Goal: Task Accomplishment & Management: Manage account settings

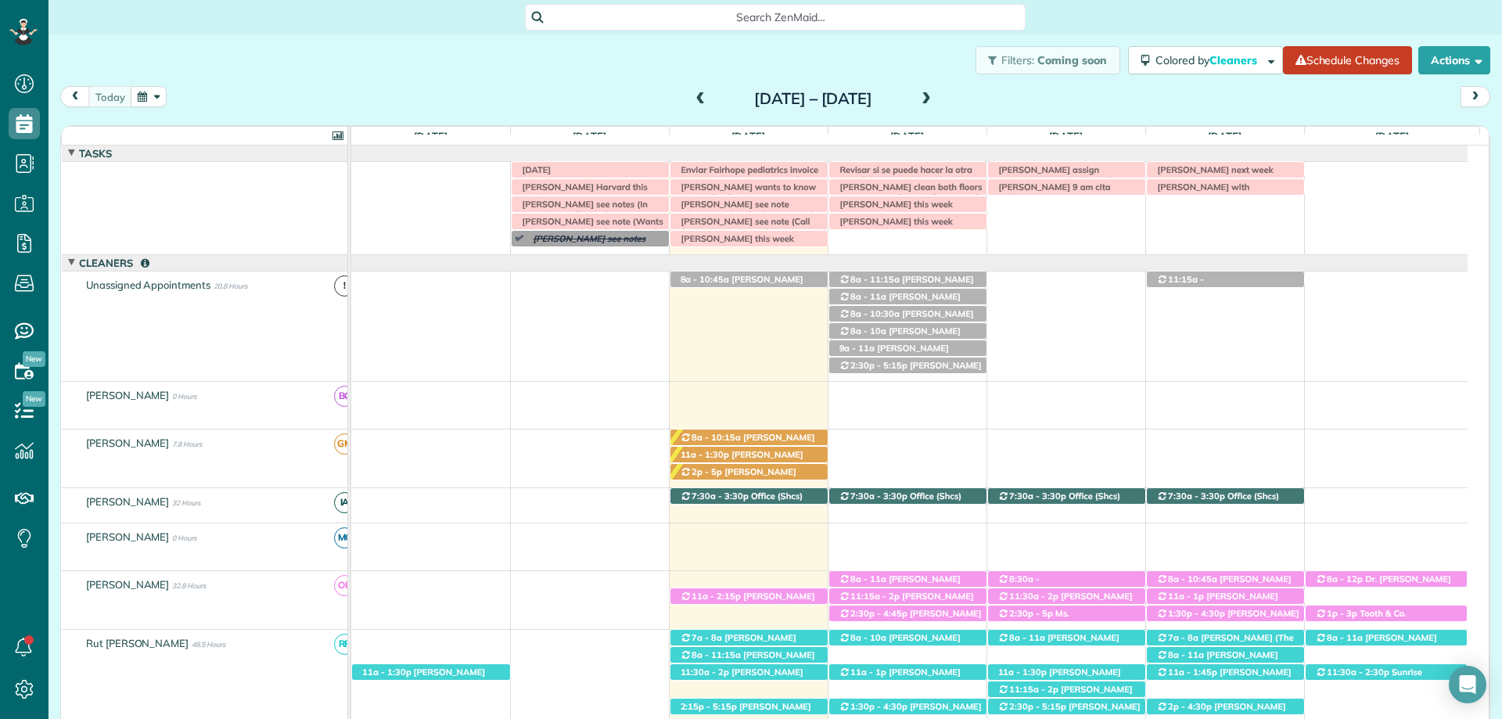
scroll to position [391, 0]
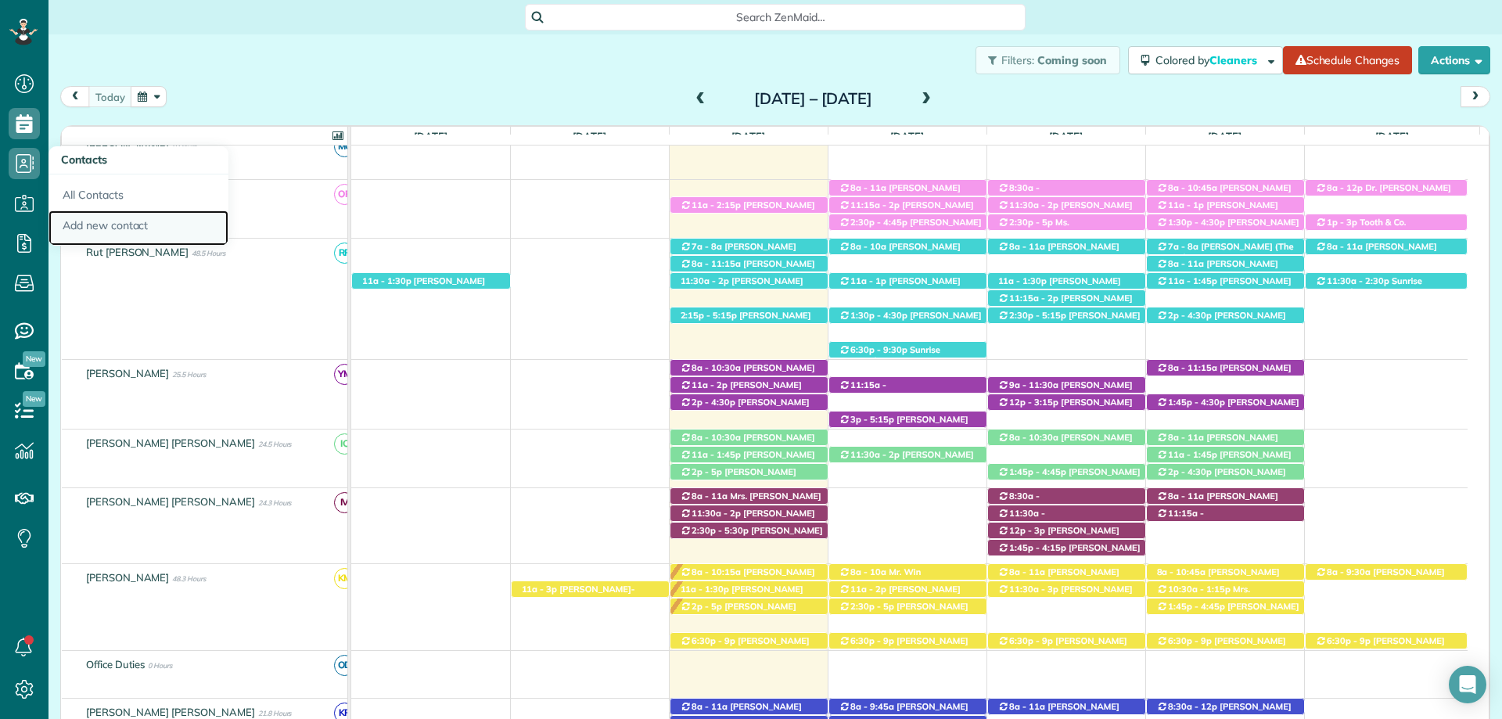
click at [127, 225] on link "Add new contact" at bounding box center [139, 229] width 180 height 36
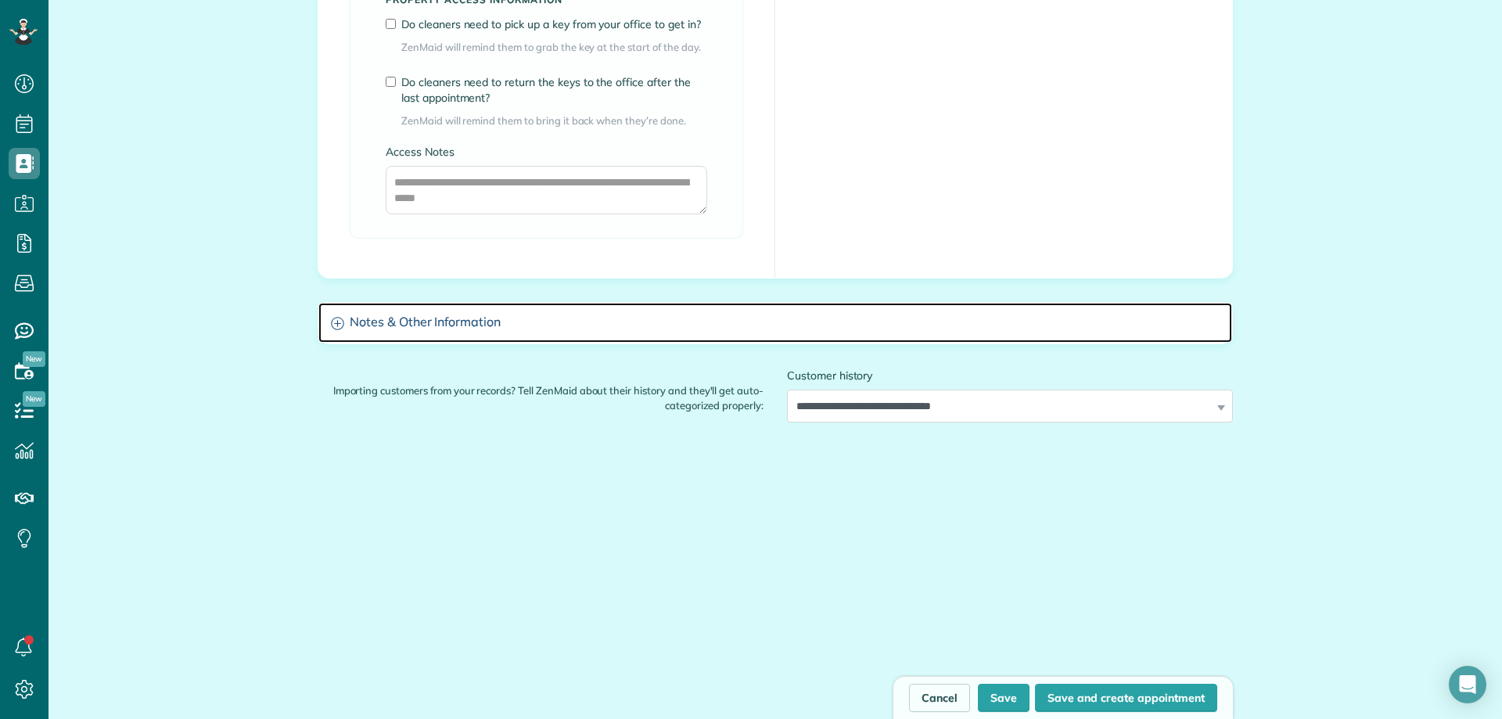
scroll to position [1236, 0]
click at [420, 312] on h3 "Notes & Other Information" at bounding box center [775, 322] width 914 height 40
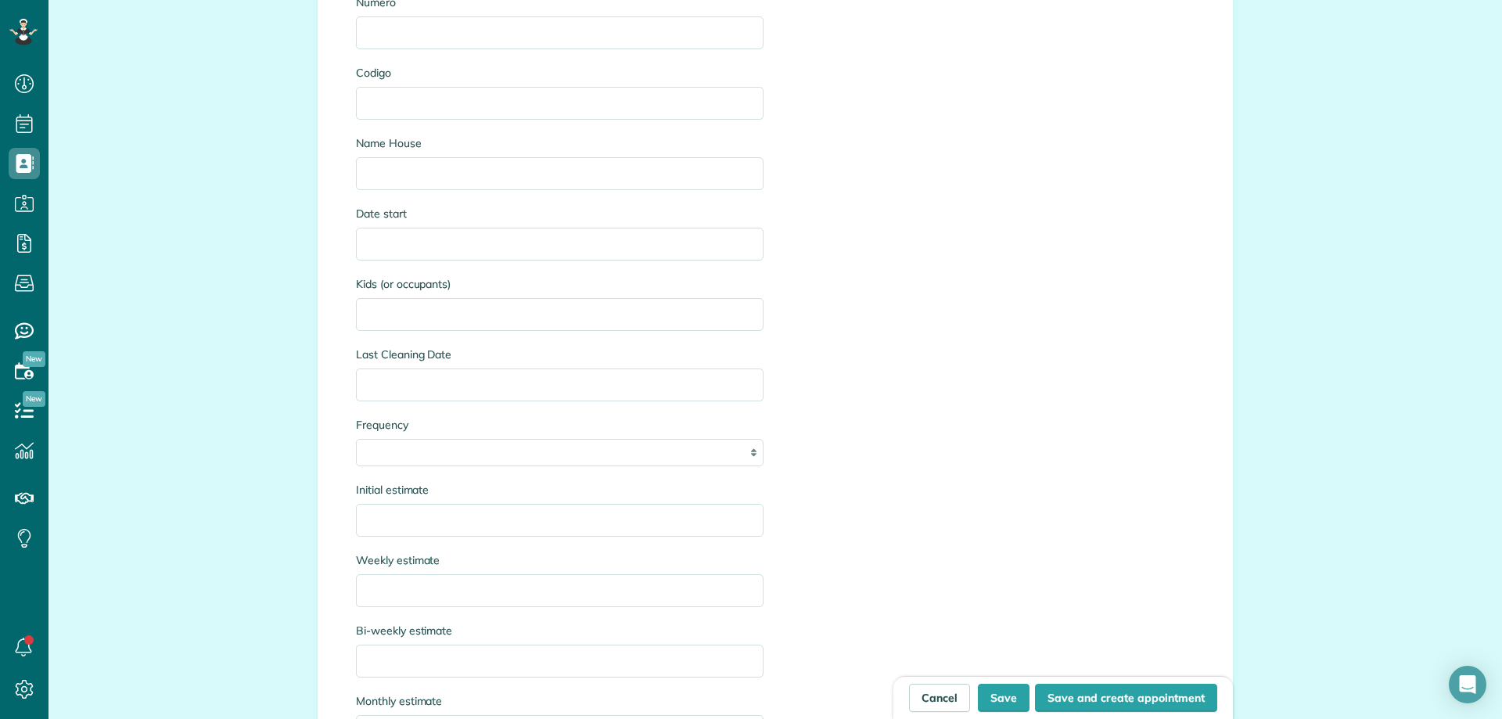
scroll to position [1862, 0]
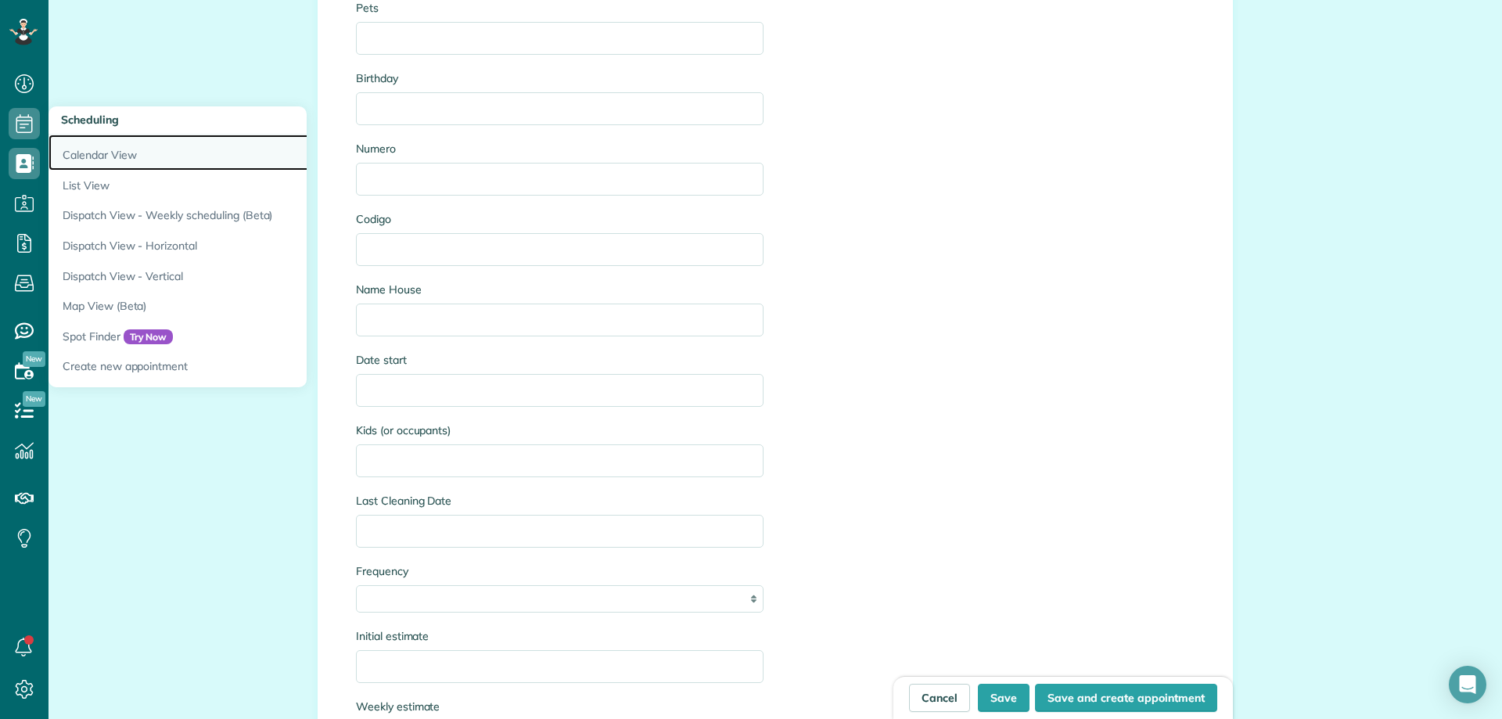
click at [157, 160] on link "Calendar View" at bounding box center [244, 153] width 391 height 36
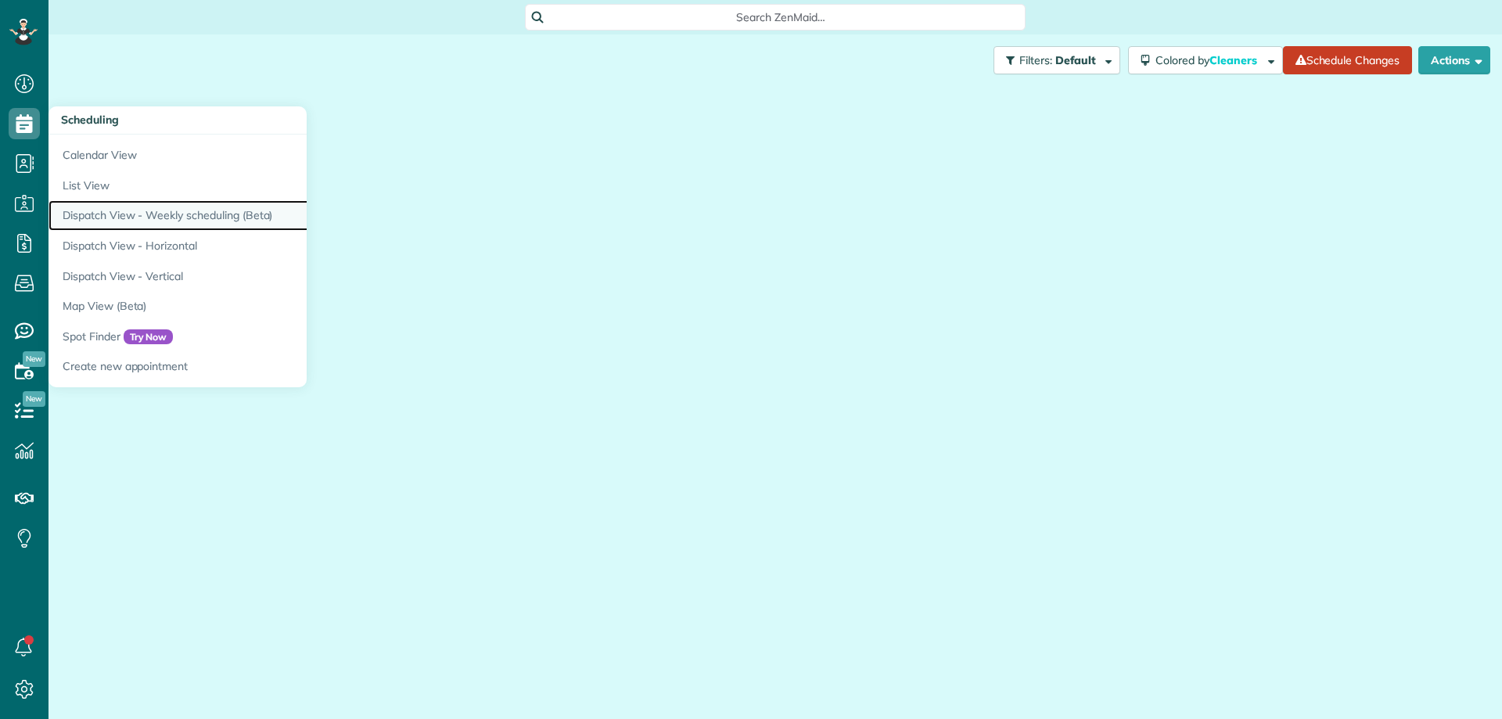
click at [163, 210] on link "Dispatch View - Weekly scheduling (Beta)" at bounding box center [244, 215] width 391 height 31
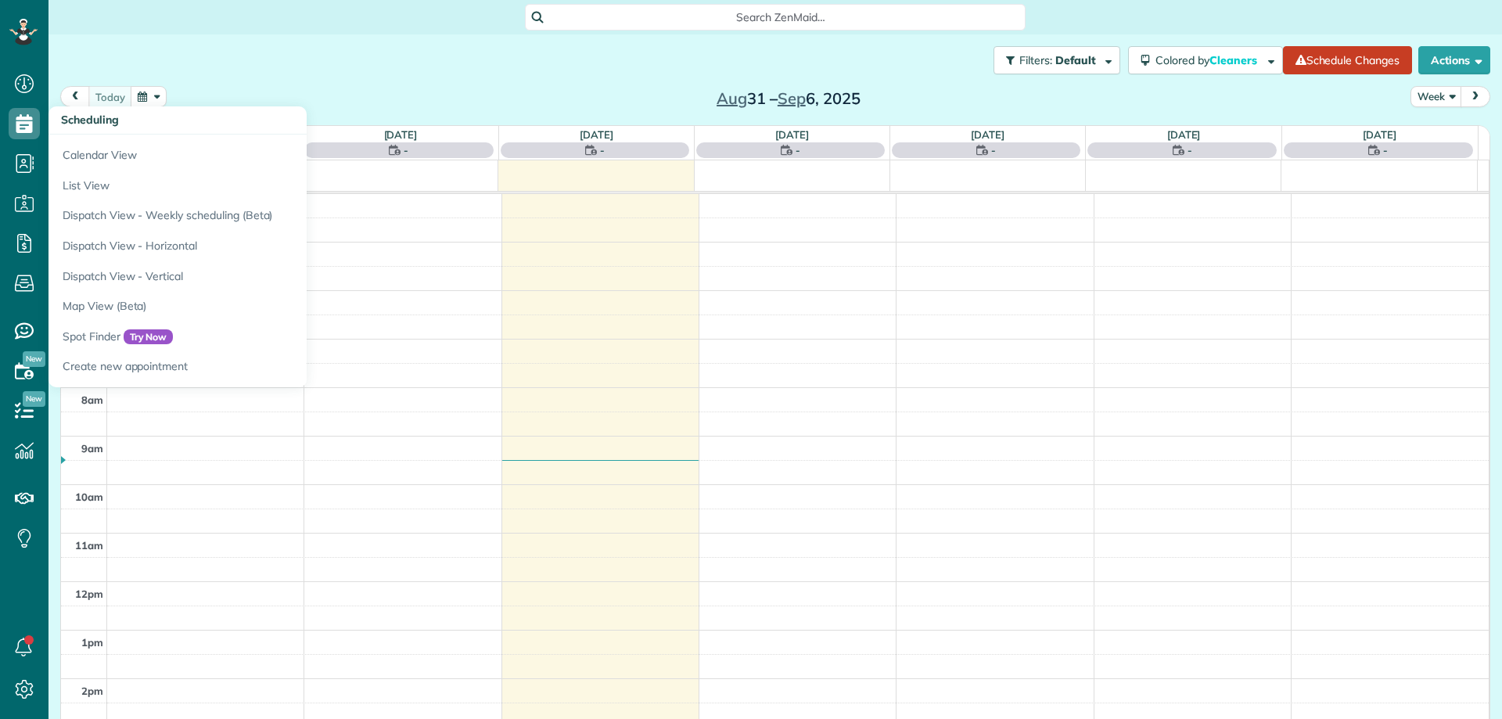
scroll to position [146, 0]
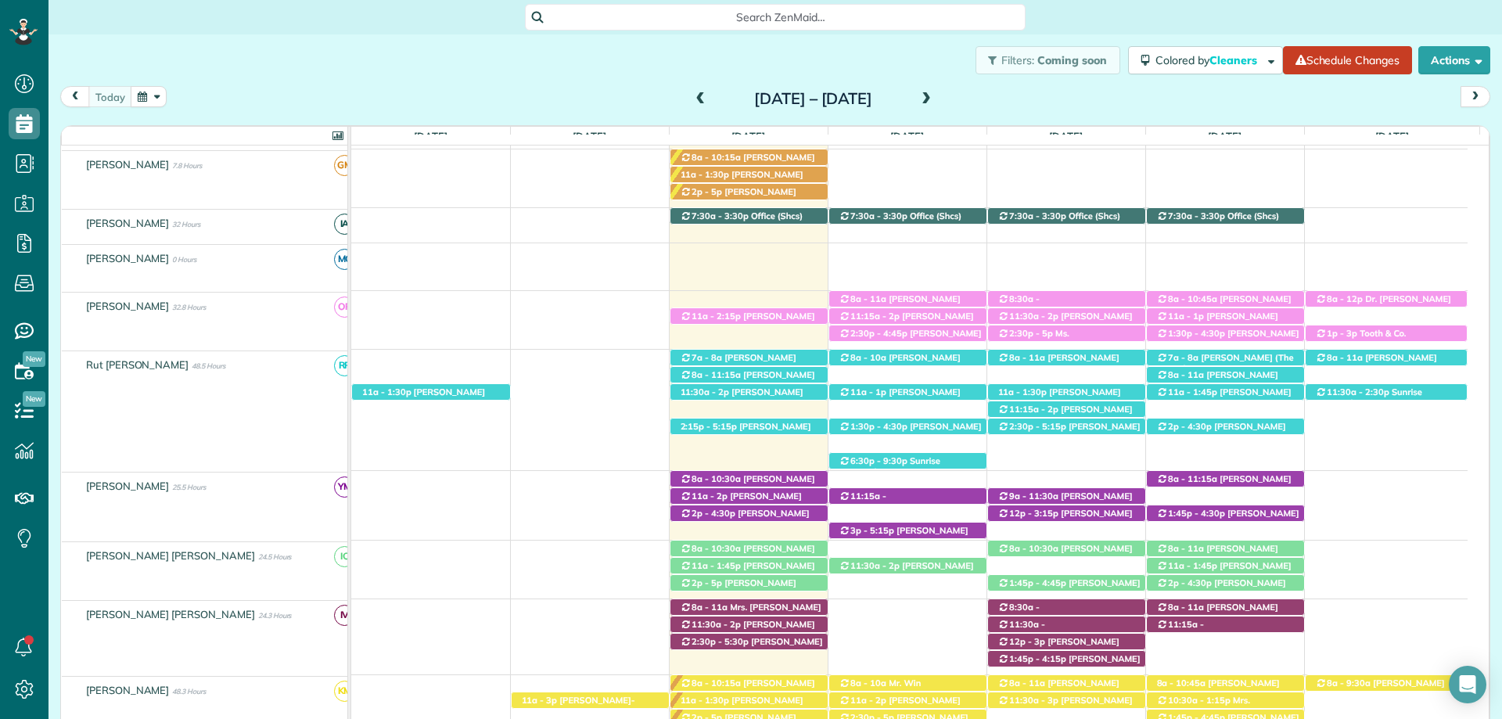
scroll to position [280, 0]
click at [793, 14] on span "Search ZenMaid…" at bounding box center [781, 17] width 476 height 16
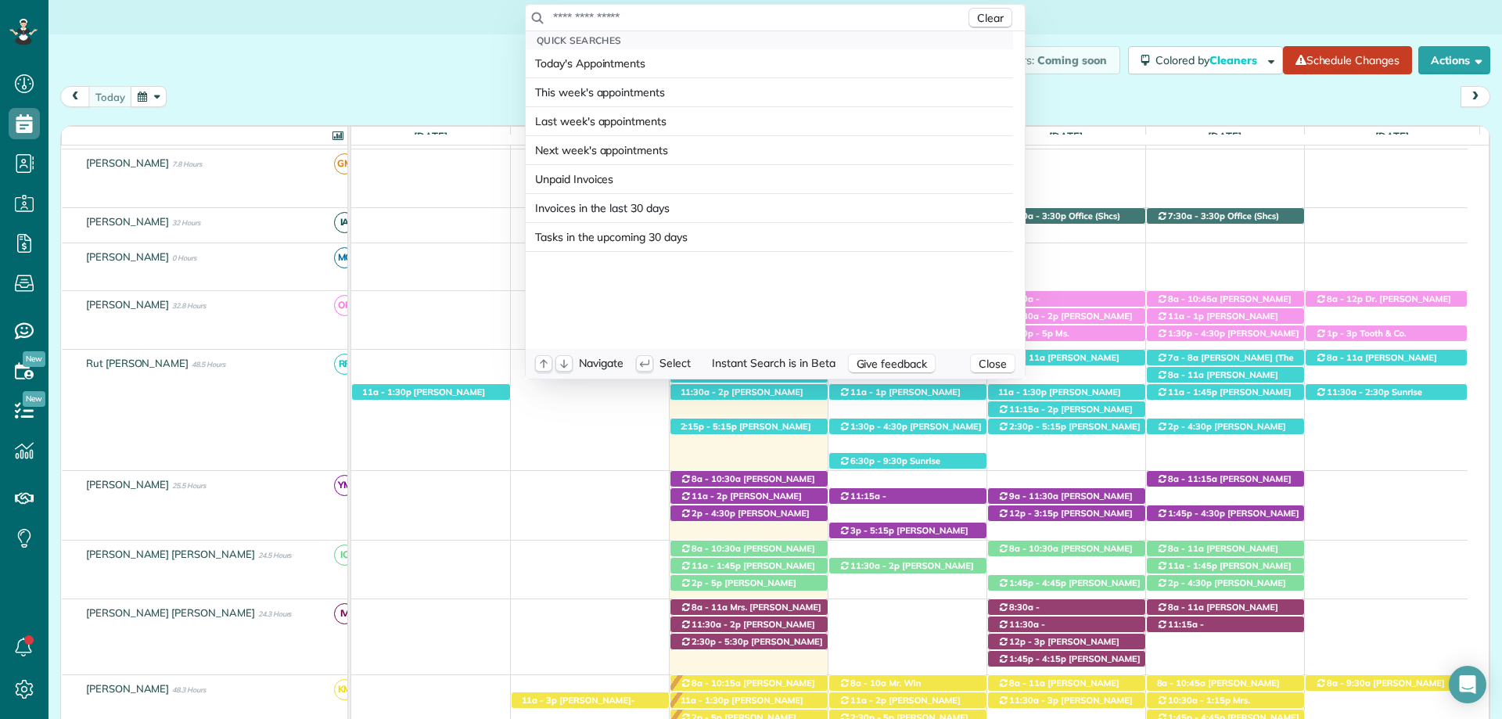
click at [793, 14] on input "text" at bounding box center [758, 17] width 413 height 16
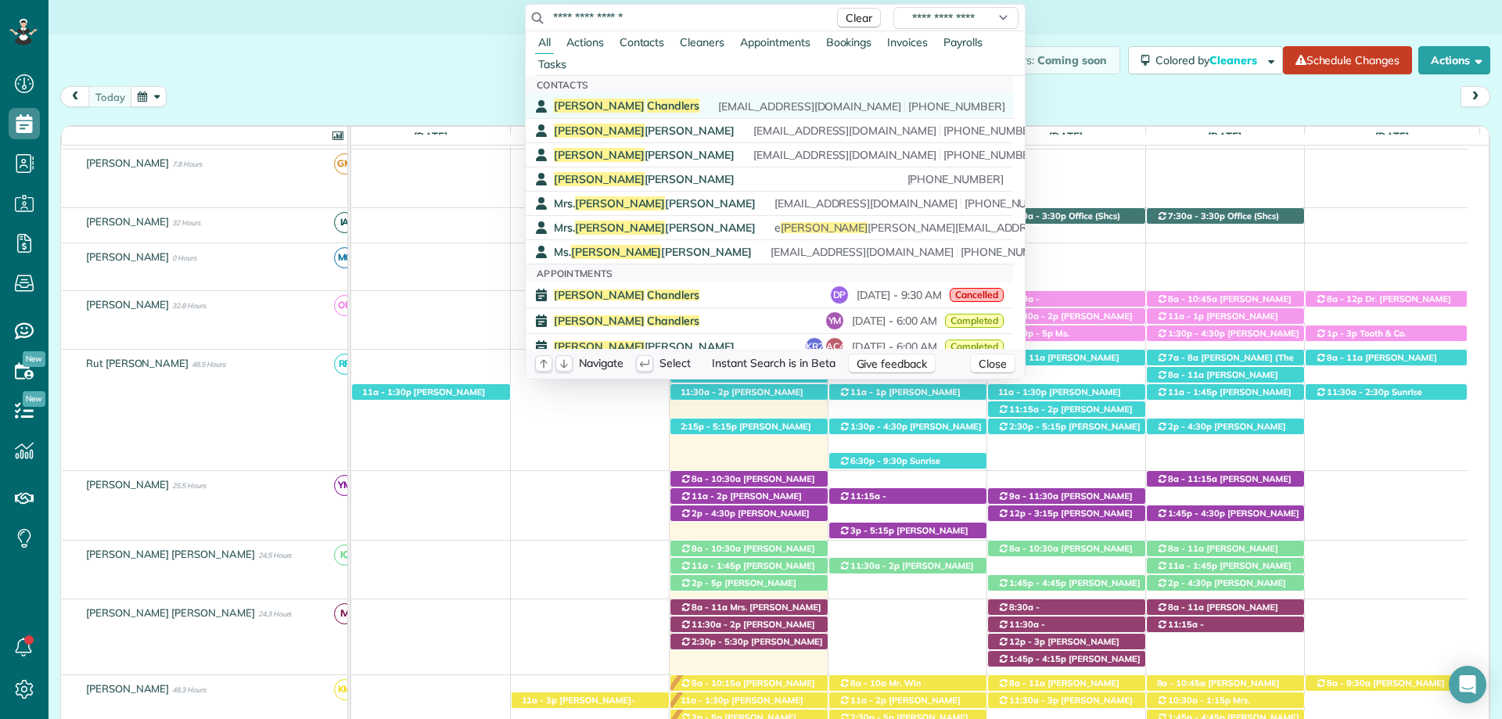
type input "**********"
click at [663, 110] on div "Pamela Chandlers mcriggall@gmail.com (251) 823-6260" at bounding box center [780, 106] width 452 height 15
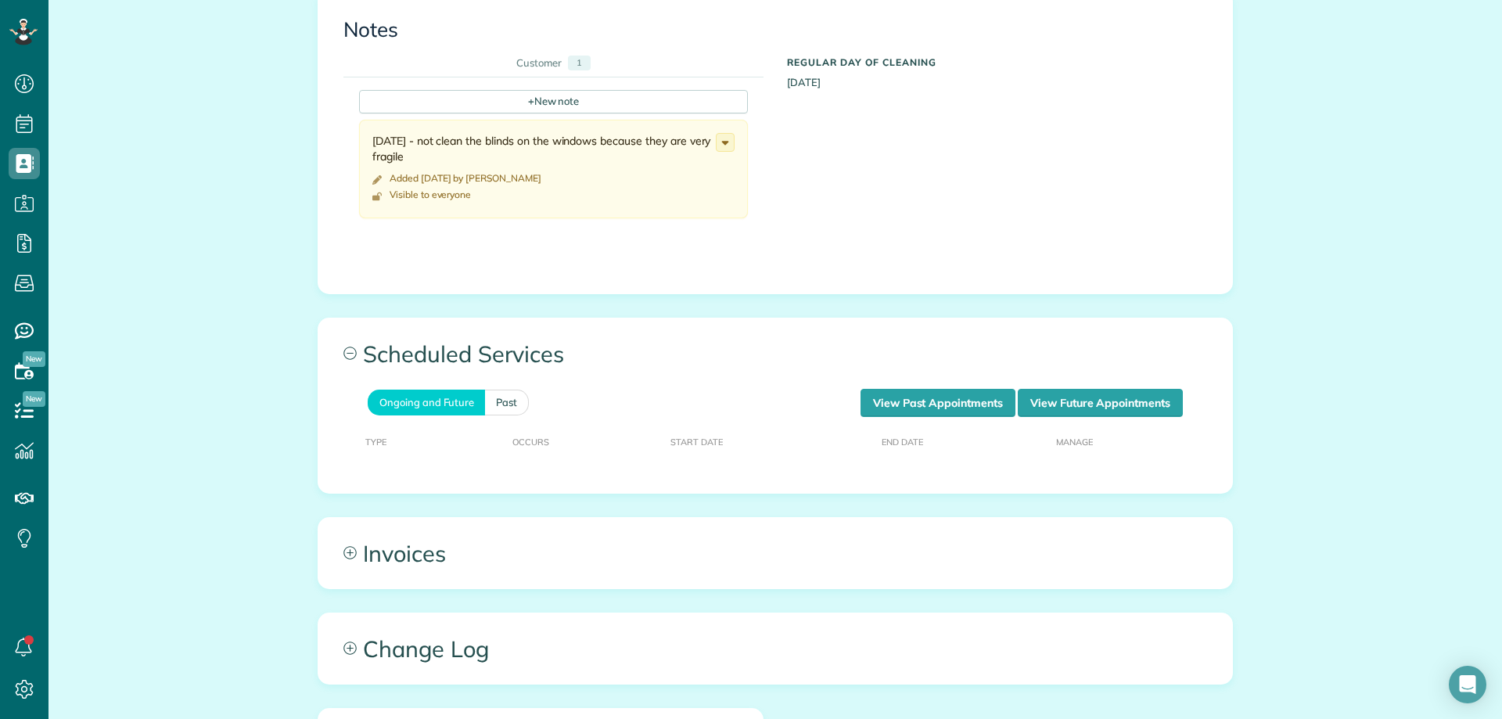
scroll to position [783, 0]
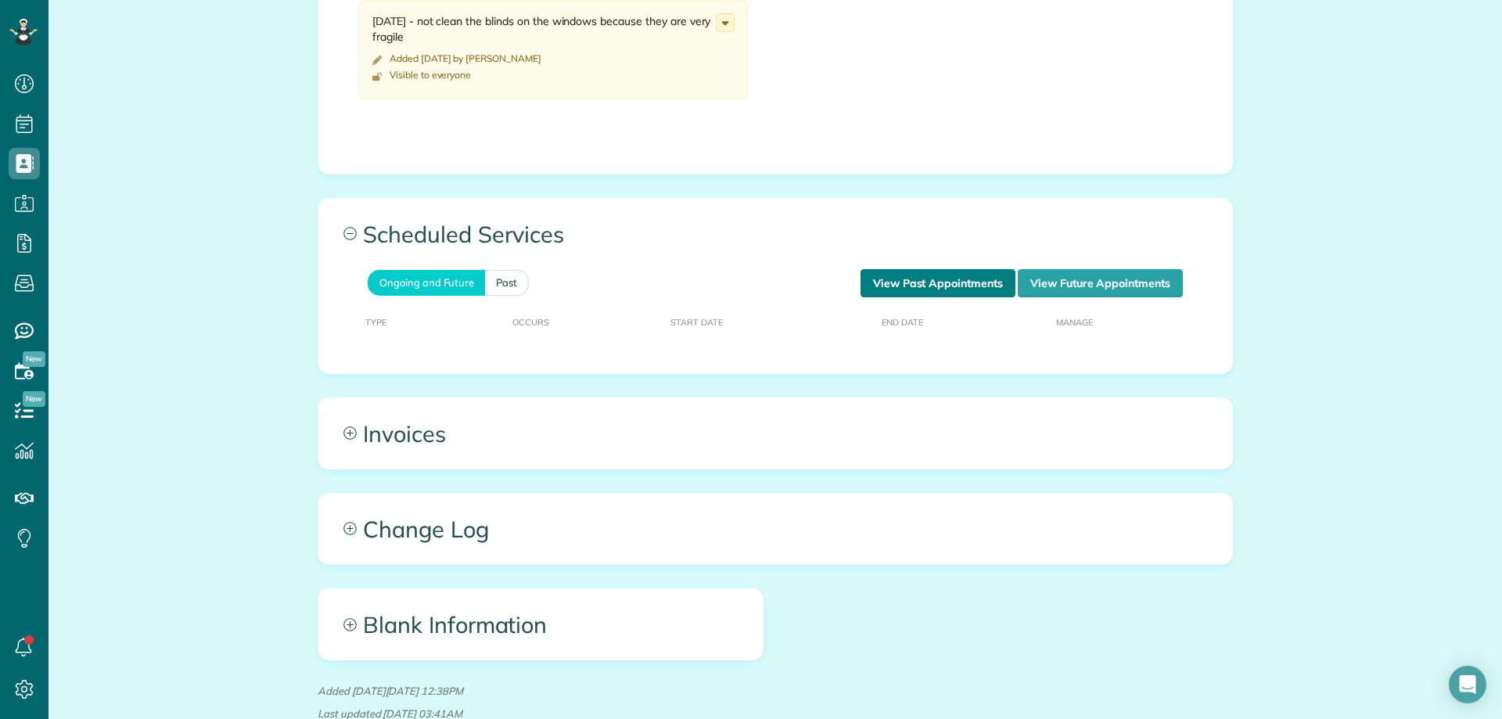
click at [934, 286] on link "View Past Appointments" at bounding box center [938, 283] width 155 height 28
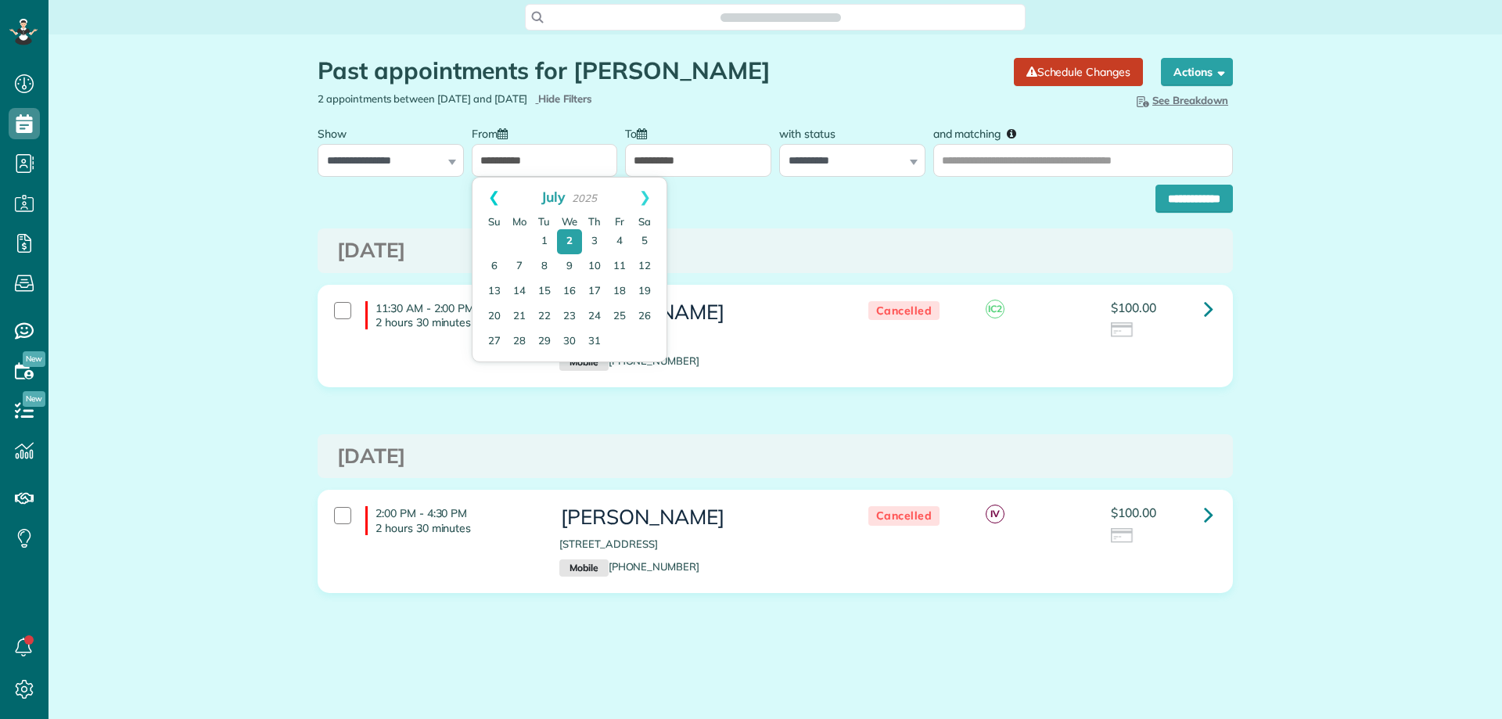
click at [495, 196] on link "Prev" at bounding box center [494, 197] width 43 height 39
click at [548, 235] on link "1" at bounding box center [544, 241] width 25 height 25
type input "**********"
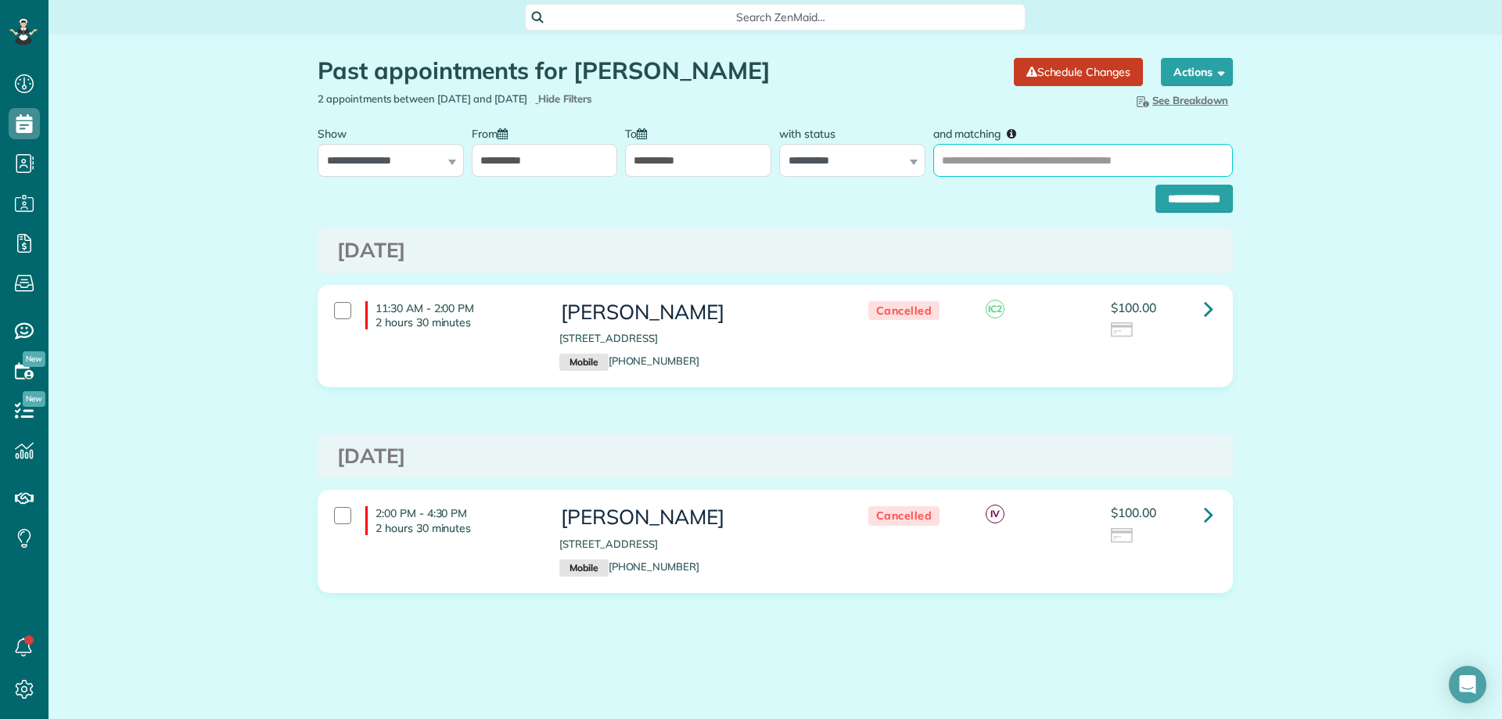
click at [1031, 160] on input "and matching" at bounding box center [1084, 160] width 300 height 33
type input "**********"
click at [1168, 196] on input "**********" at bounding box center [1194, 199] width 77 height 28
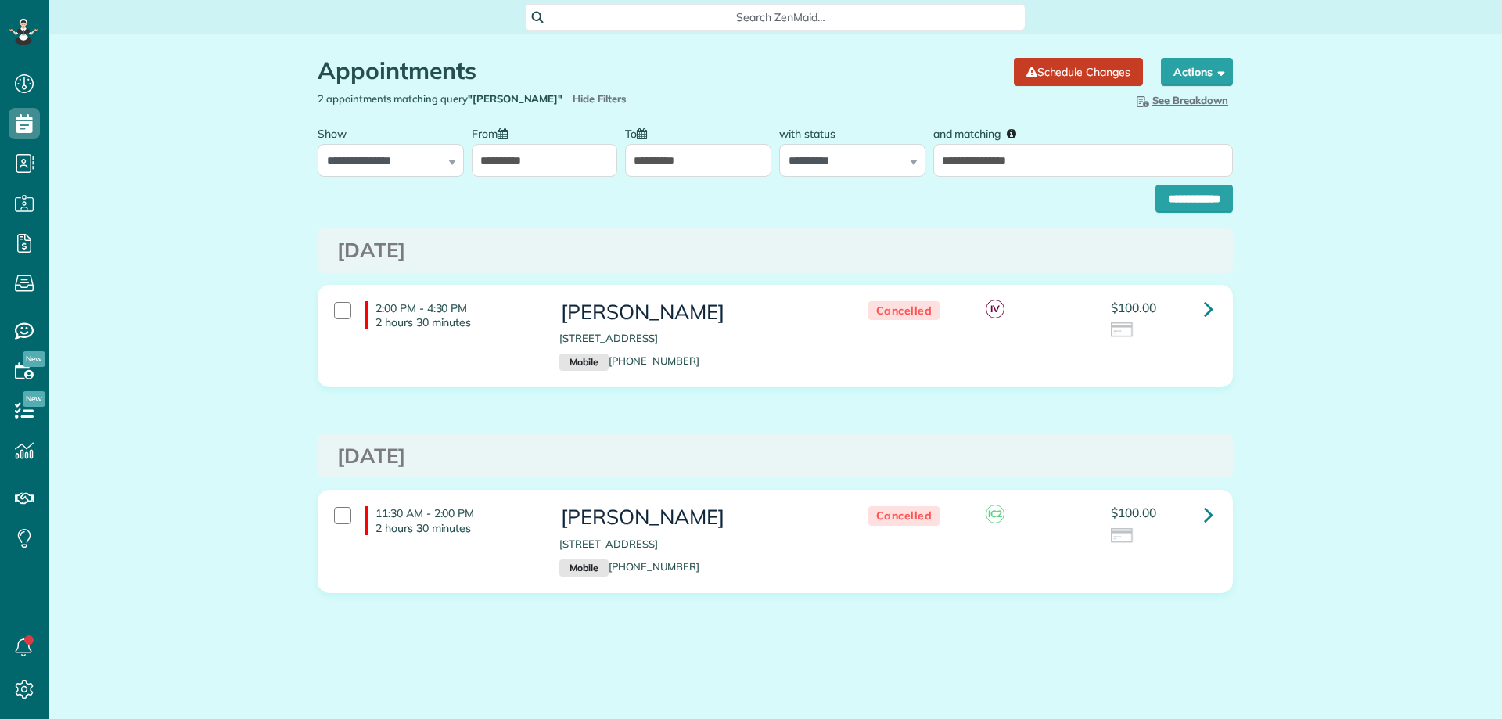
click at [531, 157] on input "**********" at bounding box center [545, 160] width 146 height 33
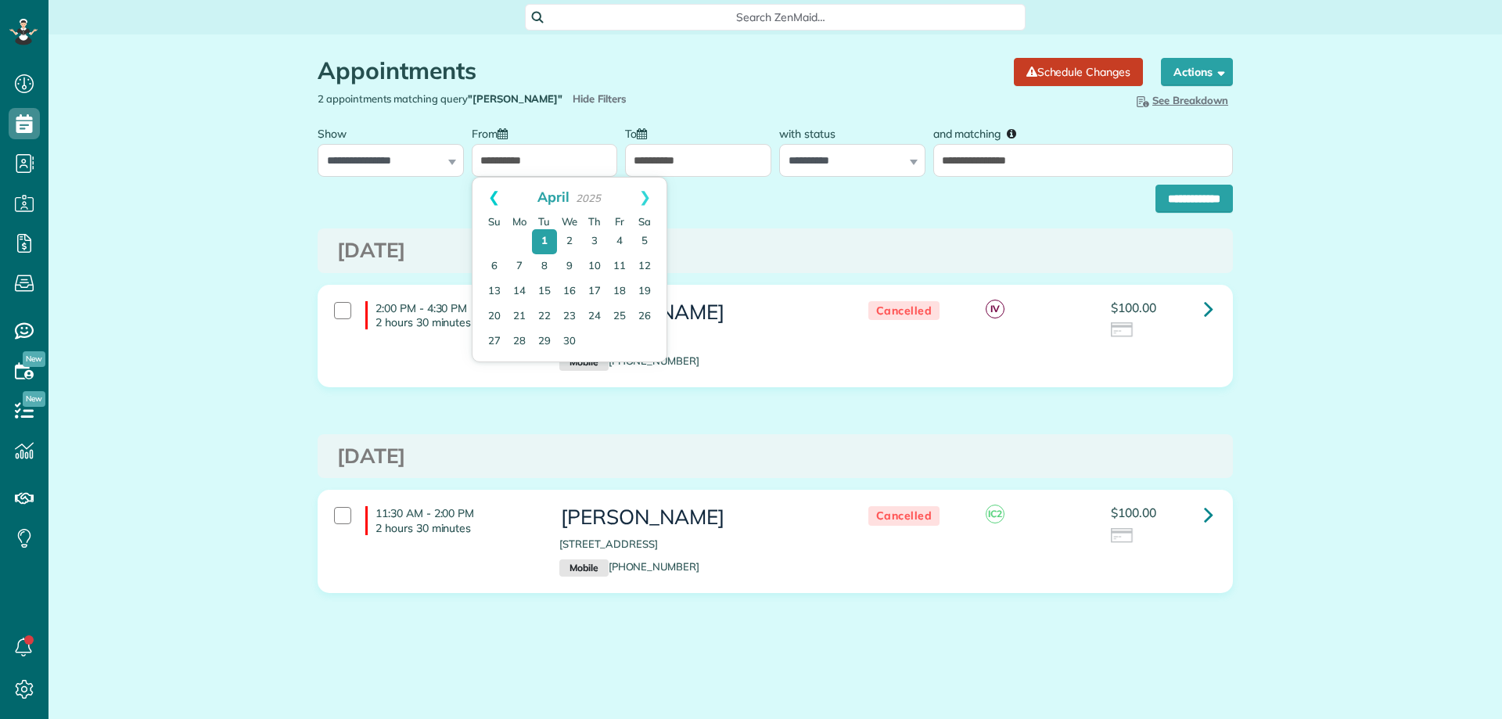
scroll to position [7, 7]
click at [487, 183] on link "Prev" at bounding box center [494, 197] width 43 height 39
click at [487, 185] on link "Prev" at bounding box center [494, 197] width 43 height 39
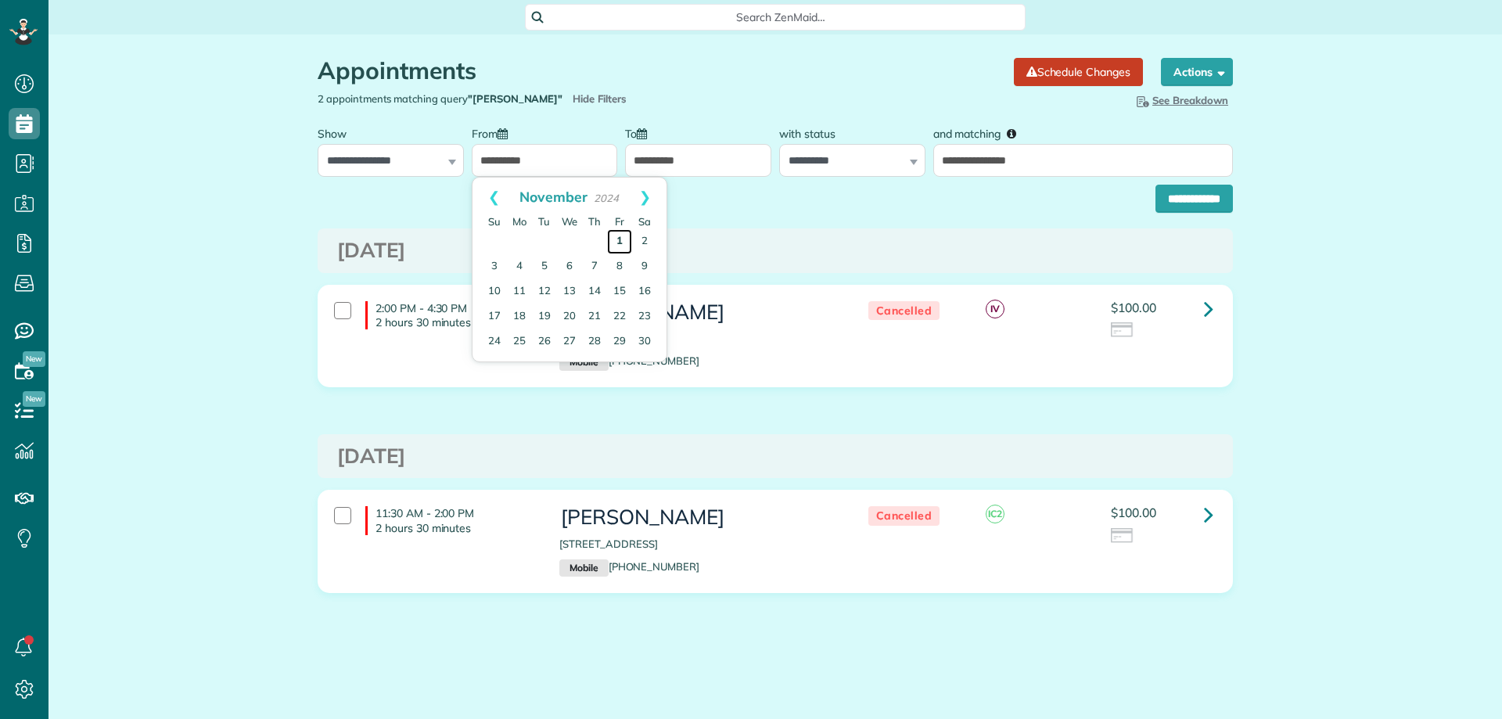
click at [615, 236] on link "1" at bounding box center [619, 241] width 25 height 25
type input "**********"
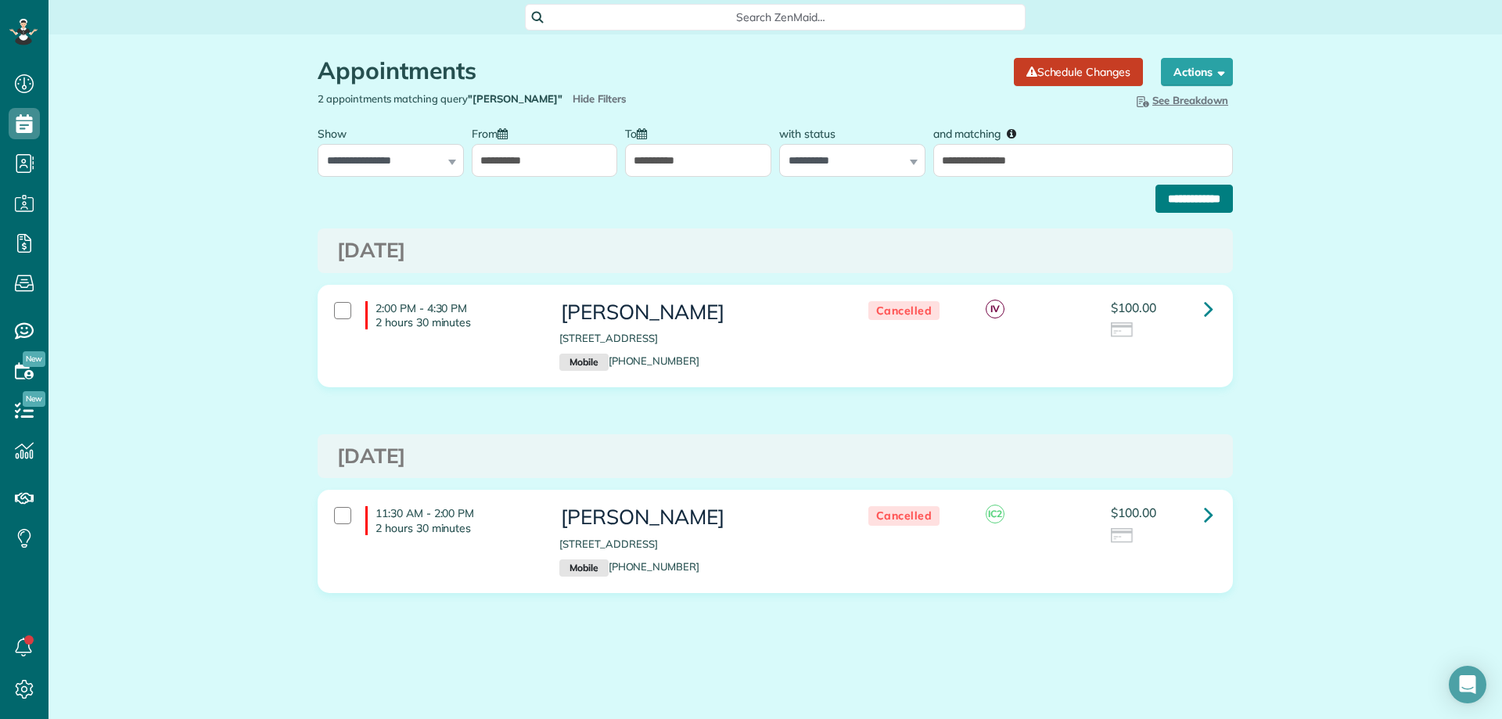
click at [1196, 200] on input "**********" at bounding box center [1194, 199] width 77 height 28
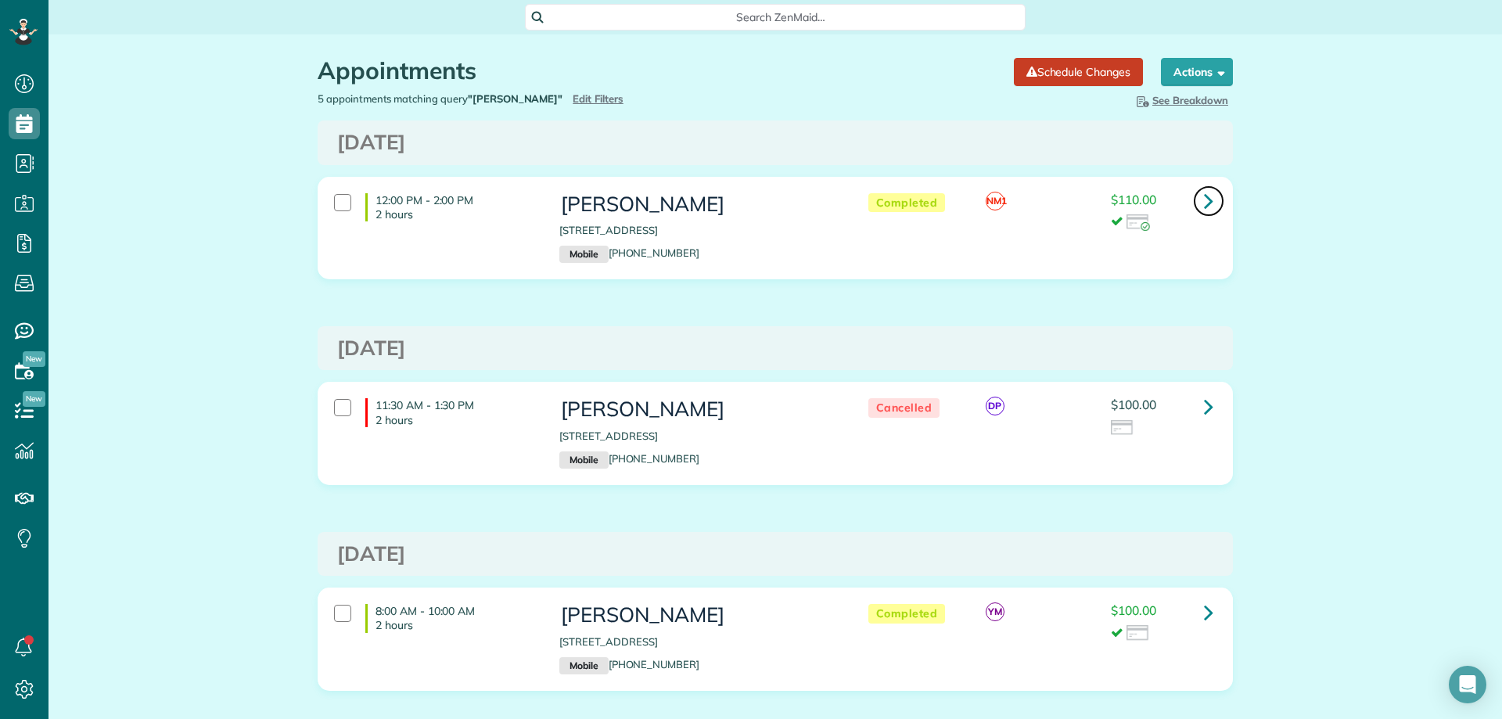
click at [1204, 204] on icon at bounding box center [1208, 200] width 9 height 27
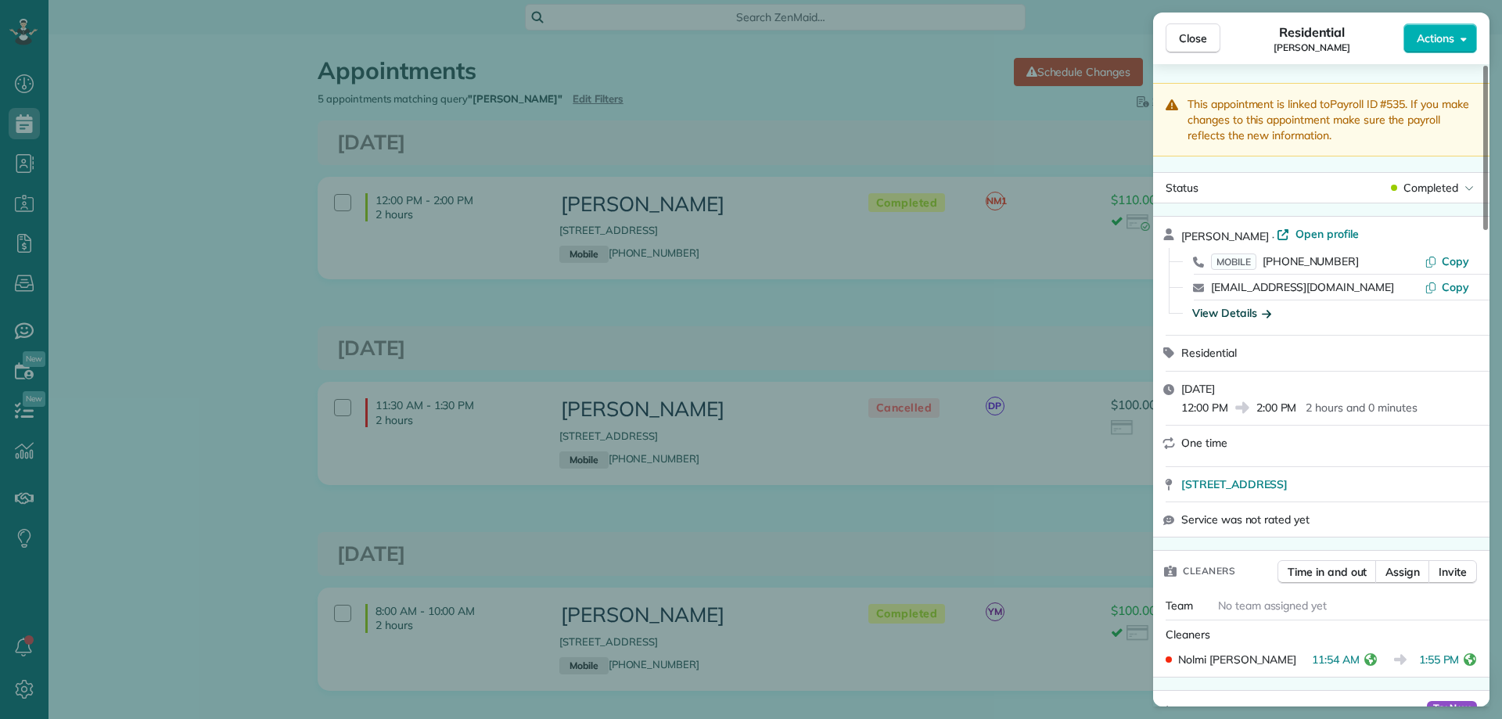
click at [1239, 314] on div "View Details" at bounding box center [1232, 313] width 79 height 16
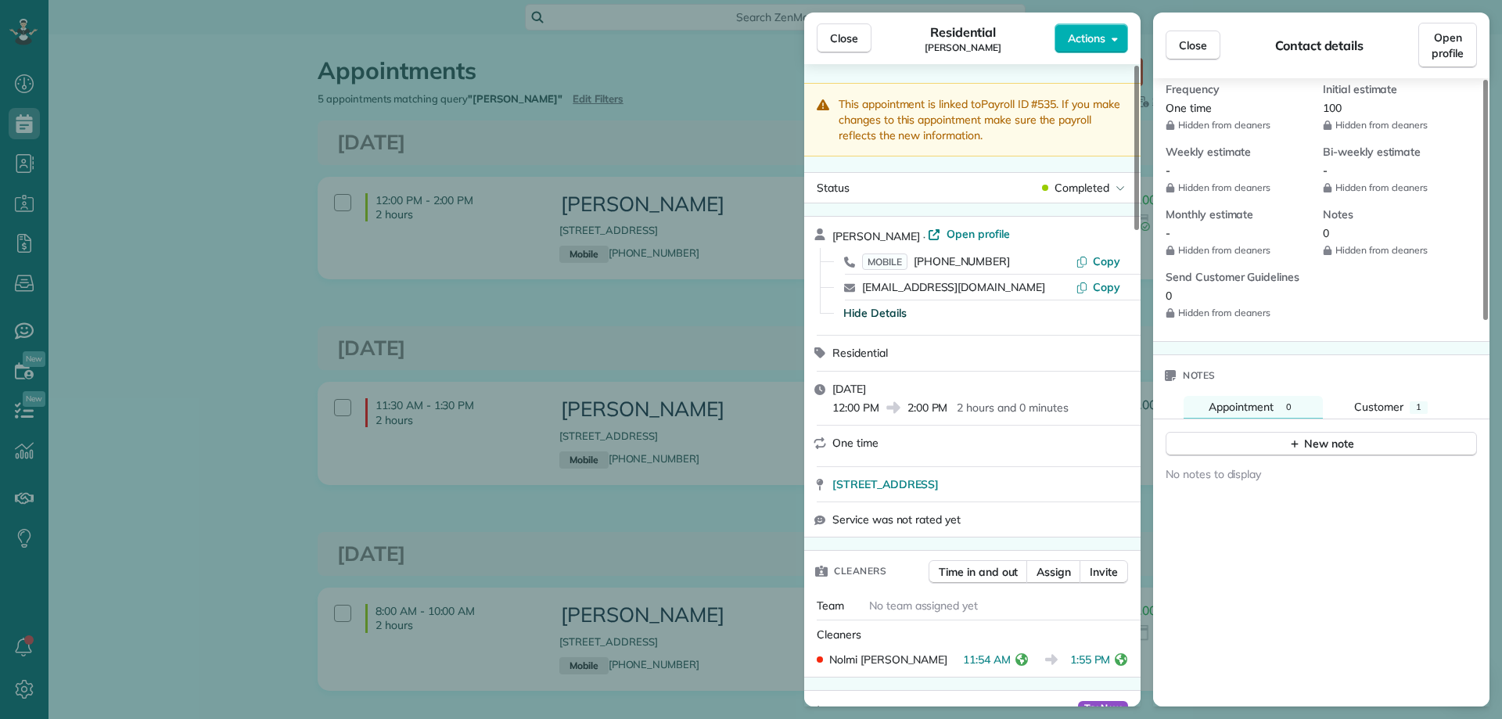
scroll to position [783, 0]
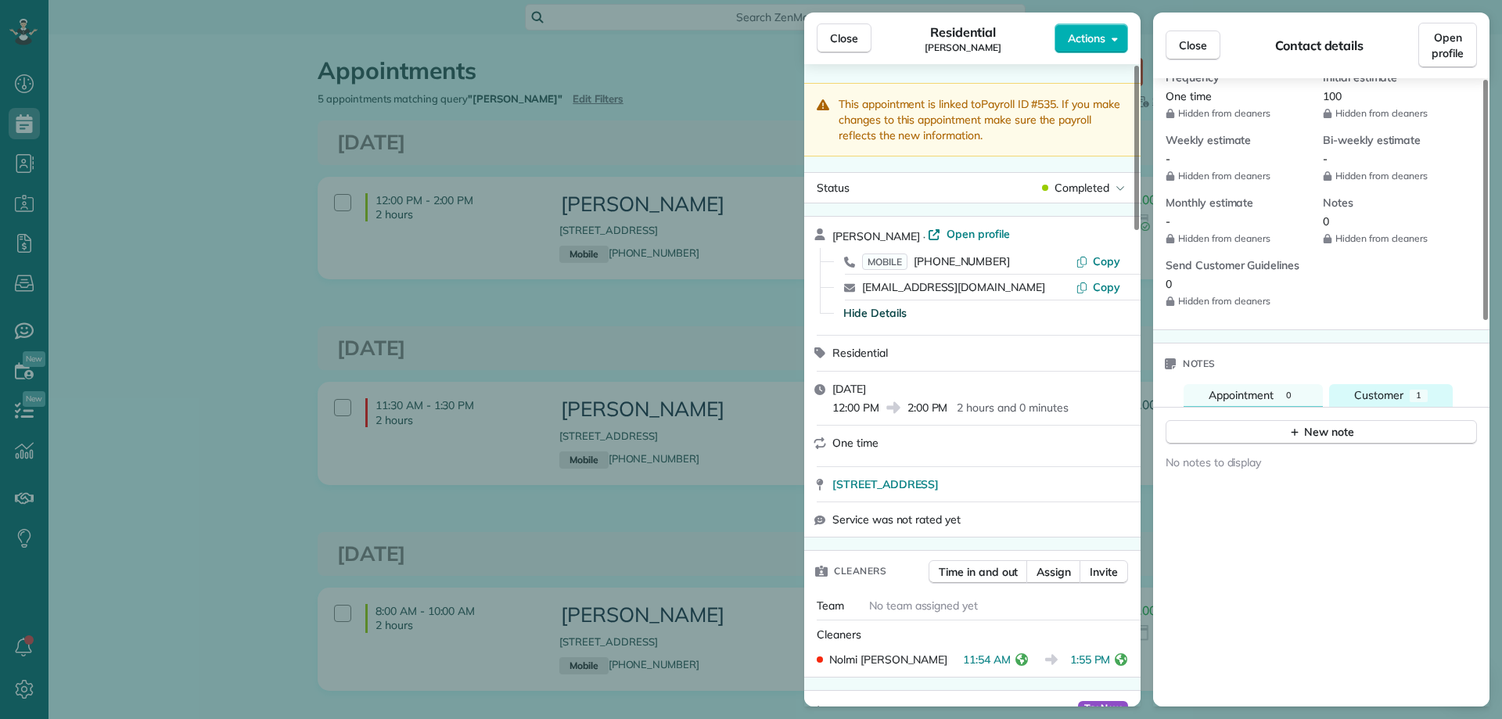
click at [1380, 392] on span "Customer" at bounding box center [1379, 395] width 49 height 14
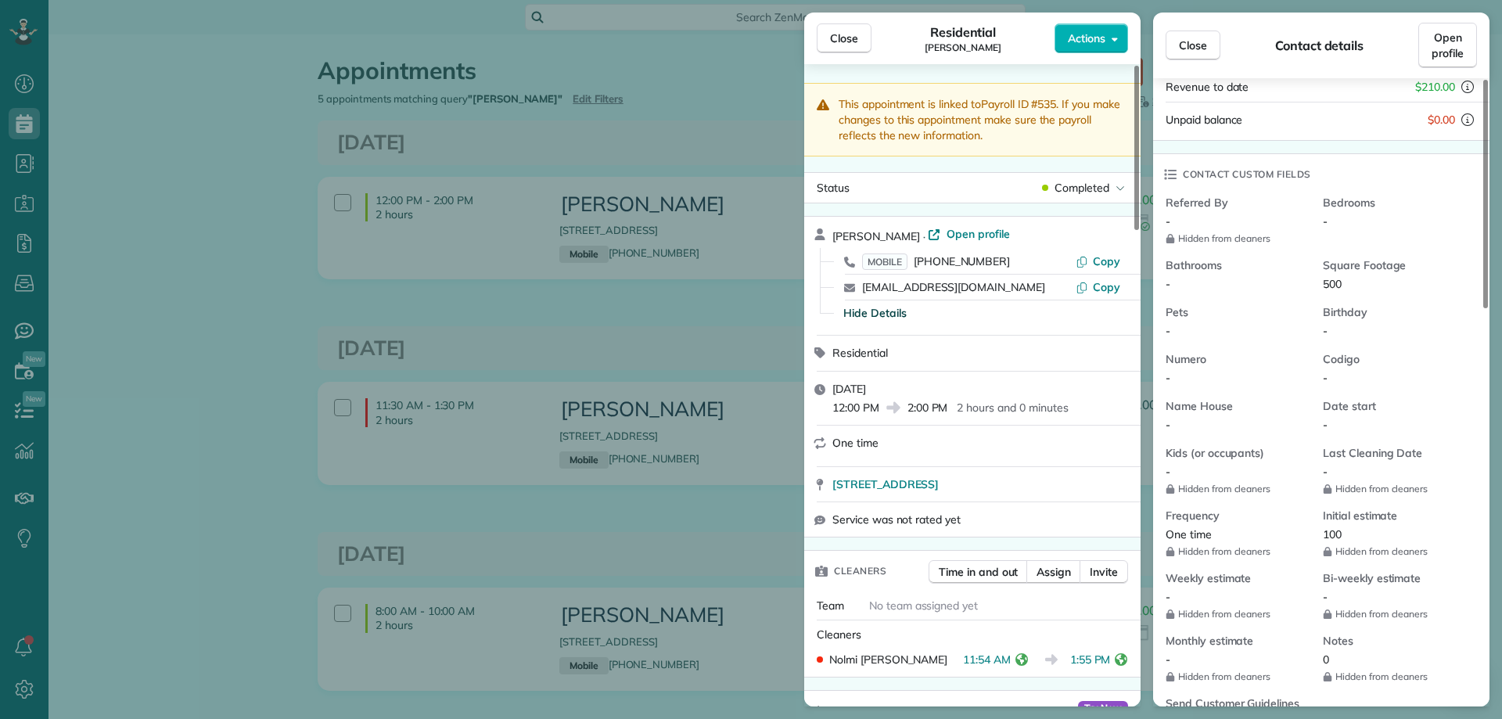
scroll to position [313, 0]
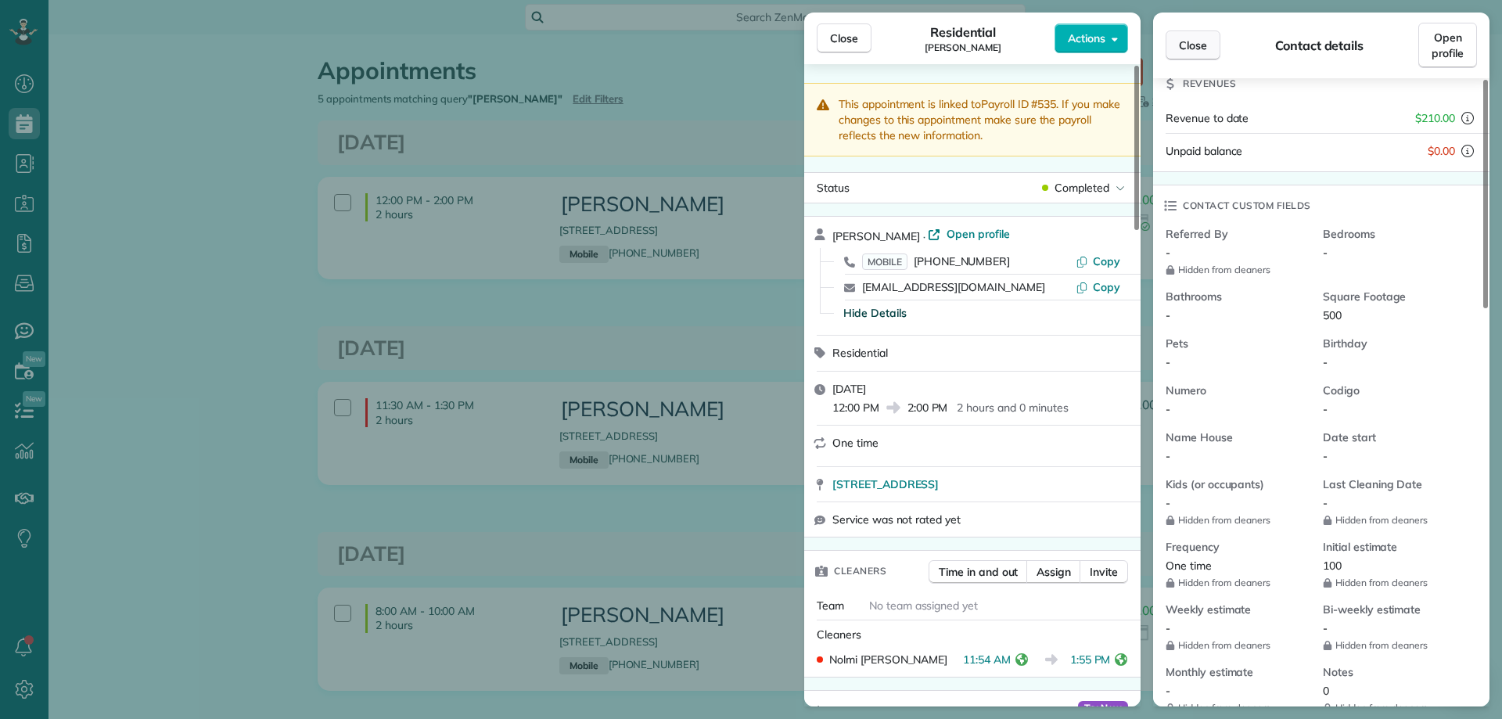
click at [1182, 41] on span "Close" at bounding box center [1193, 46] width 28 height 16
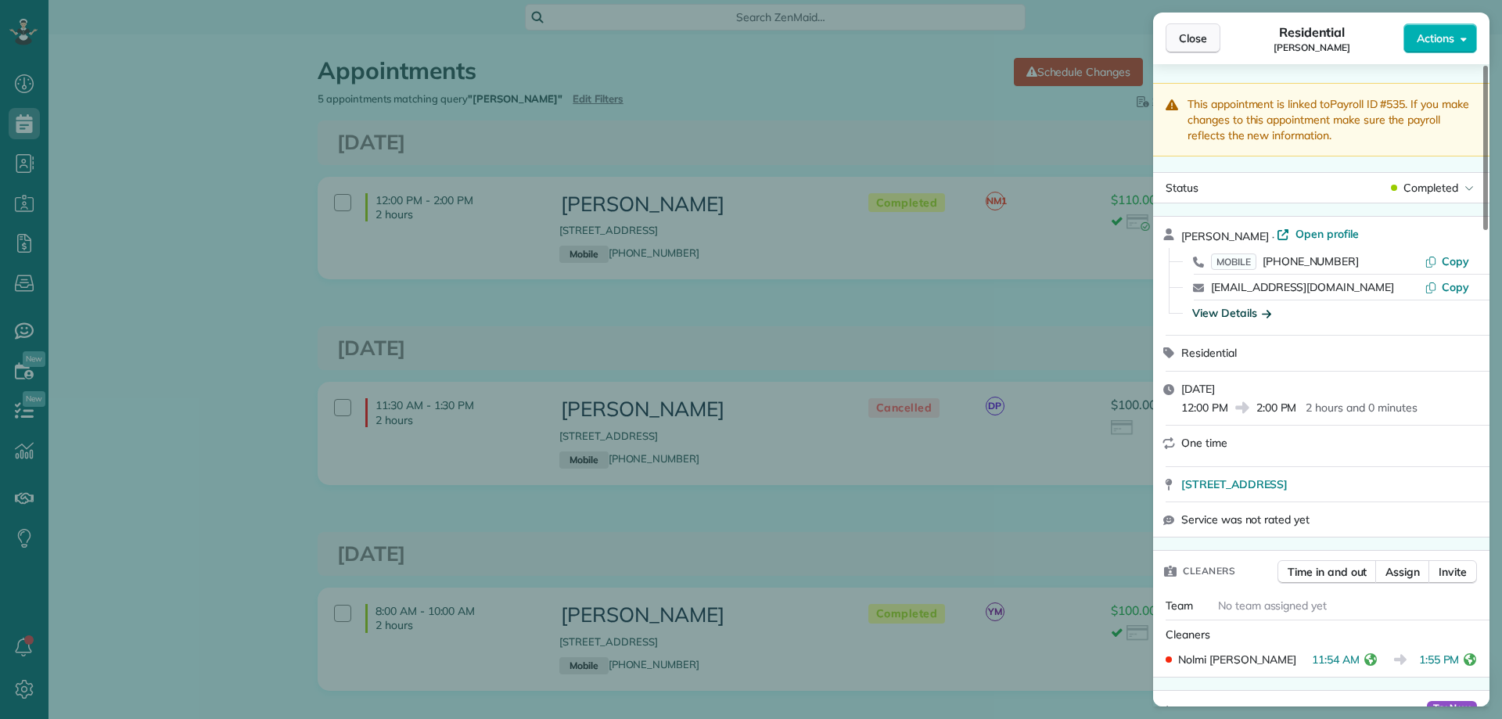
click at [1179, 33] on span "Close" at bounding box center [1193, 39] width 28 height 16
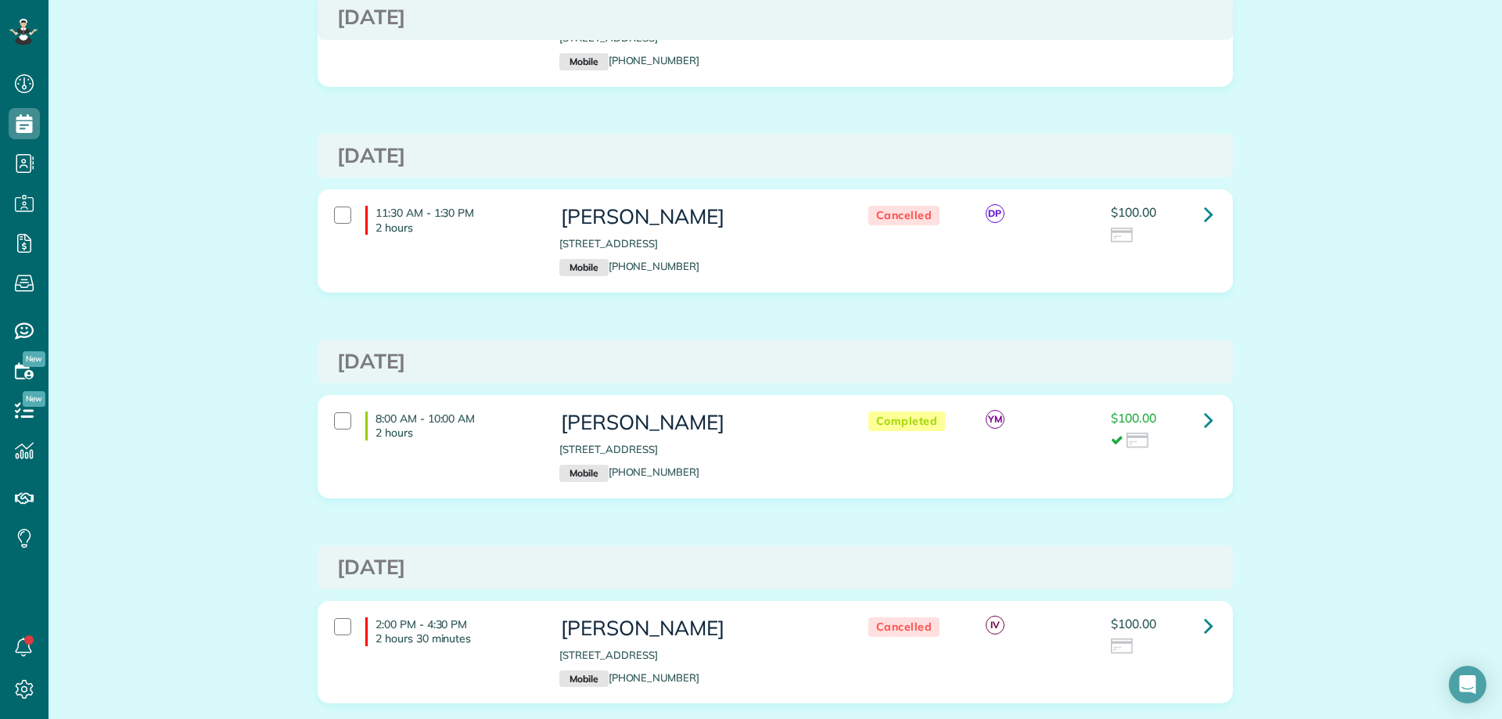
scroll to position [187, 0]
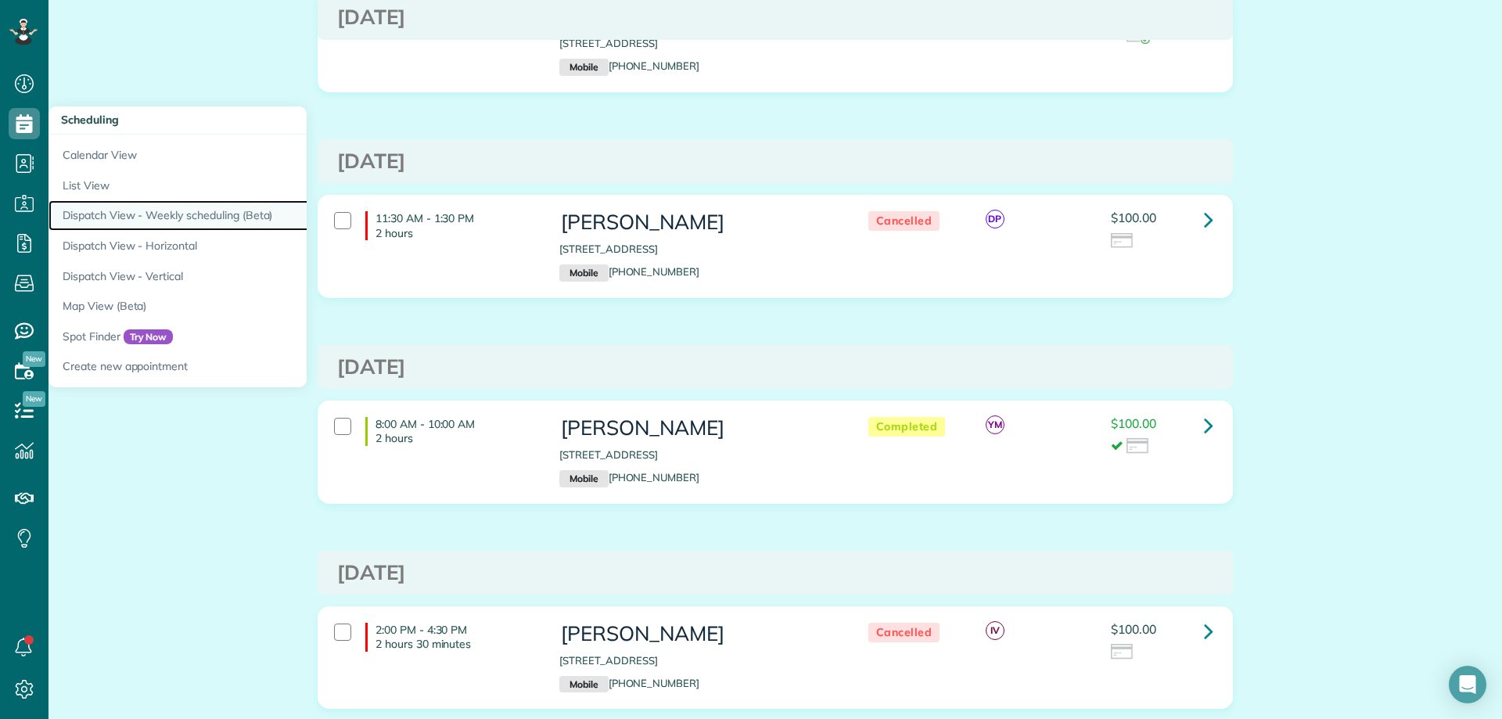
click at [164, 218] on link "Dispatch View - Weekly scheduling (Beta)" at bounding box center [244, 215] width 391 height 31
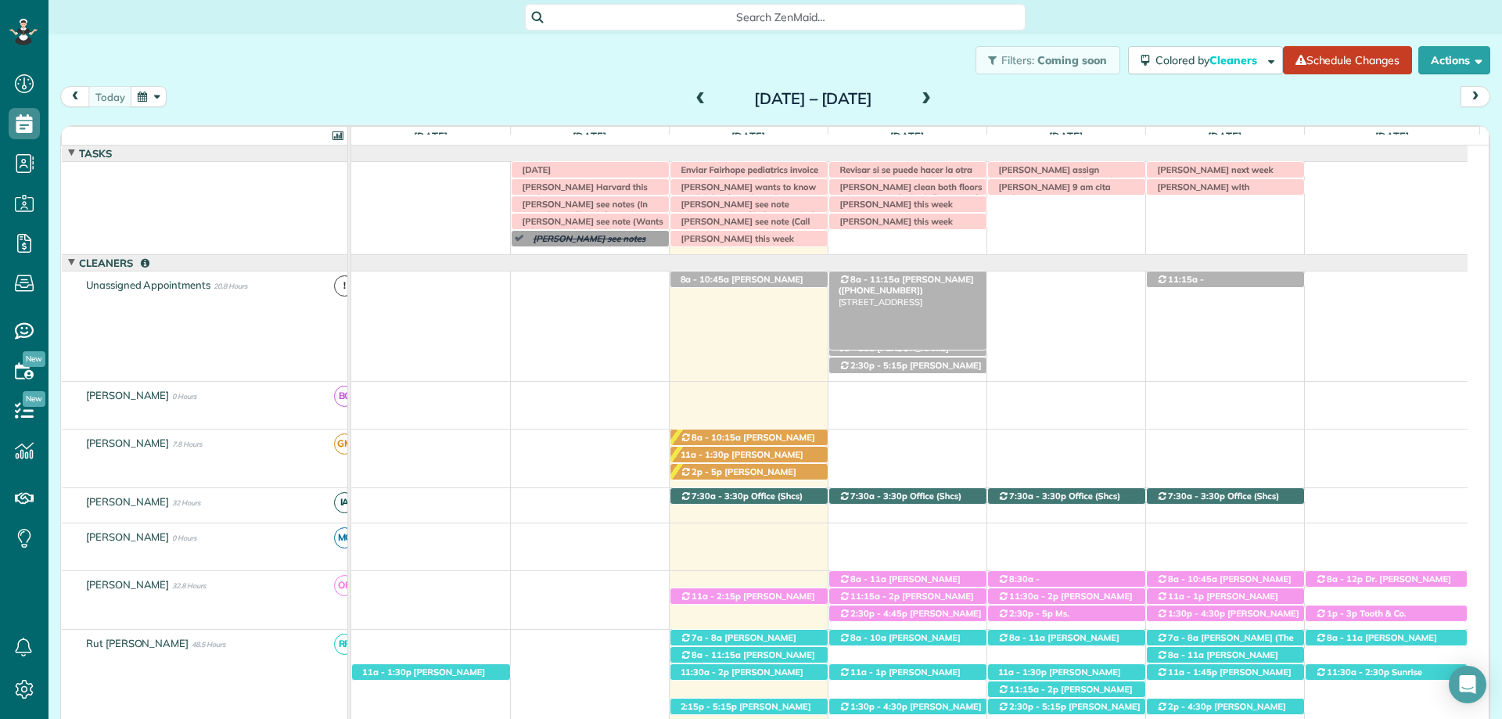
click at [947, 277] on span "[PERSON_NAME] ([PHONE_NUMBER])" at bounding box center [906, 285] width 135 height 22
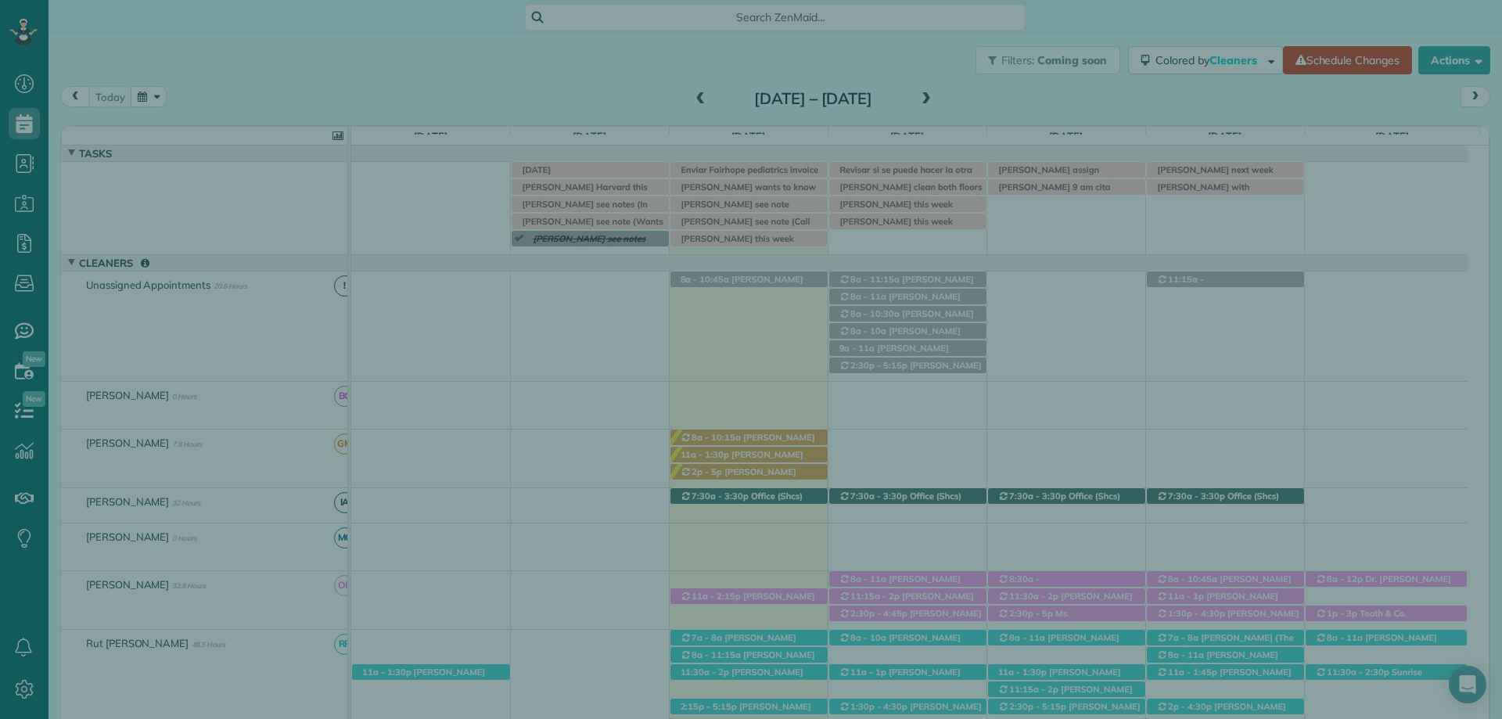
click at [1192, 31] on span "Close" at bounding box center [1193, 38] width 28 height 16
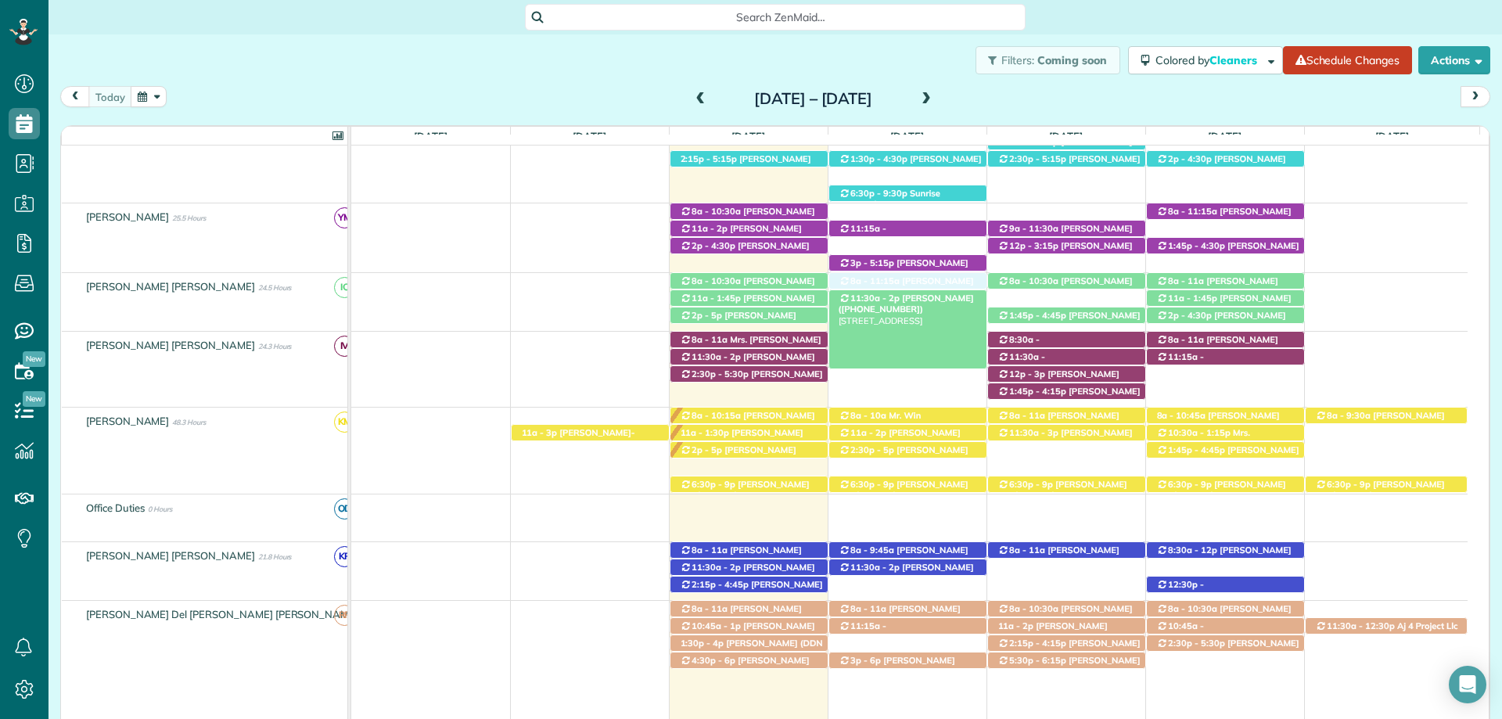
drag, startPoint x: 916, startPoint y: 204, endPoint x: 920, endPoint y: 292, distance: 87.8
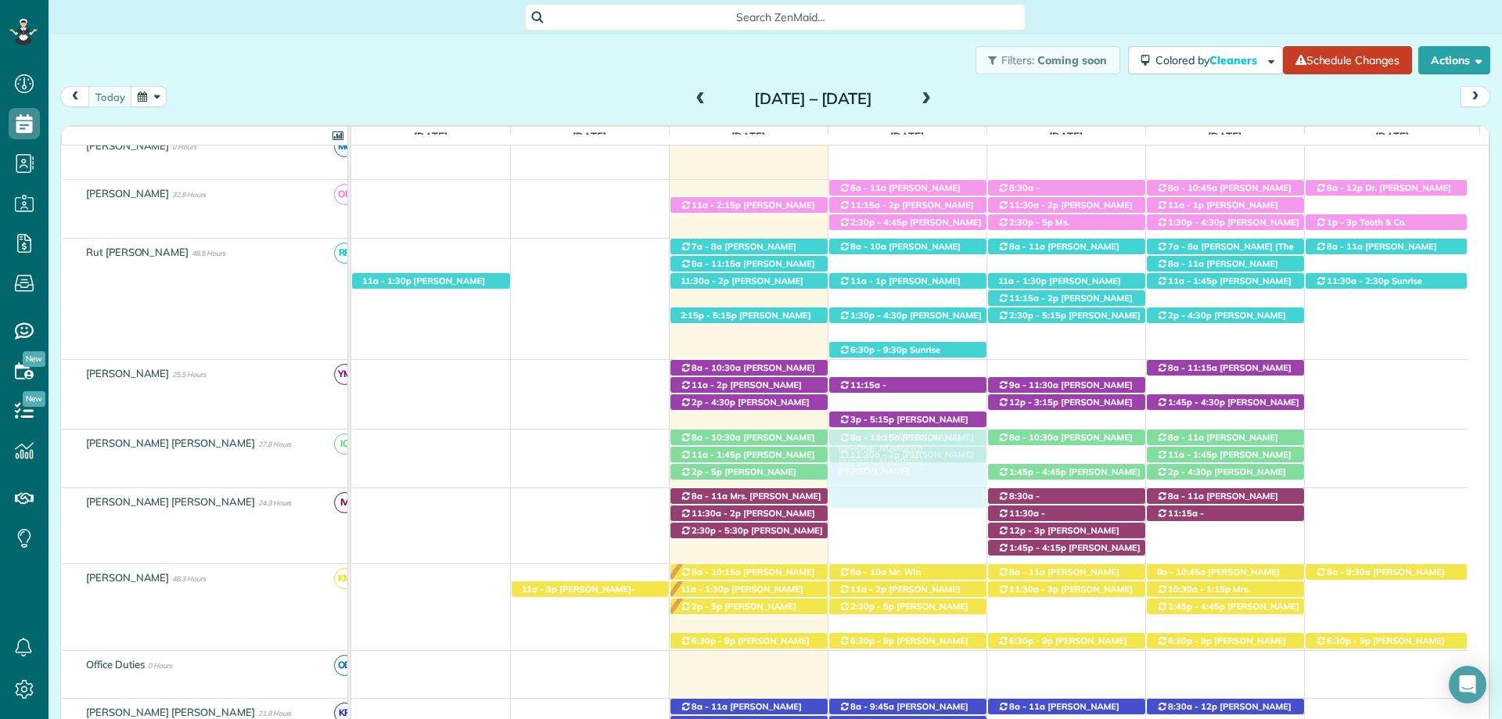
drag, startPoint x: 902, startPoint y: 254, endPoint x: 931, endPoint y: 450, distance: 197.8
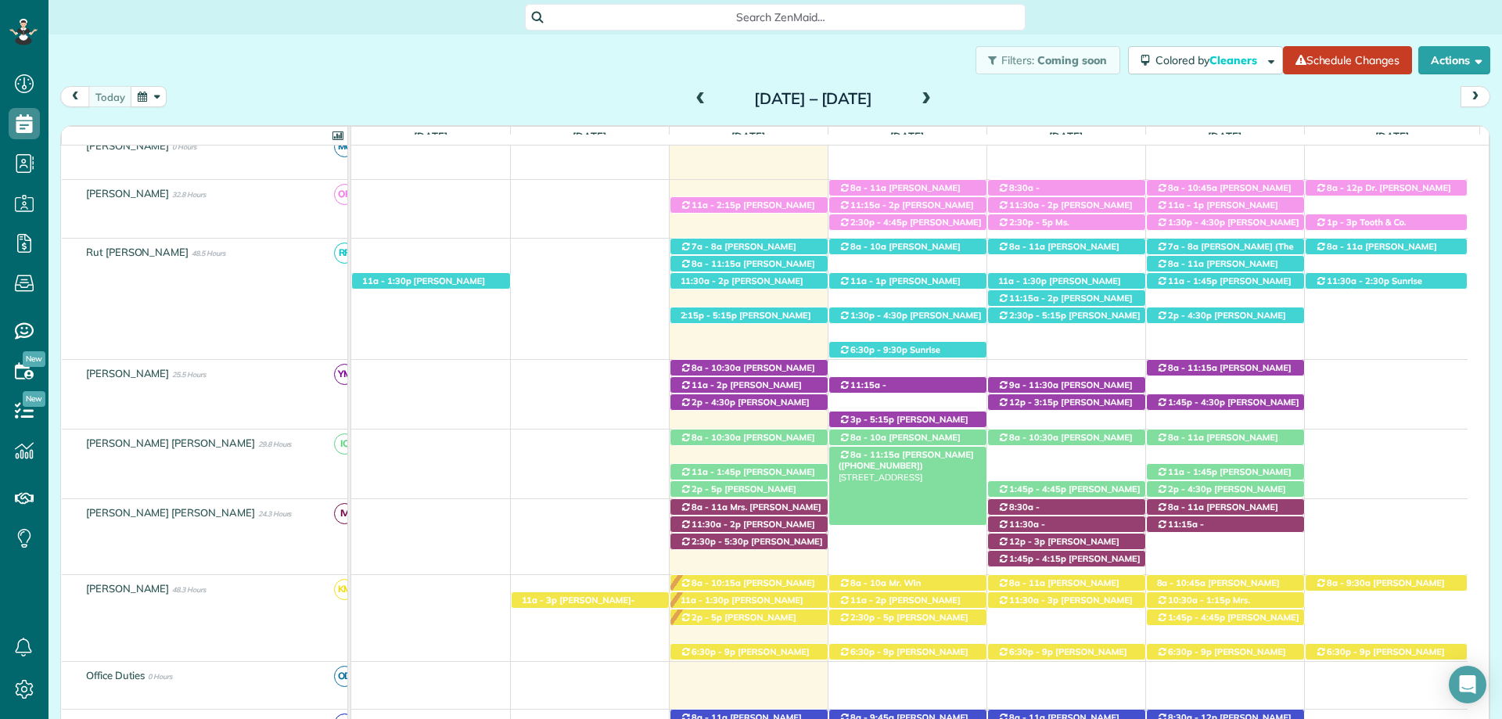
click at [924, 454] on span "[PERSON_NAME] ([PHONE_NUMBER])" at bounding box center [906, 460] width 135 height 22
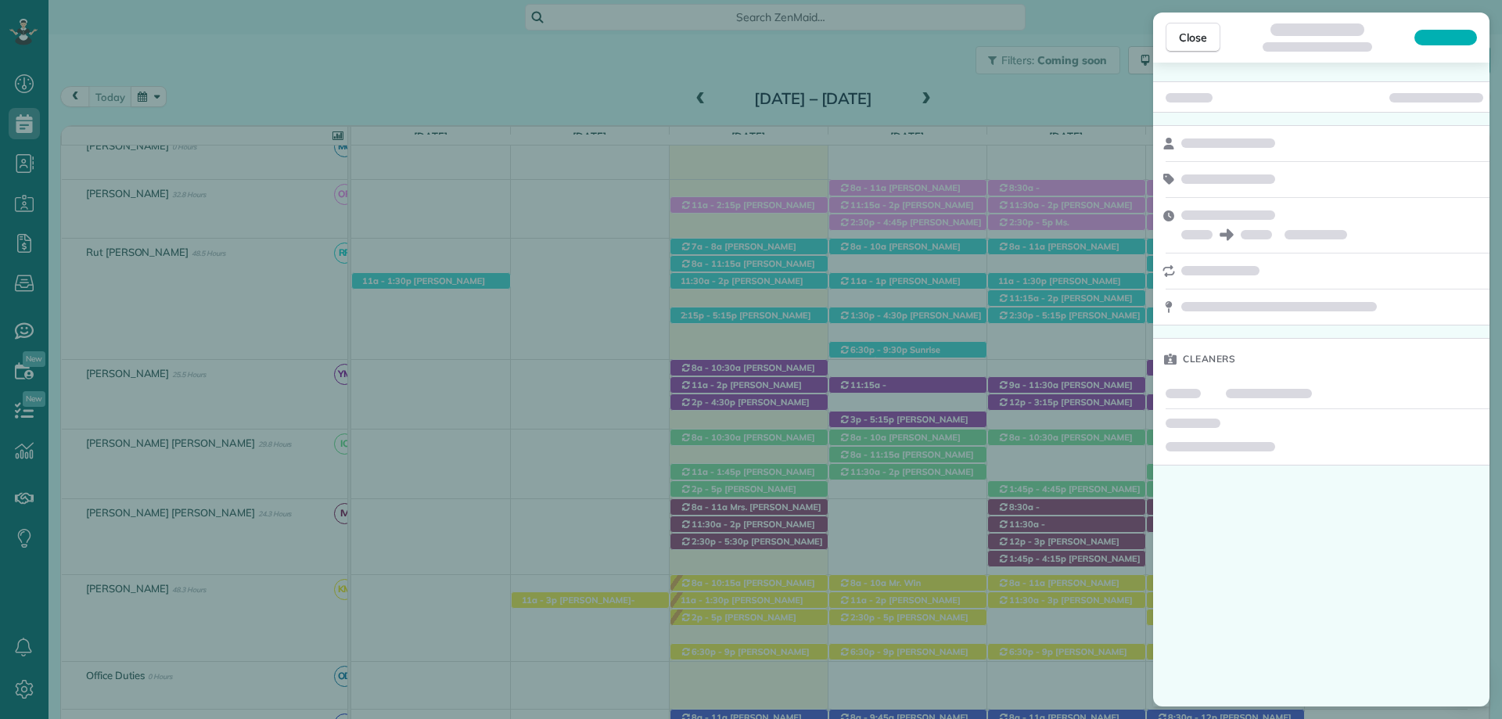
click at [1196, 38] on span "Close" at bounding box center [1193, 38] width 28 height 16
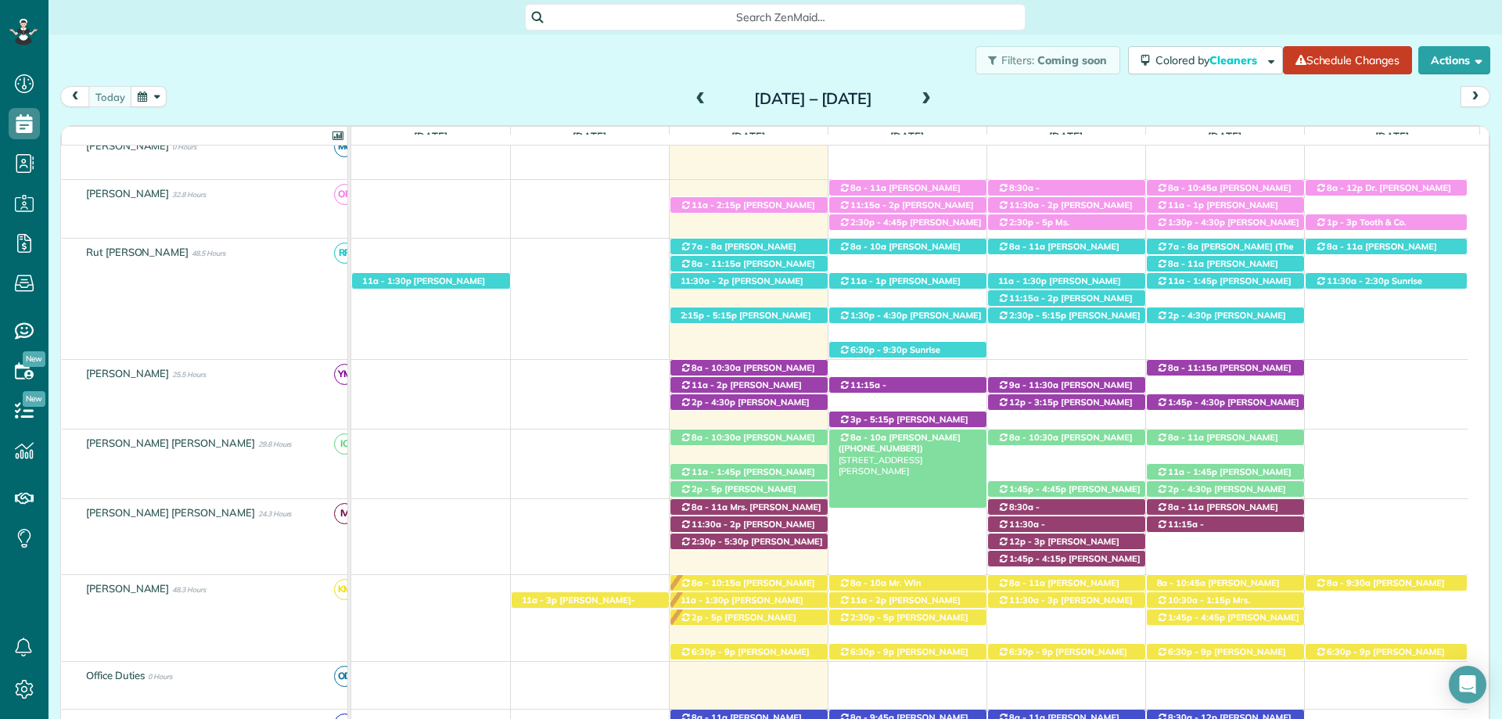
click at [927, 438] on span "Sarah Moore (+12514226744)" at bounding box center [900, 443] width 122 height 22
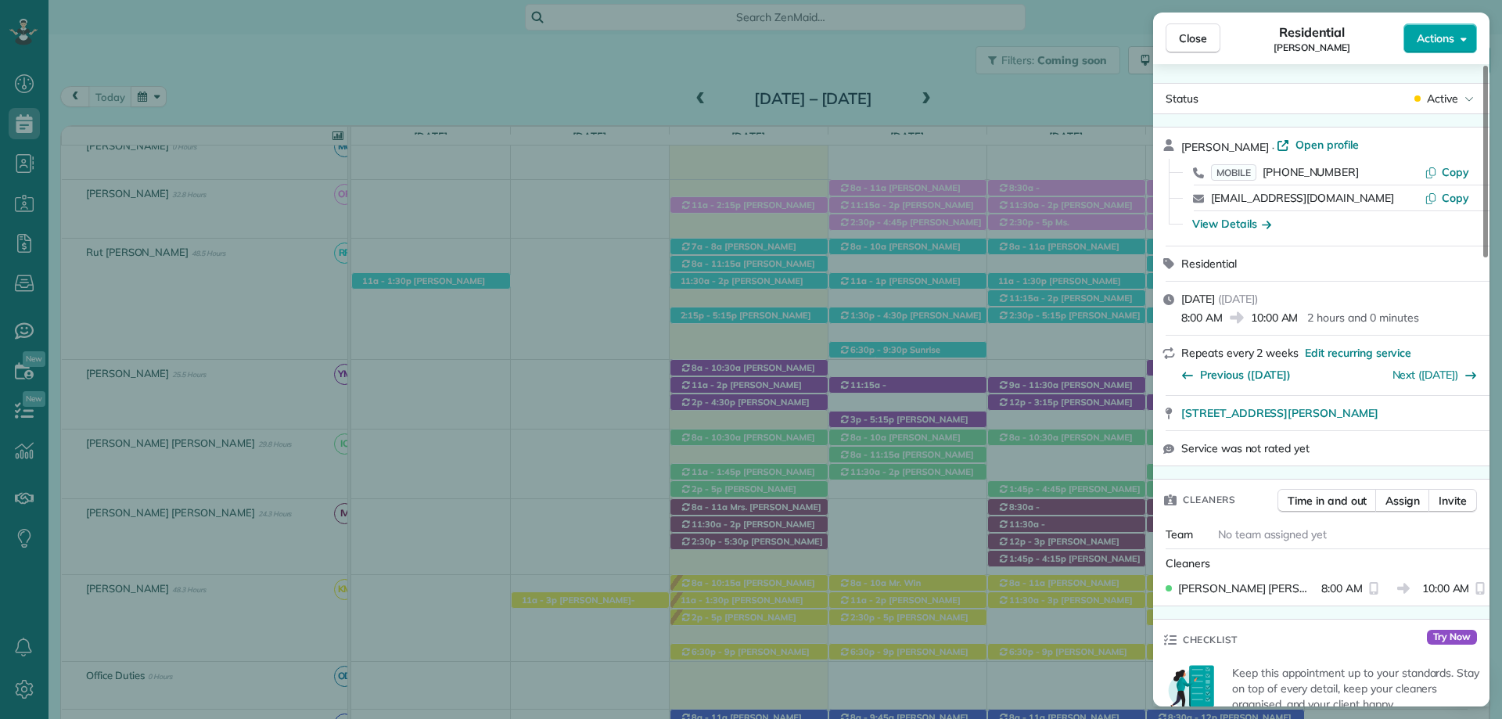
click at [1445, 34] on span "Actions" at bounding box center [1436, 39] width 38 height 16
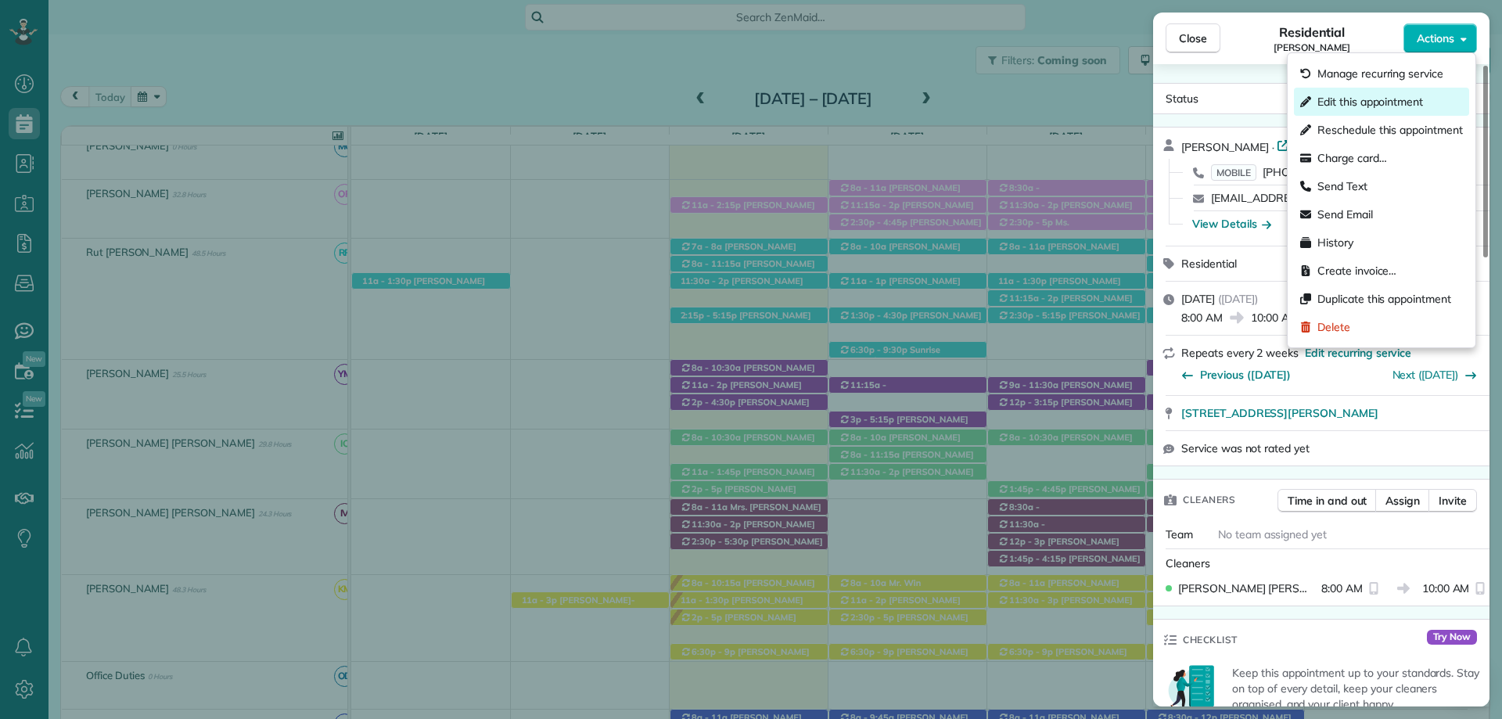
click at [1389, 99] on span "Edit this appointment" at bounding box center [1371, 102] width 106 height 16
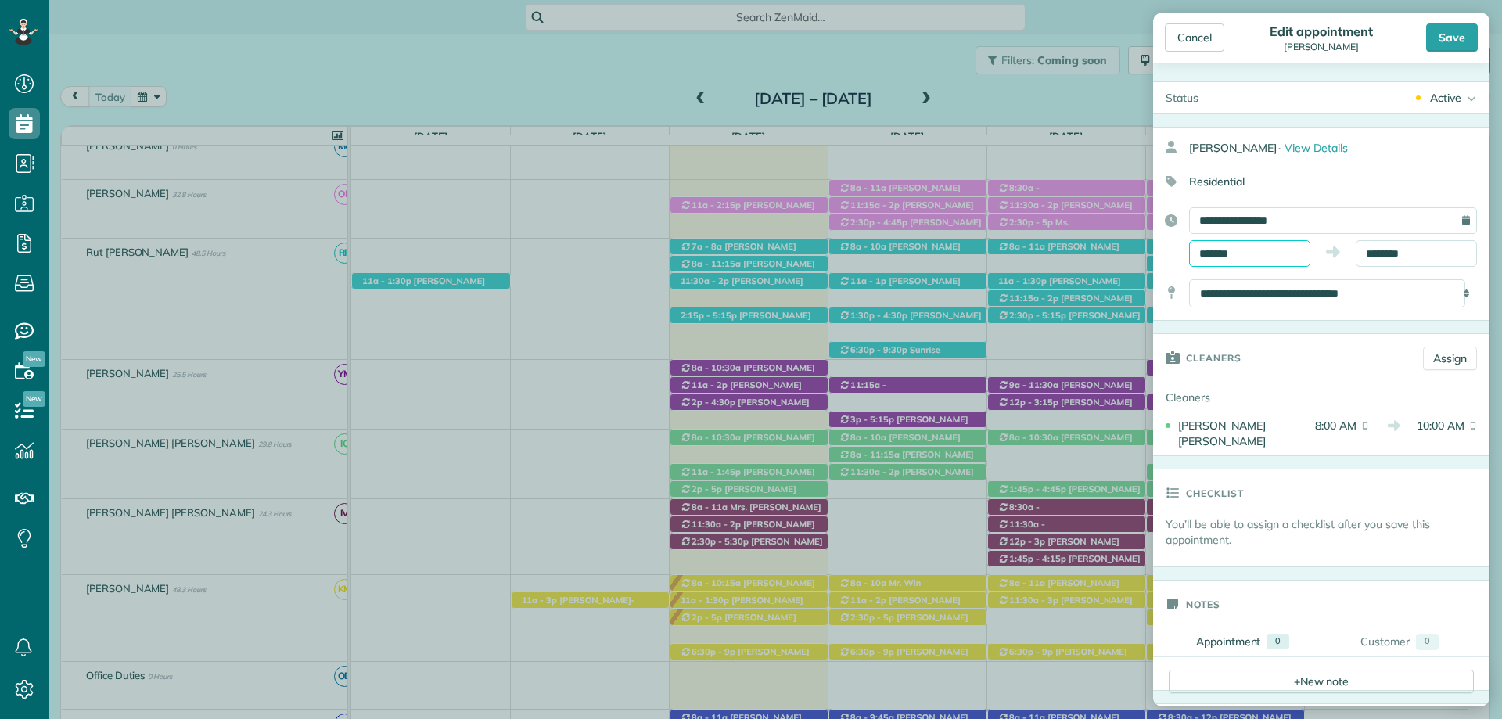
click at [1247, 250] on input "*******" at bounding box center [1249, 253] width 121 height 27
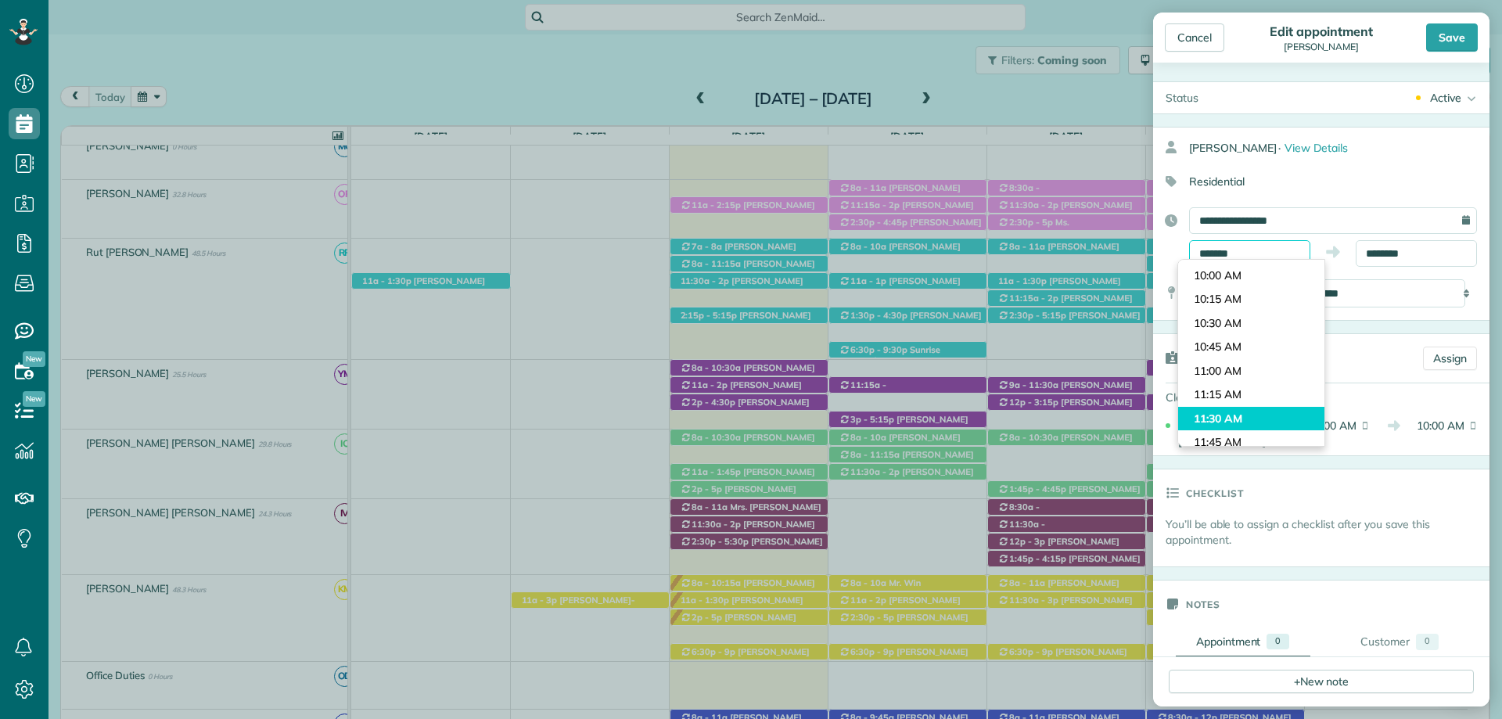
scroll to position [952, 0]
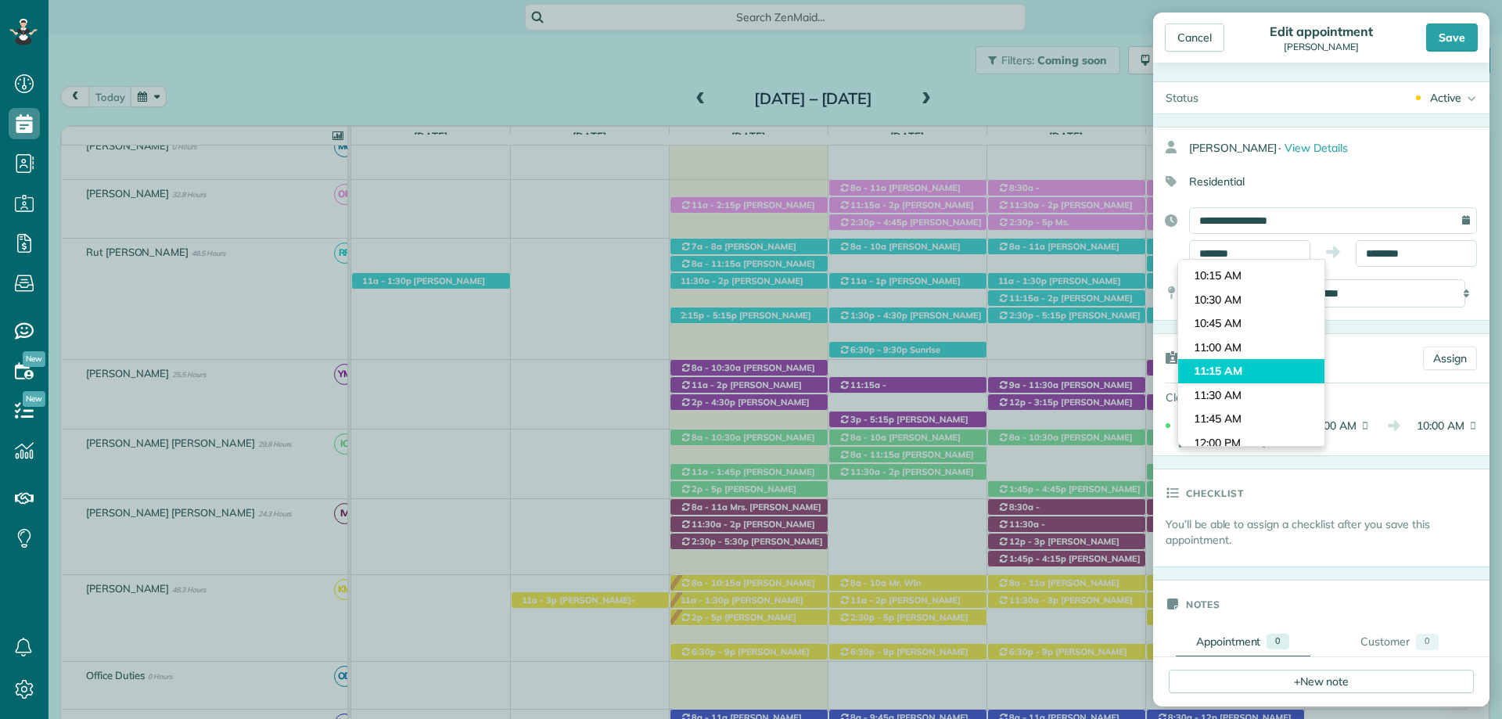
type input "********"
click at [1242, 375] on body "Dashboard Scheduling Calendar View List View Dispatch View - Weekly scheduling …" at bounding box center [751, 359] width 1502 height 719
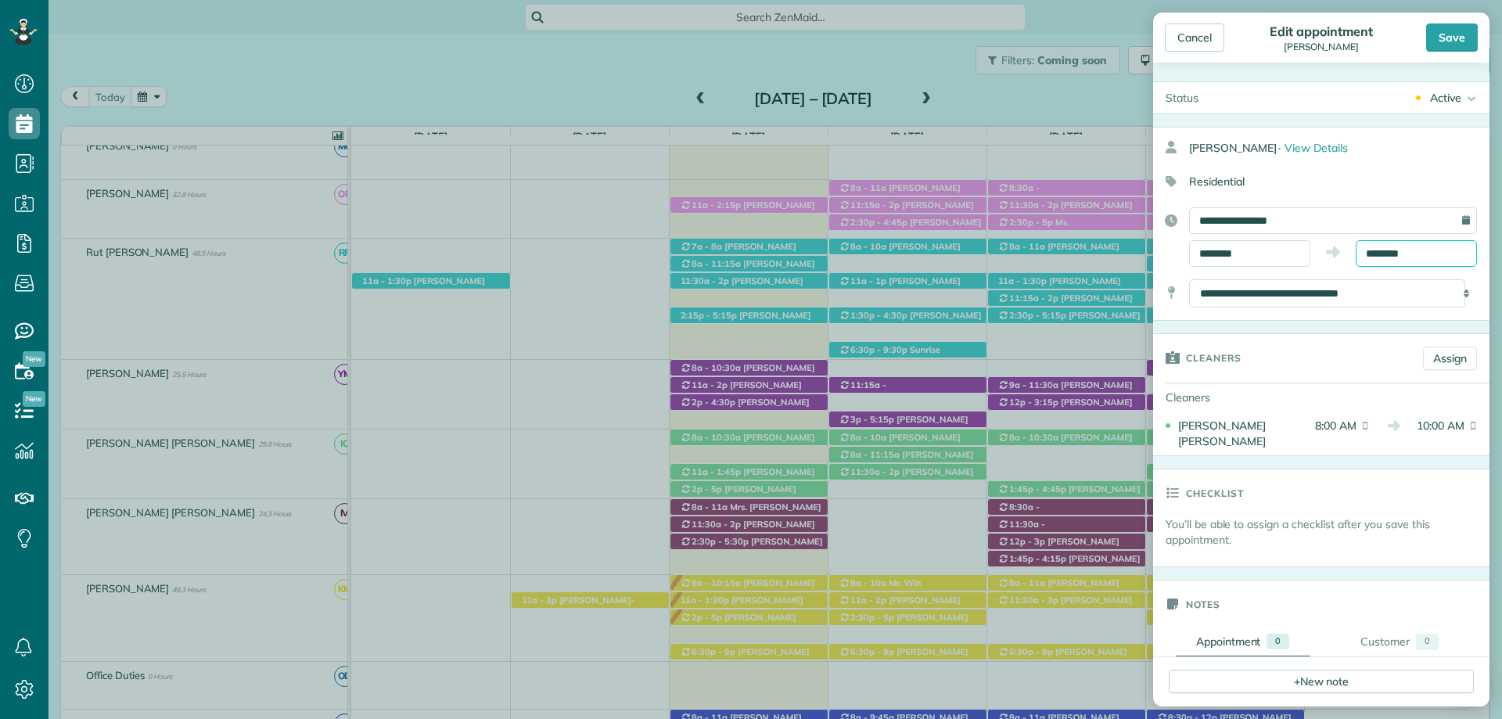
click at [1382, 256] on input "********" at bounding box center [1416, 253] width 121 height 27
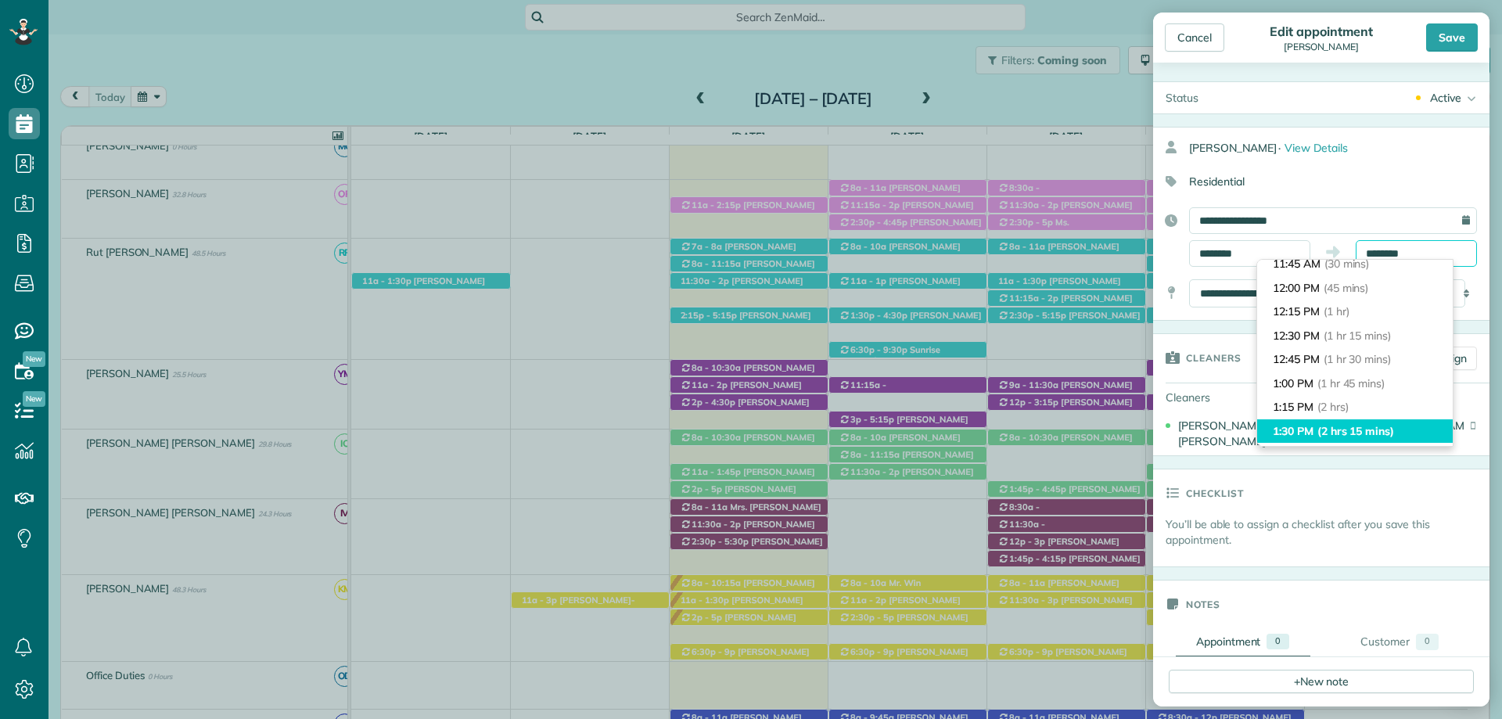
scroll to position [78, 0]
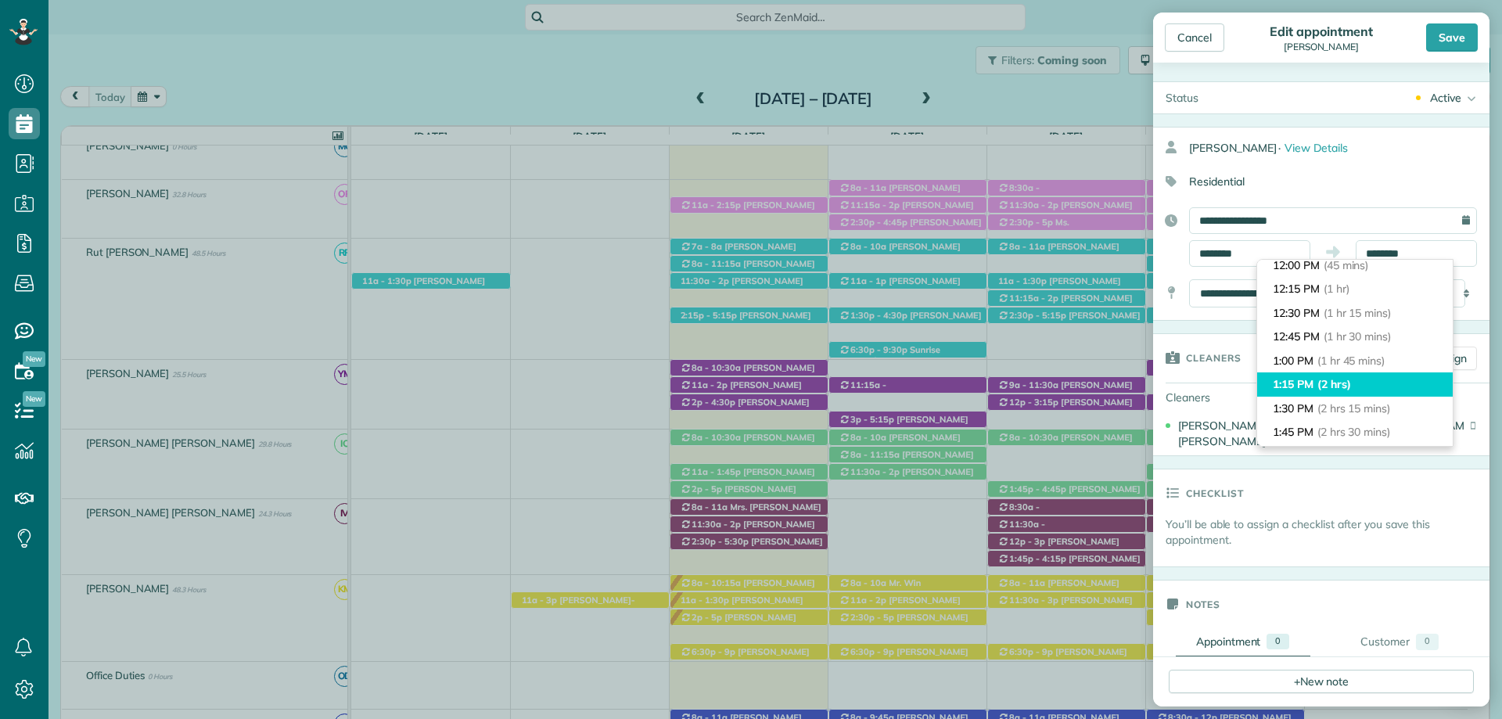
type input "*******"
click at [1327, 385] on span "(2 hrs)" at bounding box center [1335, 384] width 34 height 14
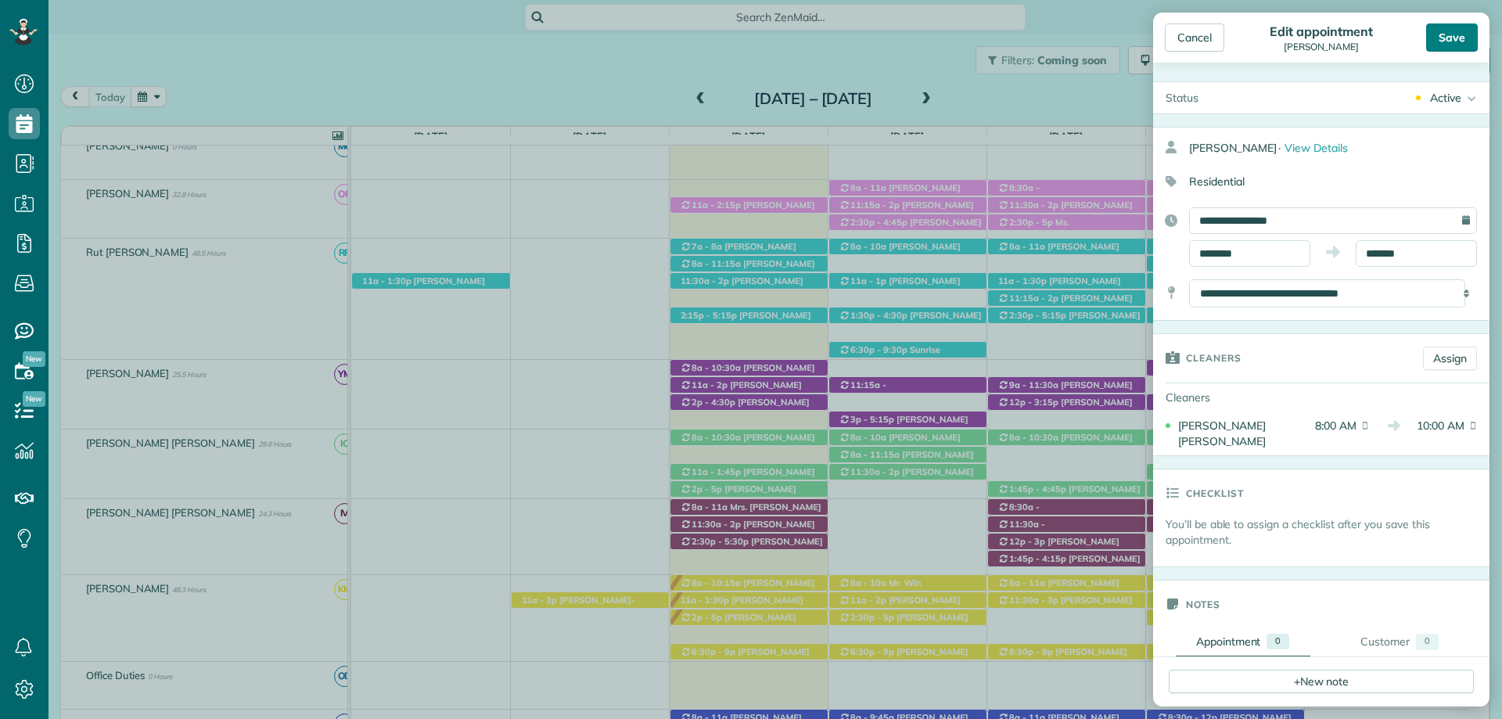
click at [1445, 36] on div "Save" at bounding box center [1453, 37] width 52 height 28
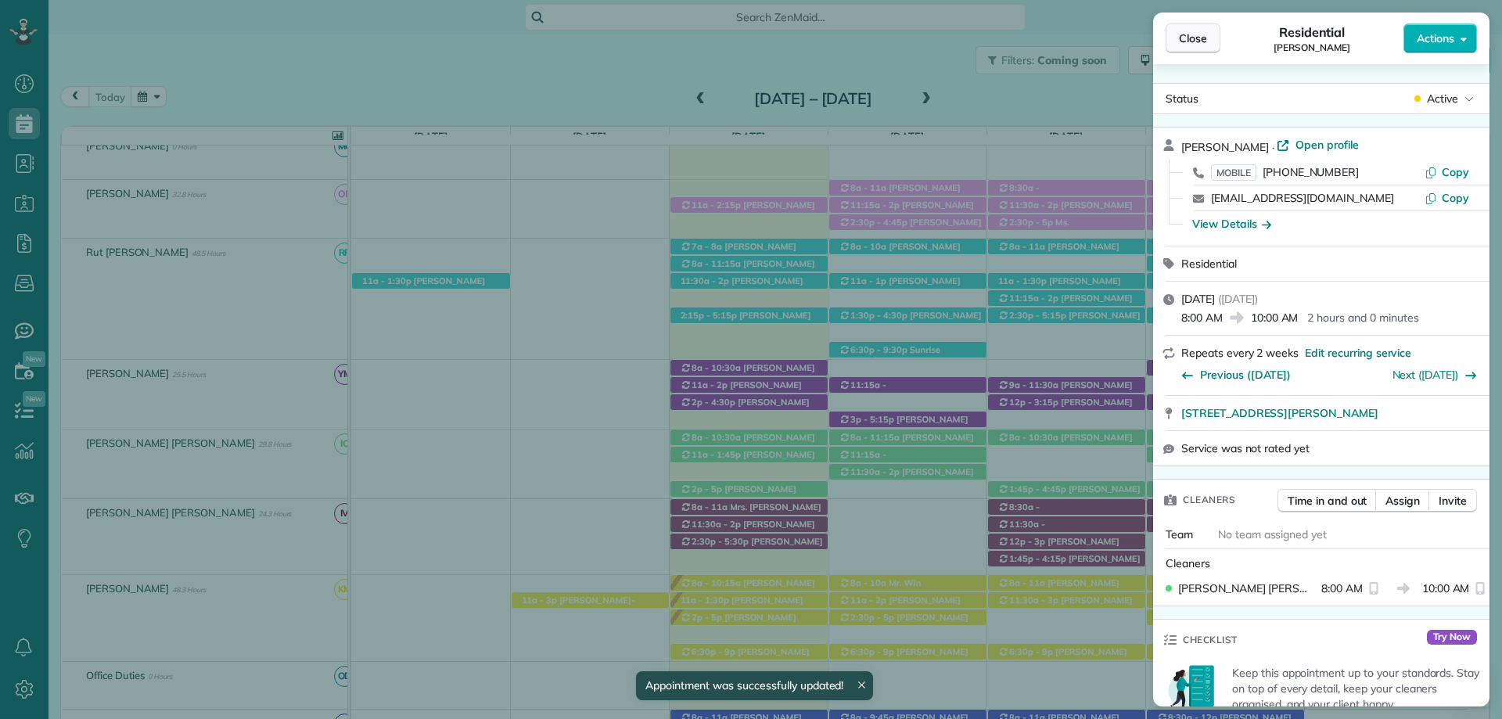
click at [1180, 38] on span "Close" at bounding box center [1193, 39] width 28 height 16
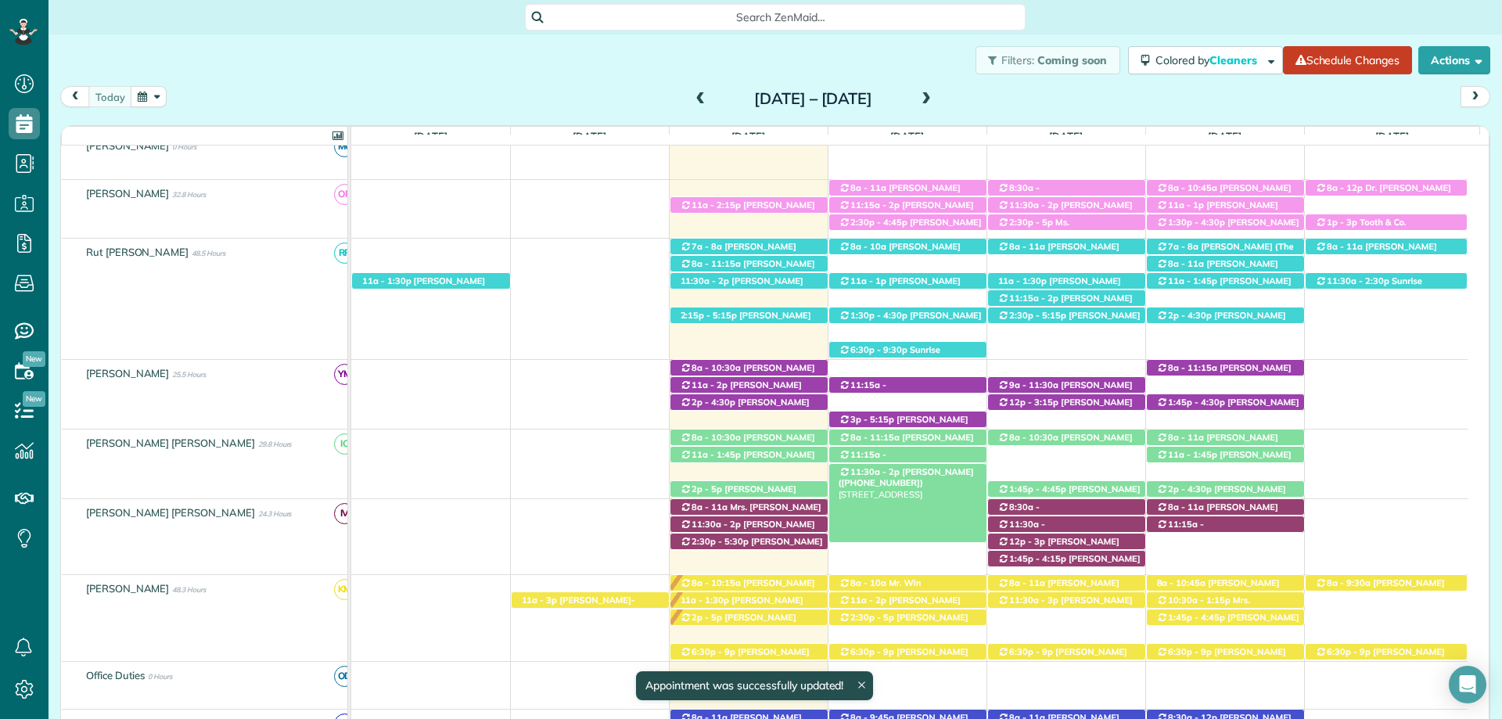
click at [908, 470] on span "Carlos Serrano (+12566093009)" at bounding box center [906, 477] width 135 height 22
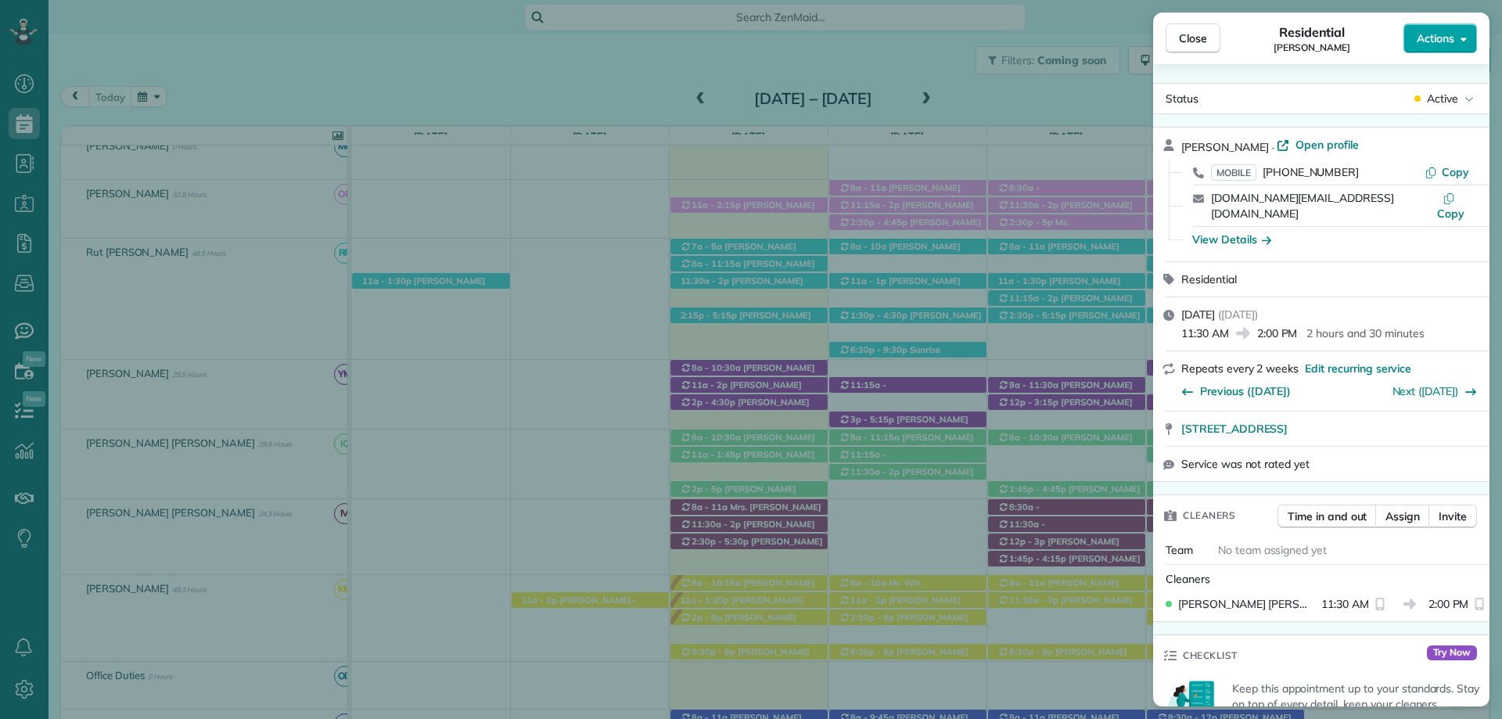
click at [1434, 30] on button "Actions" at bounding box center [1441, 38] width 74 height 30
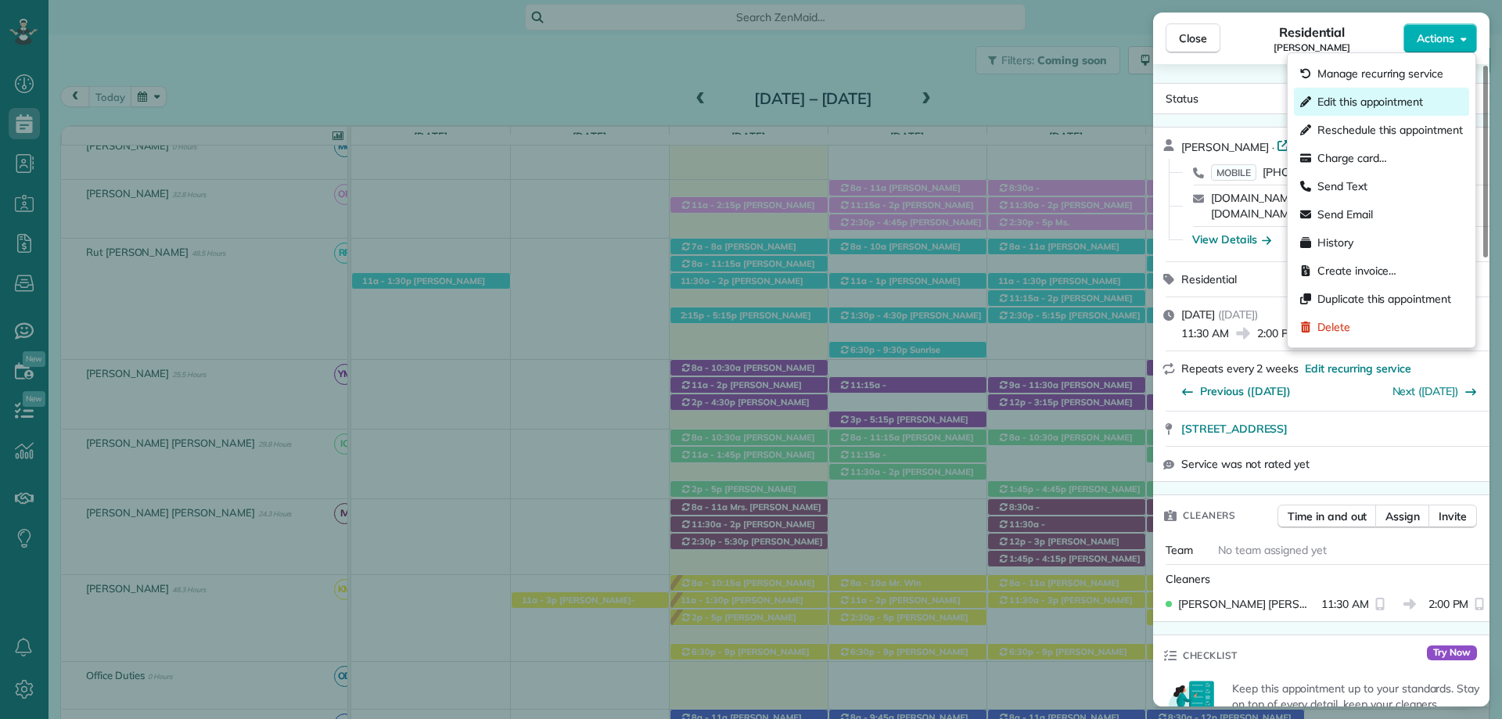
click at [1369, 104] on span "Edit this appointment" at bounding box center [1371, 102] width 106 height 16
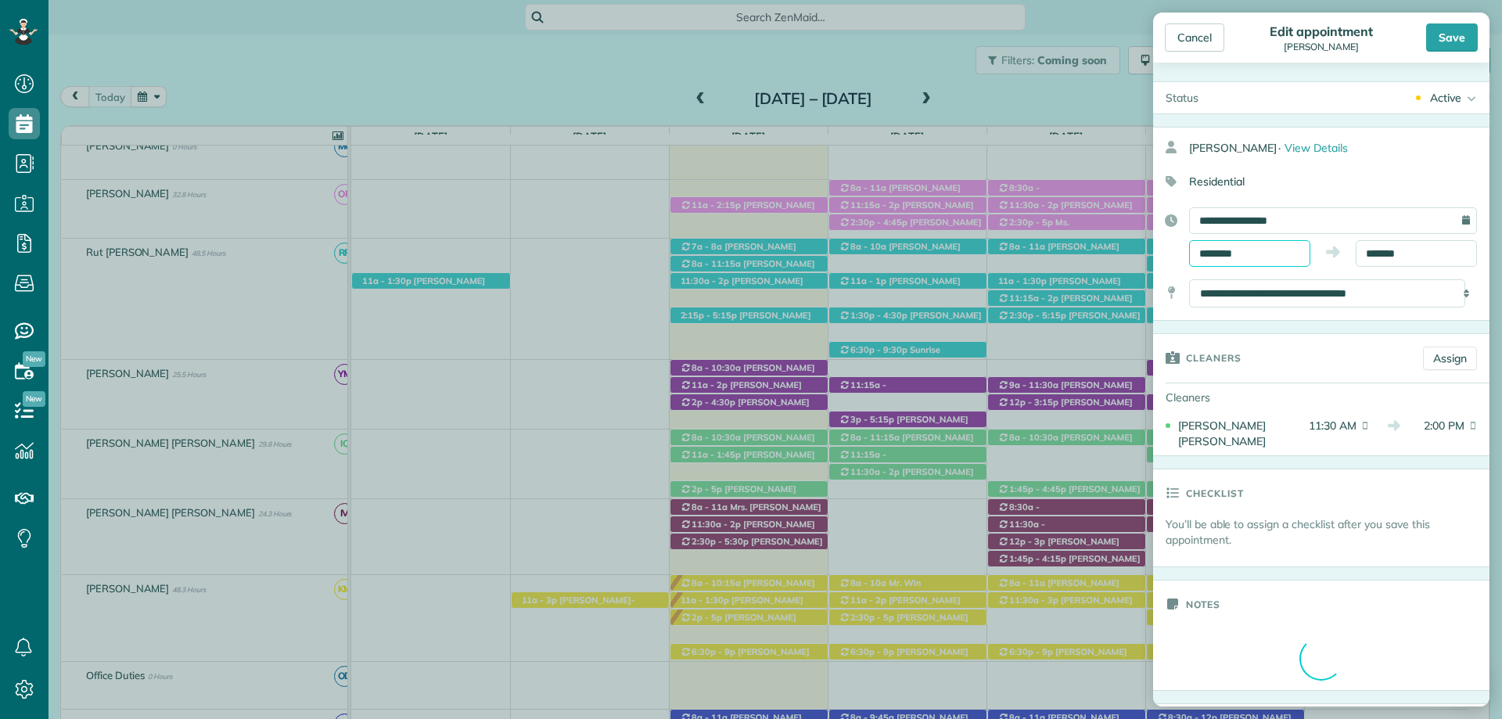
click at [1247, 250] on input "********" at bounding box center [1249, 253] width 121 height 27
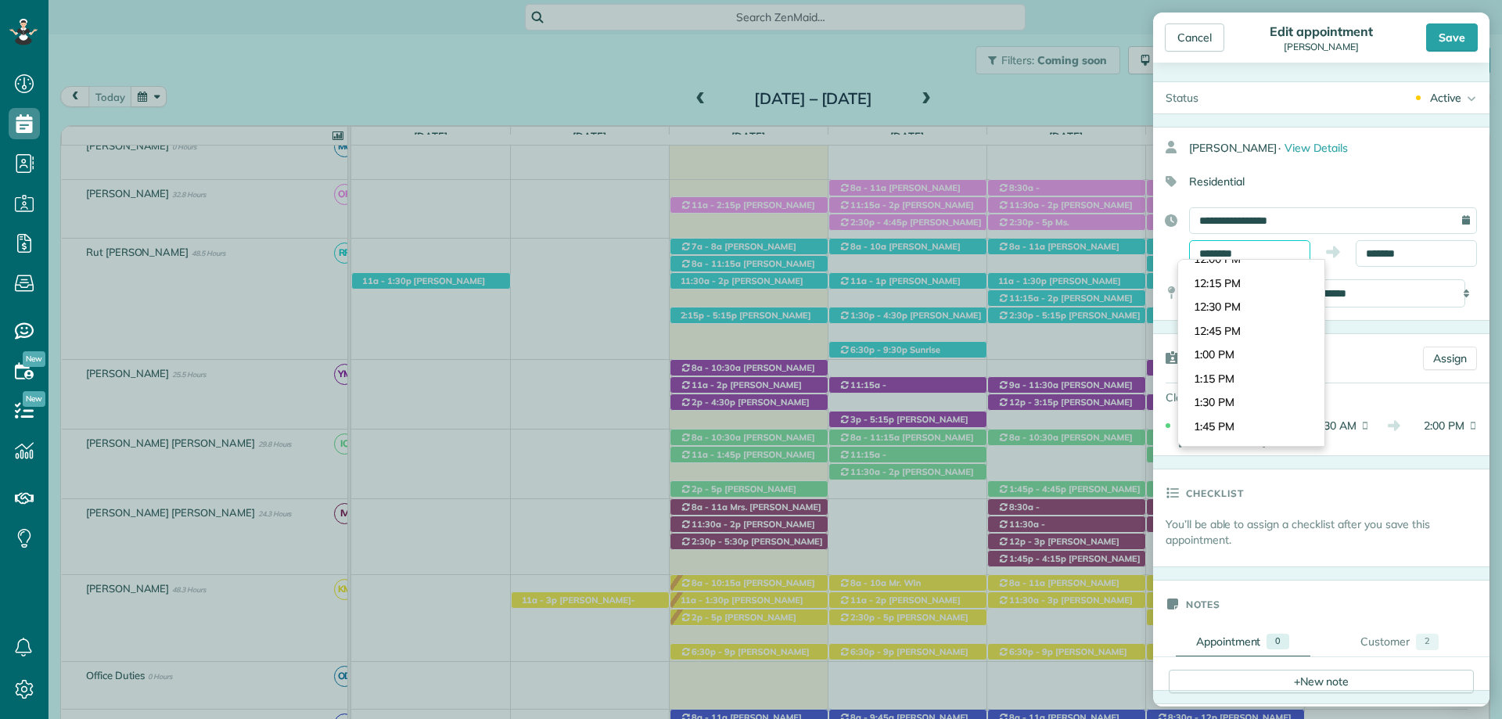
scroll to position [1207, 0]
type input "*******"
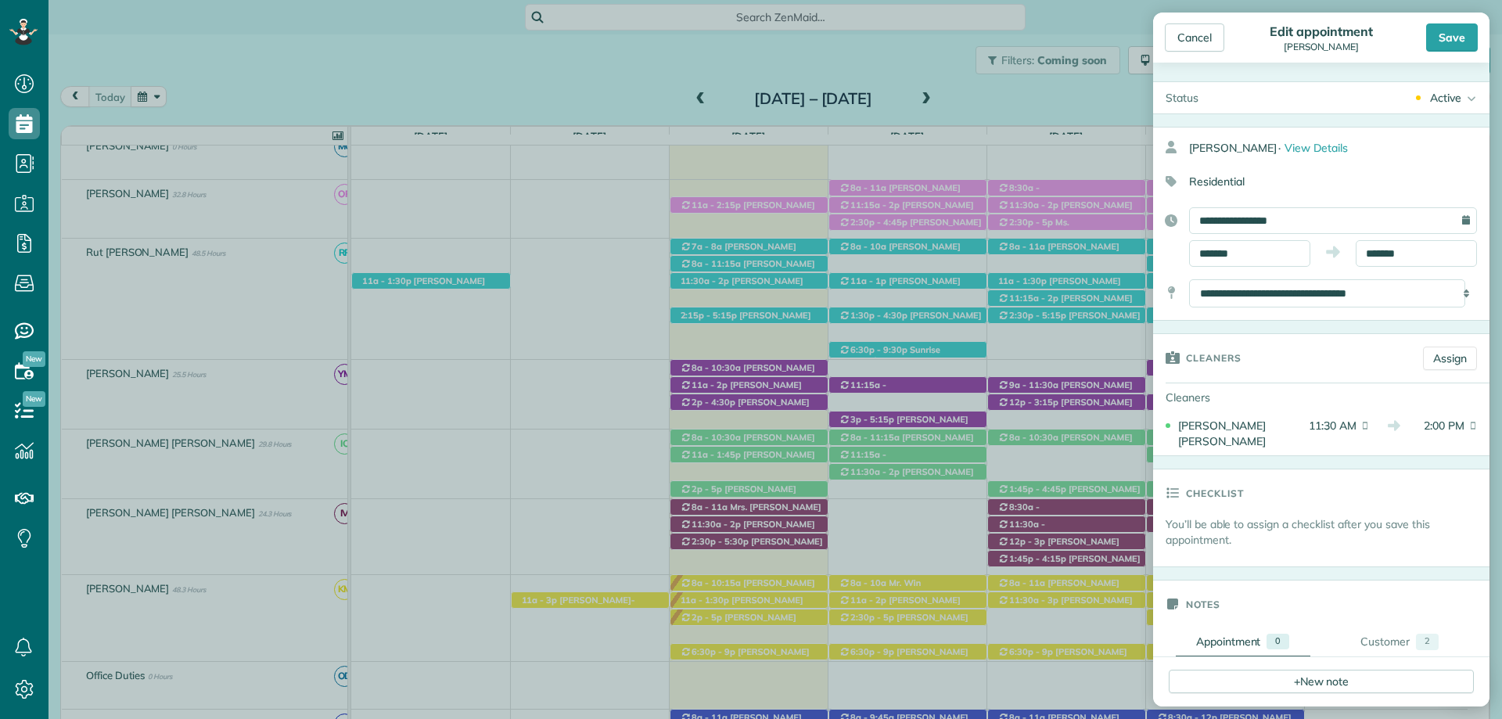
click at [1232, 330] on body "Dashboard Scheduling Calendar View List View Dispatch View - Weekly scheduling …" at bounding box center [751, 359] width 1502 height 719
click at [1381, 247] on input "*******" at bounding box center [1416, 253] width 121 height 27
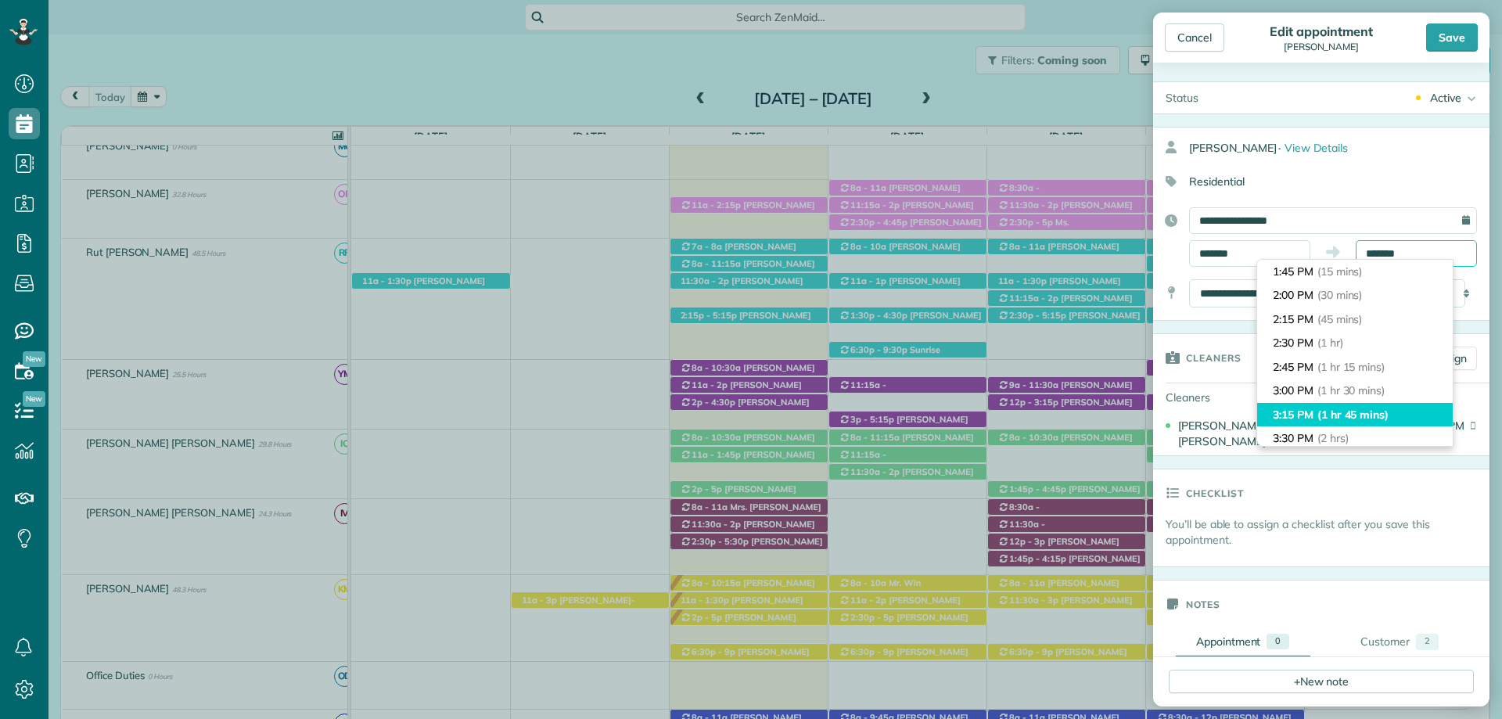
scroll to position [103, 0]
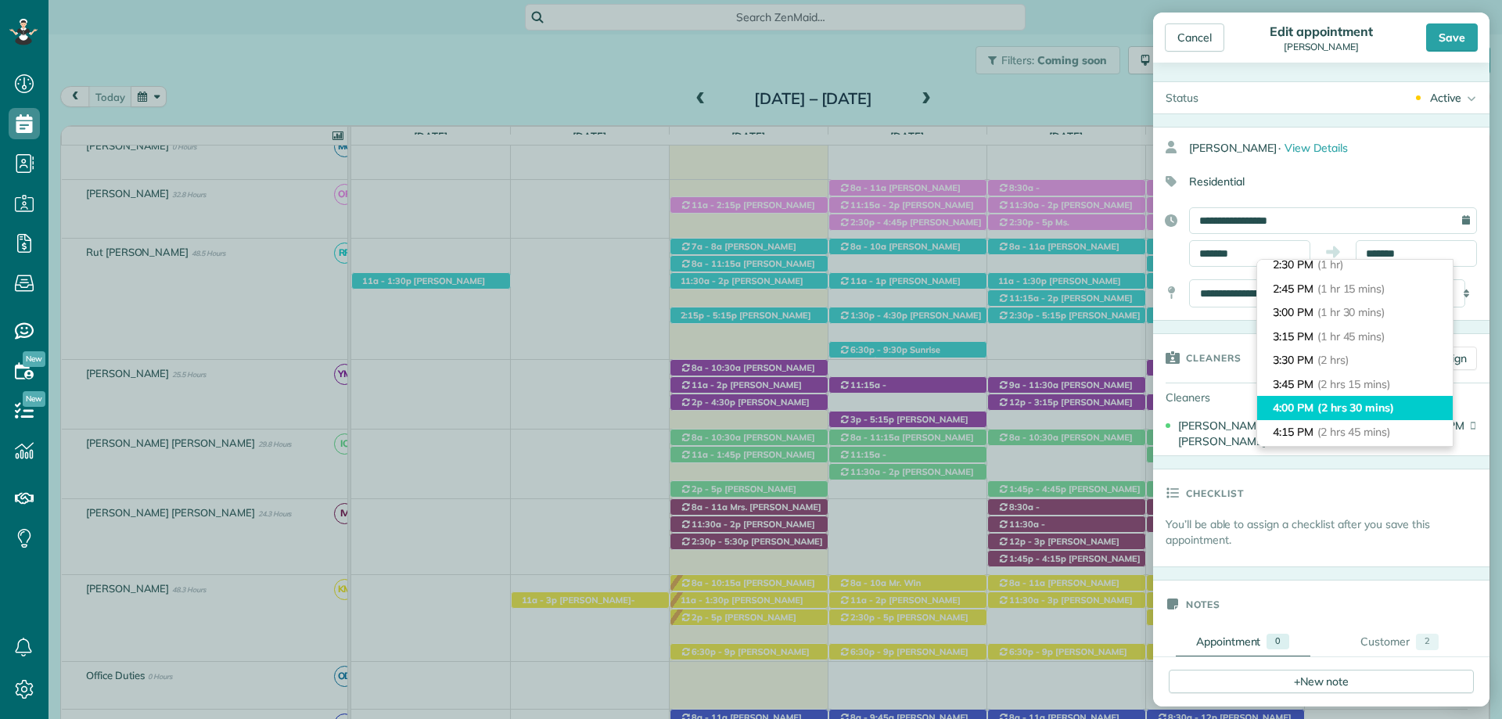
type input "*******"
click at [1320, 403] on span "(2 hrs 30 mins)" at bounding box center [1356, 408] width 77 height 14
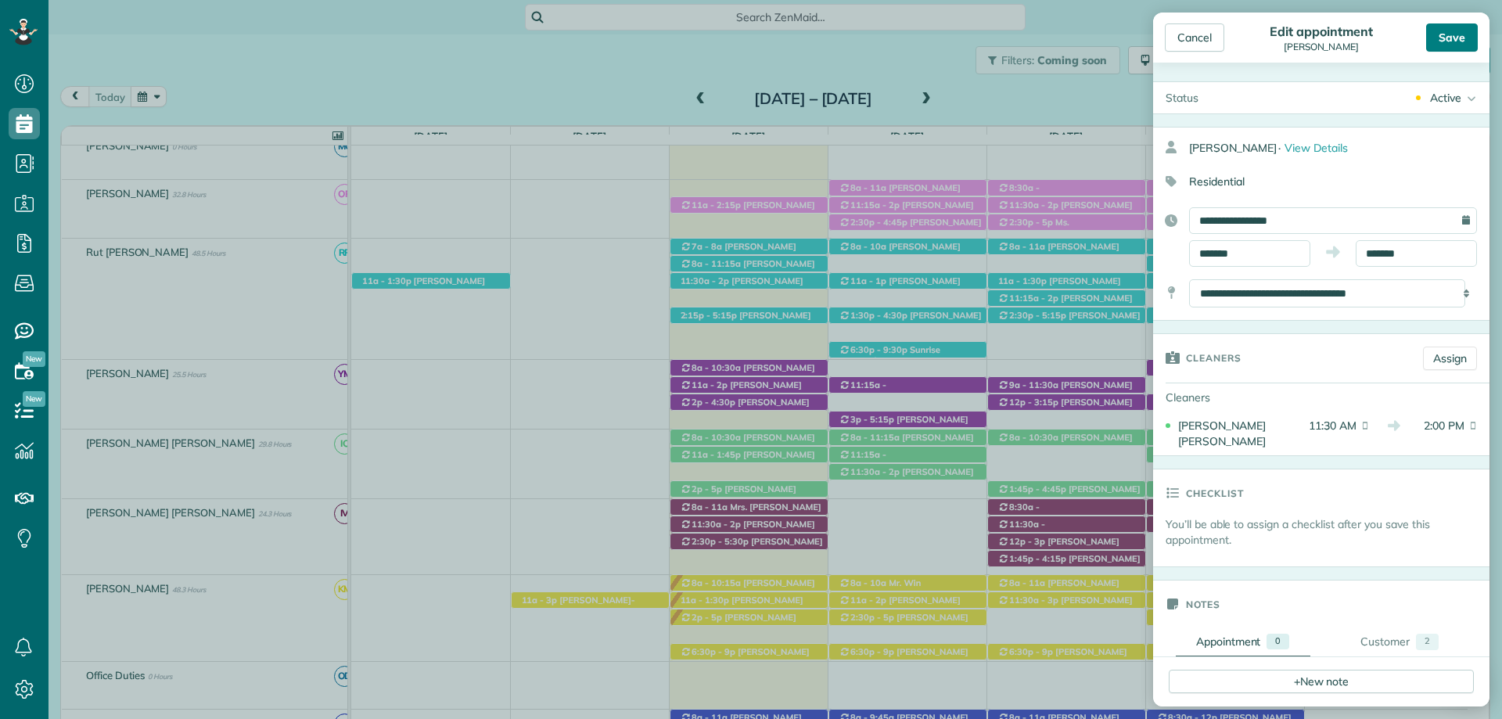
click at [1456, 31] on div "Save" at bounding box center [1453, 37] width 52 height 28
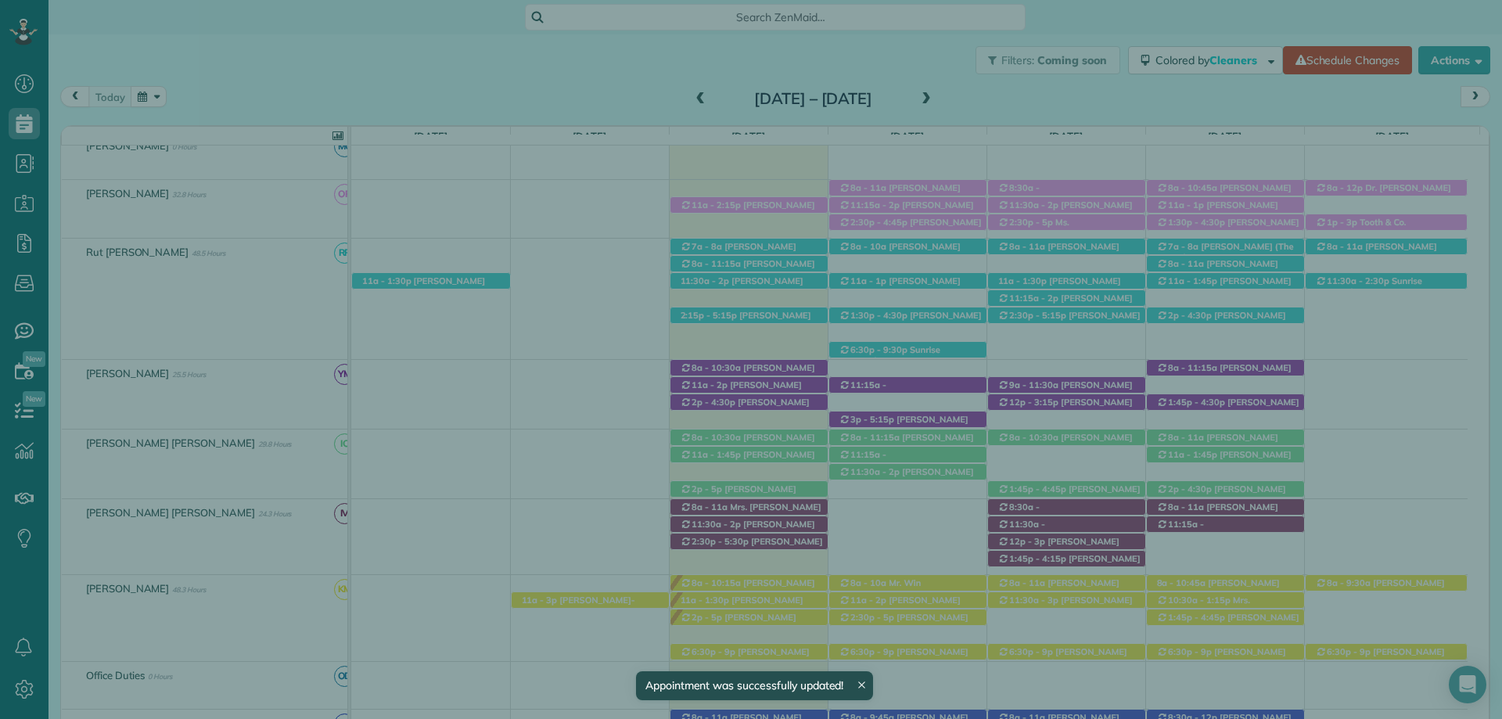
click at [934, 437] on div "Close Residential Carlos Serrano Actions Status Active Carlos Serrano · Open pr…" at bounding box center [751, 359] width 1502 height 719
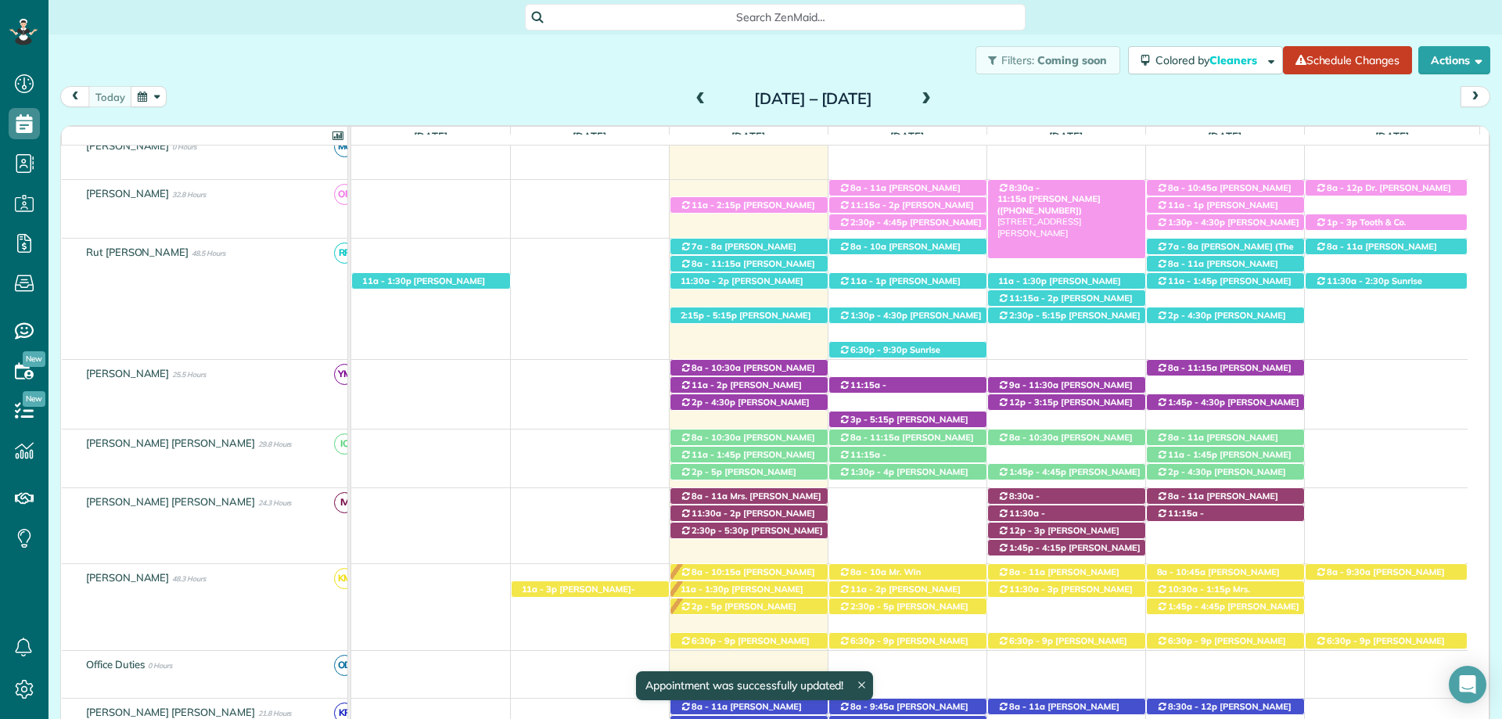
click at [1189, 32] on span "Close" at bounding box center [1193, 39] width 28 height 16
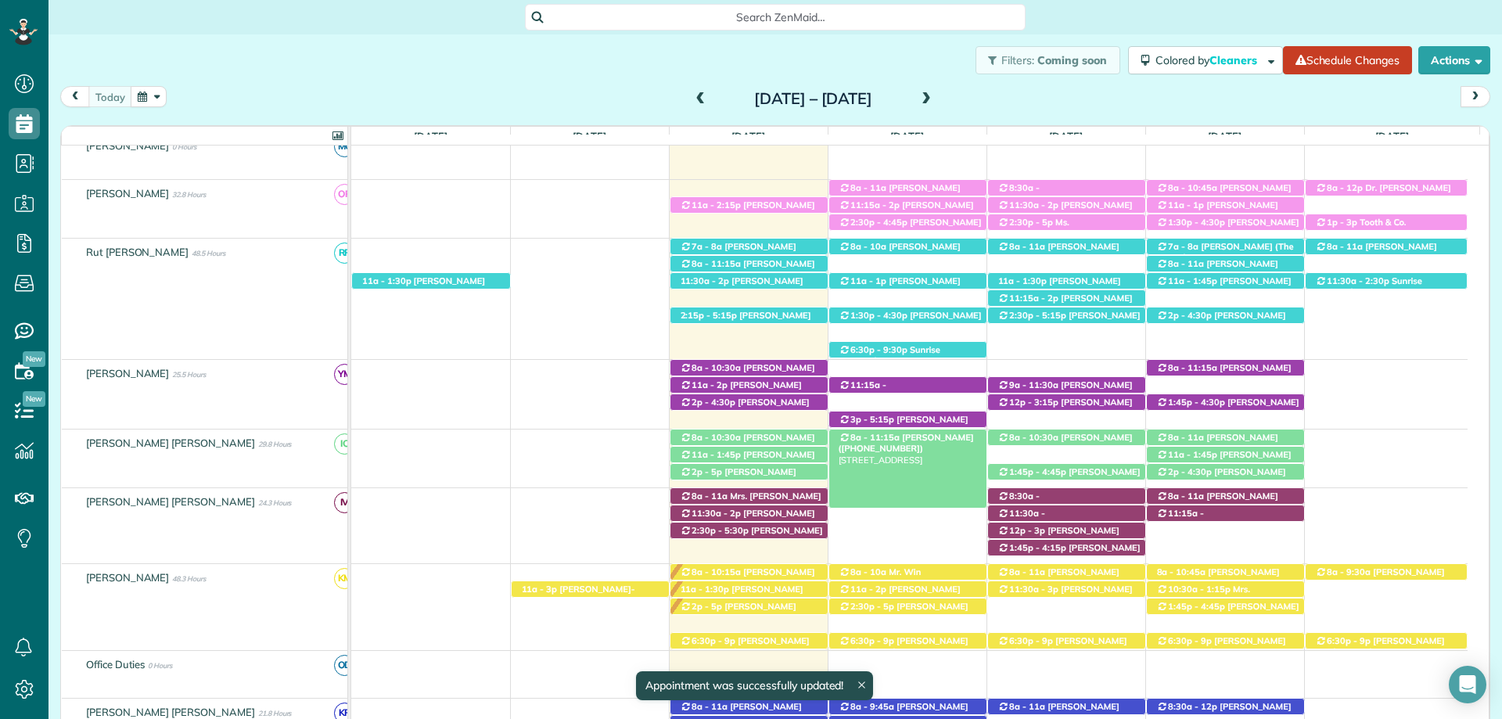
click at [890, 440] on span "8a - 11:15a" at bounding box center [875, 437] width 51 height 11
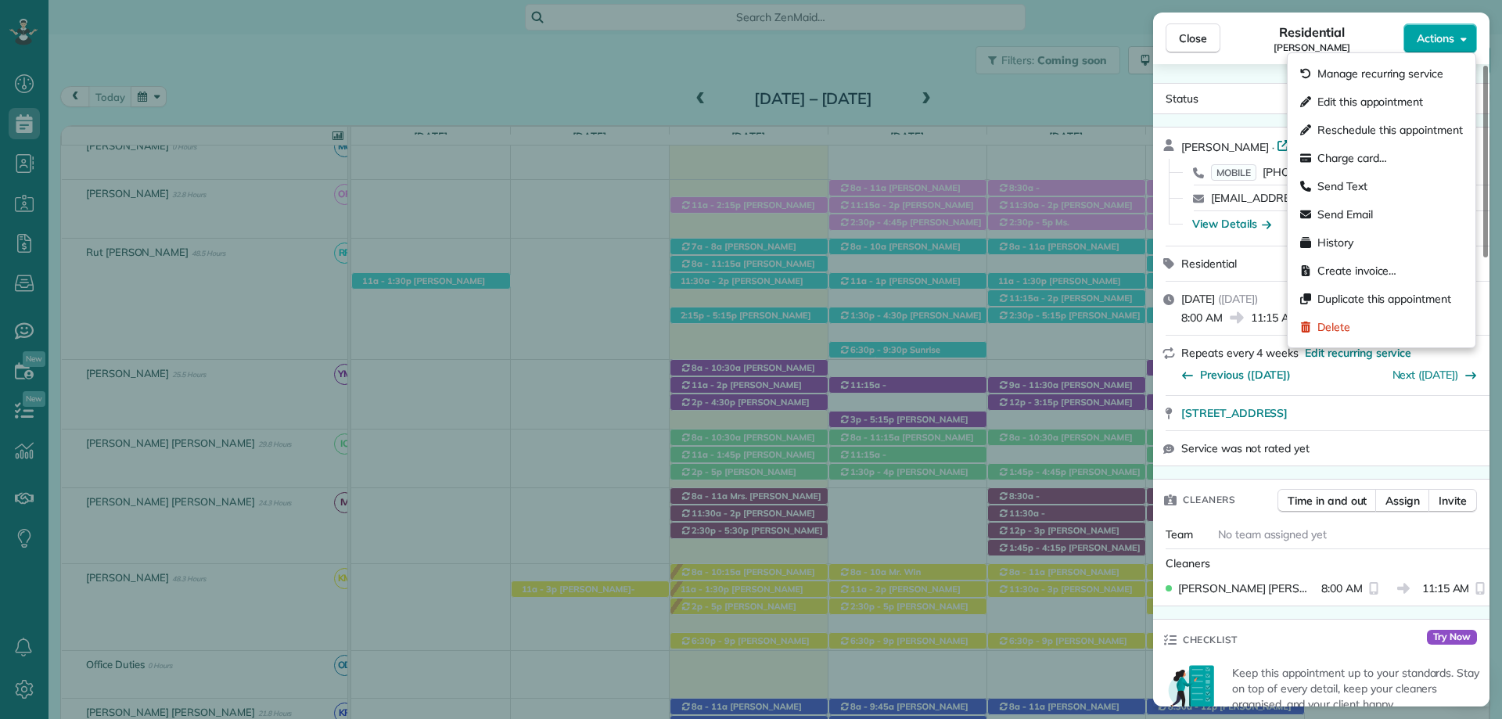
click at [1436, 40] on span "Actions" at bounding box center [1436, 39] width 38 height 16
click at [1395, 104] on span "Edit this appointment" at bounding box center [1371, 102] width 106 height 16
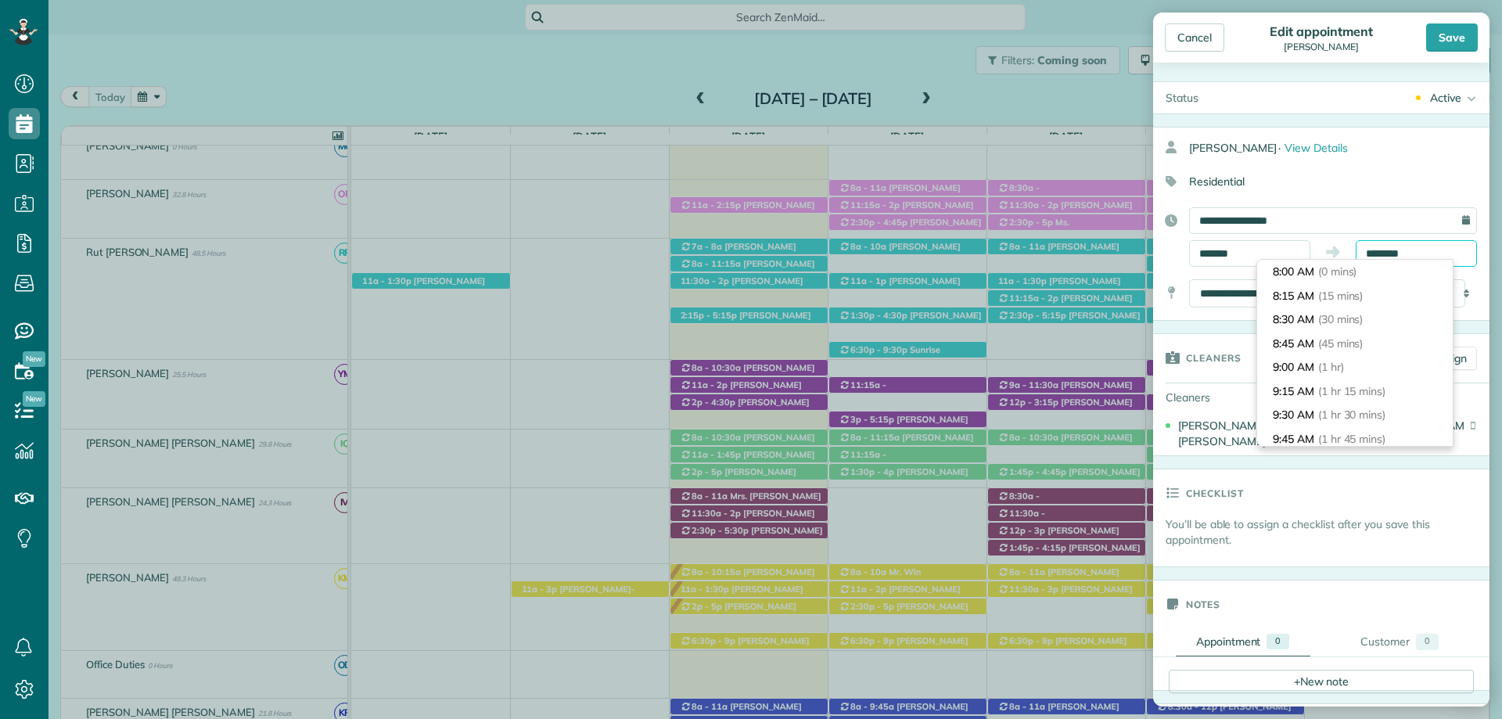
click at [1380, 248] on input "********" at bounding box center [1416, 253] width 121 height 27
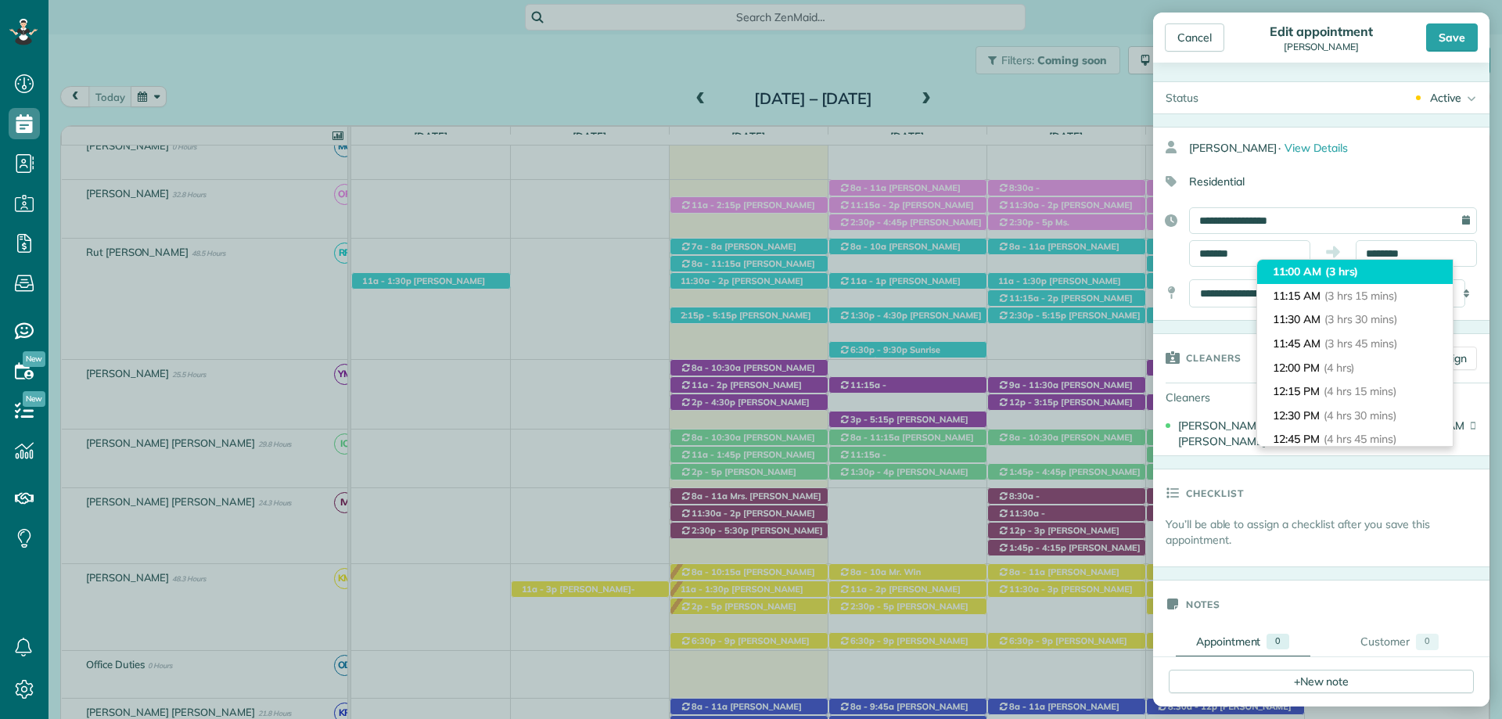
type input "********"
click at [1338, 279] on li "11:00 AM (3 hrs)" at bounding box center [1356, 272] width 196 height 24
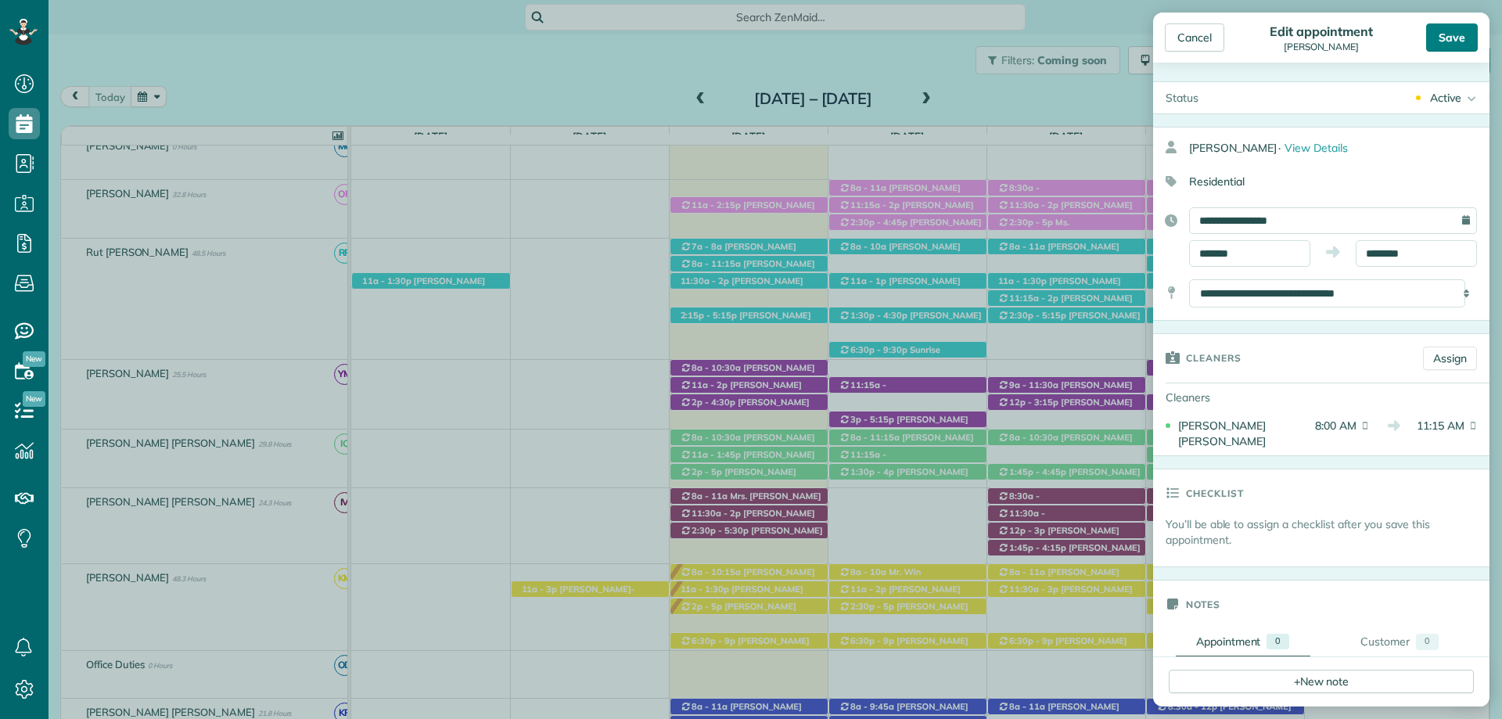
click at [1447, 42] on div "Save" at bounding box center [1453, 37] width 52 height 28
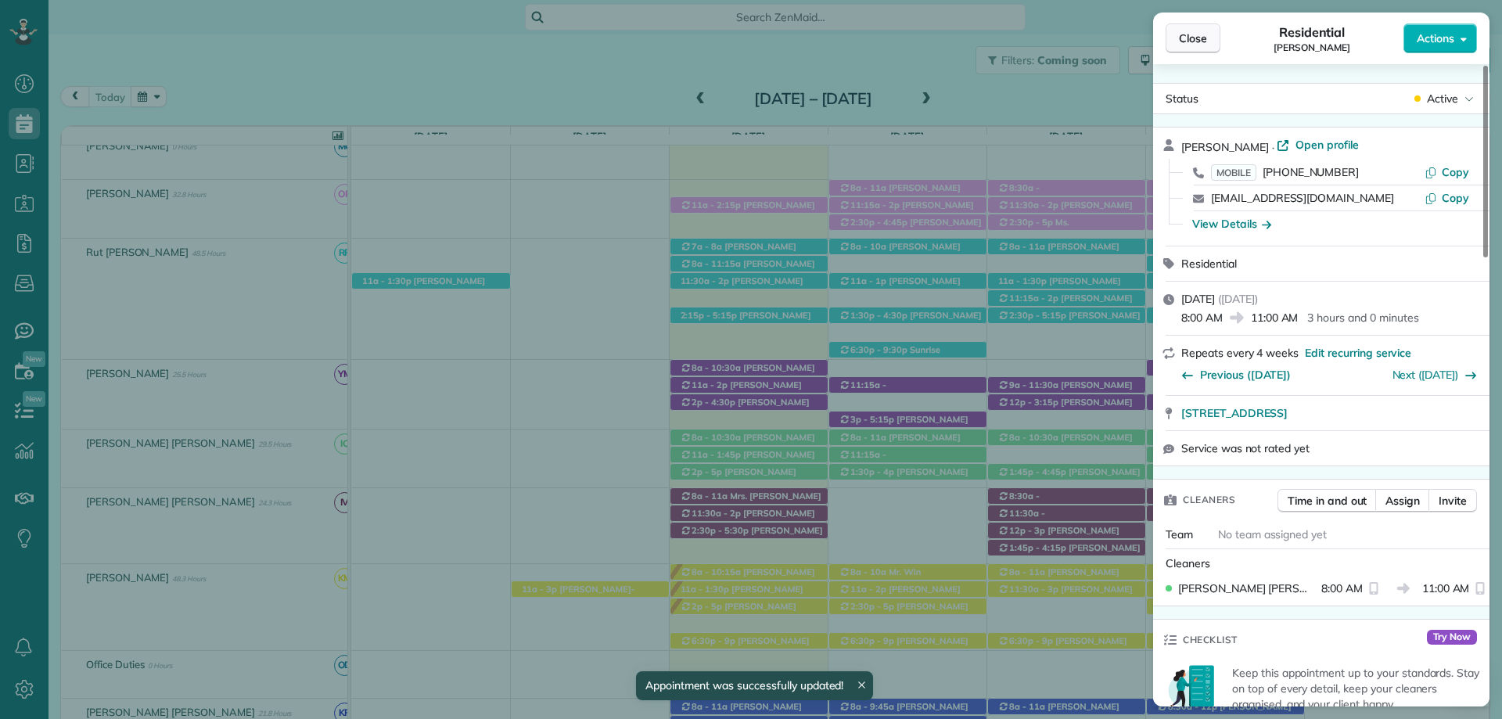
click at [1188, 41] on span "Close" at bounding box center [1193, 39] width 28 height 16
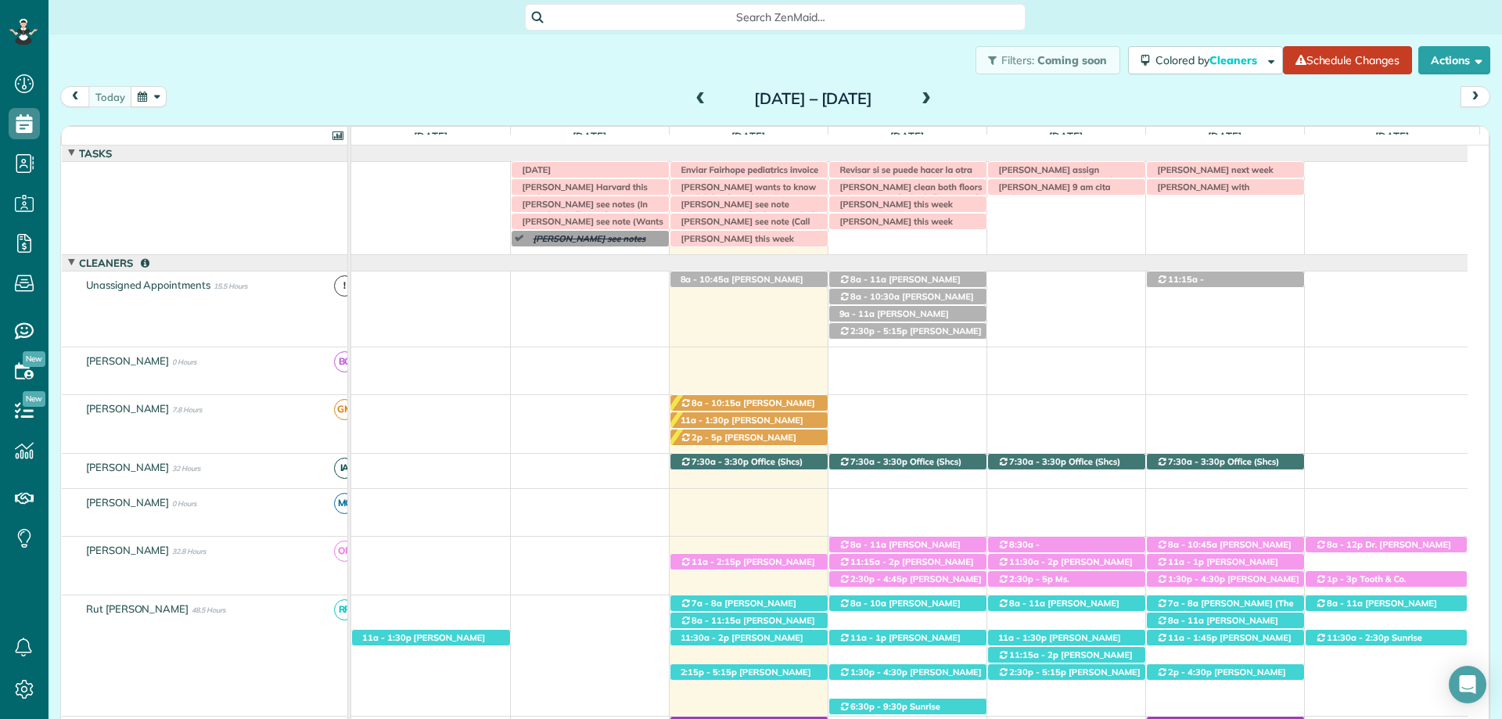
click at [588, 39] on div "Filters: Coming soon Colored by Cleaners Color by Cleaner Color by Team Color b…" at bounding box center [776, 60] width 1454 height 52
click at [767, 225] on span "[PERSON_NAME] see note (Call this morning to give directions to office, her car…" at bounding box center [746, 249] width 144 height 67
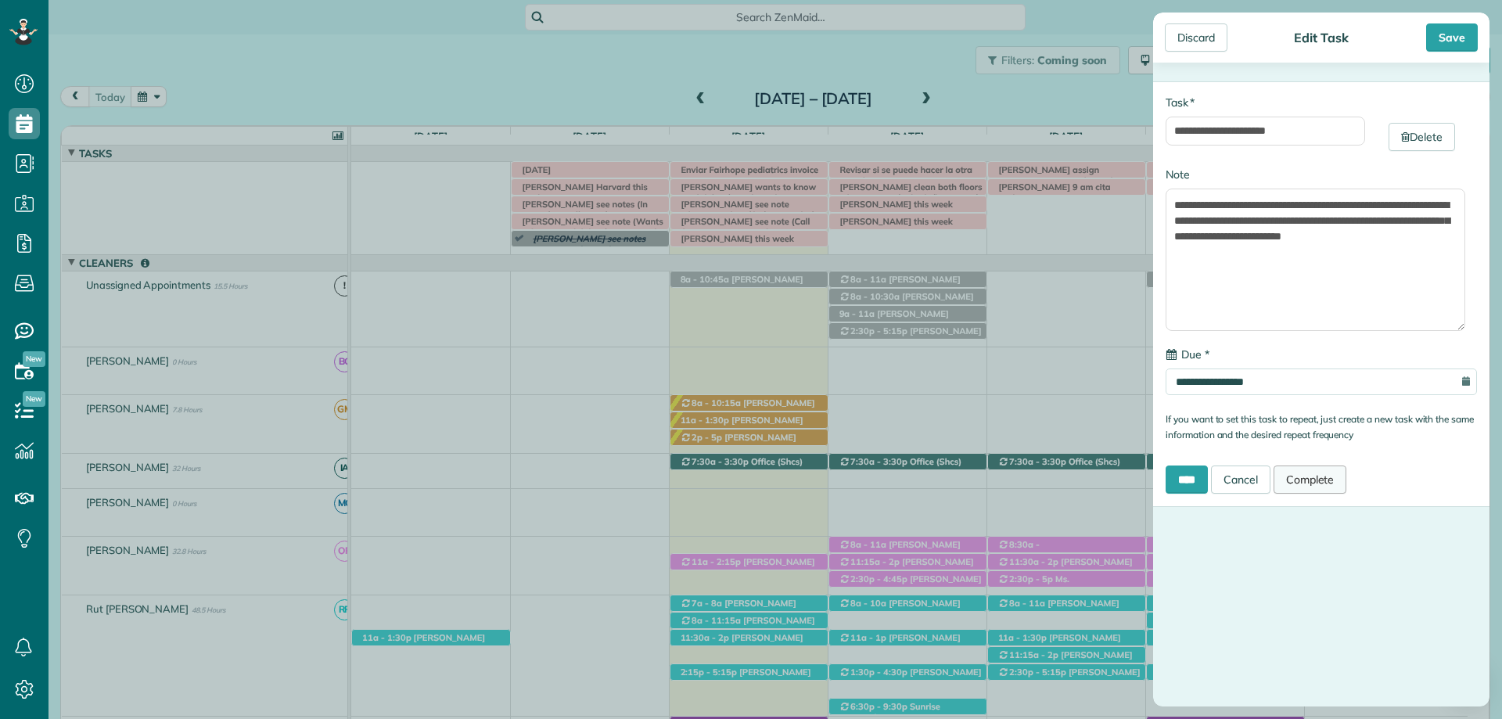
click at [1314, 478] on link "Complete" at bounding box center [1311, 480] width 74 height 28
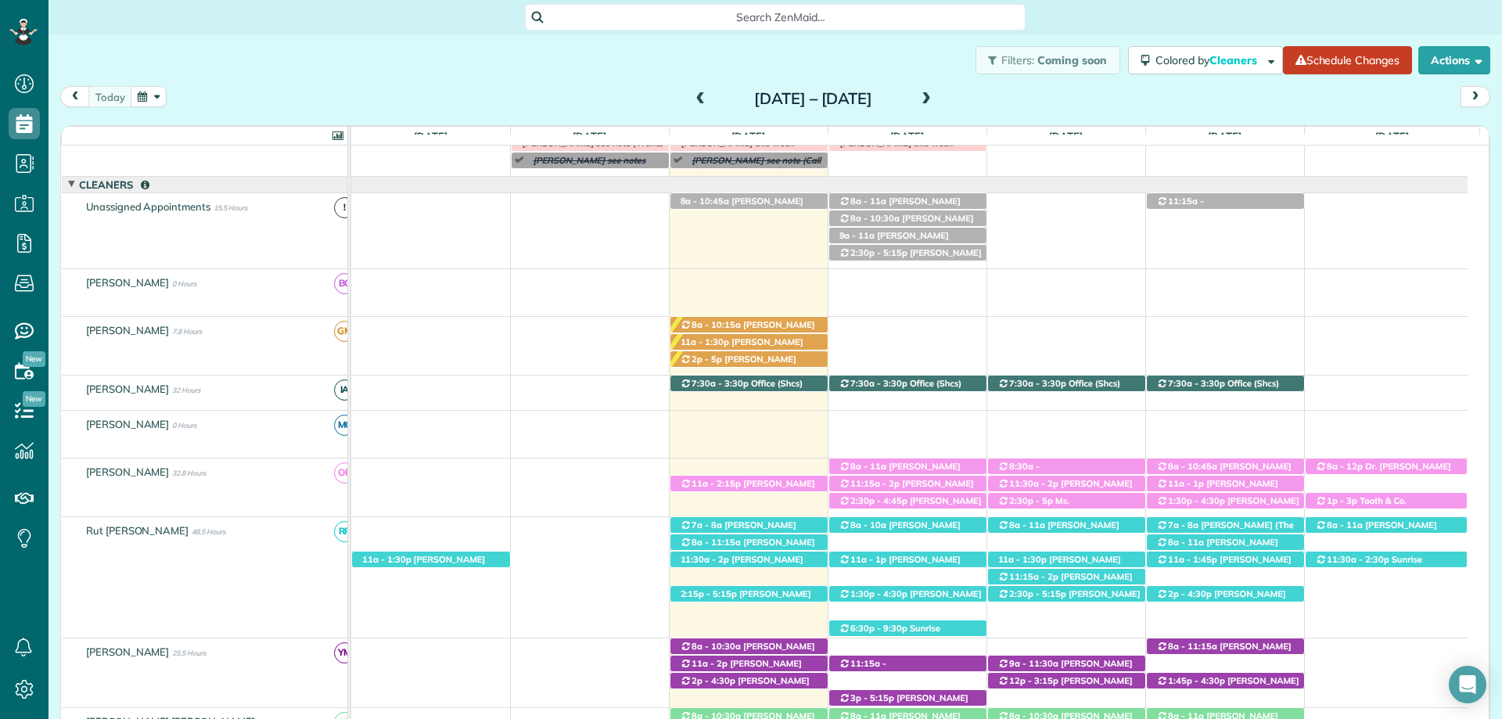
scroll to position [213, 0]
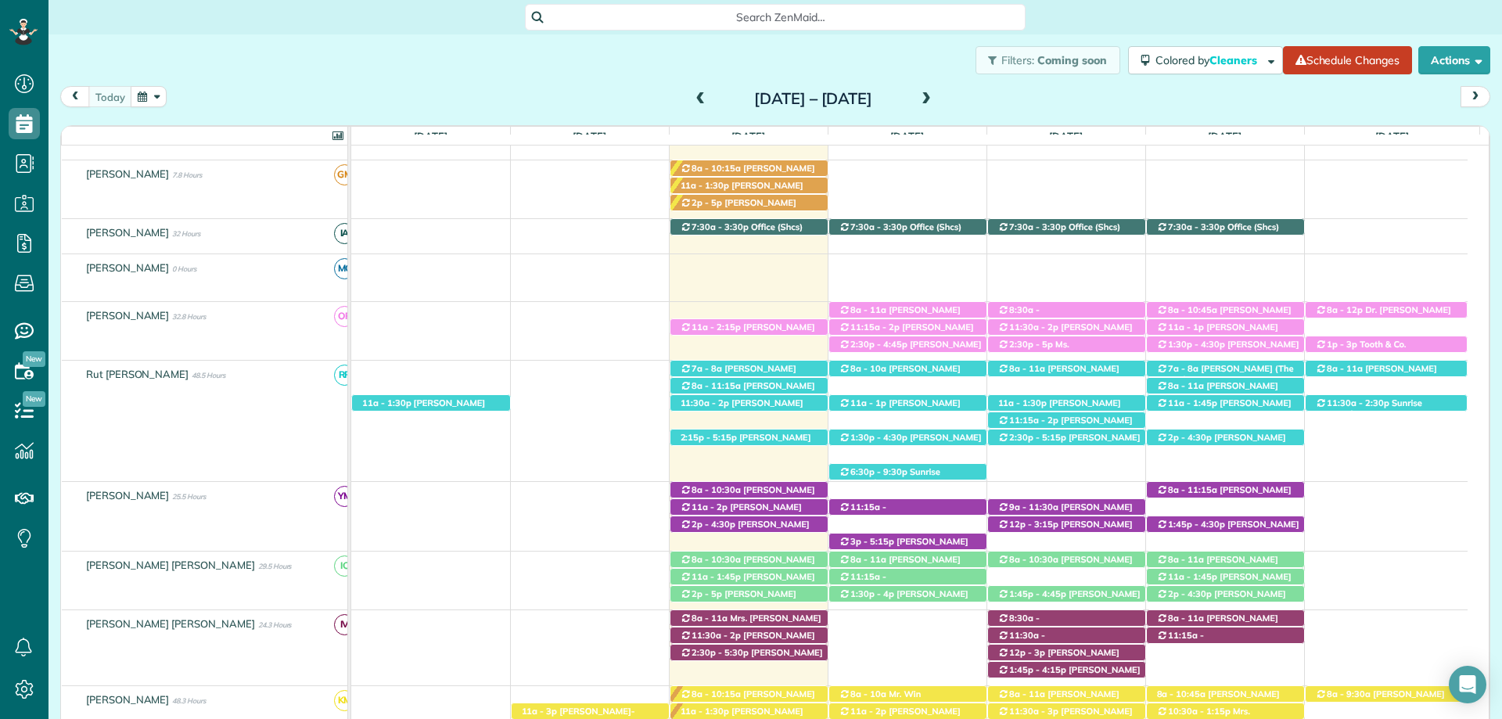
drag, startPoint x: 528, startPoint y: 59, endPoint x: 563, endPoint y: 63, distance: 34.6
click at [529, 59] on div "Filters: Coming soon Colored by Cleaners Color by Cleaner Color by Team Color b…" at bounding box center [776, 60] width 1454 height 52
click at [737, 329] on span "Mandy Barber (+13364144466)" at bounding box center [747, 333] width 135 height 22
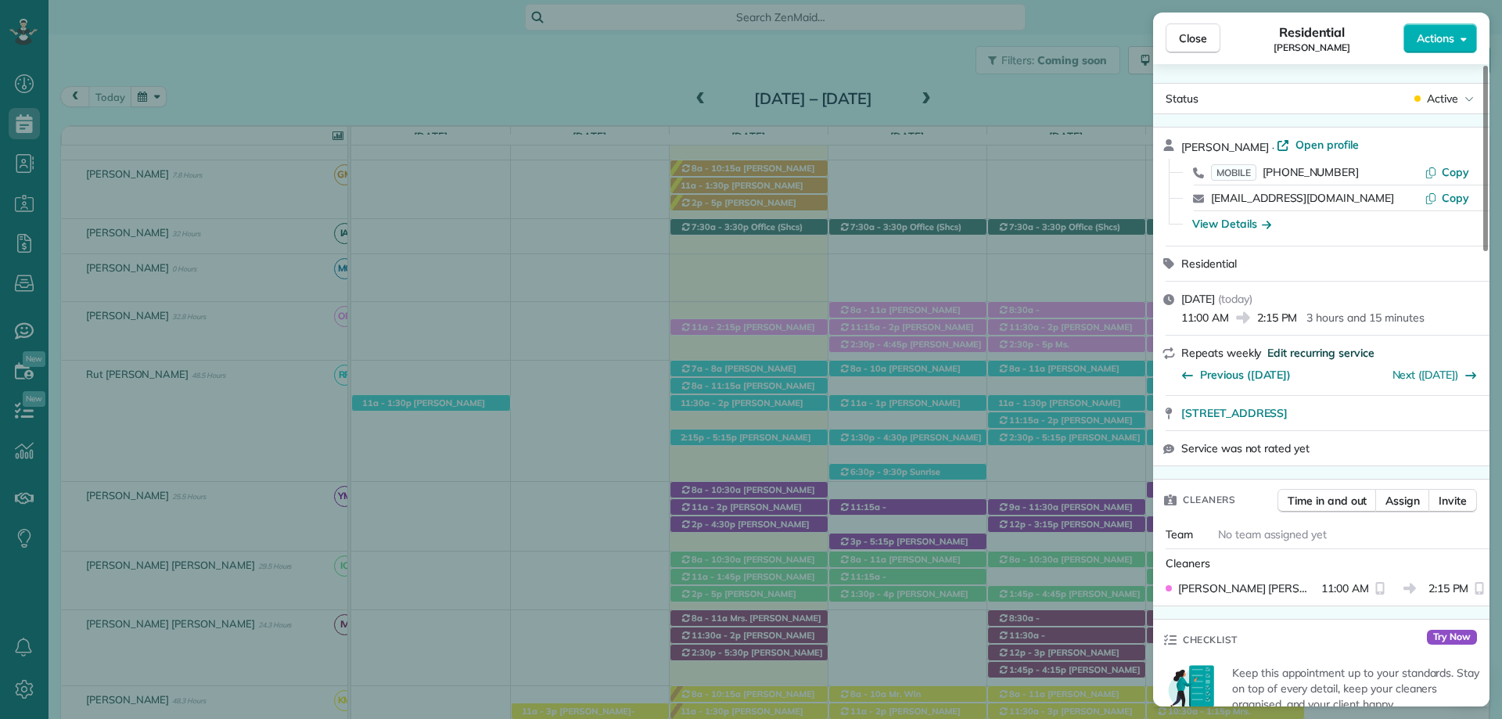
click at [1312, 352] on span "Edit recurring service" at bounding box center [1321, 353] width 106 height 16
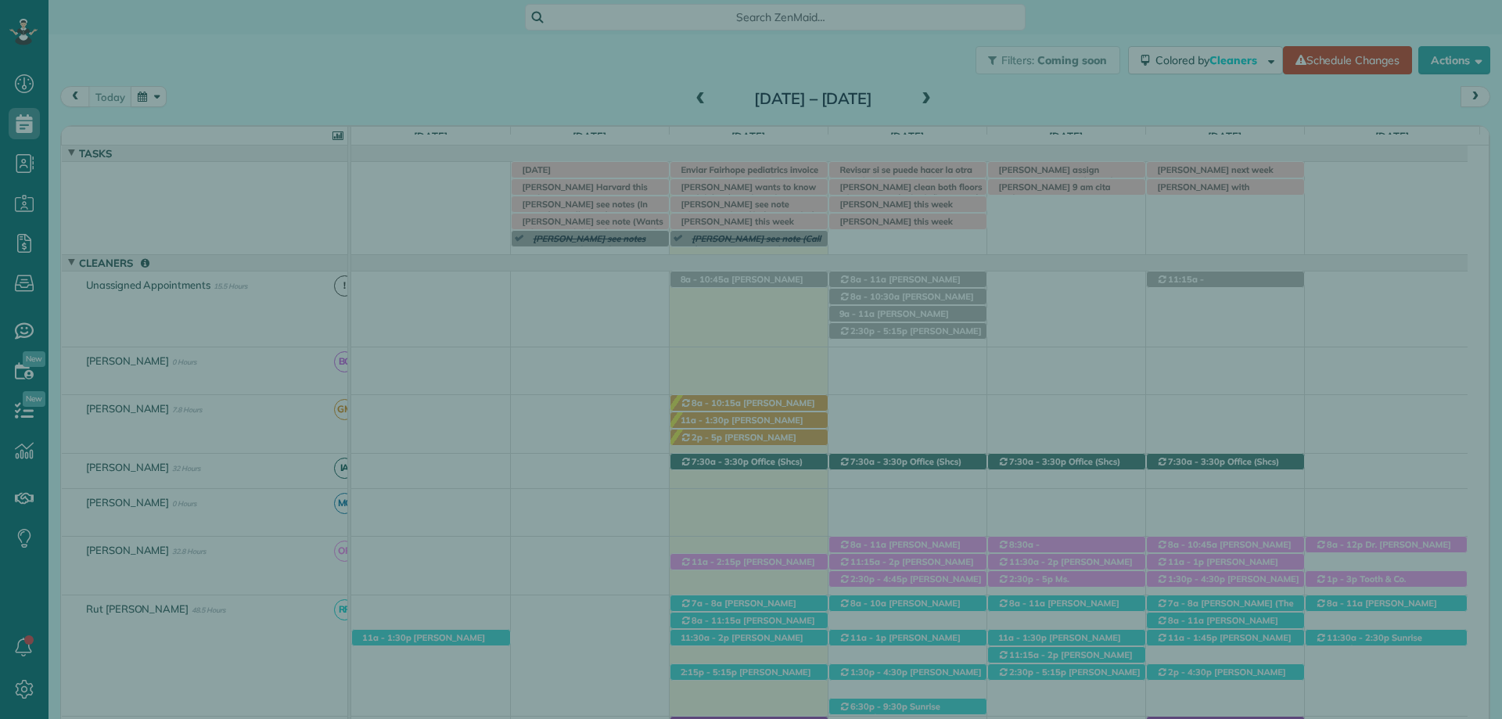
scroll to position [45, 0]
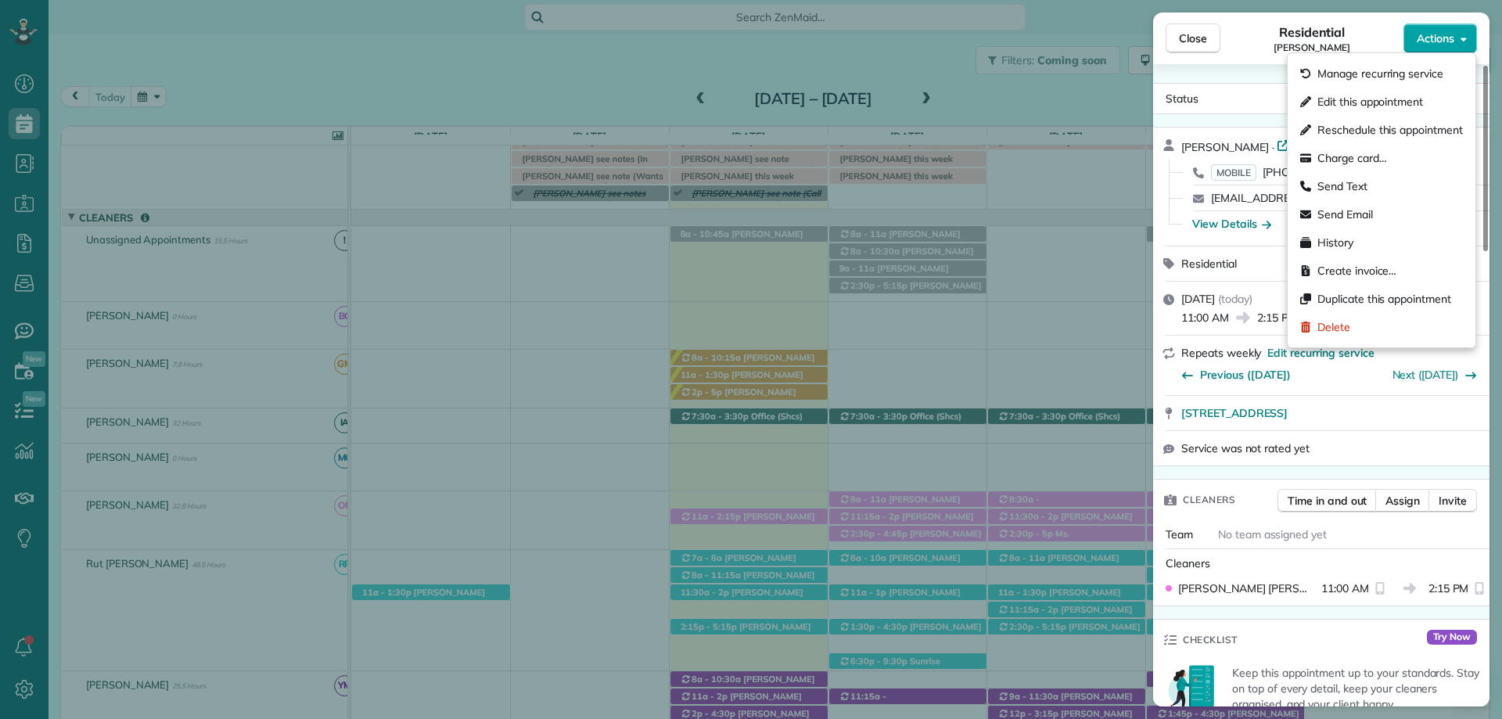
click at [1460, 33] on button "Actions" at bounding box center [1441, 38] width 74 height 30
click at [1376, 97] on span "Edit this appointment" at bounding box center [1371, 102] width 106 height 16
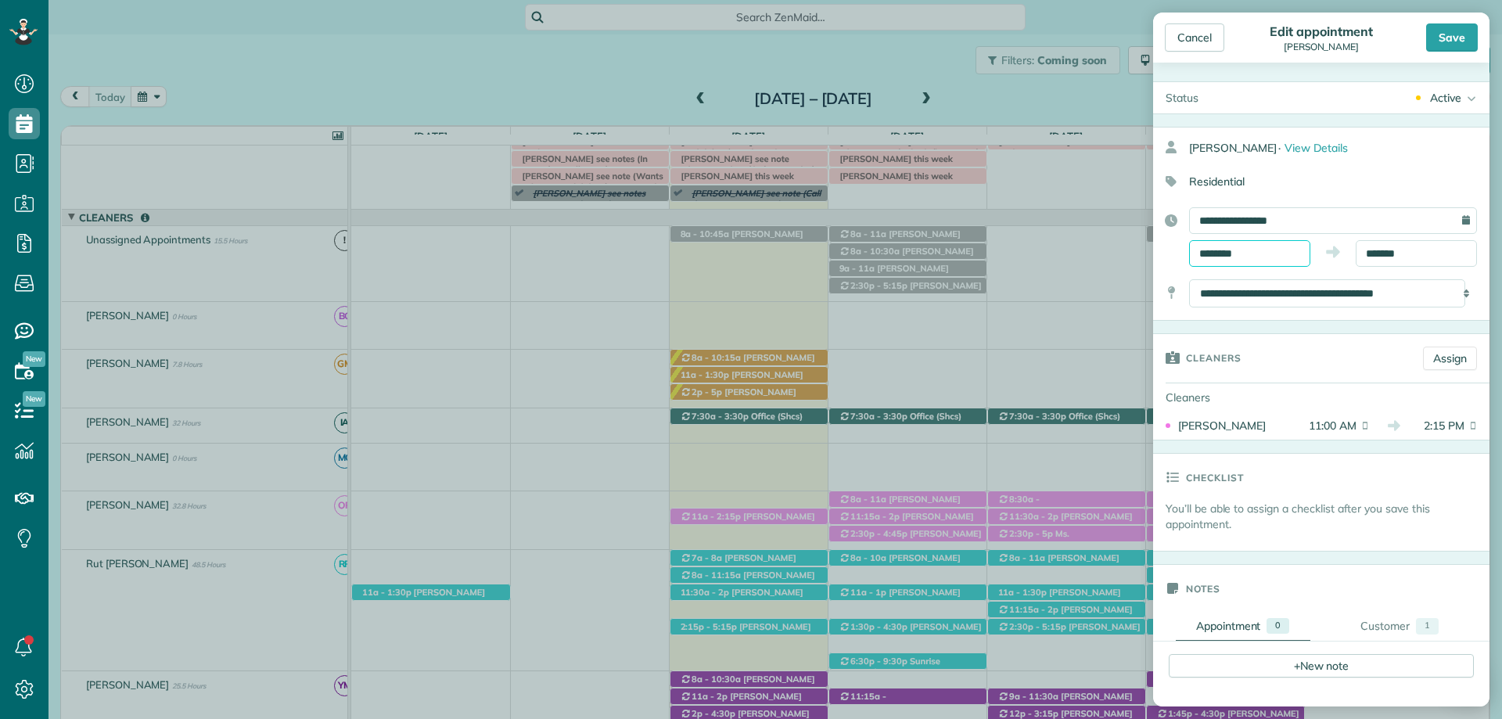
click at [1235, 258] on input "********" at bounding box center [1249, 253] width 121 height 27
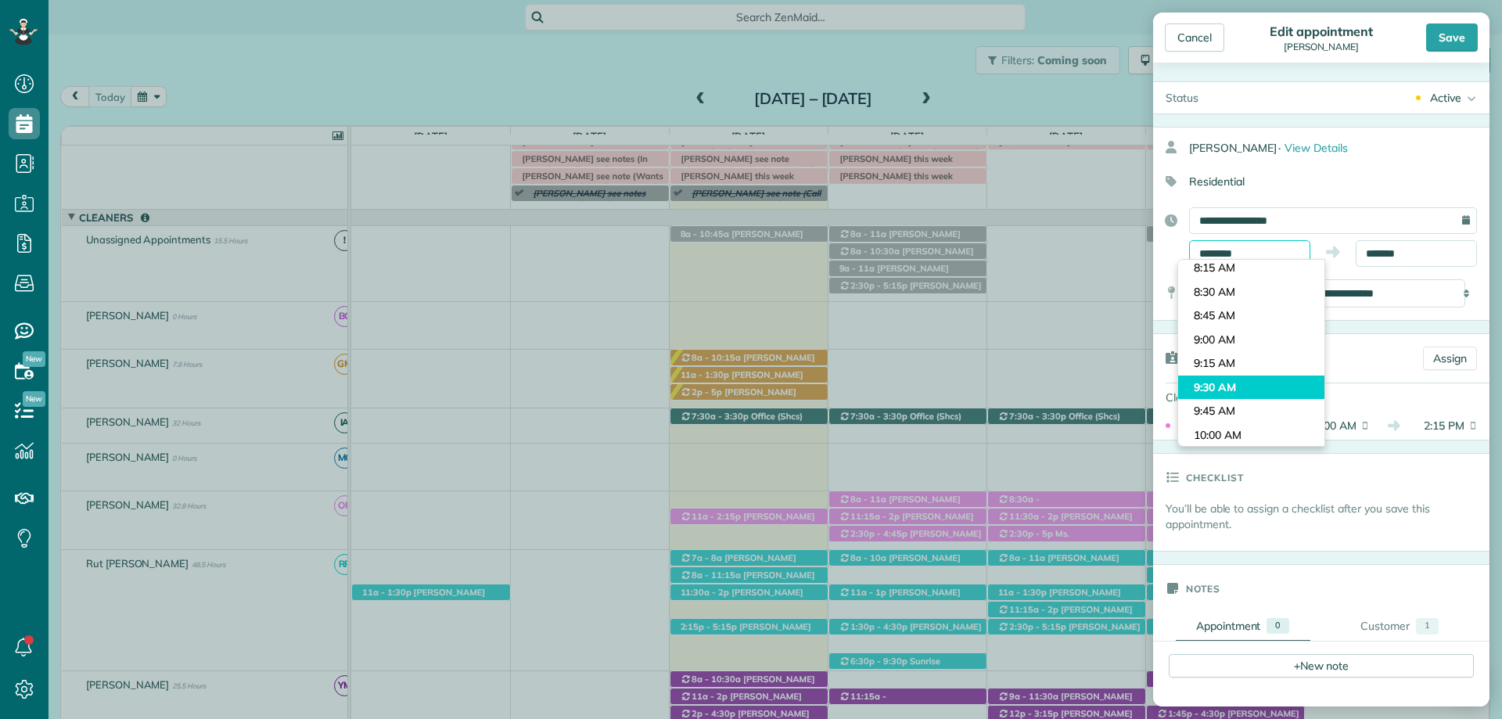
scroll to position [690, 0]
click at [1369, 368] on div "Cleaners" at bounding box center [1281, 357] width 257 height 47
click at [1270, 254] on input "********" at bounding box center [1249, 253] width 121 height 27
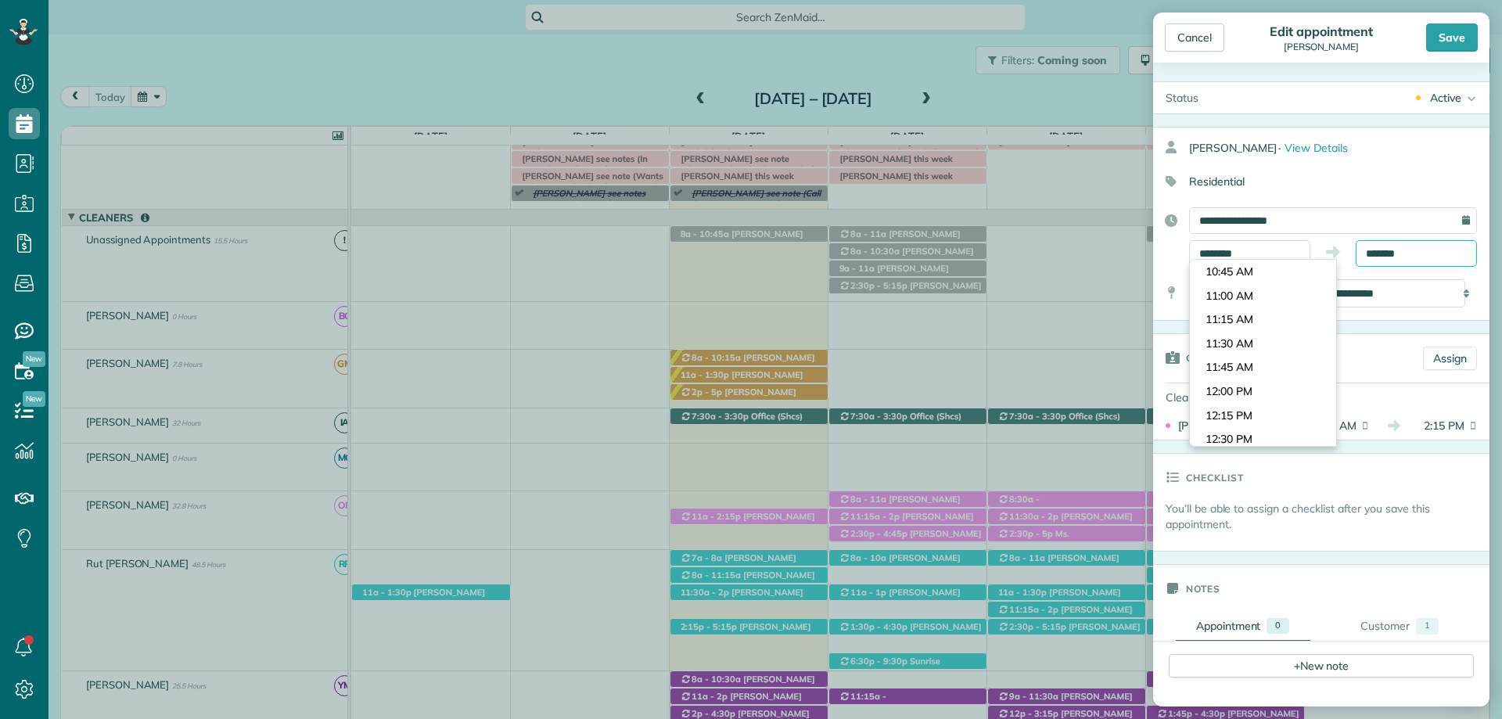
click at [1384, 246] on input "*******" at bounding box center [1416, 253] width 121 height 27
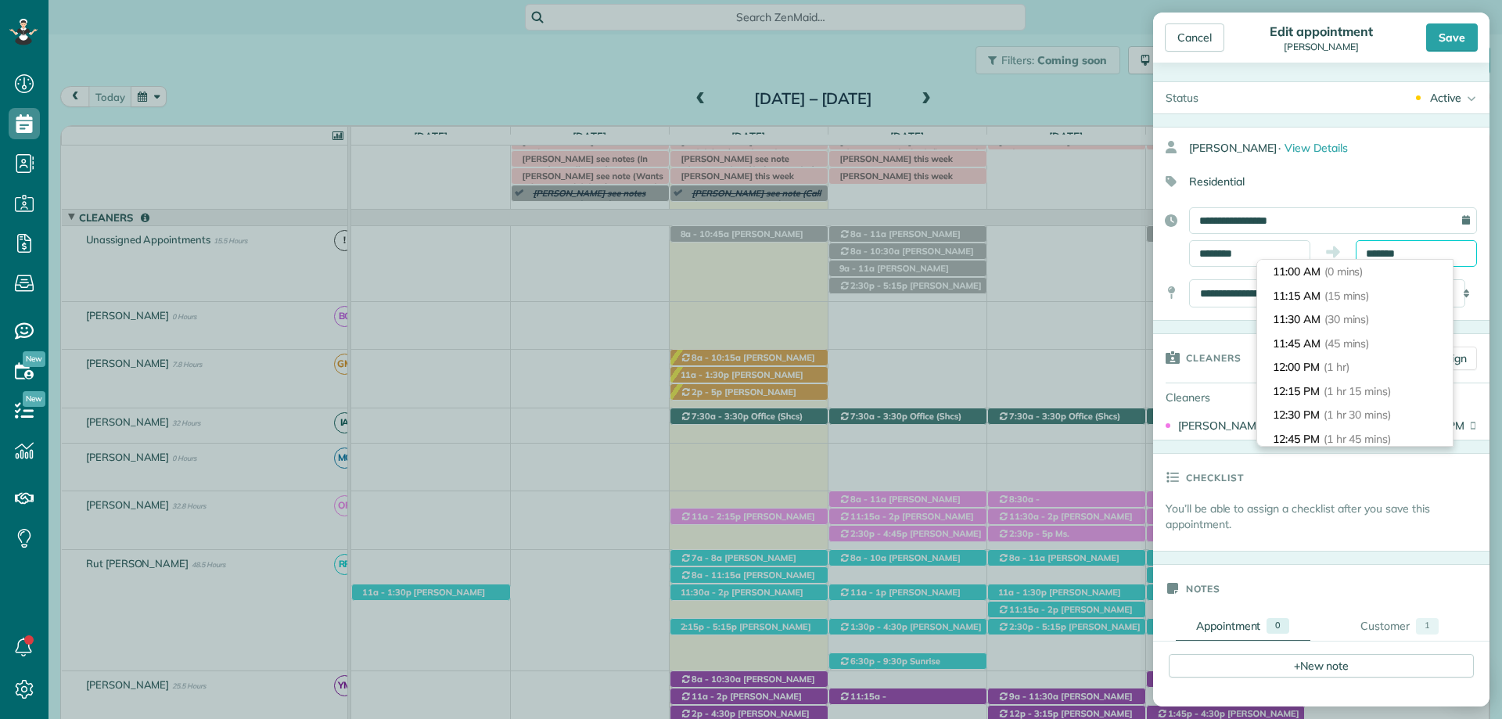
scroll to position [286, 0]
click at [1214, 259] on body "Dashboard Scheduling Calendar View List View Dispatch View - Weekly scheduling …" at bounding box center [751, 359] width 1502 height 719
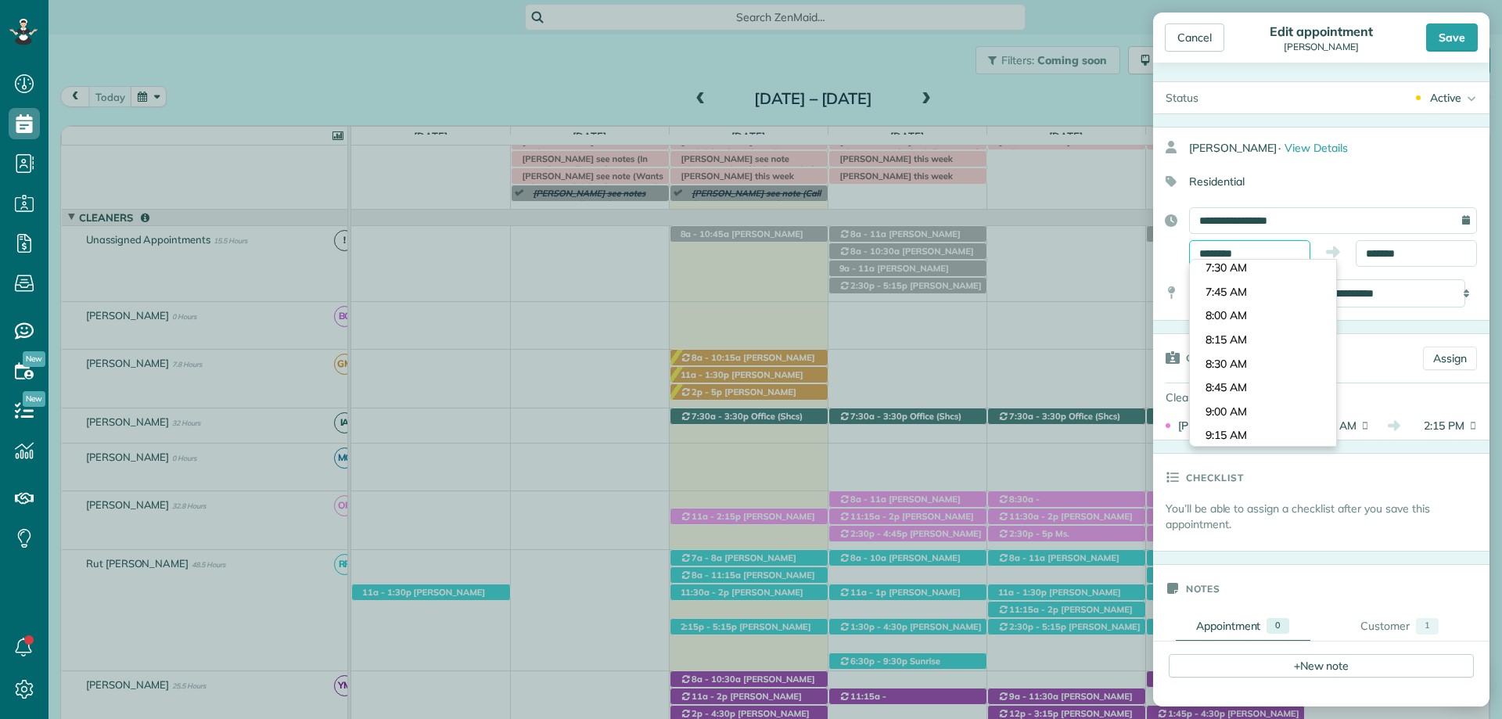
scroll to position [612, 0]
type input "*******"
drag, startPoint x: 1240, startPoint y: 404, endPoint x: 1269, endPoint y: 381, distance: 37.4
click at [1240, 403] on body "Dashboard Scheduling Calendar View List View Dispatch View - Weekly scheduling …" at bounding box center [751, 359] width 1502 height 719
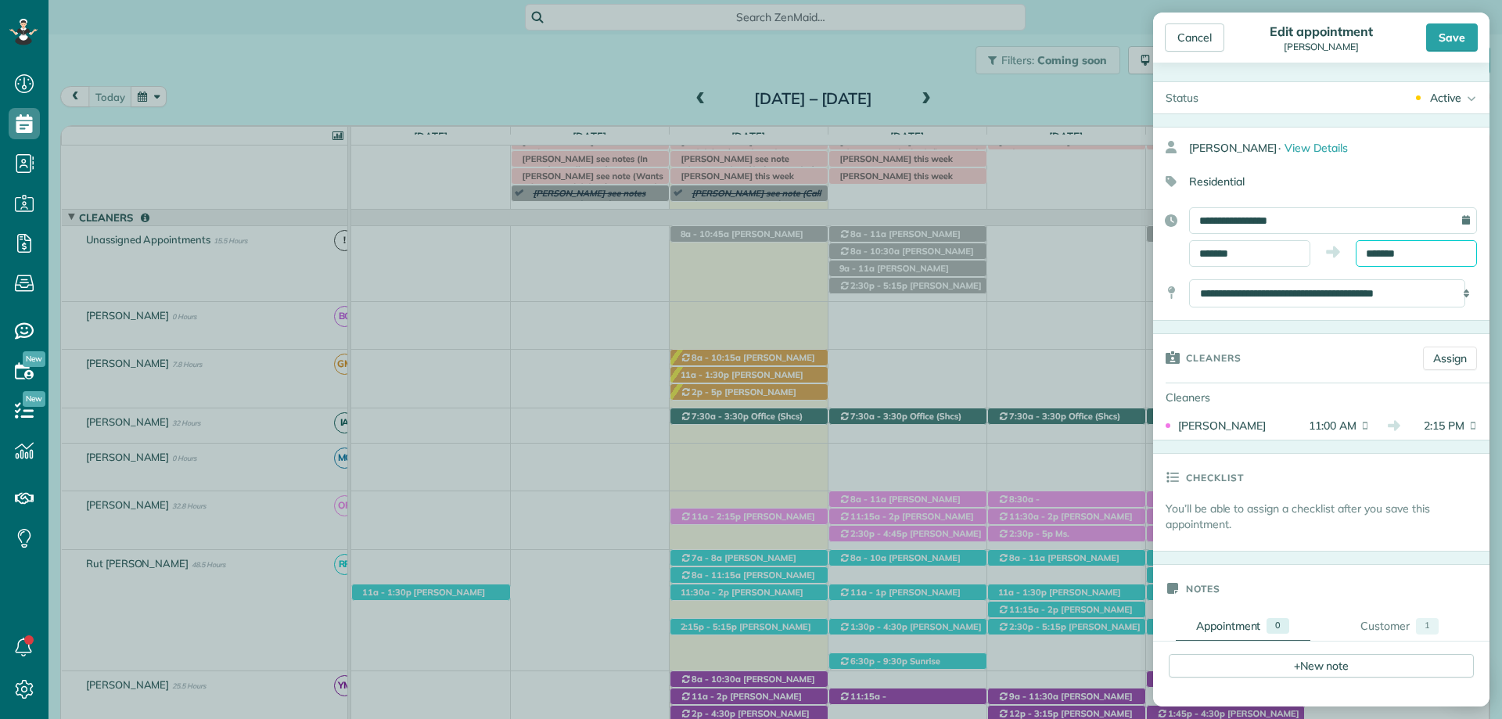
click at [1396, 250] on input "*******" at bounding box center [1416, 253] width 121 height 27
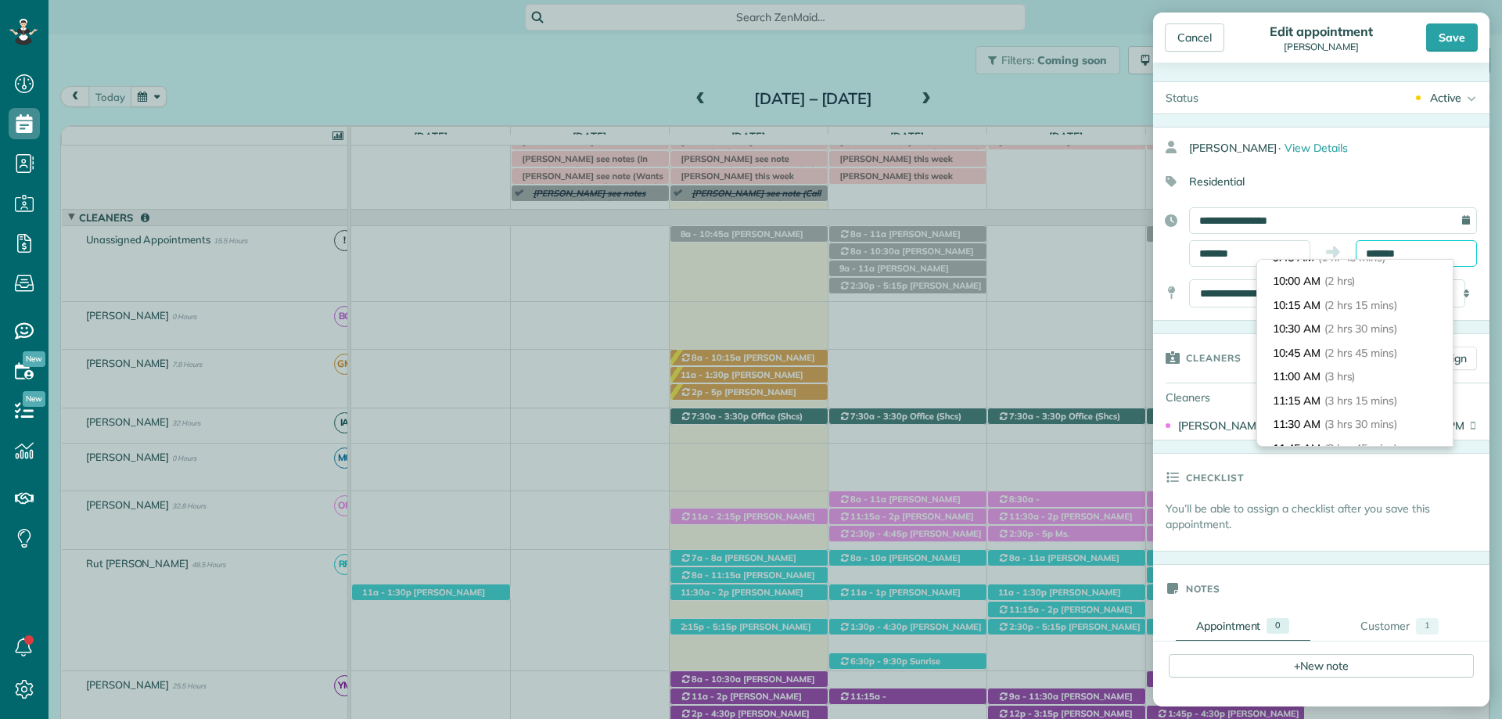
scroll to position [182, 0]
type input "********"
click at [1340, 383] on li "11:00 AM (3 hrs)" at bounding box center [1356, 376] width 196 height 24
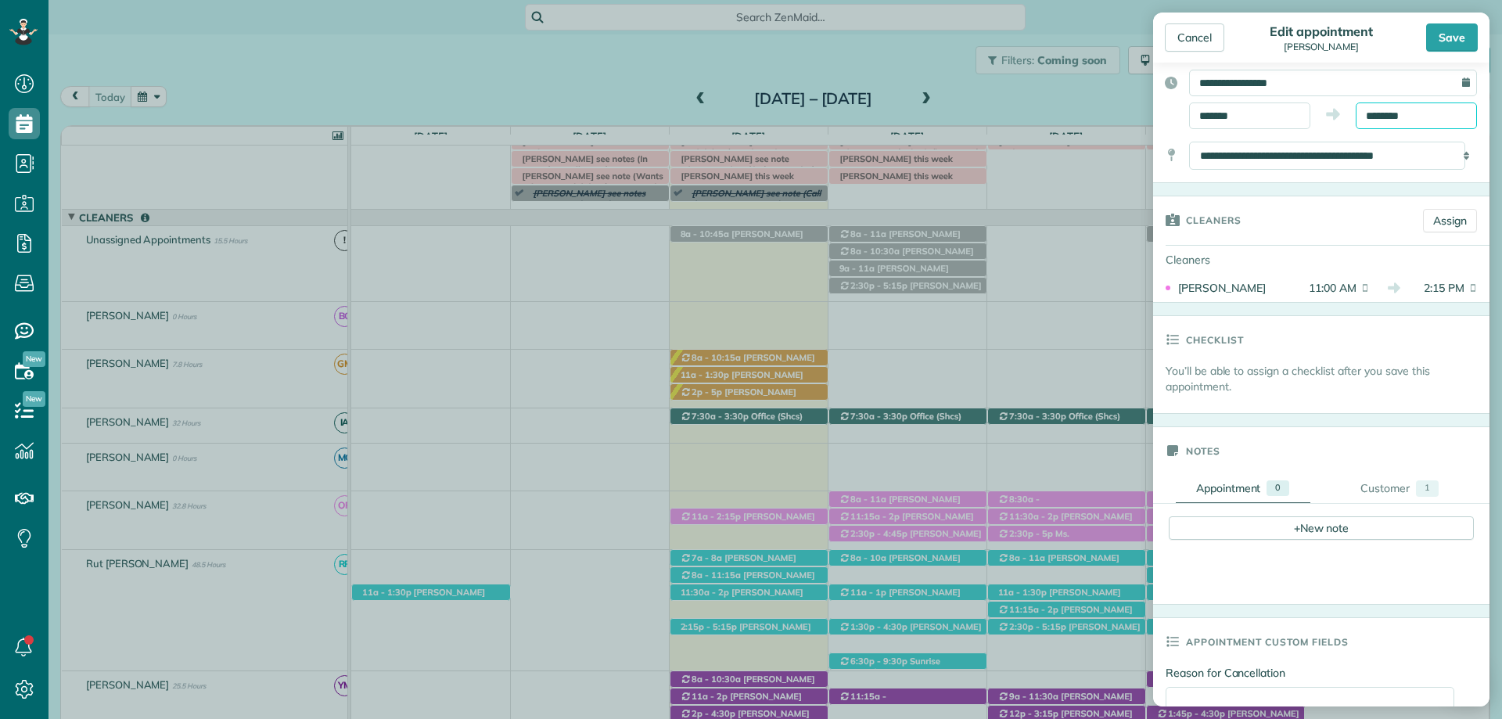
scroll to position [157, 0]
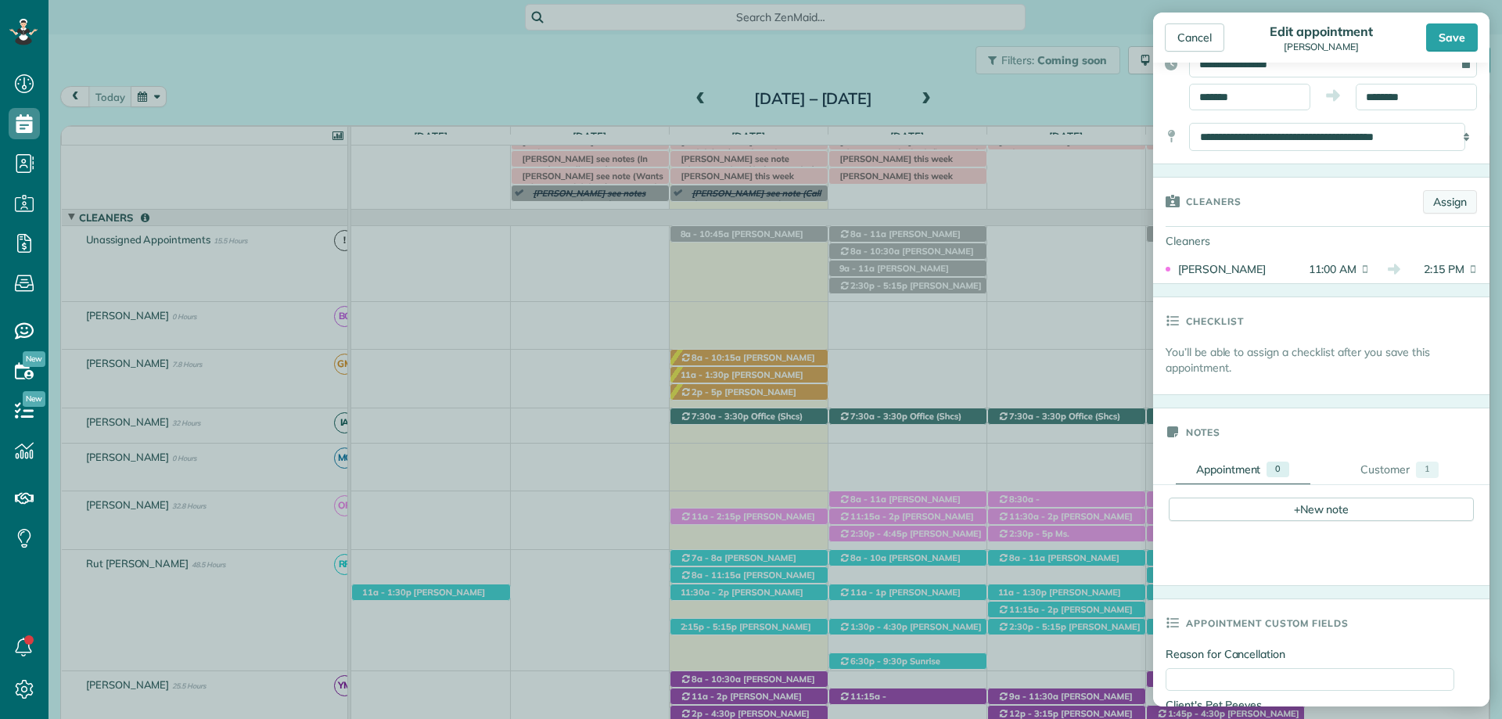
click at [1439, 192] on link "Assign" at bounding box center [1450, 201] width 54 height 23
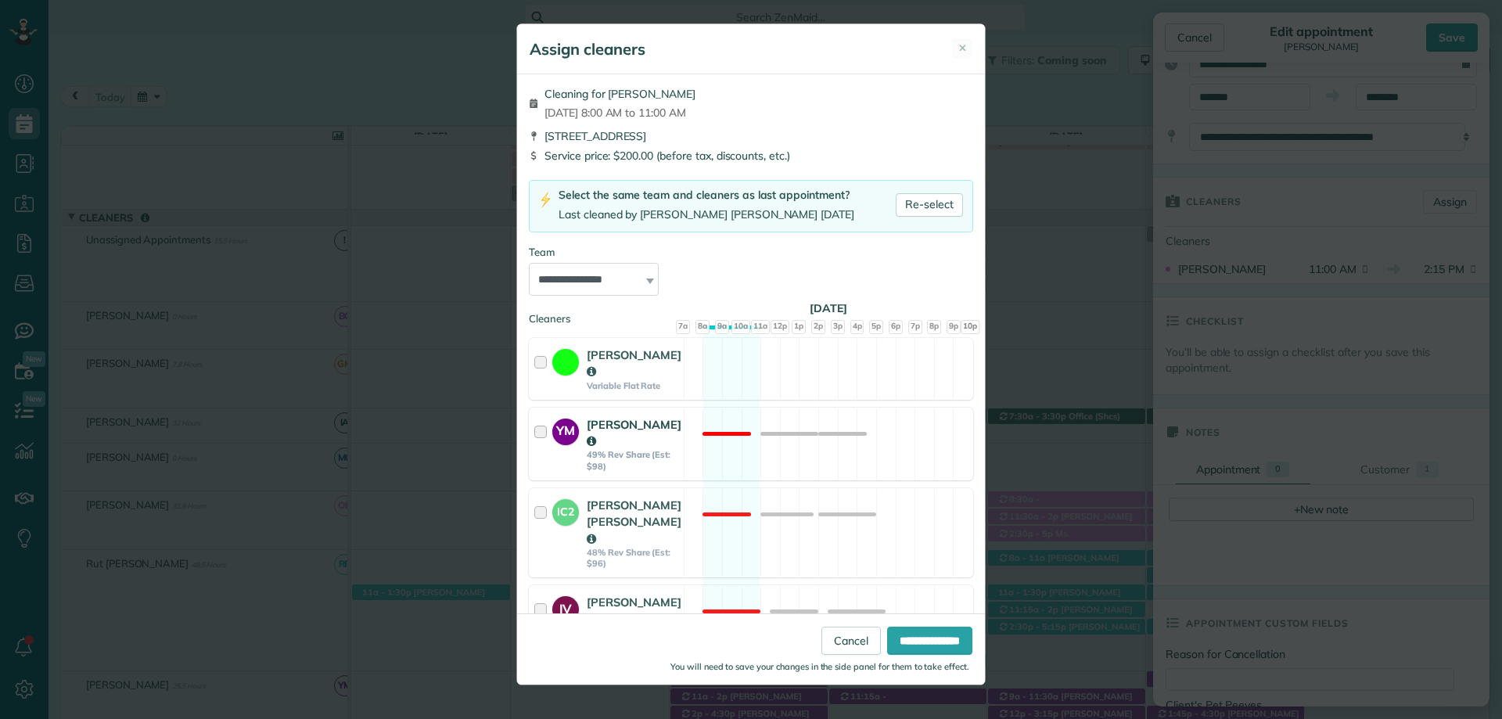
click at [547, 416] on div at bounding box center [543, 444] width 18 height 56
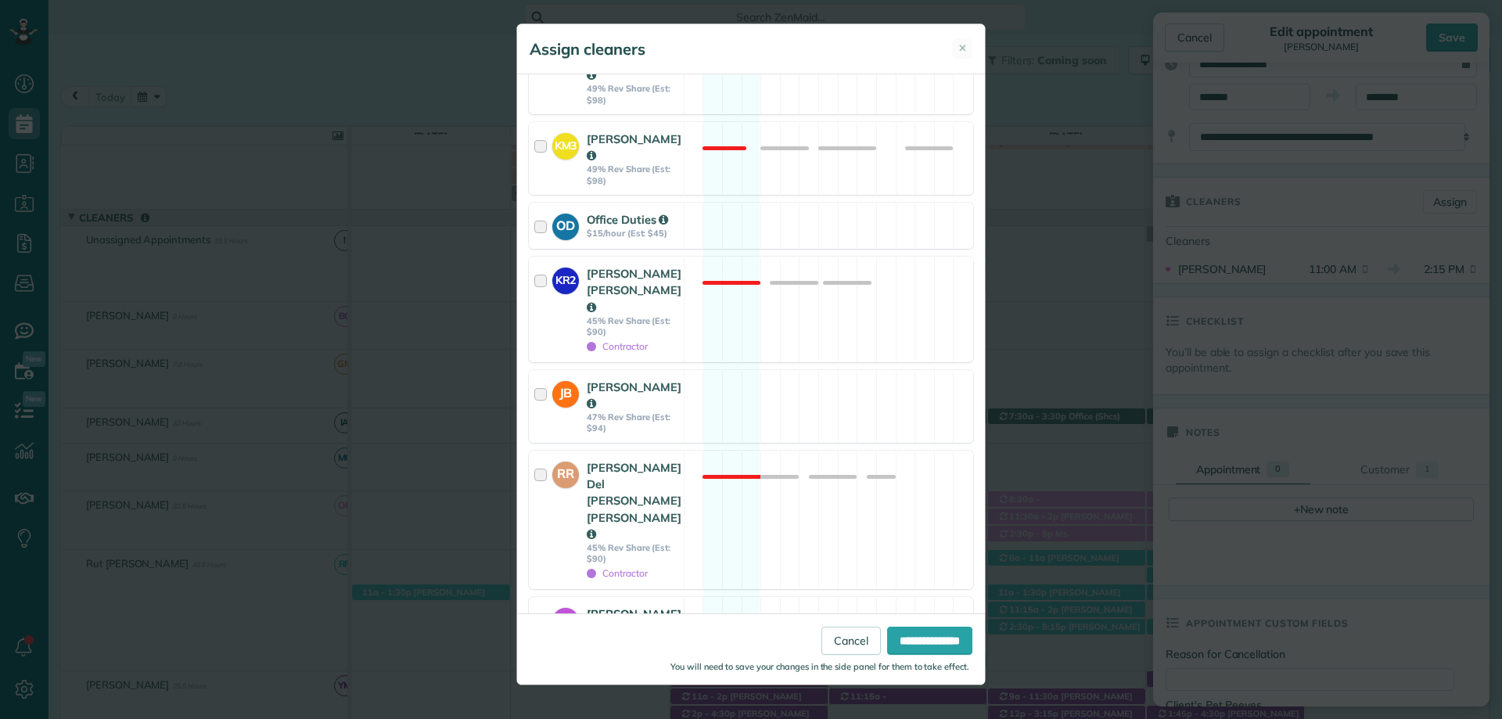
scroll to position [704, 0]
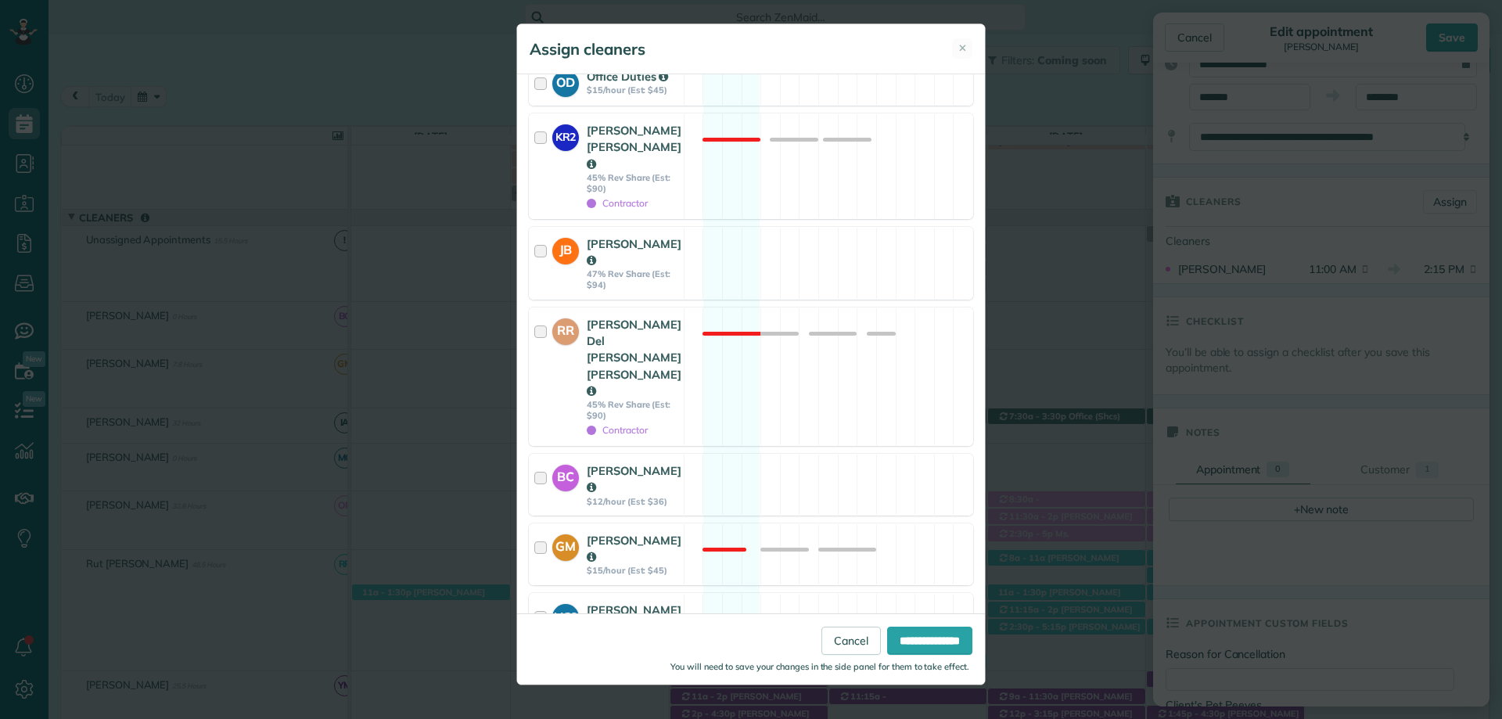
click at [664, 574] on div "**********" at bounding box center [751, 343] width 468 height 539
click at [595, 671] on strong "Osiris Judith Pineda Pineda" at bounding box center [634, 686] width 95 height 31
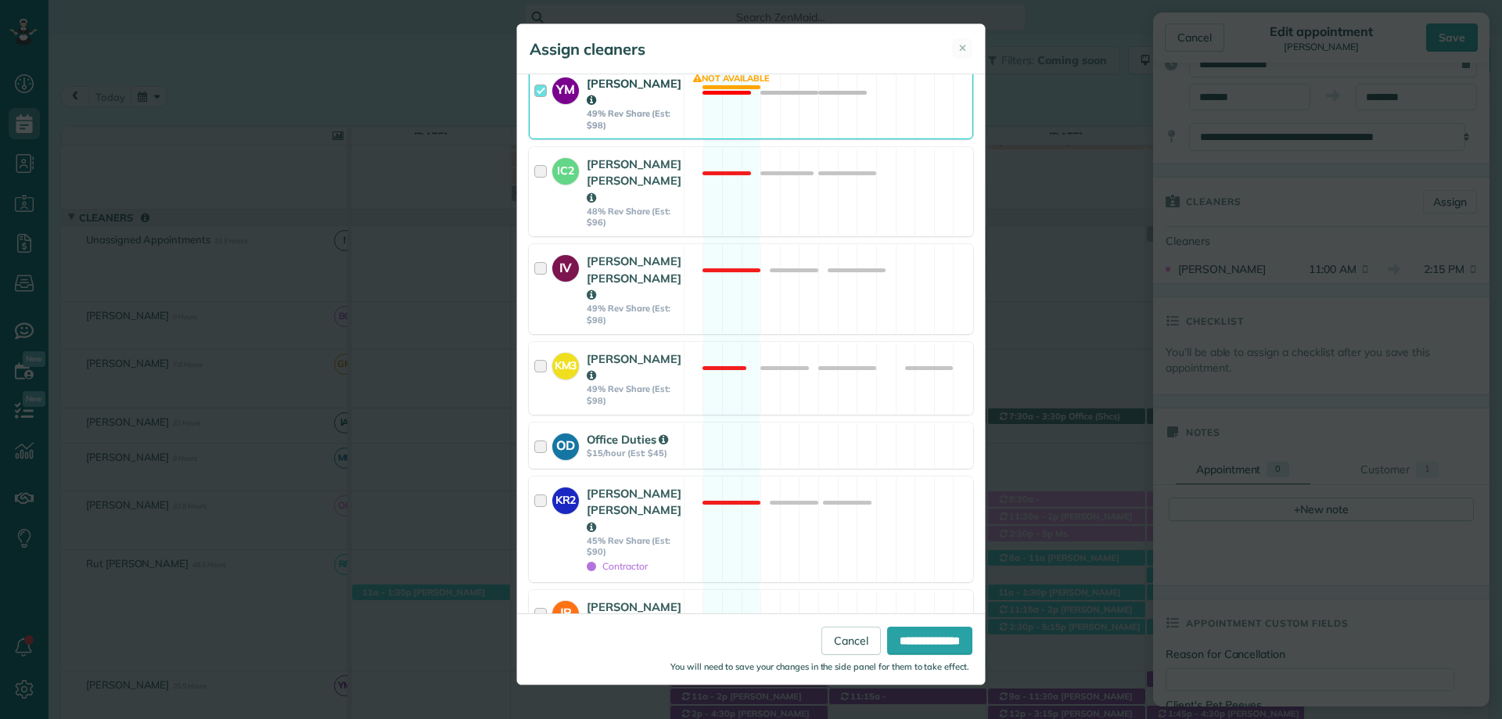
scroll to position [470, 0]
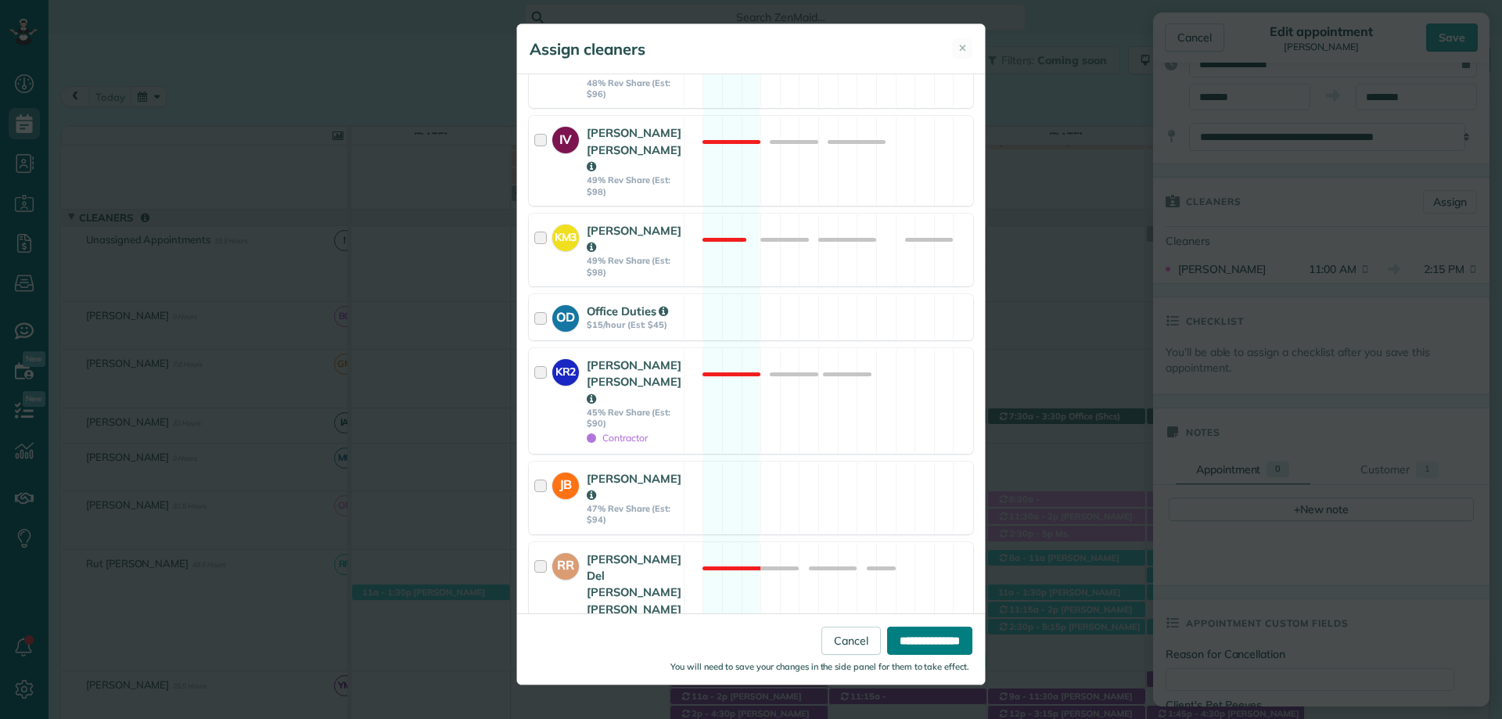
click at [916, 646] on input "**********" at bounding box center [929, 641] width 85 height 28
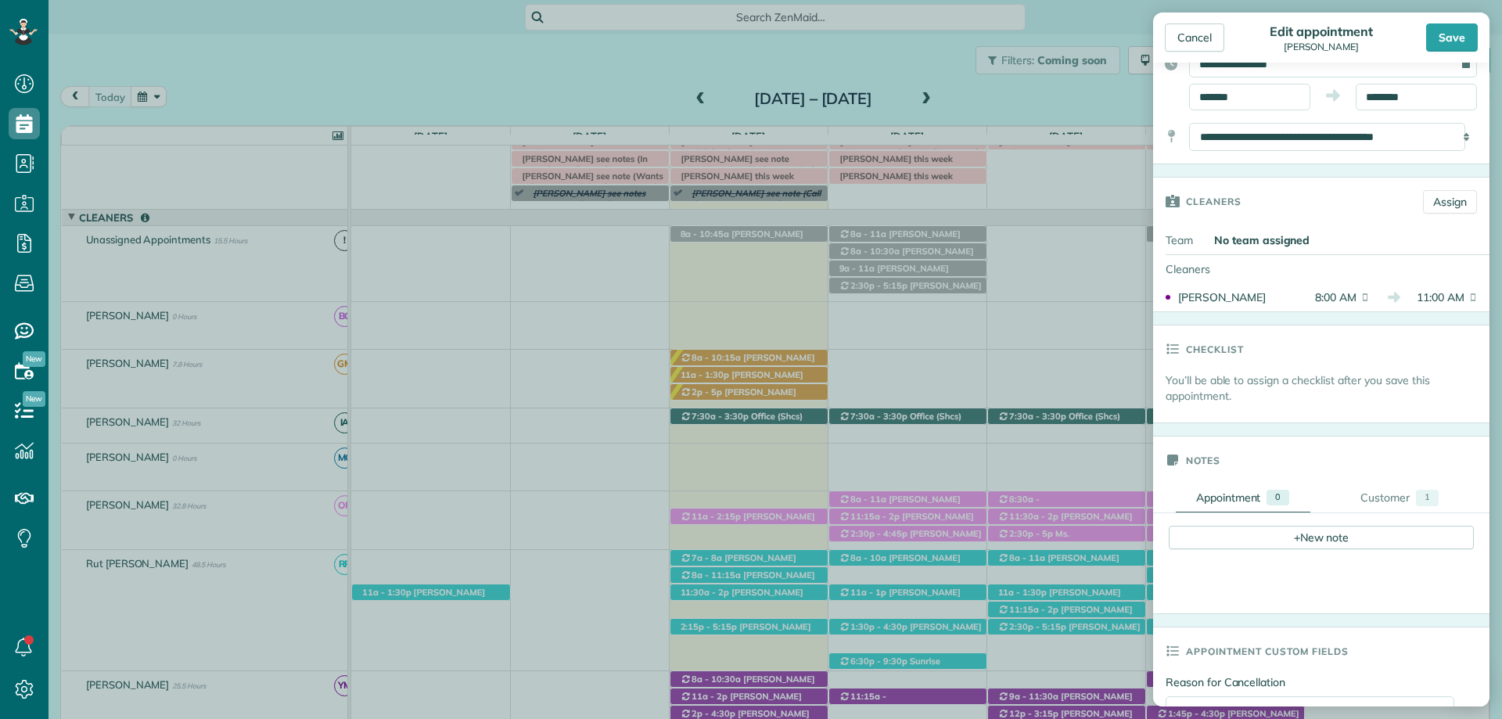
scroll to position [0, 0]
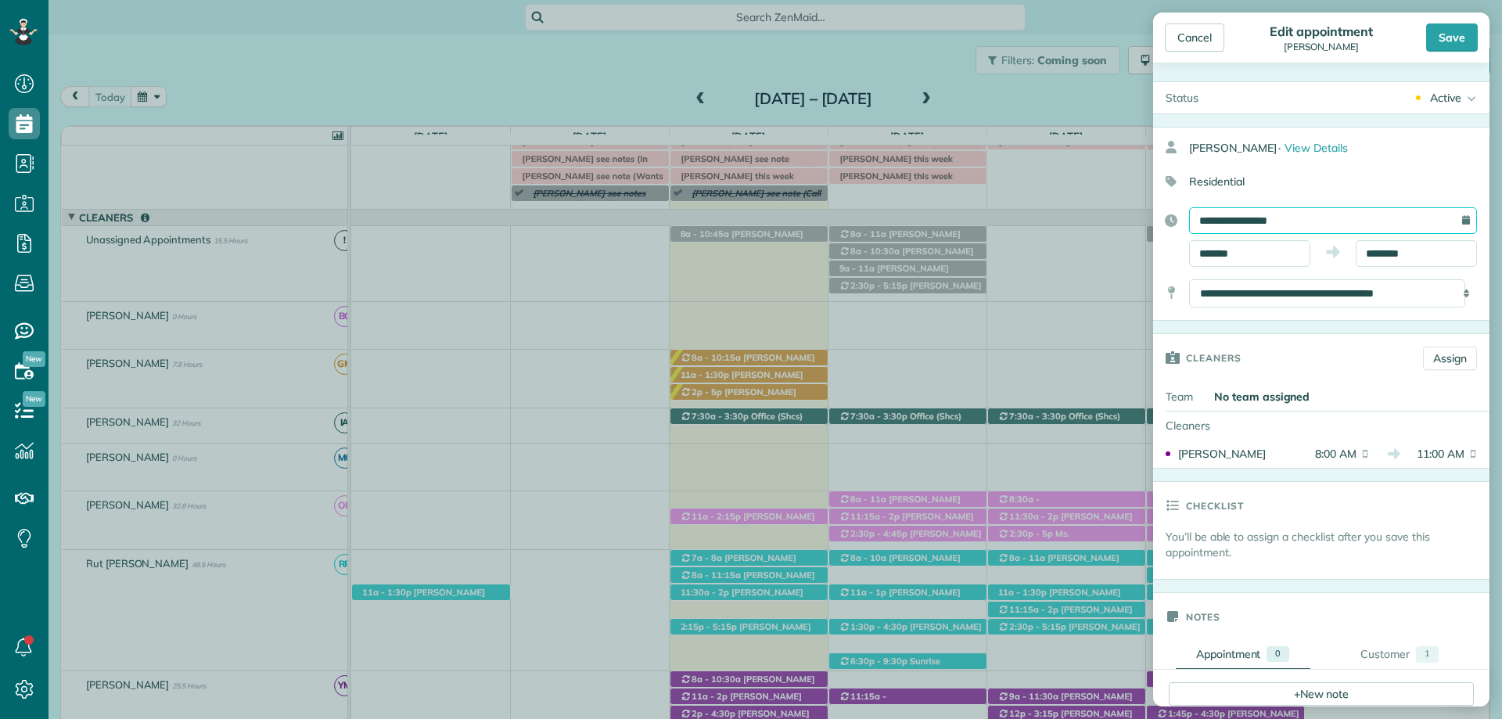
click at [1307, 221] on input "**********" at bounding box center [1333, 220] width 288 height 27
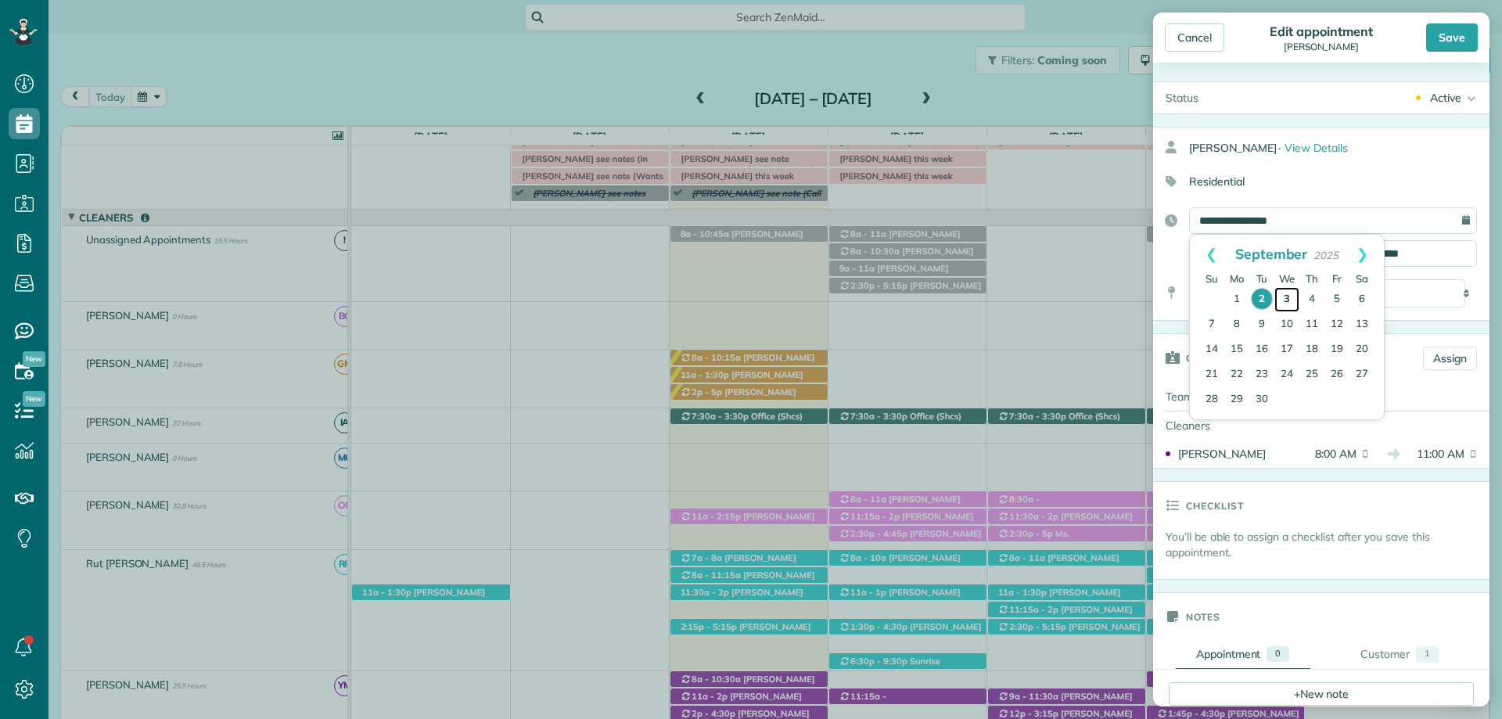
click at [1287, 295] on link "3" at bounding box center [1287, 299] width 25 height 25
type input "**********"
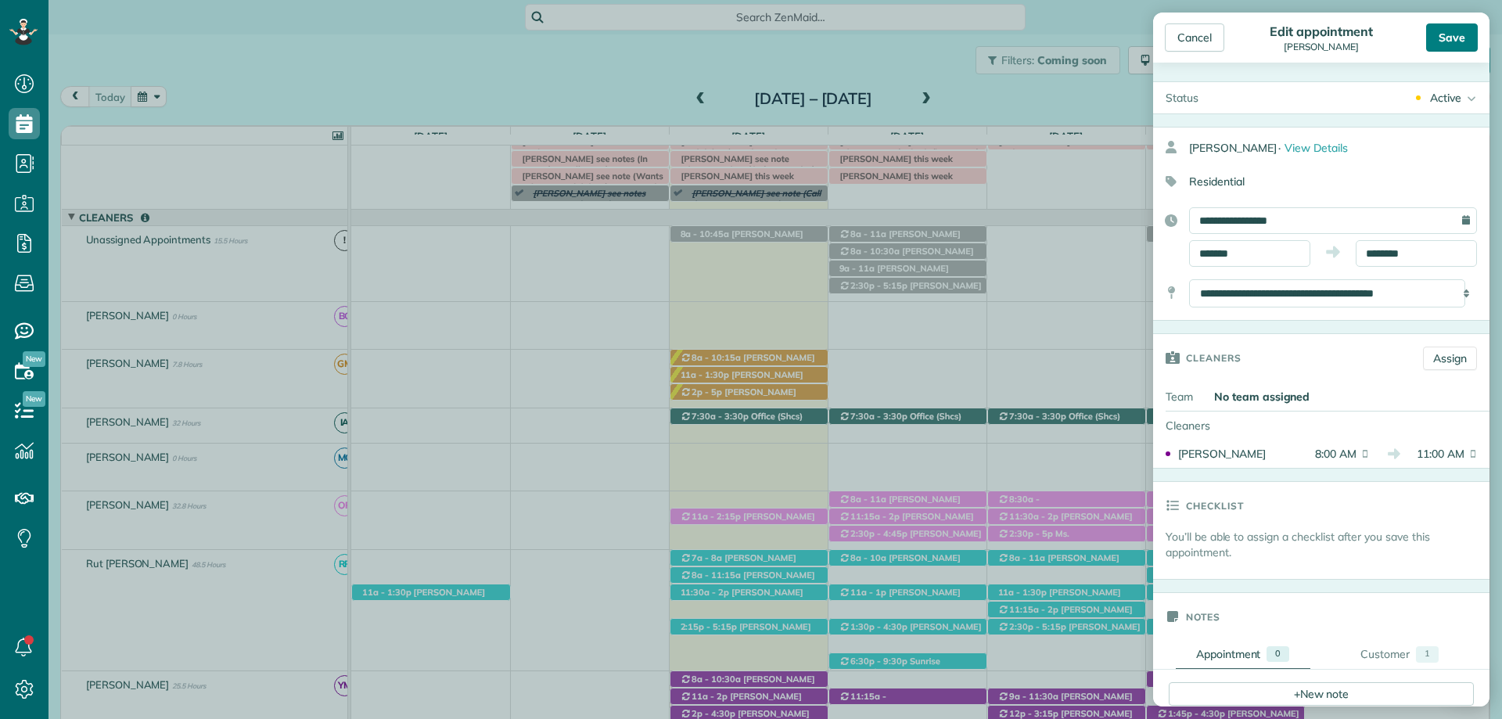
click at [1449, 33] on div "Save" at bounding box center [1453, 37] width 52 height 28
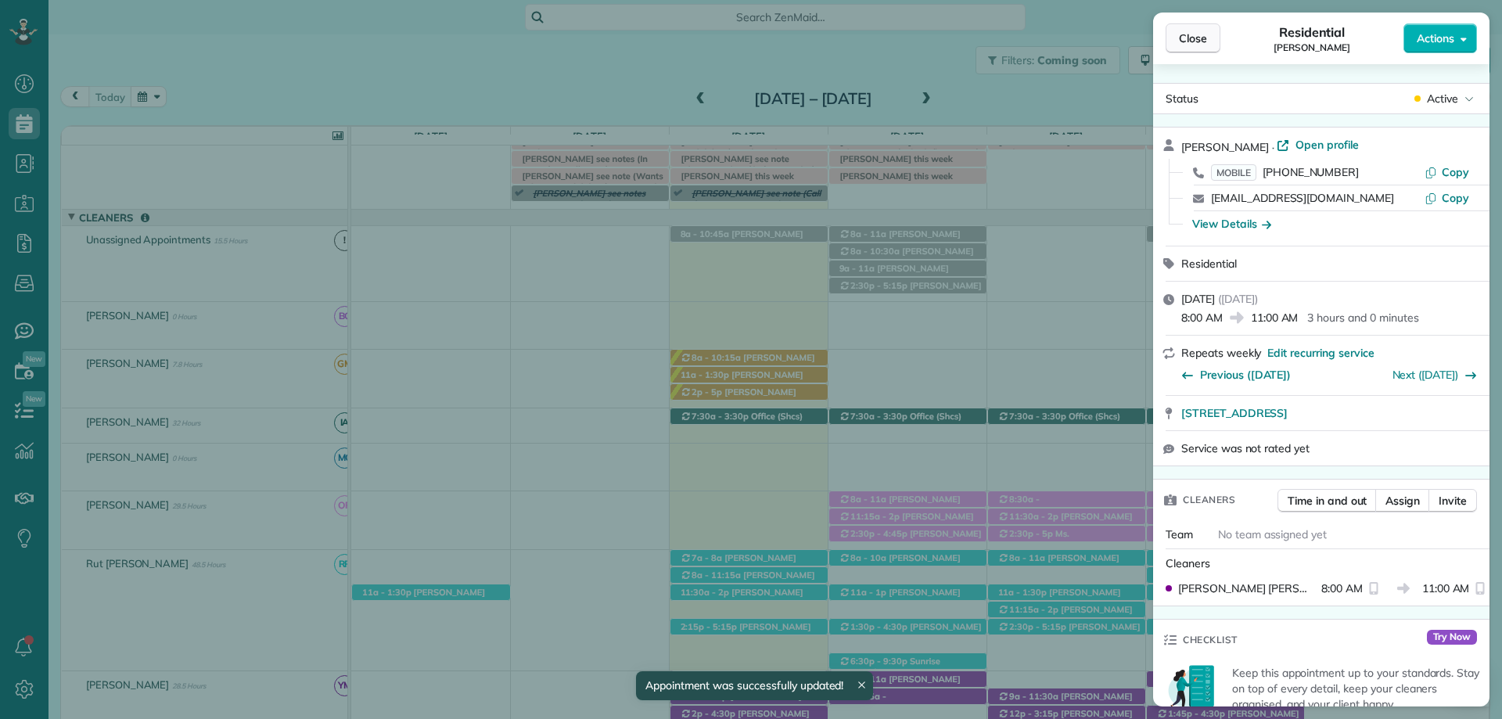
click at [1208, 36] on button "Close" at bounding box center [1193, 38] width 55 height 30
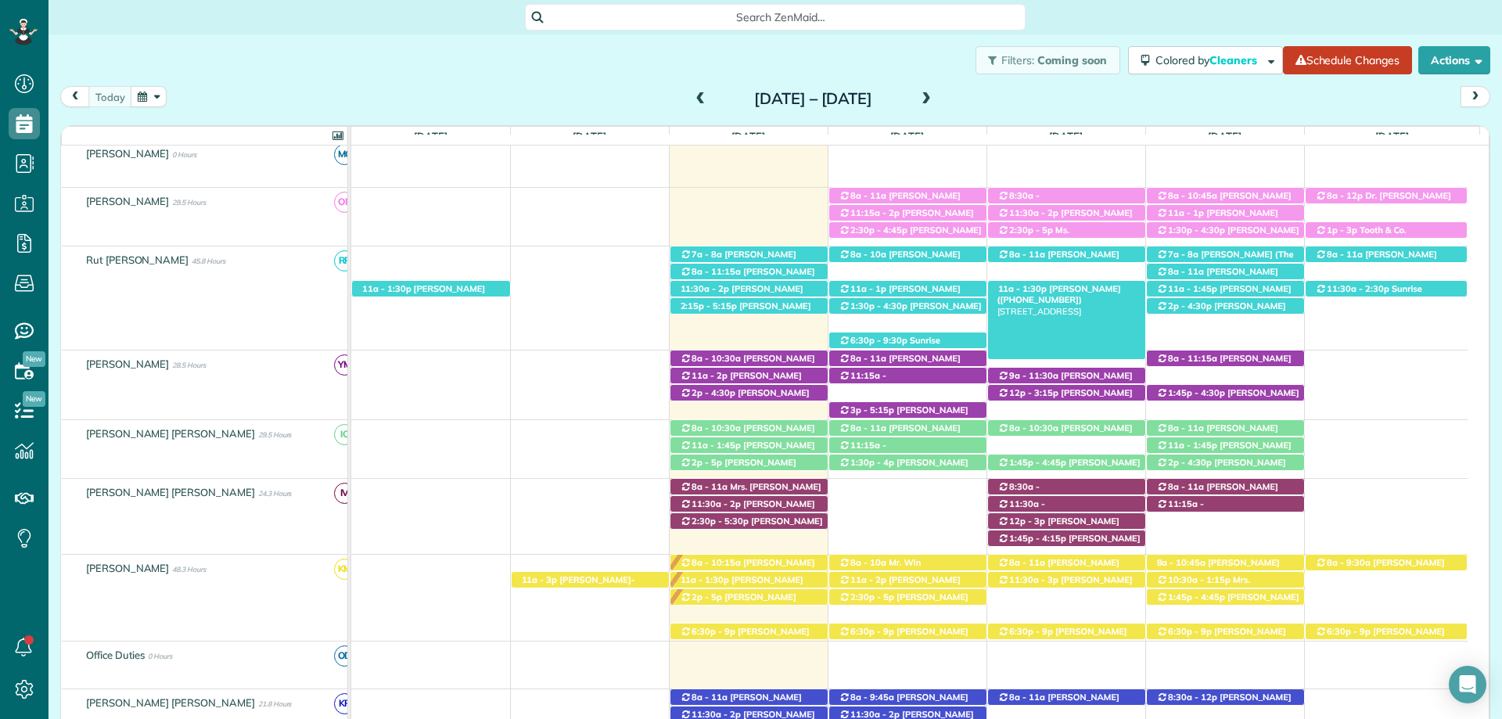
scroll to position [358, 0]
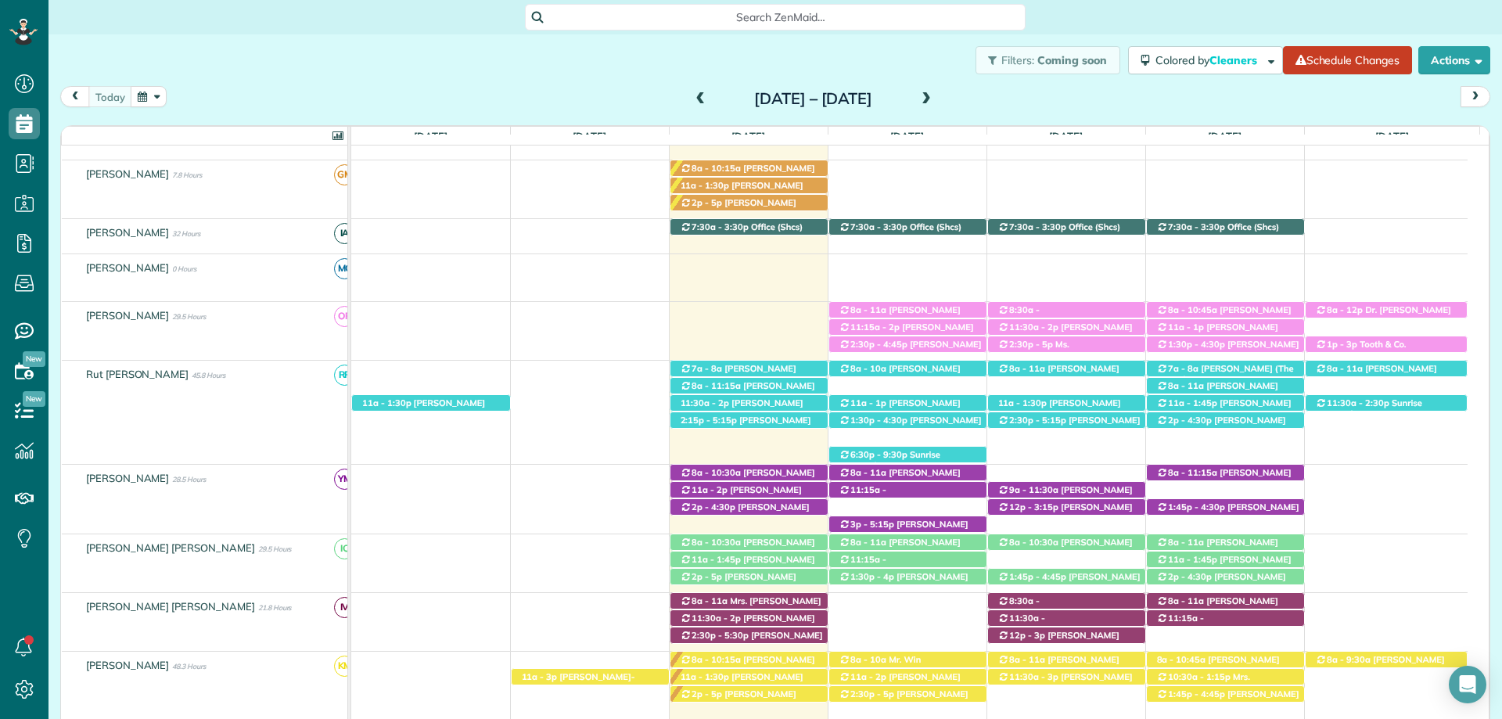
click at [693, 91] on span at bounding box center [701, 99] width 17 height 23
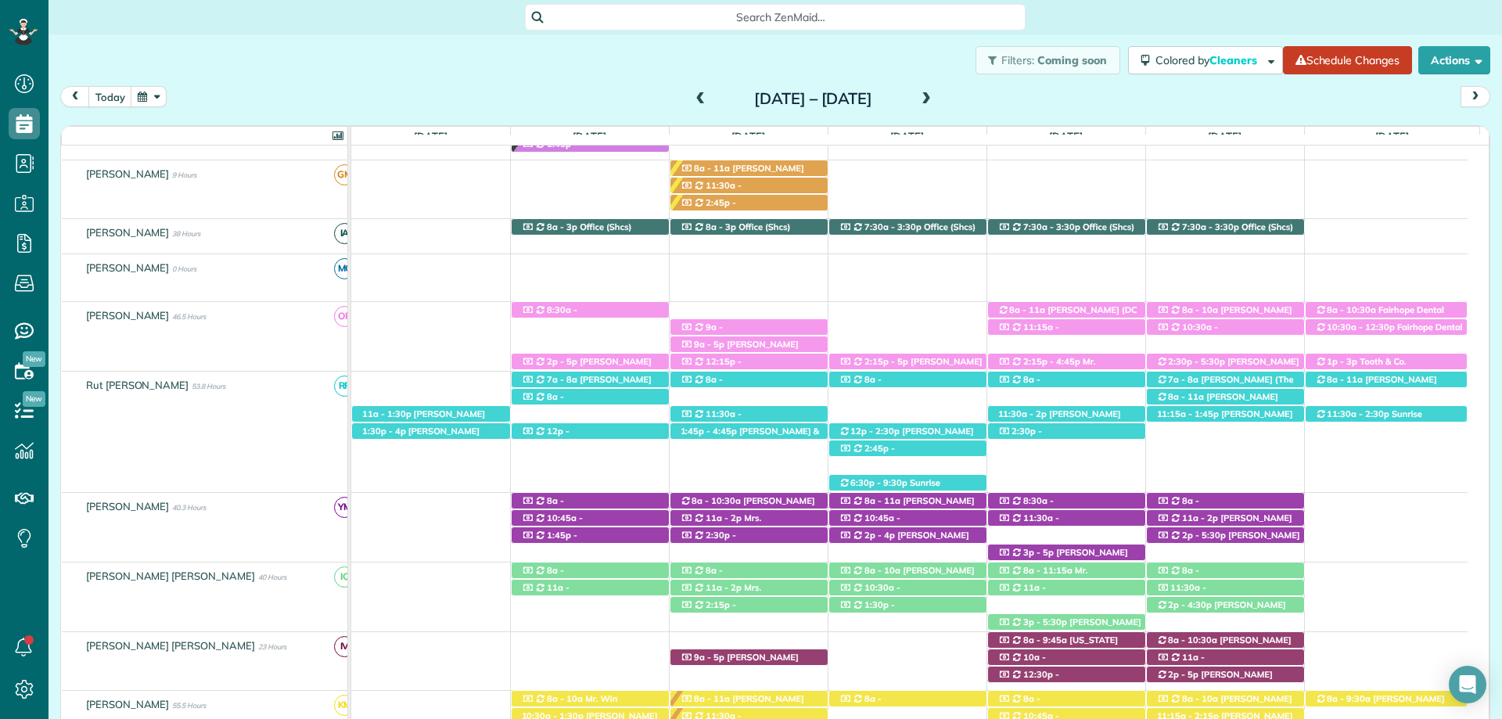
click at [935, 99] on span at bounding box center [926, 99] width 17 height 14
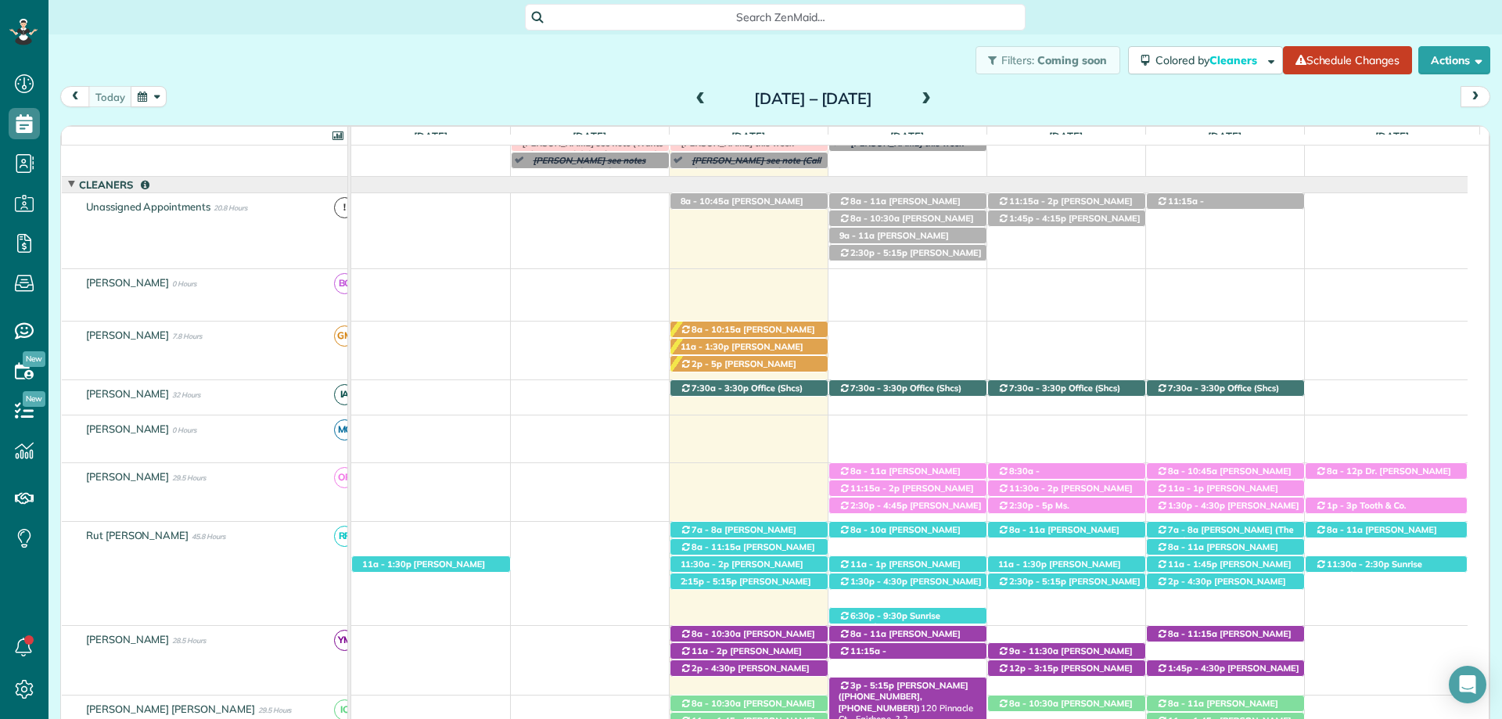
scroll to position [235, 0]
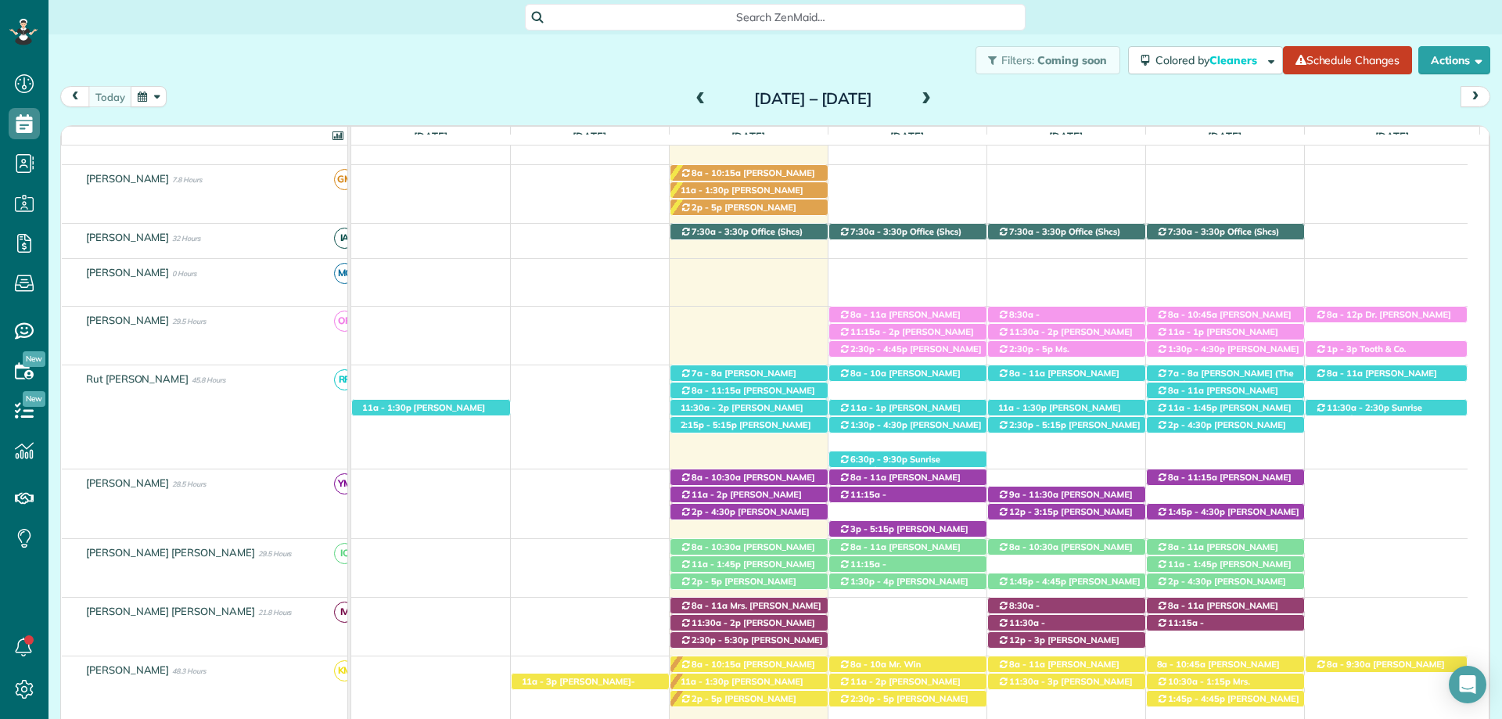
drag, startPoint x: 928, startPoint y: 426, endPoint x: 952, endPoint y: 419, distance: 25.3
click at [928, 426] on span "Sarah Birdsong (+18503774416)" at bounding box center [910, 430] width 143 height 22
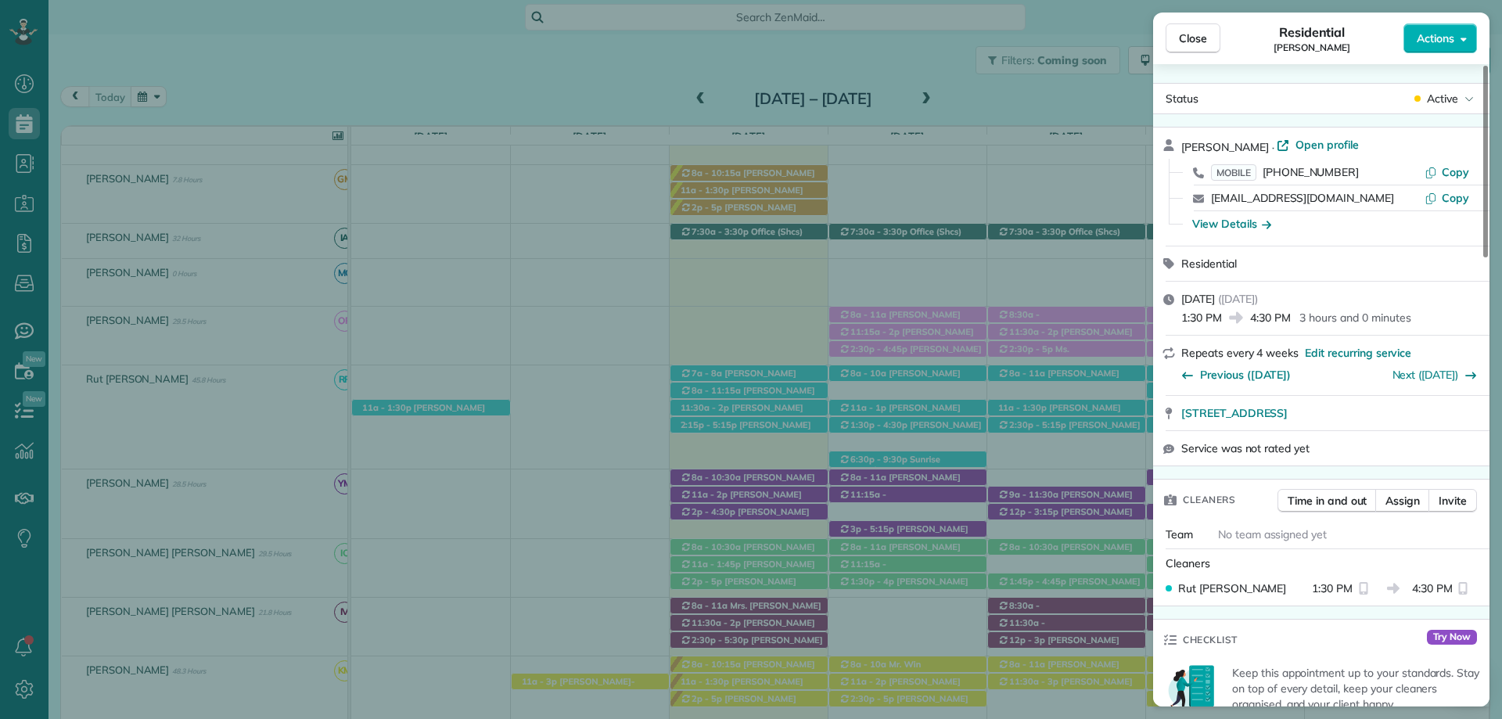
click at [1246, 218] on div "View Details" at bounding box center [1232, 224] width 79 height 16
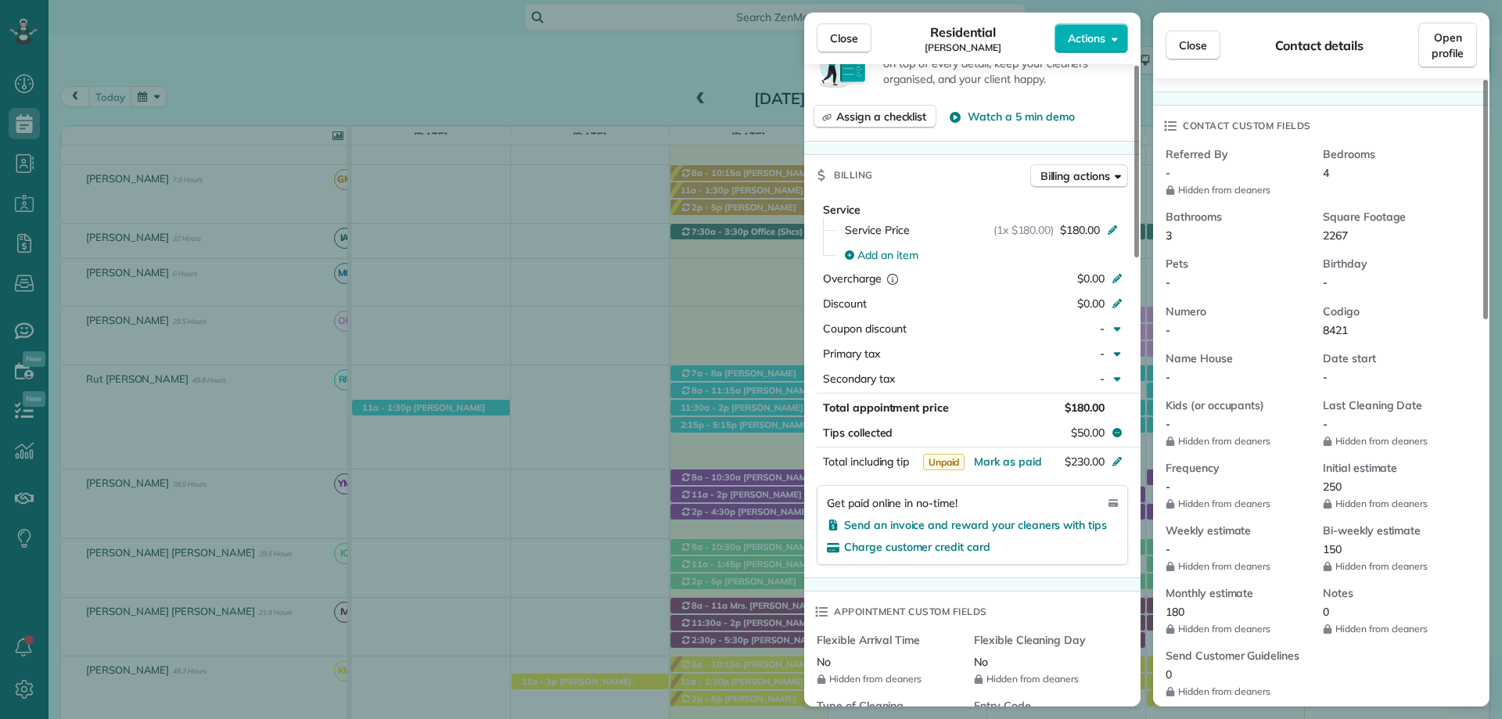
scroll to position [626, 0]
click at [1445, 54] on span "Open profile" at bounding box center [1448, 45] width 32 height 31
click at [847, 45] on span "Close" at bounding box center [844, 39] width 28 height 16
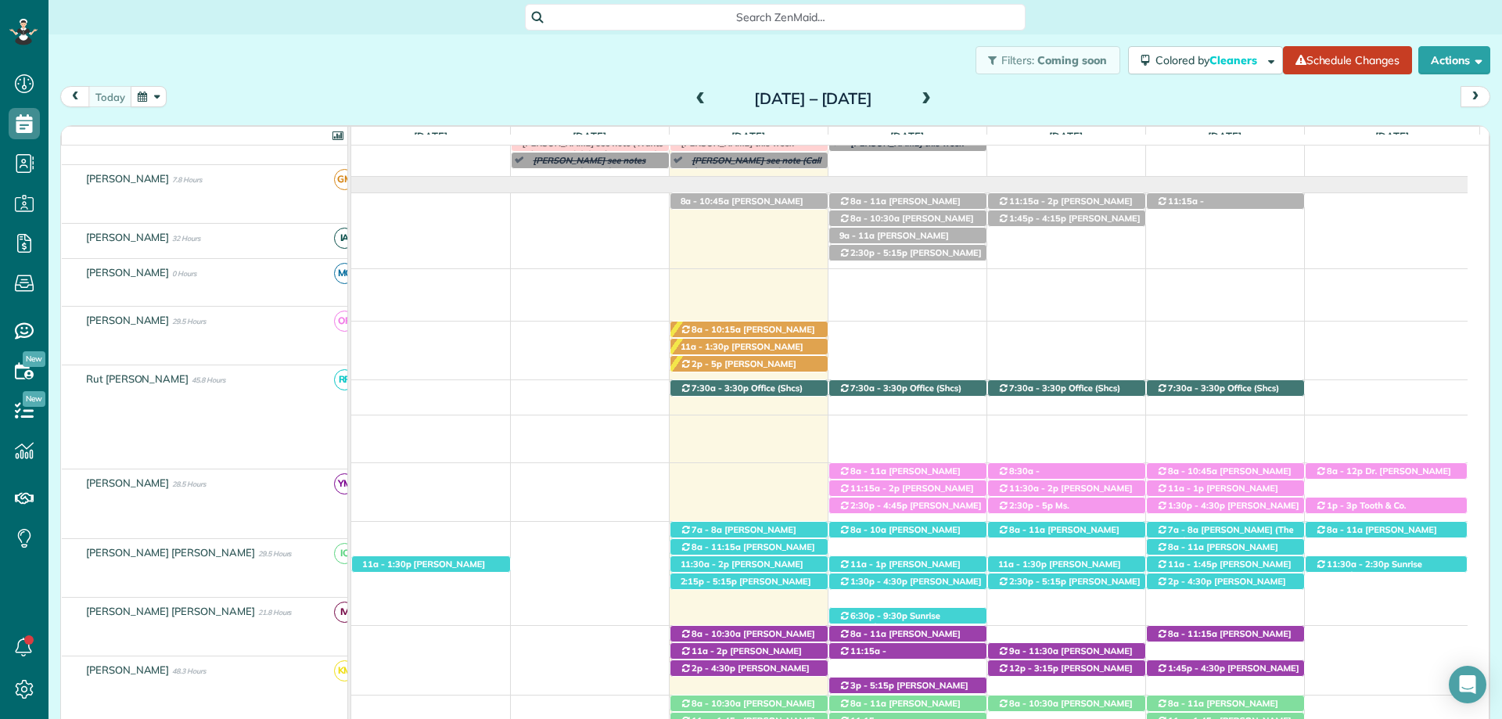
scroll to position [78, 0]
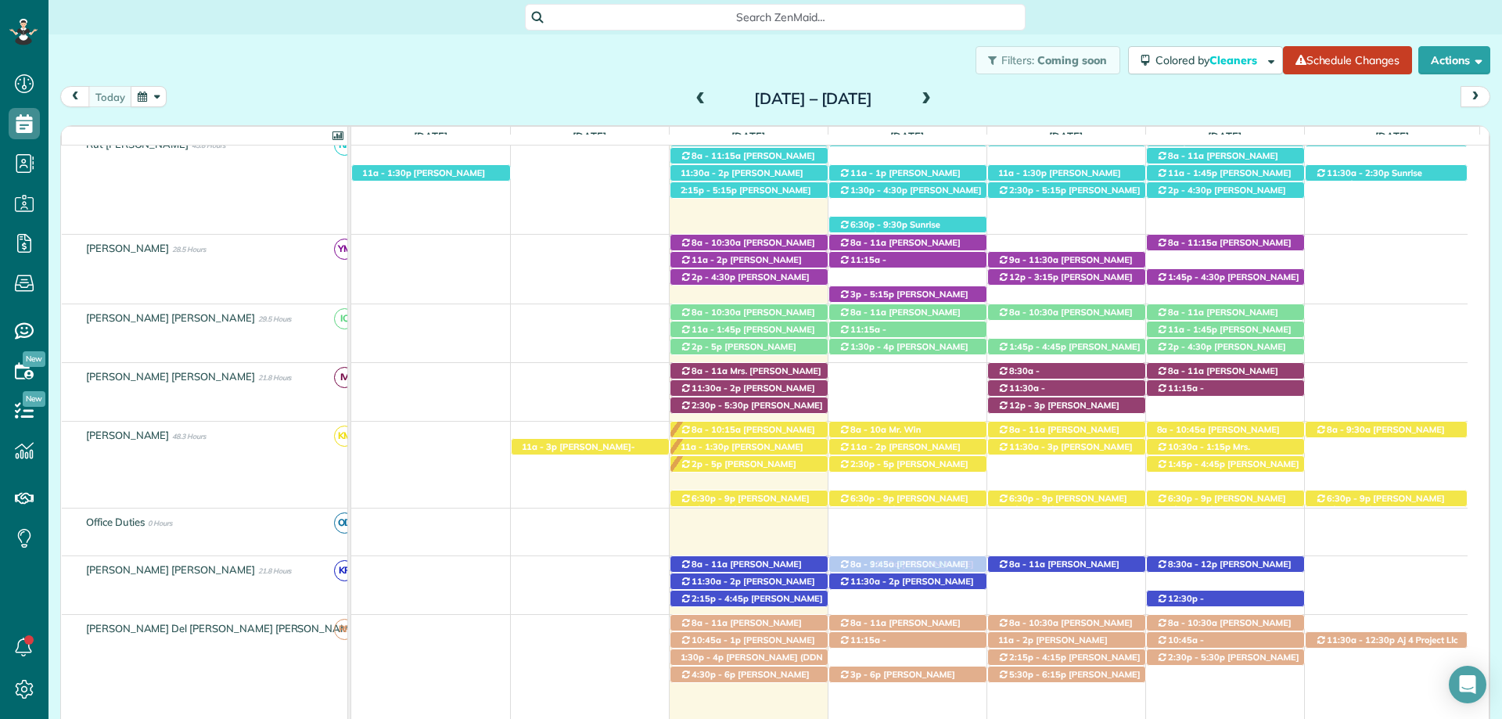
drag, startPoint x: 920, startPoint y: 215, endPoint x: 918, endPoint y: 610, distance: 394.4
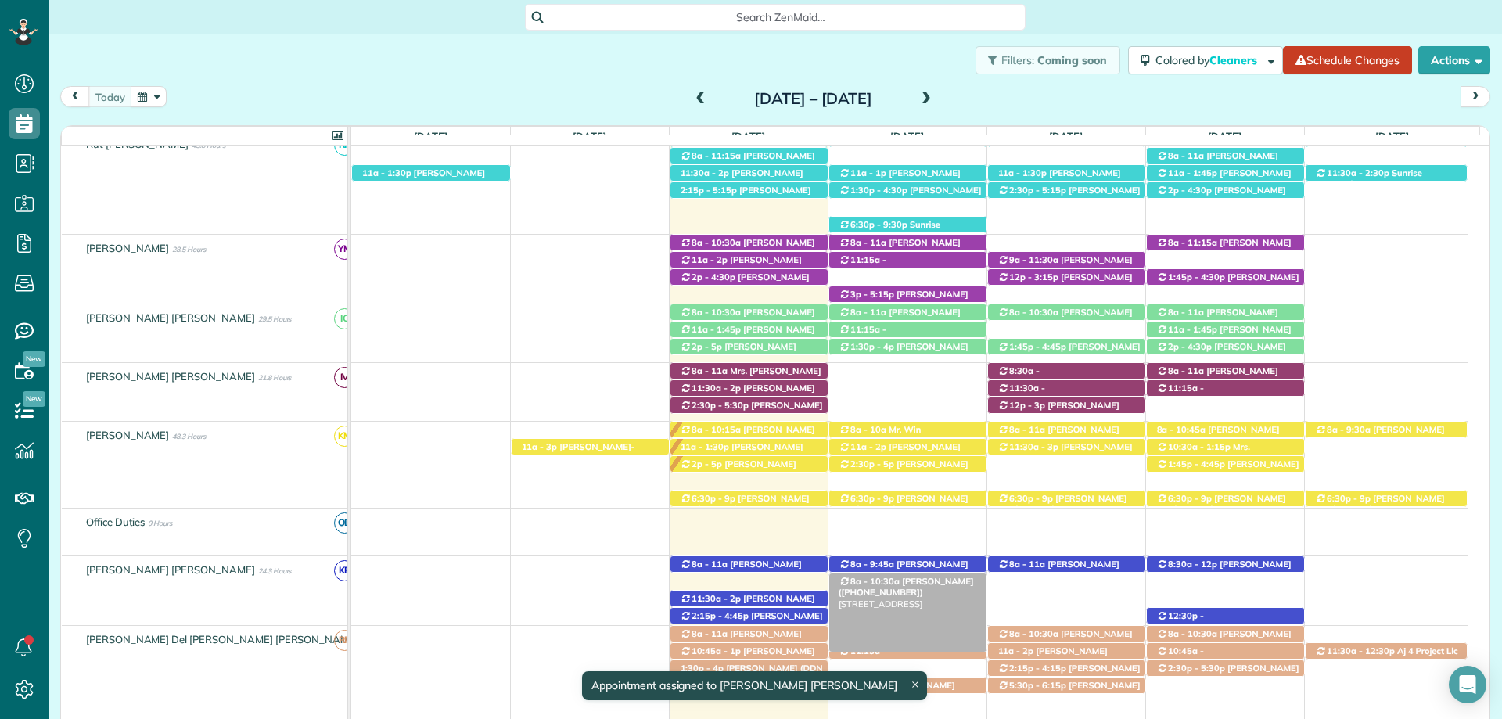
click at [908, 584] on span "[PERSON_NAME] ([PHONE_NUMBER])" at bounding box center [906, 587] width 135 height 22
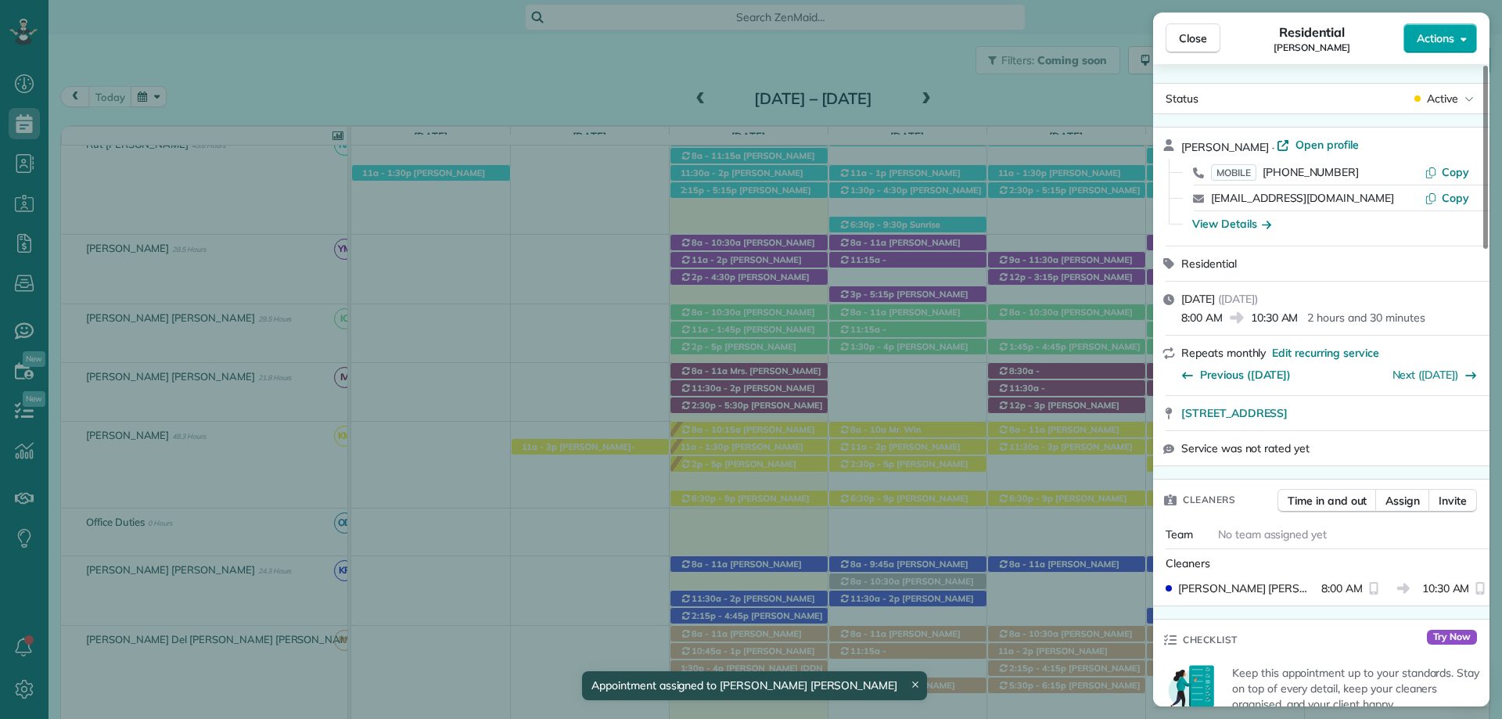
click at [1448, 41] on span "Actions" at bounding box center [1436, 39] width 38 height 16
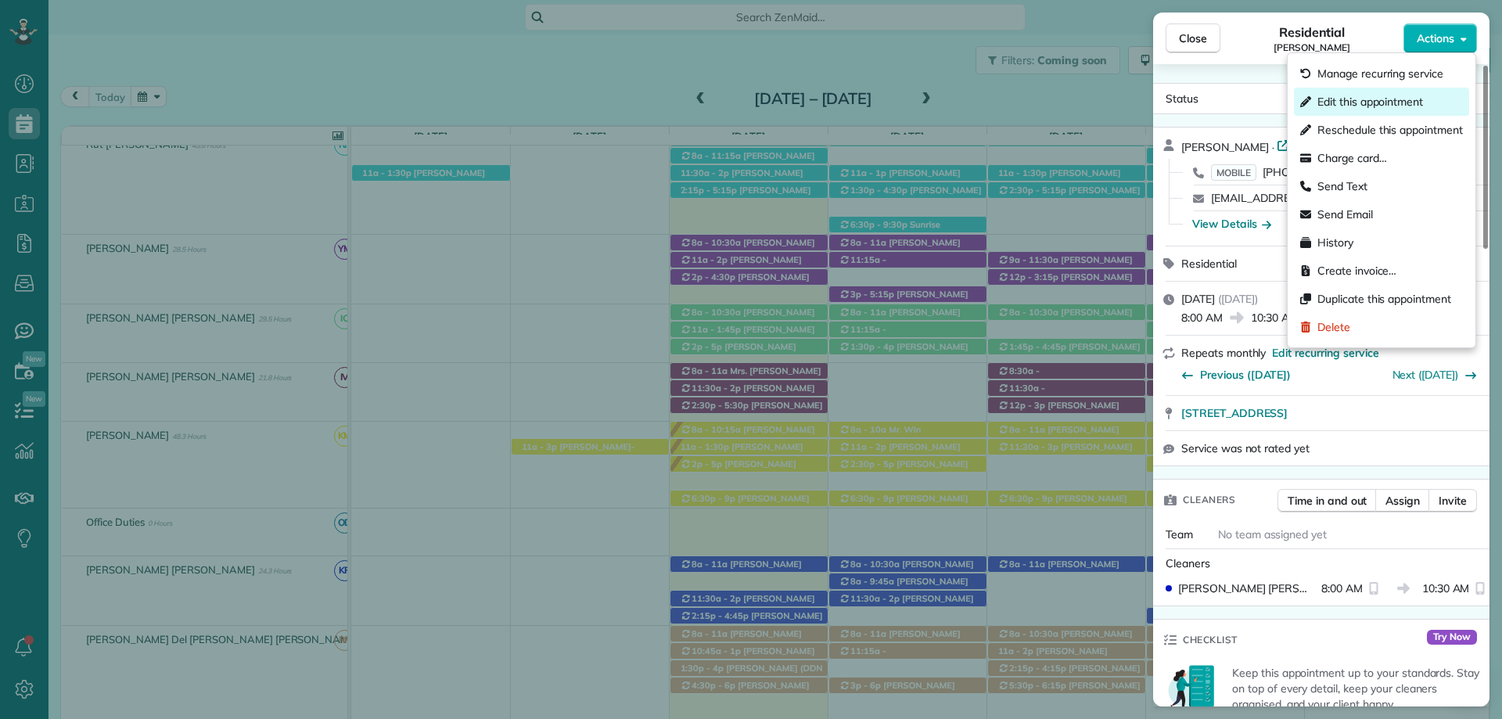
click at [1373, 100] on span "Edit this appointment" at bounding box center [1371, 102] width 106 height 16
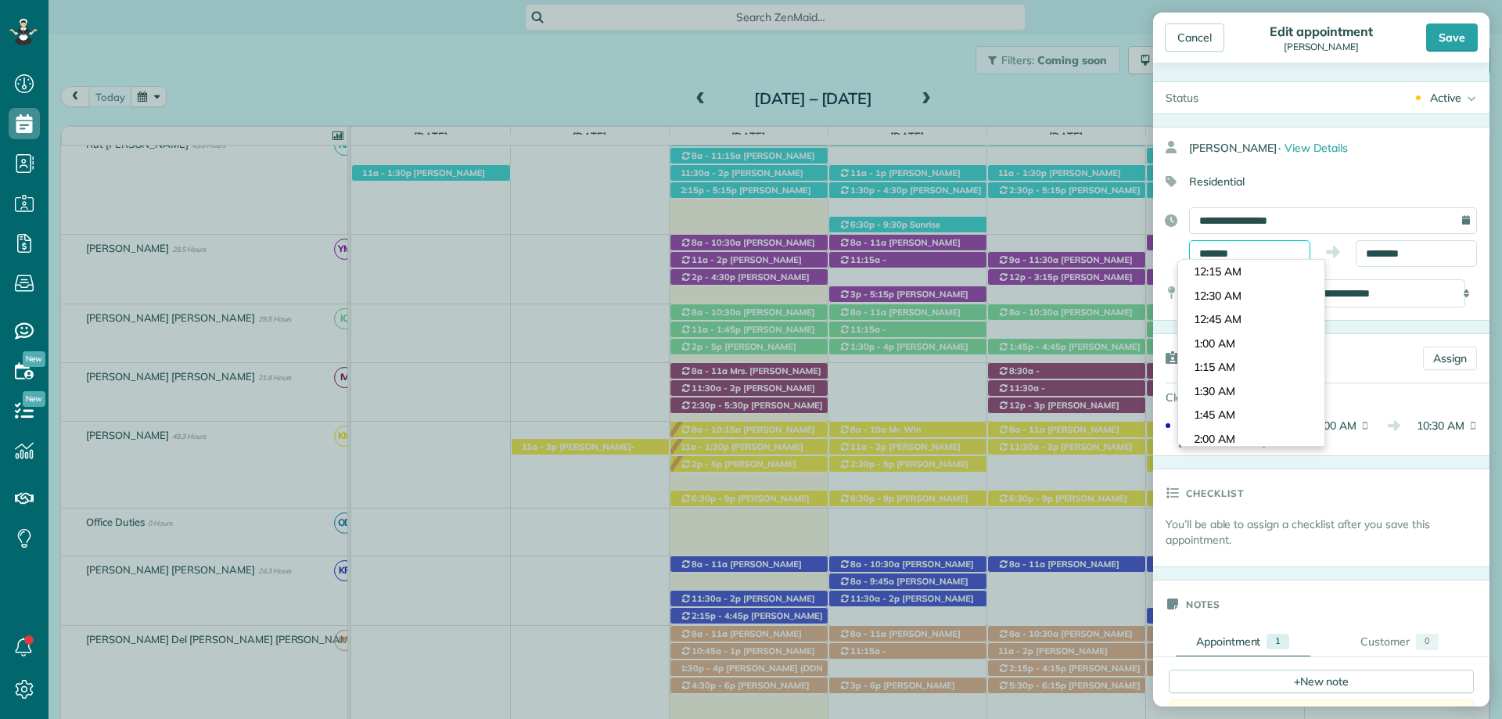
click at [1236, 249] on input "*******" at bounding box center [1249, 253] width 121 height 27
type input "*******"
click at [1245, 416] on body "Dashboard Scheduling Calendar View List View Dispatch View - Weekly scheduling …" at bounding box center [751, 359] width 1502 height 719
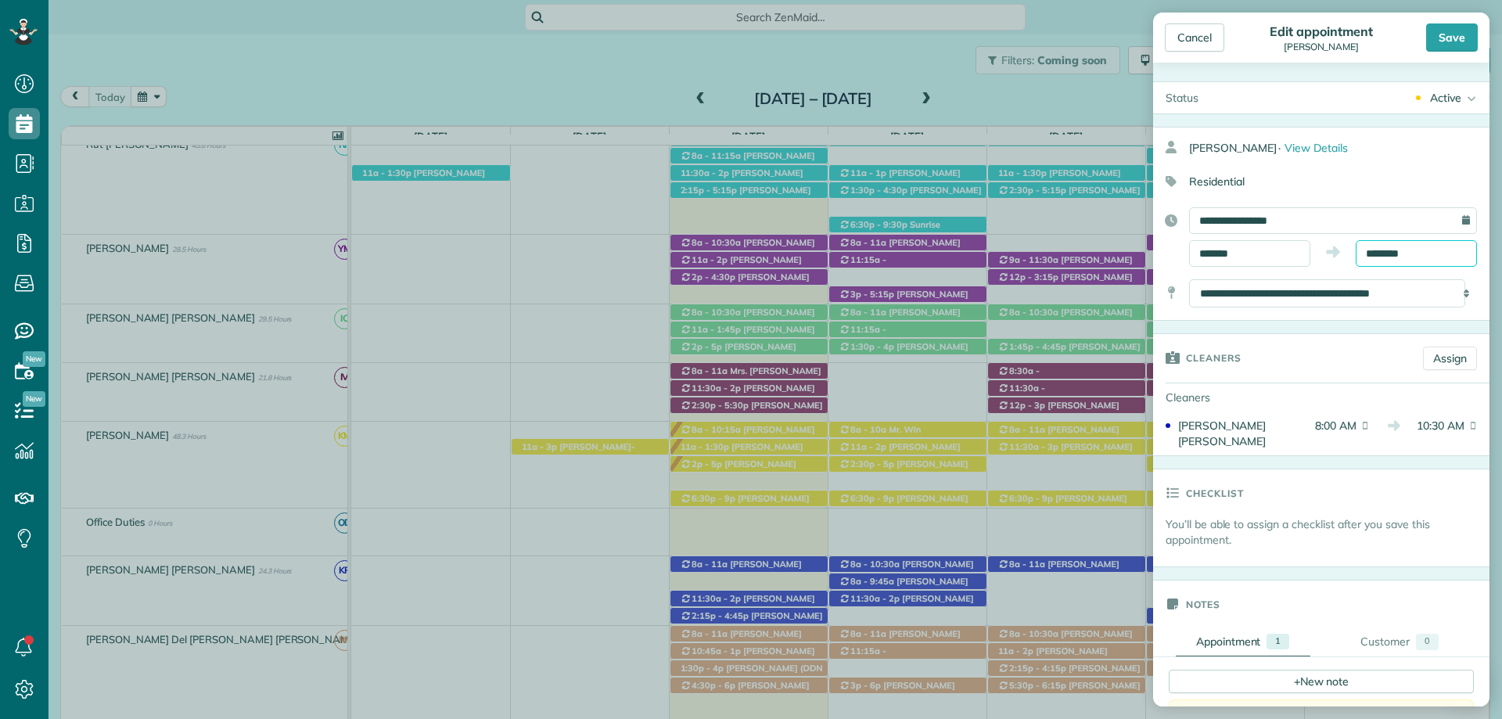
click at [1405, 251] on input "********" at bounding box center [1416, 253] width 121 height 27
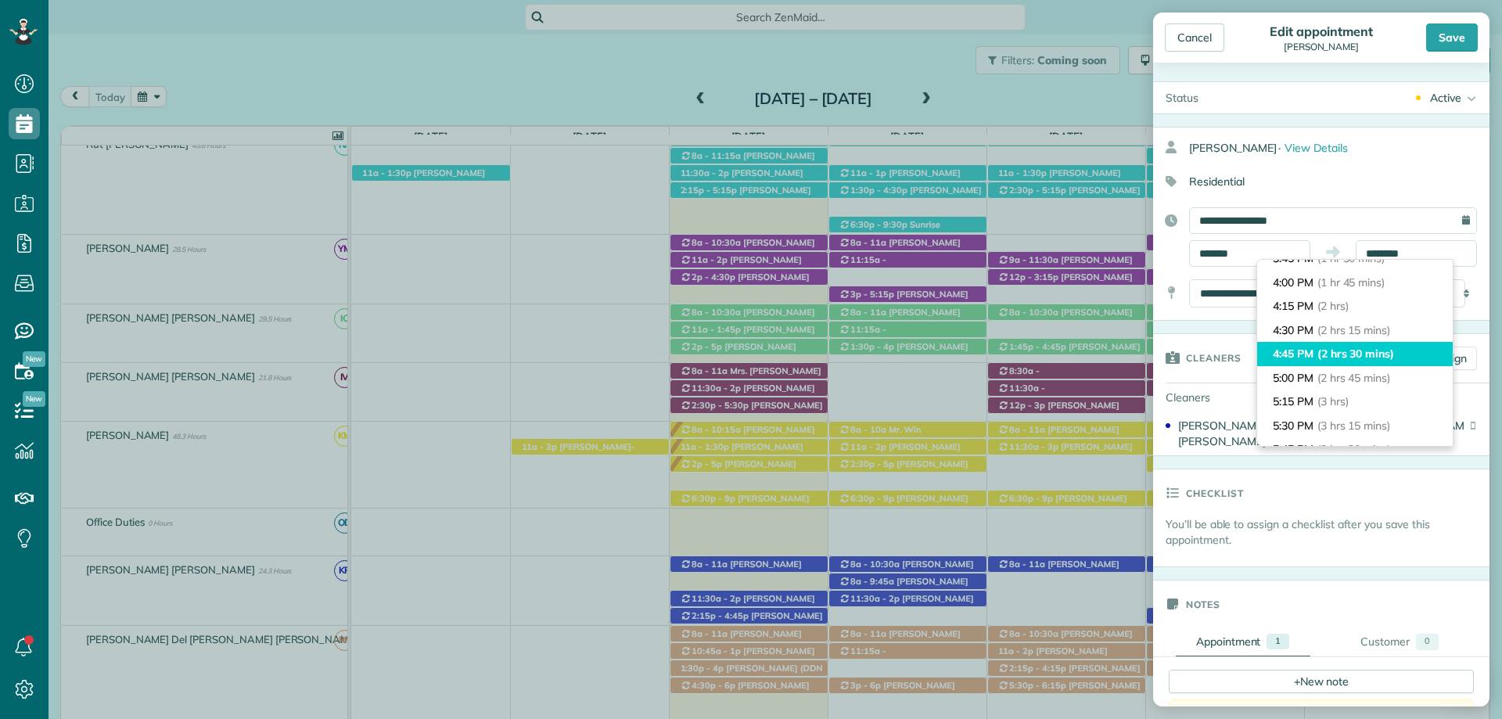
type input "*******"
click at [1366, 351] on span "(2 hrs 30 mins)" at bounding box center [1356, 354] width 77 height 14
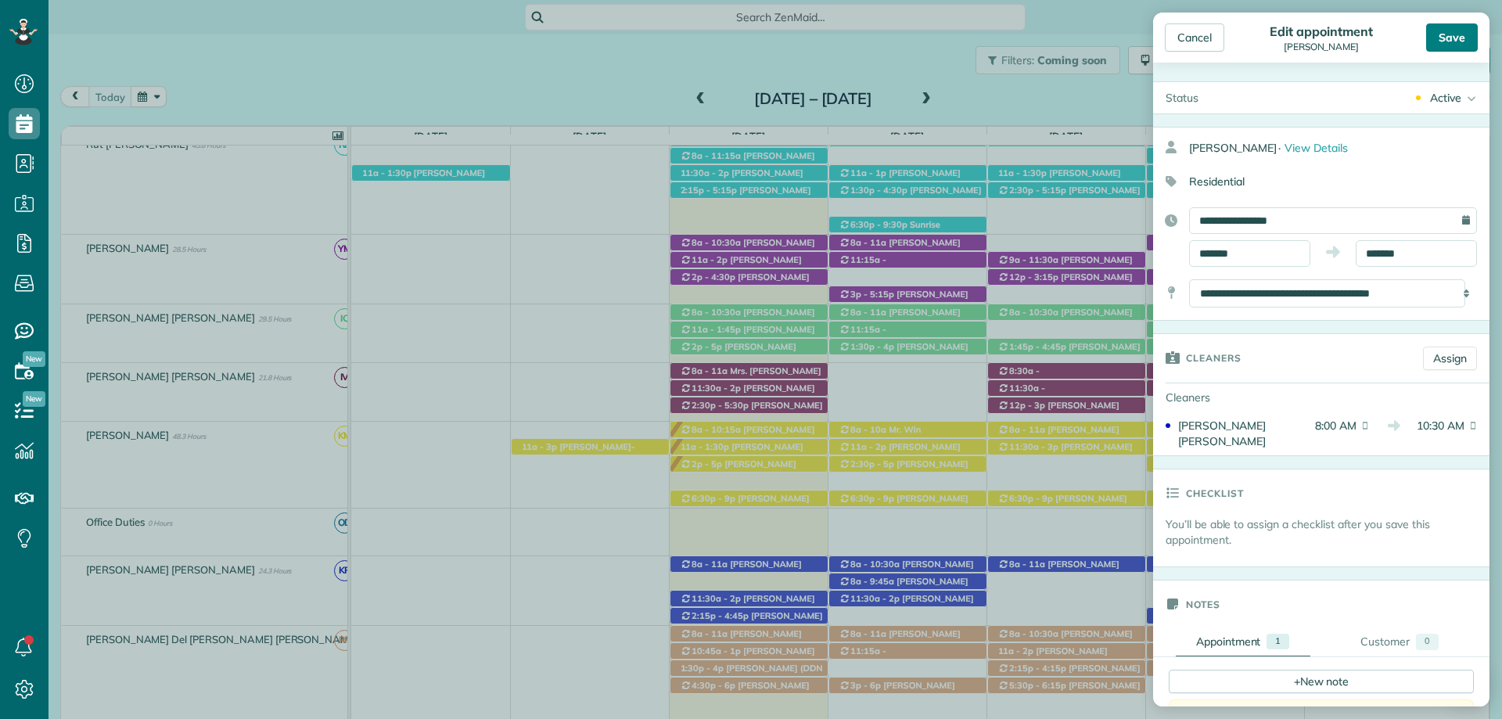
click at [1448, 45] on div "Save" at bounding box center [1453, 37] width 52 height 28
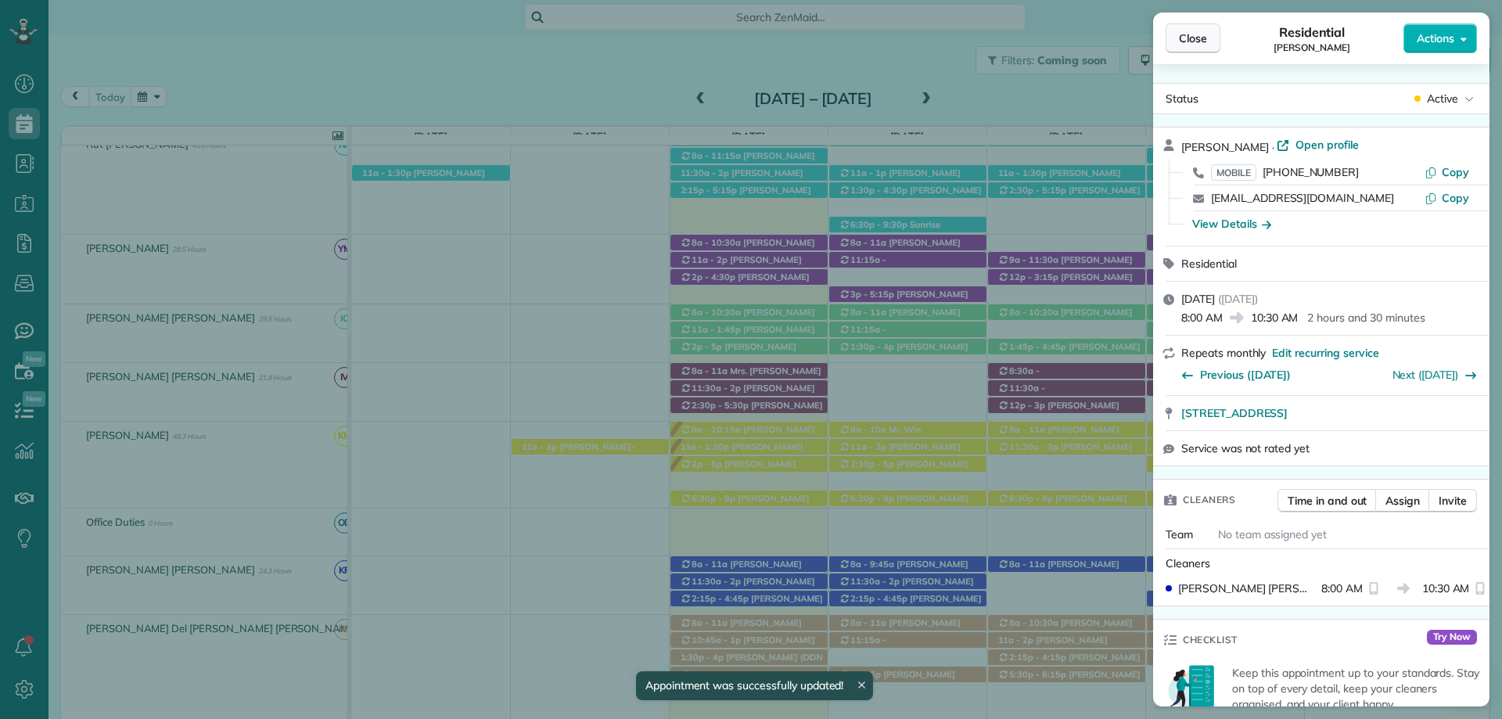
click at [1190, 37] on span "Close" at bounding box center [1193, 39] width 28 height 16
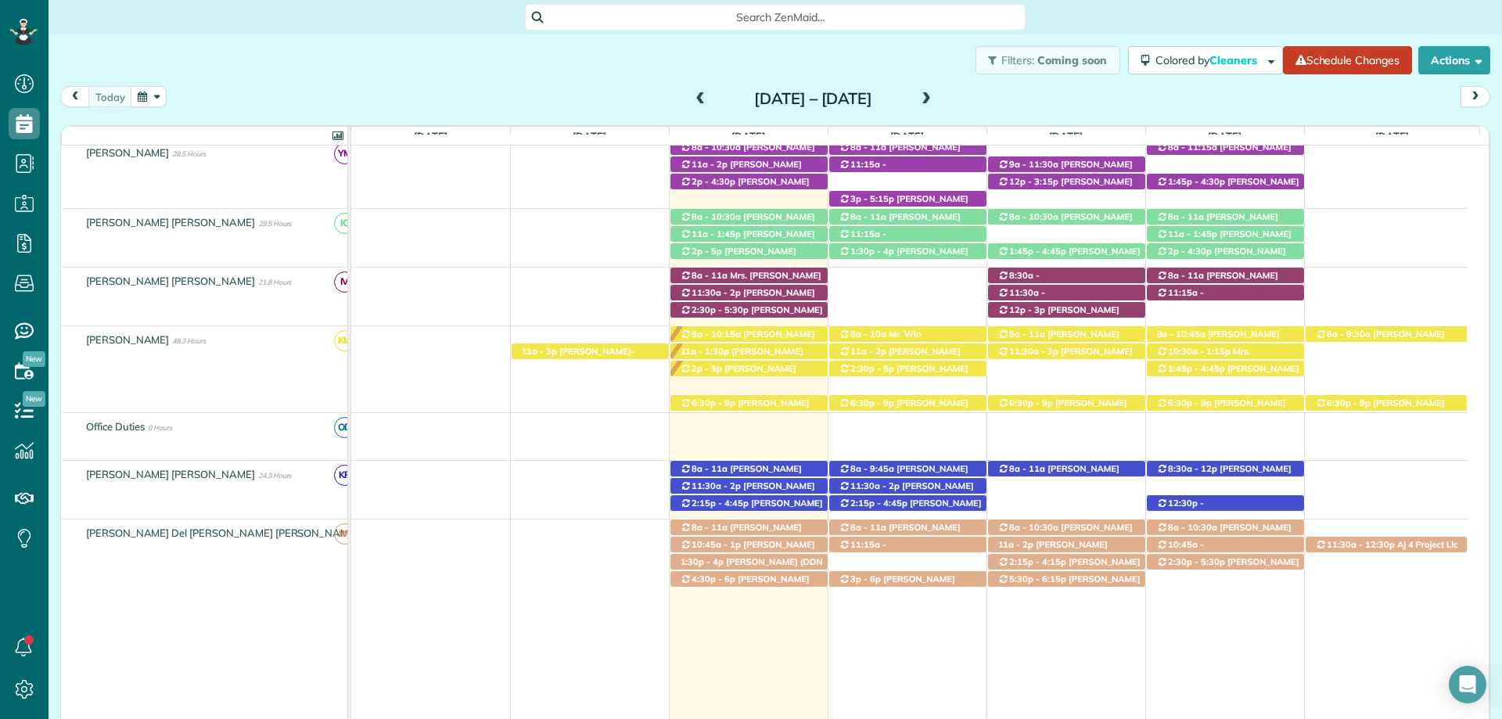
click at [1044, 500] on div "8a - 11a Carly Biddle (+18473215469) 12204 Aurora Way - Spanish Fort, AL, 36527…" at bounding box center [909, 490] width 1117 height 58
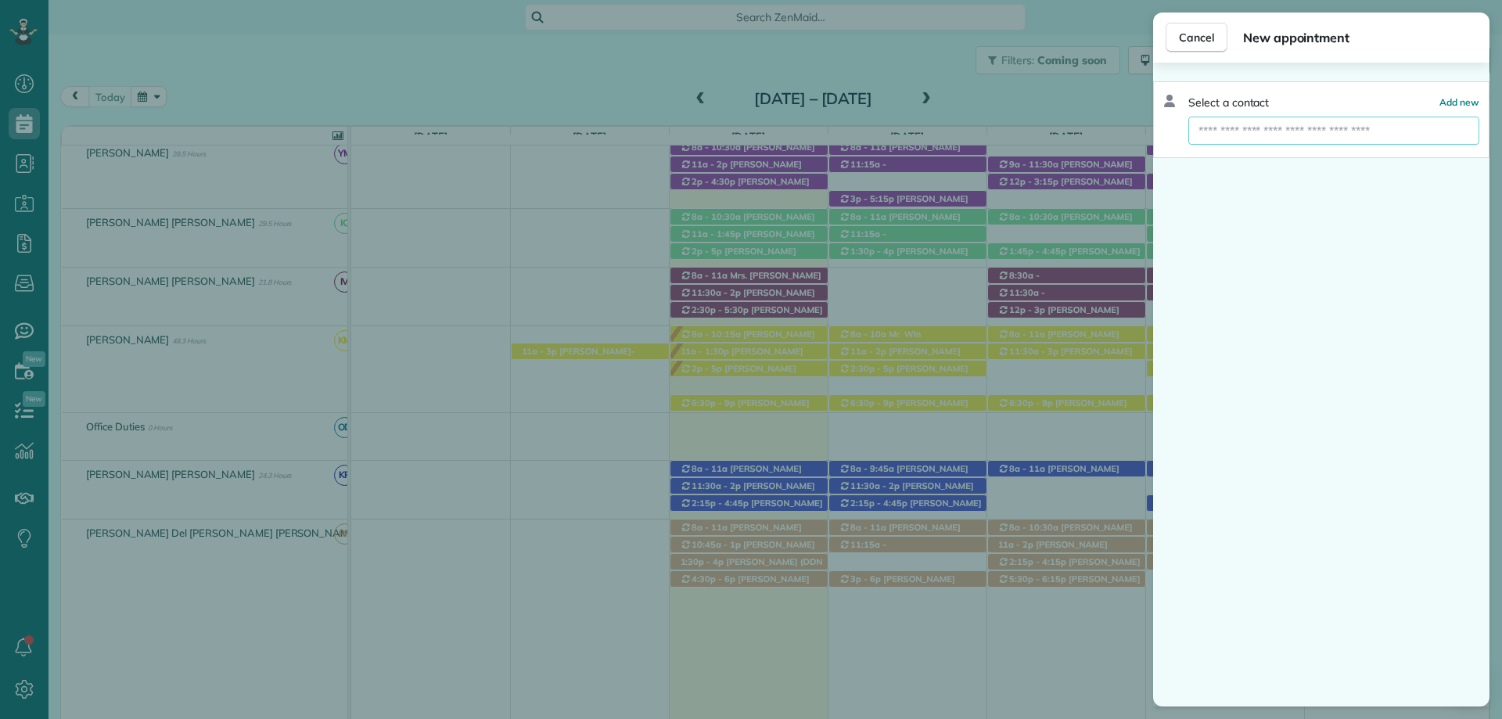
click at [1315, 132] on input "text" at bounding box center [1334, 131] width 291 height 28
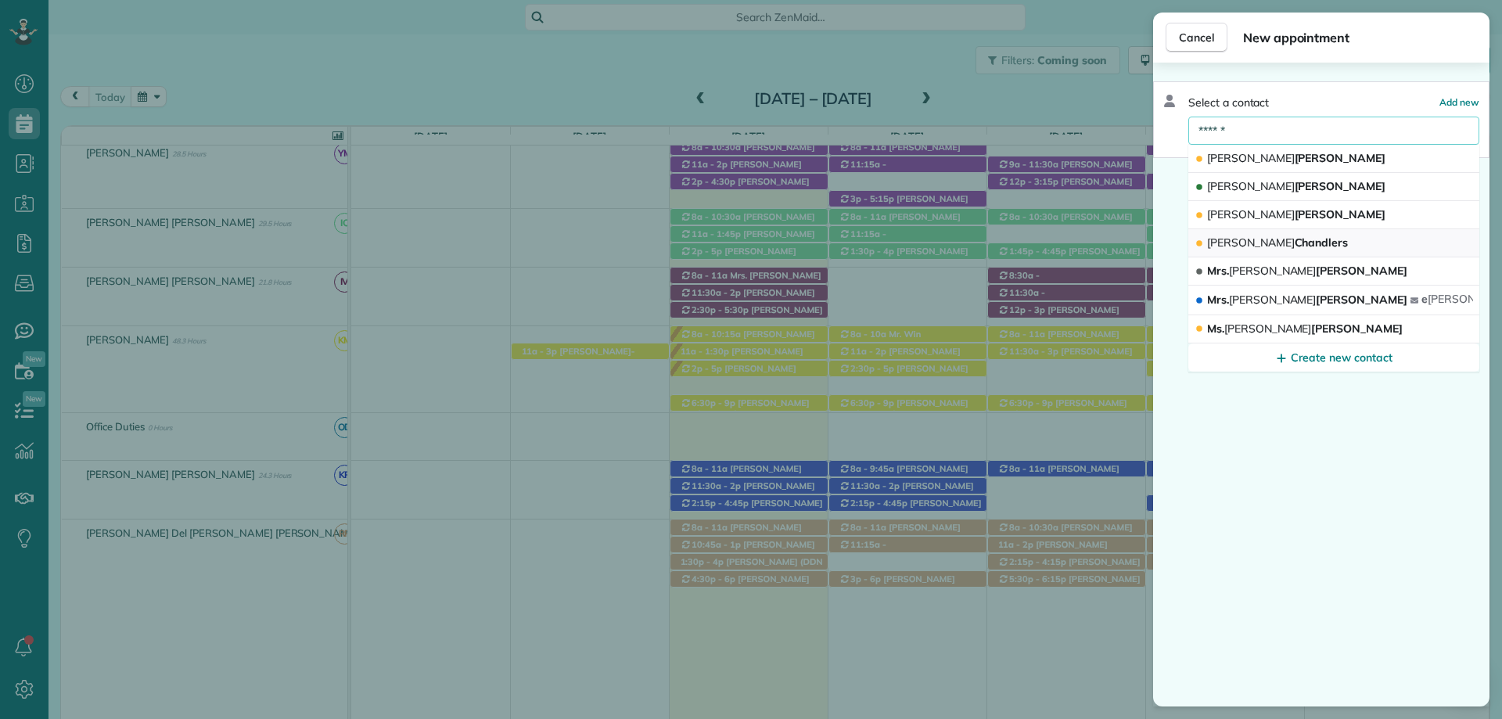
type input "******"
click at [1308, 242] on button "Pamela Chandlers" at bounding box center [1334, 243] width 291 height 28
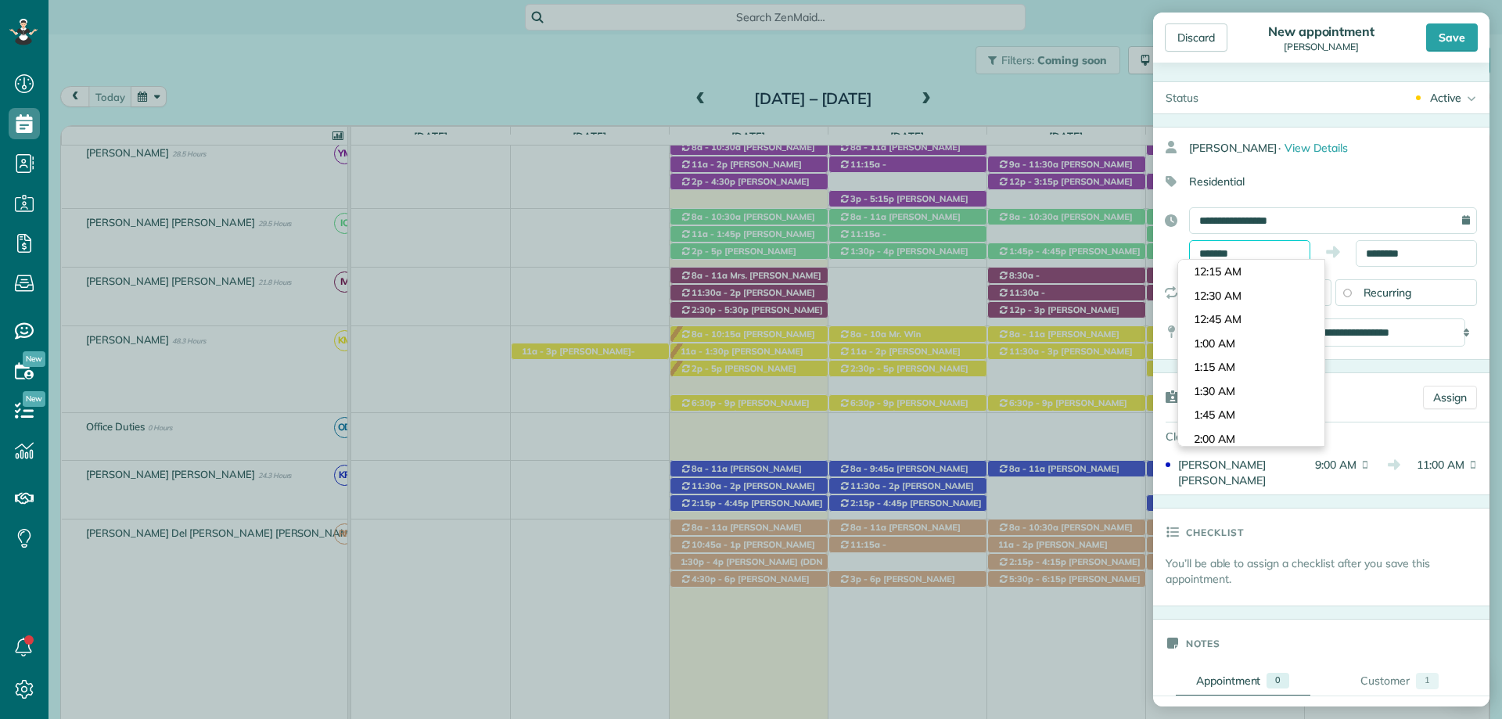
click at [1204, 257] on input "*******" at bounding box center [1249, 253] width 121 height 27
type input "*******"
click at [1230, 378] on body "Dashboard Scheduling Calendar View List View Dispatch View - Weekly scheduling …" at bounding box center [751, 359] width 1502 height 719
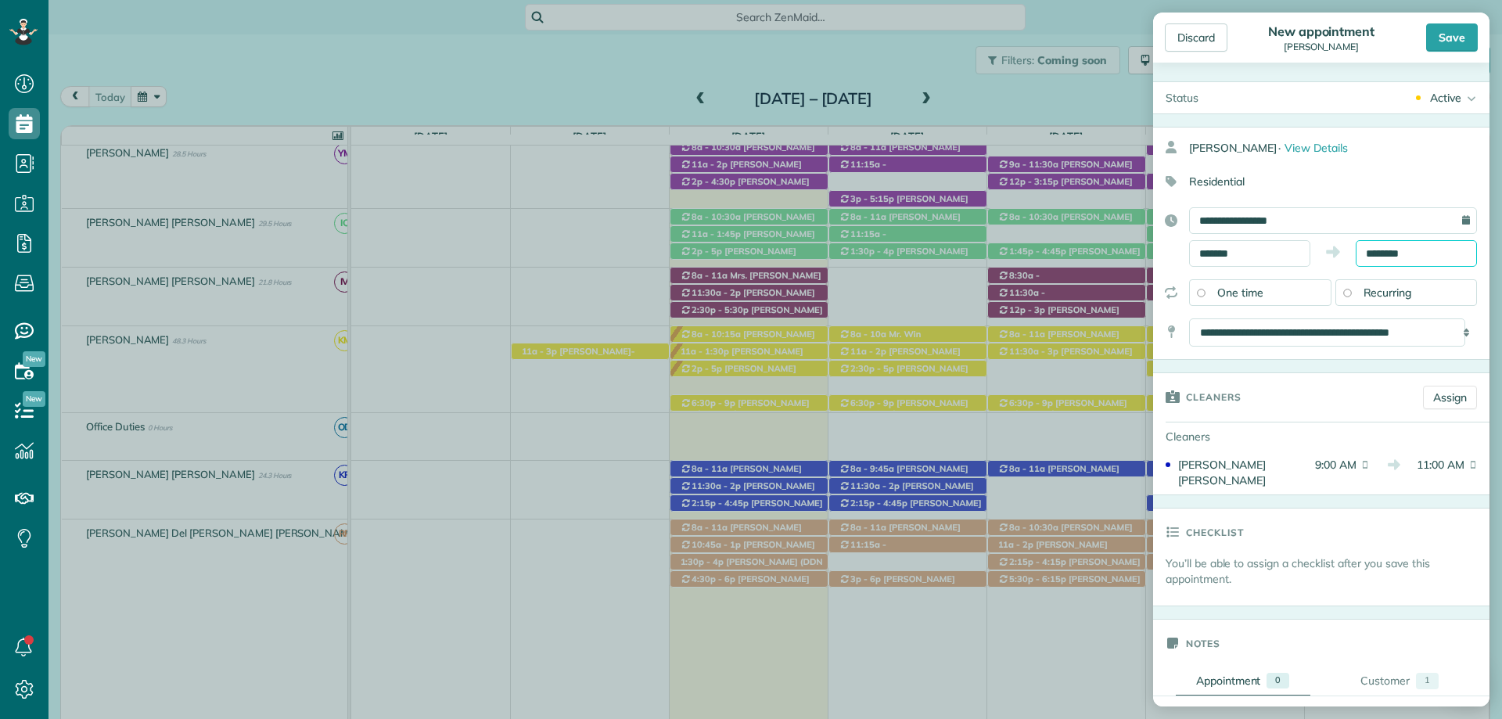
click at [1396, 255] on input "********" at bounding box center [1416, 253] width 121 height 27
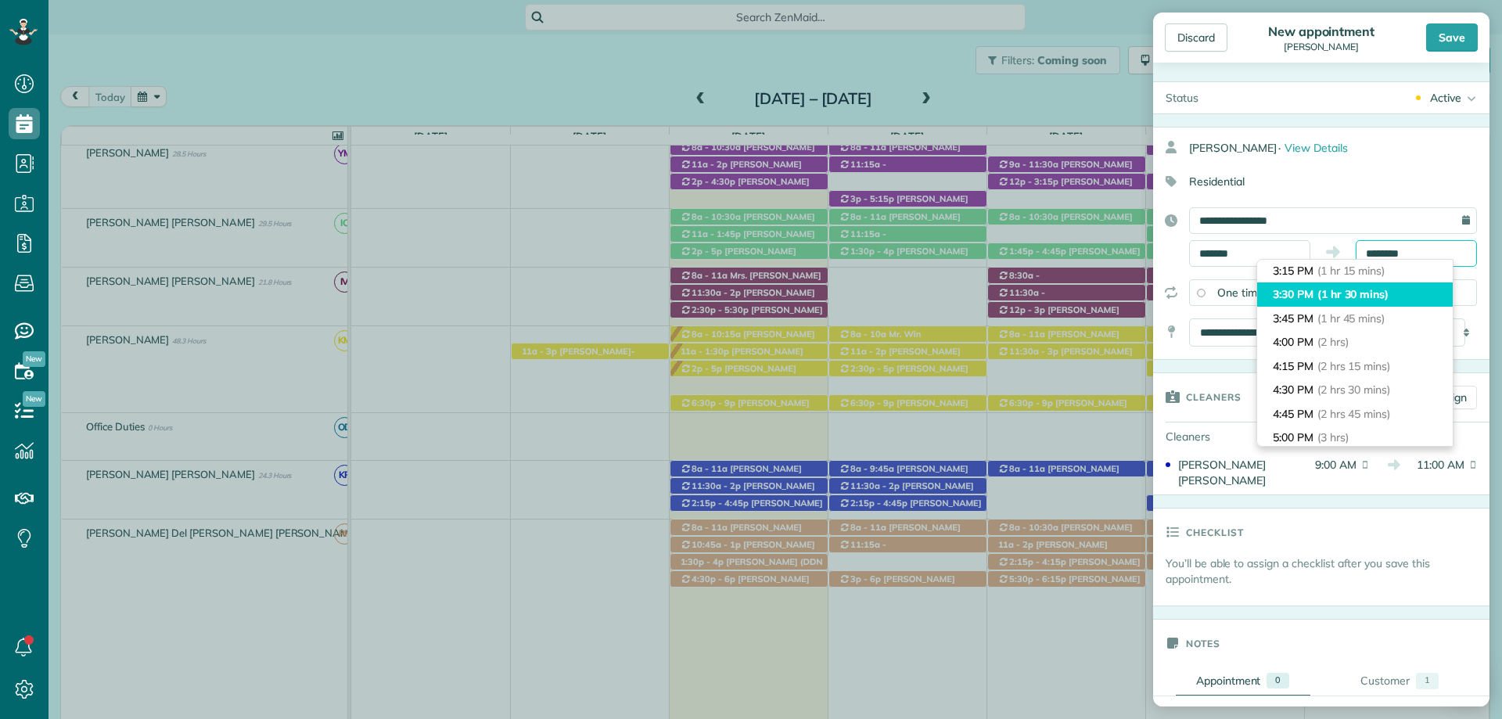
scroll to position [78, 0]
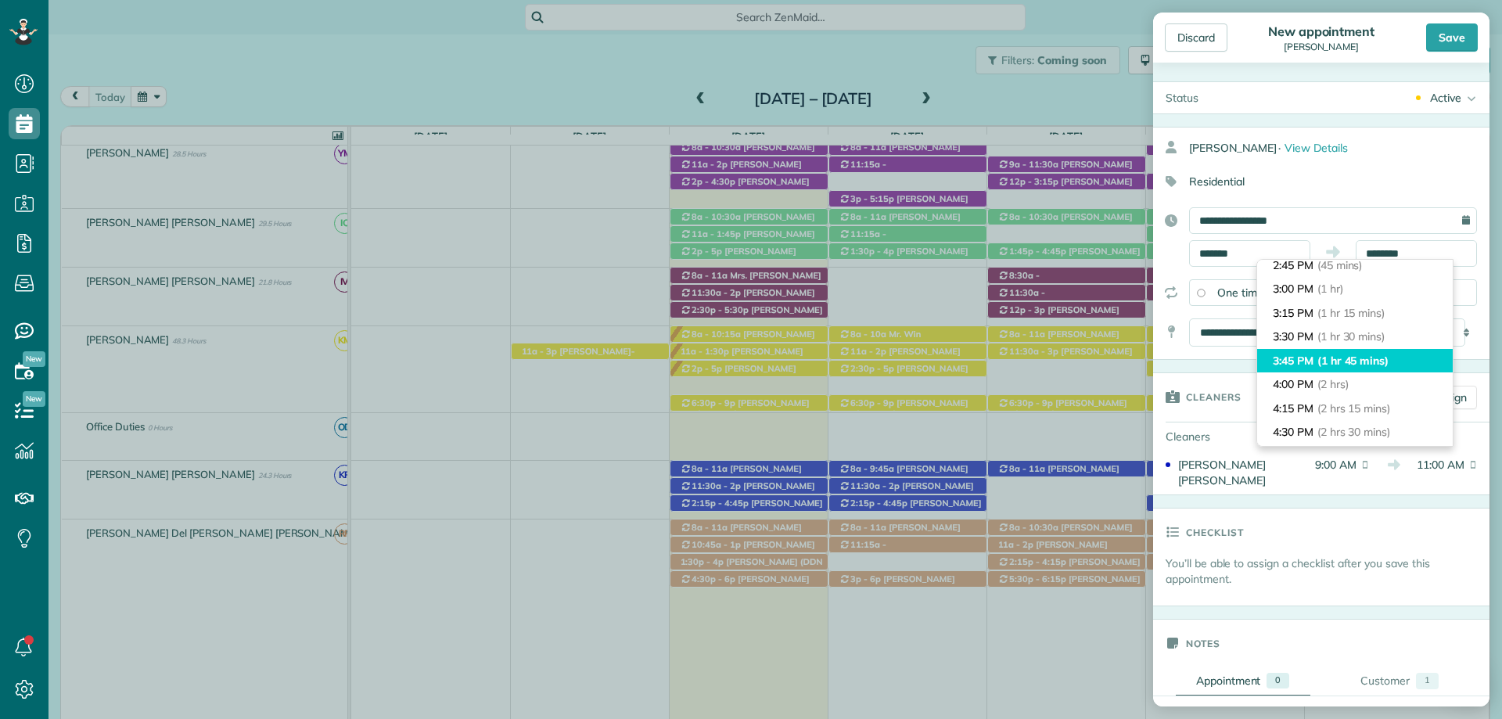
type input "*******"
click at [1371, 354] on span "(1 hr 45 mins)" at bounding box center [1353, 361] width 71 height 14
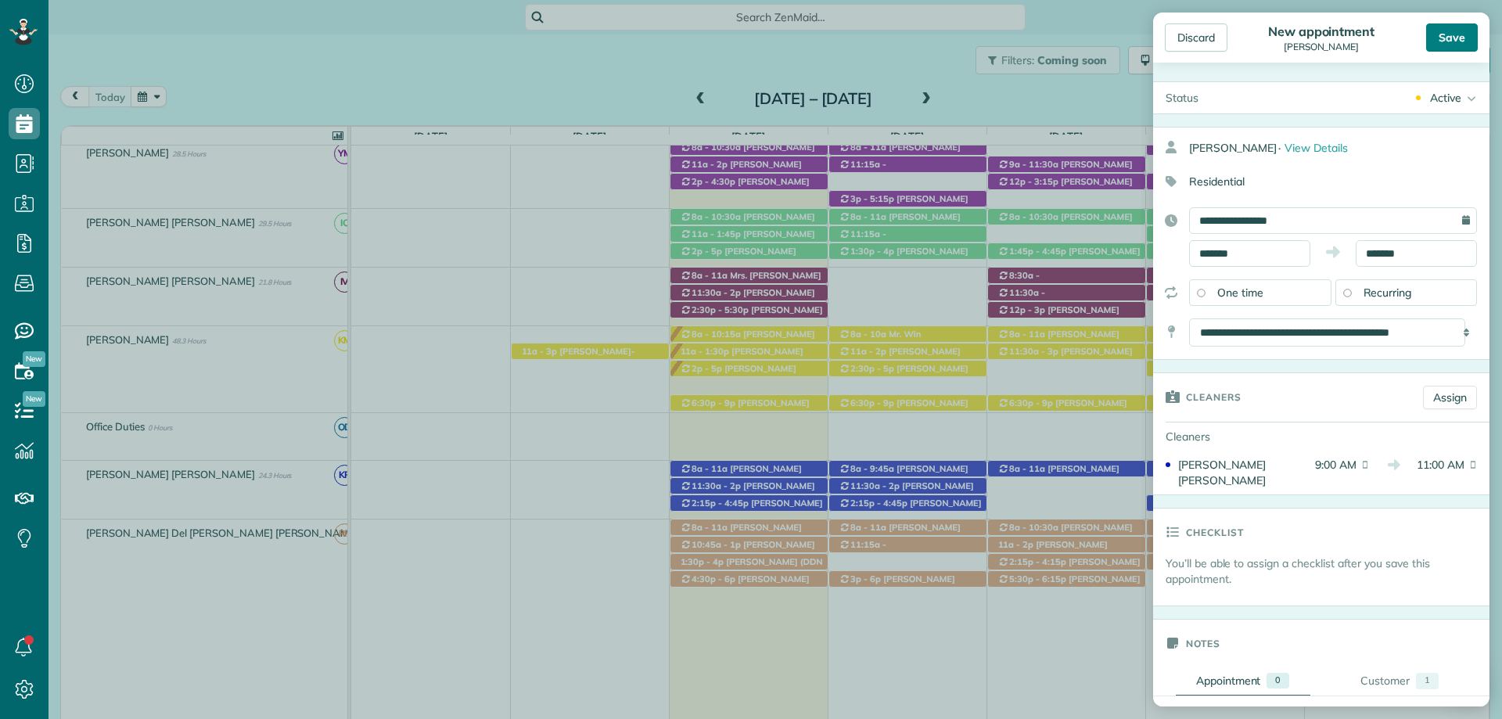
click at [1442, 42] on div "Save" at bounding box center [1453, 37] width 52 height 28
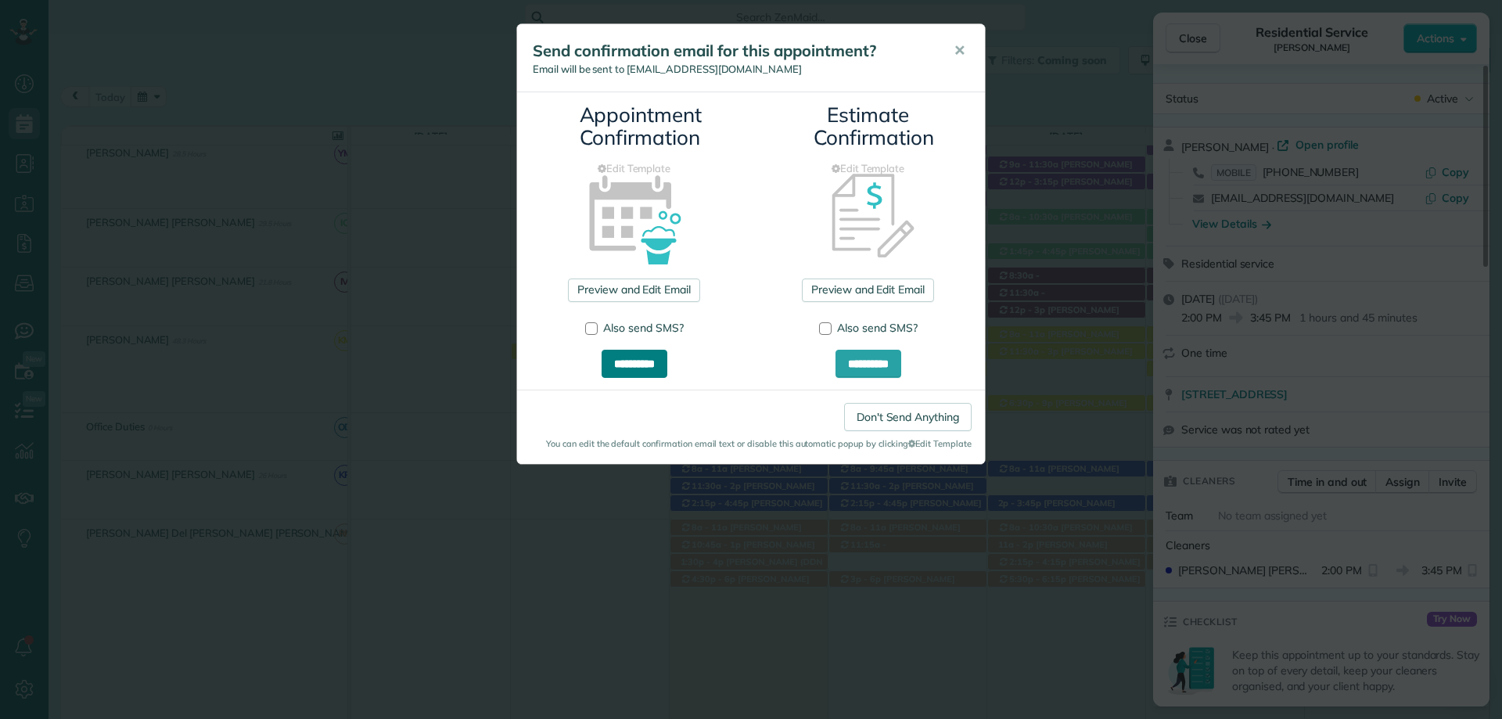
click at [640, 368] on input "**********" at bounding box center [635, 364] width 66 height 28
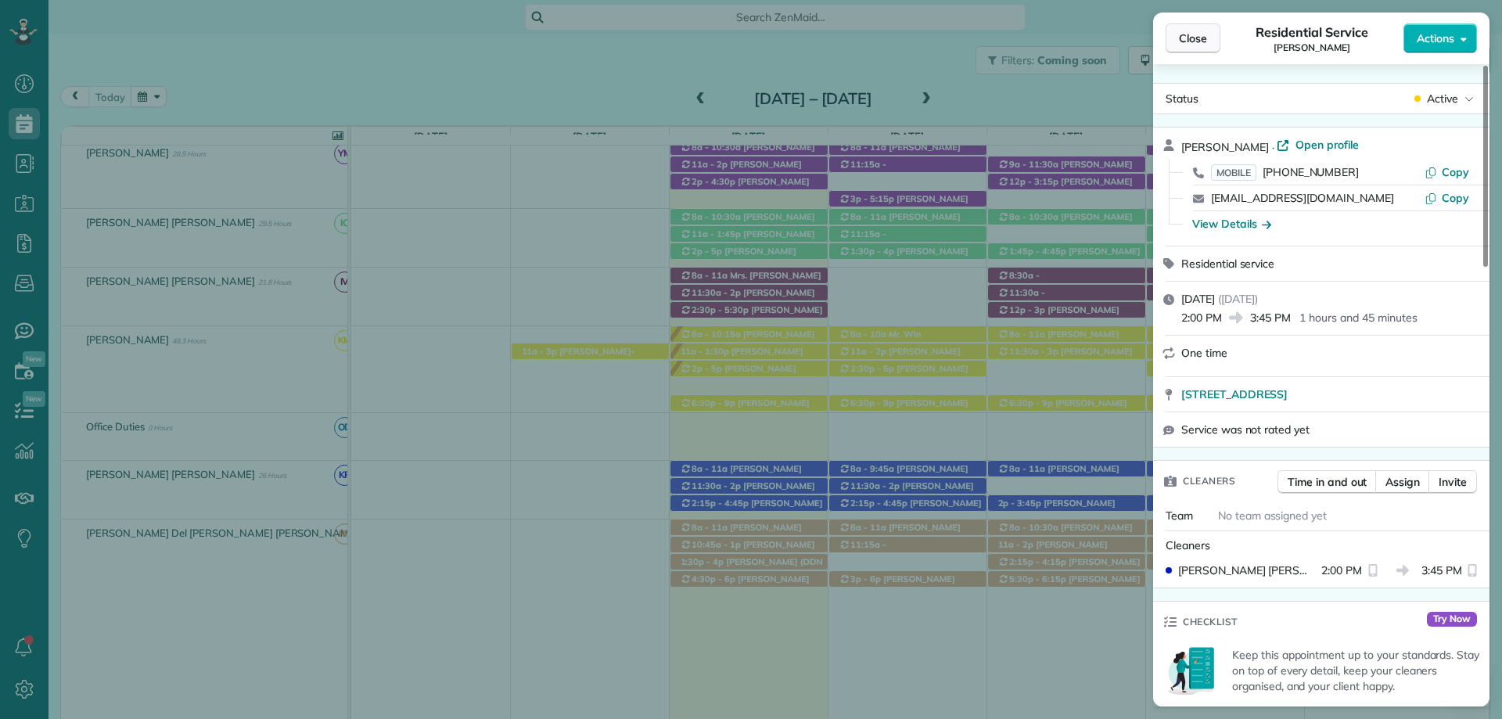
click at [1193, 35] on span "Close" at bounding box center [1193, 39] width 28 height 16
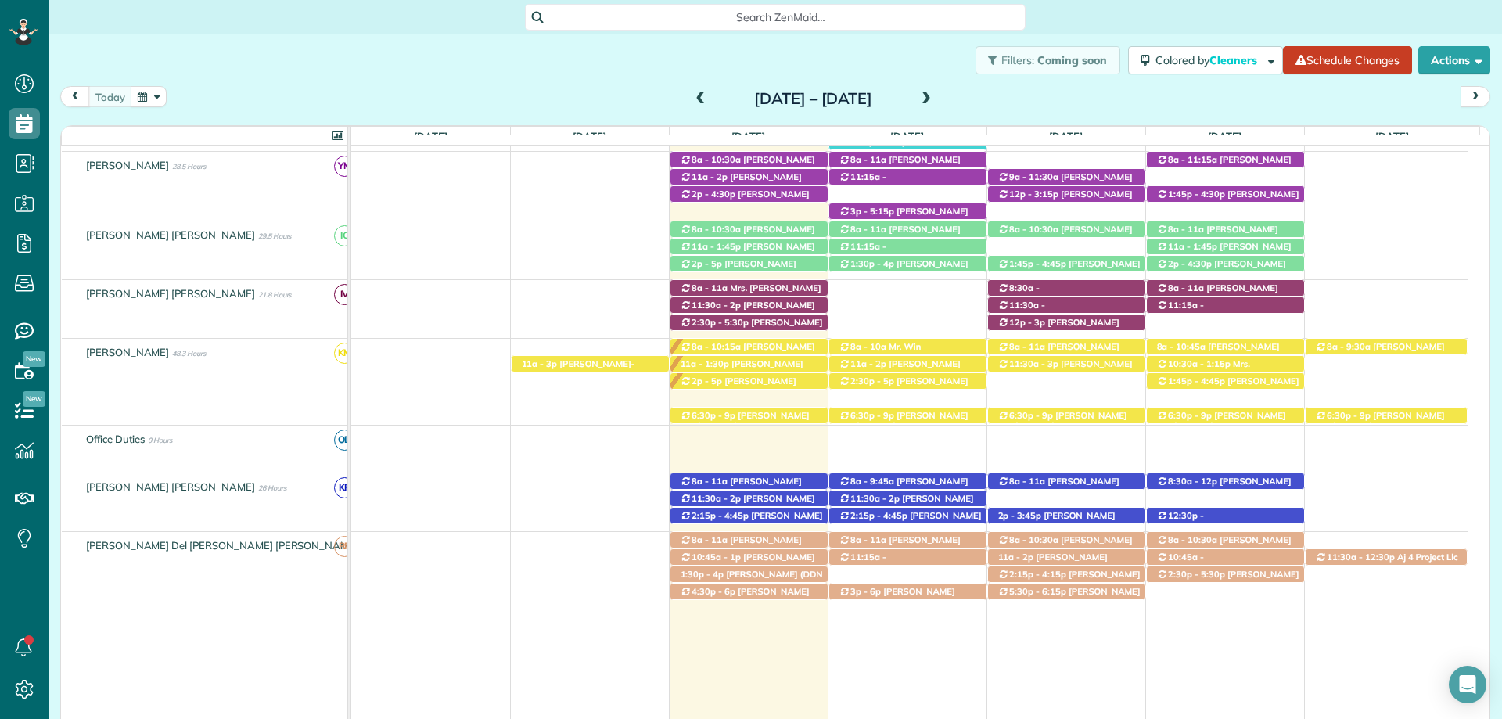
scroll to position [548, 0]
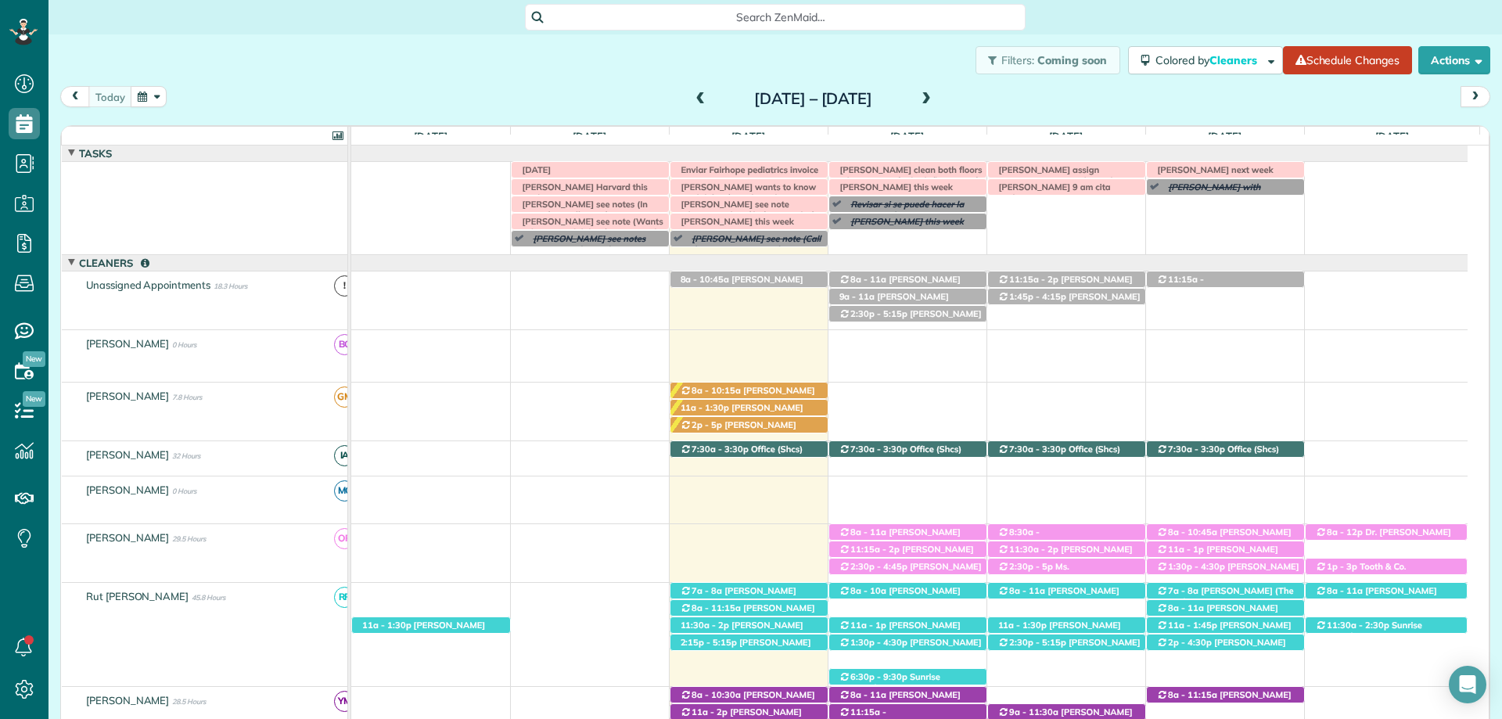
click at [693, 103] on span at bounding box center [701, 99] width 17 height 14
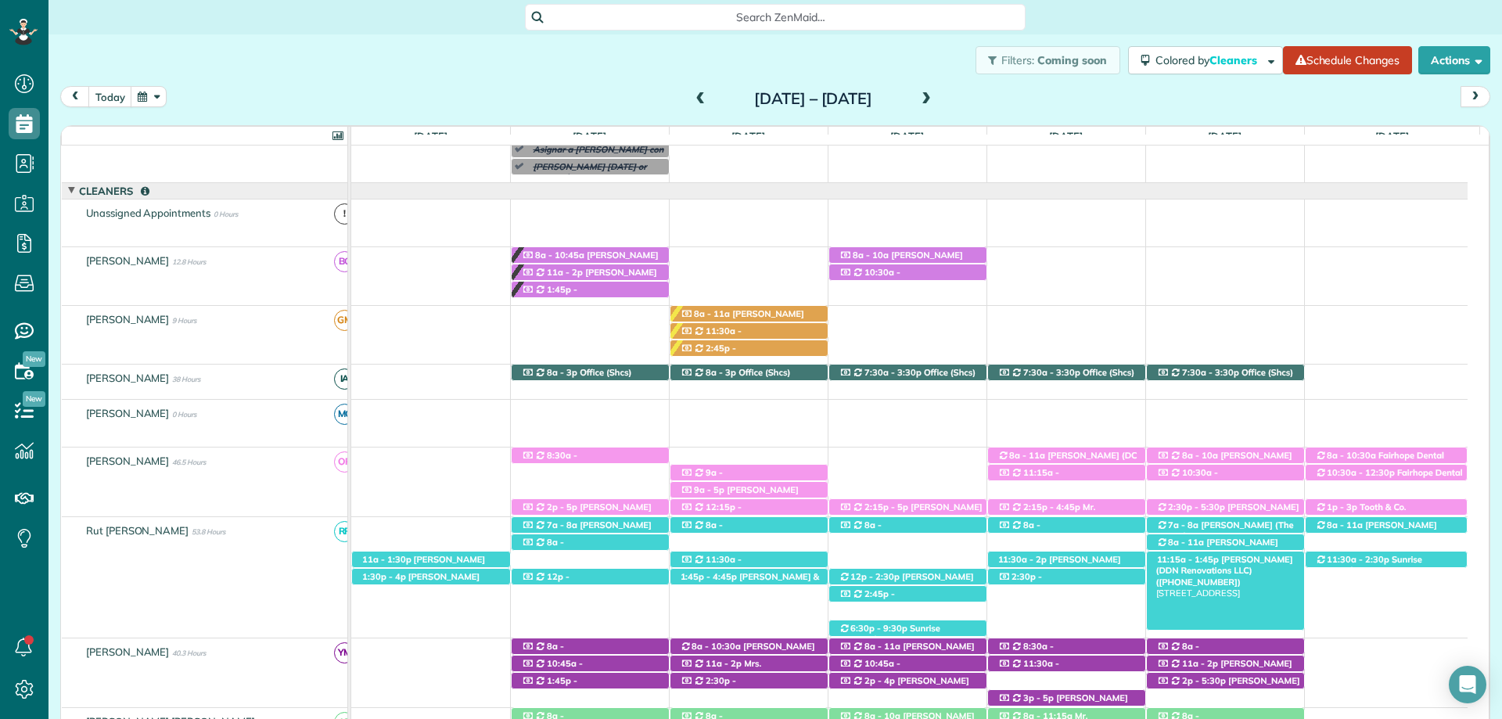
scroll to position [254, 0]
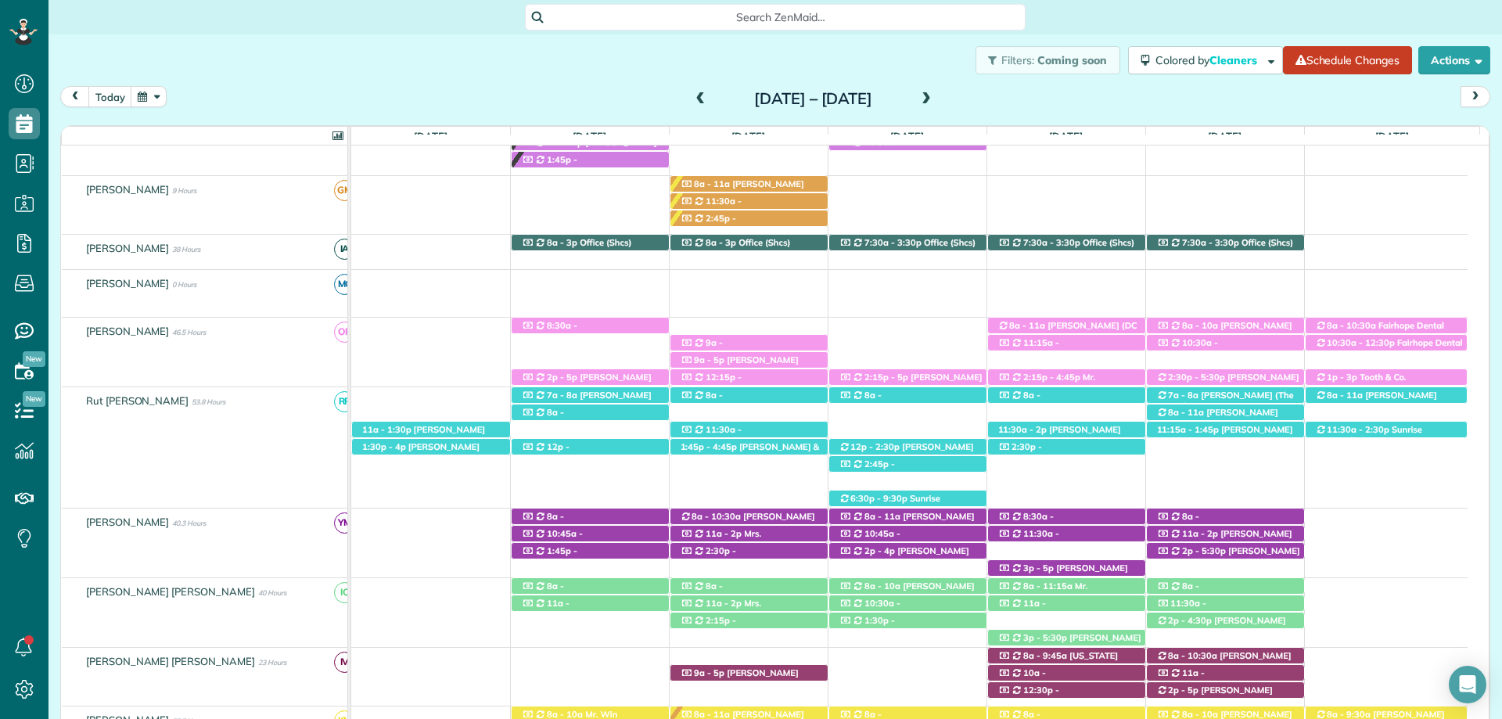
click at [935, 99] on span at bounding box center [926, 99] width 17 height 14
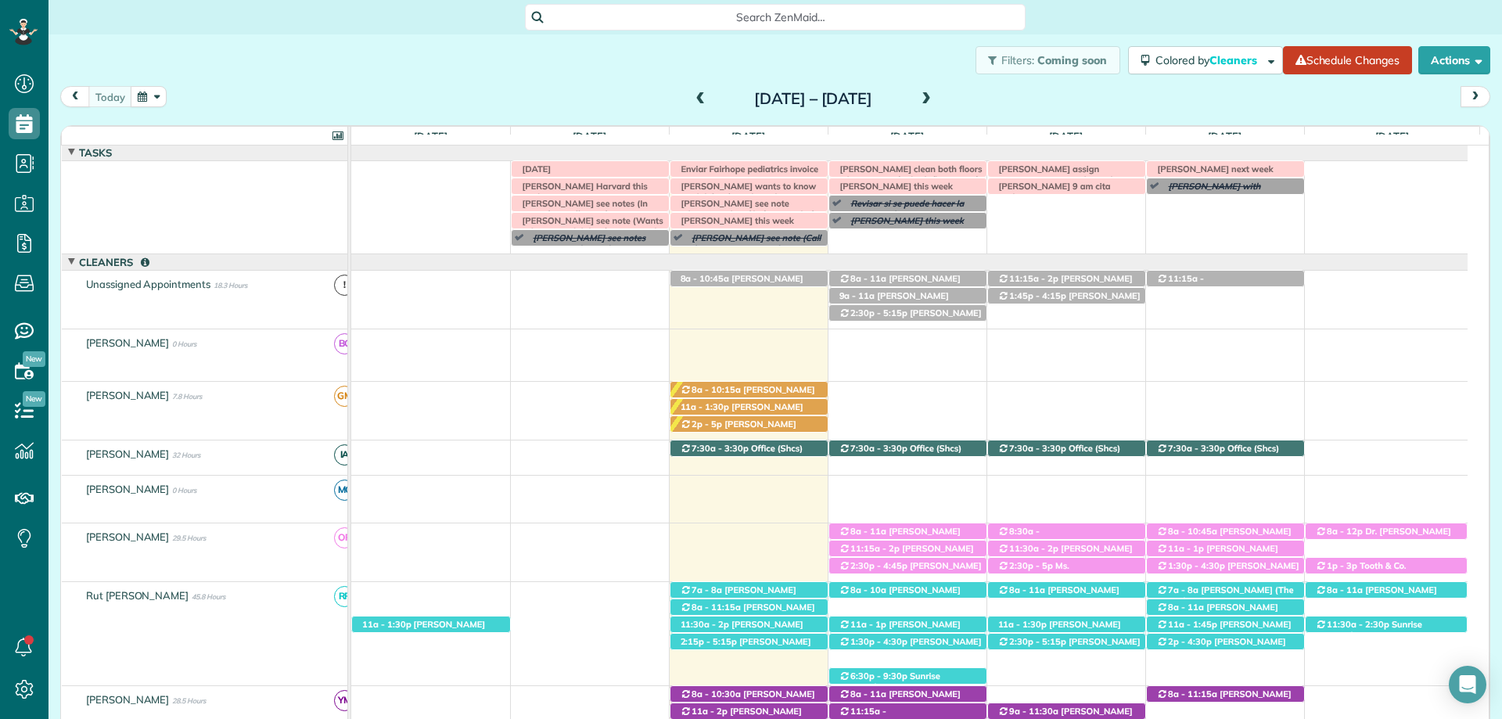
scroll to position [0, 0]
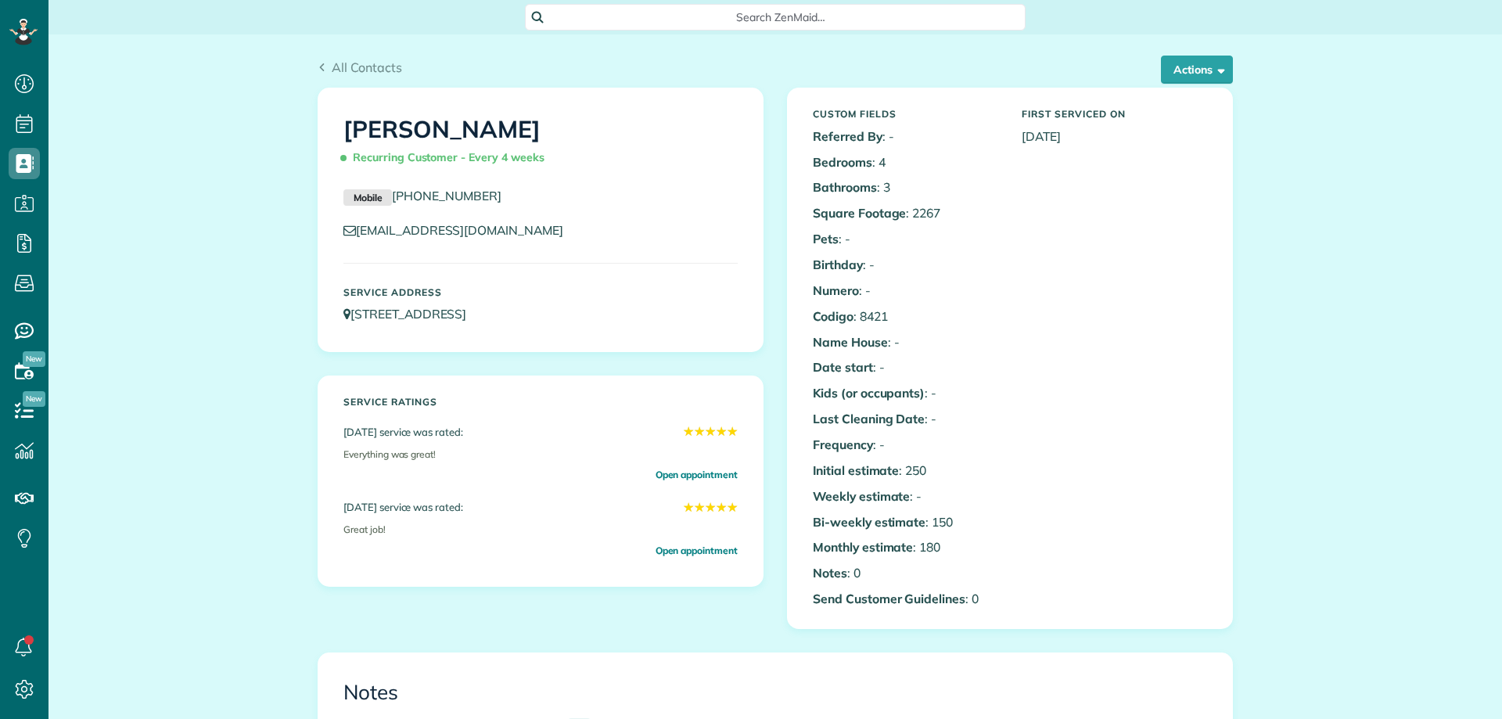
scroll to position [626, 0]
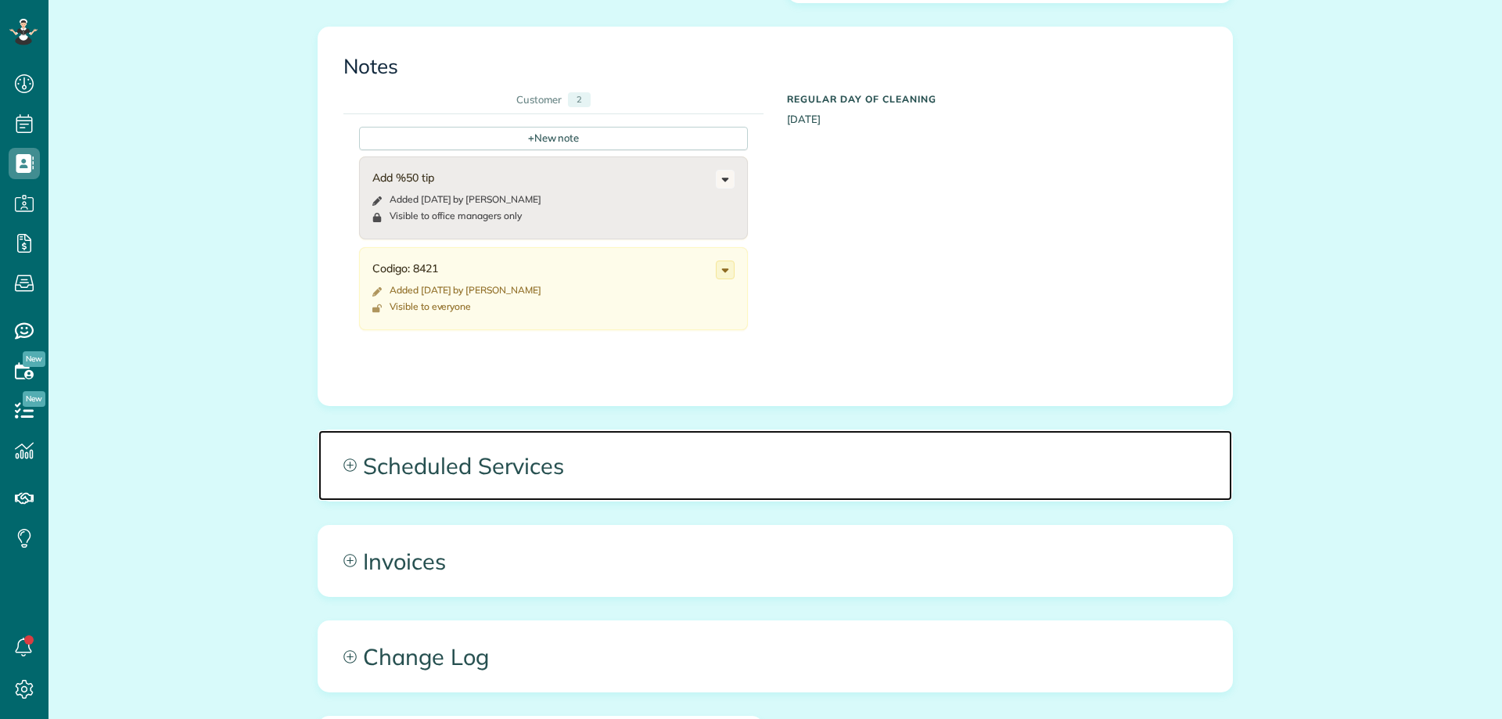
click at [715, 455] on span "Scheduled Services" at bounding box center [775, 465] width 914 height 70
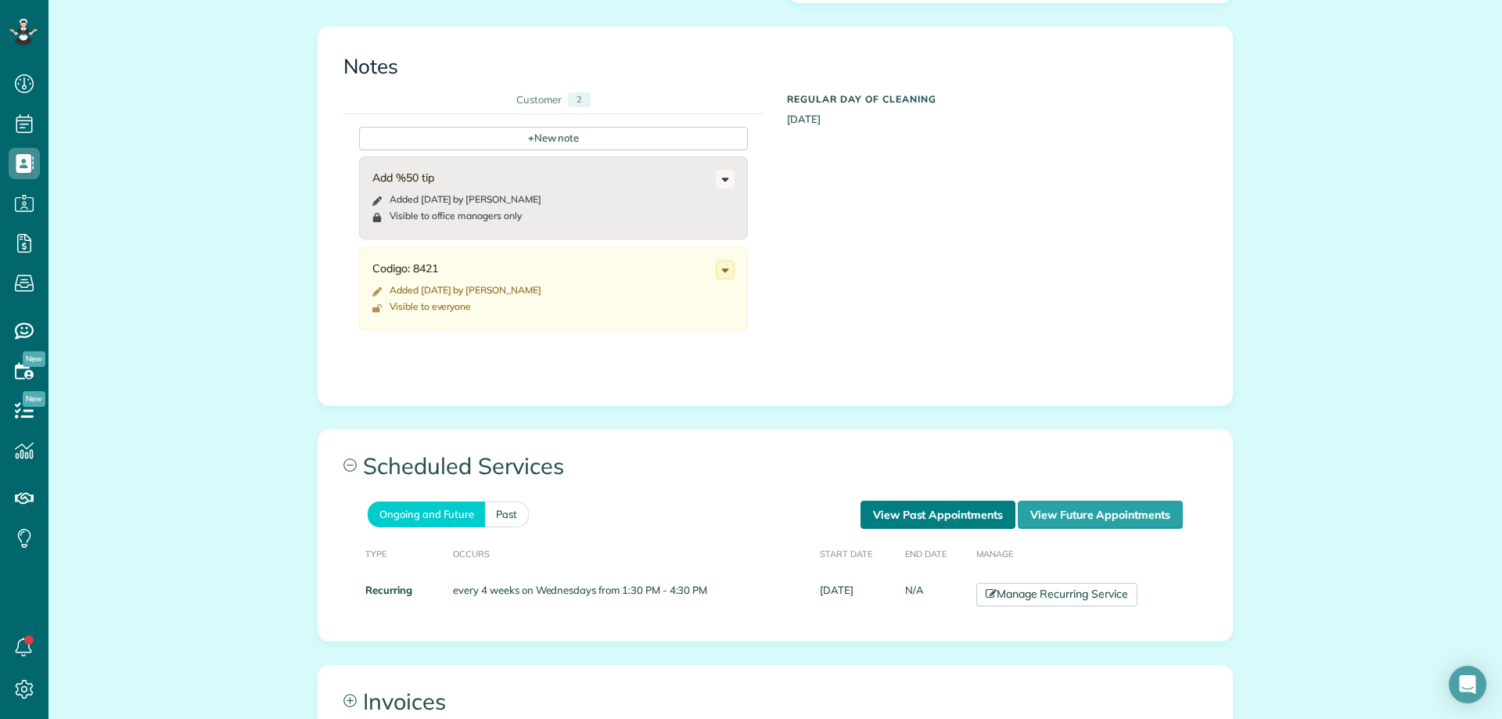
click at [944, 515] on link "View Past Appointments" at bounding box center [938, 515] width 155 height 28
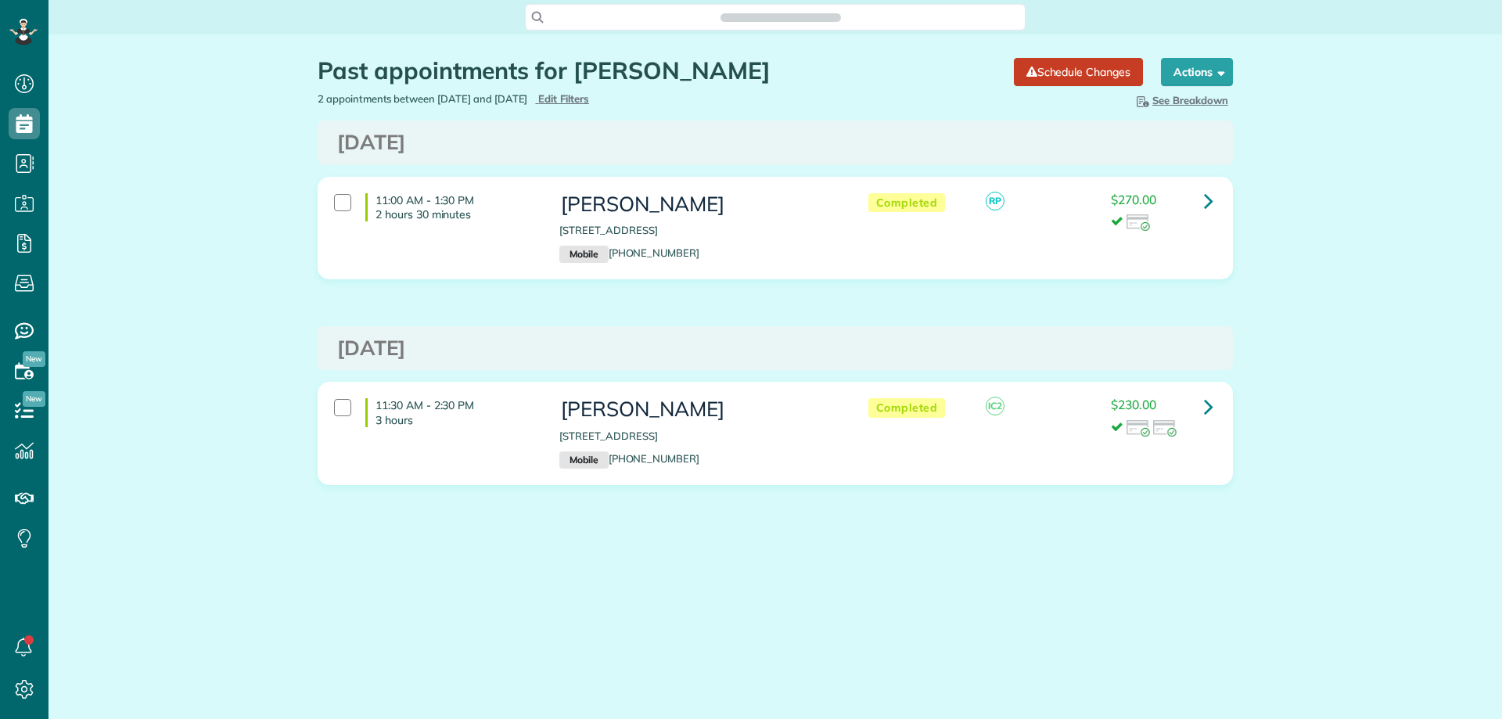
scroll to position [7, 7]
click at [1216, 203] on link at bounding box center [1208, 200] width 31 height 31
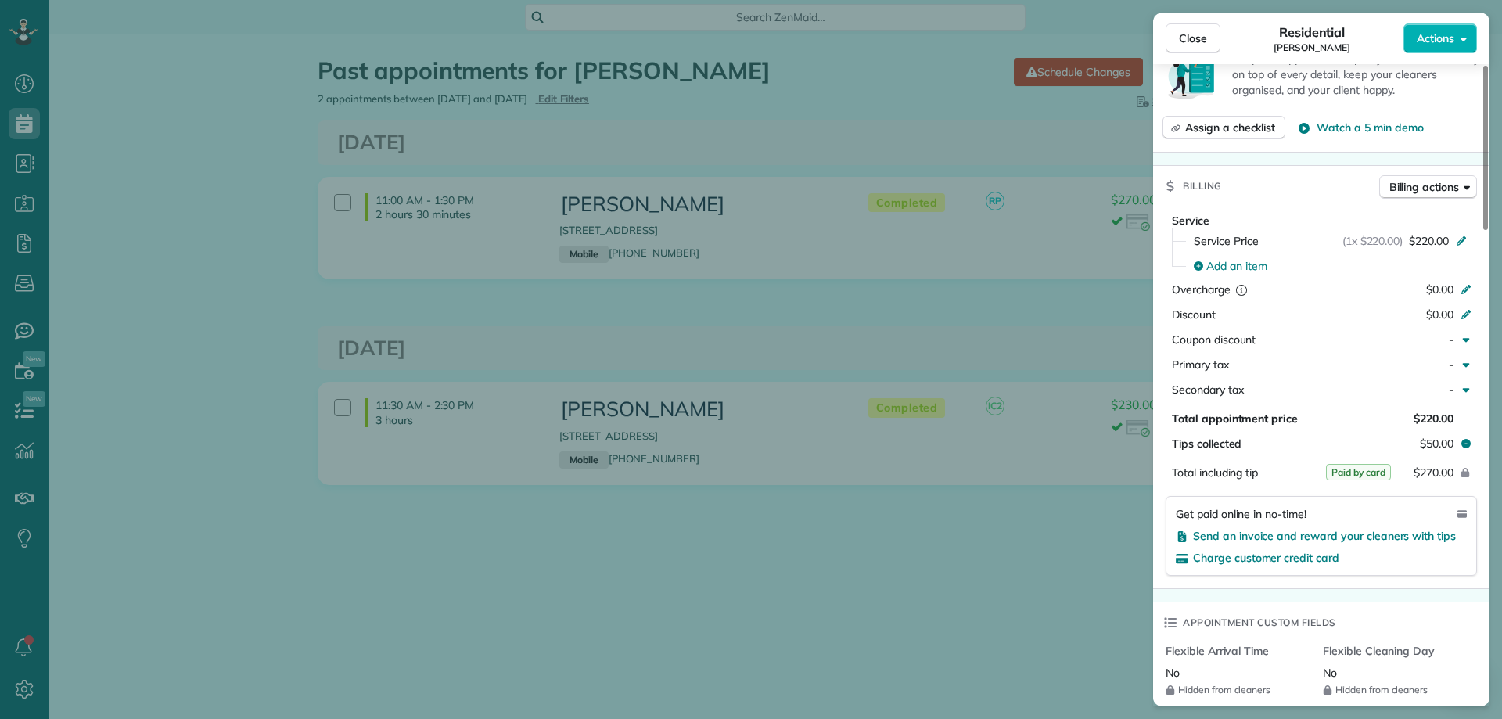
scroll to position [704, 0]
click at [1189, 45] on span "Close" at bounding box center [1193, 39] width 28 height 16
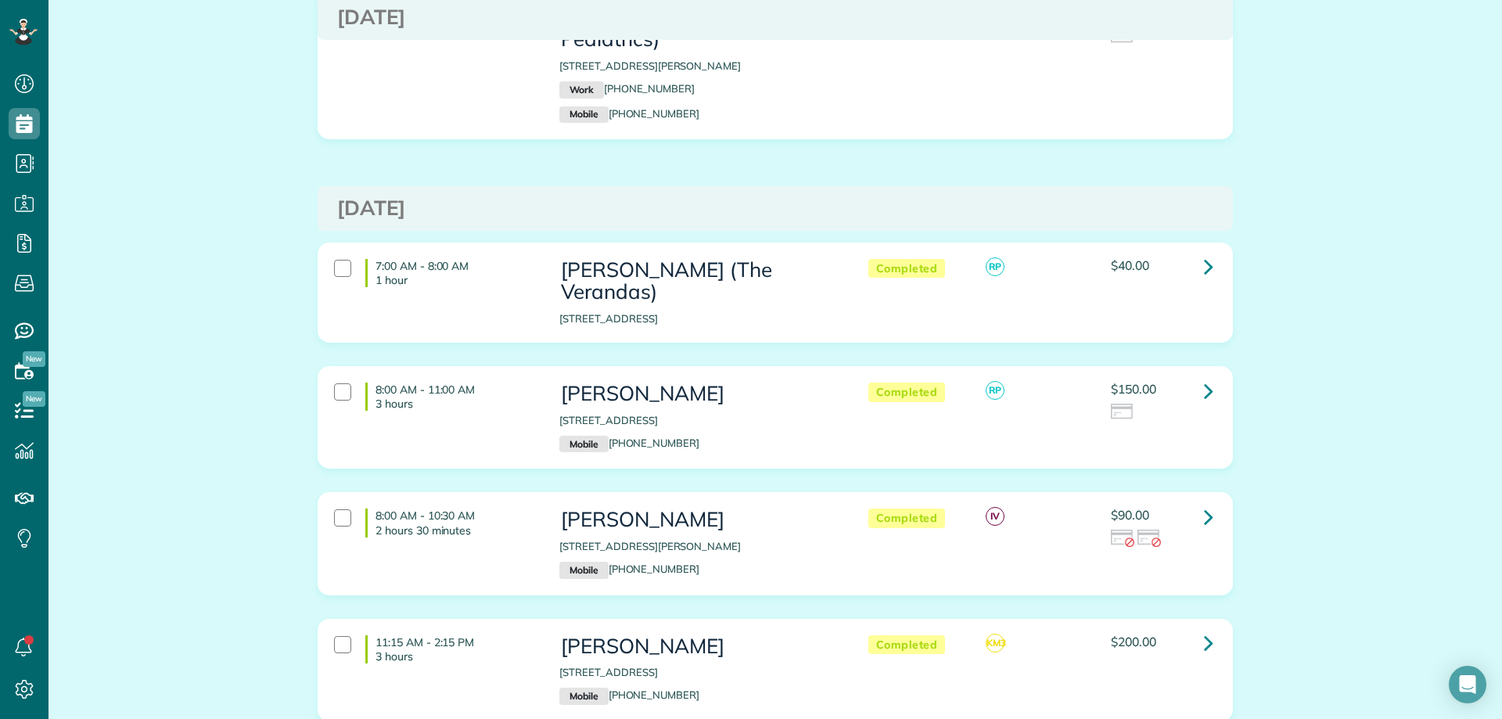
scroll to position [1956, 0]
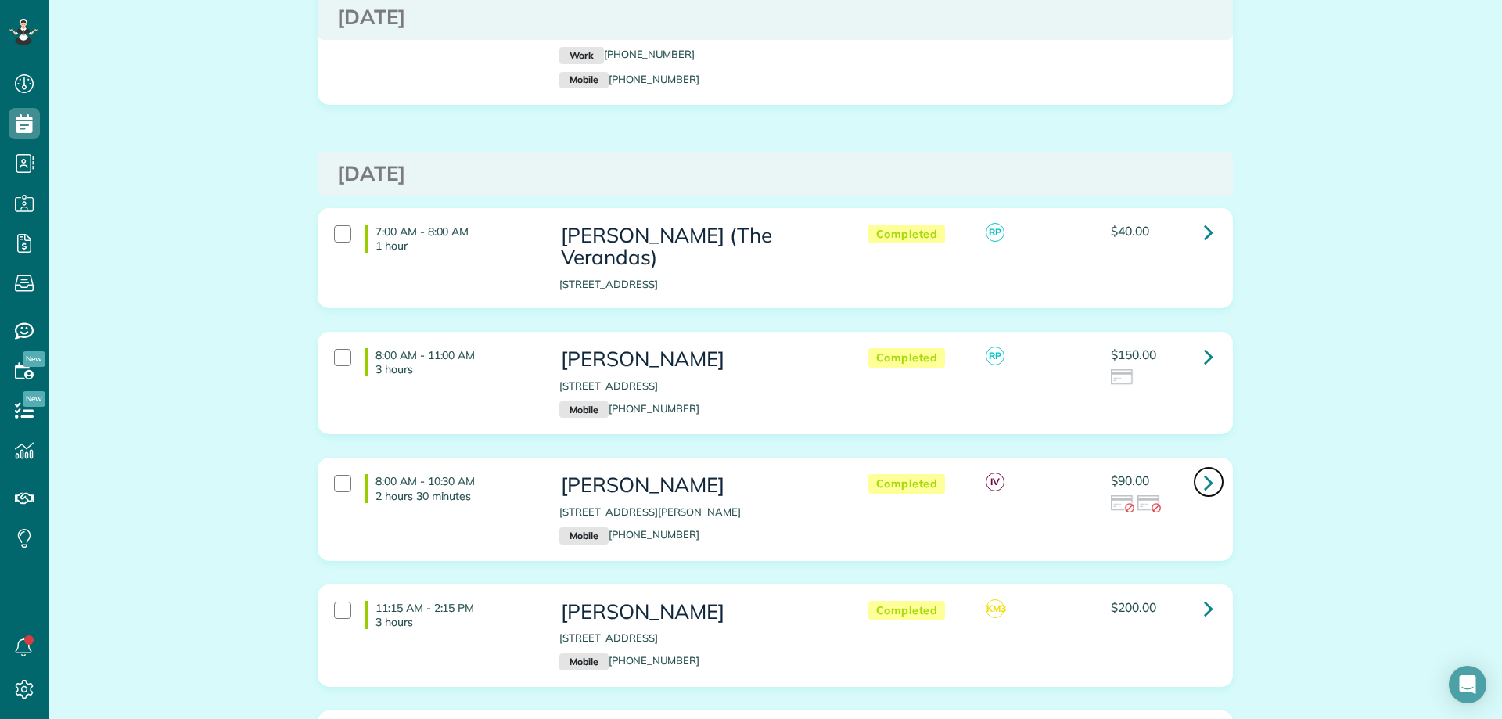
click at [1196, 466] on link at bounding box center [1208, 481] width 31 height 31
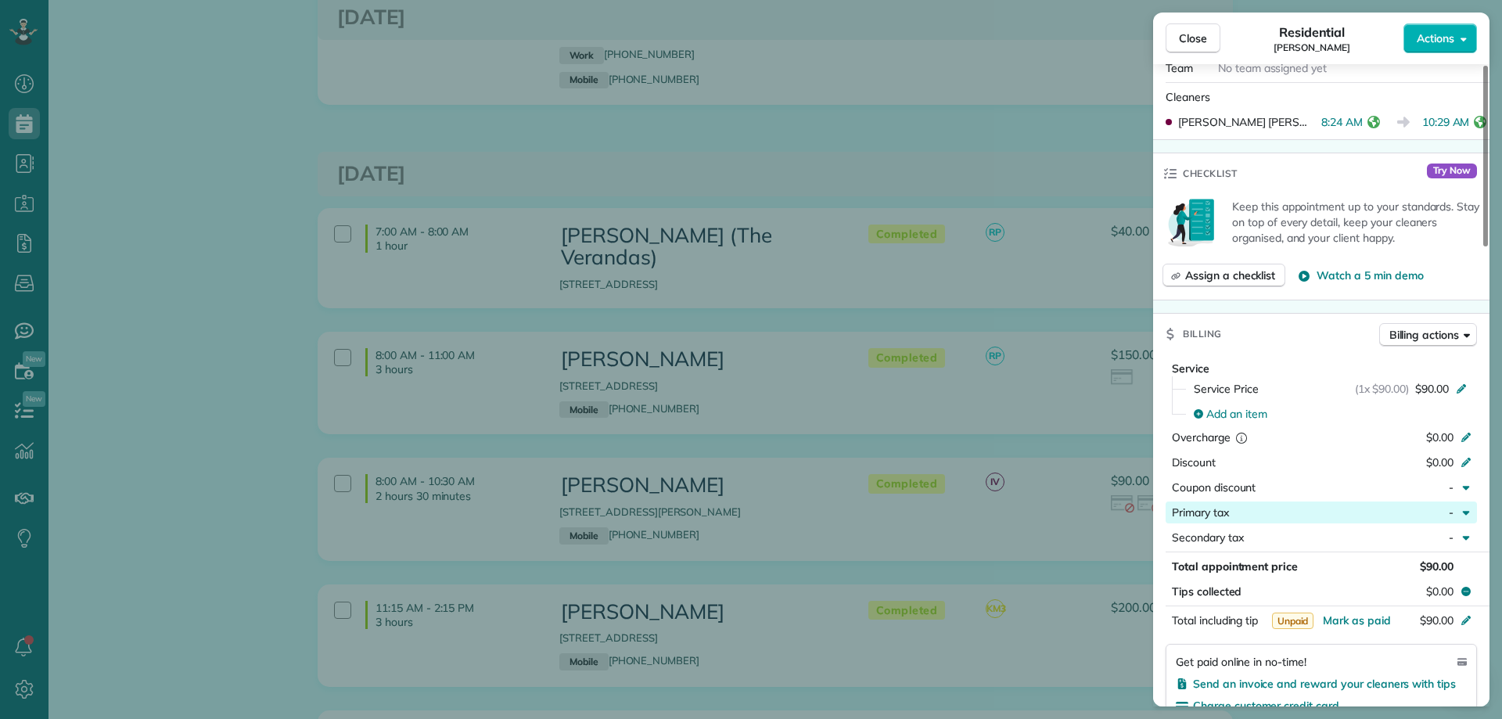
scroll to position [783, 0]
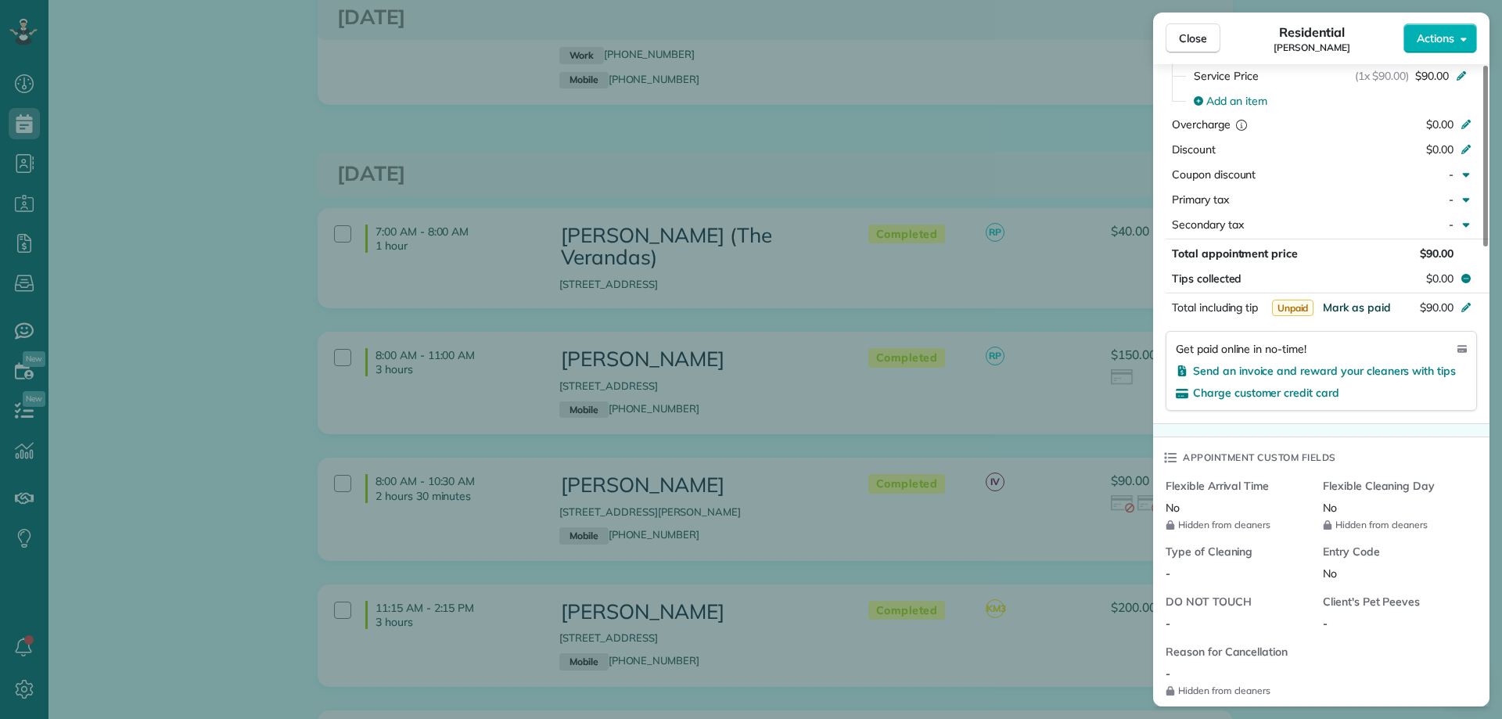
click at [1355, 303] on span "Mark as paid" at bounding box center [1357, 307] width 68 height 14
click at [1194, 38] on span "Close" at bounding box center [1193, 39] width 28 height 16
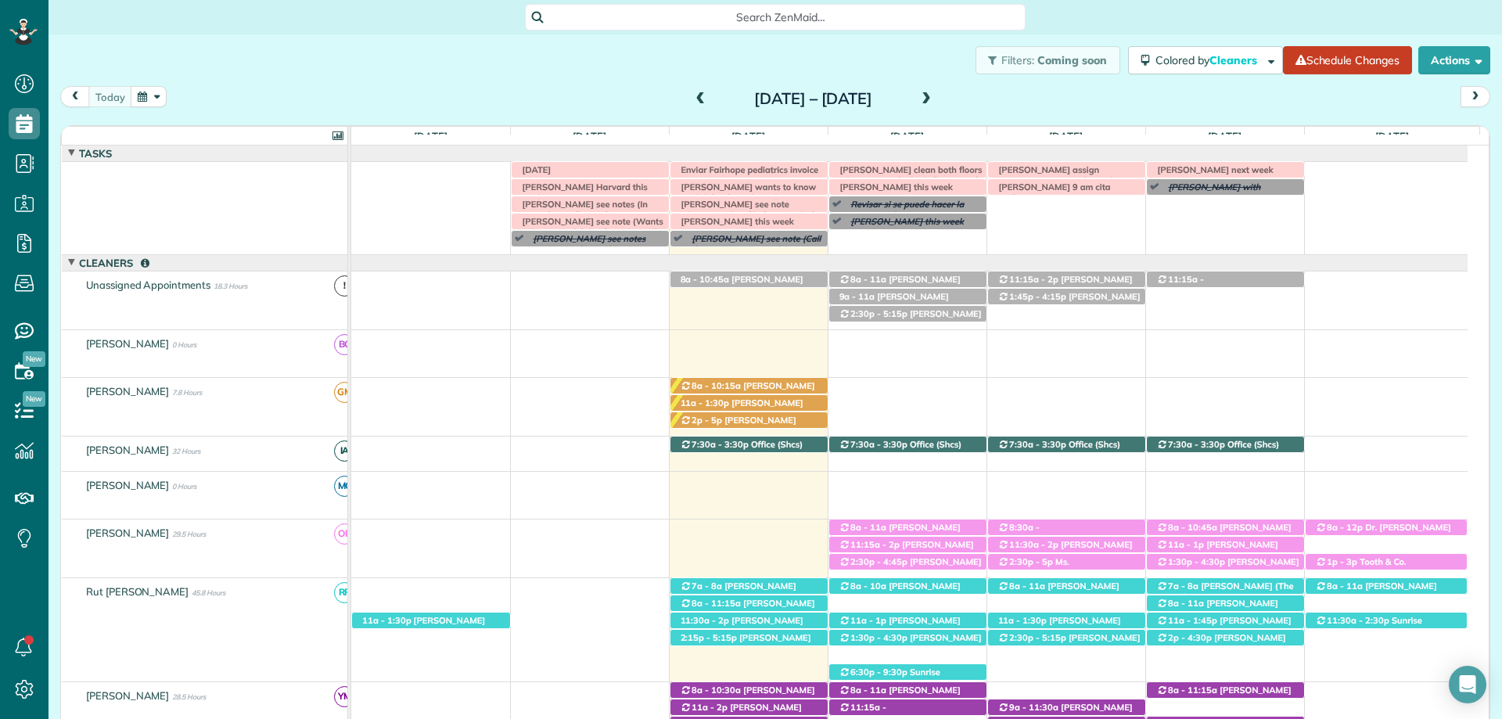
scroll to position [7, 7]
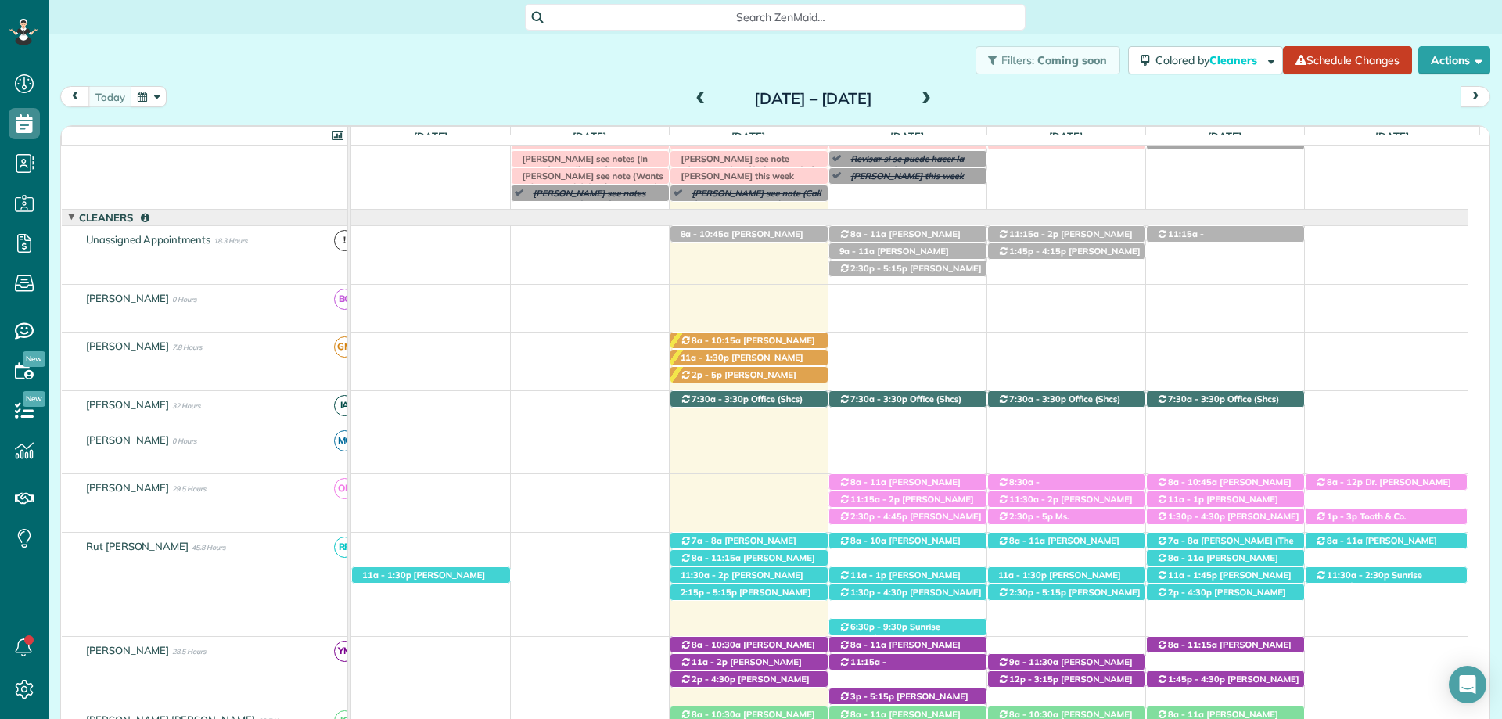
click at [923, 45] on div "Filters: Coming soon Colored by Cleaners Color by Cleaner Color by Team Color b…" at bounding box center [776, 60] width 1454 height 52
click at [1150, 22] on div "Search ZenMaid…" at bounding box center [776, 17] width 1454 height 27
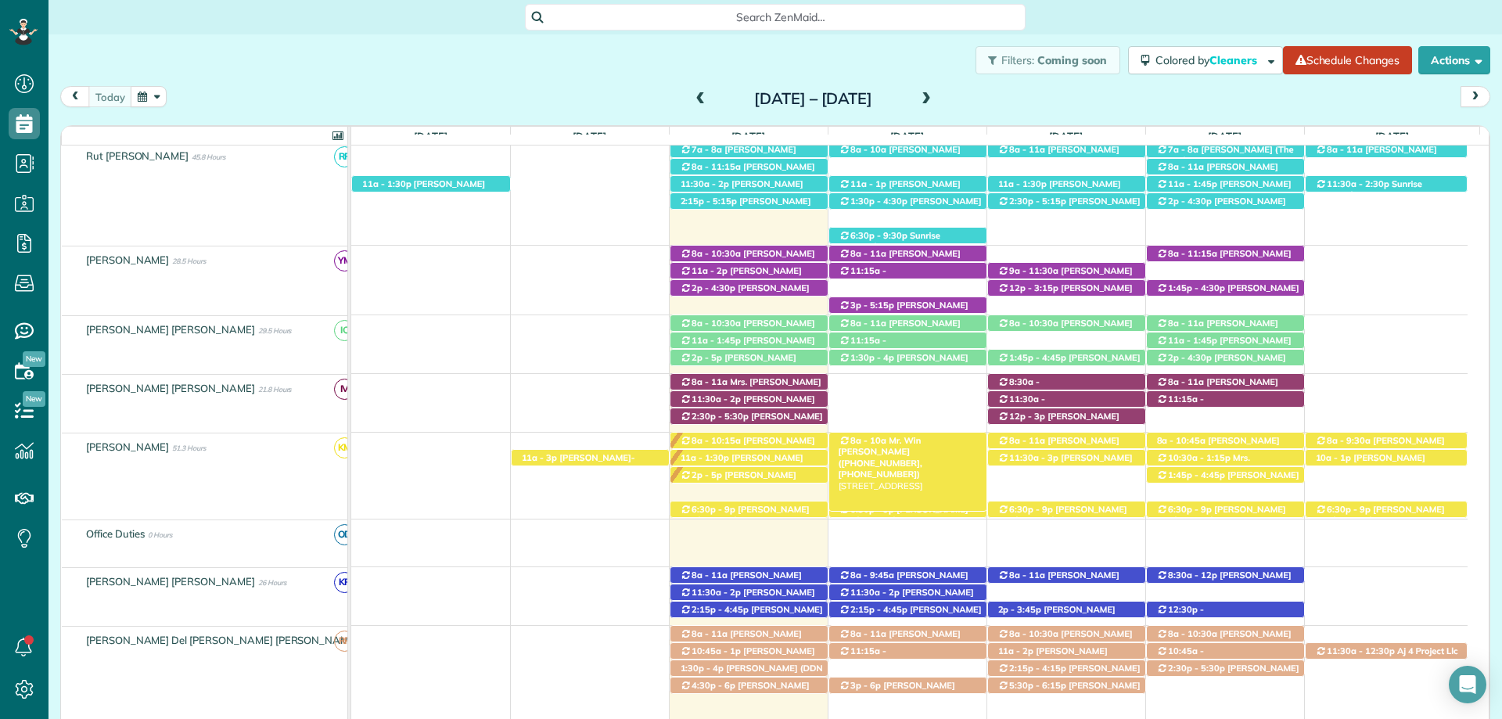
scroll to position [437, 0]
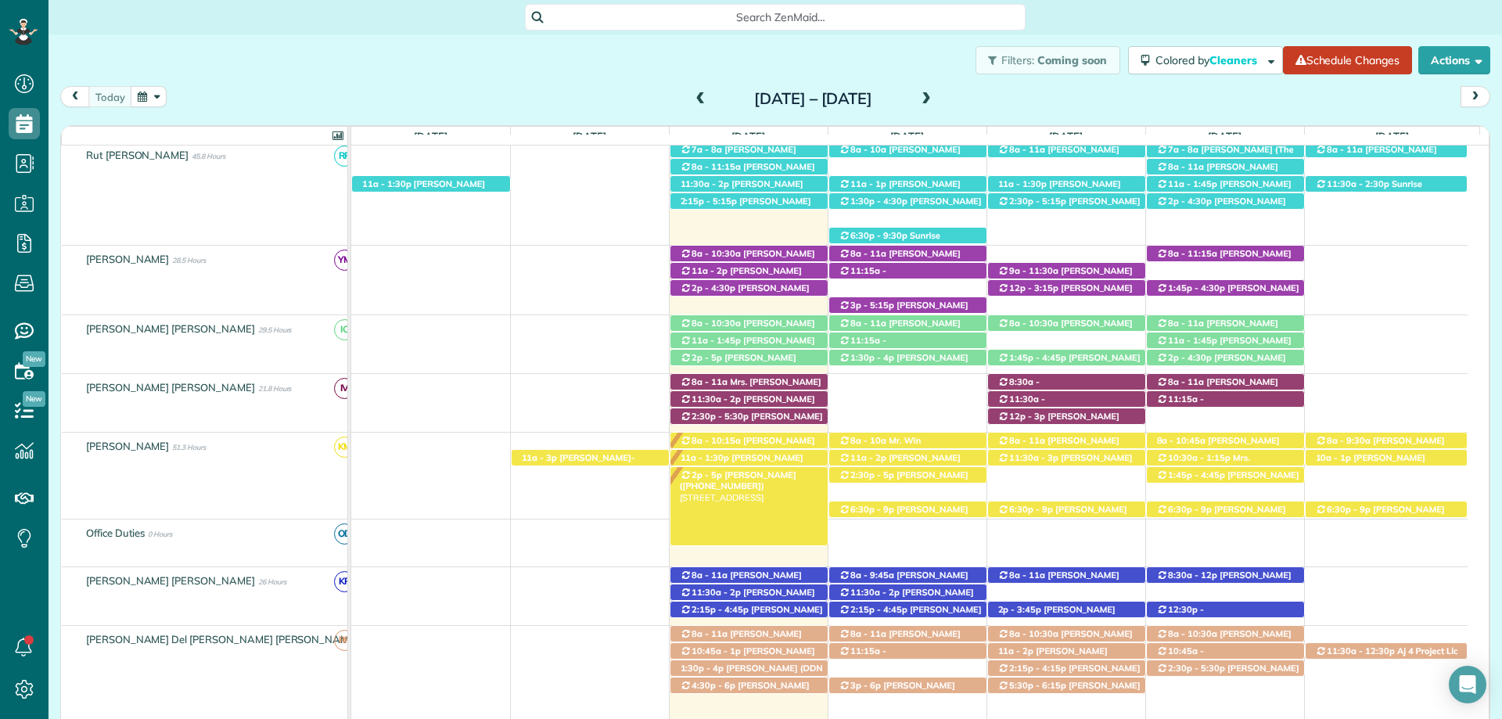
click at [766, 477] on span "[PERSON_NAME] ([PHONE_NUMBER])" at bounding box center [738, 481] width 117 height 22
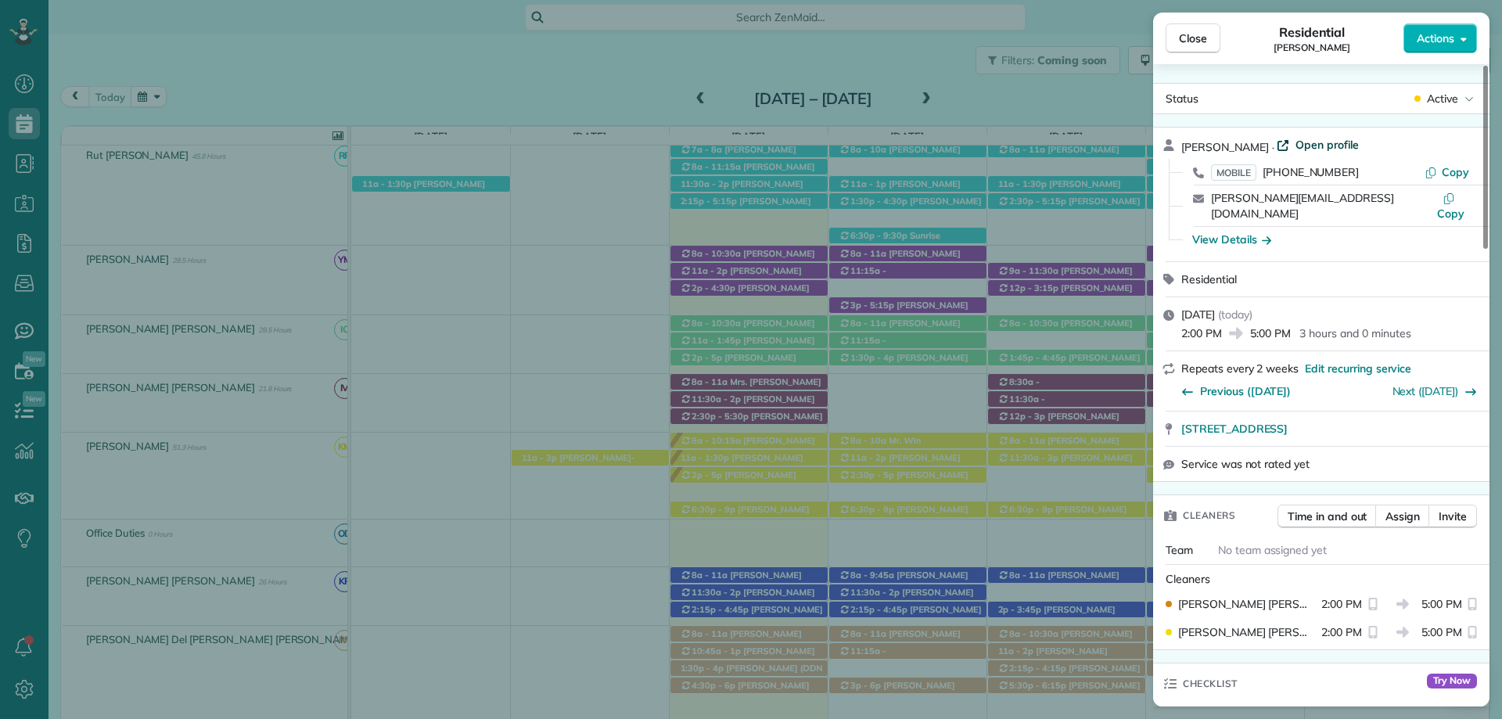
click at [1296, 143] on span "Open profile" at bounding box center [1327, 145] width 63 height 16
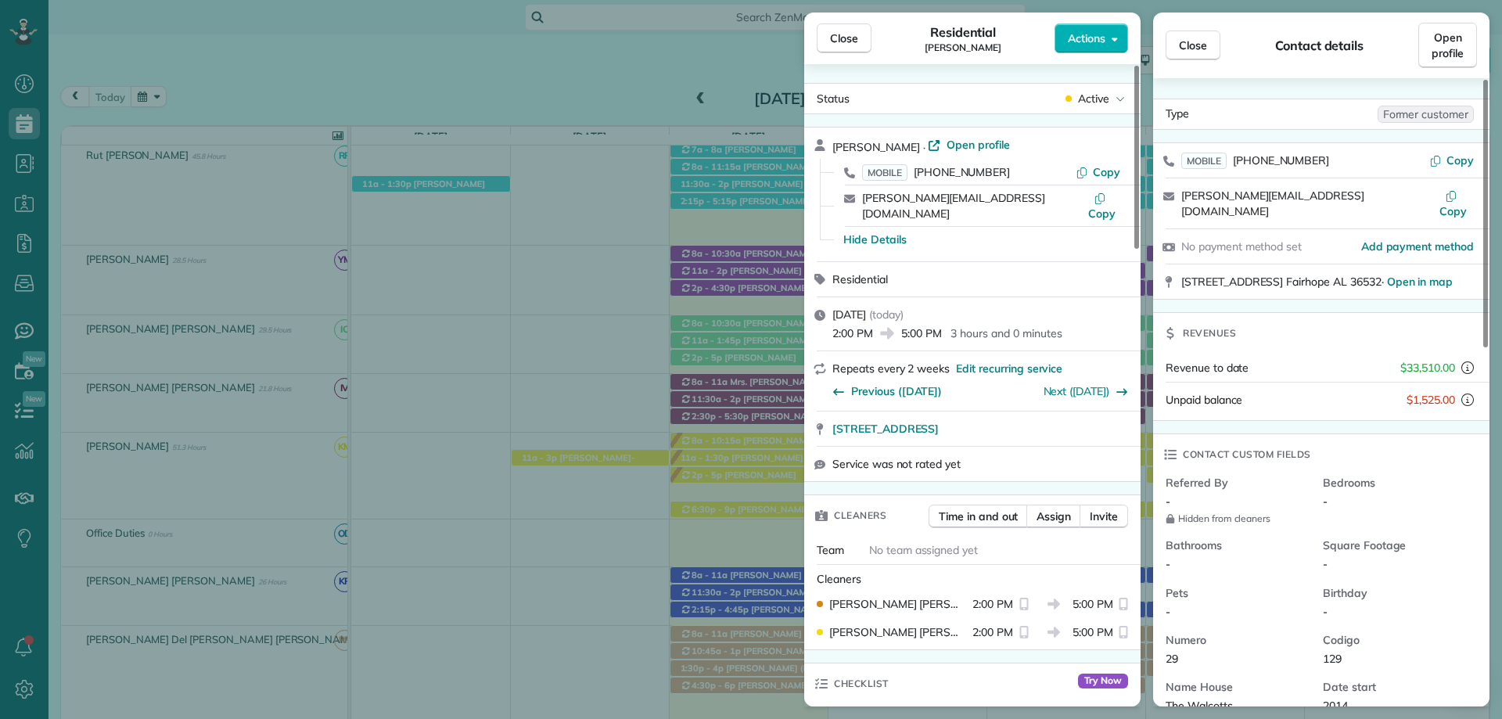
click at [850, 54] on div "Close Residential [PERSON_NAME] Actions" at bounding box center [972, 39] width 336 height 52
click at [849, 34] on span "Close" at bounding box center [844, 39] width 28 height 16
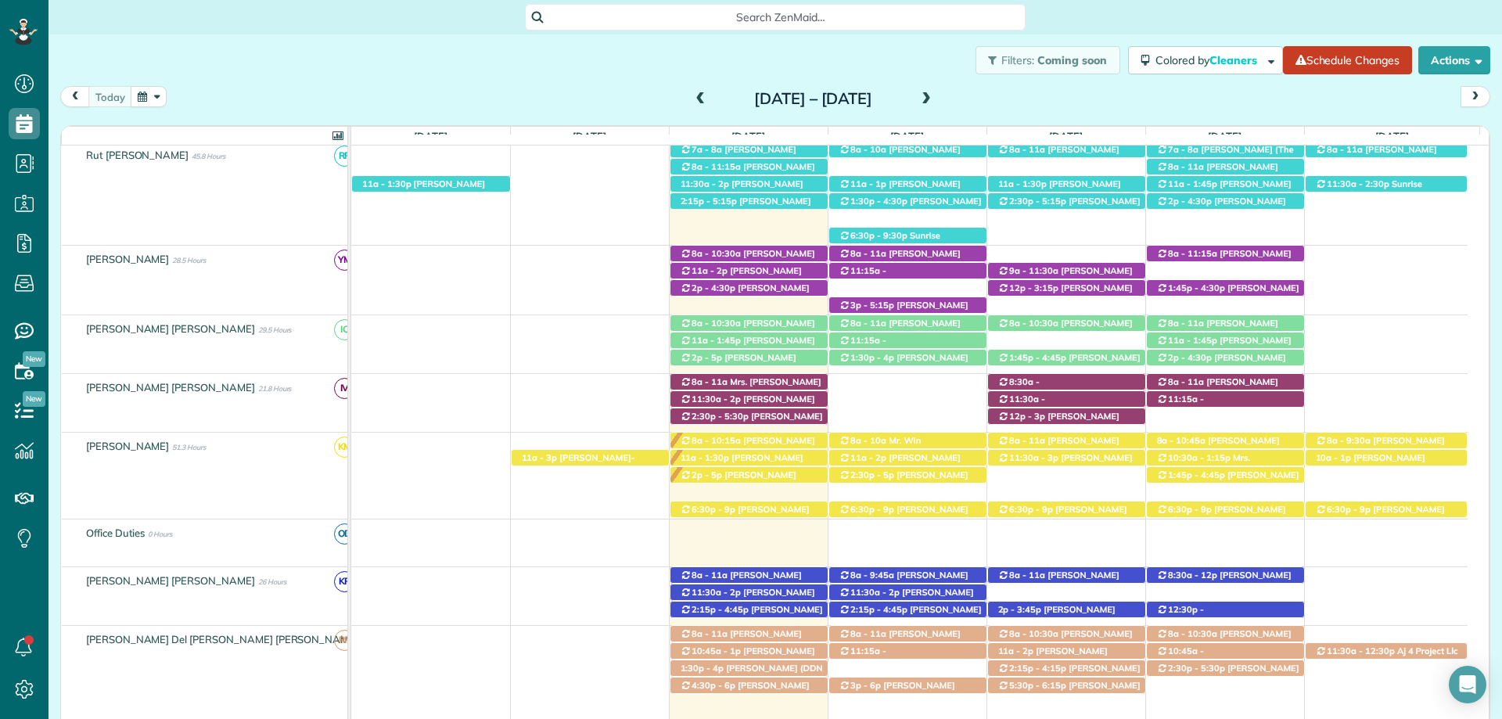
click at [935, 96] on span at bounding box center [926, 99] width 17 height 14
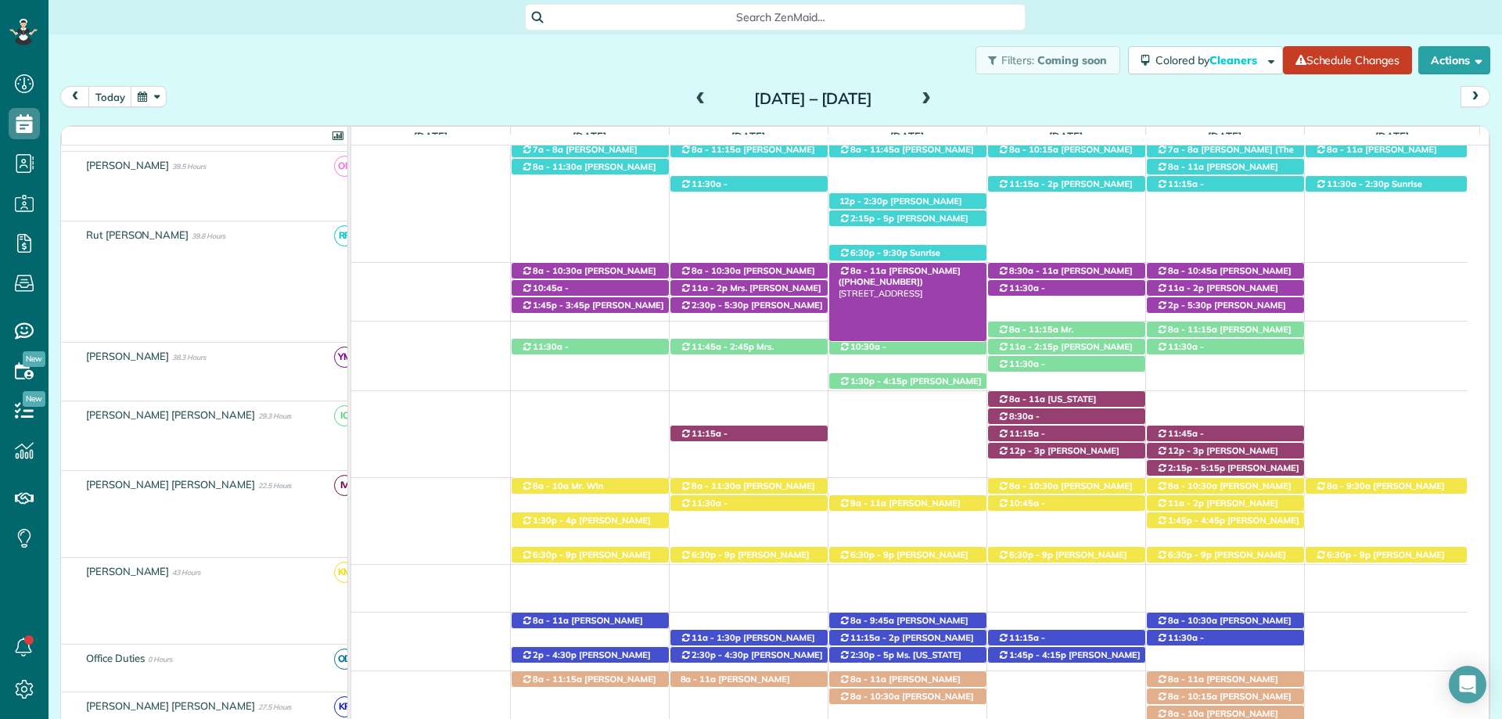
scroll to position [448, 0]
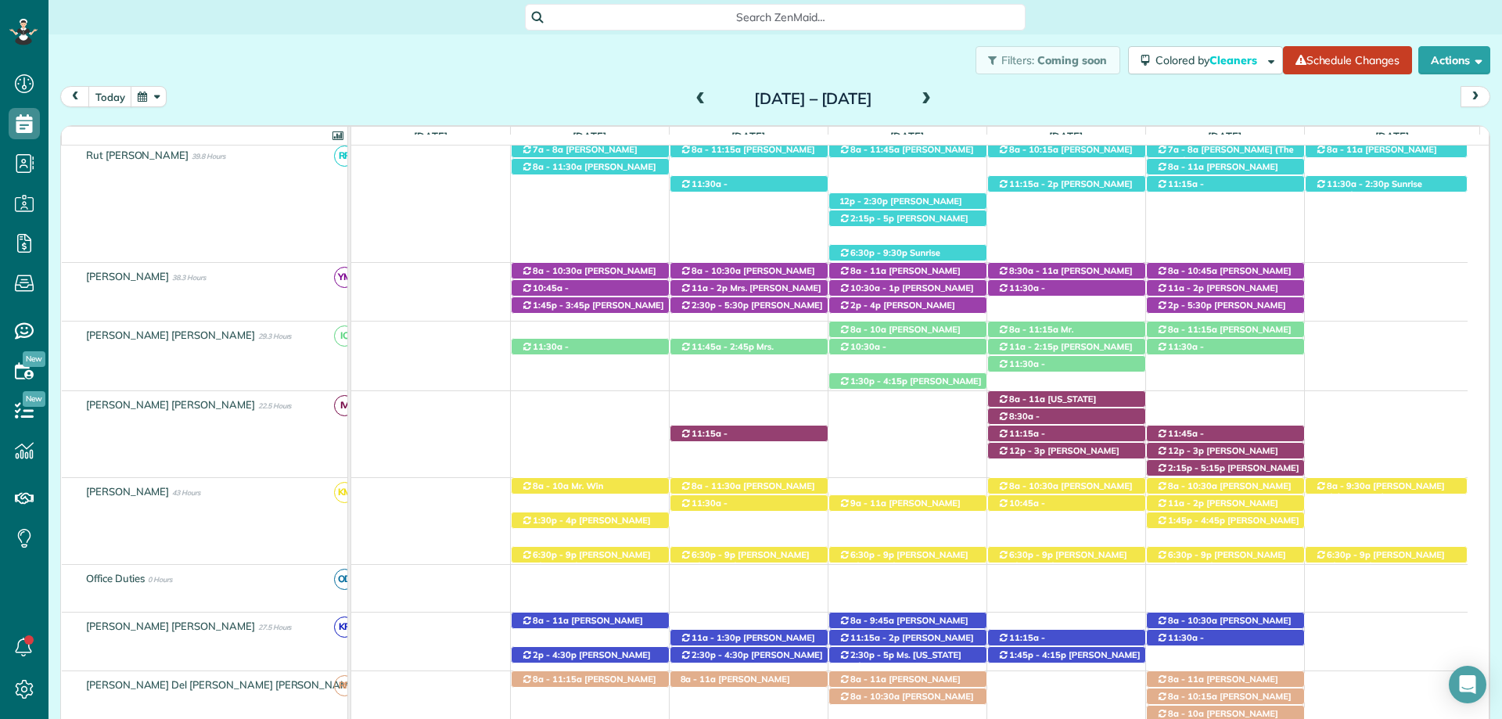
click at [693, 101] on span at bounding box center [701, 99] width 17 height 14
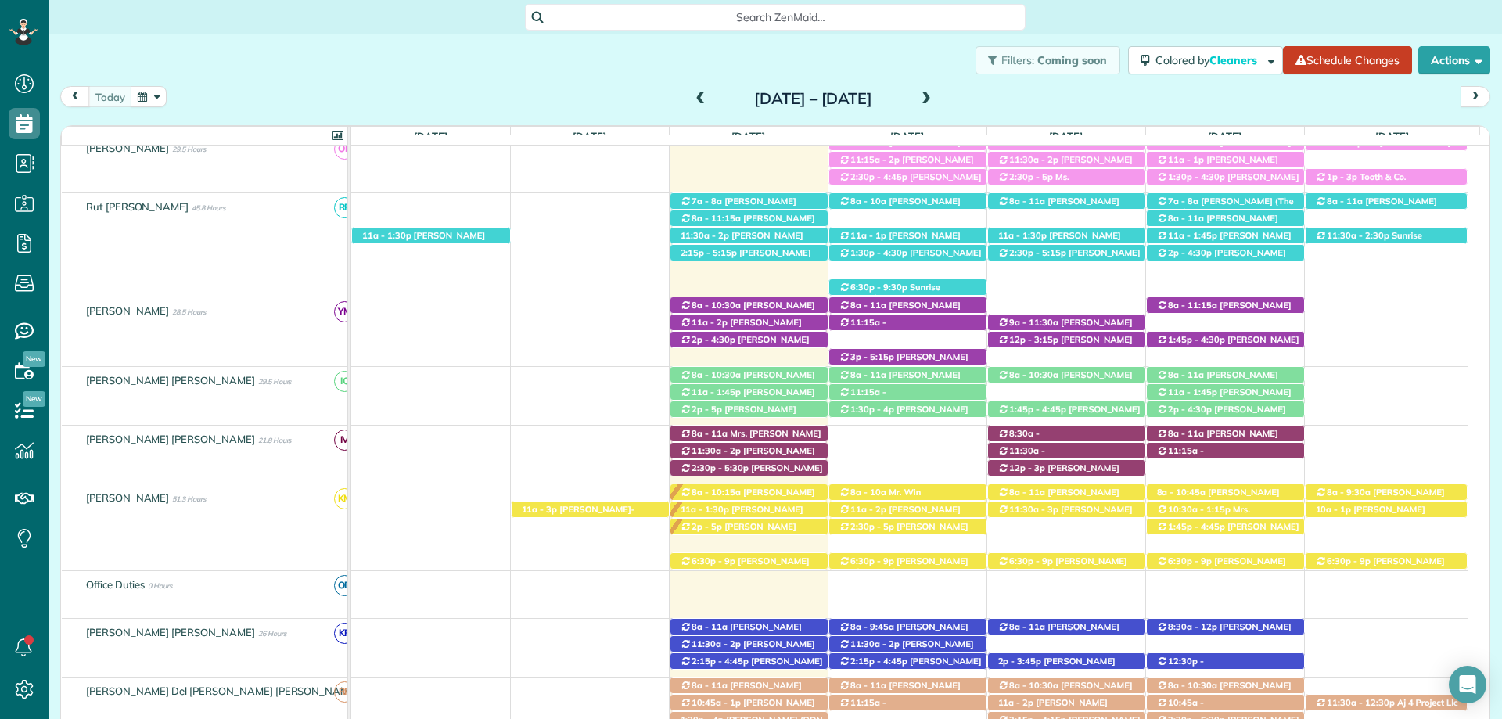
scroll to position [437, 0]
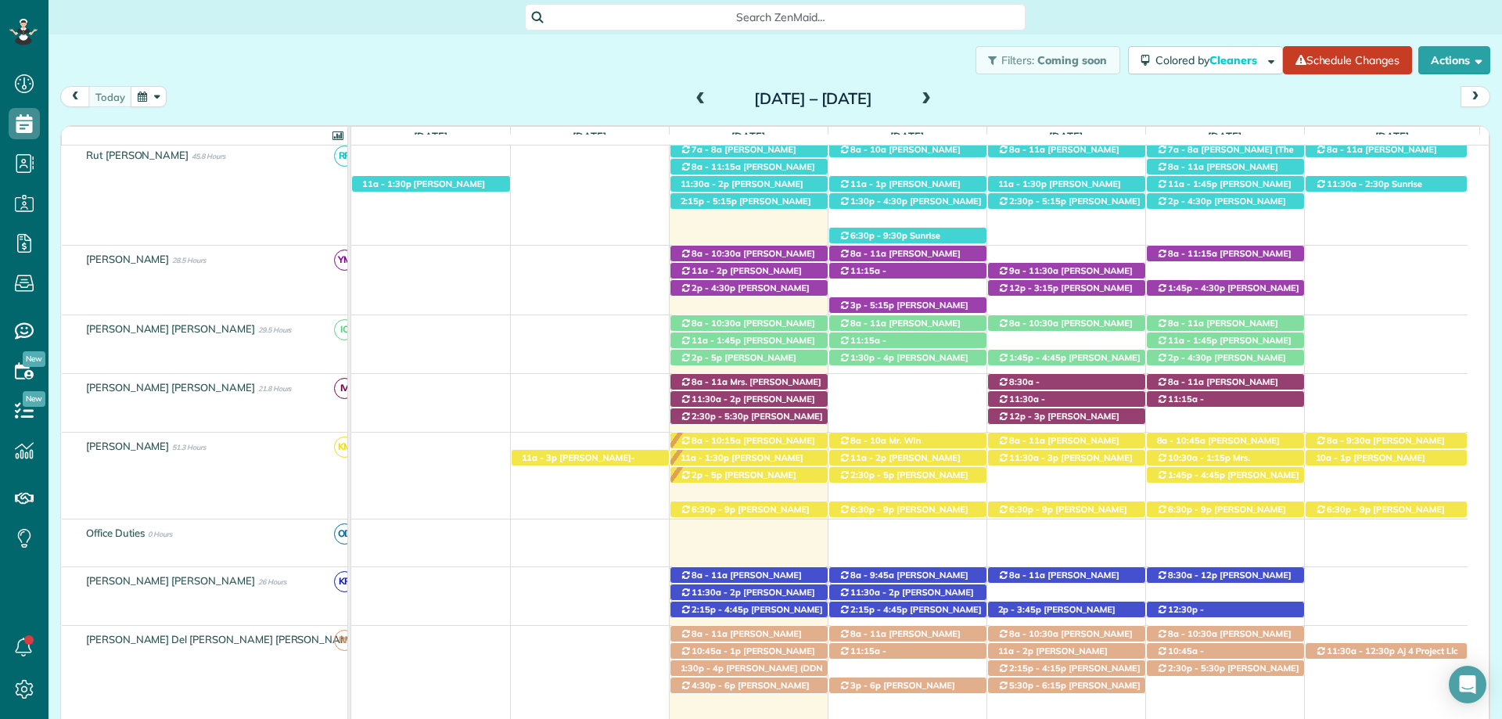
click at [696, 38] on div "Filters: Coming soon Colored by Cleaners Color by Cleaner Color by Team Color b…" at bounding box center [776, 60] width 1454 height 52
click at [899, 45] on div "Filters: Coming soon Colored by Cleaners Color by Cleaner Color by Team Color b…" at bounding box center [776, 60] width 1454 height 52
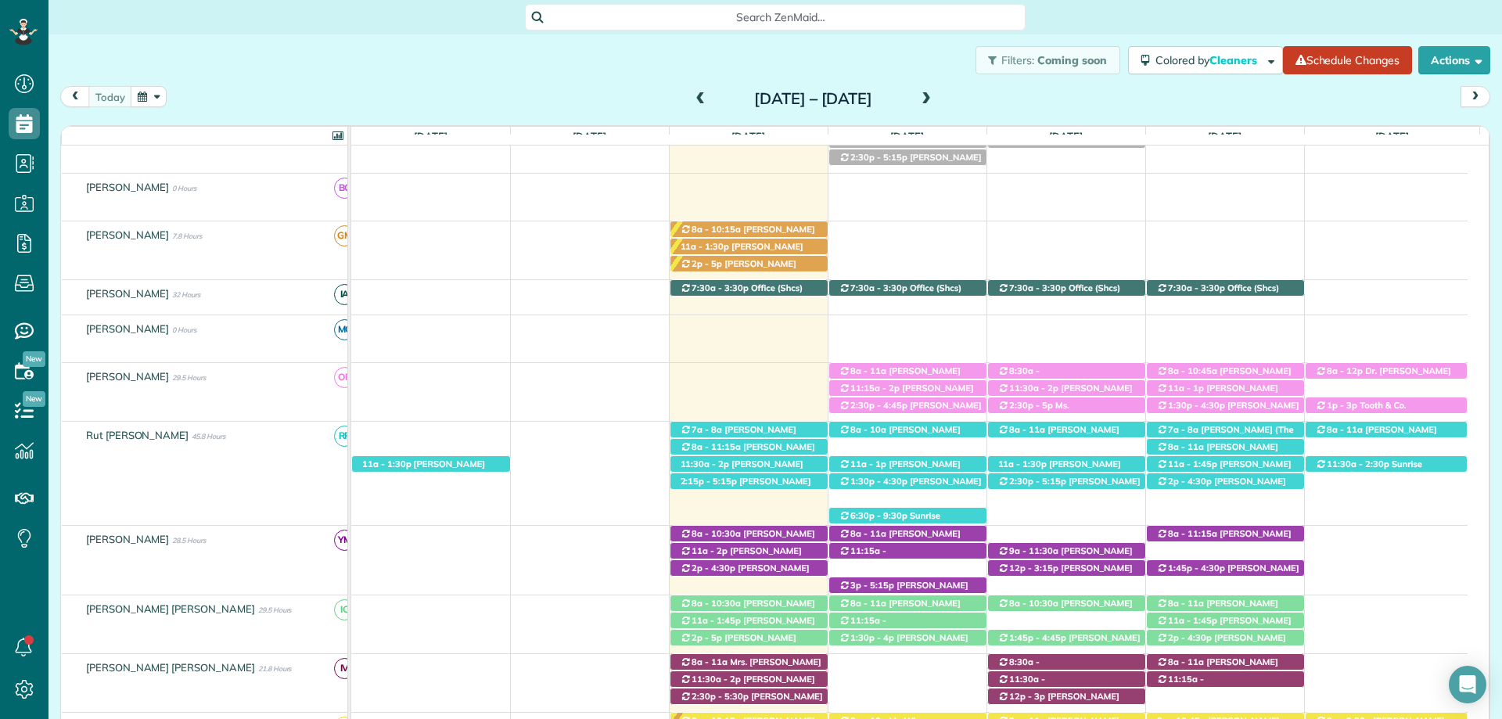
scroll to position [78, 0]
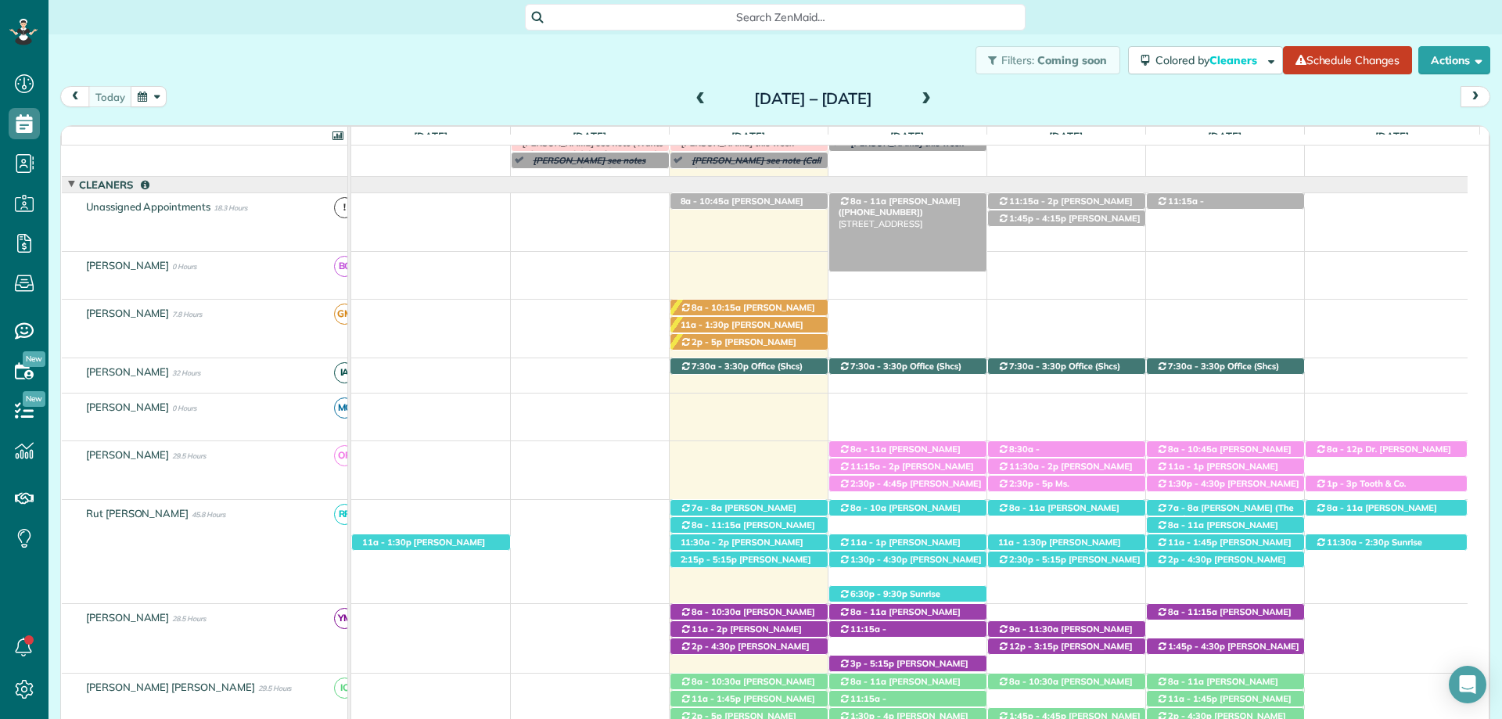
click at [934, 200] on div "8a - 11a Brett Henry (+12515914622) 30546 Laurel Court - Spanish Fort, AL, 36527" at bounding box center [907, 201] width 157 height 16
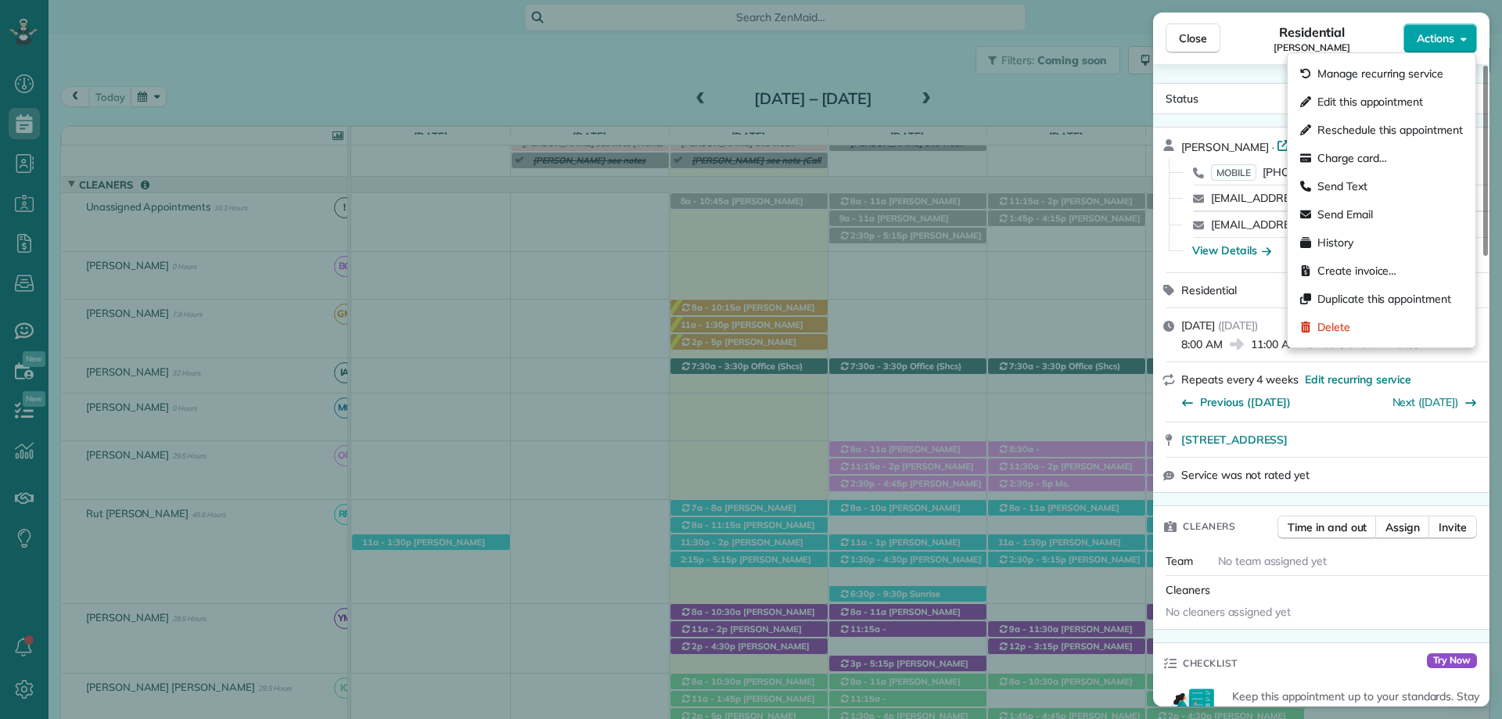
click at [1449, 42] on span "Actions" at bounding box center [1436, 39] width 38 height 16
click at [1373, 101] on span "Edit this appointment" at bounding box center [1371, 102] width 106 height 16
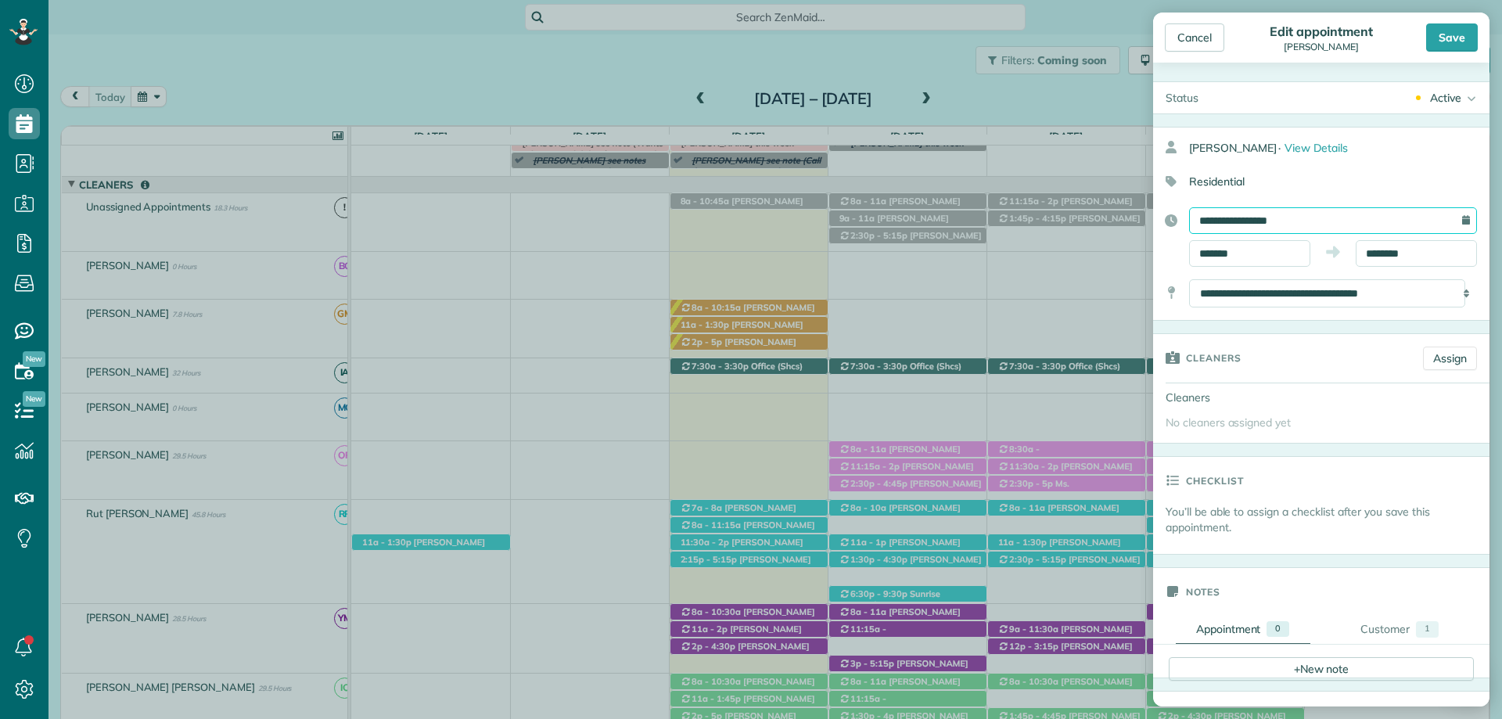
click at [1282, 227] on input "**********" at bounding box center [1333, 220] width 288 height 27
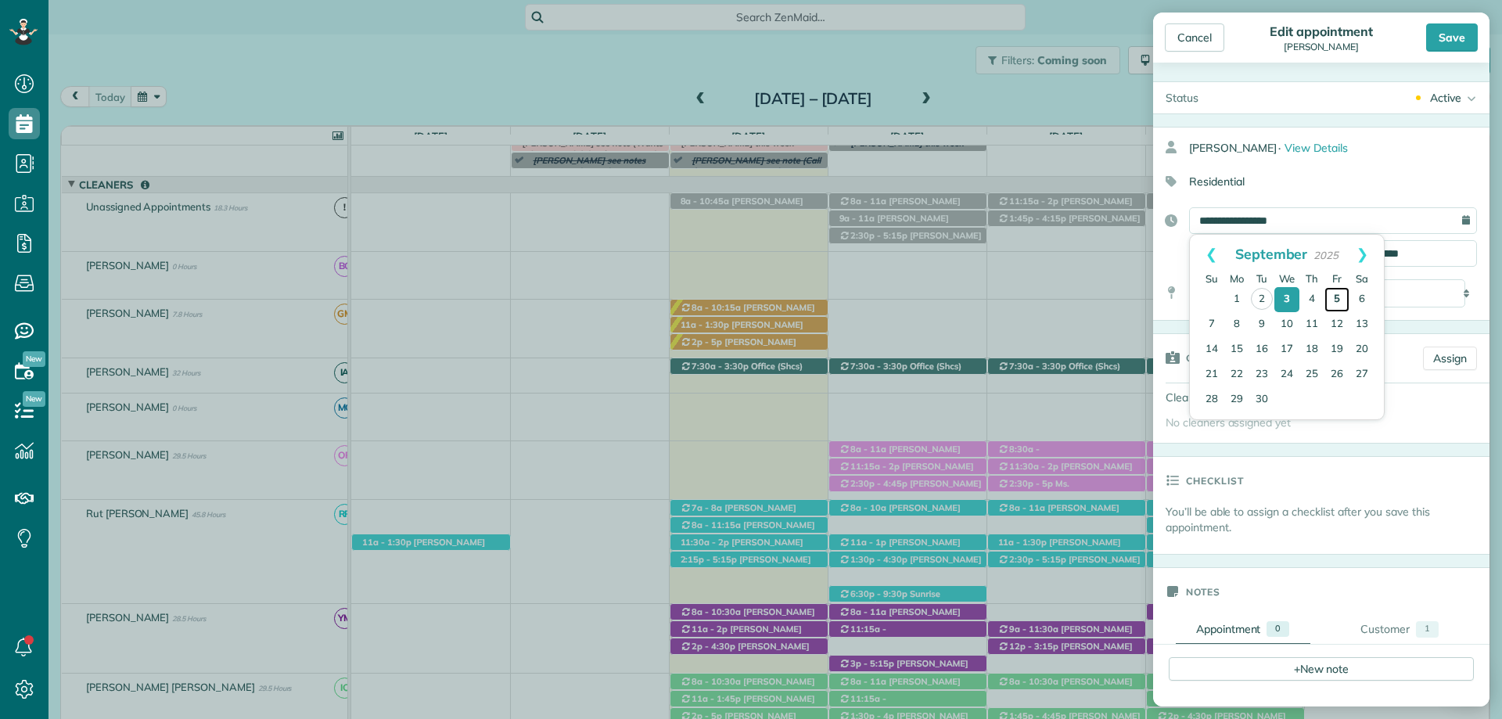
click at [1334, 294] on link "5" at bounding box center [1337, 299] width 25 height 25
type input "**********"
click at [1247, 242] on input "*******" at bounding box center [1249, 253] width 121 height 27
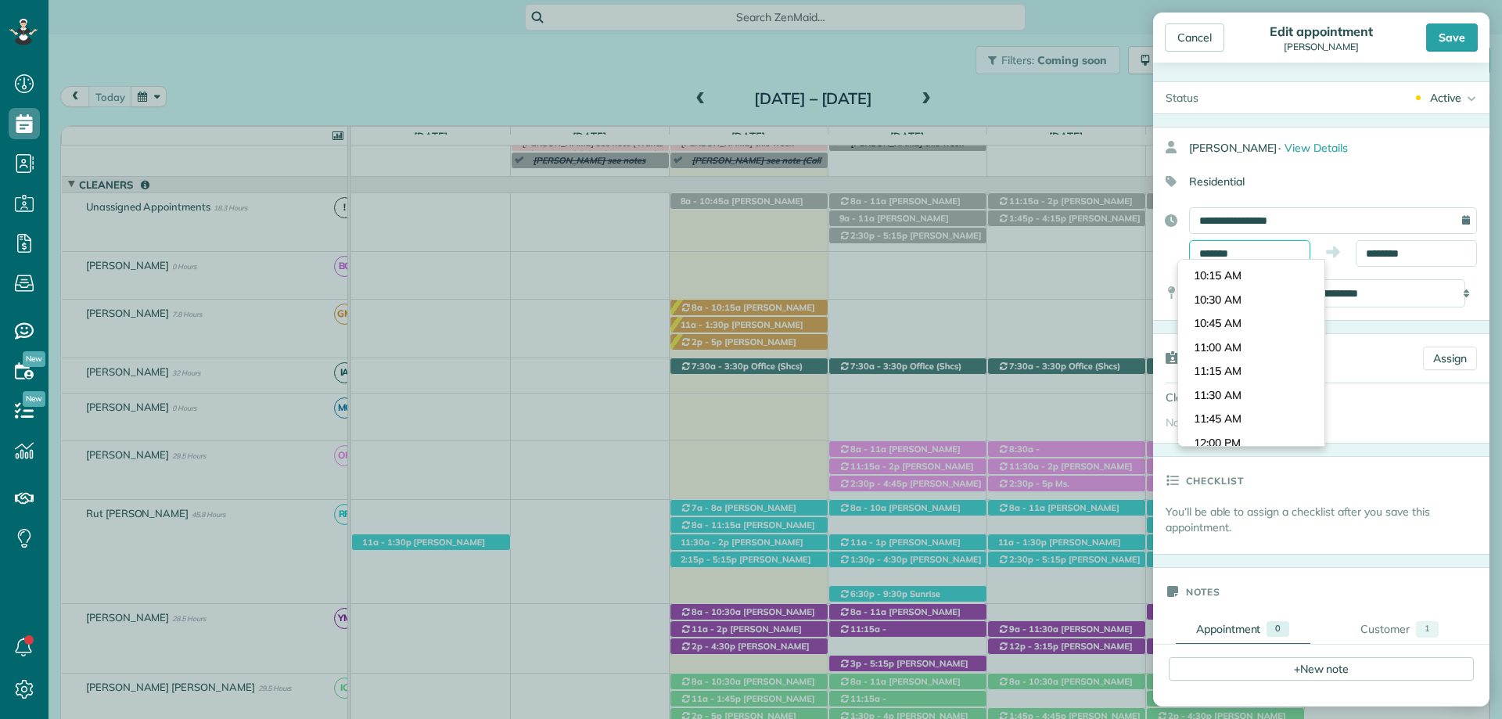
scroll to position [795, 0]
click at [1380, 178] on div "Residential" at bounding box center [1315, 181] width 324 height 27
click at [1215, 253] on input "*******" at bounding box center [1249, 253] width 121 height 27
type input "********"
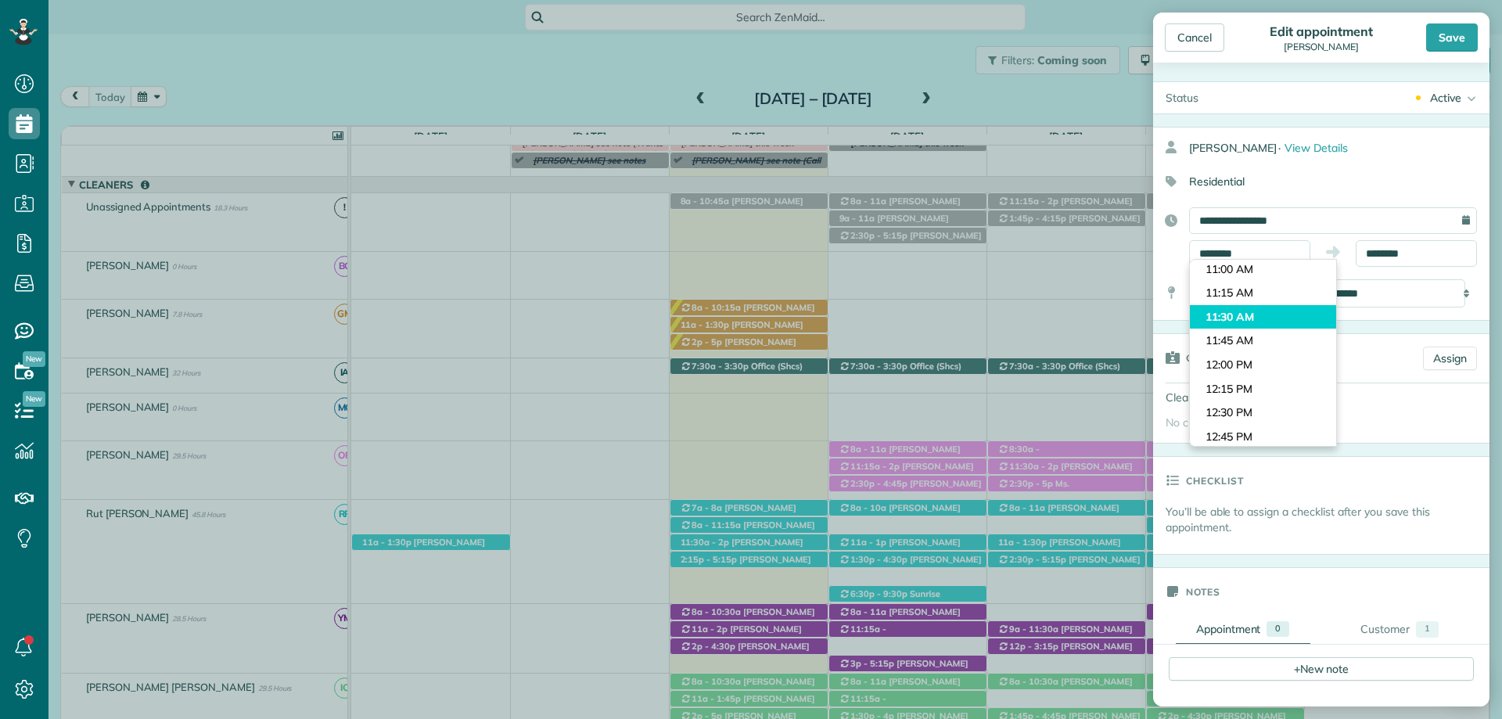
click at [1245, 315] on body "Dashboard Scheduling Calendar View List View Dispatch View - Weekly scheduling …" at bounding box center [751, 359] width 1502 height 719
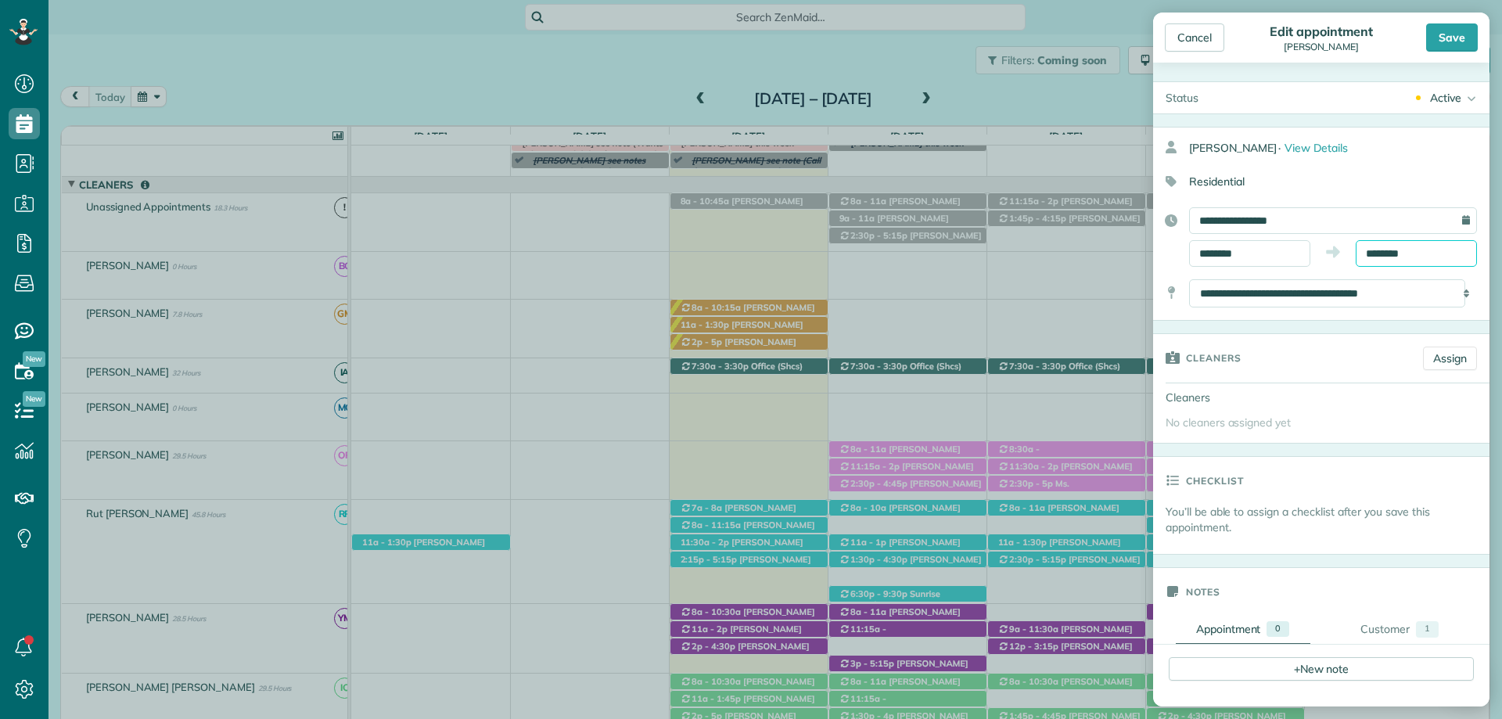
click at [1401, 257] on input "********" at bounding box center [1416, 253] width 121 height 27
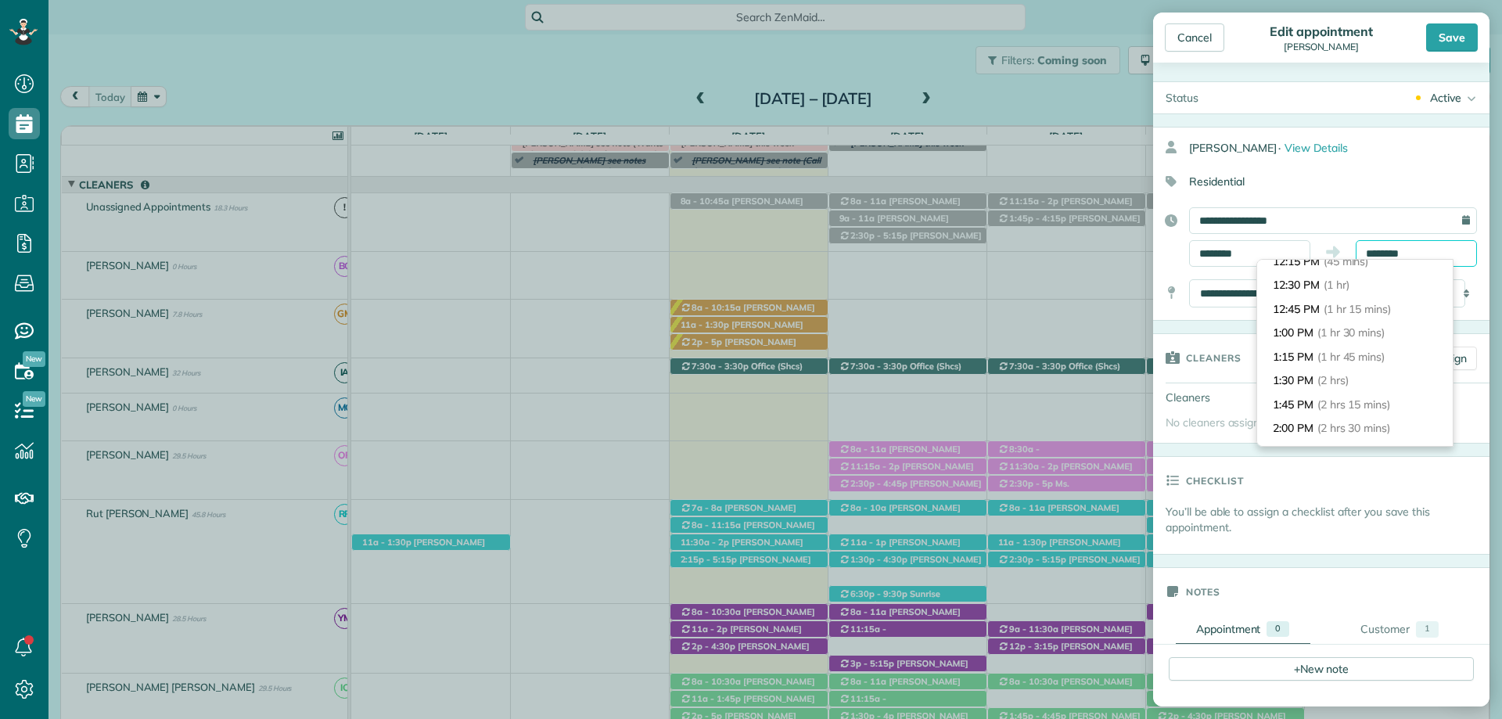
scroll to position [157, 0]
type input "*******"
click at [1372, 397] on li "2:30 PM (3 hrs)" at bounding box center [1356, 402] width 196 height 24
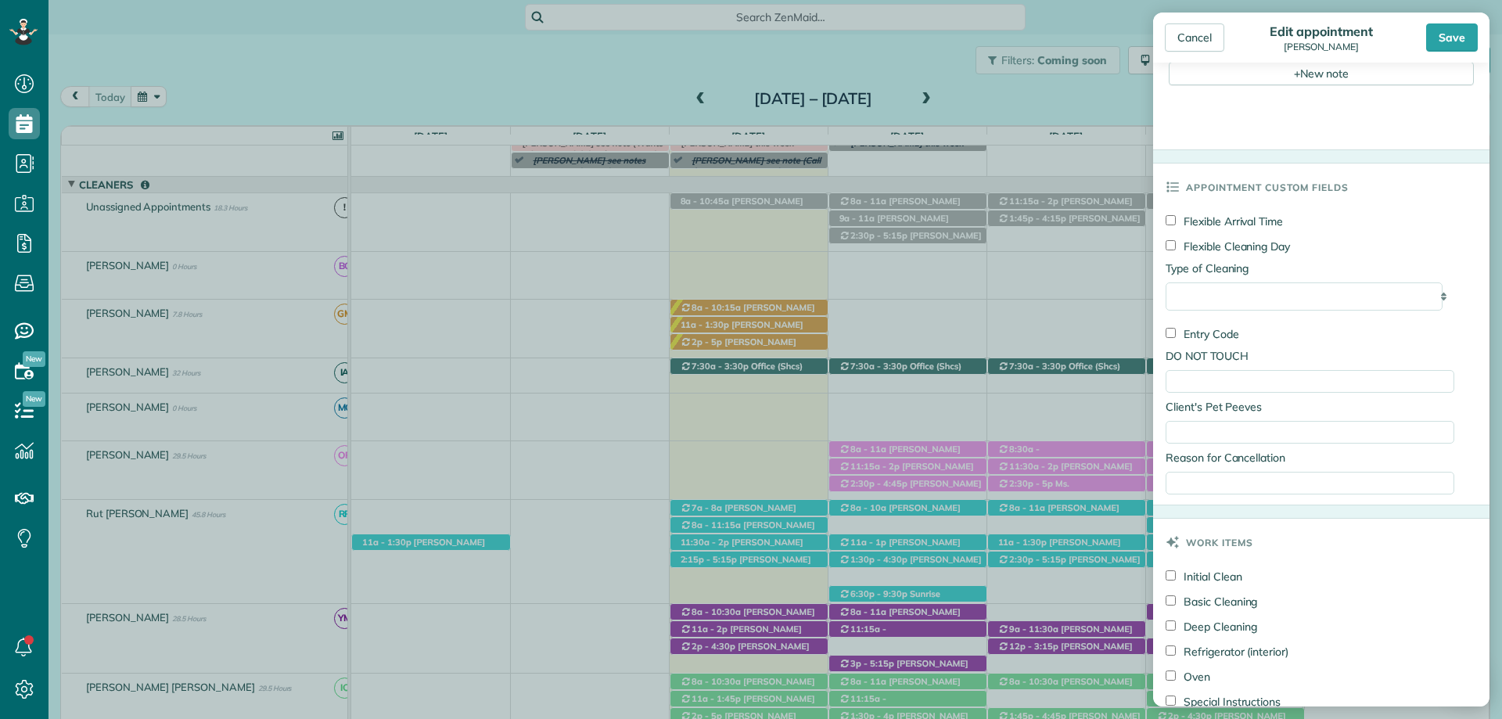
scroll to position [626, 0]
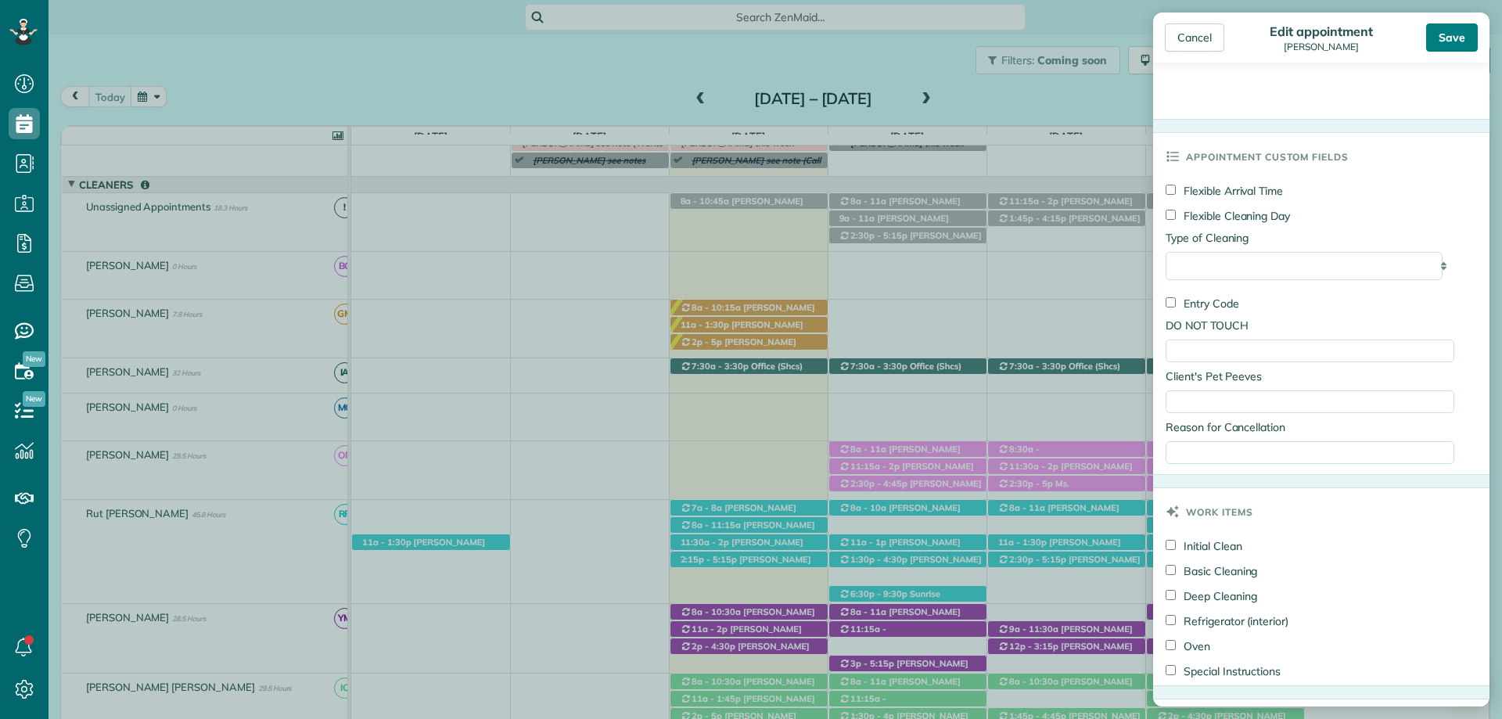
click at [1450, 25] on div "Save" at bounding box center [1453, 37] width 52 height 28
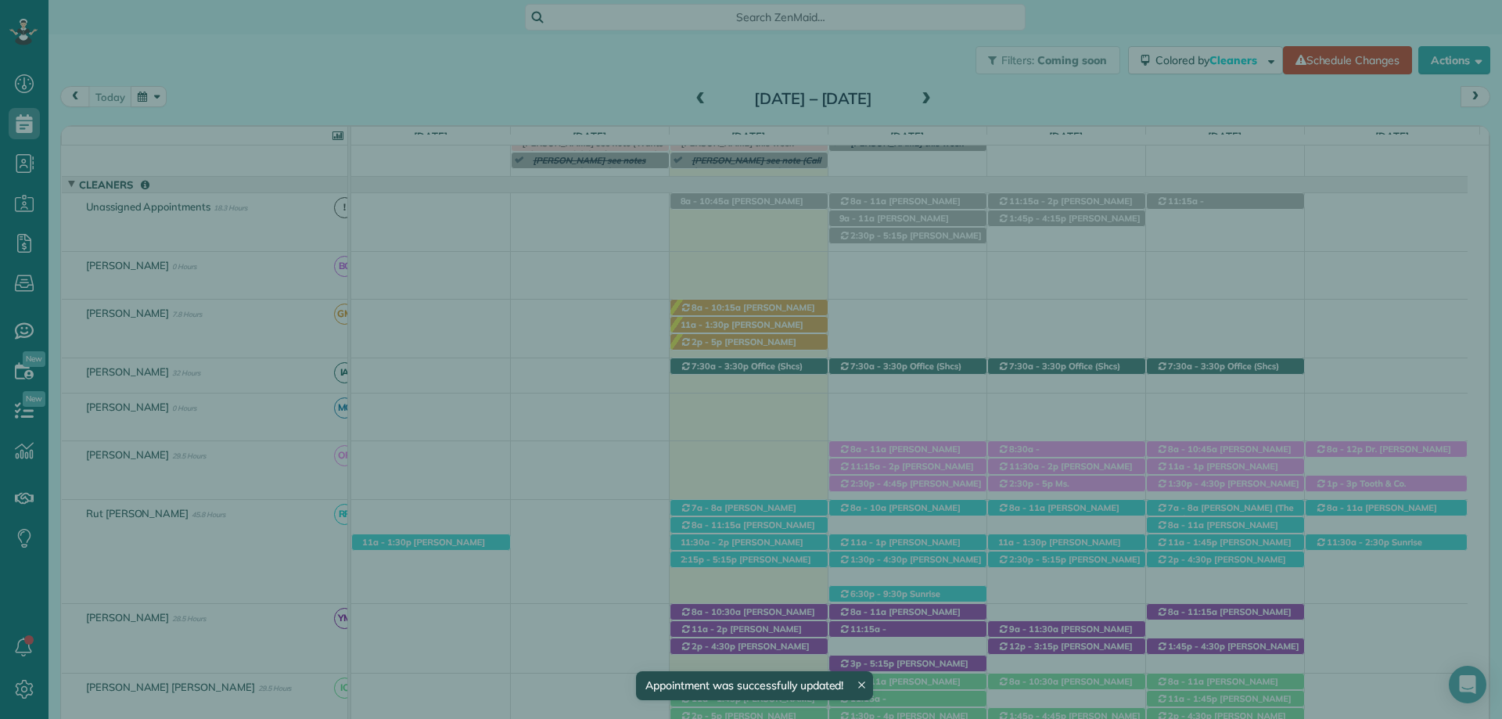
click at [1200, 37] on span "Close" at bounding box center [1193, 39] width 28 height 16
click at [1190, 42] on span "Close" at bounding box center [1193, 39] width 28 height 16
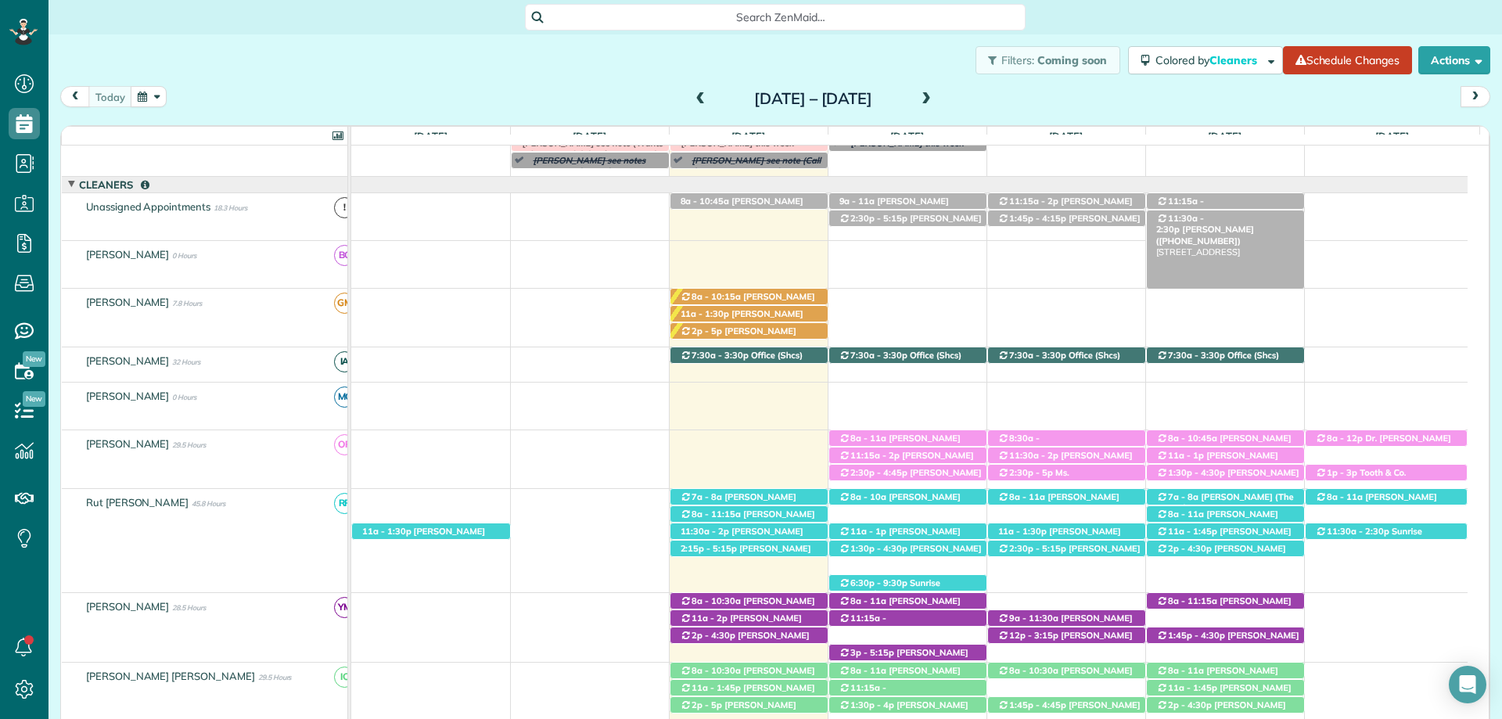
click at [1254, 224] on span "[PERSON_NAME] ([PHONE_NUMBER])" at bounding box center [1206, 235] width 98 height 22
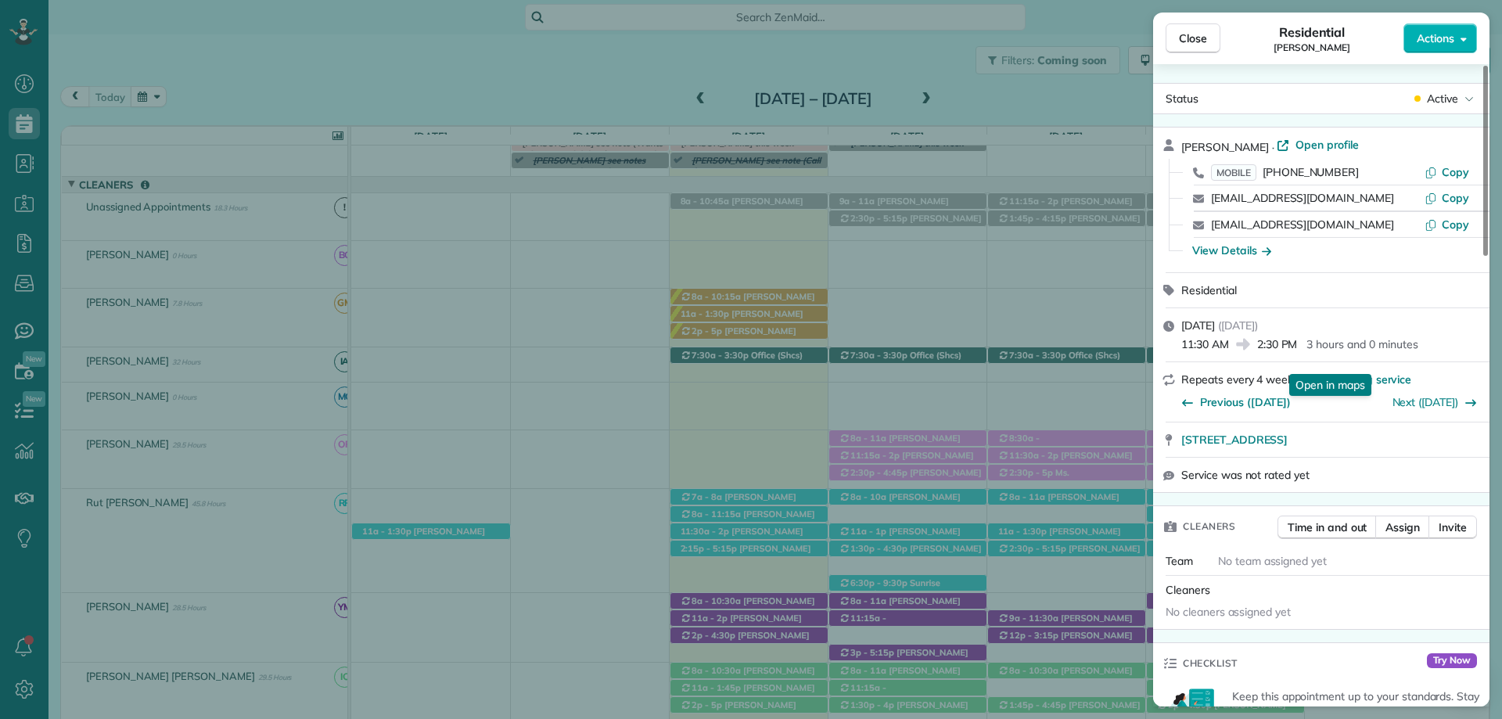
scroll to position [157, 0]
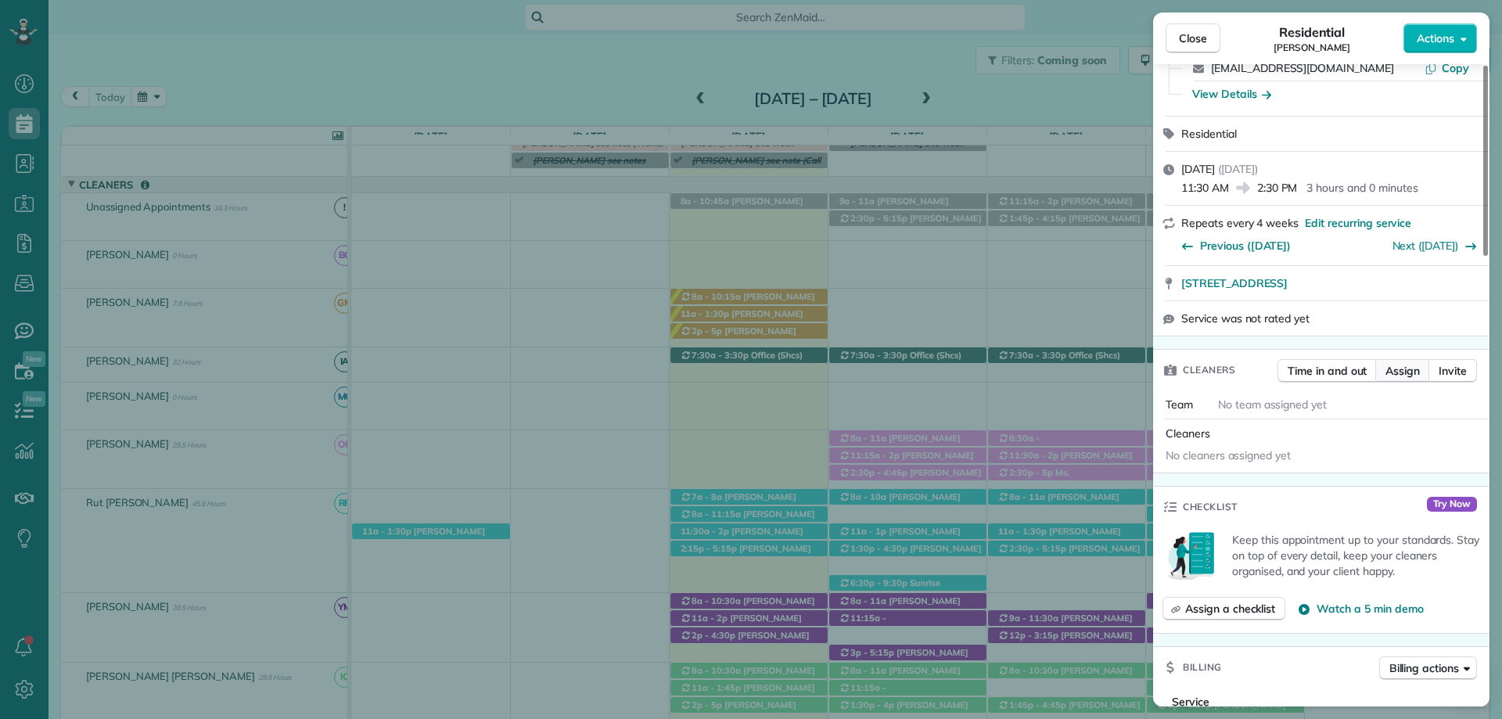
click at [1402, 365] on span "Assign" at bounding box center [1403, 371] width 34 height 16
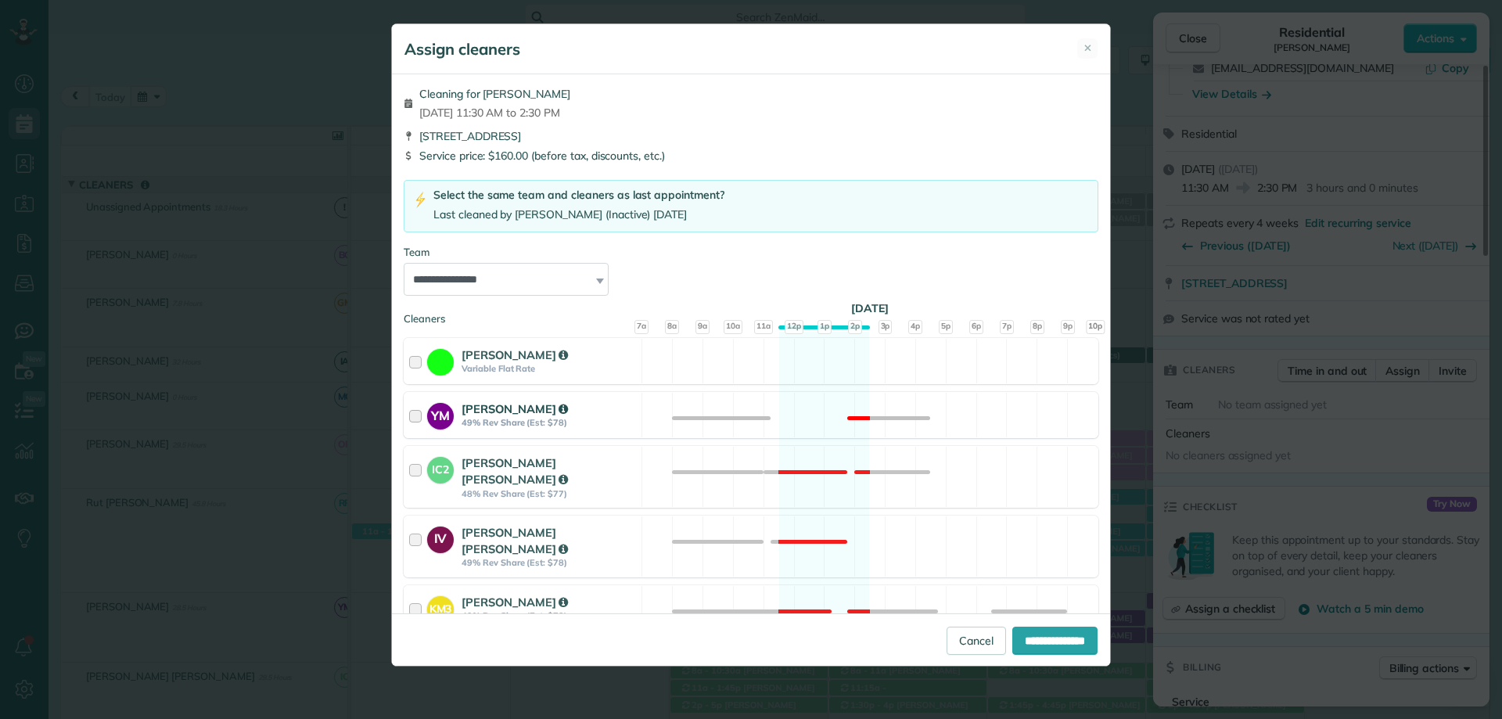
click at [568, 404] on div "[PERSON_NAME]" at bounding box center [549, 409] width 175 height 16
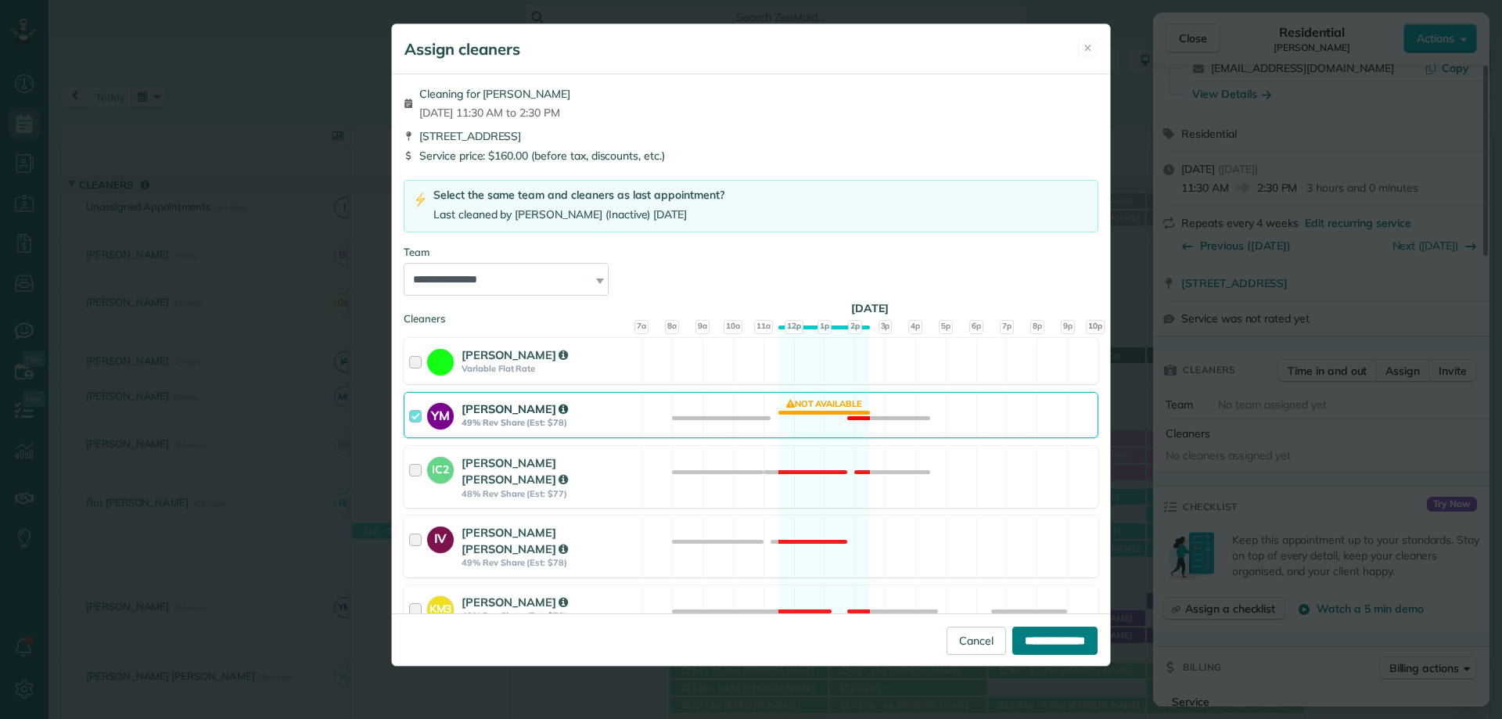
click at [1061, 632] on input "**********" at bounding box center [1055, 641] width 85 height 28
type input "**********"
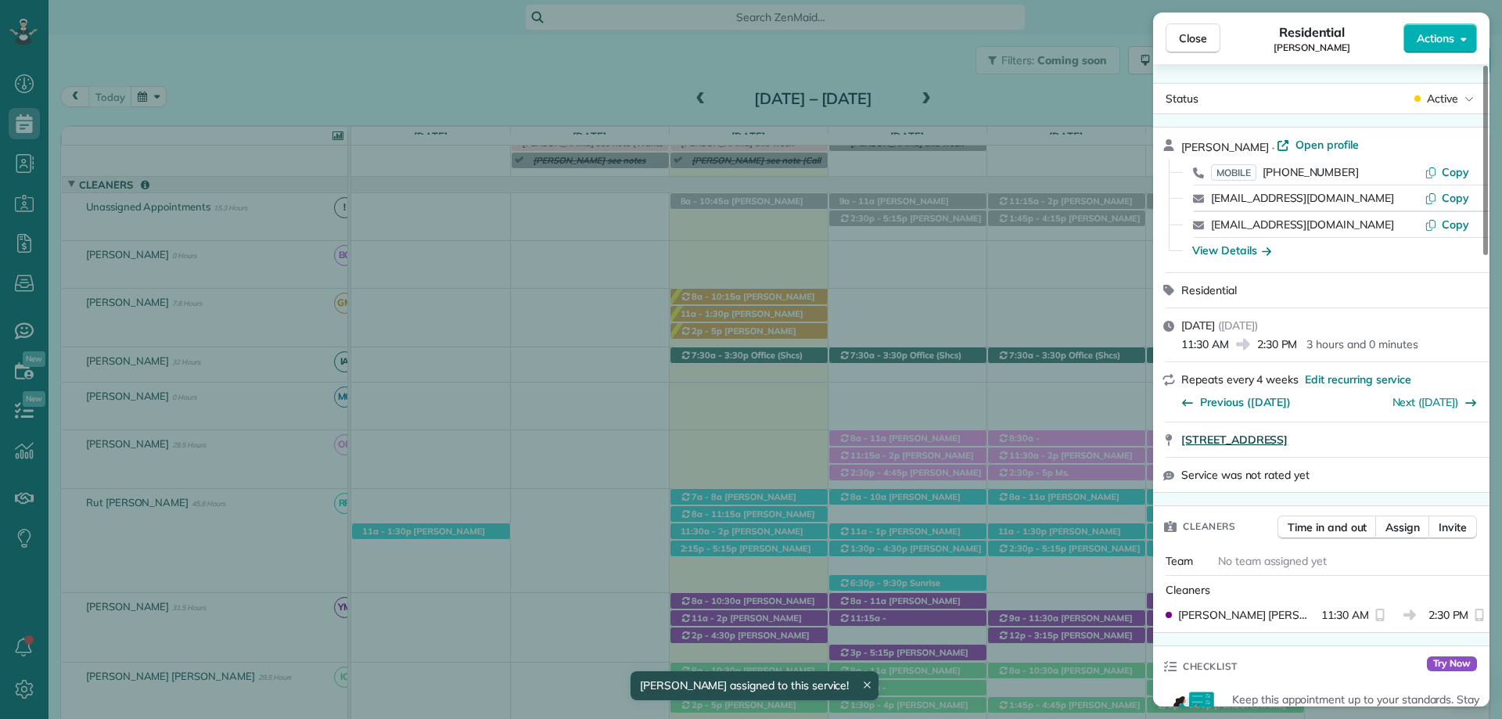
scroll to position [157, 0]
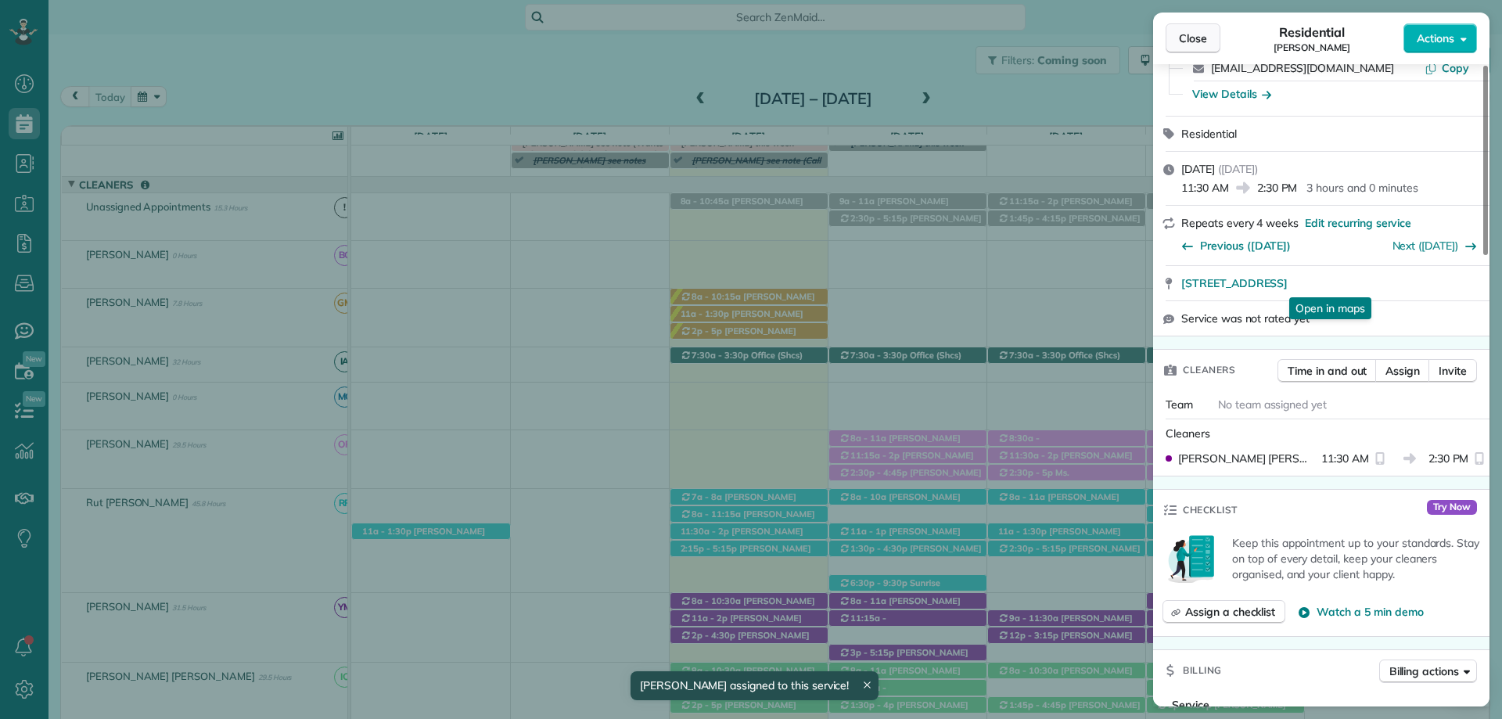
click at [1199, 38] on span "Close" at bounding box center [1193, 39] width 28 height 16
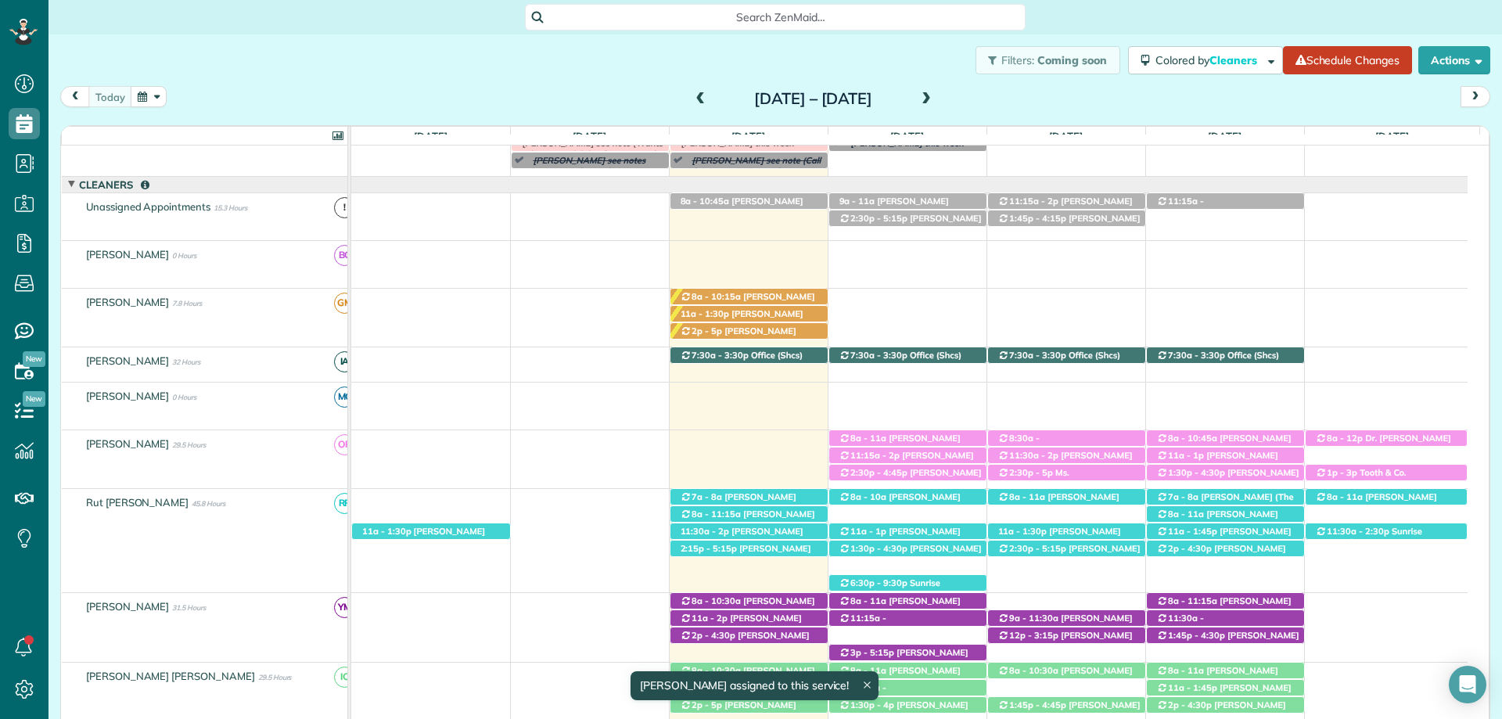
scroll to position [157, 0]
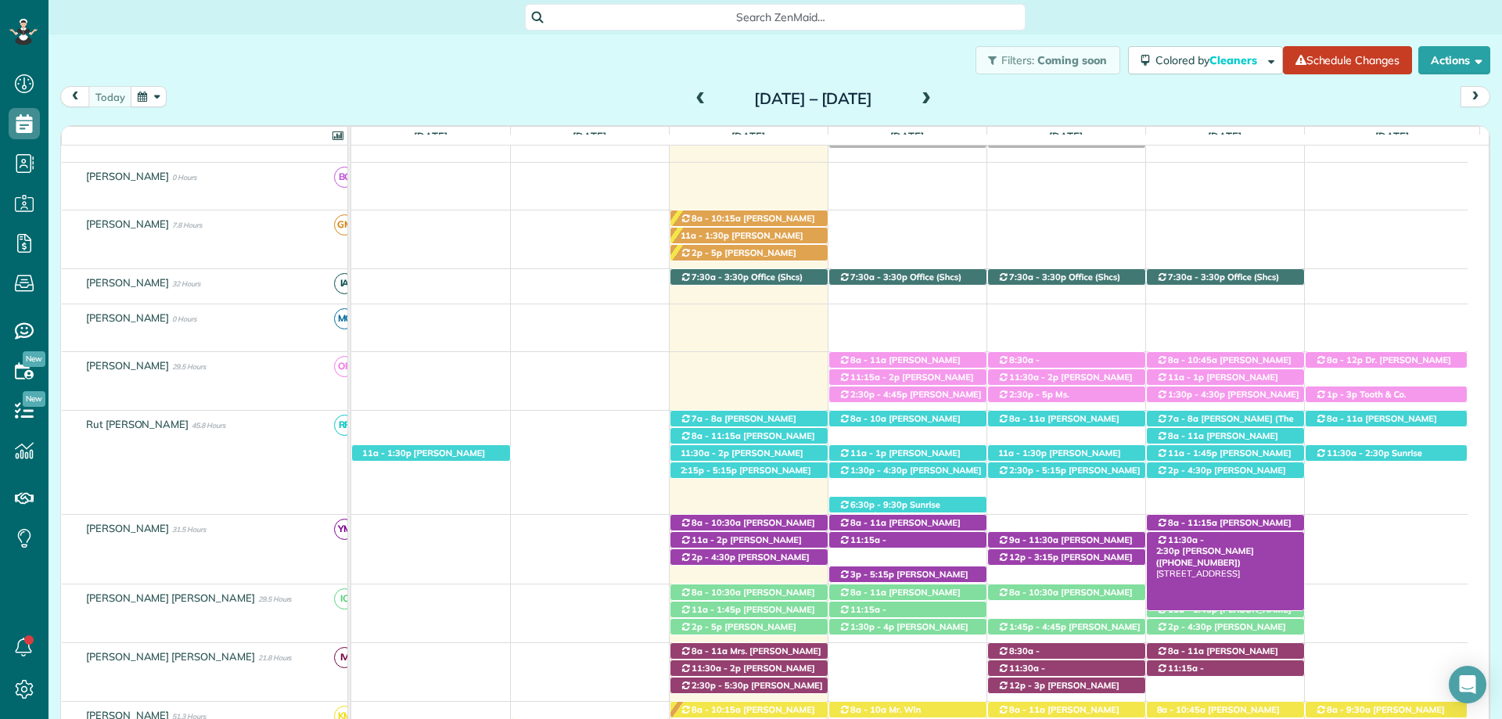
click at [1254, 545] on span "[PERSON_NAME] ([PHONE_NUMBER])" at bounding box center [1206, 556] width 98 height 22
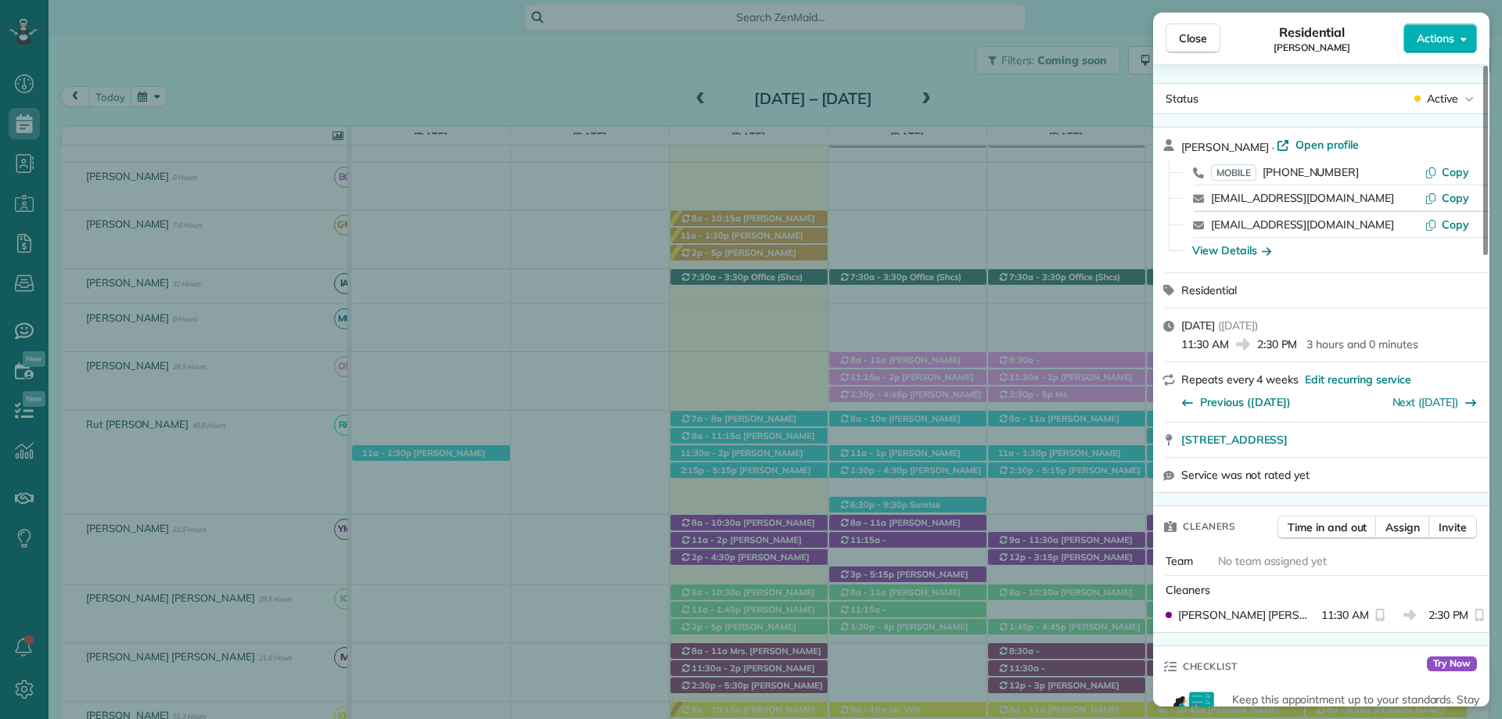
click at [1184, 38] on span "Close" at bounding box center [1193, 39] width 28 height 16
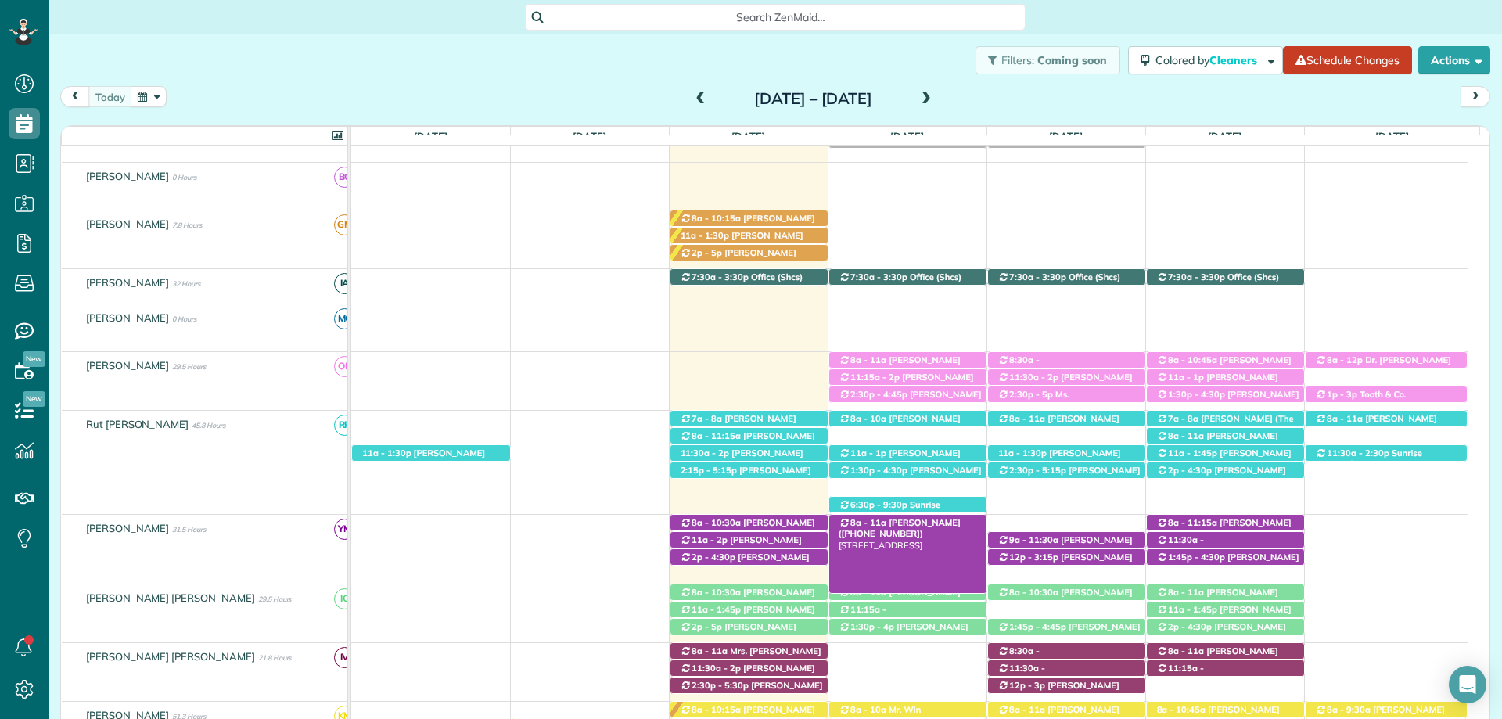
scroll to position [313, 0]
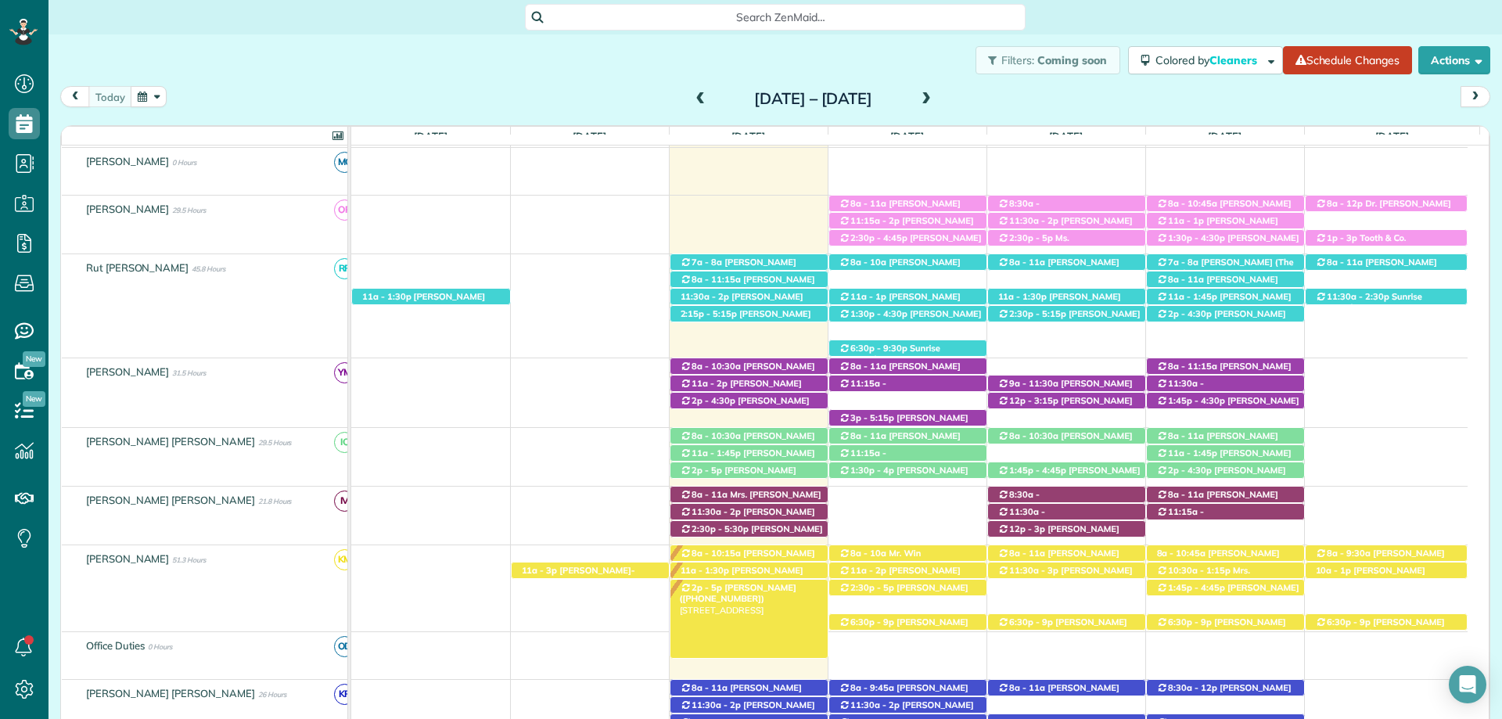
click at [710, 591] on span "2p - 5p" at bounding box center [707, 587] width 32 height 11
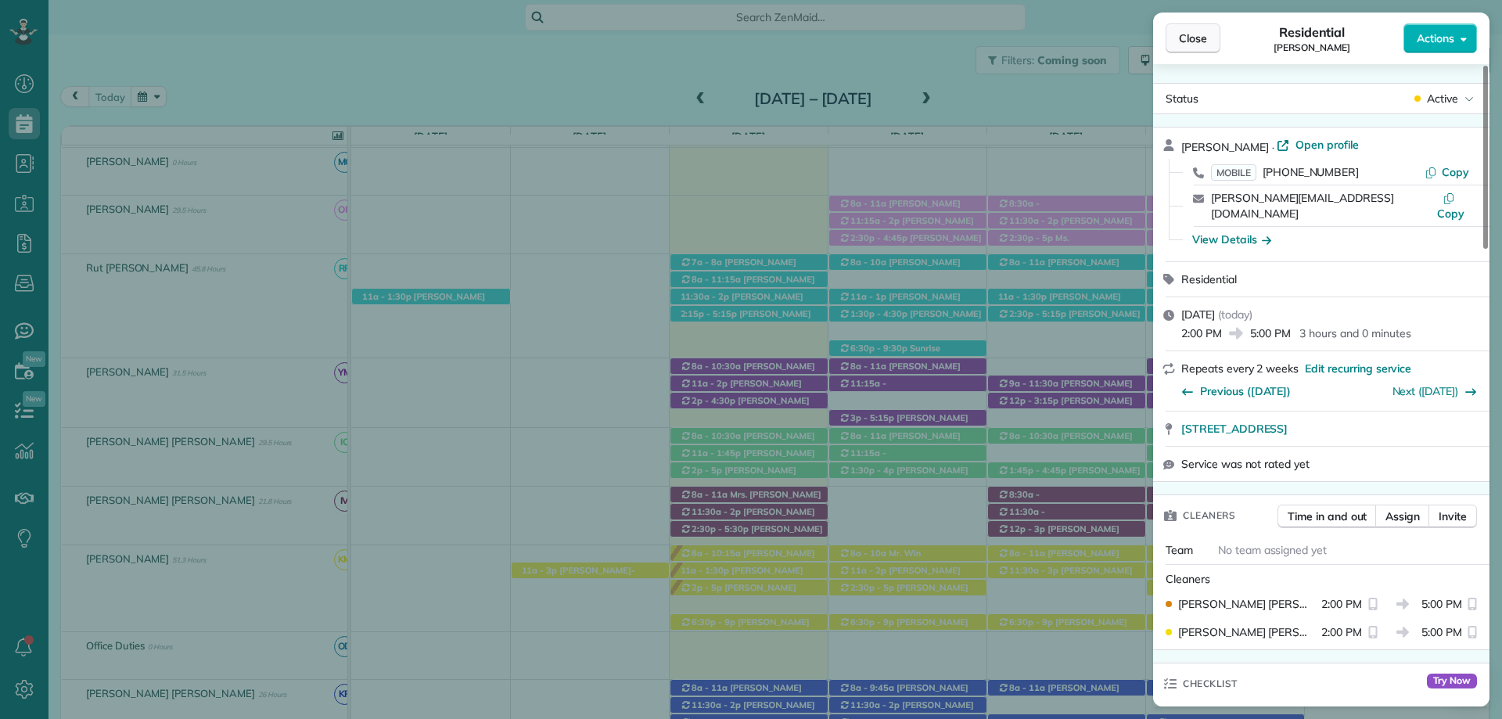
click at [1043, 61] on div "Close Residential Gina Walcott Actions Status Active Gina Walcott · Open profil…" at bounding box center [751, 359] width 1502 height 719
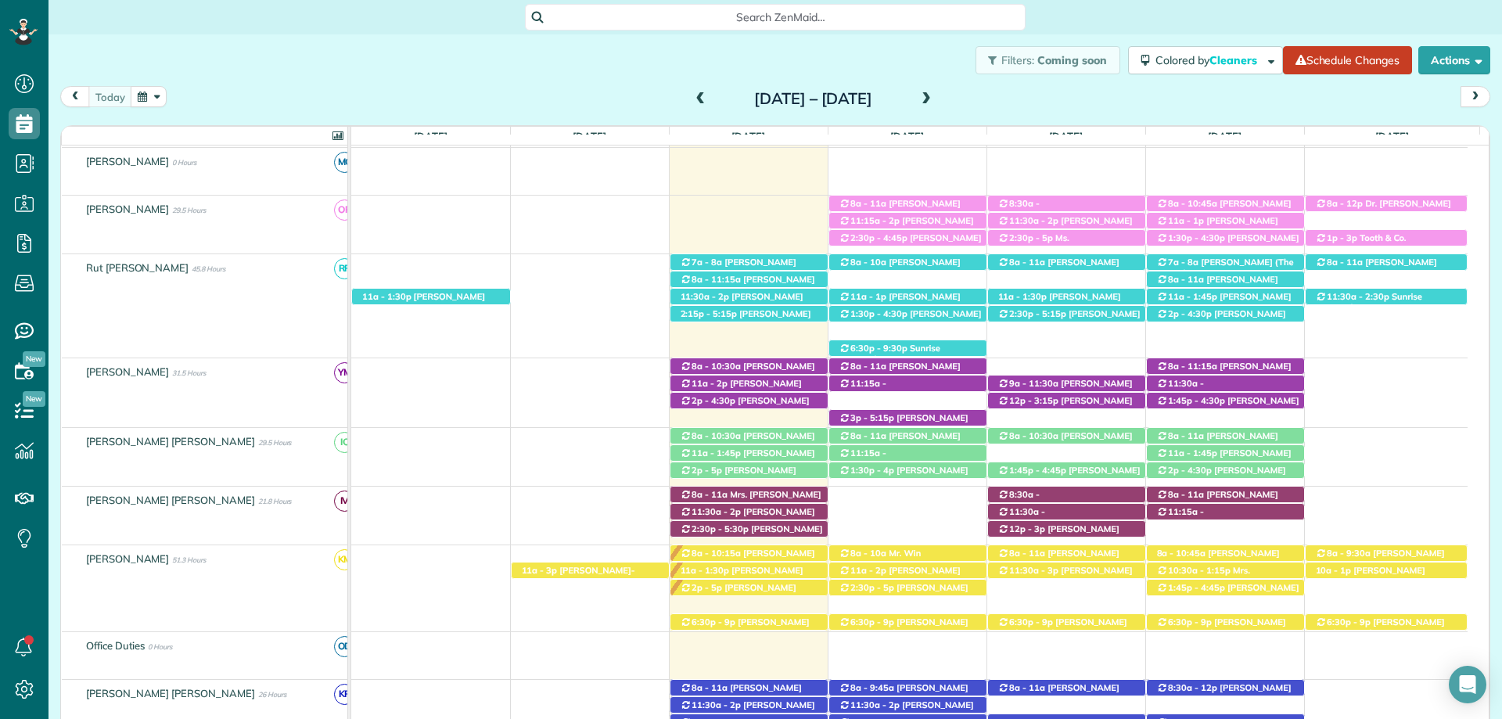
click at [1202, 36] on span "Close" at bounding box center [1193, 39] width 28 height 16
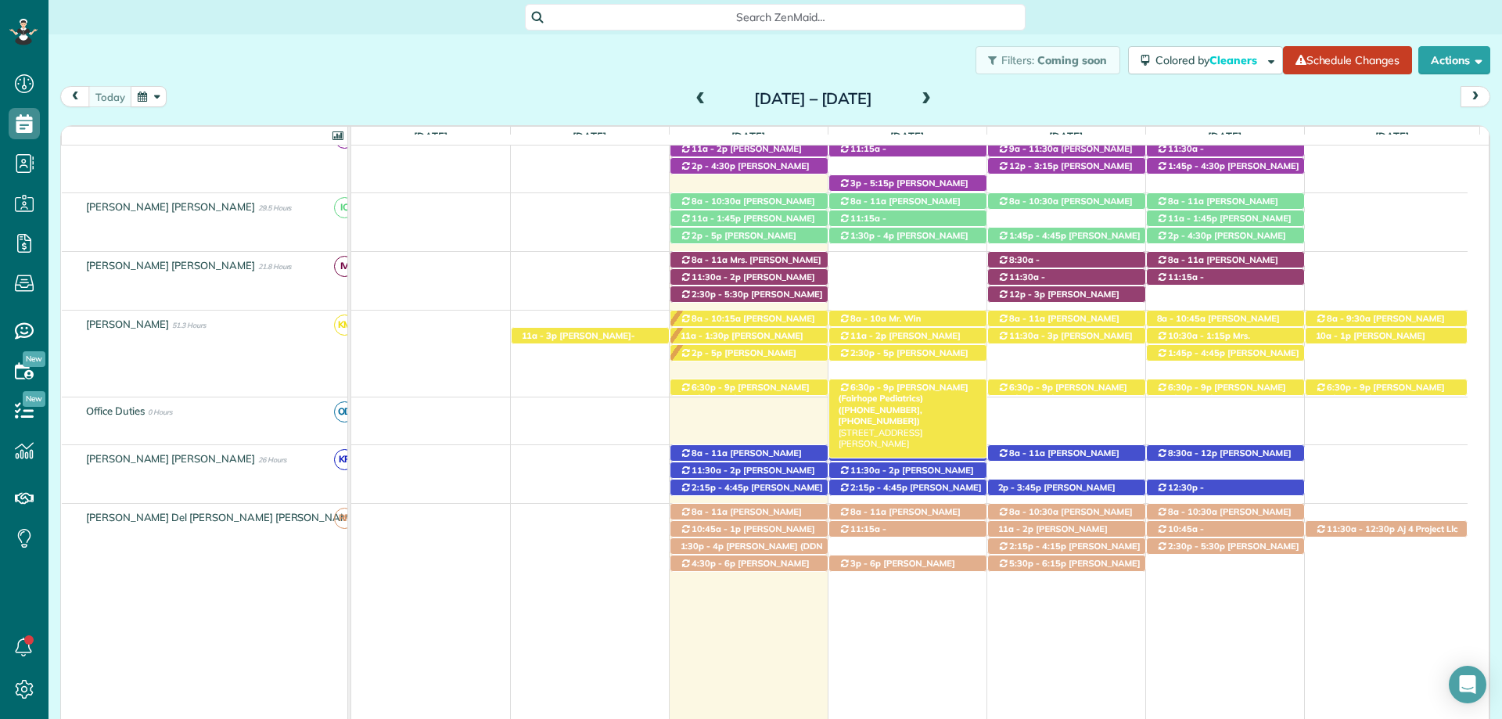
scroll to position [431, 0]
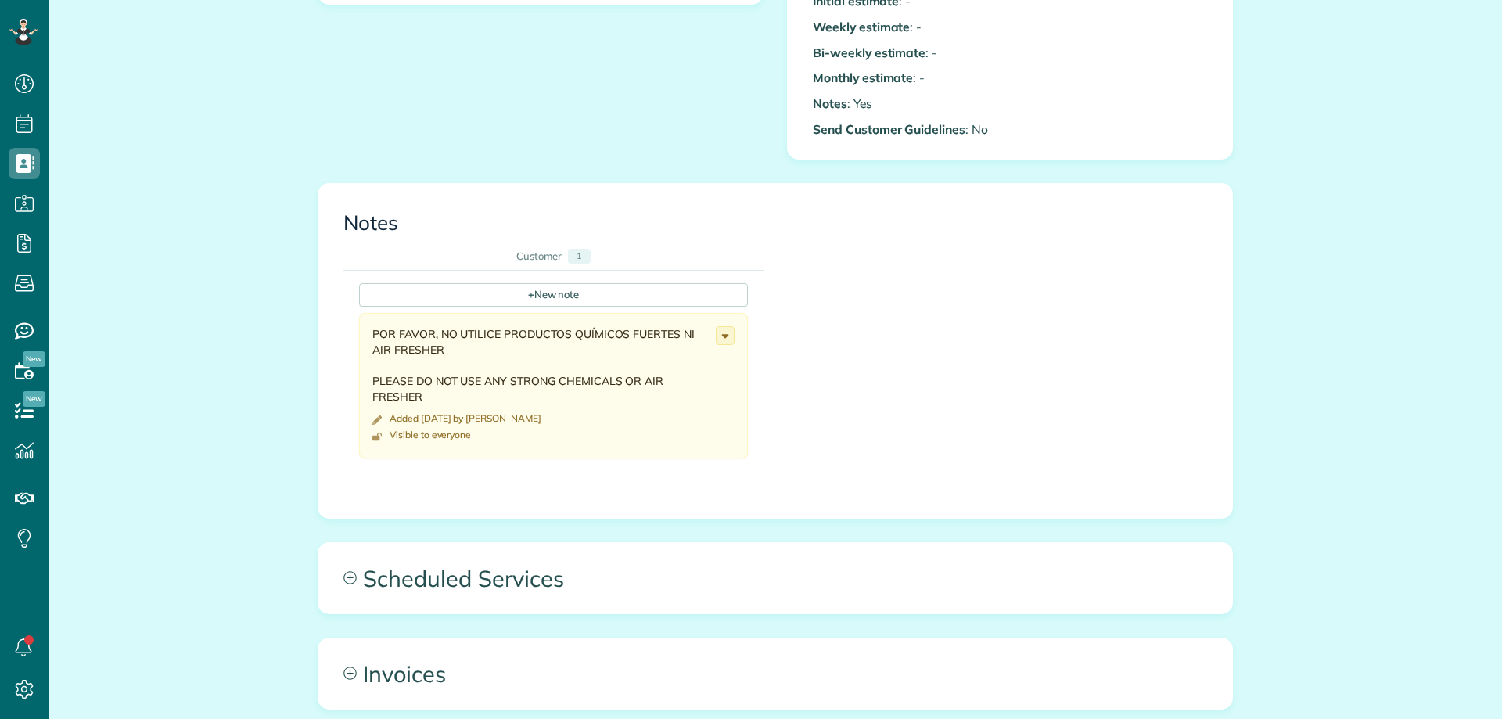
scroll to position [626, 0]
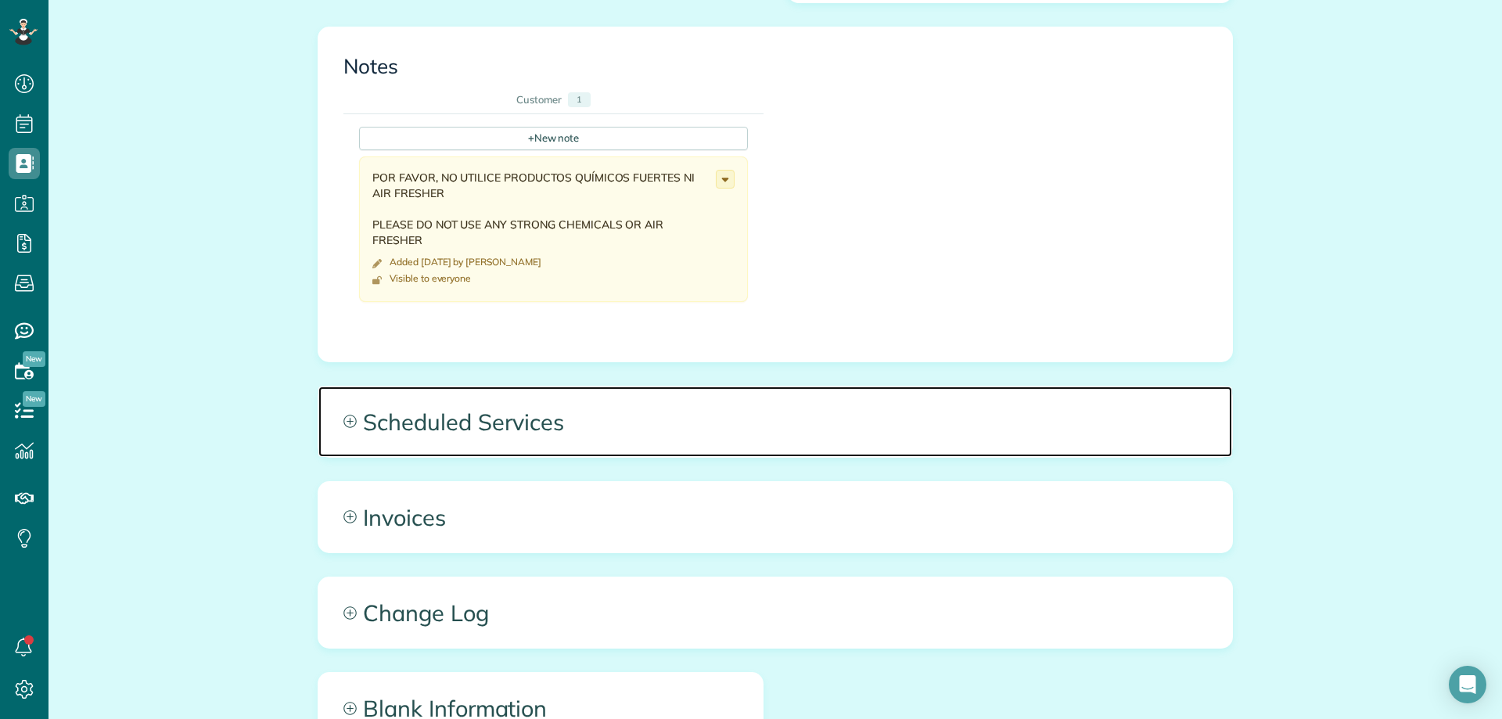
click at [410, 429] on span "Scheduled Services" at bounding box center [775, 422] width 914 height 70
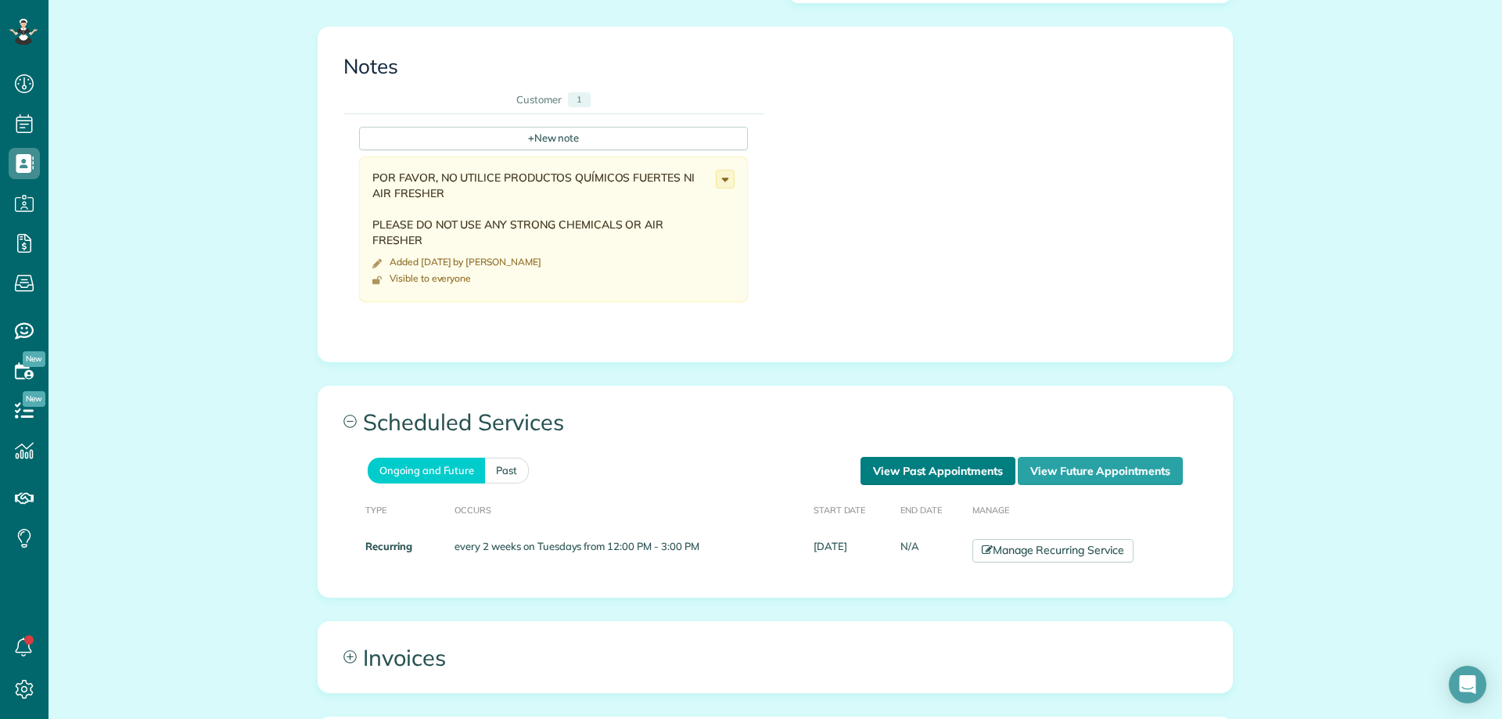
click at [922, 474] on link "View Past Appointments" at bounding box center [938, 471] width 155 height 28
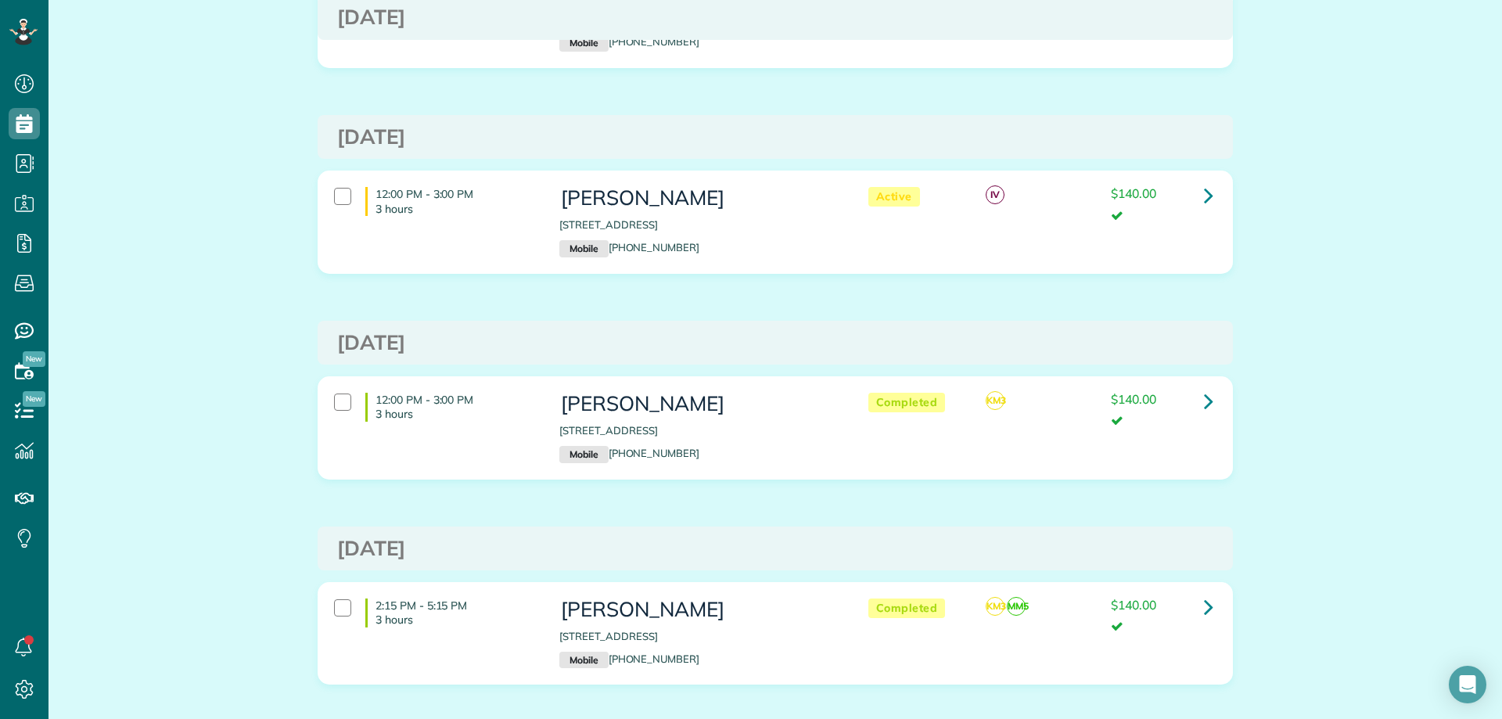
scroll to position [294, 0]
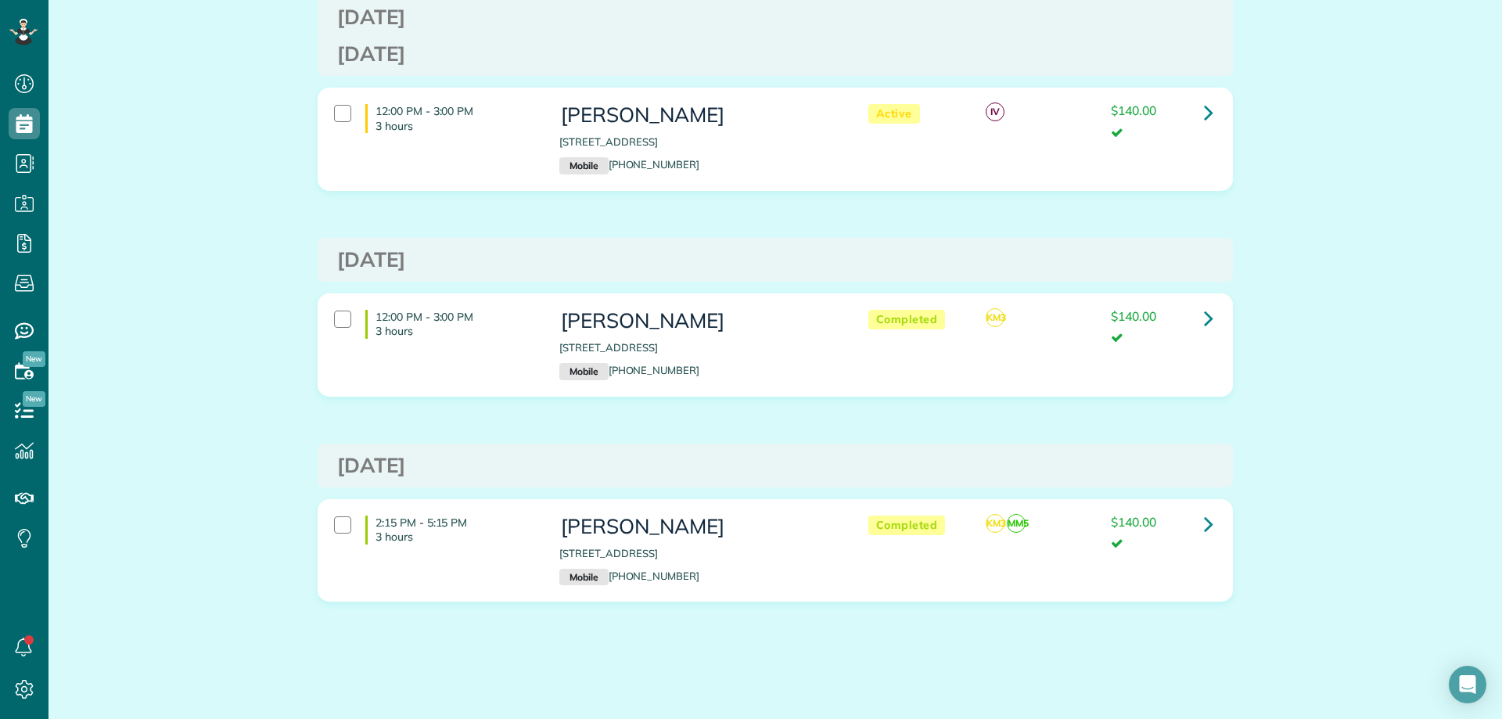
drag, startPoint x: 1416, startPoint y: 172, endPoint x: 1387, endPoint y: 128, distance: 52.5
click at [1407, 156] on div "Past appointments for [PERSON_NAME] Schedule Changes Actions Create Appointment…" at bounding box center [776, 229] width 1454 height 979
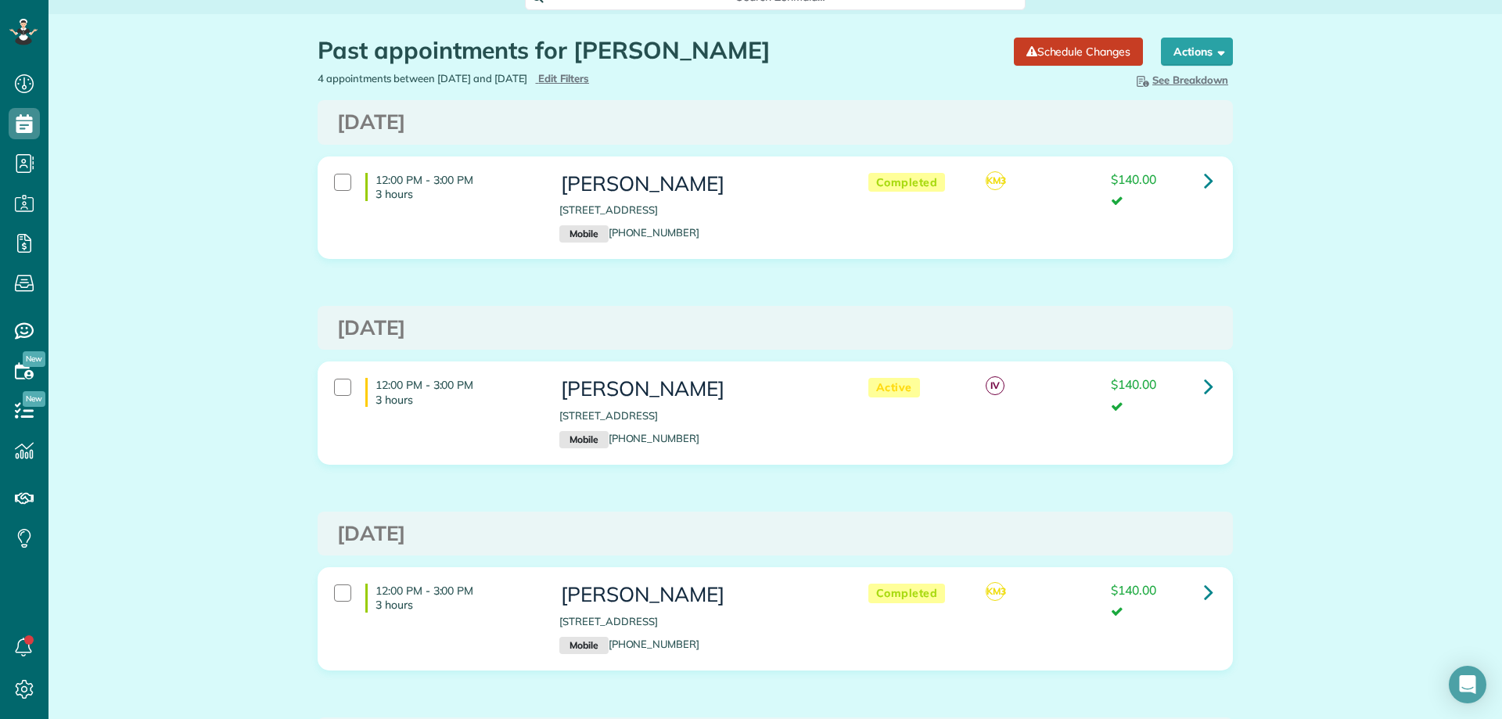
scroll to position [0, 0]
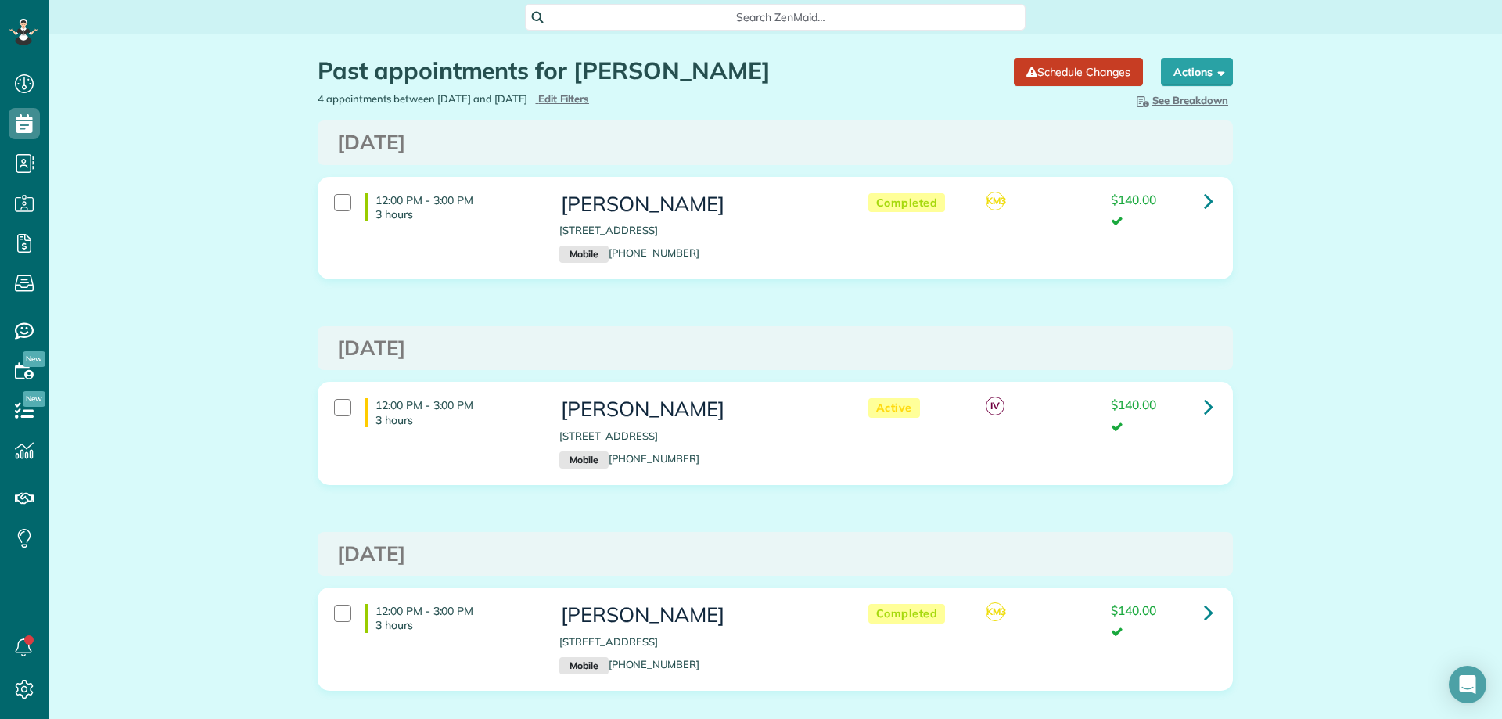
click at [652, 11] on span "Search ZenMaid…" at bounding box center [781, 17] width 476 height 16
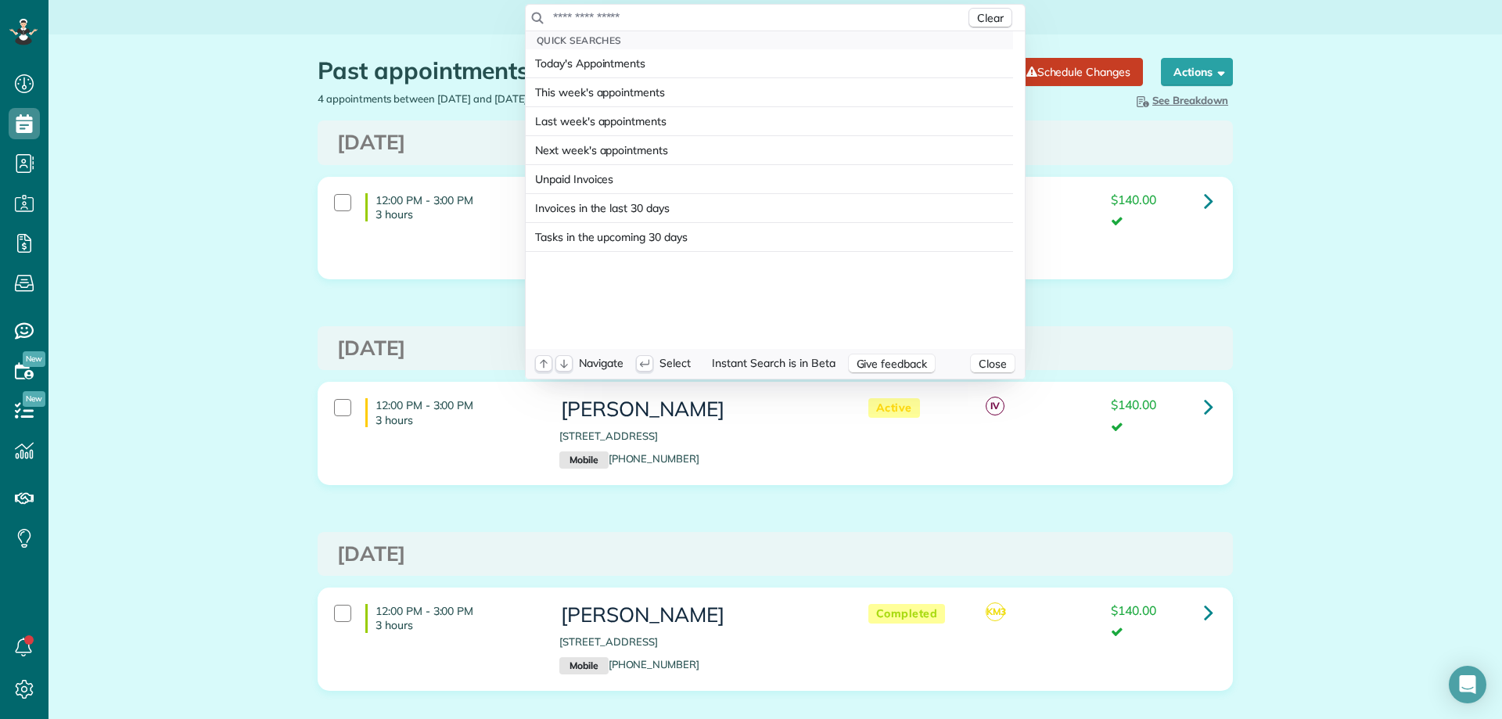
click at [699, 13] on input "text" at bounding box center [758, 17] width 413 height 16
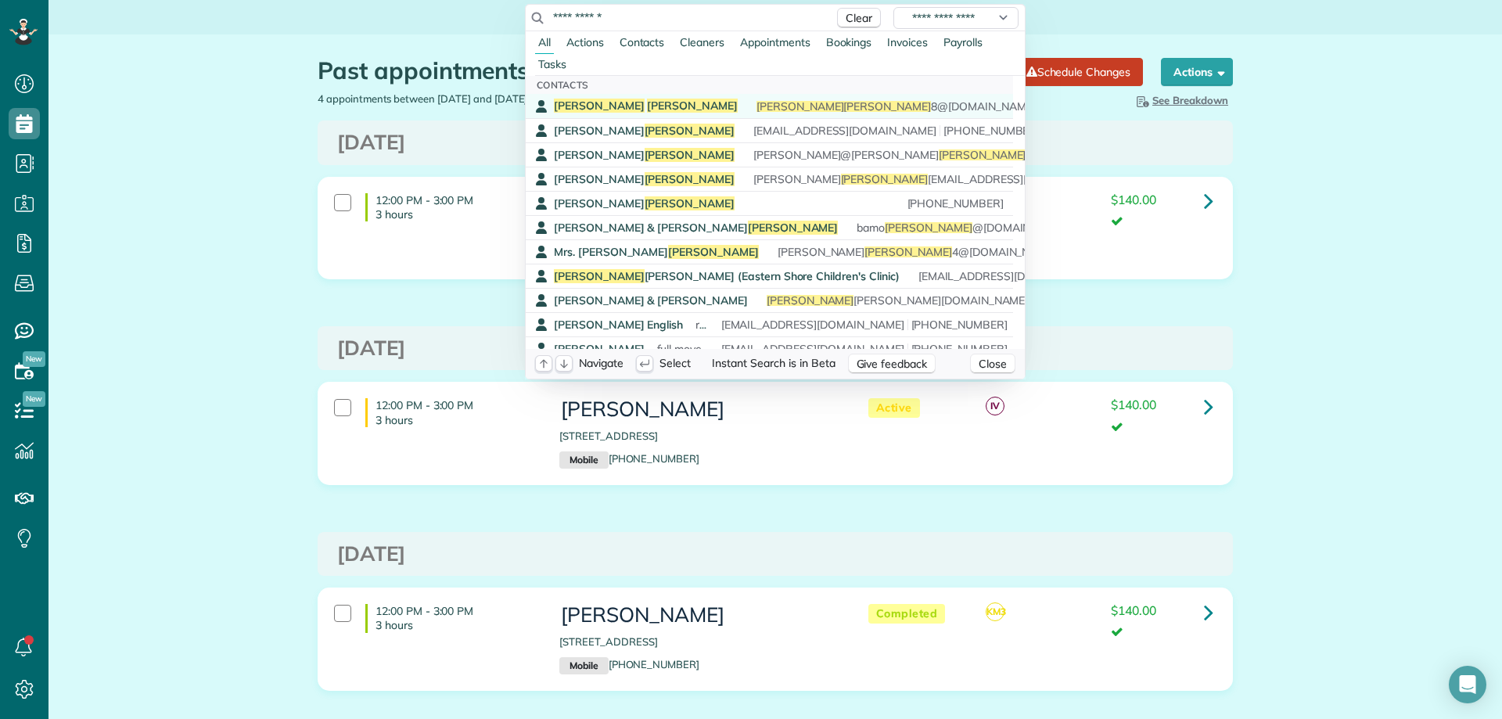
type input "**********"
click at [685, 102] on div "[PERSON_NAME] [PERSON_NAME] 8@[DOMAIN_NAME] [PHONE_NUMBER]" at bounding box center [781, 106] width 454 height 15
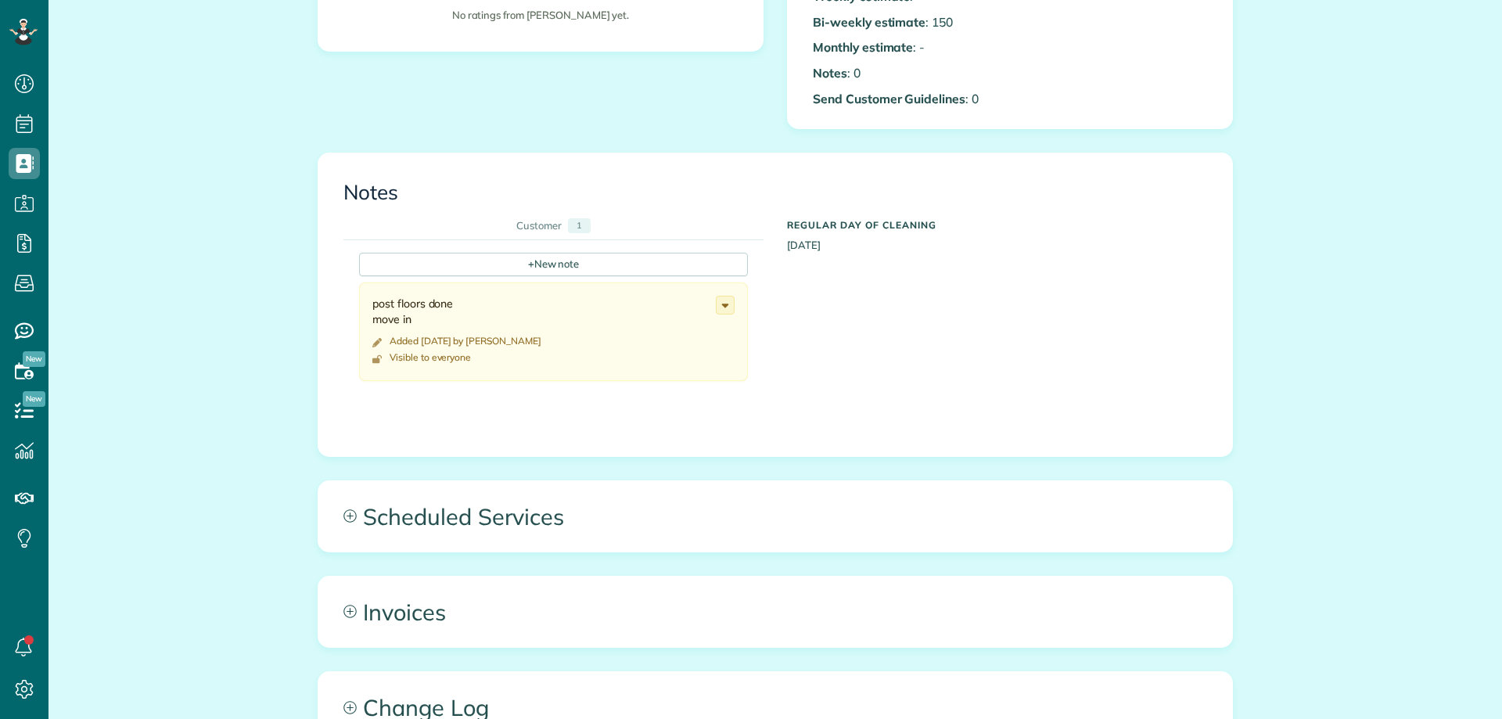
scroll to position [626, 0]
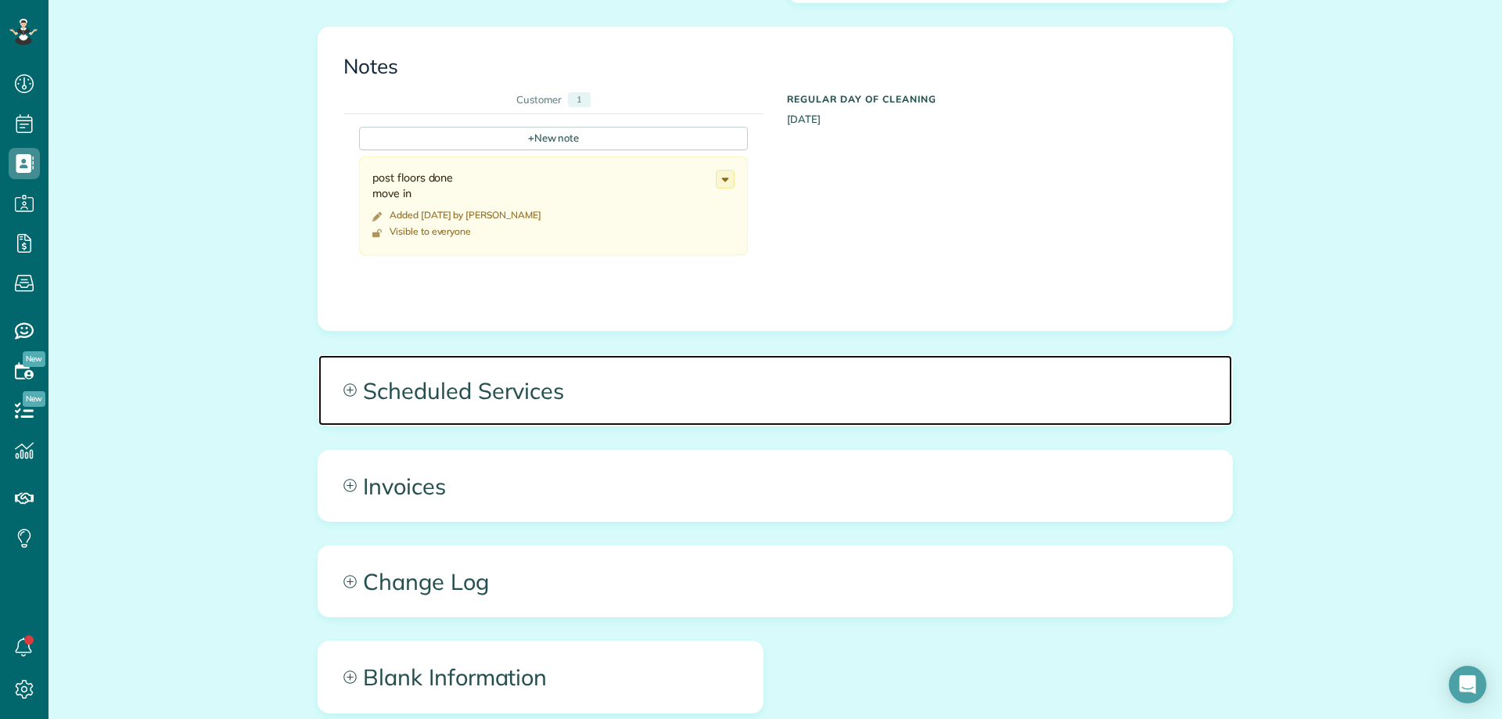
click at [678, 382] on span "Scheduled Services" at bounding box center [775, 390] width 914 height 70
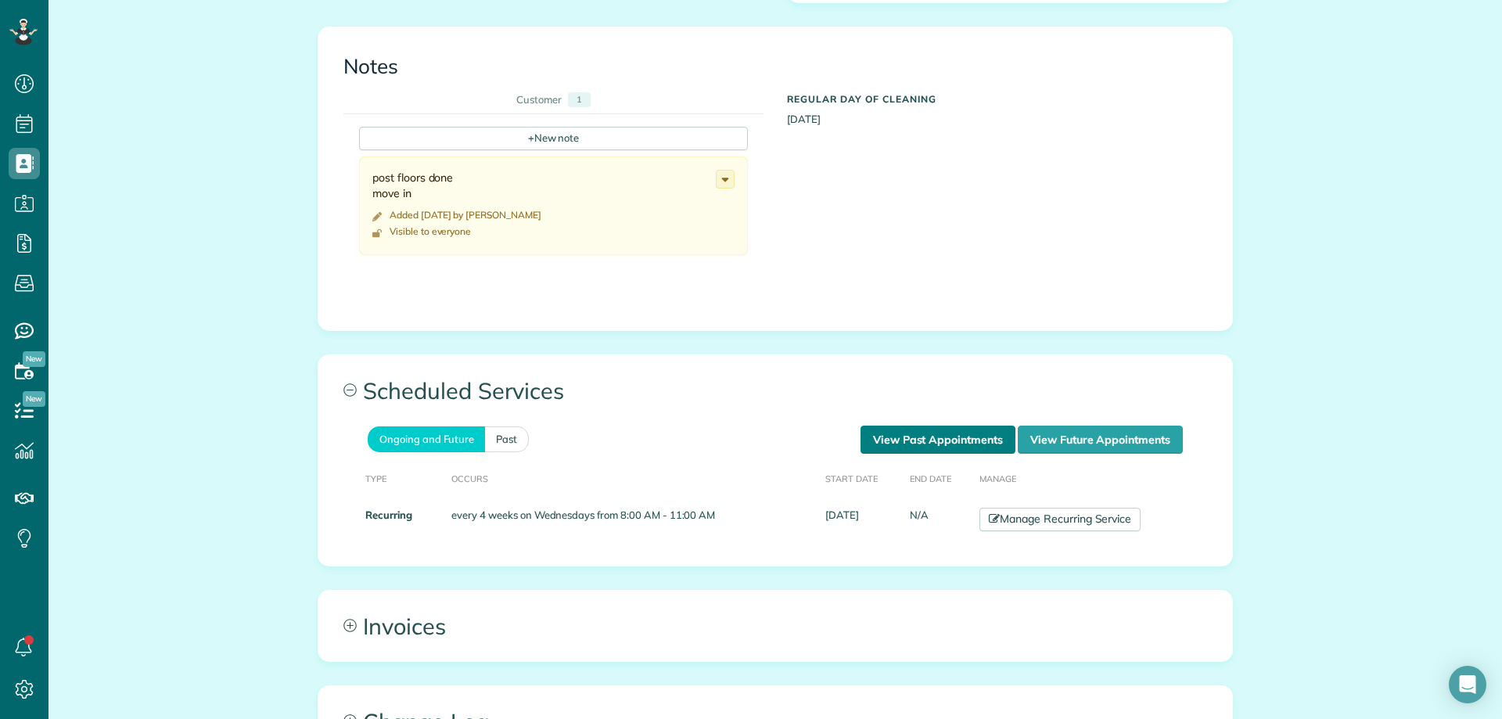
click at [939, 435] on link "View Past Appointments" at bounding box center [938, 440] width 155 height 28
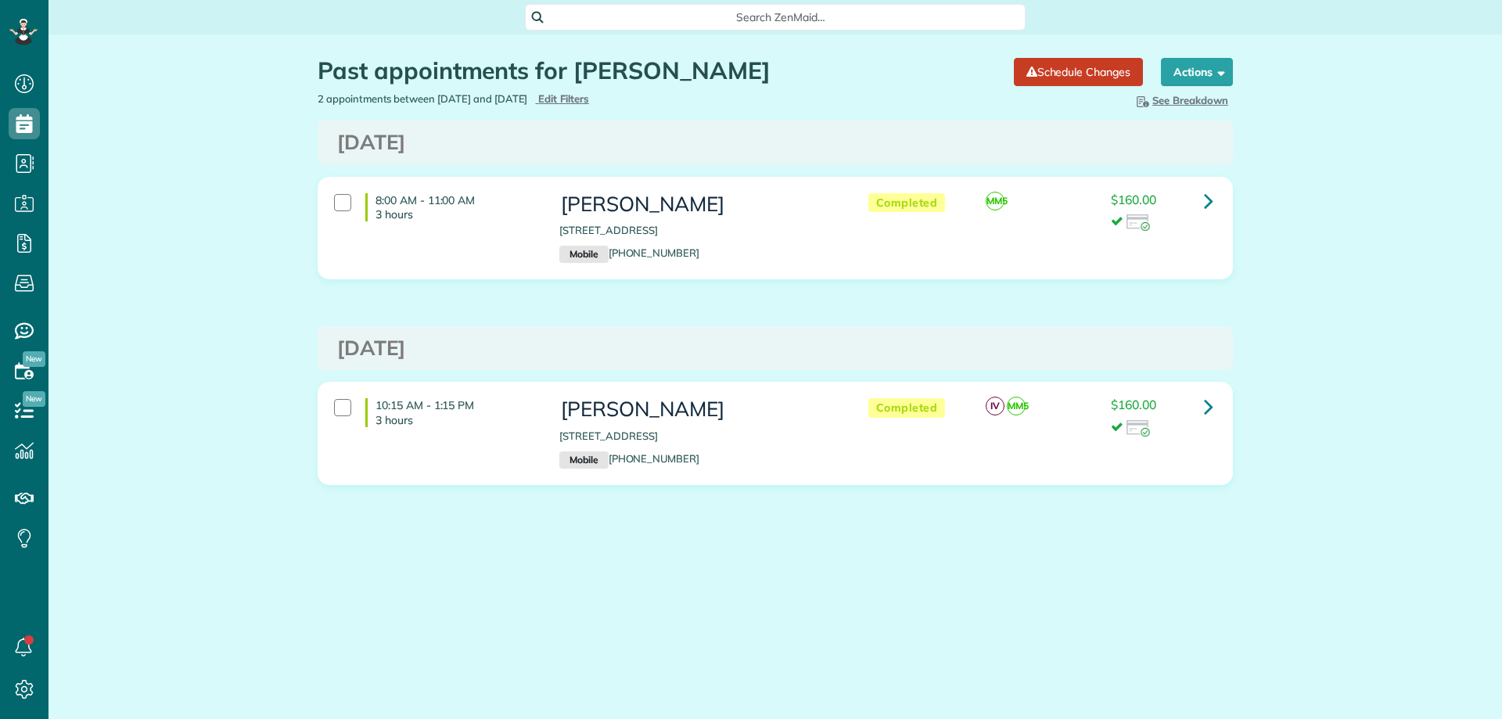
scroll to position [7, 7]
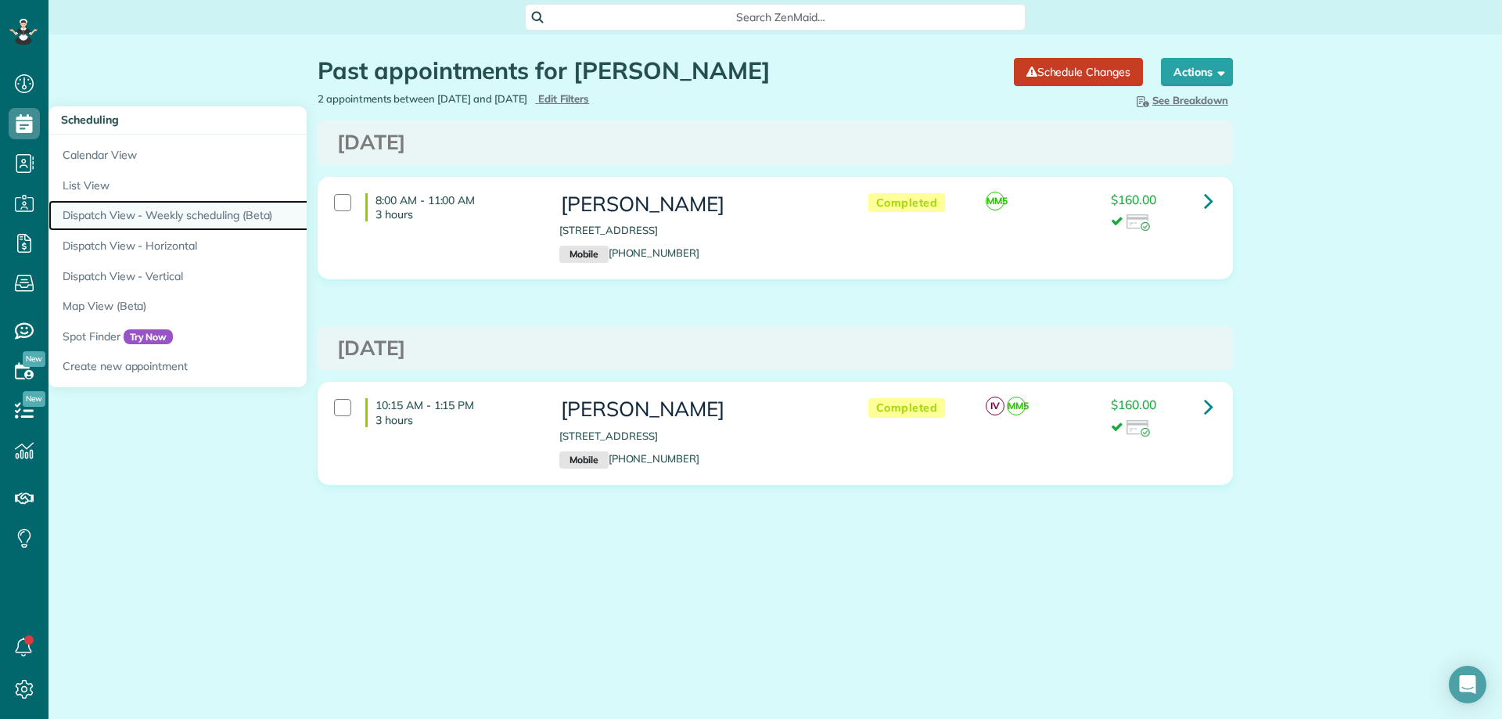
drag, startPoint x: 183, startPoint y: 219, endPoint x: 193, endPoint y: 214, distance: 11.2
click at [185, 219] on link "Dispatch View - Weekly scheduling (Beta)" at bounding box center [244, 215] width 391 height 31
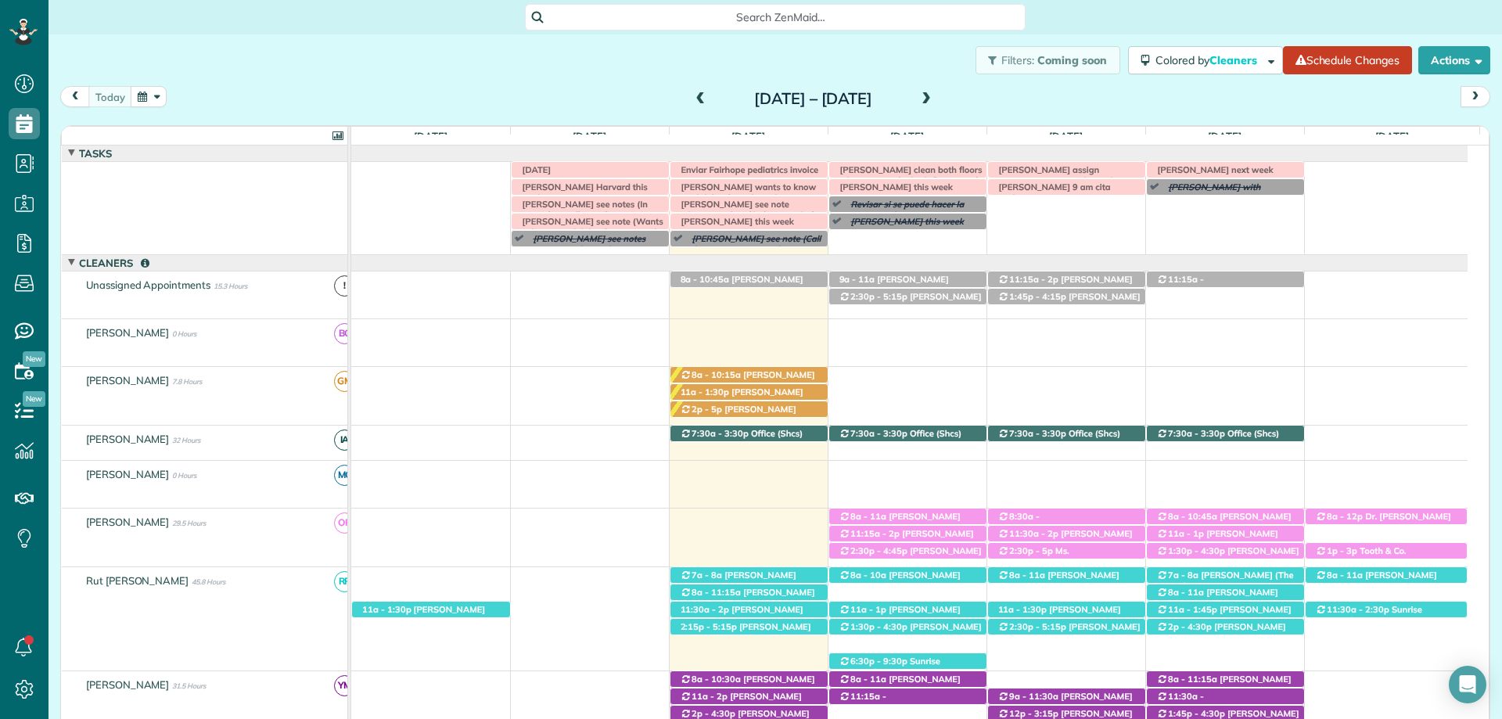
scroll to position [45, 0]
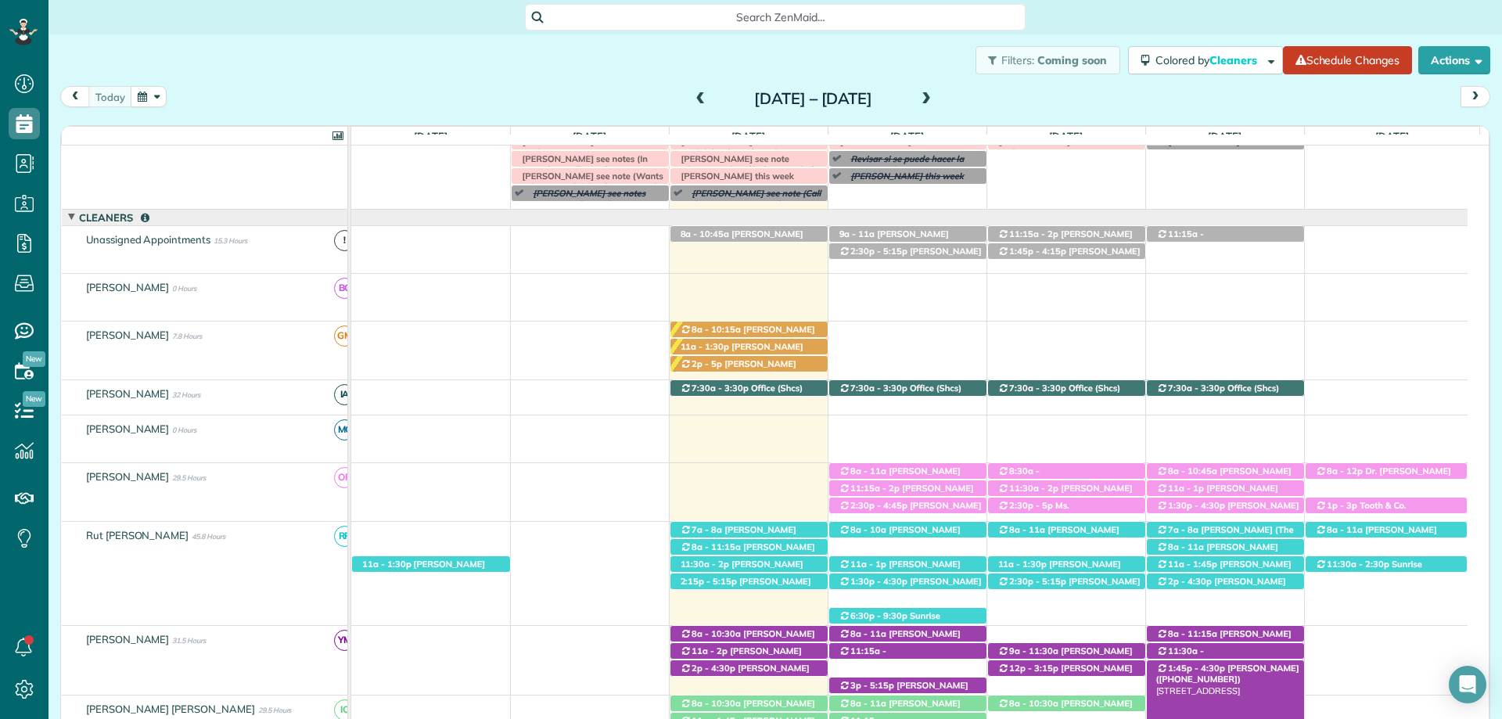
click at [1251, 667] on span "[PERSON_NAME] ([PHONE_NUMBER])" at bounding box center [1228, 674] width 143 height 22
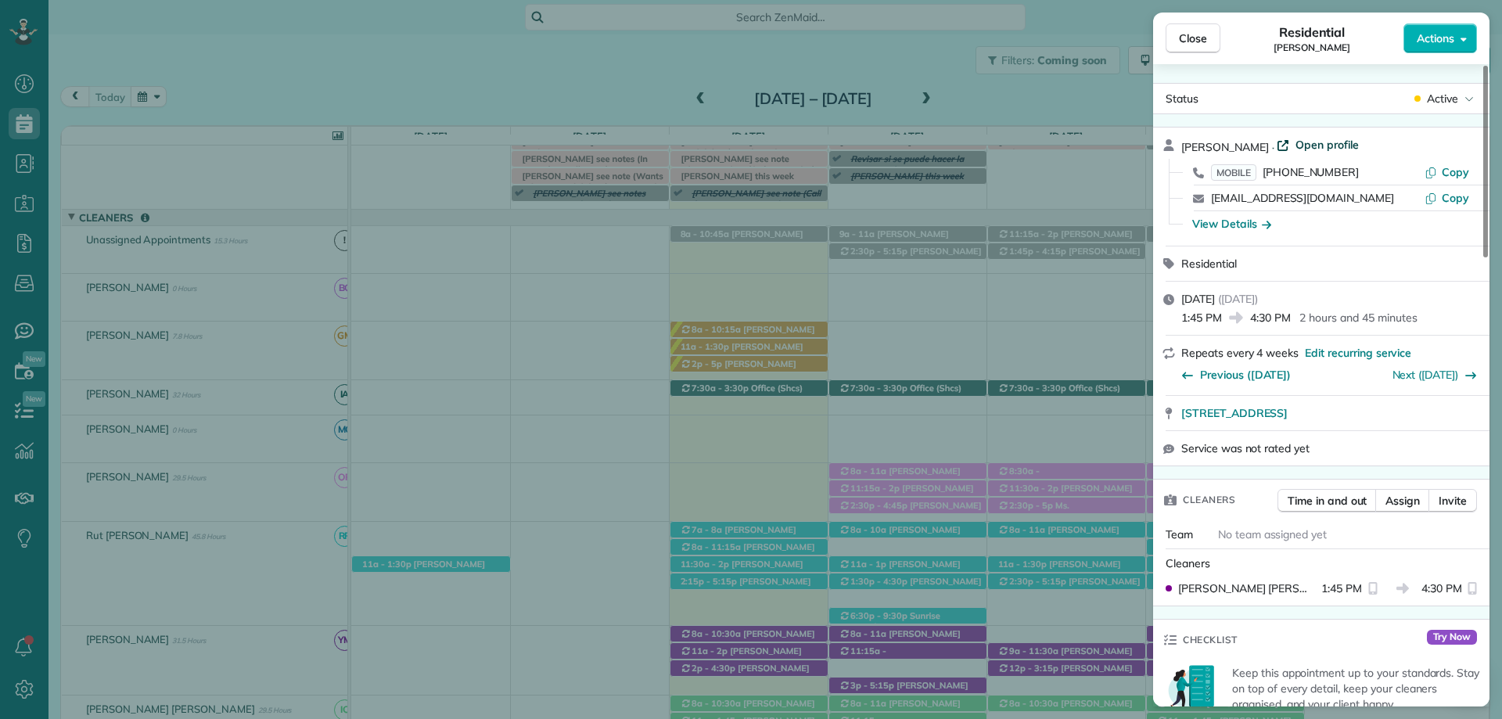
click at [1304, 142] on span "Open profile" at bounding box center [1327, 145] width 63 height 16
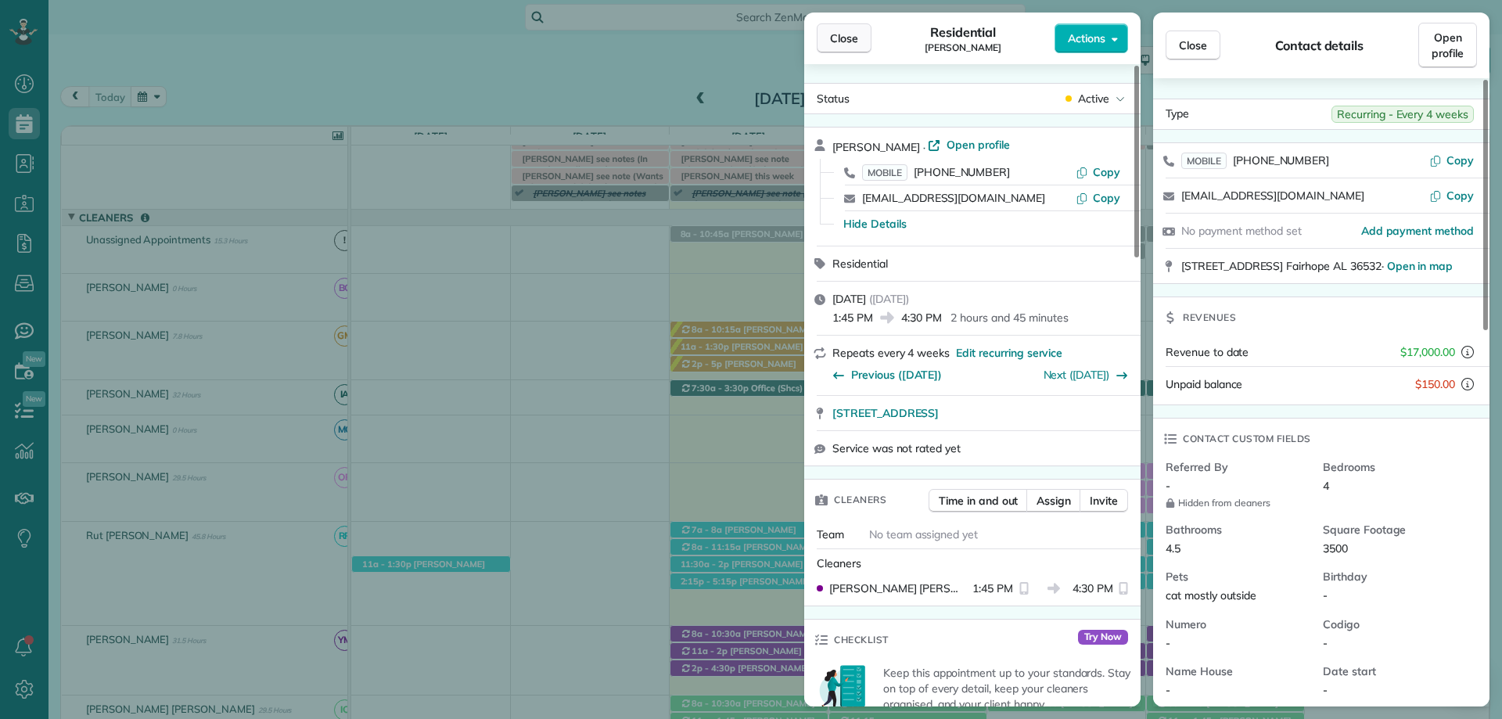
click at [840, 43] on span "Close" at bounding box center [844, 39] width 28 height 16
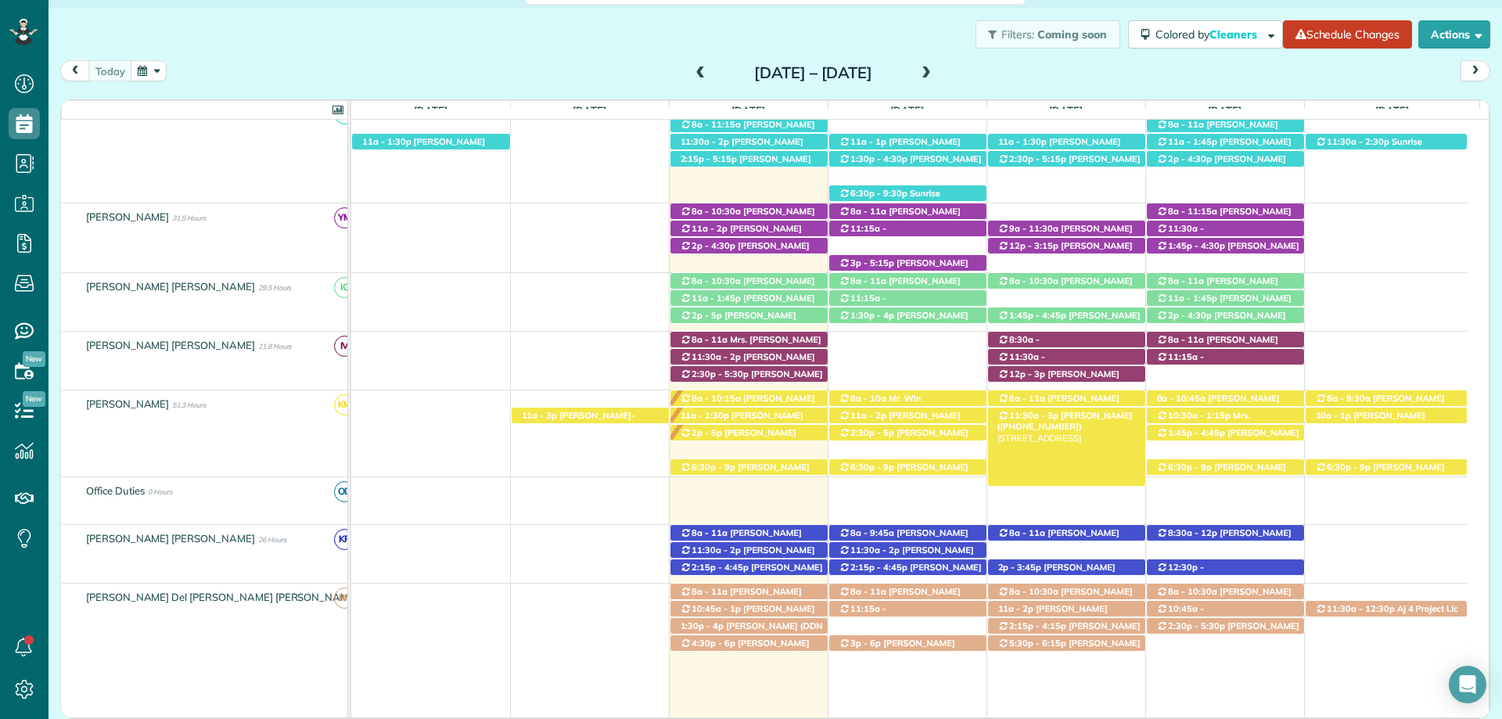
scroll to position [437, 0]
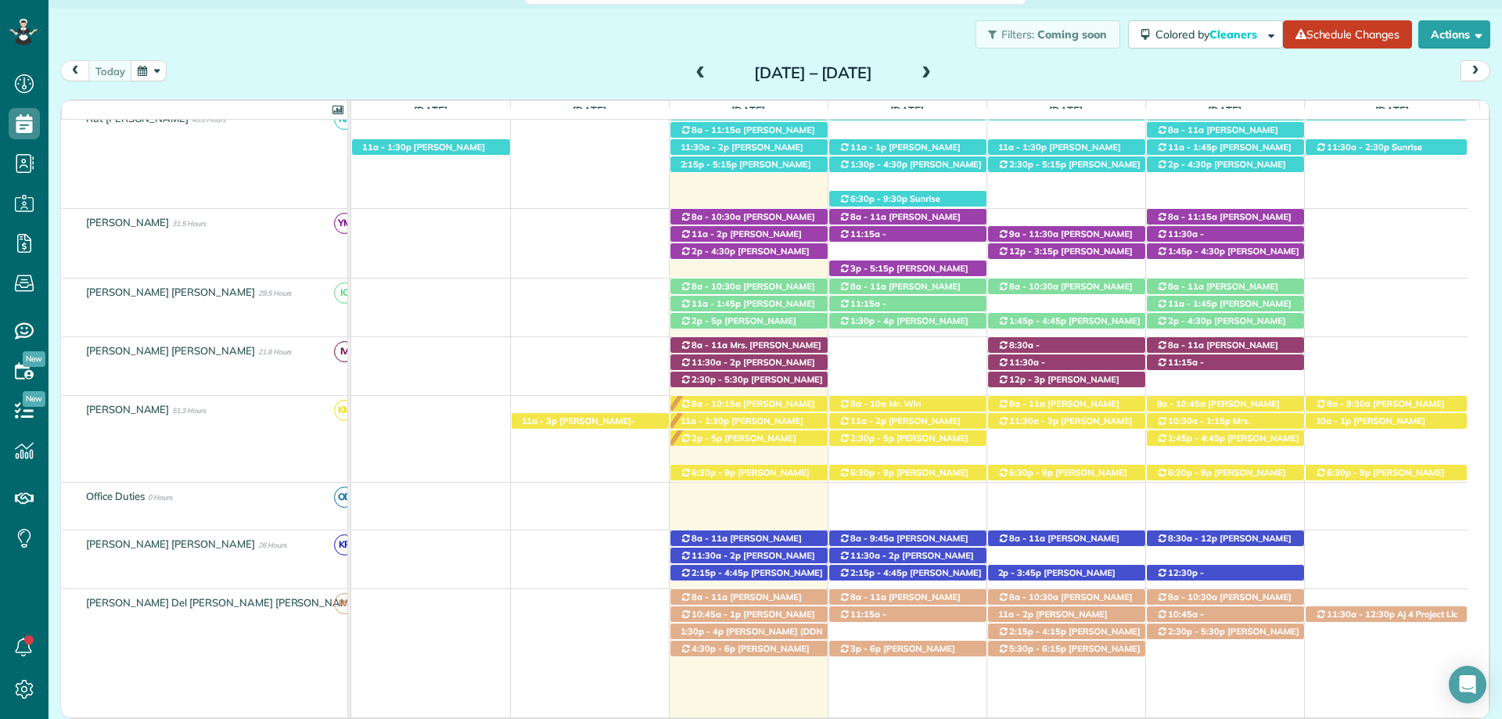
click at [1136, 84] on div "[DATE] [DATE] – [DATE]" at bounding box center [775, 74] width 1430 height 29
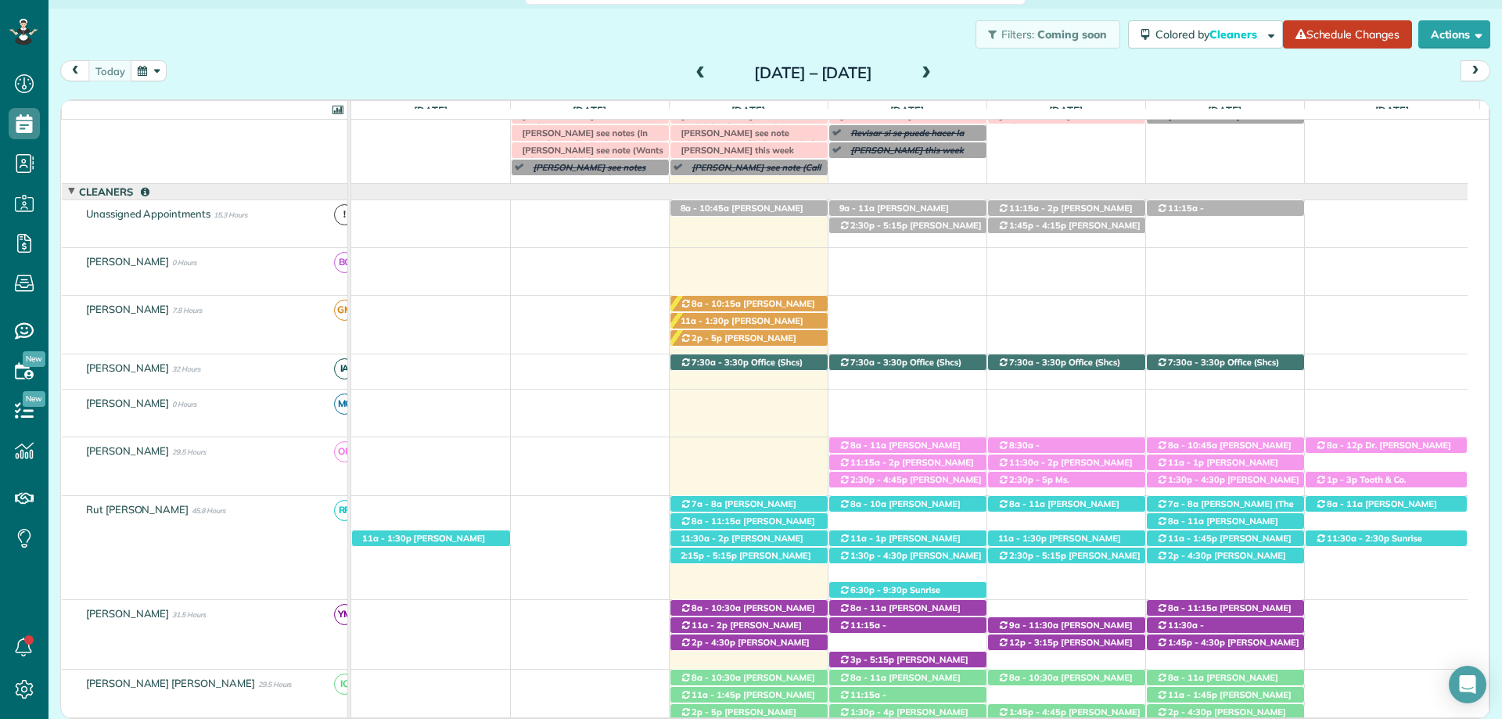
scroll to position [124, 0]
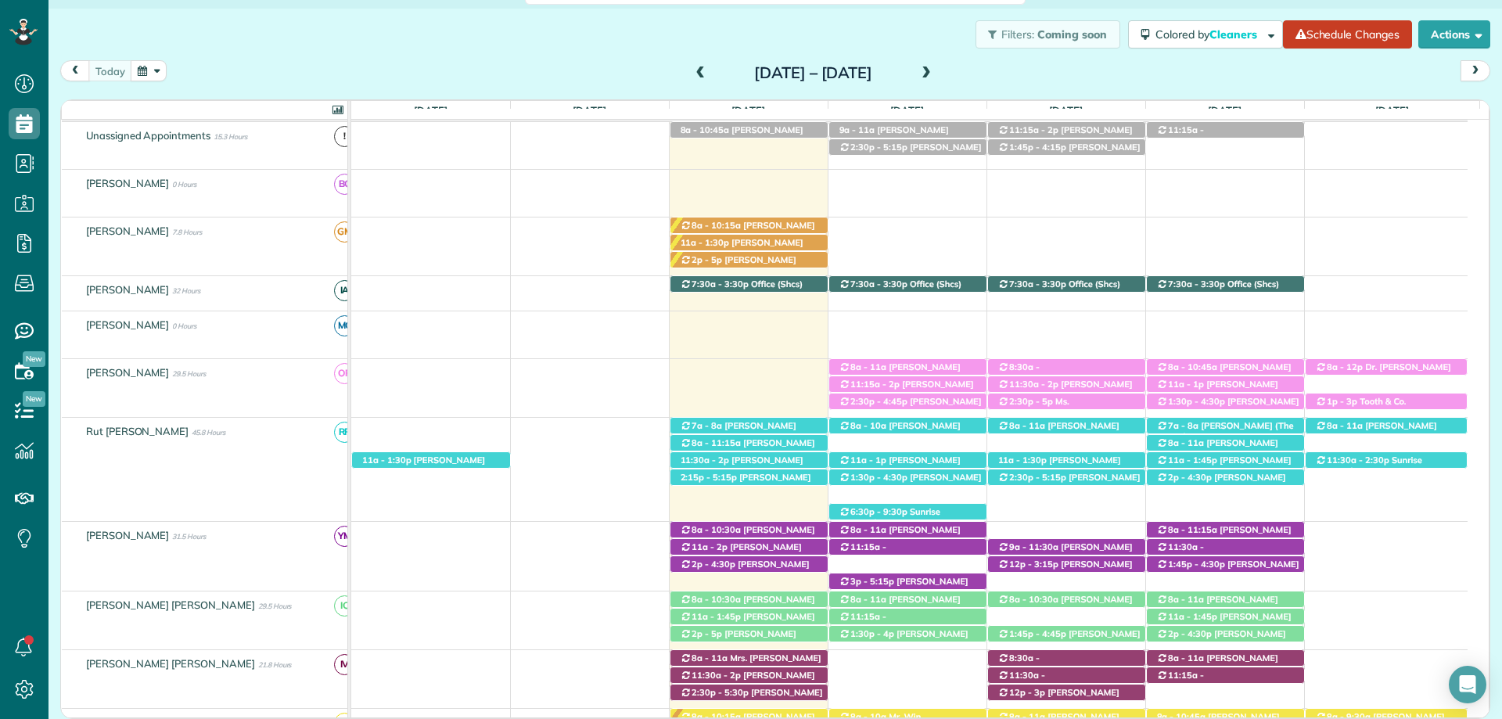
click at [1246, 599] on span "[PERSON_NAME] ([PHONE_NUMBER])" at bounding box center [1218, 605] width 122 height 22
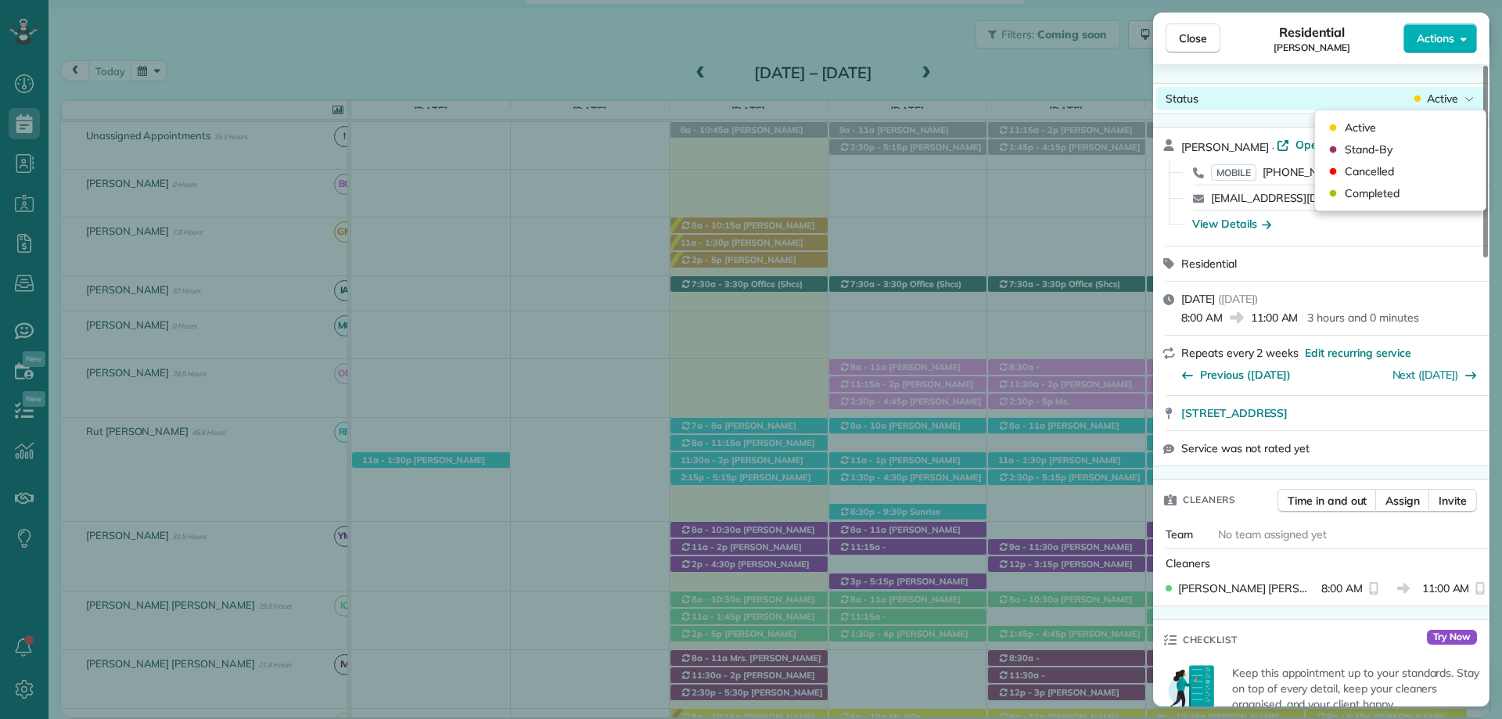
click at [1430, 103] on span "Active" at bounding box center [1442, 99] width 31 height 16
click at [1366, 165] on span "Cancelled" at bounding box center [1369, 172] width 49 height 16
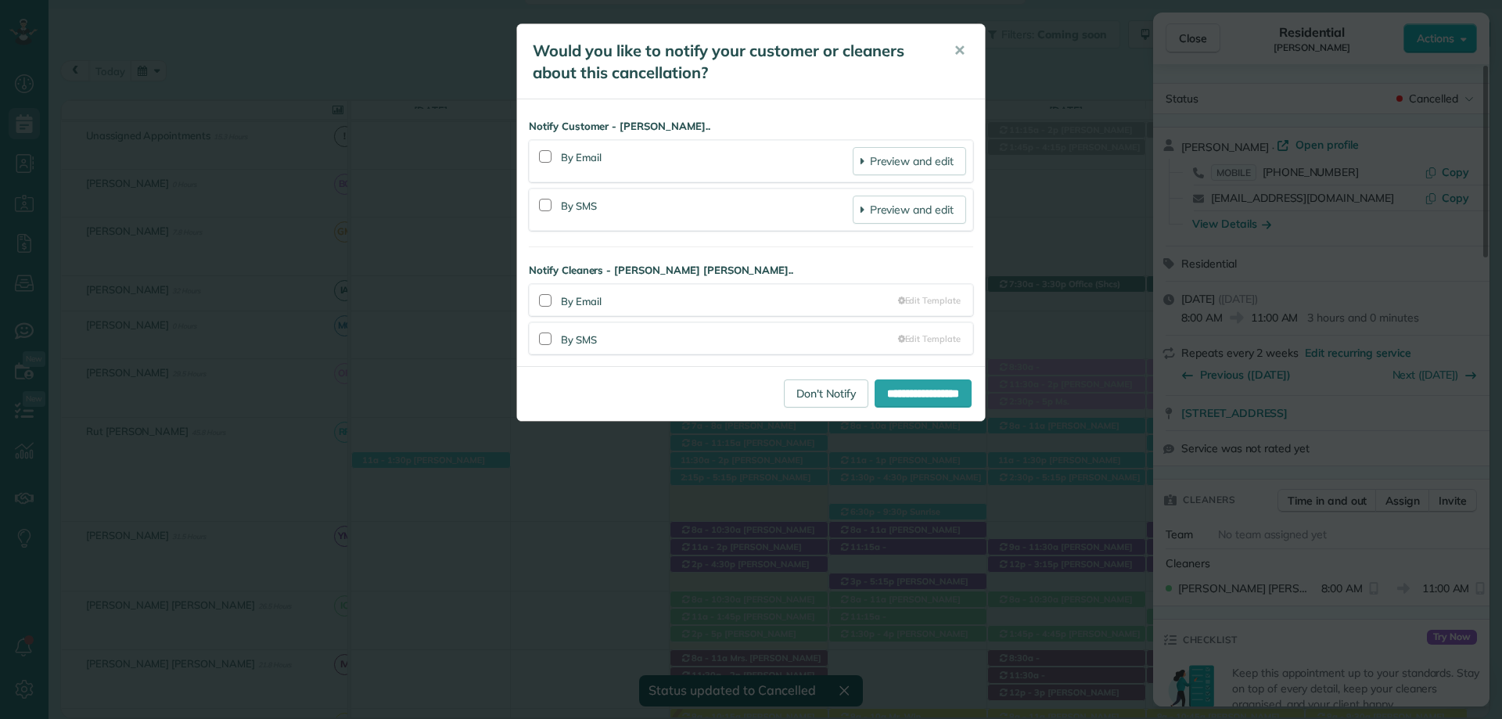
click at [546, 148] on div at bounding box center [546, 157] width 20 height 36
click at [547, 156] on div at bounding box center [545, 156] width 13 height 13
click at [550, 205] on div at bounding box center [545, 205] width 13 height 13
click at [894, 391] on input "**********" at bounding box center [923, 394] width 97 height 28
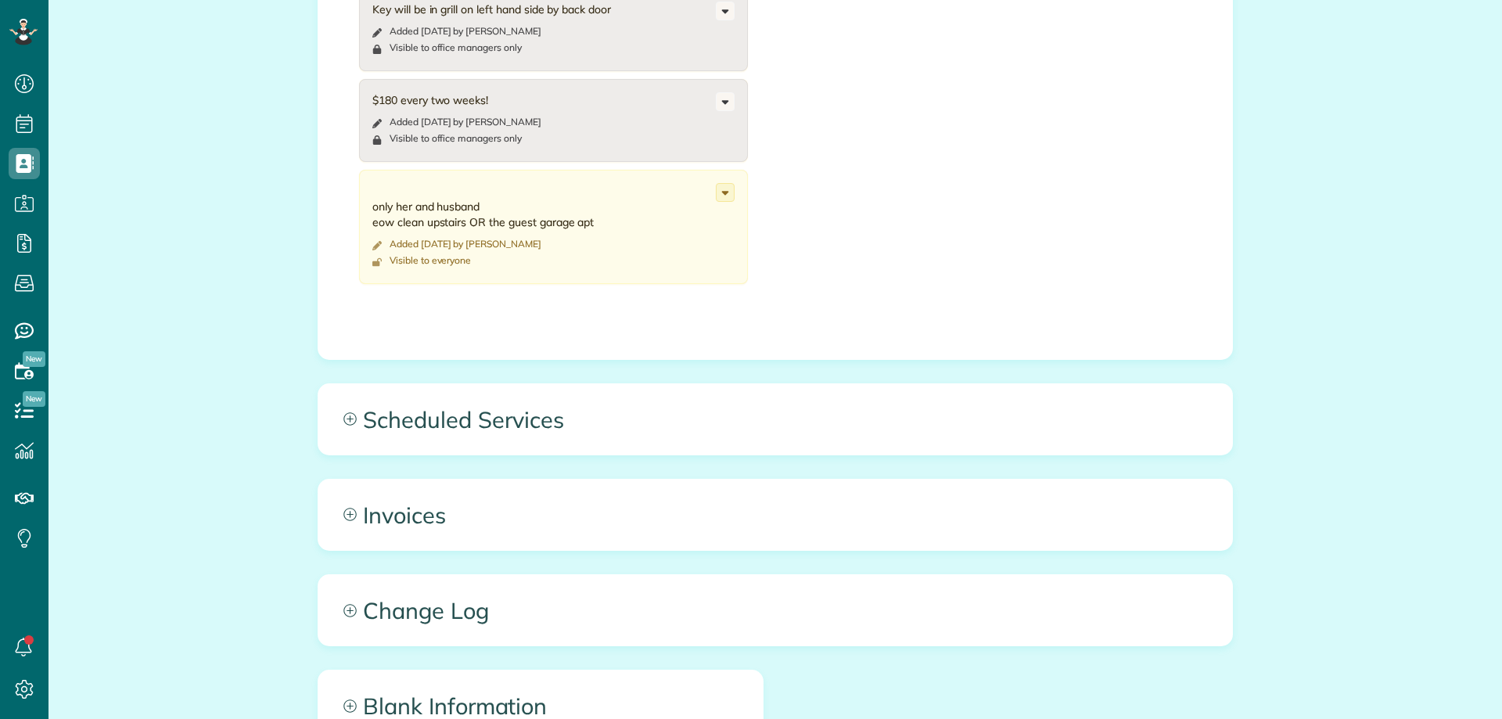
scroll to position [7, 7]
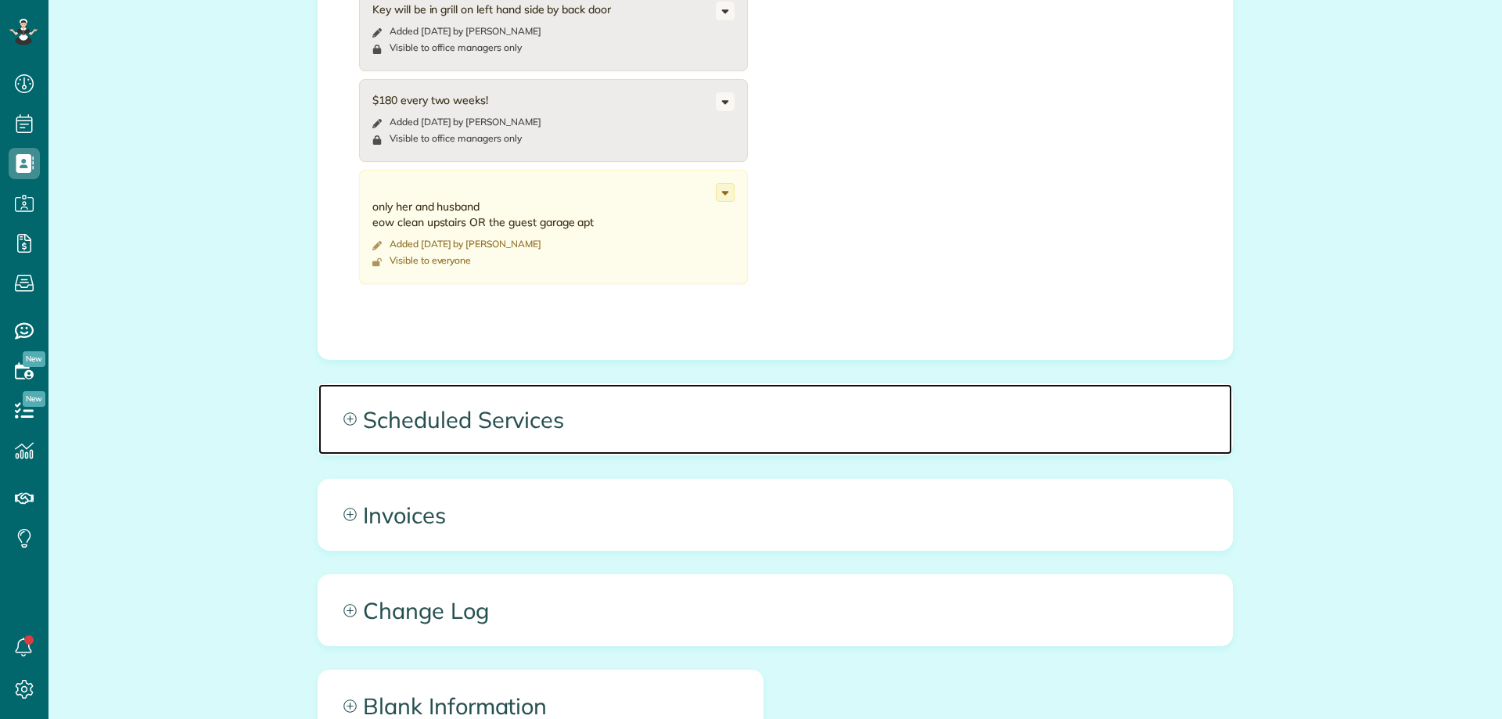
click at [572, 394] on span "Scheduled Services" at bounding box center [775, 419] width 914 height 70
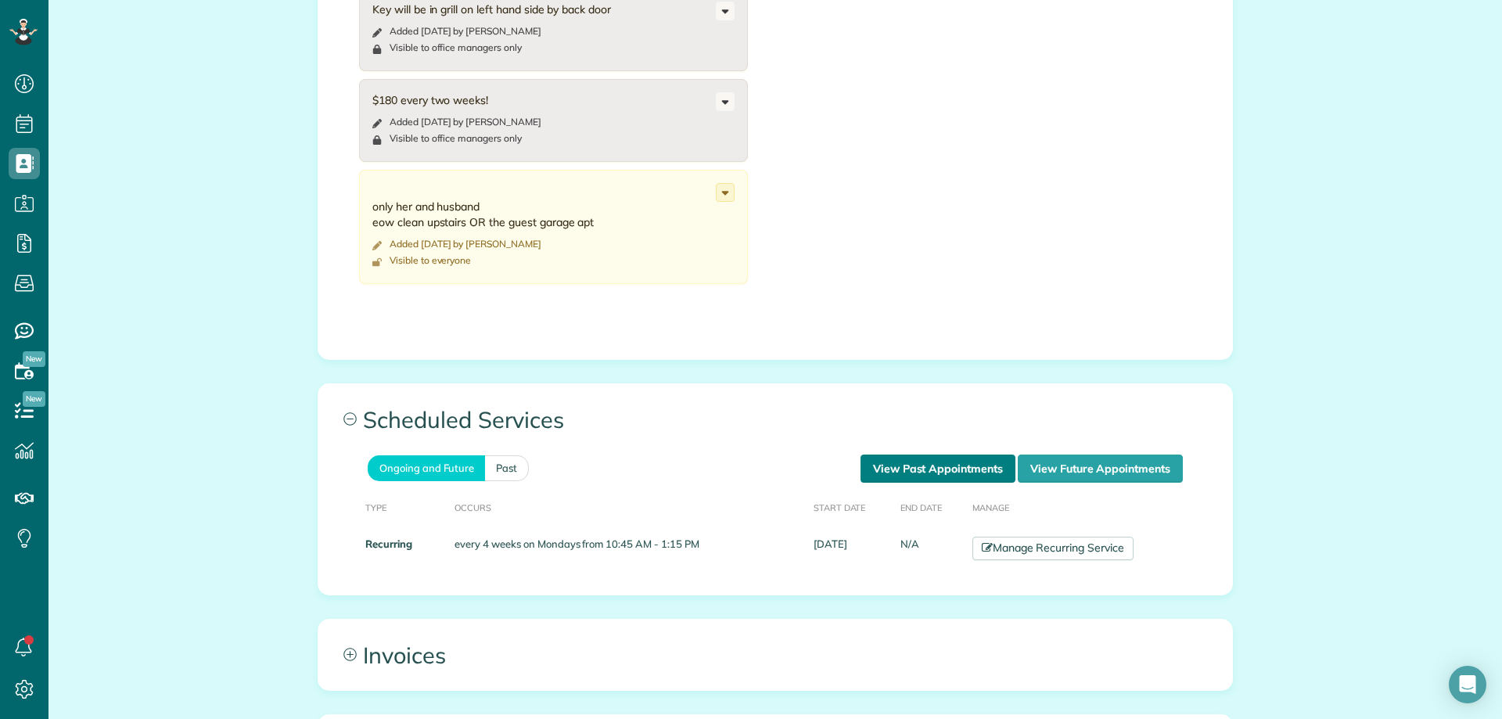
click at [891, 457] on link "View Past Appointments" at bounding box center [938, 469] width 155 height 28
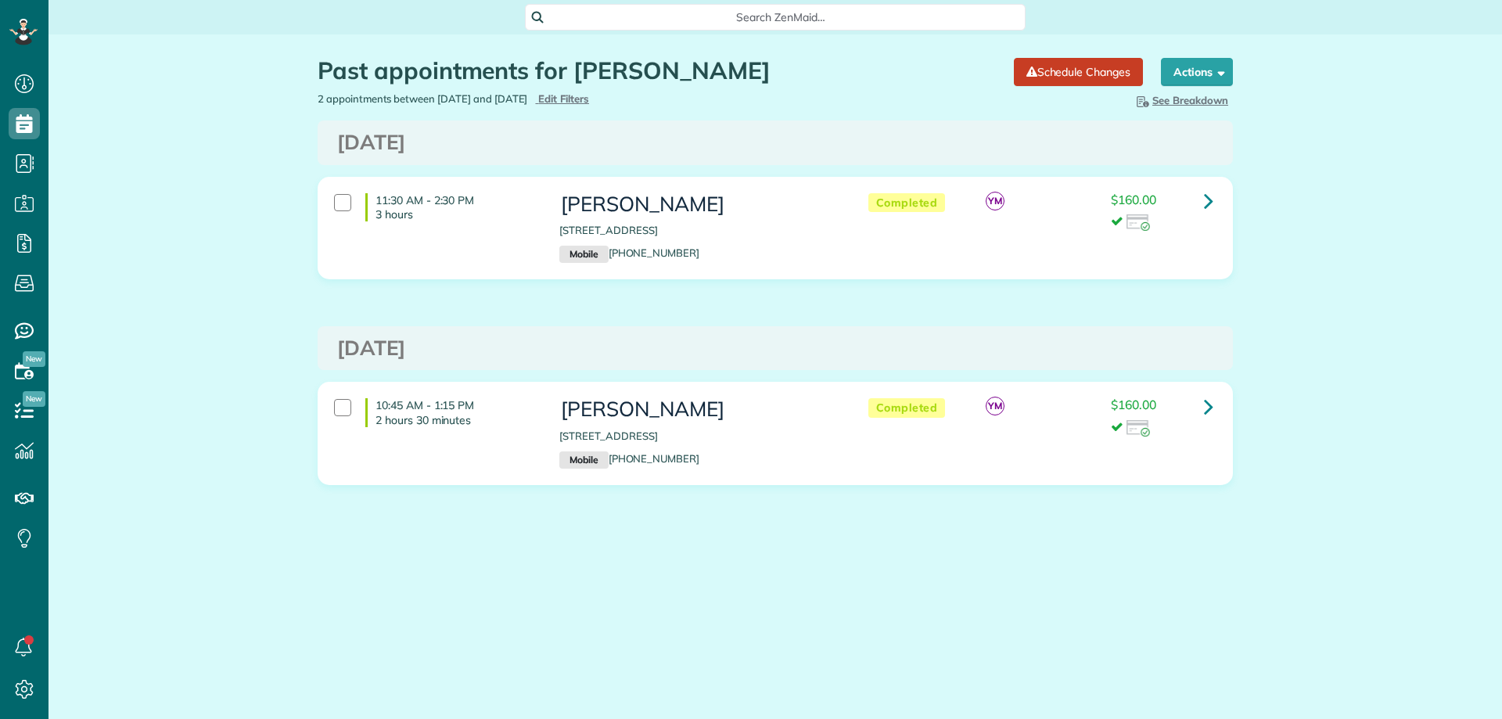
scroll to position [7, 7]
click at [1206, 208] on icon at bounding box center [1208, 200] width 9 height 27
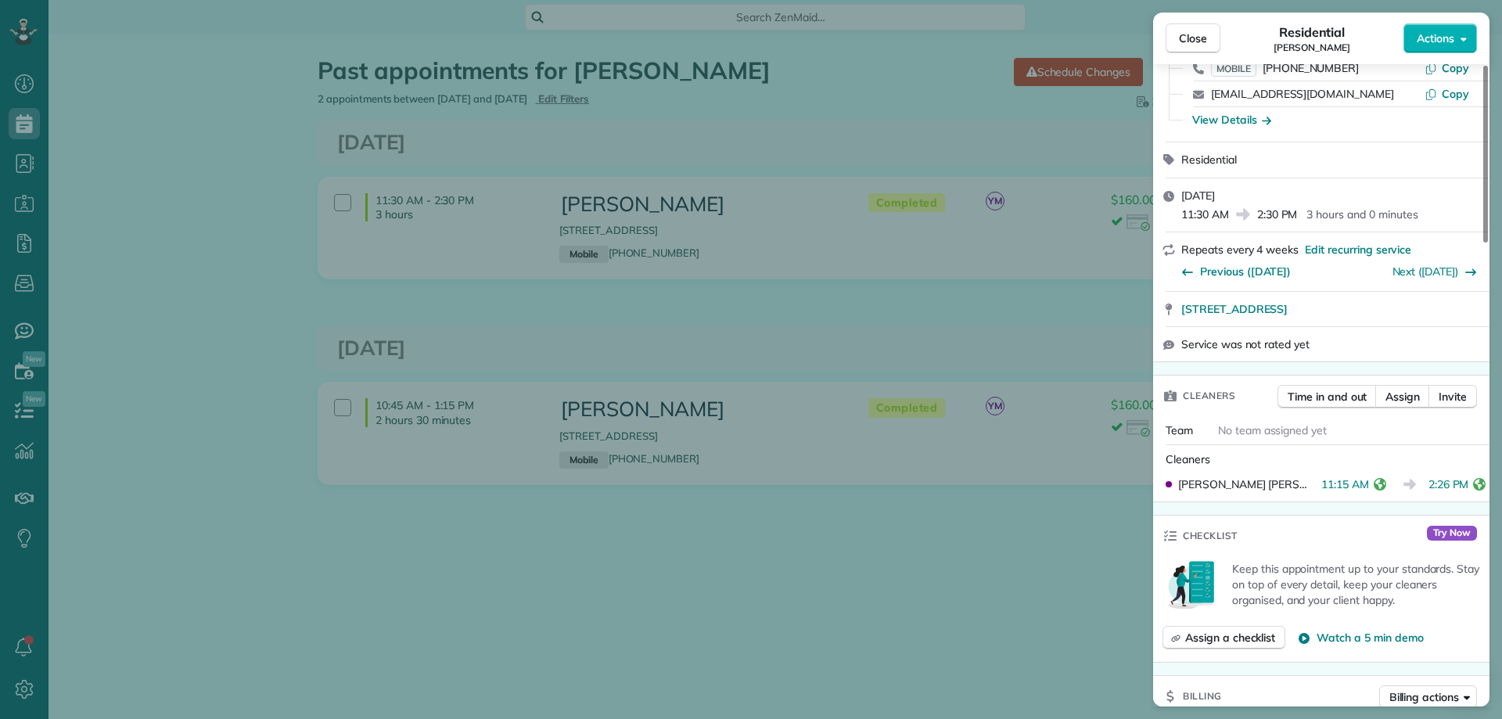
scroll to position [157, 0]
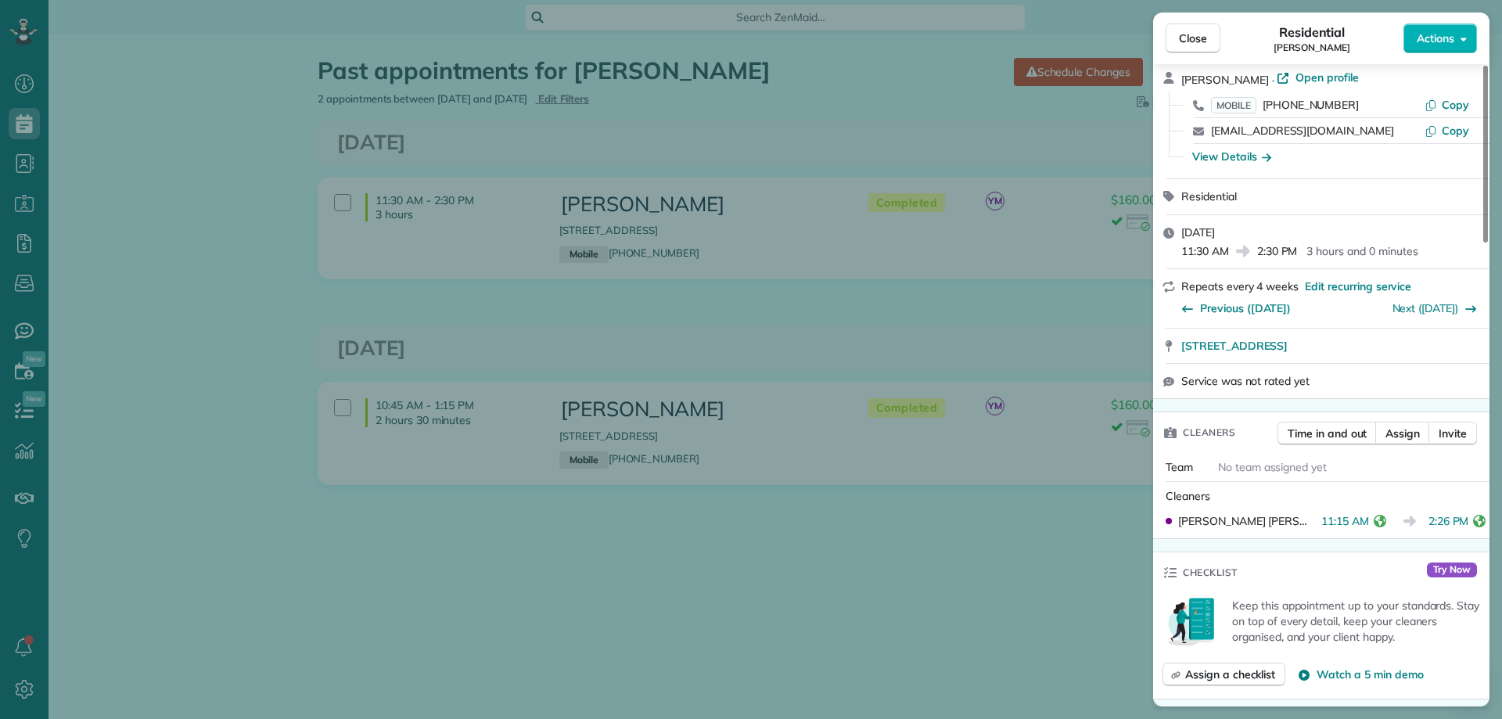
click at [905, 290] on div "Close Residential [PERSON_NAME] Actions This appointment is linked to Payroll I…" at bounding box center [751, 359] width 1502 height 719
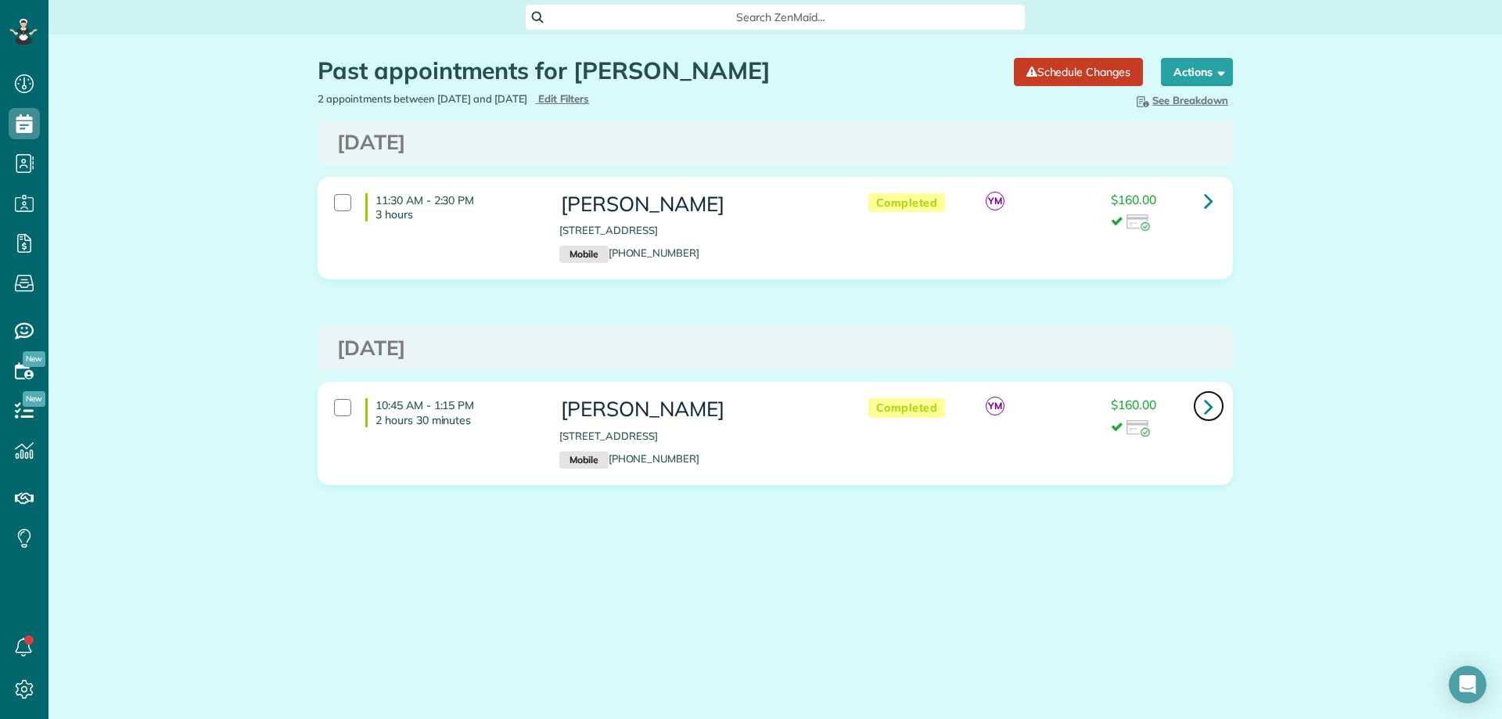
click at [1206, 403] on icon at bounding box center [1208, 406] width 9 height 27
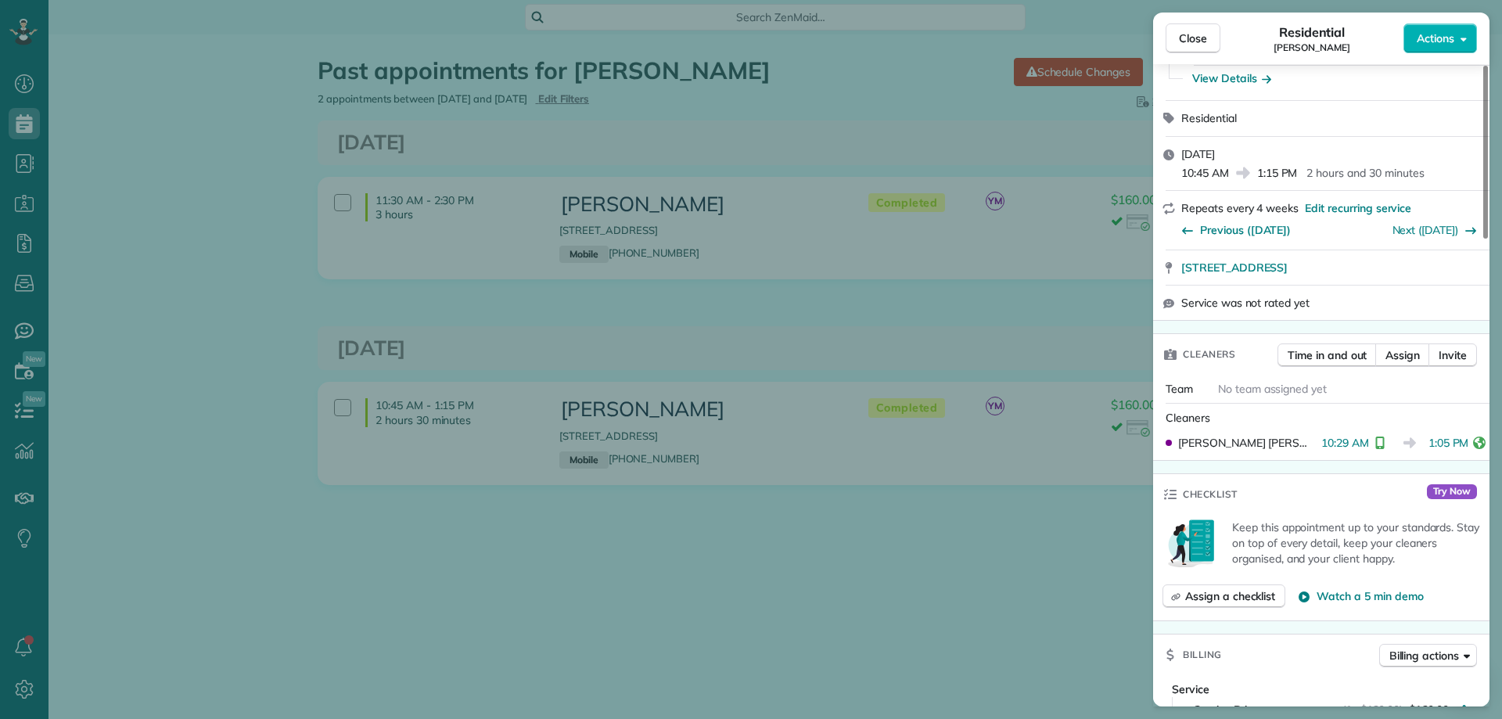
scroll to position [313, 0]
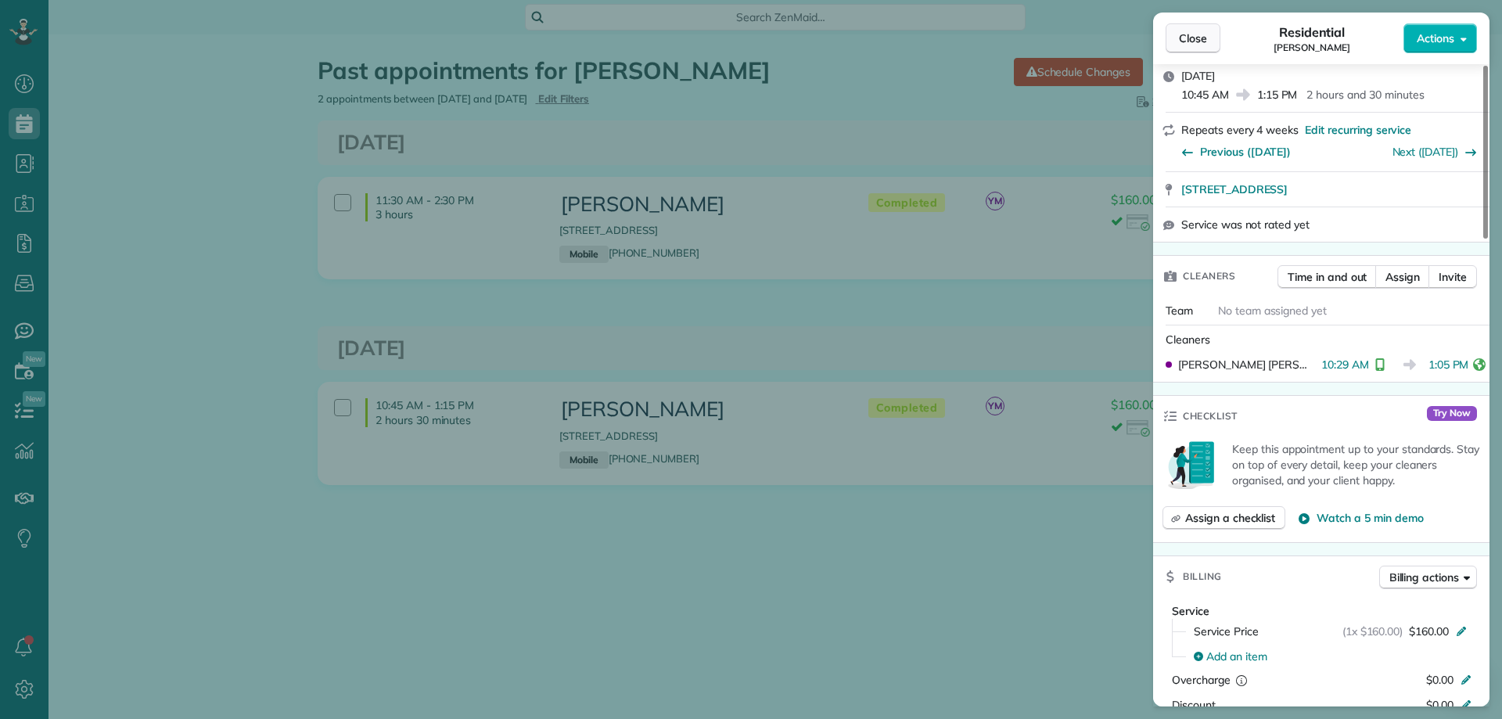
click at [1188, 43] on span "Close" at bounding box center [1193, 39] width 28 height 16
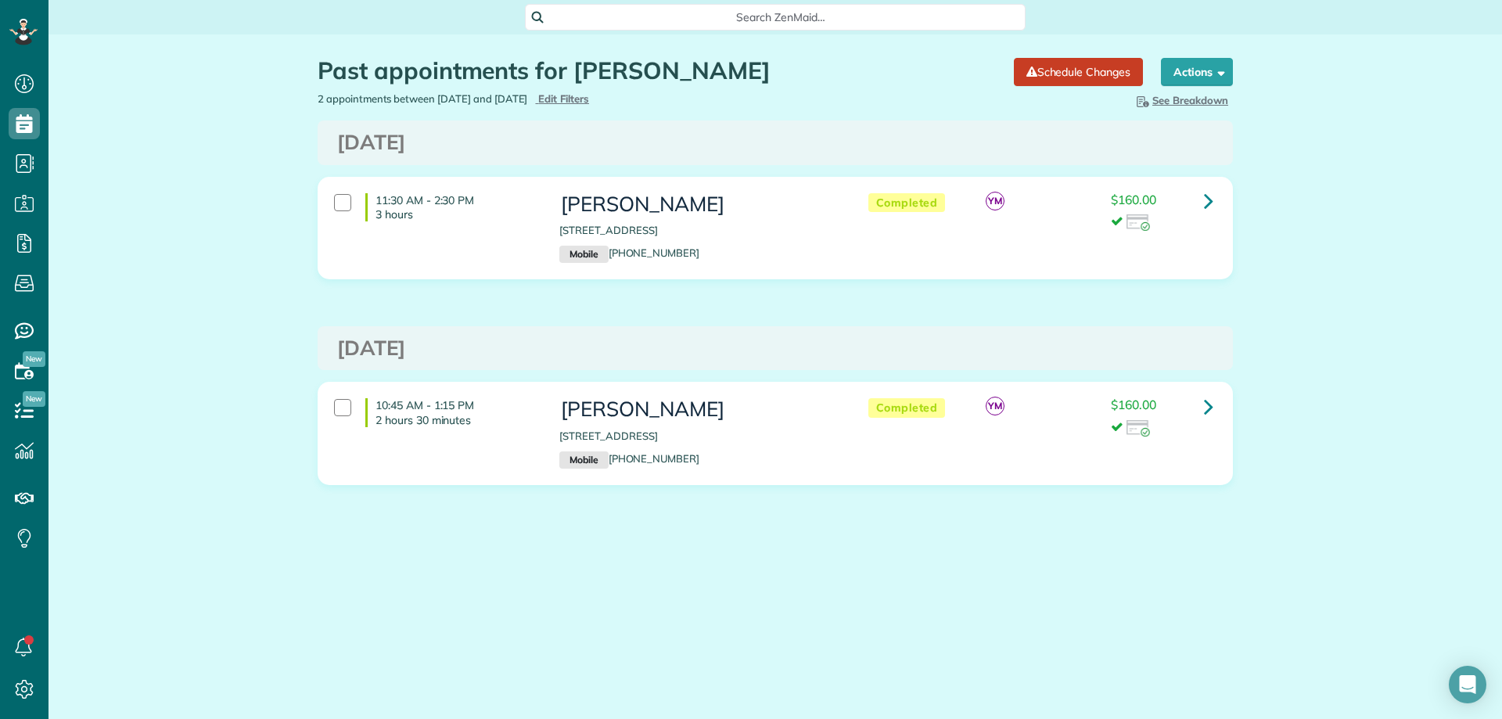
click at [1187, 643] on main "Search ZenMaid… Past appointments for [PERSON_NAME] Schedule Changes Actions Cr…" at bounding box center [776, 359] width 1454 height 719
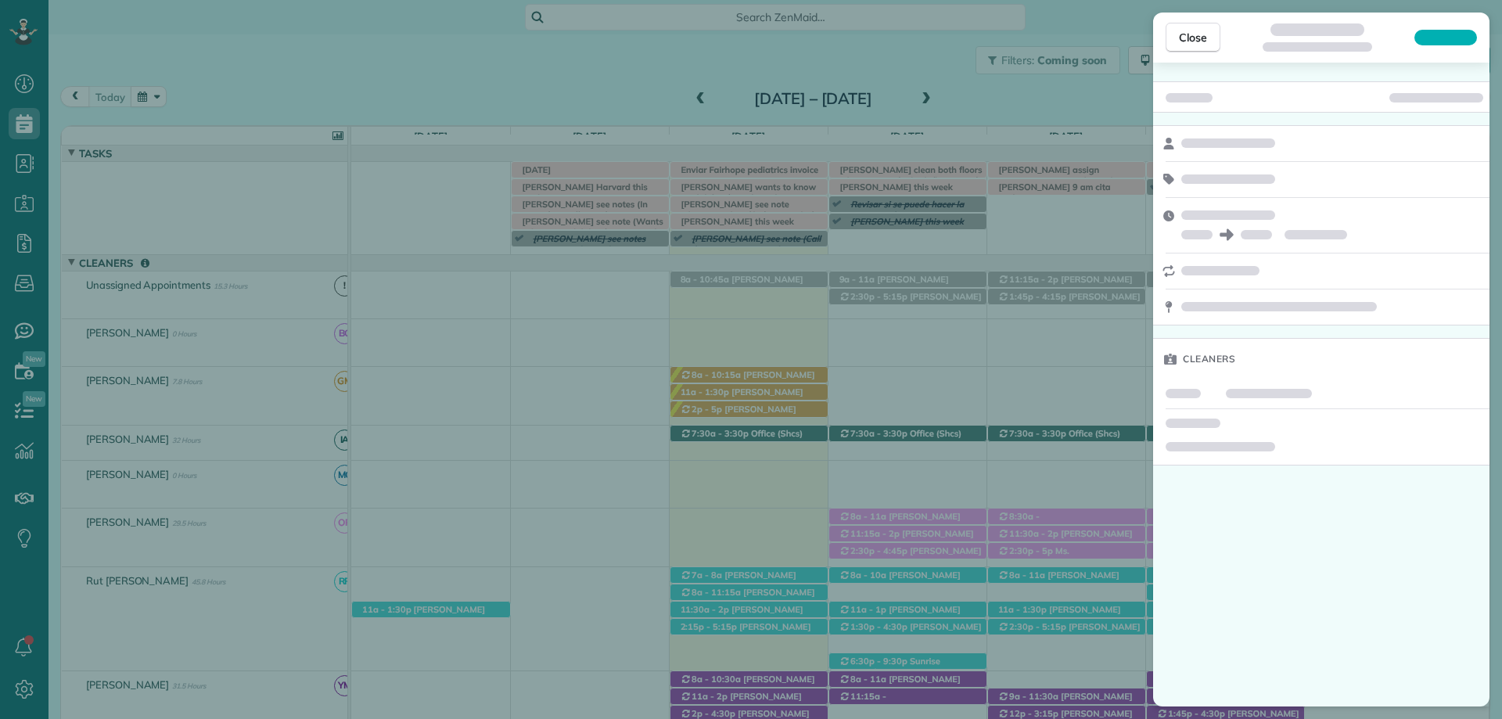
scroll to position [45, 0]
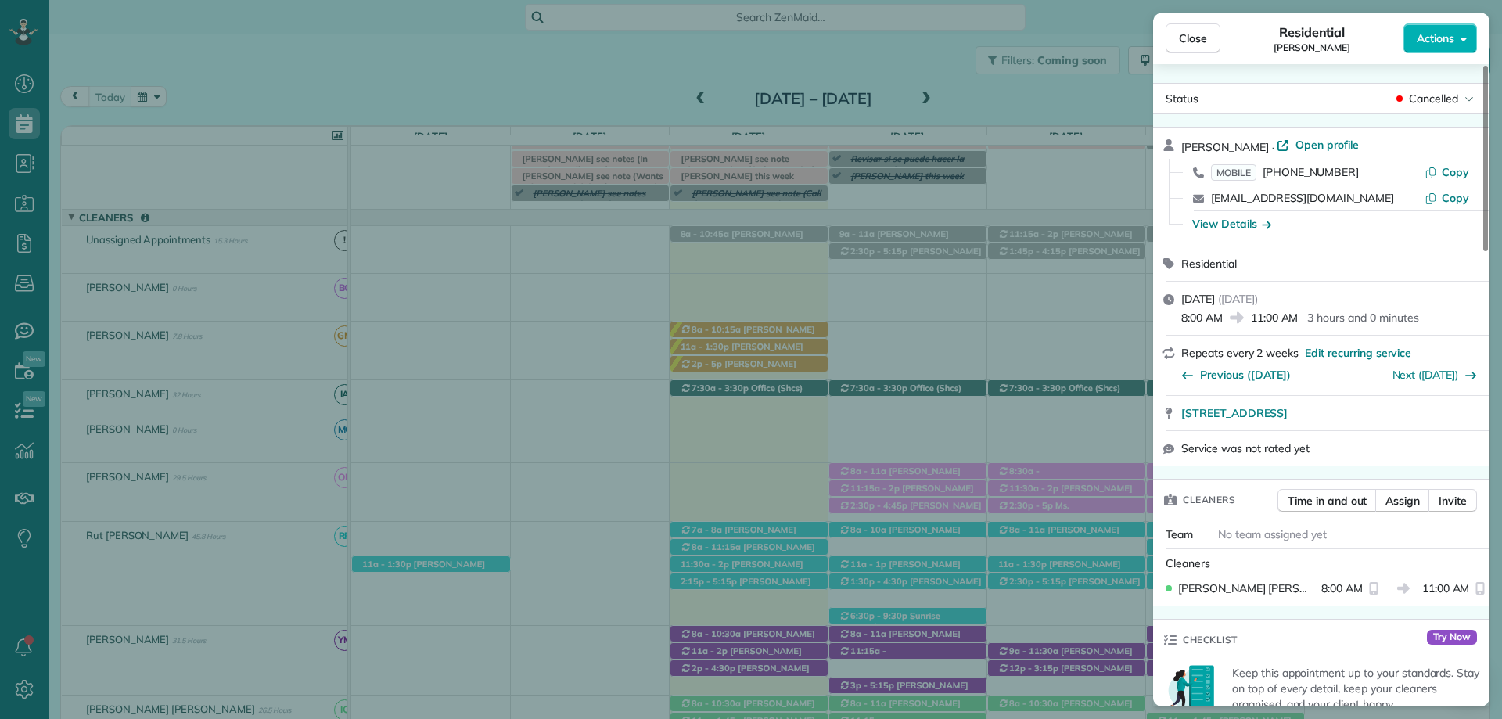
click at [1200, 28] on button "Close" at bounding box center [1193, 38] width 55 height 30
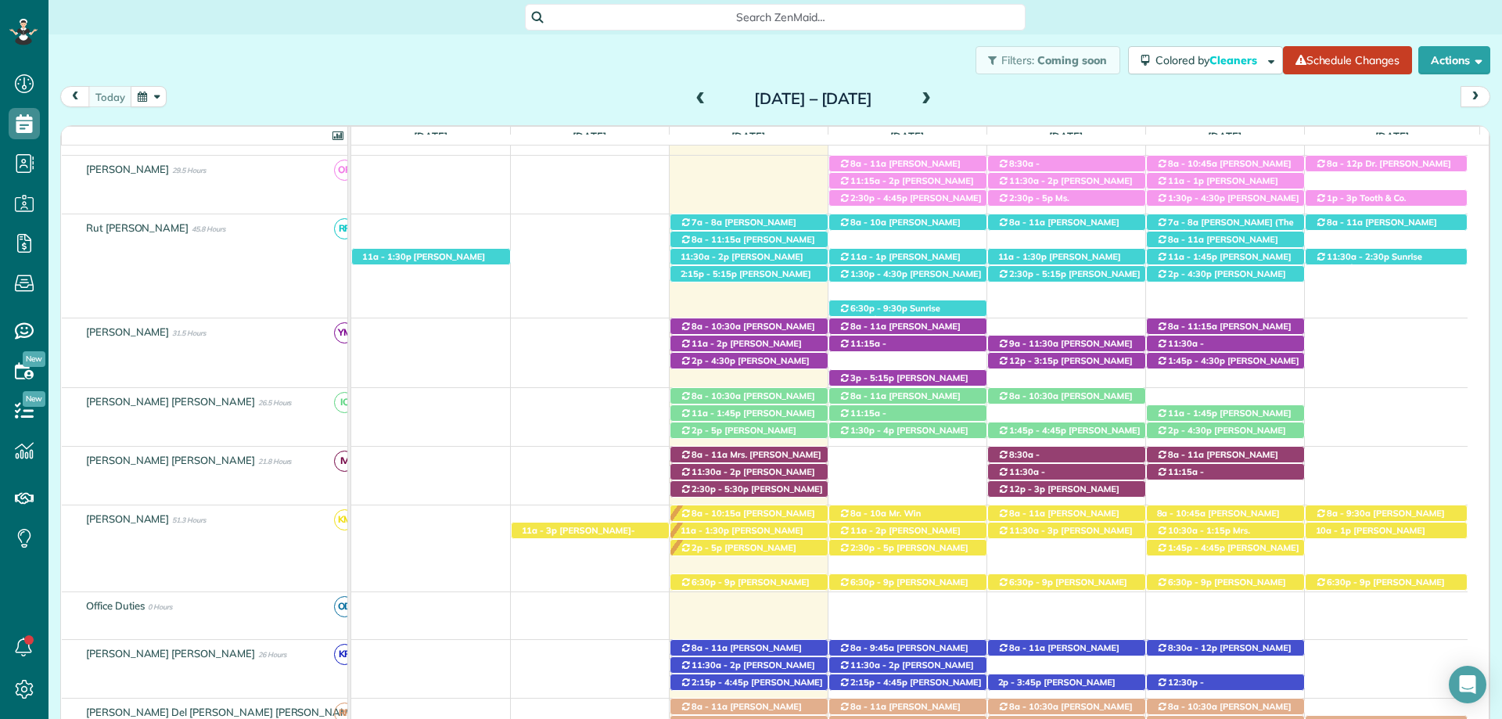
scroll to position [378, 0]
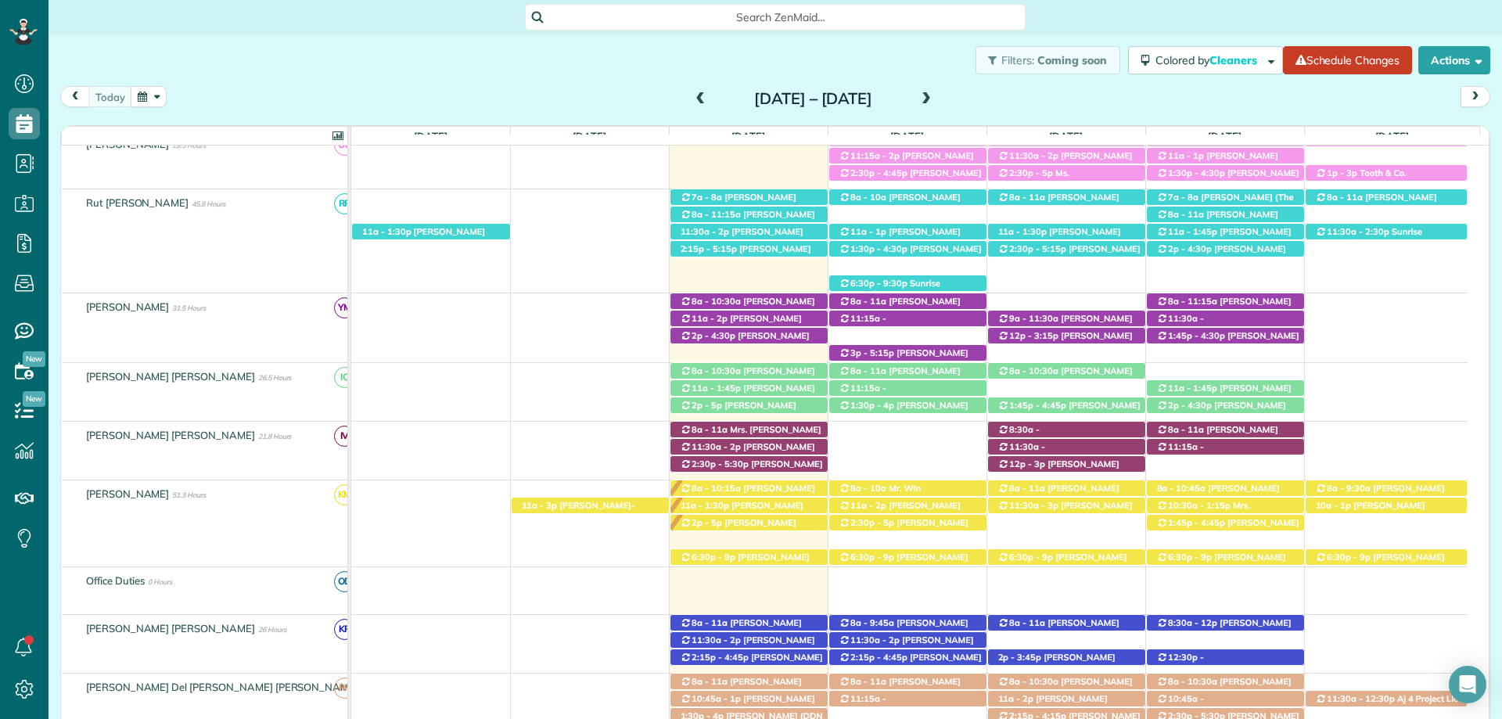
click at [935, 99] on span at bounding box center [926, 99] width 17 height 14
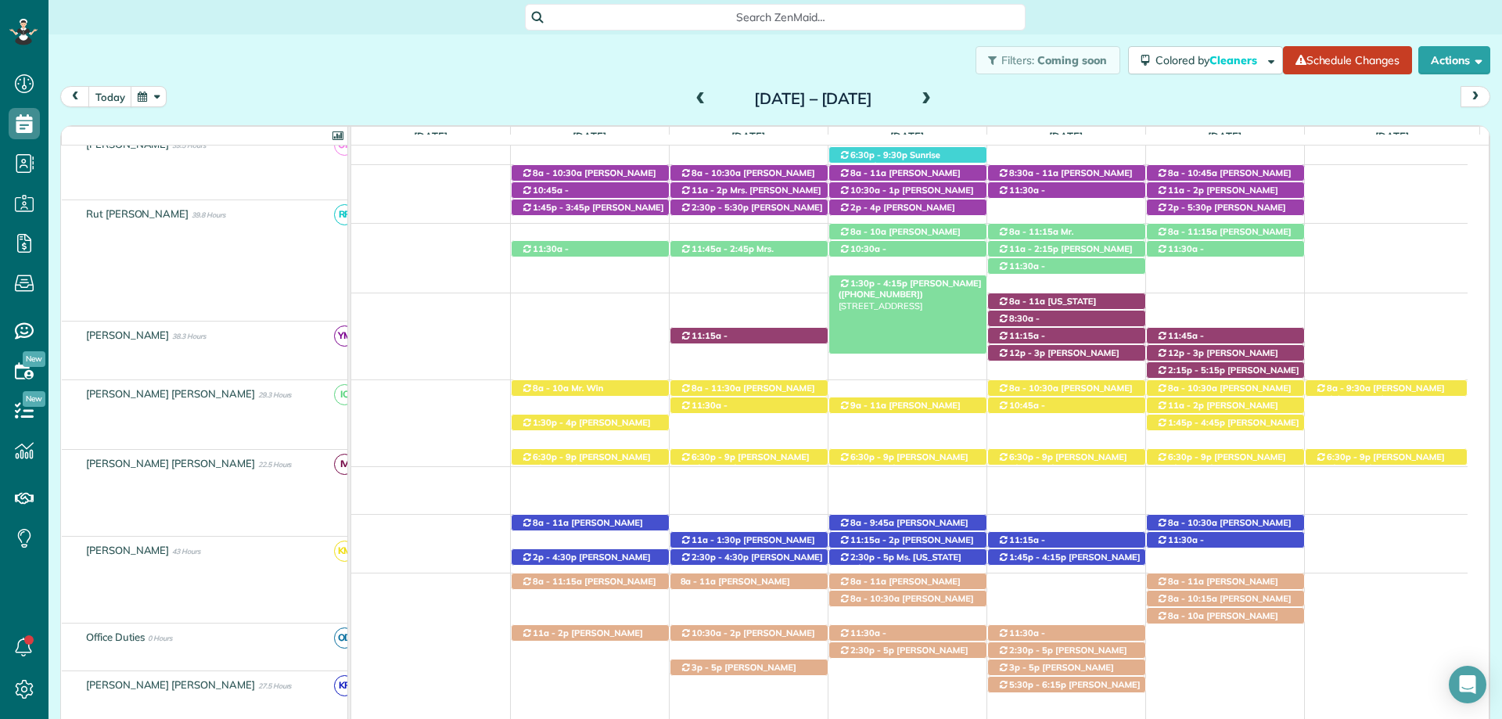
scroll to position [545, 0]
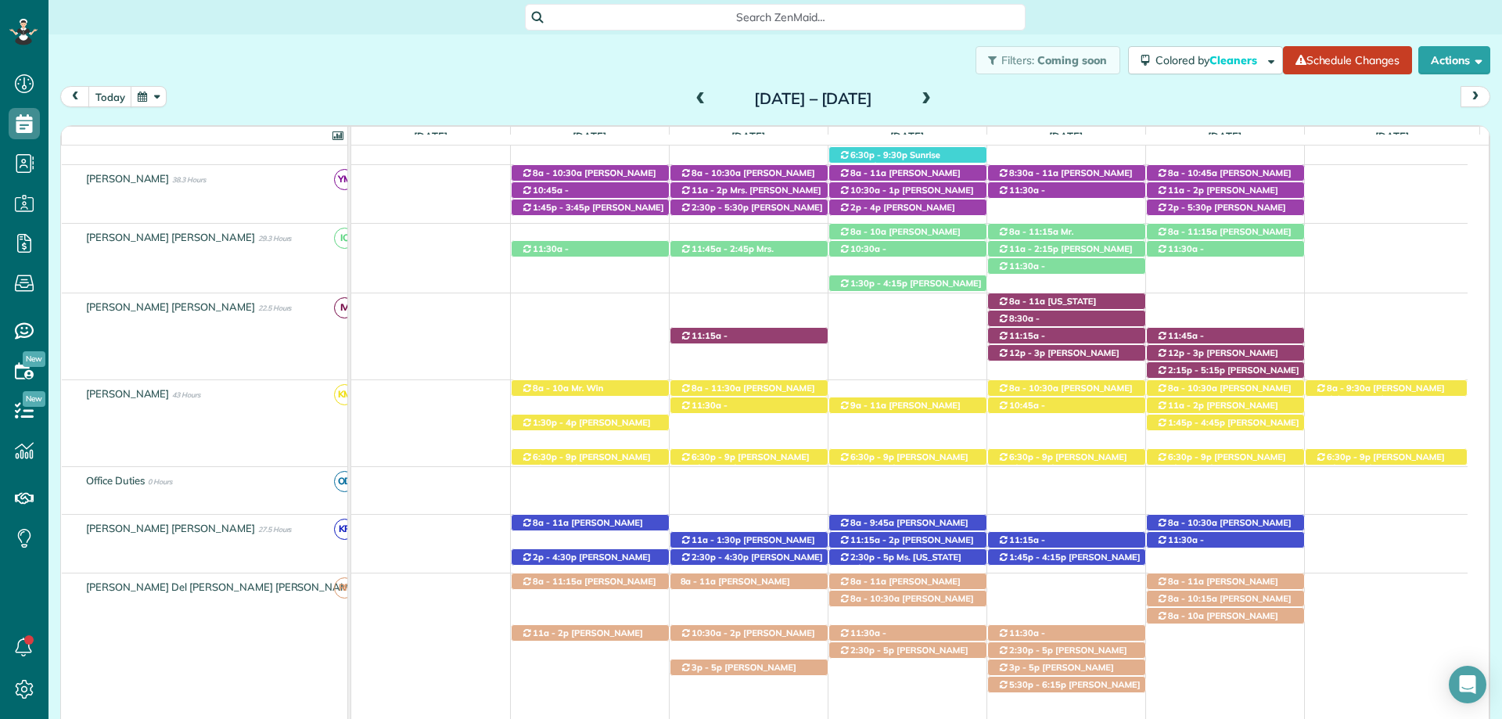
click at [1151, 16] on div "Search ZenMaid…" at bounding box center [776, 17] width 1454 height 27
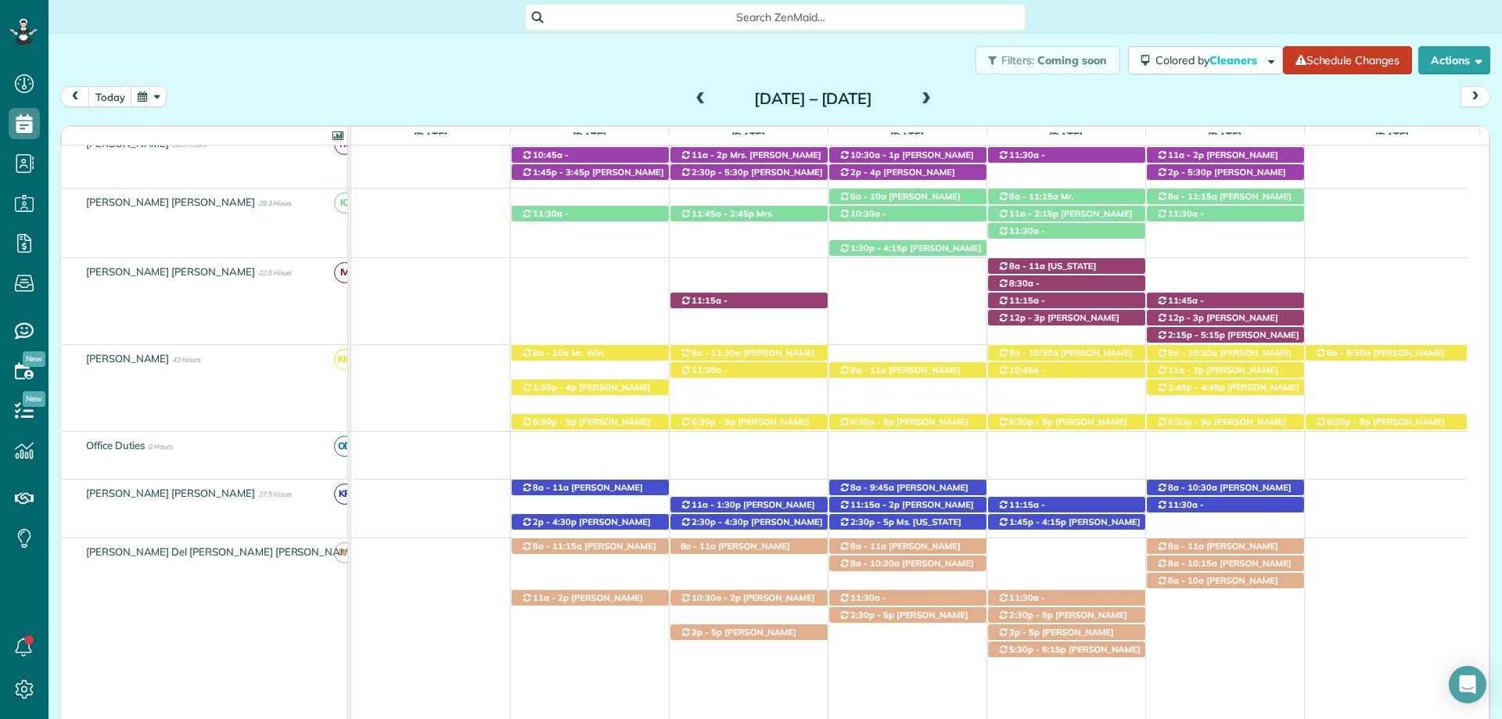
scroll to position [626, 0]
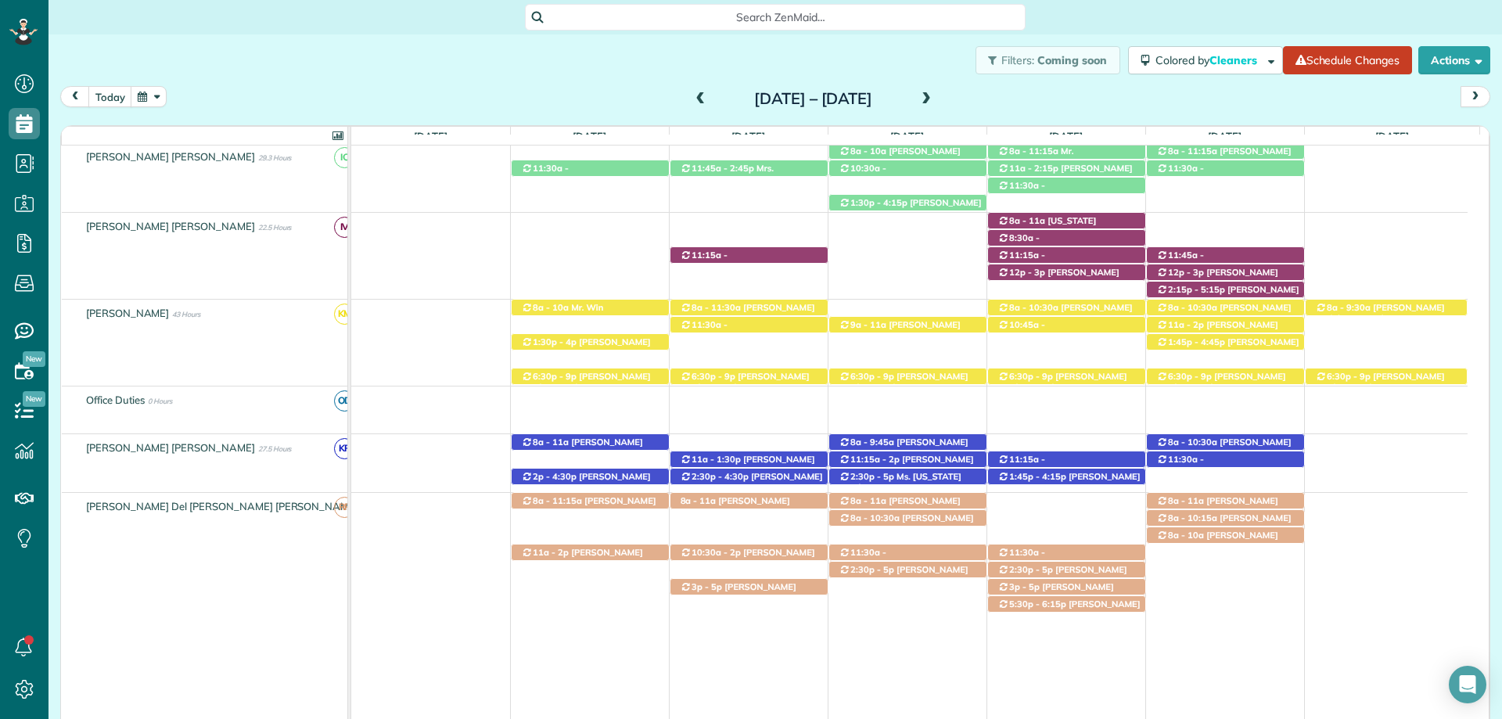
click at [238, 51] on div "Filters: Coming soon Colored by Cleaners Color by Cleaner Color by Team Color b…" at bounding box center [776, 60] width 1454 height 52
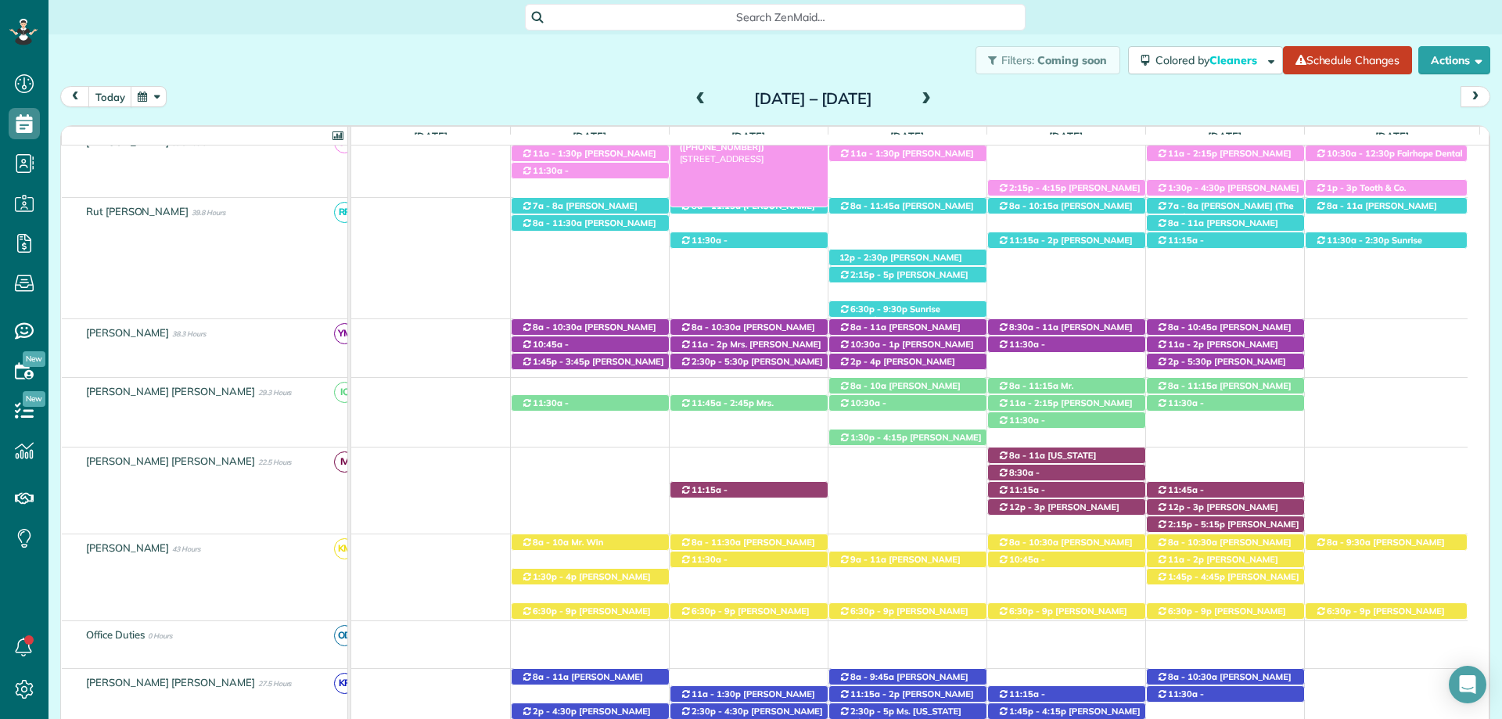
scroll to position [313, 0]
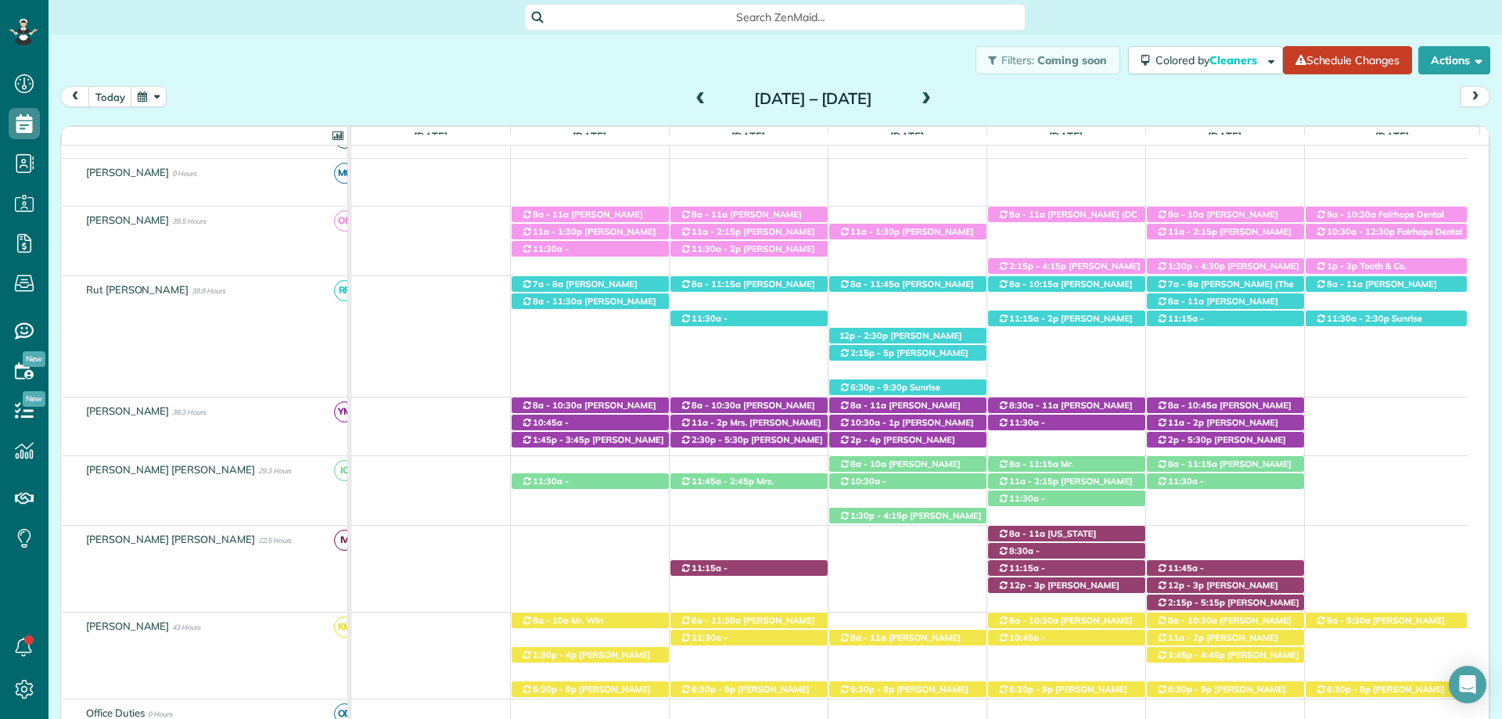
click at [693, 104] on span at bounding box center [701, 99] width 17 height 14
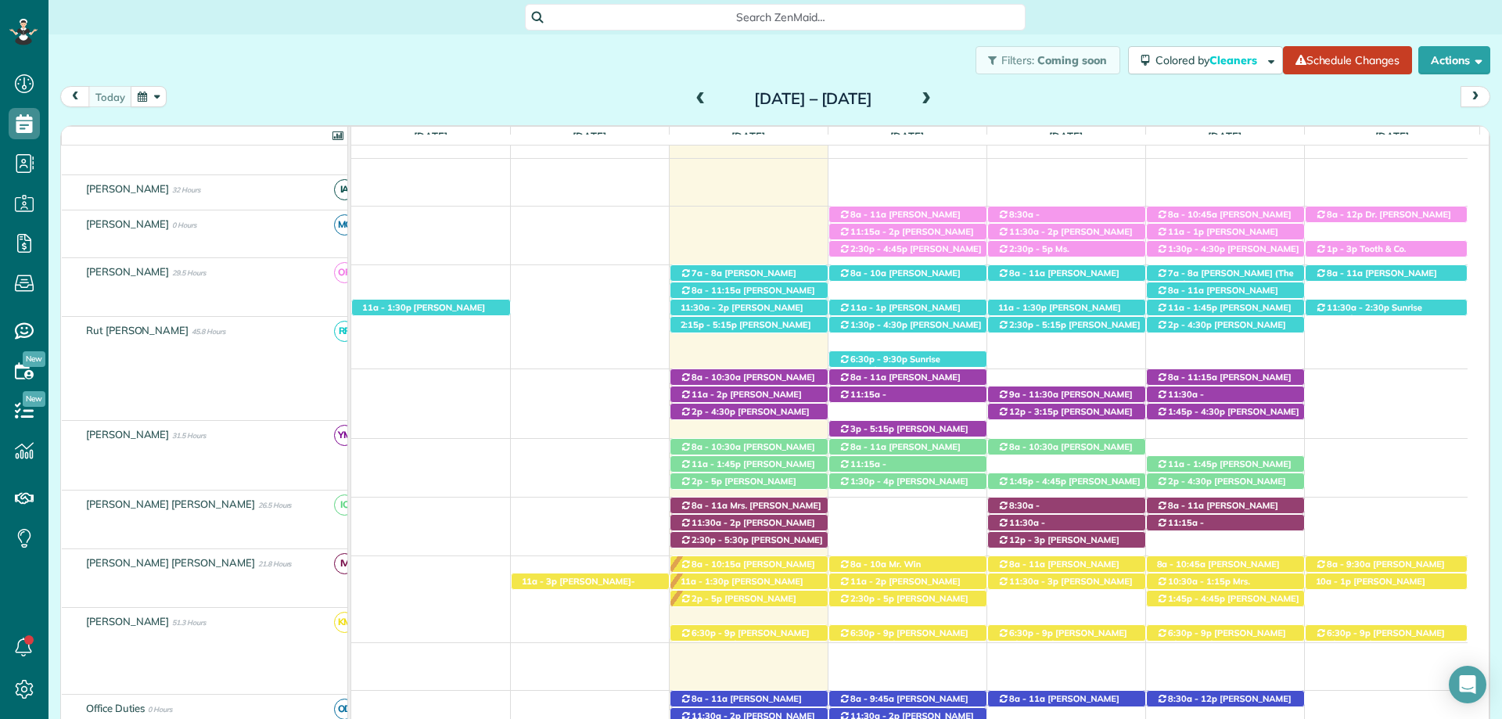
scroll to position [302, 0]
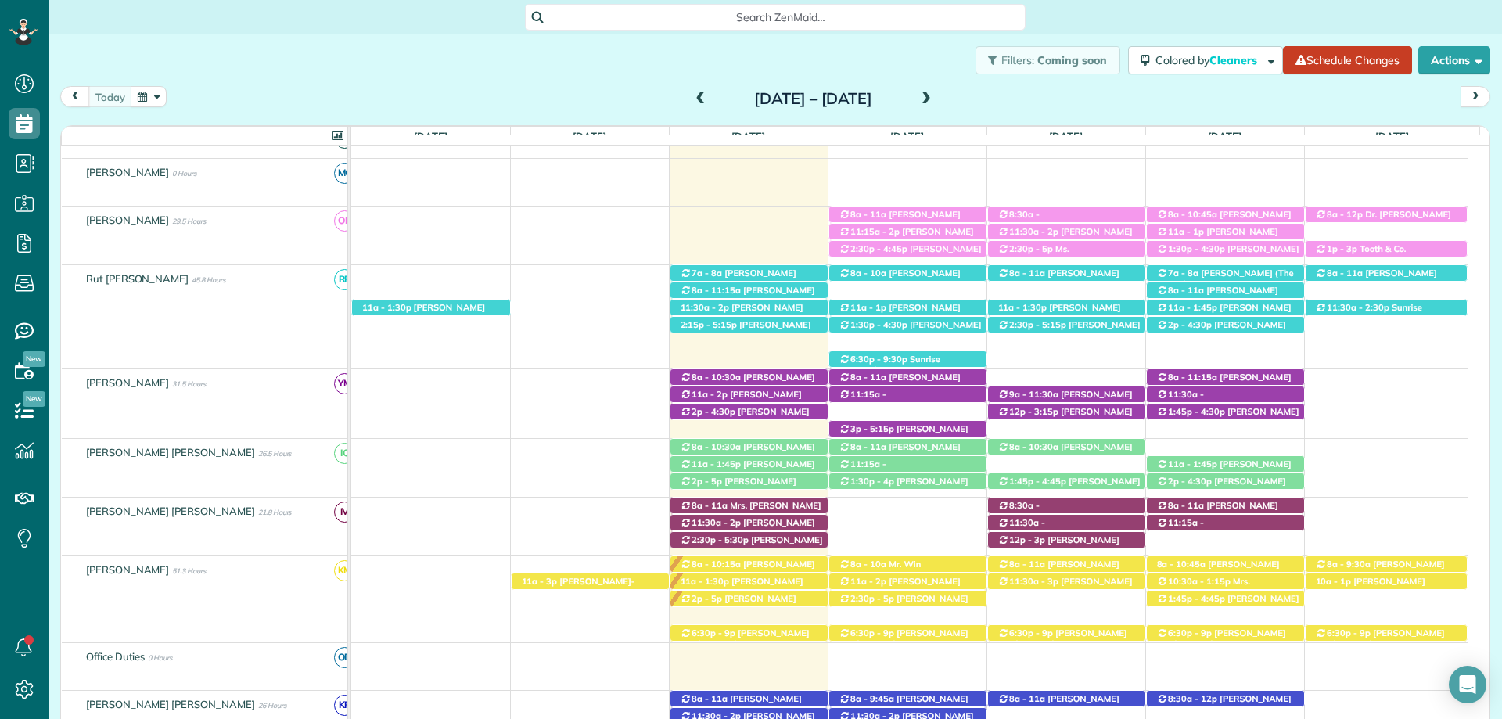
click at [935, 95] on span at bounding box center [926, 99] width 17 height 14
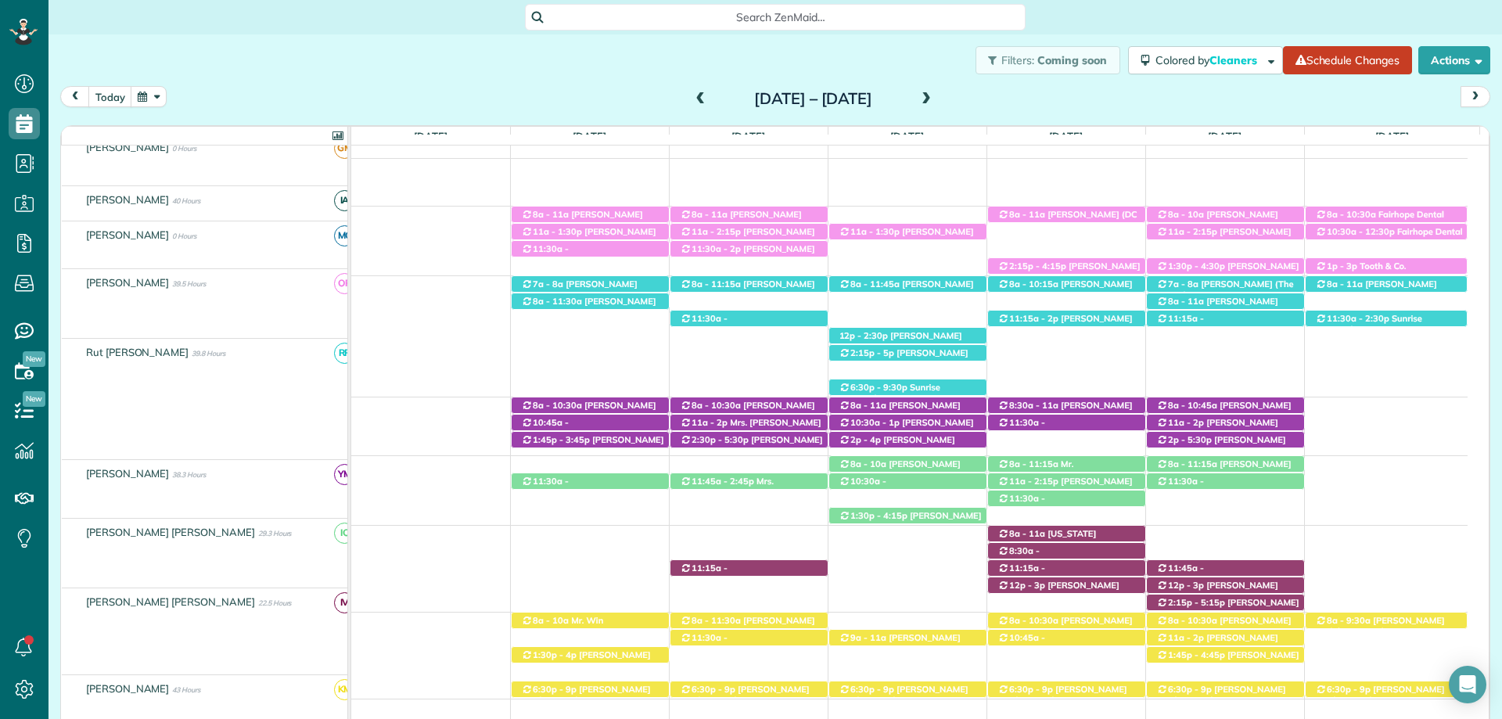
scroll to position [313, 0]
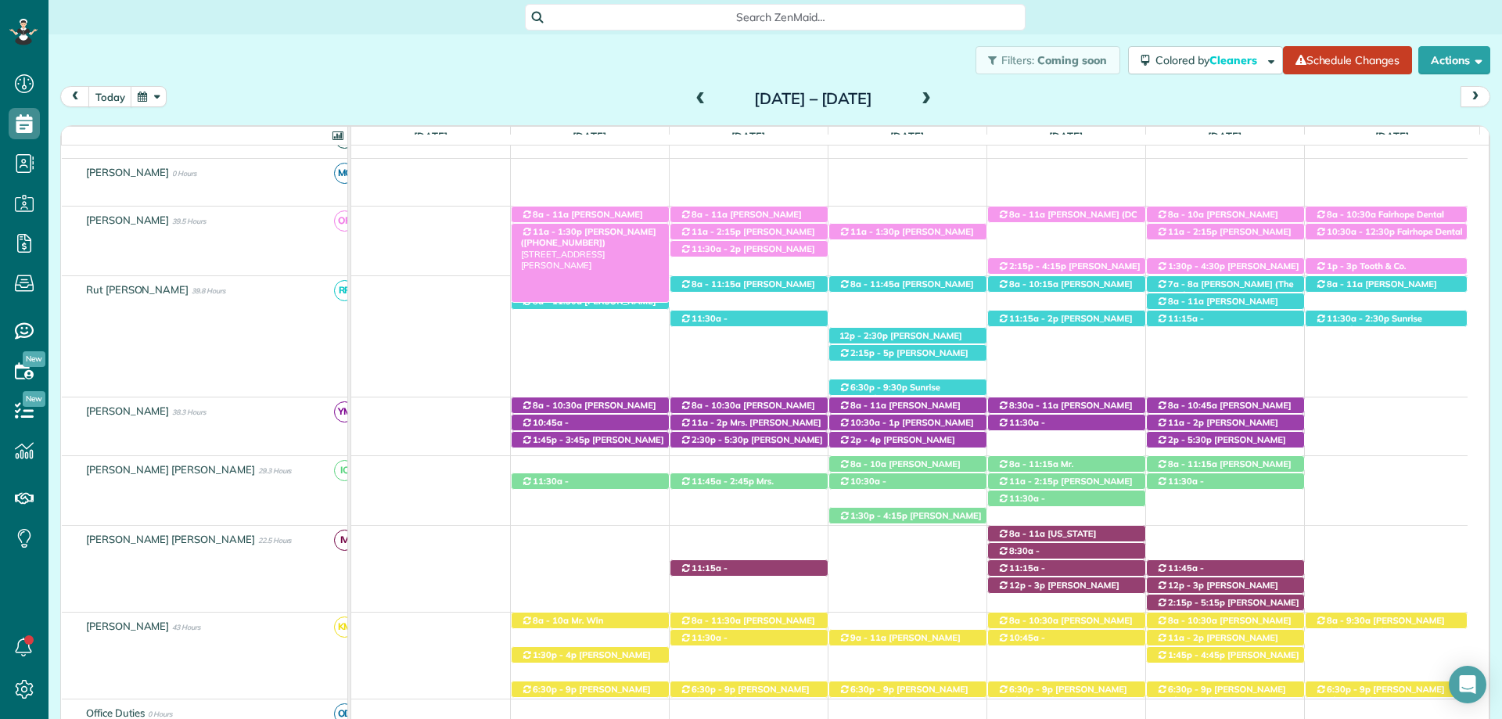
click at [599, 234] on span "Desiree Penrod (+18636349792)" at bounding box center [588, 237] width 135 height 22
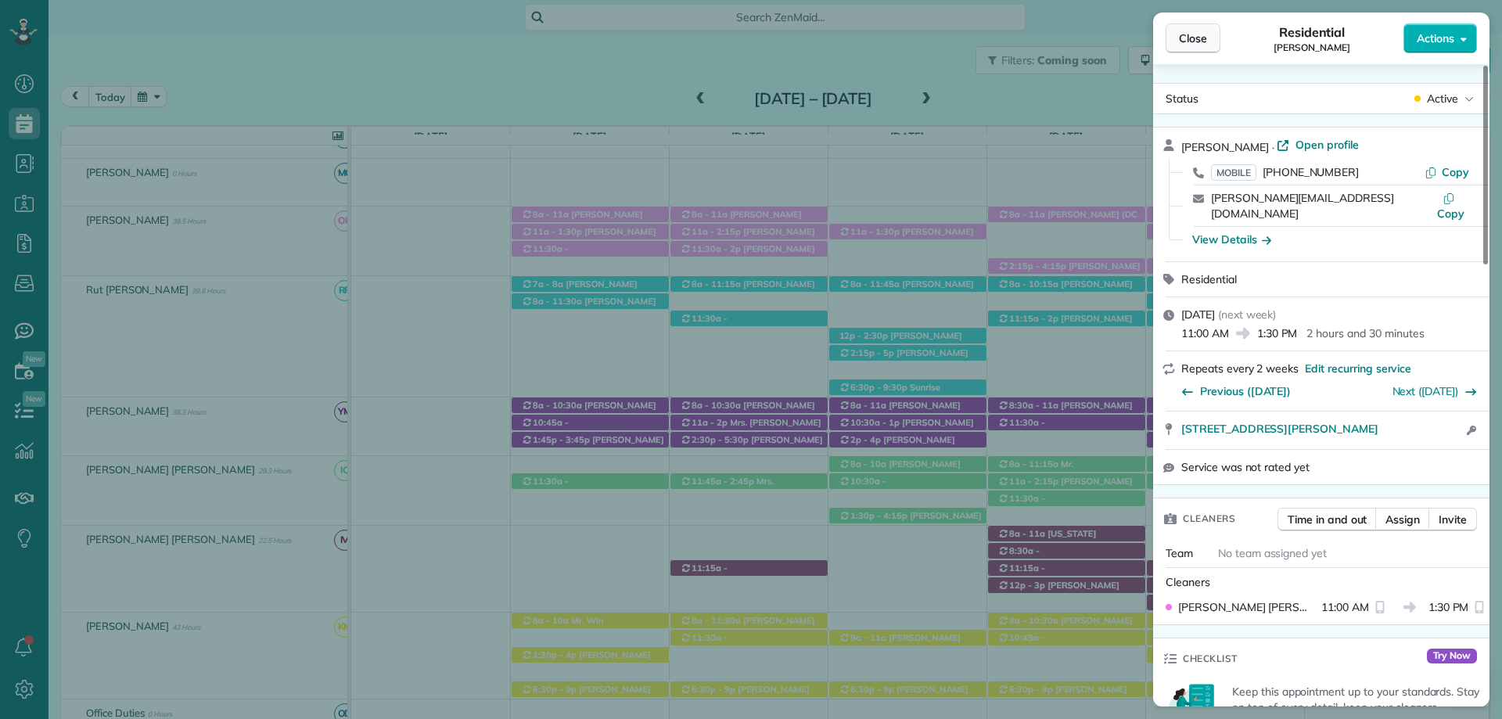
click at [1182, 42] on span "Close" at bounding box center [1193, 39] width 28 height 16
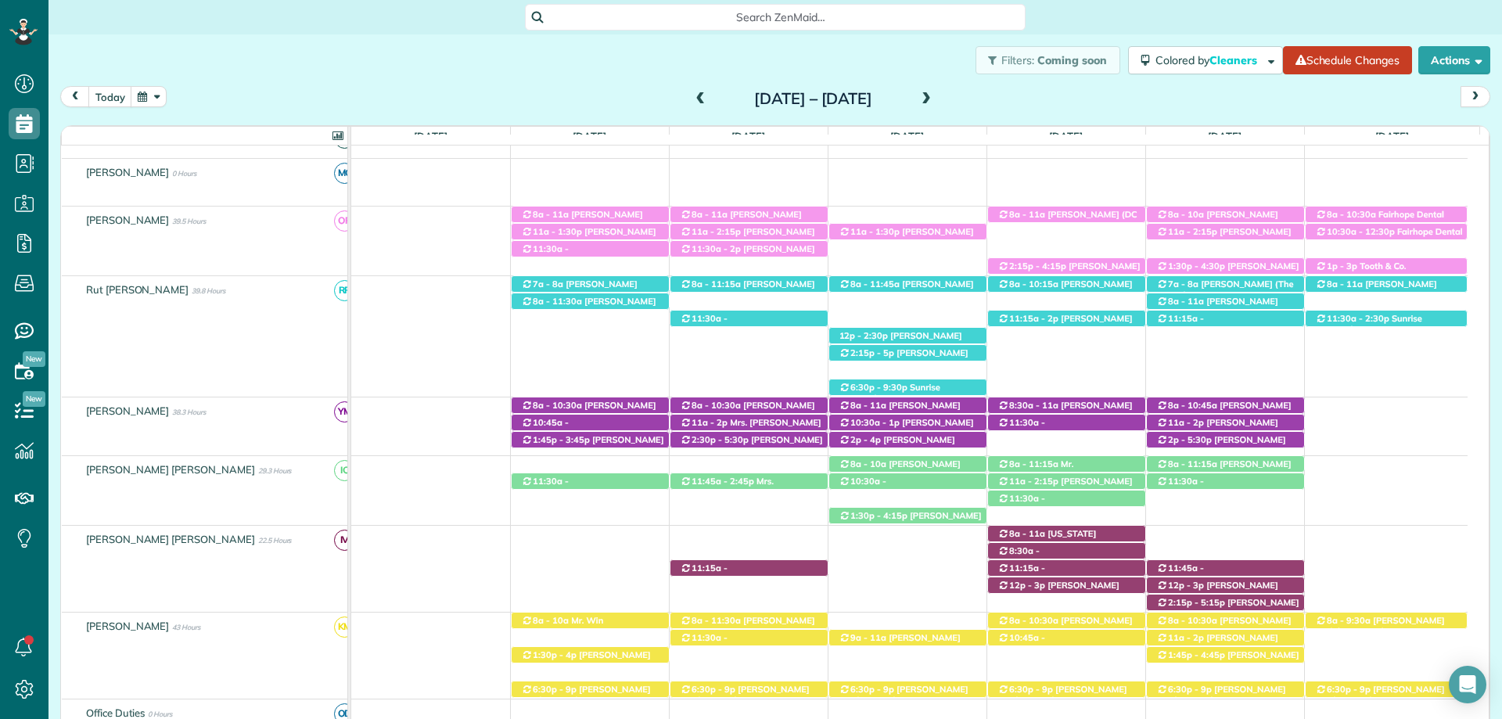
click at [1088, 13] on div "Search ZenMaid…" at bounding box center [776, 17] width 1454 height 27
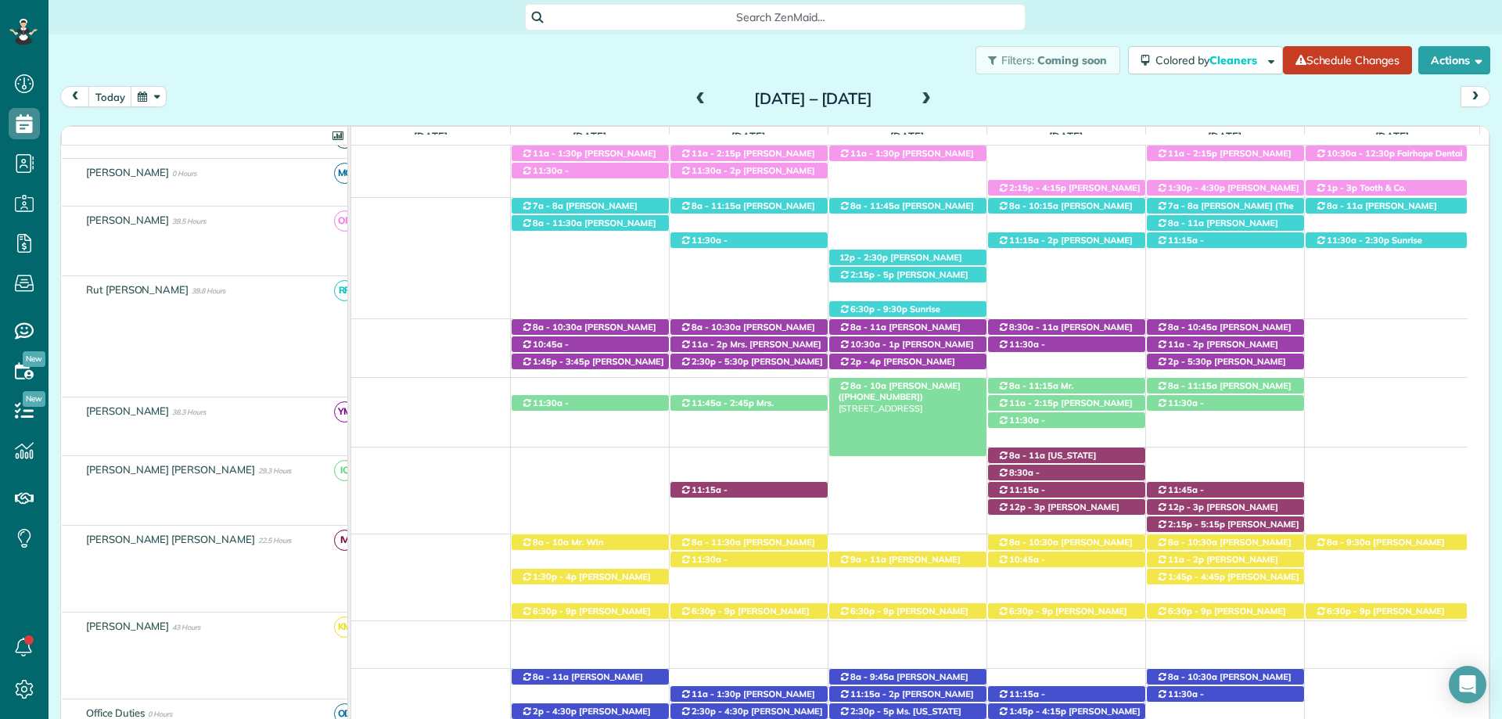
scroll to position [391, 0]
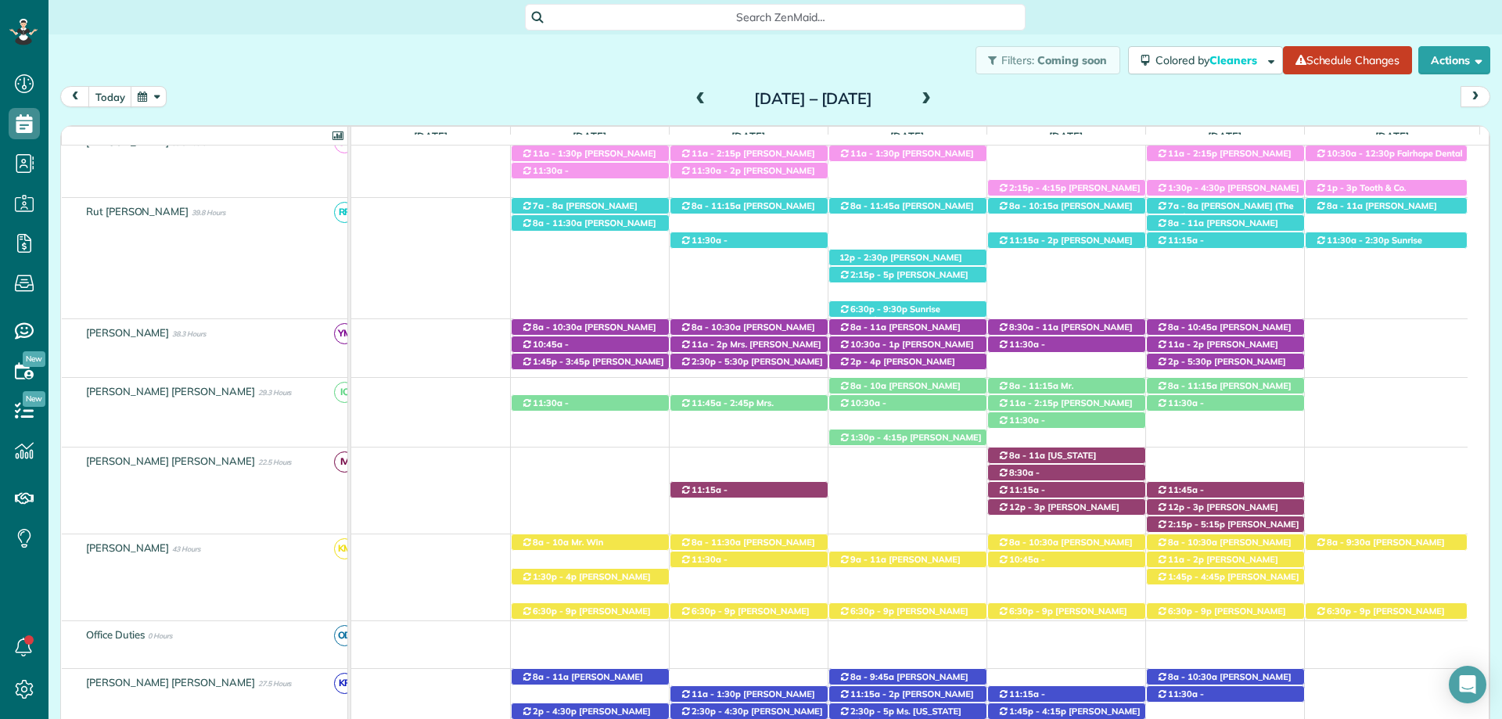
click at [693, 95] on span at bounding box center [701, 99] width 17 height 14
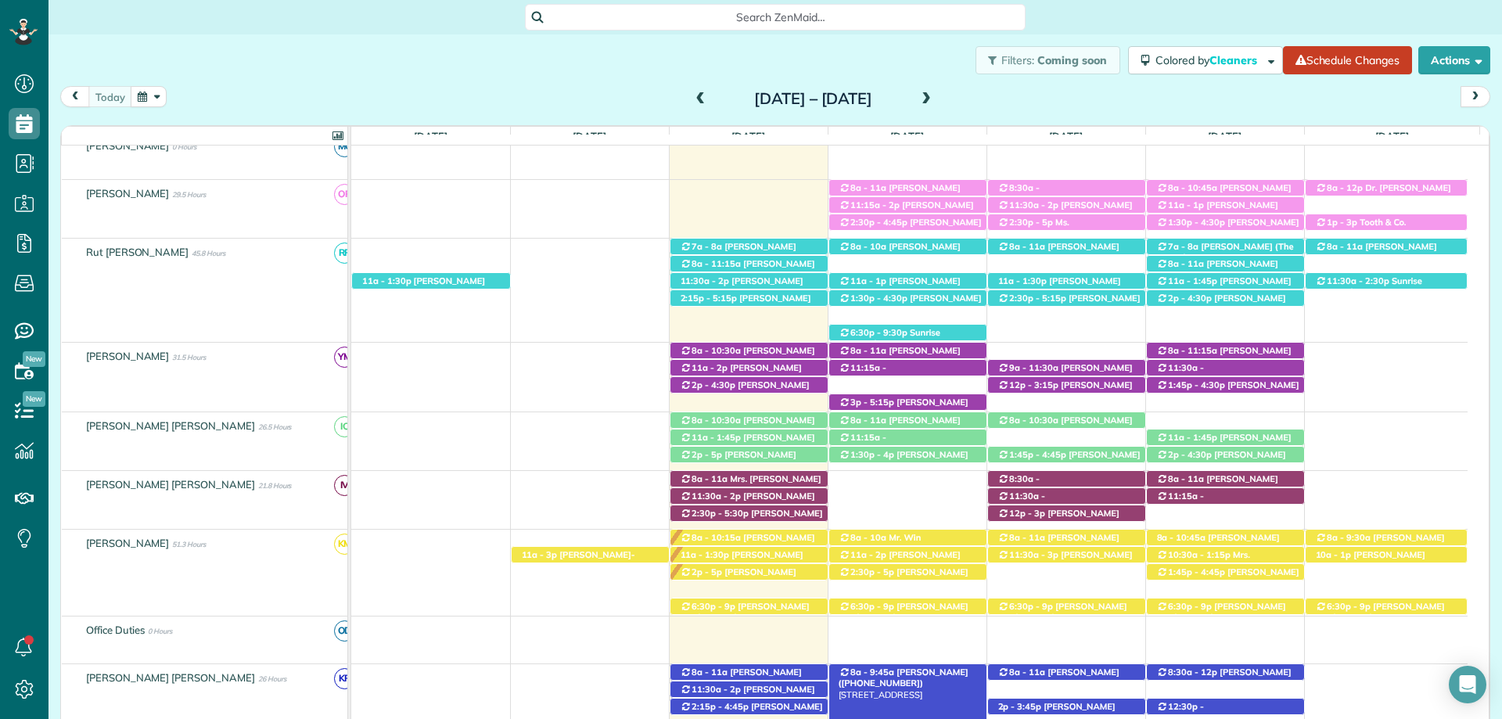
scroll to position [380, 0]
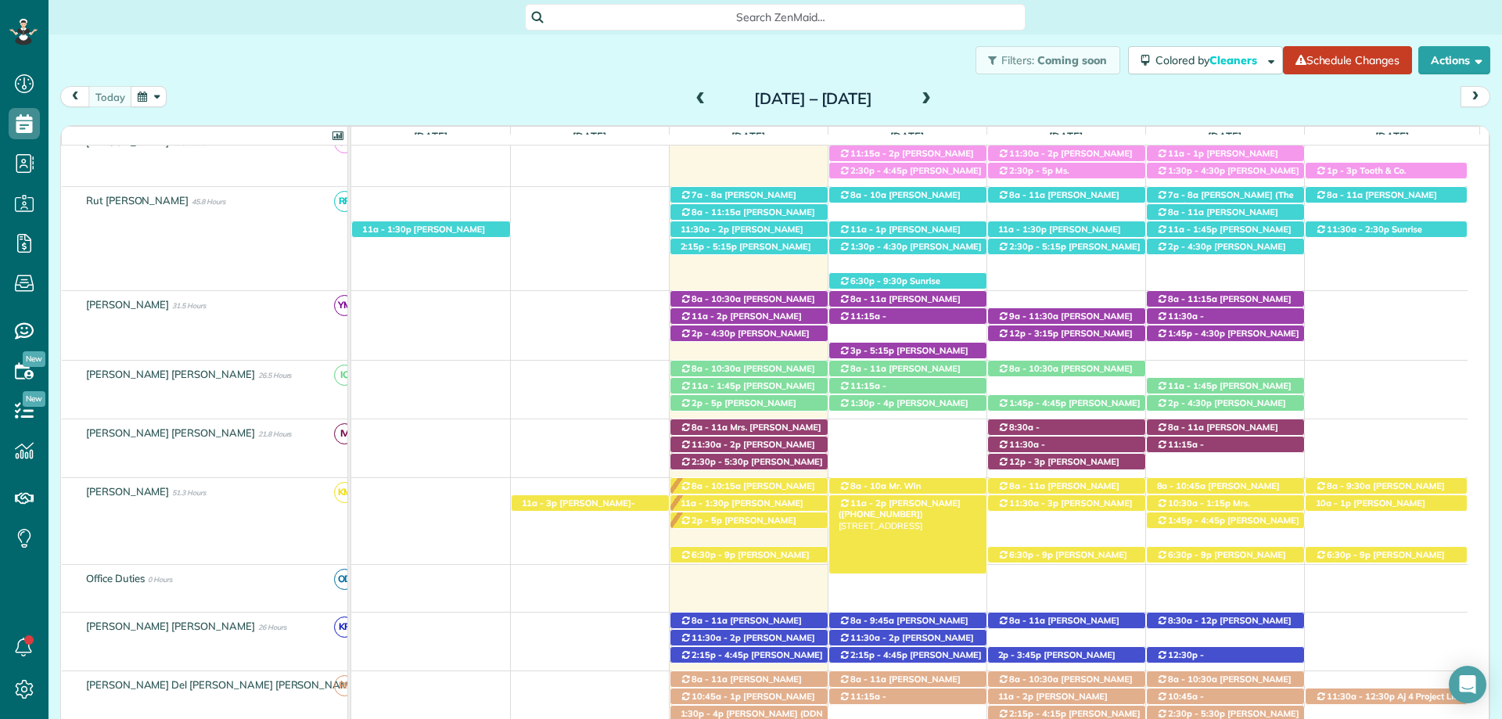
click at [934, 504] on span "Mr. George Lemis (+14072477241)" at bounding box center [900, 509] width 122 height 22
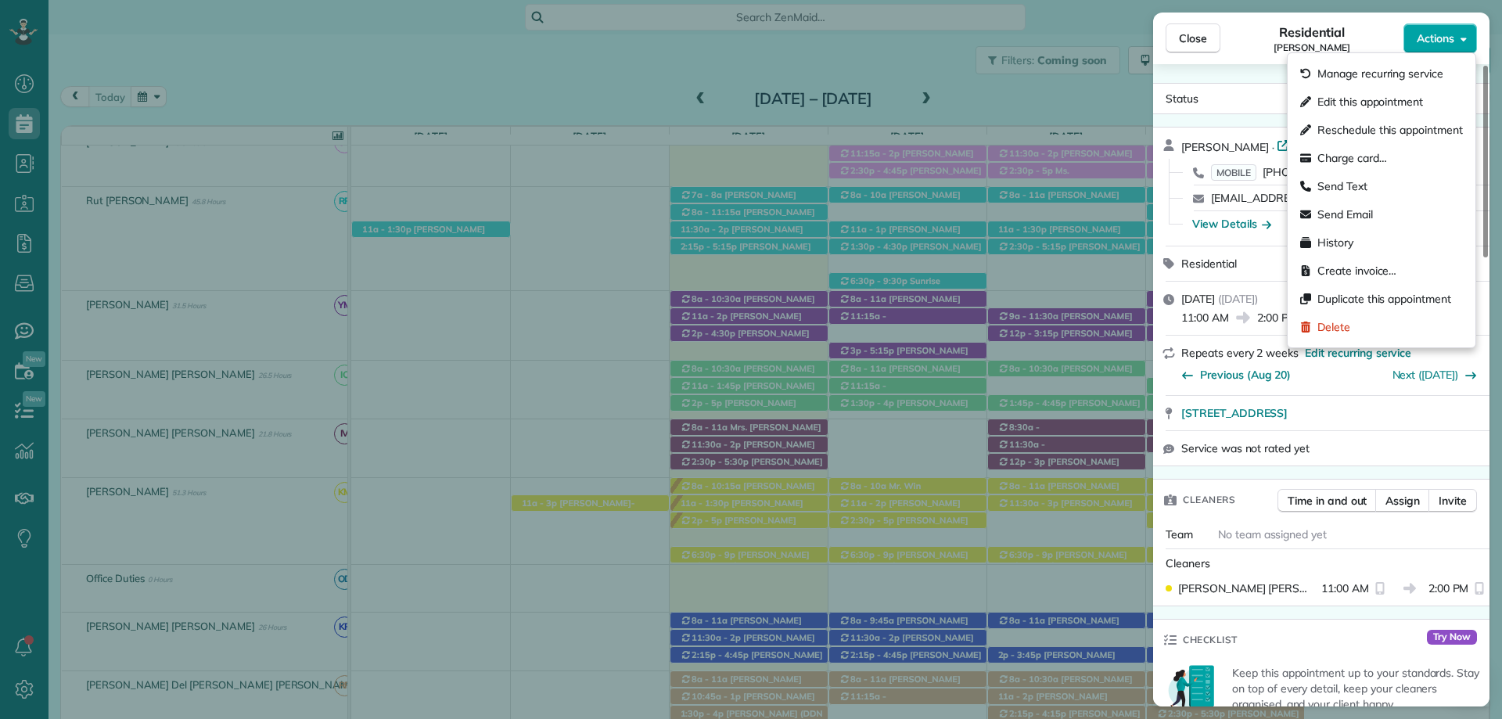
click at [1452, 45] on span "Actions" at bounding box center [1436, 39] width 38 height 16
click at [1384, 108] on span "Edit this appointment" at bounding box center [1371, 102] width 106 height 16
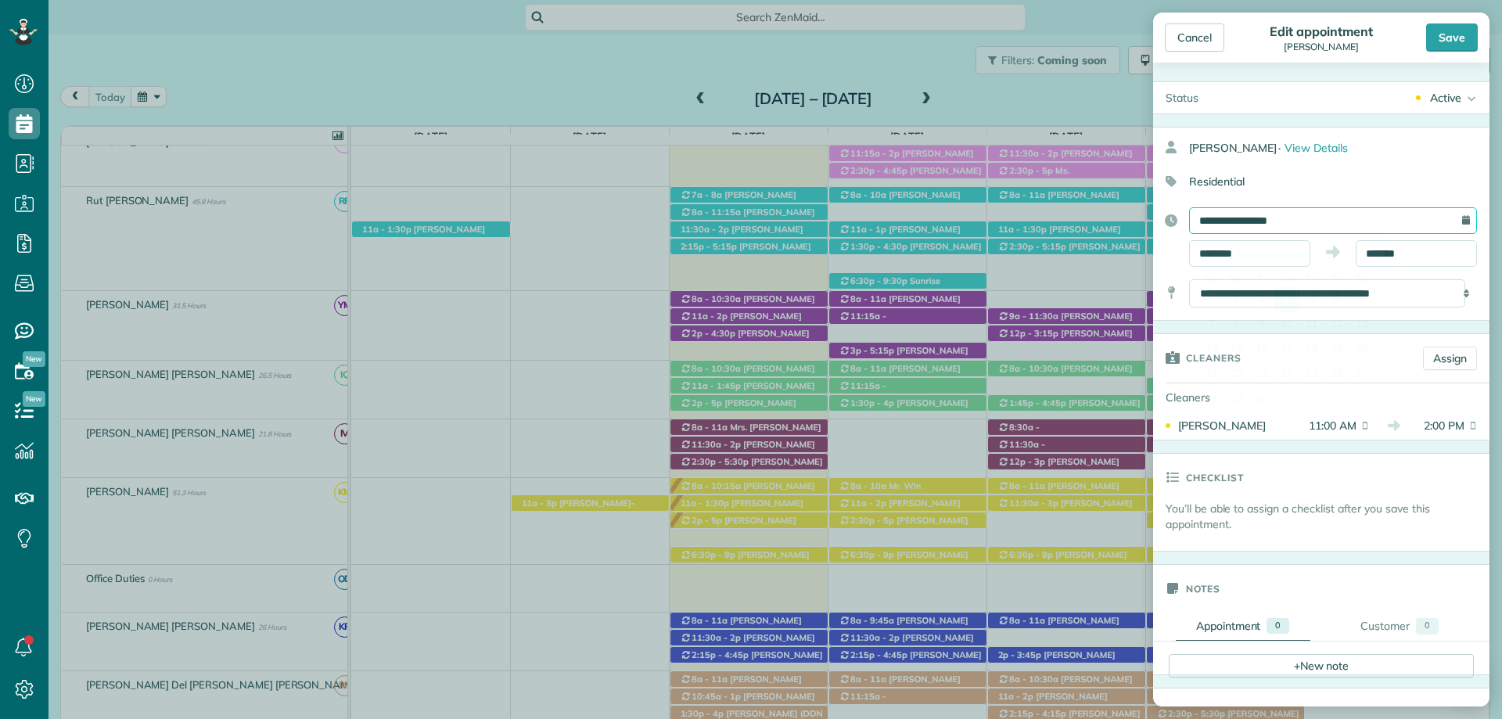
click at [1261, 216] on input "**********" at bounding box center [1333, 220] width 288 height 27
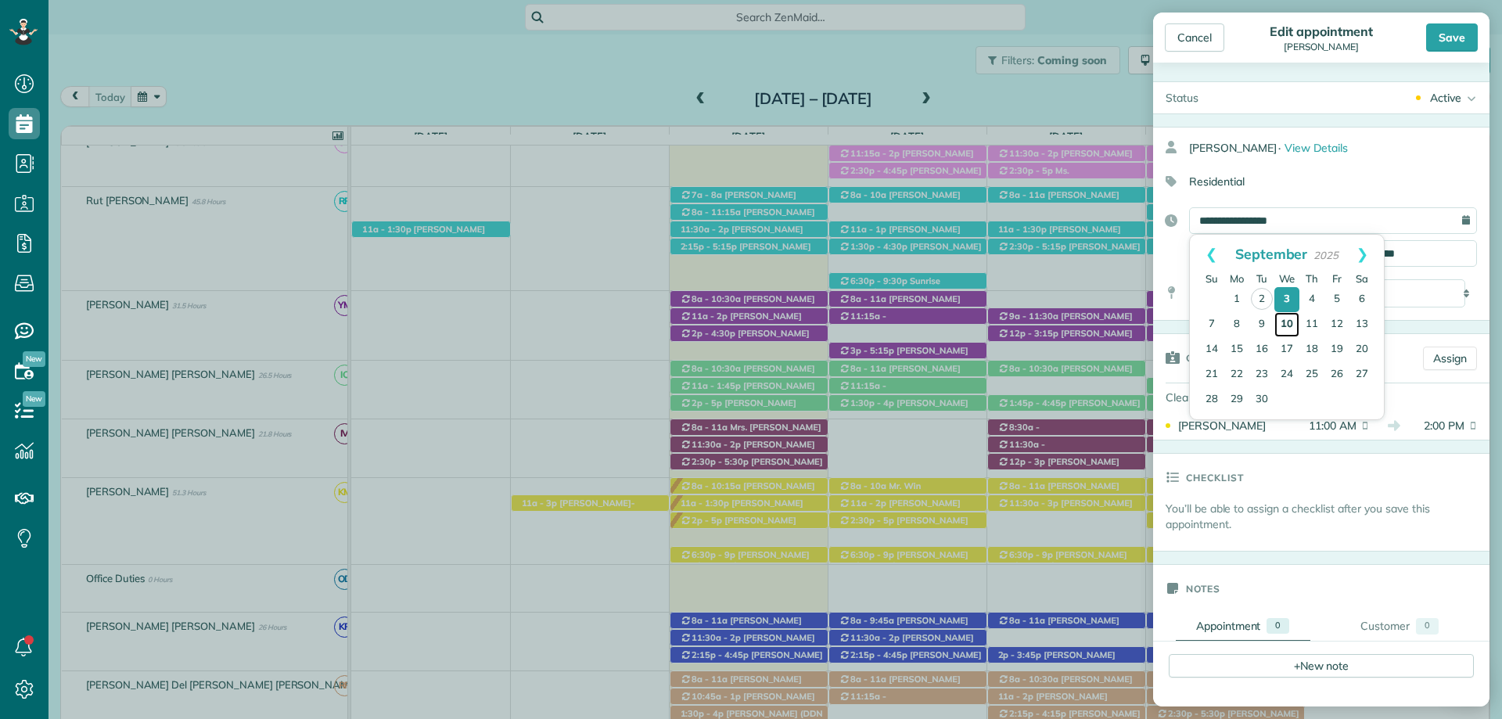
click at [1289, 318] on link "10" at bounding box center [1287, 324] width 25 height 25
type input "**********"
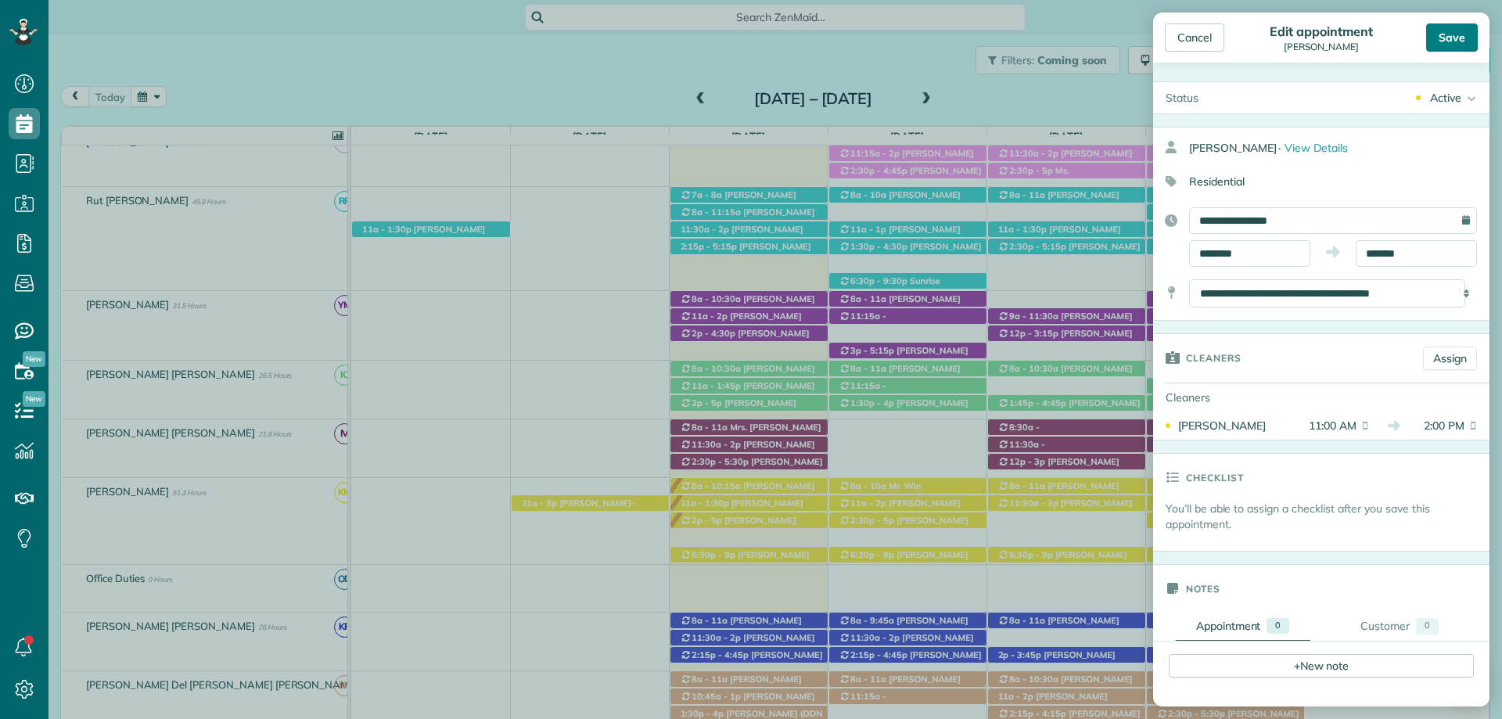
click at [1449, 25] on div "Save" at bounding box center [1453, 37] width 52 height 28
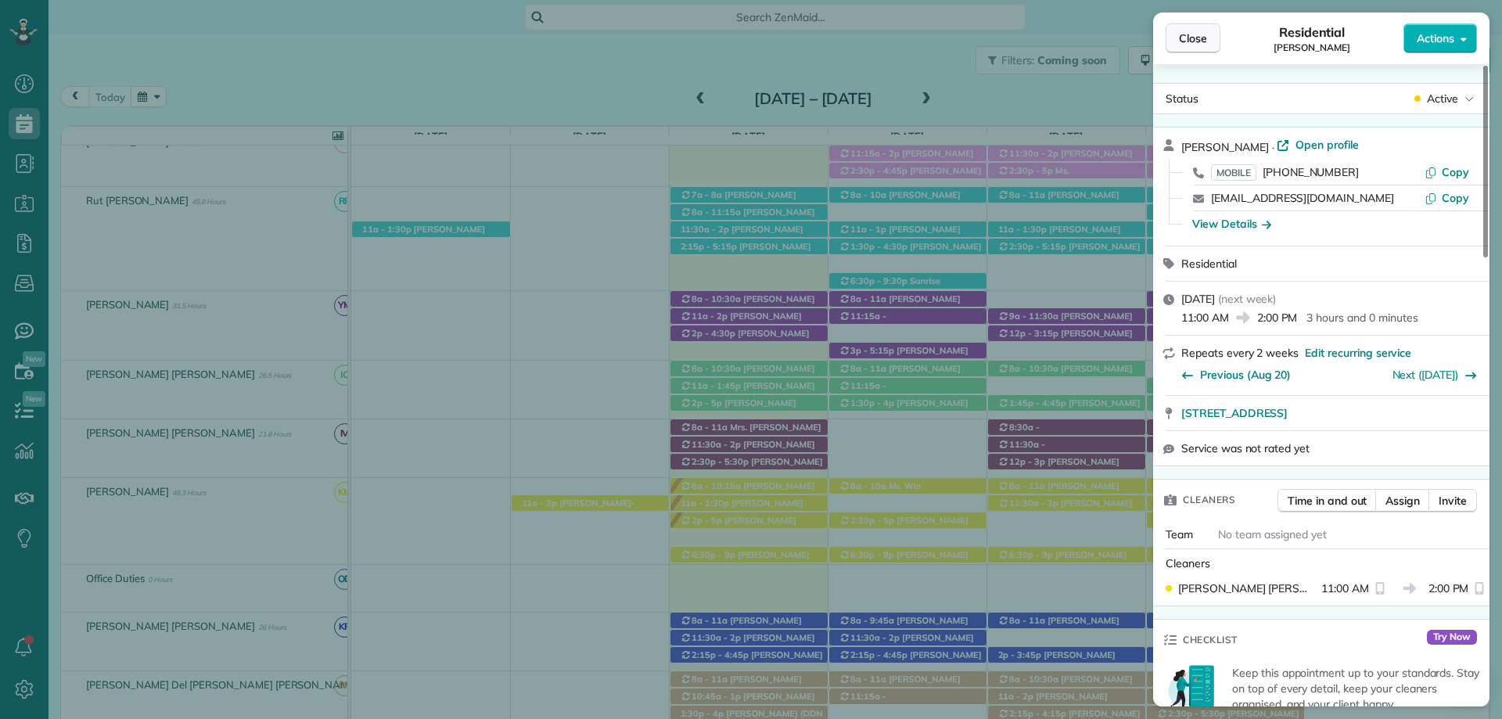
click at [1193, 34] on span "Close" at bounding box center [1193, 39] width 28 height 16
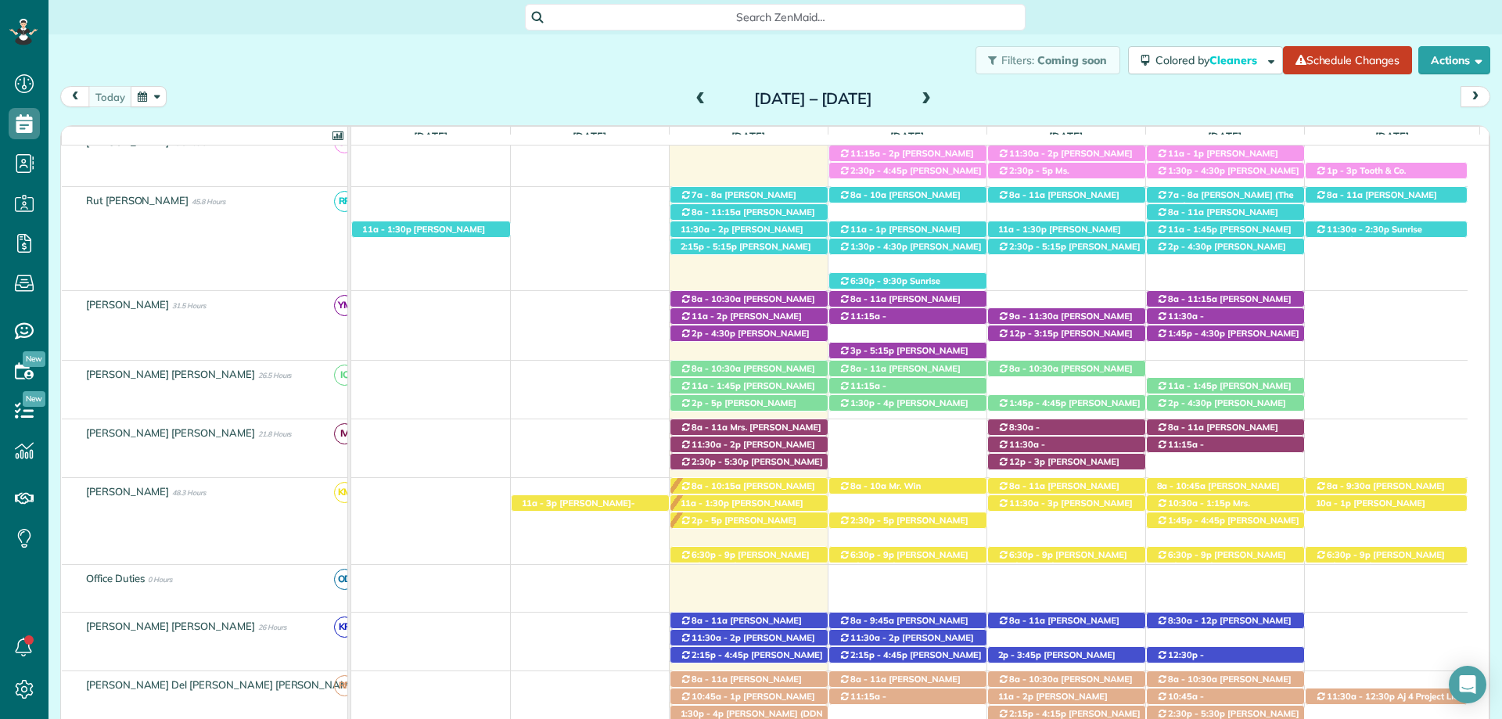
click at [935, 100] on span at bounding box center [926, 99] width 17 height 14
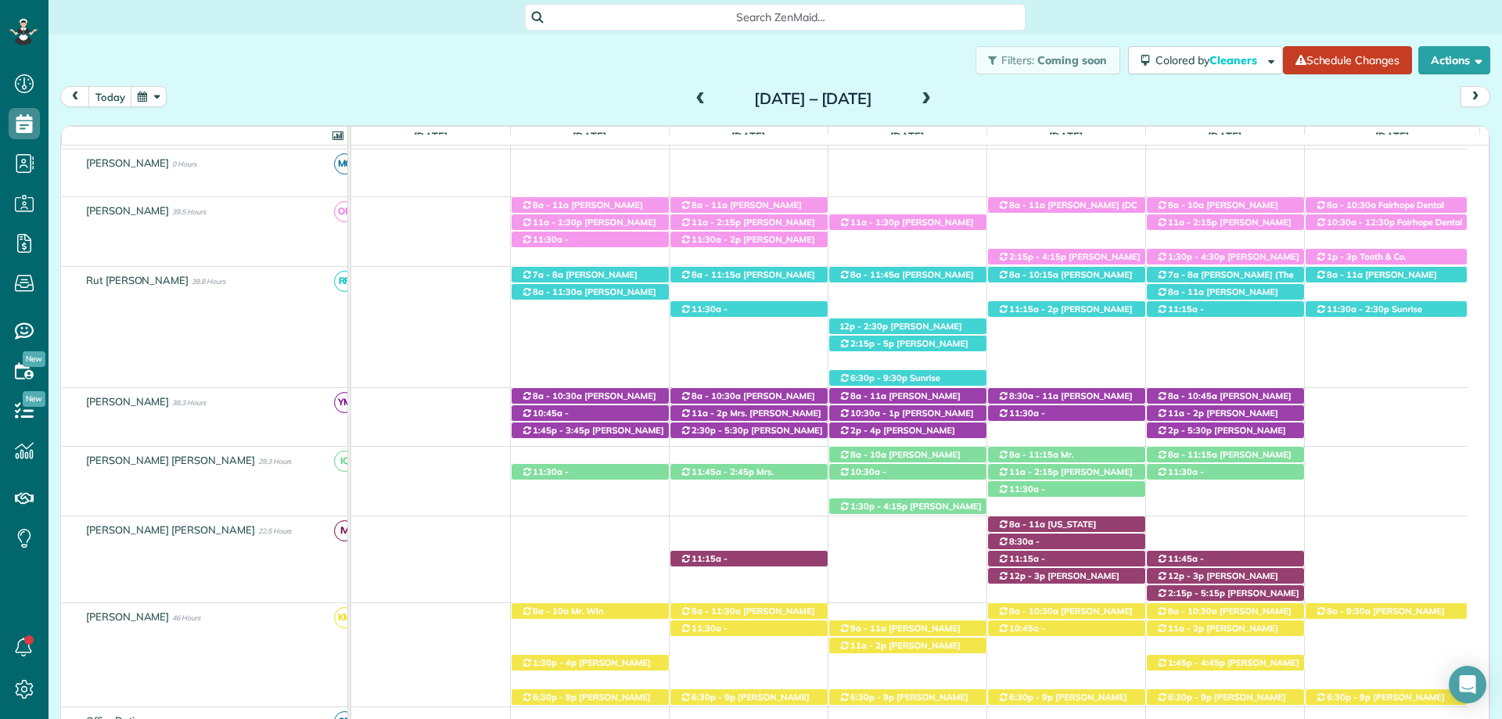
scroll to position [391, 0]
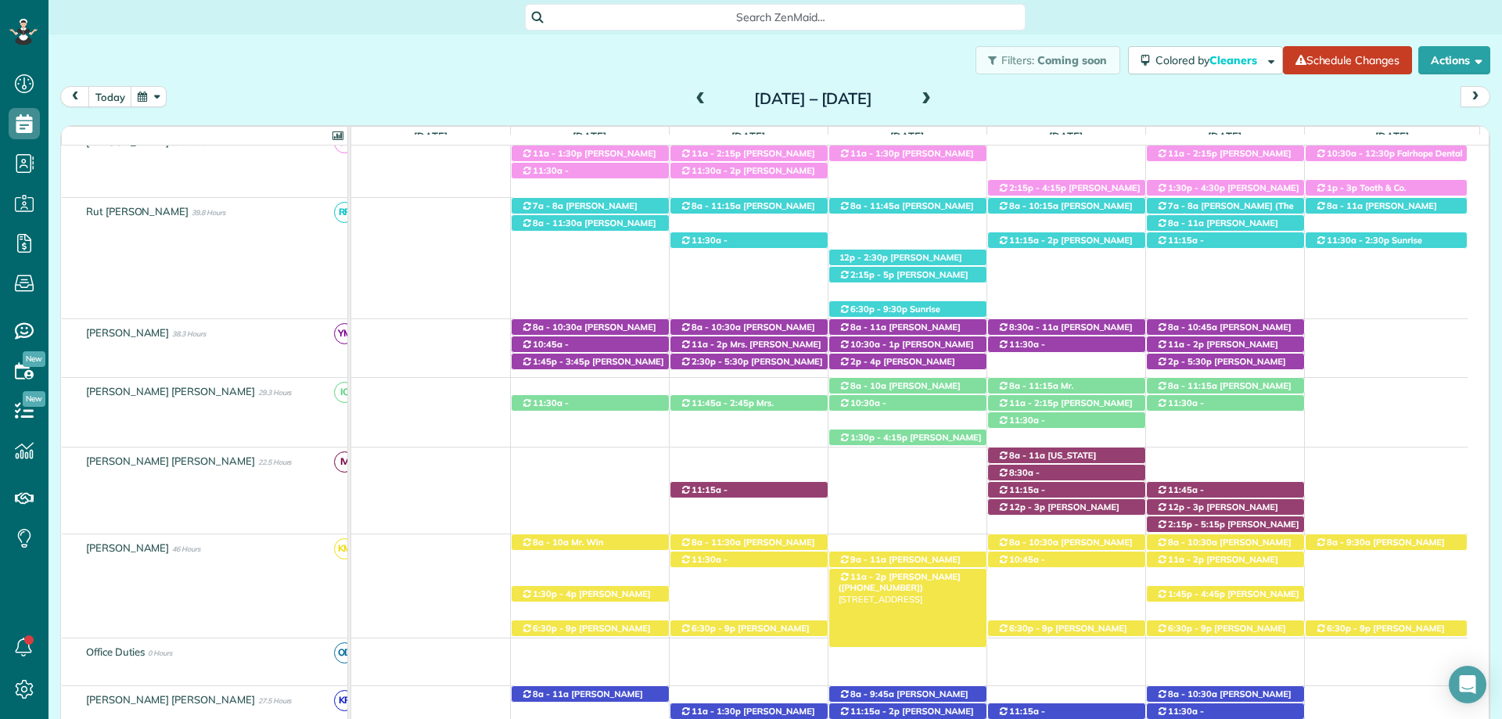
click at [923, 579] on span "Mr. George Lemis (+14072477241)" at bounding box center [900, 582] width 122 height 22
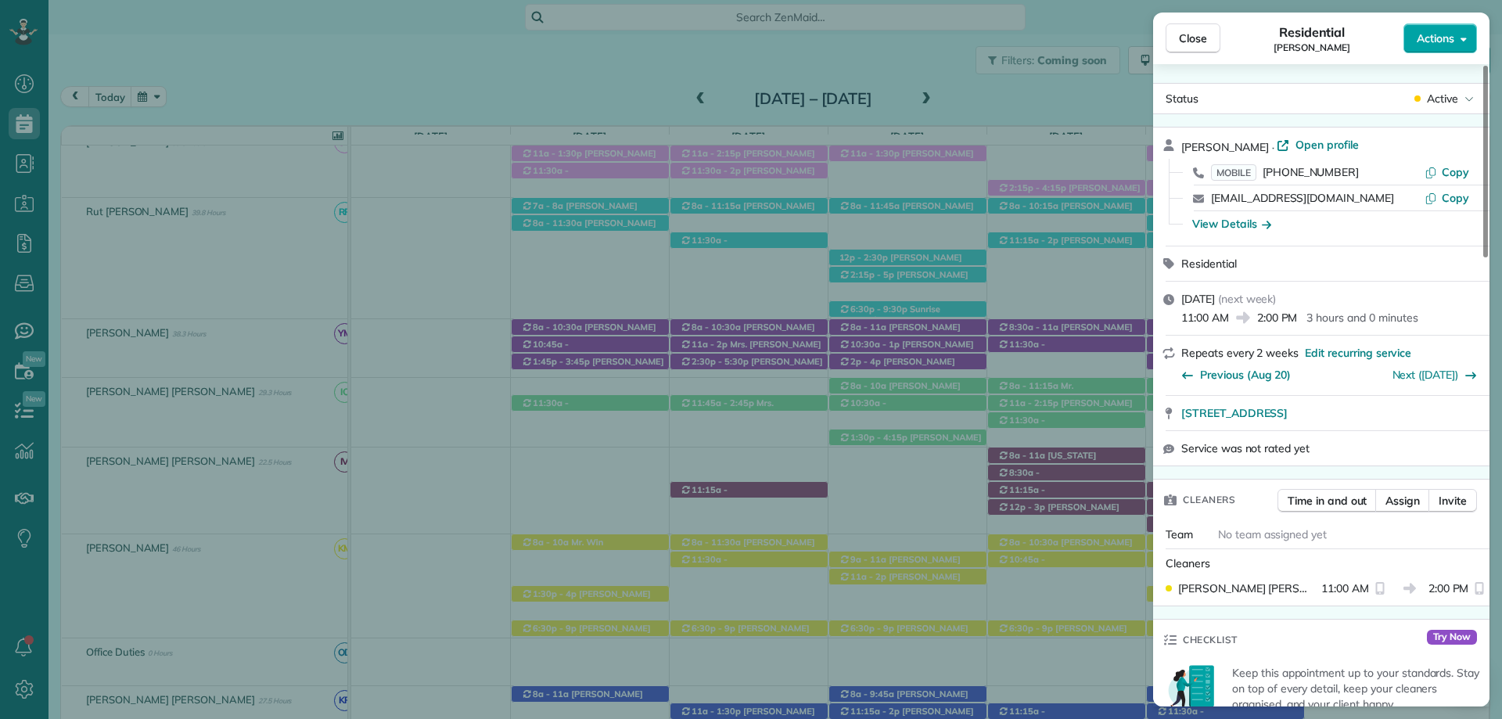
click at [1459, 52] on button "Actions" at bounding box center [1441, 38] width 74 height 30
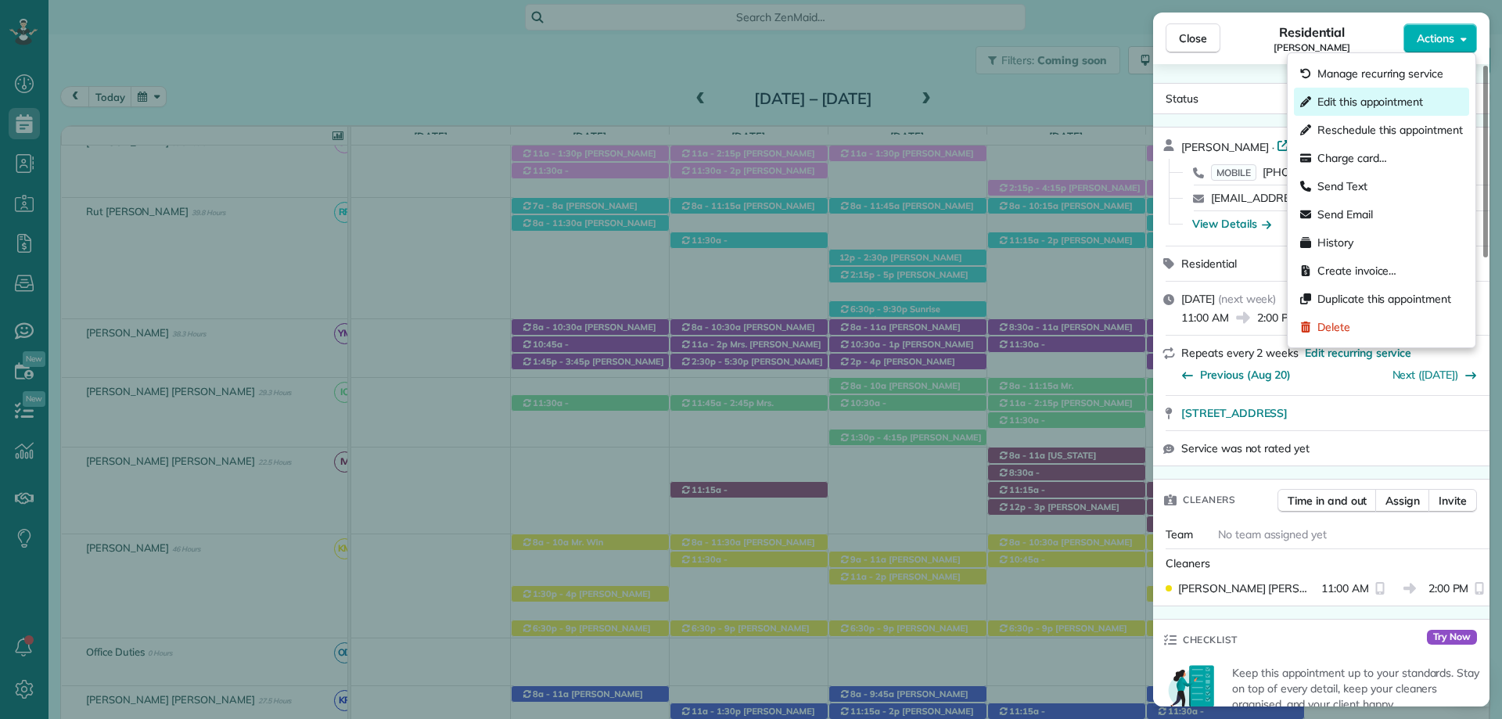
click at [1379, 101] on span "Edit this appointment" at bounding box center [1371, 102] width 106 height 16
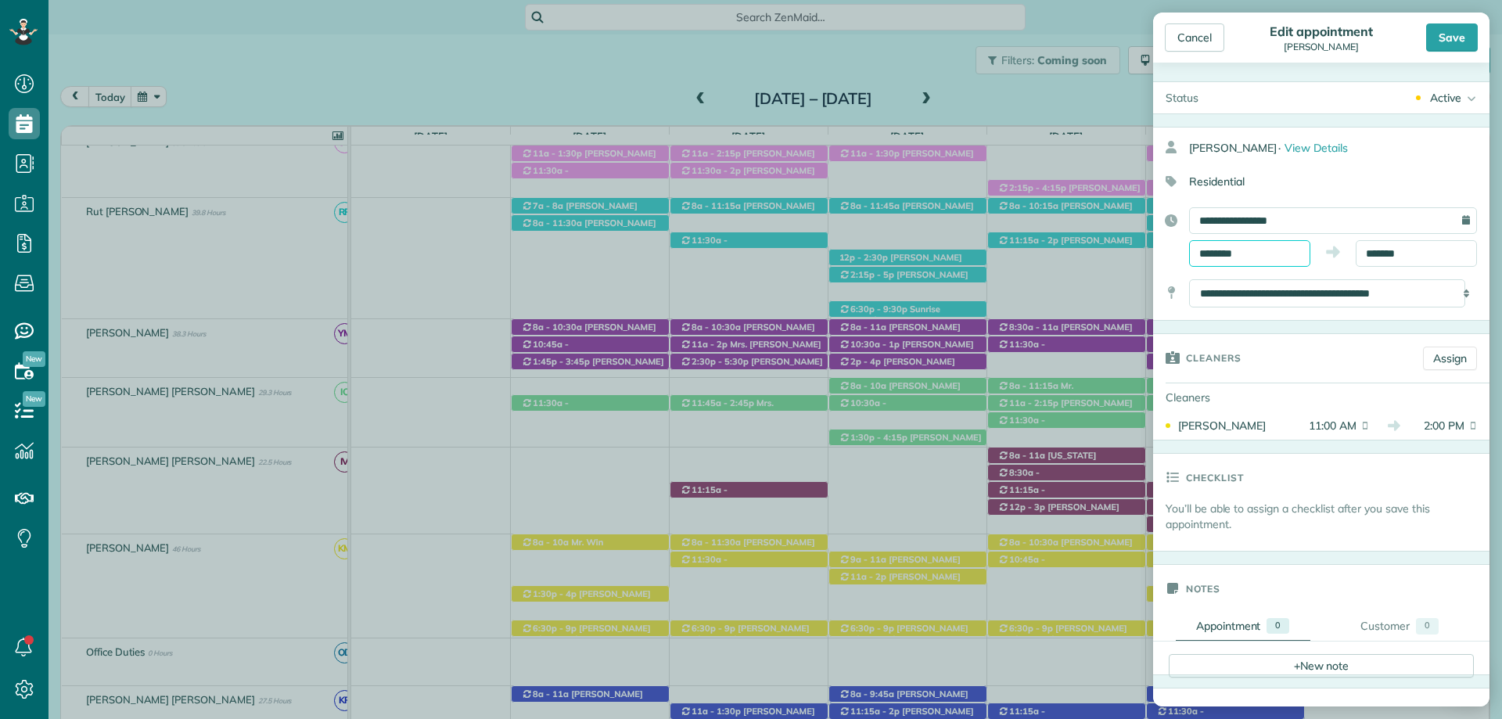
click at [1239, 250] on input "********" at bounding box center [1249, 253] width 121 height 27
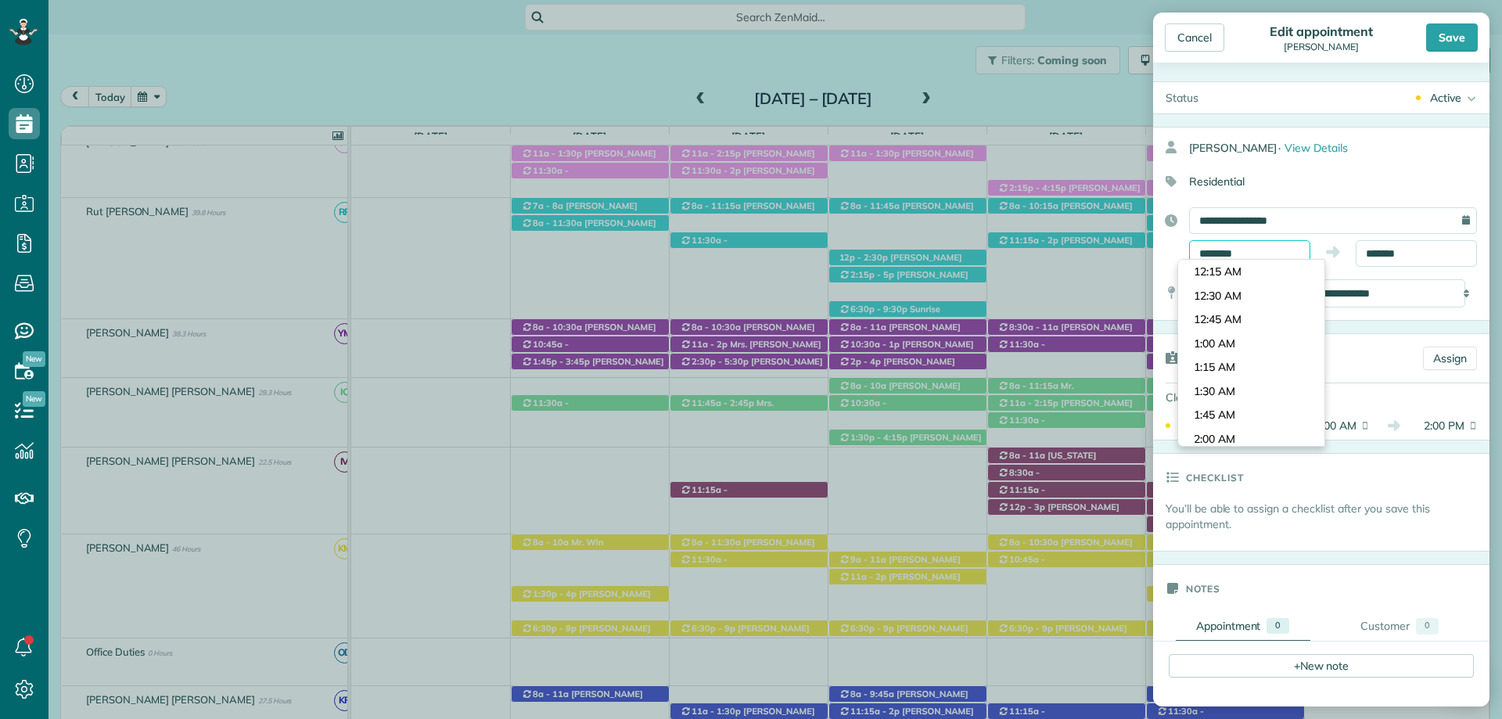
scroll to position [1003, 0]
type input "********"
drag, startPoint x: 1246, startPoint y: 347, endPoint x: 1358, endPoint y: 258, distance: 143.2
click at [1249, 344] on body "Dashboard Scheduling Calendar View List View Dispatch View - Weekly scheduling …" at bounding box center [751, 359] width 1502 height 719
click at [1399, 239] on div "**********" at bounding box center [1321, 236] width 336 height 59
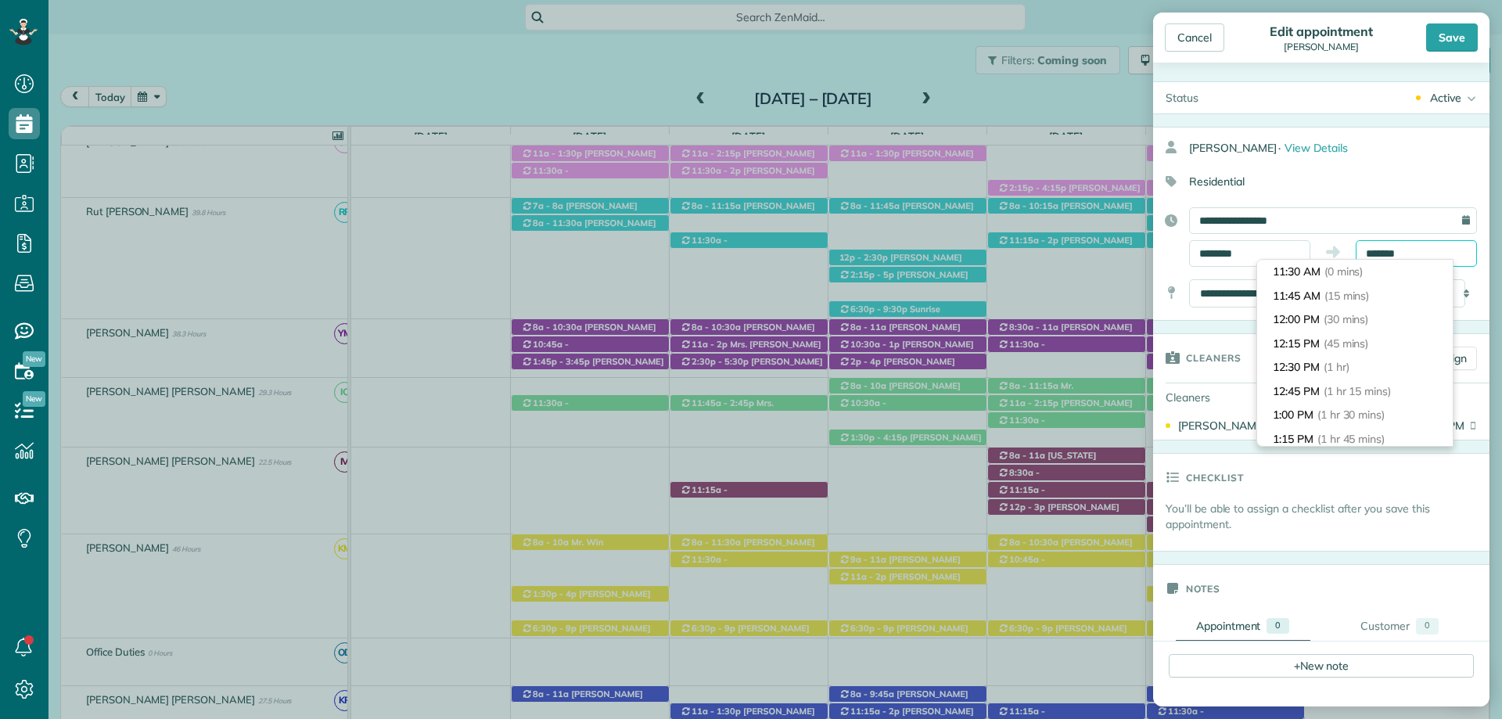
click at [1400, 253] on input "*******" at bounding box center [1416, 253] width 121 height 27
type input "*******"
click at [1333, 347] on span "(3 hrs)" at bounding box center [1335, 343] width 34 height 14
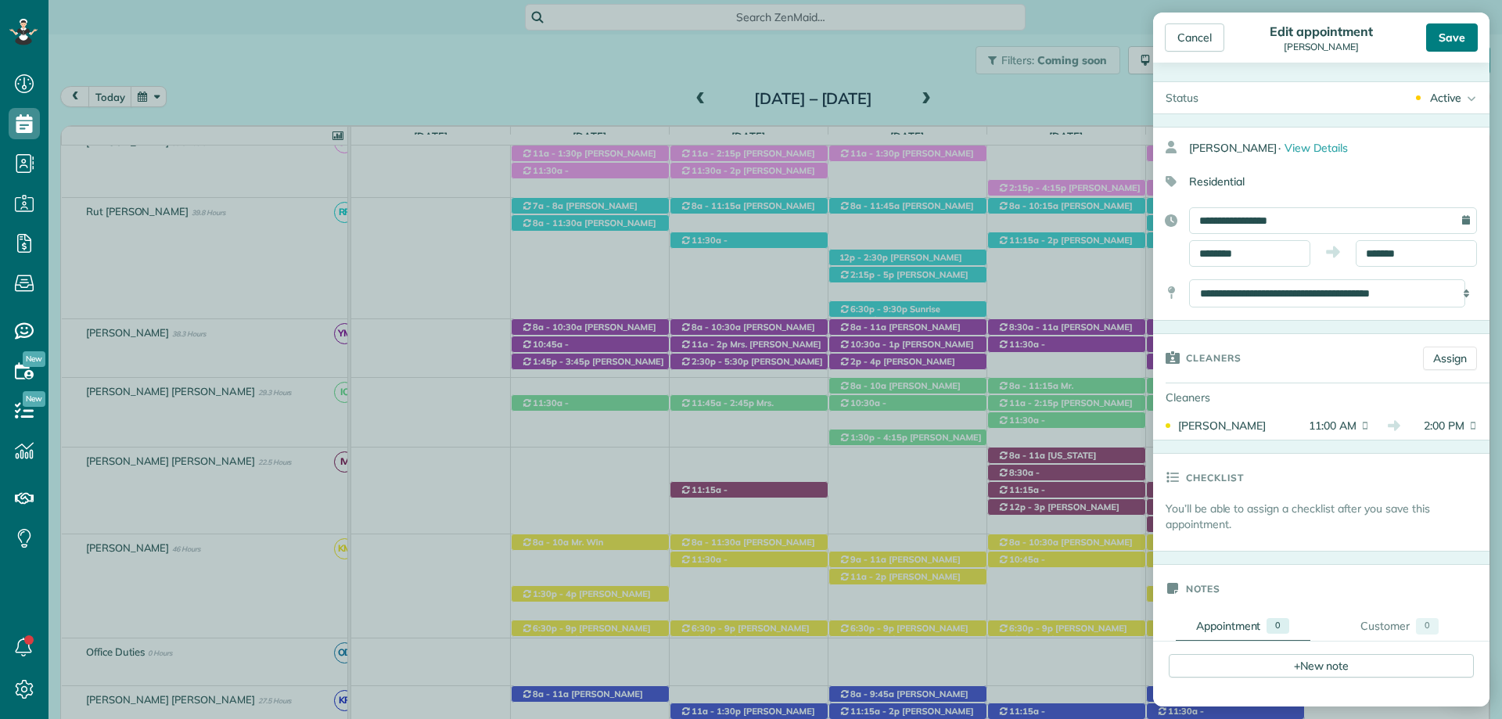
click at [1452, 38] on div "Save" at bounding box center [1453, 37] width 52 height 28
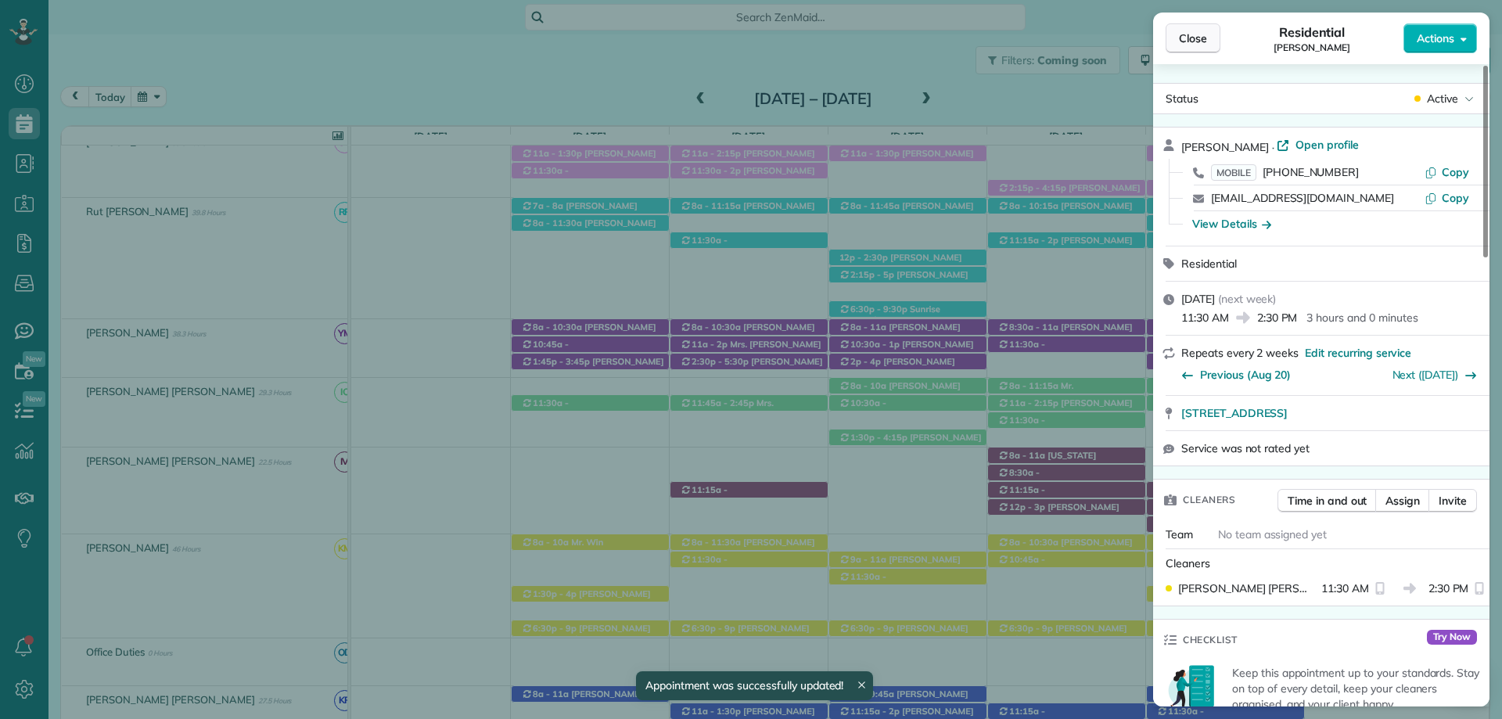
click at [1190, 35] on span "Close" at bounding box center [1193, 39] width 28 height 16
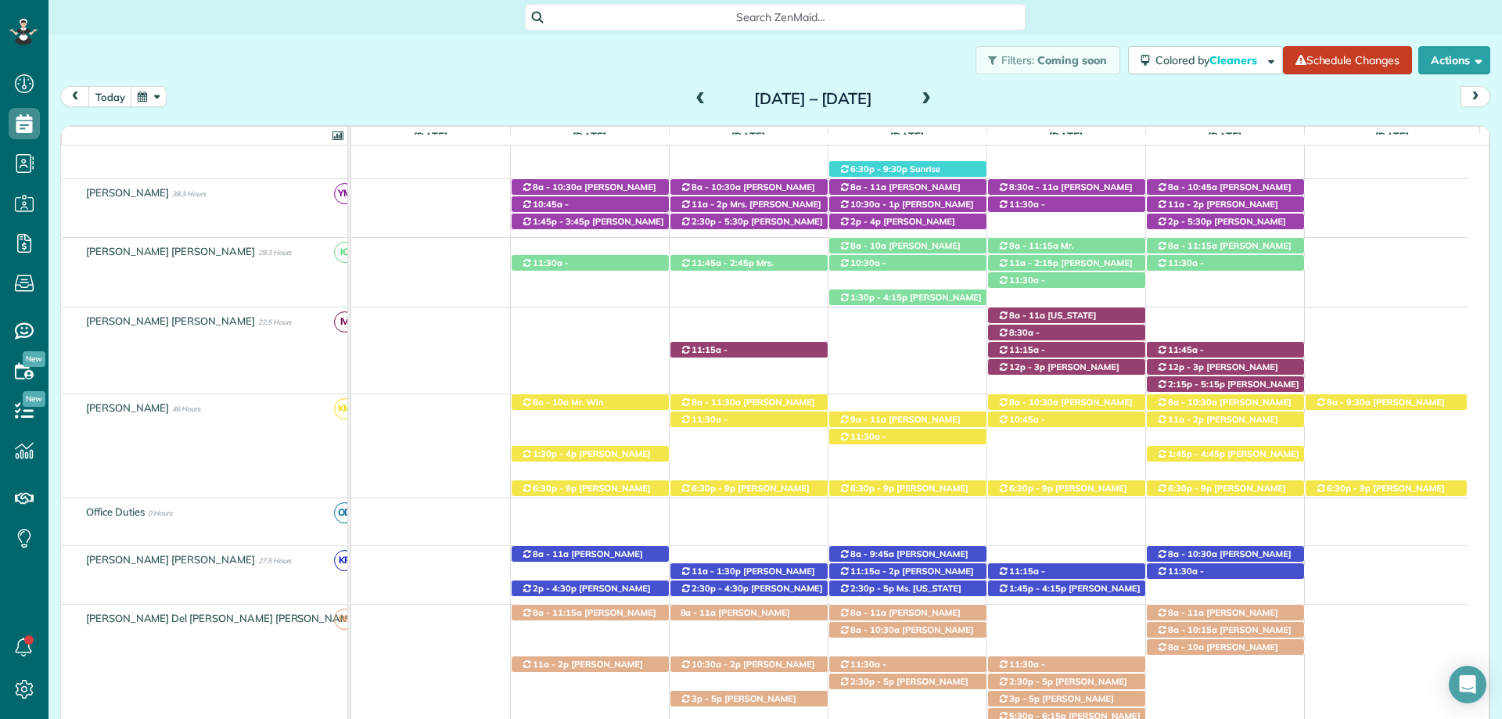
scroll to position [548, 0]
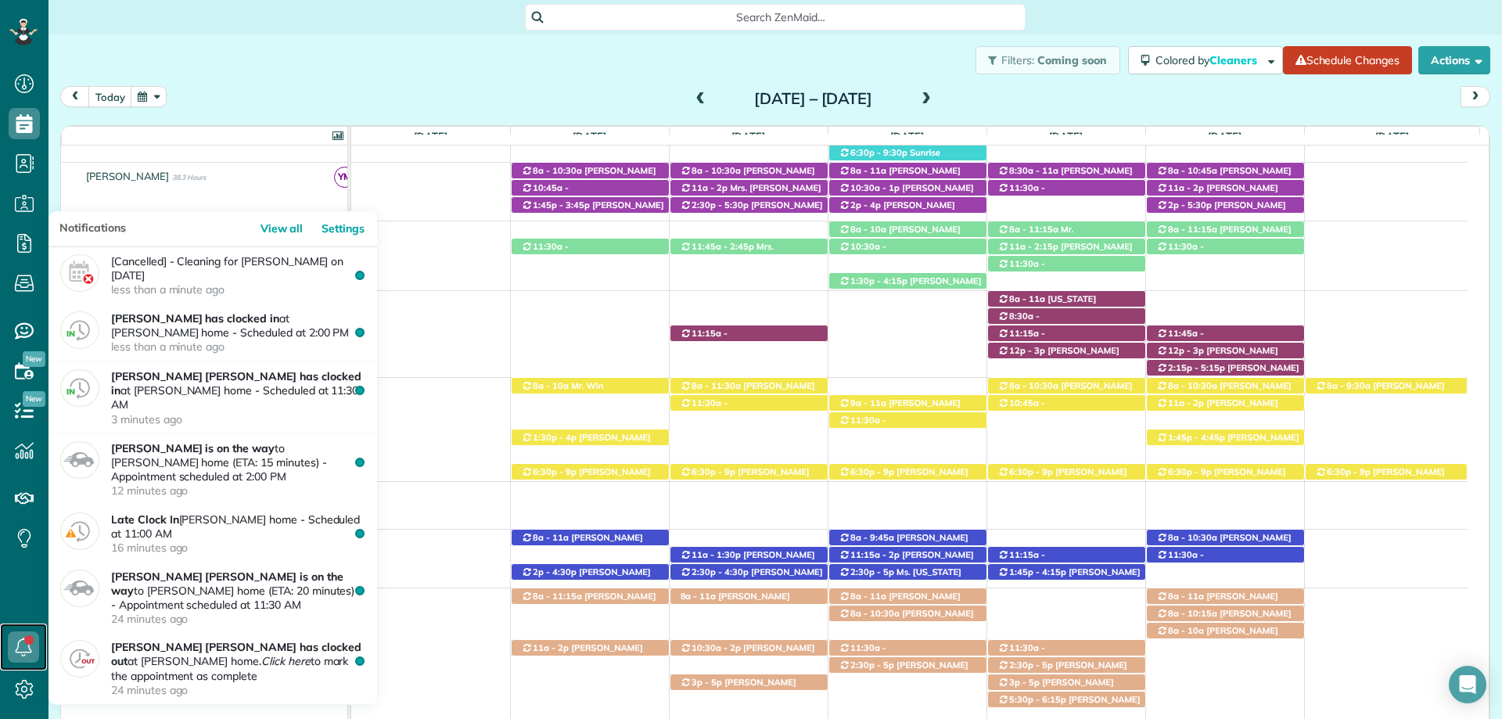
click at [23, 654] on icon at bounding box center [23, 647] width 31 height 31
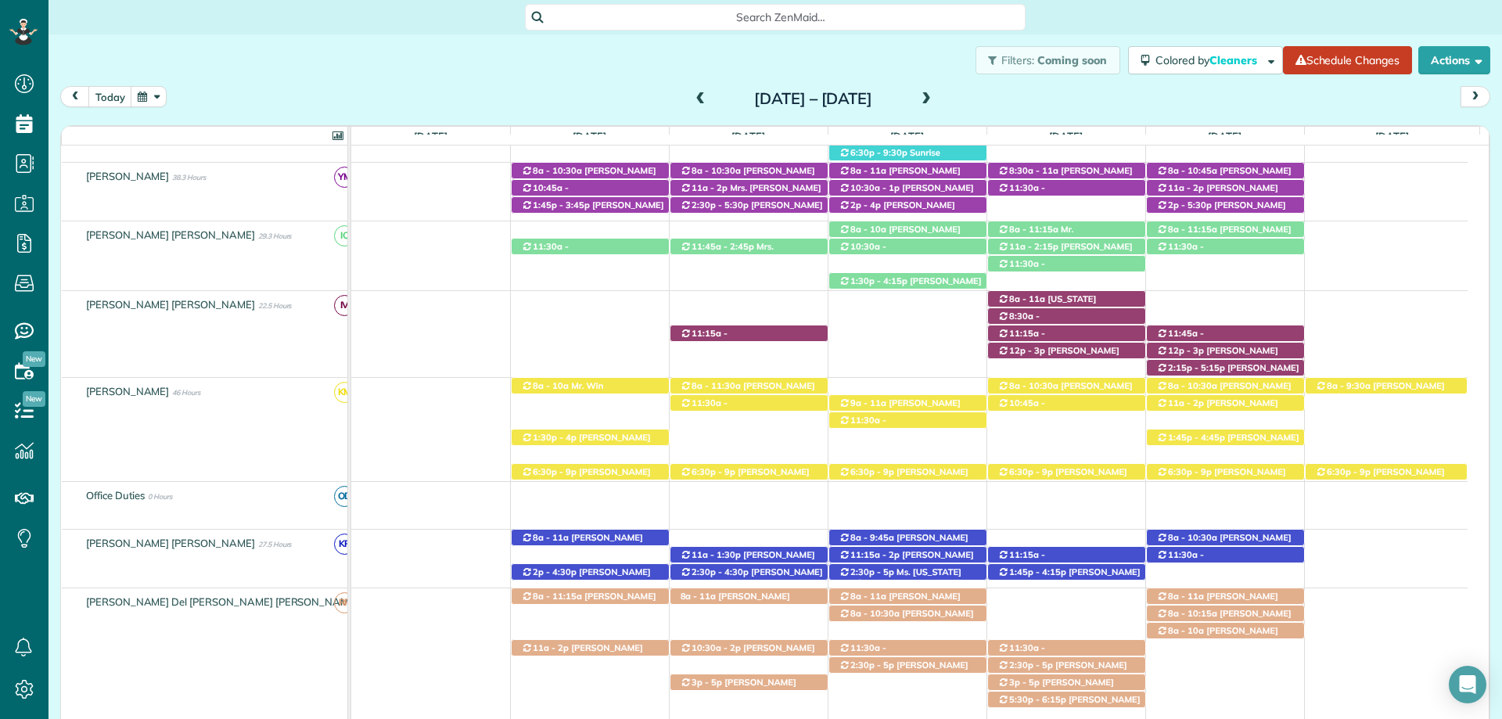
click at [19, 594] on ul "Dashboard Scheduling Calendar View List View Dispatch View - Weekly scheduling …" at bounding box center [24, 335] width 49 height 542
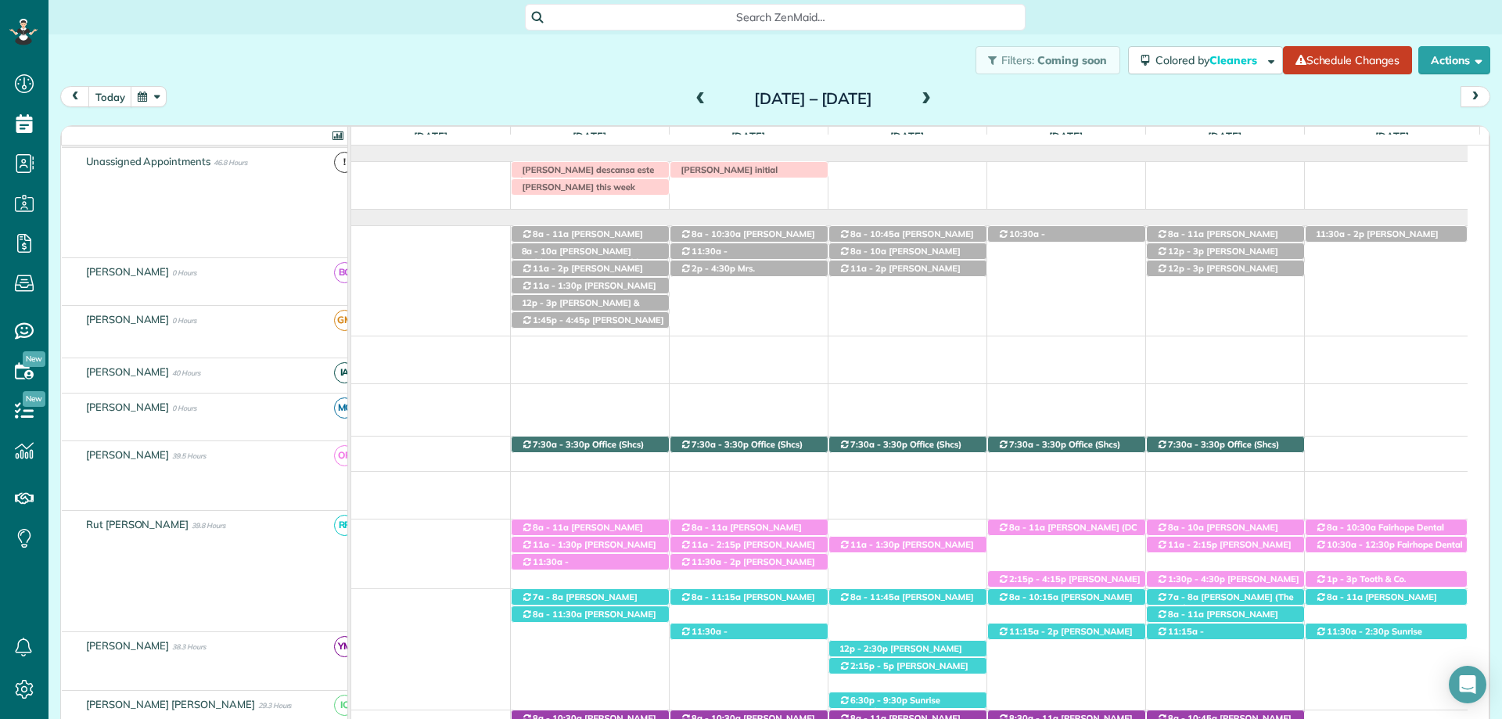
scroll to position [0, 0]
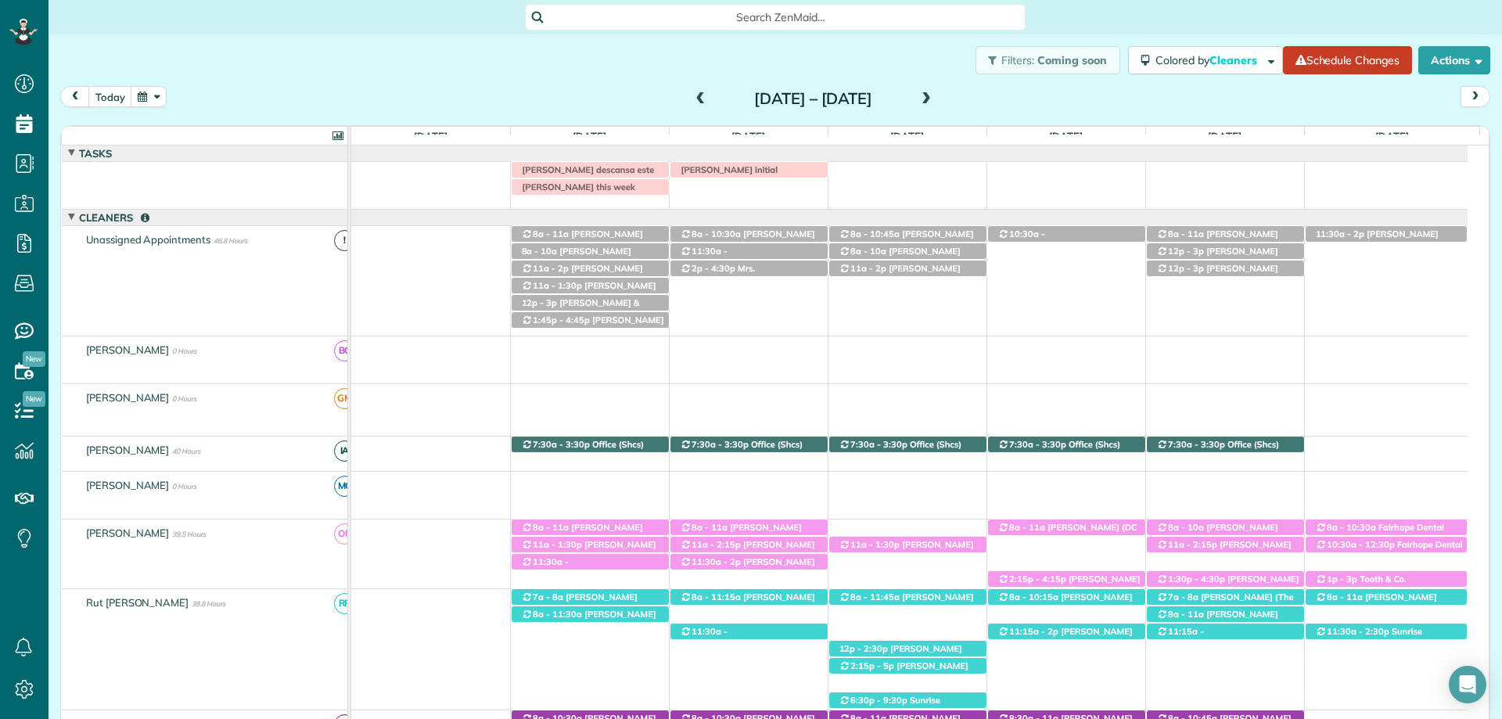
click at [741, 9] on div "Search ZenMaid…" at bounding box center [775, 17] width 501 height 27
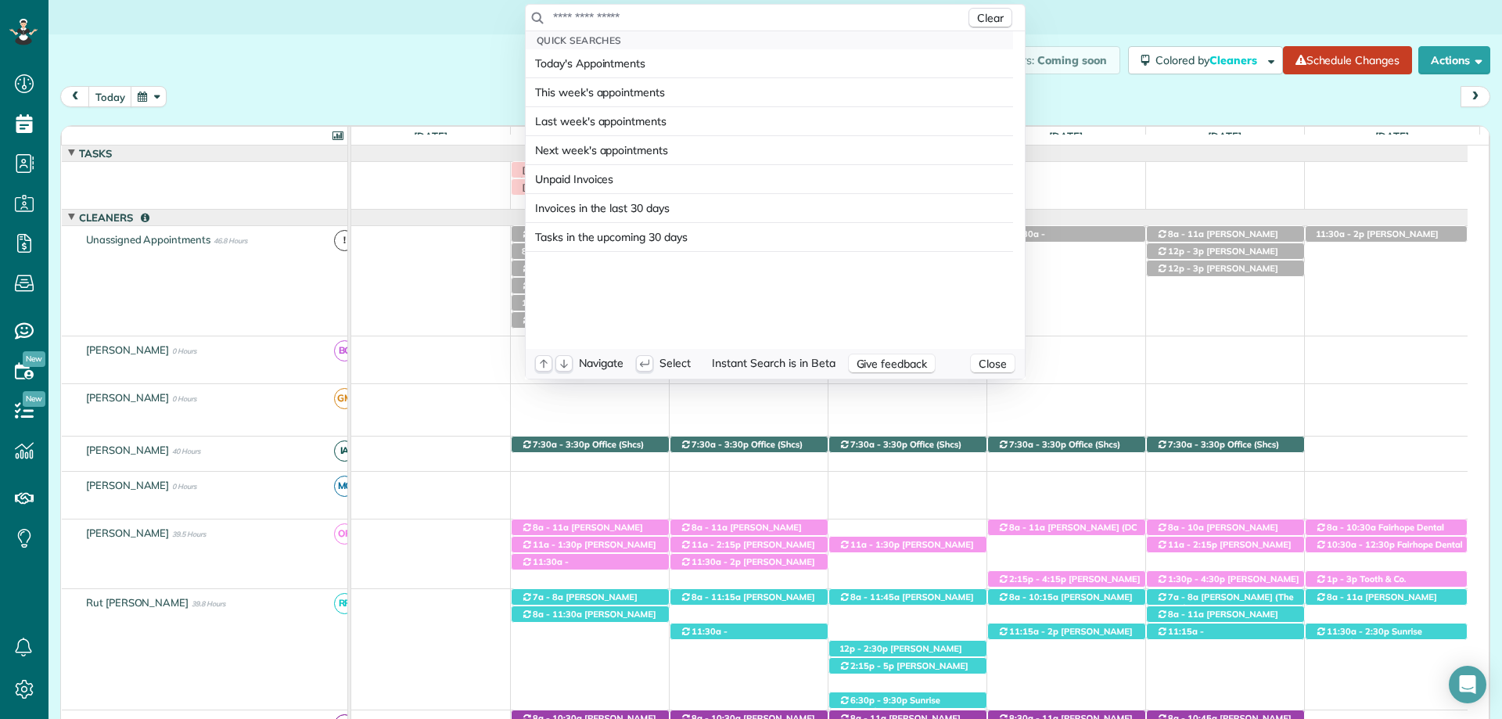
click at [617, 22] on input "text" at bounding box center [758, 17] width 413 height 16
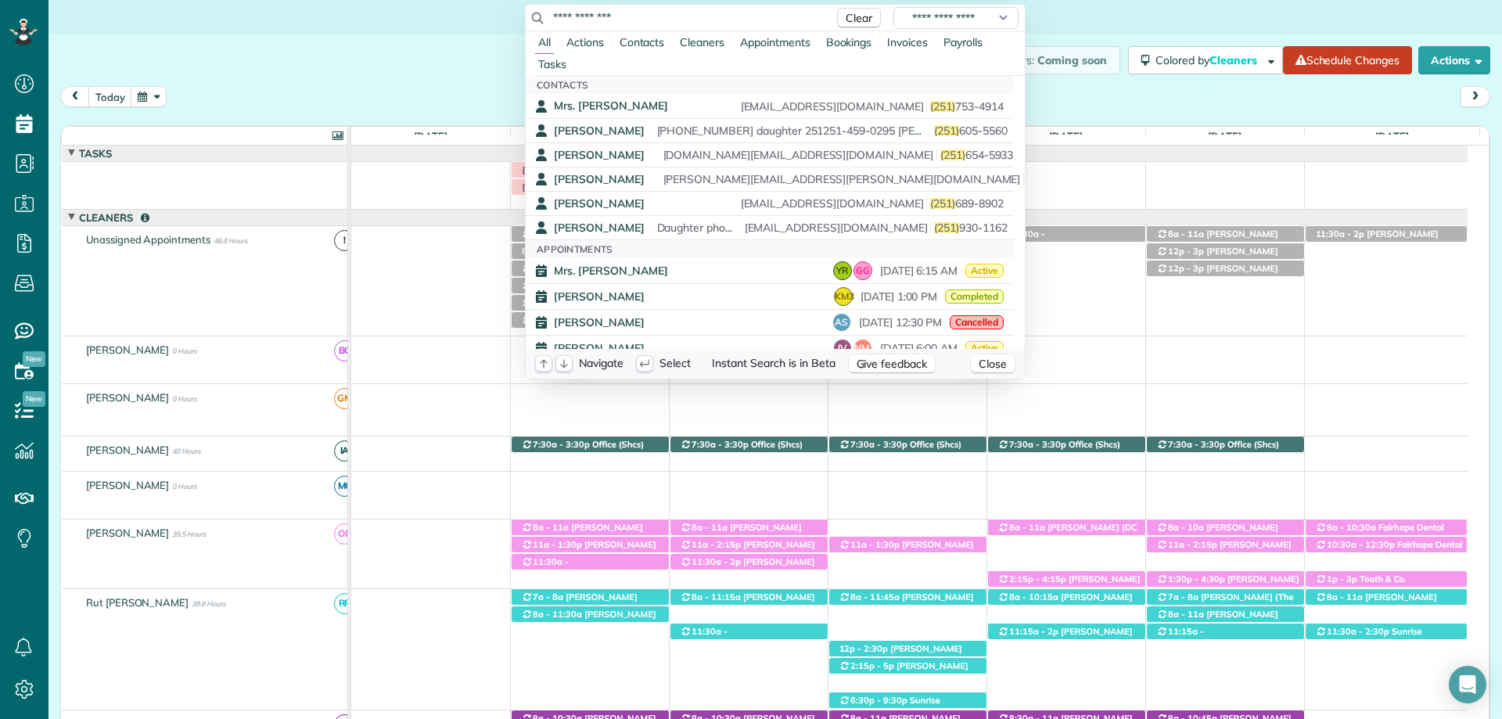
type input "**********"
drag, startPoint x: 1092, startPoint y: 30, endPoint x: 1069, endPoint y: 31, distance: 22.7
click at [1090, 30] on html "Dashboard Scheduling Calendar View List View Dispatch View - Weekly scheduling …" at bounding box center [751, 359] width 1502 height 719
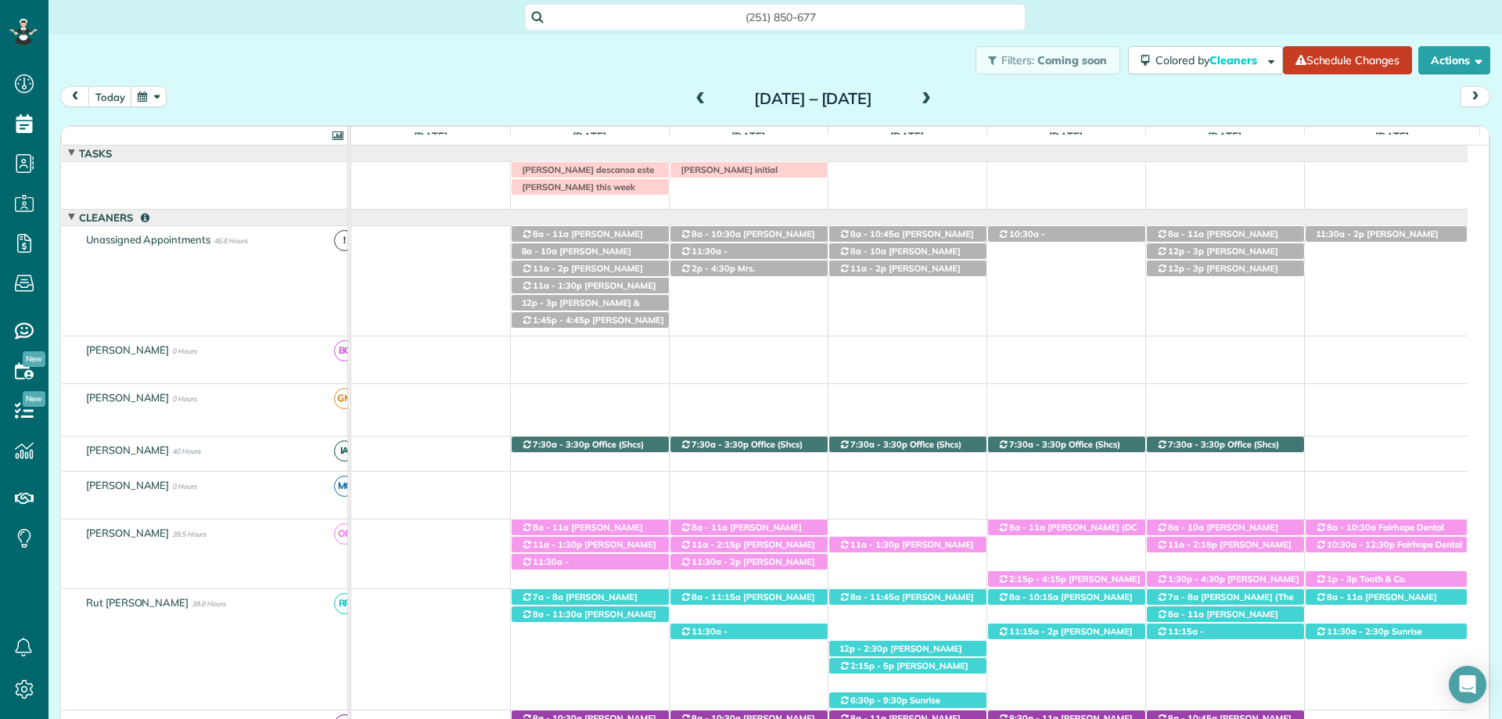
click at [839, 13] on span "(251) 850-677" at bounding box center [781, 17] width 476 height 16
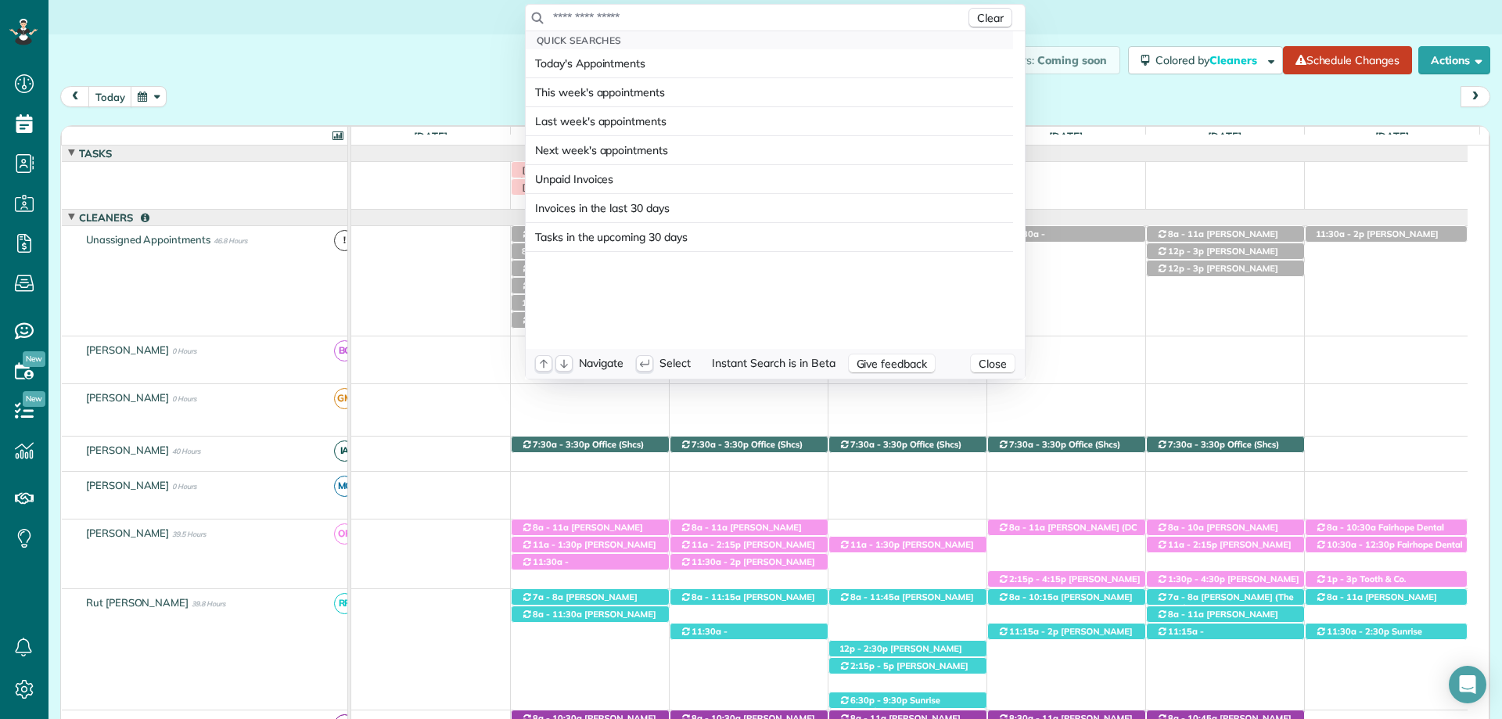
click at [452, 21] on html "Dashboard Scheduling Calendar View List View Dispatch View - Weekly scheduling …" at bounding box center [751, 359] width 1502 height 719
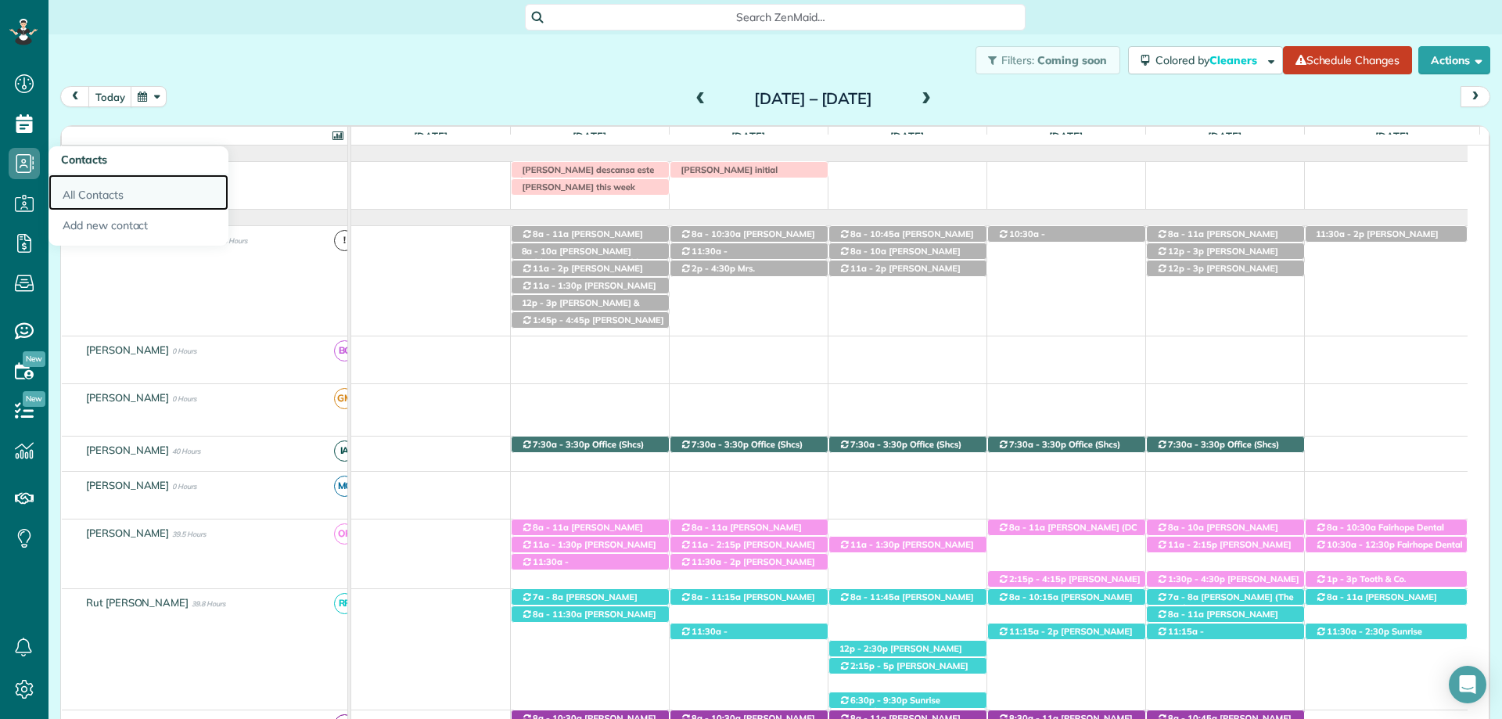
click at [137, 196] on link "All Contacts" at bounding box center [139, 193] width 180 height 36
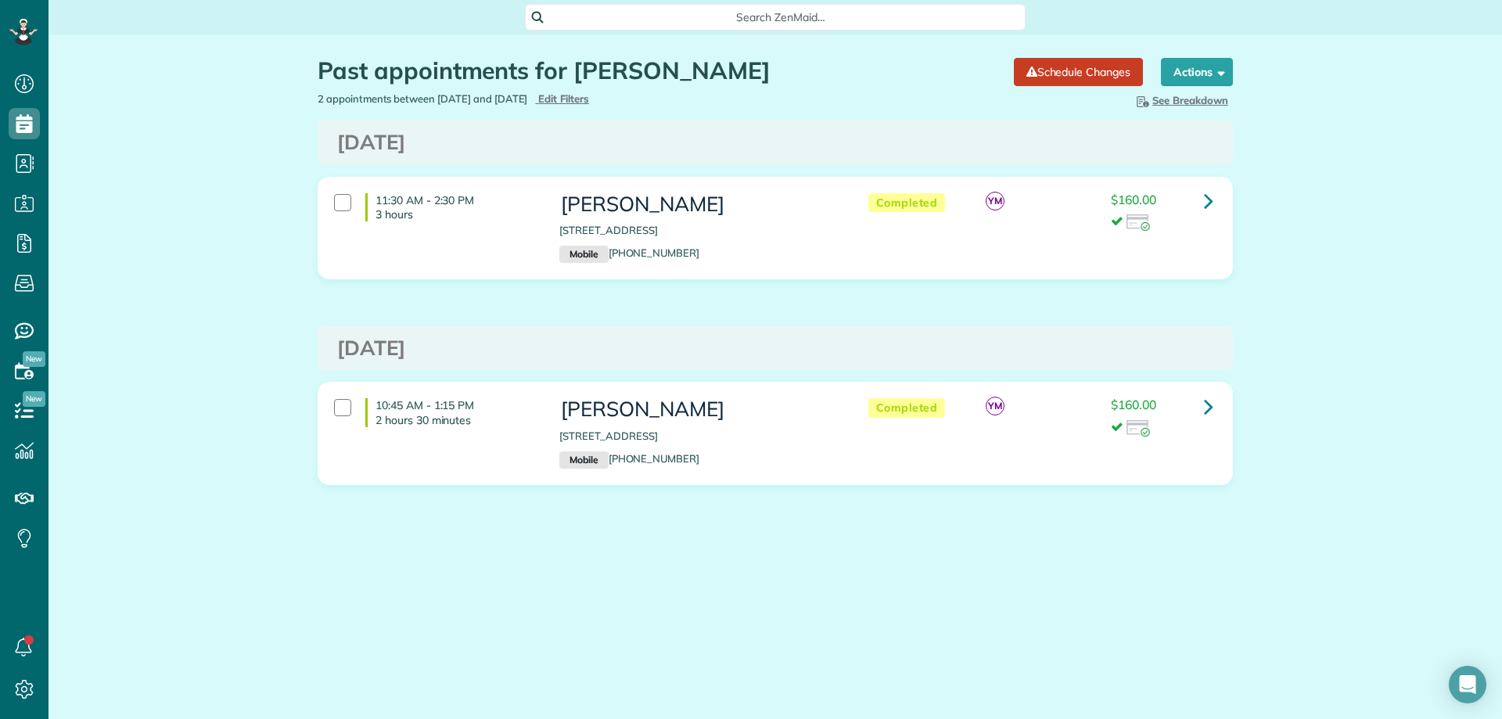
click at [777, 24] on span "Search ZenMaid…" at bounding box center [781, 17] width 476 height 16
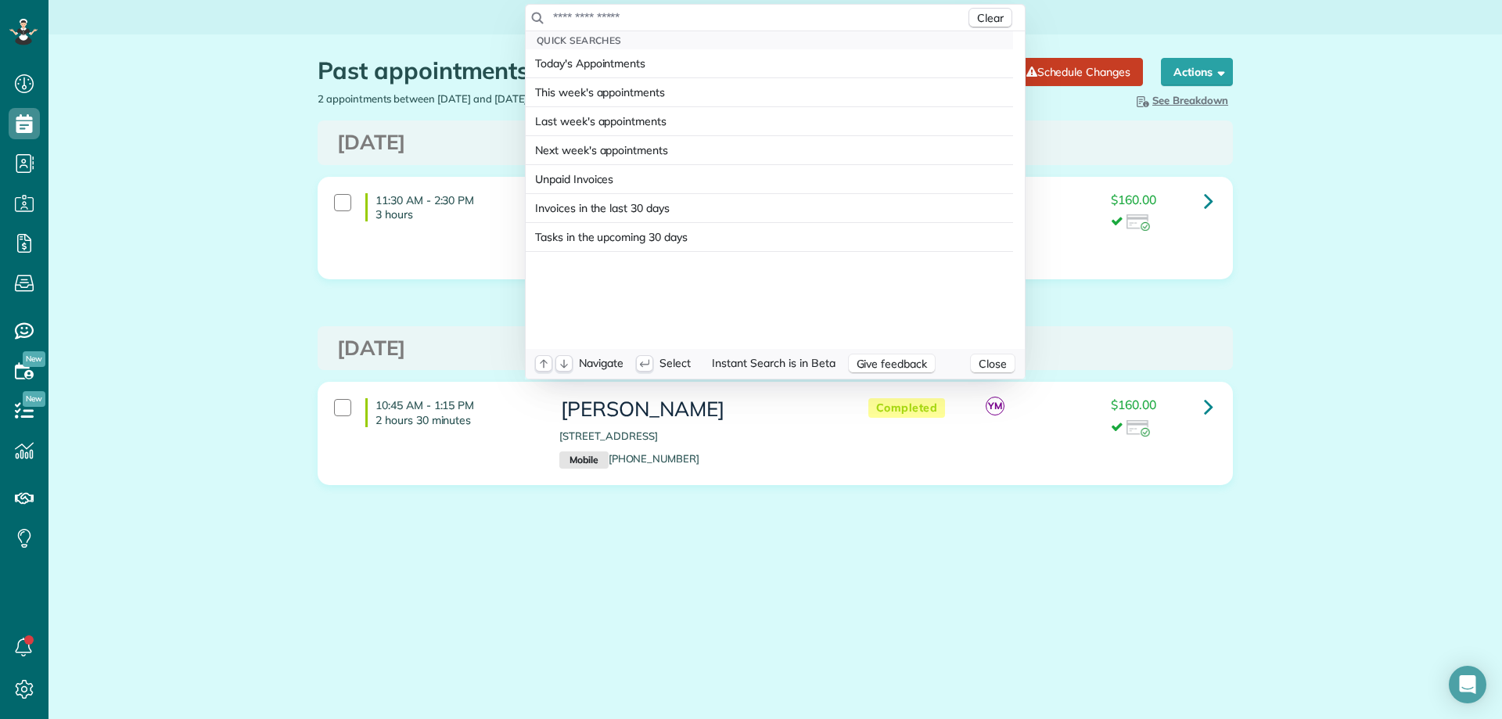
click at [777, 24] on input "text" at bounding box center [758, 17] width 413 height 16
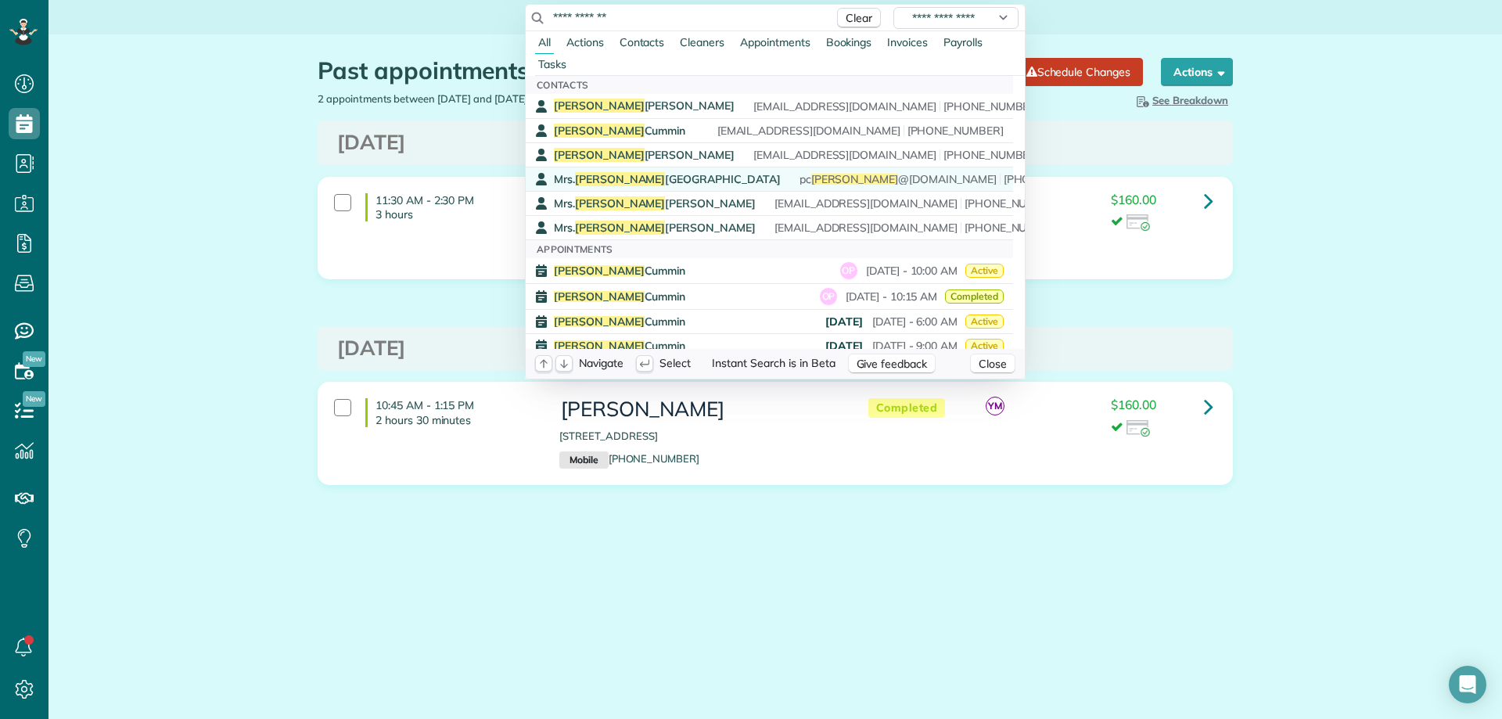
type input "**********"
click at [769, 173] on div "[PERSON_NAME] Harvard pc [PERSON_NAME] @[DOMAIN_NAME] [PHONE_NUMBER]" at bounding box center [781, 179] width 454 height 15
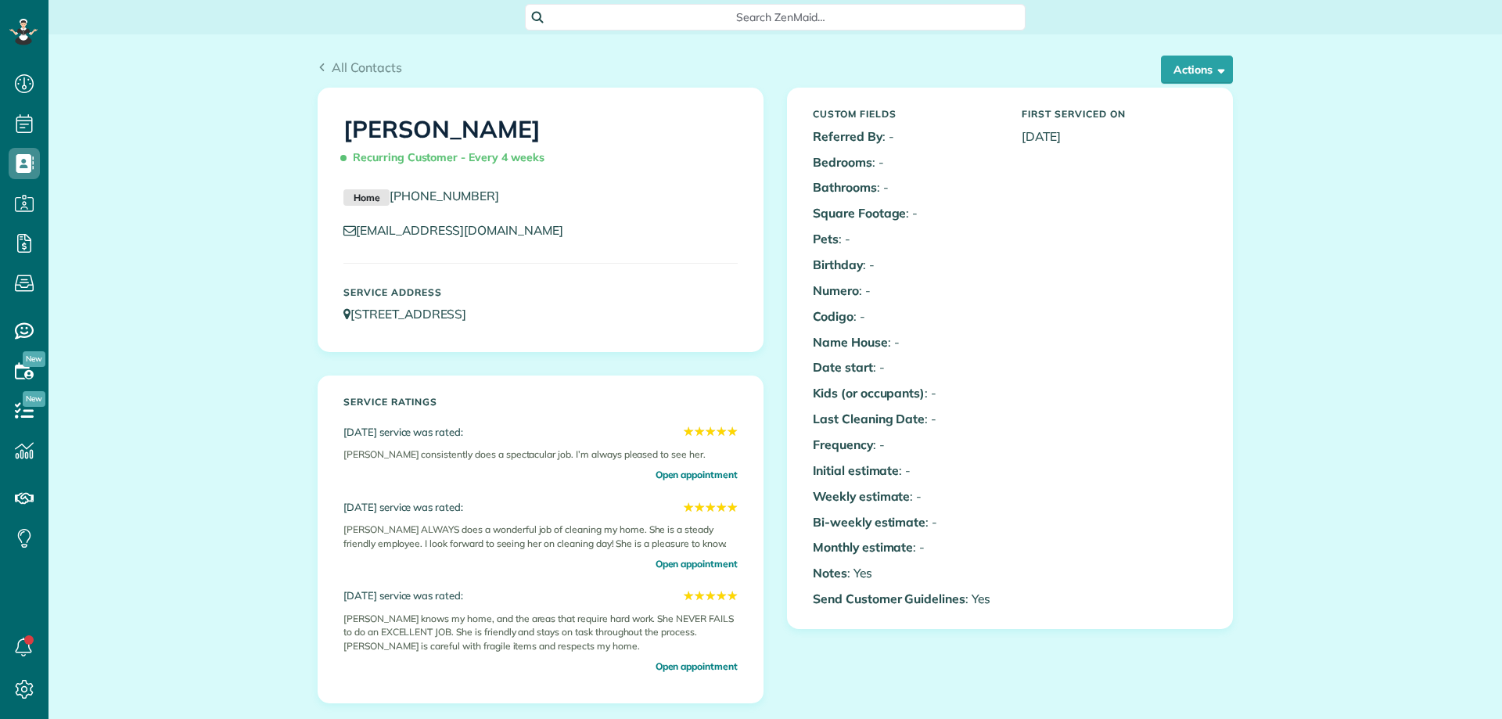
scroll to position [7, 7]
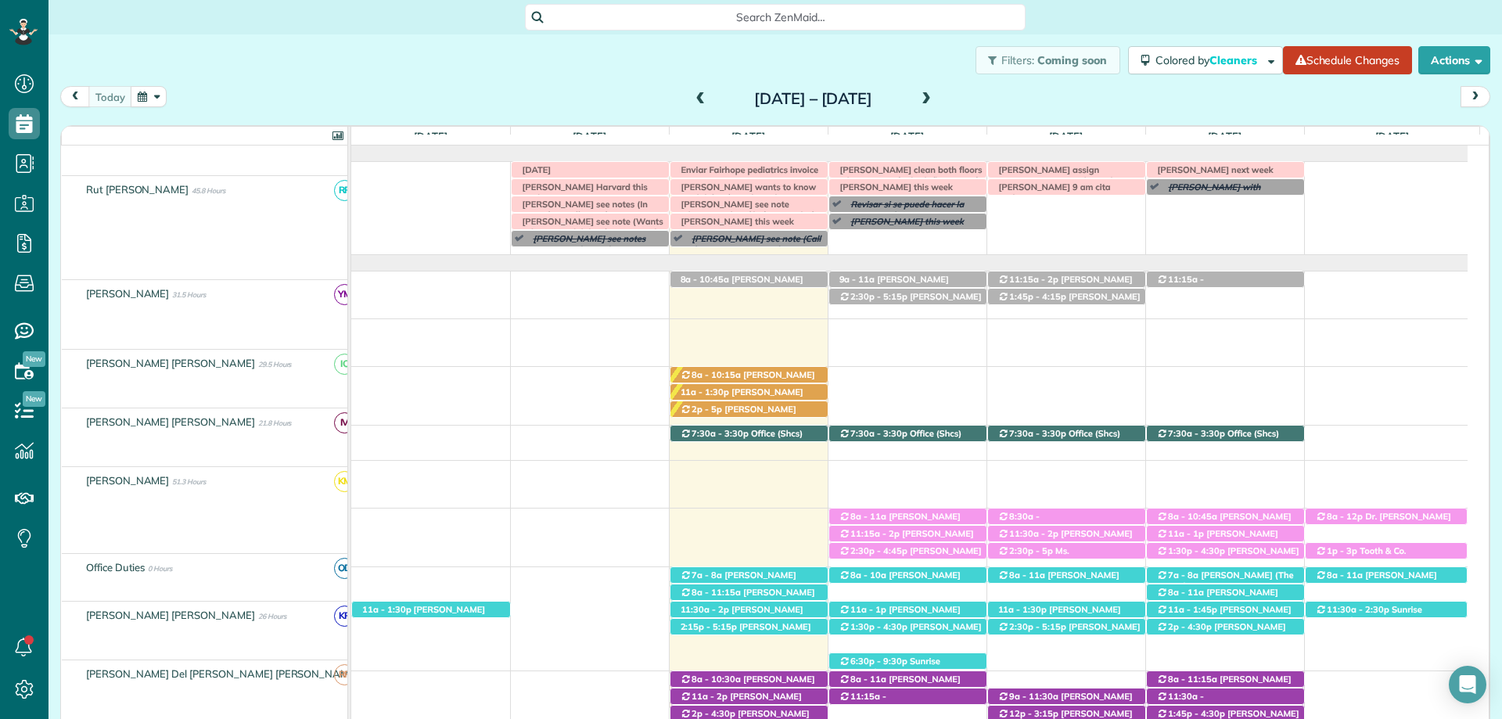
scroll to position [391, 0]
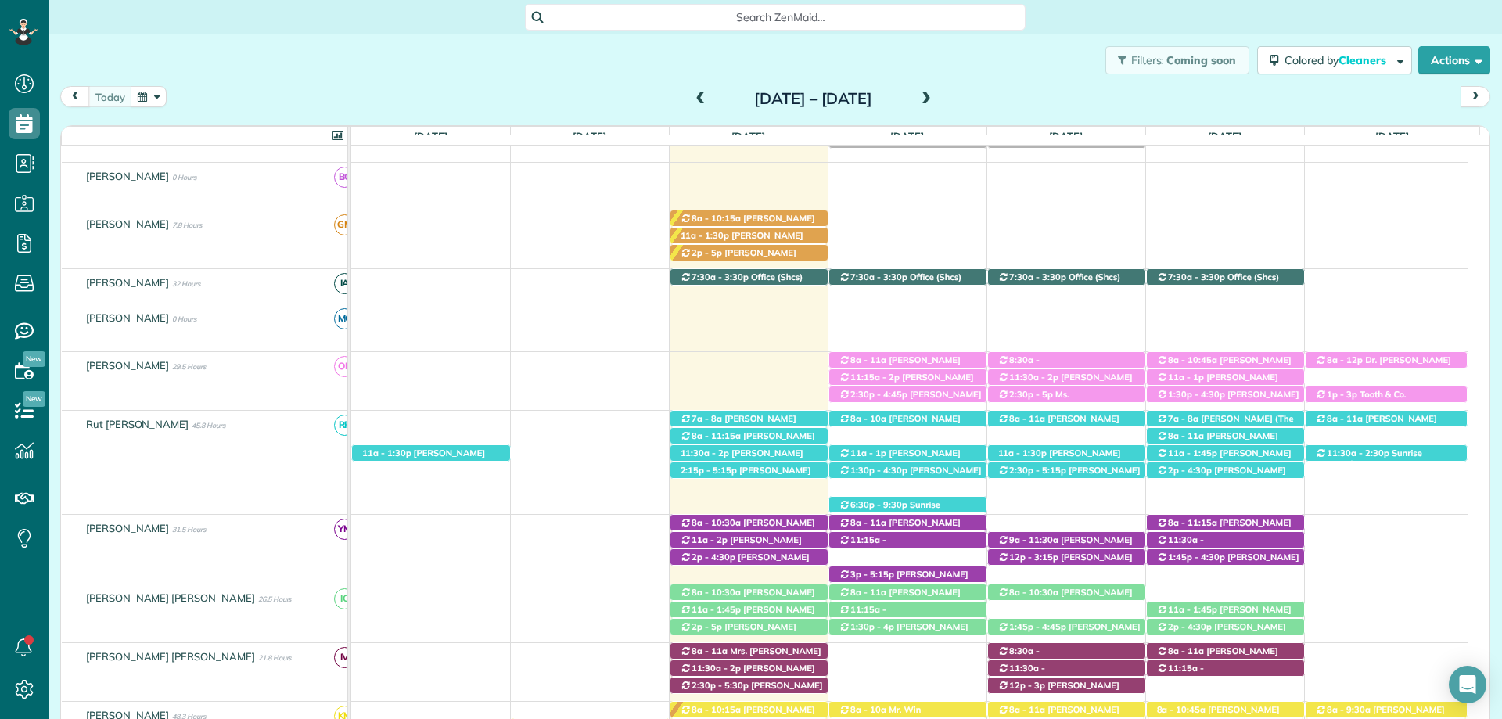
click at [657, 5] on div "Search ZenMaid…" at bounding box center [775, 17] width 501 height 27
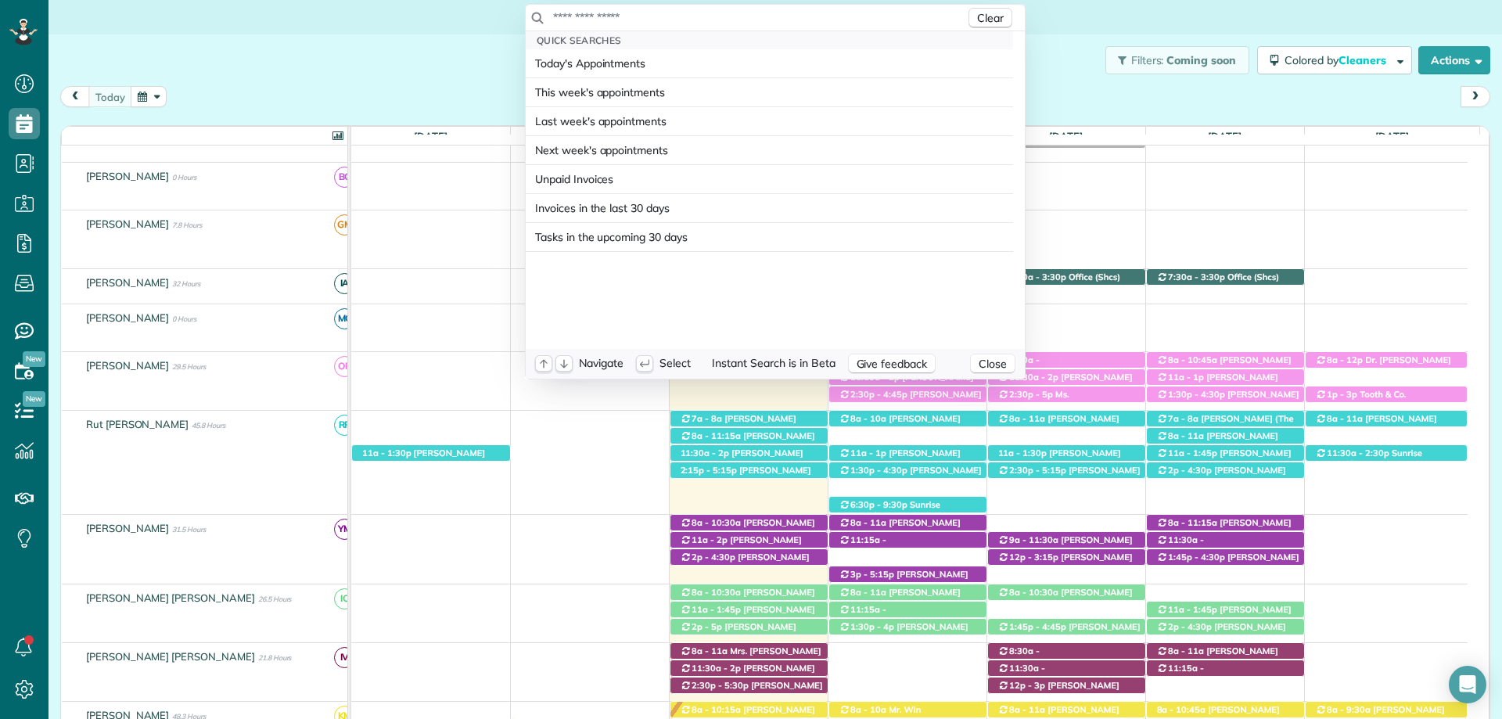
click at [716, 16] on input "text" at bounding box center [758, 17] width 413 height 16
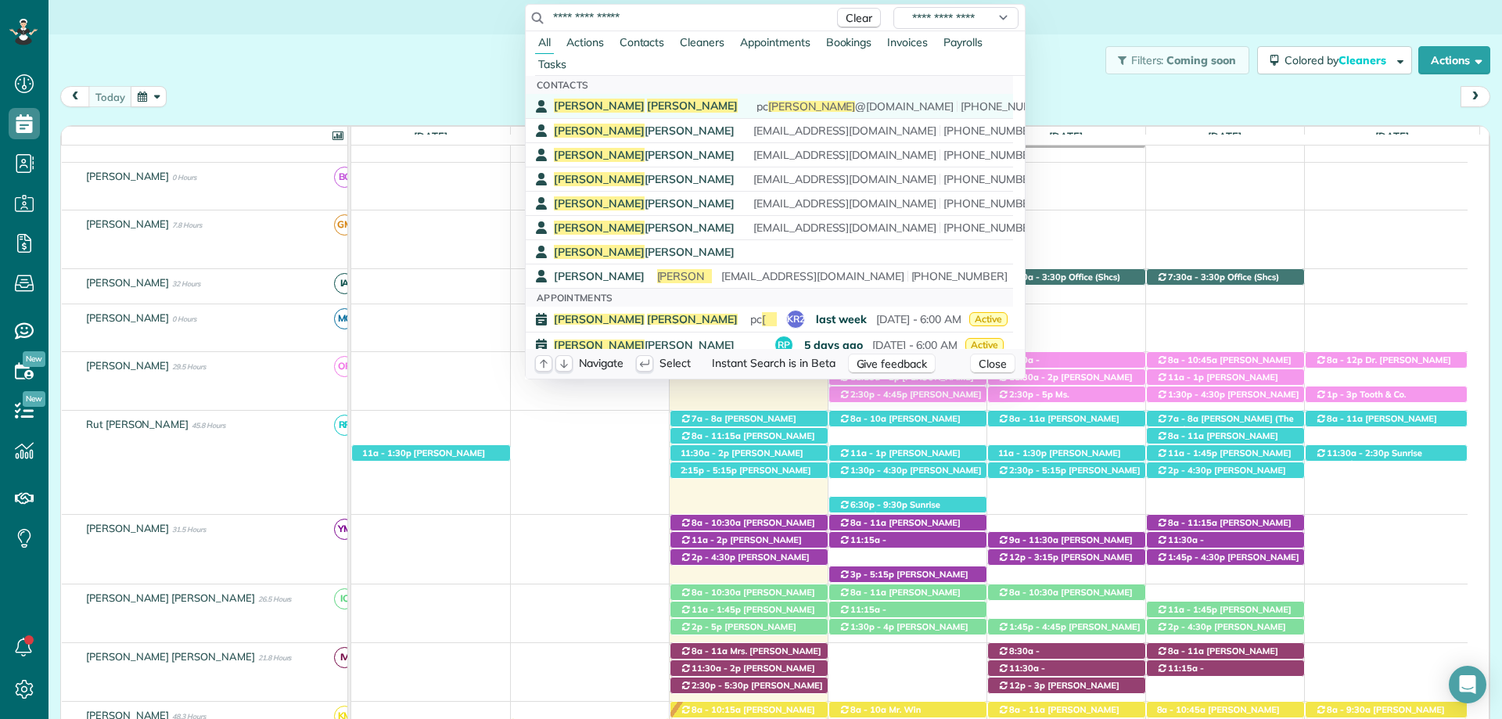
type input "**********"
click at [674, 102] on div "Chris Altermatt pc altermatt @gmail.com (770) 363-2196" at bounding box center [781, 106] width 454 height 15
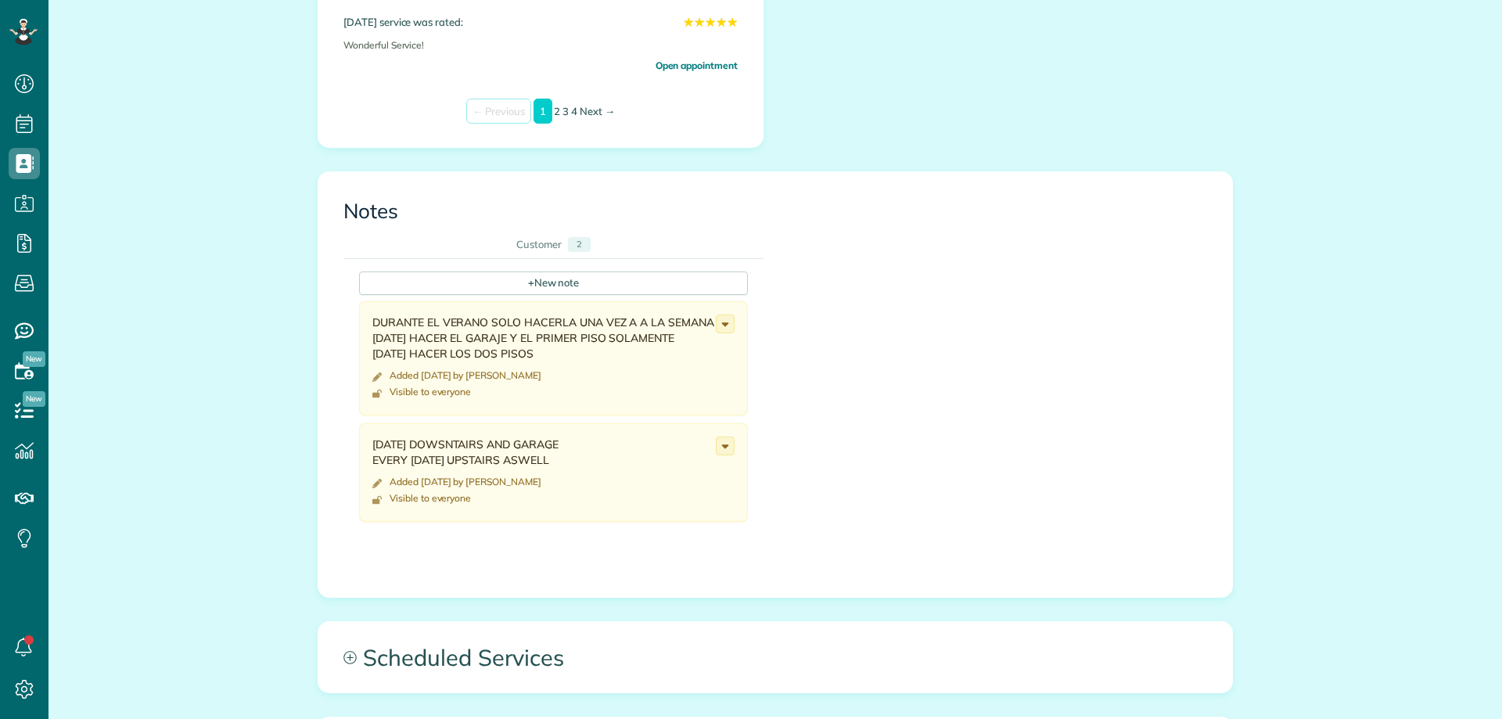
scroll to position [939, 0]
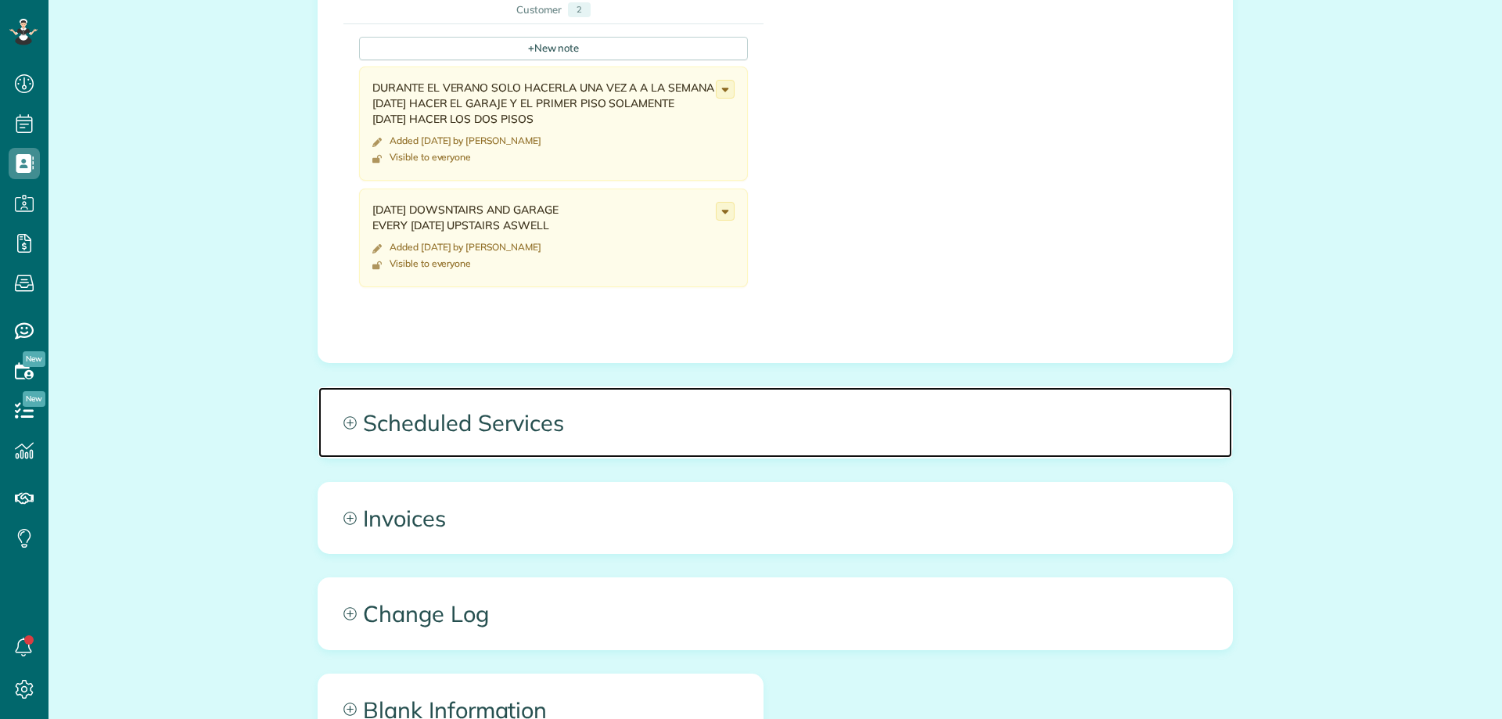
click at [554, 412] on span "Scheduled Services" at bounding box center [775, 422] width 914 height 70
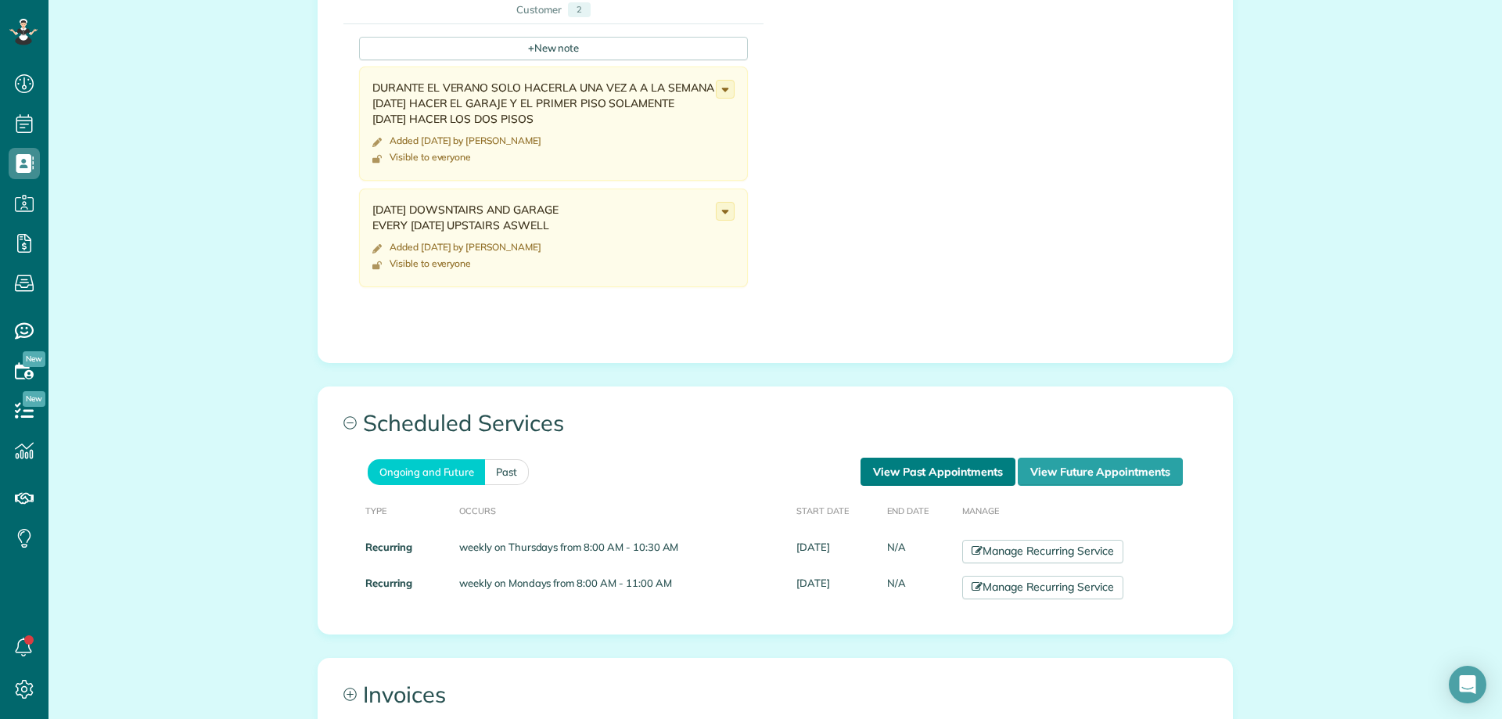
click at [933, 471] on link "View Past Appointments" at bounding box center [938, 472] width 155 height 28
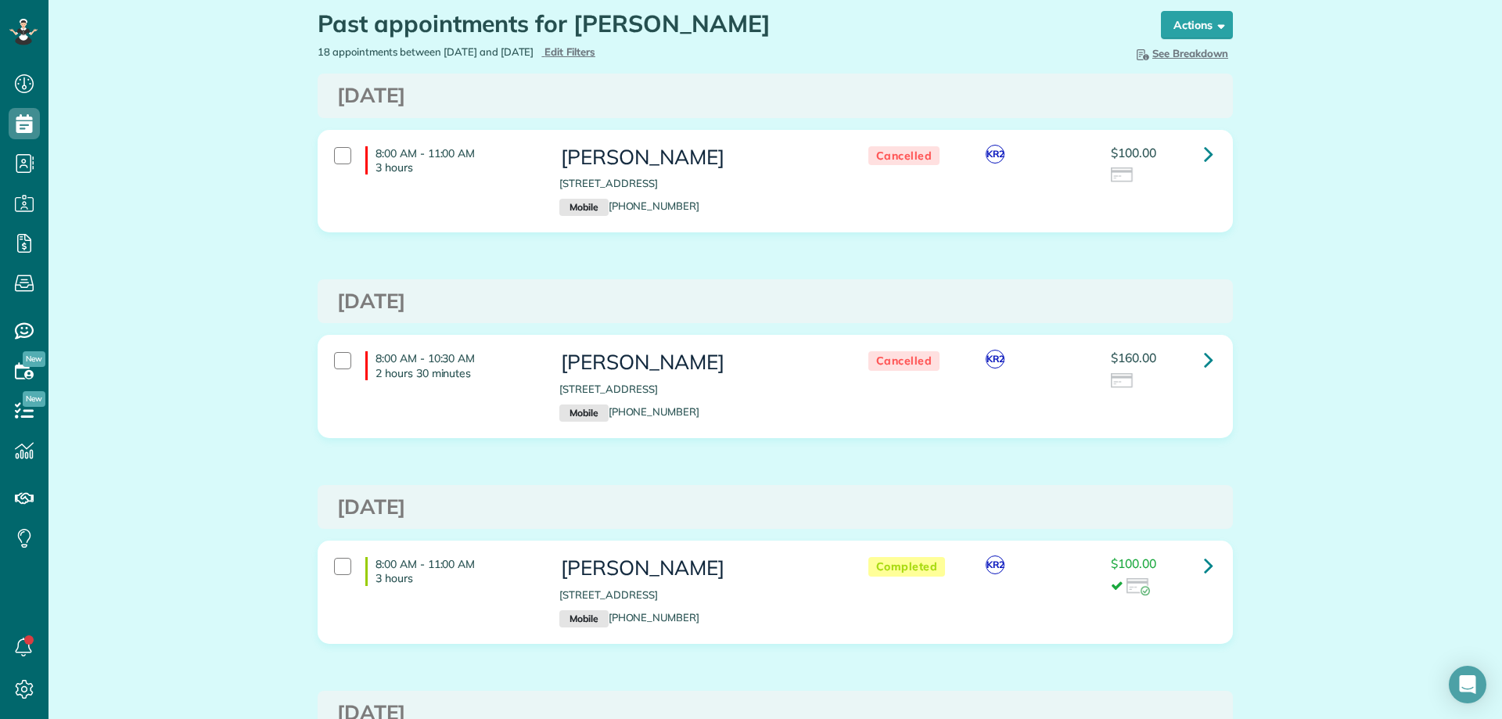
scroll to position [78, 0]
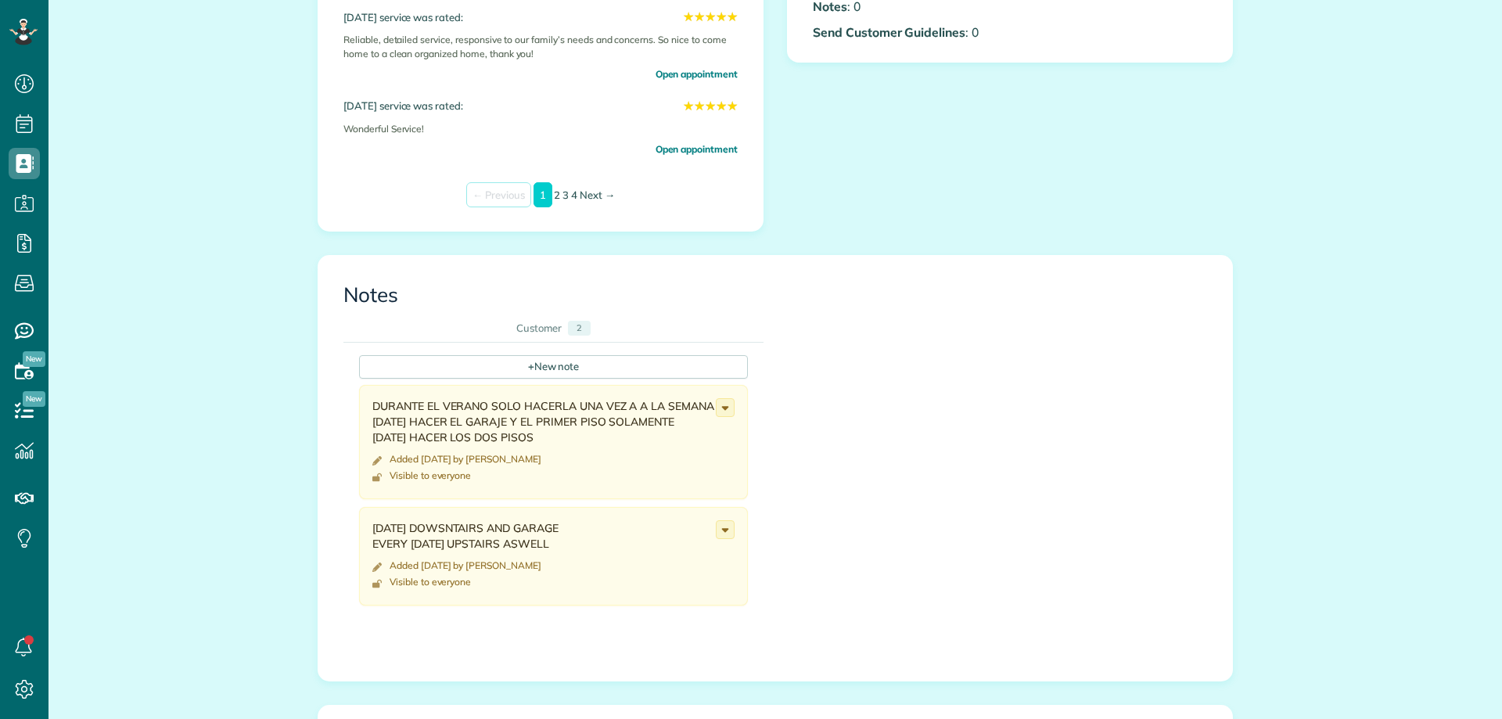
scroll to position [704, 0]
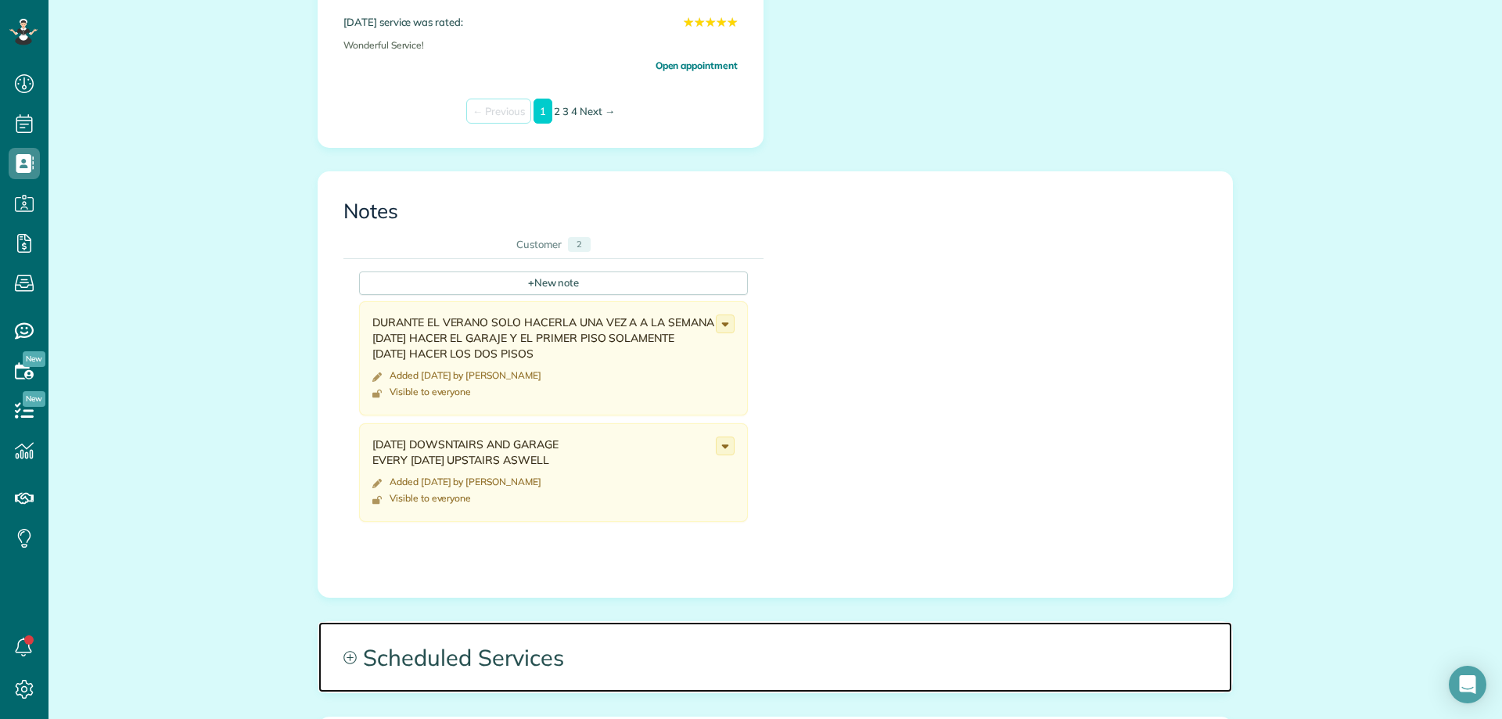
click at [783, 646] on span "Scheduled Services" at bounding box center [775, 657] width 914 height 70
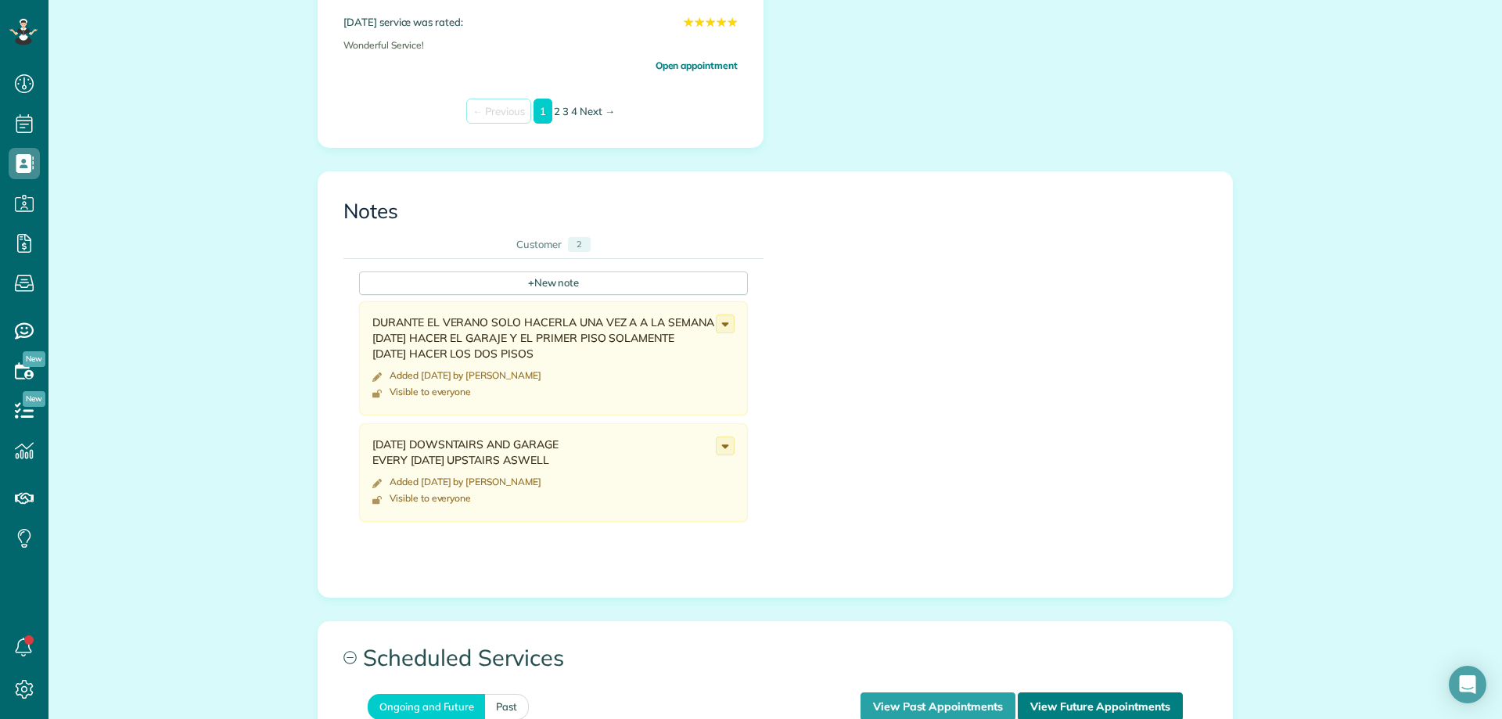
click at [1066, 697] on link "View Future Appointments" at bounding box center [1100, 707] width 165 height 28
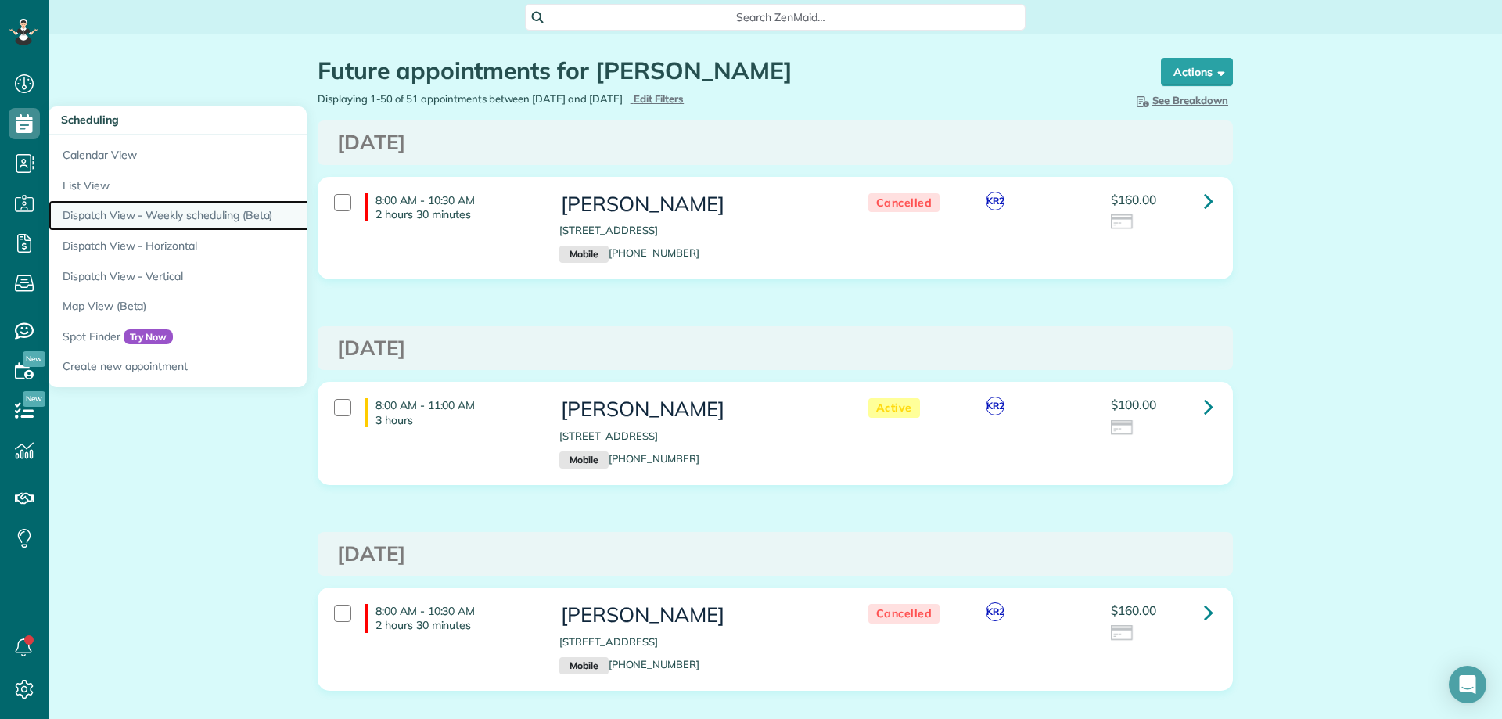
click at [193, 214] on link "Dispatch View - Weekly scheduling (Beta)" at bounding box center [244, 215] width 391 height 31
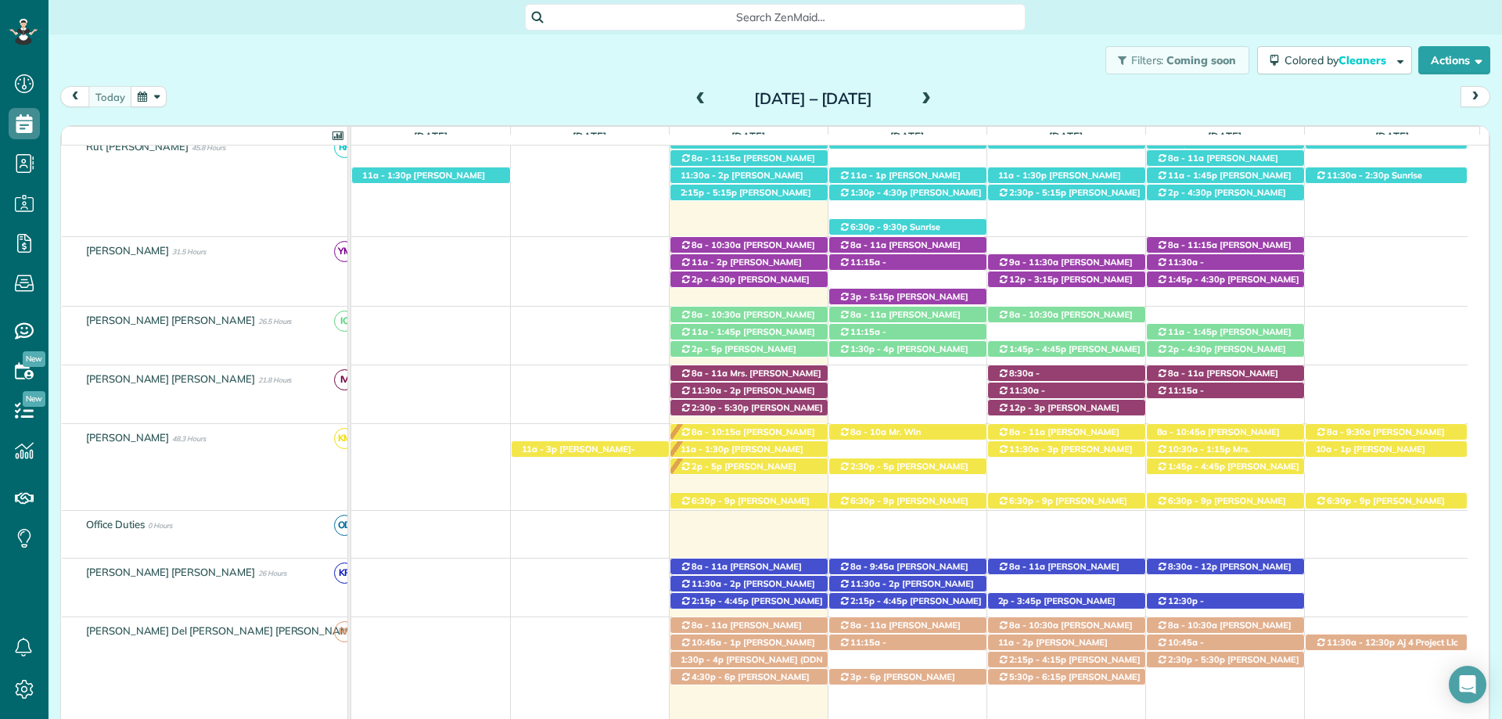
scroll to position [437, 0]
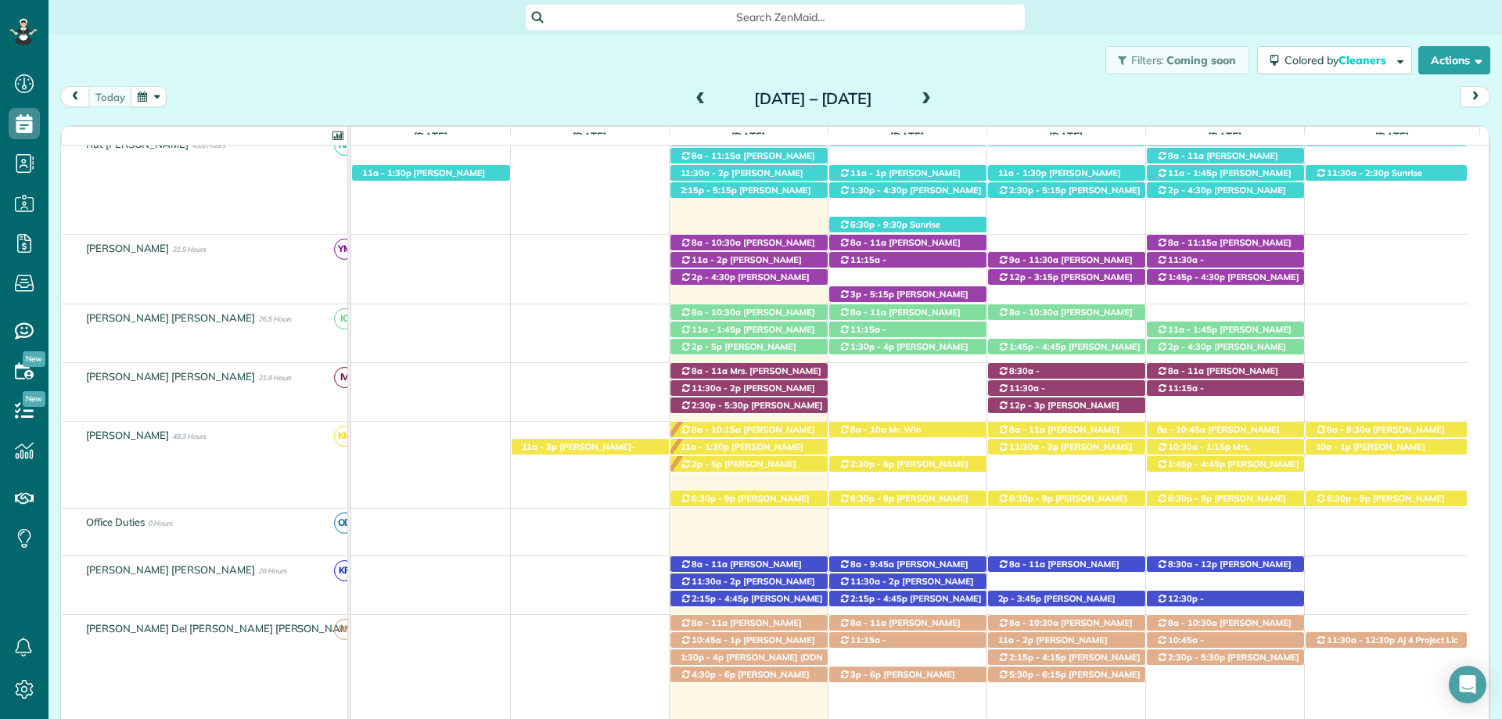
click at [642, 25] on div "Search ZenMaid…" at bounding box center [775, 17] width 501 height 27
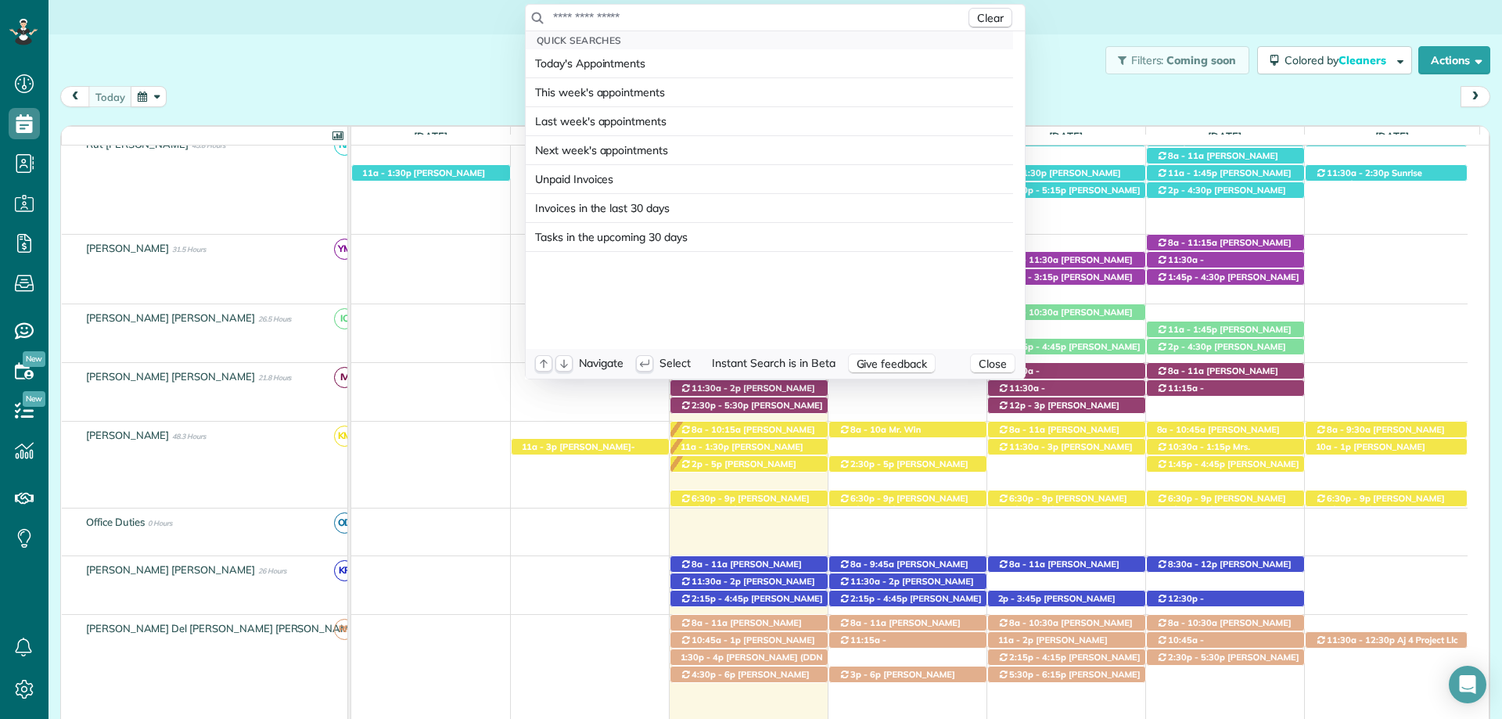
click at [641, 21] on input "text" at bounding box center [758, 17] width 413 height 16
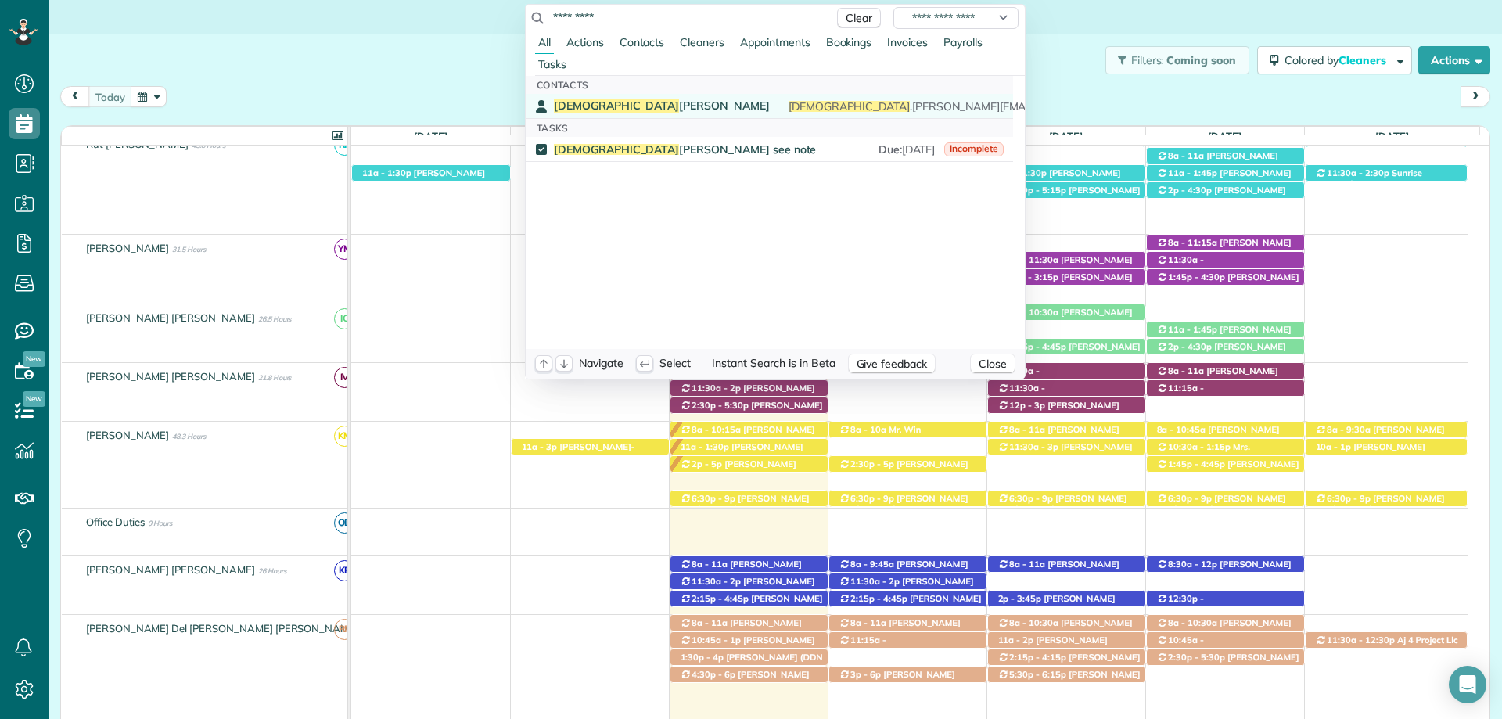
type input "*********"
click at [625, 100] on span "Carmelita Mikkelsen" at bounding box center [662, 106] width 216 height 14
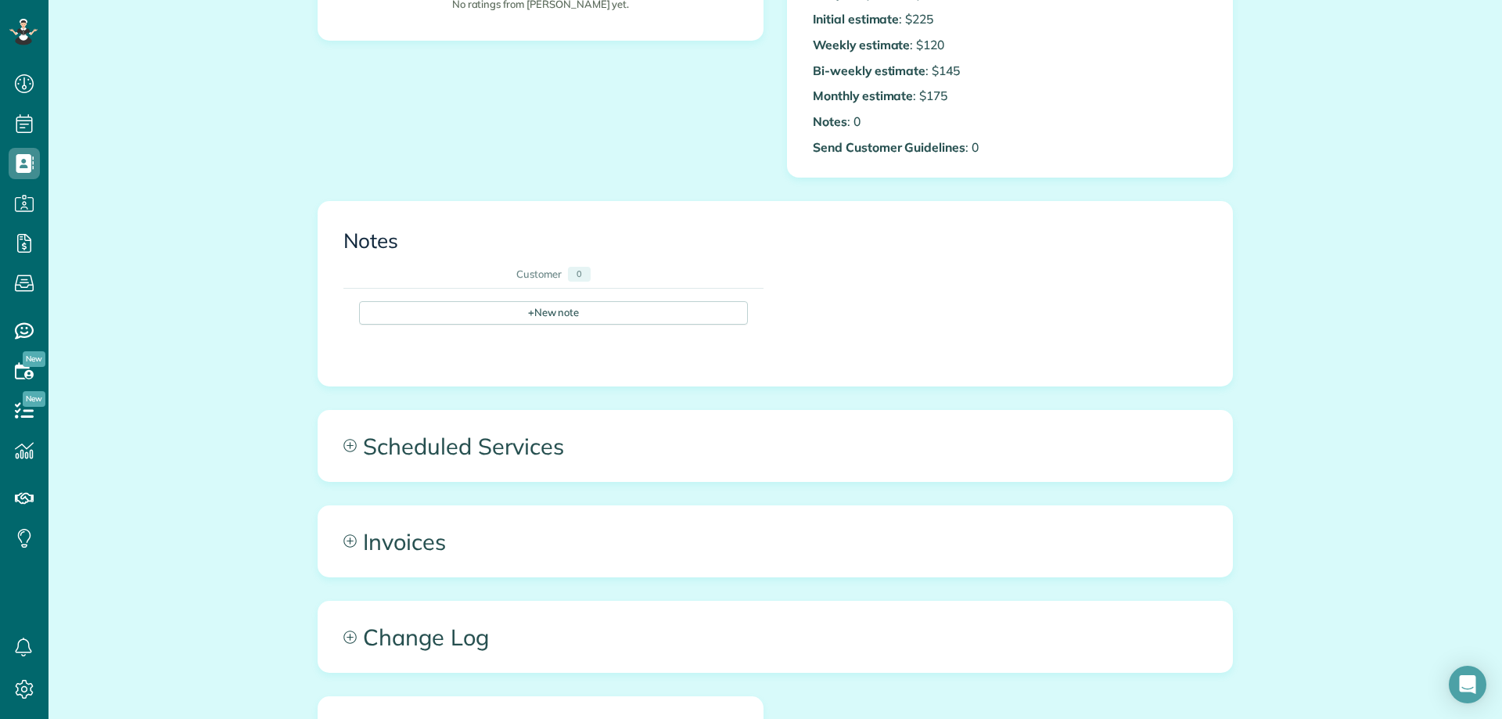
scroll to position [548, 0]
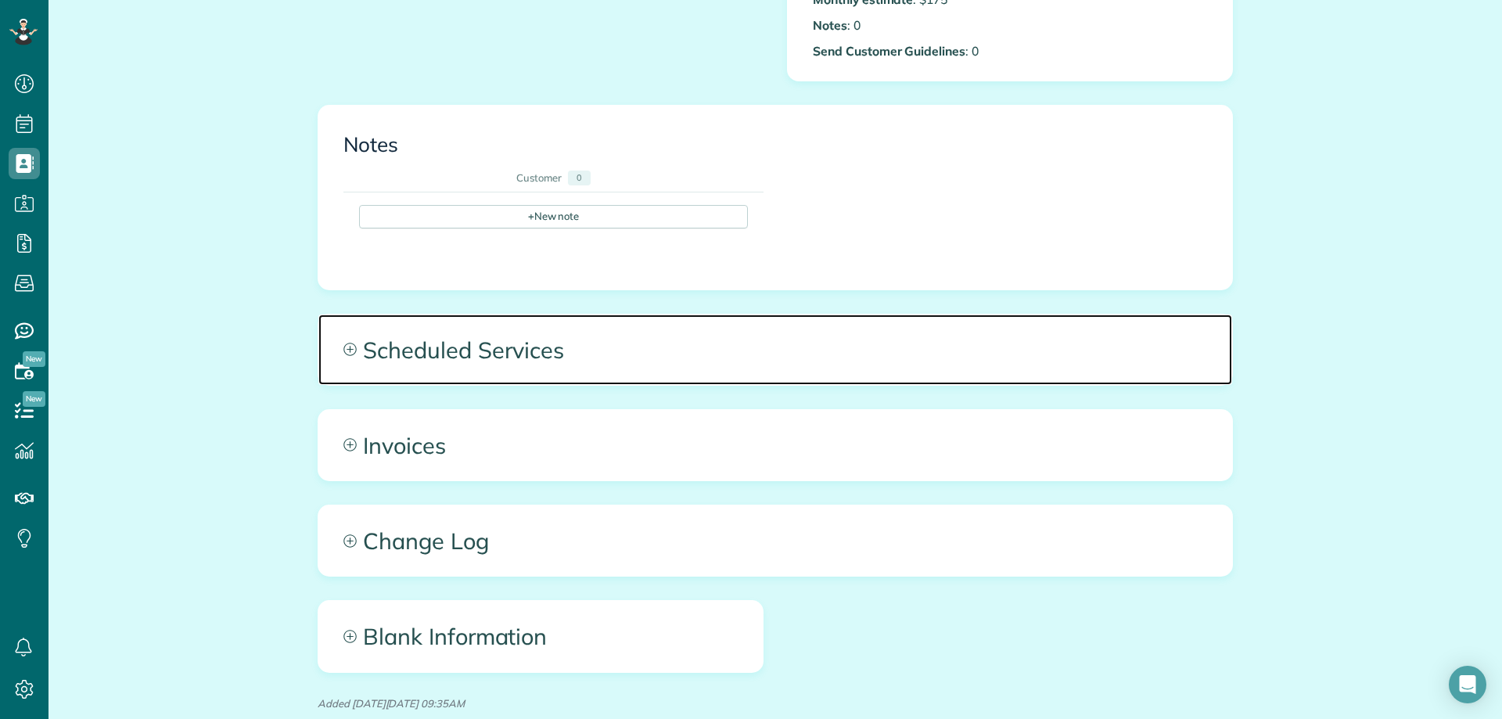
click at [505, 356] on span "Scheduled Services" at bounding box center [775, 350] width 914 height 70
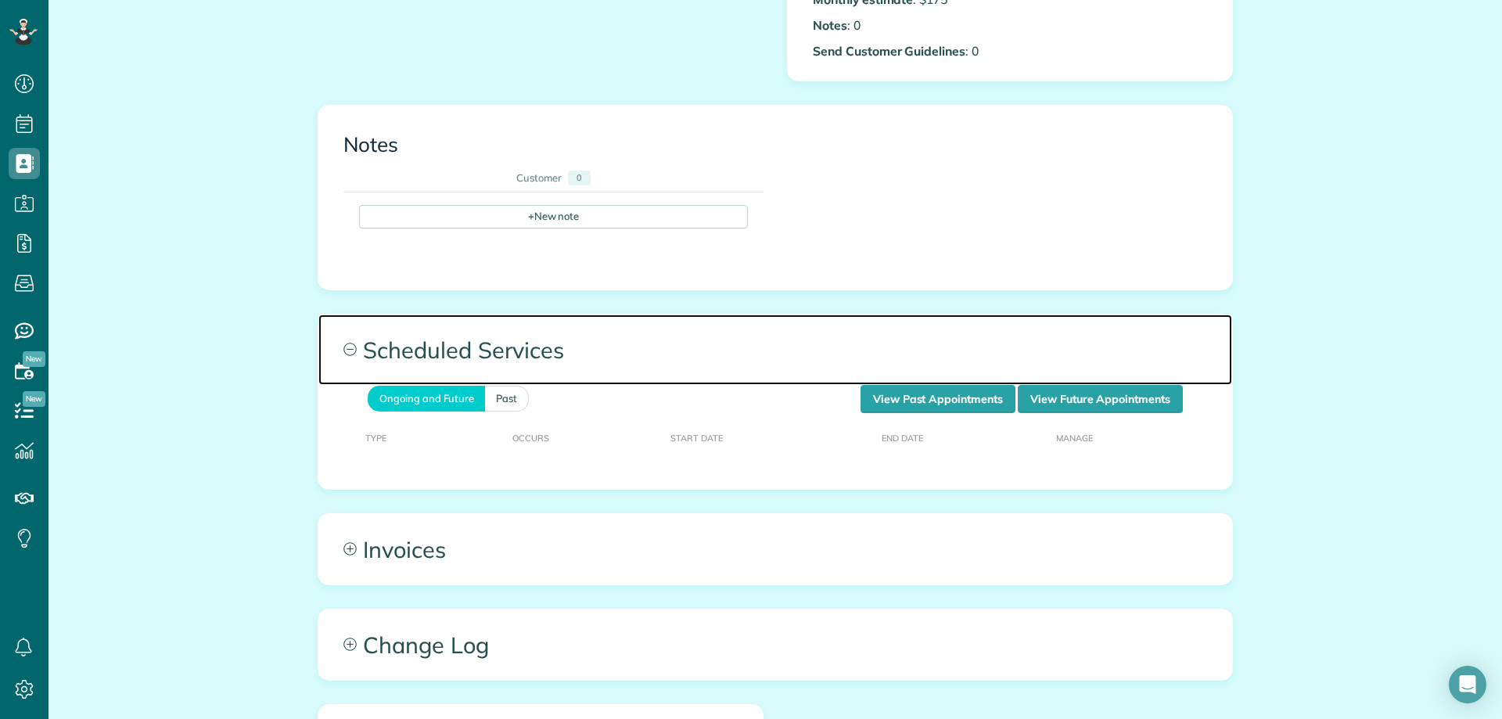
click at [505, 356] on span "Scheduled Services" at bounding box center [775, 350] width 914 height 70
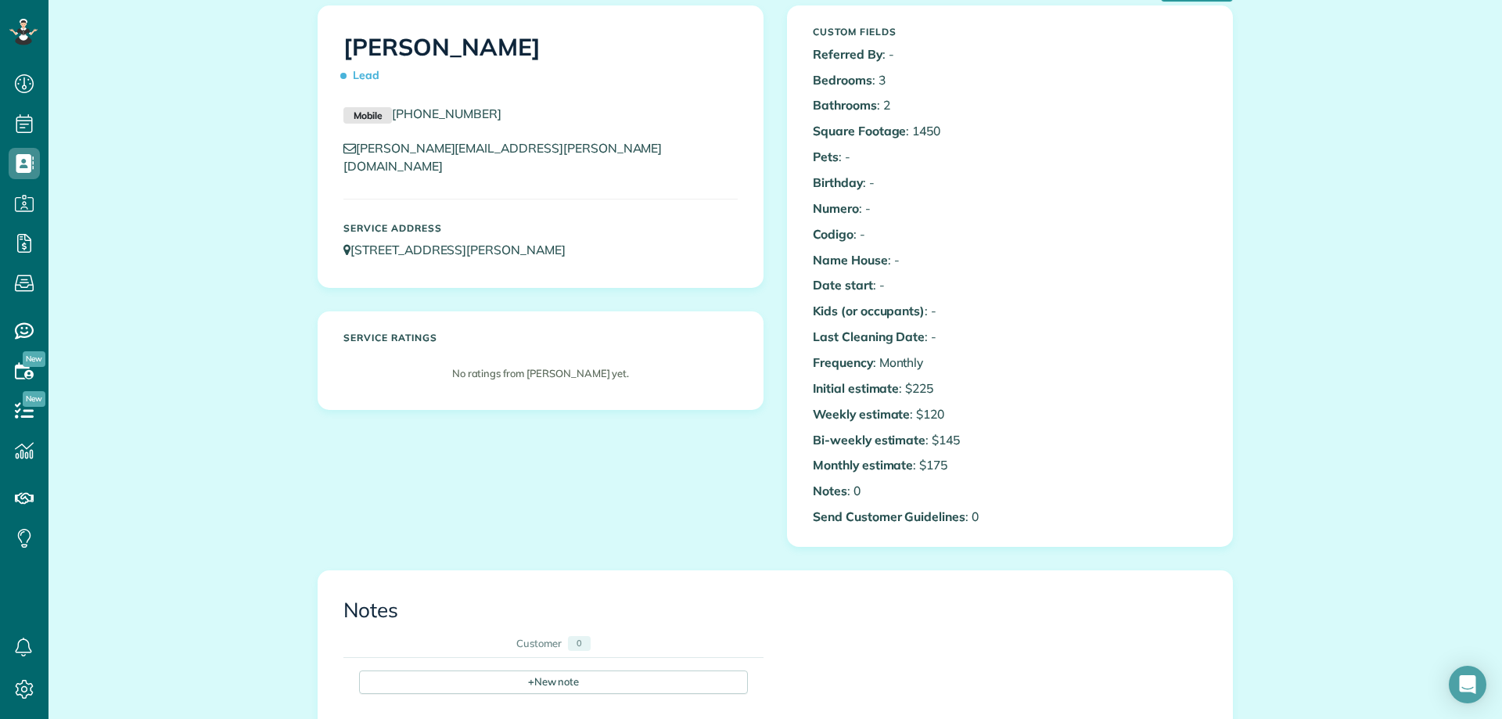
scroll to position [0, 0]
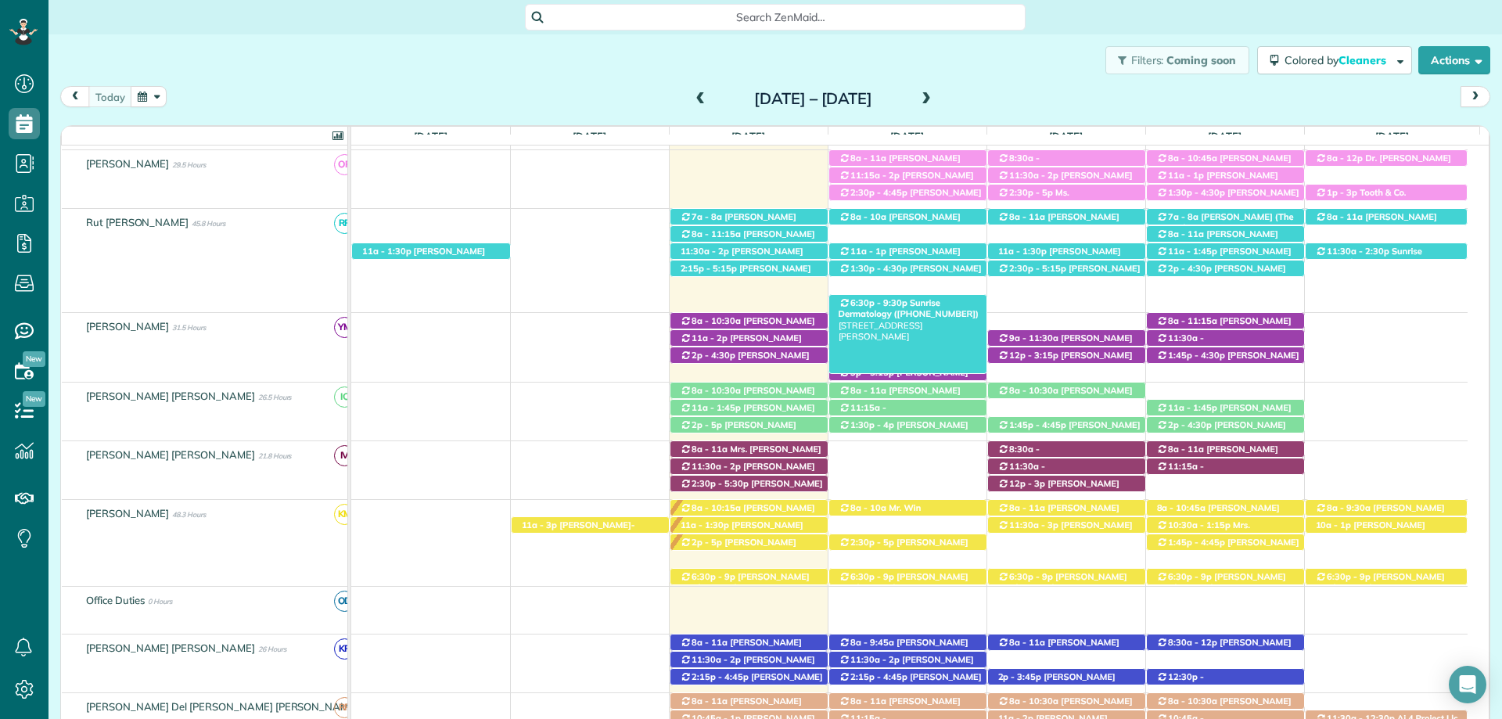
scroll to position [437, 0]
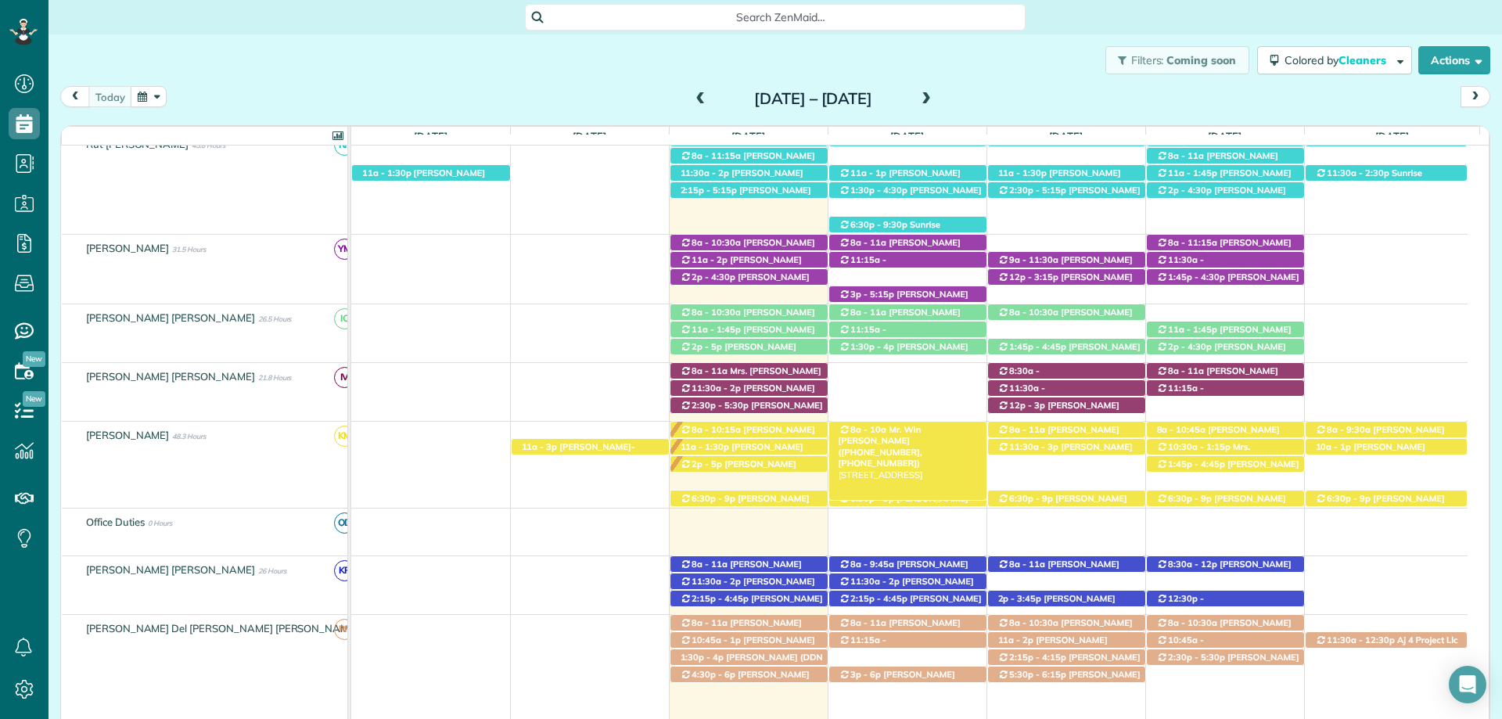
click at [896, 439] on span "Mr. Win [PERSON_NAME] ([PHONE_NUMBER], [PHONE_NUMBER])" at bounding box center [881, 446] width 84 height 45
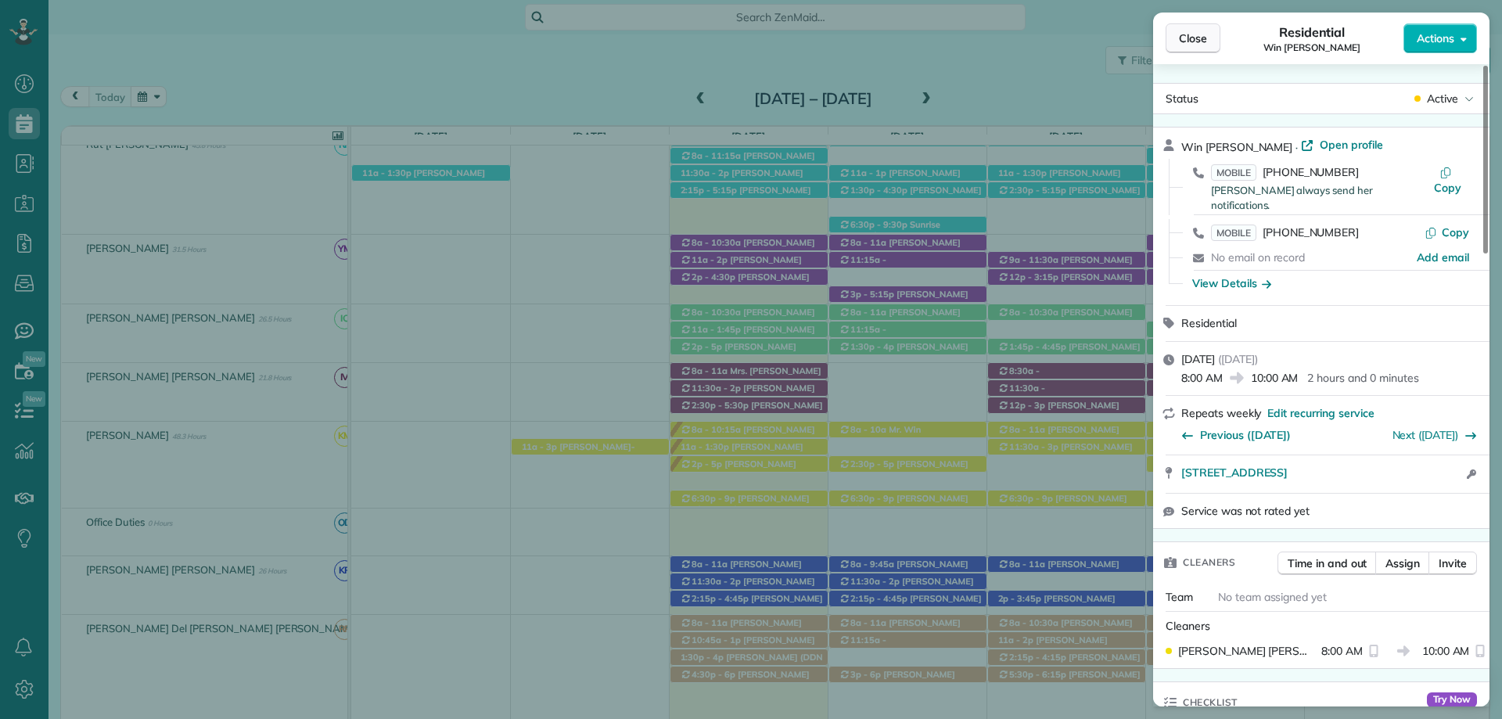
click at [1176, 30] on button "Close" at bounding box center [1193, 38] width 55 height 30
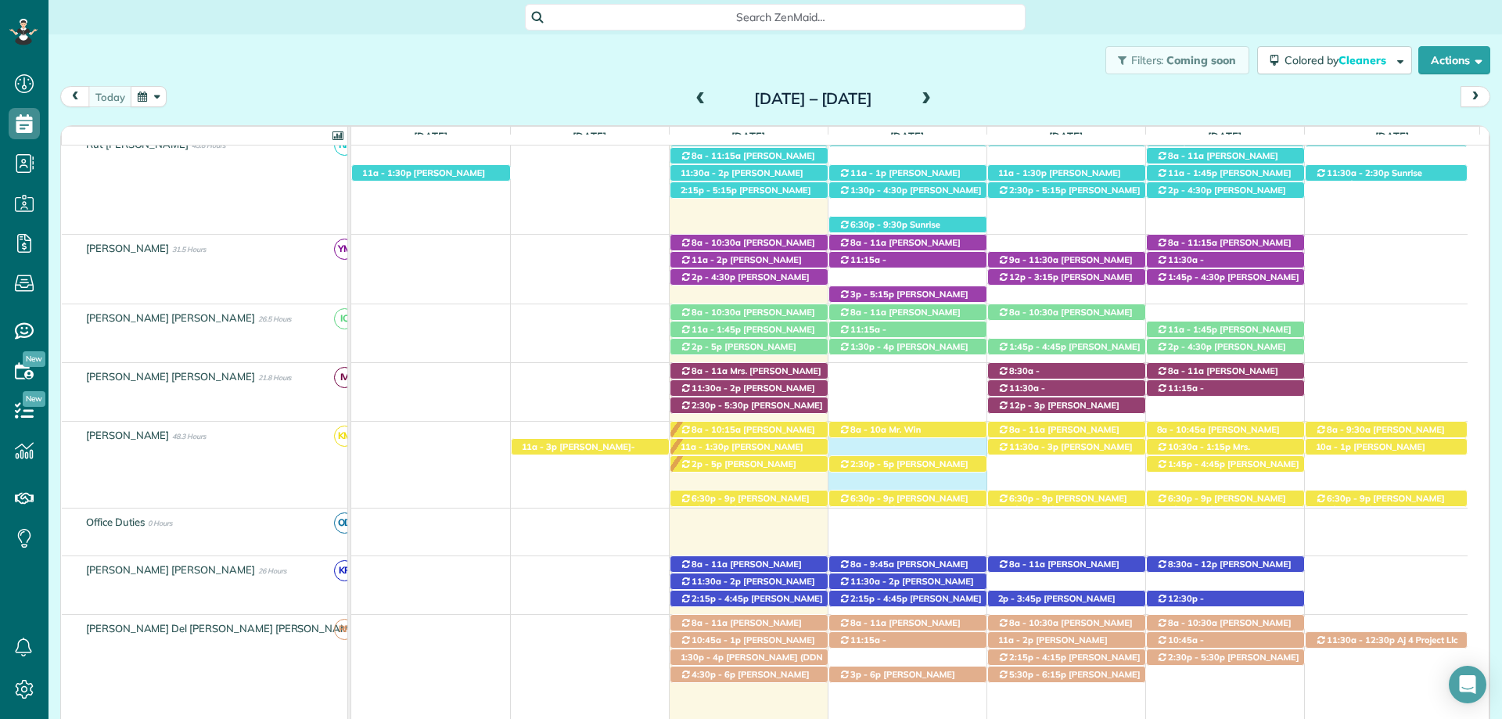
click at [930, 446] on div "8a - 9:30a Mrs. Wendy Butler (+12515102682) 205 Fairhope Avenue Suite D - Fairh…" at bounding box center [909, 459] width 1117 height 75
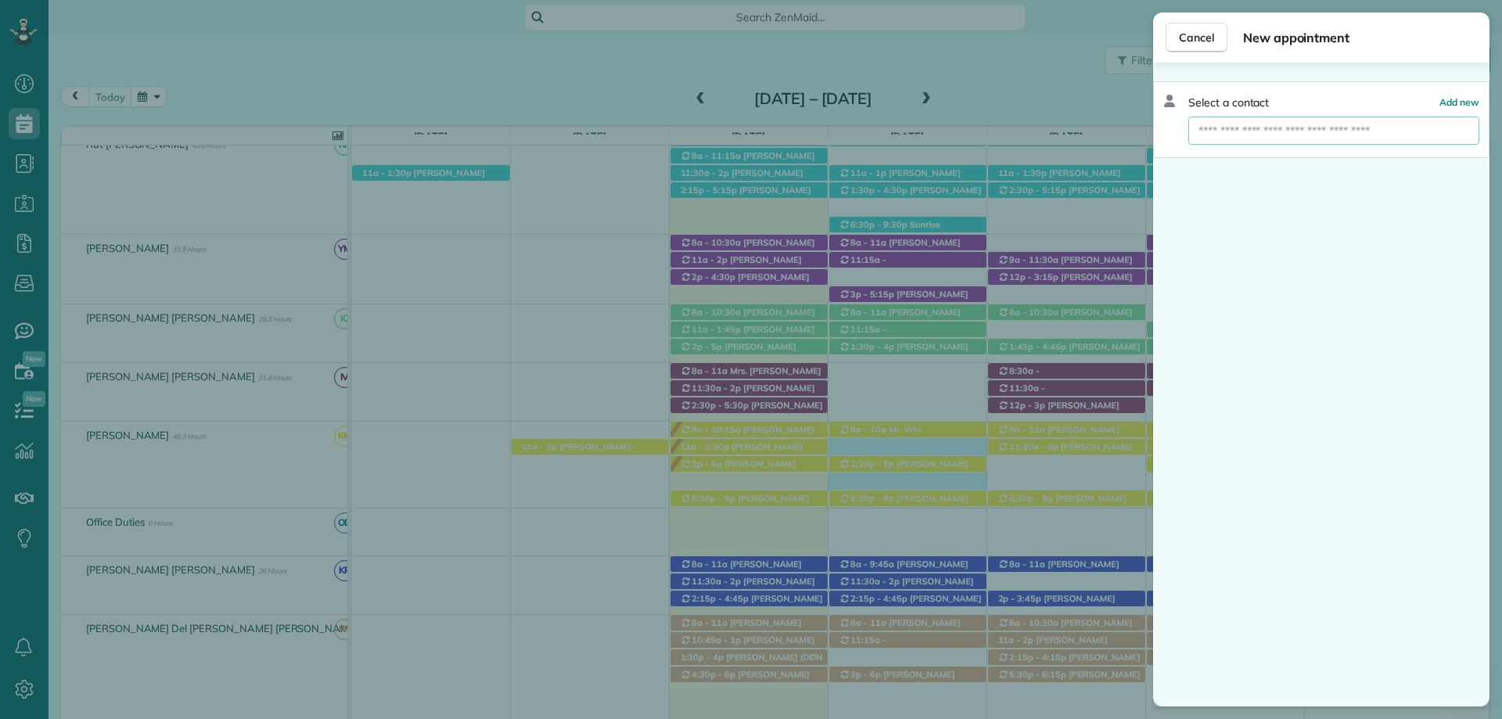
click at [1281, 124] on input "text" at bounding box center [1334, 131] width 291 height 28
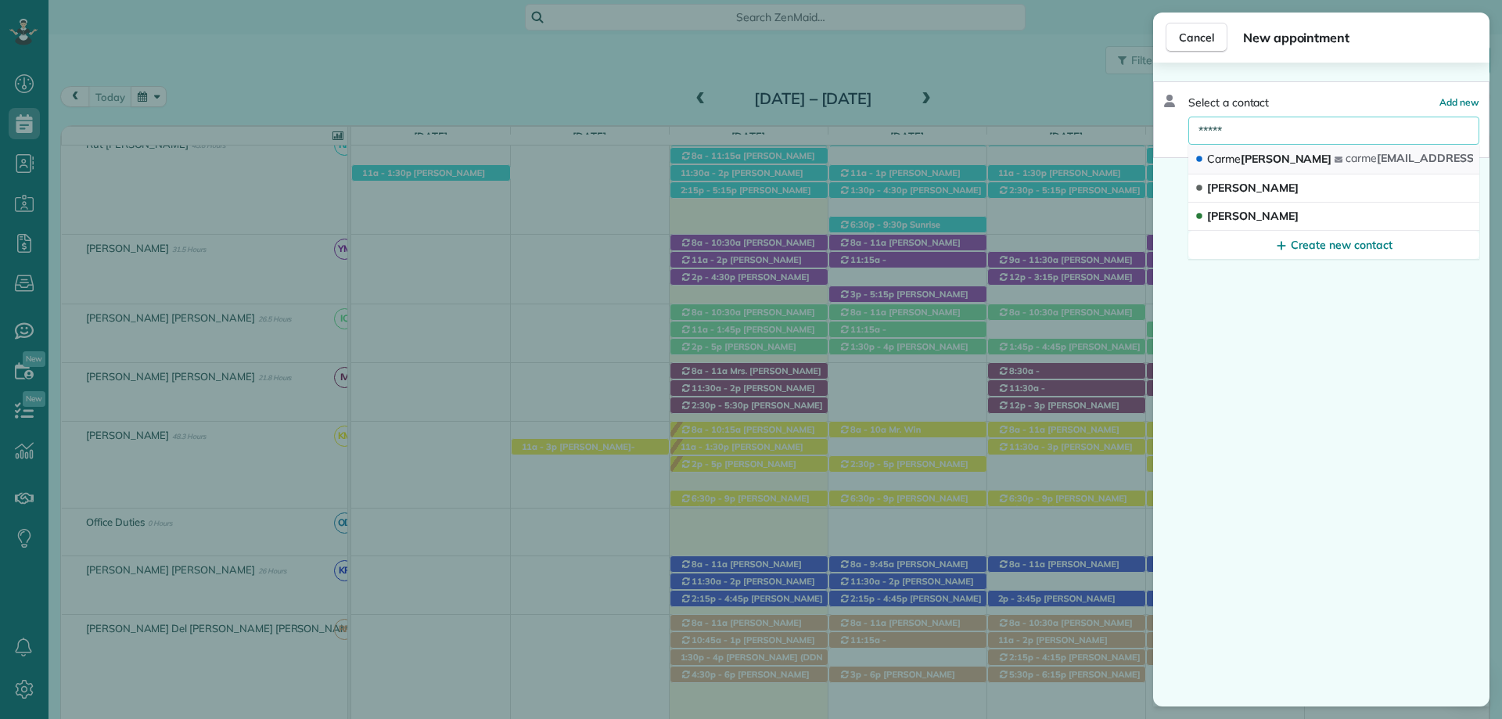
type input "*****"
click at [1346, 159] on span "carme" at bounding box center [1361, 158] width 31 height 14
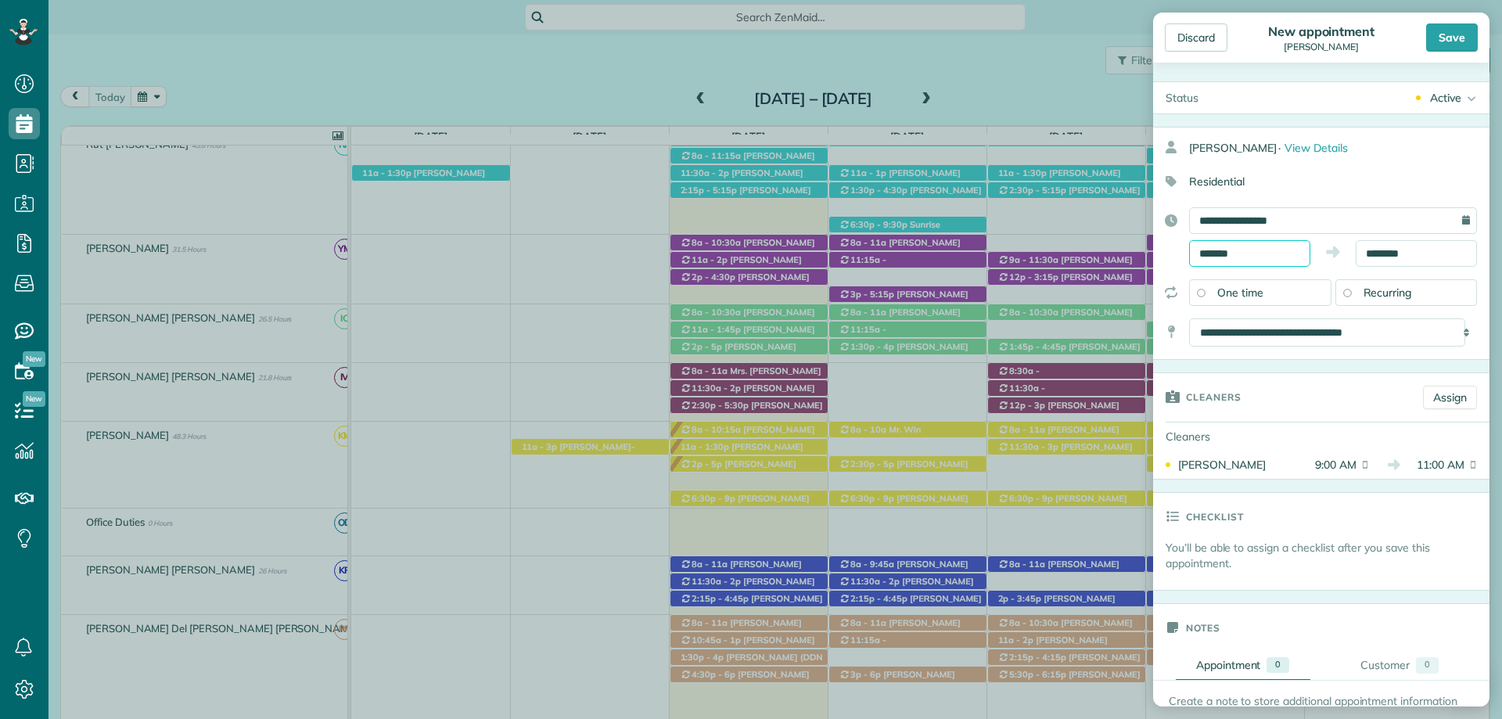
click at [1219, 250] on input "*******" at bounding box center [1249, 253] width 121 height 27
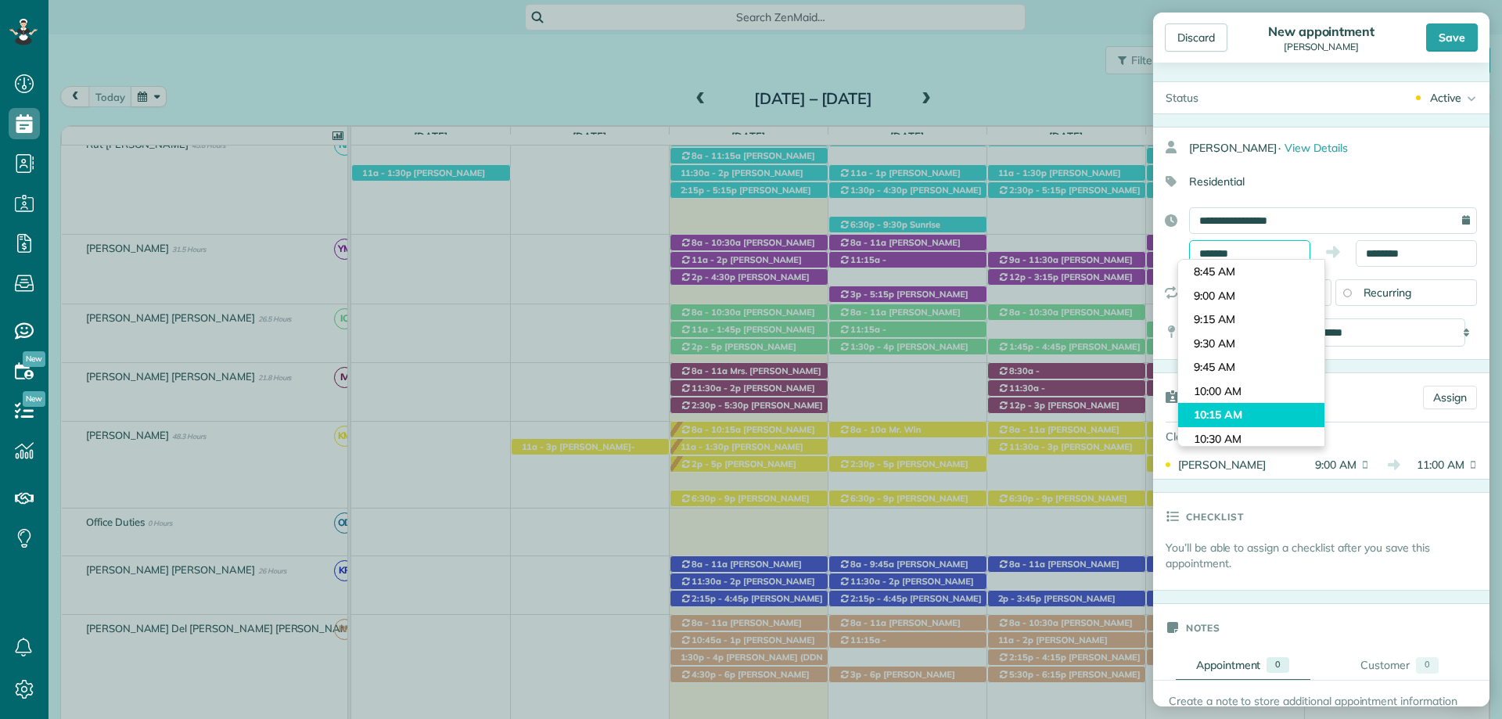
scroll to position [891, 0]
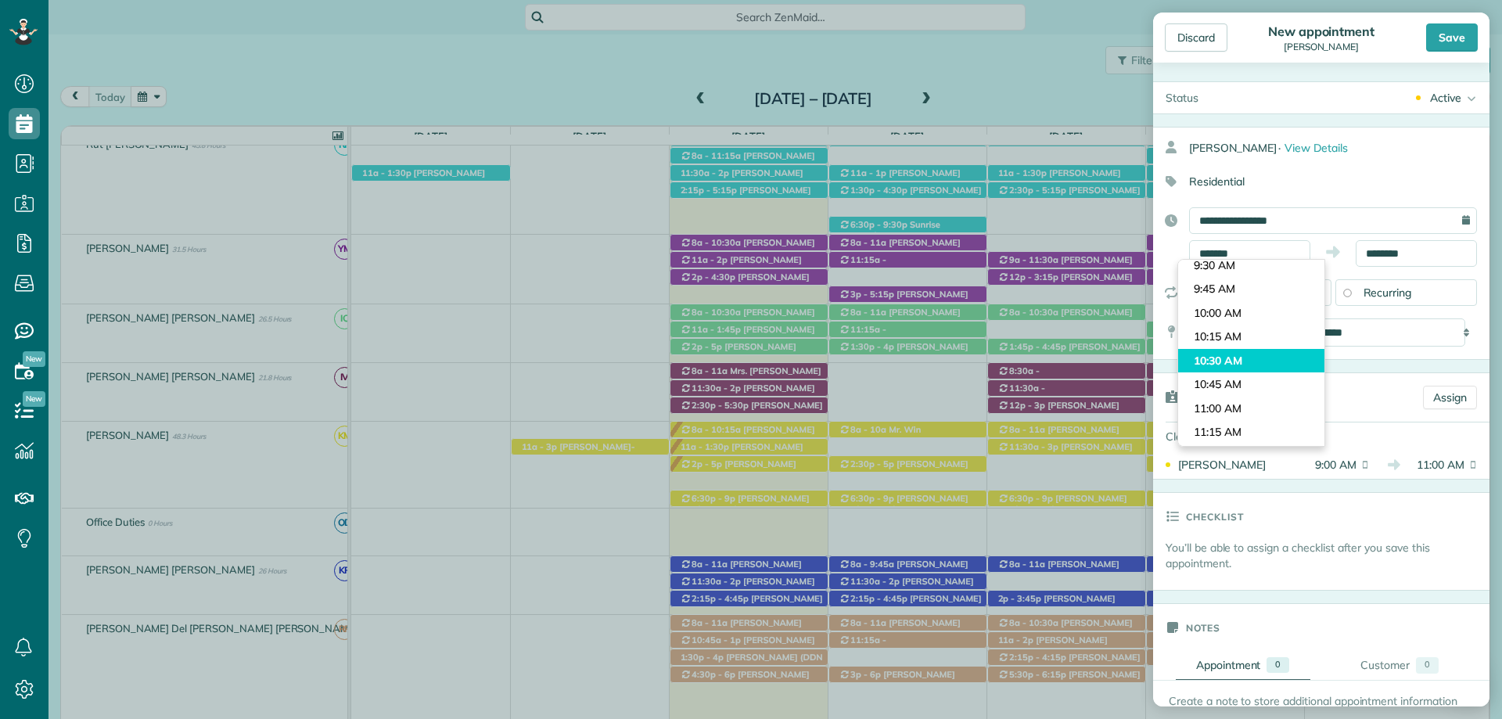
type input "********"
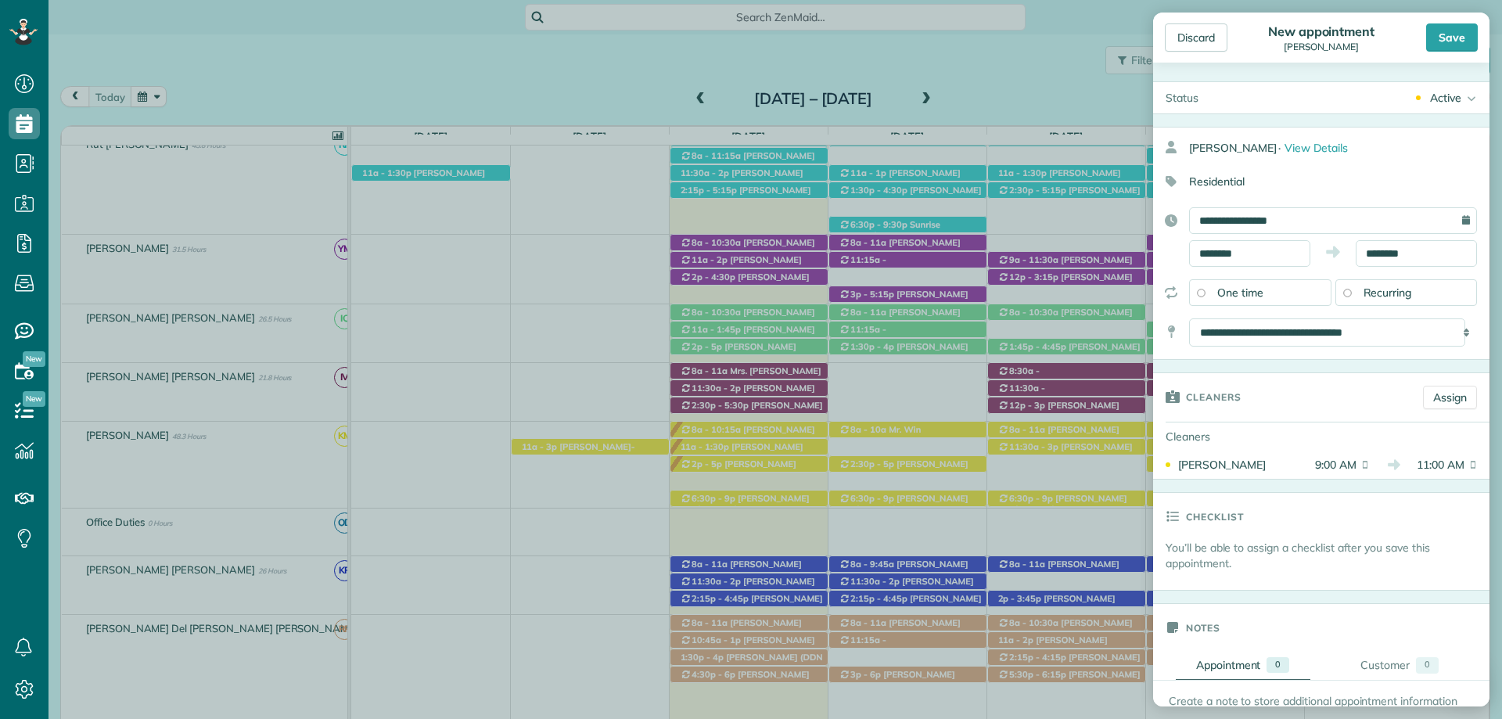
click at [1240, 362] on body "Dashboard Scheduling Calendar View List View Dispatch View - Weekly scheduling …" at bounding box center [751, 359] width 1502 height 719
click at [1398, 251] on input "********" at bounding box center [1416, 253] width 121 height 27
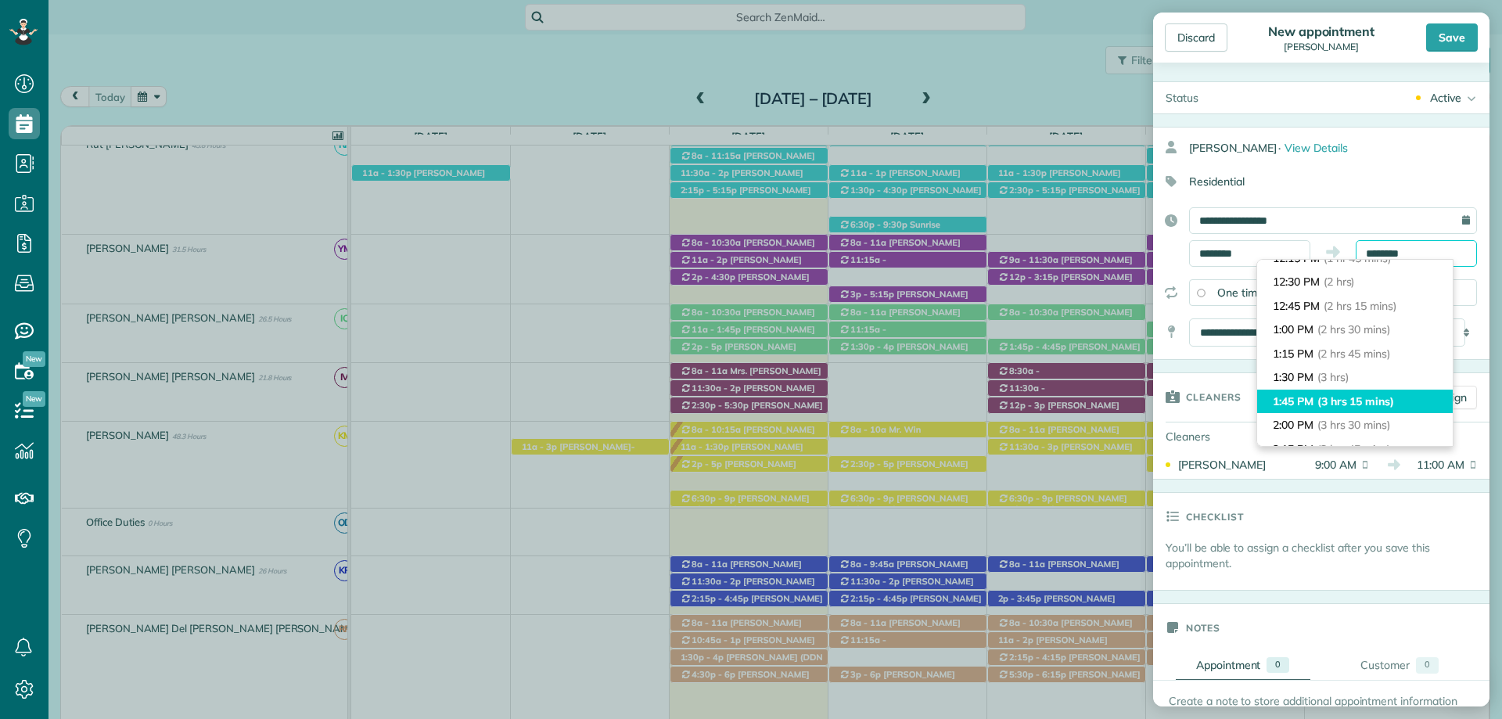
scroll to position [259, 0]
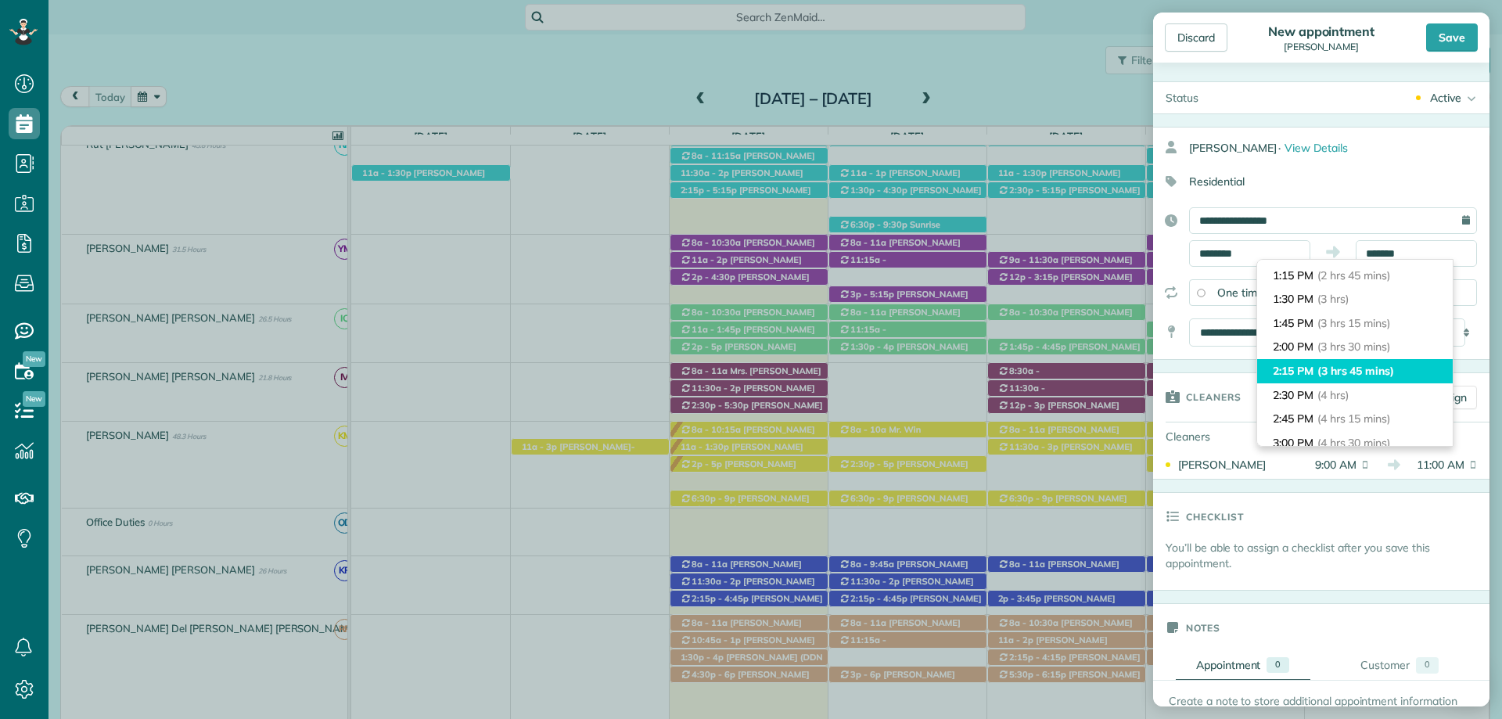
click at [1375, 372] on span "(3 hrs 45 mins)" at bounding box center [1356, 371] width 77 height 14
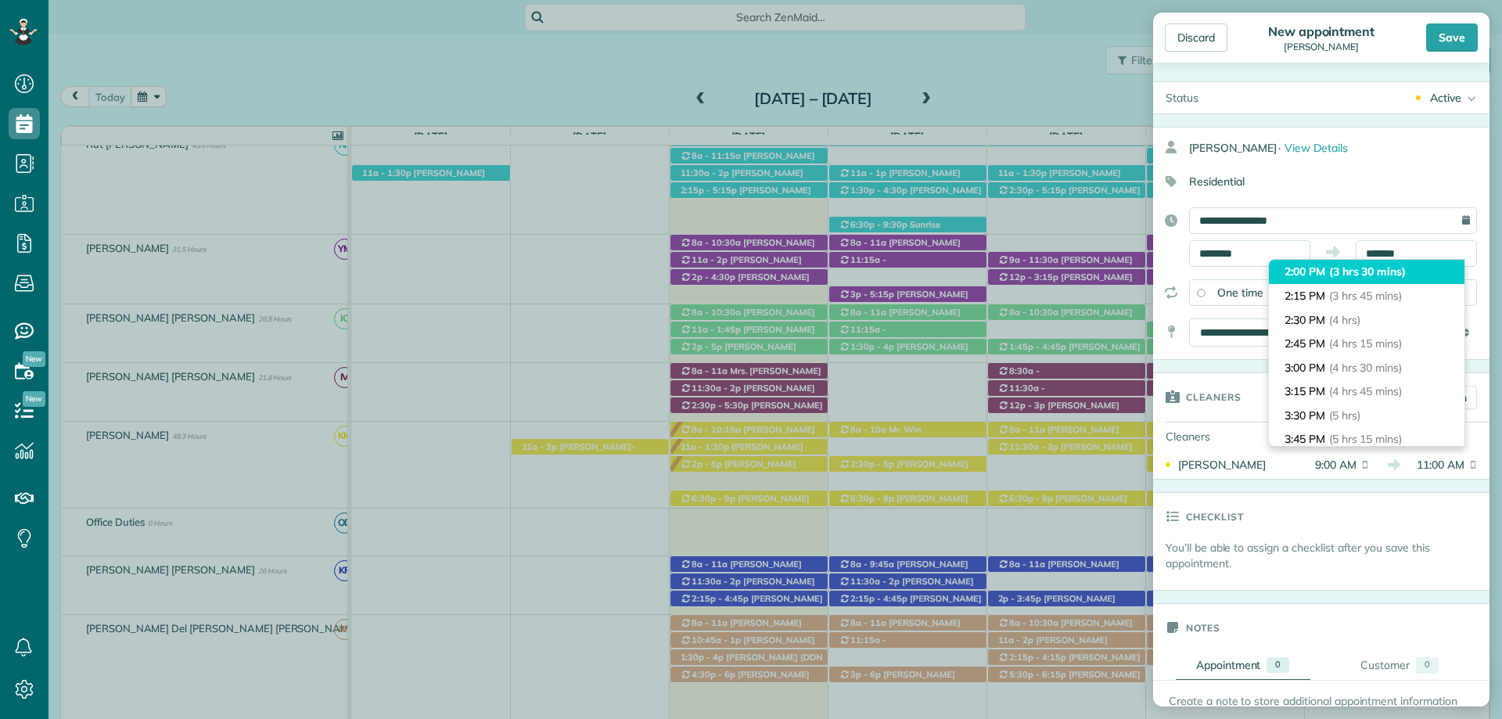
type input "*******"
click at [1374, 278] on span "(3 hrs 30 mins)" at bounding box center [1368, 271] width 77 height 14
click at [1402, 289] on span "(3 hrs 30 mins)" at bounding box center [1368, 295] width 77 height 14
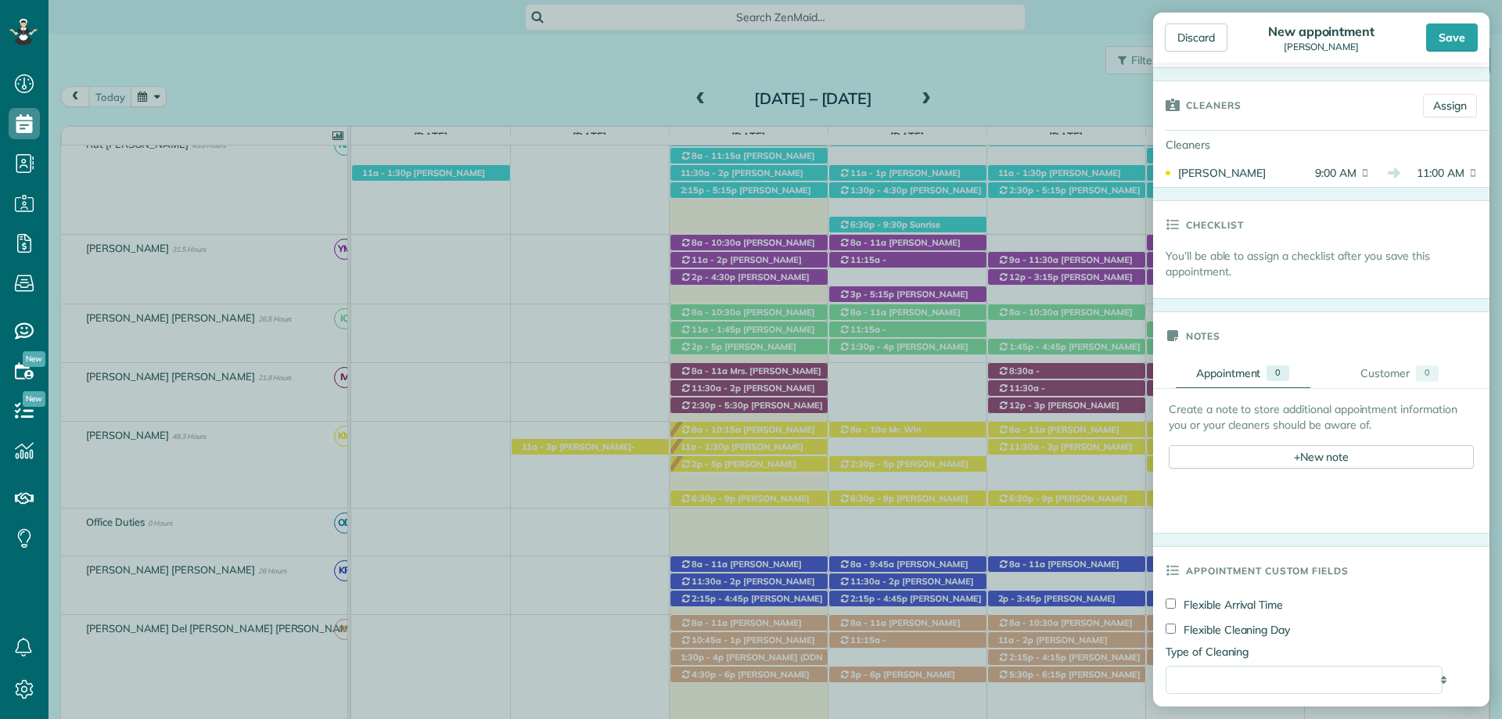
scroll to position [0, 0]
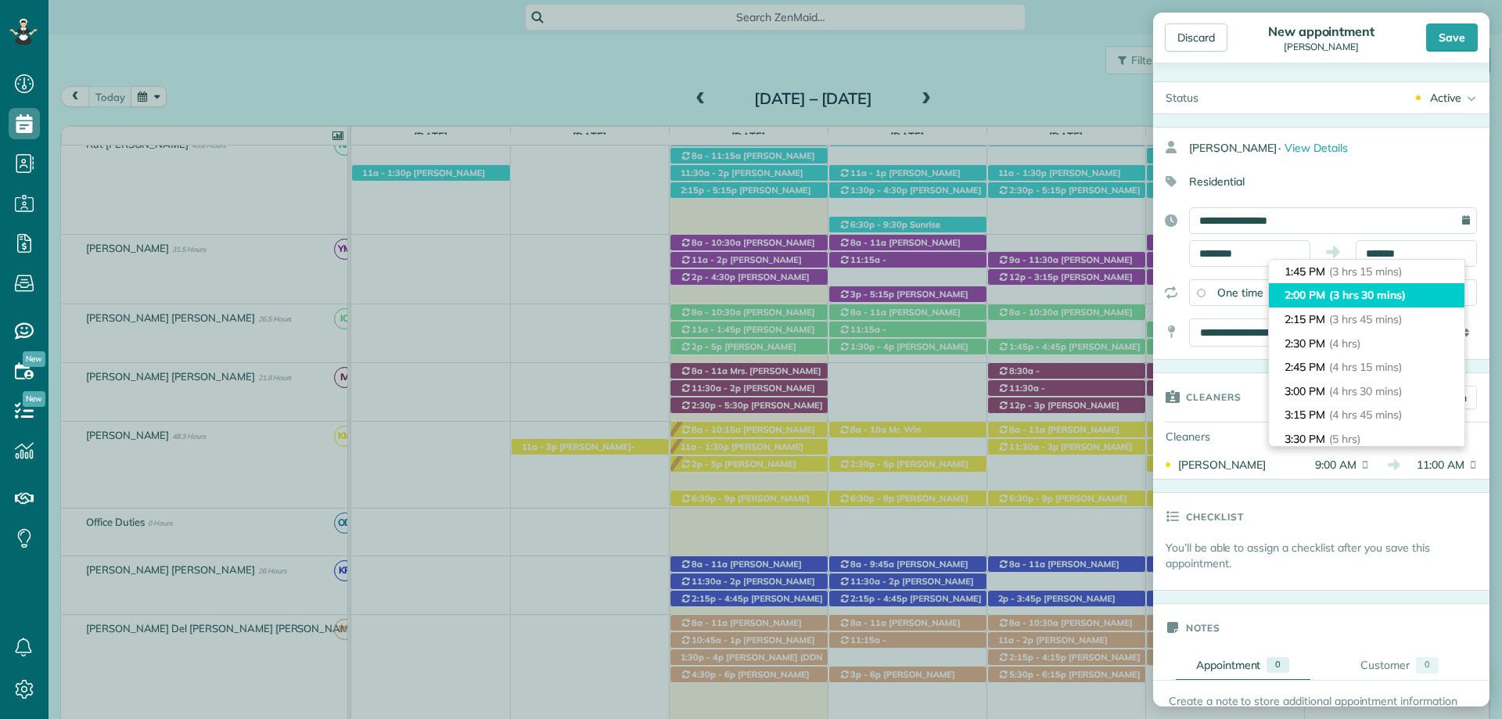
click at [1341, 301] on span "(3 hrs 30 mins)" at bounding box center [1368, 295] width 77 height 14
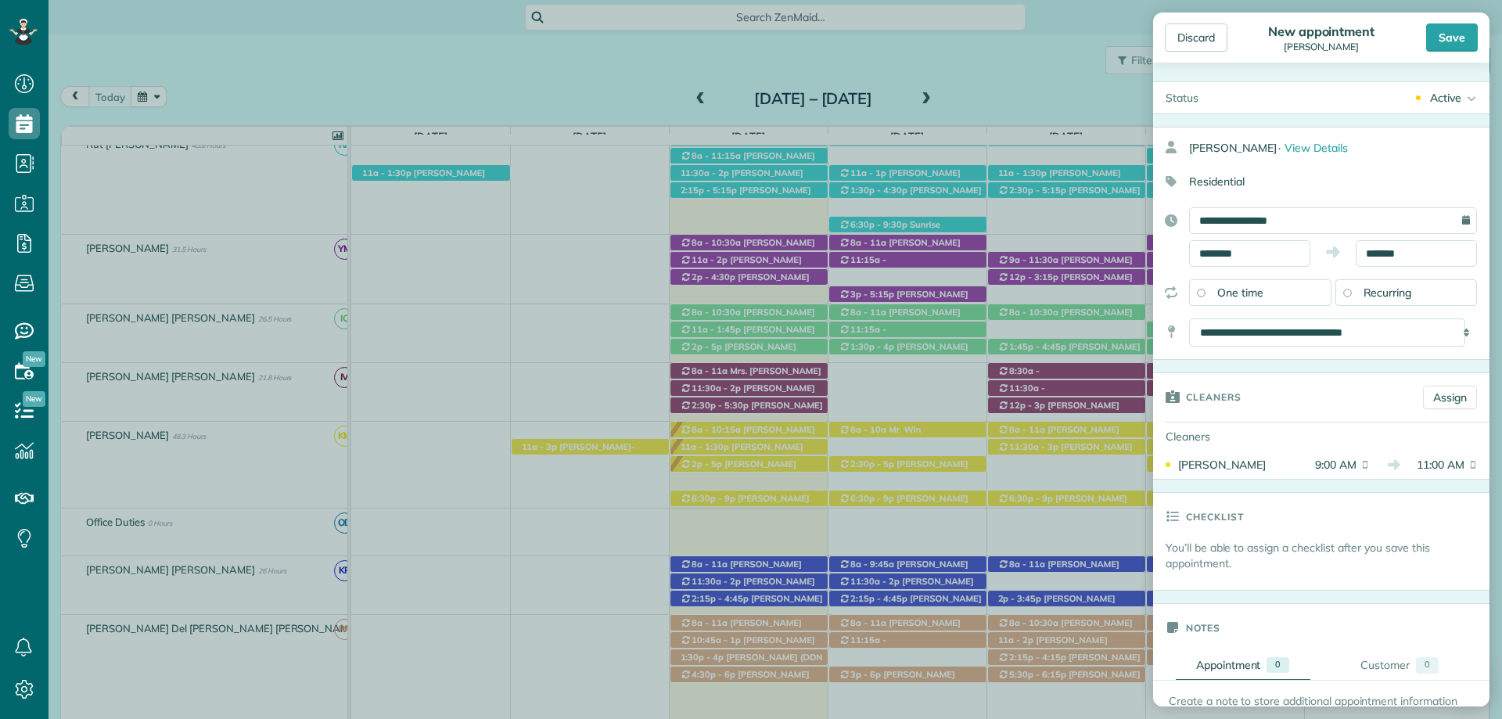
click at [1315, 398] on div "Cleaners" at bounding box center [1281, 396] width 257 height 47
click at [1460, 37] on div "Save" at bounding box center [1453, 37] width 52 height 28
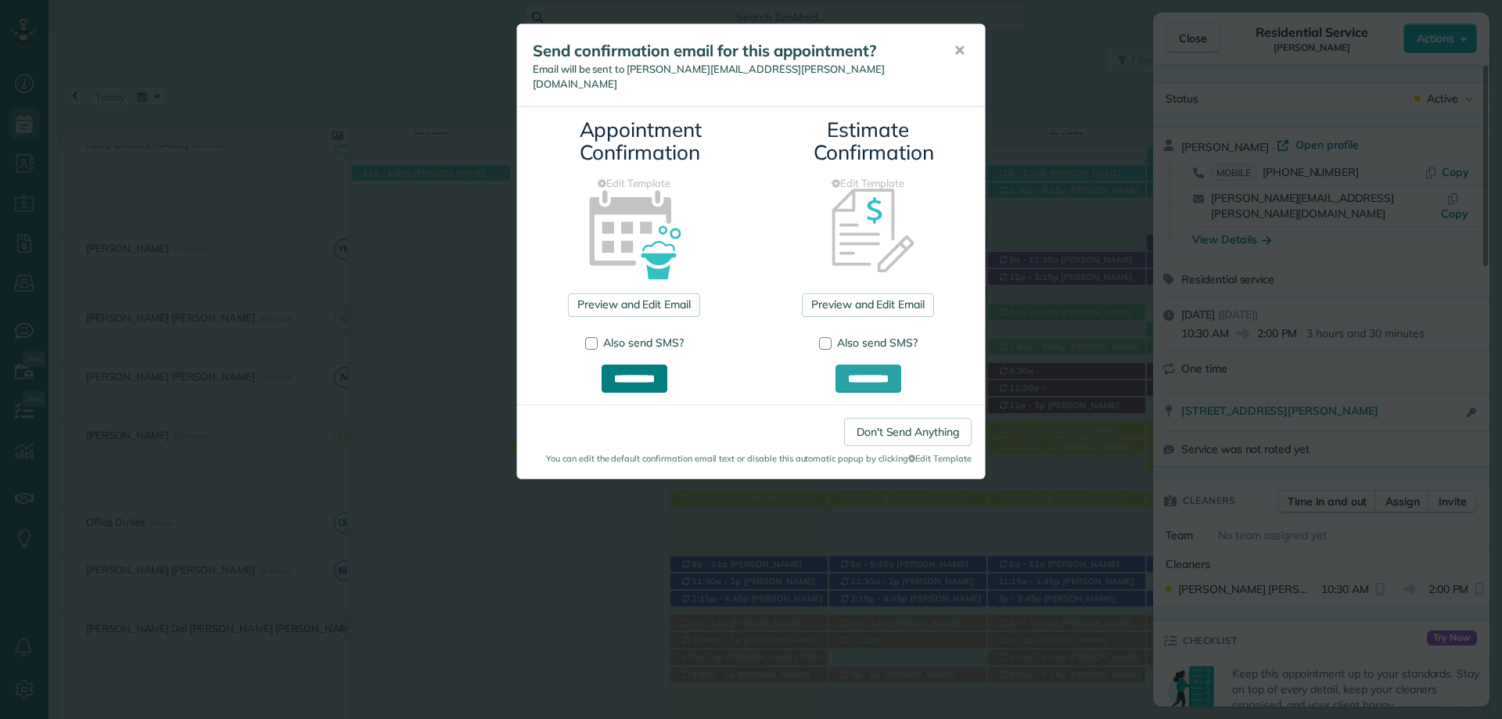
click at [652, 365] on input "**********" at bounding box center [635, 379] width 66 height 28
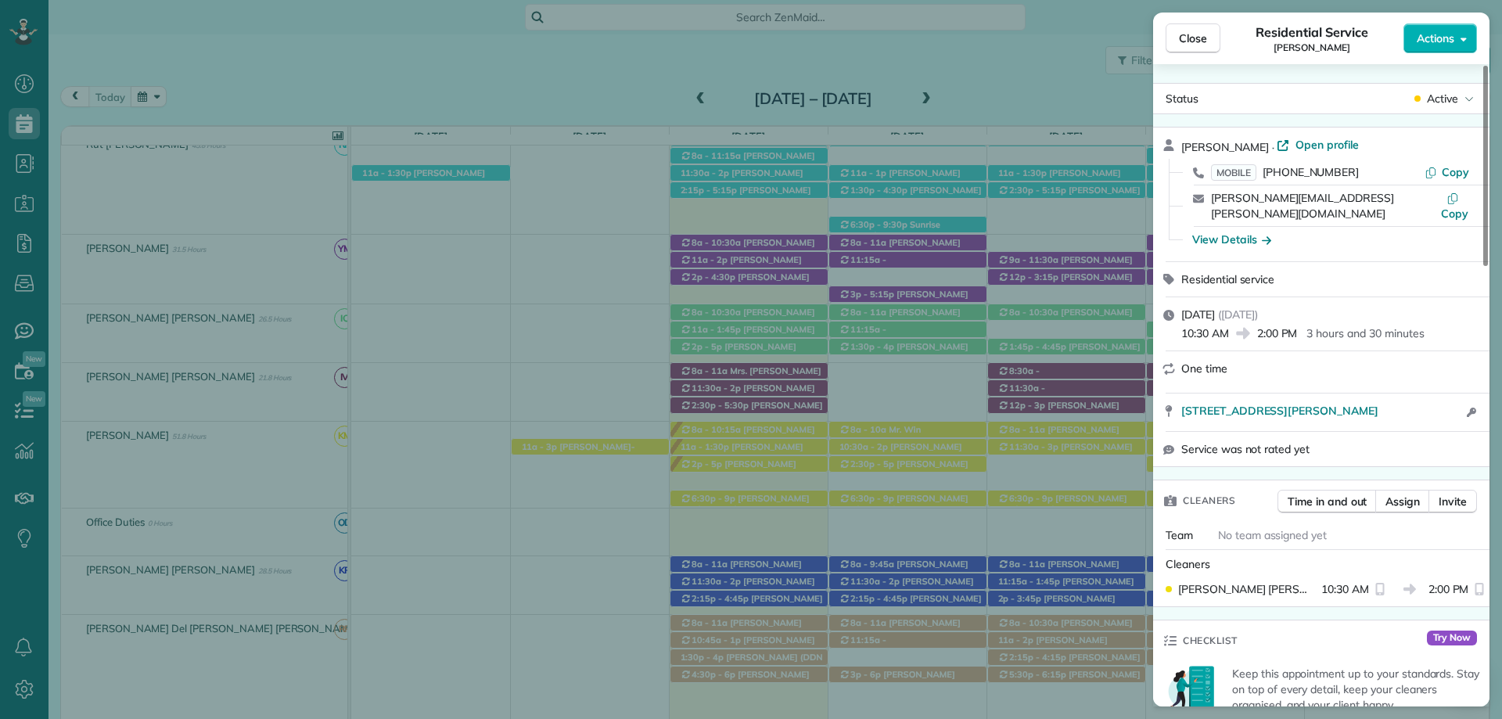
drag, startPoint x: 592, startPoint y: 76, endPoint x: 1266, endPoint y: 39, distance: 674.8
click at [592, 76] on div "Close Residential Service Carmelita Mikkelsen Actions Status Active Carmelita M…" at bounding box center [751, 359] width 1502 height 719
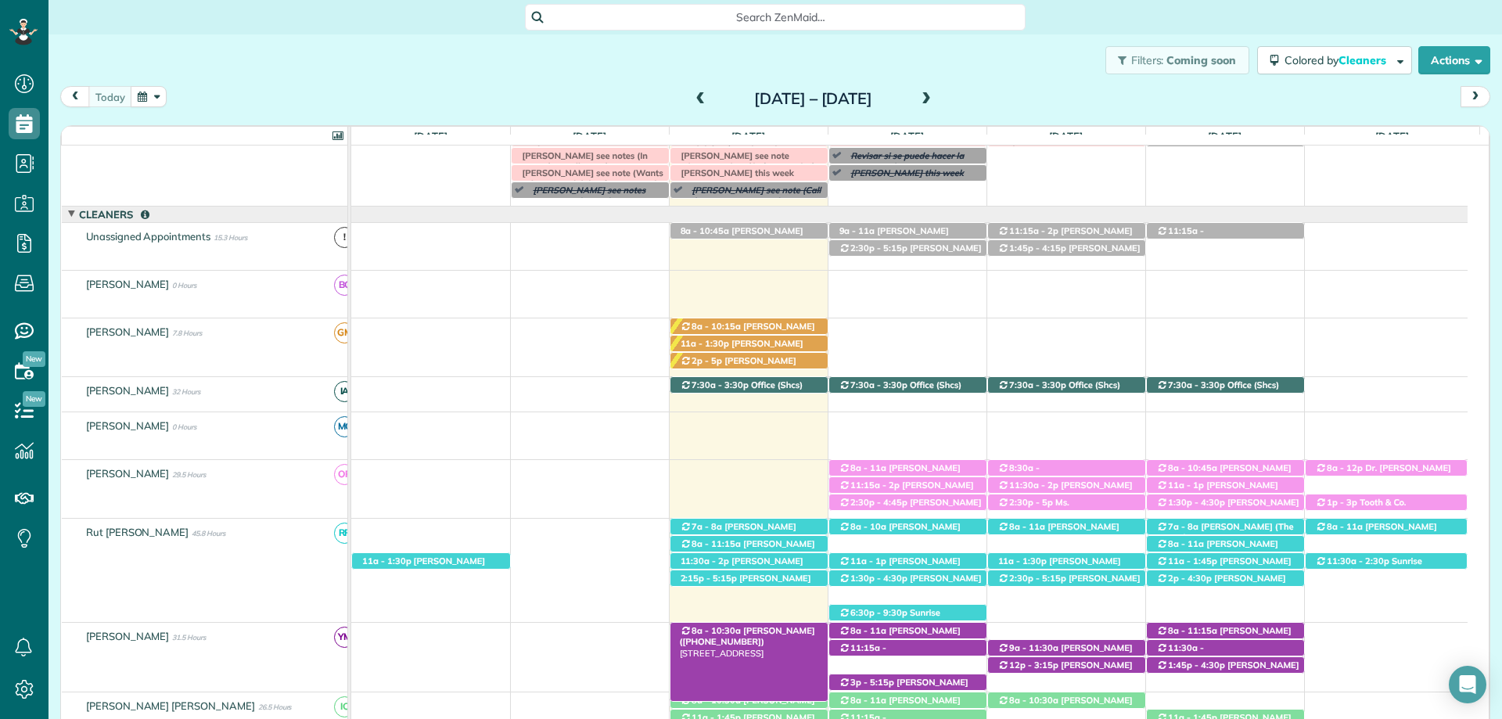
scroll to position [45, 0]
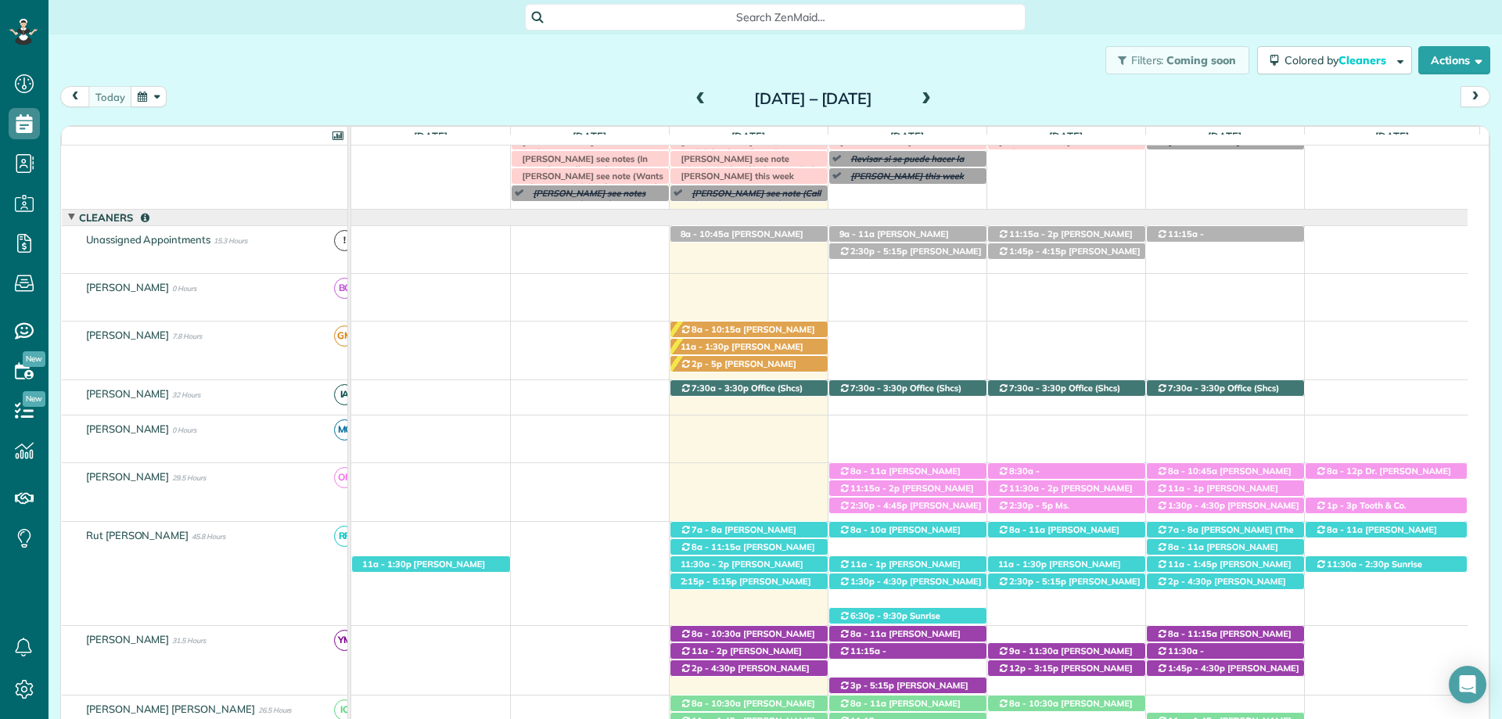
click at [693, 99] on span at bounding box center [701, 99] width 17 height 14
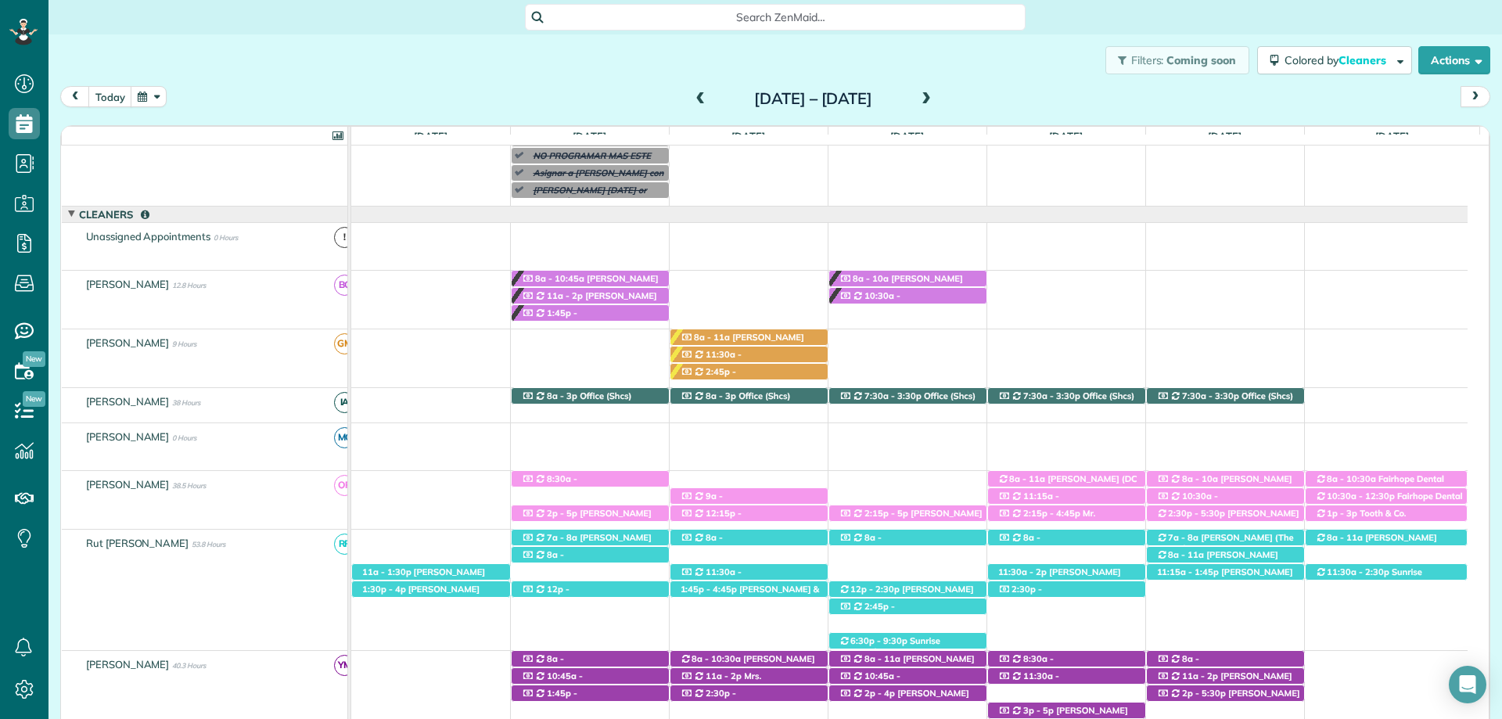
scroll to position [19, 0]
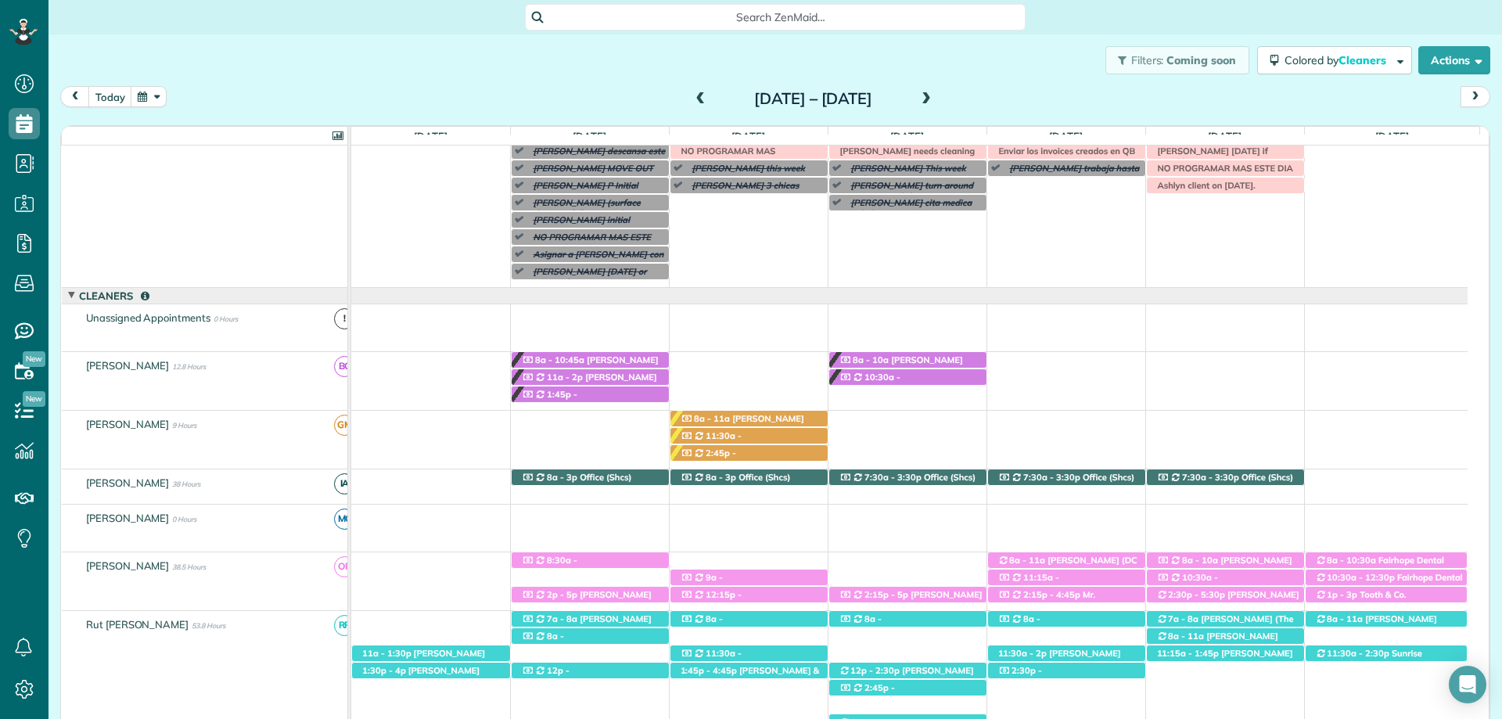
click at [935, 106] on span at bounding box center [926, 99] width 17 height 23
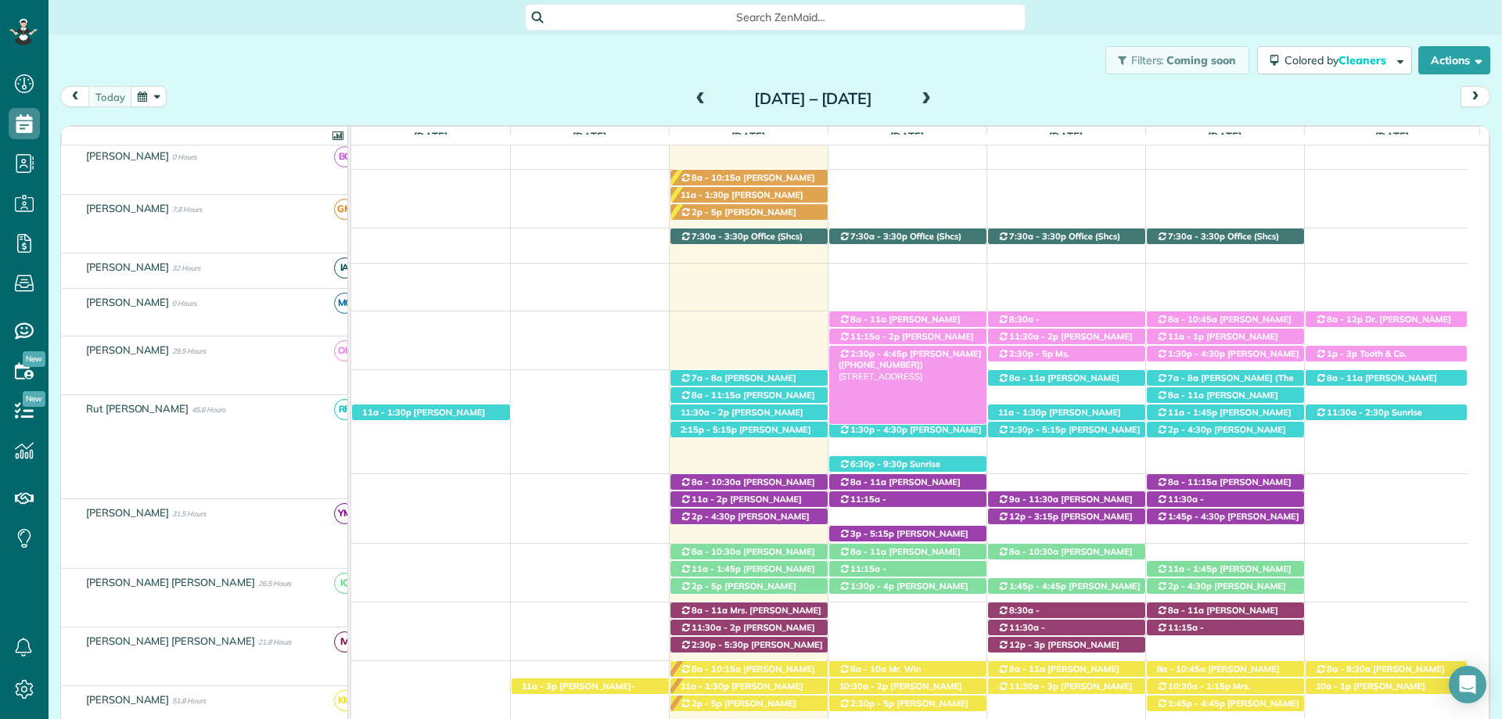
scroll to position [202, 0]
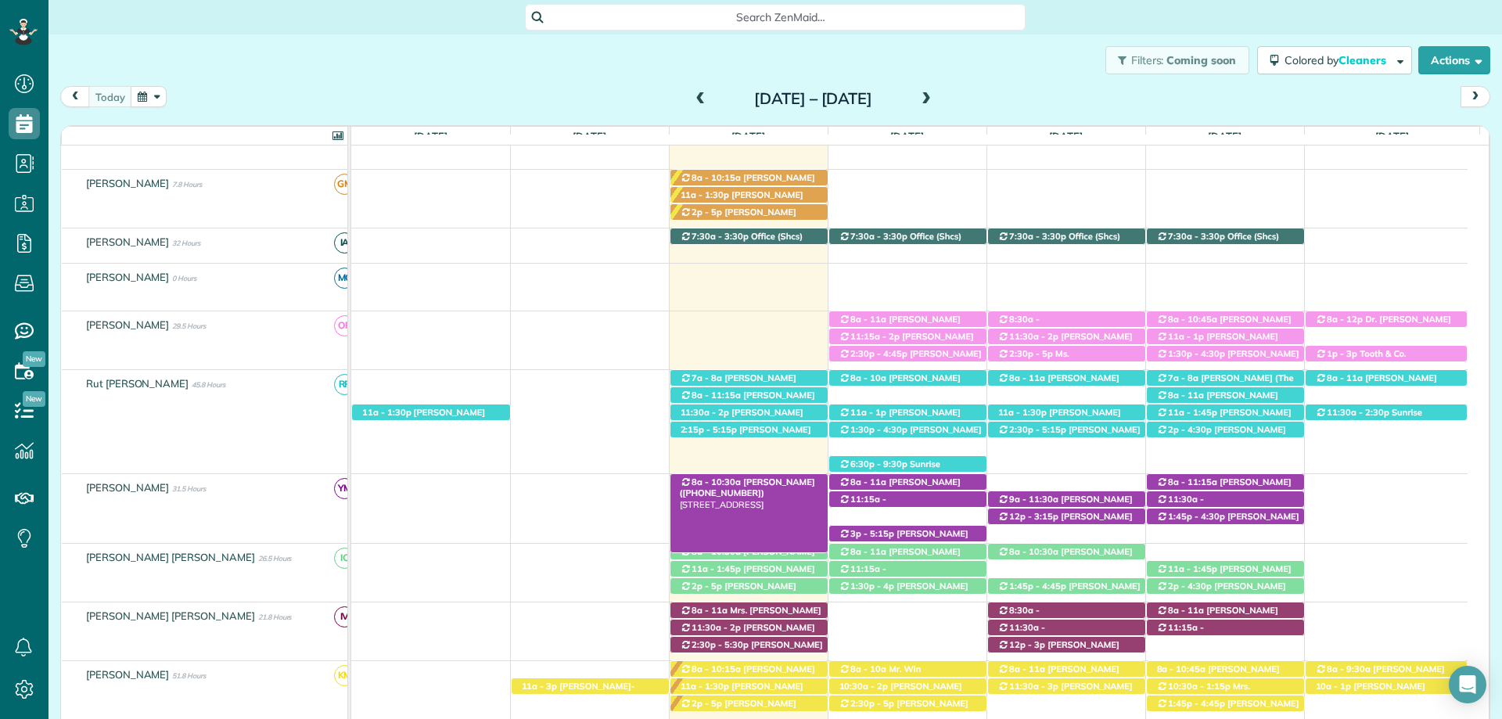
click at [757, 480] on span "[PERSON_NAME] ([PHONE_NUMBER])" at bounding box center [747, 488] width 135 height 22
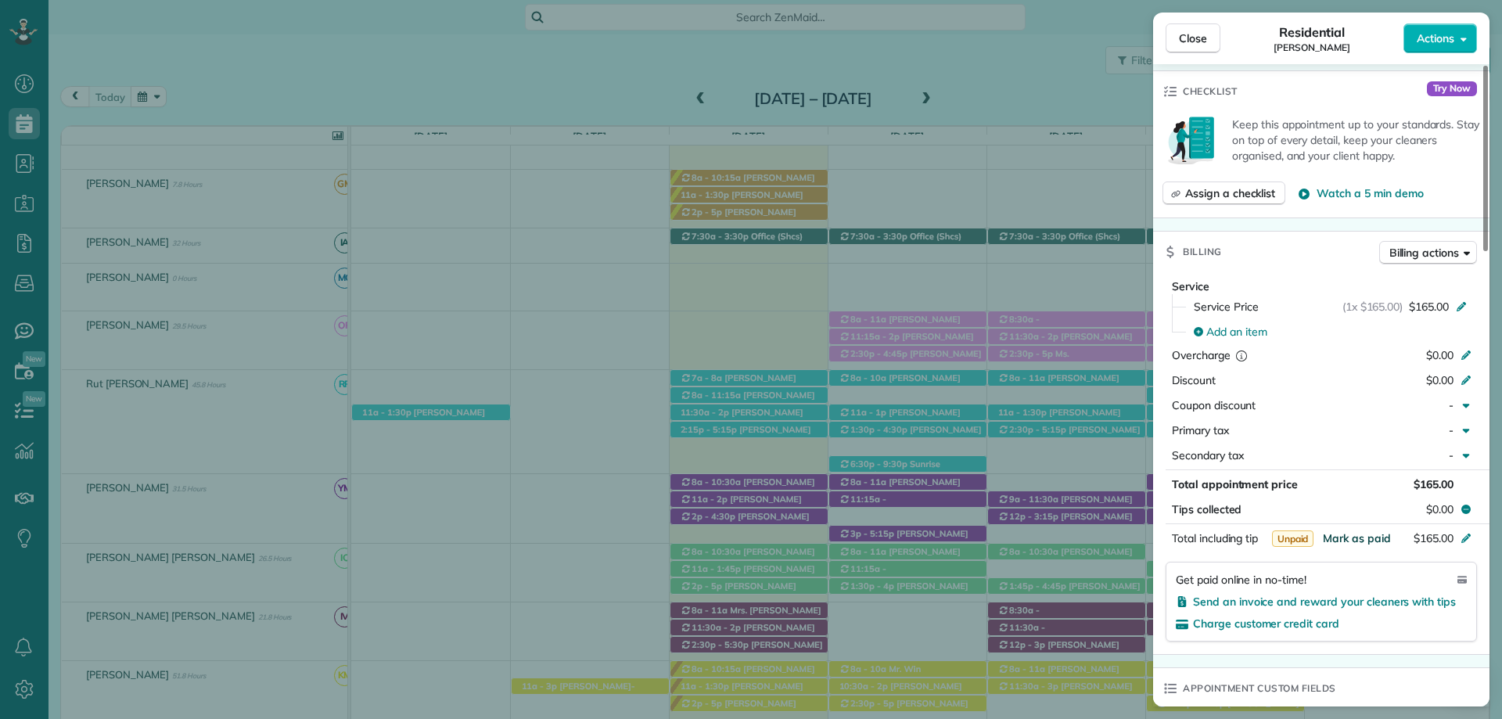
click at [1362, 536] on span "Mark as paid" at bounding box center [1357, 538] width 68 height 14
click at [1190, 32] on span "Close" at bounding box center [1193, 39] width 28 height 16
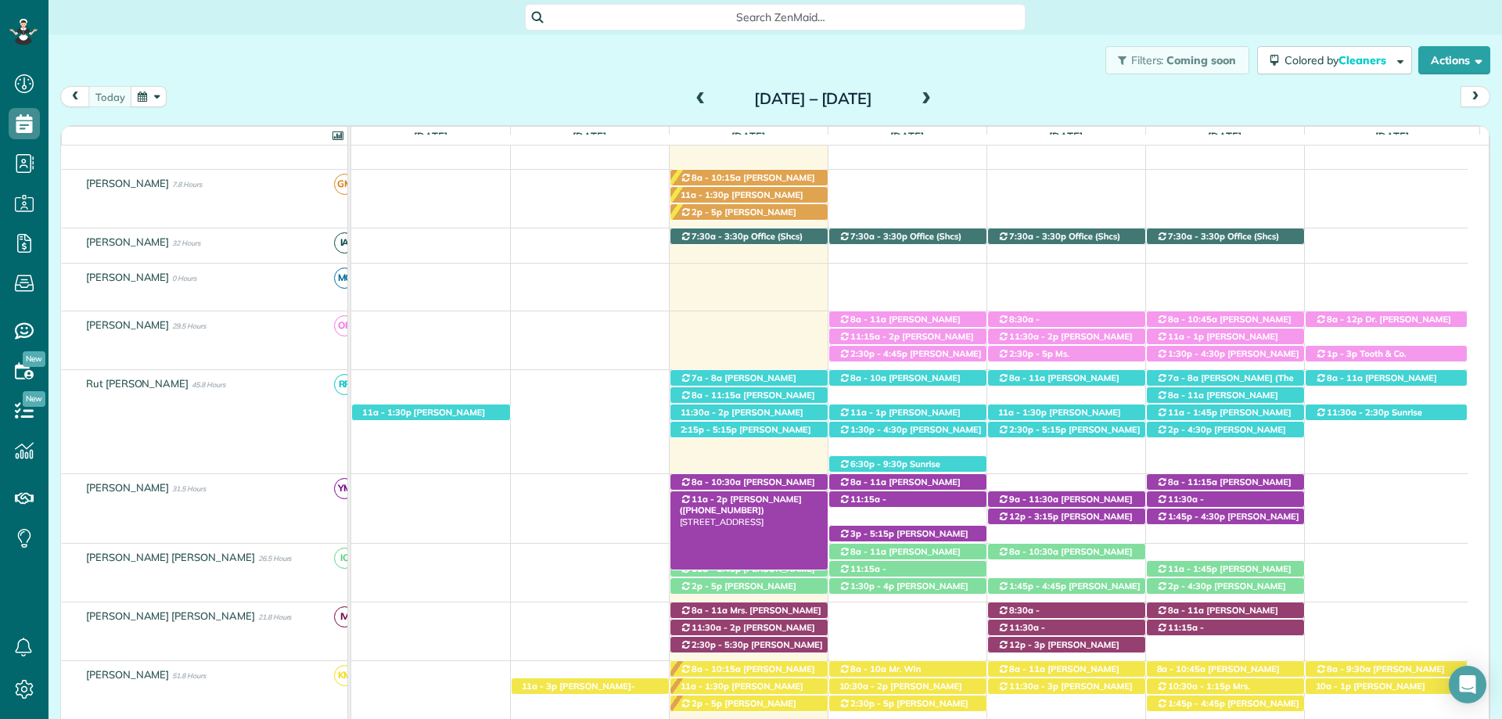
click at [768, 495] on span "[PERSON_NAME] ([PHONE_NUMBER])" at bounding box center [741, 505] width 122 height 22
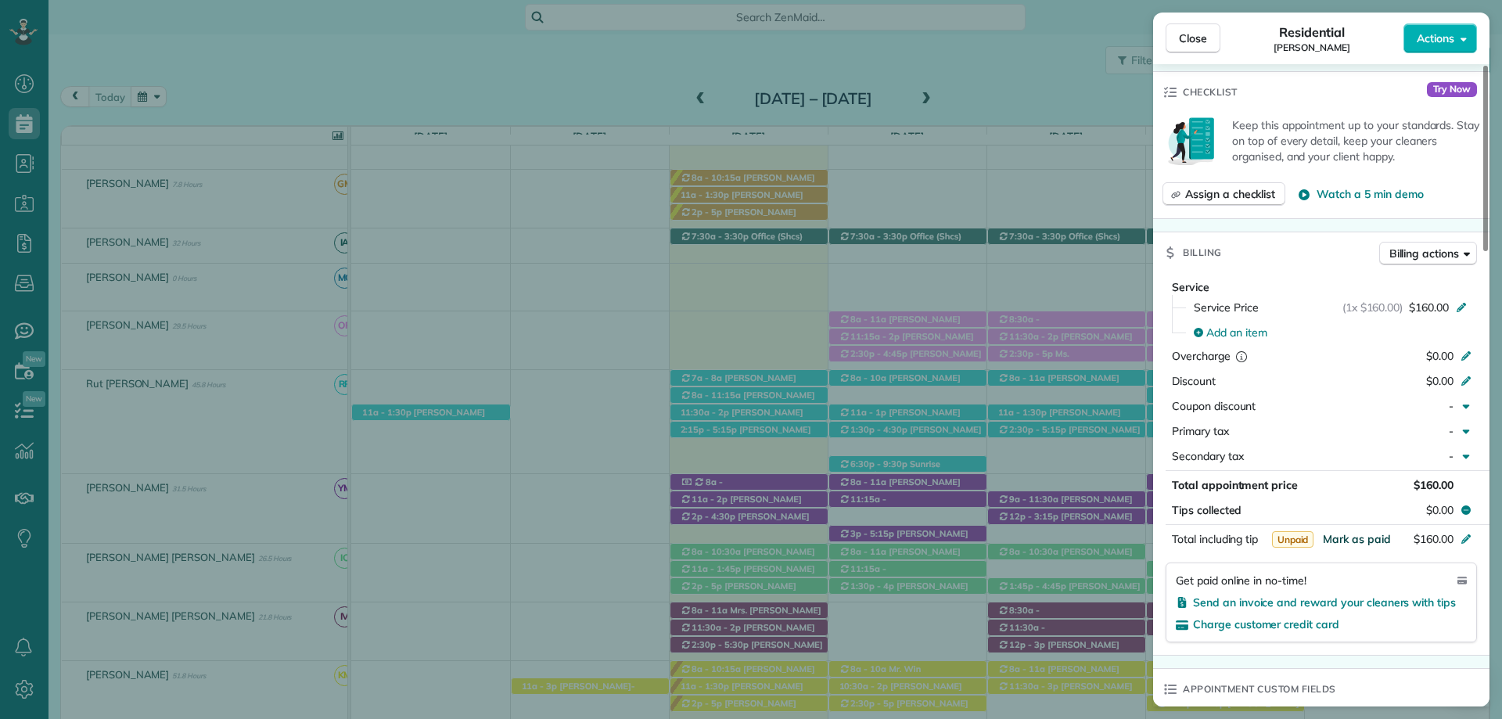
click at [1353, 538] on span "Mark as paid" at bounding box center [1357, 539] width 68 height 14
click at [1358, 536] on span "Mark as paid" at bounding box center [1357, 539] width 68 height 14
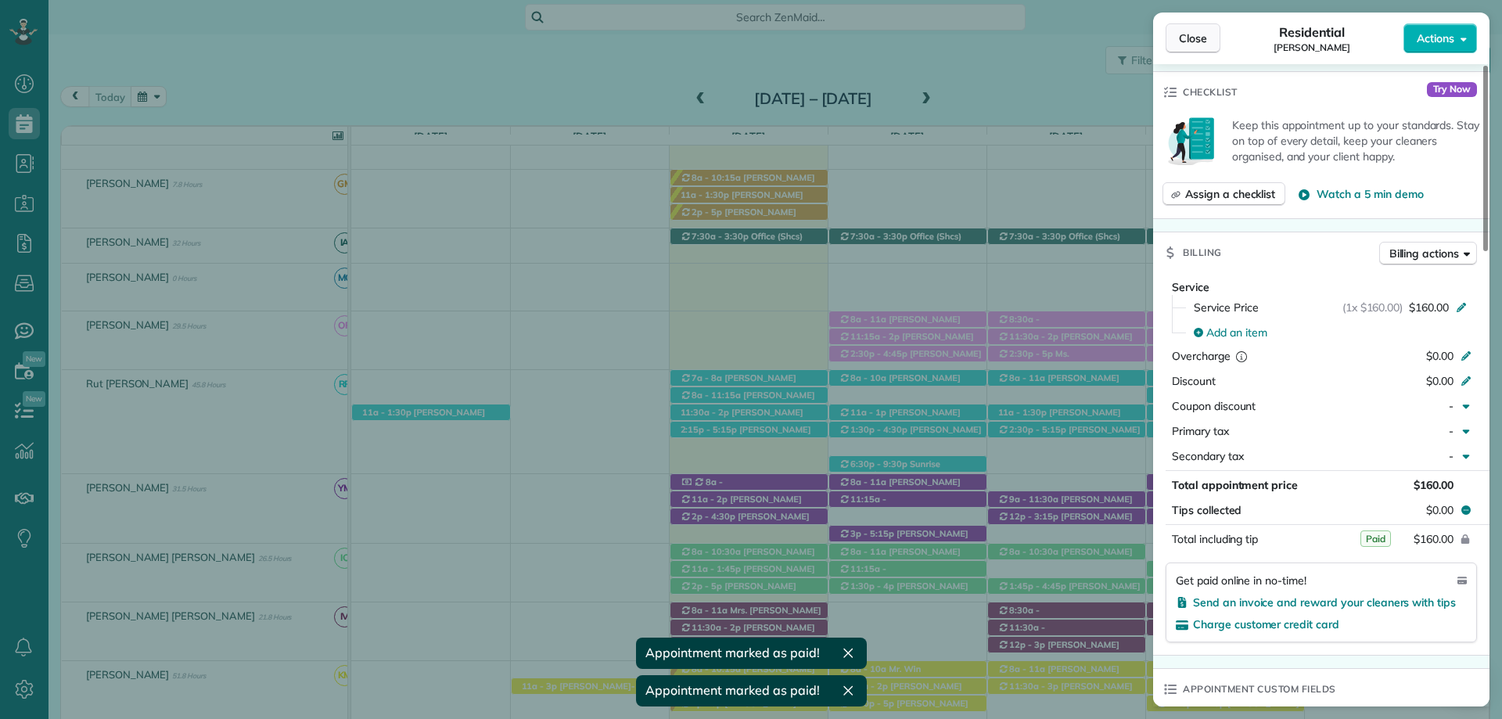
click at [1193, 36] on span "Close" at bounding box center [1193, 39] width 28 height 16
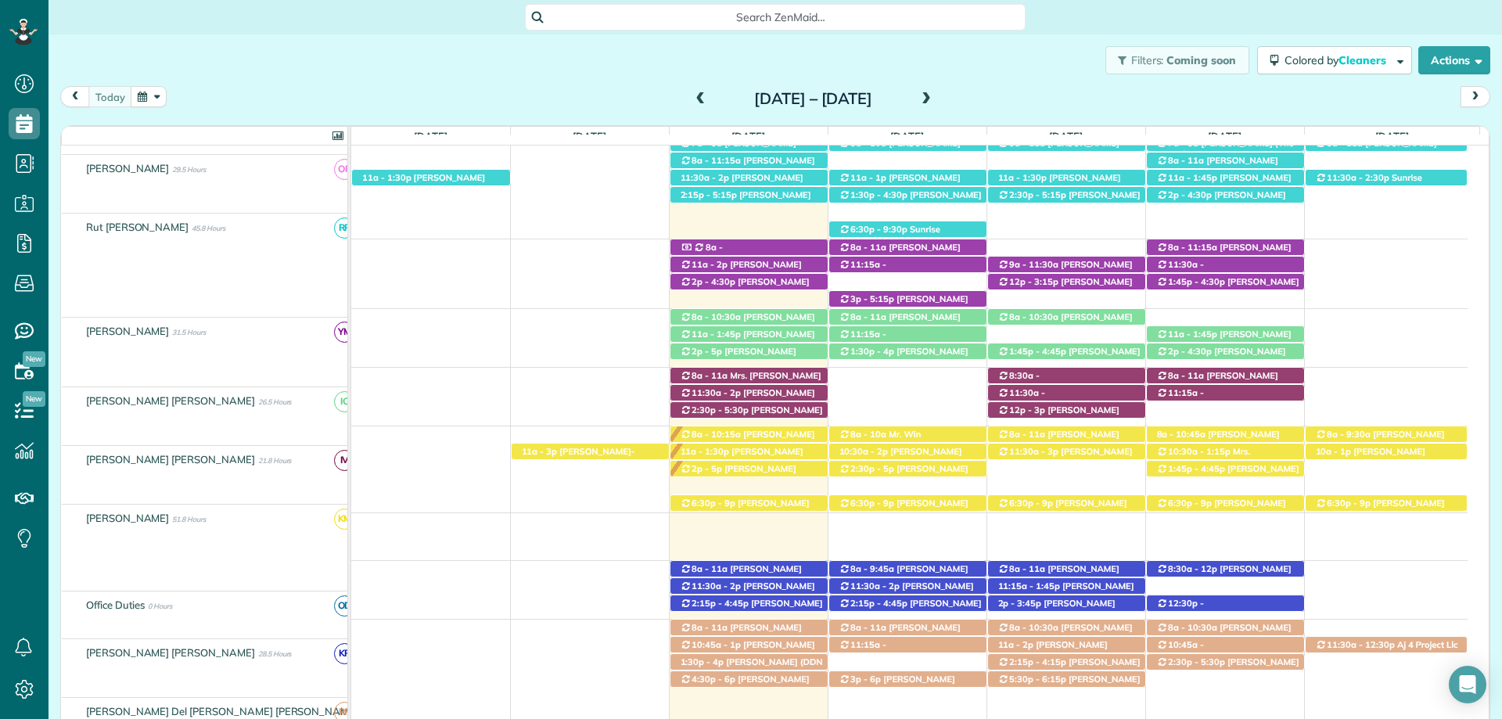
scroll to position [437, 0]
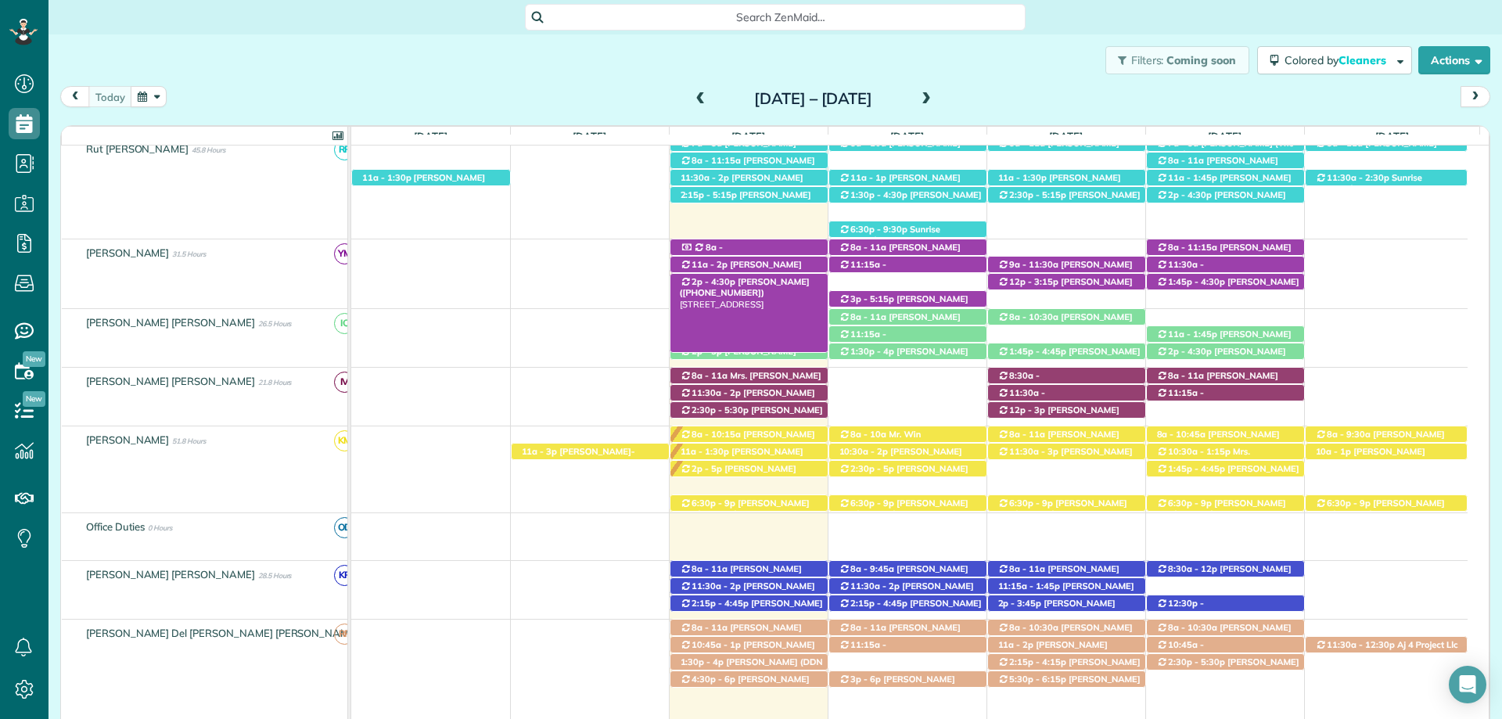
click at [783, 281] on span "Karen Caswell (+12518957487)" at bounding box center [745, 287] width 130 height 22
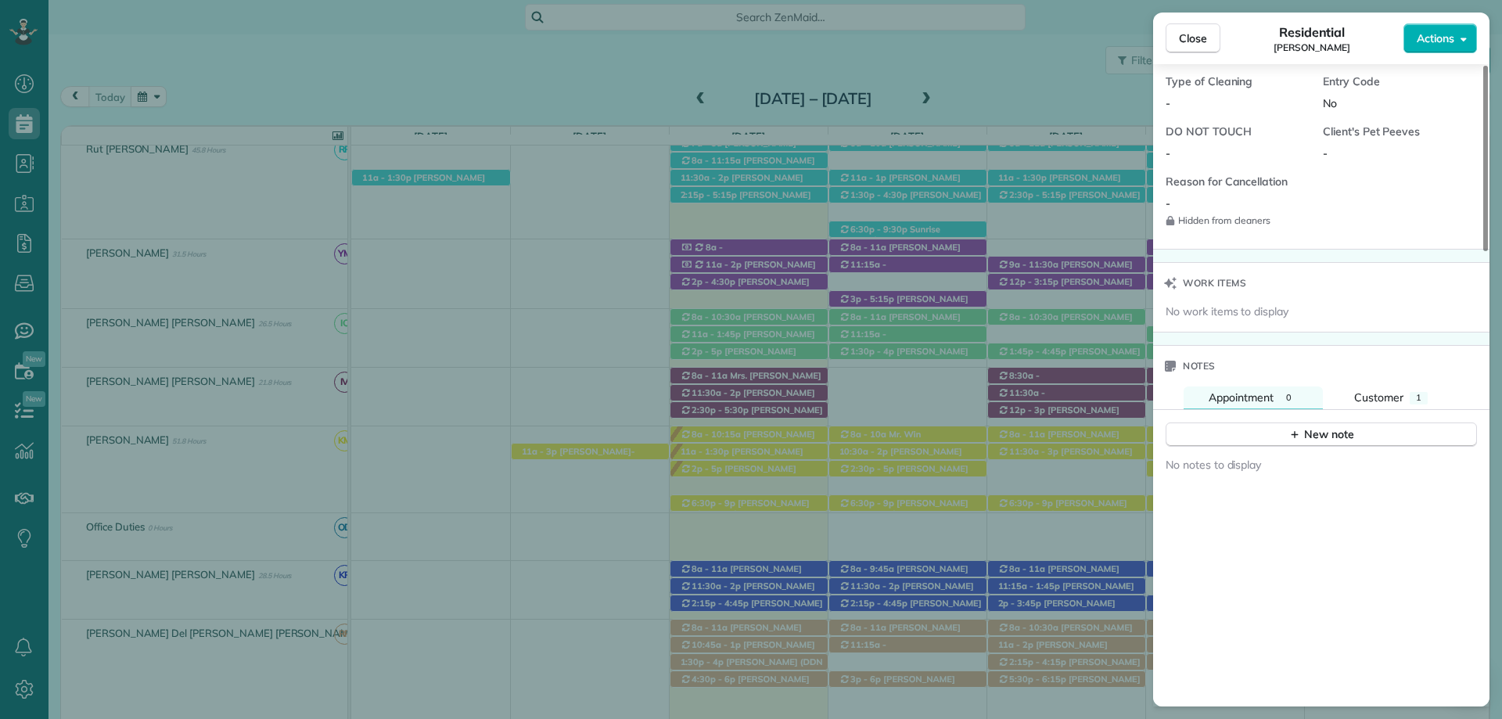
scroll to position [1250, 0]
click at [1405, 390] on button "Customer 1" at bounding box center [1392, 397] width 124 height 23
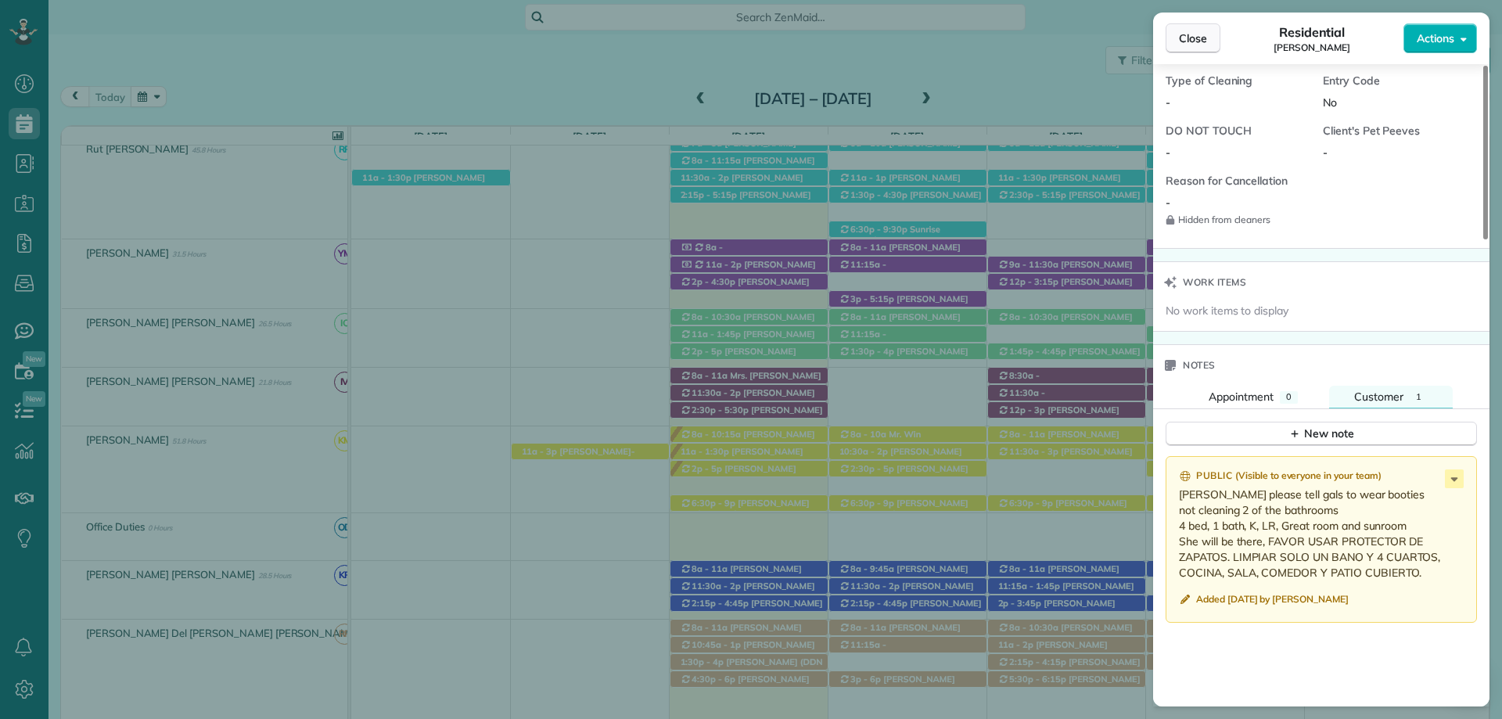
click at [1198, 35] on span "Close" at bounding box center [1193, 39] width 28 height 16
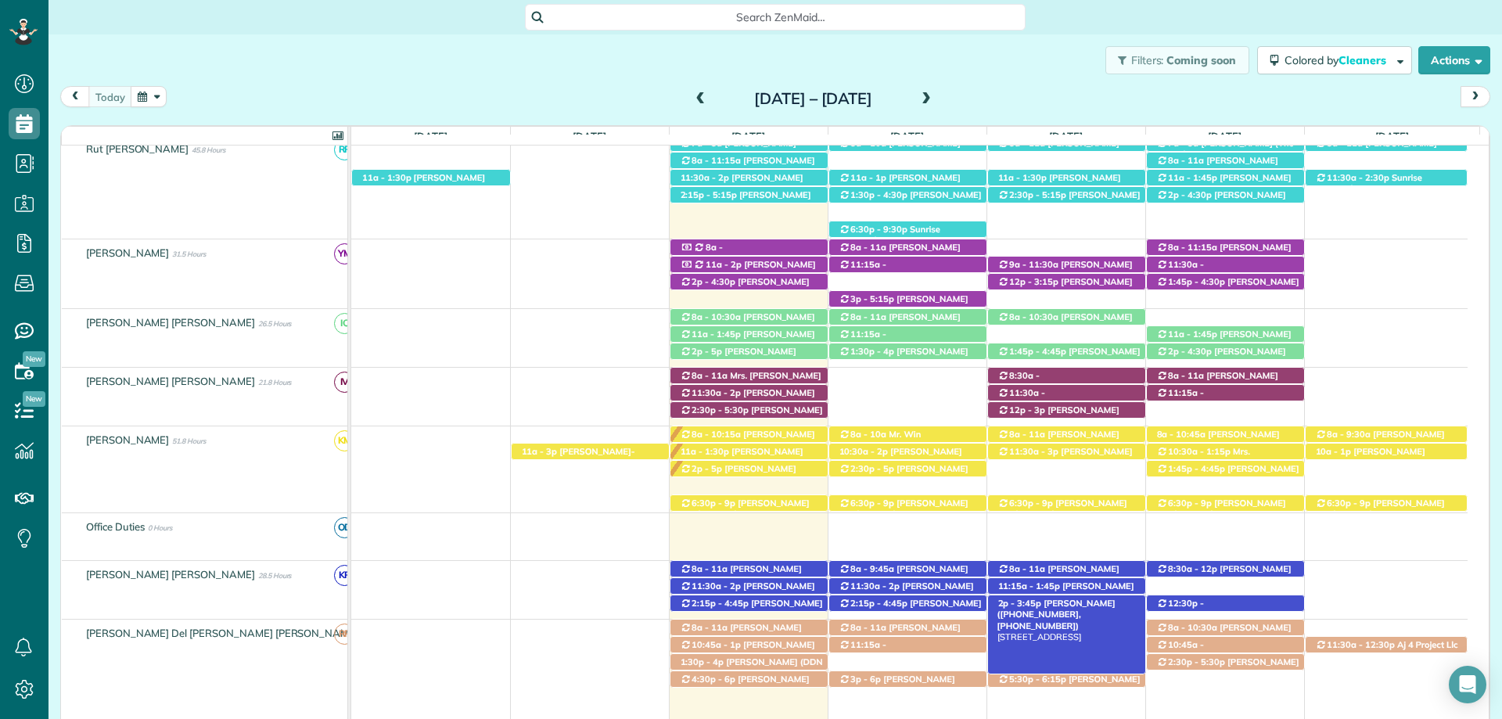
click at [1076, 603] on span "Pamela Chandlers (+12518506771, +12519236260)" at bounding box center [1057, 615] width 118 height 34
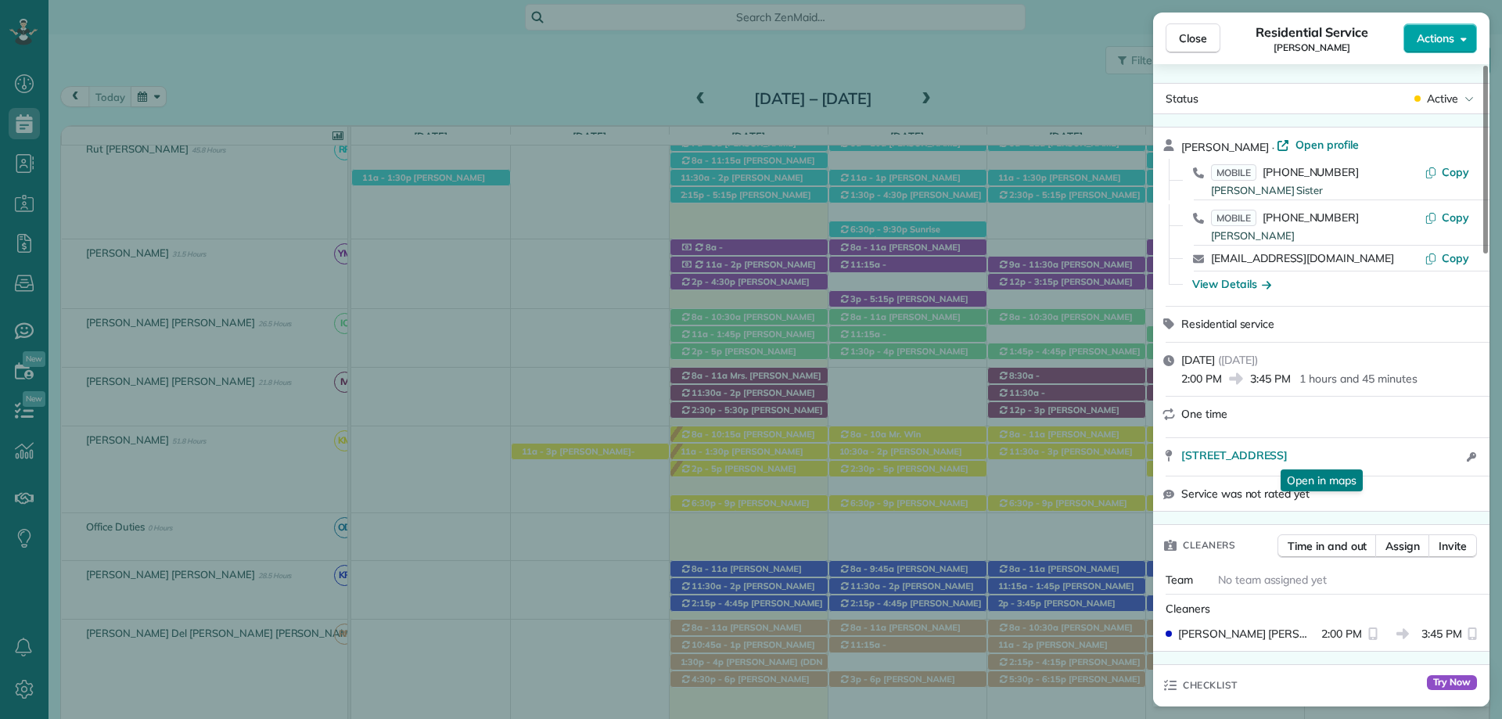
drag, startPoint x: 1445, startPoint y: 9, endPoint x: 1441, endPoint y: 30, distance: 20.6
click at [1444, 9] on div "Close Residential Service Pamela Chandlers Actions Status Active Pamela Chandle…" at bounding box center [751, 359] width 1502 height 719
click at [1441, 30] on button "Actions" at bounding box center [1441, 38] width 74 height 30
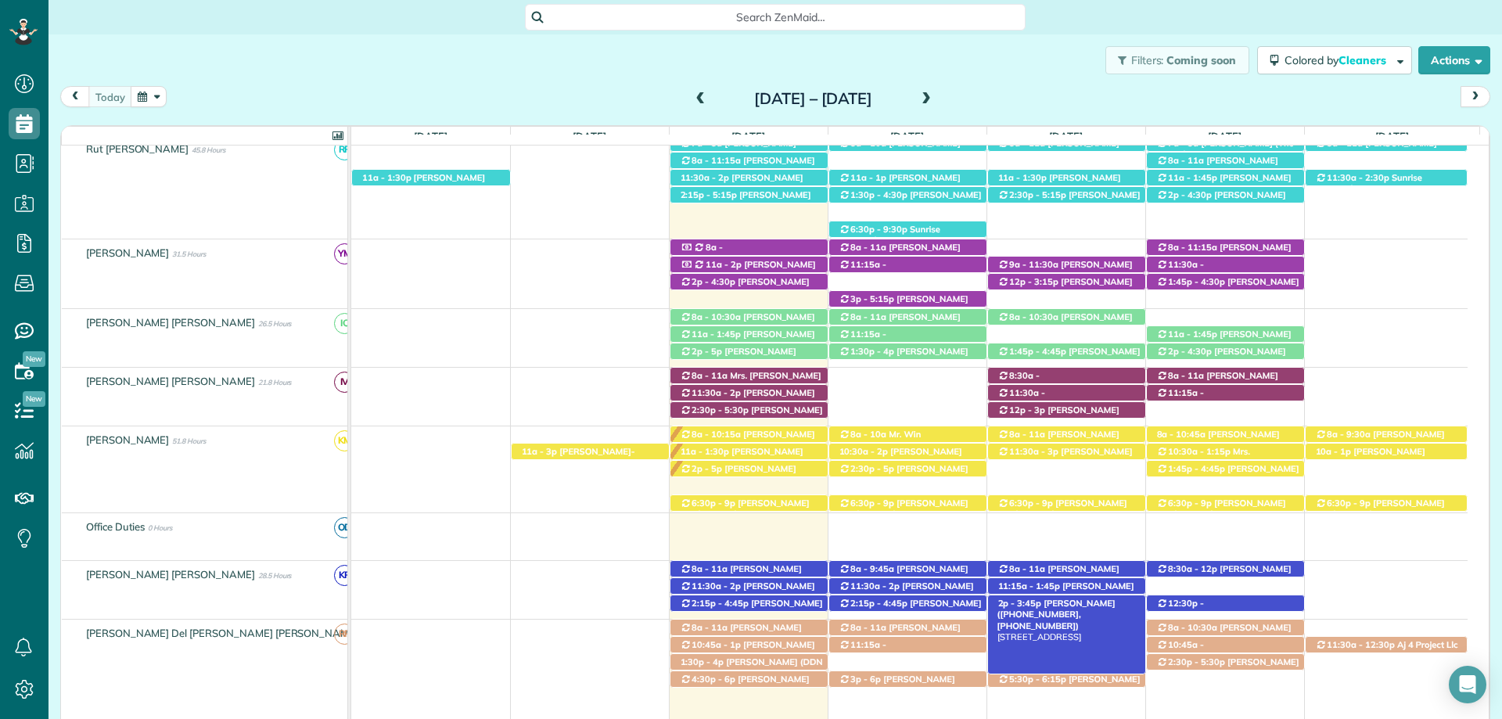
click at [1081, 602] on span "Pamela Chandlers (+12518506771, +12519236260)" at bounding box center [1057, 615] width 118 height 34
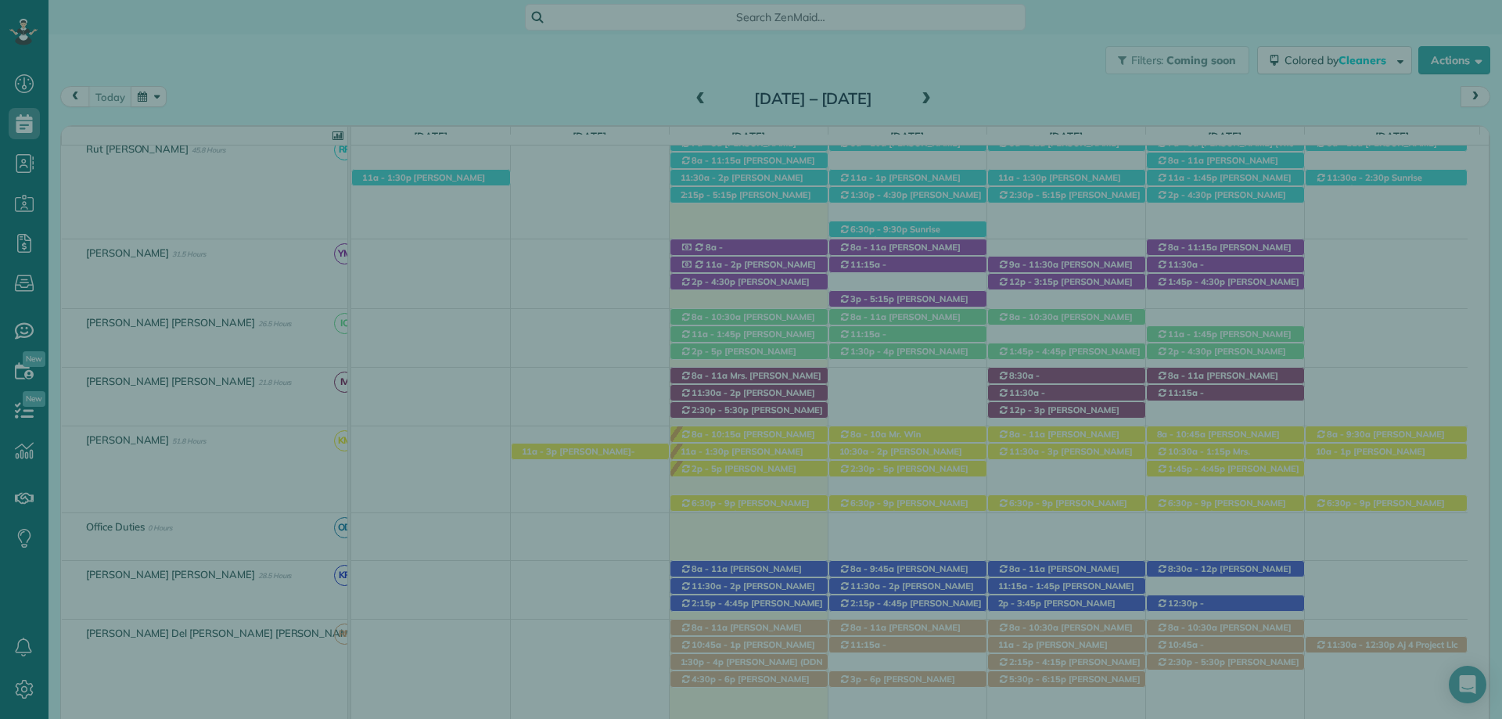
click at [1443, 45] on span "Actions" at bounding box center [1436, 39] width 38 height 16
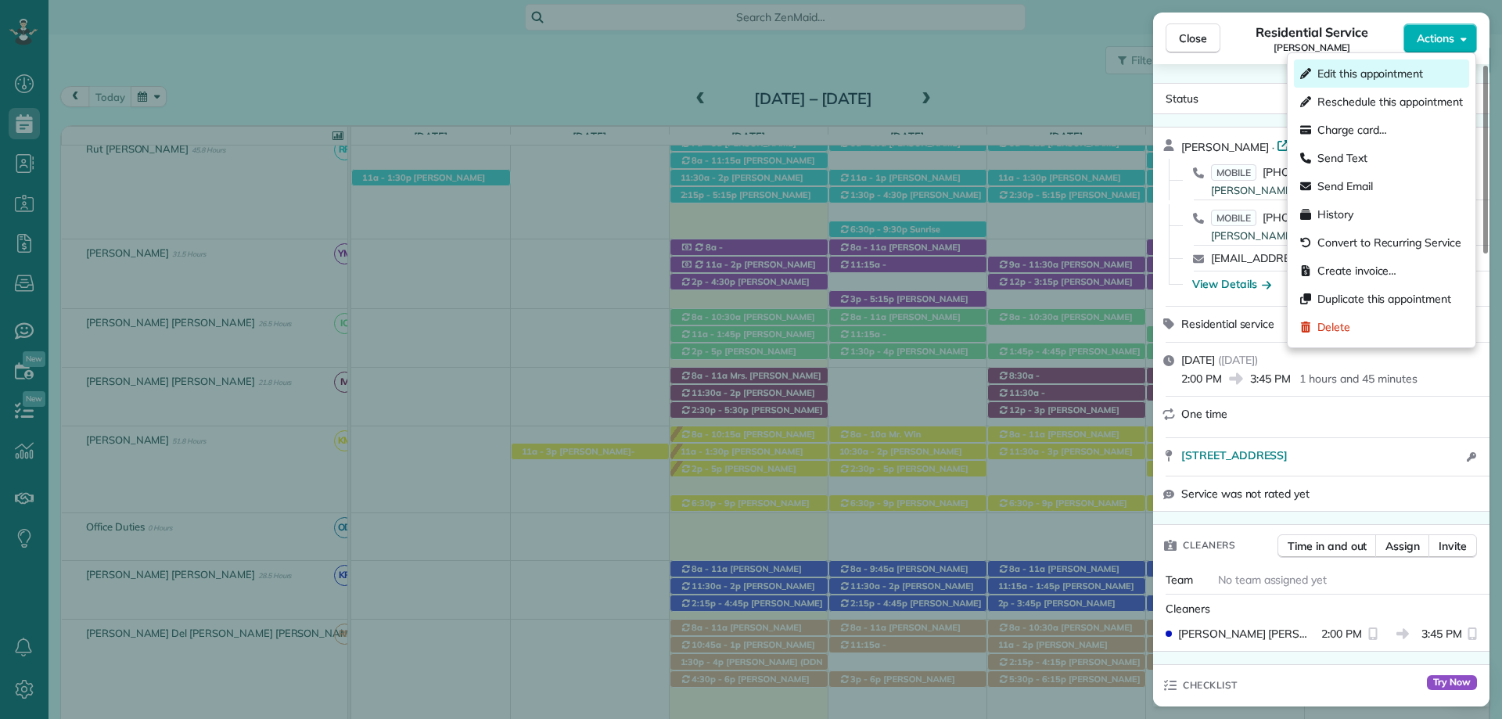
click at [1390, 71] on span "Edit this appointment" at bounding box center [1371, 74] width 106 height 16
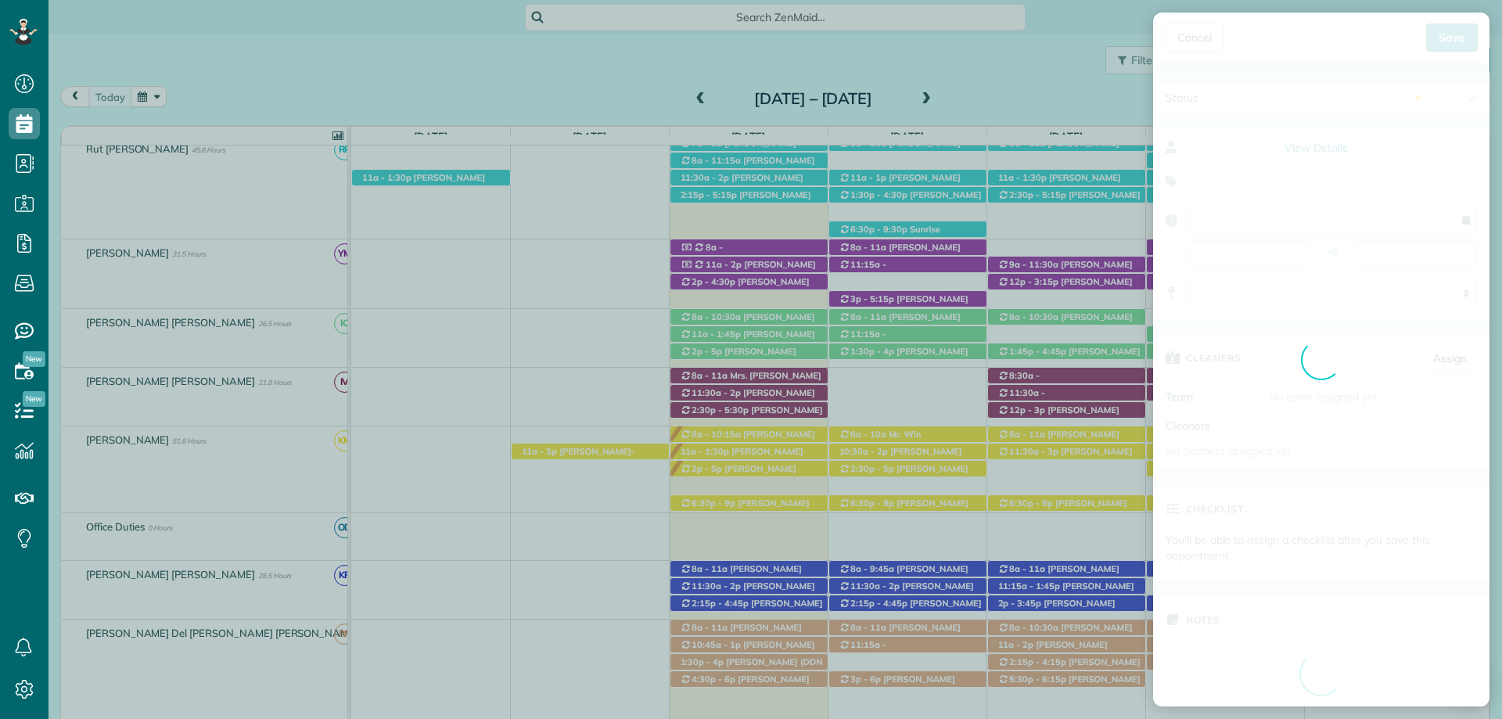
type input "**********"
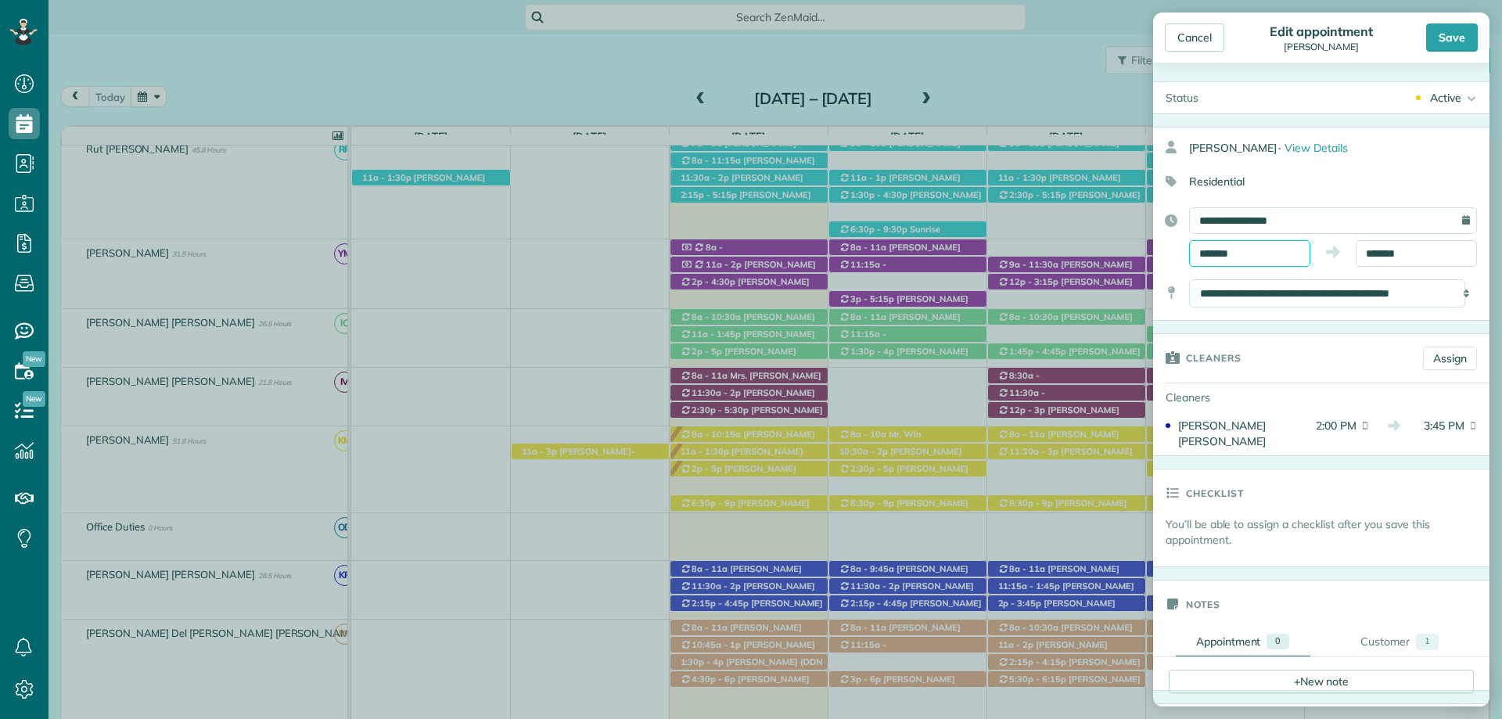
click at [1245, 260] on body "Dashboard Scheduling Calendar View List View Dispatch View - Weekly scheduling …" at bounding box center [751, 359] width 1502 height 719
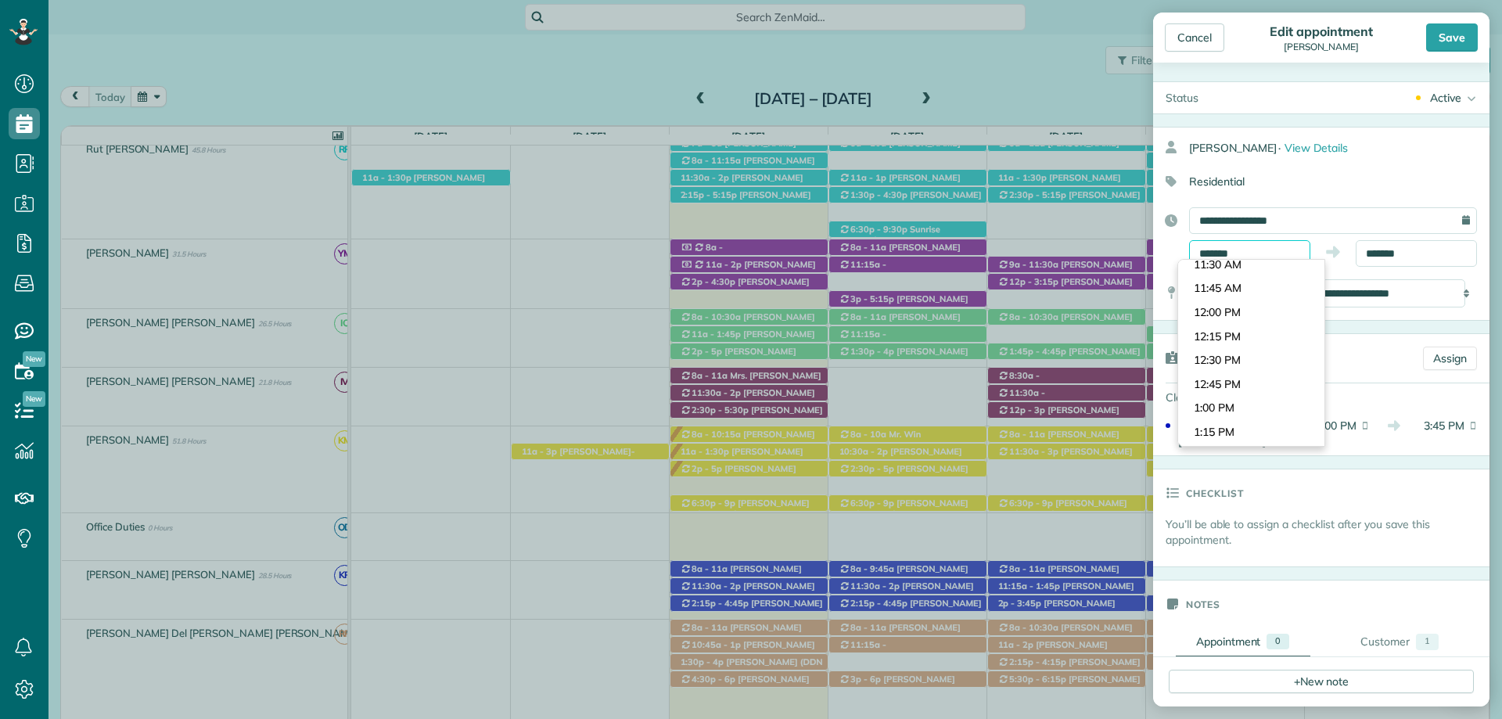
scroll to position [977, 0]
type input "********"
click at [1245, 293] on body "Dashboard Scheduling Calendar View List View Dispatch View - Weekly scheduling …" at bounding box center [751, 359] width 1502 height 719
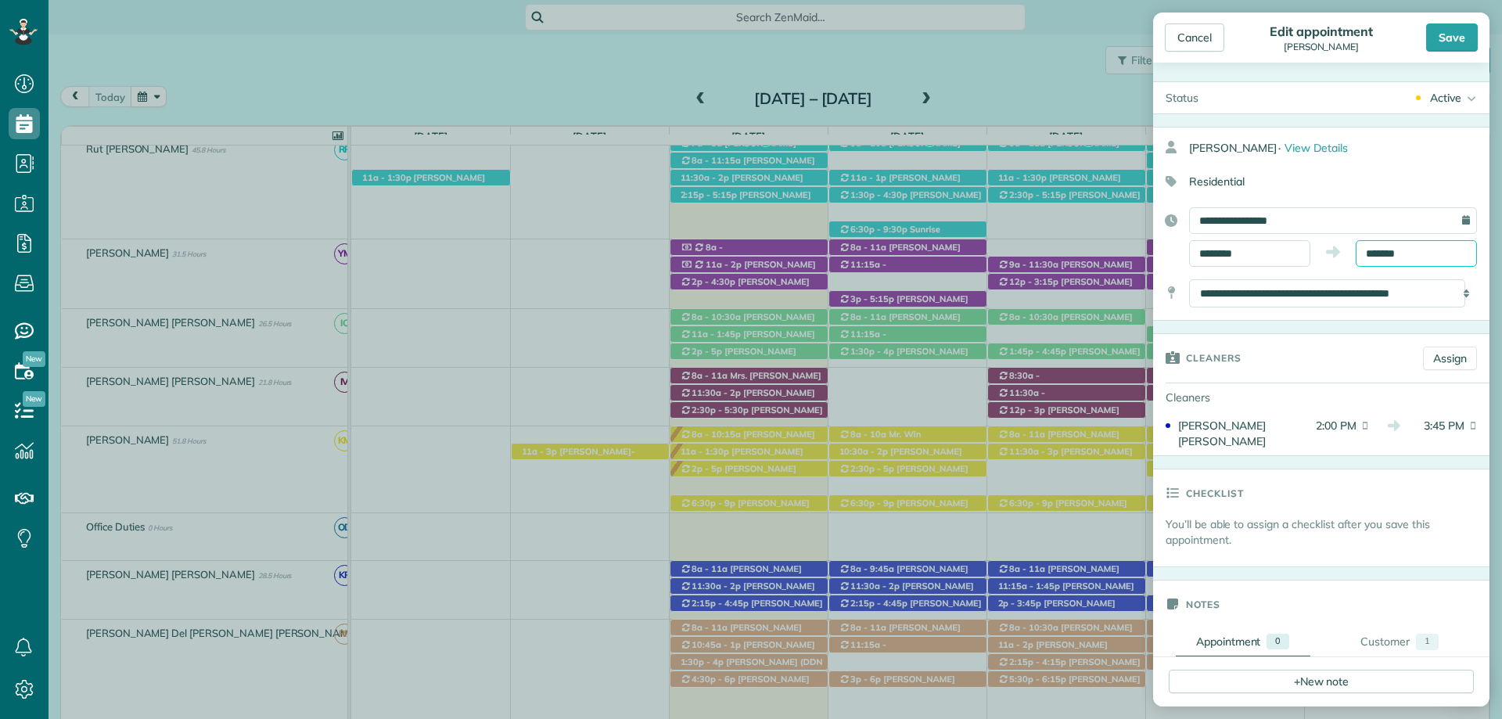
click at [1373, 263] on body "Dashboard Scheduling Calendar View List View Dispatch View - Weekly scheduling …" at bounding box center [751, 359] width 1502 height 719
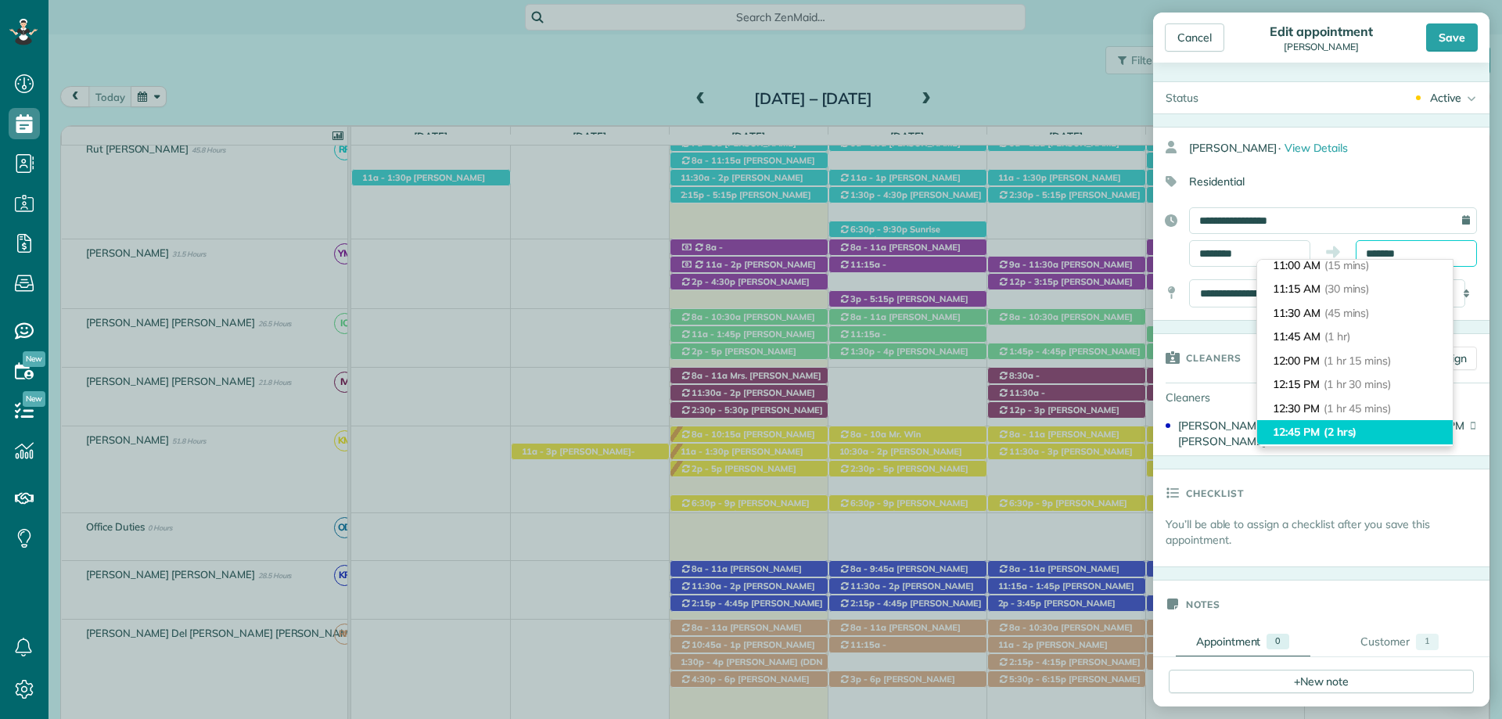
scroll to position [78, 0]
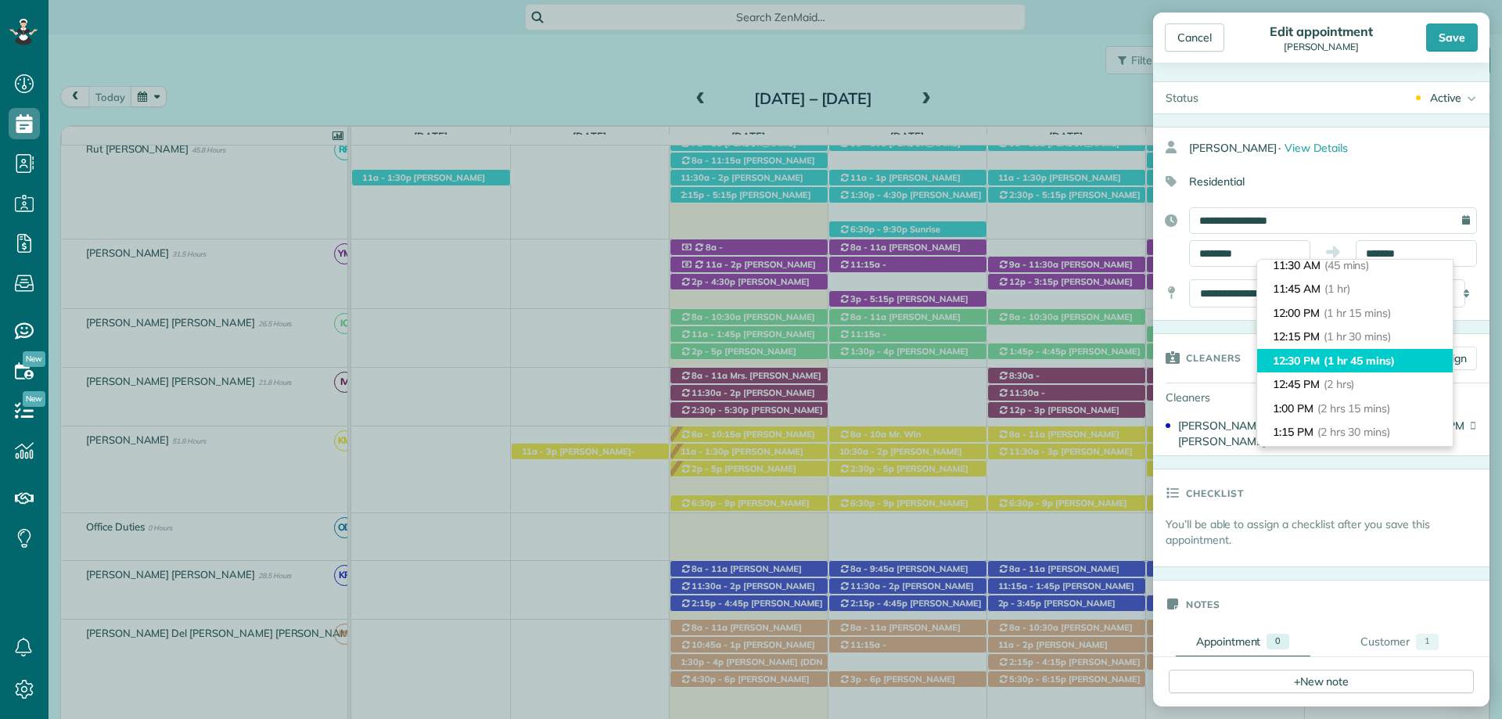
type input "********"
click at [1383, 362] on span "(1 hr 45 mins)" at bounding box center [1359, 361] width 71 height 14
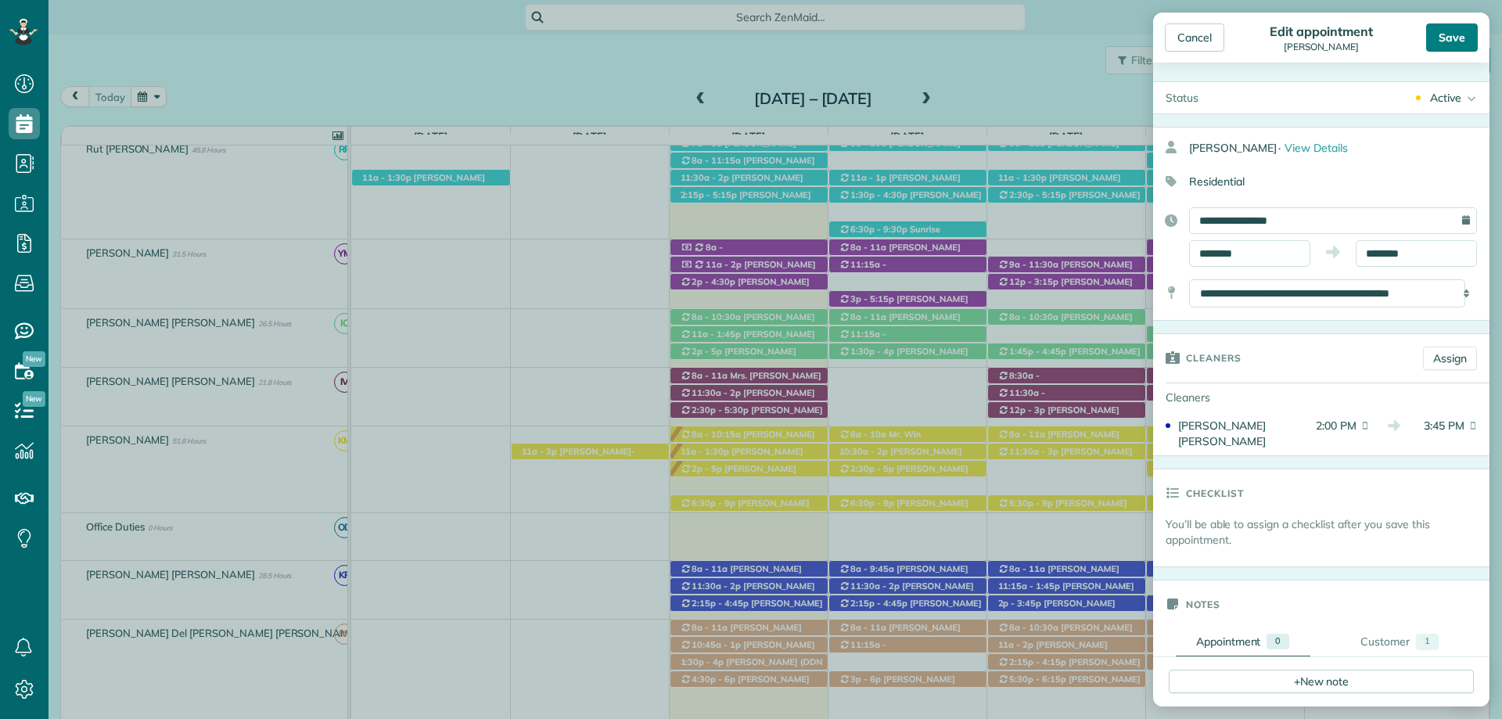
click at [1448, 34] on div "Save" at bounding box center [1453, 37] width 52 height 28
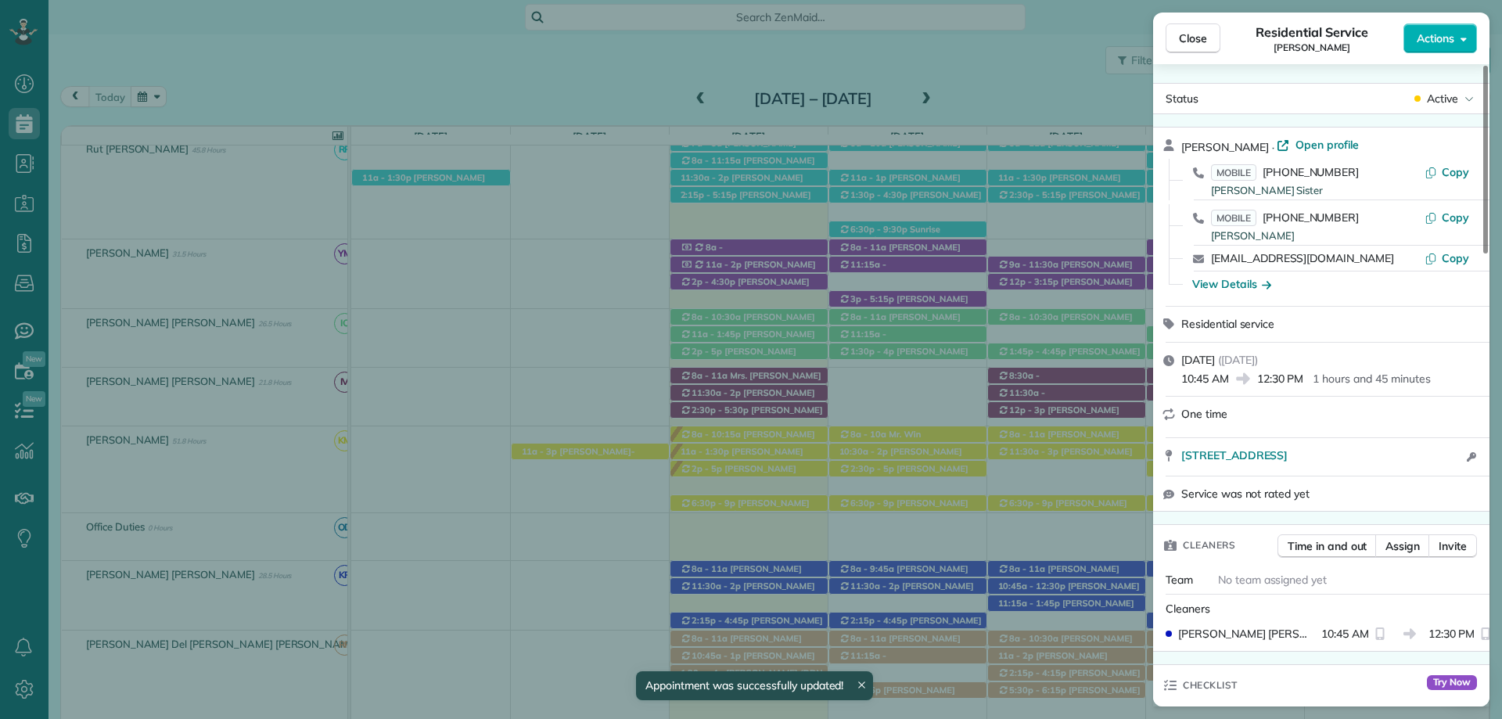
scroll to position [313, 0]
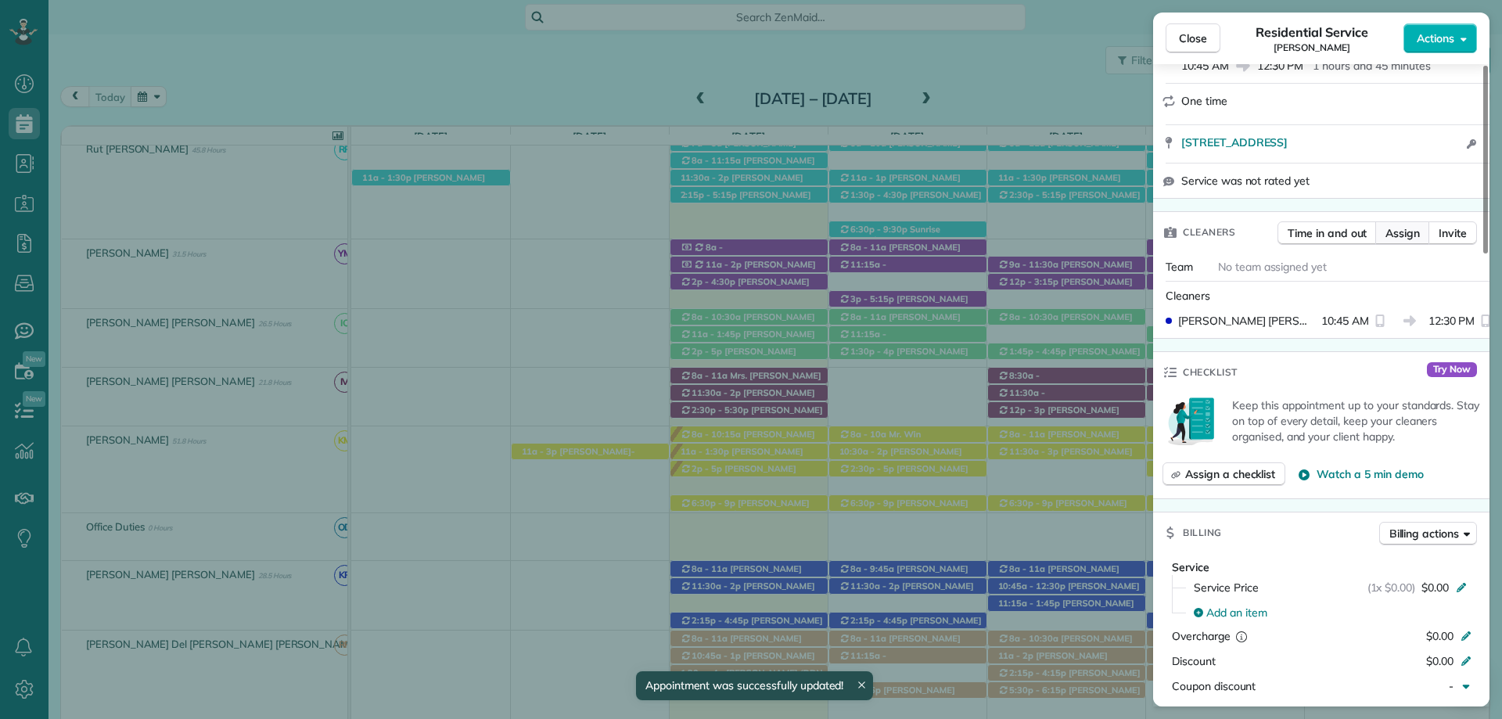
click at [1406, 229] on span "Assign" at bounding box center [1403, 233] width 34 height 16
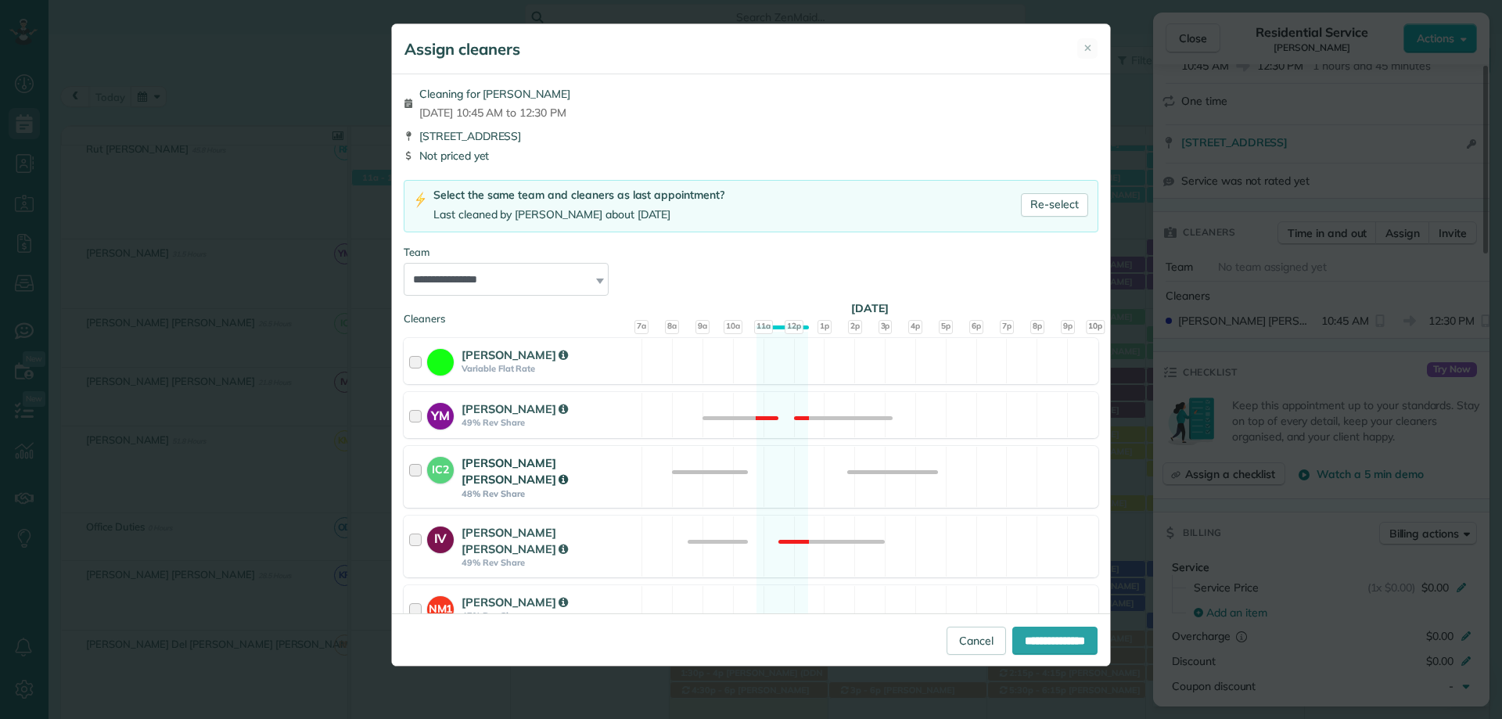
click at [423, 473] on div at bounding box center [418, 477] width 18 height 45
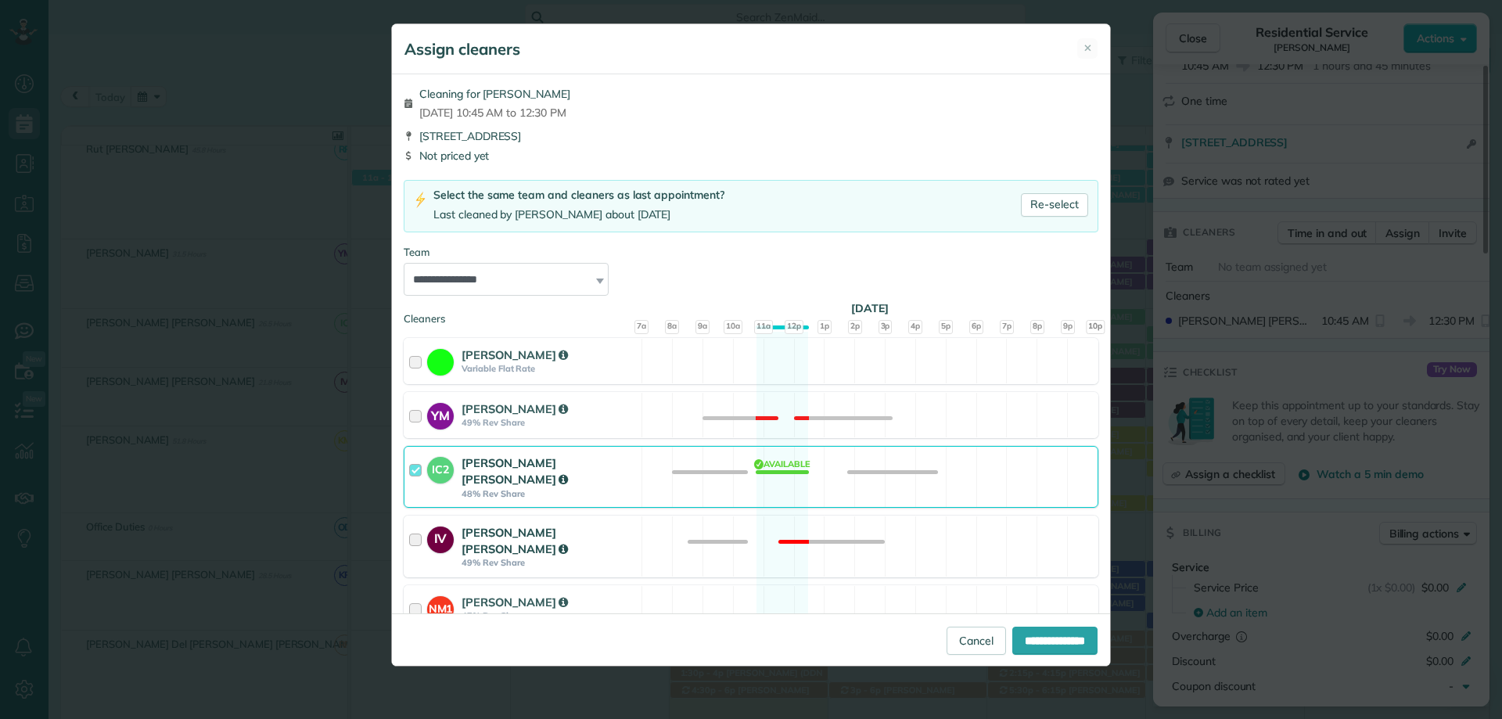
scroll to position [235, 0]
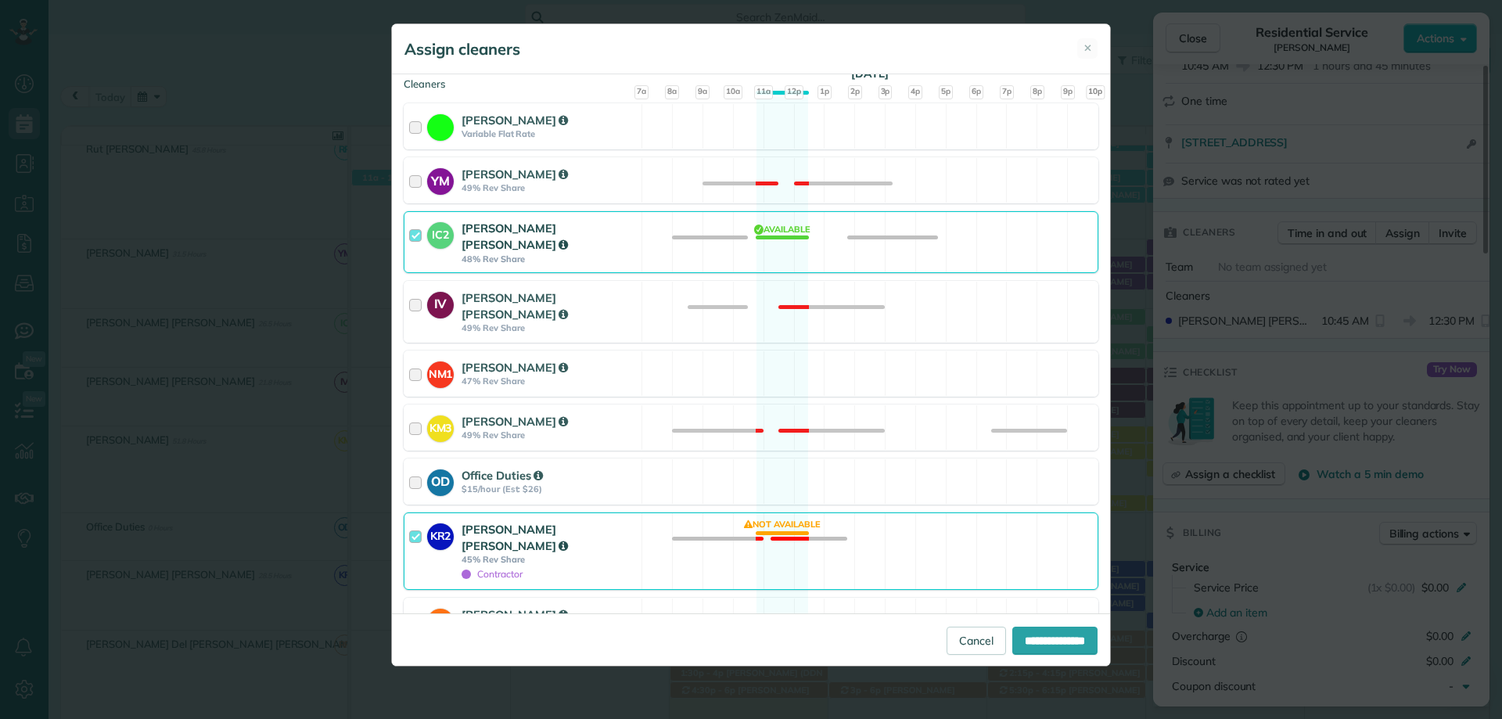
click at [513, 522] on strong "Kellin Merari Reyes" at bounding box center [515, 537] width 106 height 31
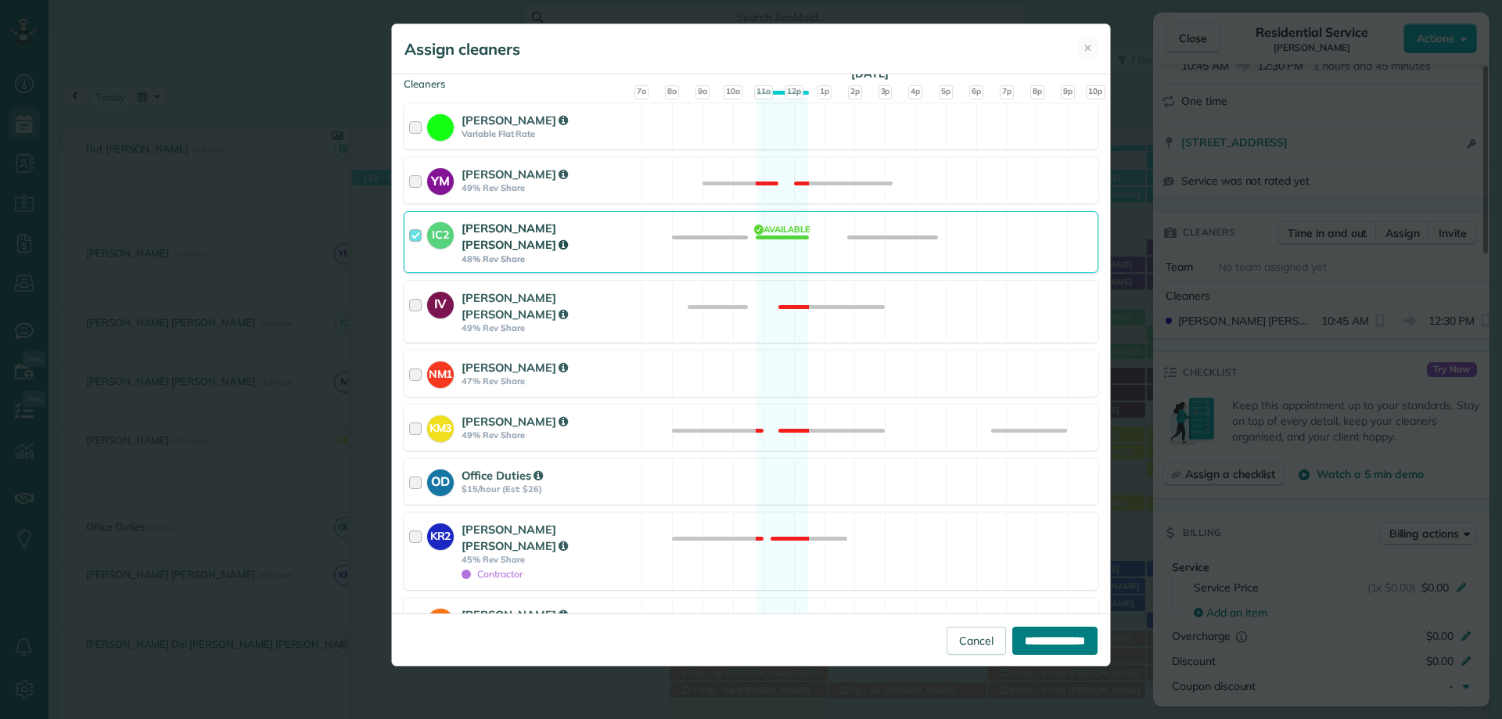
click at [1014, 633] on input "**********" at bounding box center [1055, 641] width 85 height 28
type input "**********"
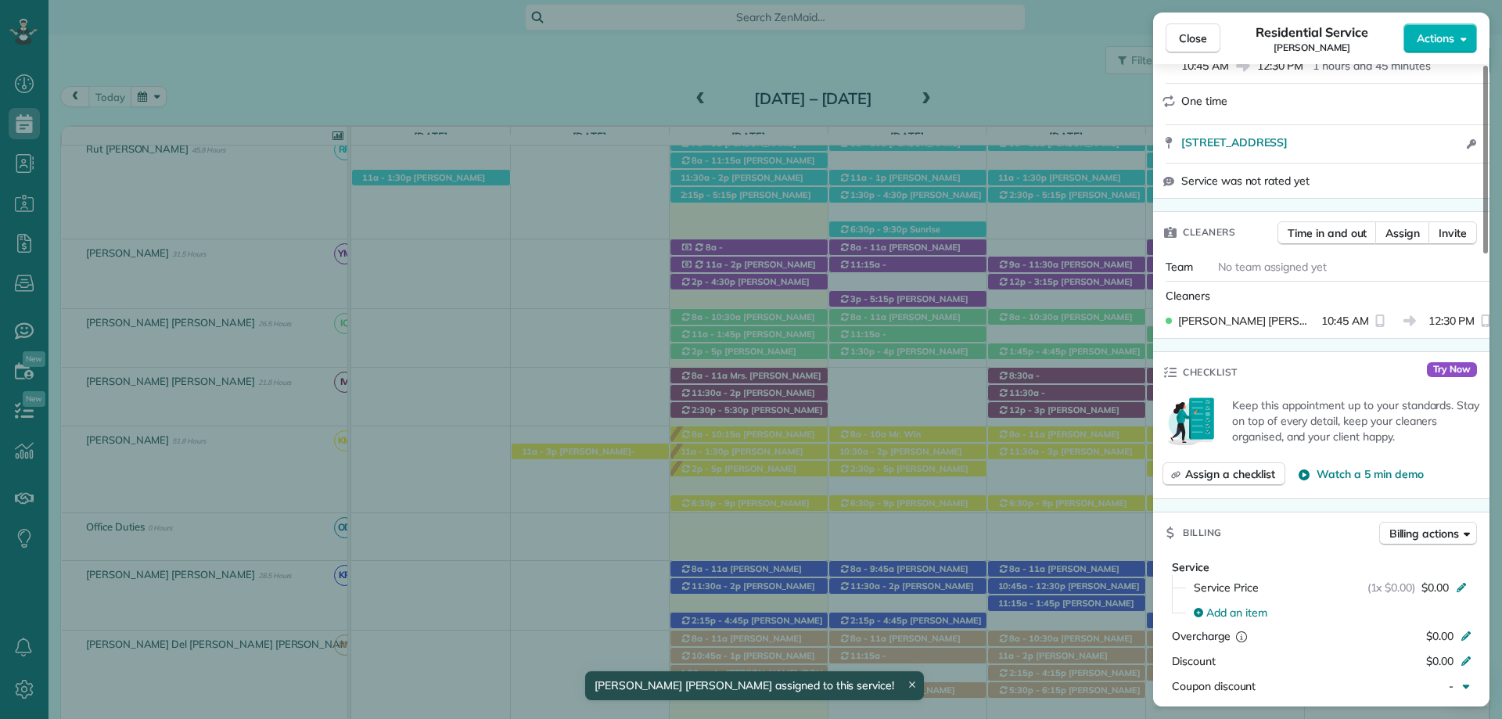
click at [1196, 38] on span "Close" at bounding box center [1193, 39] width 28 height 16
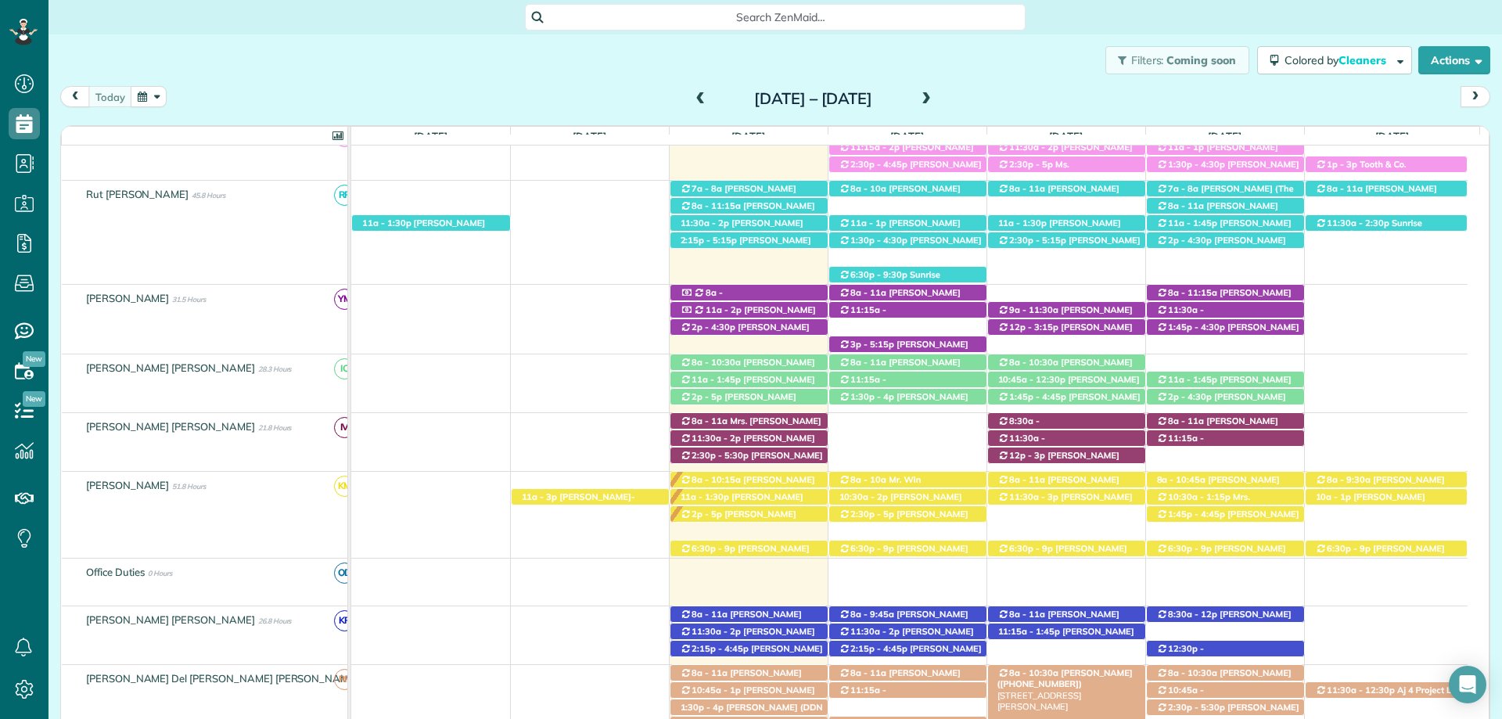
scroll to position [470, 0]
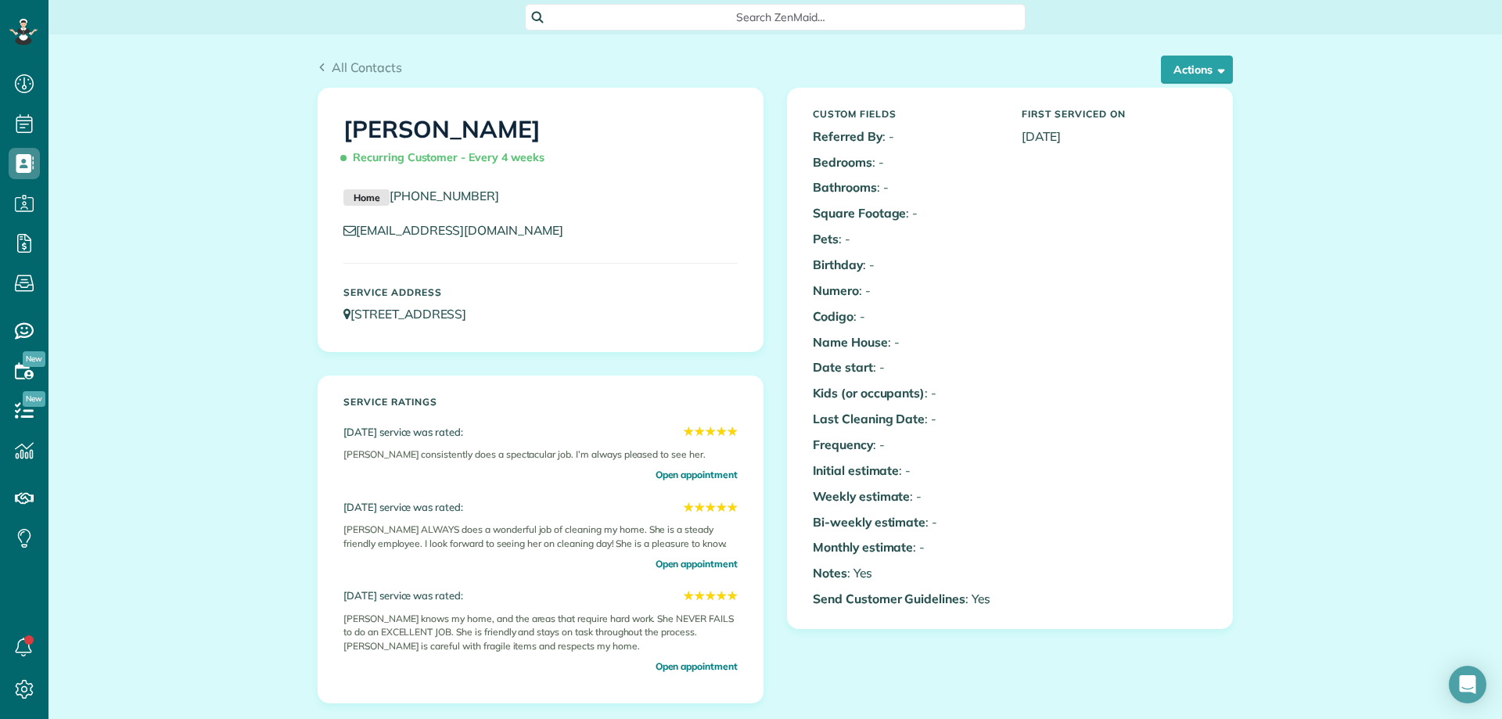
click at [740, 17] on span "Search ZenMaid…" at bounding box center [781, 17] width 476 height 16
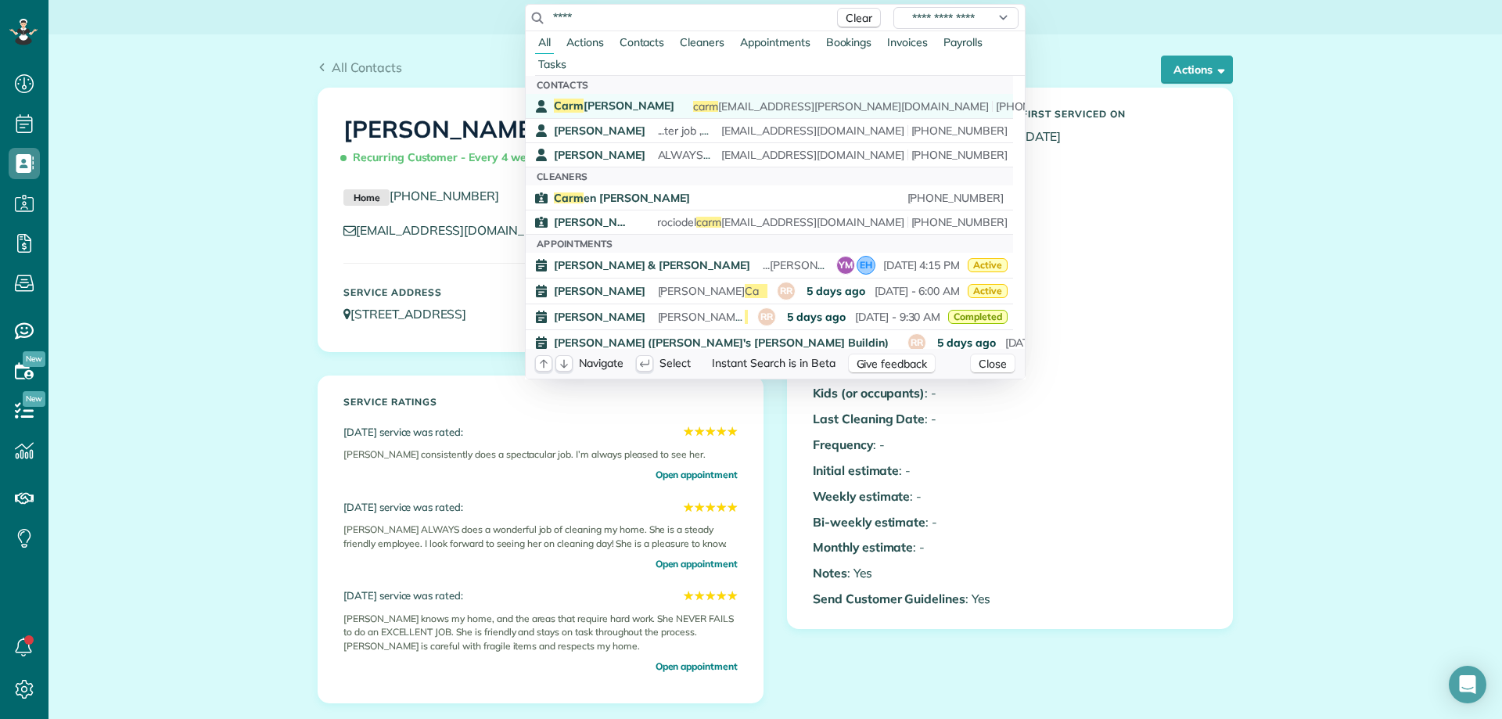
type input "****"
click at [667, 105] on div "Carm elita Mikkelsen carm elita.mikkelsen@yahoo.com (251) 752-0231" at bounding box center [781, 106] width 454 height 15
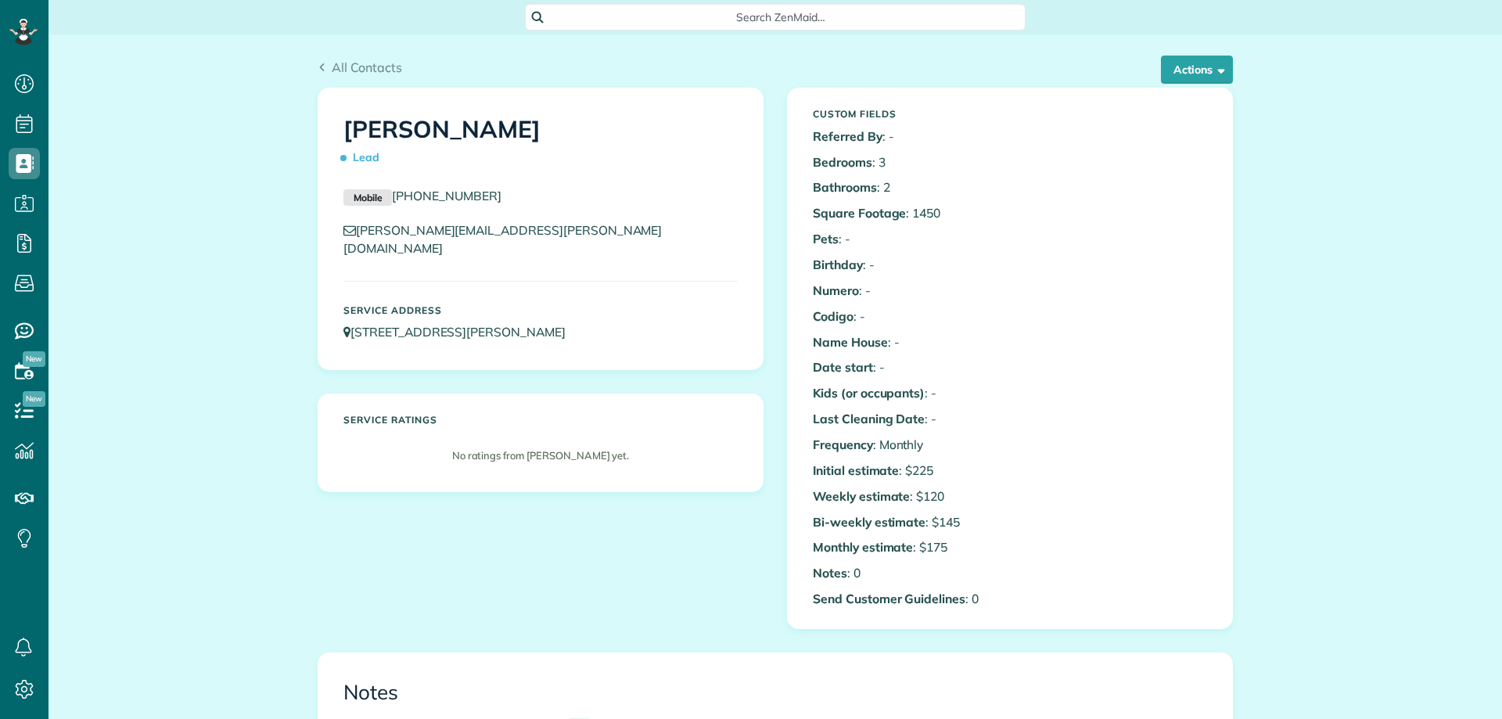
scroll to position [7, 7]
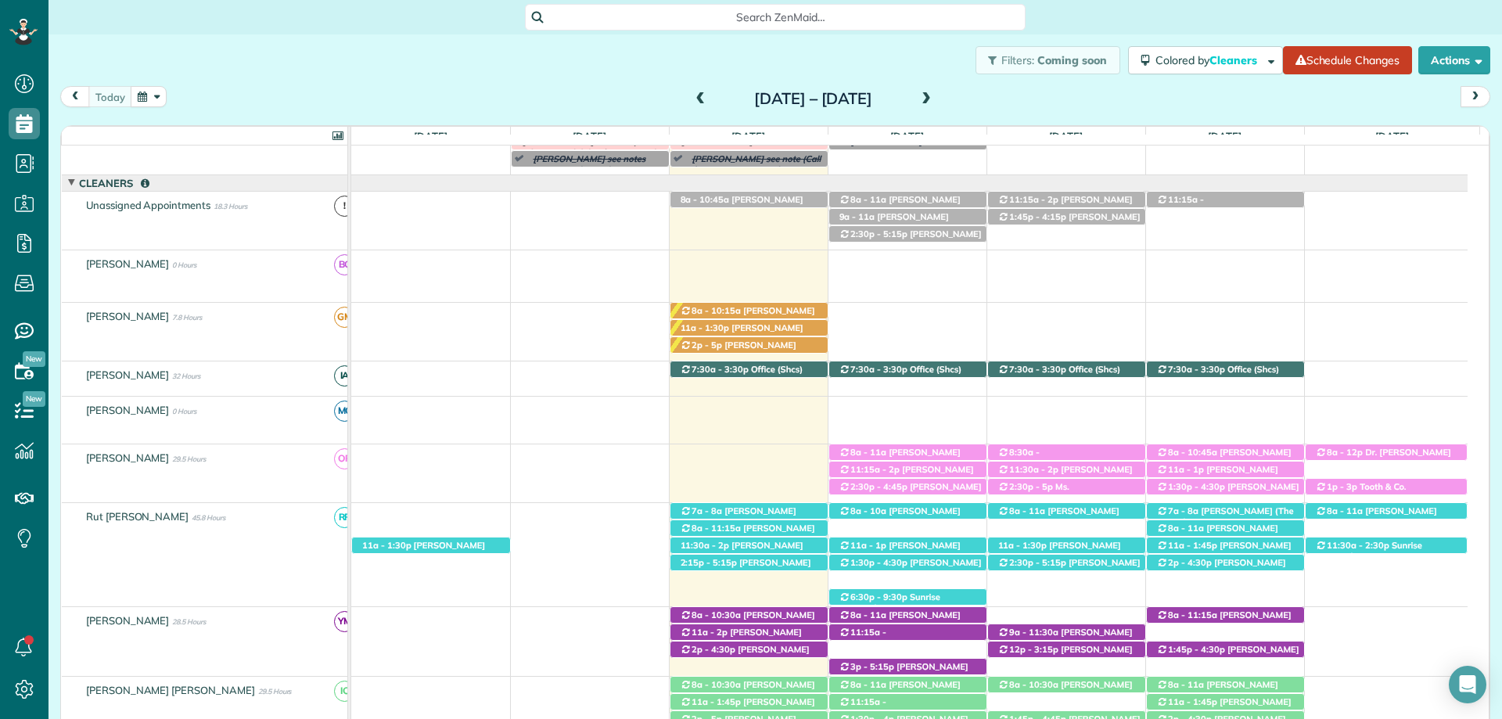
scroll to position [157, 0]
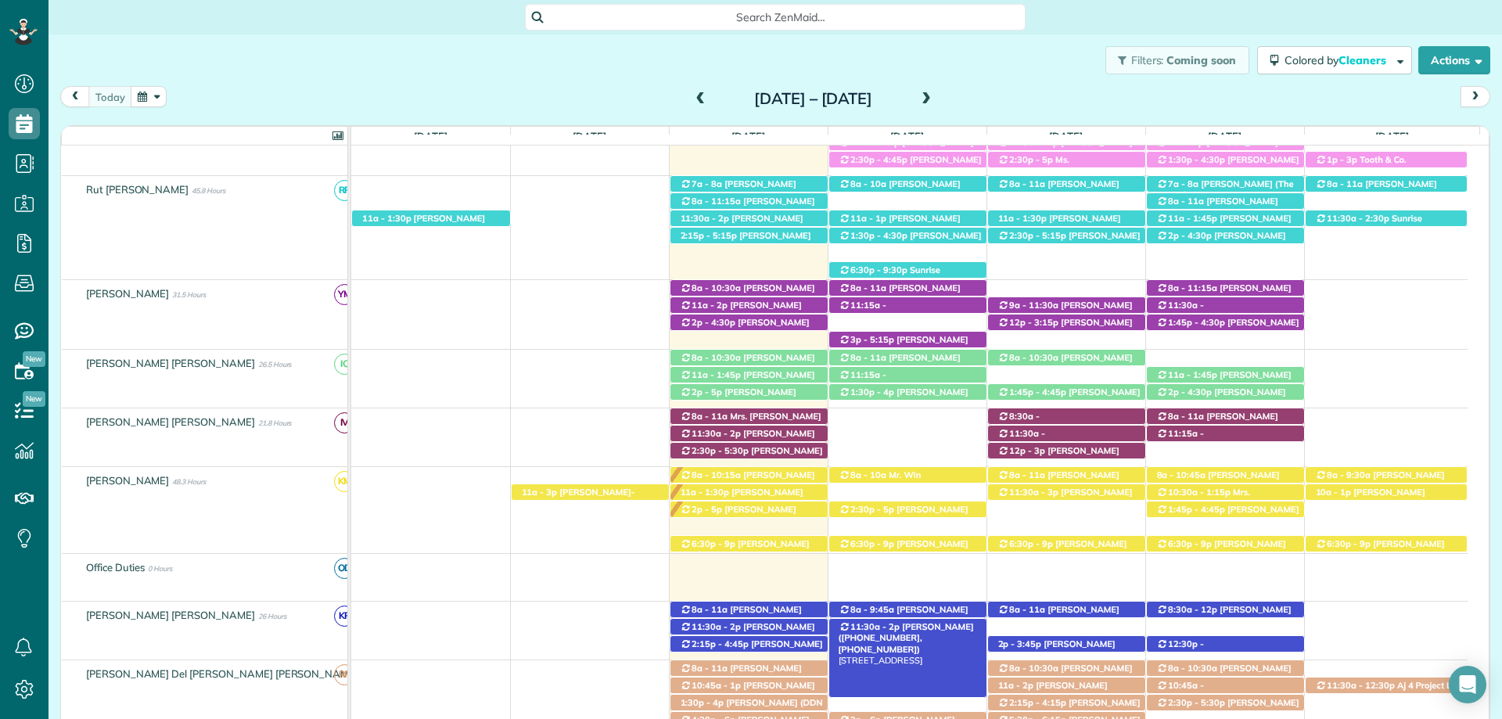
scroll to position [470, 0]
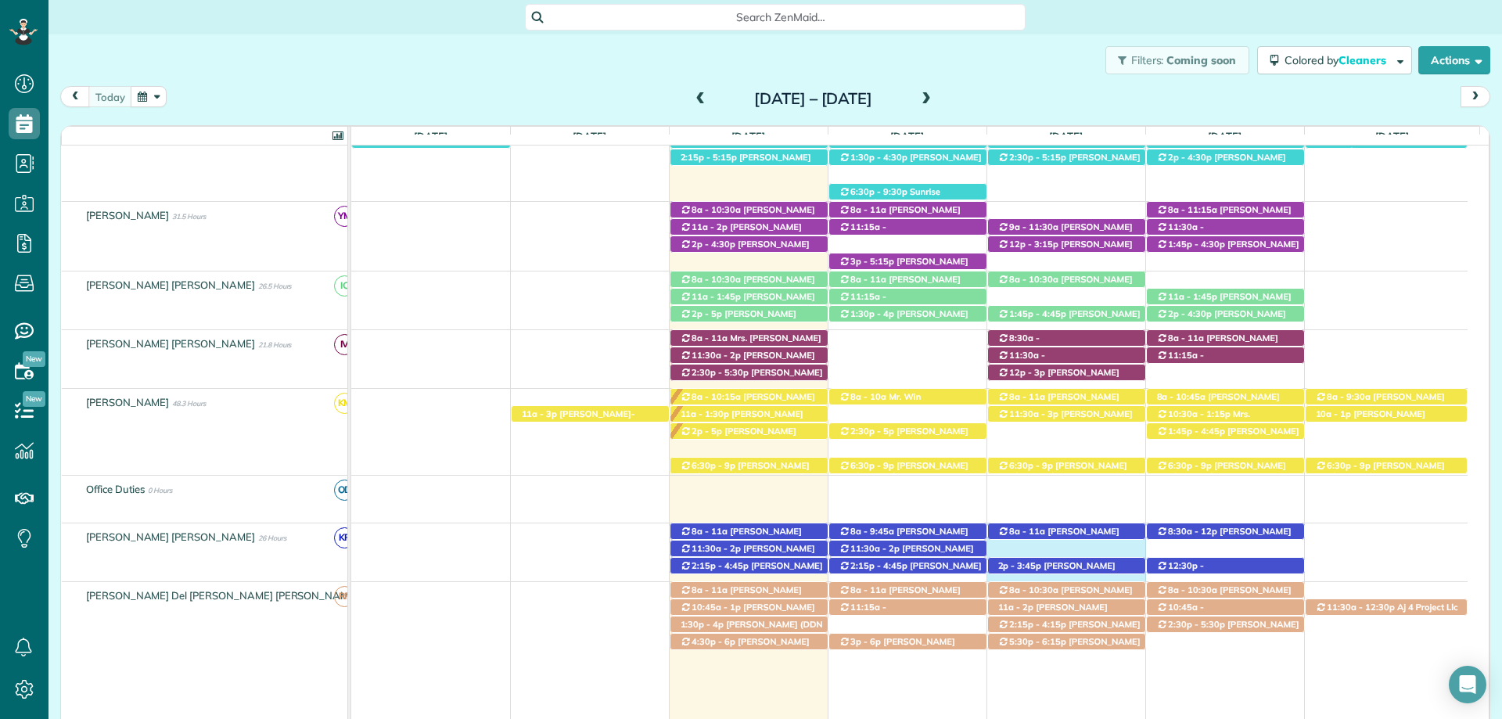
click at [1085, 549] on div "8a - 11a [PERSON_NAME] ([PHONE_NUMBER]) [STREET_ADDRESS] 11:30a - 2p [PERSON_NA…" at bounding box center [909, 553] width 1117 height 58
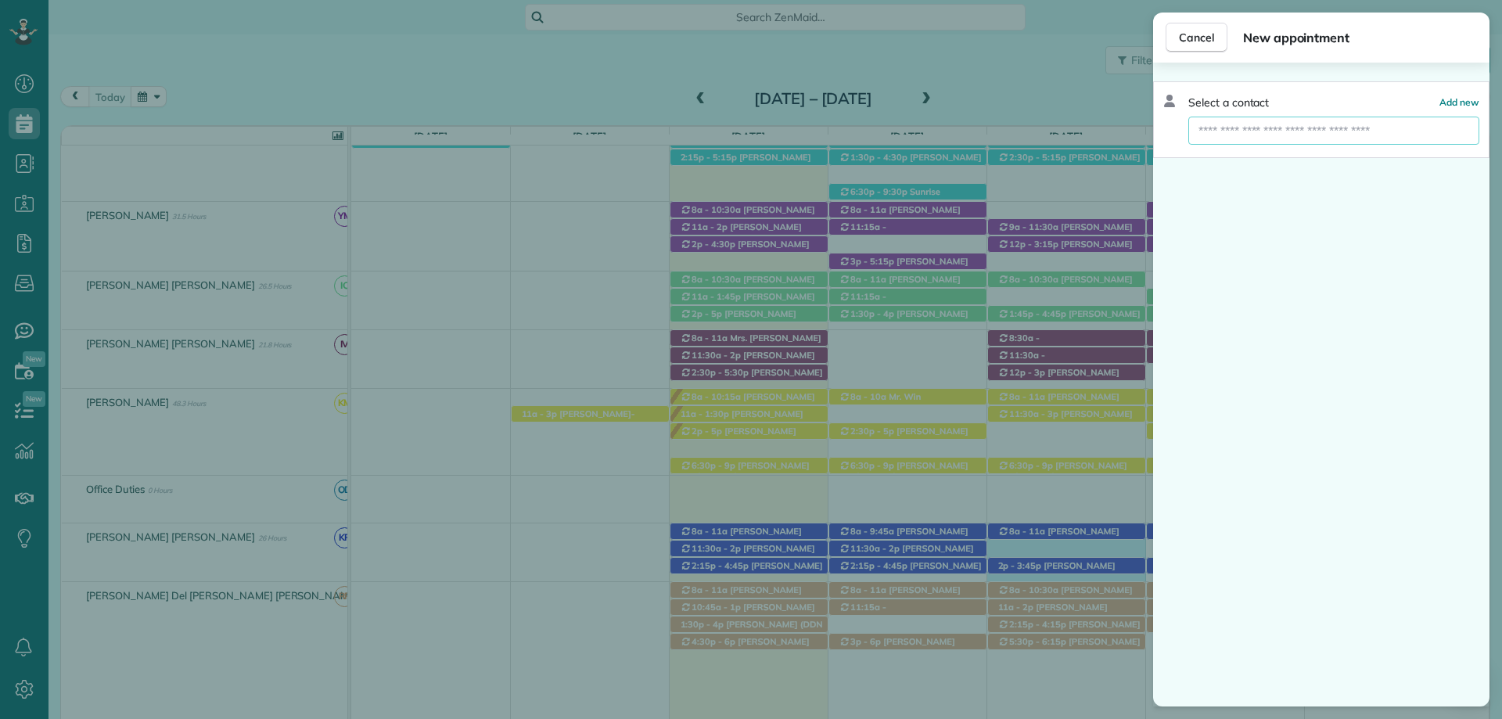
click at [1281, 141] on input "text" at bounding box center [1334, 131] width 291 height 28
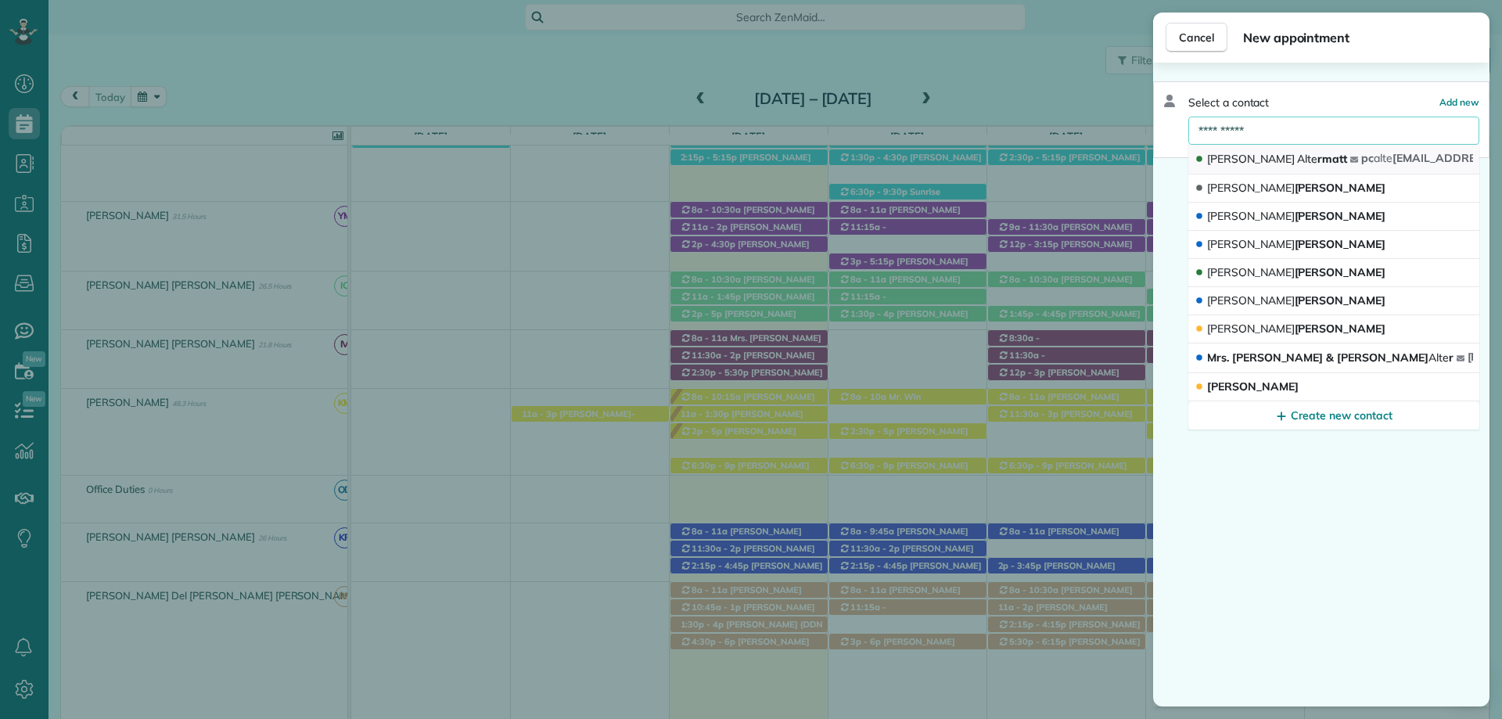
type input "**********"
click at [1263, 152] on span "[PERSON_NAME] rmatt" at bounding box center [1277, 159] width 140 height 14
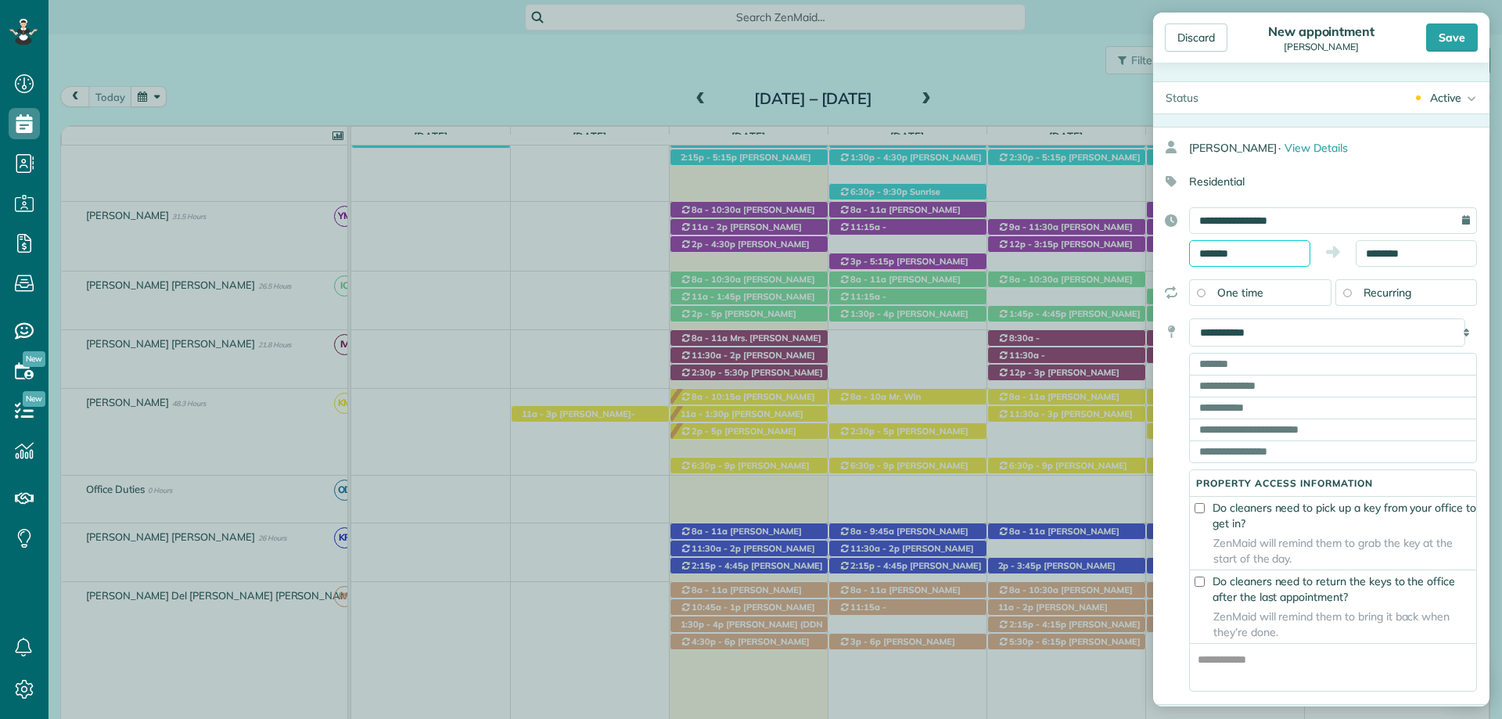
click at [1266, 260] on body "Dashboard Scheduling Calendar View List View Dispatch View - Weekly scheduling …" at bounding box center [751, 359] width 1502 height 719
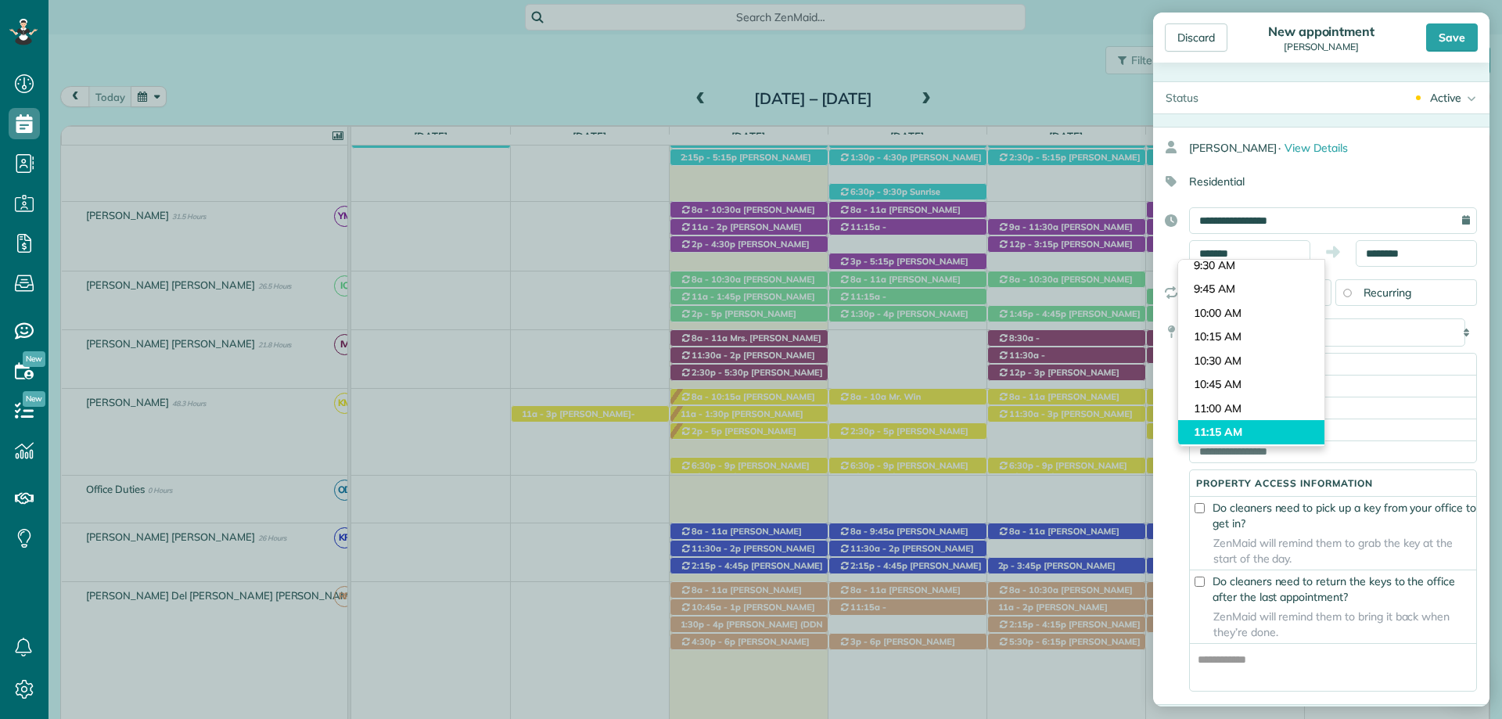
type input "********"
click at [1266, 424] on body "Dashboard Scheduling Calendar View List View Dispatch View - Weekly scheduling …" at bounding box center [751, 359] width 1502 height 719
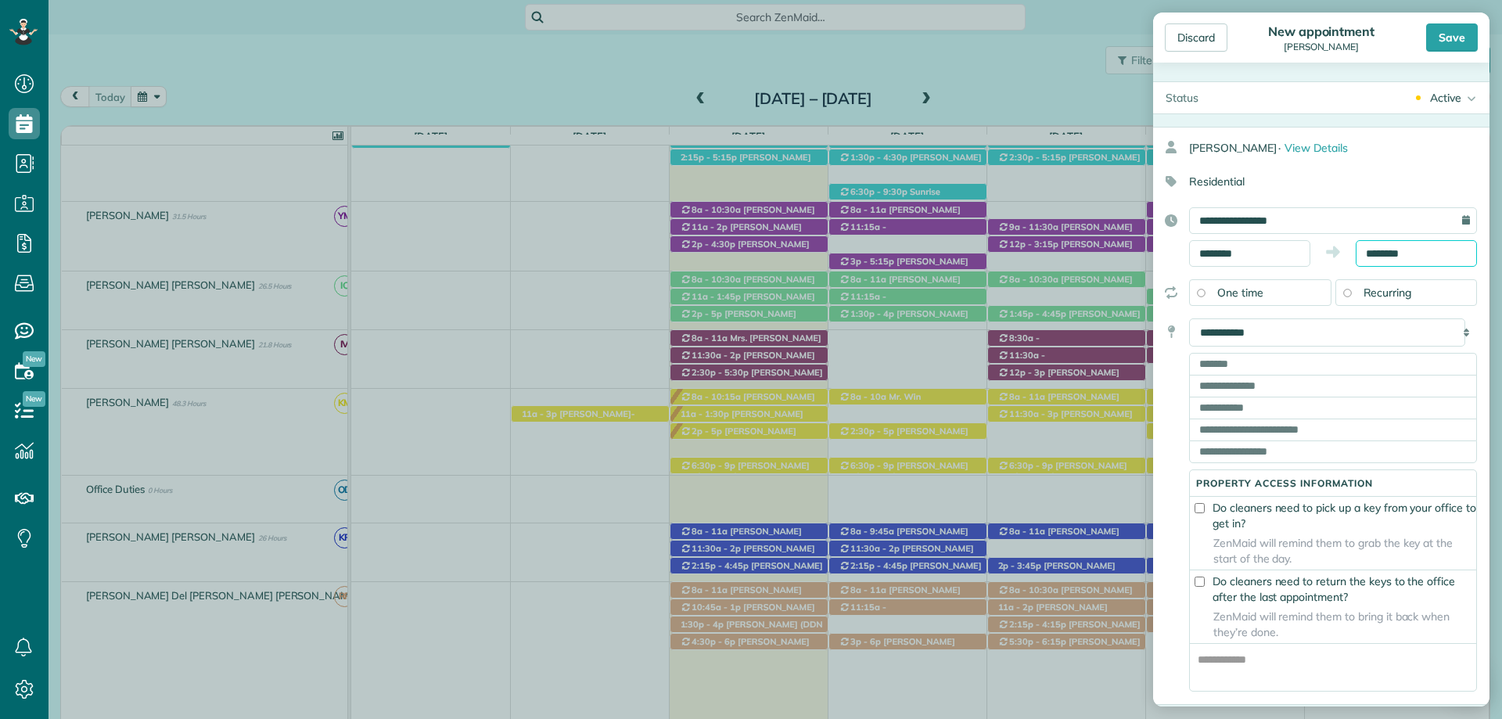
click at [1365, 257] on input "********" at bounding box center [1416, 253] width 121 height 27
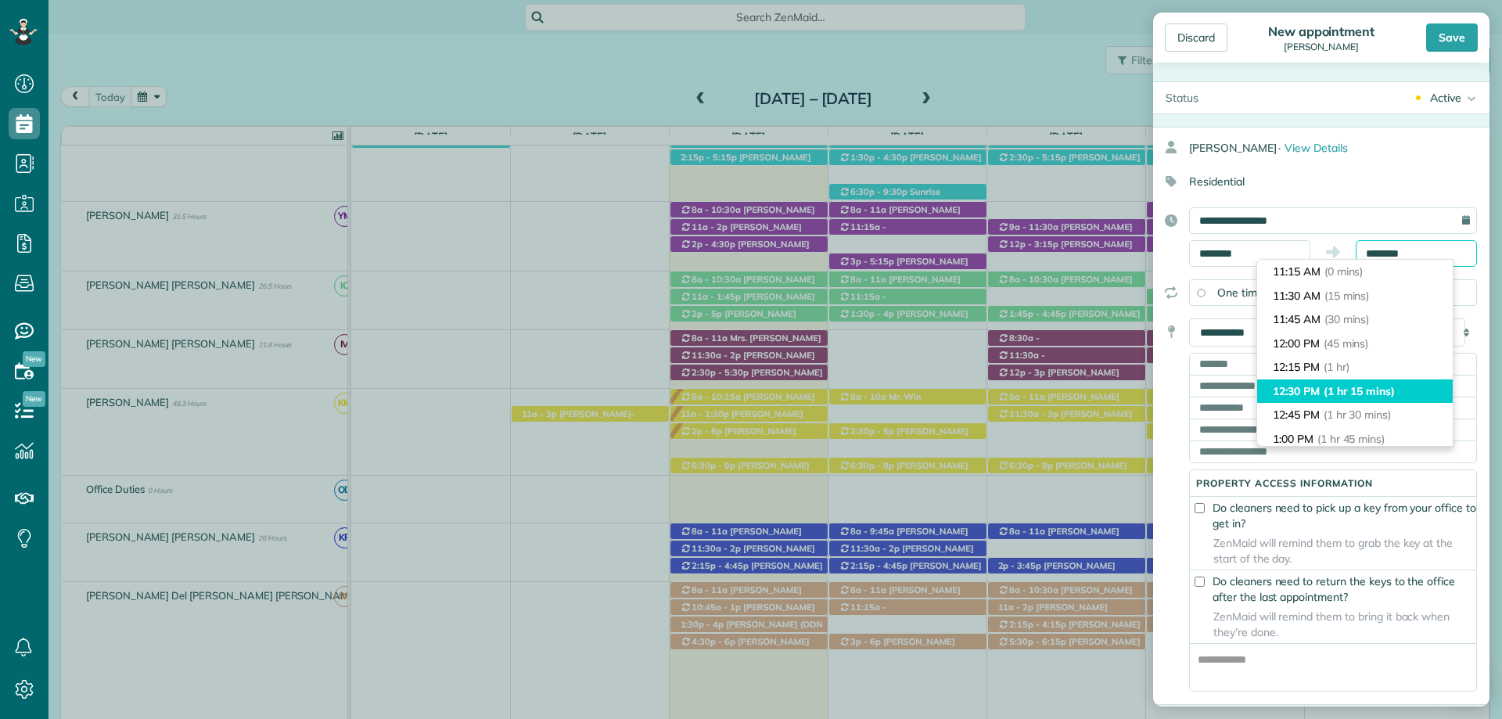
scroll to position [157, 0]
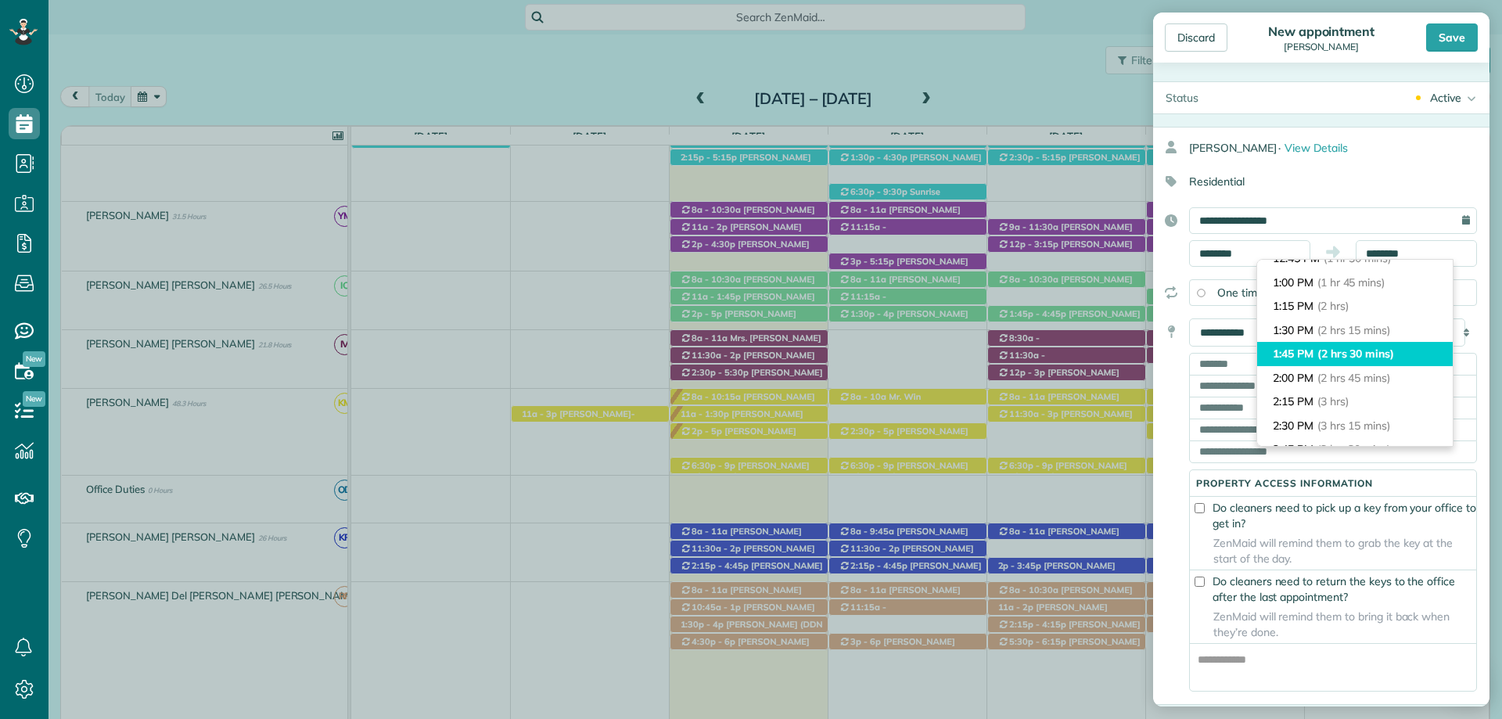
type input "*******"
click at [1359, 351] on span "(2 hrs 30 mins)" at bounding box center [1356, 354] width 77 height 14
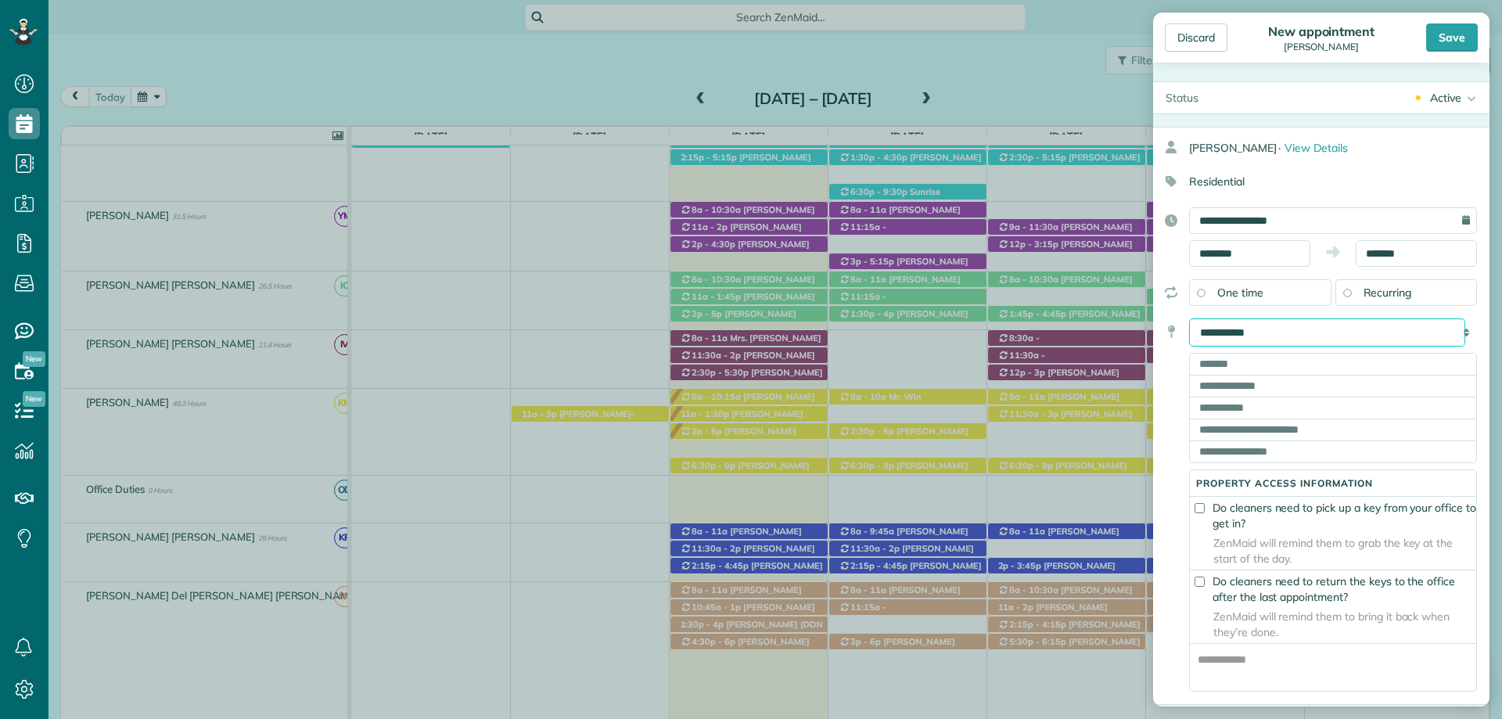
click at [1304, 332] on select "**********" at bounding box center [1327, 332] width 276 height 28
select select "****"
click at [1189, 318] on select "**********" at bounding box center [1327, 332] width 276 height 28
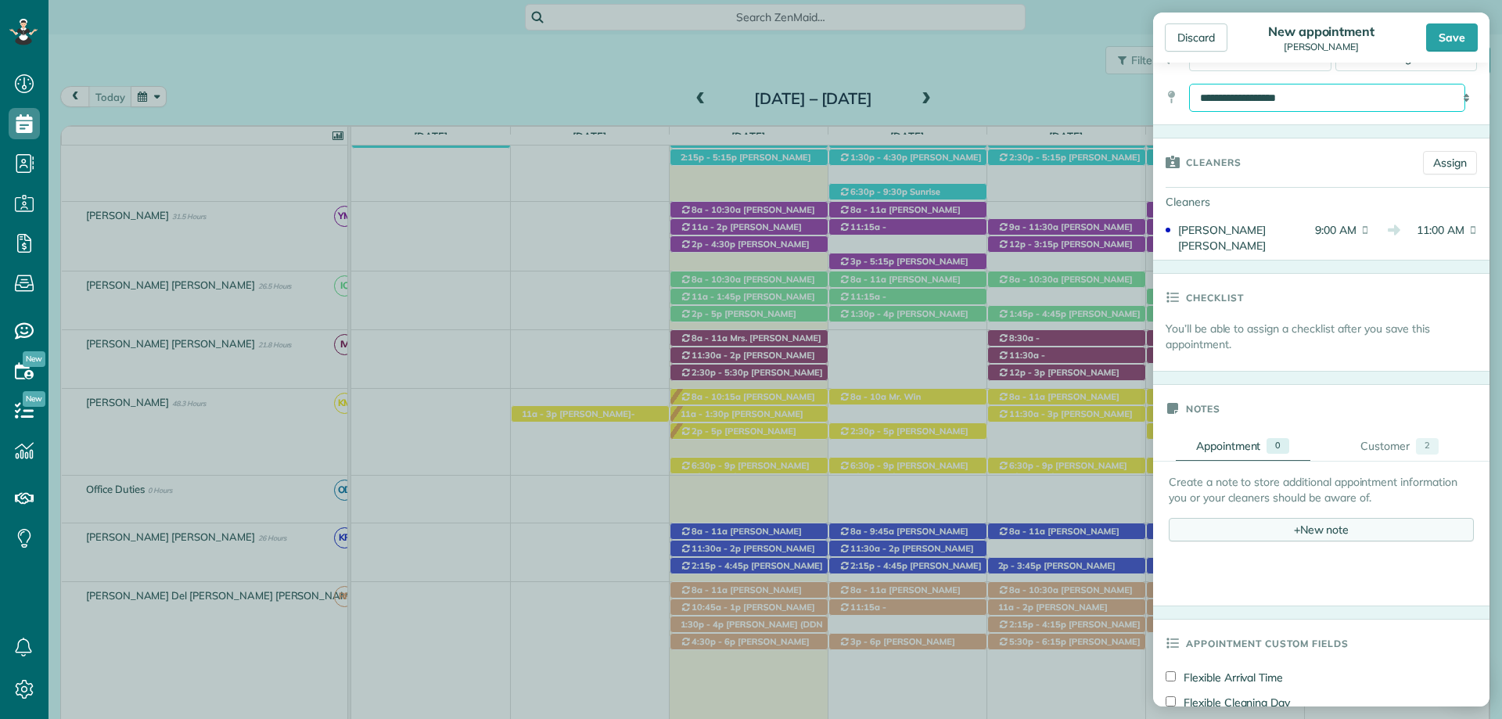
scroll to position [470, 0]
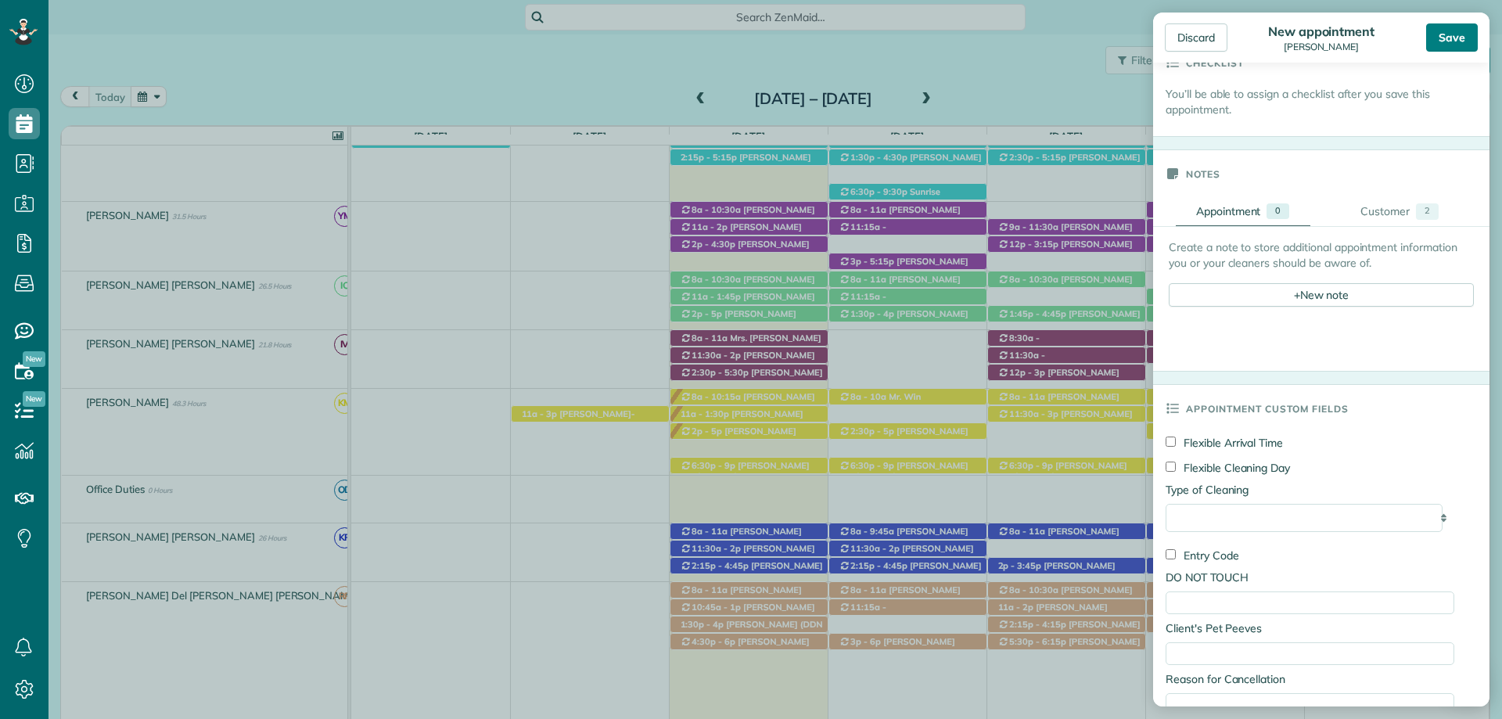
click at [1463, 41] on div "Save" at bounding box center [1453, 37] width 52 height 28
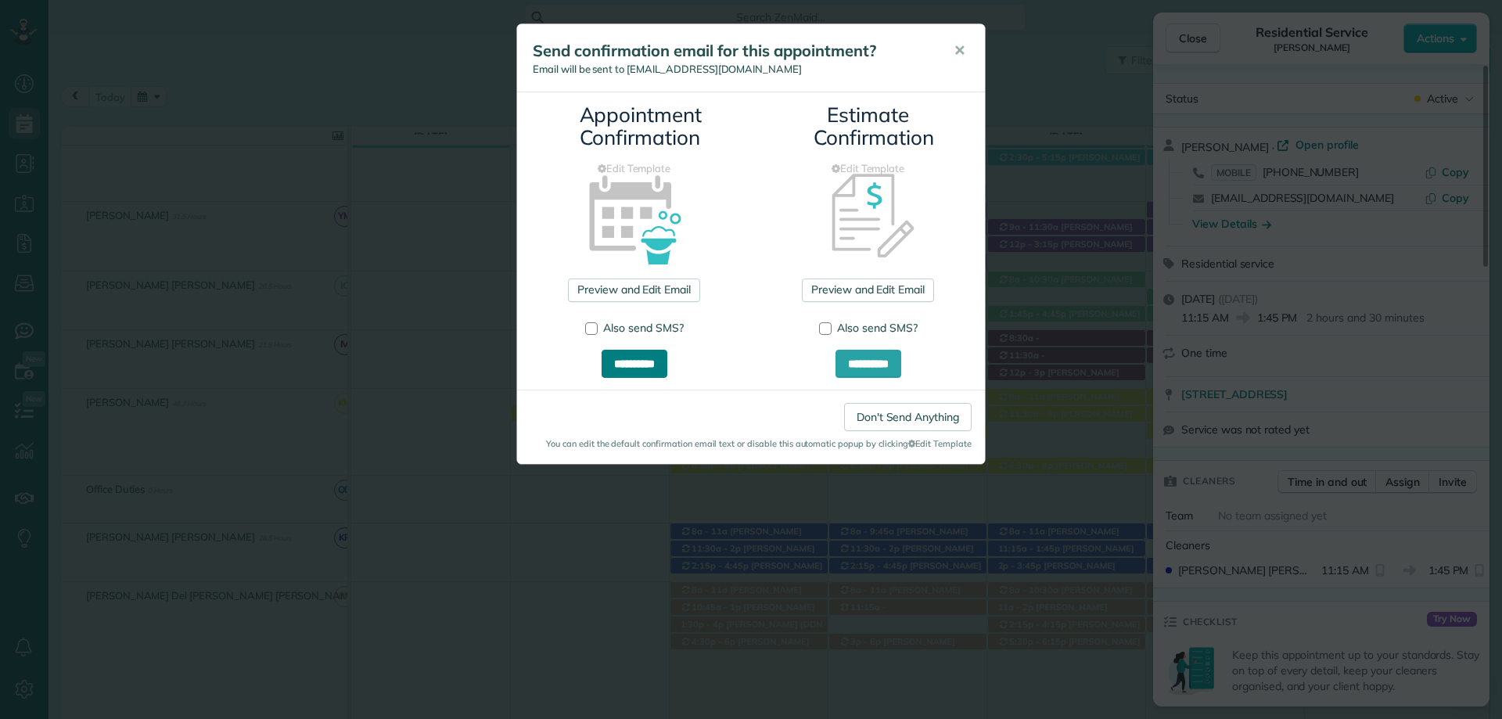
click at [659, 362] on input "**********" at bounding box center [635, 364] width 66 height 28
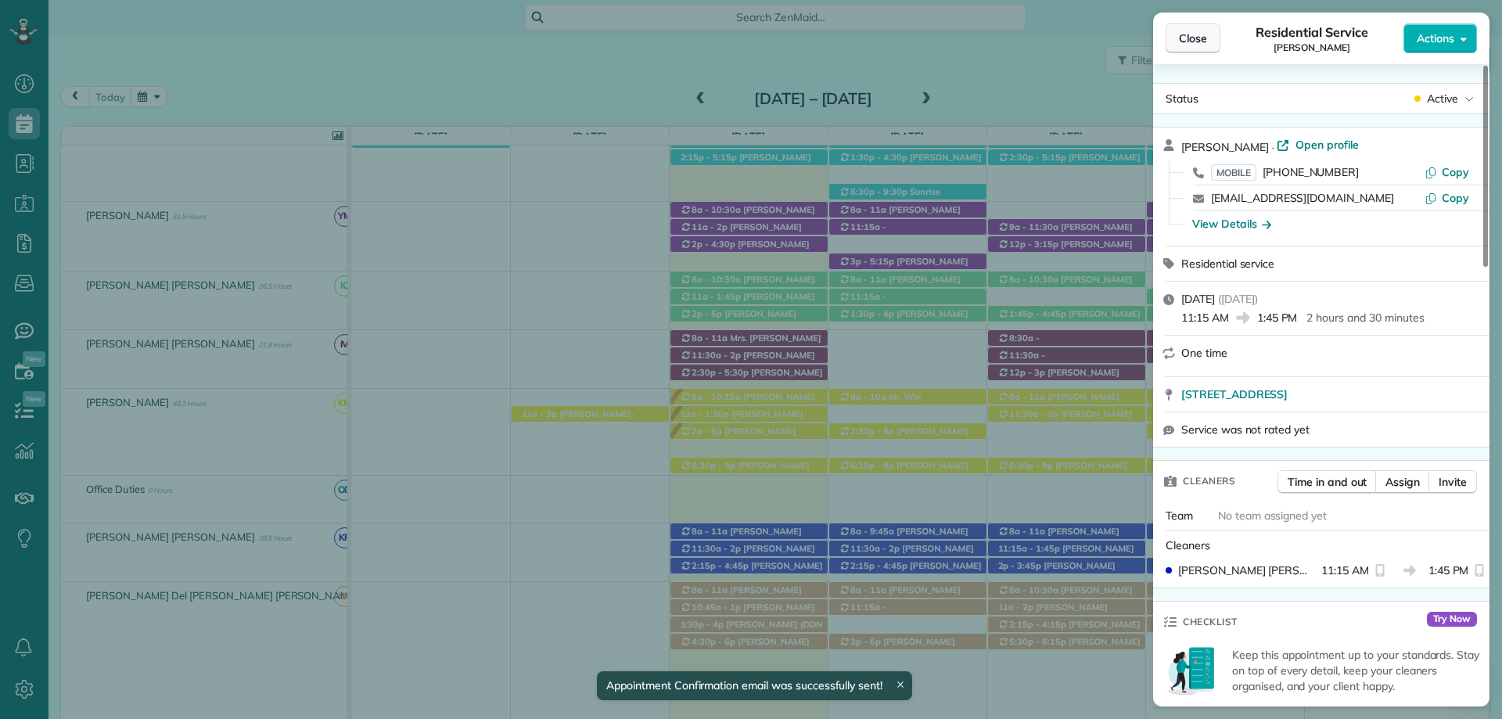
click at [1185, 36] on span "Close" at bounding box center [1193, 39] width 28 height 16
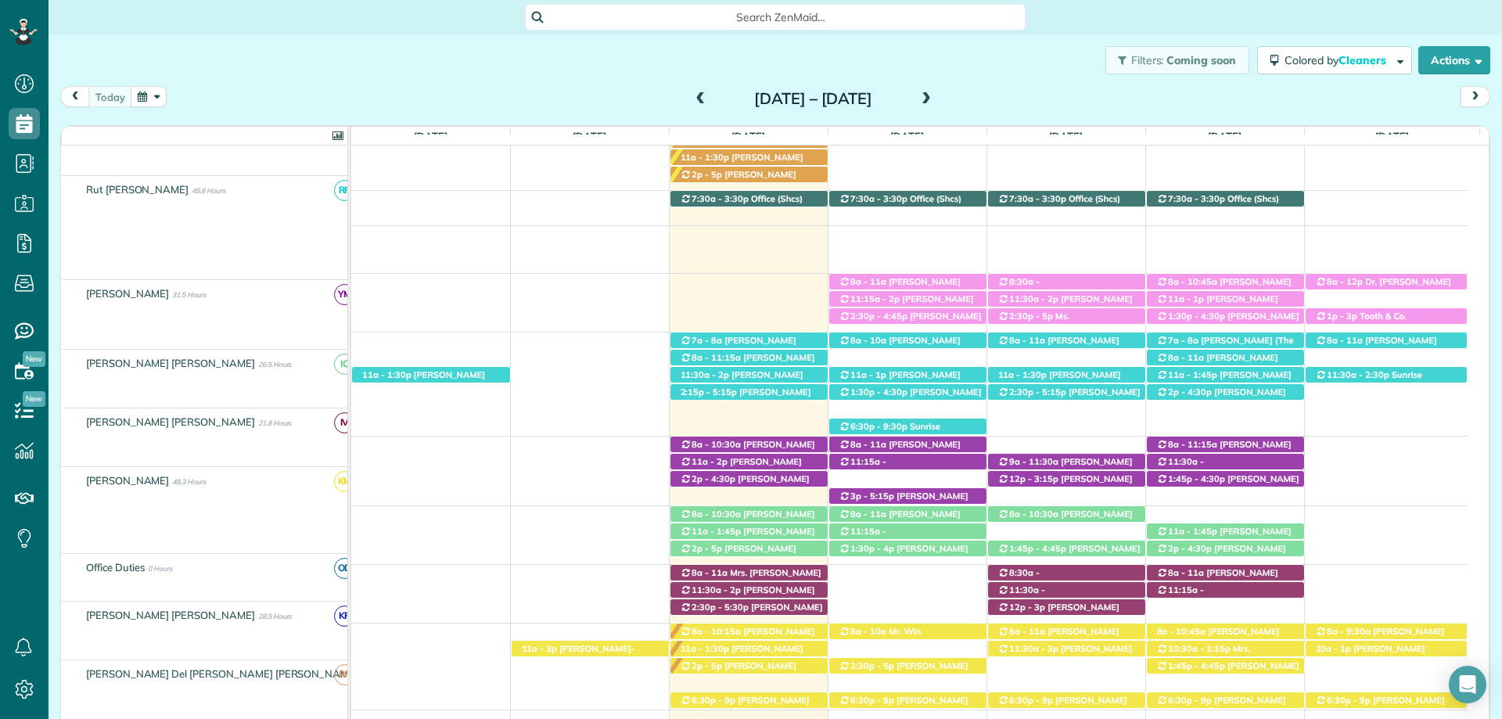
scroll to position [235, 0]
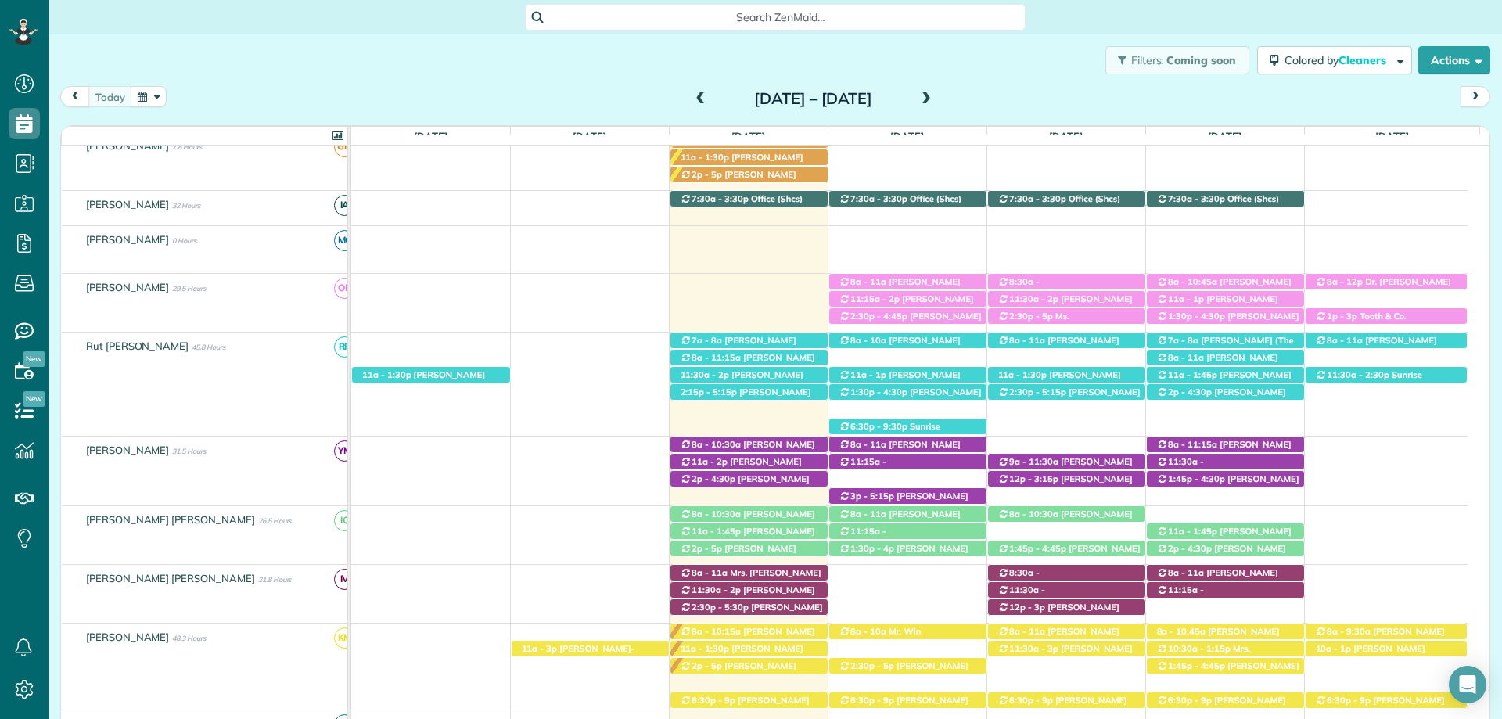
click at [683, 15] on span "Search ZenMaid…" at bounding box center [781, 17] width 476 height 16
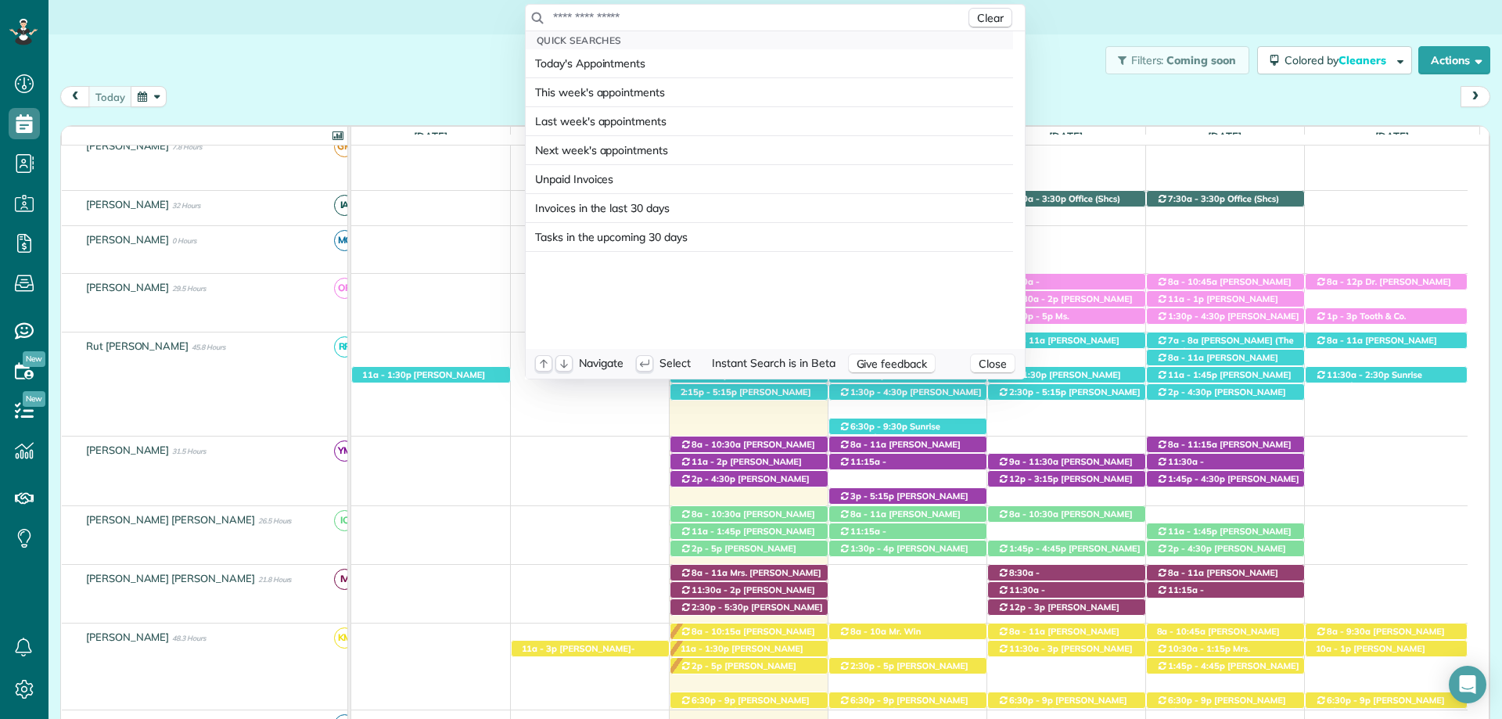
click at [709, 11] on input "text" at bounding box center [758, 17] width 413 height 16
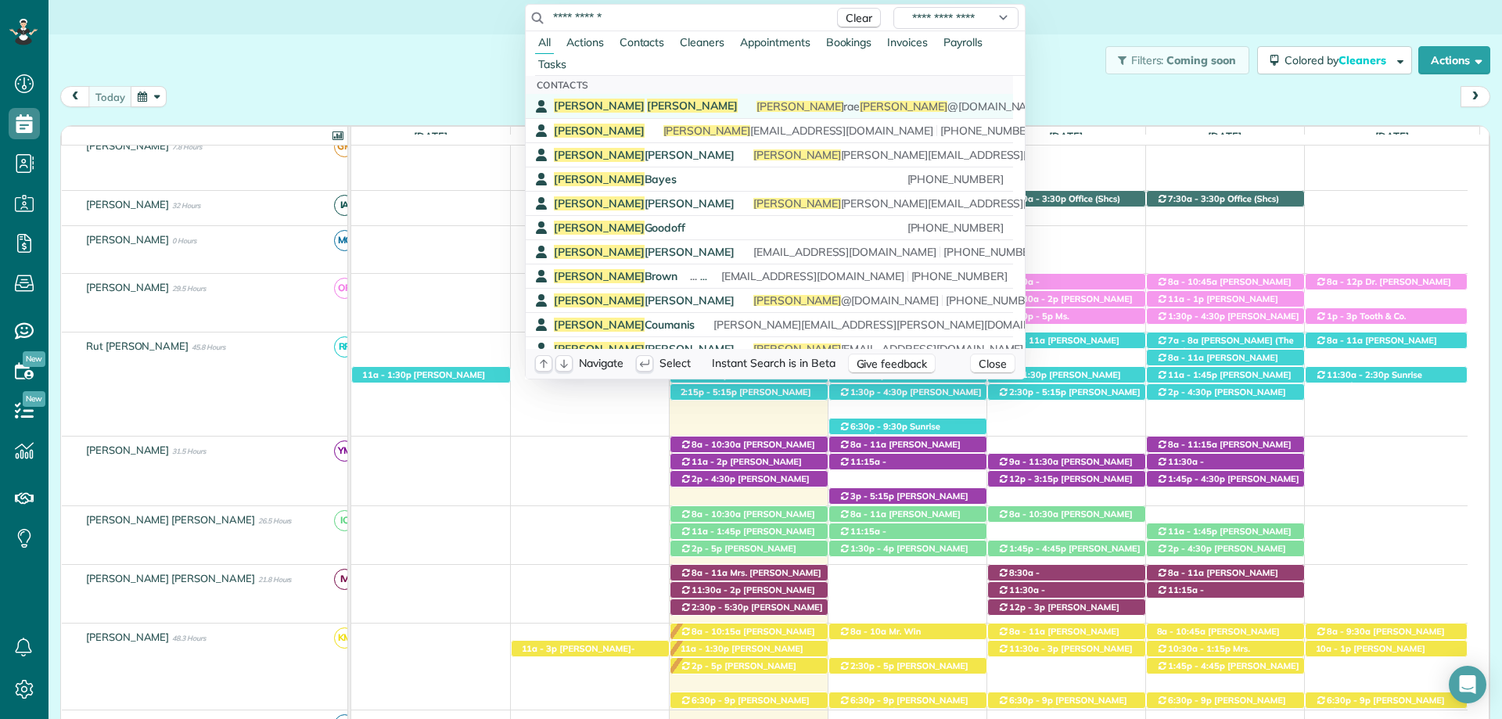
type input "**********"
click at [671, 103] on div "Lisa Bailey lisa rae bailey @gmail.com (205) 275-2368" at bounding box center [781, 106] width 454 height 15
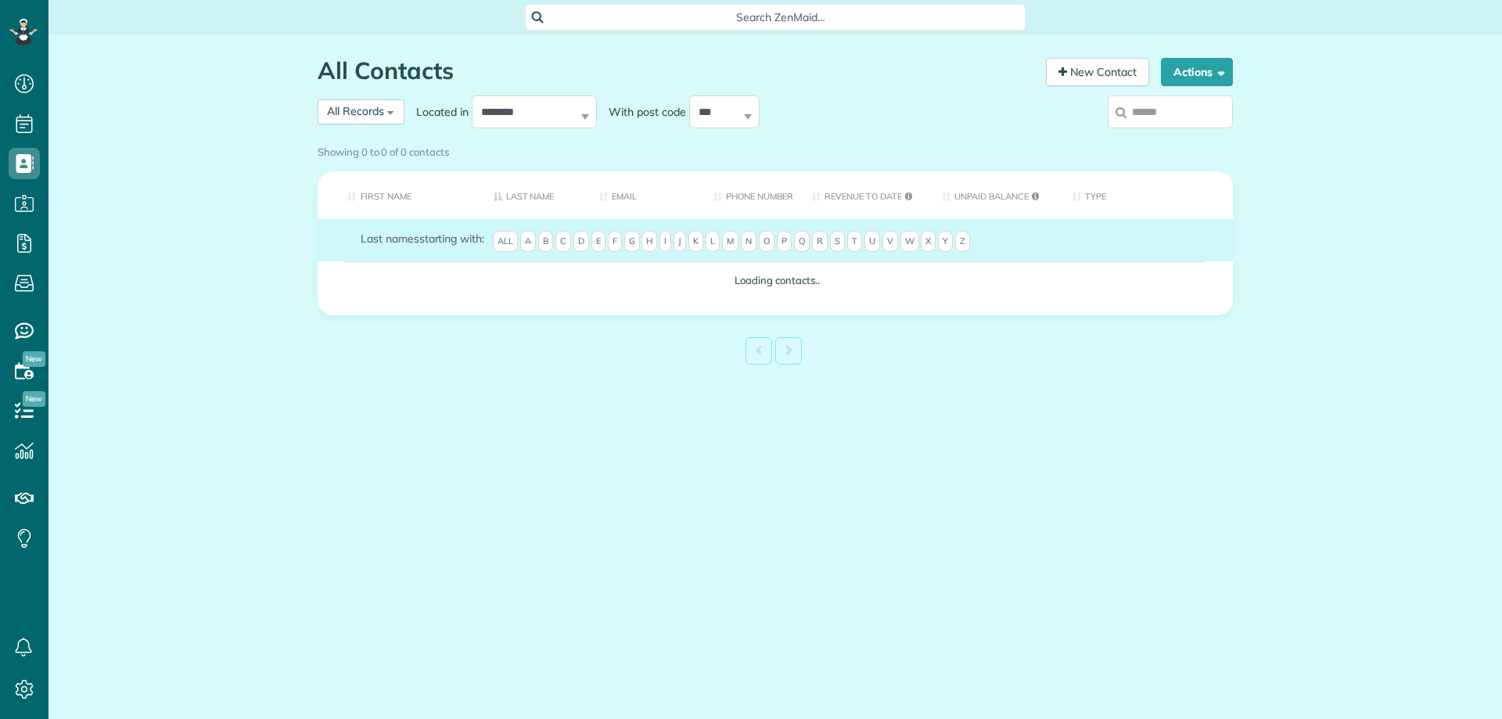
scroll to position [7, 7]
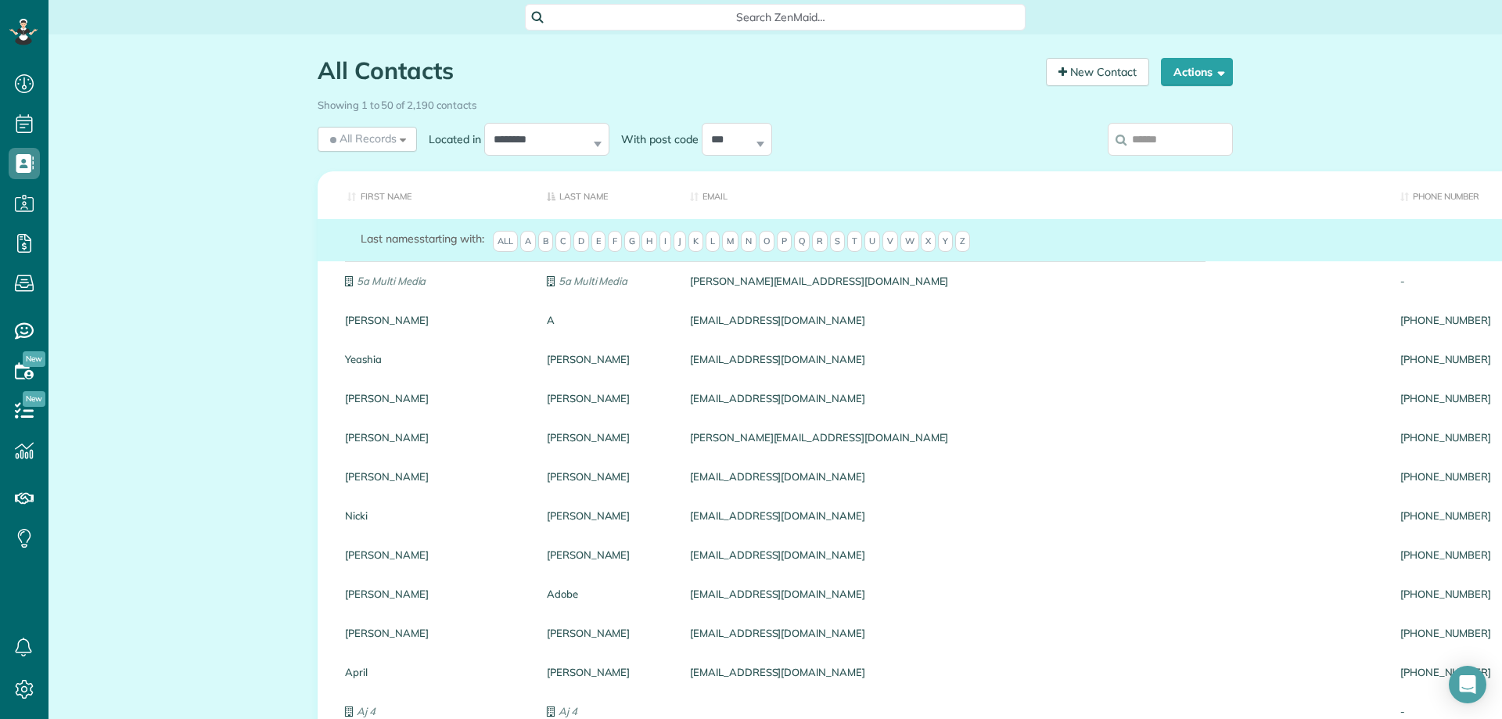
click at [1141, 131] on input "search" at bounding box center [1170, 139] width 125 height 33
click at [1138, 135] on input "search" at bounding box center [1170, 139] width 125 height 33
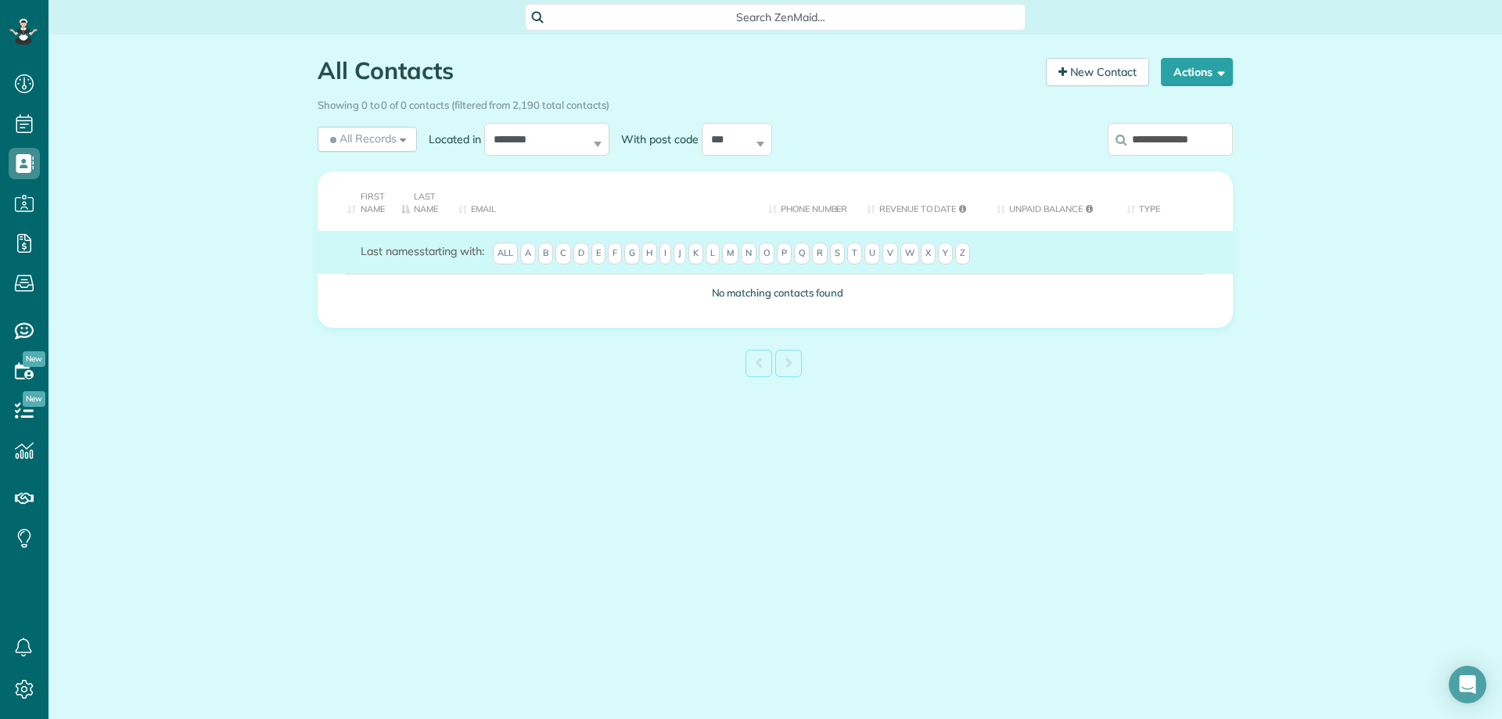
click at [811, 207] on th "Phone number" at bounding box center [806, 200] width 99 height 59
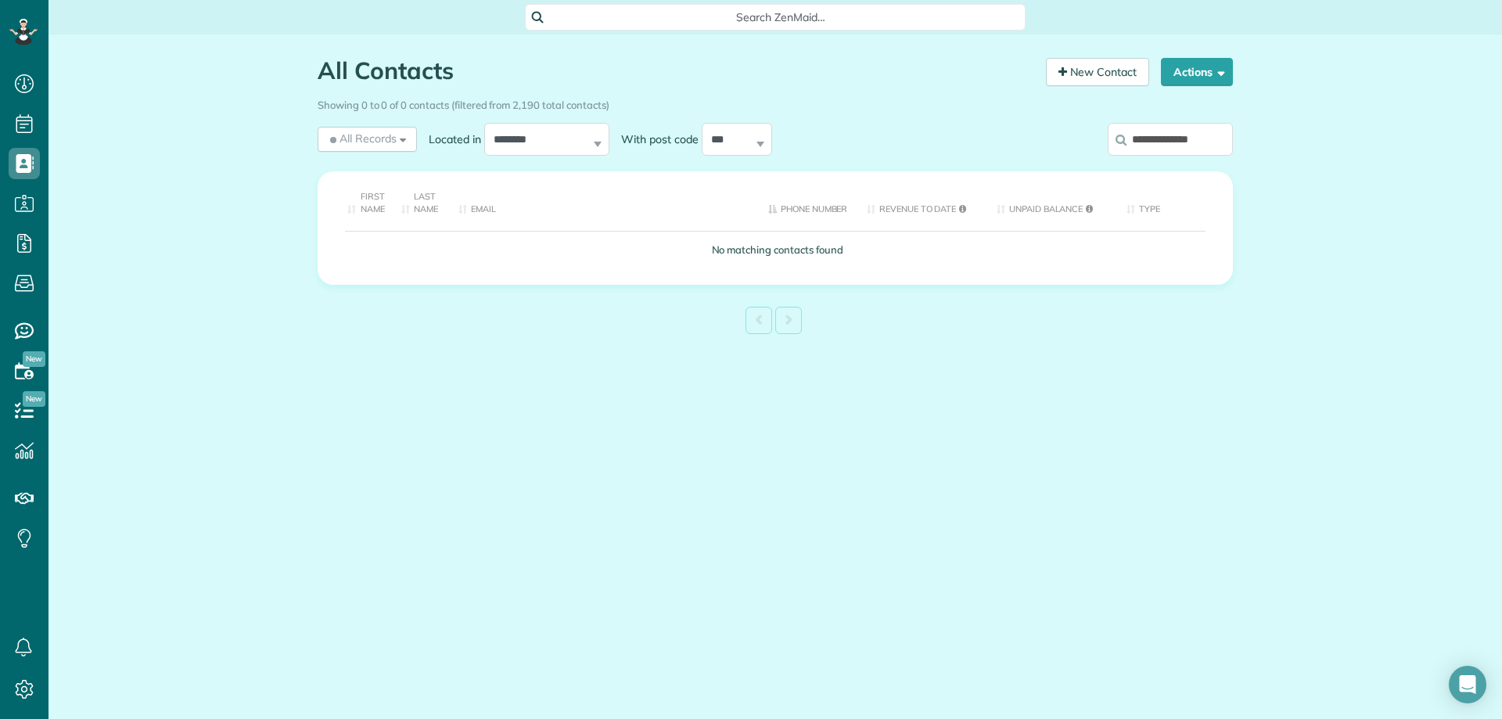
click at [1225, 142] on input "**********" at bounding box center [1170, 139] width 125 height 33
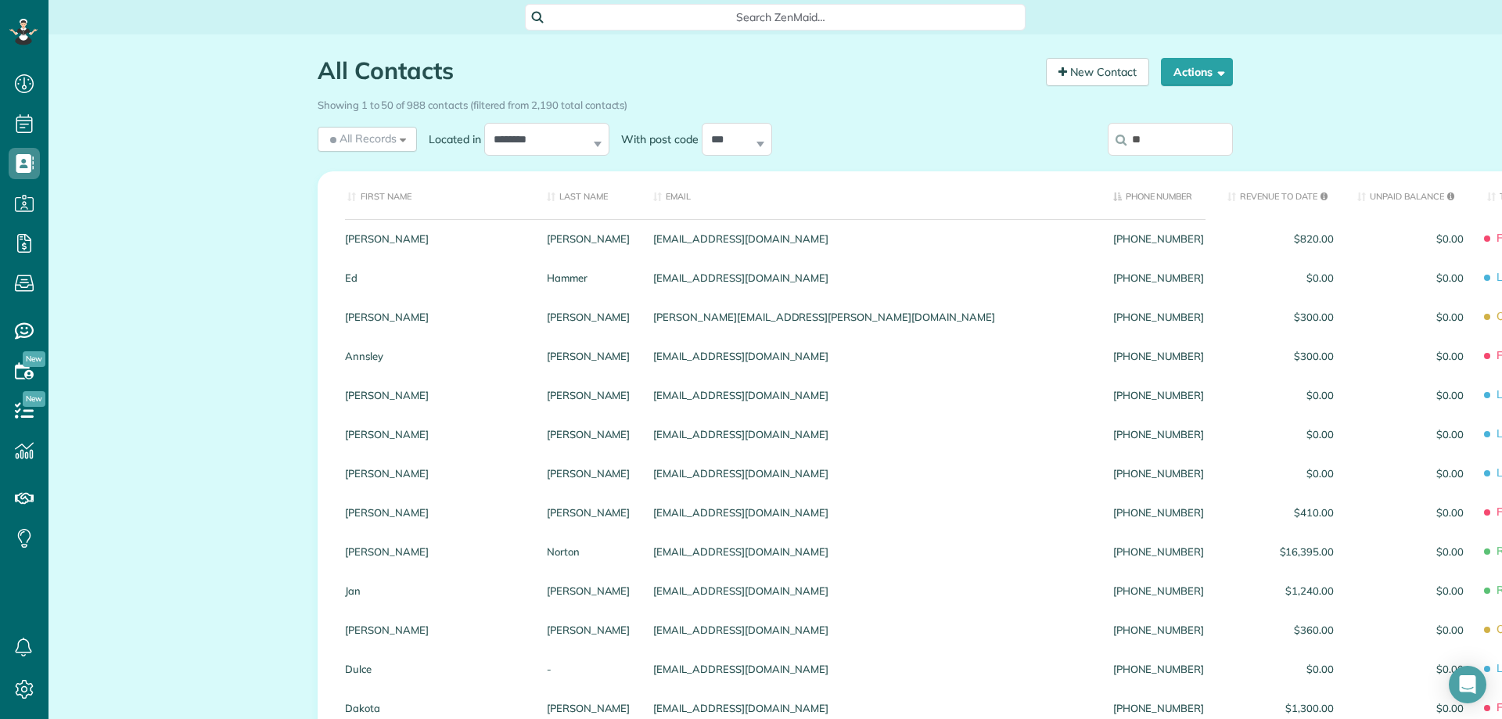
type input "*"
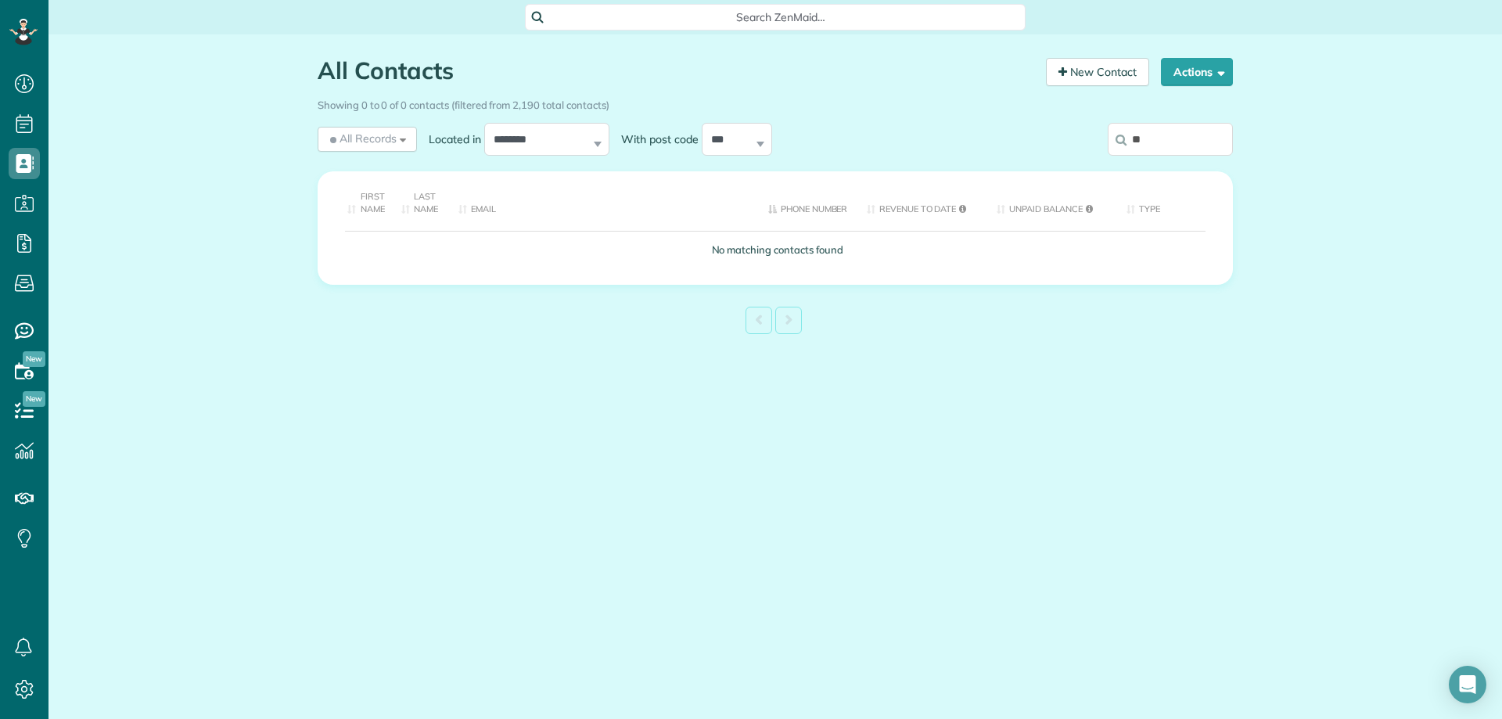
type input "*"
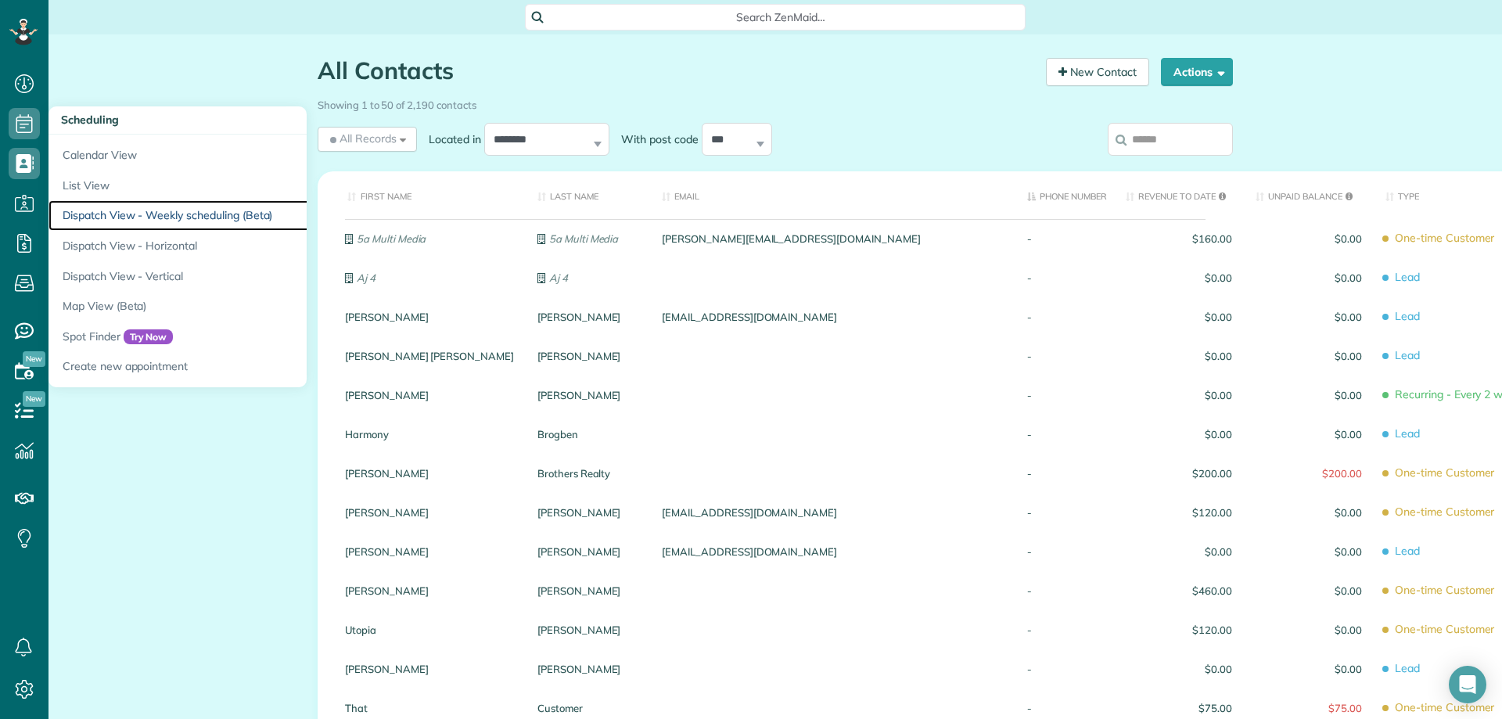
drag, startPoint x: 175, startPoint y: 211, endPoint x: 205, endPoint y: 87, distance: 128.1
click at [175, 211] on link "Dispatch View - Weekly scheduling (Beta)" at bounding box center [244, 215] width 391 height 31
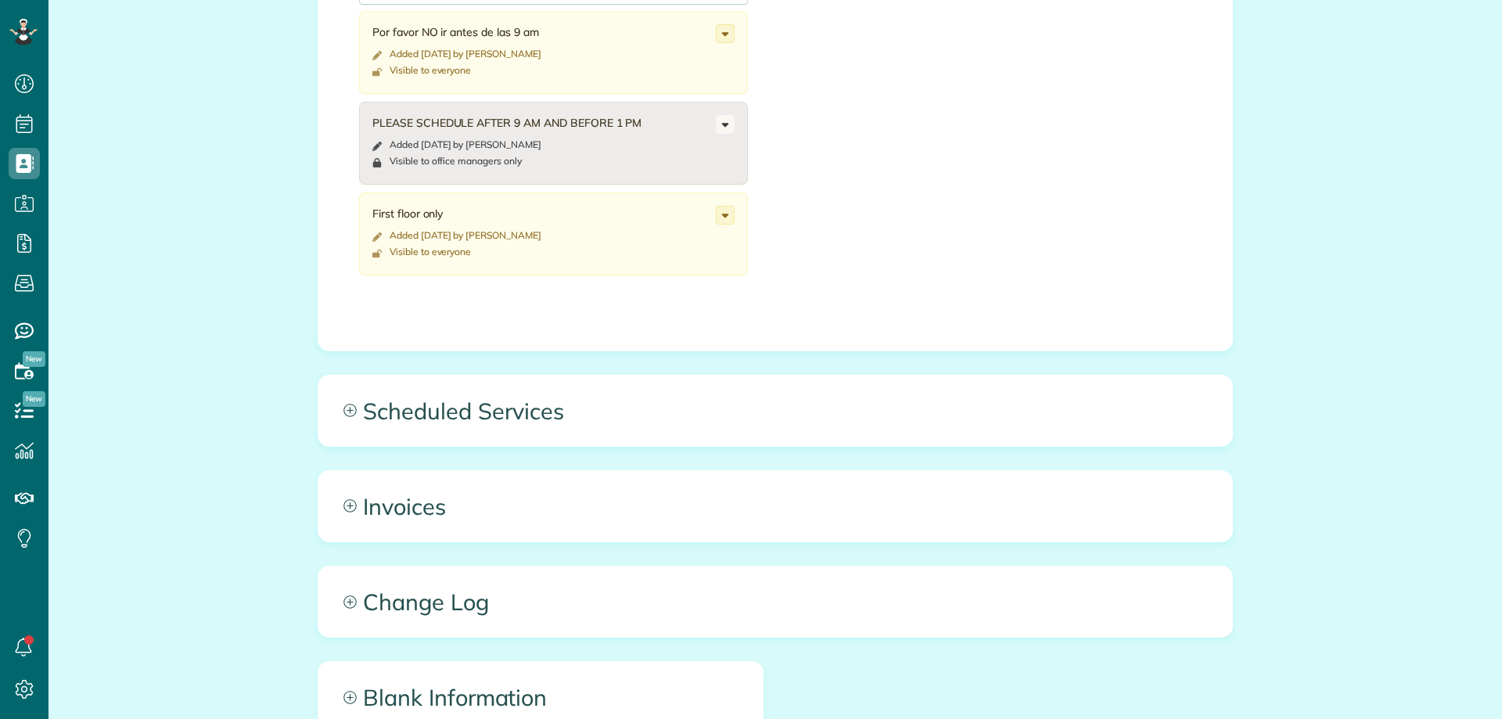
scroll to position [783, 0]
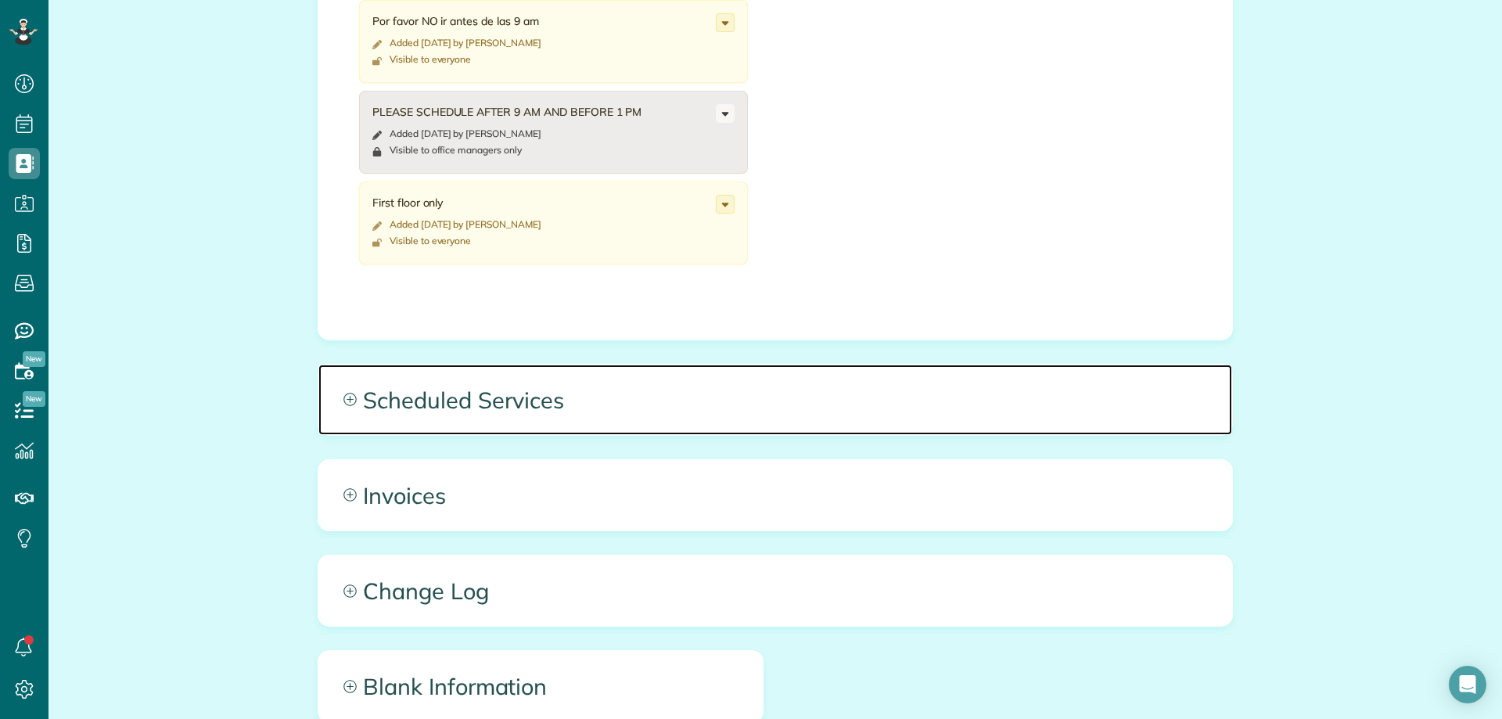
click at [627, 377] on span "Scheduled Services" at bounding box center [775, 400] width 914 height 70
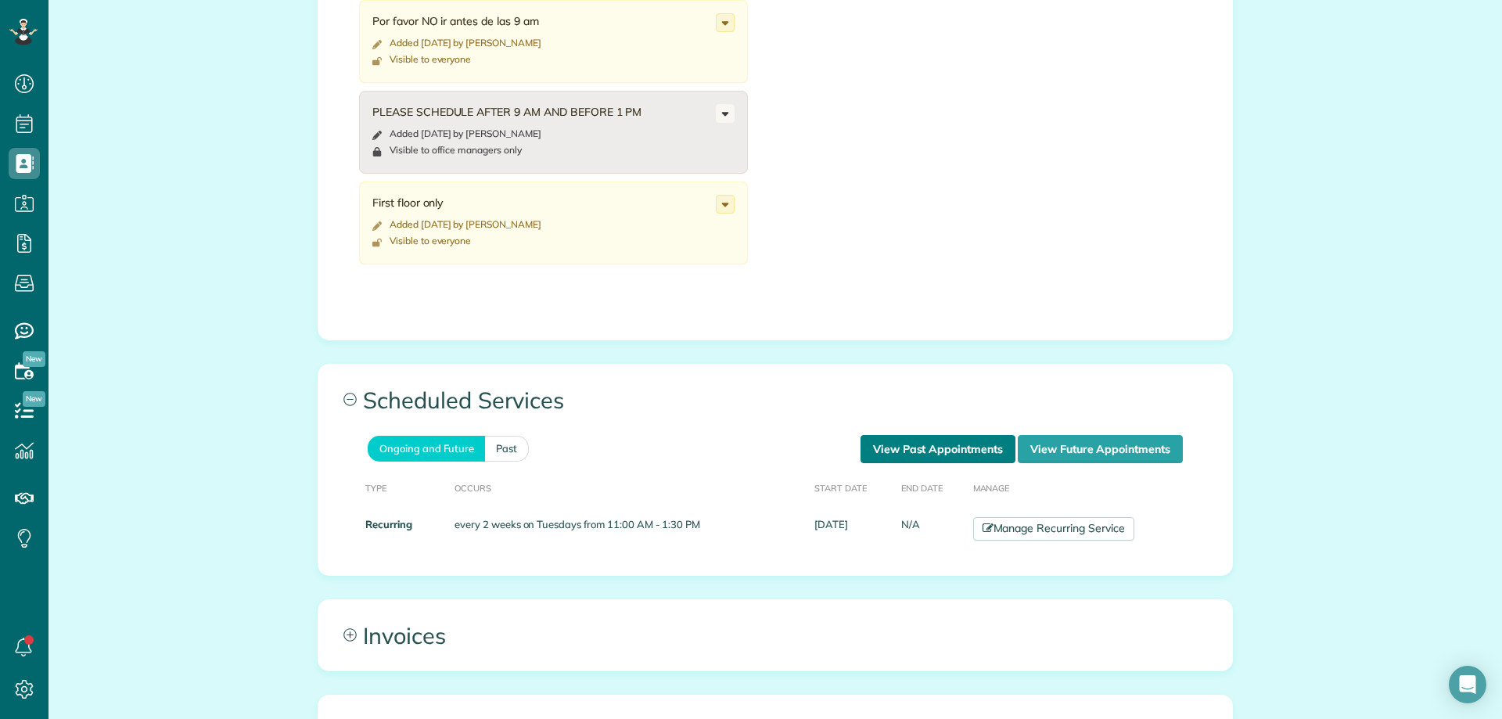
click at [899, 447] on link "View Past Appointments" at bounding box center [938, 449] width 155 height 28
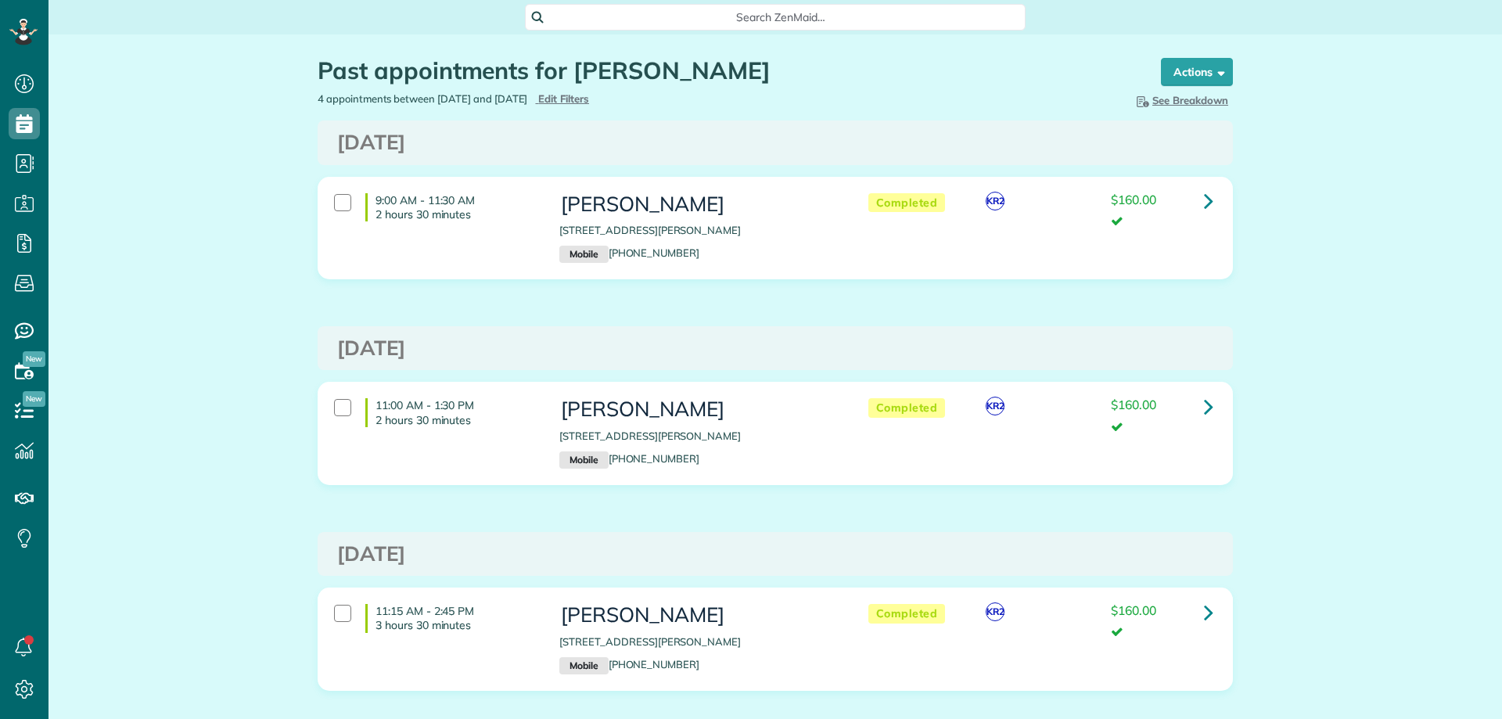
scroll to position [7, 7]
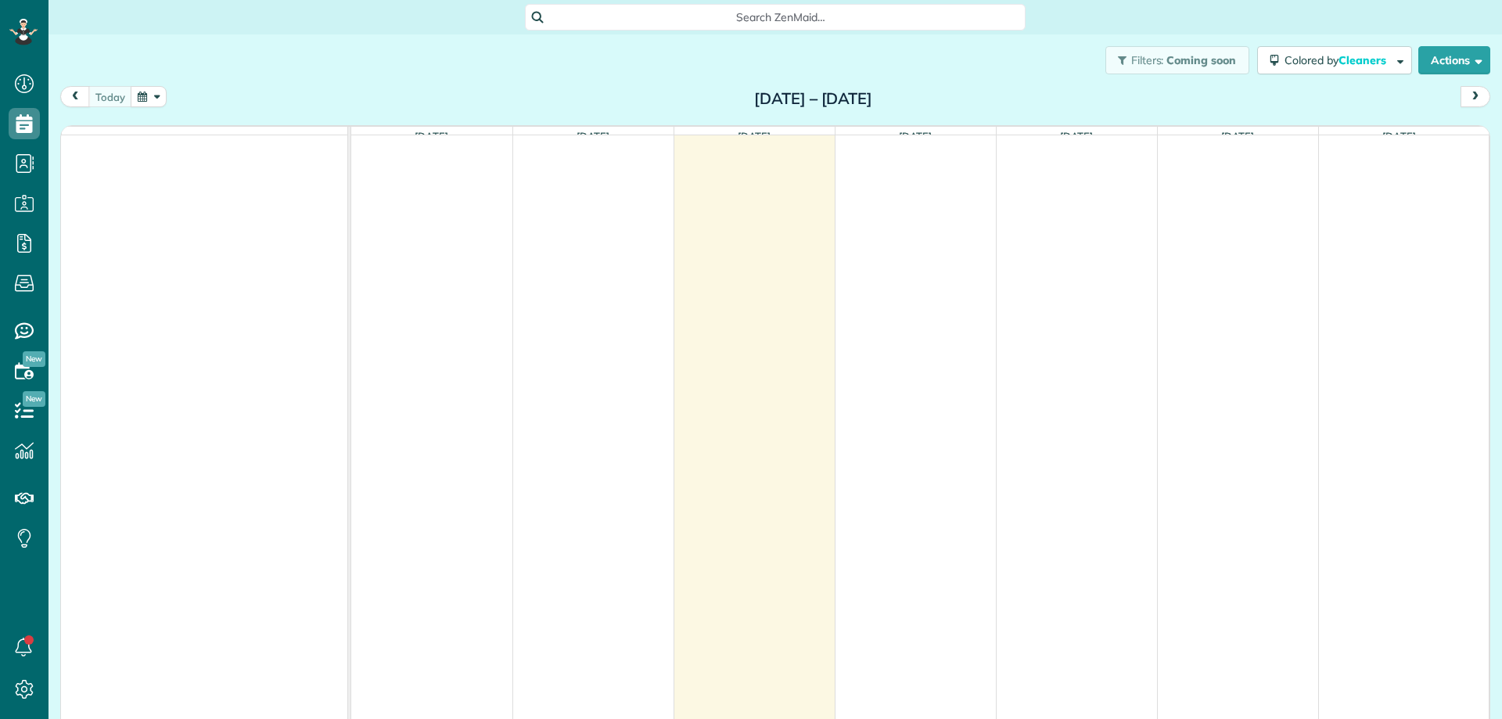
scroll to position [7, 7]
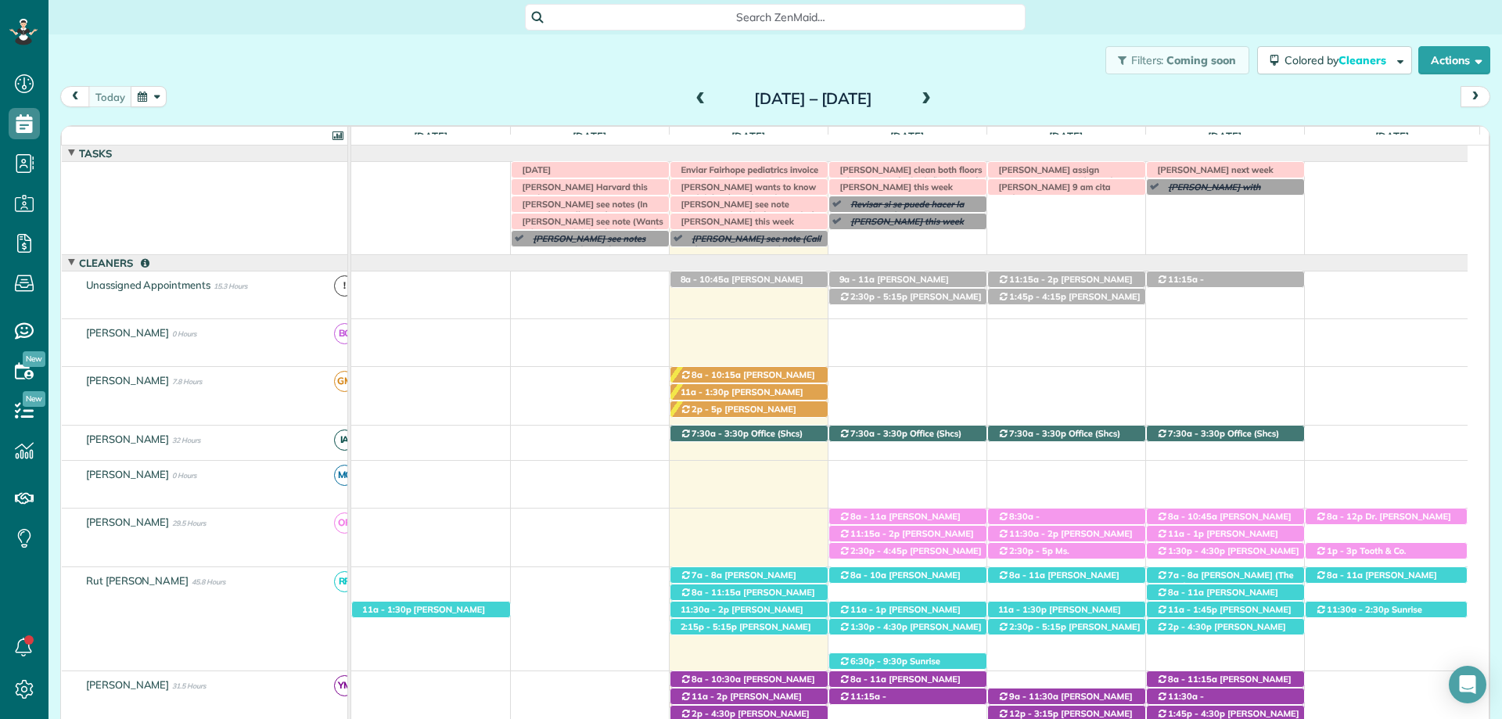
click at [935, 103] on span at bounding box center [926, 99] width 17 height 14
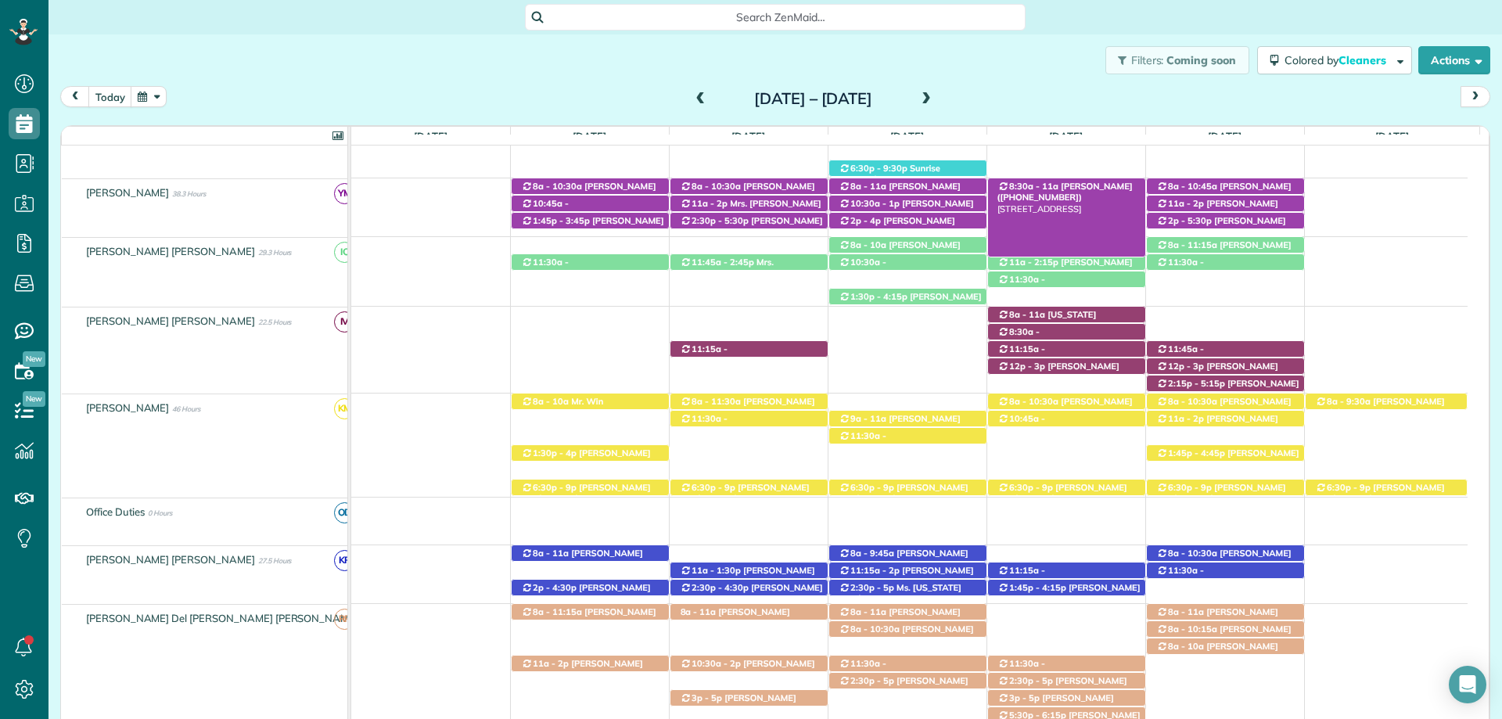
scroll to position [532, 0]
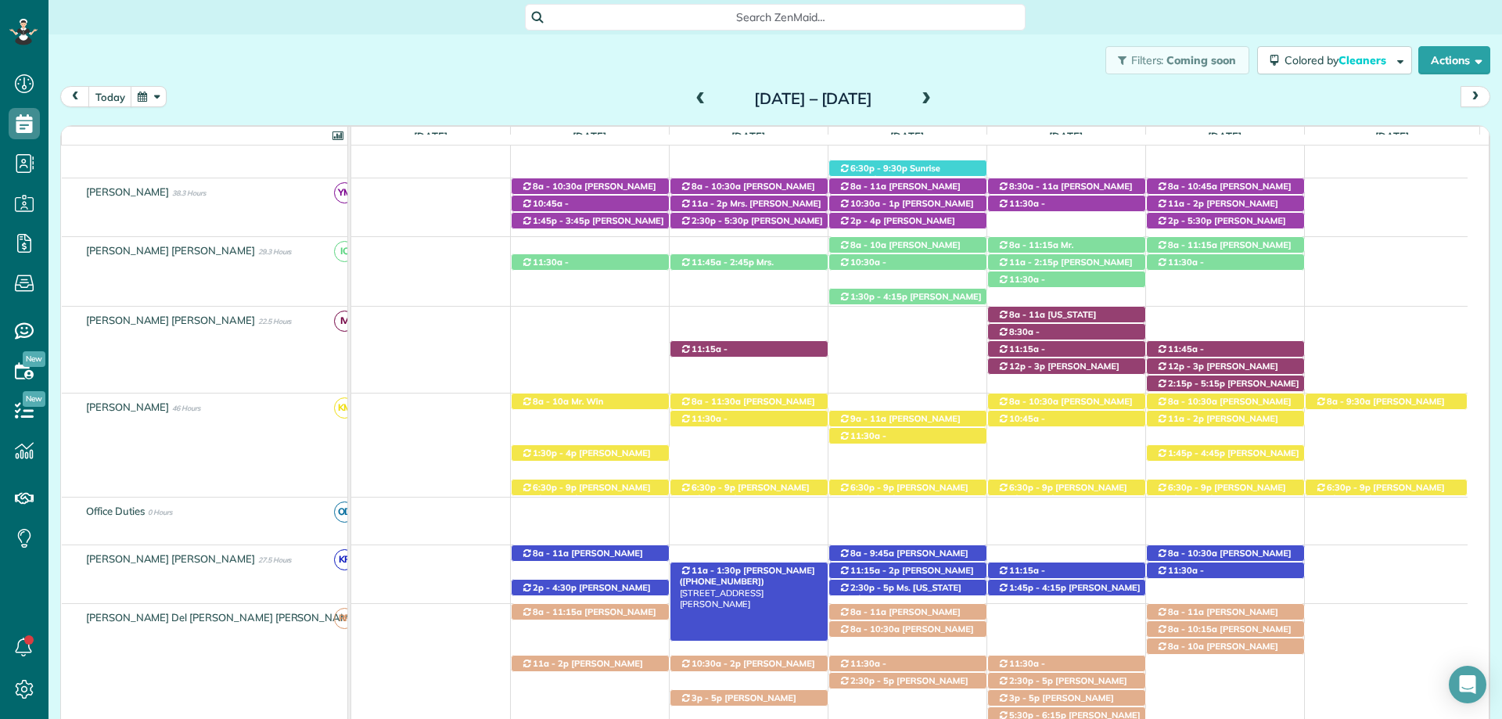
click at [766, 572] on span "[PERSON_NAME] ([PHONE_NUMBER])" at bounding box center [747, 576] width 135 height 22
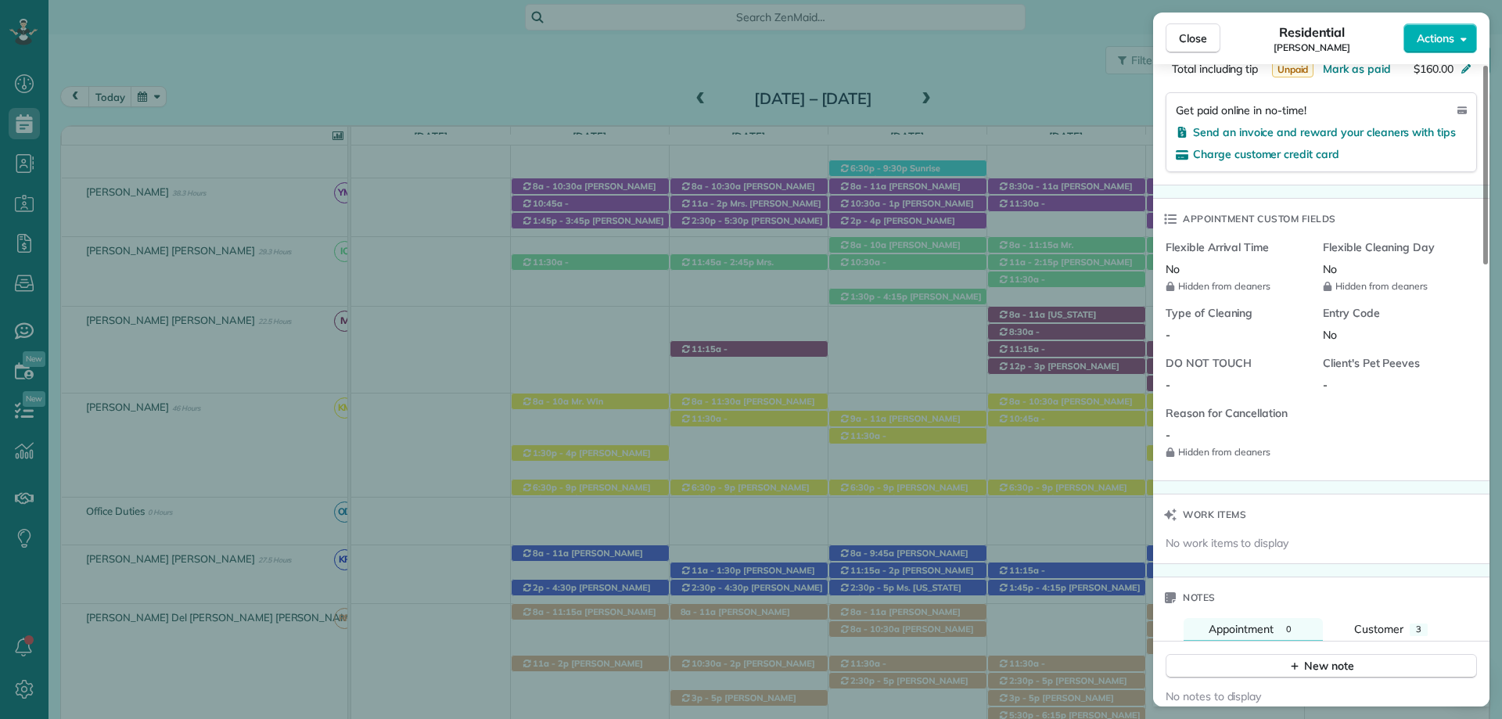
scroll to position [1175, 0]
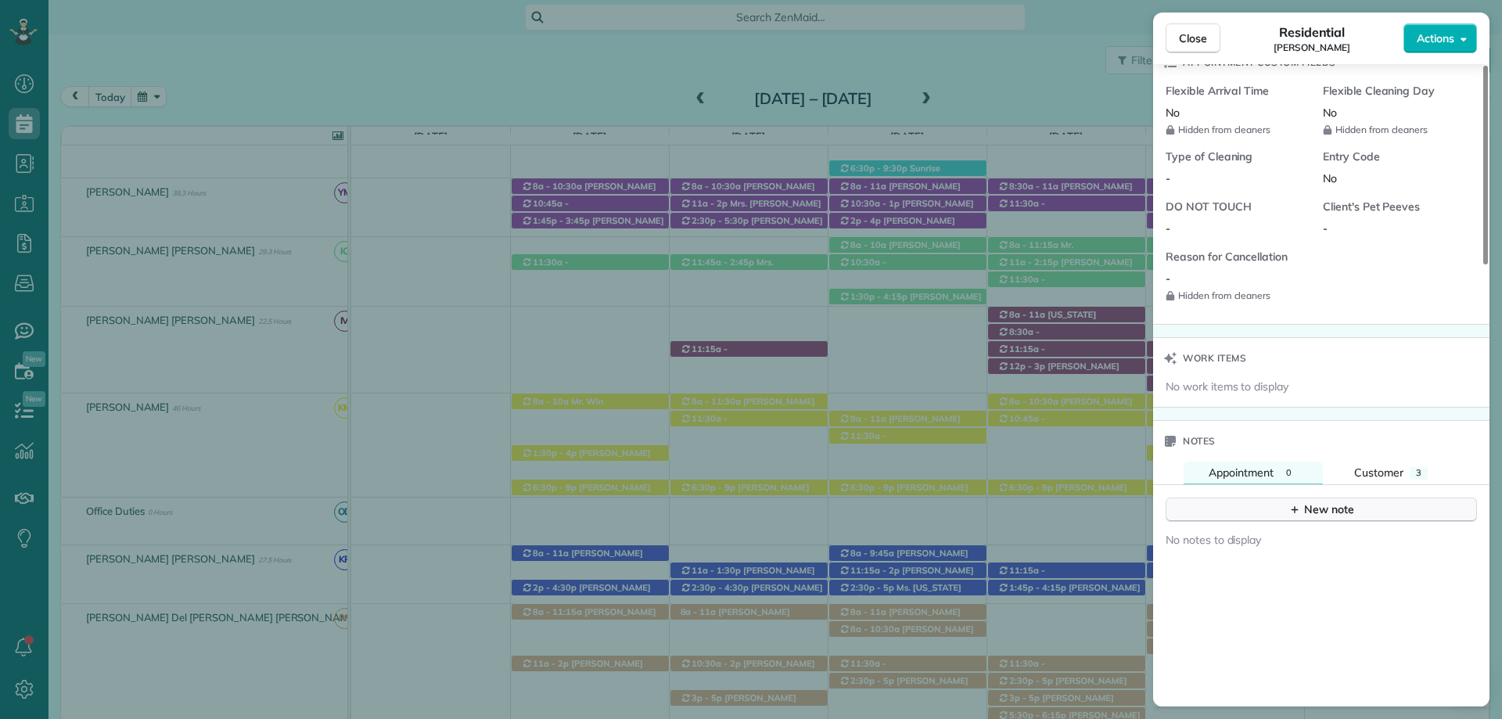
click at [1301, 508] on icon "button" at bounding box center [1295, 509] width 13 height 13
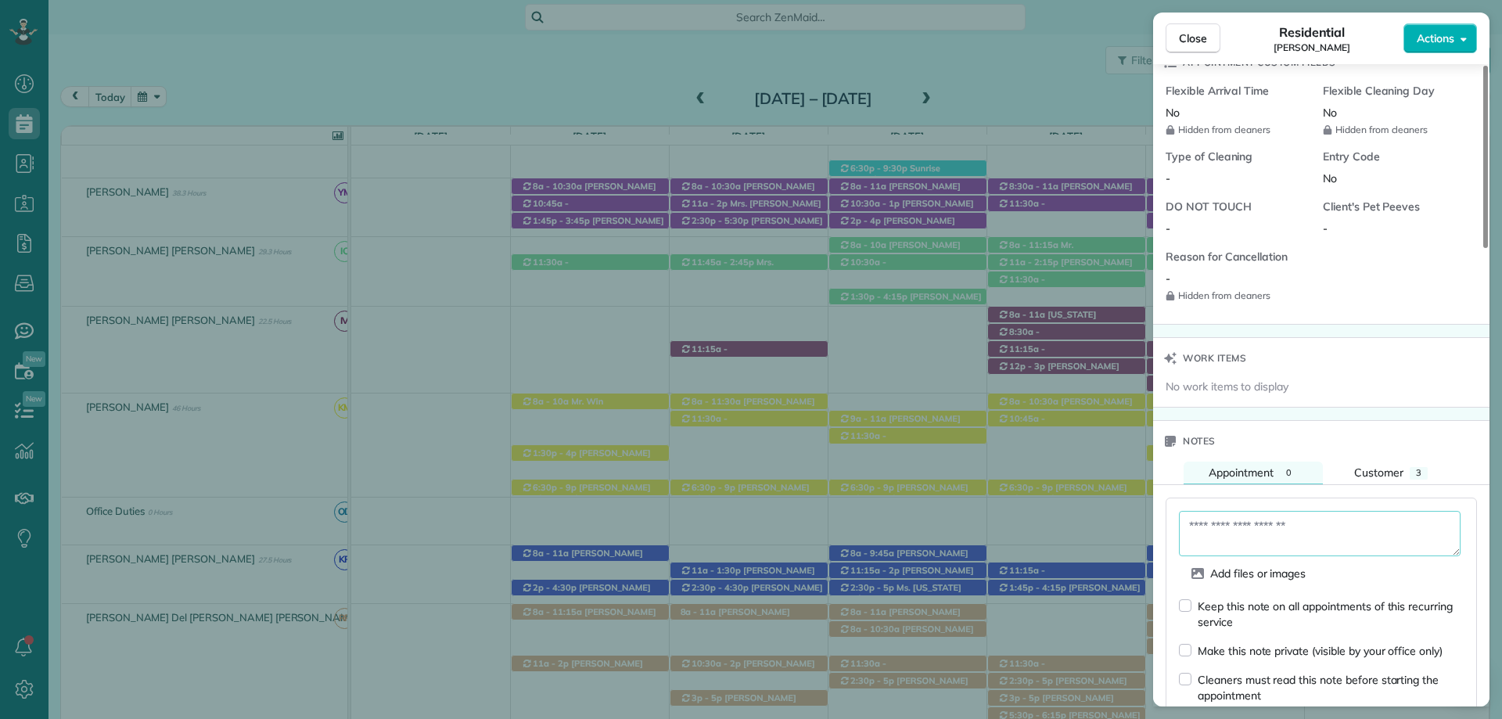
click at [1275, 529] on textarea at bounding box center [1320, 533] width 282 height 45
click at [1294, 522] on textarea "**********" at bounding box center [1320, 533] width 282 height 45
click at [1305, 545] on textarea "**********" at bounding box center [1320, 533] width 282 height 45
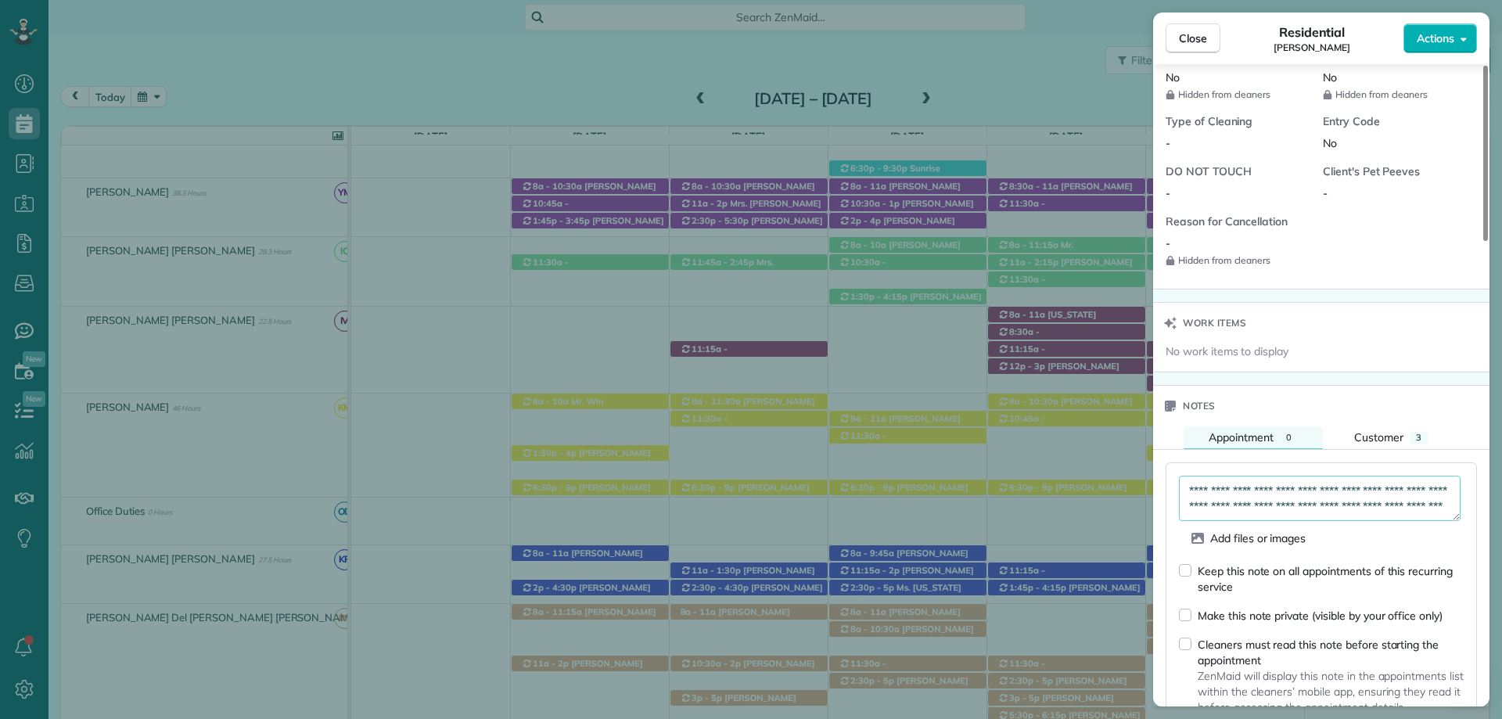
scroll to position [1253, 0]
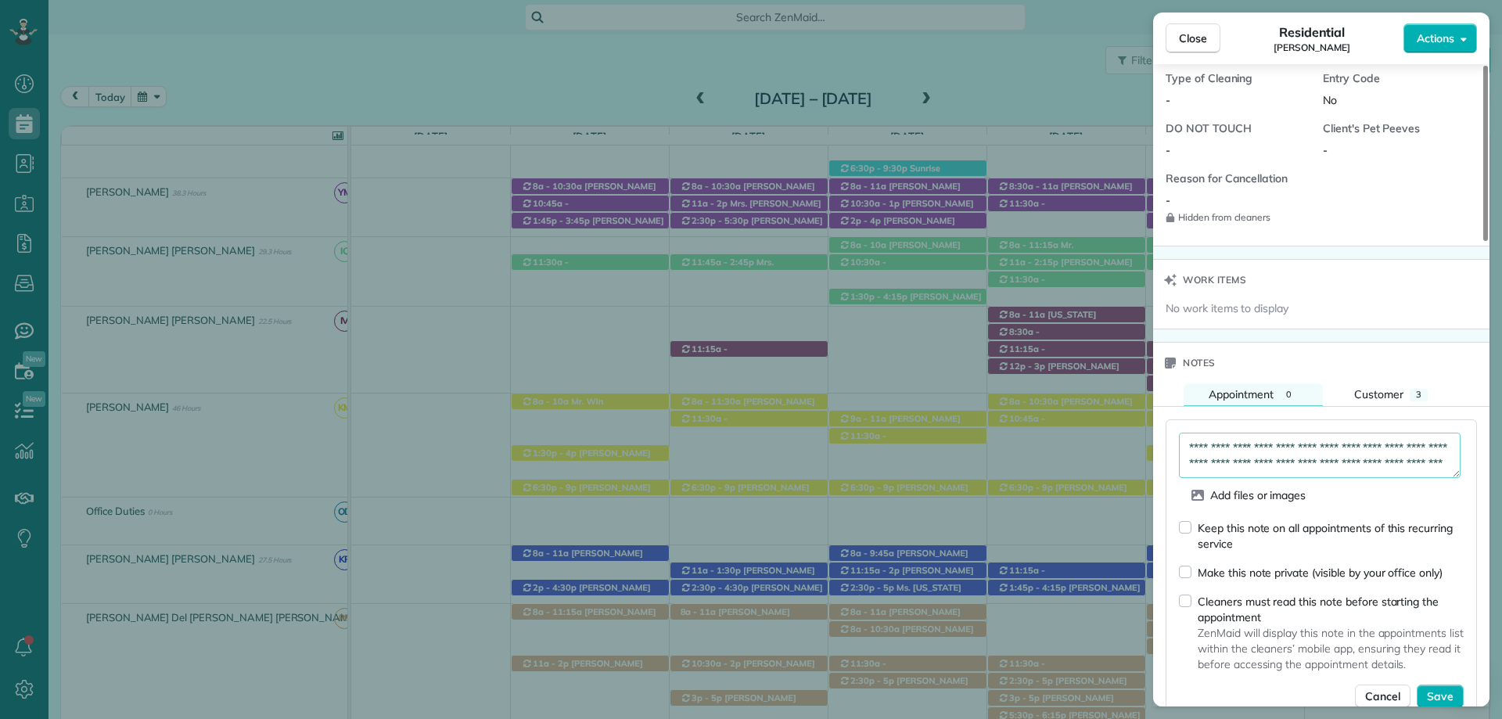
type textarea "**********"
click at [1192, 518] on form "**********" at bounding box center [1321, 570] width 285 height 275
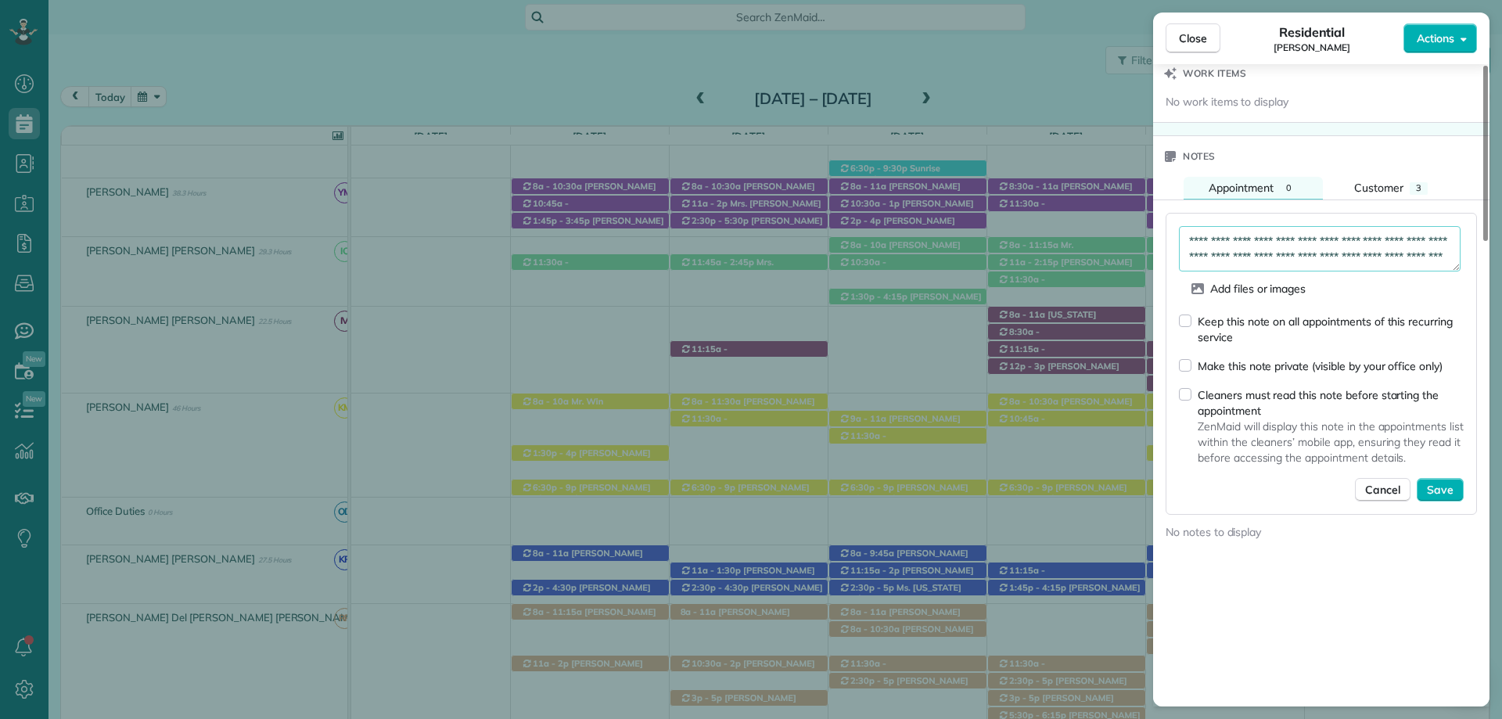
scroll to position [1566, 0]
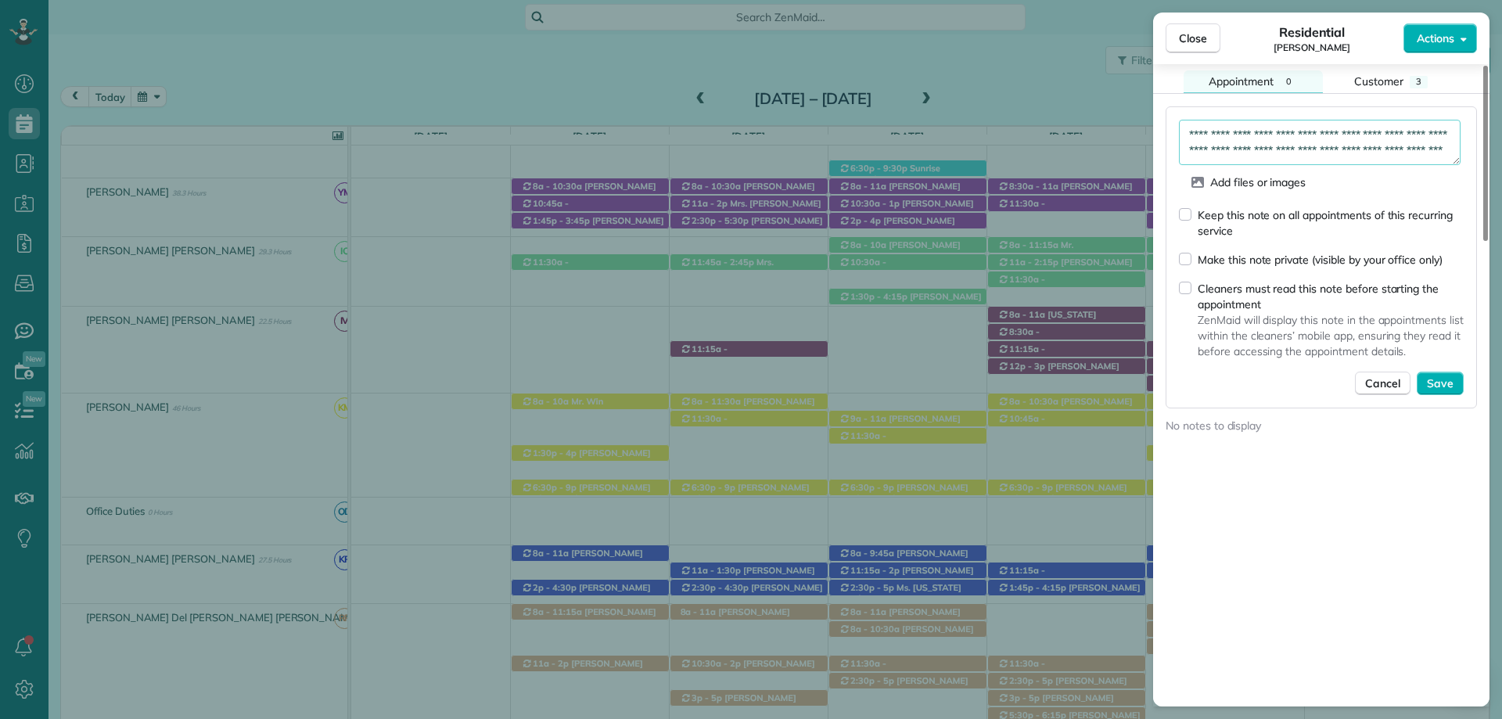
click at [1191, 293] on div "Cleaners must read this note before starting the appointment ZenMaid will displ…" at bounding box center [1321, 319] width 285 height 79
click at [1452, 380] on span "Save" at bounding box center [1440, 384] width 27 height 16
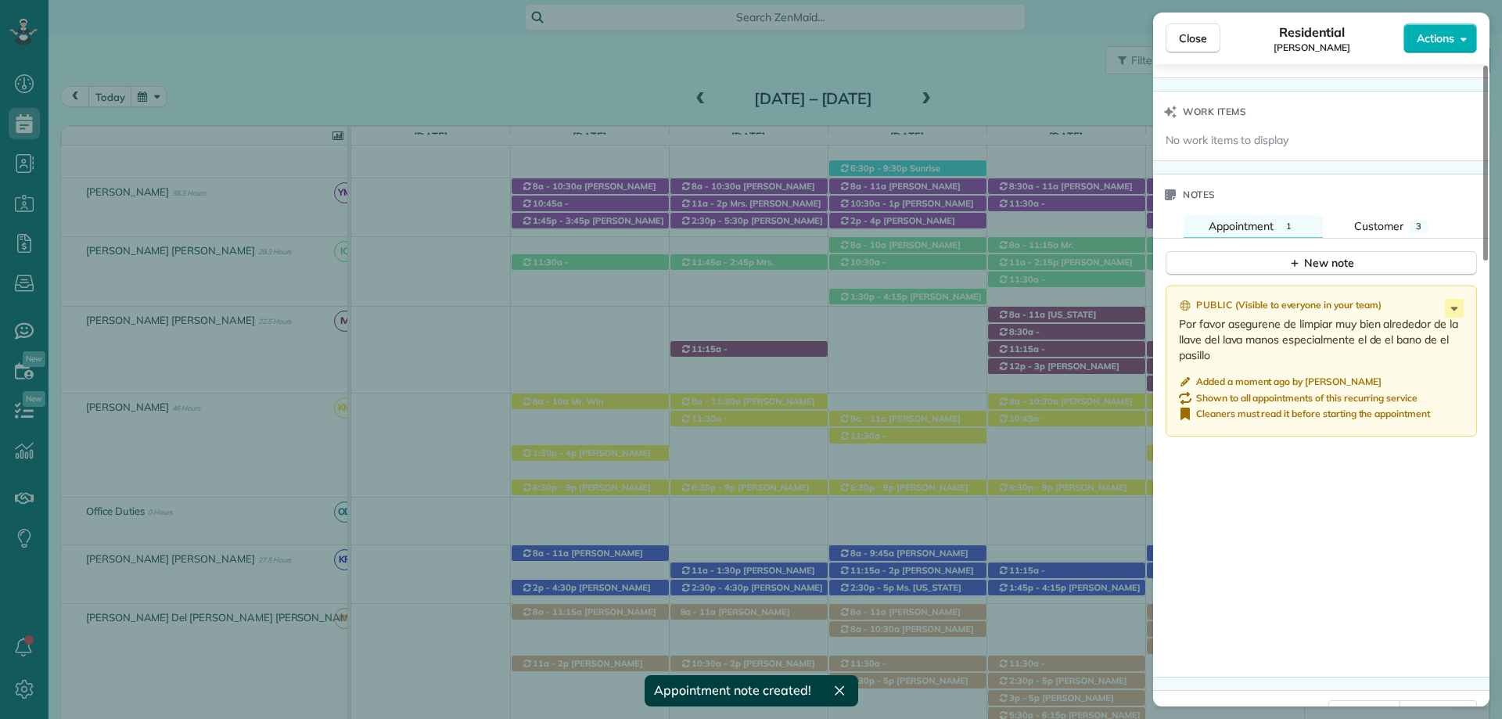
scroll to position [1553, 0]
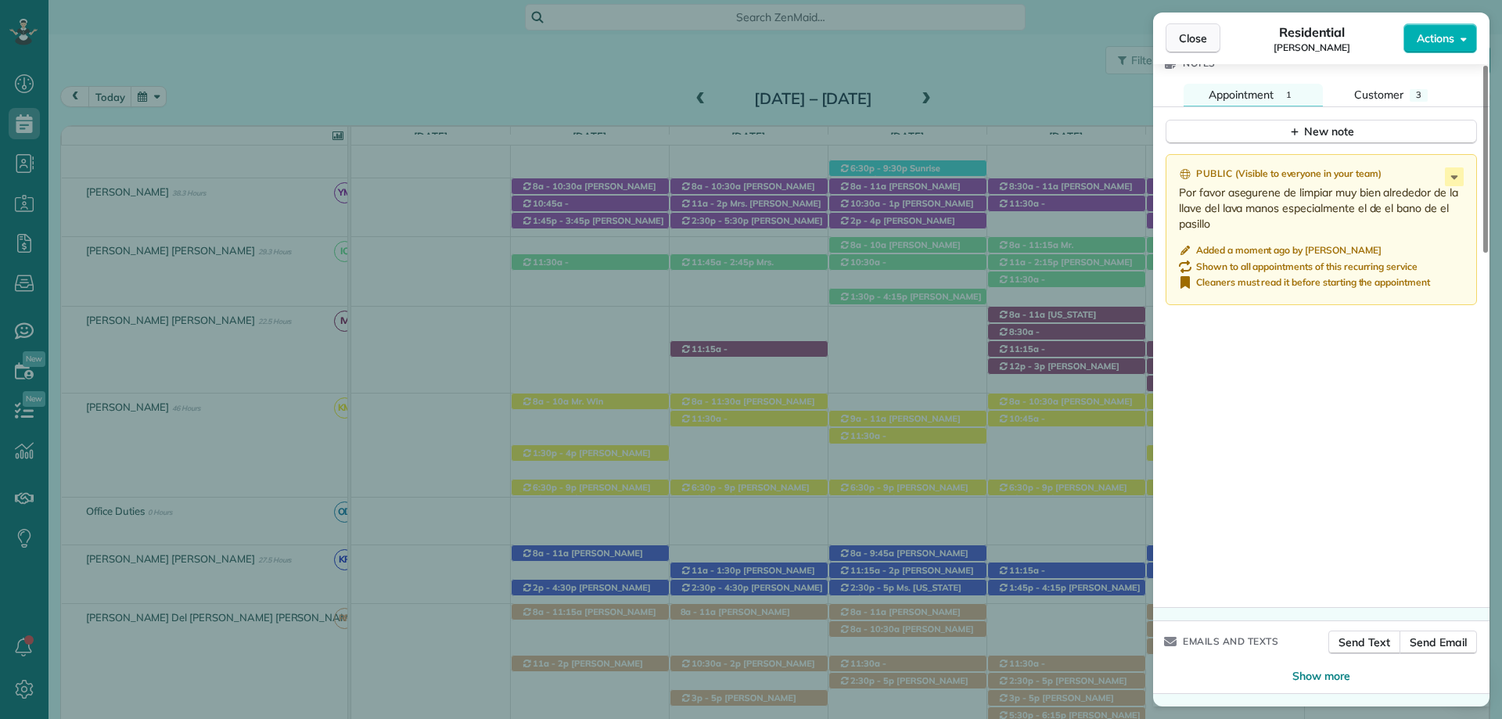
click at [1200, 40] on span "Close" at bounding box center [1193, 39] width 28 height 16
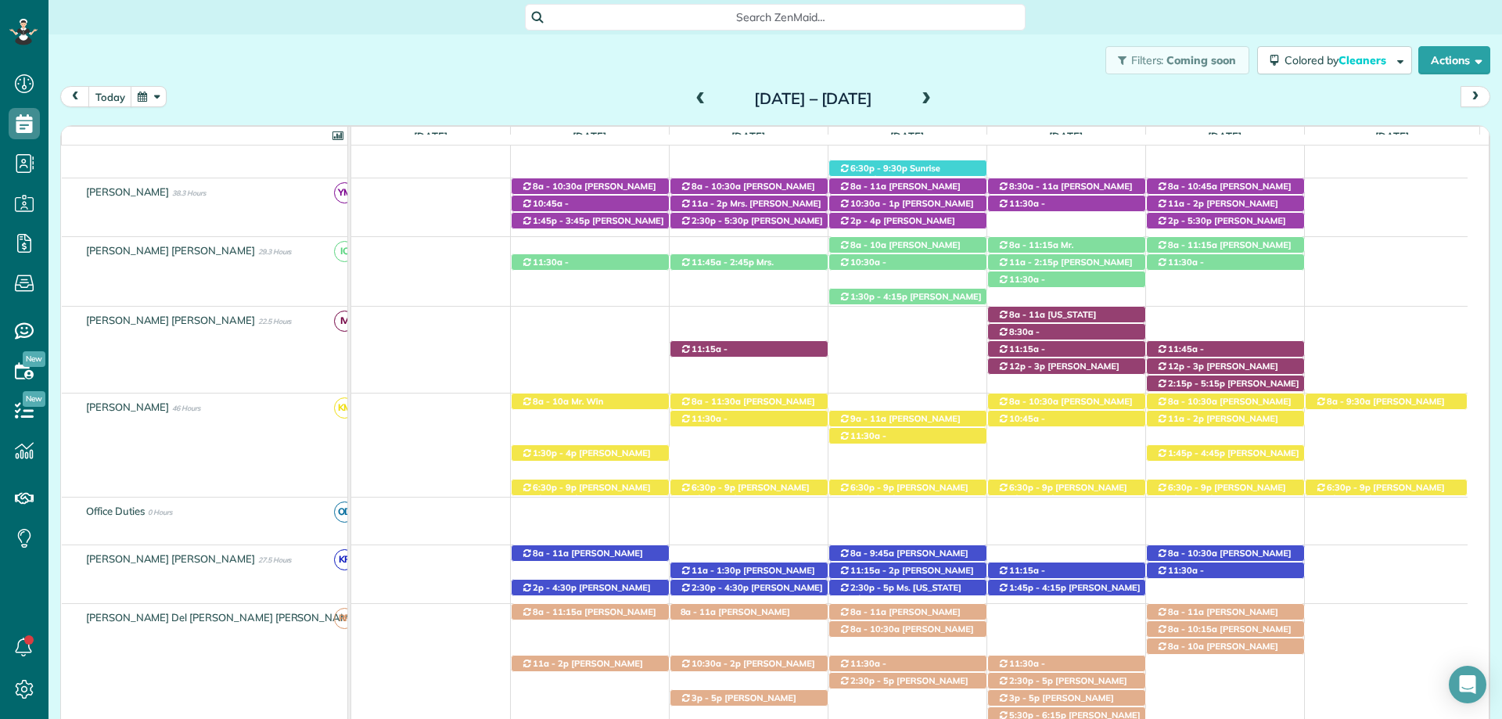
click at [693, 107] on span at bounding box center [701, 99] width 17 height 23
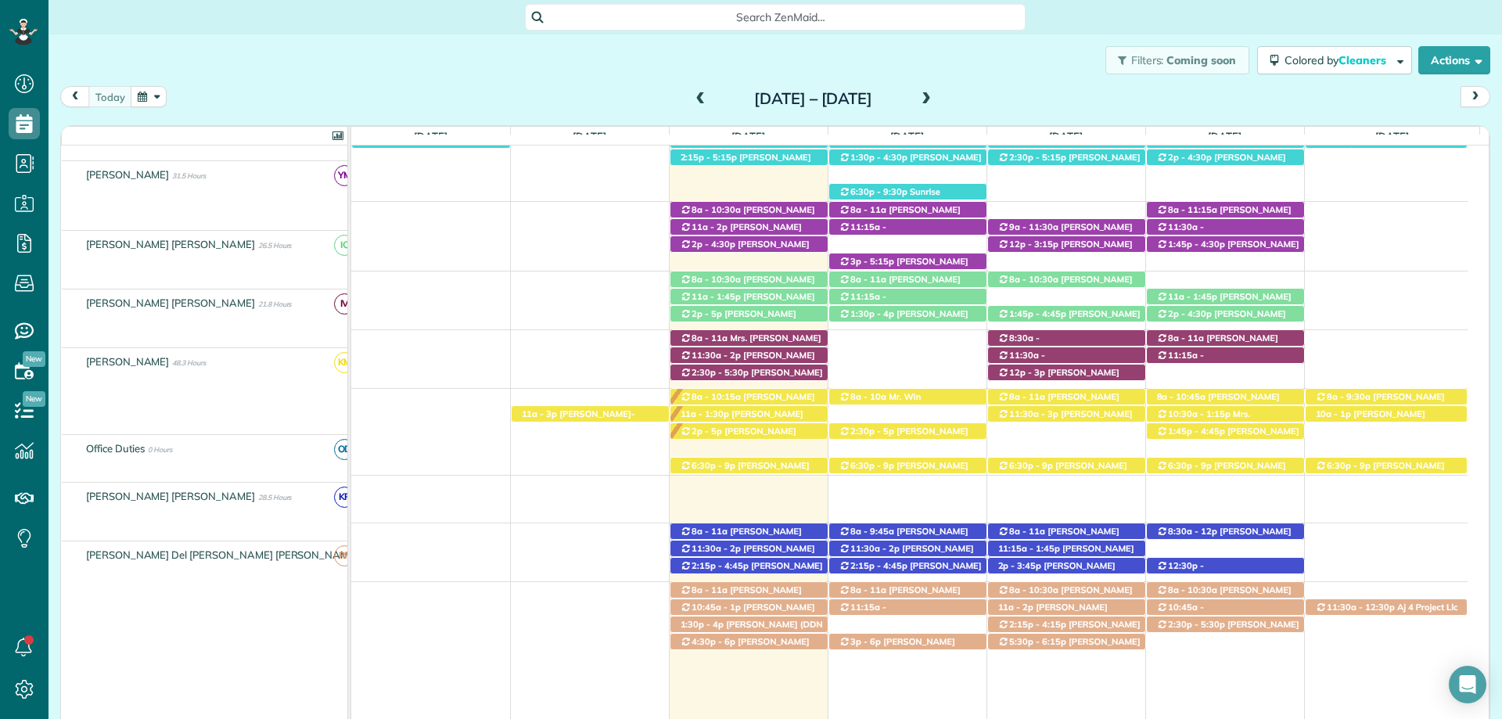
scroll to position [510, 0]
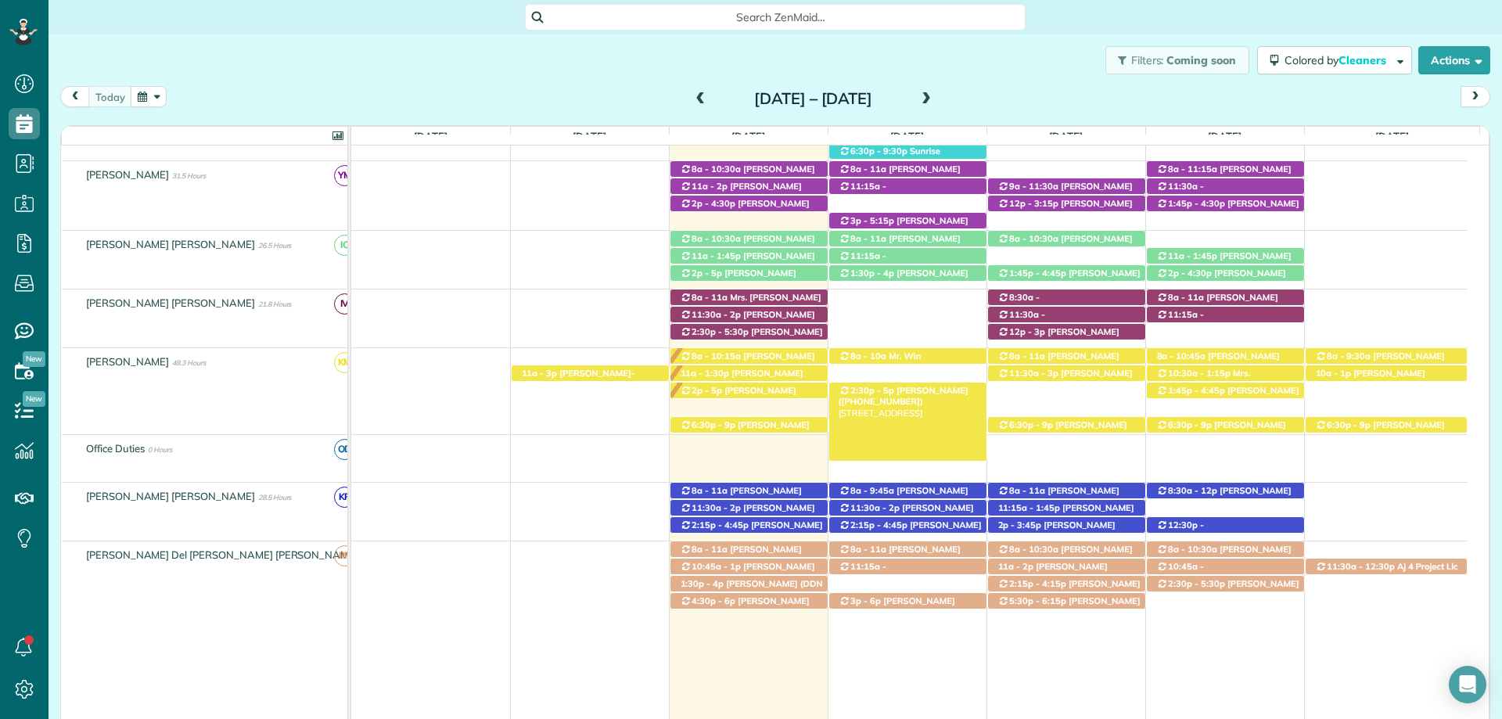
click at [930, 395] on span "Cori Stone (+17033461951)" at bounding box center [904, 396] width 130 height 22
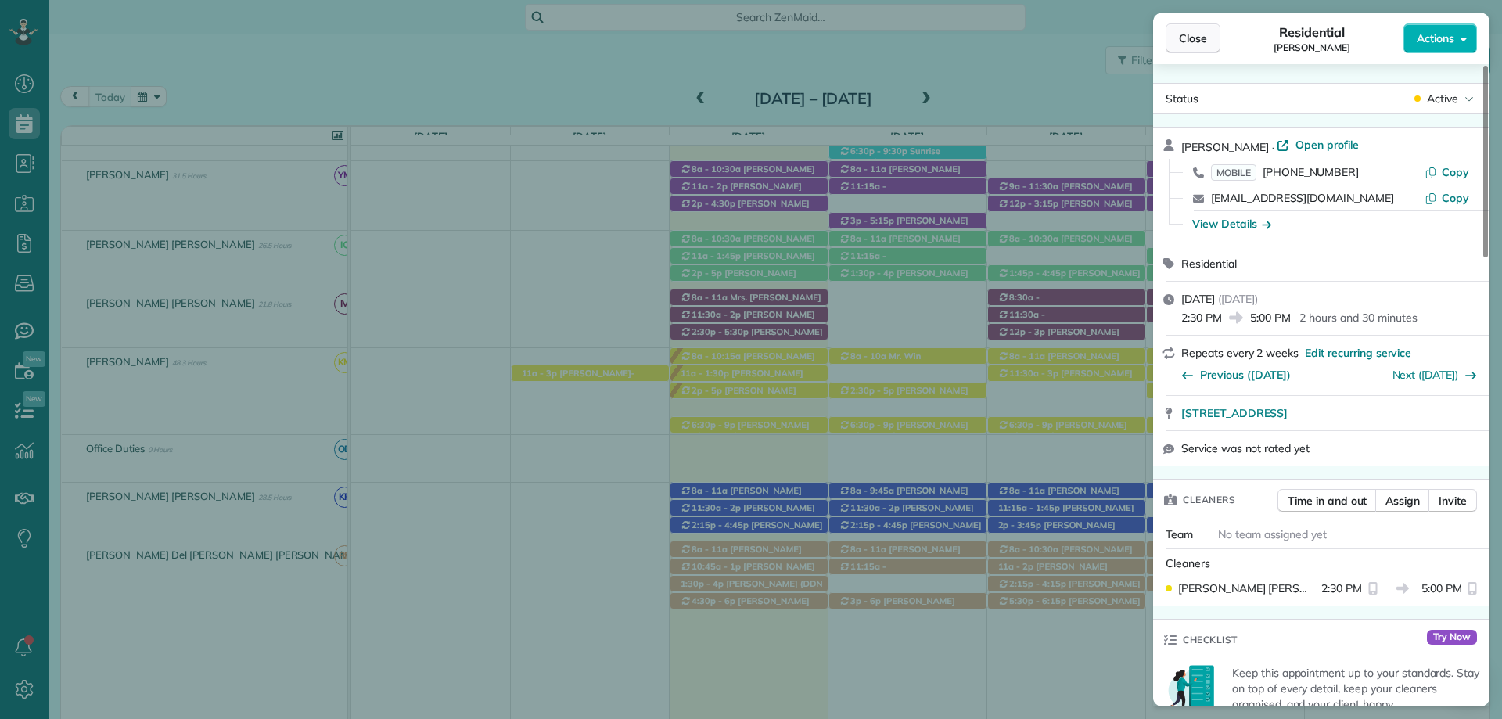
click at [1189, 43] on span "Close" at bounding box center [1193, 39] width 28 height 16
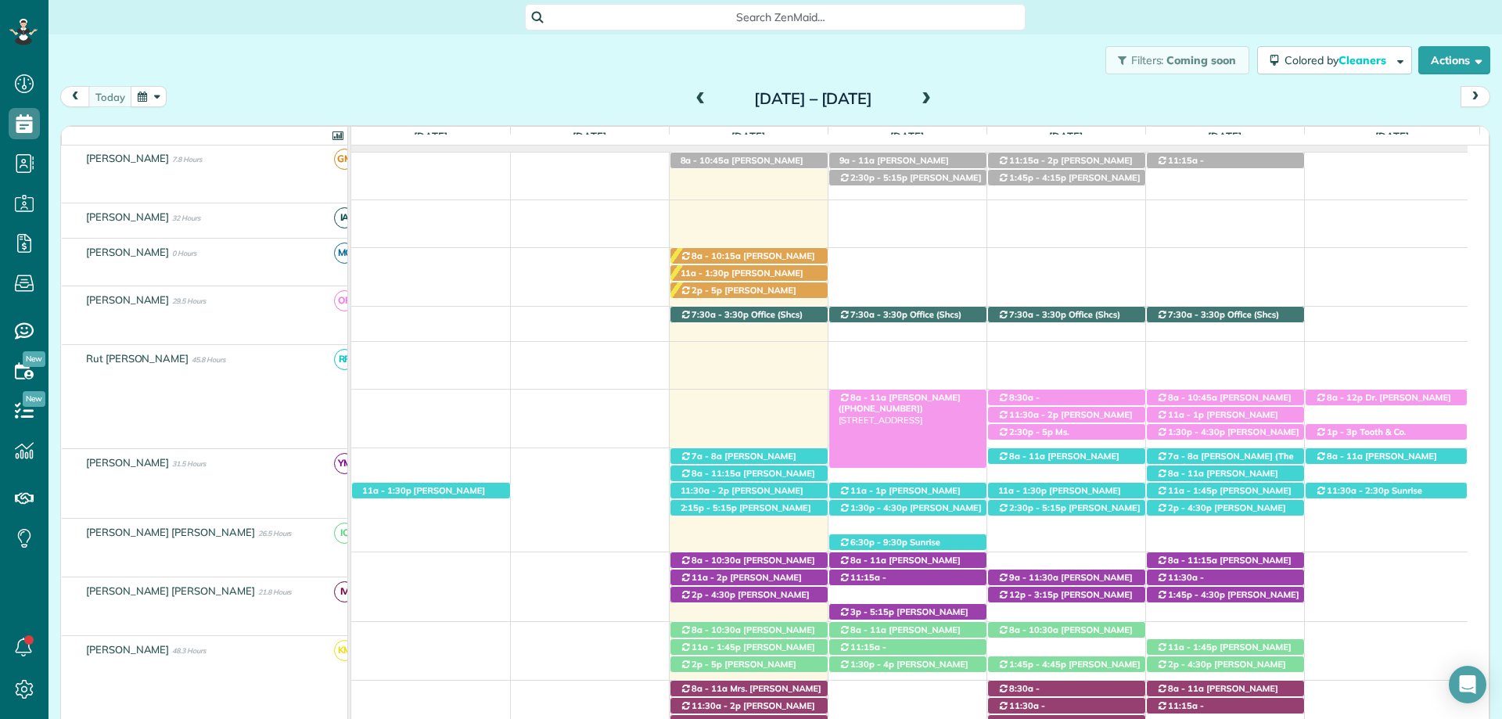
scroll to position [119, 0]
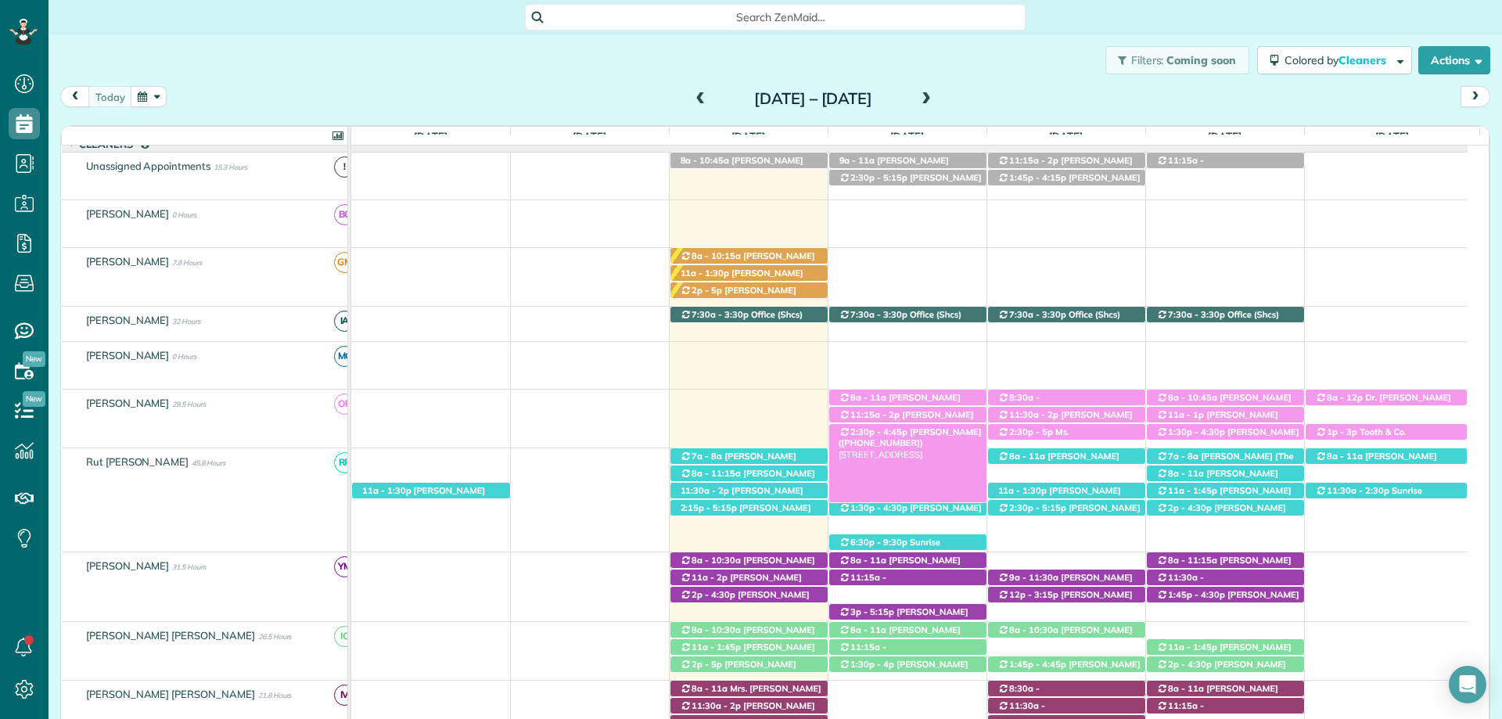
click at [948, 434] on span "[PERSON_NAME] ([PHONE_NUMBER])" at bounding box center [910, 437] width 143 height 22
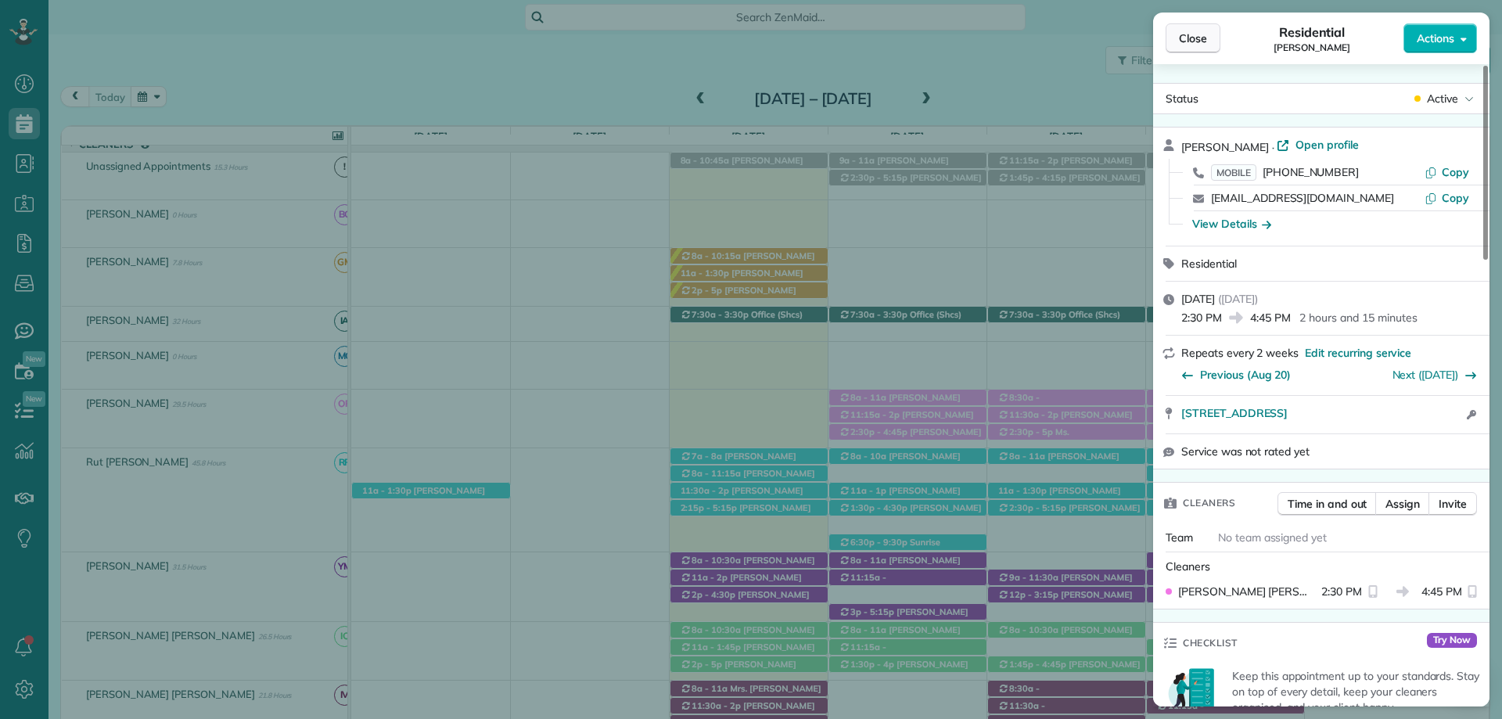
click at [1197, 33] on span "Close" at bounding box center [1193, 39] width 28 height 16
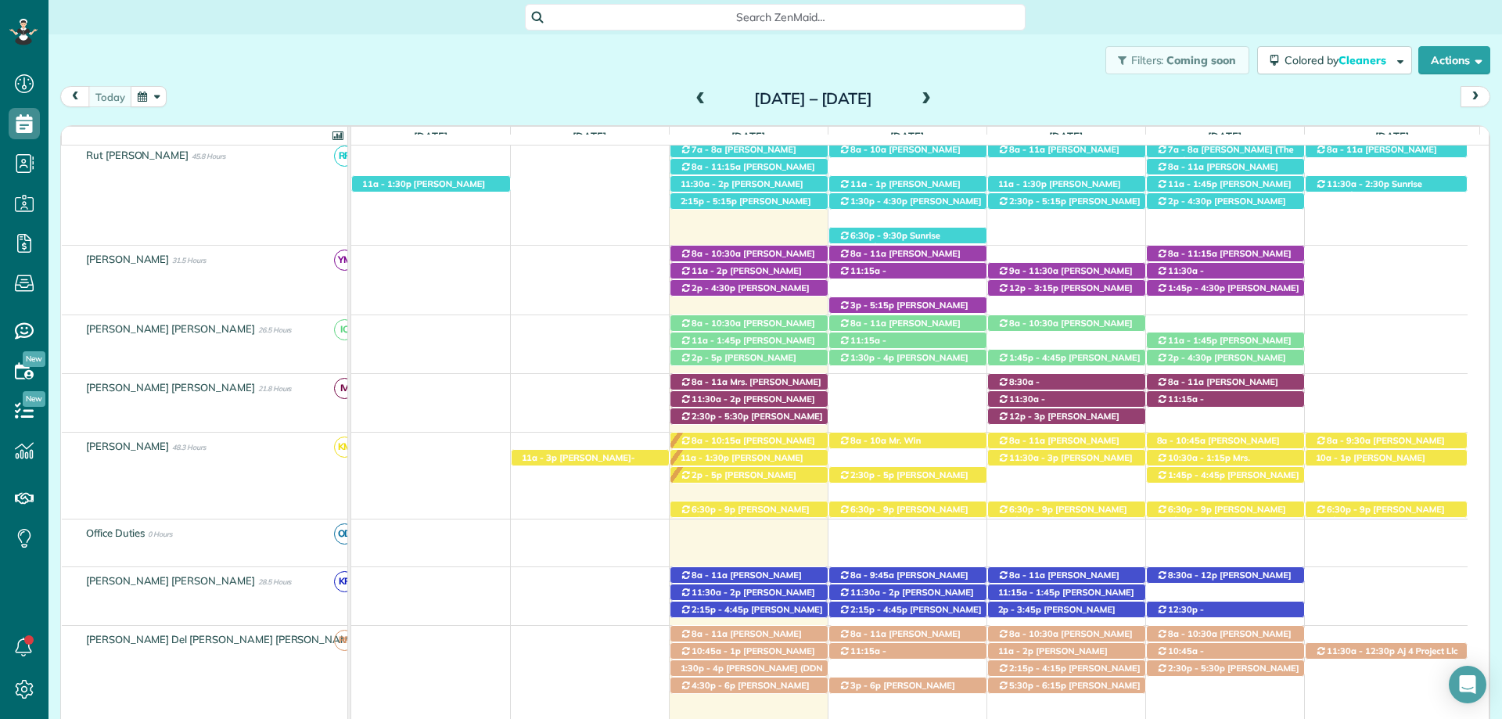
scroll to position [432, 0]
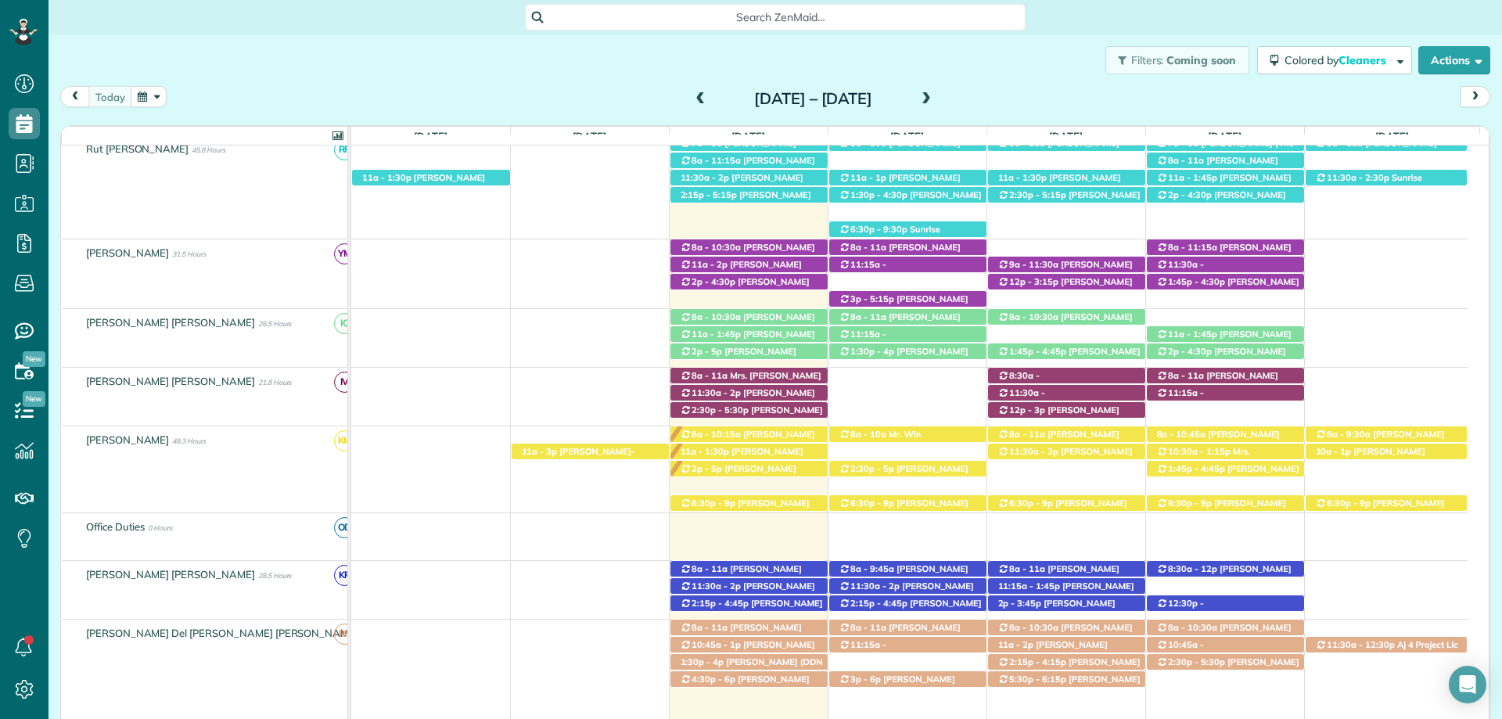
click at [1095, 20] on div "Search ZenMaid…" at bounding box center [776, 17] width 1454 height 27
click at [767, 271] on span "[PERSON_NAME] ([PHONE_NUMBER])" at bounding box center [741, 270] width 122 height 22
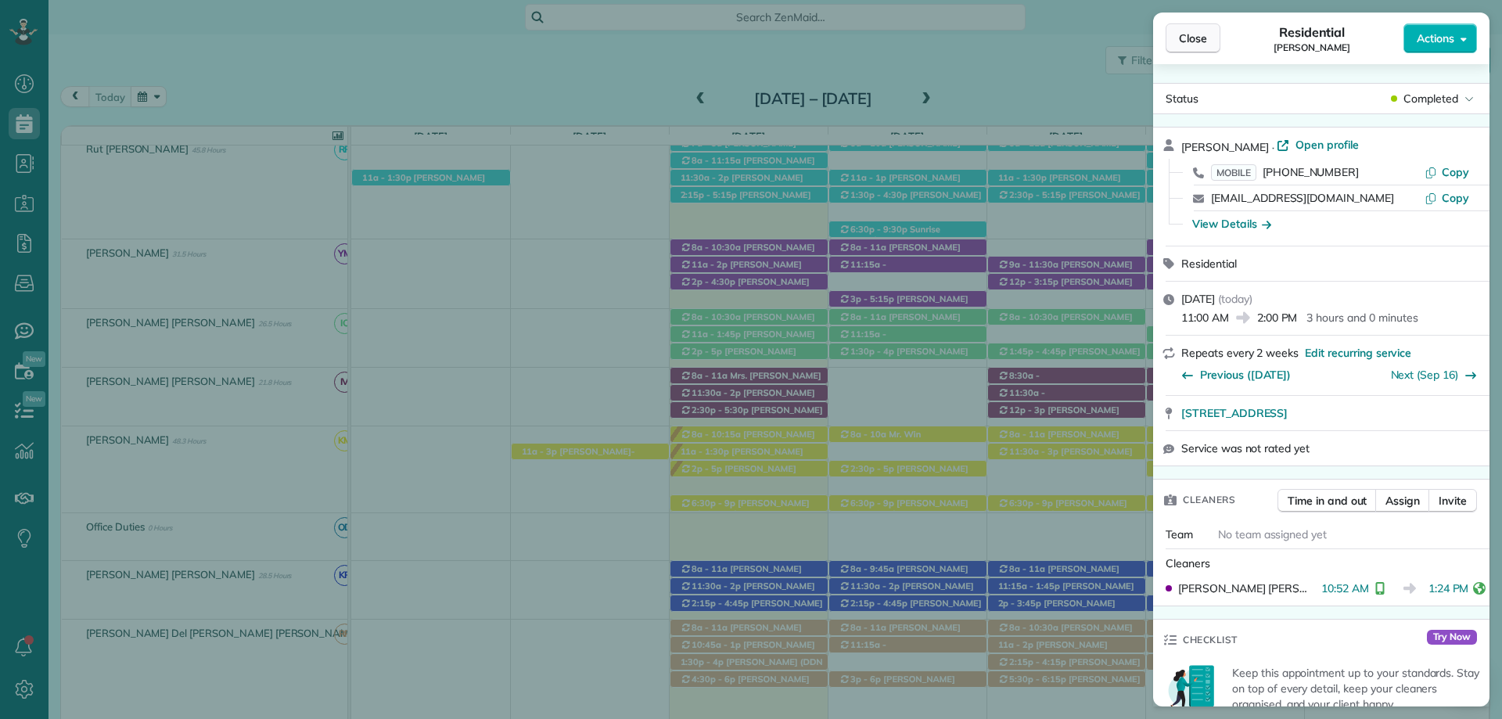
click at [1186, 28] on button "Close" at bounding box center [1193, 38] width 55 height 30
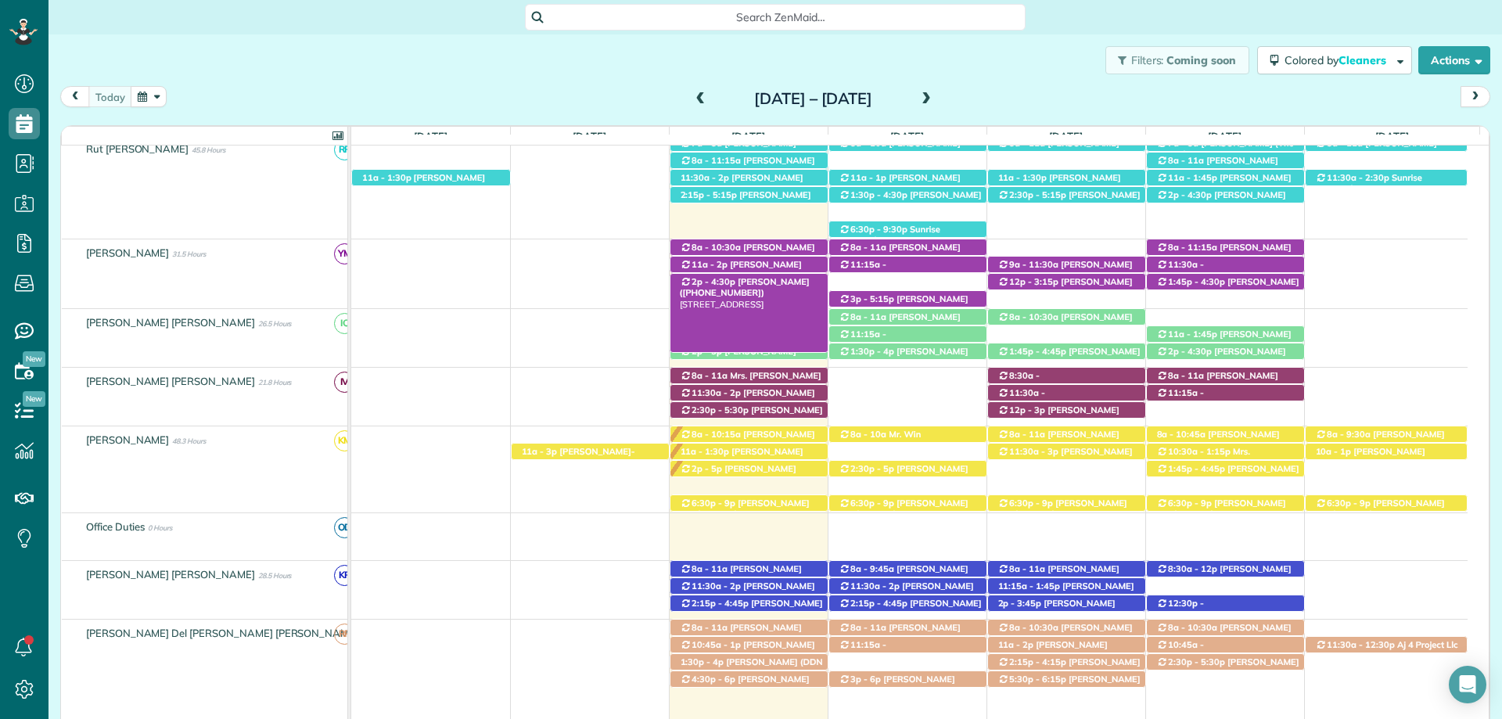
click at [783, 283] on span "[PERSON_NAME] ([PHONE_NUMBER])" at bounding box center [745, 287] width 130 height 22
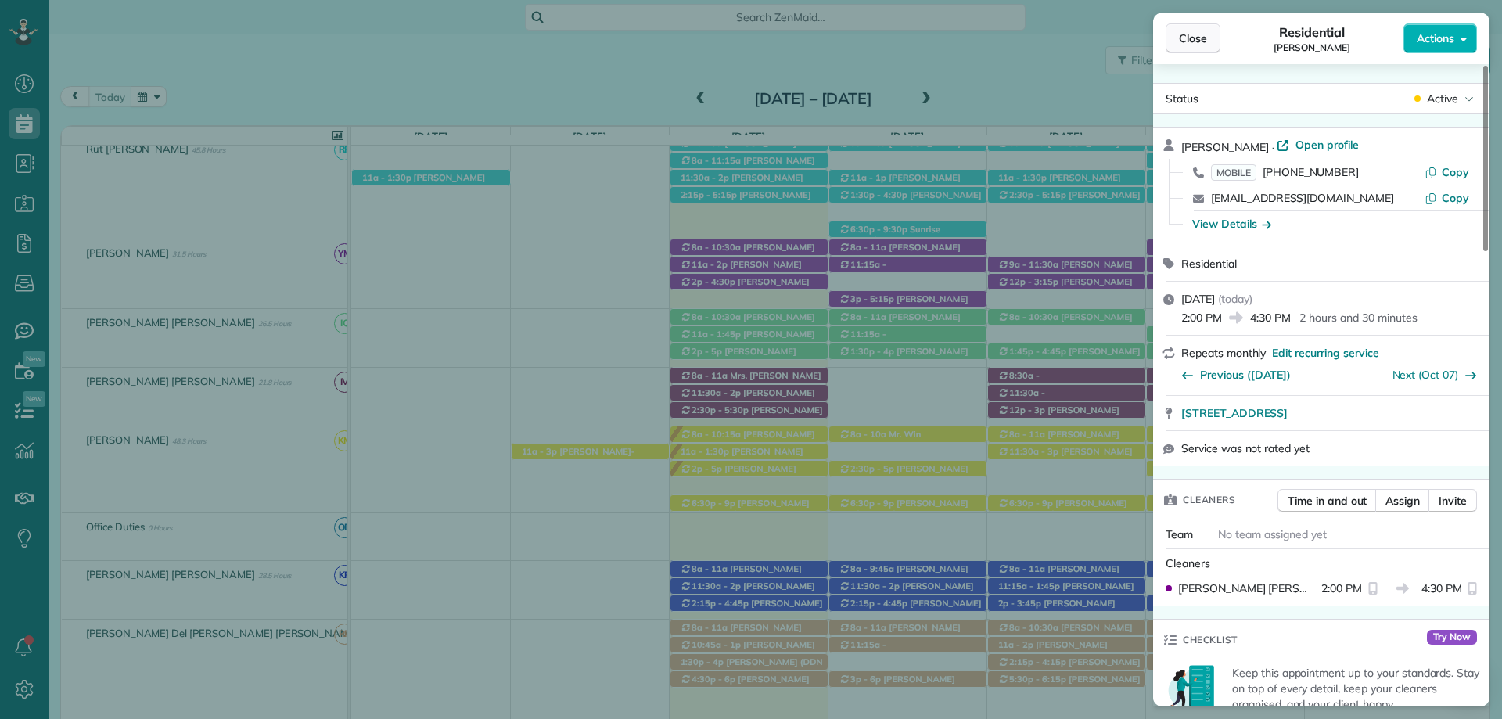
click at [1201, 40] on span "Close" at bounding box center [1193, 39] width 28 height 16
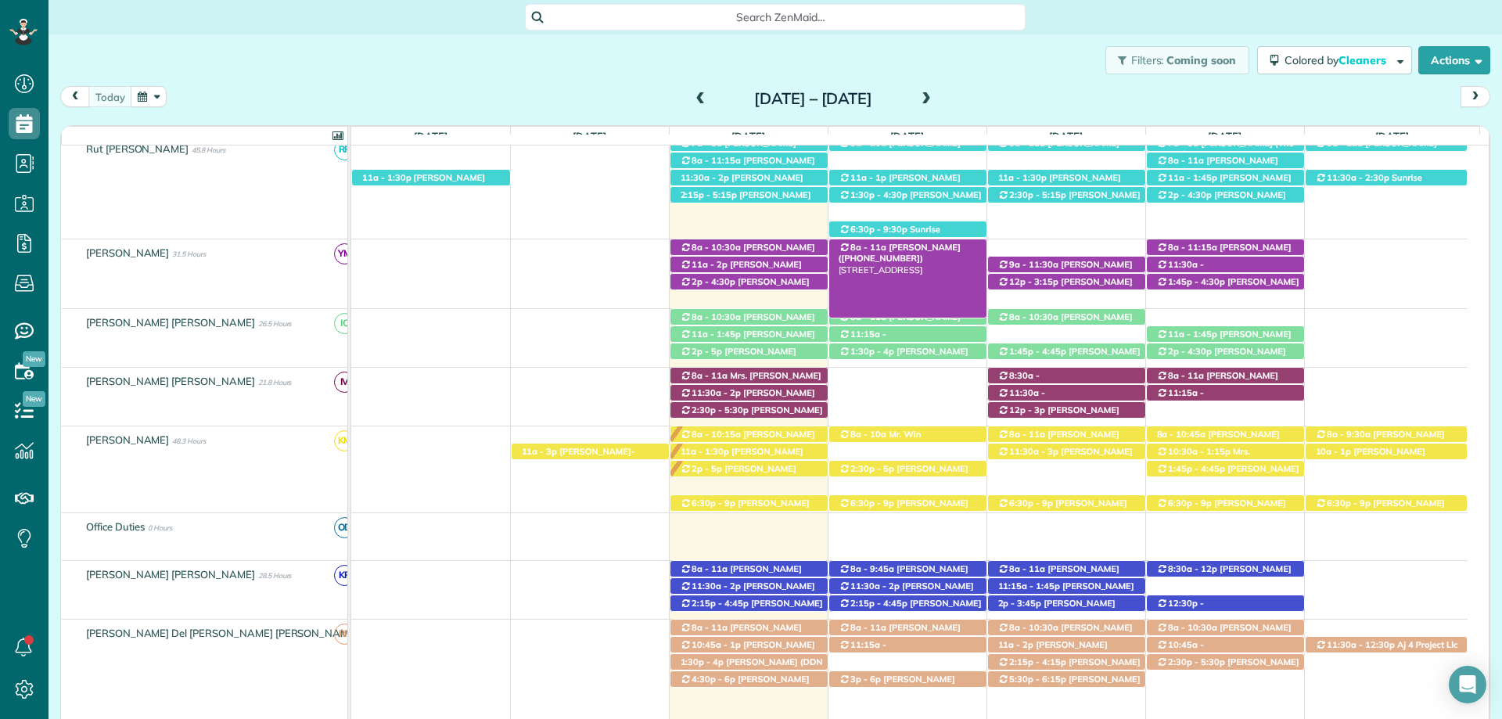
click at [930, 250] on span "[PERSON_NAME] ([PHONE_NUMBER])" at bounding box center [900, 253] width 122 height 22
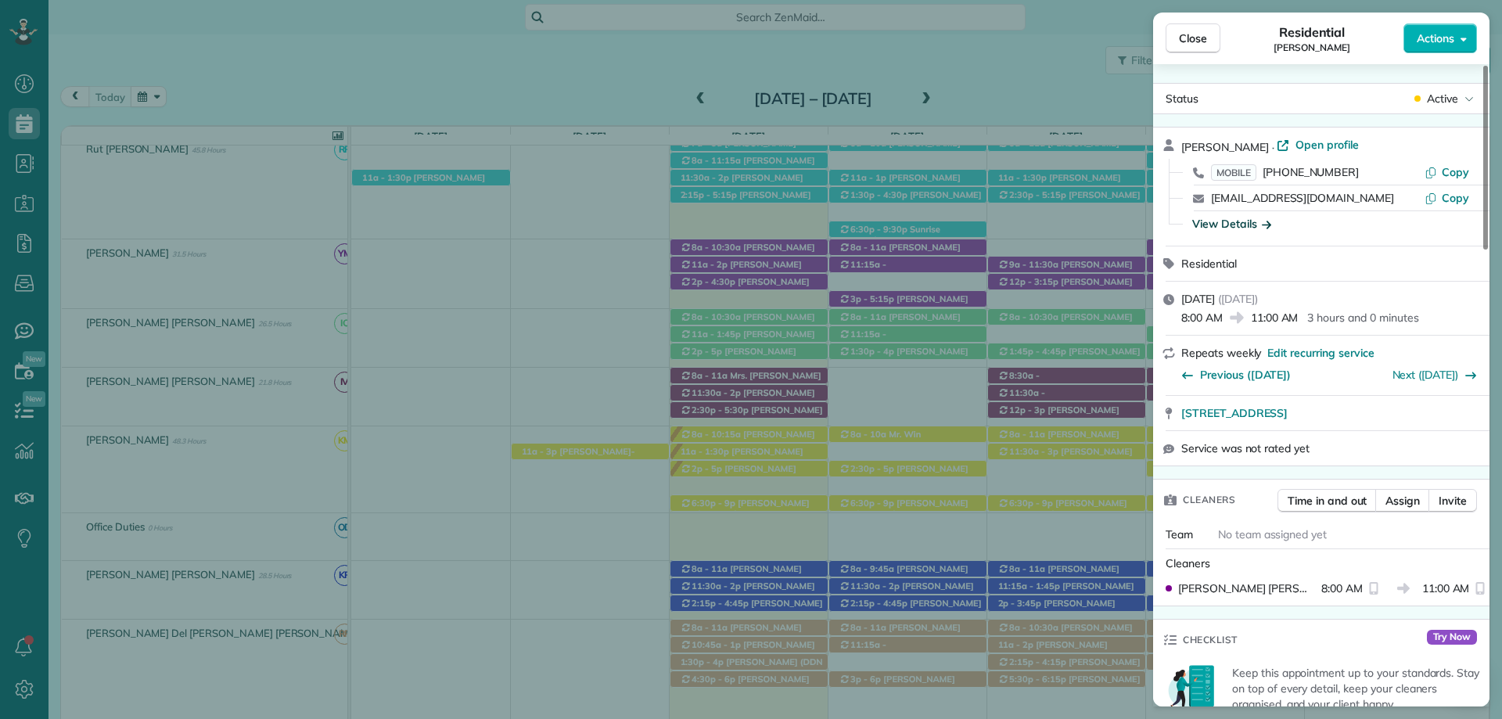
click at [1240, 221] on div "View Details" at bounding box center [1232, 224] width 79 height 16
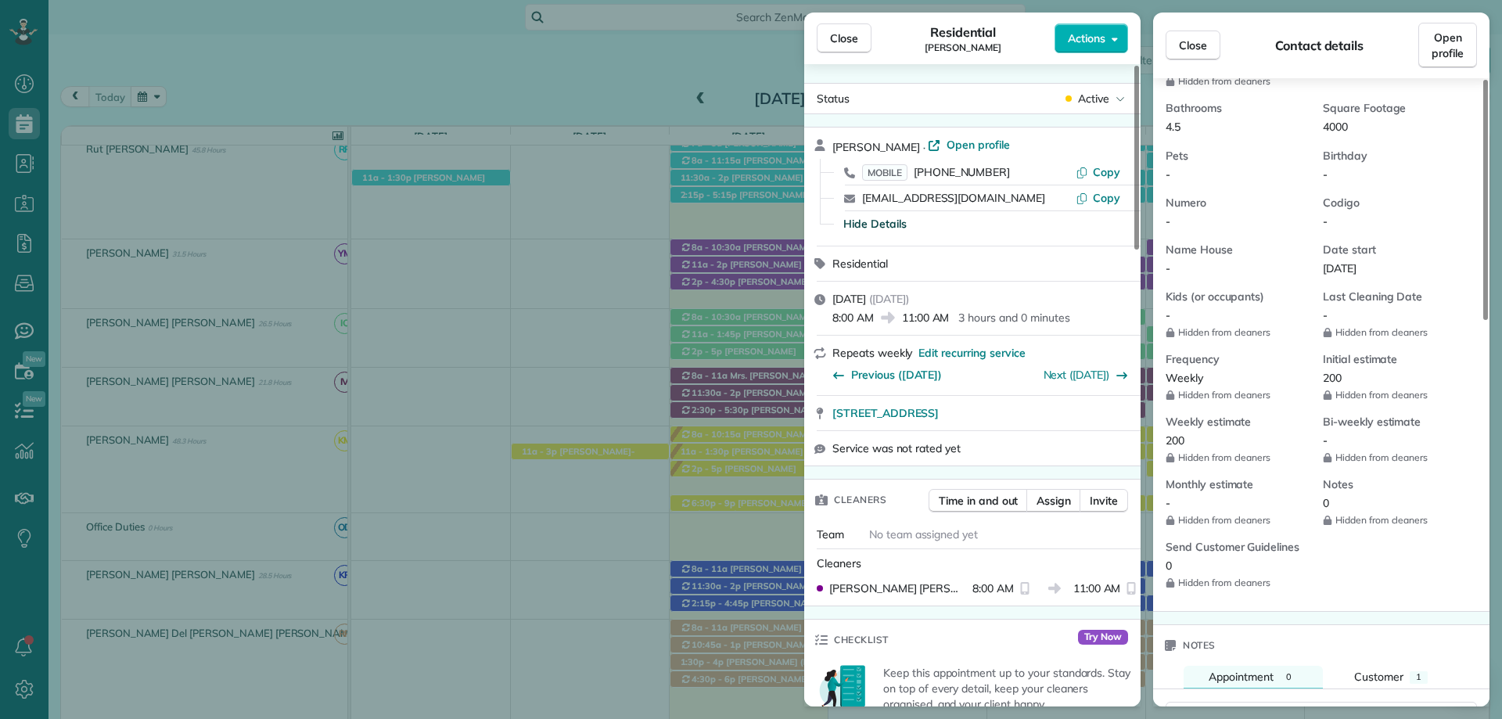
scroll to position [628, 0]
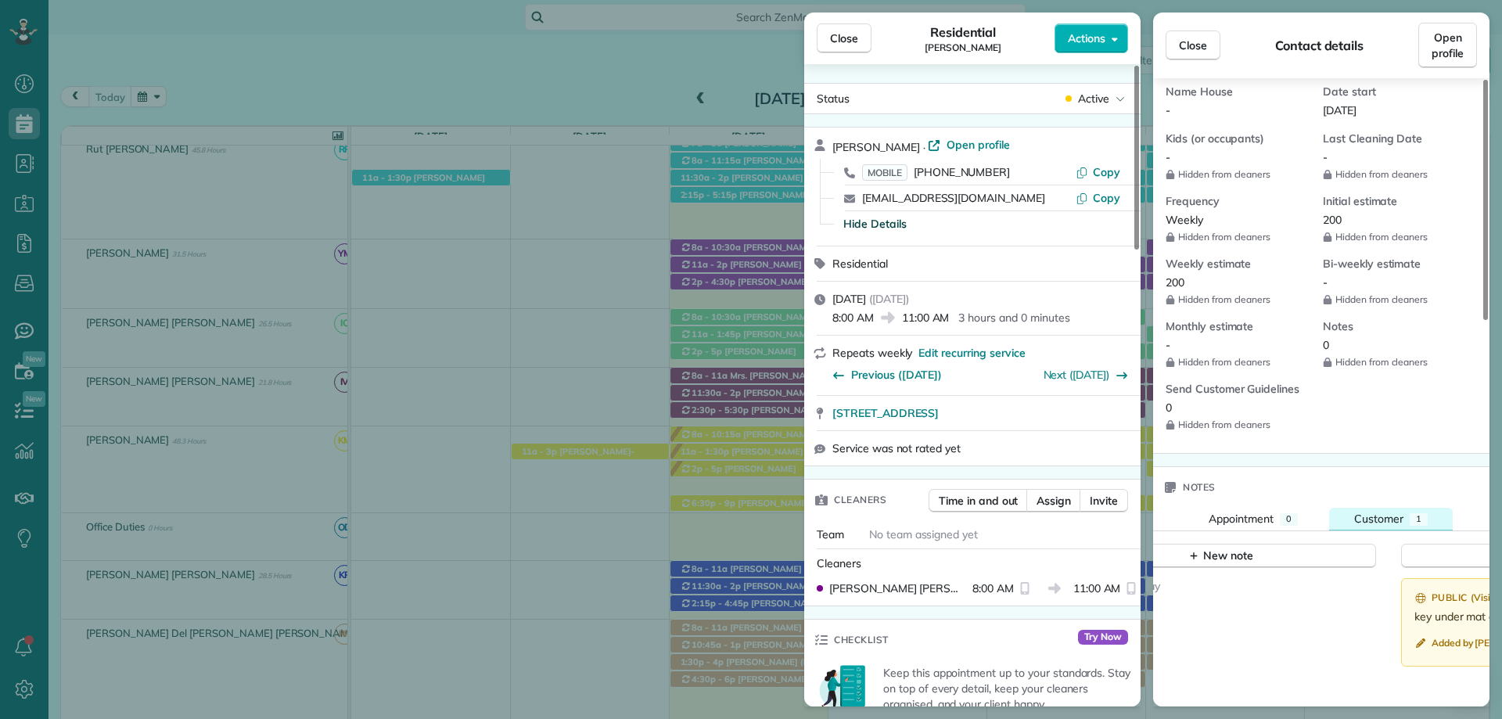
click at [1397, 526] on span "Customer" at bounding box center [1379, 519] width 49 height 14
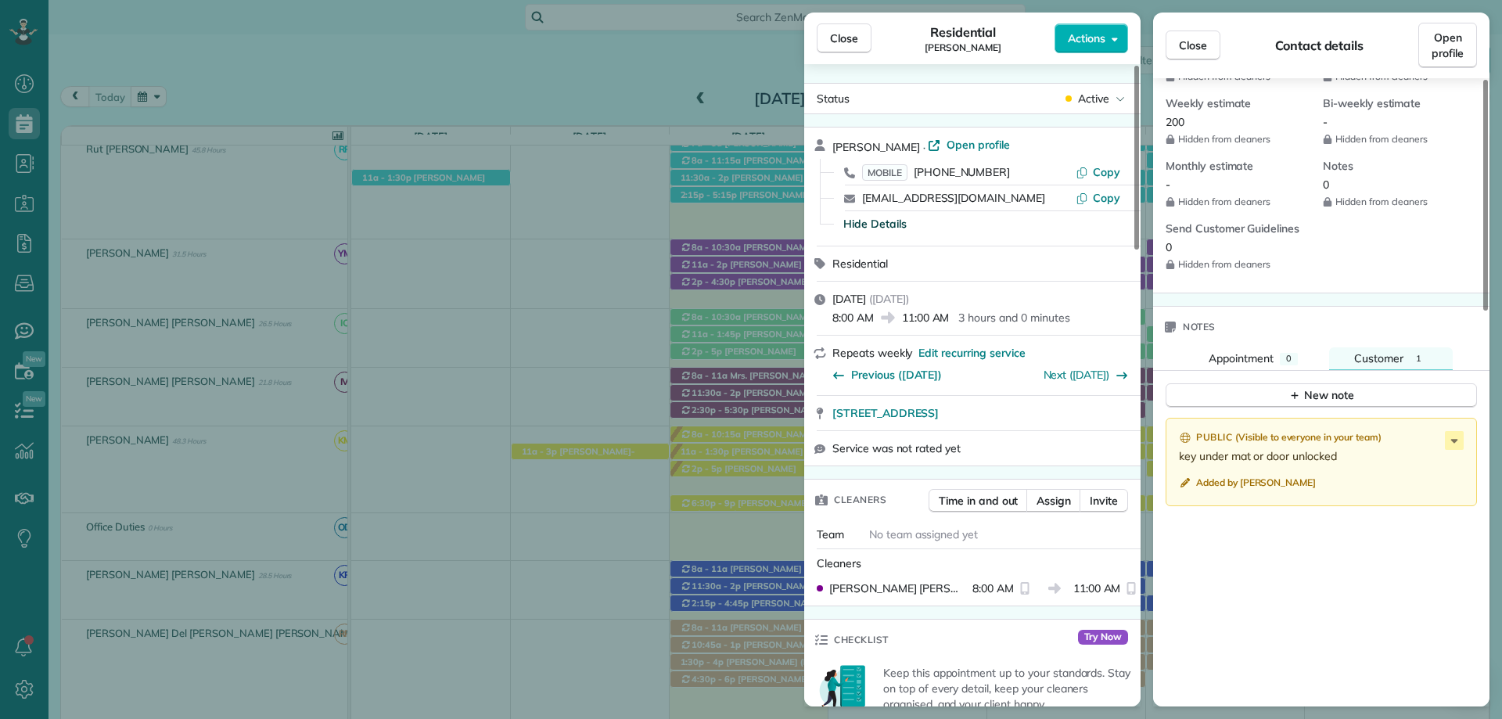
scroll to position [761, 0]
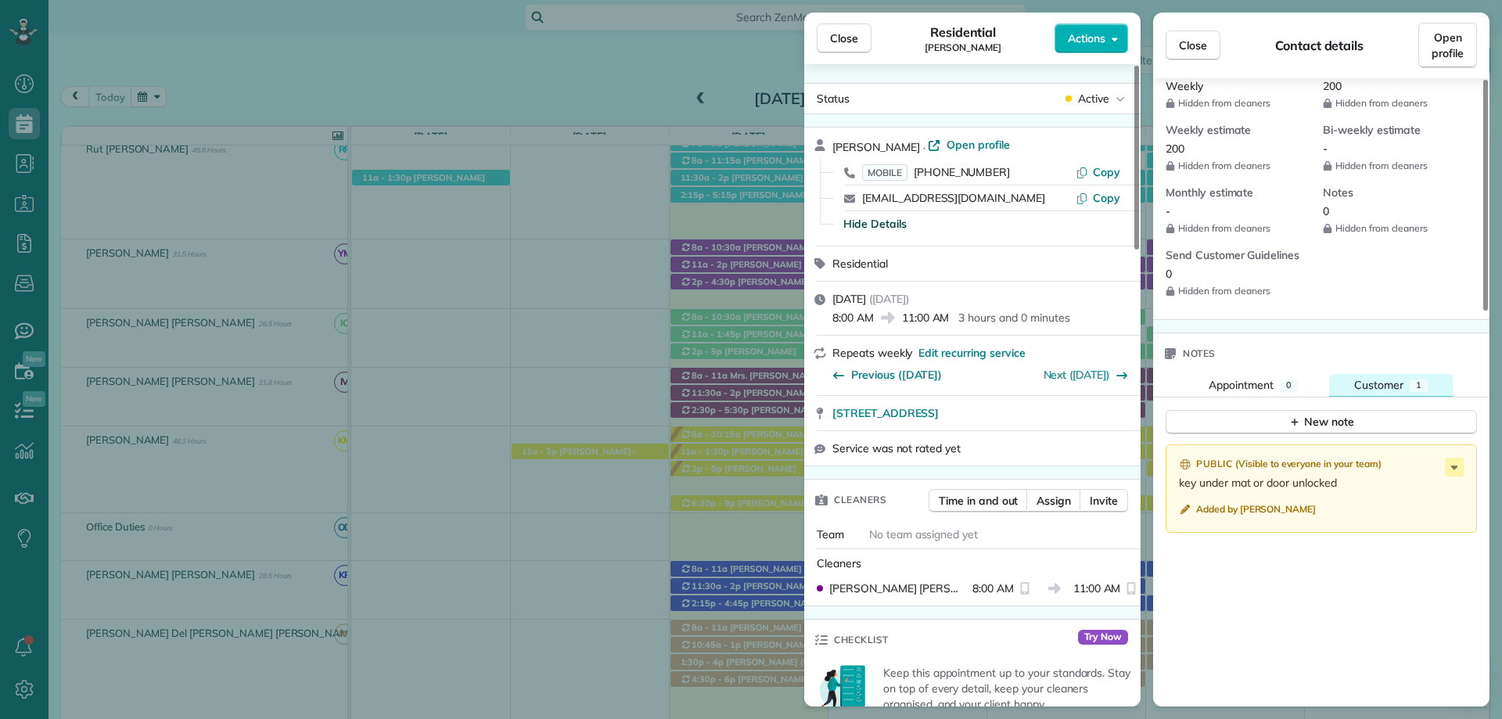
click at [1388, 392] on span "Customer" at bounding box center [1379, 385] width 49 height 14
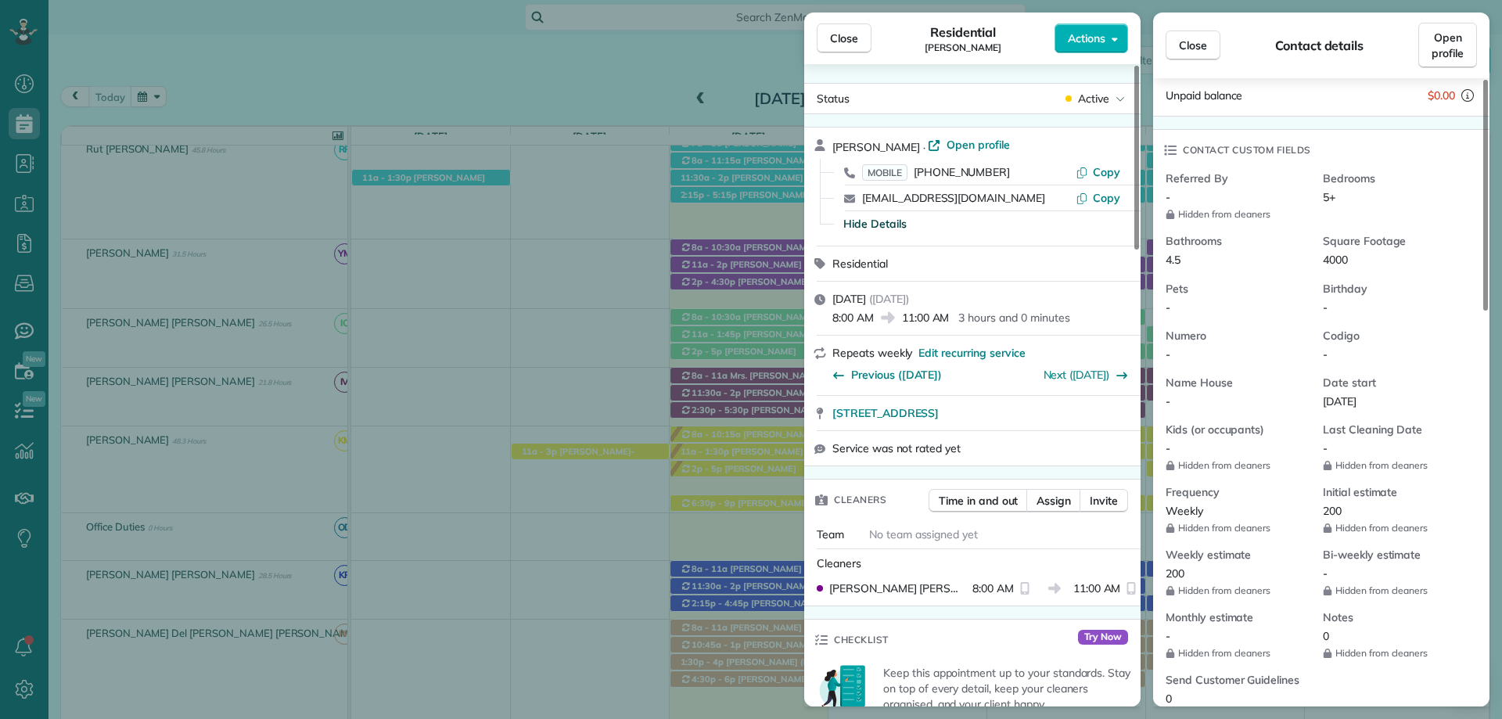
scroll to position [370, 0]
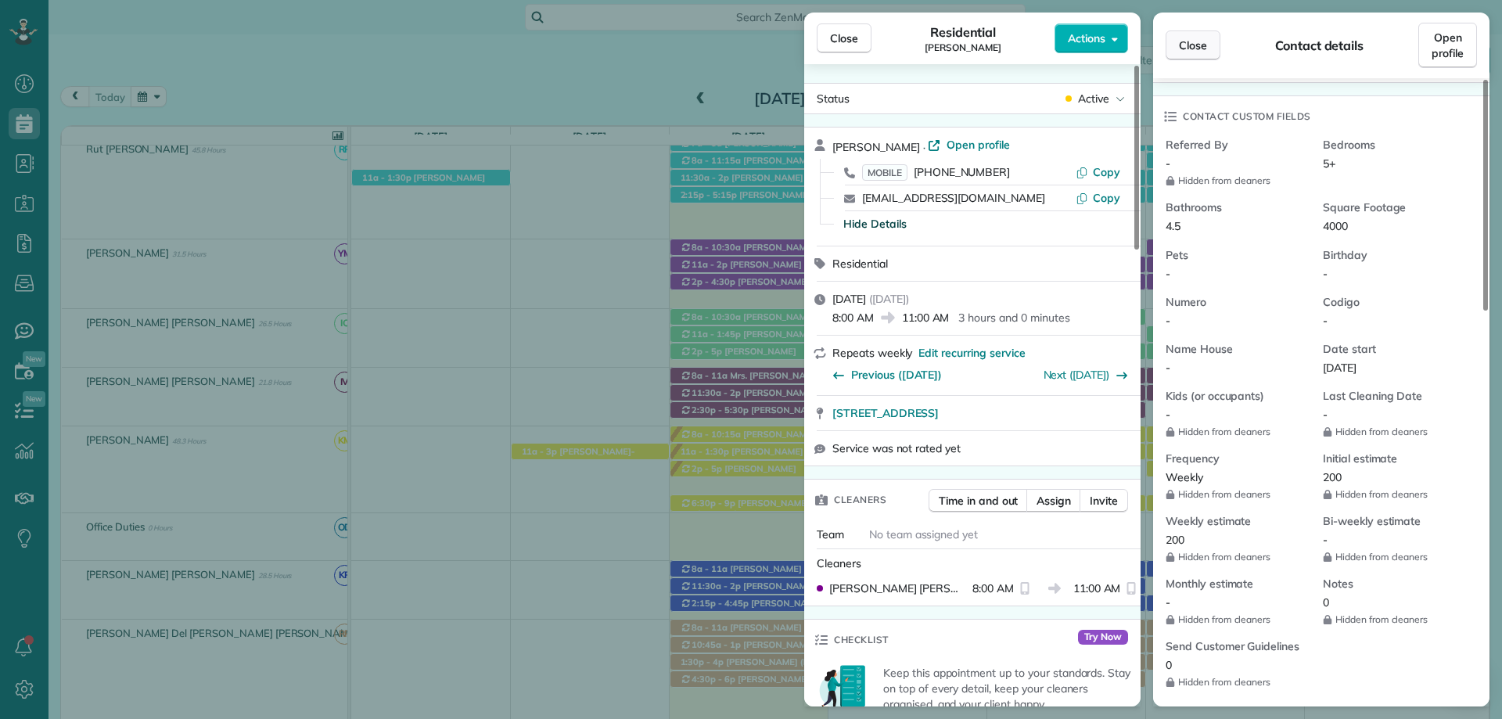
click at [1195, 43] on span "Close" at bounding box center [1193, 46] width 28 height 16
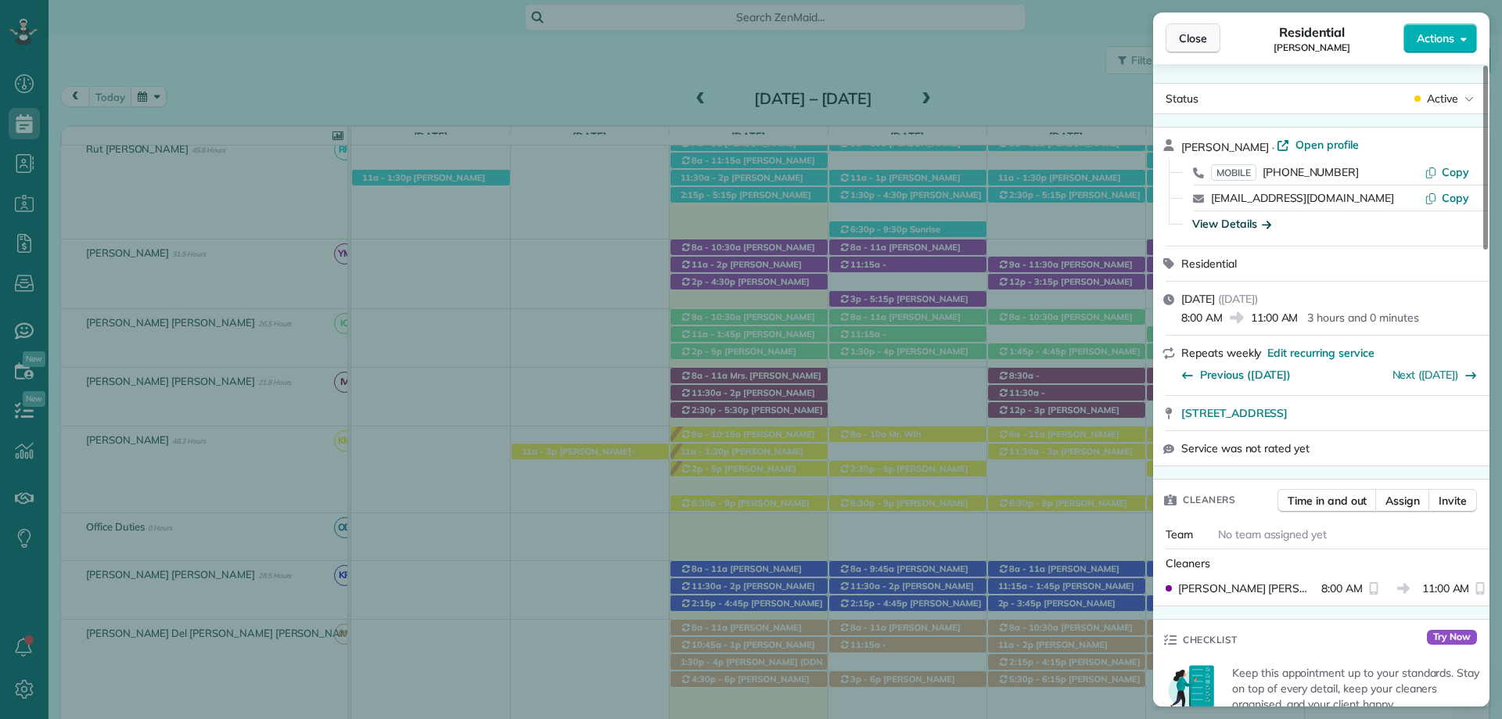
click at [1198, 35] on span "Close" at bounding box center [1193, 39] width 28 height 16
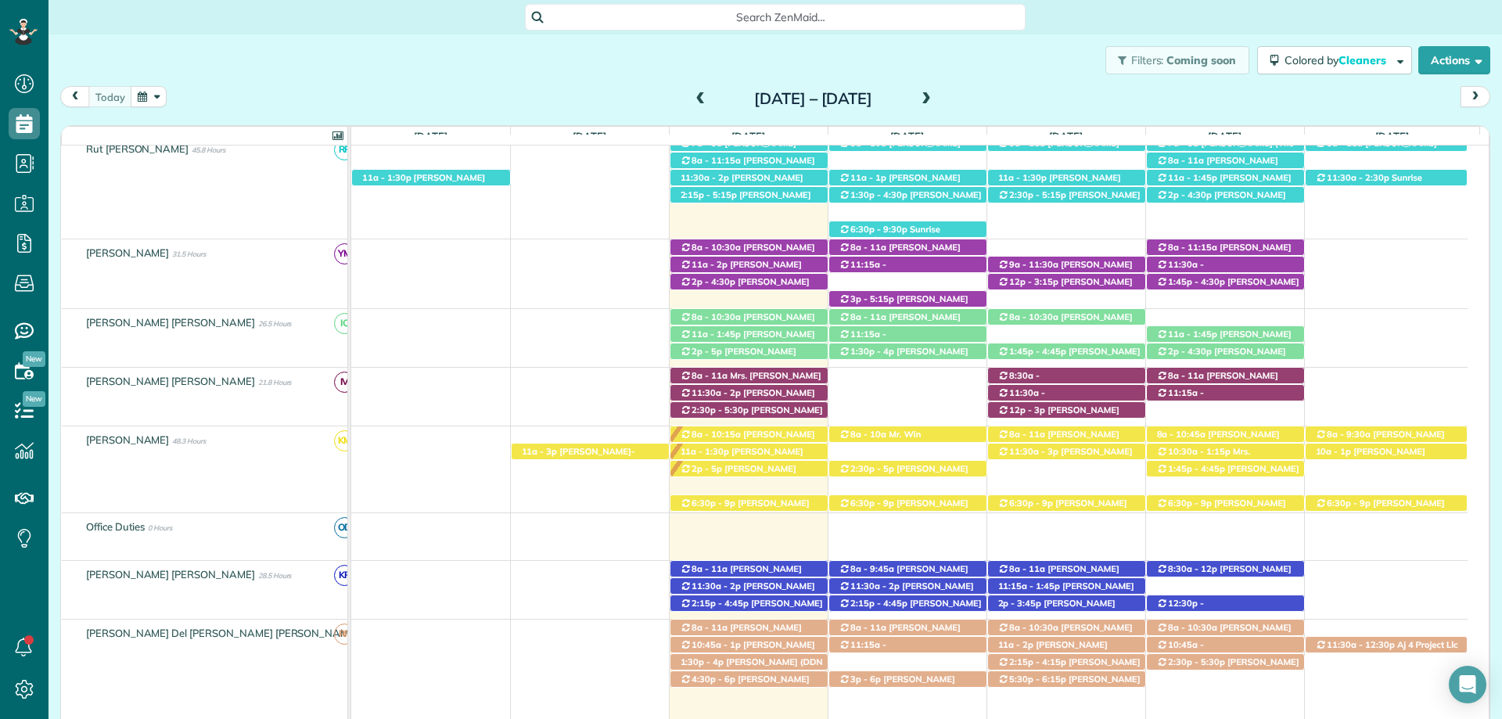
scroll to position [354, 0]
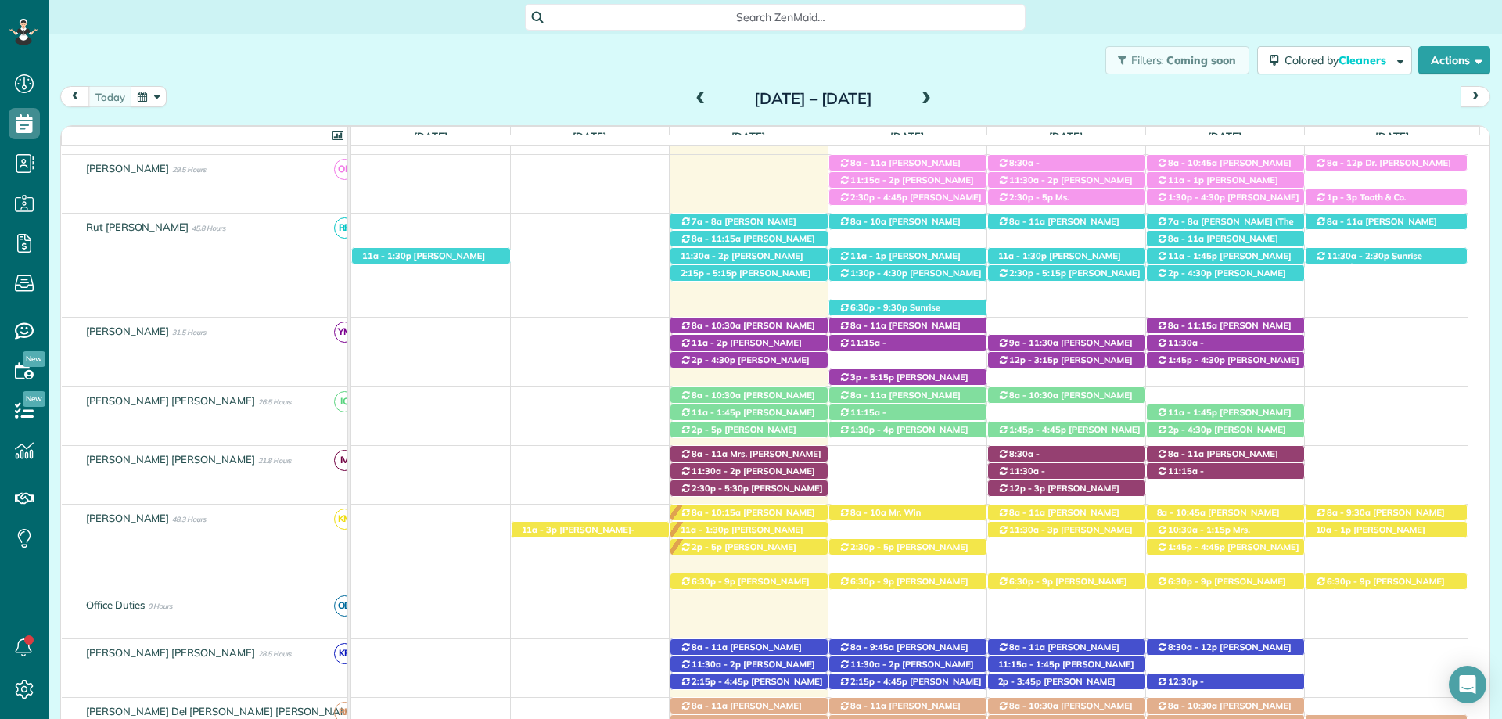
click at [908, 52] on div "Filters: Coming soon Colored by Cleaners Color by Cleaner Color by Team Color b…" at bounding box center [776, 60] width 1454 height 52
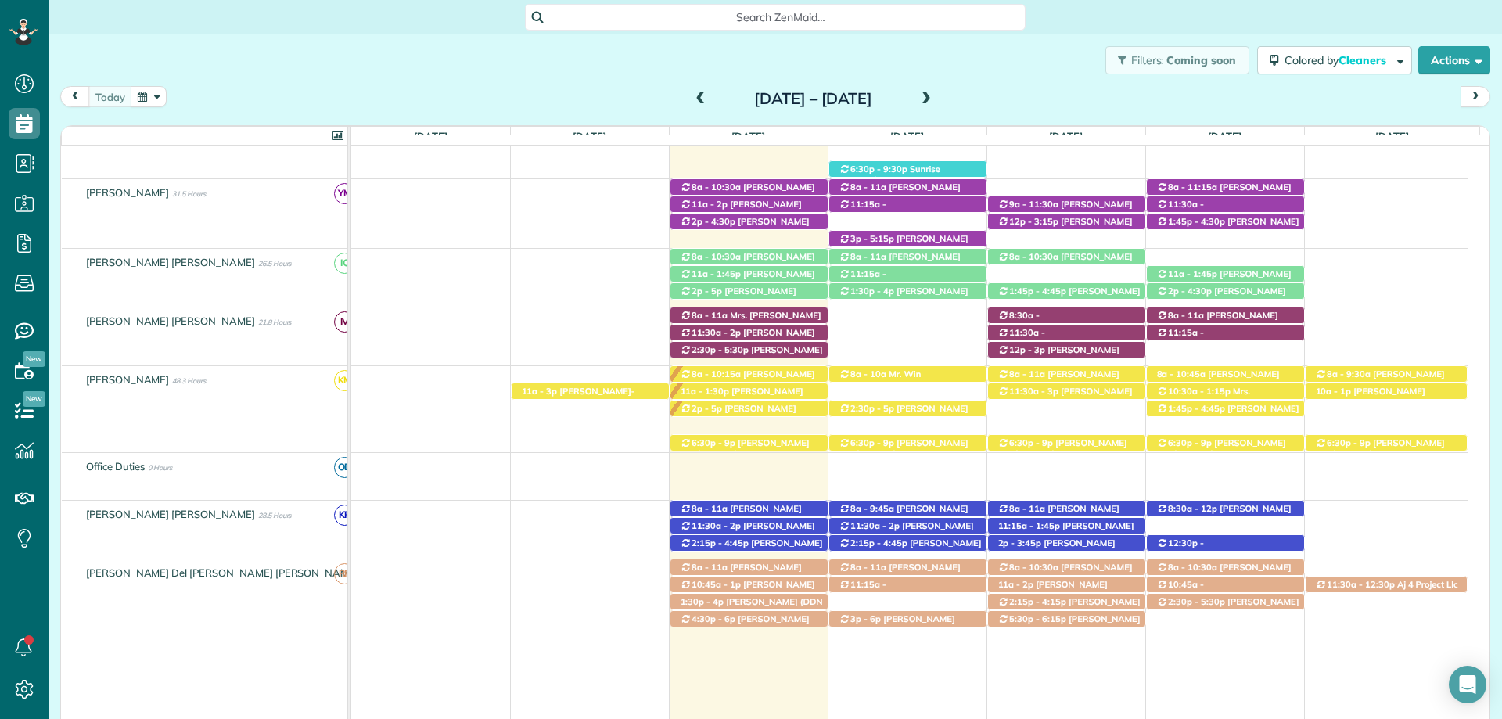
scroll to position [510, 0]
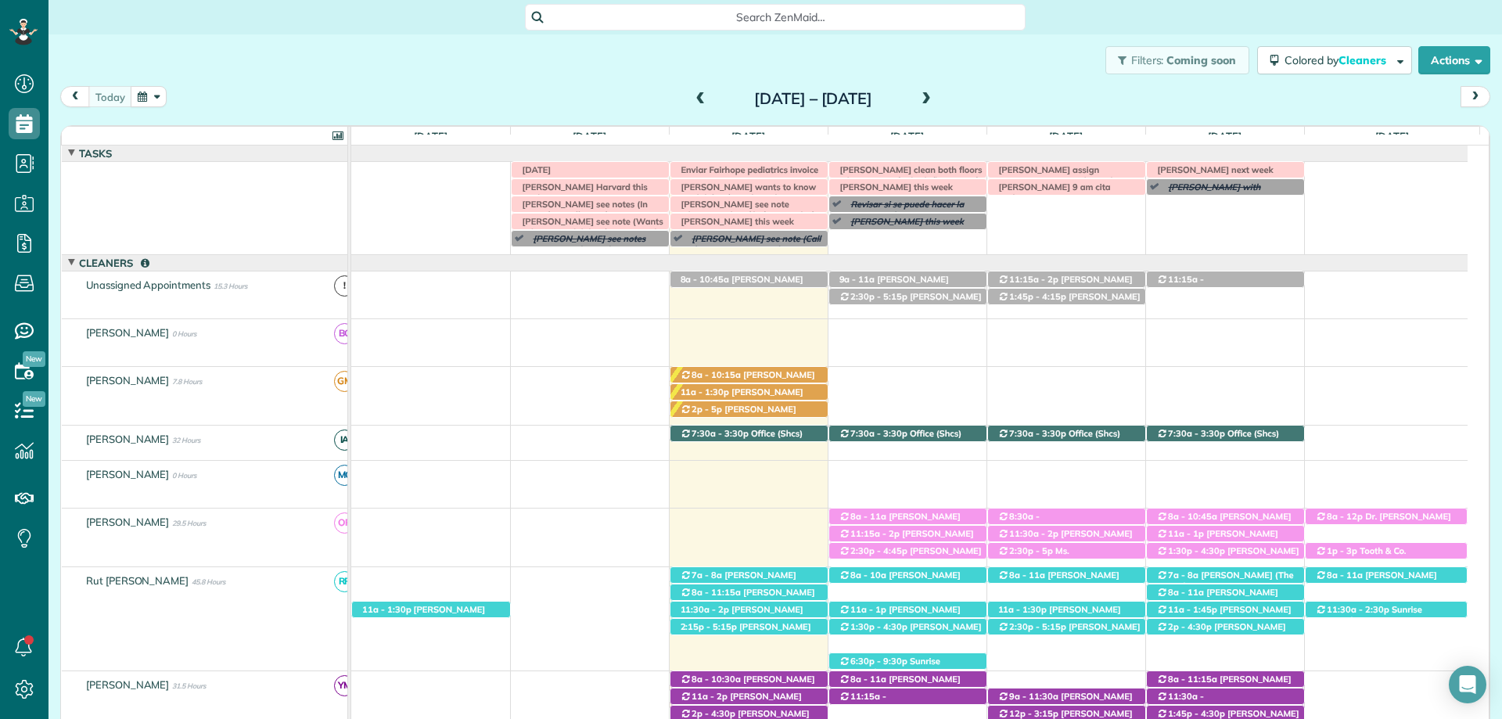
scroll to position [7, 7]
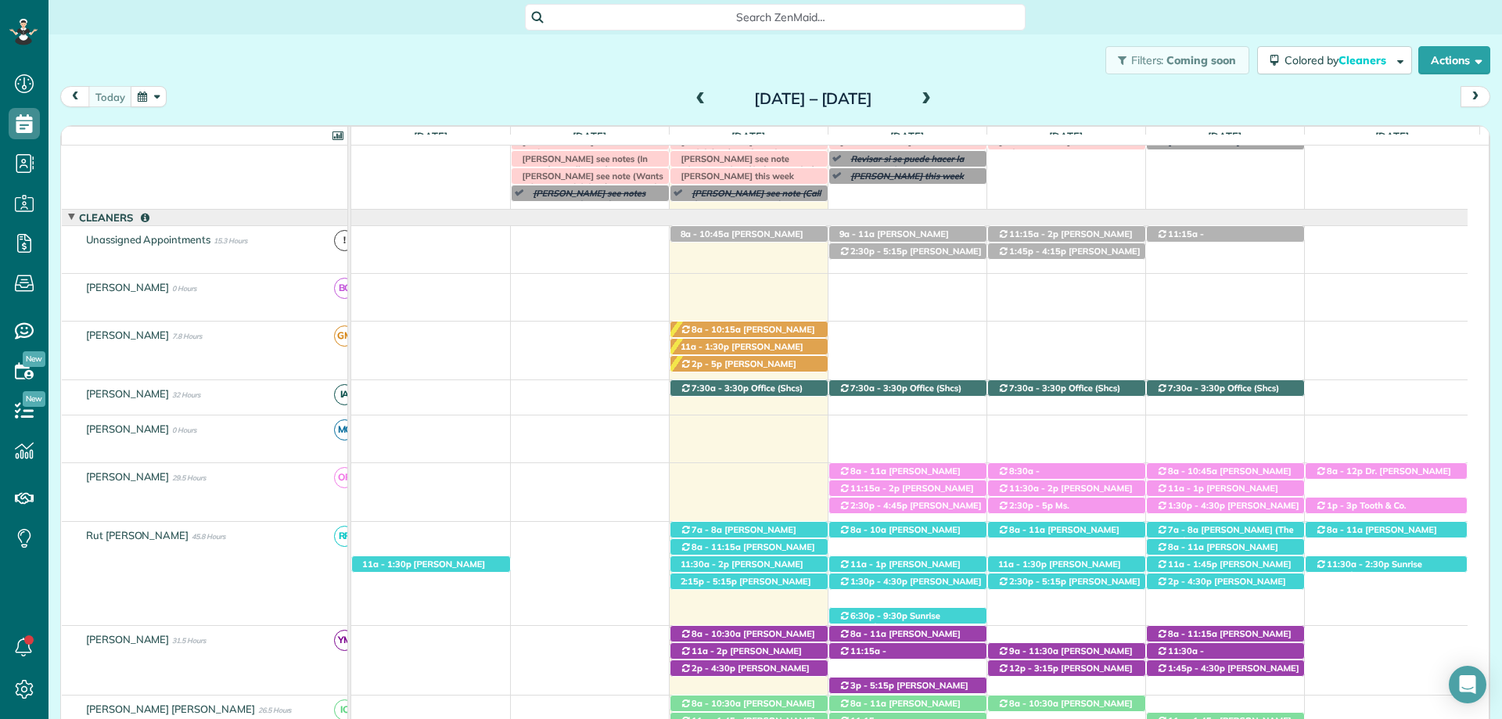
click at [755, 16] on span "Search ZenMaid…" at bounding box center [781, 17] width 476 height 16
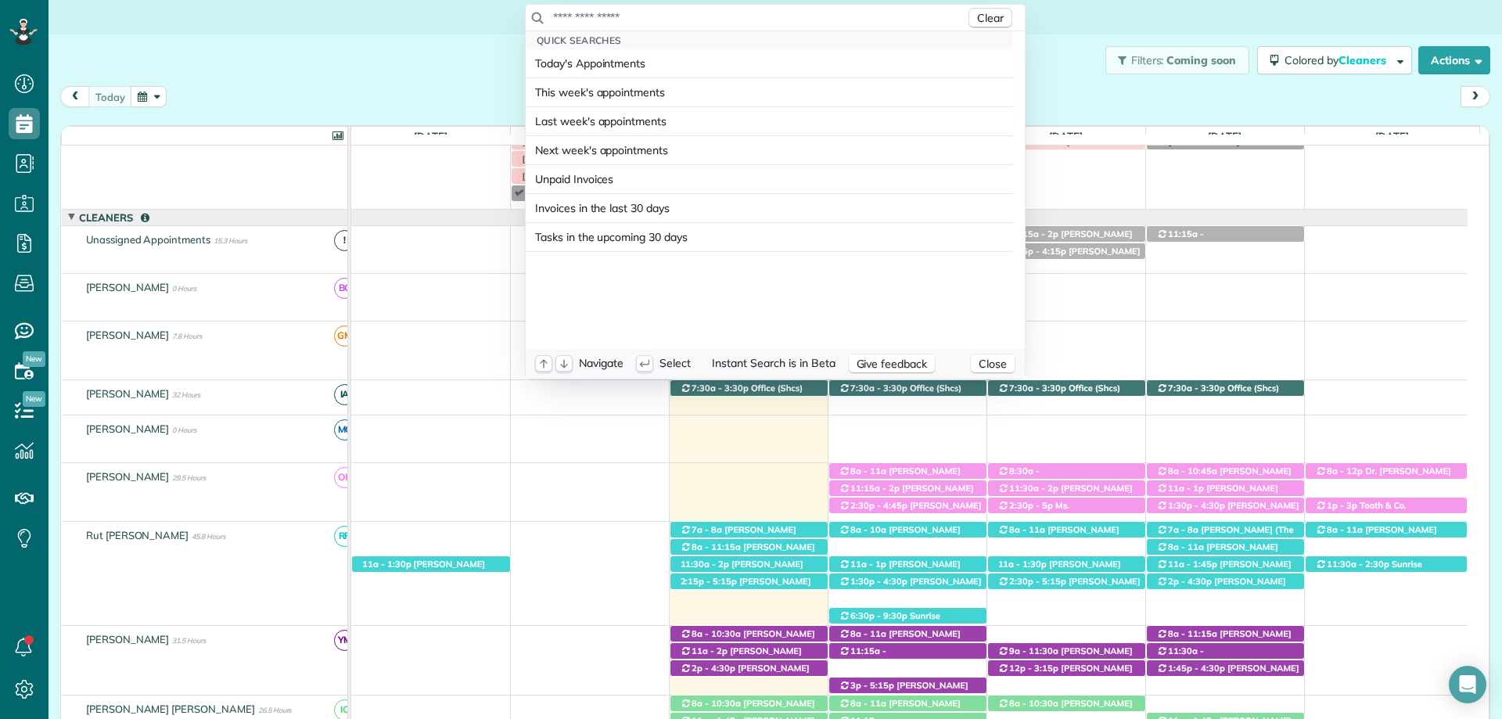
click at [745, 16] on input "text" at bounding box center [758, 17] width 413 height 16
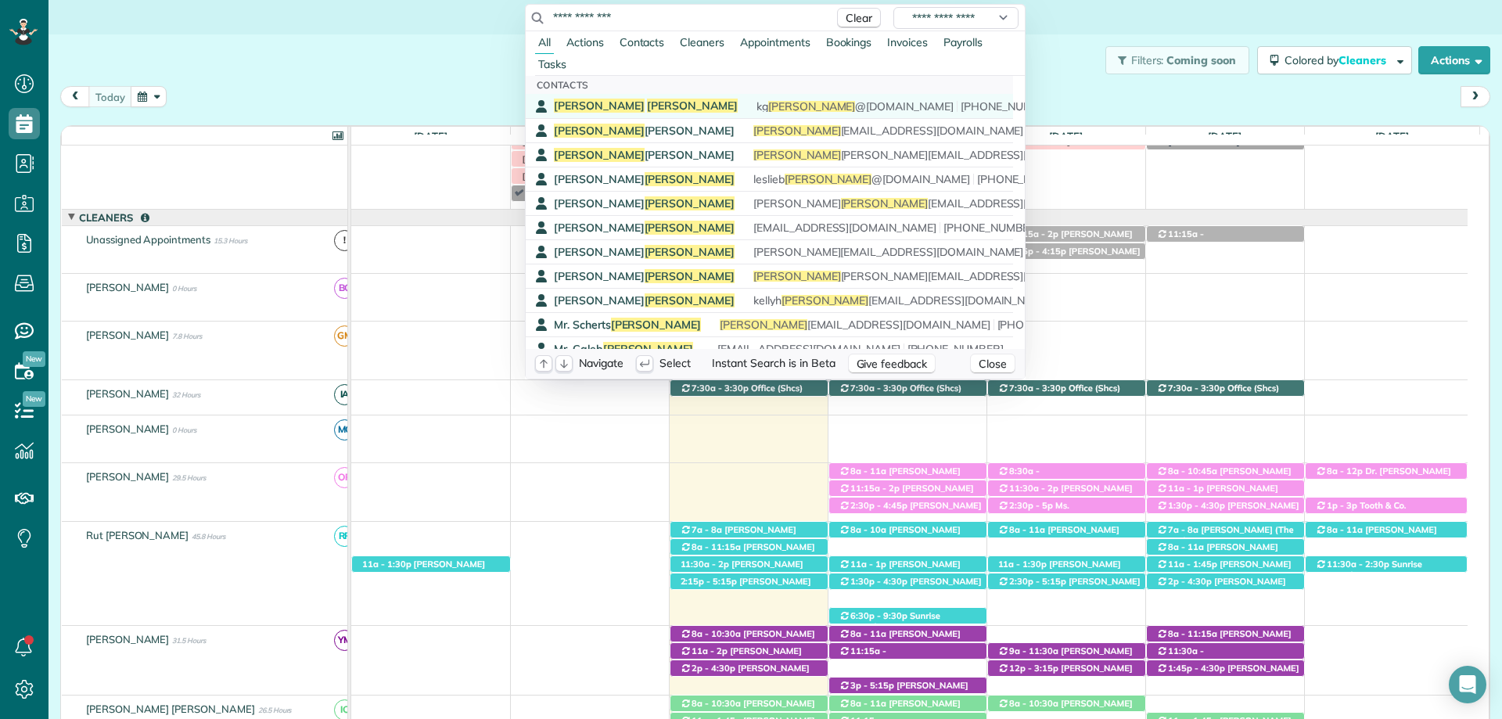
type input "**********"
click at [614, 106] on div "[PERSON_NAME] kg [PERSON_NAME] @[DOMAIN_NAME] [PHONE_NUMBER]" at bounding box center [781, 106] width 454 height 15
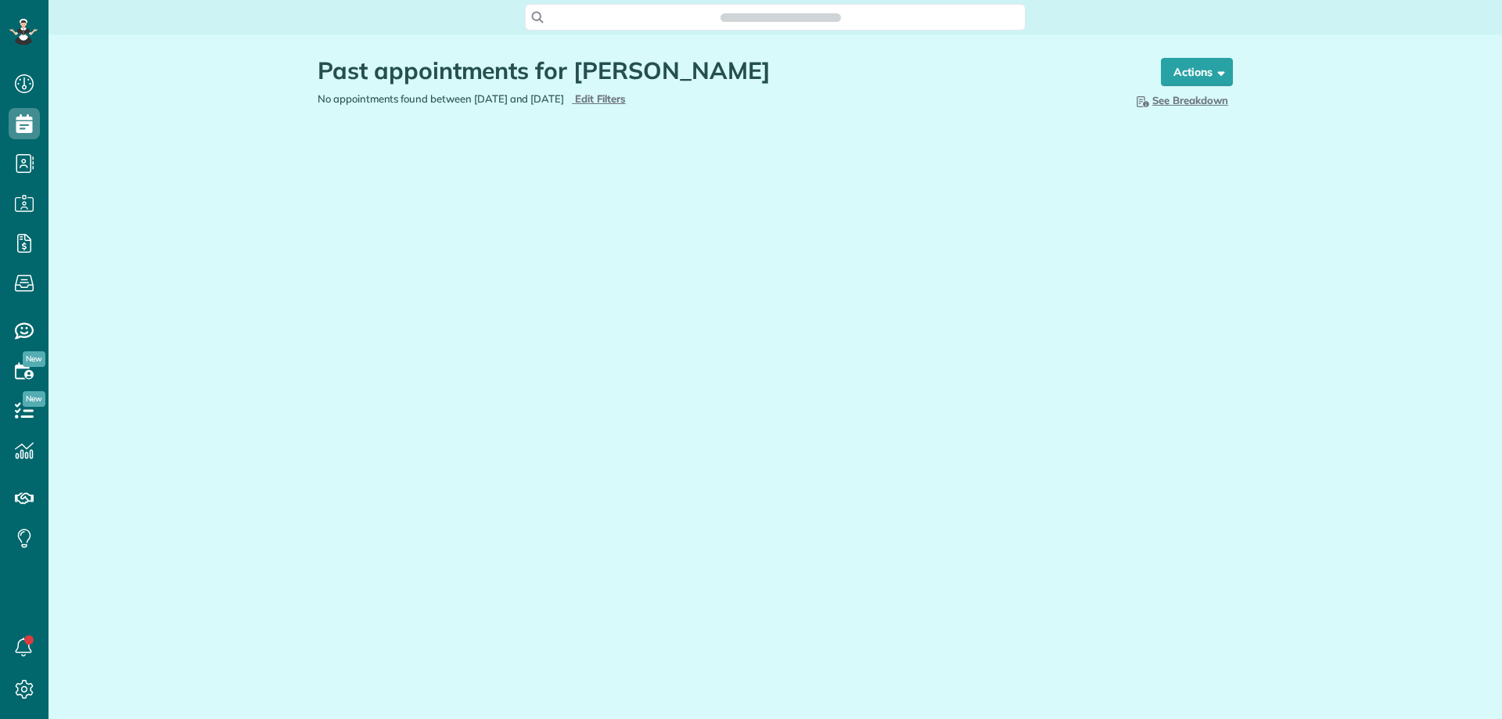
scroll to position [7, 7]
click at [626, 99] on span "Edit Filters" at bounding box center [600, 98] width 51 height 13
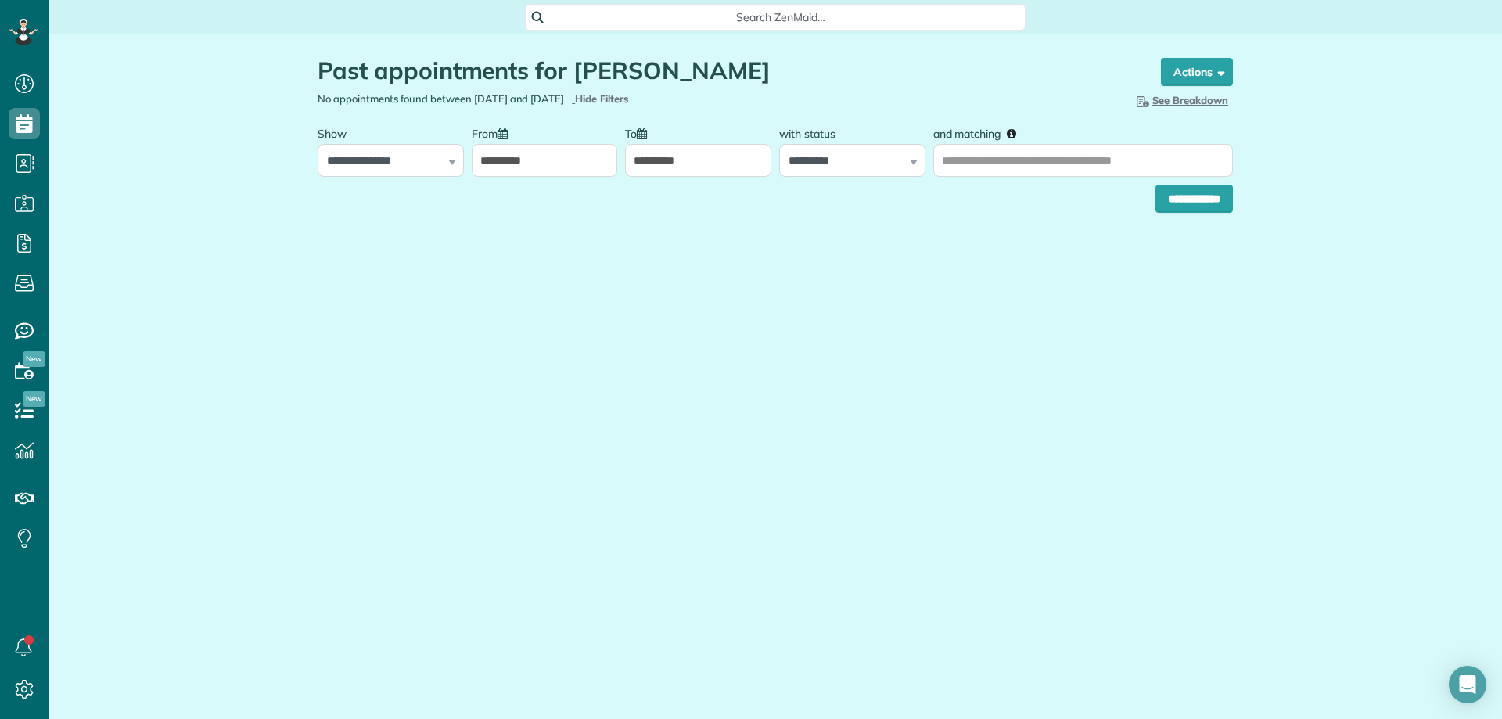
click at [552, 166] on input "**********" at bounding box center [545, 160] width 146 height 33
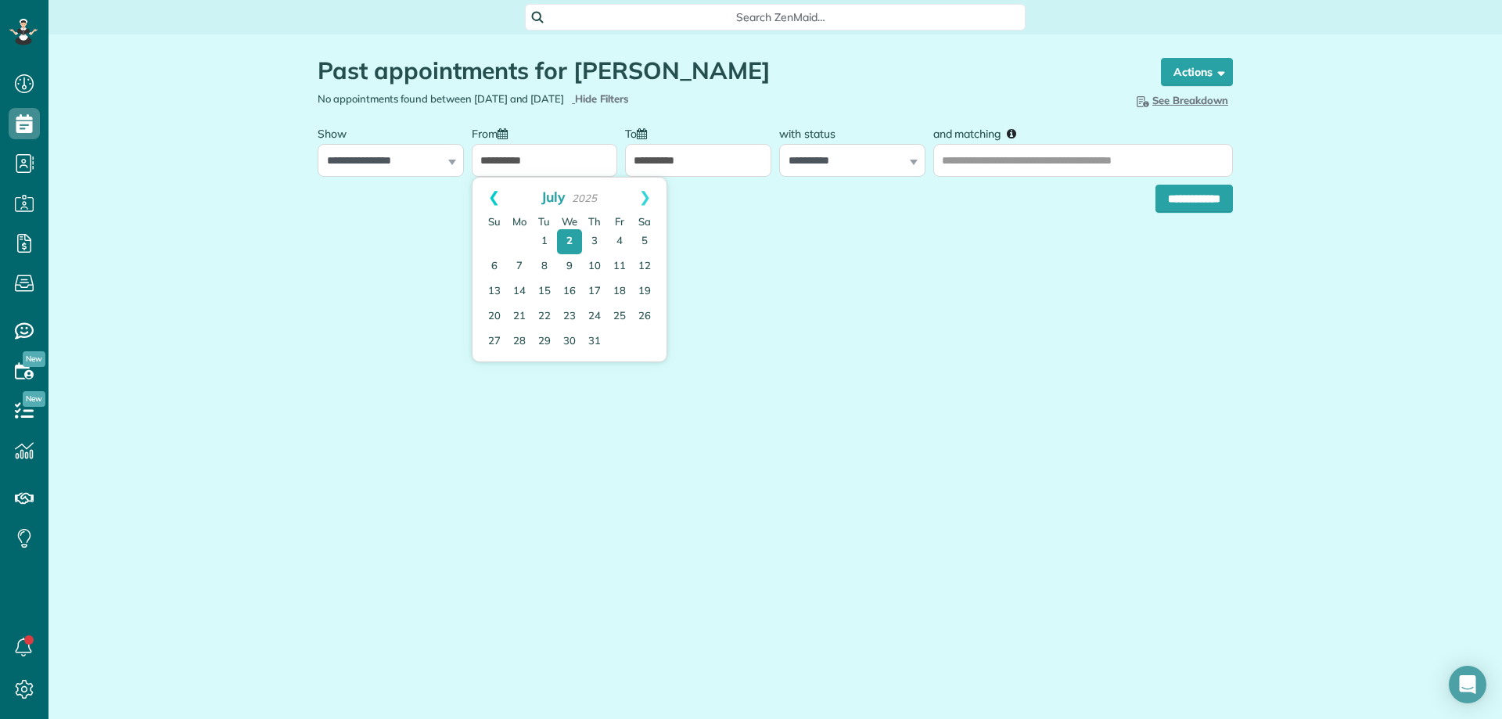
click at [498, 199] on link "Prev" at bounding box center [494, 197] width 43 height 39
click at [498, 197] on link "Prev" at bounding box center [494, 197] width 43 height 39
click at [550, 243] on link "1" at bounding box center [544, 241] width 25 height 25
type input "**********"
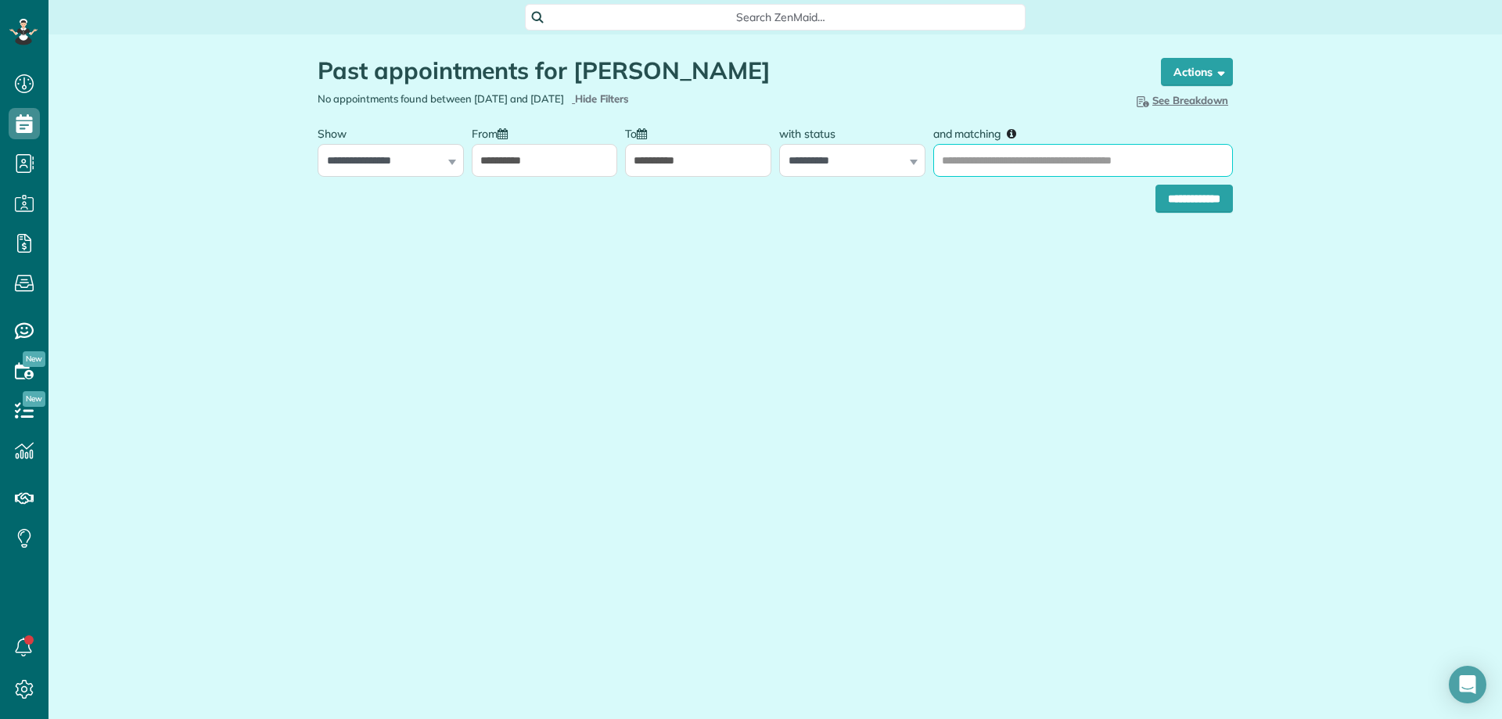
click at [1067, 145] on input "and matching" at bounding box center [1084, 160] width 300 height 33
type input "**********"
click at [1156, 185] on input "**********" at bounding box center [1194, 199] width 77 height 28
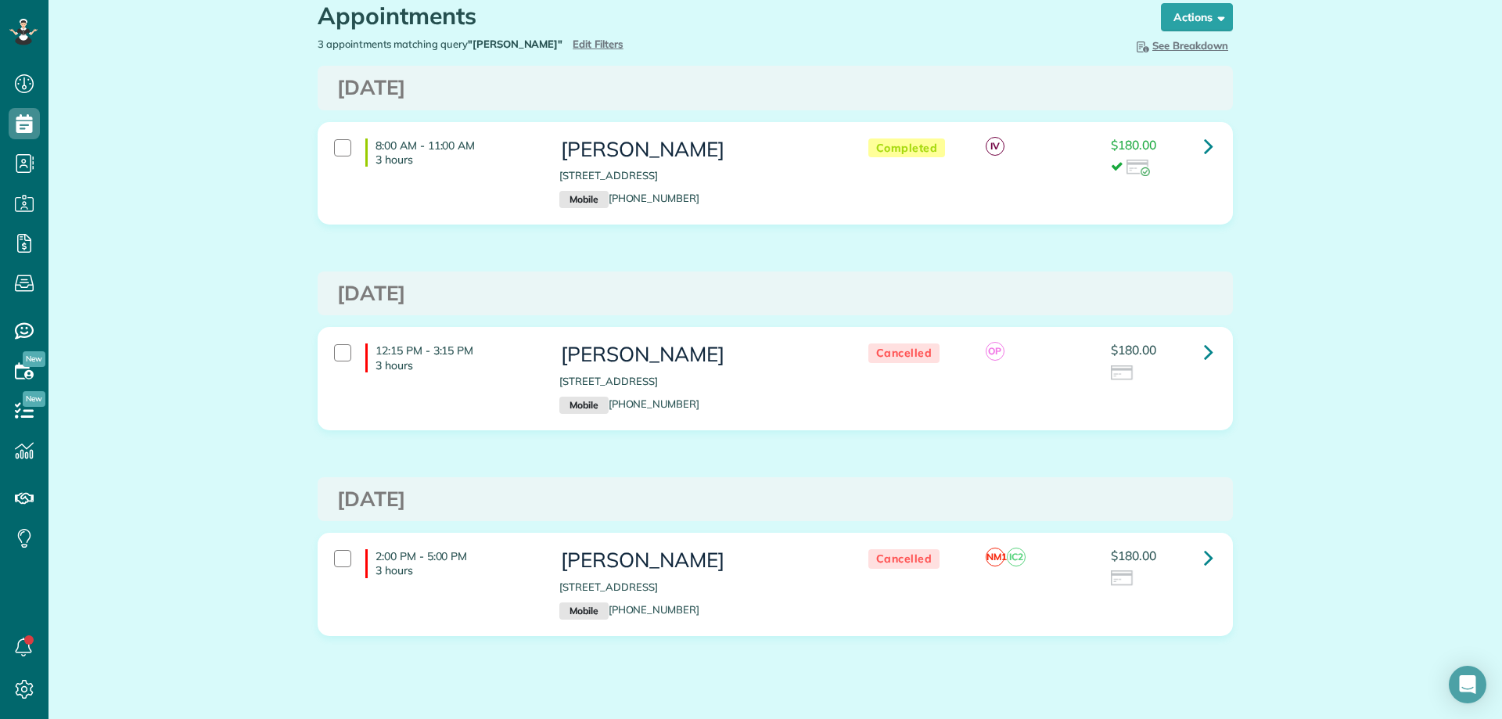
scroll to position [89, 0]
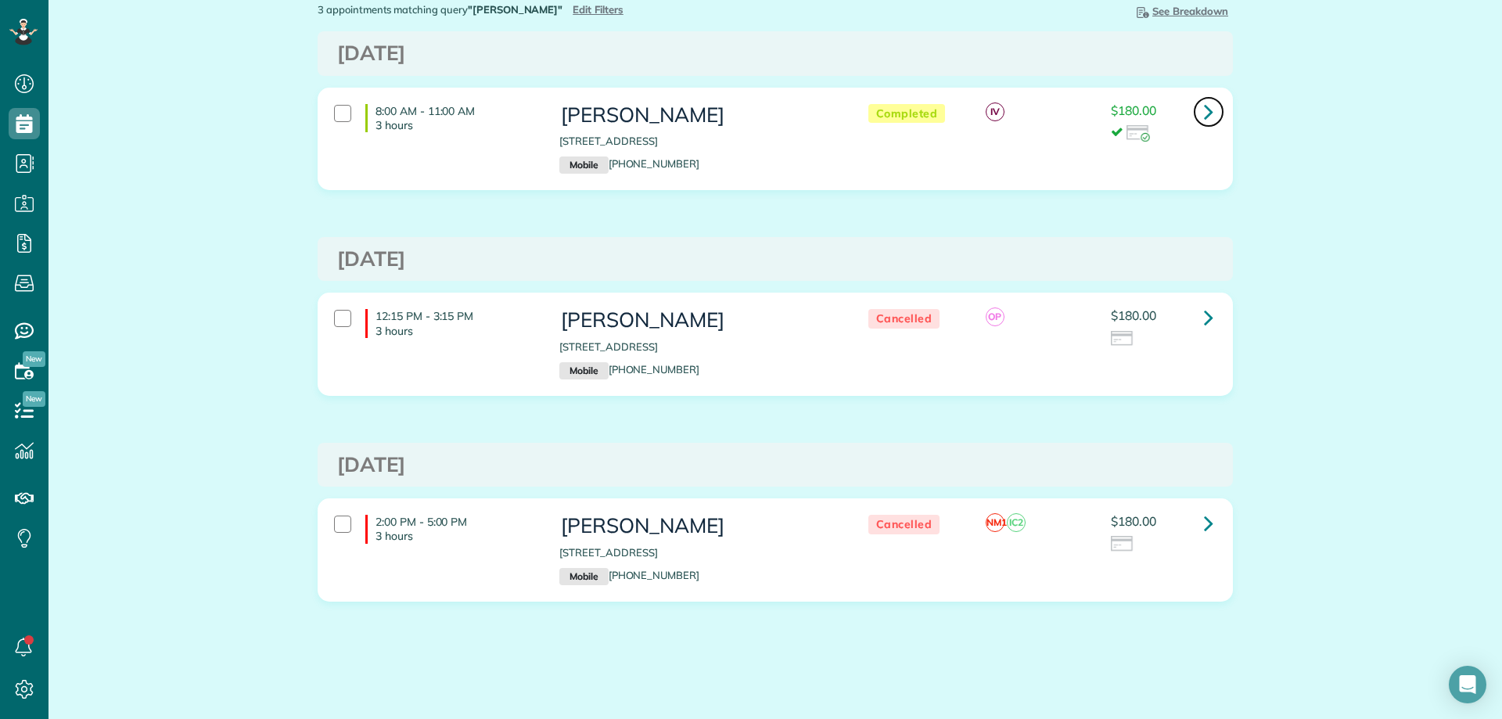
click at [1204, 103] on icon at bounding box center [1208, 111] width 9 height 27
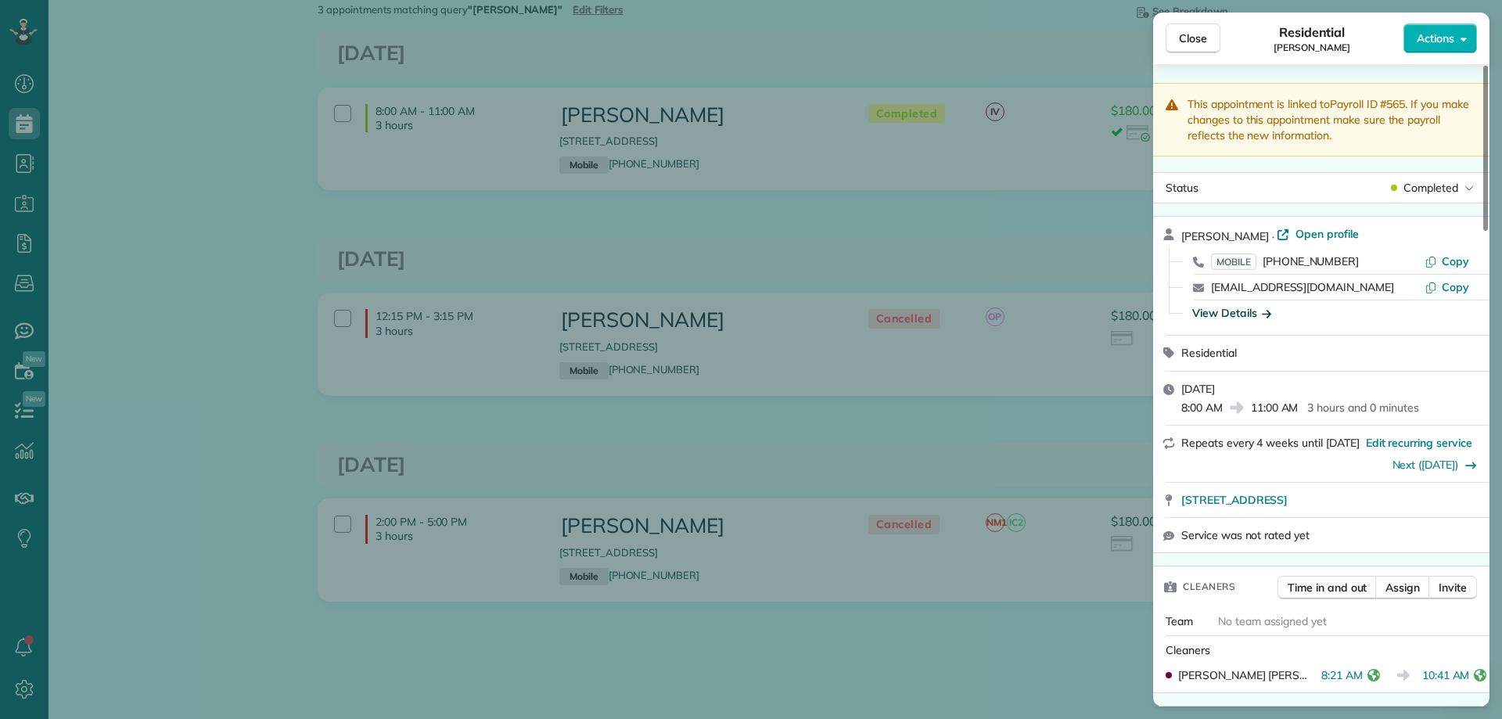
click at [1255, 312] on div "View Details" at bounding box center [1232, 313] width 79 height 16
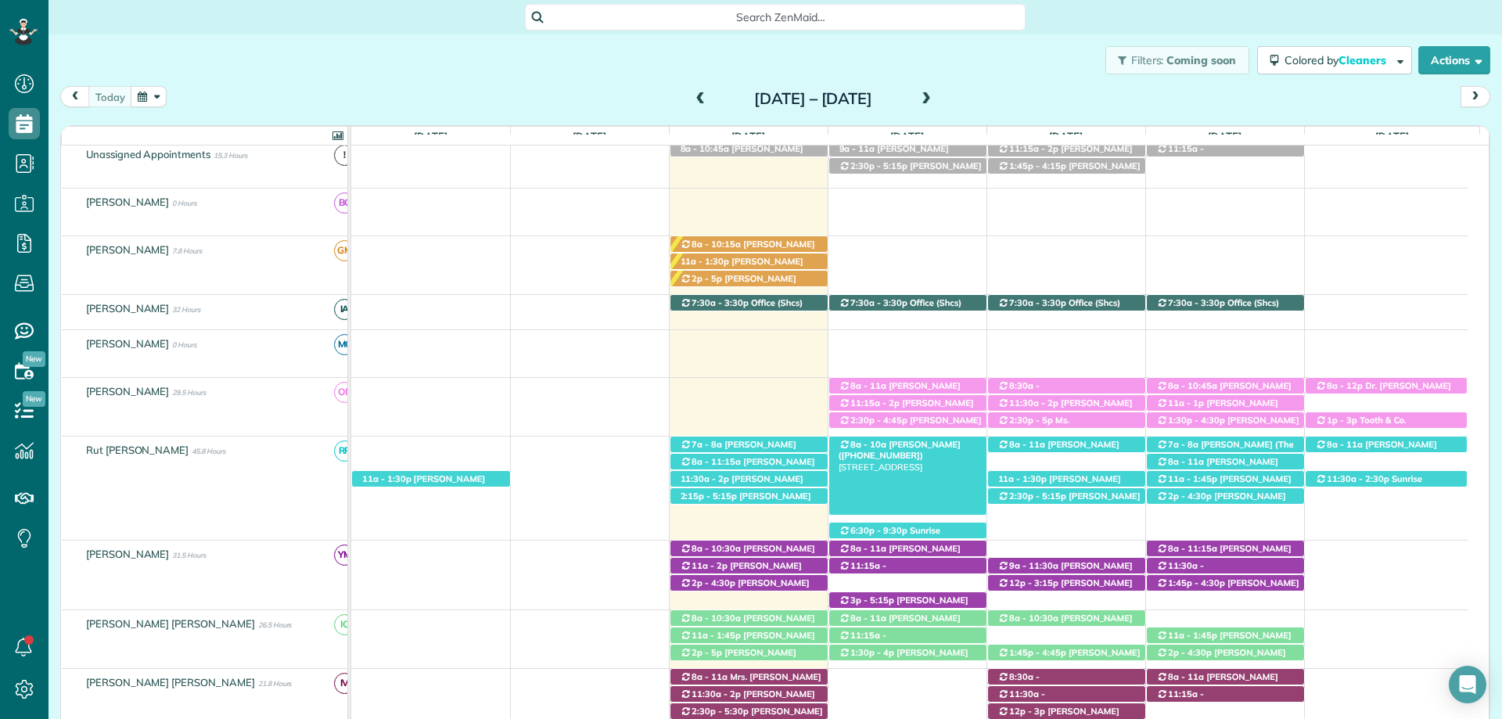
scroll to position [124, 0]
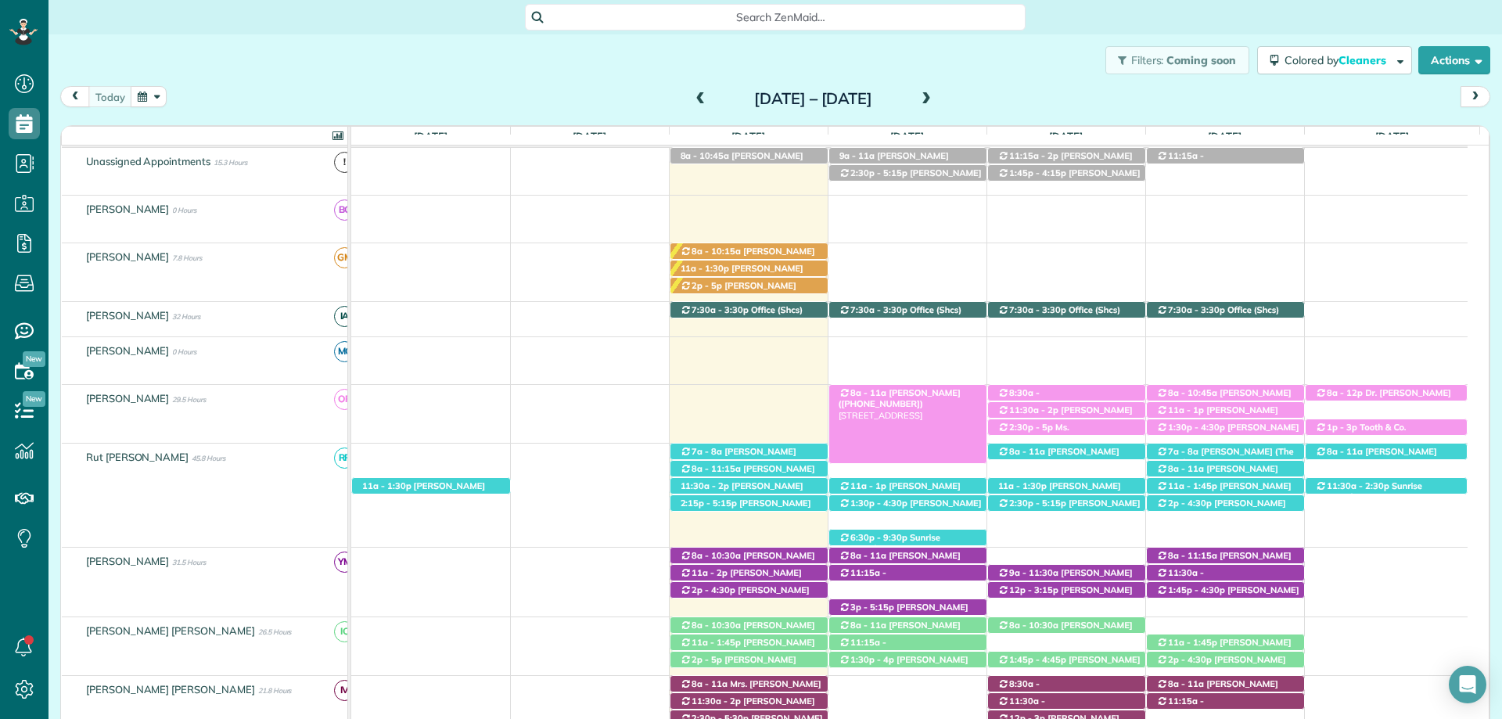
click at [941, 394] on div "8a - 11a Becky Ryland (+13346958559) 11961 Magnolia Springs Highway - Magnolia …" at bounding box center [907, 393] width 157 height 16
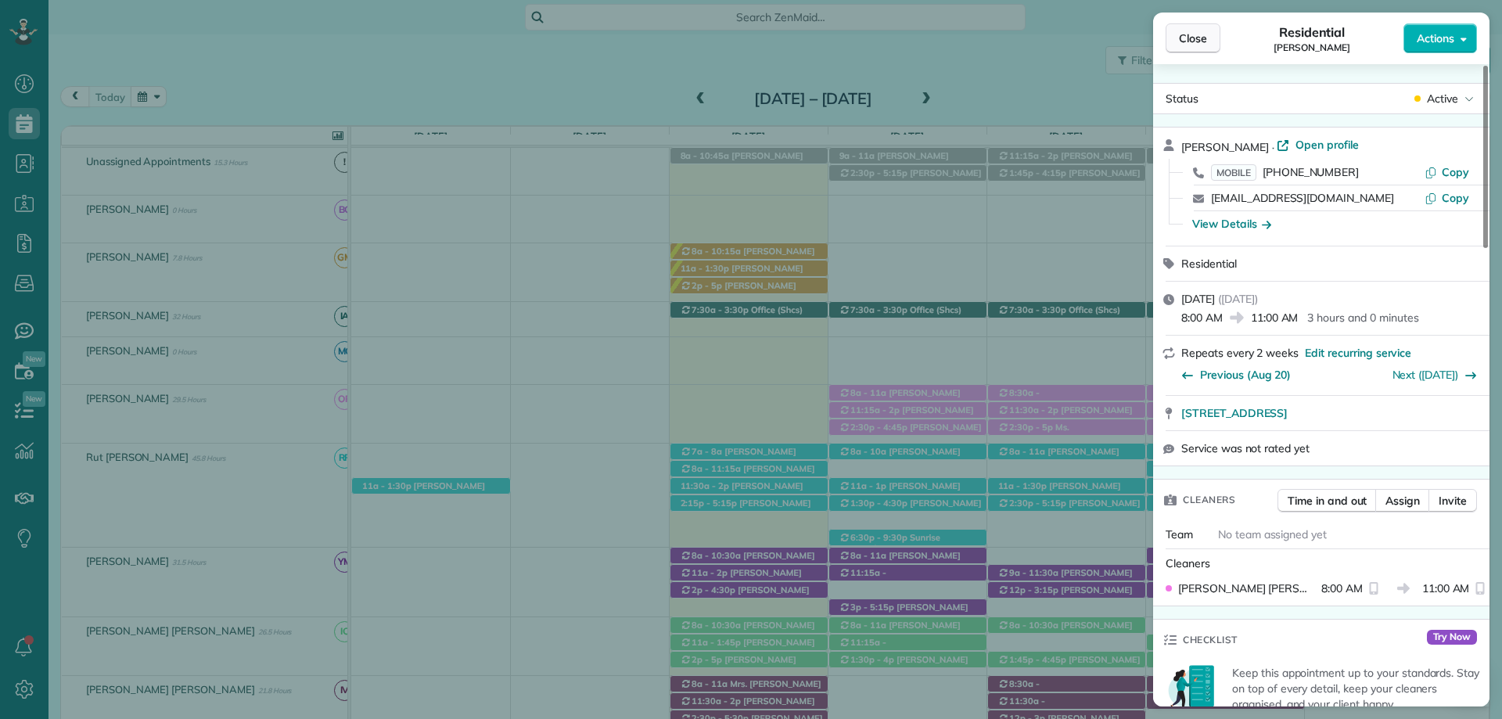
click at [1187, 37] on span "Close" at bounding box center [1193, 39] width 28 height 16
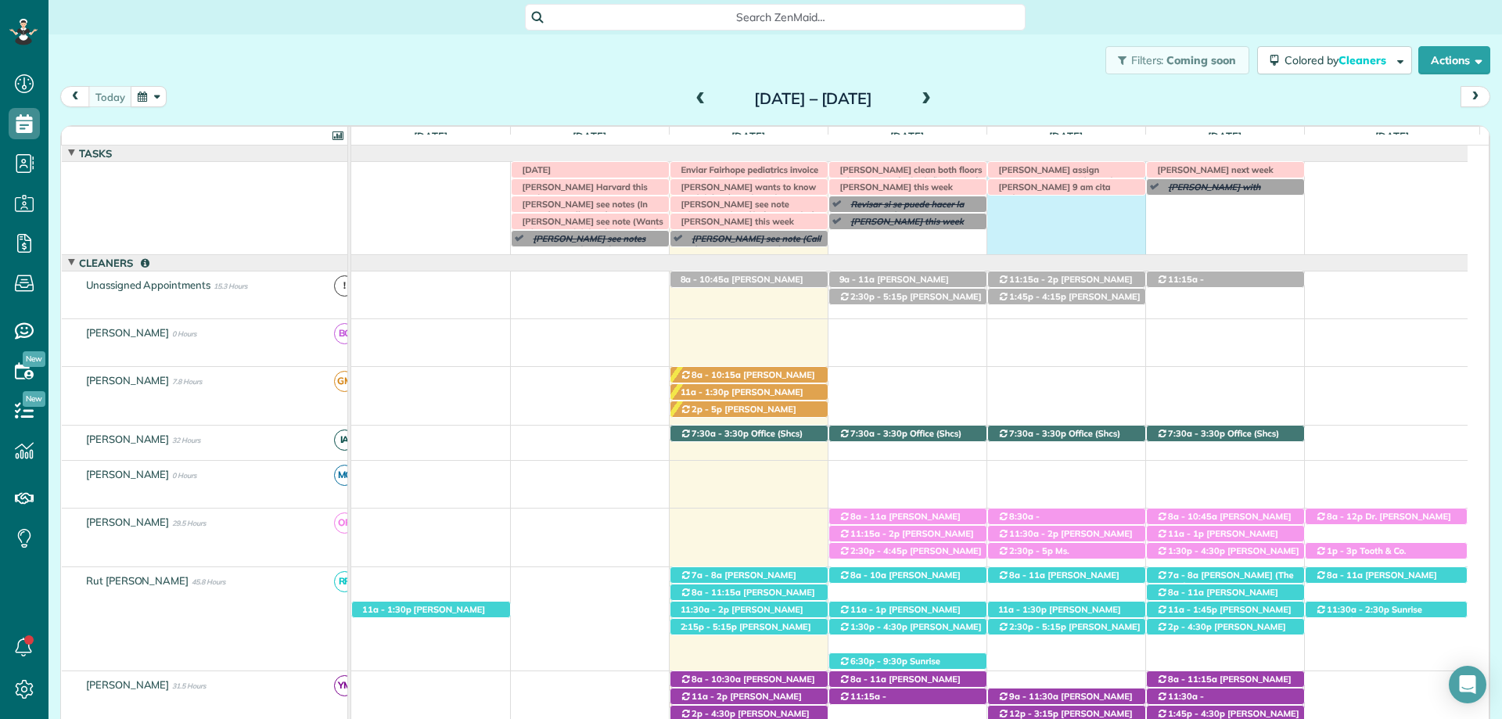
click at [1005, 202] on div "LABOR DAY Susie clark assign Irma with another cleaner Revisar si se puede hace…" at bounding box center [909, 208] width 1117 height 92
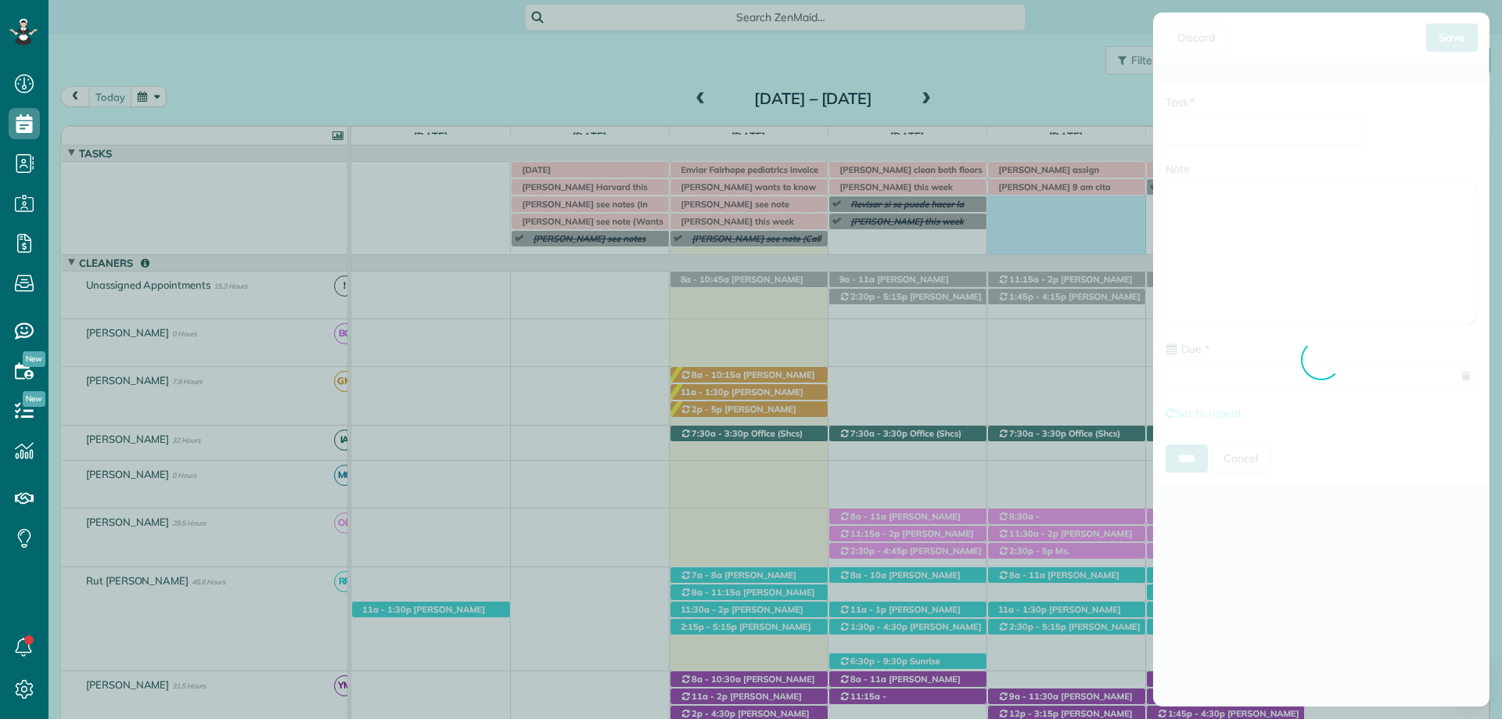
type input "**********"
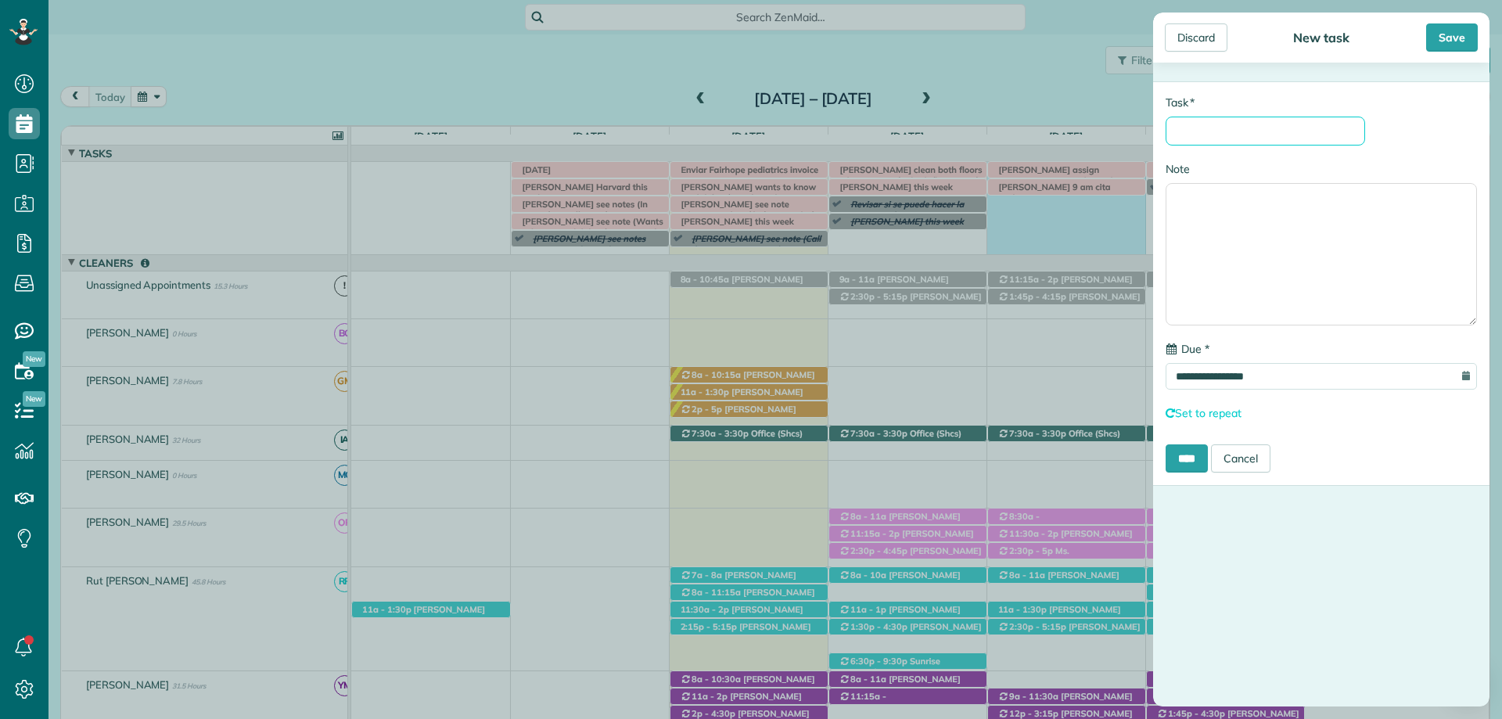
click at [1206, 125] on input "* Task" at bounding box center [1266, 131] width 200 height 29
type input "**********"
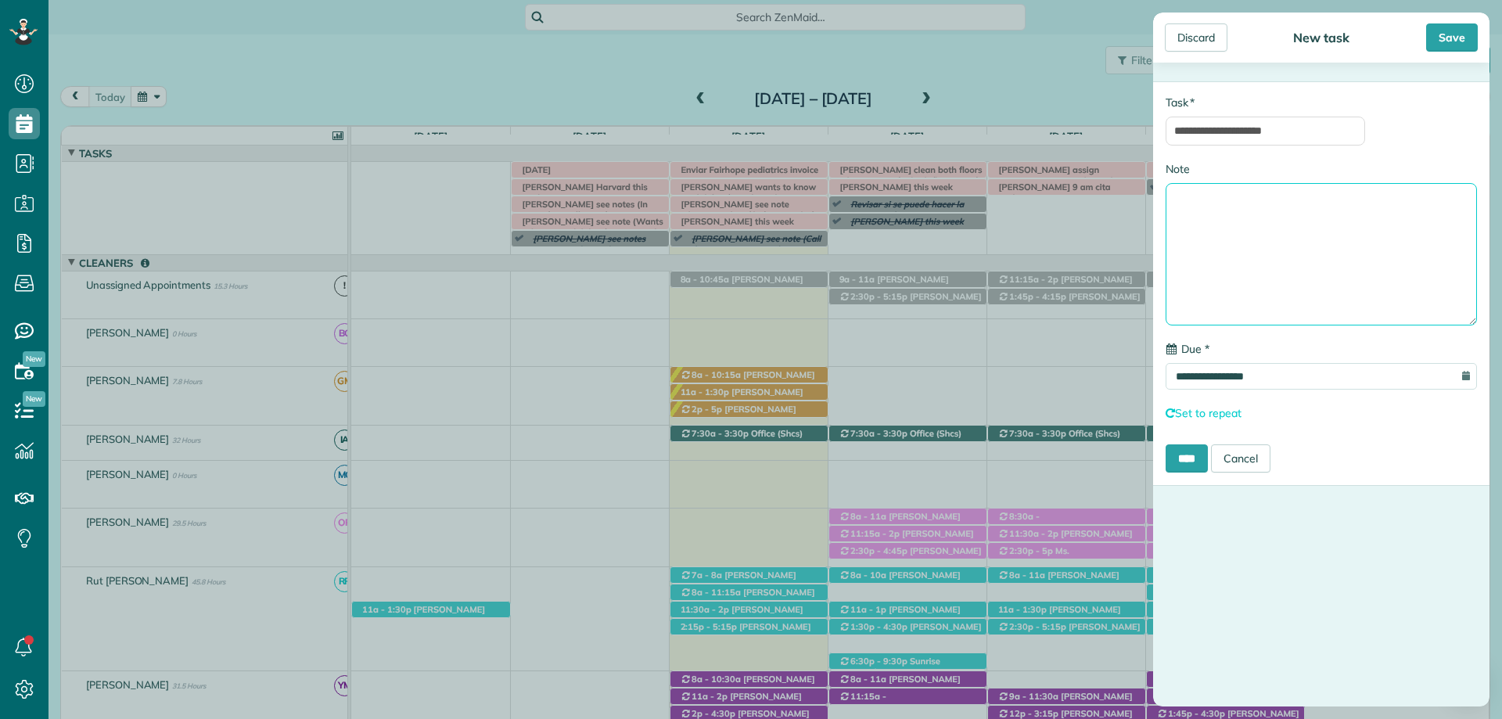
click at [1247, 213] on textarea "Note" at bounding box center [1321, 254] width 311 height 142
type textarea "**********"
click at [1440, 34] on div "Save" at bounding box center [1453, 37] width 52 height 28
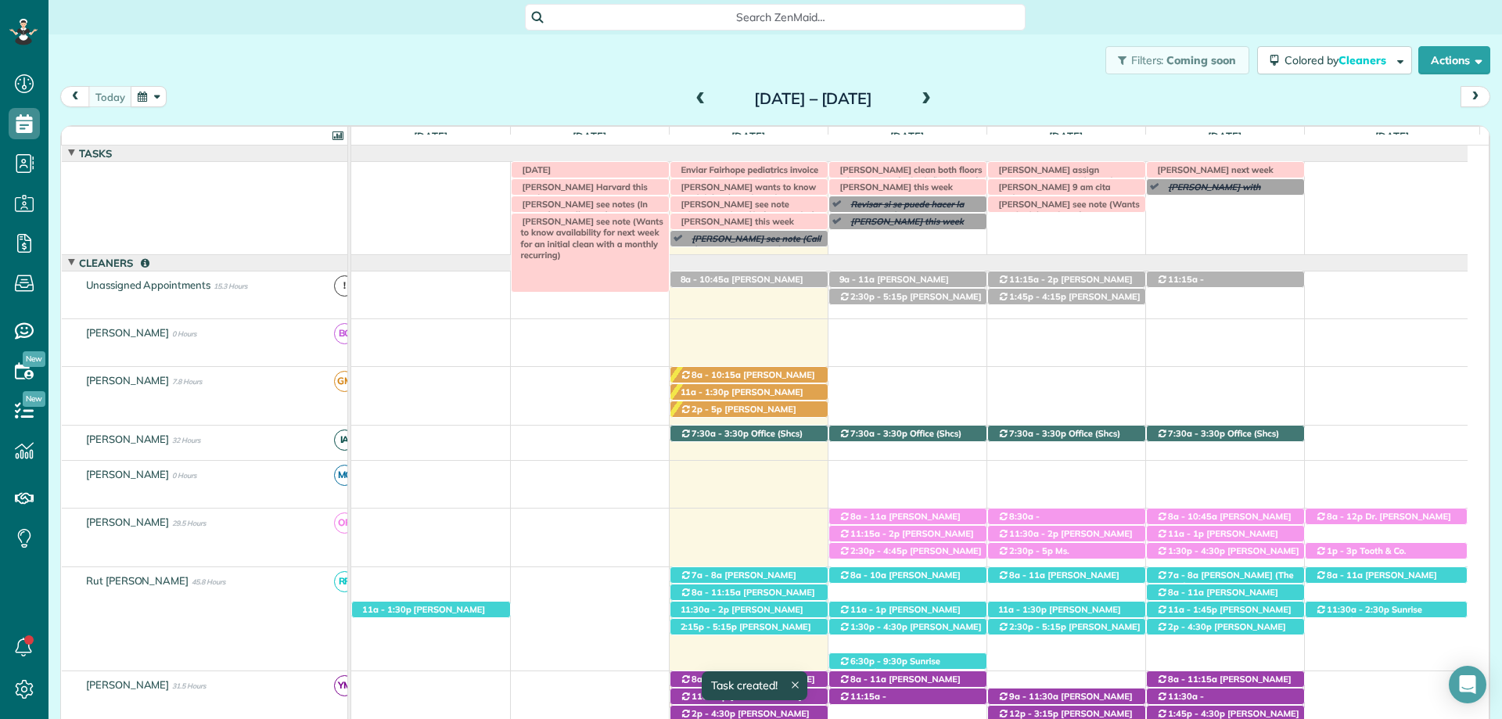
click at [623, 219] on span "[PERSON_NAME] see note (Wants to know availability for next week for an initial…" at bounding box center [589, 238] width 149 height 45
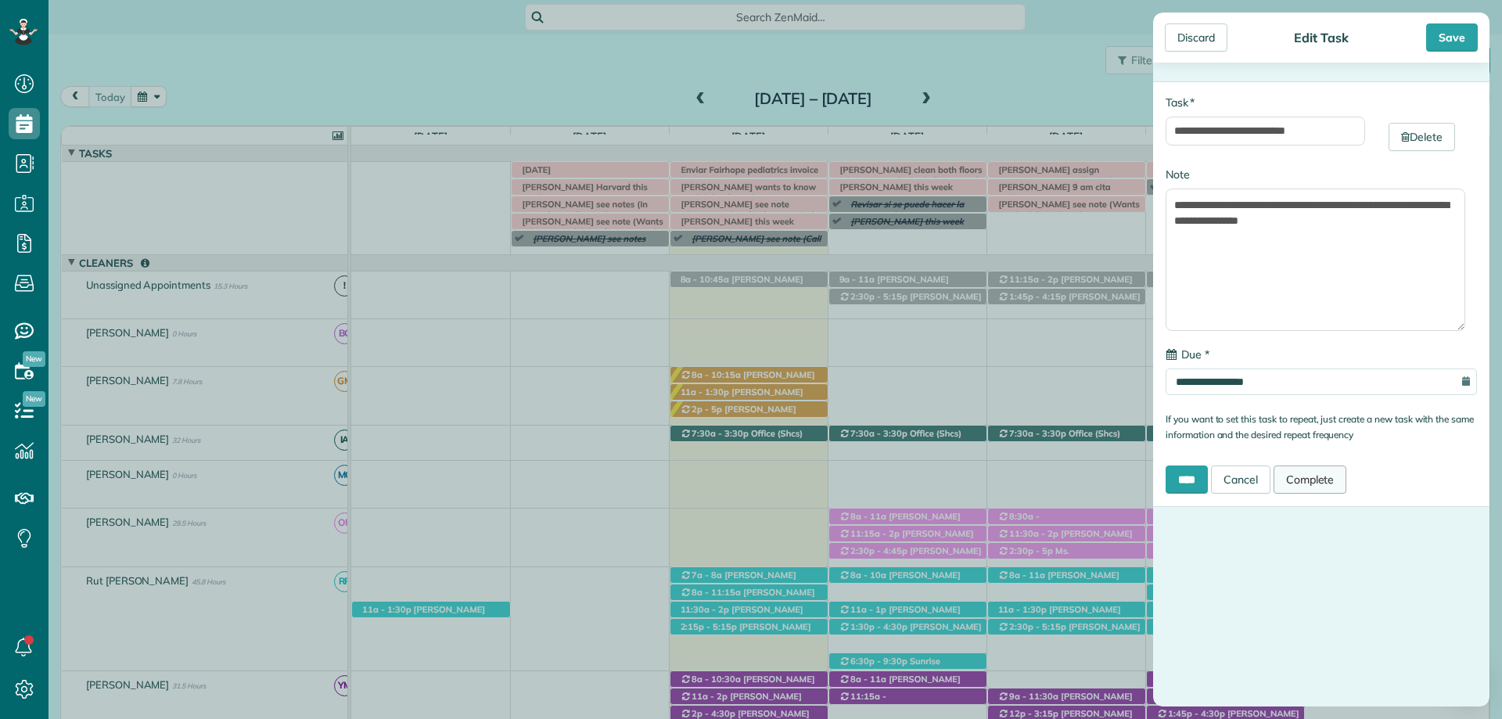
click at [1316, 474] on link "Complete" at bounding box center [1311, 480] width 74 height 28
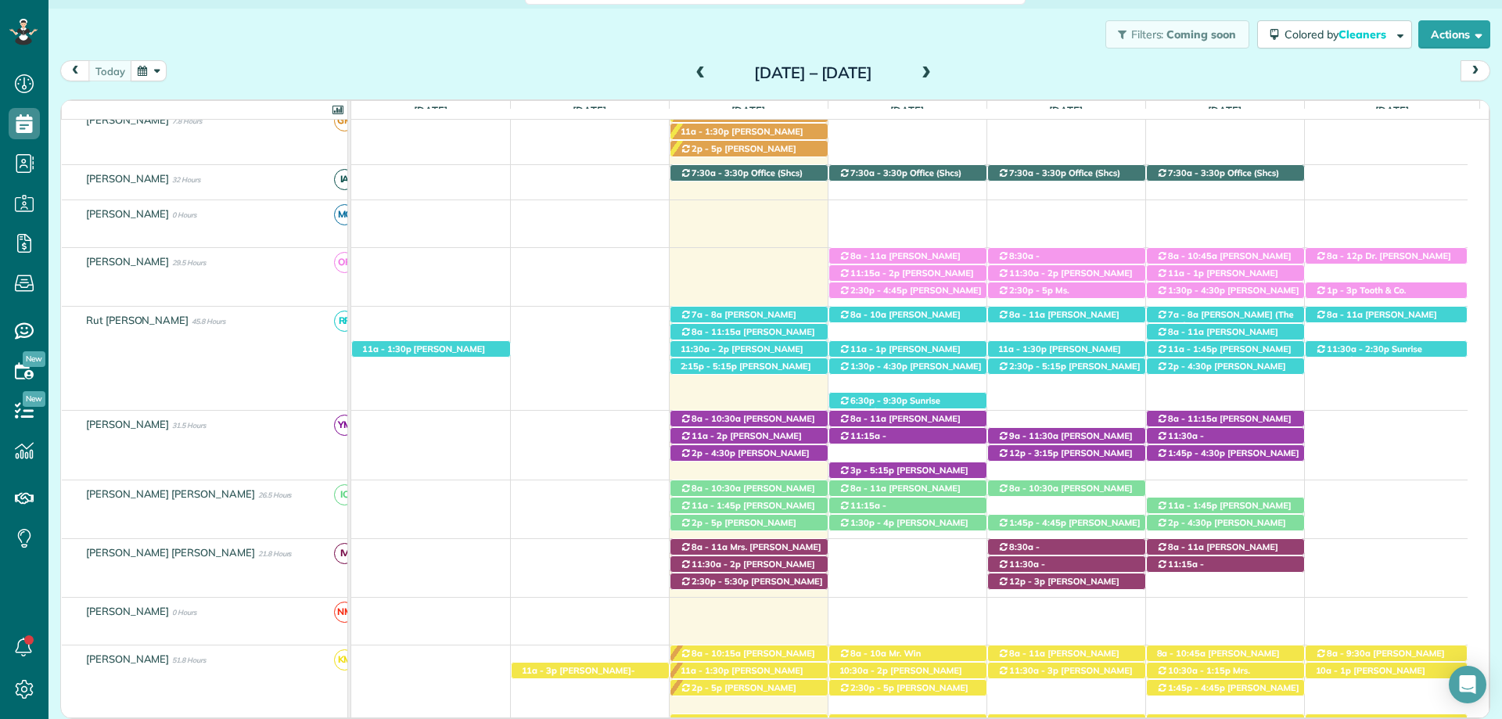
scroll to position [391, 0]
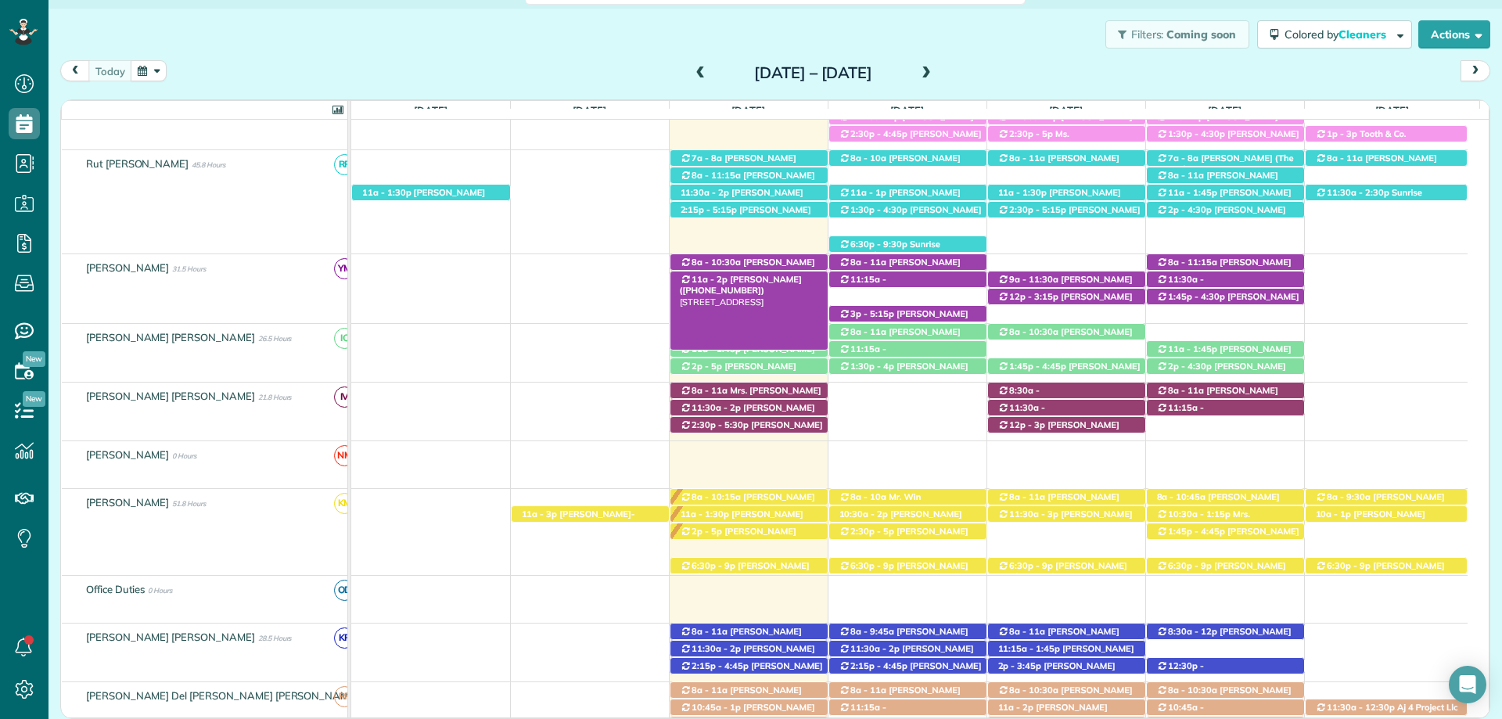
click at [771, 273] on div "11a - 2p Danny Clayton (+12563900286) 305 Poplar Place - Fairhope, AL, 36532" at bounding box center [749, 280] width 157 height 16
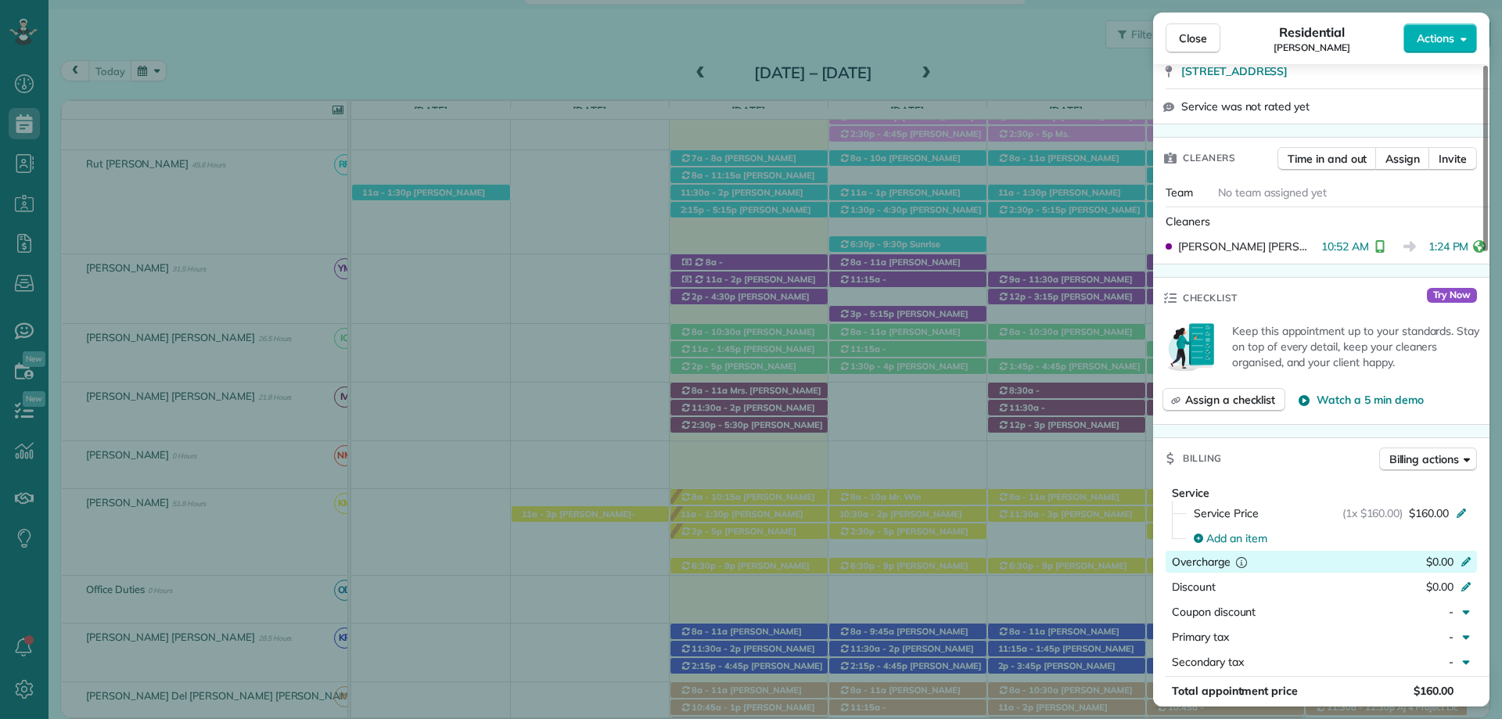
scroll to position [473, 0]
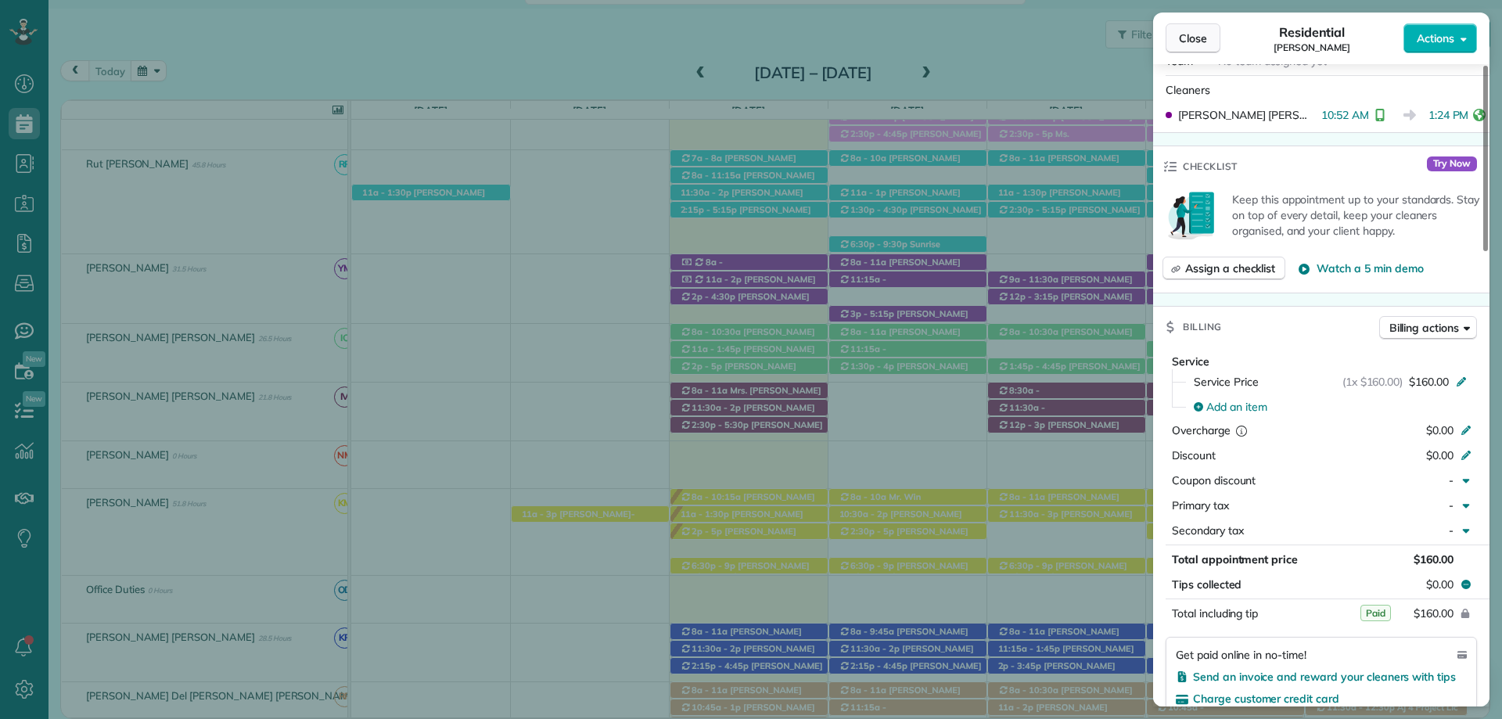
click at [1189, 41] on span "Close" at bounding box center [1193, 39] width 28 height 16
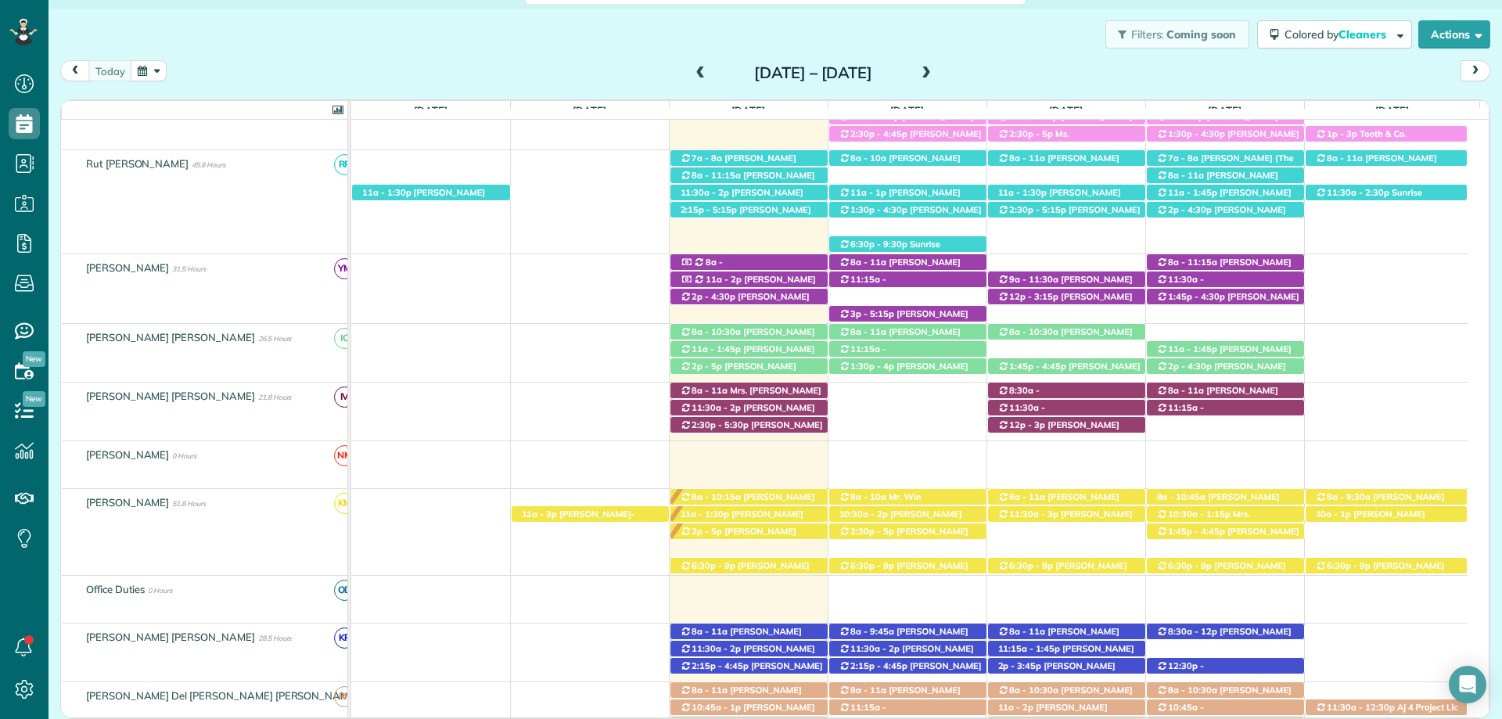
scroll to position [548, 0]
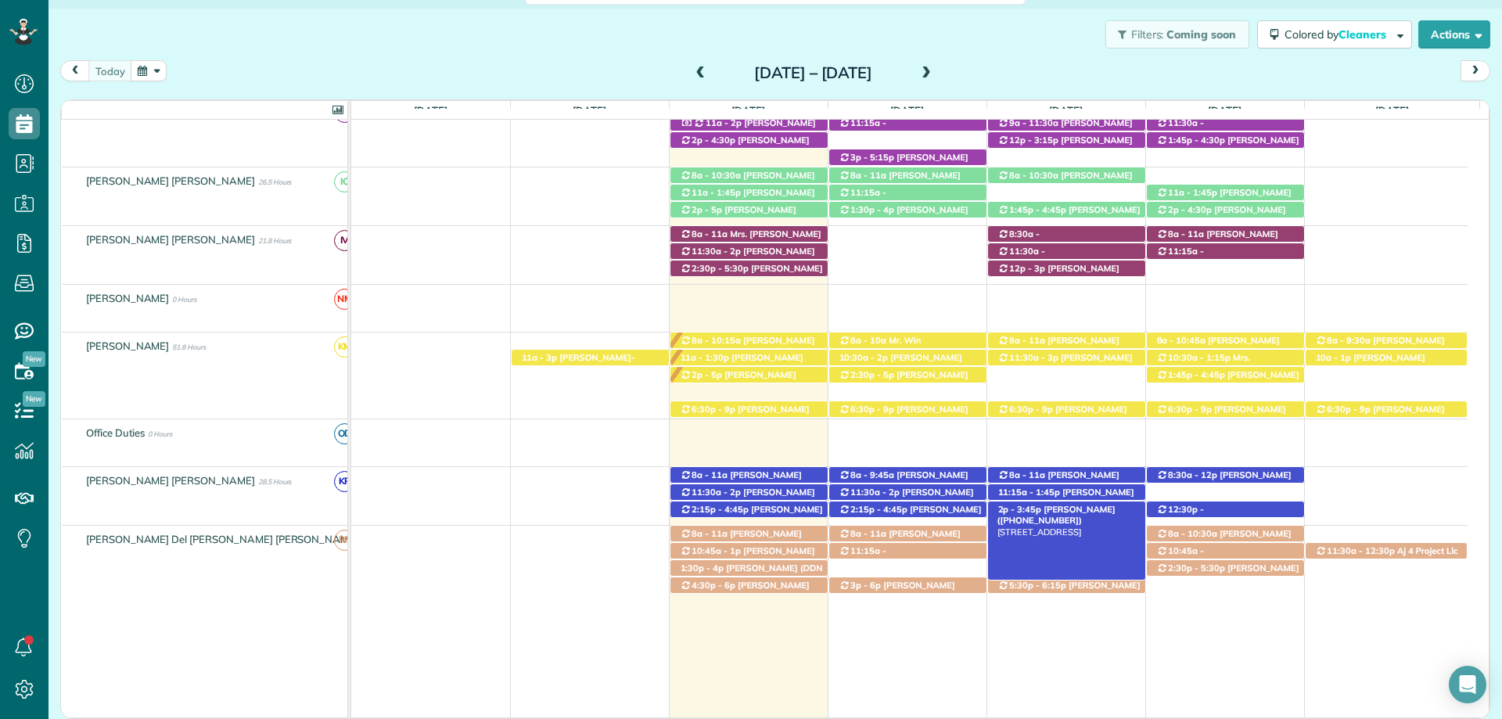
click at [1107, 509] on span "Pamela Chandlers (+12518236260)" at bounding box center [1057, 515] width 118 height 22
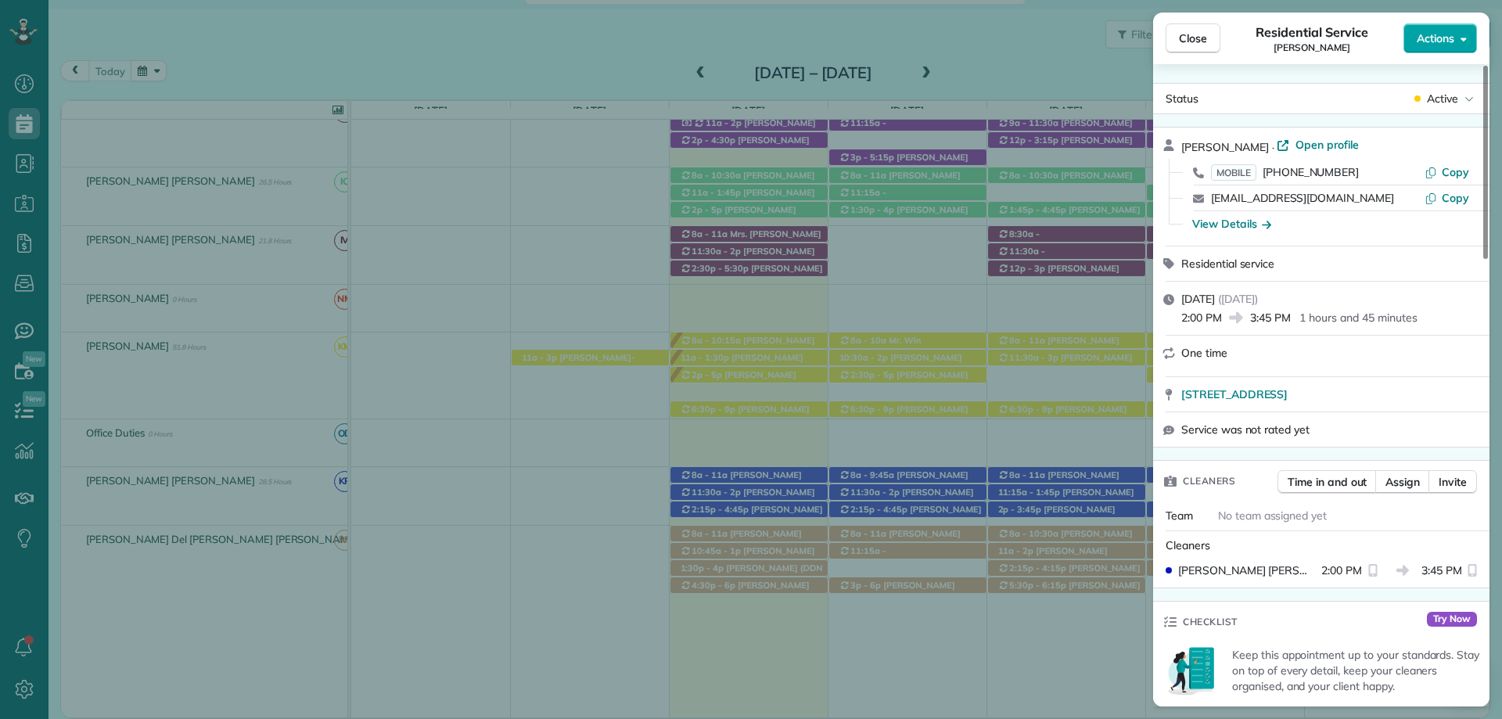
click at [1441, 41] on span "Actions" at bounding box center [1436, 39] width 38 height 16
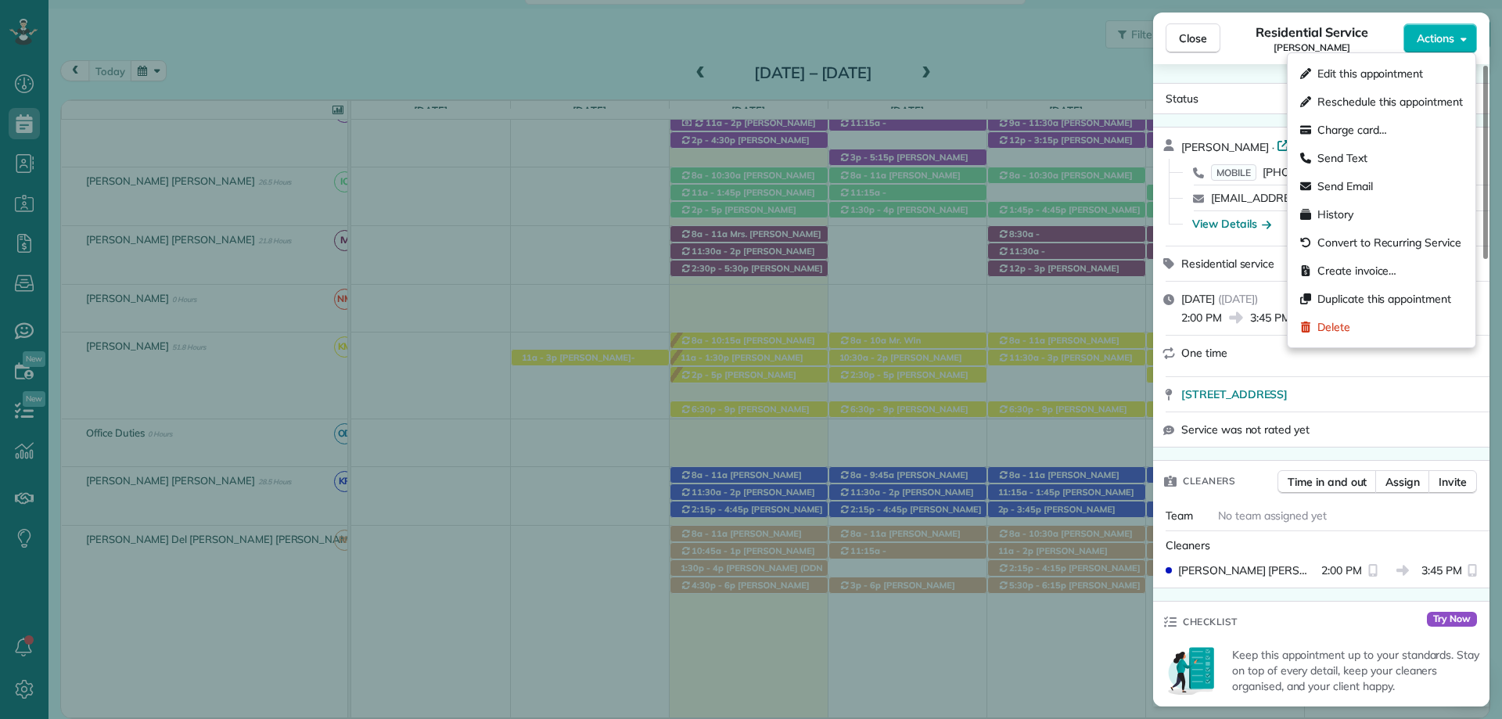
click at [1262, 40] on span "Residential Service" at bounding box center [1312, 32] width 112 height 19
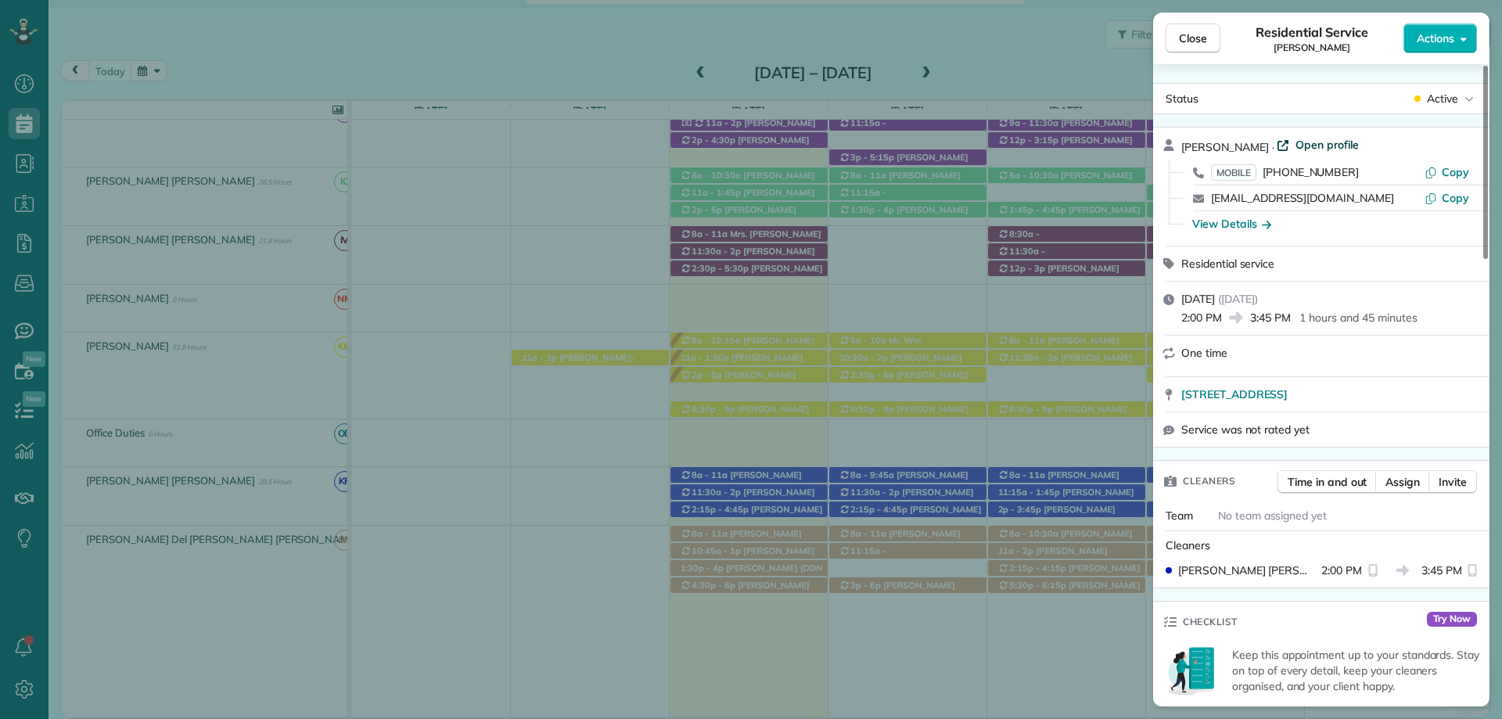
click at [1345, 147] on span "Open profile" at bounding box center [1327, 145] width 63 height 16
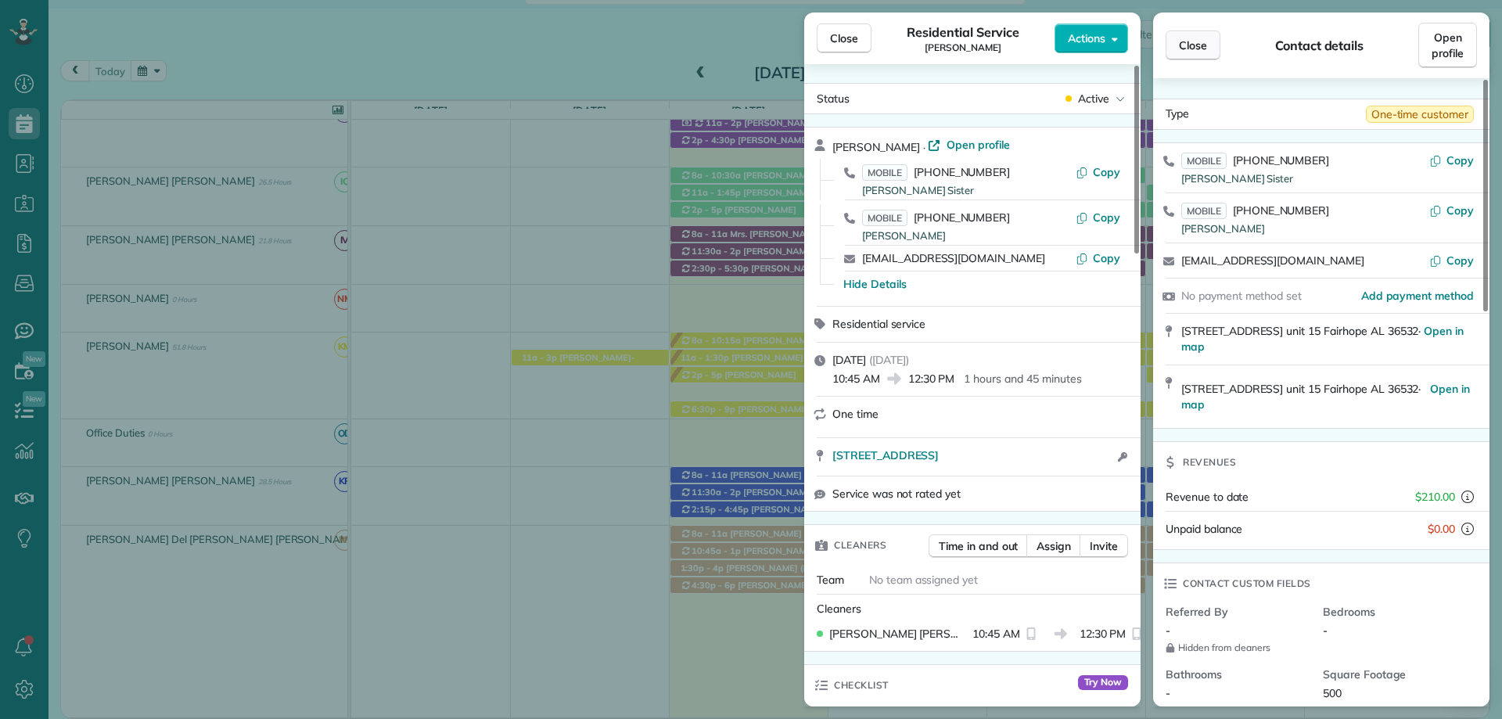
click at [1200, 54] on button "Close" at bounding box center [1193, 46] width 55 height 30
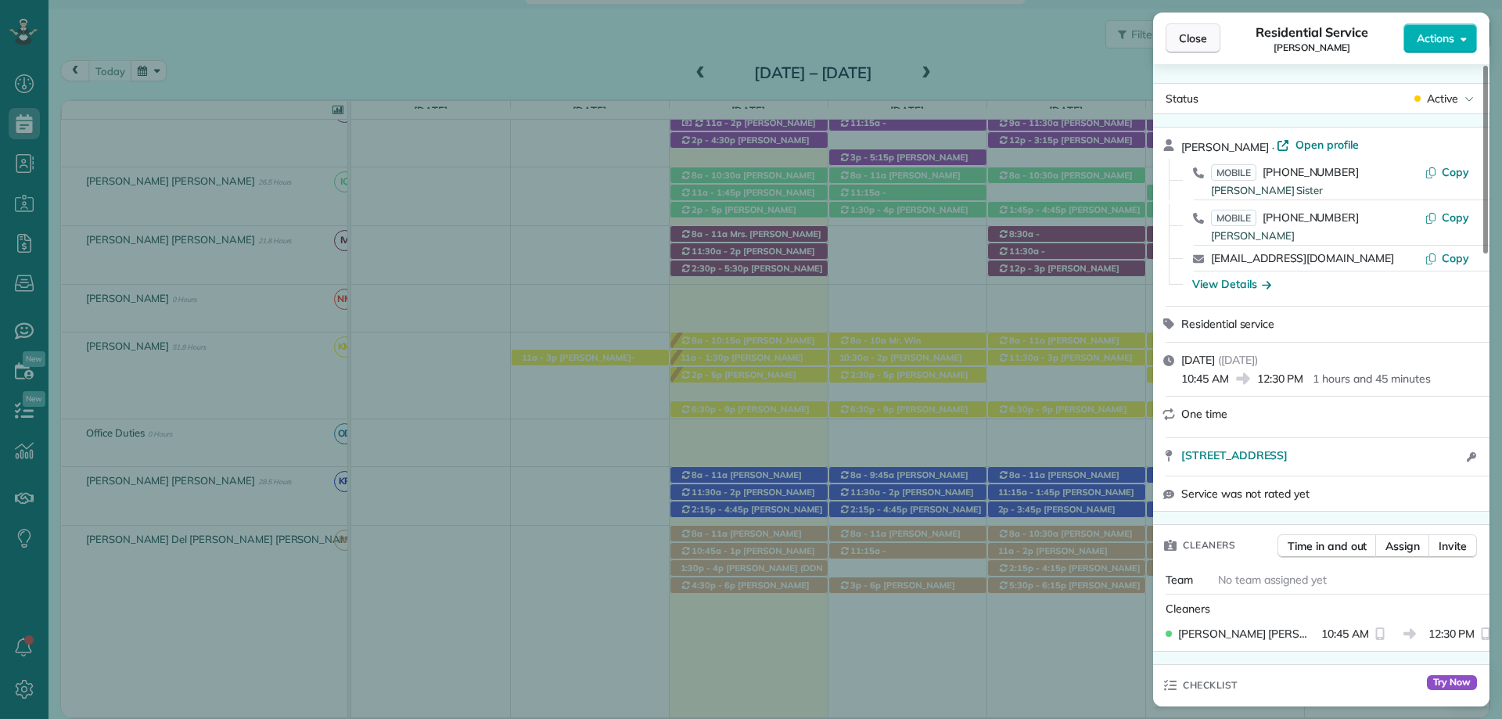
click at [1199, 45] on span "Close" at bounding box center [1193, 39] width 28 height 16
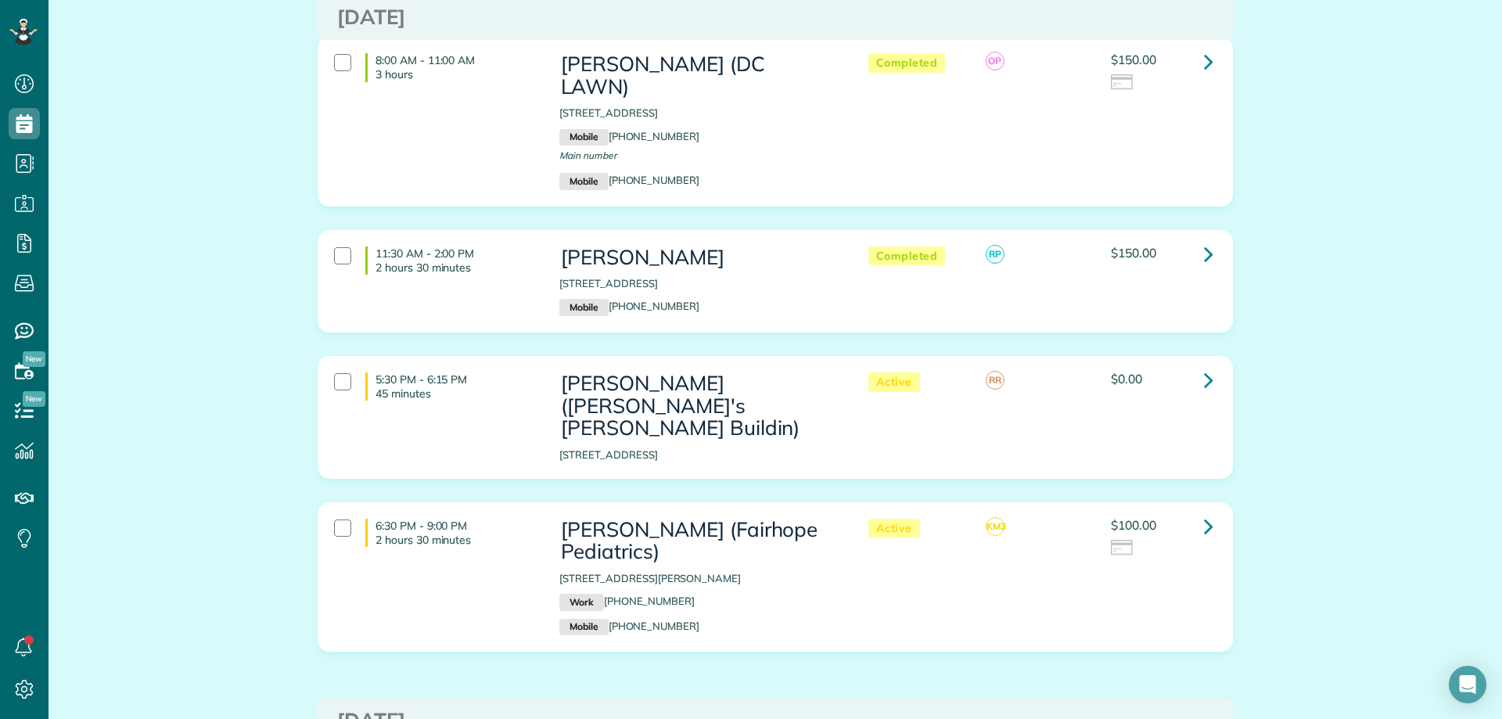
scroll to position [1096, 0]
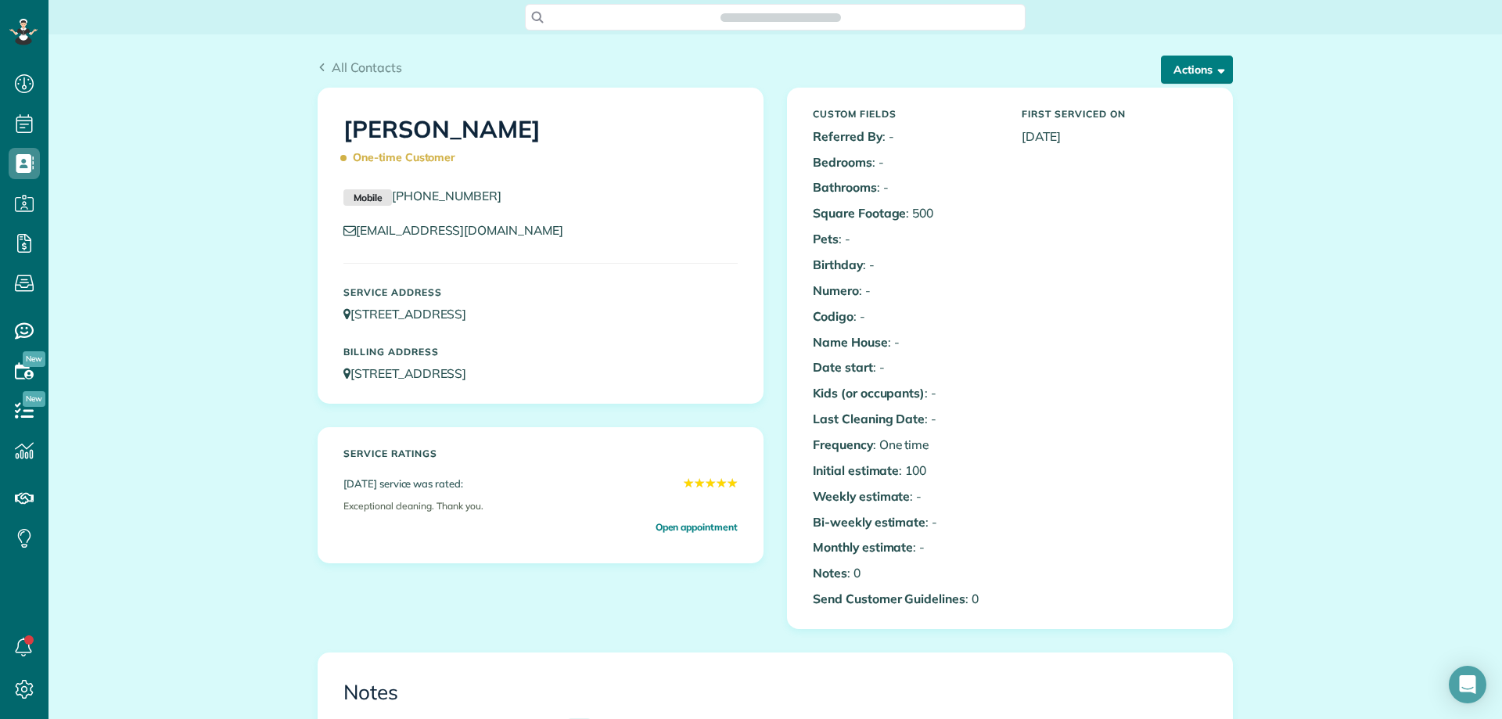
click at [1182, 59] on button "Actions" at bounding box center [1197, 70] width 72 height 28
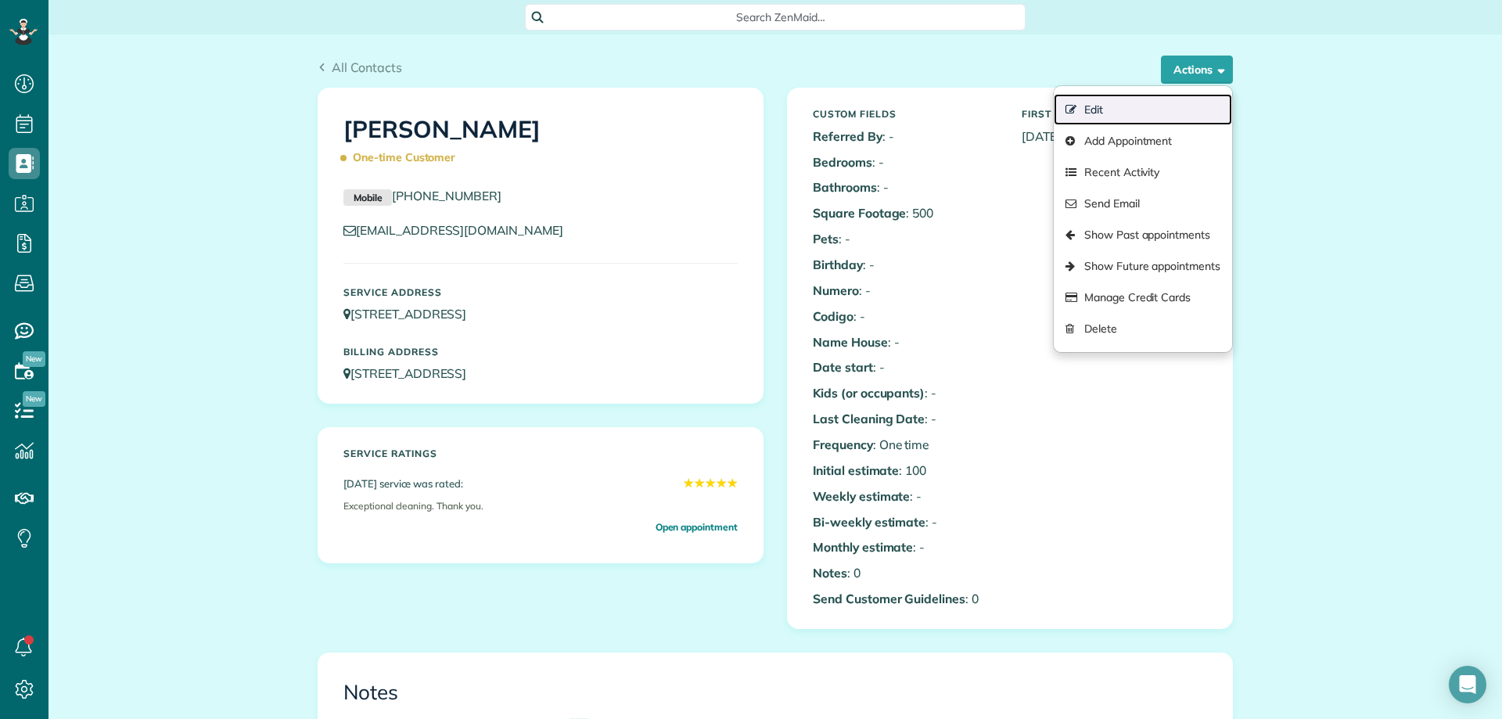
click at [1120, 114] on link "Edit" at bounding box center [1143, 109] width 178 height 31
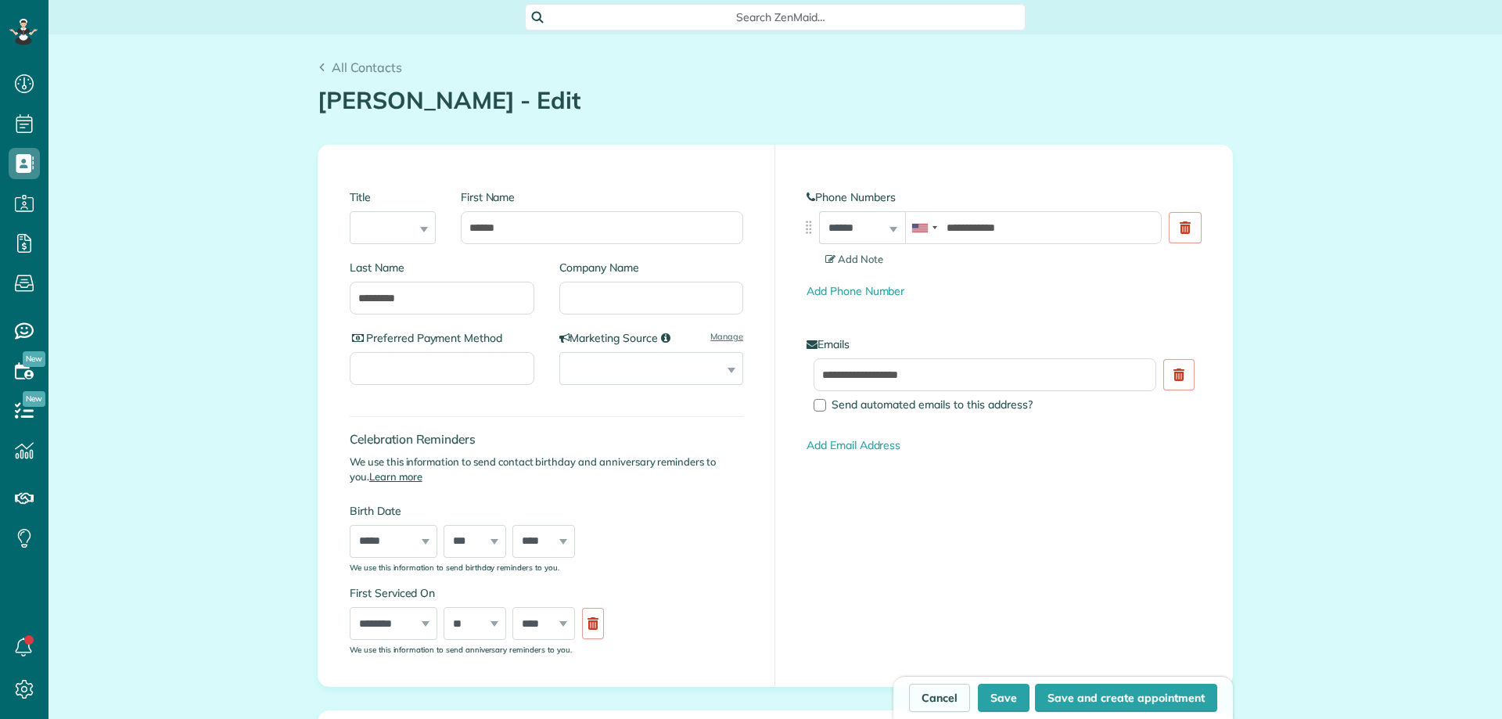
scroll to position [7, 7]
click at [977, 224] on input "**********" at bounding box center [1033, 227] width 257 height 33
drag, startPoint x: 1318, startPoint y: 465, endPoint x: 1162, endPoint y: 329, distance: 206.3
click at [969, 228] on input "**********" at bounding box center [1033, 227] width 257 height 33
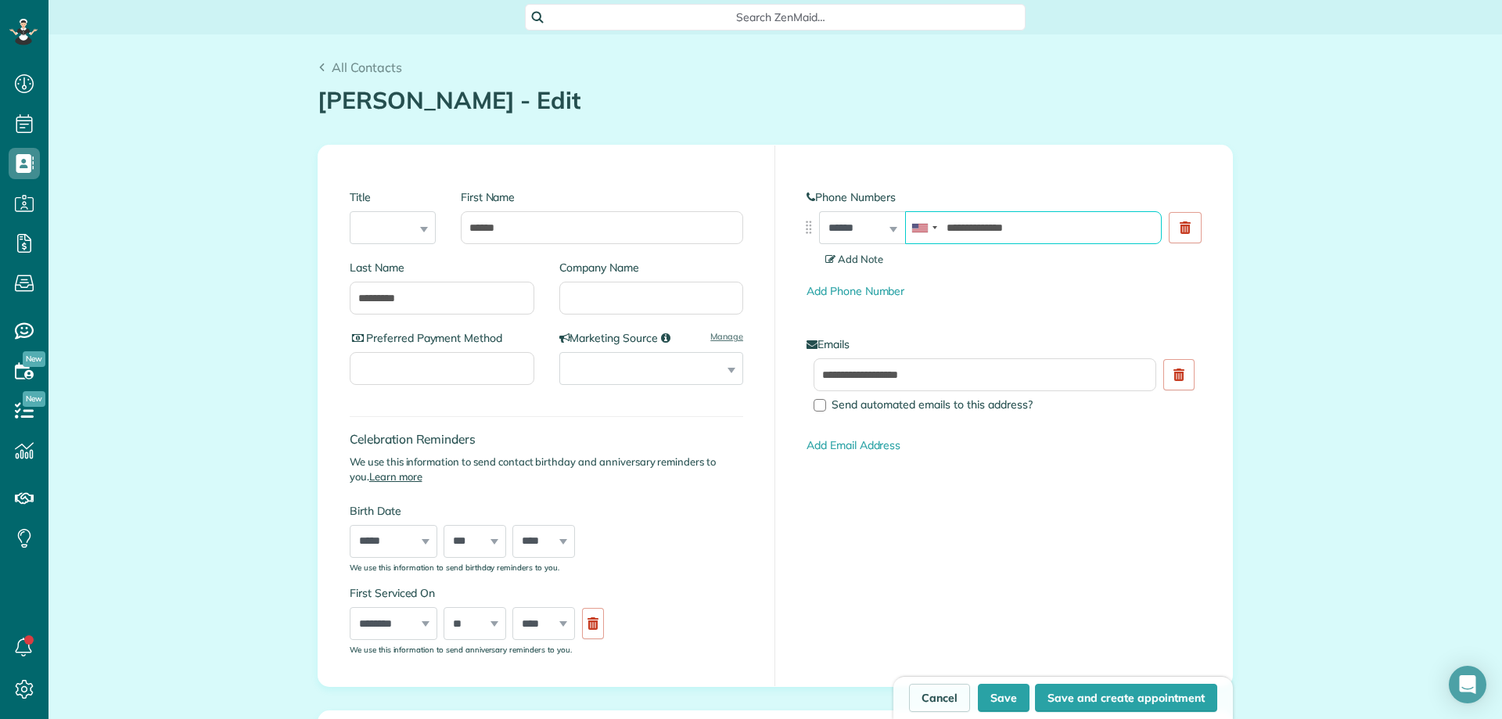
type input "**********"
click at [859, 257] on span "Add Note" at bounding box center [855, 259] width 58 height 13
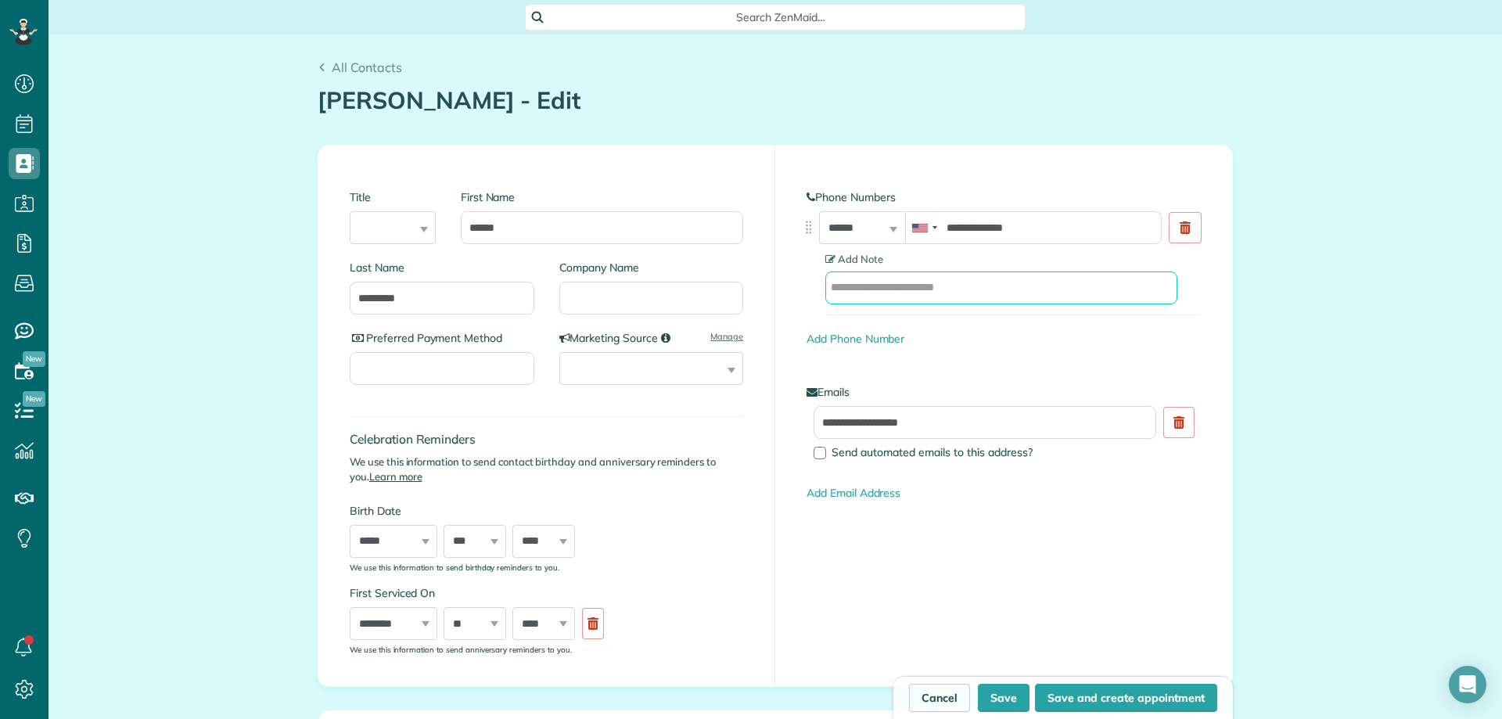
click at [922, 280] on input "text" at bounding box center [1002, 288] width 352 height 33
type input "**********"
click at [824, 333] on link "Add Phone Number" at bounding box center [856, 339] width 98 height 14
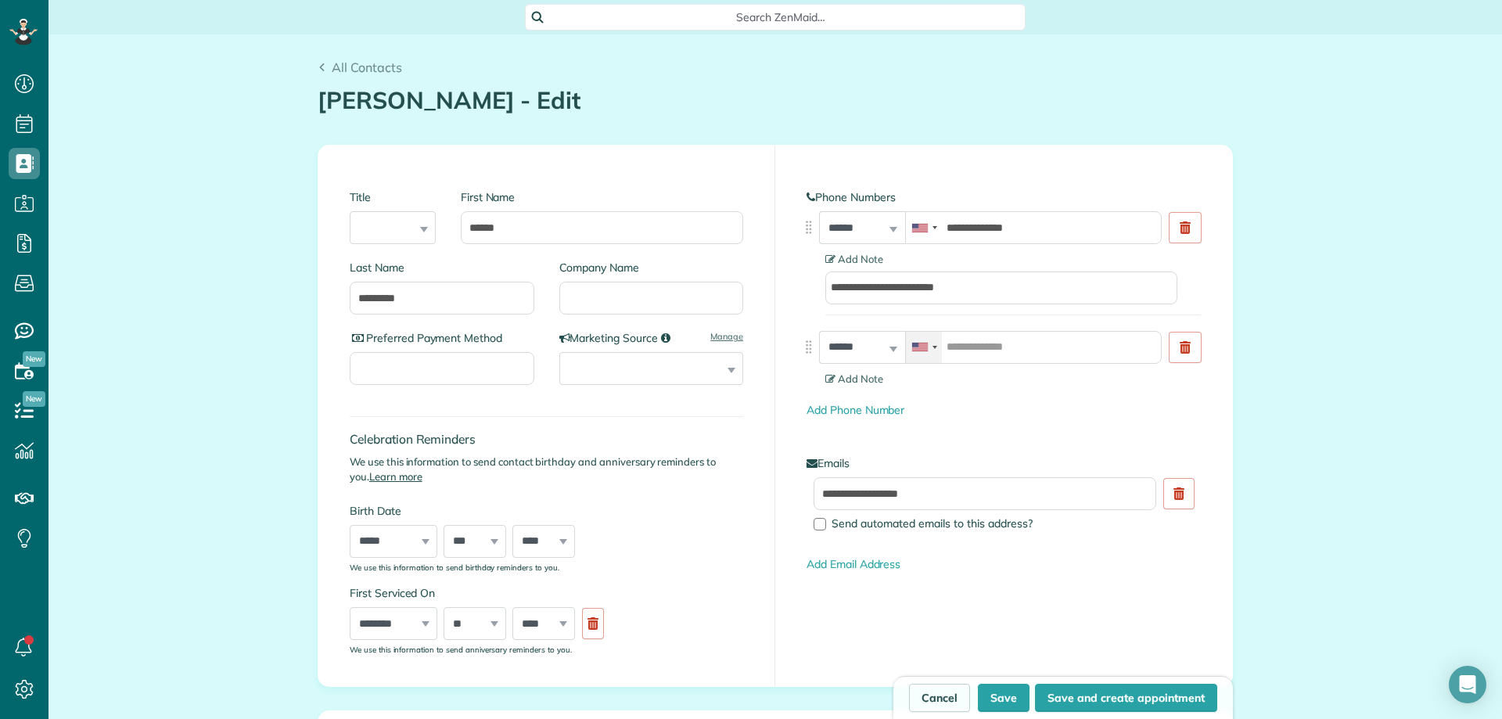
click at [930, 337] on div at bounding box center [924, 347] width 36 height 31
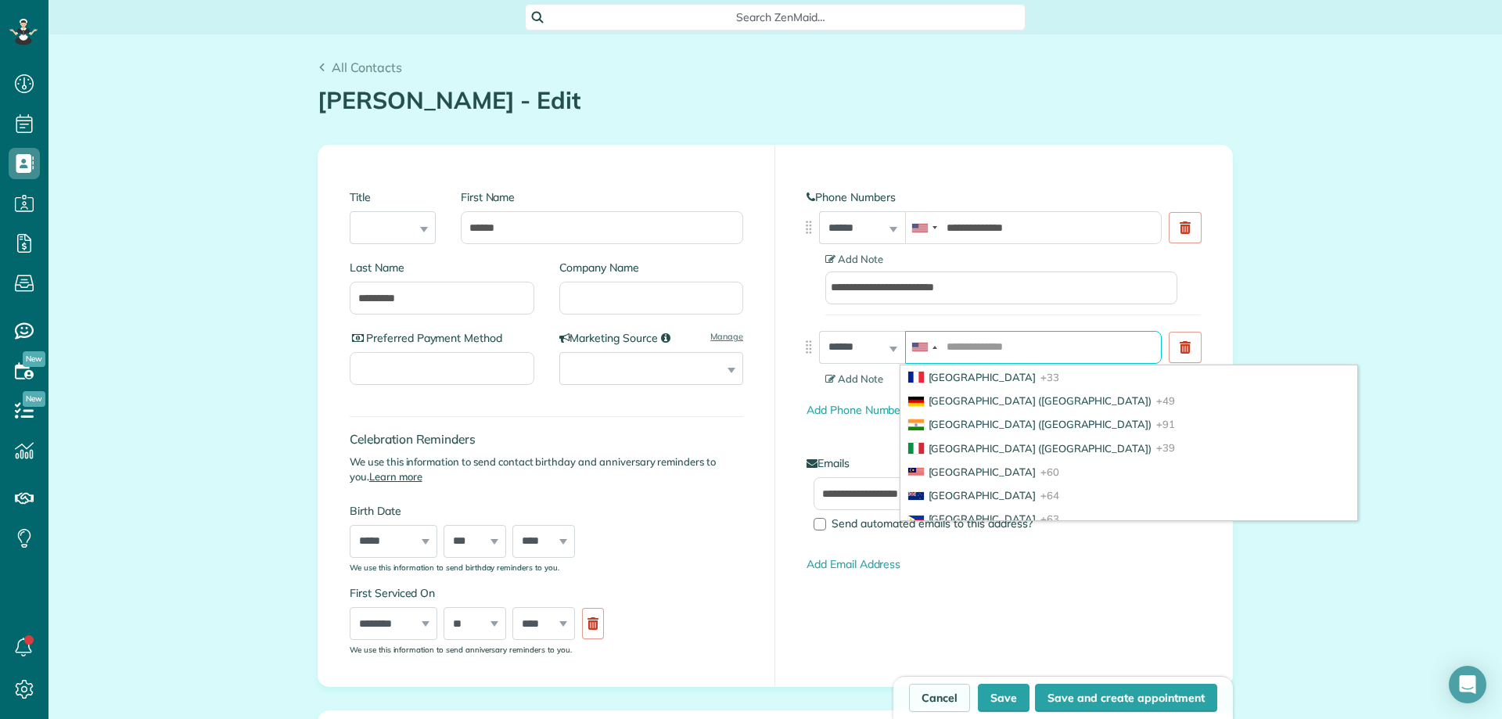
click at [1014, 341] on input "tel" at bounding box center [1033, 347] width 257 height 33
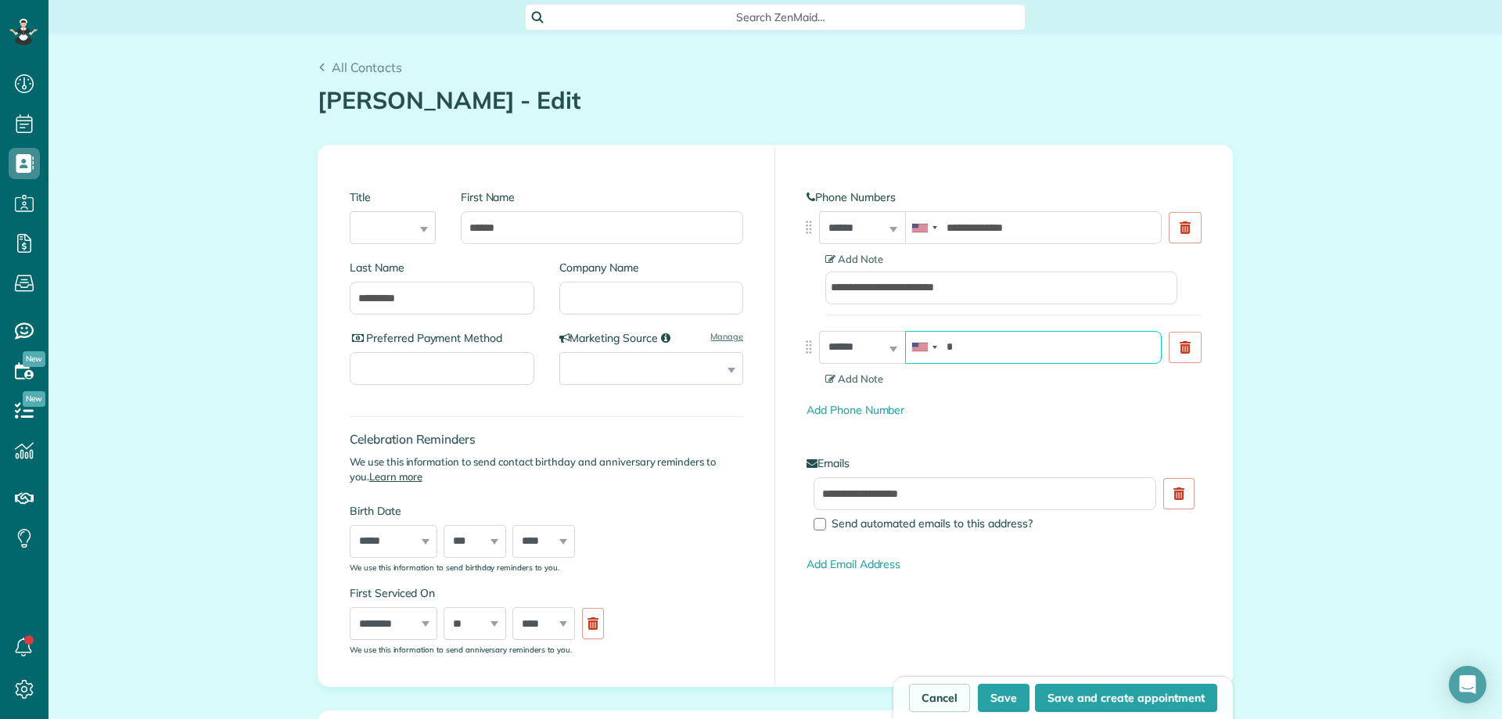
paste input "**********"
type input "**********"
click at [836, 376] on span "Add Note" at bounding box center [855, 378] width 58 height 13
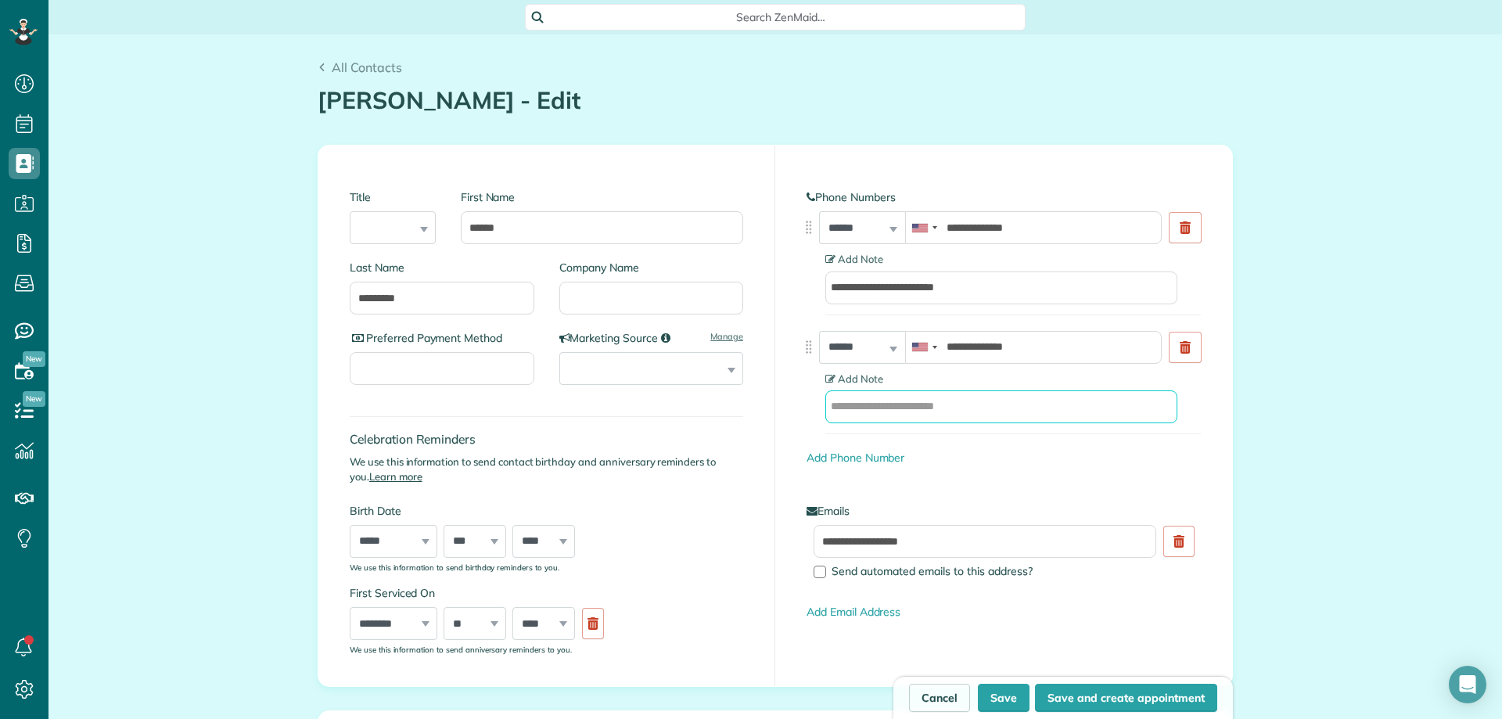
click at [892, 408] on input "text" at bounding box center [1002, 406] width 352 height 33
type input "**********"
click at [1006, 703] on button "Save" at bounding box center [1004, 698] width 52 height 28
type input "**********"
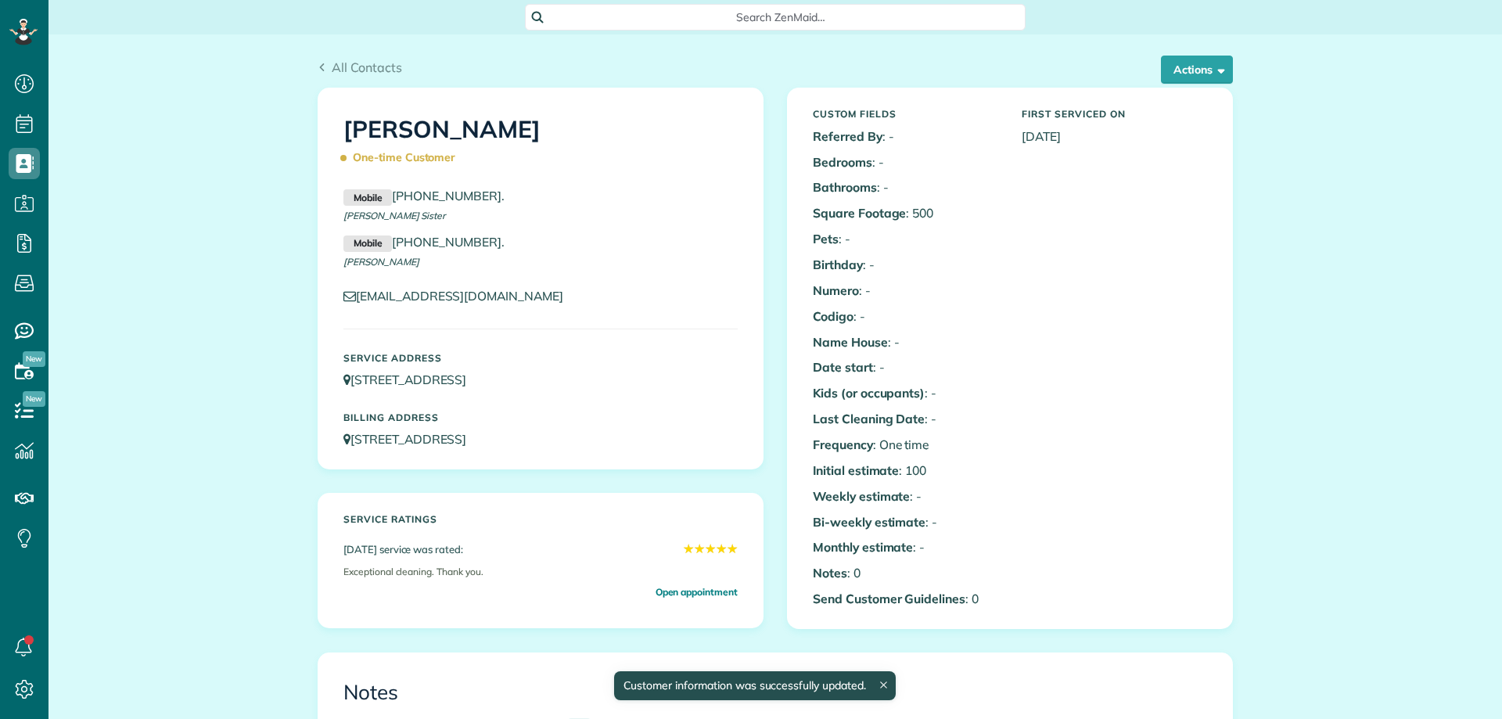
scroll to position [7, 7]
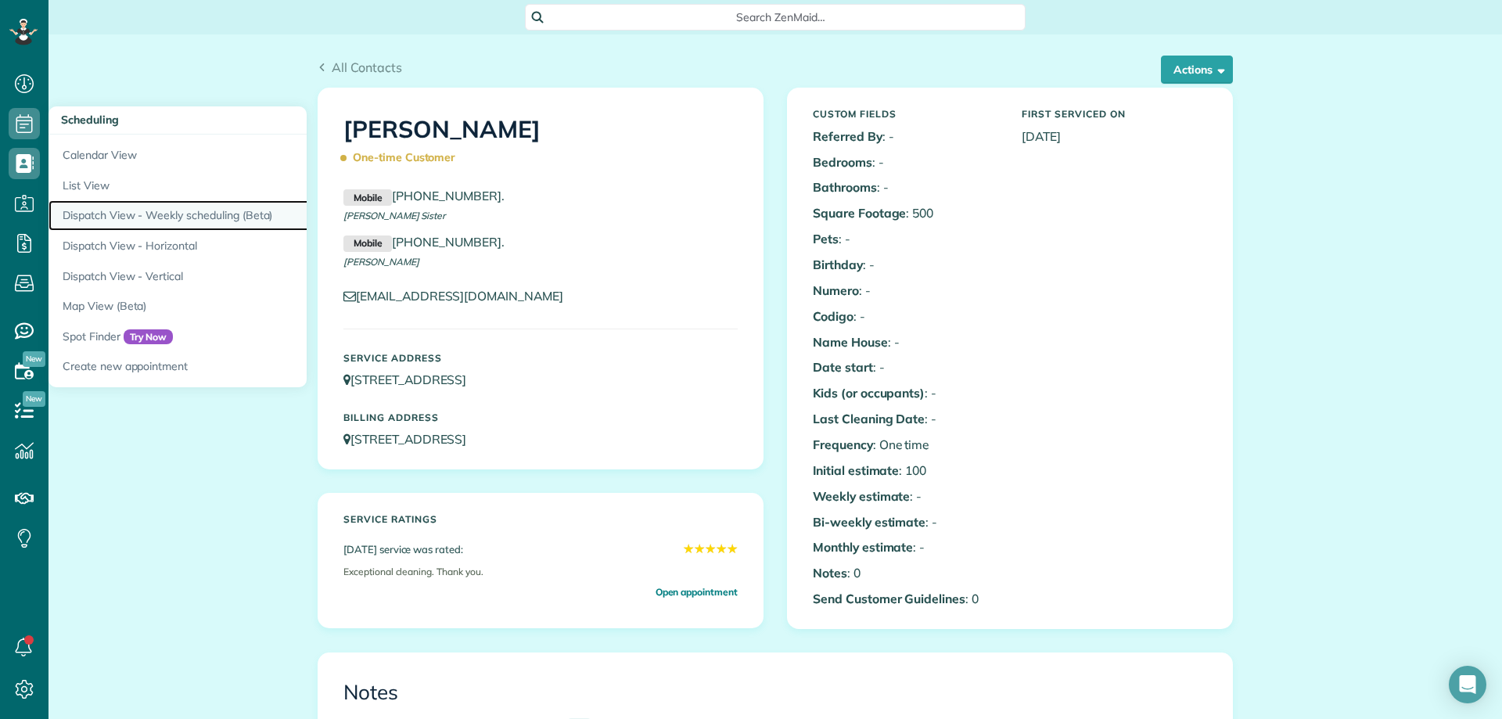
click at [215, 216] on link "Dispatch View - Weekly scheduling (Beta)" at bounding box center [244, 215] width 391 height 31
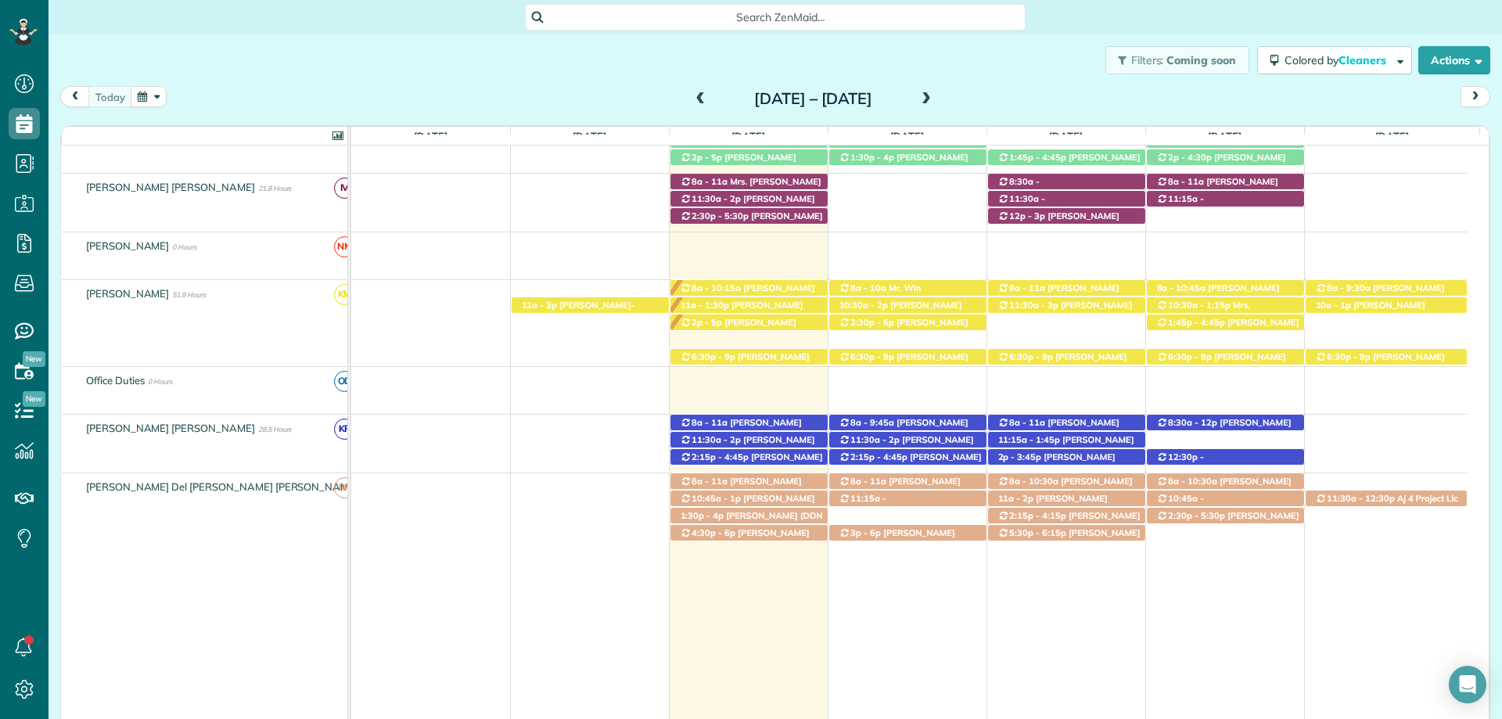
scroll to position [660, 0]
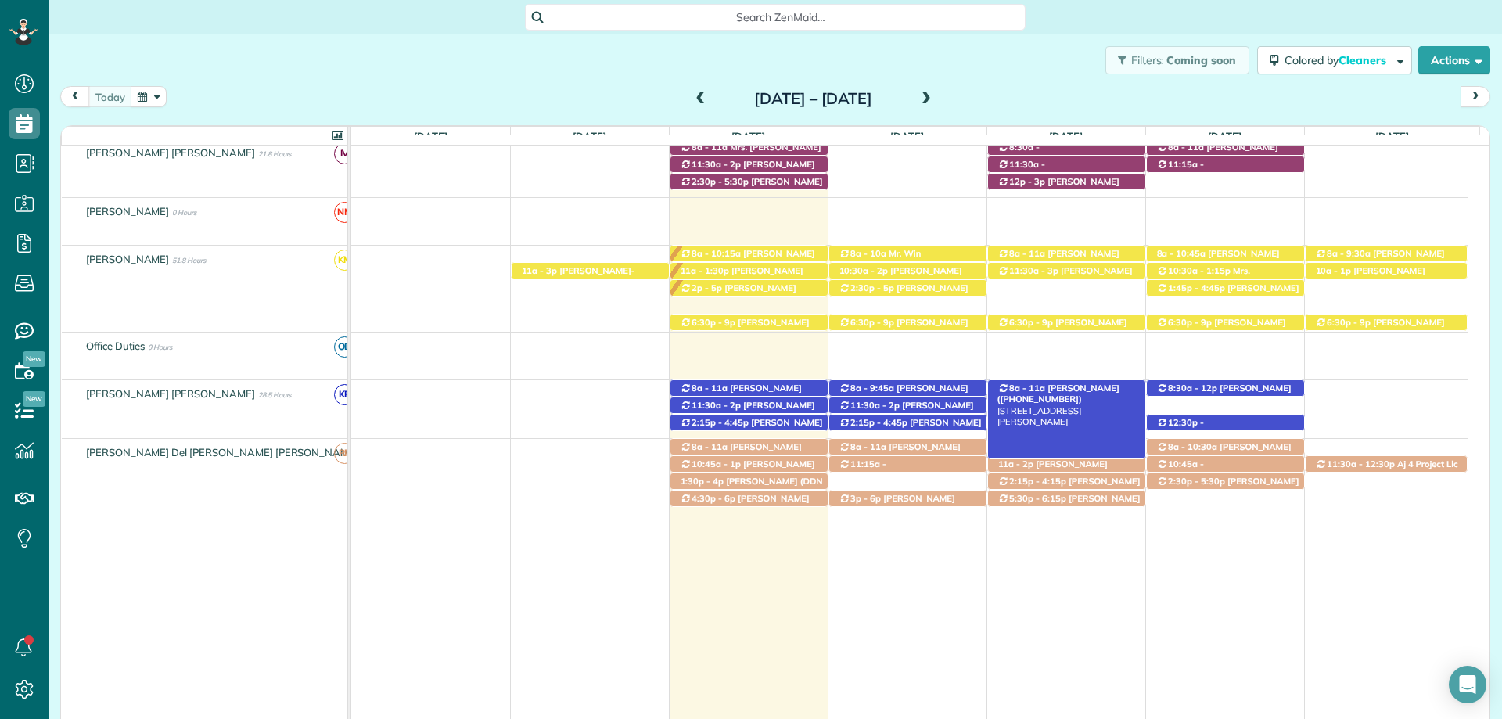
click at [1085, 390] on span "[PERSON_NAME] ([PHONE_NUMBER])" at bounding box center [1059, 394] width 122 height 22
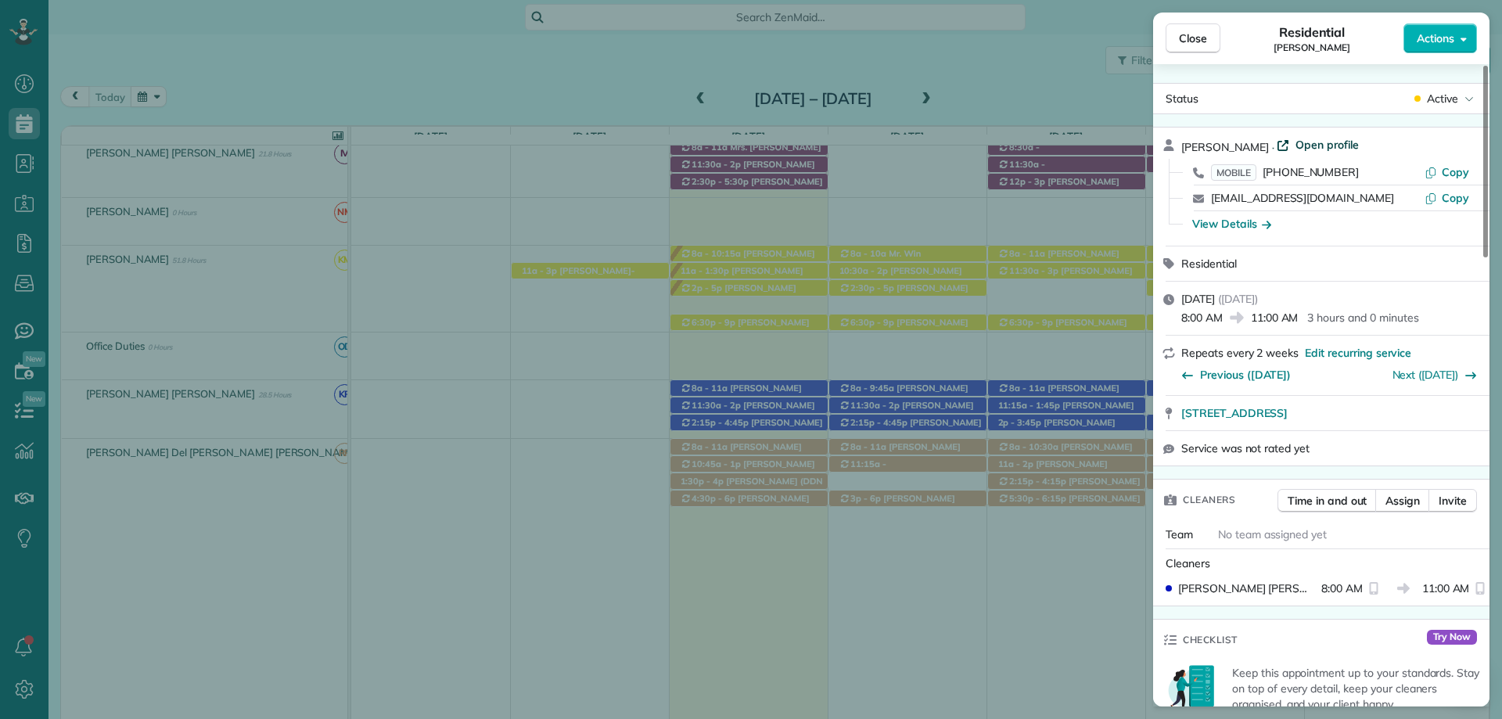
click at [1335, 142] on span "Open profile" at bounding box center [1327, 145] width 63 height 16
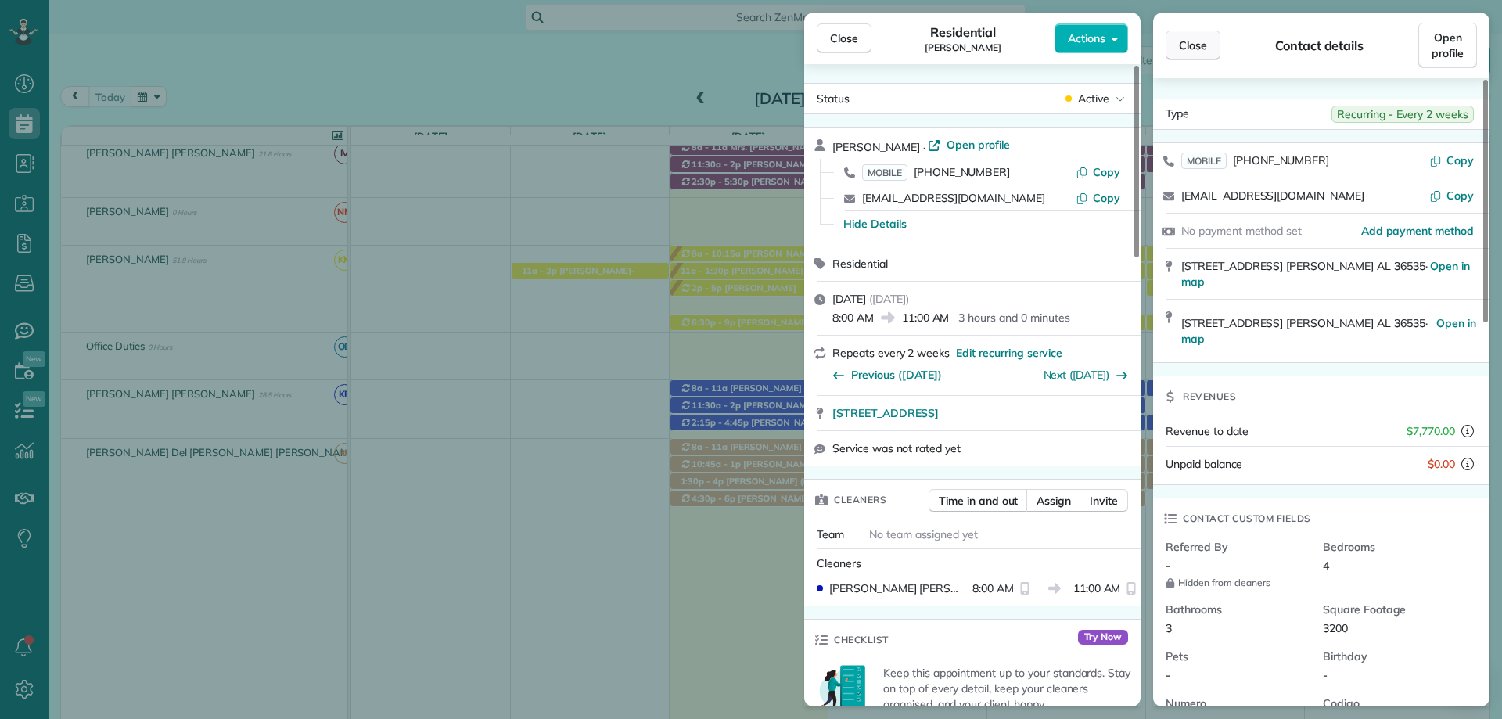
click at [1200, 53] on button "Close" at bounding box center [1193, 46] width 55 height 30
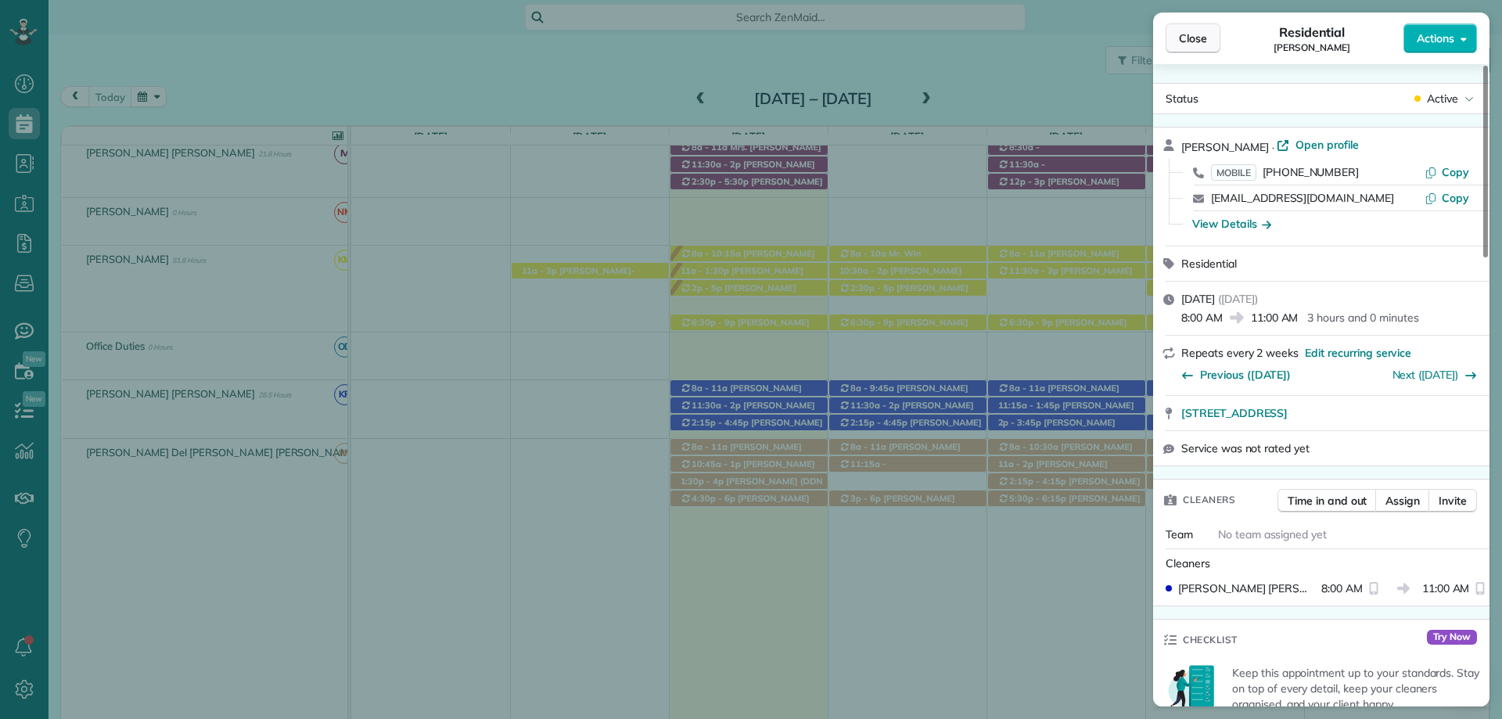
click at [1184, 38] on span "Close" at bounding box center [1193, 39] width 28 height 16
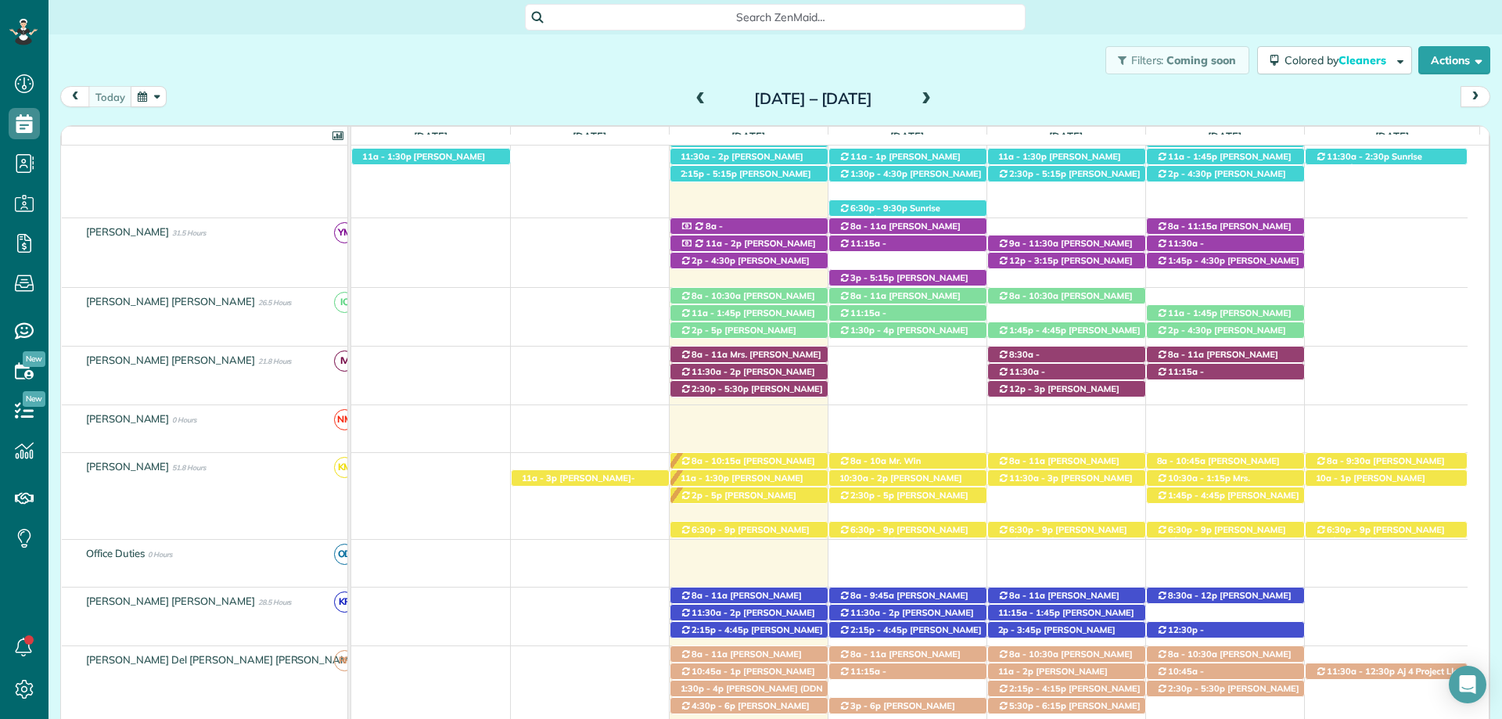
scroll to position [426, 0]
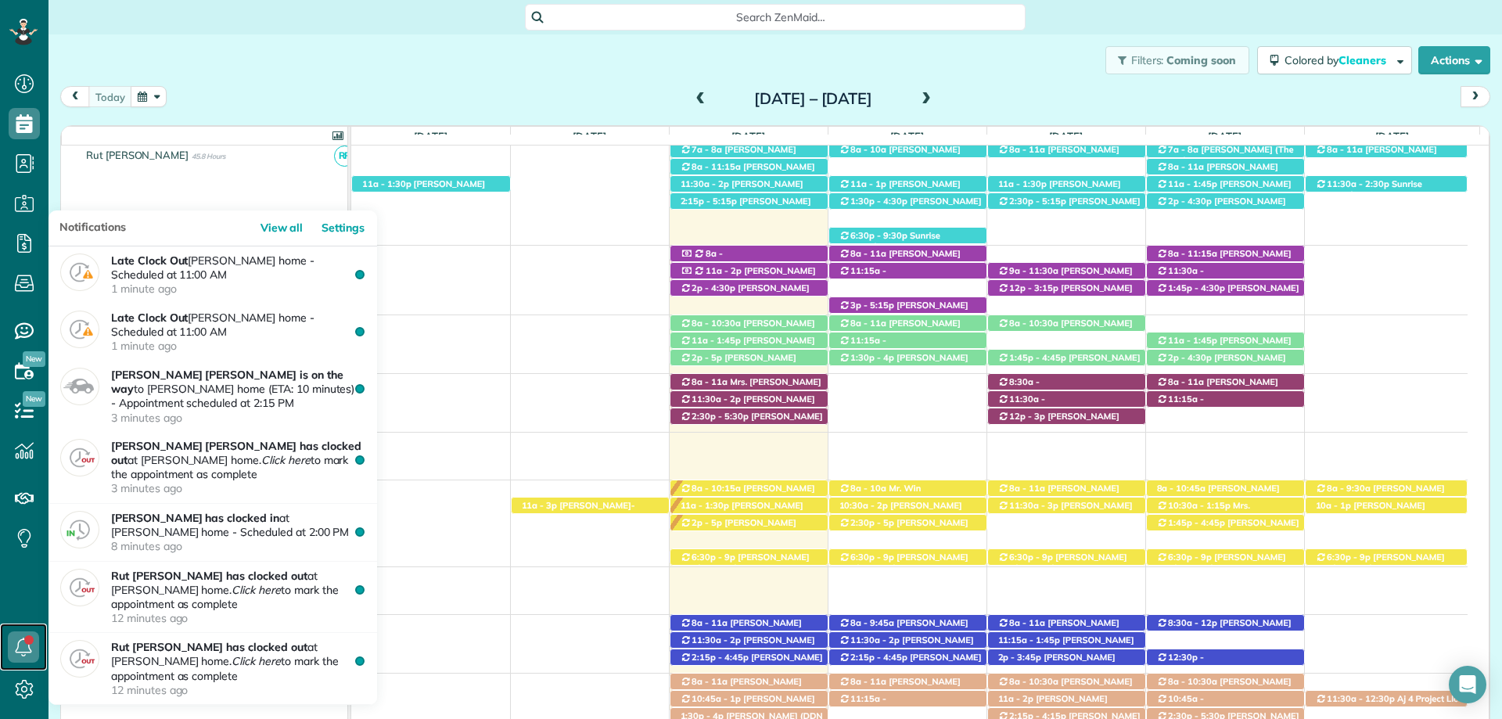
click at [23, 642] on icon at bounding box center [23, 647] width 31 height 31
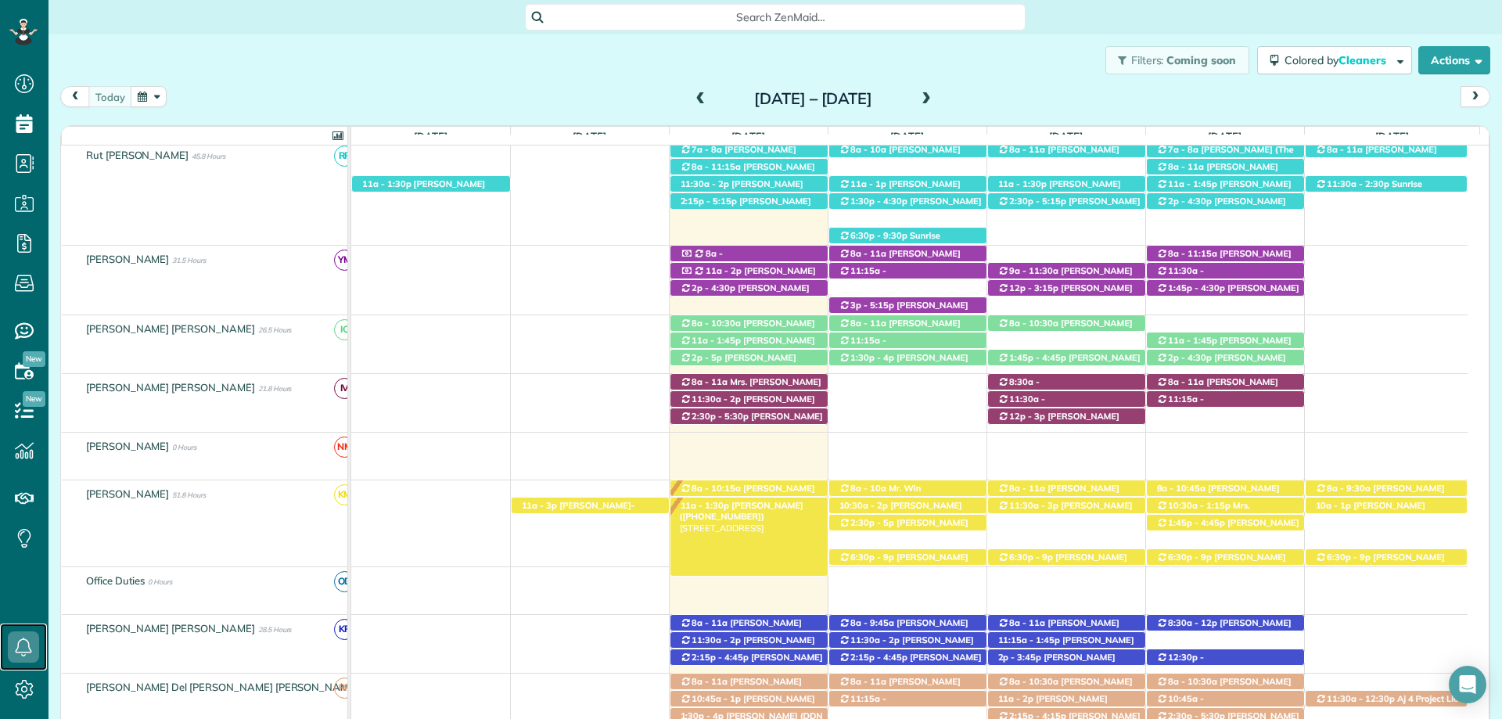
click at [746, 503] on span "[PERSON_NAME] ([PHONE_NUMBER])" at bounding box center [742, 511] width 124 height 22
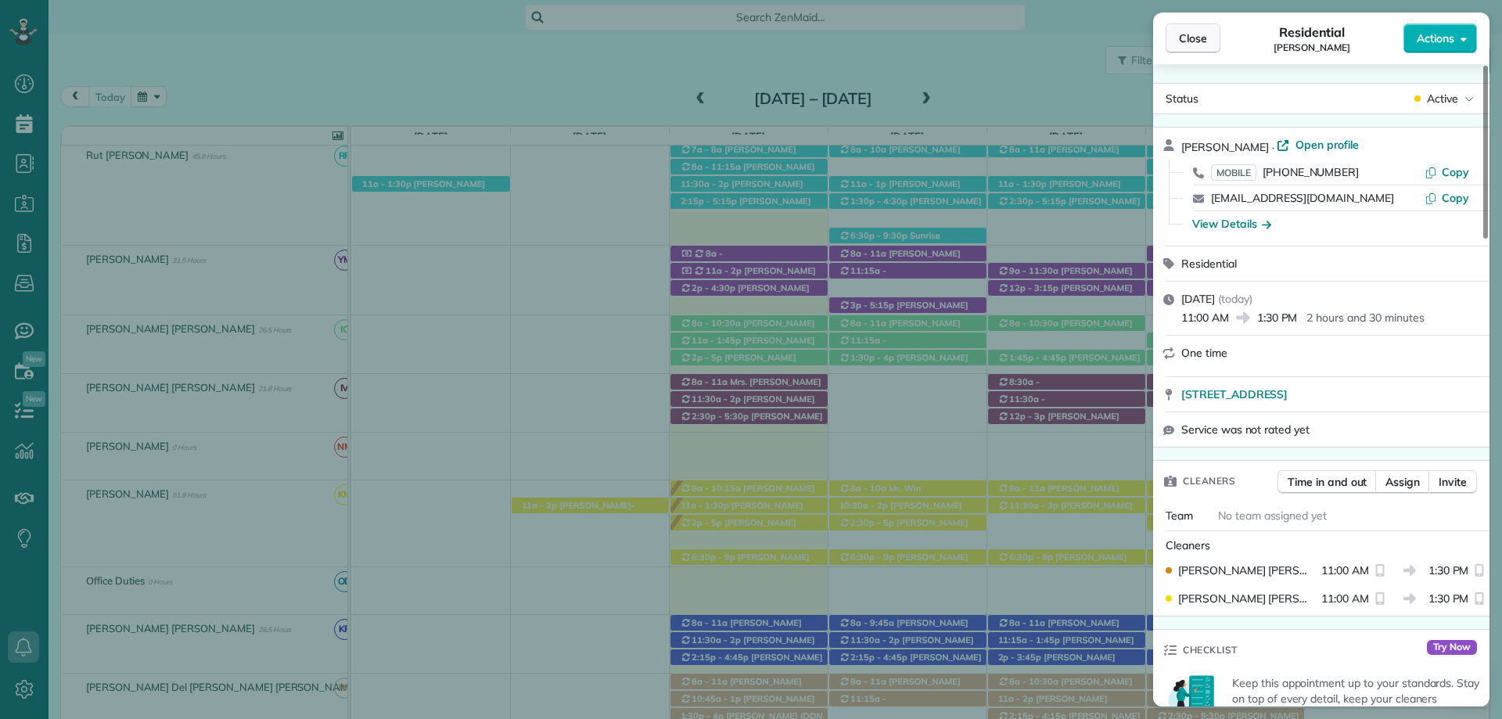
click at [1191, 34] on span "Close" at bounding box center [1193, 39] width 28 height 16
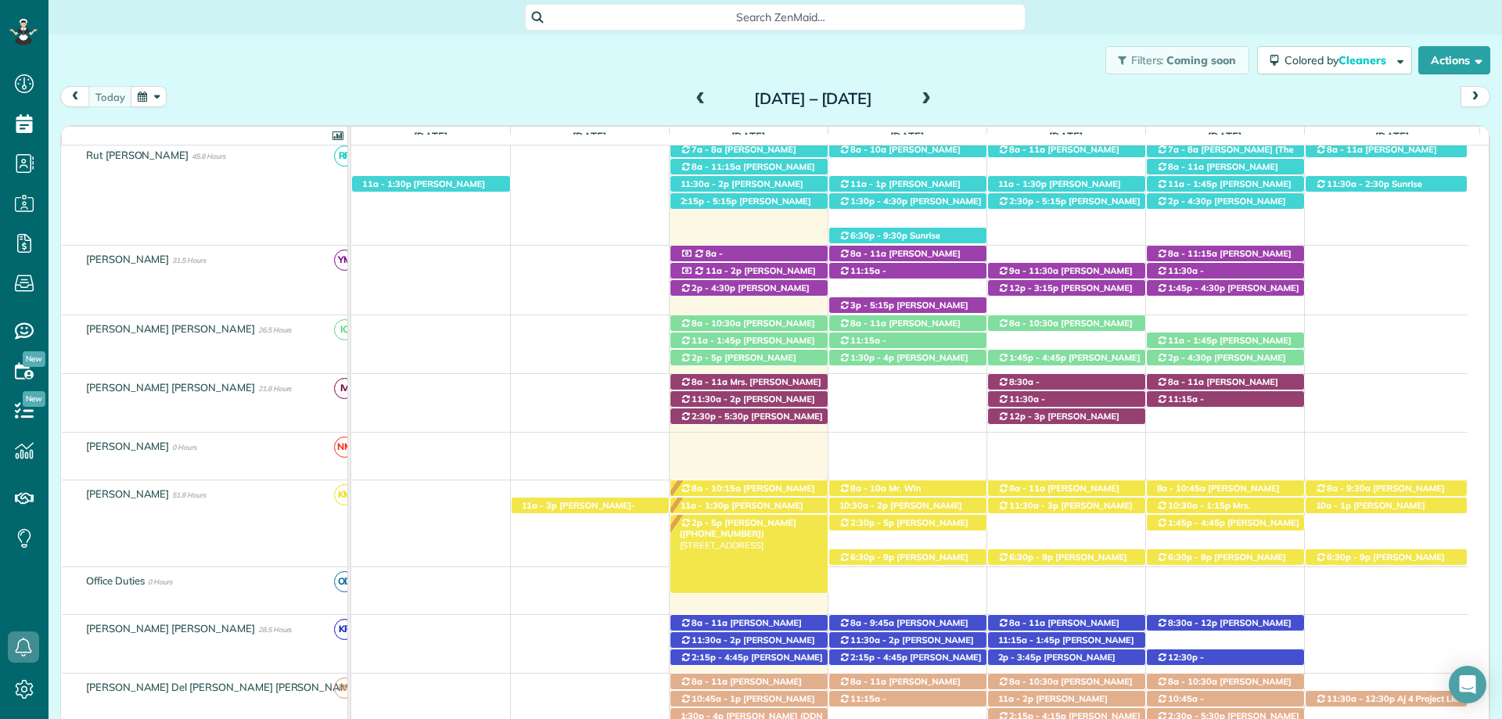
click at [768, 520] on span "[PERSON_NAME] ([PHONE_NUMBER])" at bounding box center [738, 528] width 117 height 22
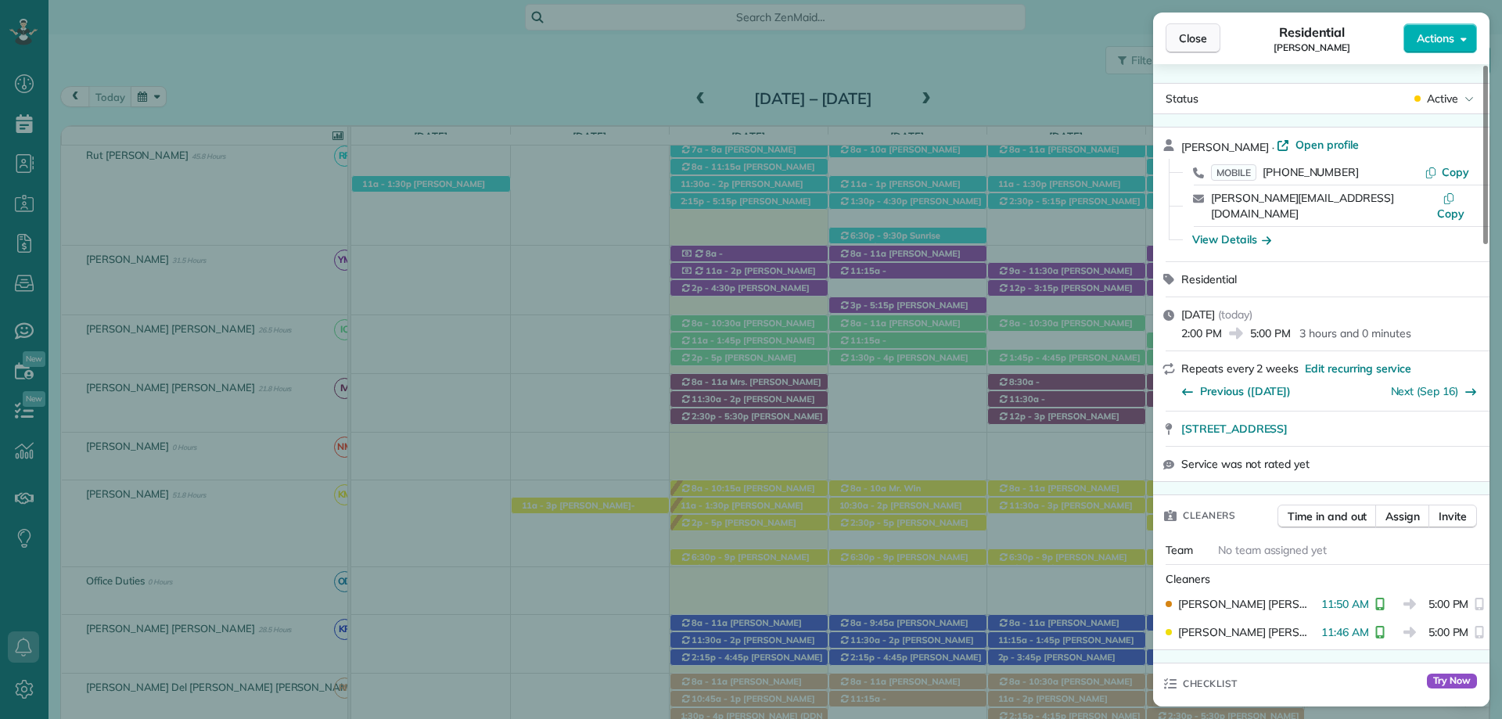
click at [1188, 27] on button "Close" at bounding box center [1193, 38] width 55 height 30
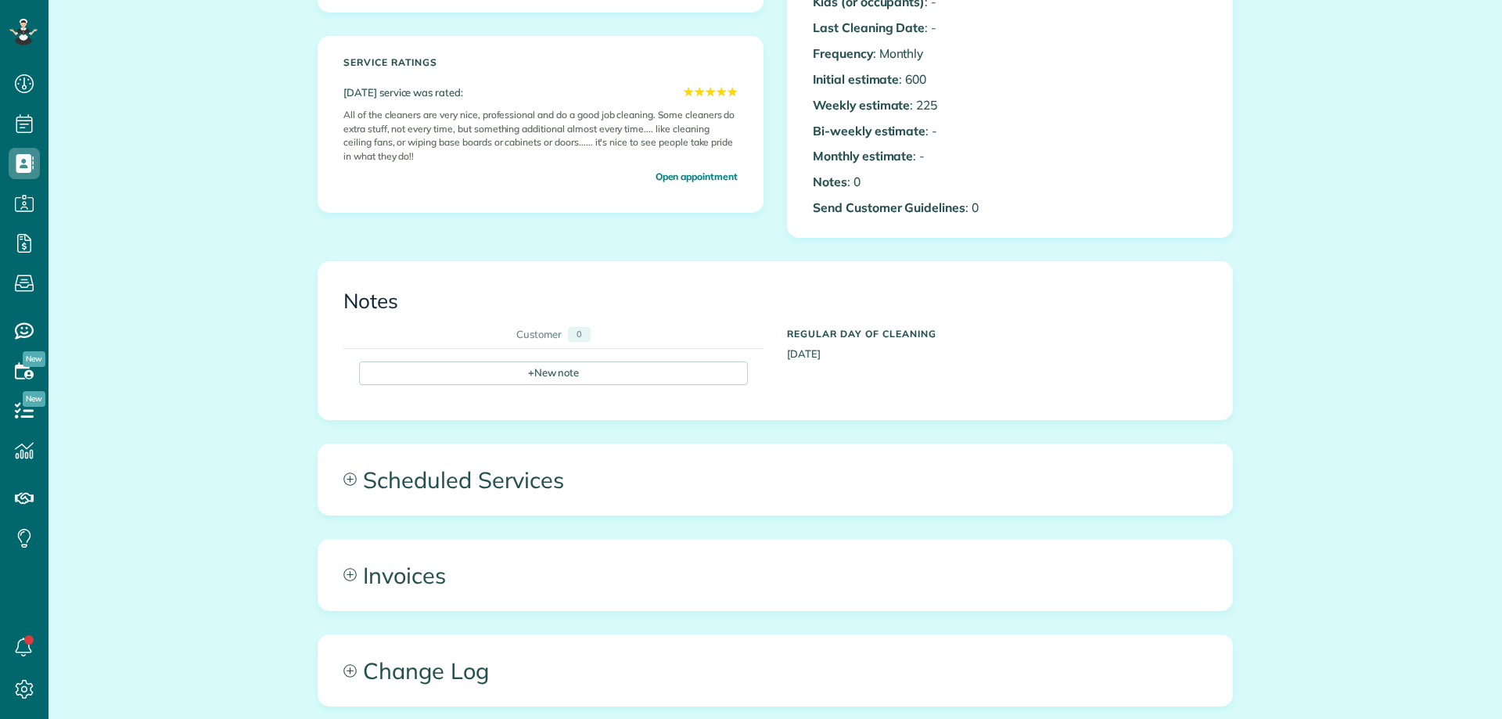
scroll to position [7, 7]
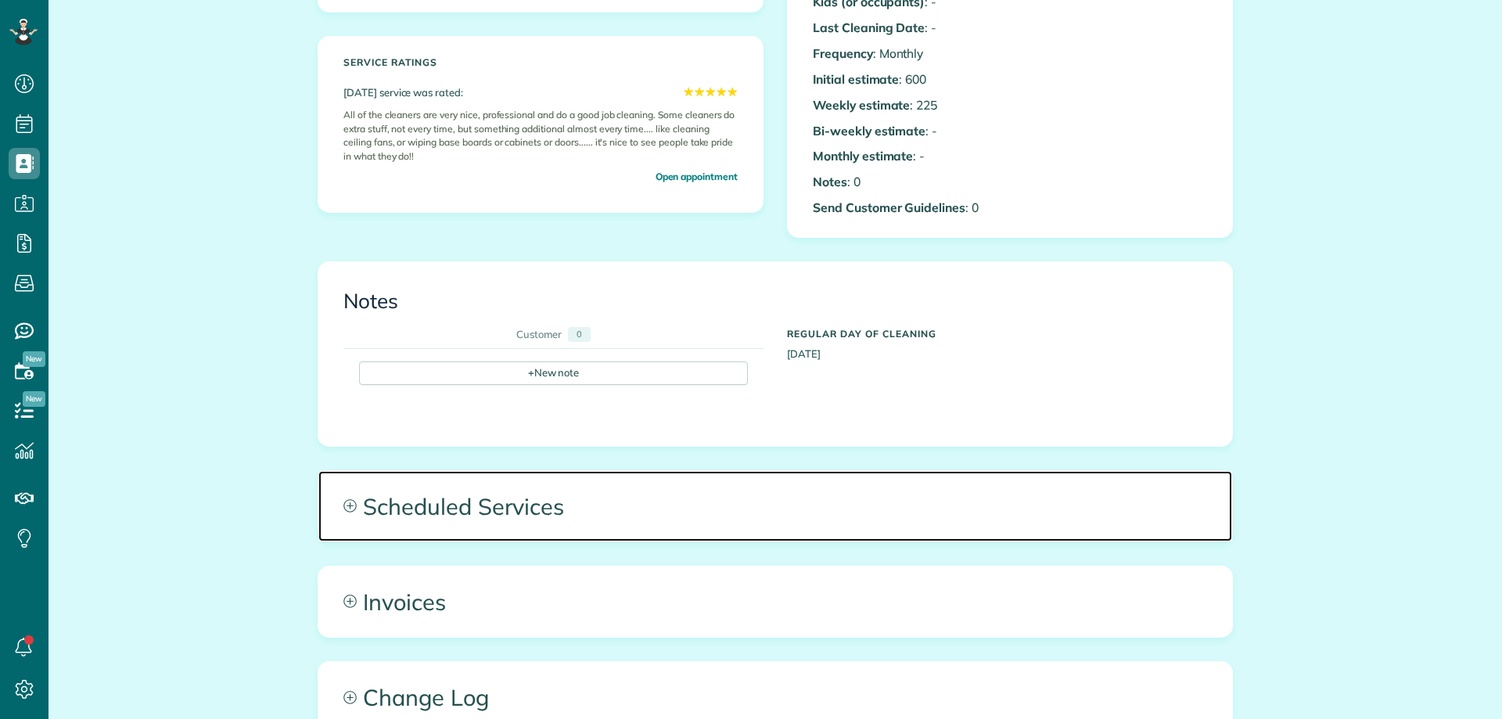
click at [570, 491] on span "Scheduled Services" at bounding box center [775, 506] width 914 height 70
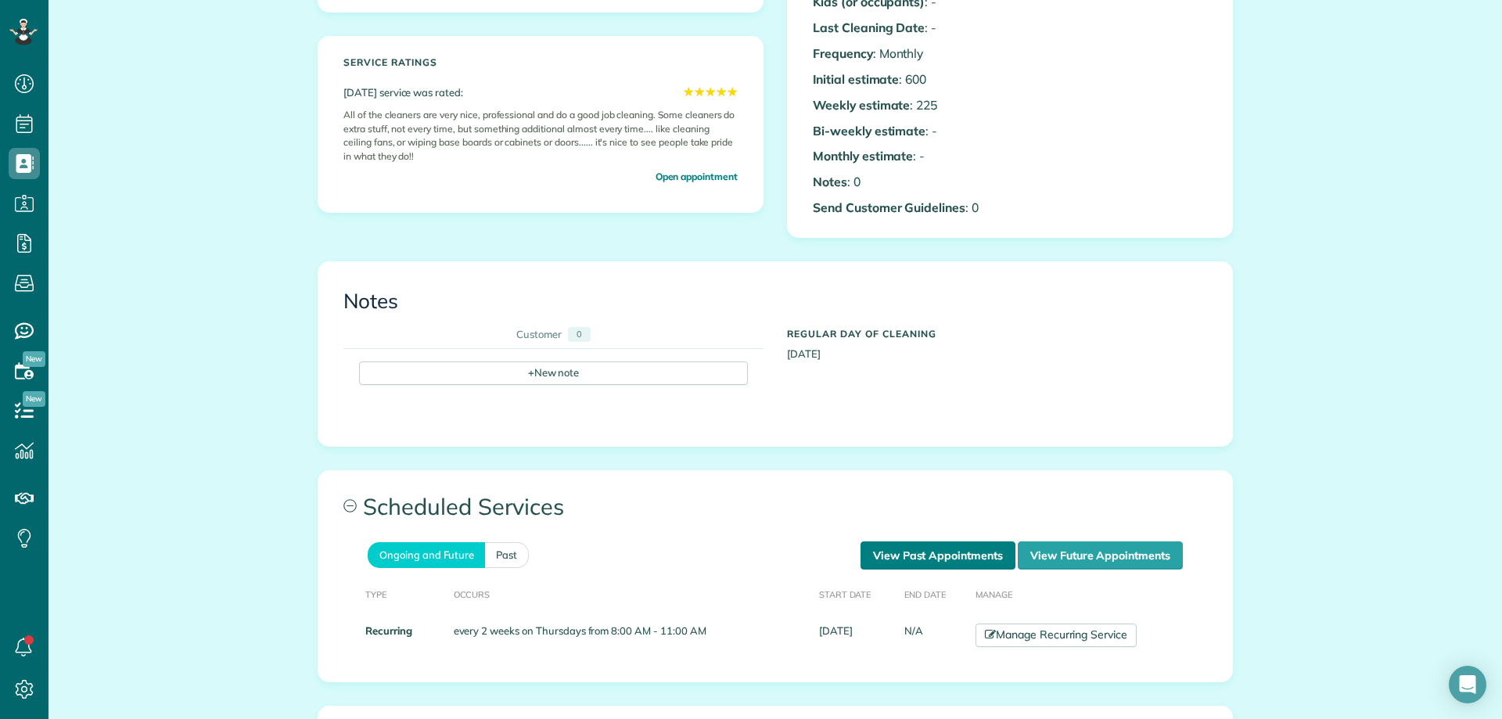
click at [924, 543] on link "View Past Appointments" at bounding box center [938, 556] width 155 height 28
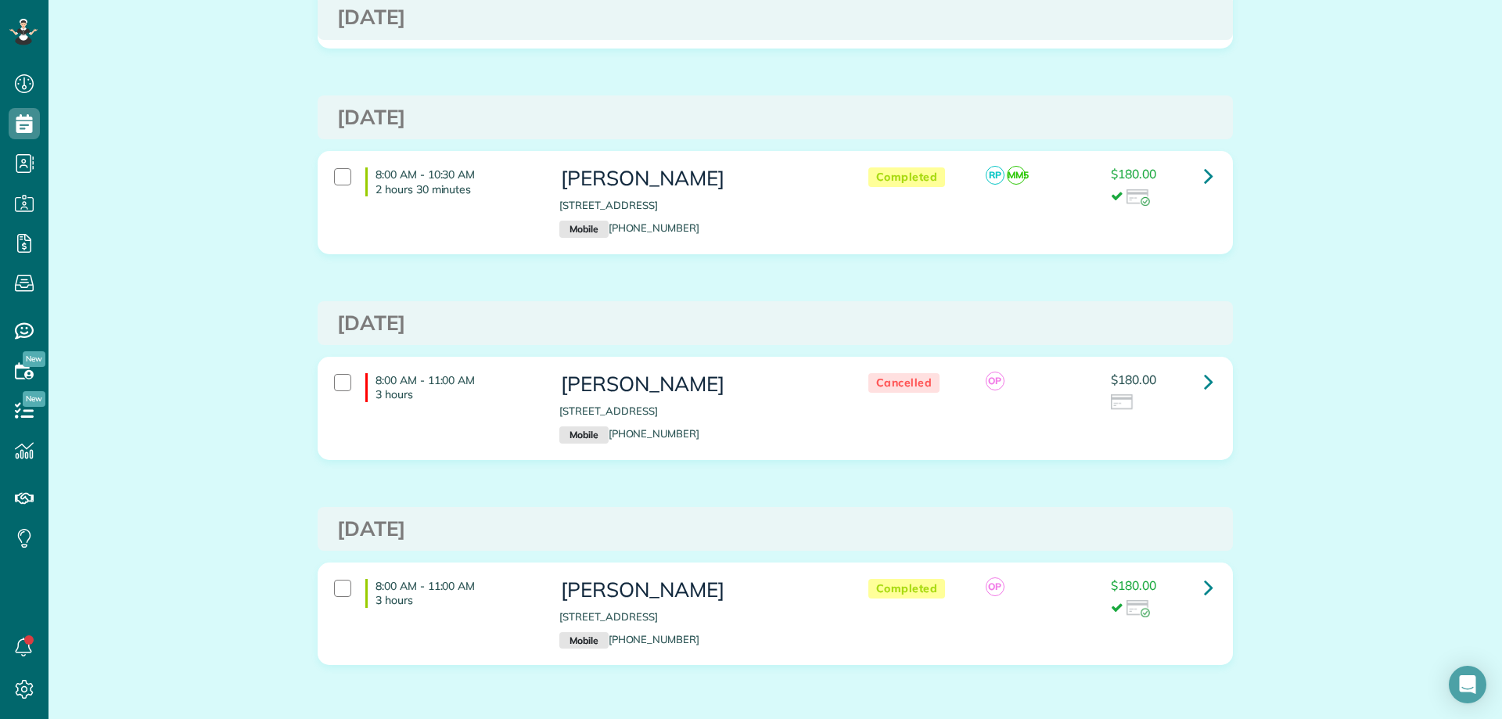
scroll to position [59, 0]
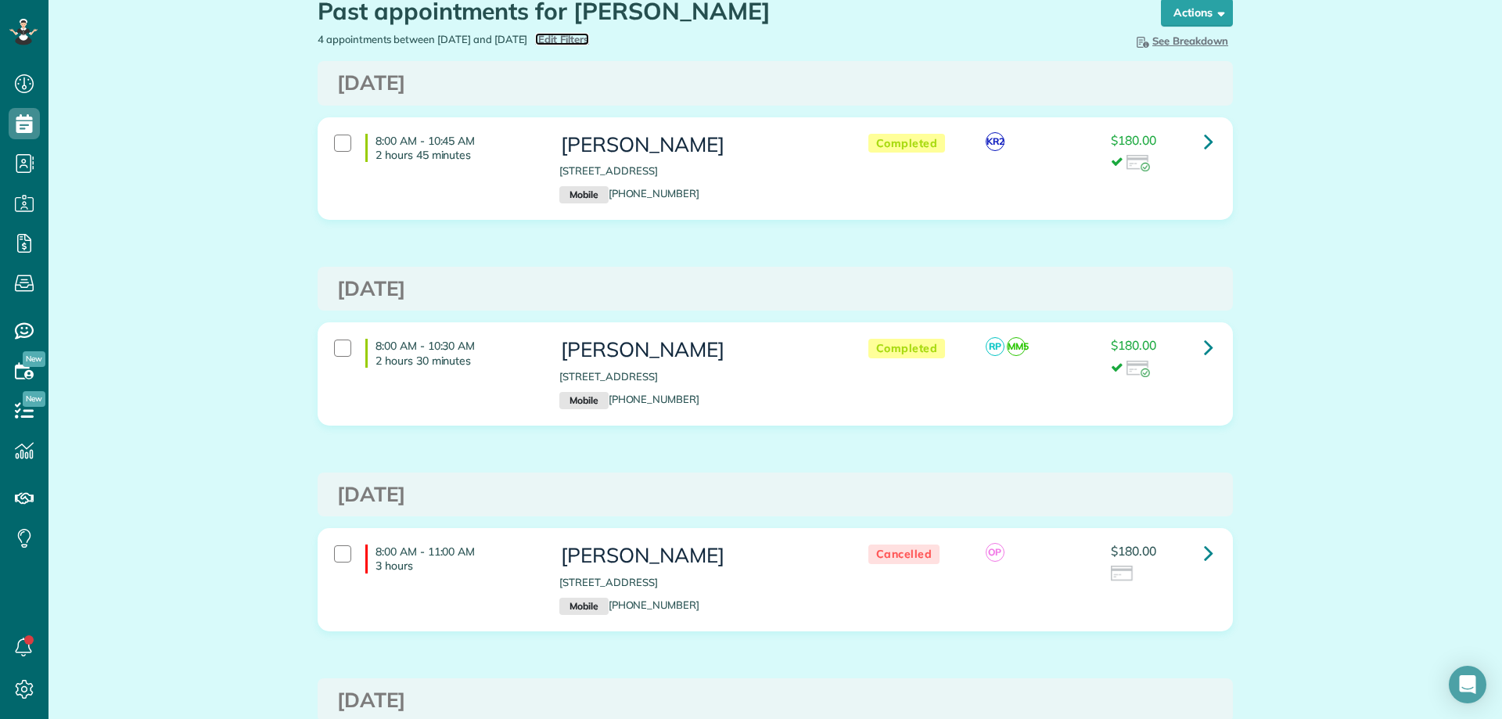
click at [589, 38] on span "Edit Filters" at bounding box center [563, 39] width 51 height 13
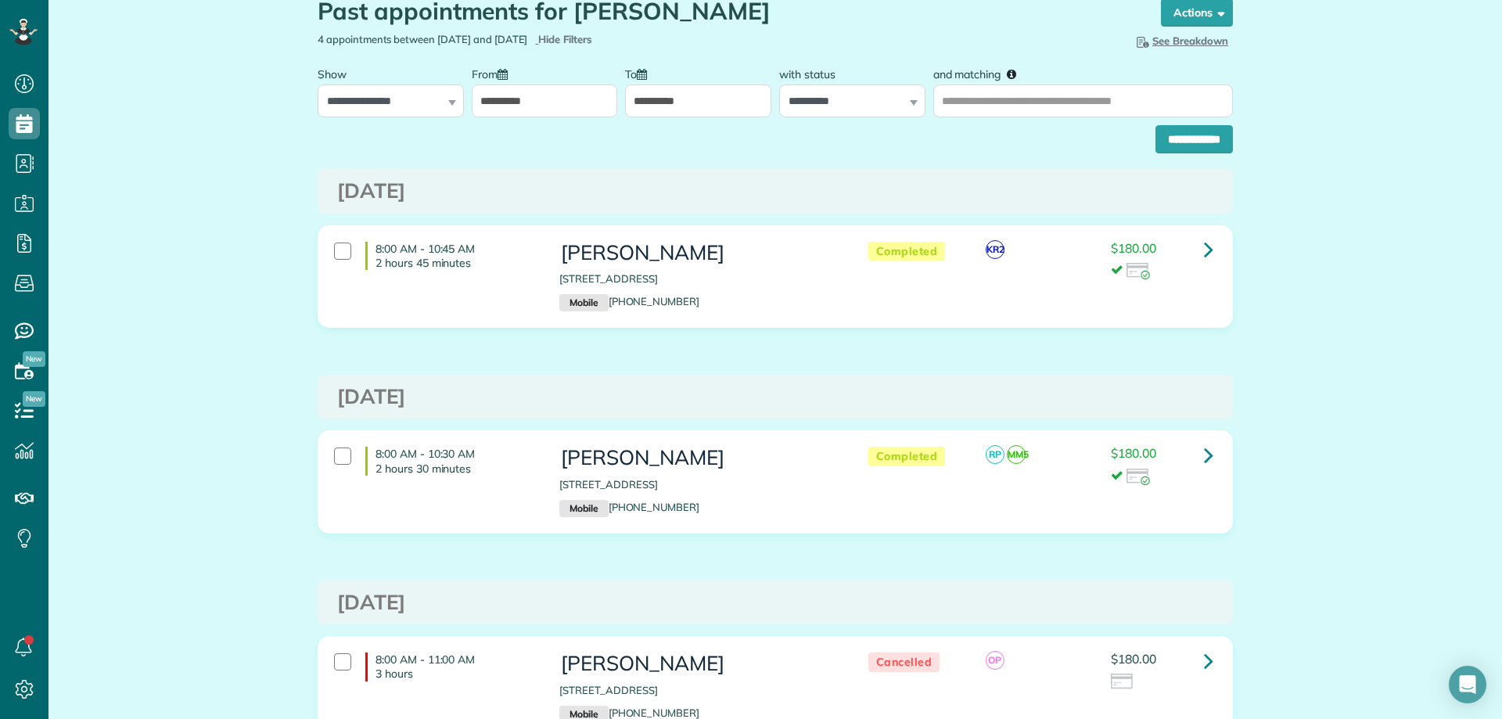
click at [495, 99] on input "**********" at bounding box center [545, 101] width 146 height 33
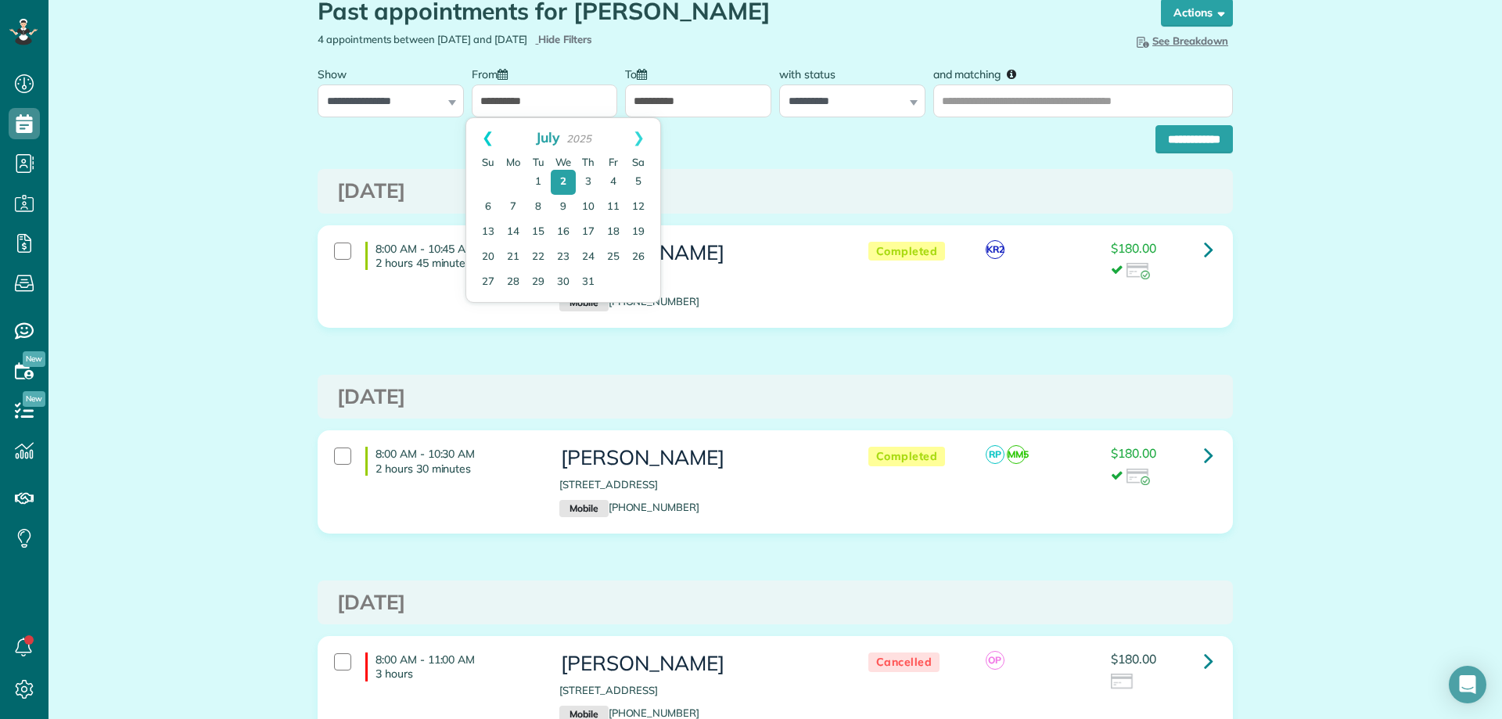
click at [494, 125] on link "Prev" at bounding box center [487, 137] width 43 height 39
click at [570, 179] on link "1" at bounding box center [563, 182] width 25 height 25
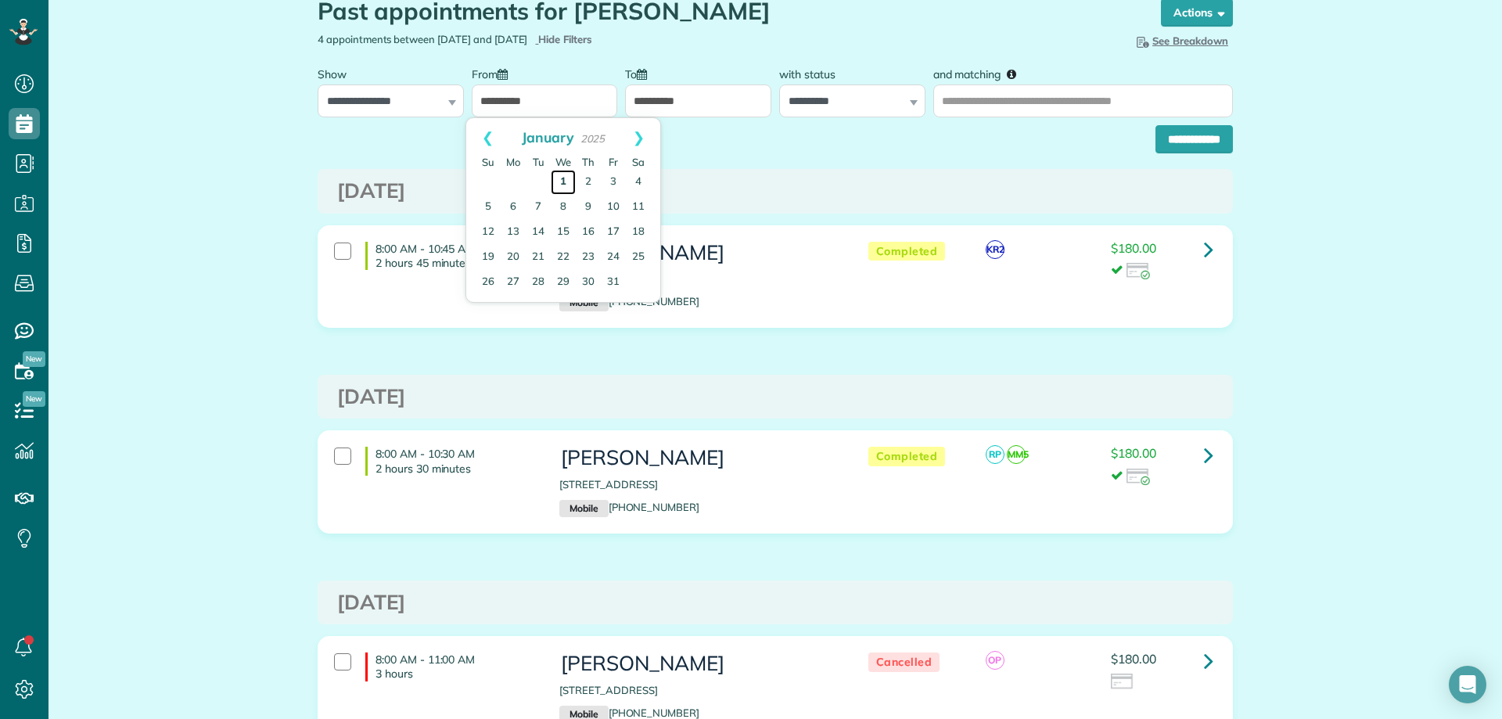
type input "**********"
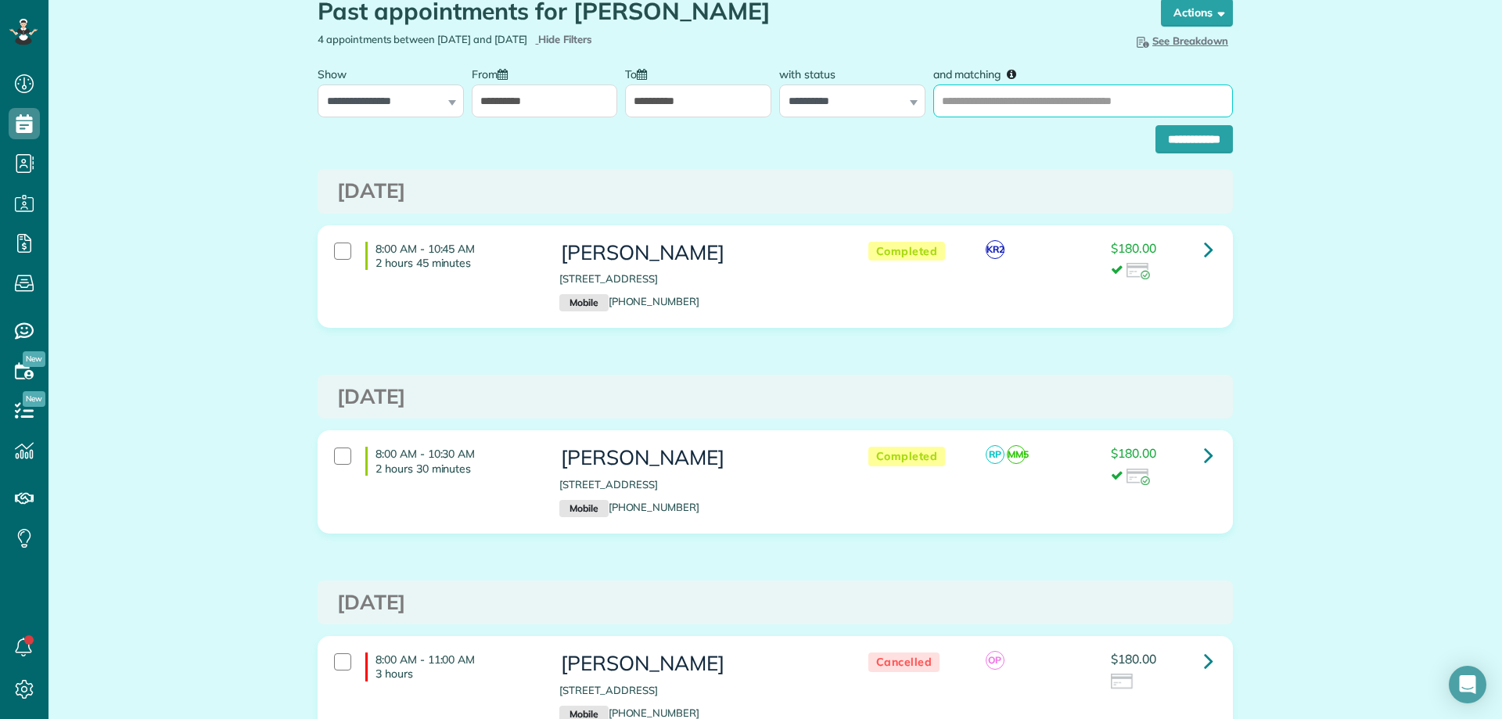
click at [934, 96] on input "and matching" at bounding box center [1084, 101] width 300 height 33
type input "**********"
click at [1156, 125] on input "**********" at bounding box center [1194, 139] width 77 height 28
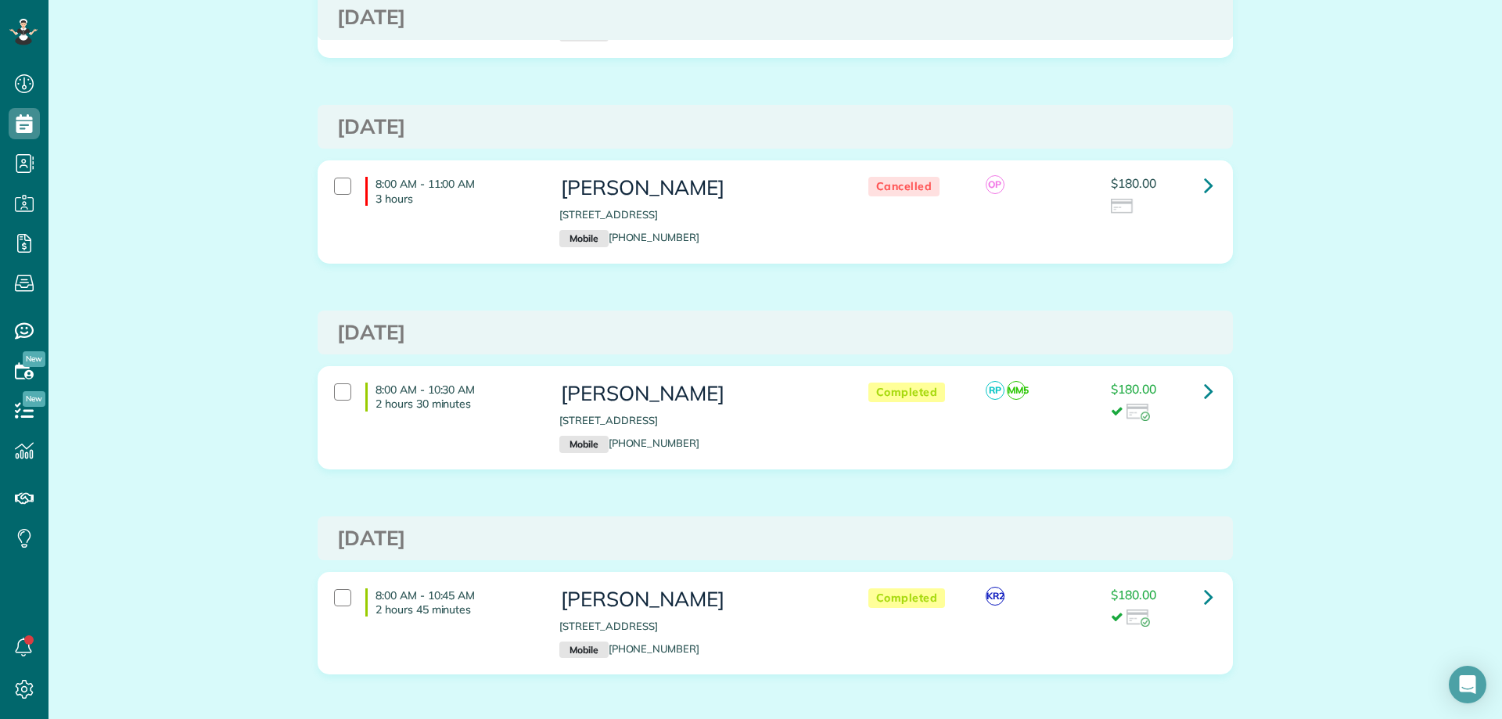
scroll to position [2968, 0]
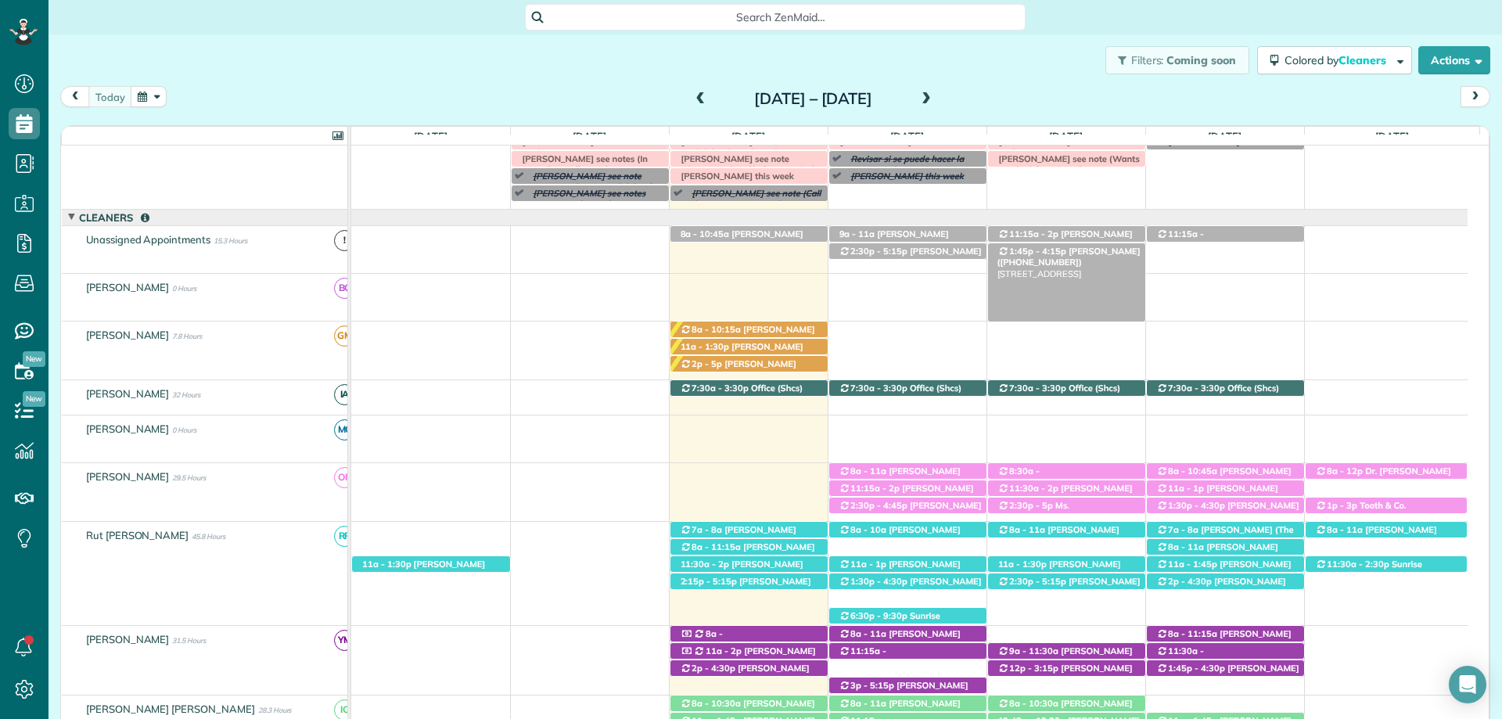
click at [1078, 254] on span "[PERSON_NAME] ([PHONE_NUMBER])" at bounding box center [1069, 257] width 143 height 22
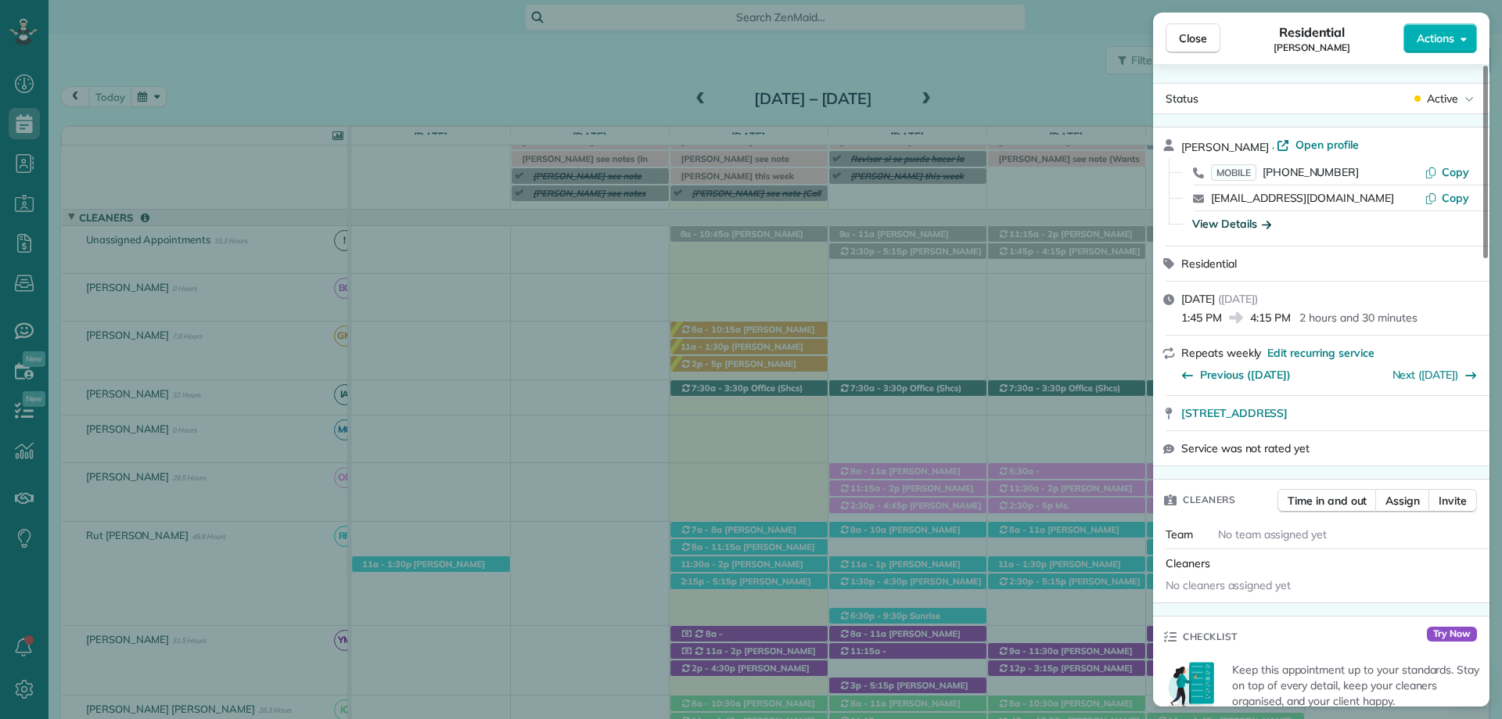
click at [1237, 224] on div "View Details" at bounding box center [1232, 224] width 79 height 16
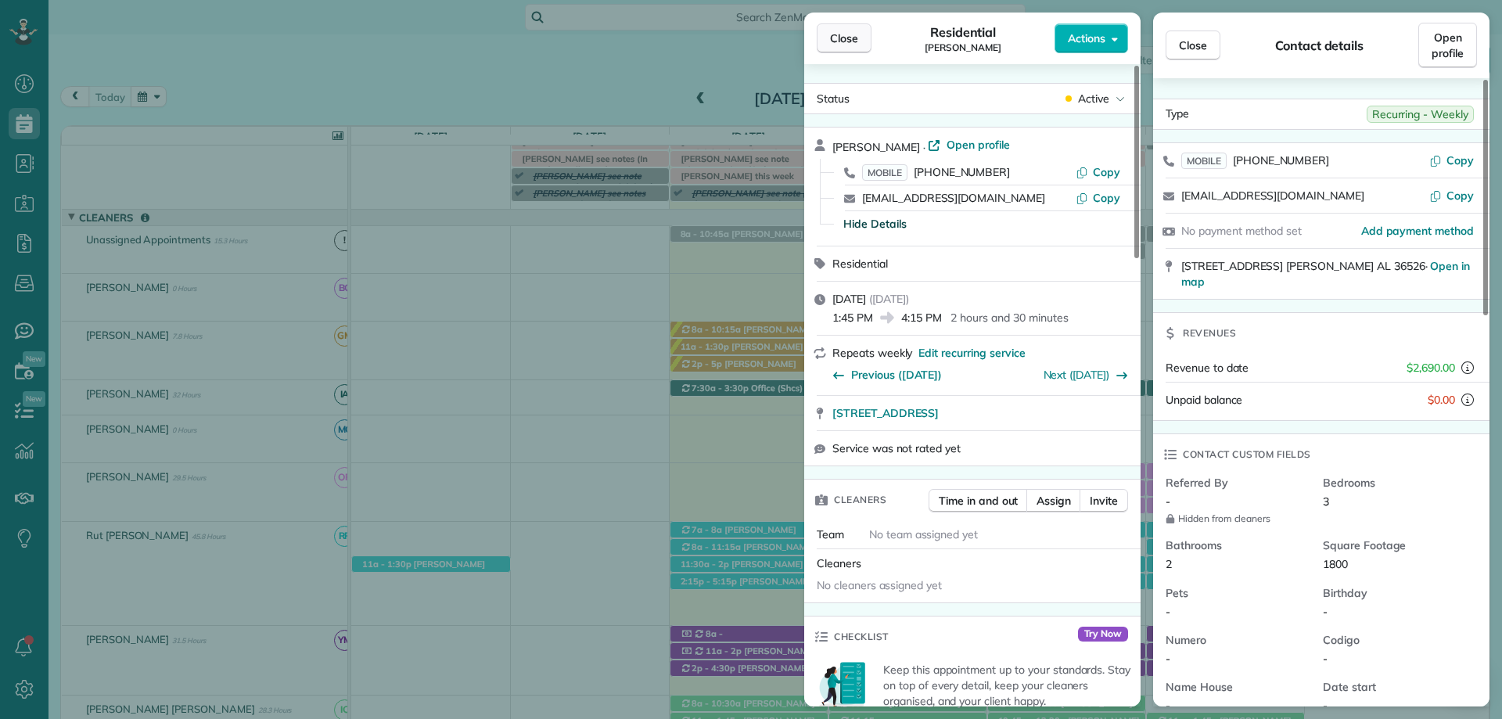
click at [850, 31] on span "Close" at bounding box center [844, 39] width 28 height 16
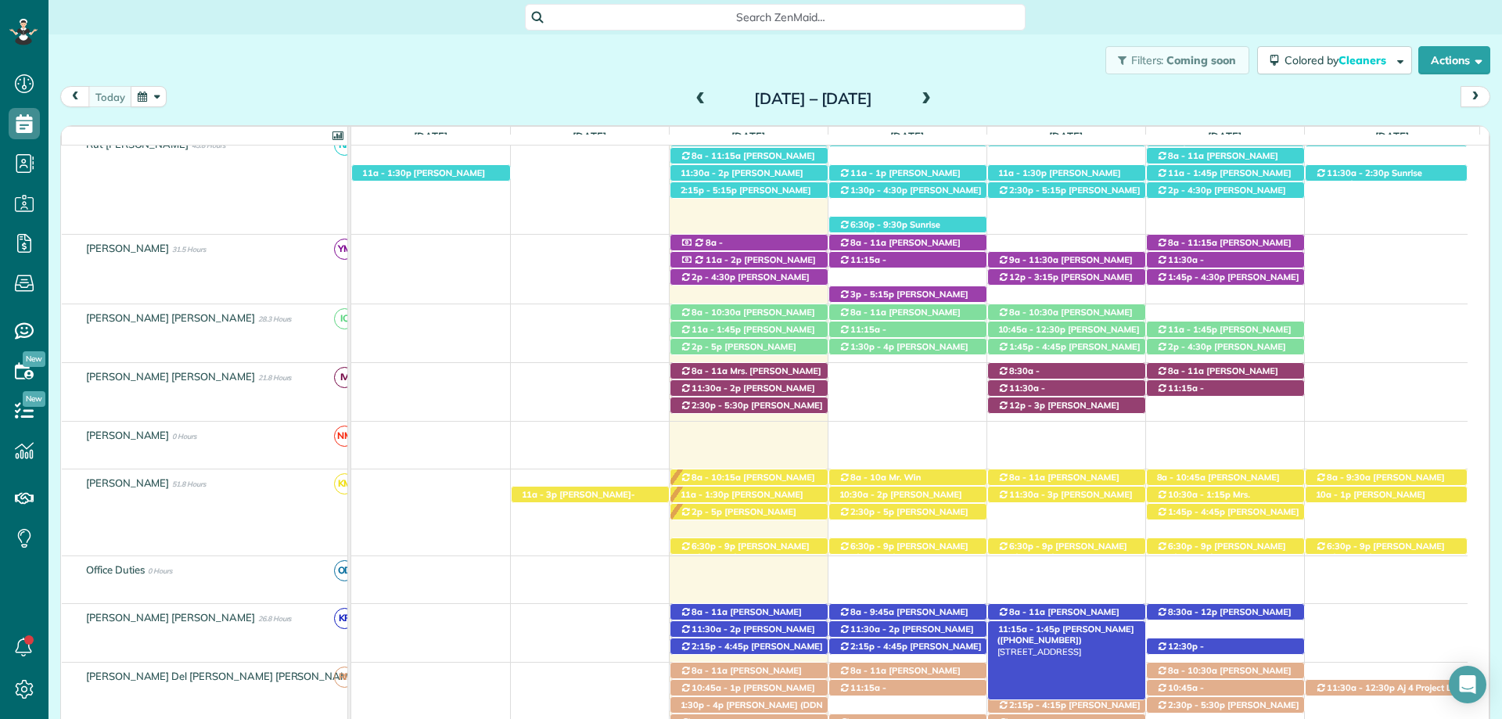
click at [1089, 622] on link "11:15a - 1:45p Chris Altermatt (+17703632196) 110 Pecan Ave - Fairhope, AL, 365…" at bounding box center [1067, 661] width 159 height 80
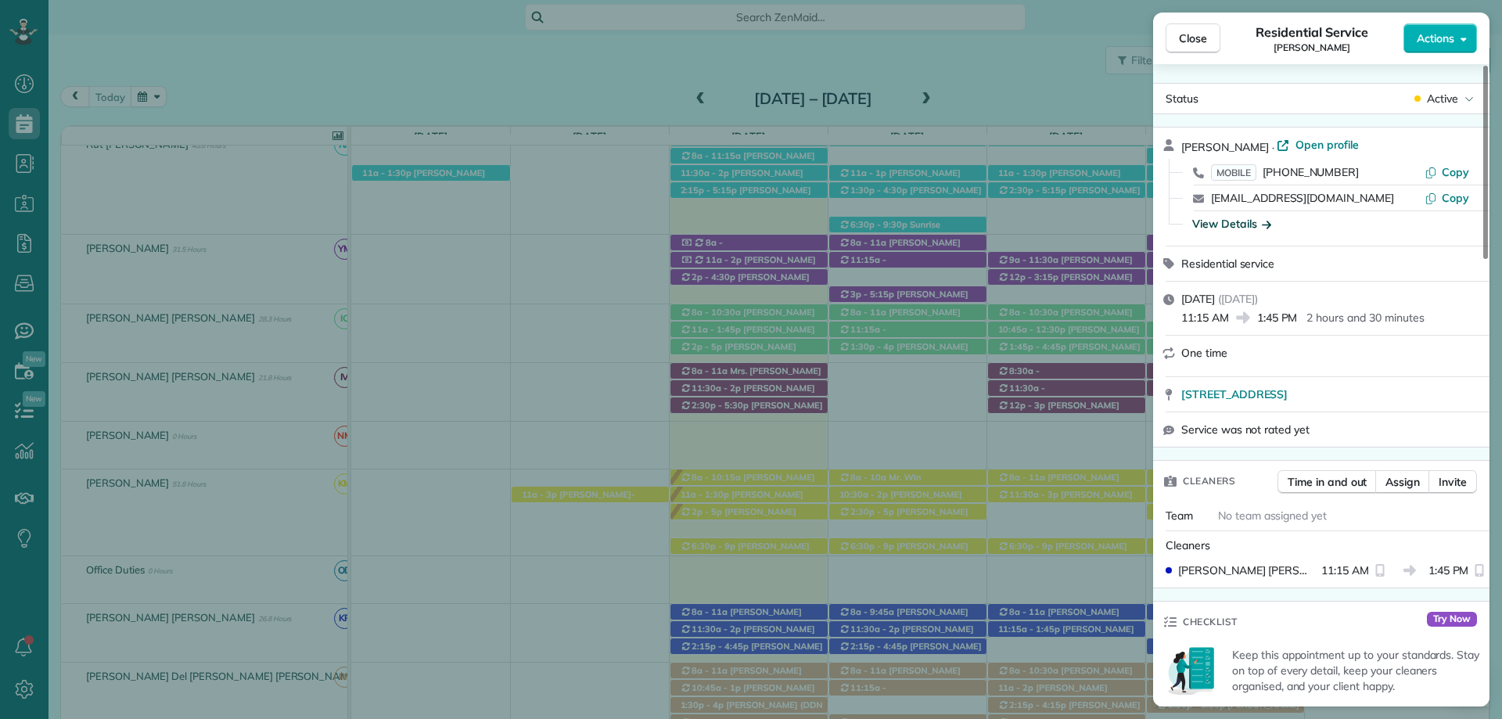
click at [1230, 222] on div "View Details" at bounding box center [1232, 224] width 79 height 16
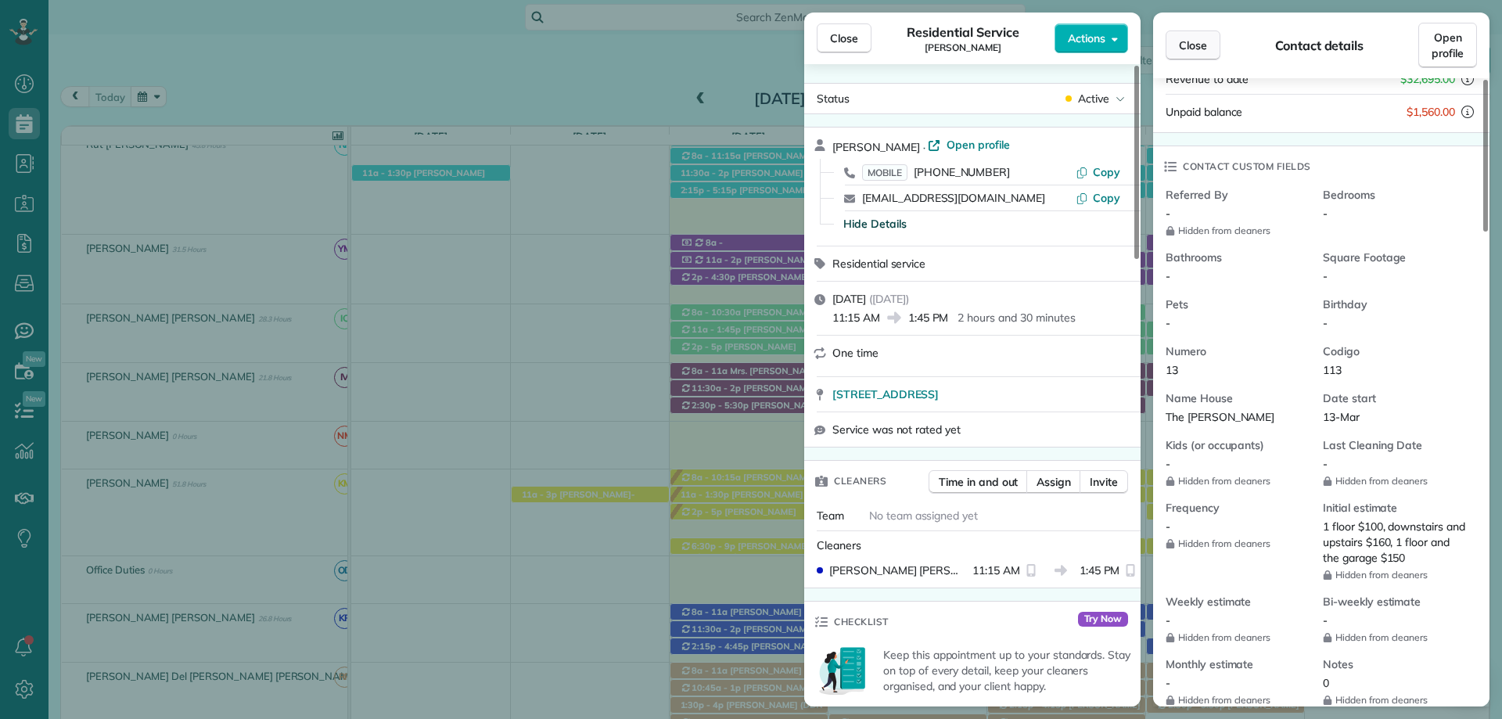
click at [1188, 38] on span "Close" at bounding box center [1193, 46] width 28 height 16
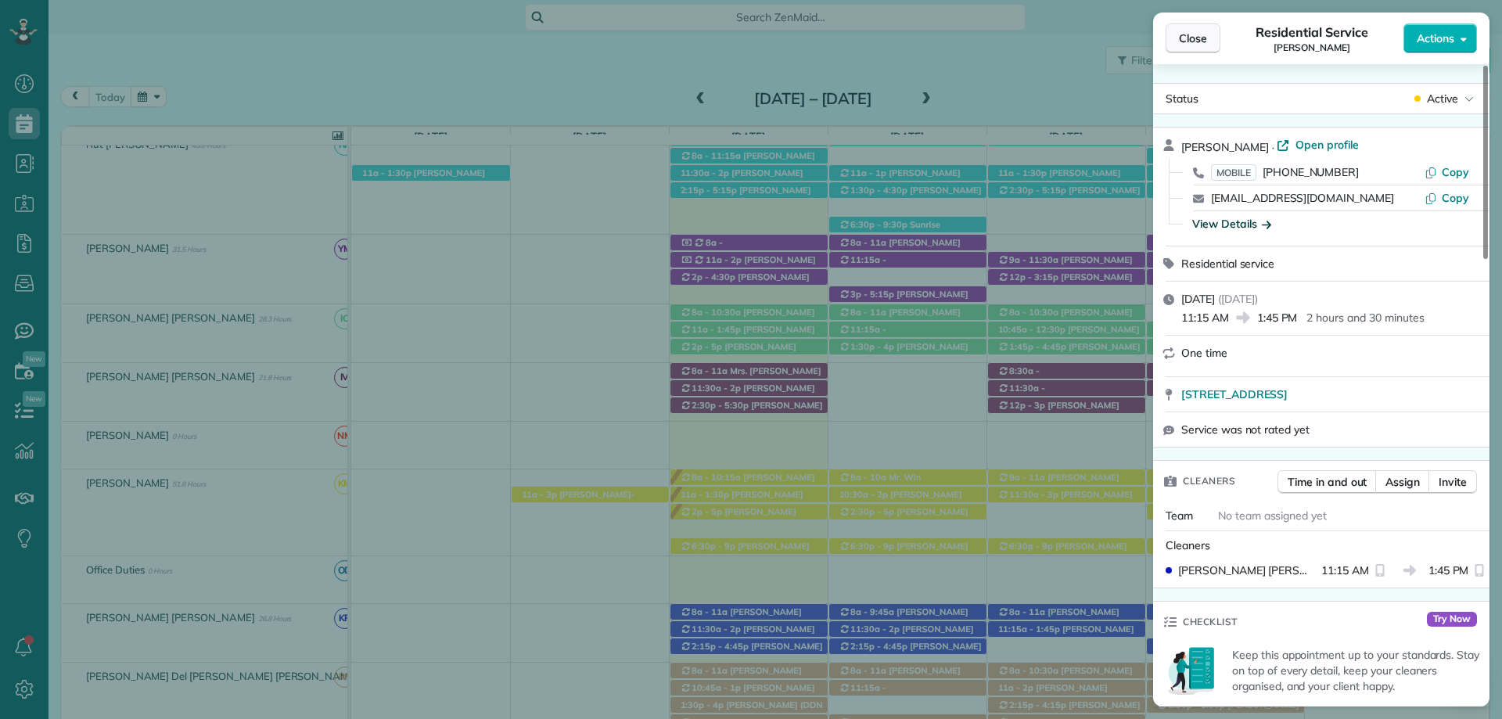
click at [1185, 38] on span "Close" at bounding box center [1193, 39] width 28 height 16
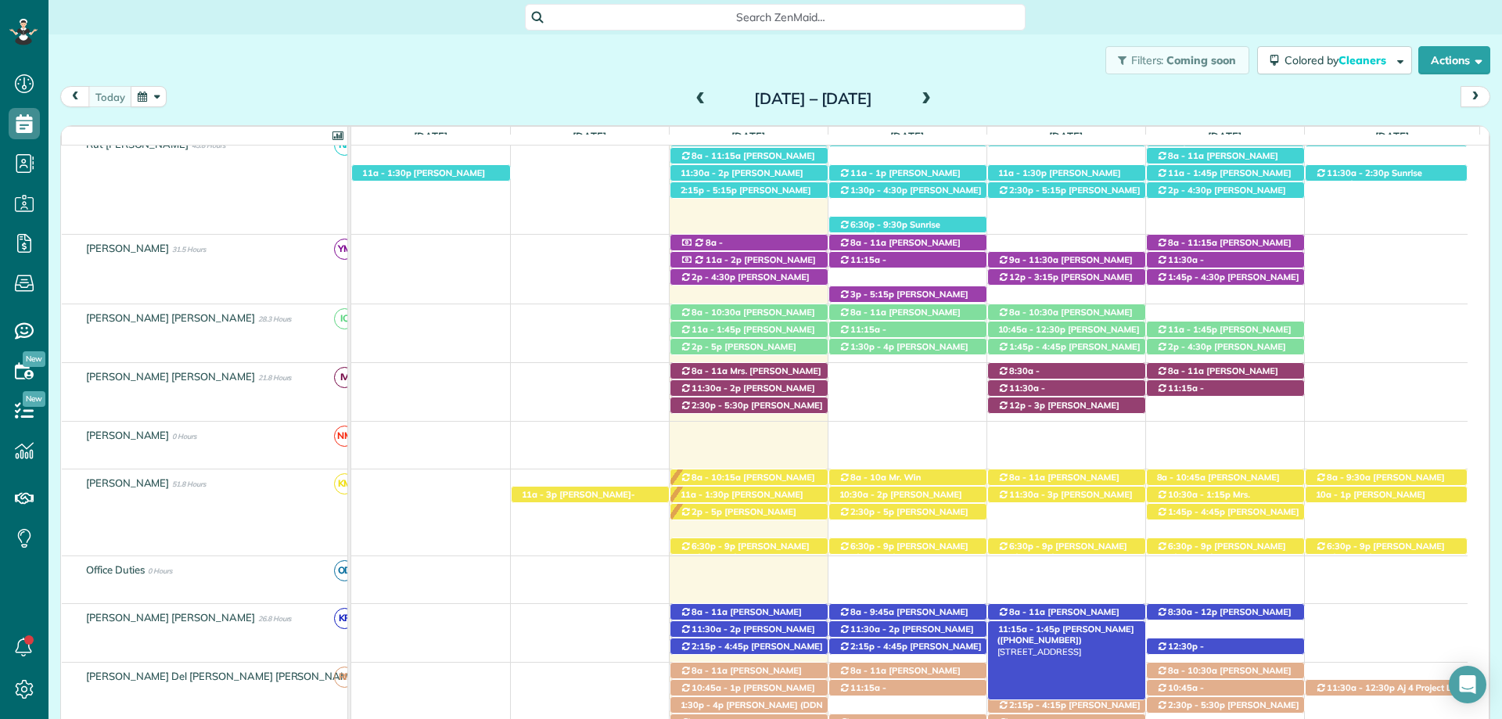
click at [1093, 632] on span "Chris Altermatt (+17703632196)" at bounding box center [1066, 635] width 137 height 22
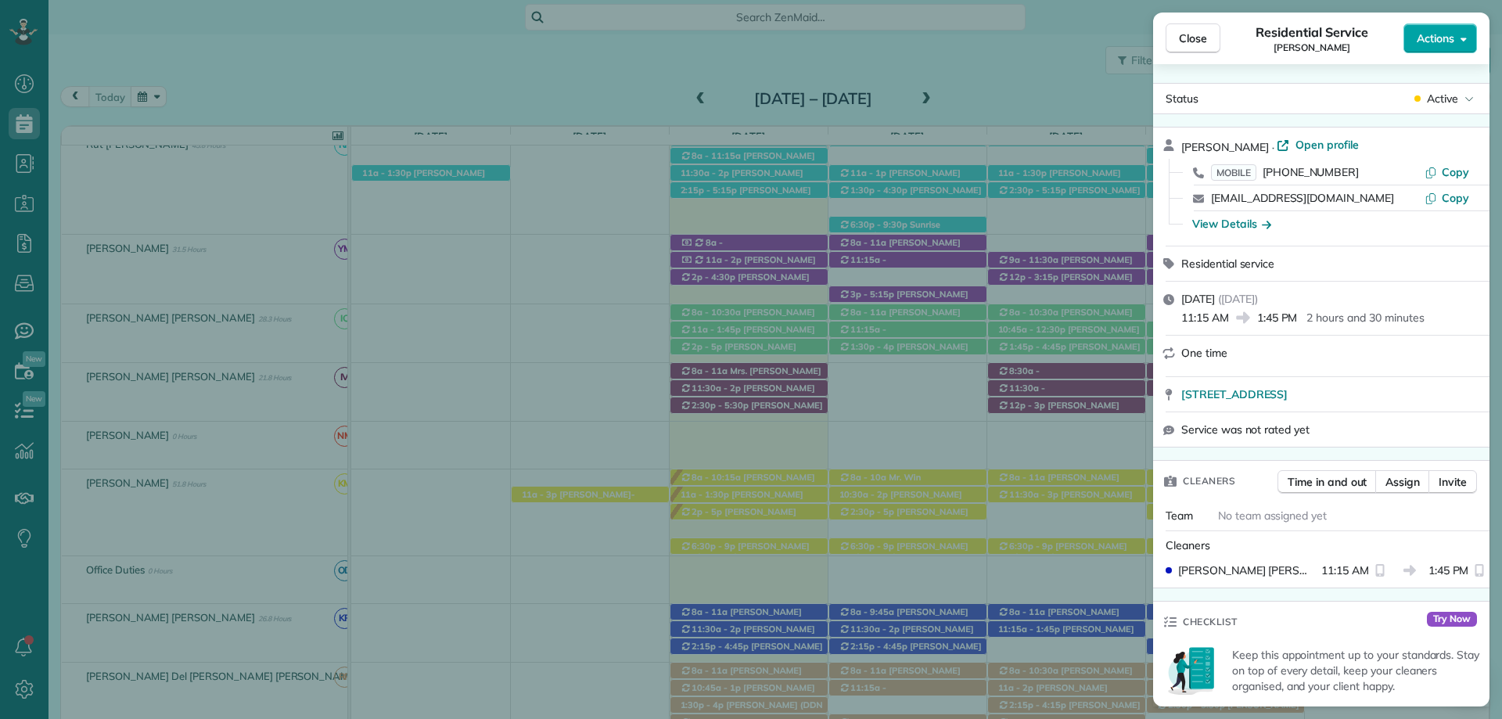
click at [1442, 41] on span "Actions" at bounding box center [1436, 39] width 38 height 16
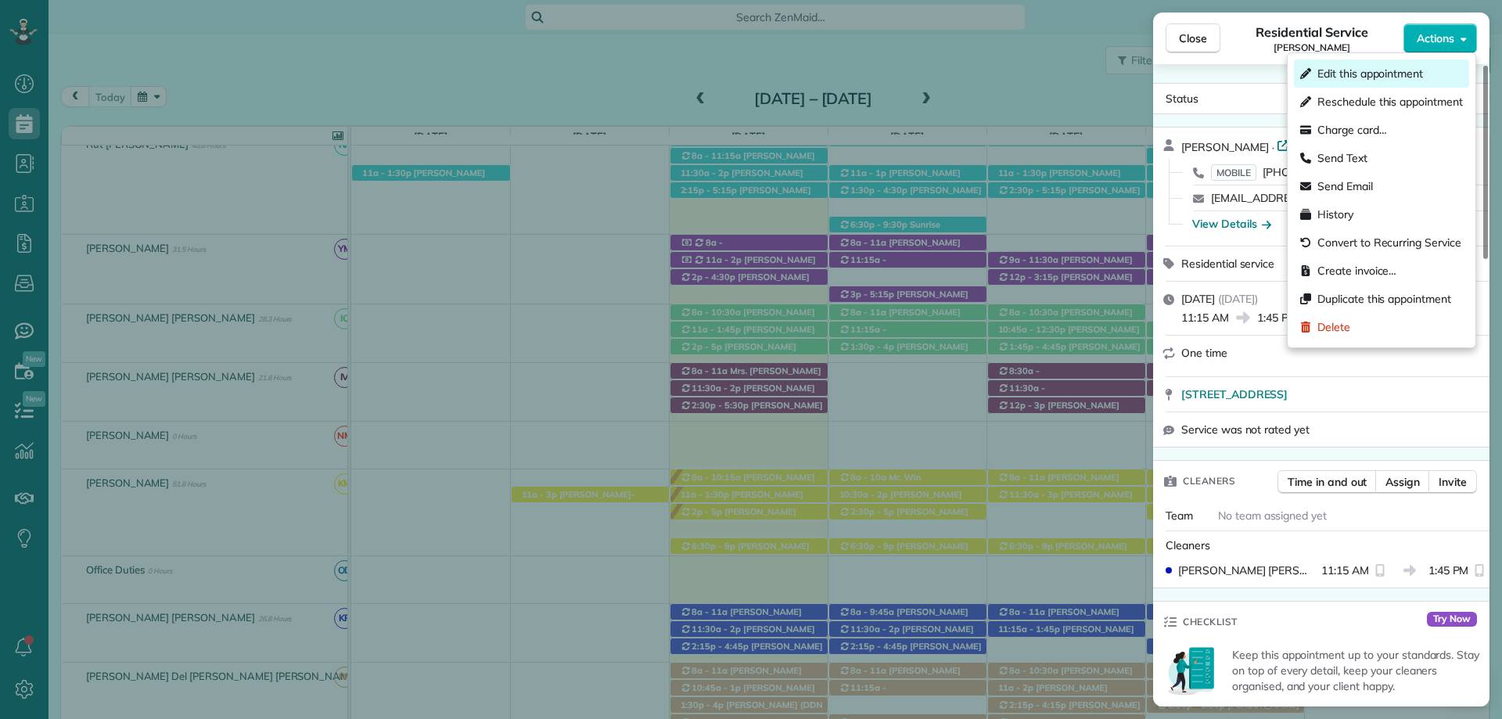
click at [1366, 70] on span "Edit this appointment" at bounding box center [1371, 74] width 106 height 16
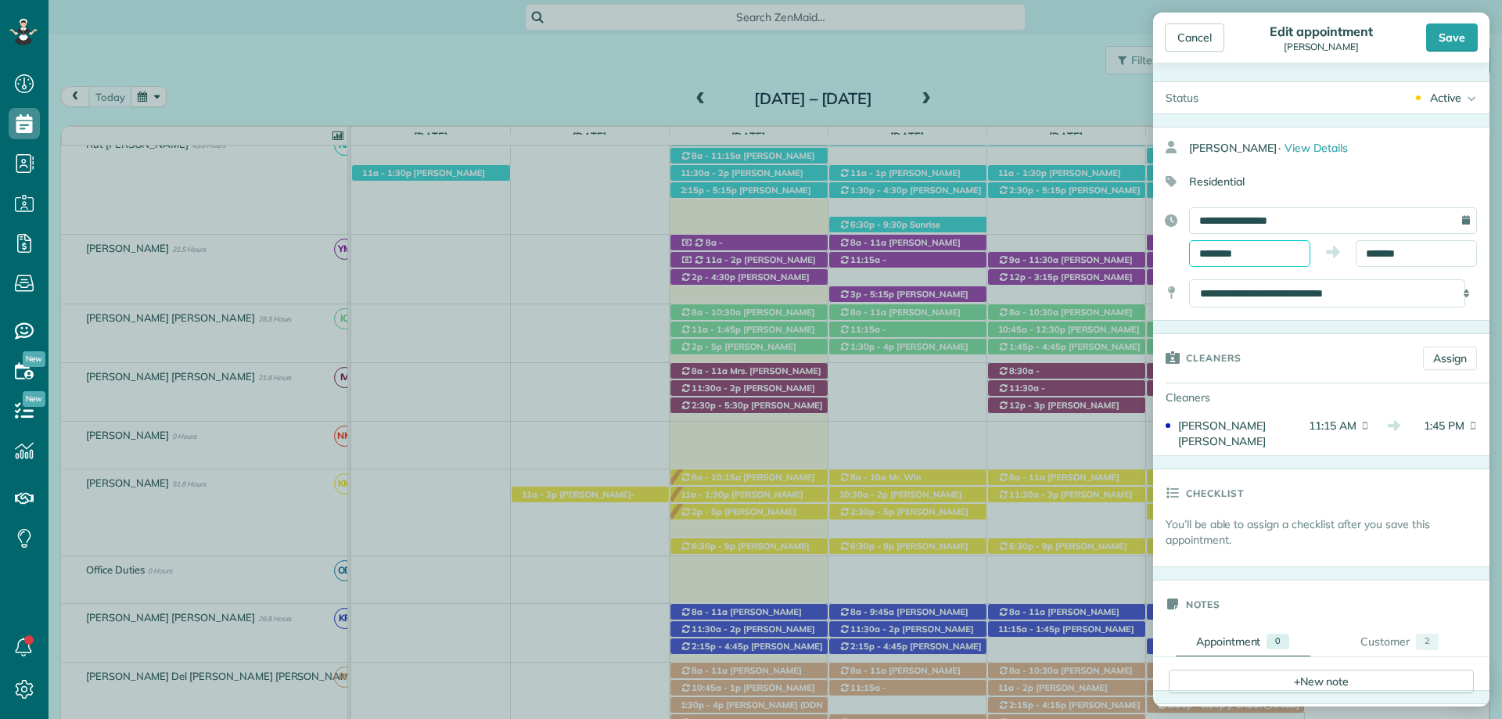
click at [1218, 250] on input "********" at bounding box center [1249, 253] width 121 height 27
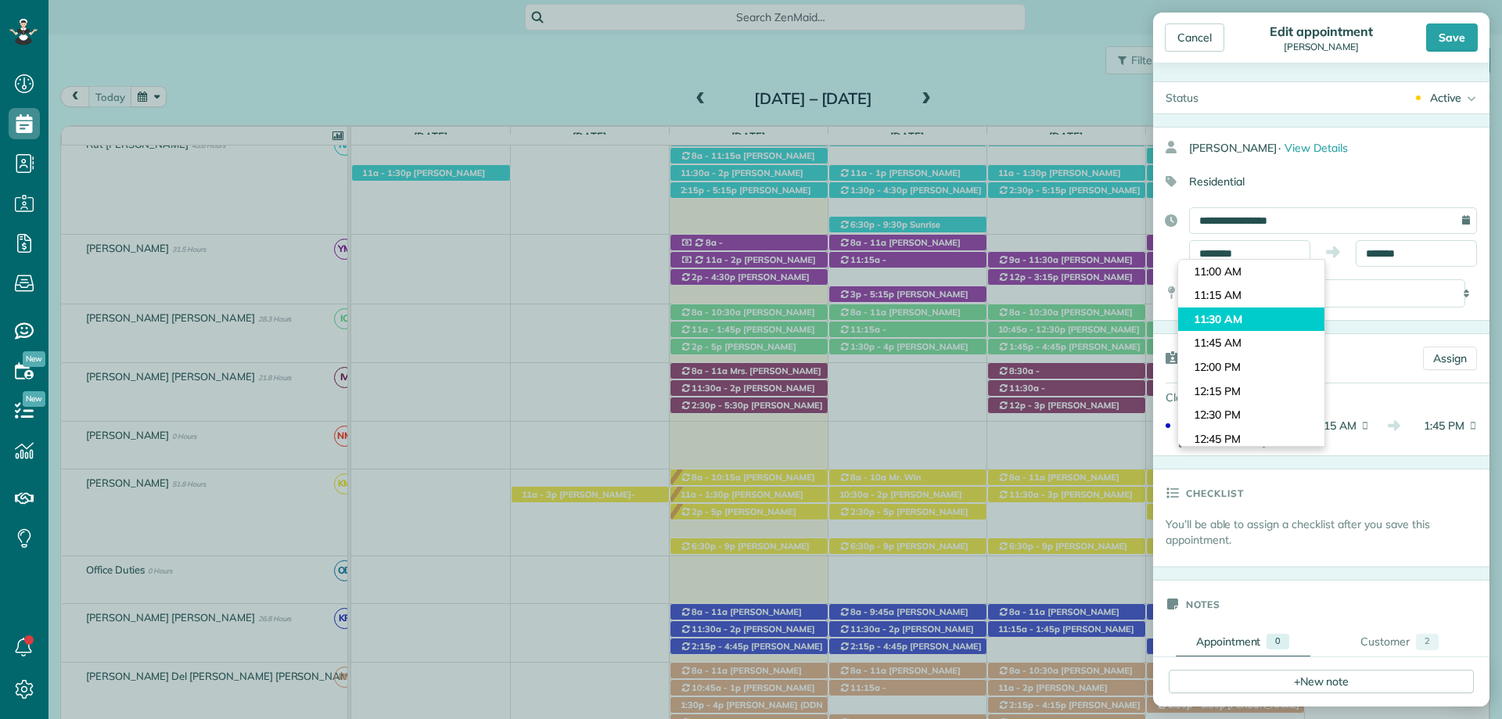
type input "********"
click at [1234, 314] on body "Dashboard Scheduling Calendar View List View Dispatch View - Weekly scheduling …" at bounding box center [751, 359] width 1502 height 719
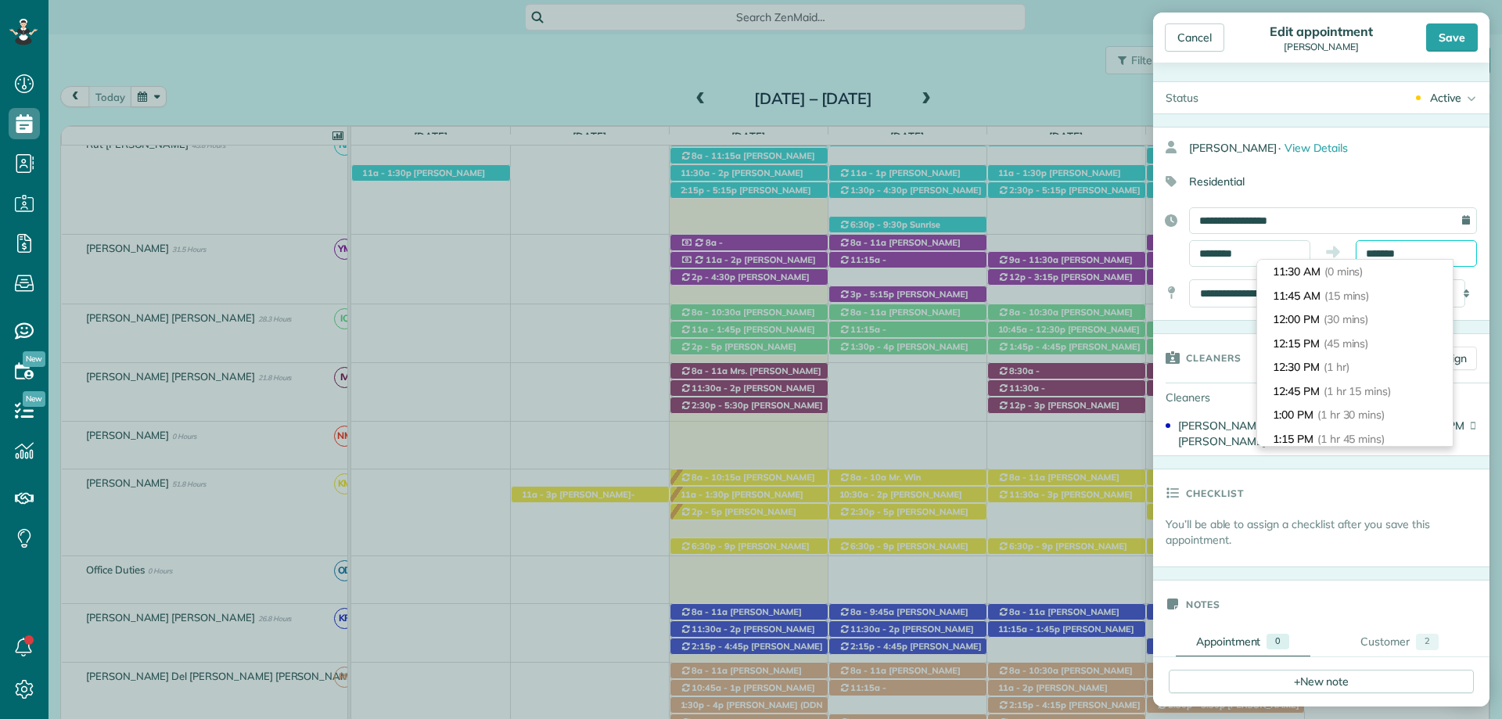
click at [1387, 250] on input "*******" at bounding box center [1416, 253] width 121 height 27
type input "*******"
click at [1356, 320] on span "(2 hrs 30 mins)" at bounding box center [1356, 319] width 77 height 14
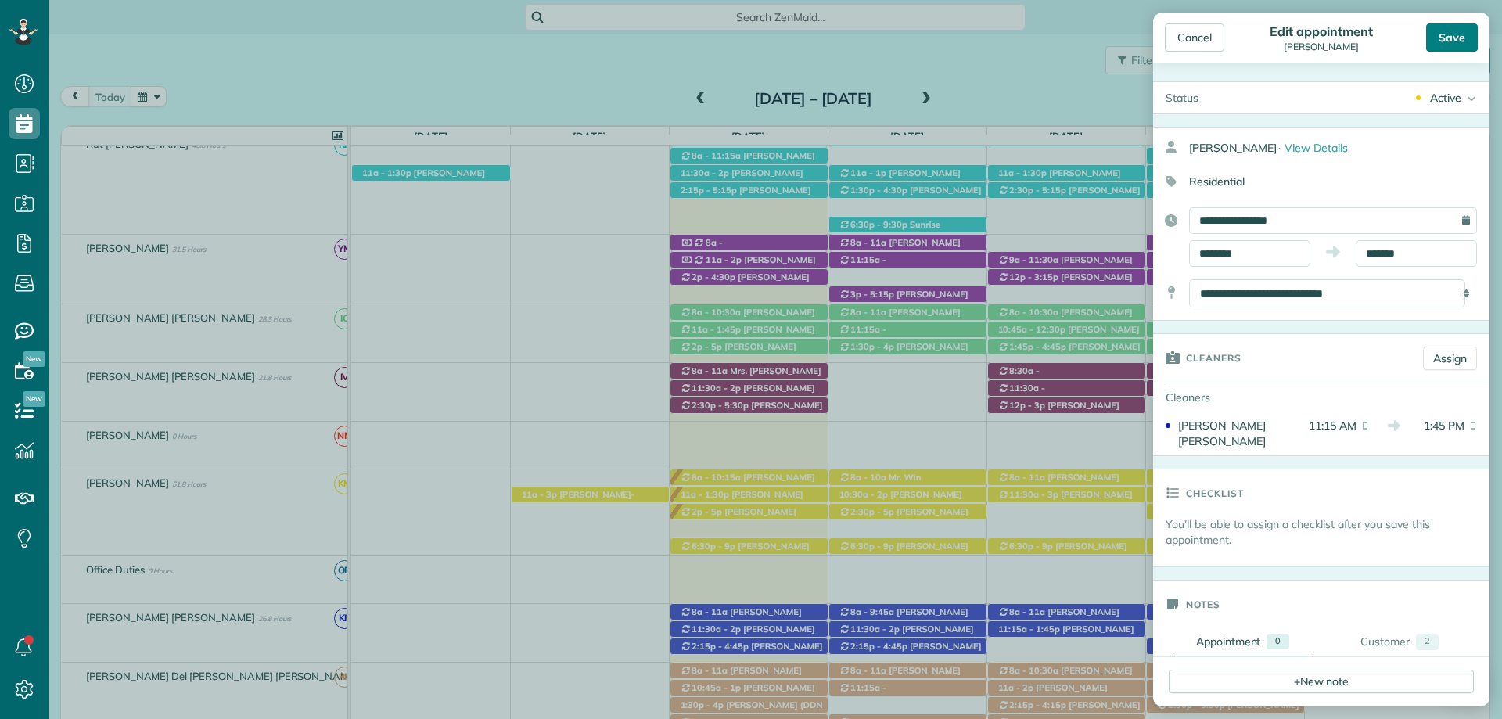
click at [1455, 39] on div "Save" at bounding box center [1453, 37] width 52 height 28
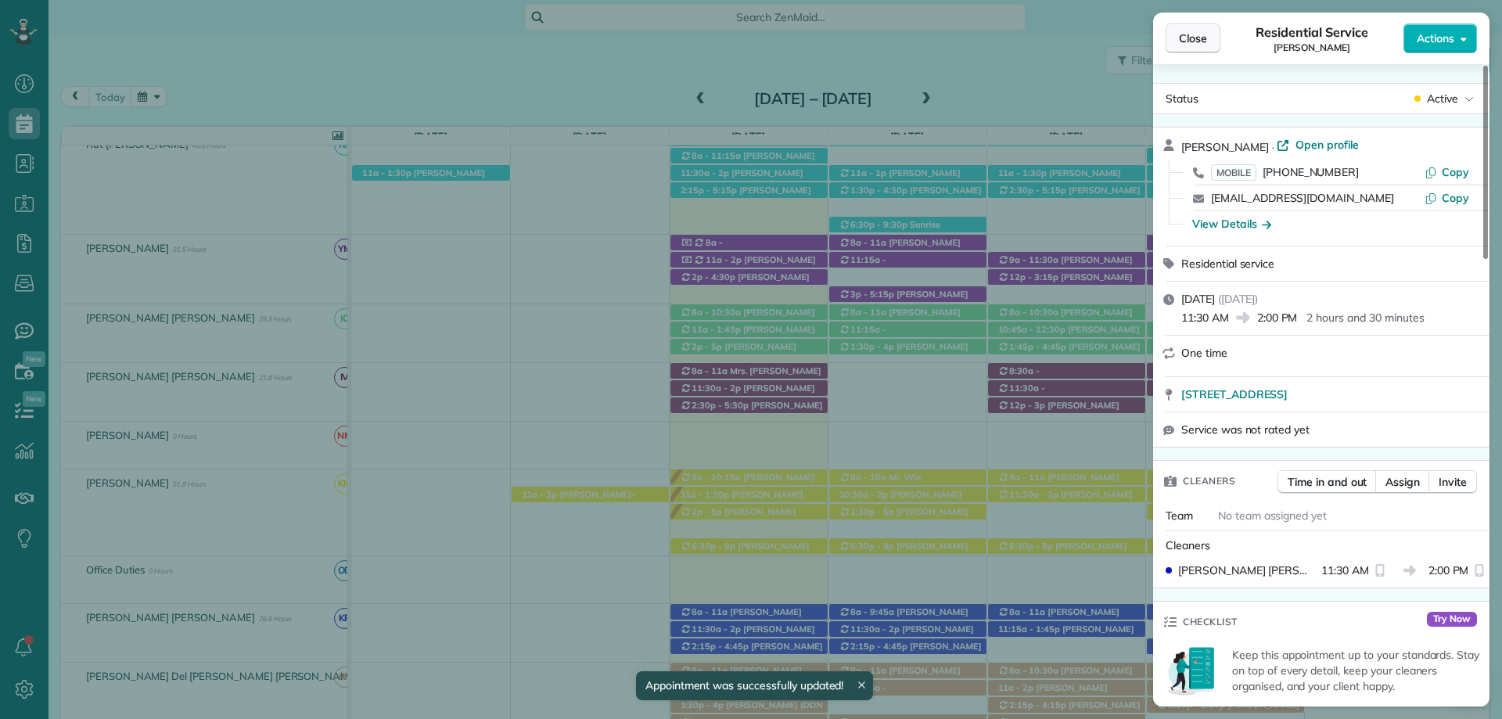
click at [1206, 35] on span "Close" at bounding box center [1193, 39] width 28 height 16
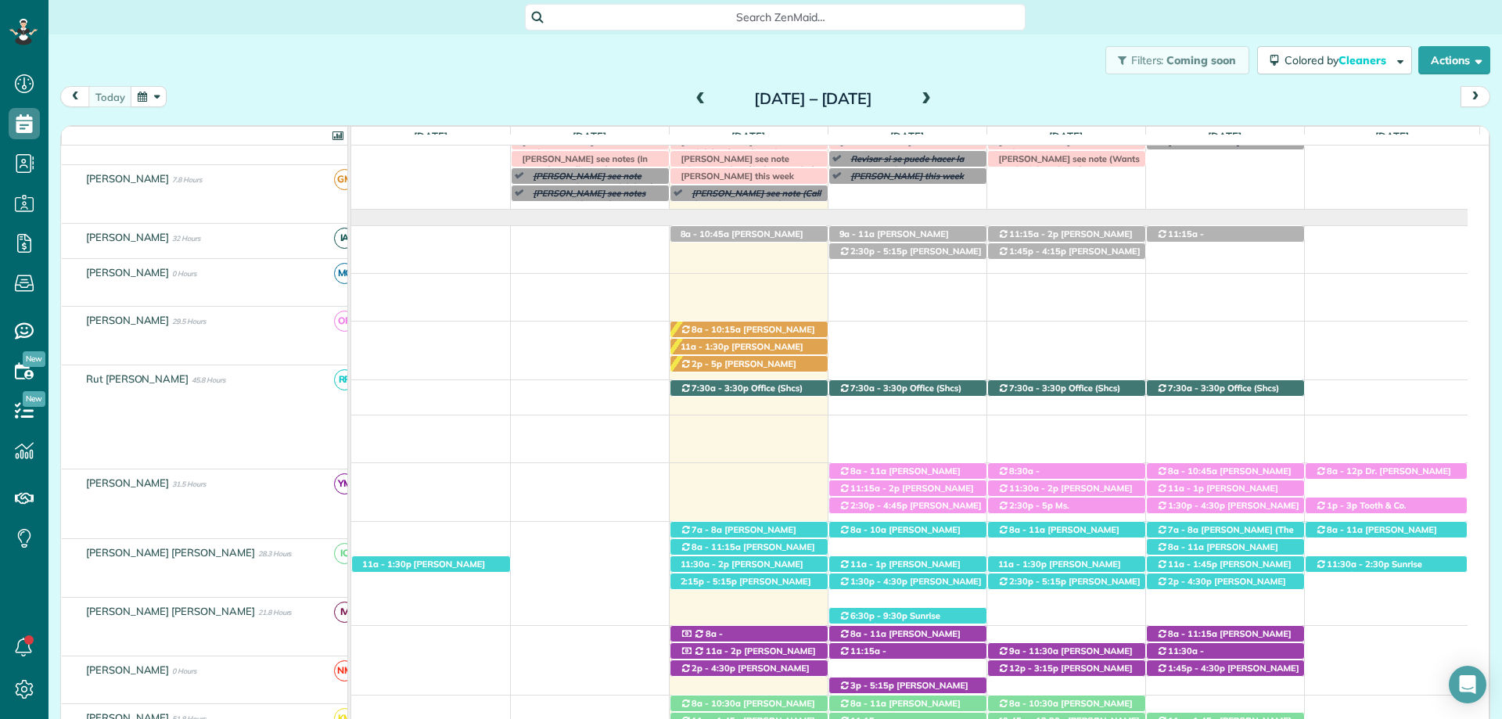
scroll to position [45, 0]
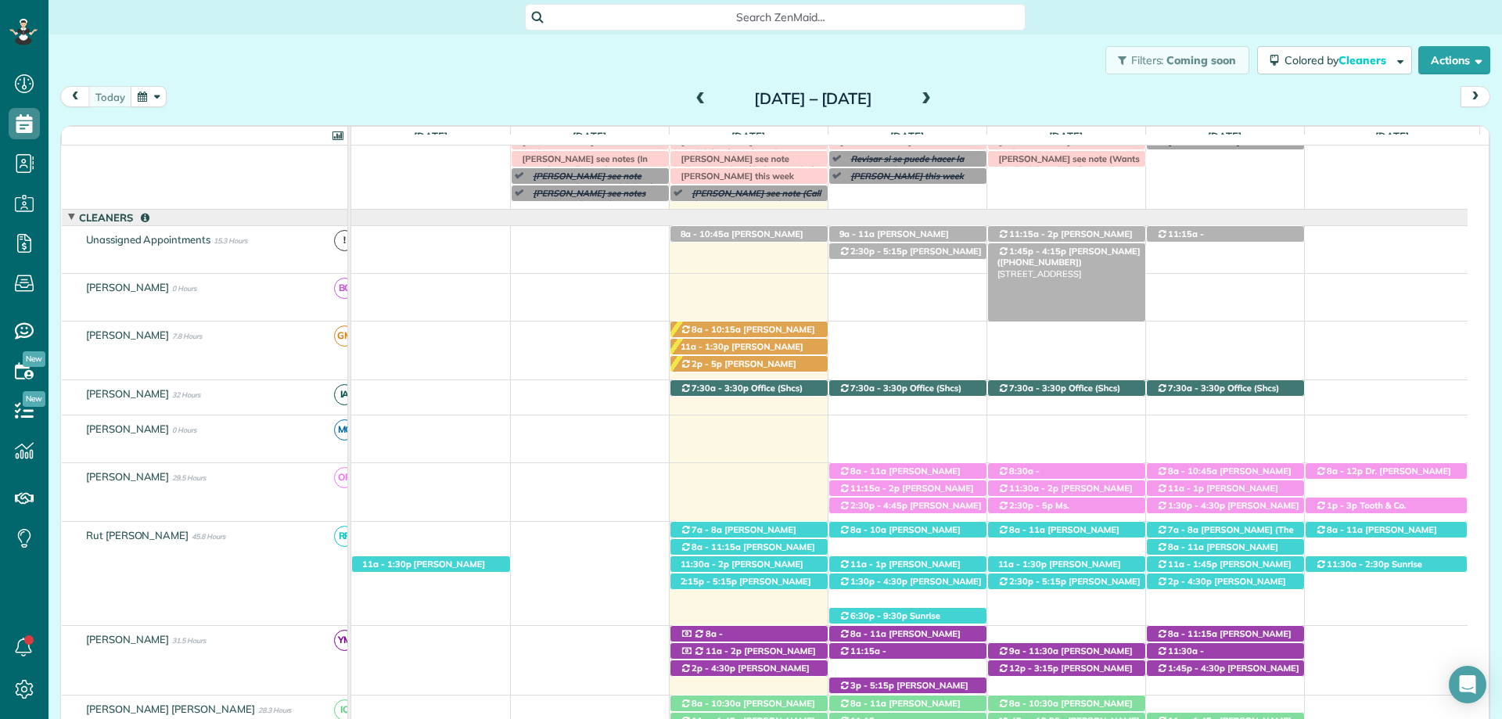
click at [1066, 249] on span "Austin Gilchrist (+12512989438)" at bounding box center [1069, 257] width 143 height 22
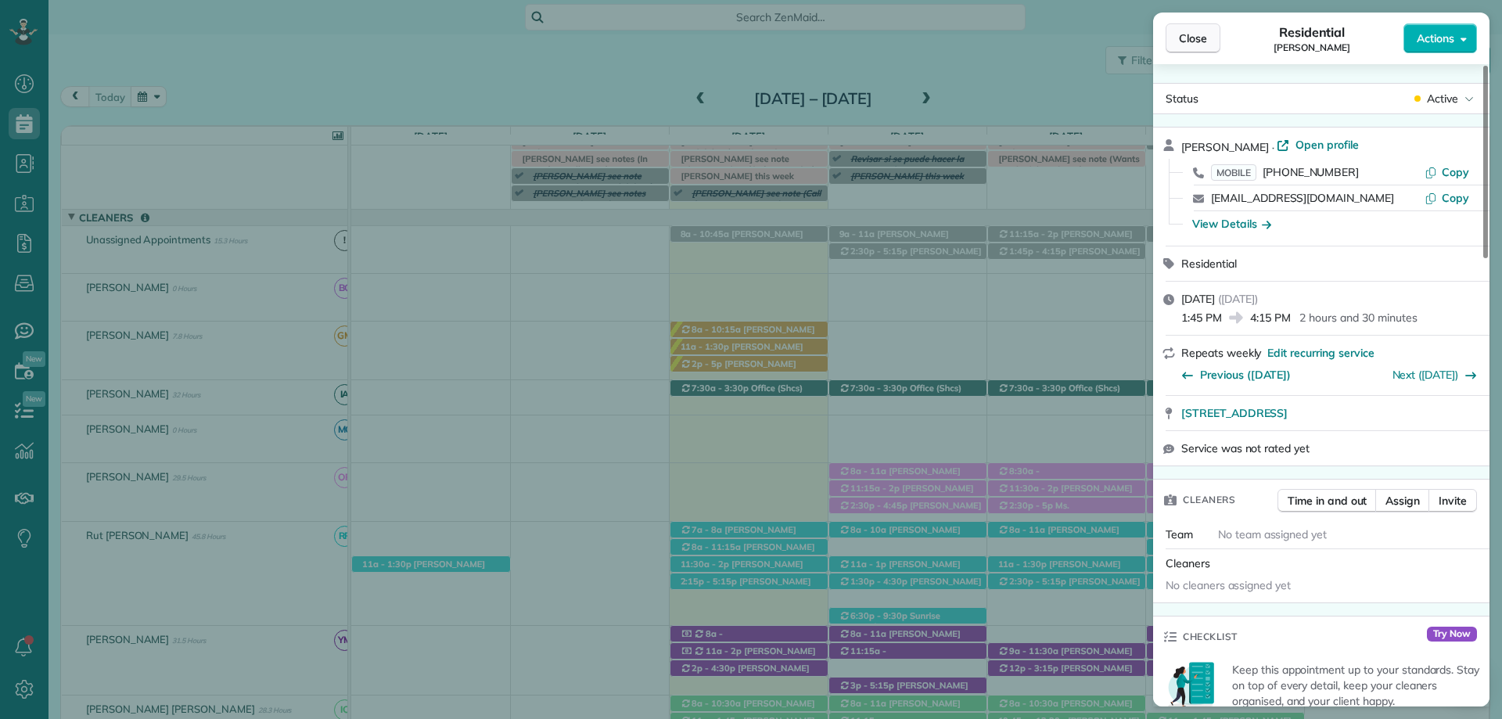
click at [1199, 36] on span "Close" at bounding box center [1193, 39] width 28 height 16
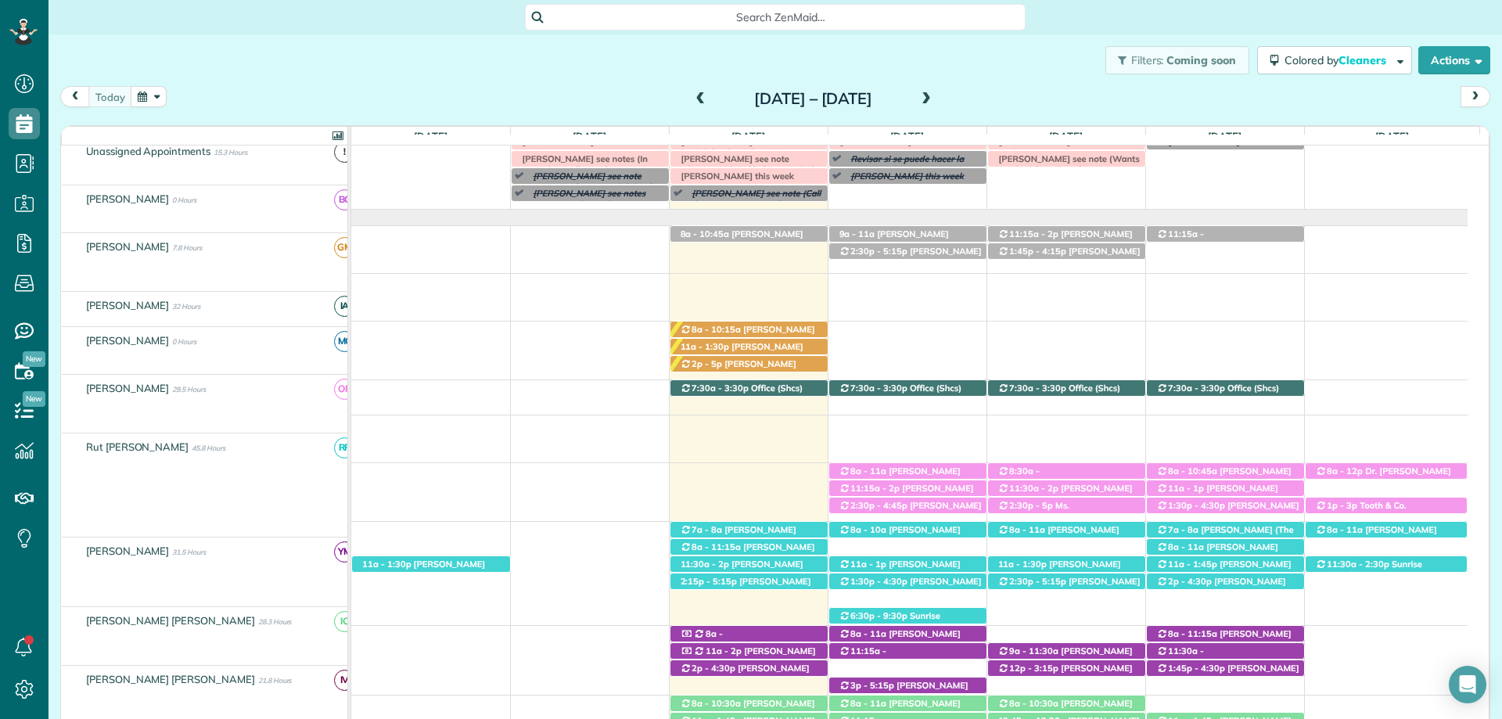
scroll to position [45, 0]
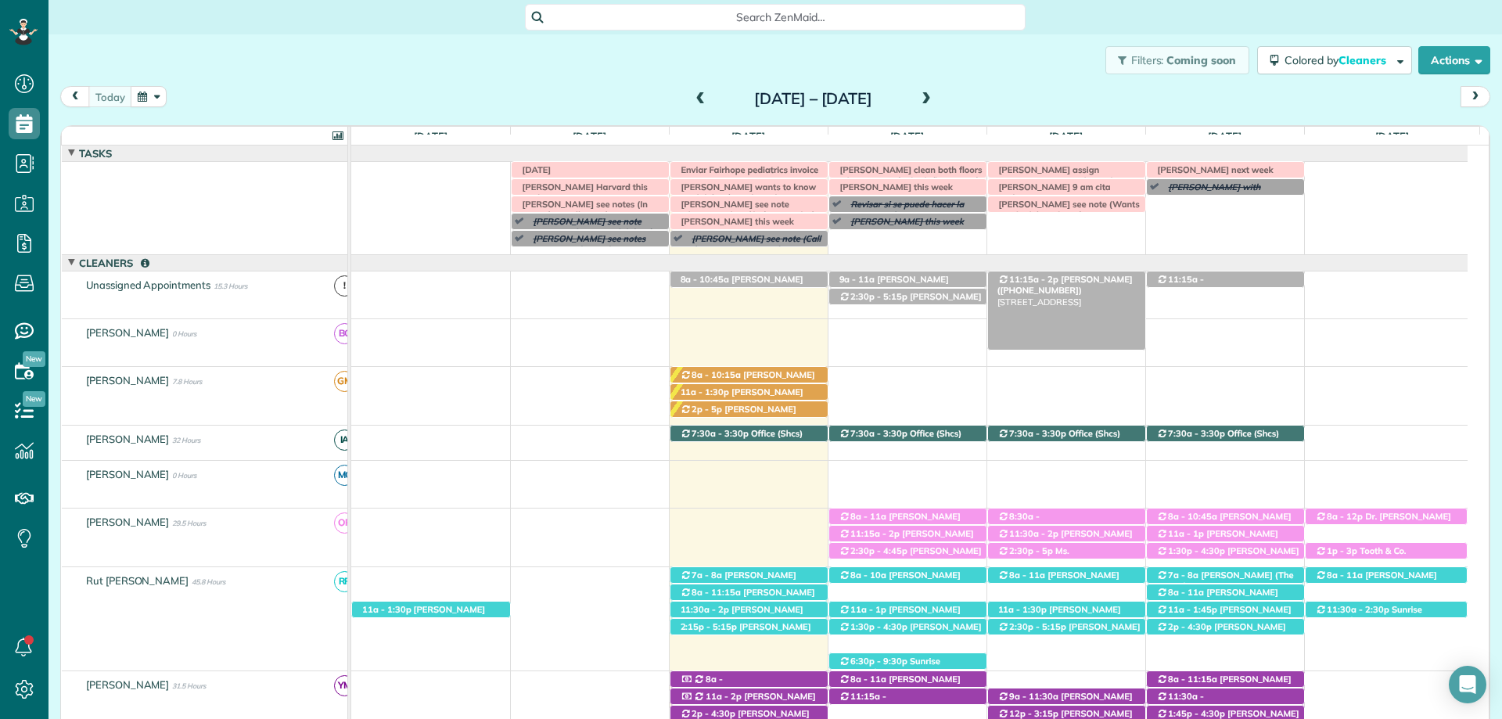
click at [1102, 281] on span "Shannon Rubio (+12514630697)" at bounding box center [1065, 285] width 135 height 22
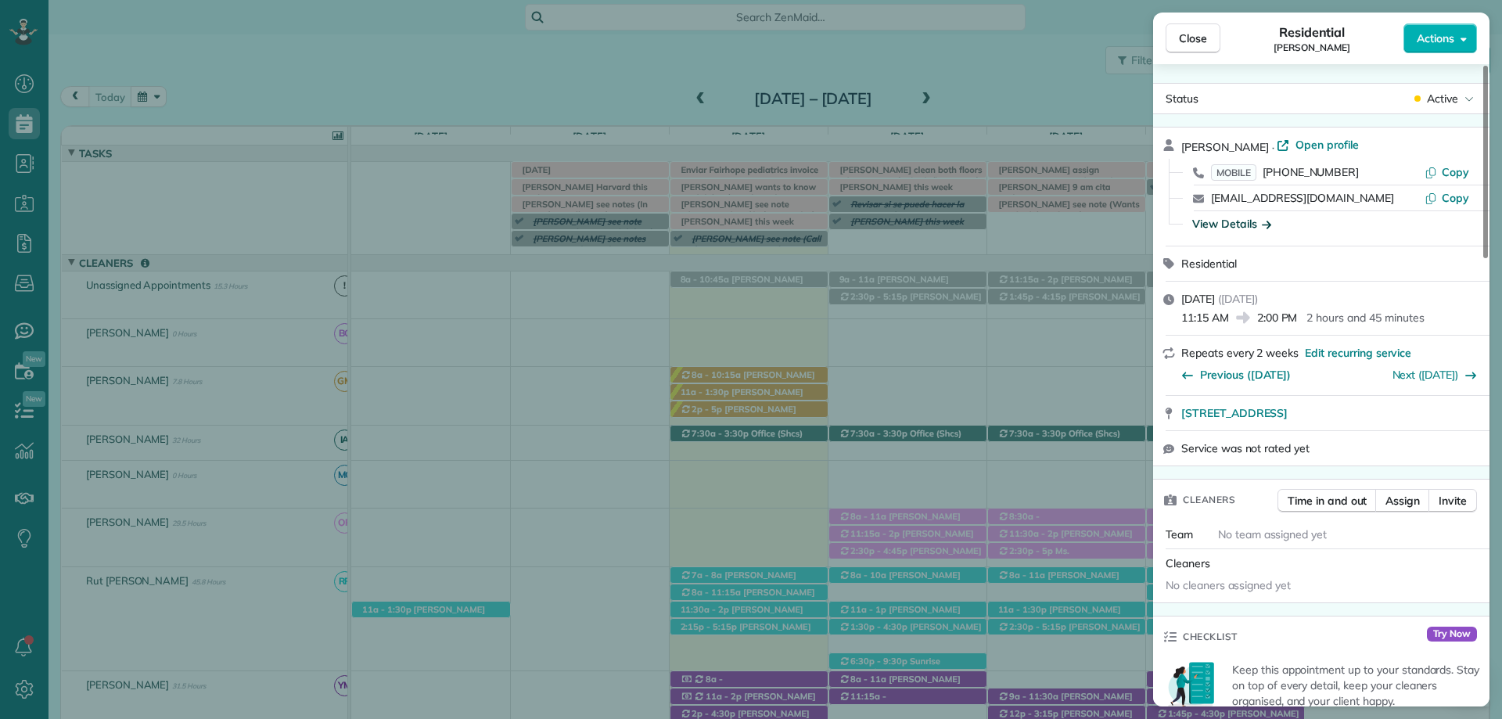
click at [1240, 217] on div "View Details" at bounding box center [1232, 224] width 79 height 16
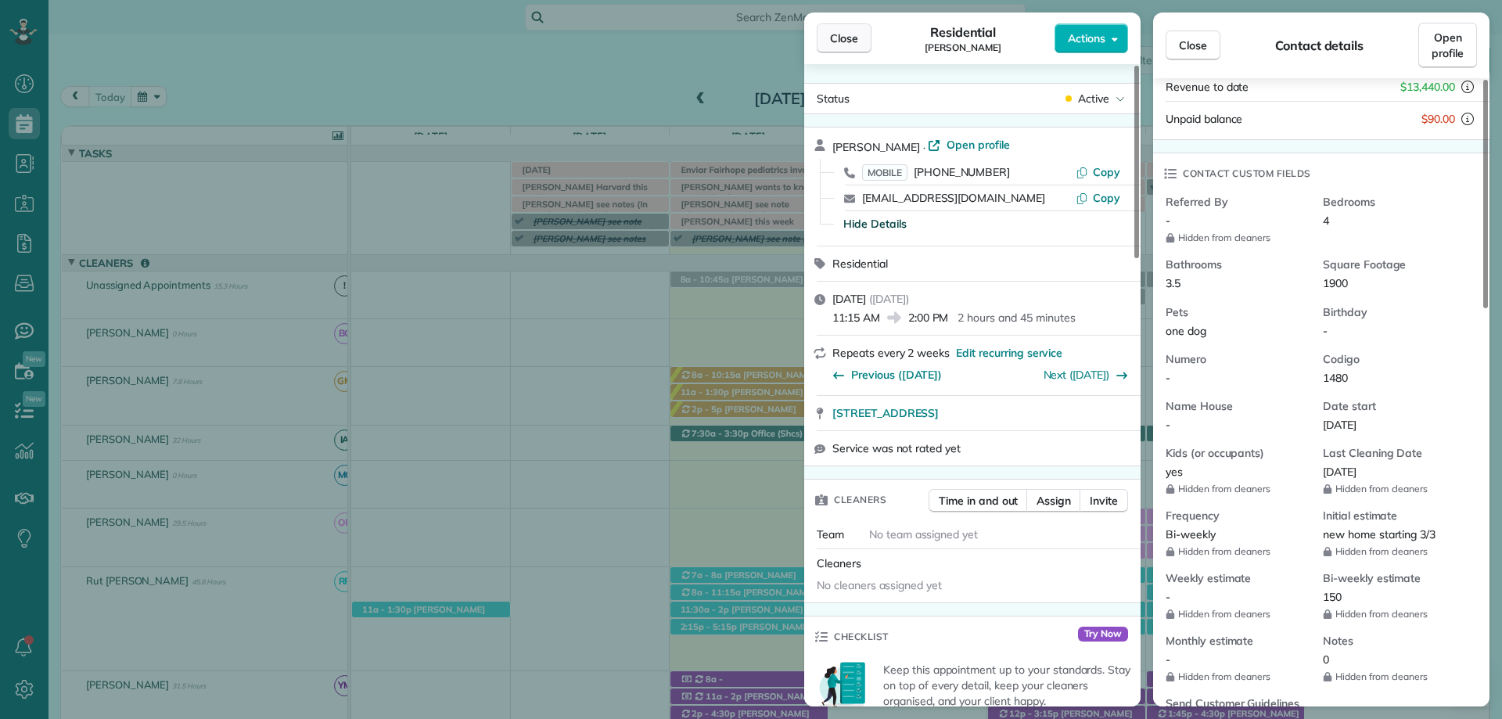
click at [837, 39] on span "Close" at bounding box center [844, 39] width 28 height 16
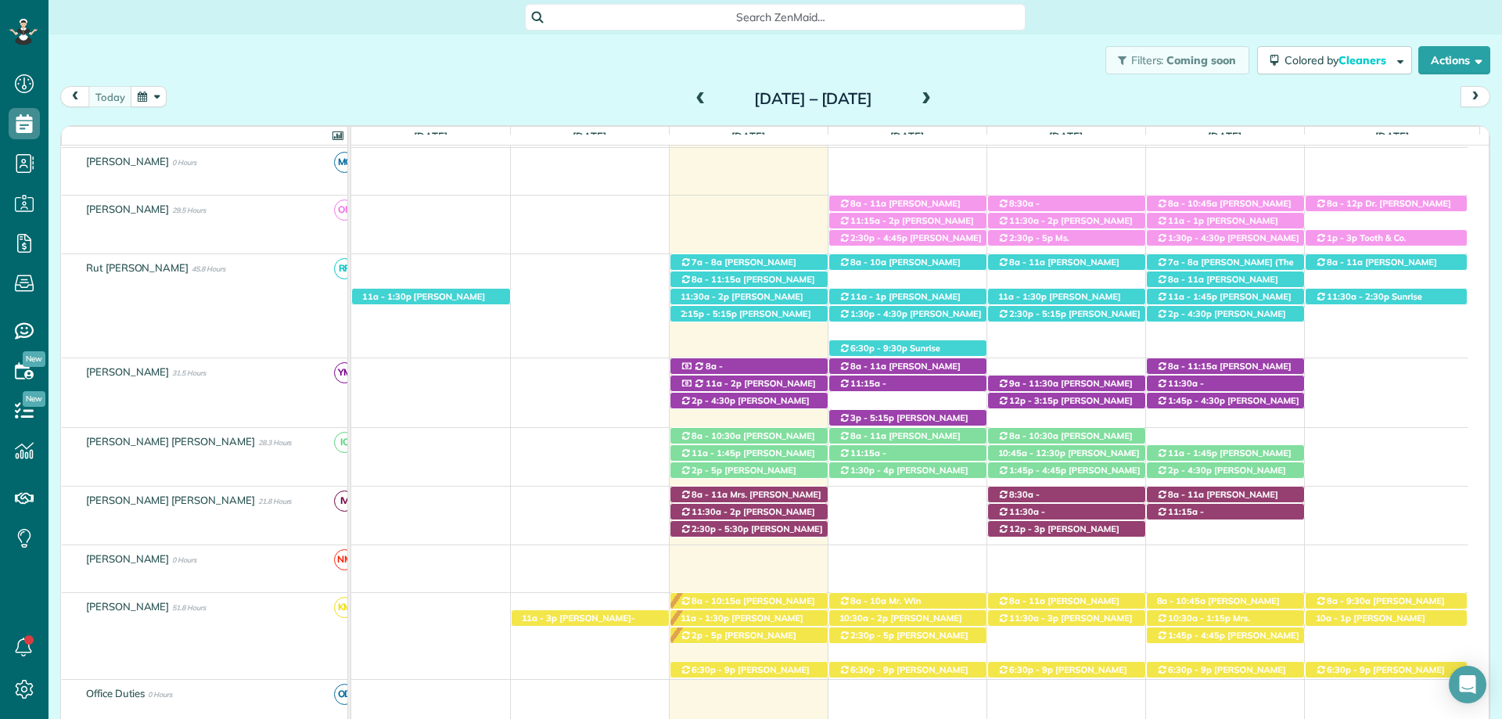
scroll to position [78, 0]
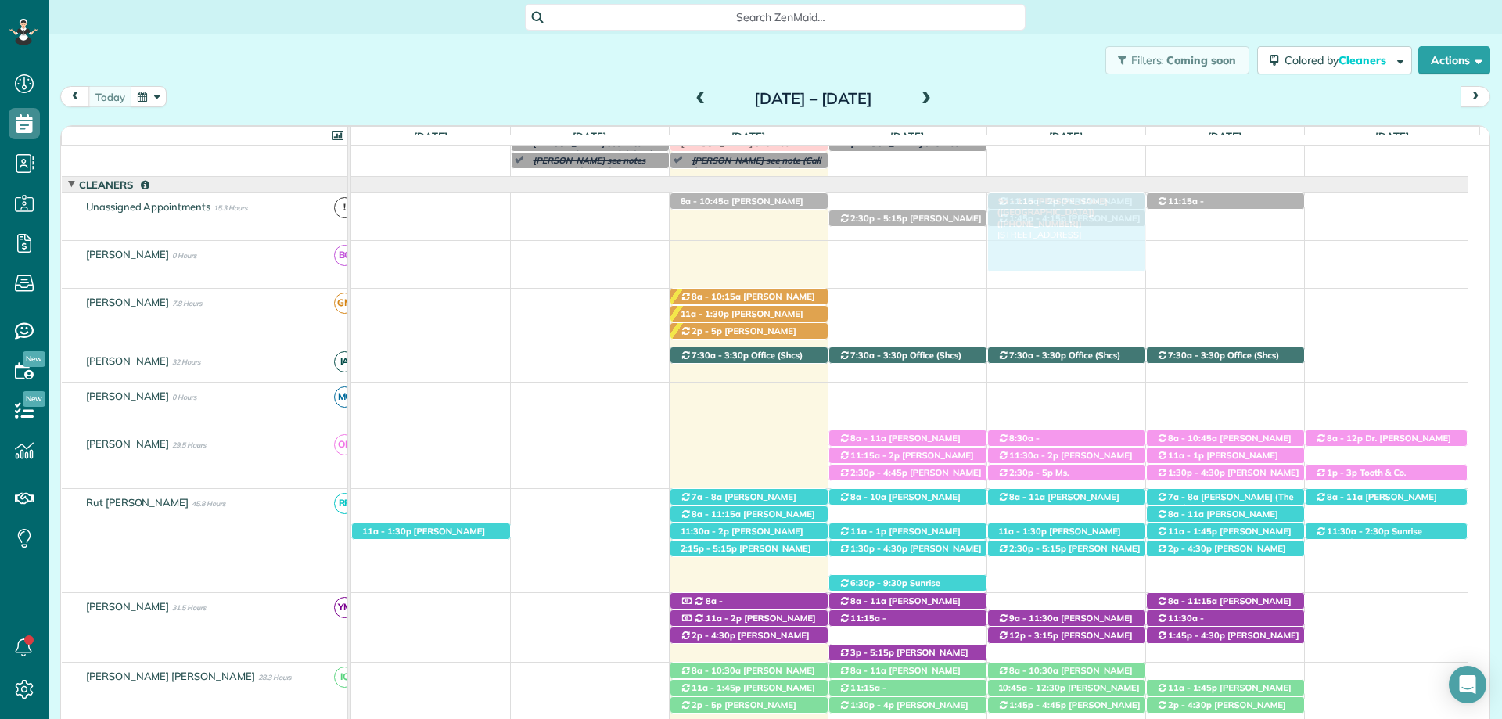
drag, startPoint x: 901, startPoint y: 200, endPoint x: 1092, endPoint y: 198, distance: 191.7
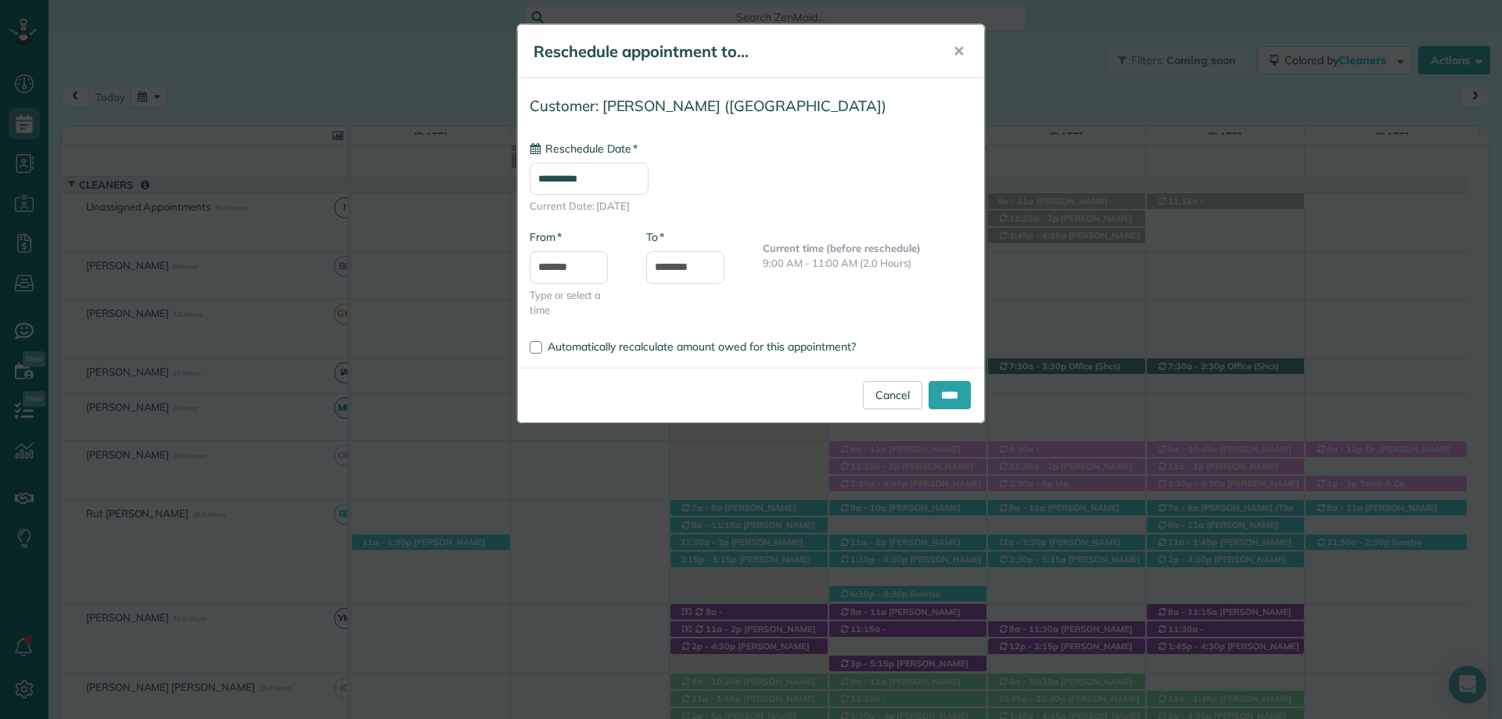
type input "**********"
click at [937, 390] on input "****" at bounding box center [950, 395] width 42 height 28
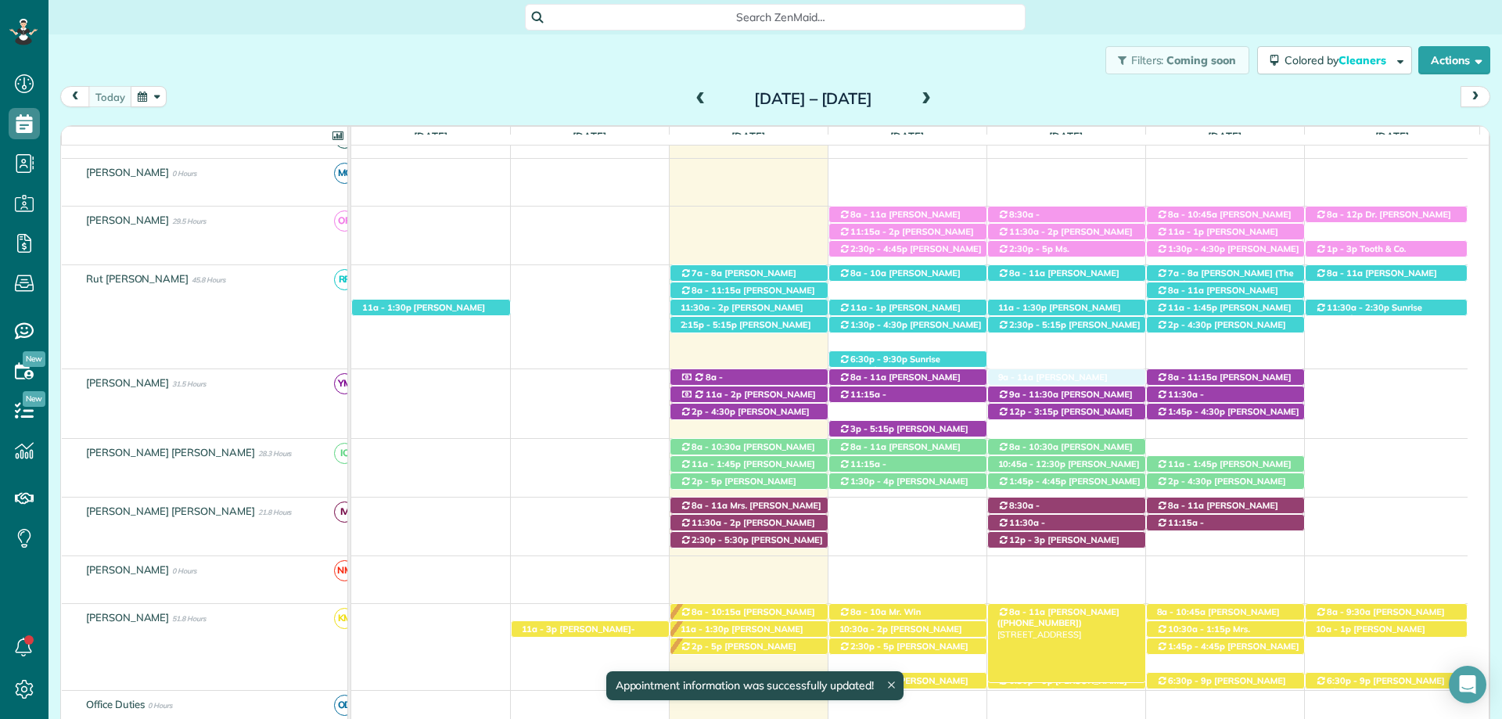
scroll to position [548, 0]
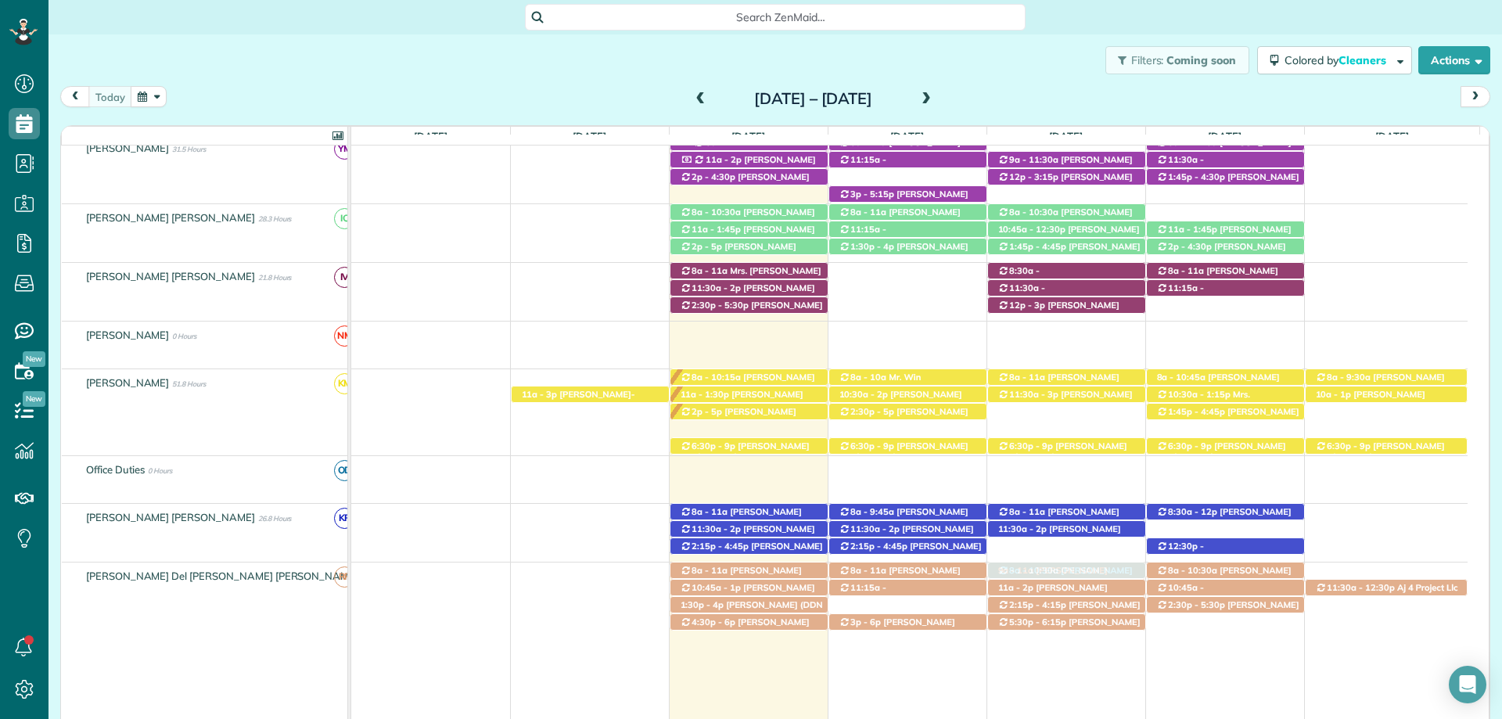
drag, startPoint x: 1096, startPoint y: 199, endPoint x: 1092, endPoint y: 545, distance: 345.9
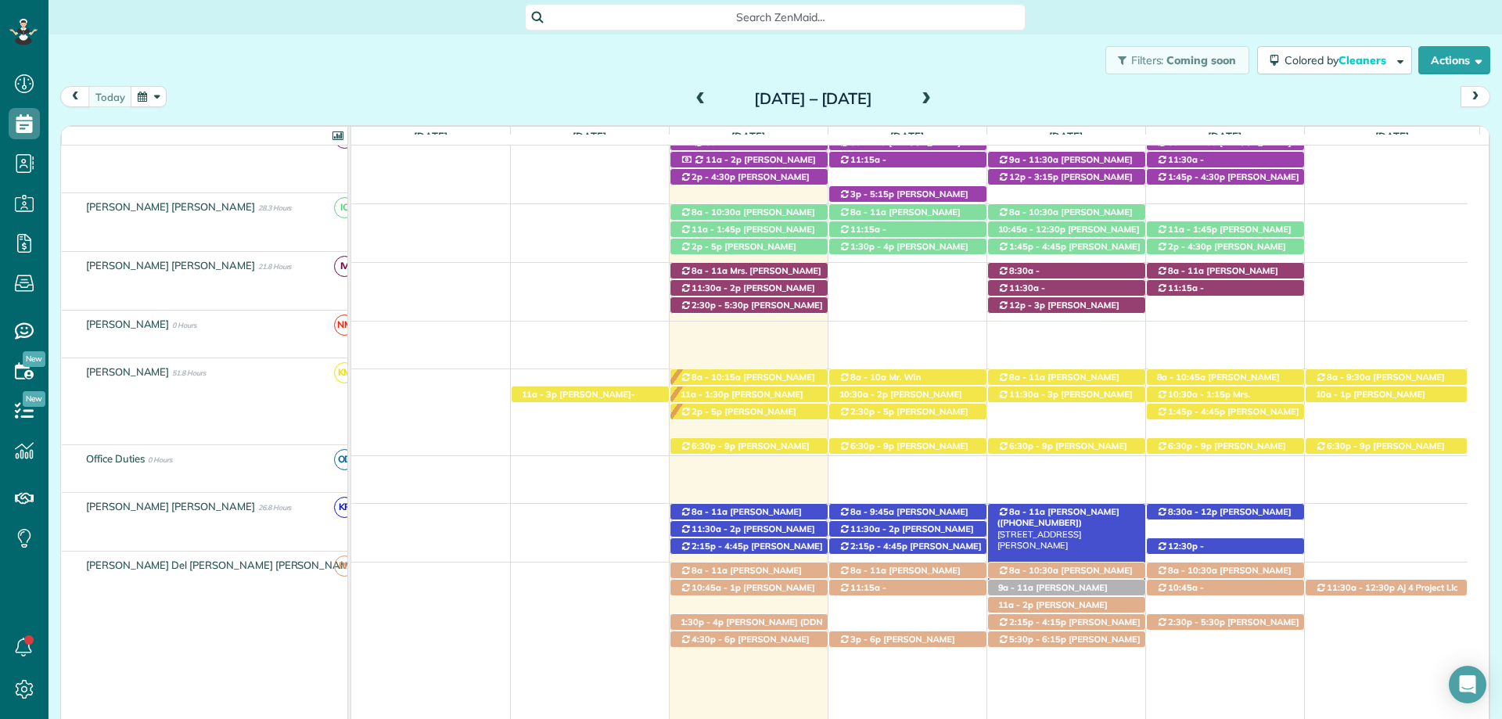
scroll to position [537, 0]
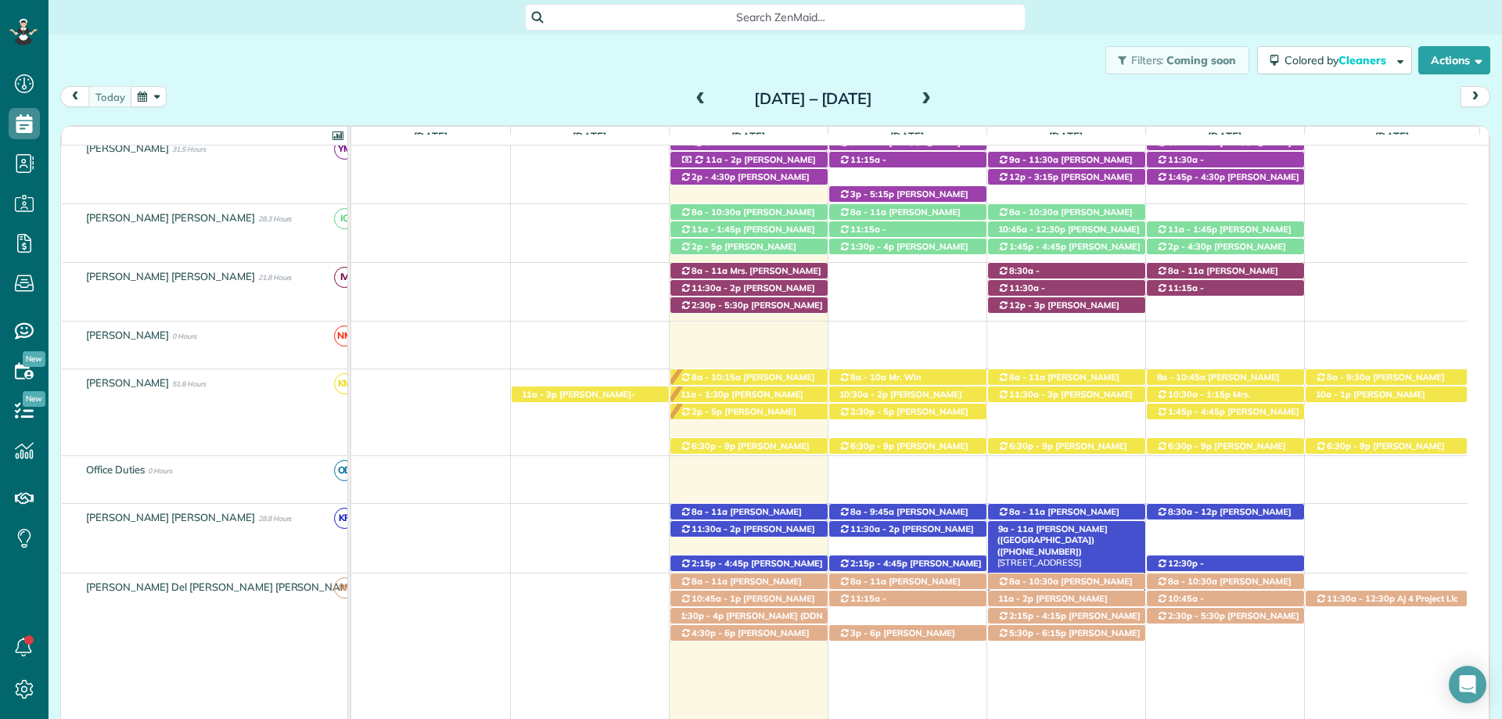
click at [1088, 529] on span "Katie Sahlstrom (Fly Creek Marina) (+12519284868)" at bounding box center [1053, 541] width 110 height 34
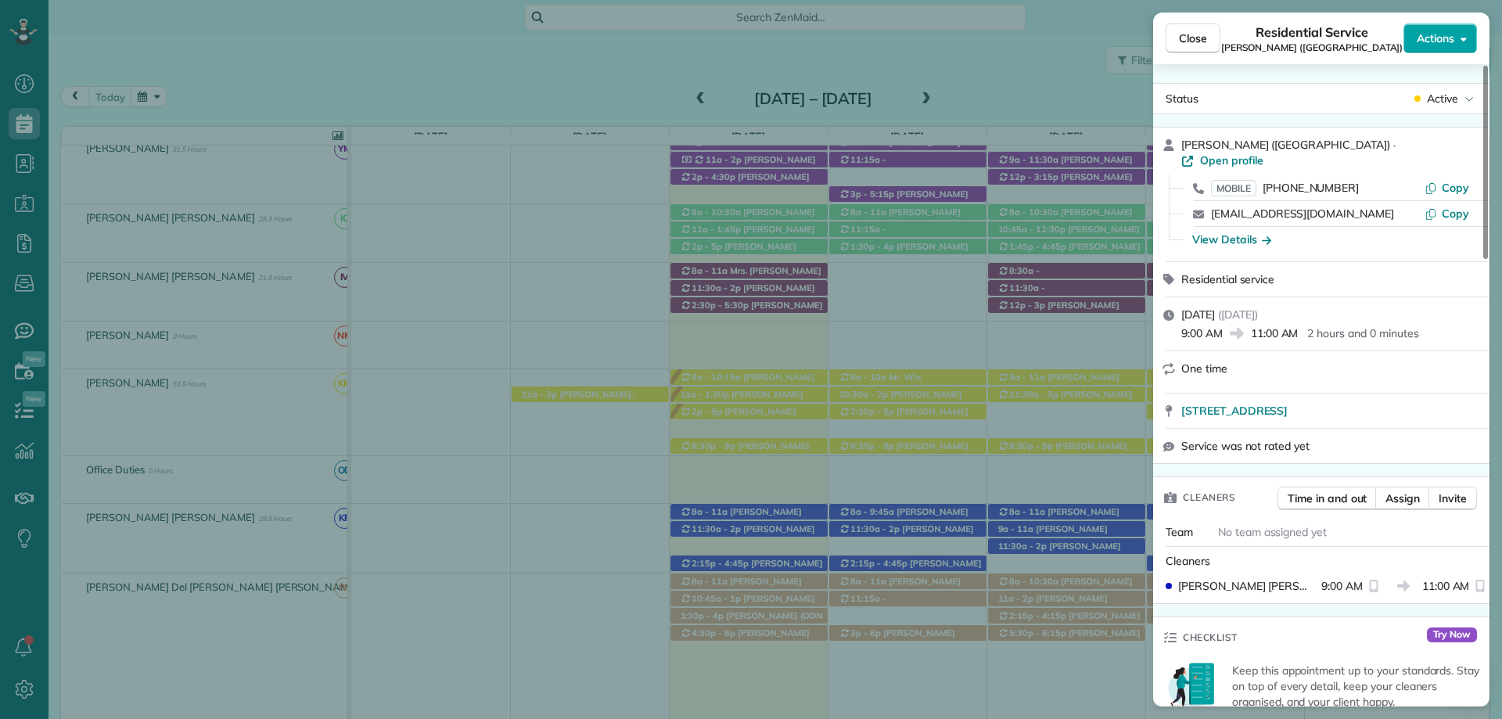
click at [1441, 34] on span "Actions" at bounding box center [1436, 39] width 38 height 16
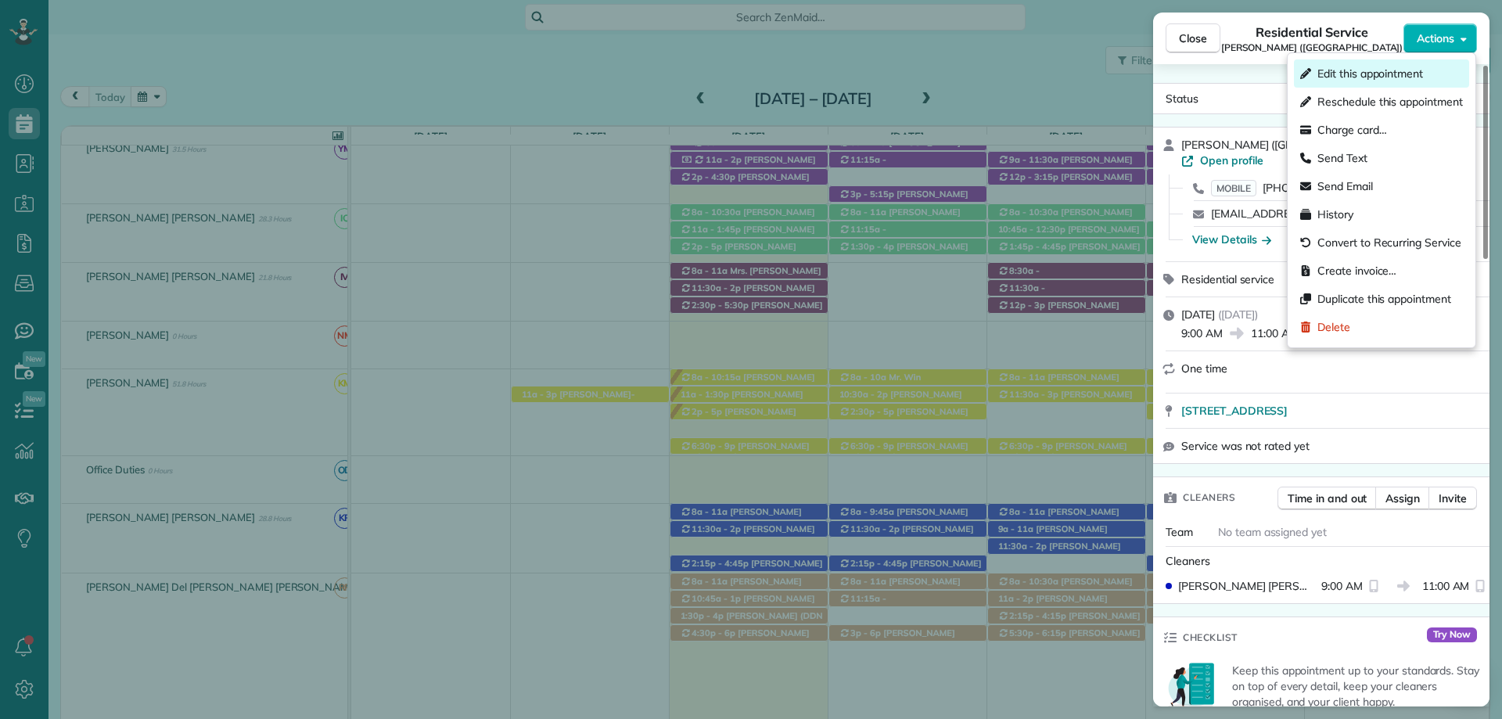
click at [1350, 72] on span "Edit this appointment" at bounding box center [1371, 74] width 106 height 16
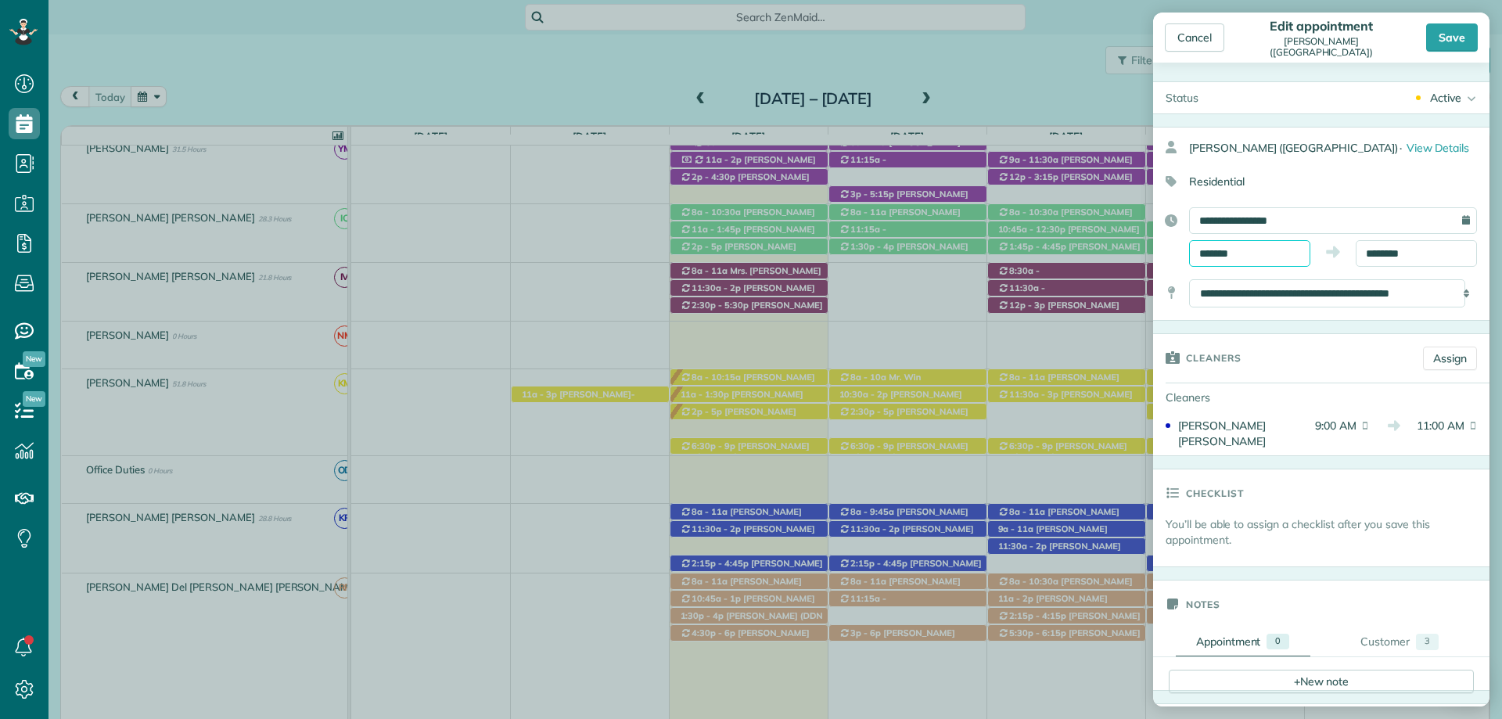
click at [1266, 248] on input "*******" at bounding box center [1249, 253] width 121 height 27
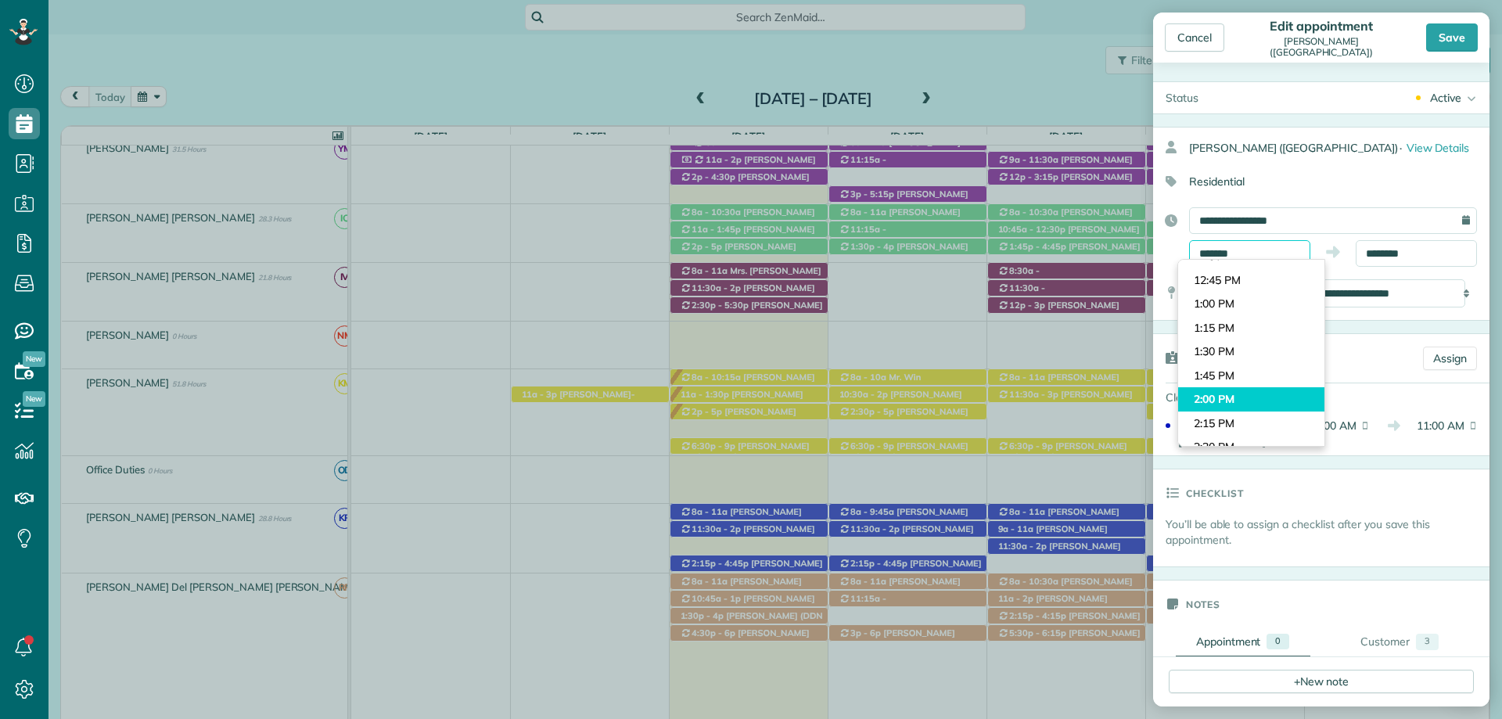
scroll to position [1204, 0]
type input "*******"
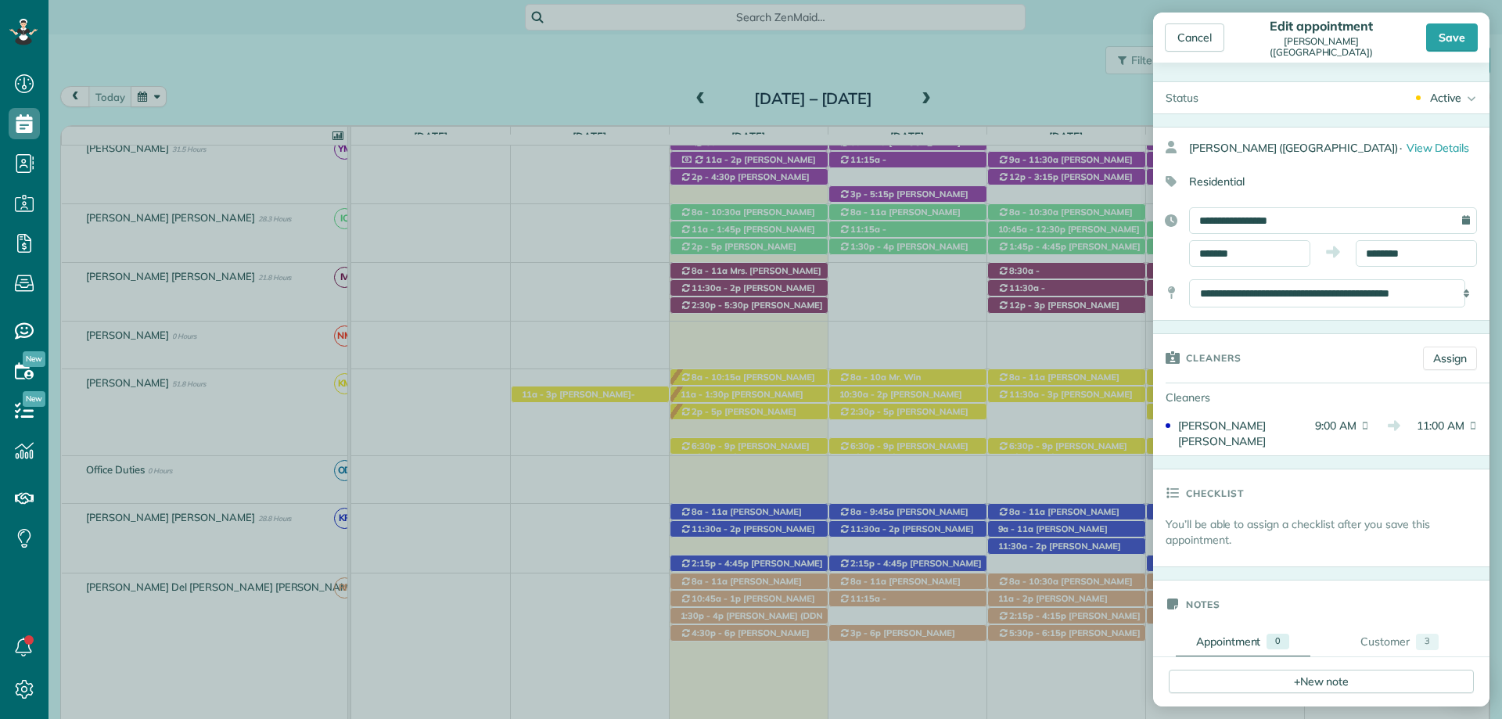
click at [1237, 398] on body "Dashboard Scheduling Calendar View List View Dispatch View - Weekly scheduling …" at bounding box center [751, 359] width 1502 height 719
click at [1387, 248] on input "********" at bounding box center [1416, 253] width 121 height 27
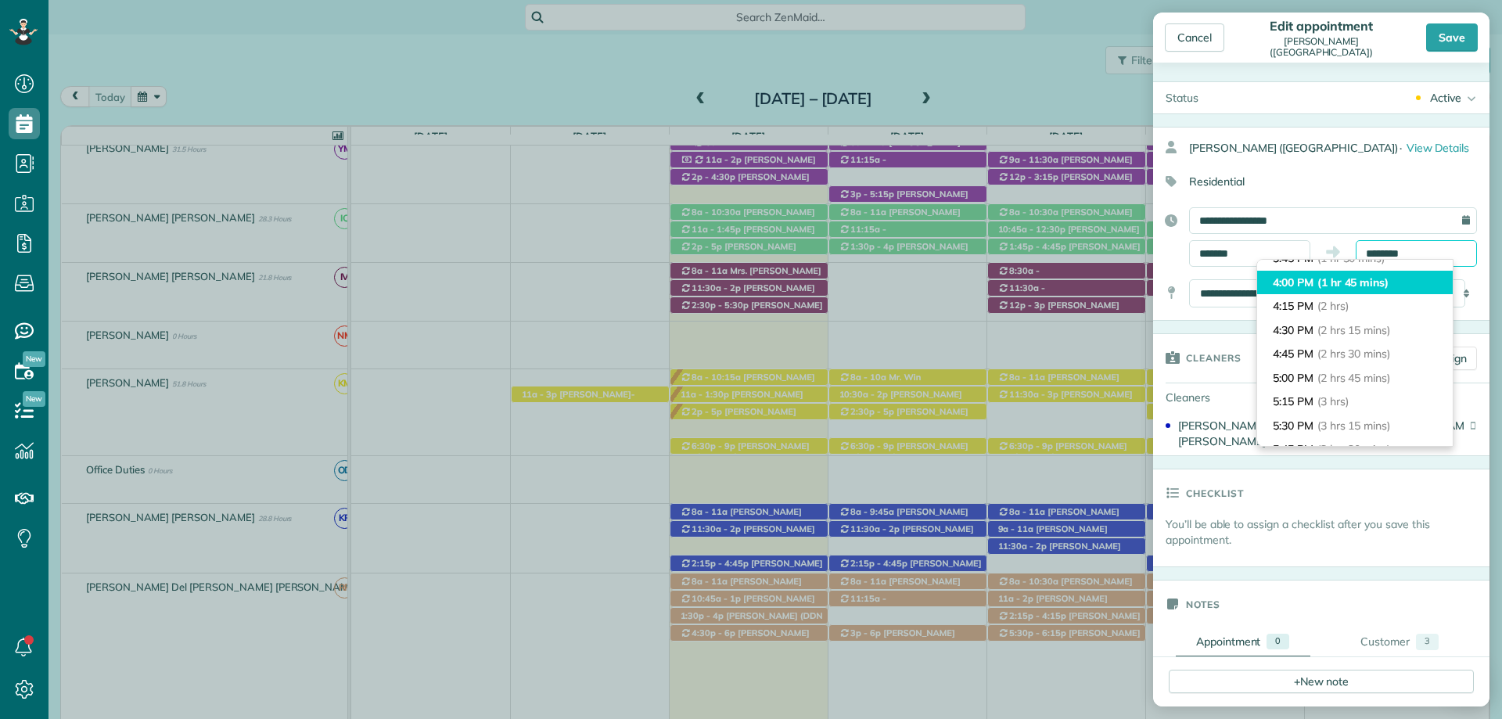
scroll to position [0, 0]
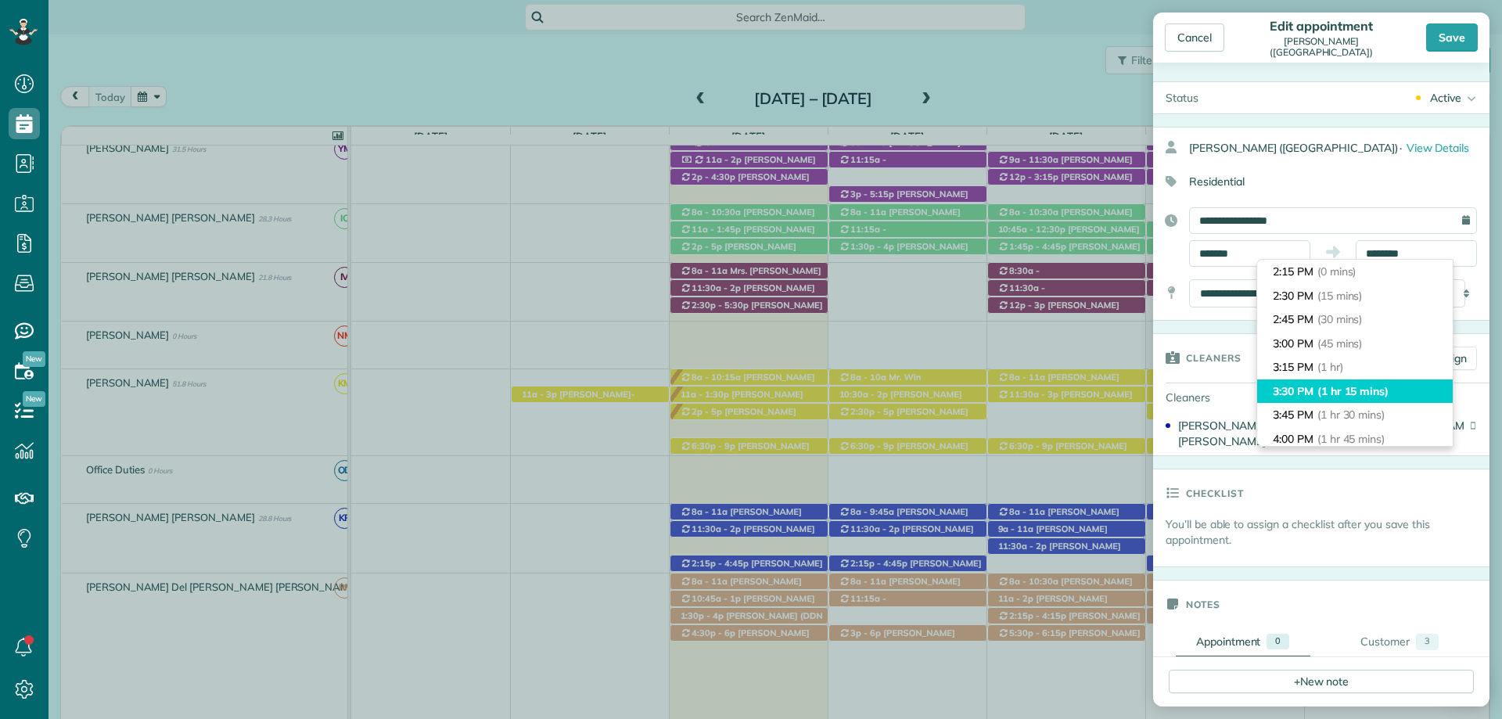
type input "*******"
click at [1383, 390] on span "(1 hr 15 mins)" at bounding box center [1353, 391] width 71 height 14
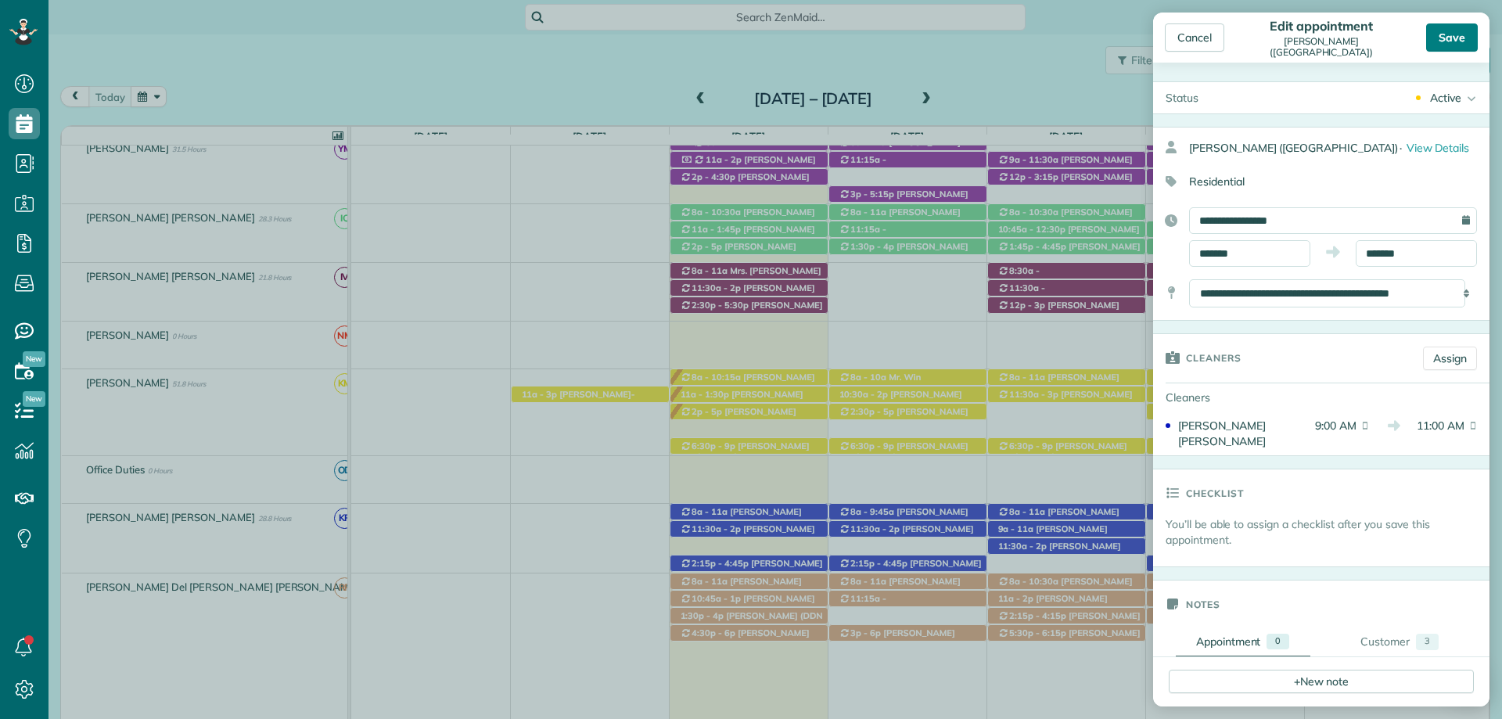
click at [1453, 27] on div "Save" at bounding box center [1453, 37] width 52 height 28
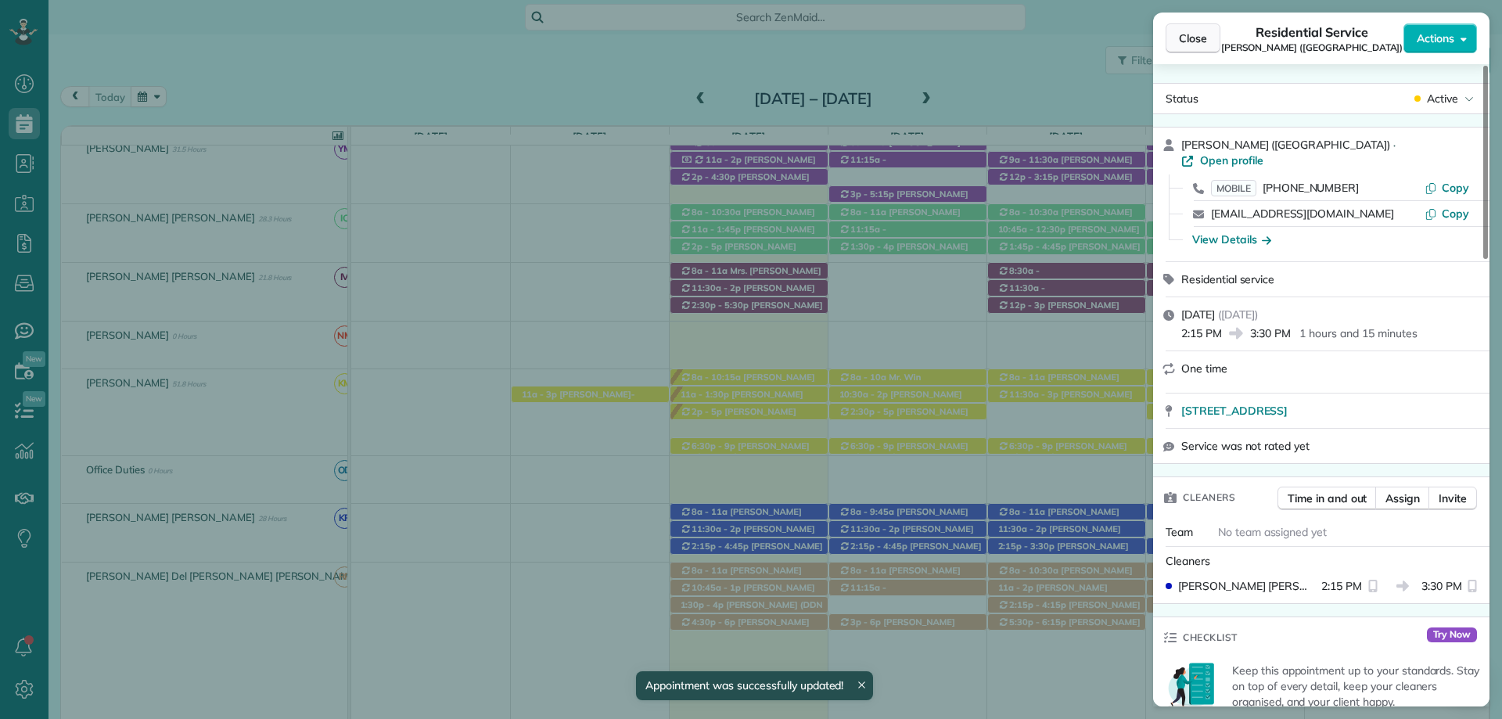
click at [1188, 37] on span "Close" at bounding box center [1193, 39] width 28 height 16
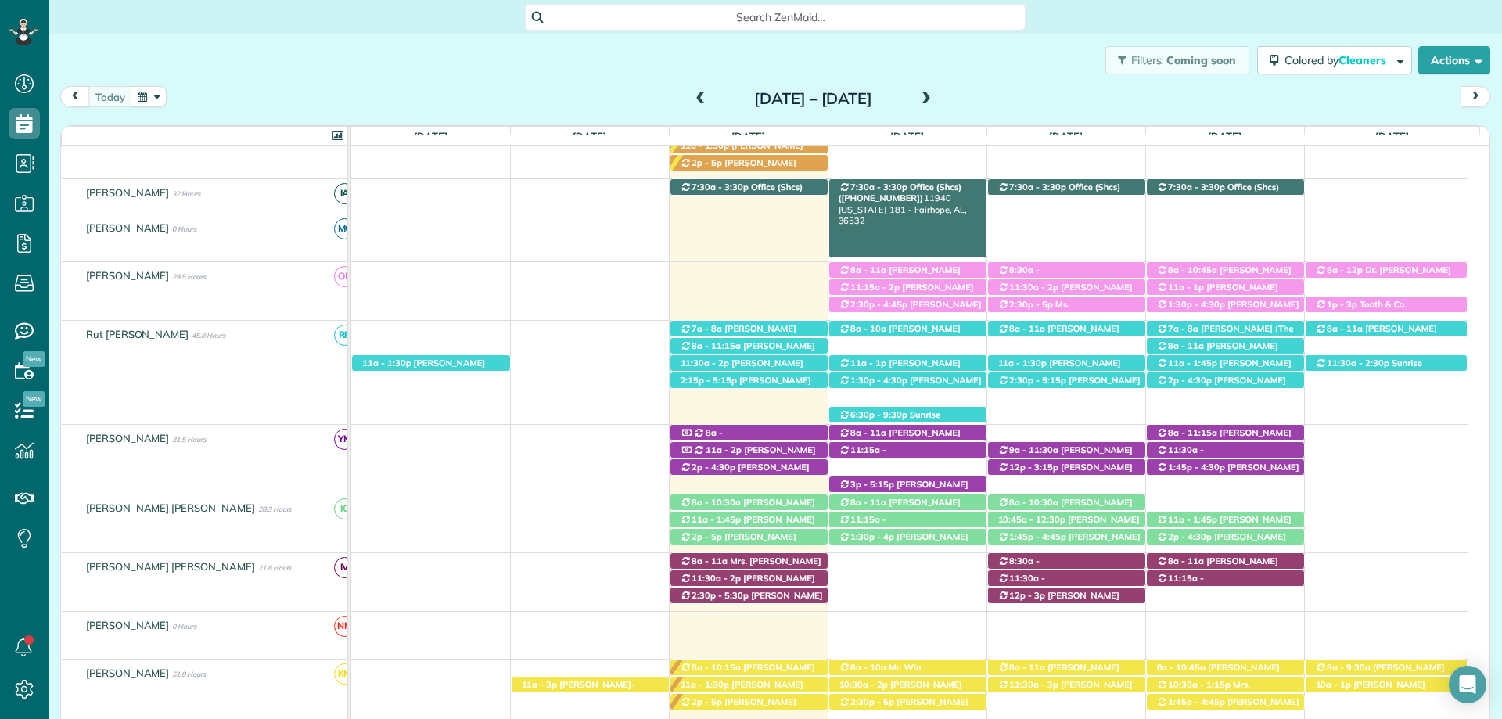
scroll to position [313, 0]
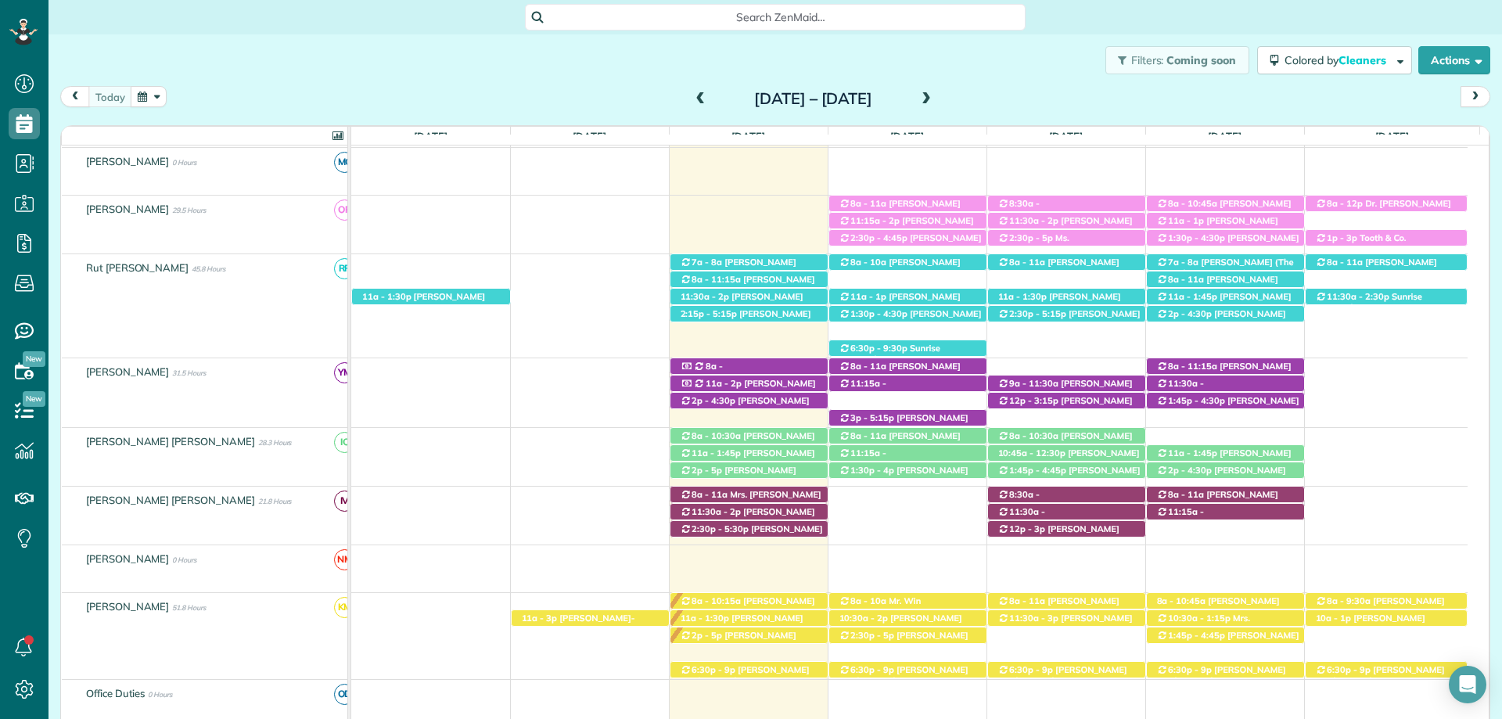
click at [739, 12] on span "Search ZenMaid…" at bounding box center [781, 17] width 476 height 16
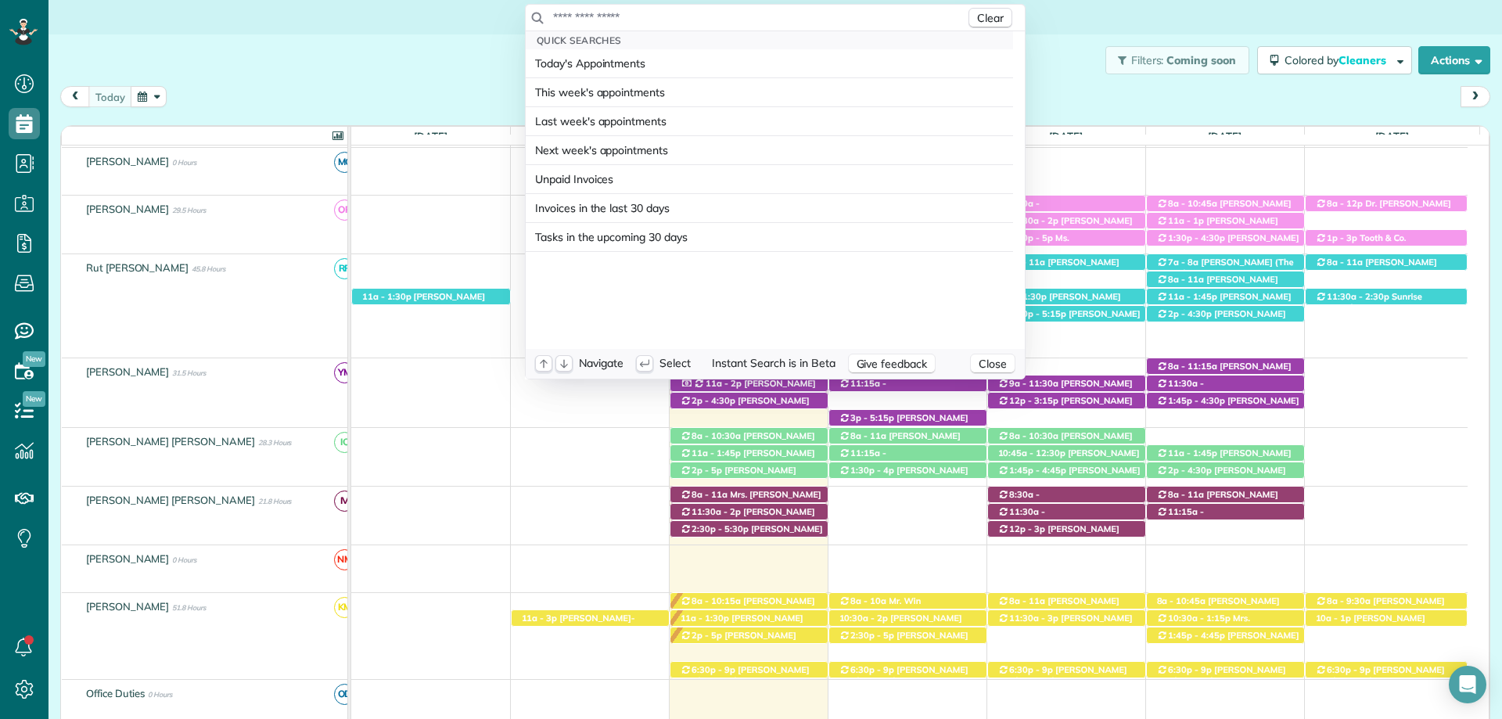
click at [748, 15] on input "text" at bounding box center [758, 17] width 413 height 16
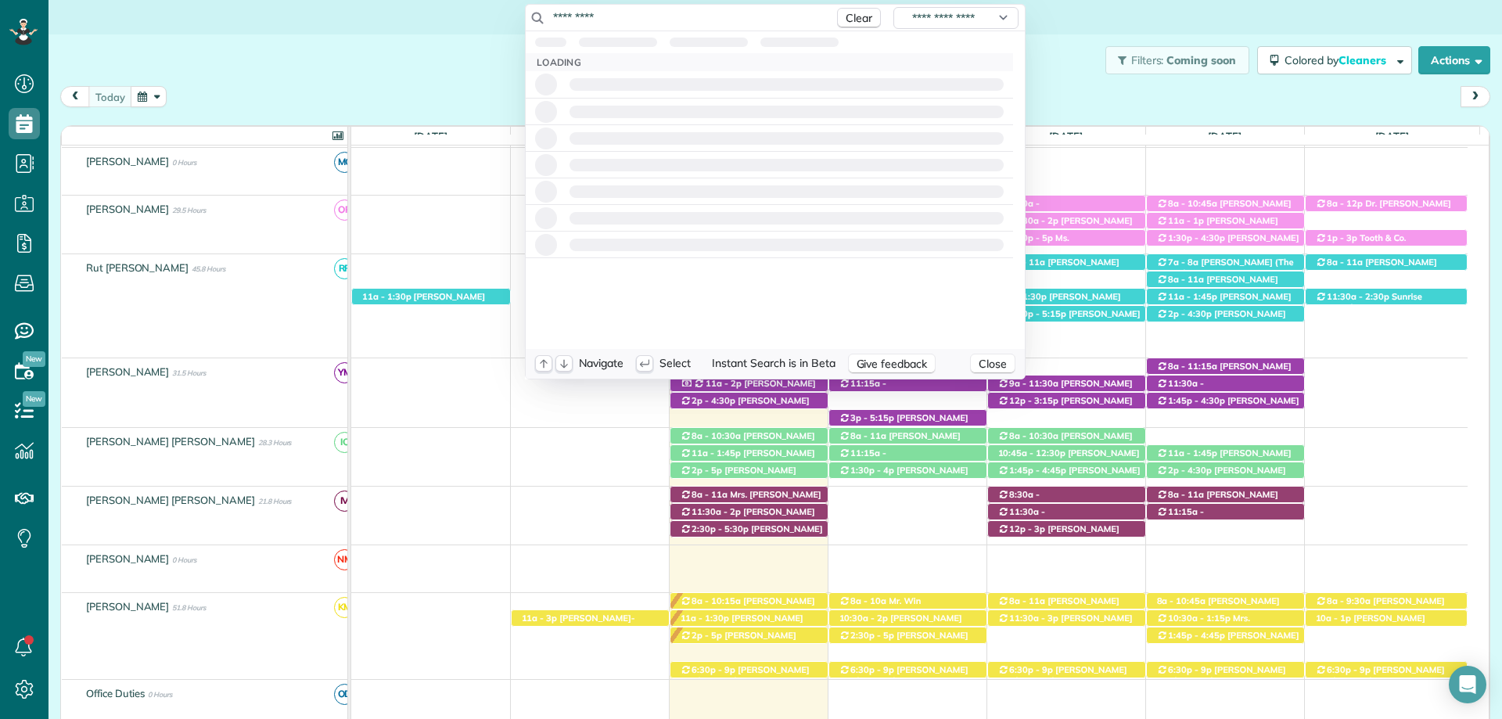
type input "**********"
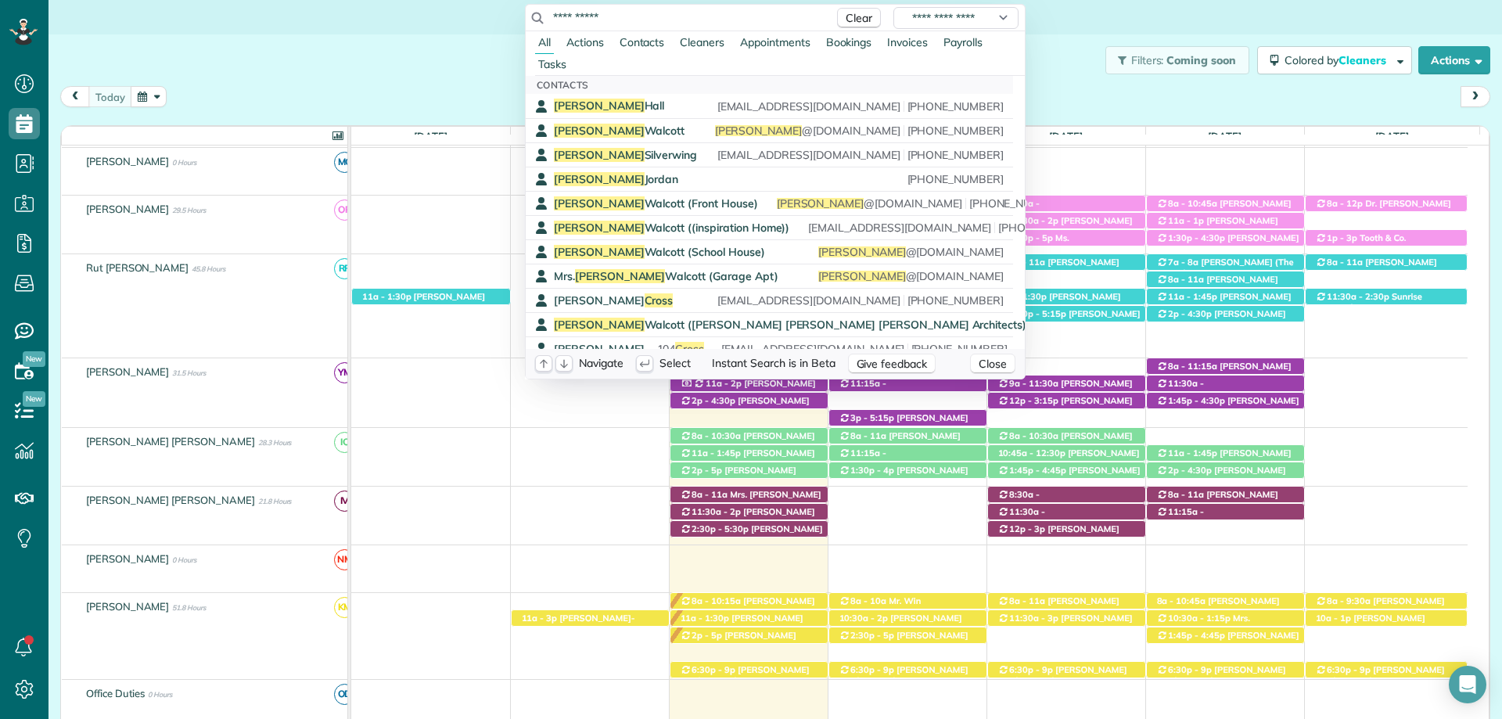
drag, startPoint x: 599, startPoint y: 19, endPoint x: 379, endPoint y: 5, distance: 221.1
click at [379, 5] on html "Dashboard Scheduling Calendar View List View Dispatch View - Weekly scheduling …" at bounding box center [751, 359] width 1502 height 719
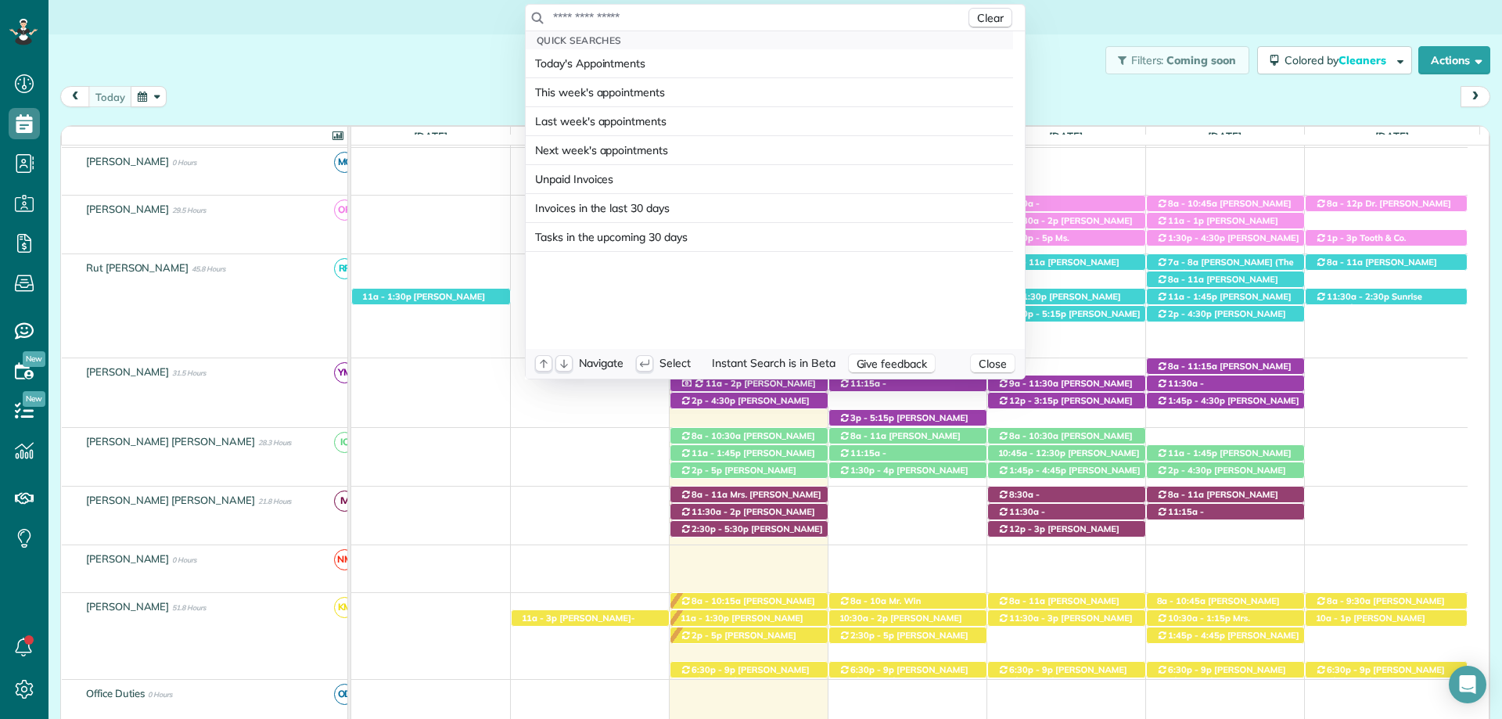
click at [376, 20] on html "Dashboard Scheduling Calendar View List View Dispatch View - Weekly scheduling …" at bounding box center [751, 359] width 1502 height 719
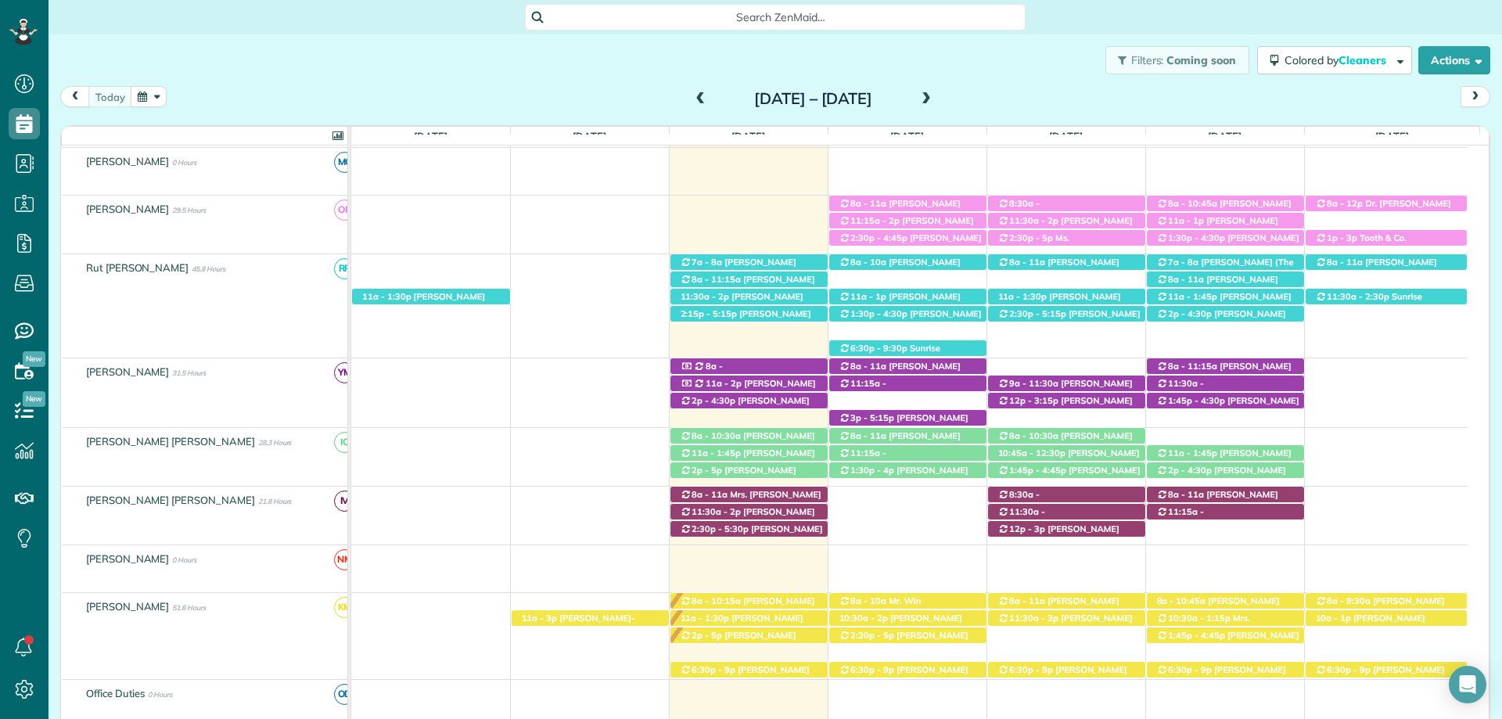
click at [1108, 26] on div "Search ZenMaid…" at bounding box center [776, 17] width 1454 height 27
click at [1090, 30] on div "Search ZenMaid…" at bounding box center [776, 17] width 1454 height 27
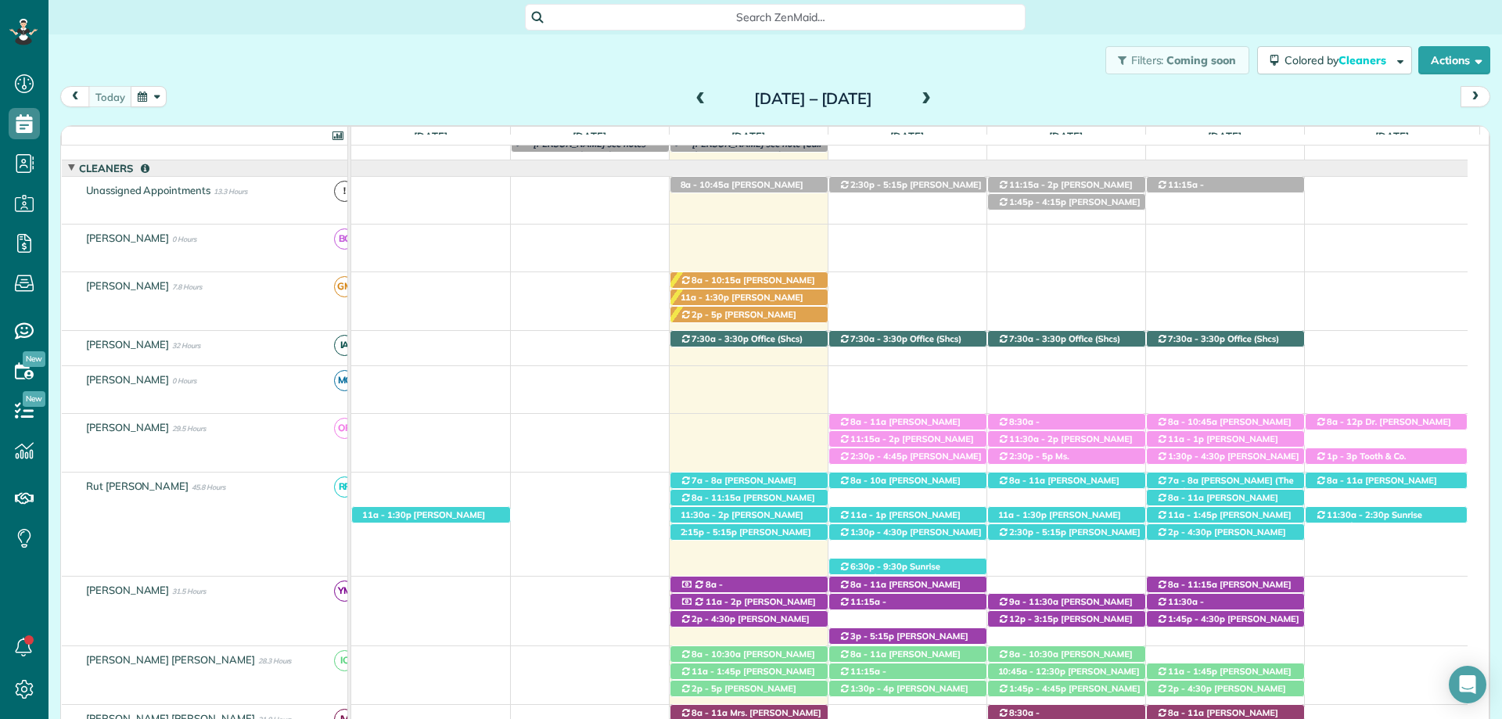
scroll to position [0, 0]
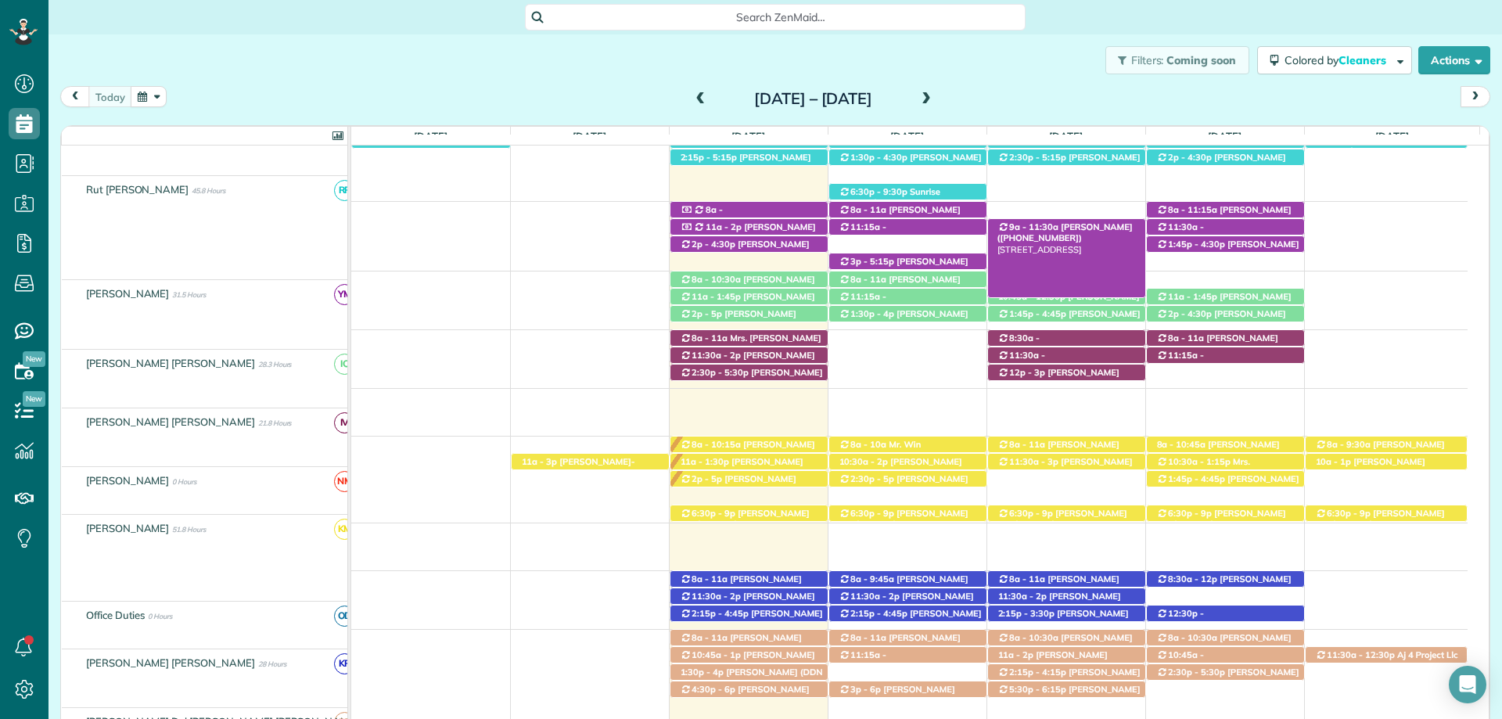
scroll to position [470, 0]
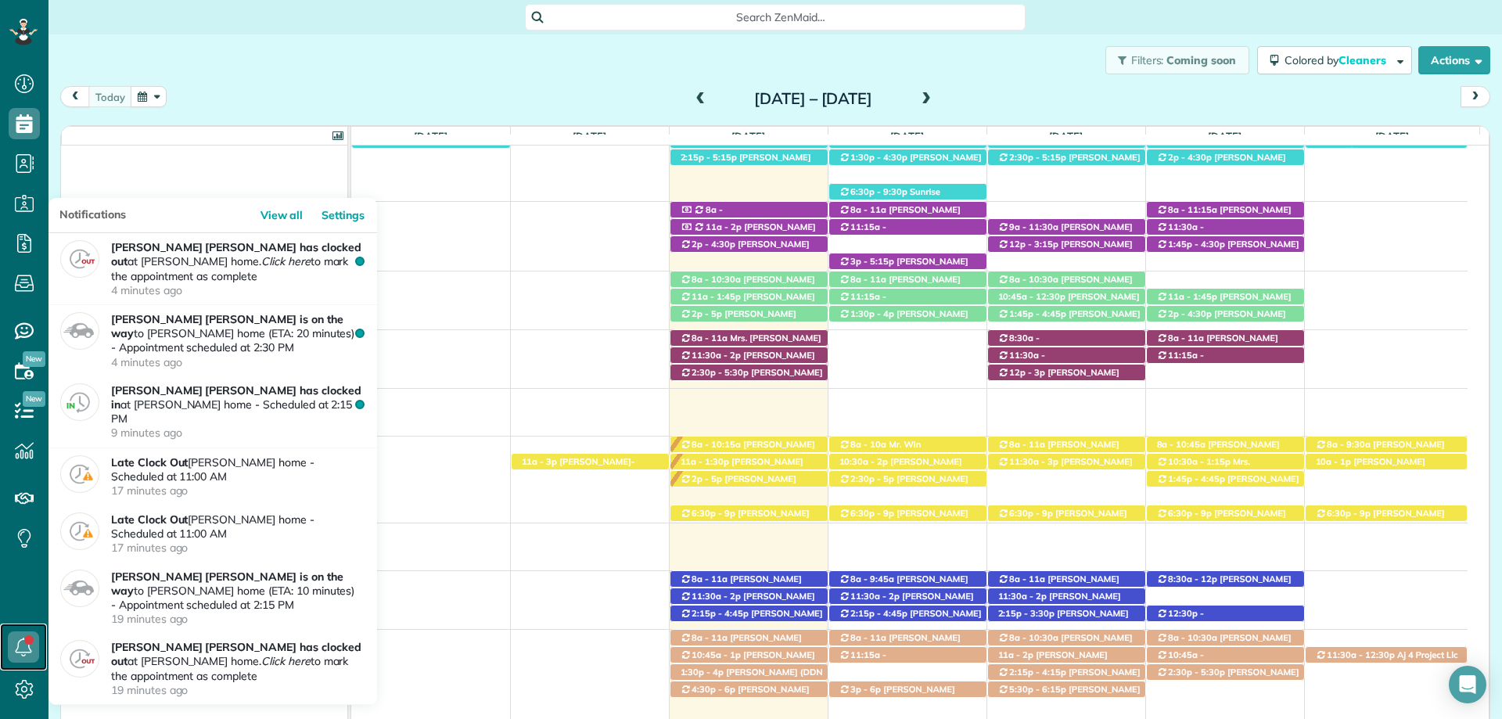
click at [40, 649] on link at bounding box center [23, 647] width 47 height 47
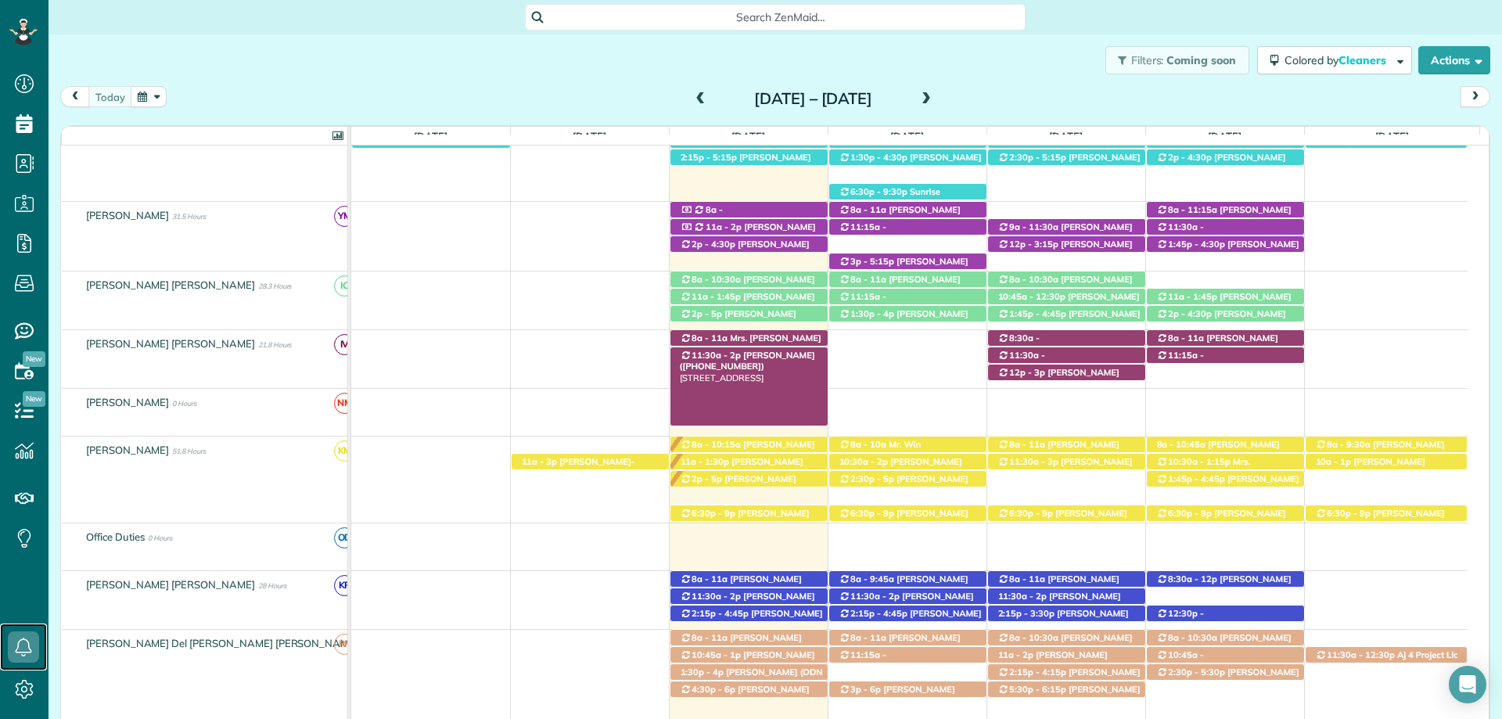
click at [724, 355] on span "11:30a - 2p" at bounding box center [716, 355] width 51 height 11
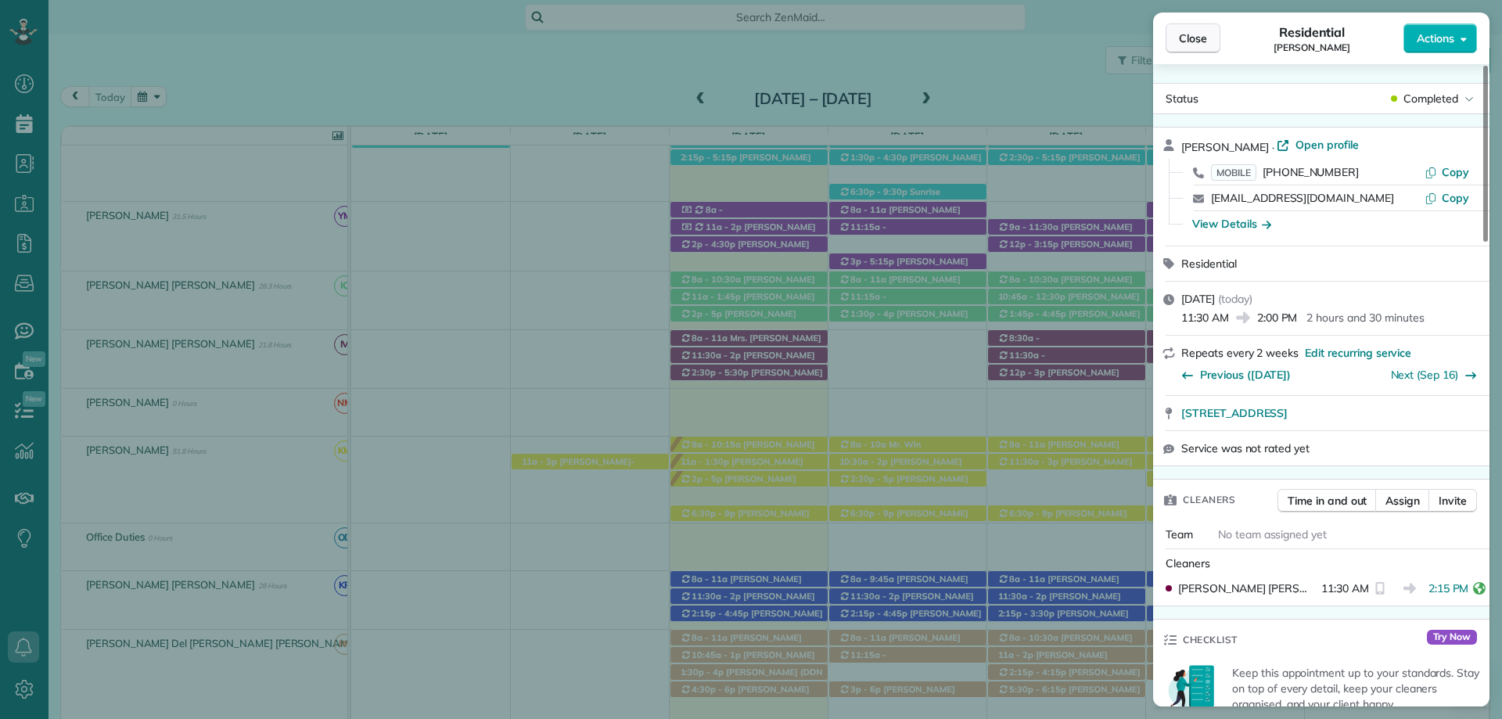
click at [1182, 38] on span "Close" at bounding box center [1193, 39] width 28 height 16
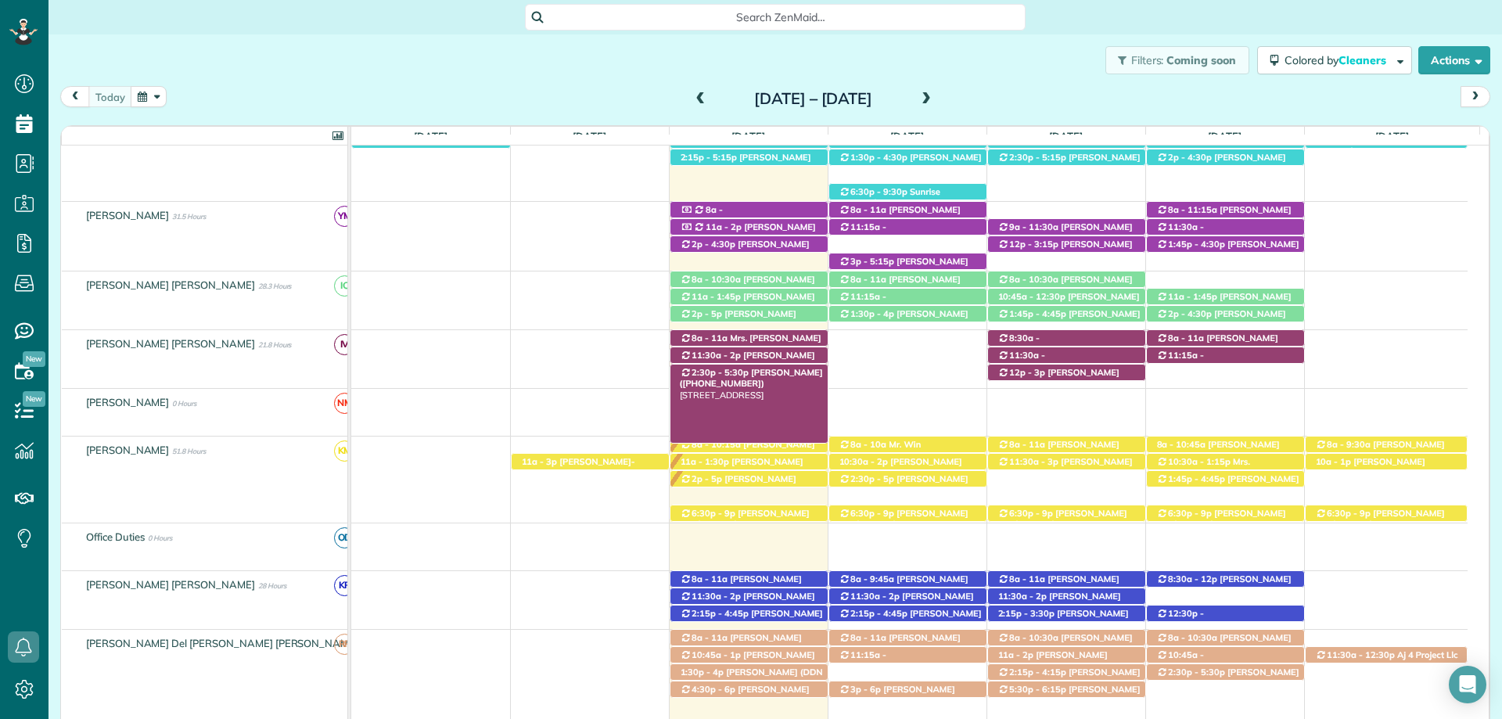
click at [754, 374] on span "[PERSON_NAME] ([PHONE_NUMBER])" at bounding box center [751, 378] width 143 height 22
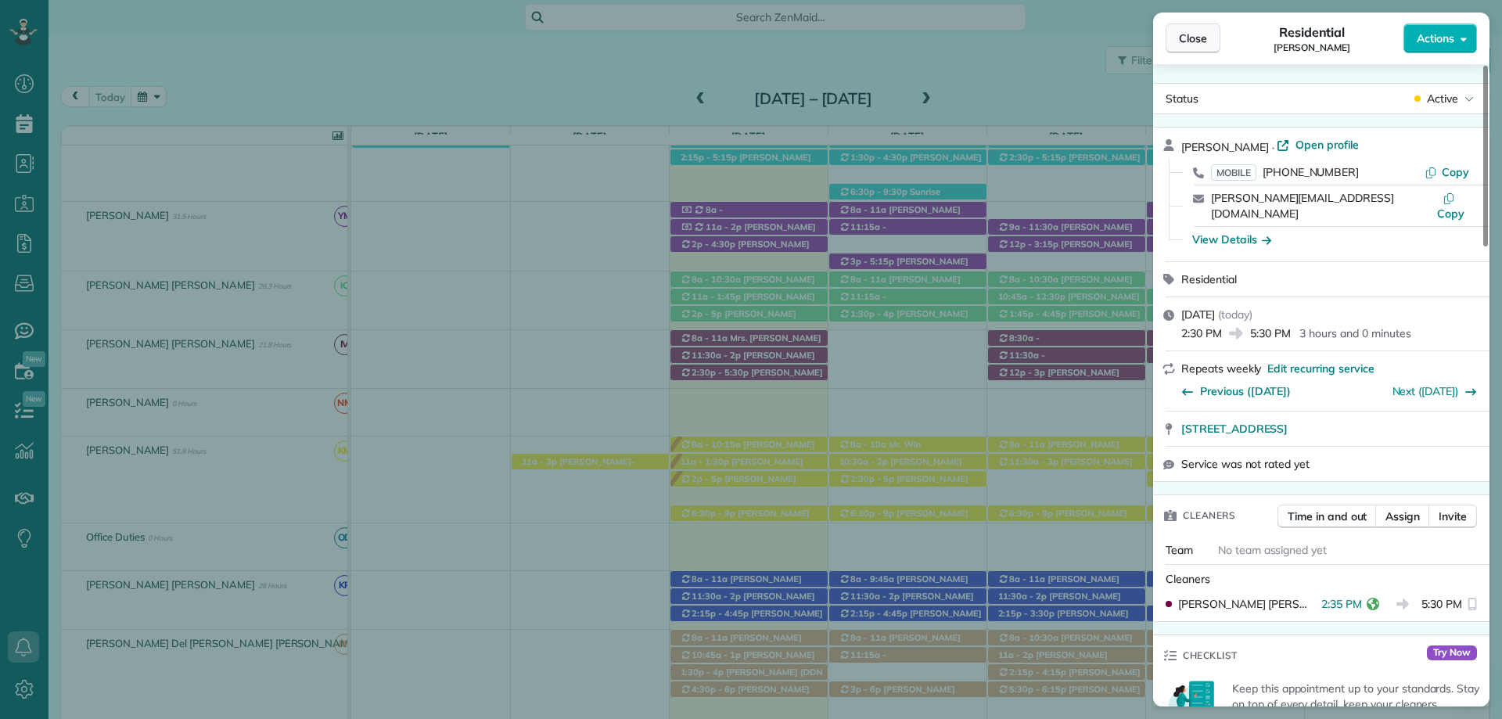
click at [1182, 50] on button "Close" at bounding box center [1193, 38] width 55 height 30
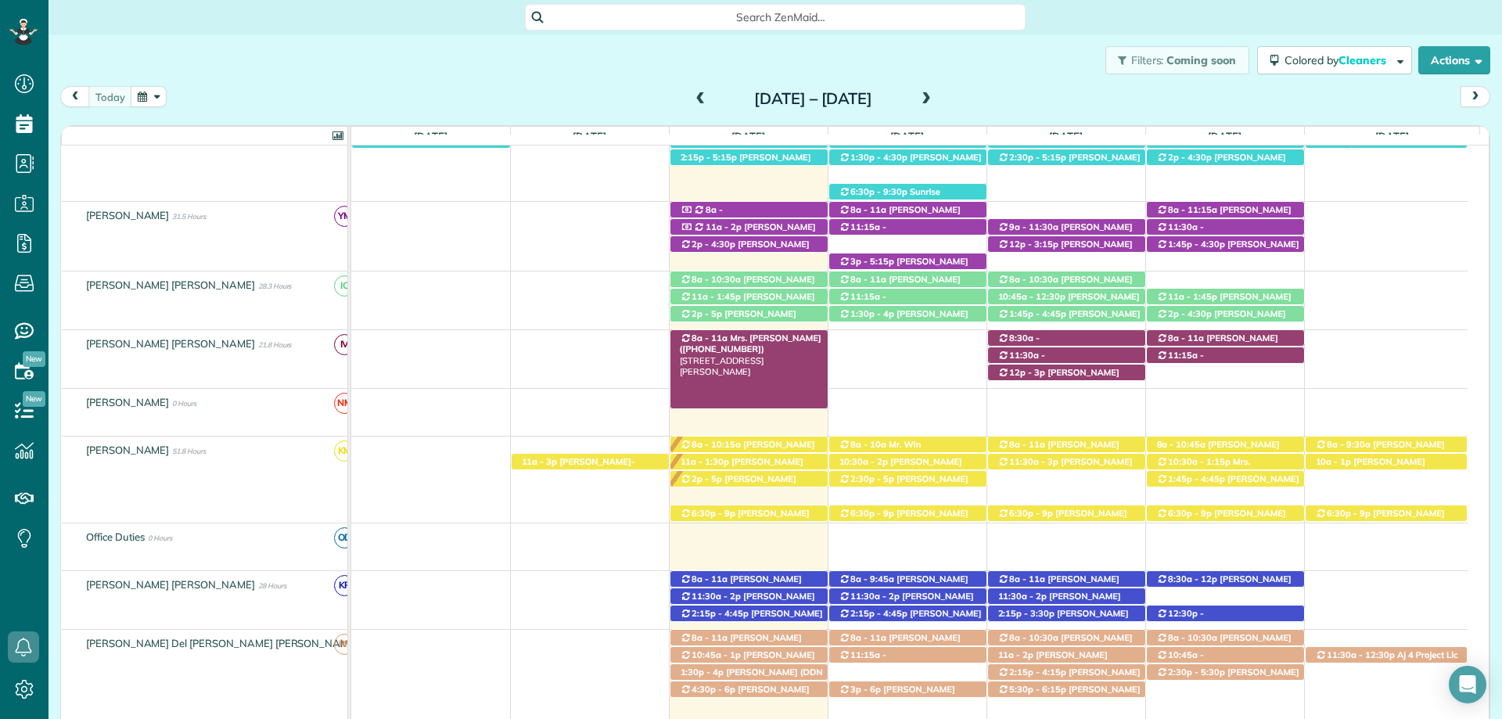
click at [776, 331] on link "8a - 11a Mrs. Emily Wilson (+12514234551) 7107 Carson Lane - Spanish Fort, AL, …" at bounding box center [749, 369] width 159 height 80
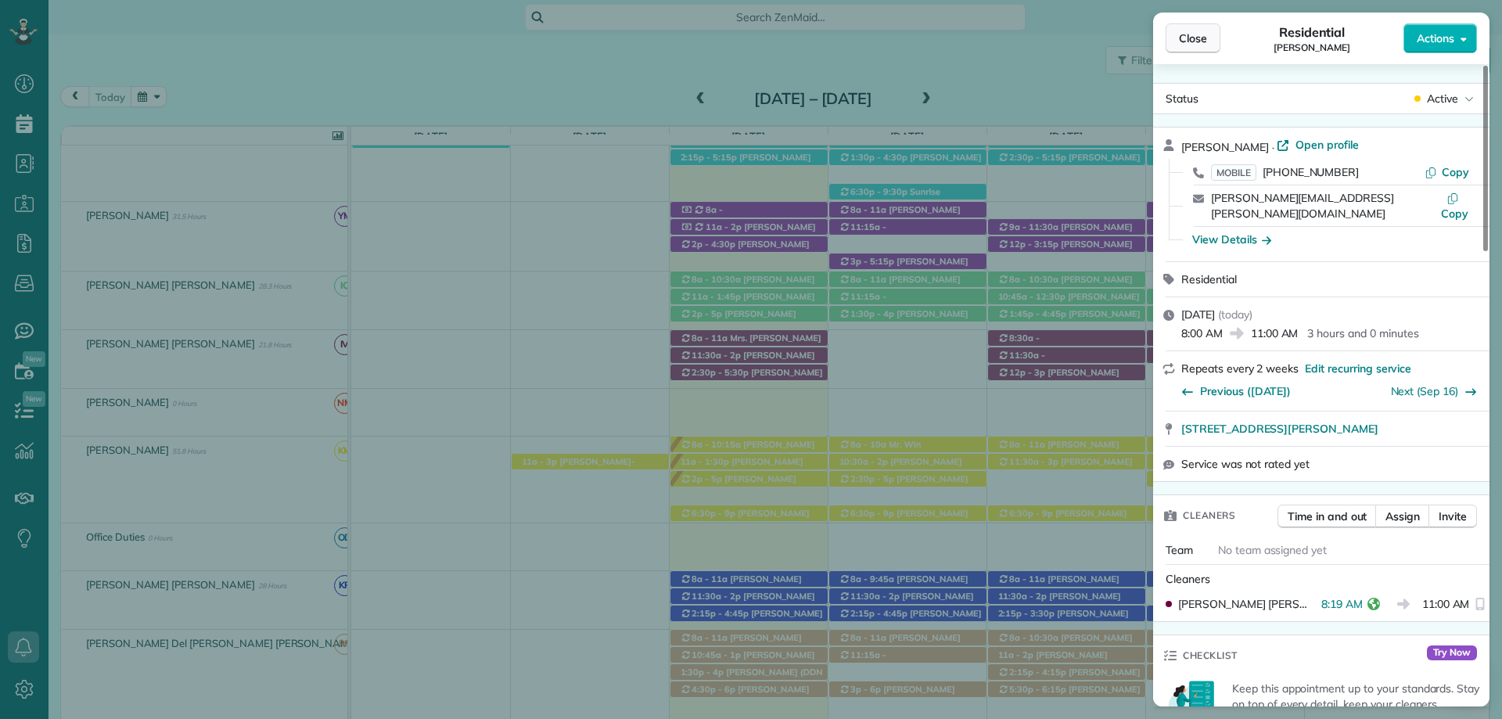
click at [1191, 44] on span "Close" at bounding box center [1193, 39] width 28 height 16
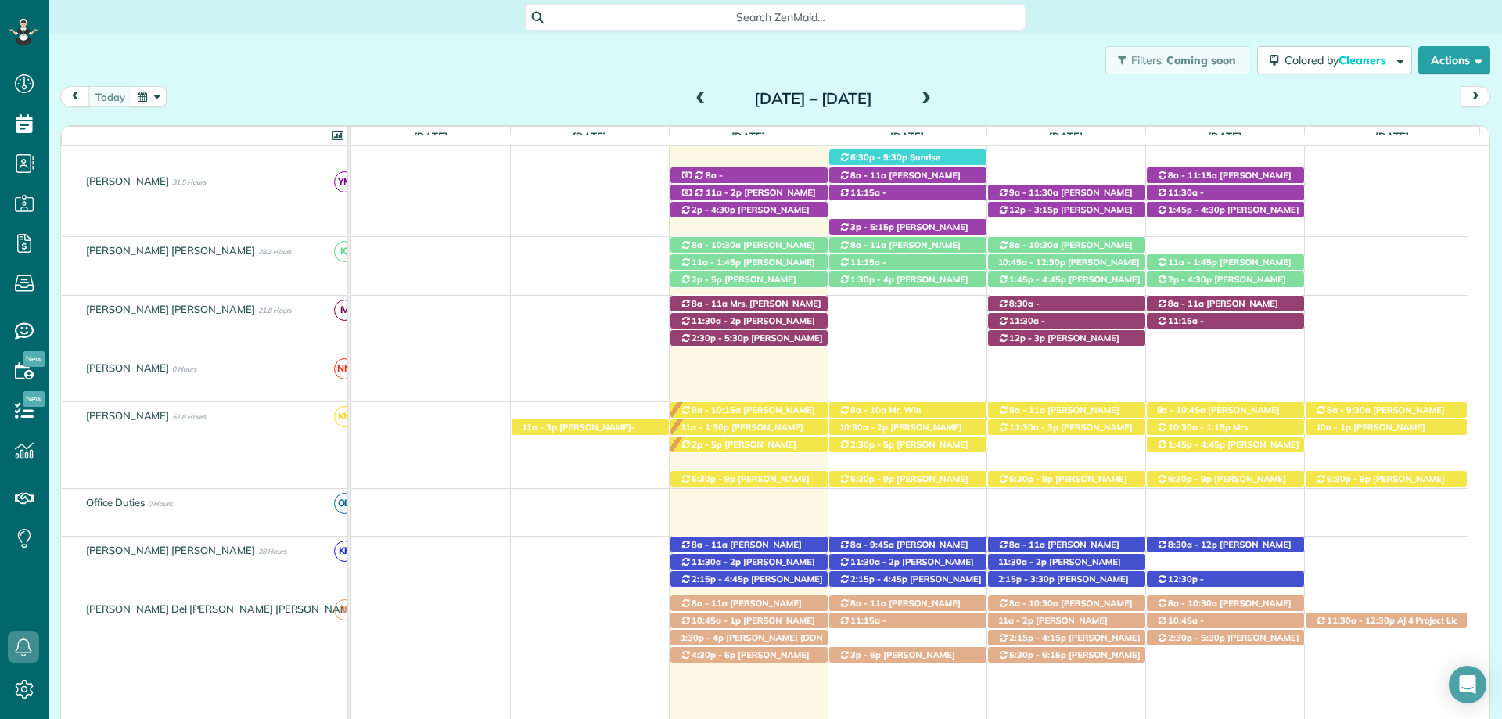
scroll to position [347, 0]
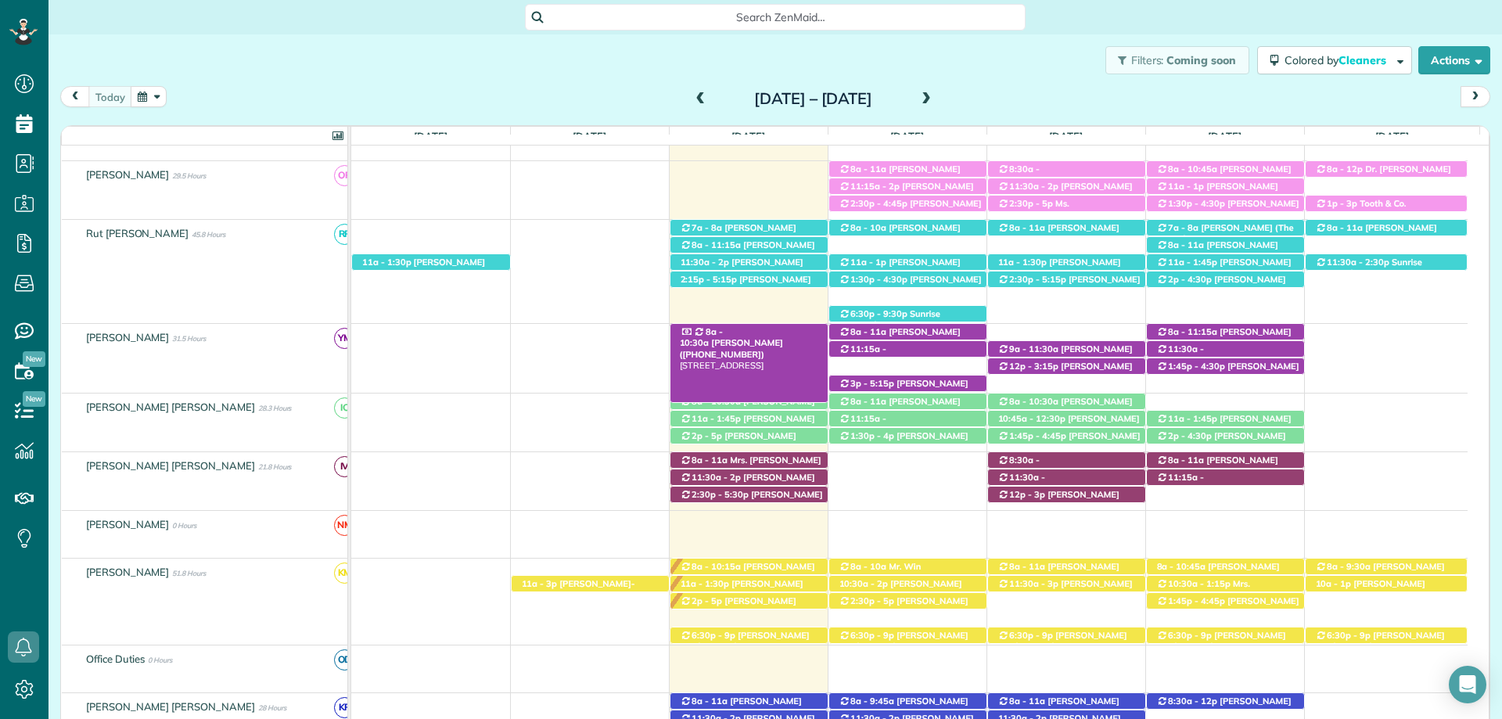
click at [783, 337] on span "Mary Corbitt (+13342245876)" at bounding box center [731, 348] width 103 height 22
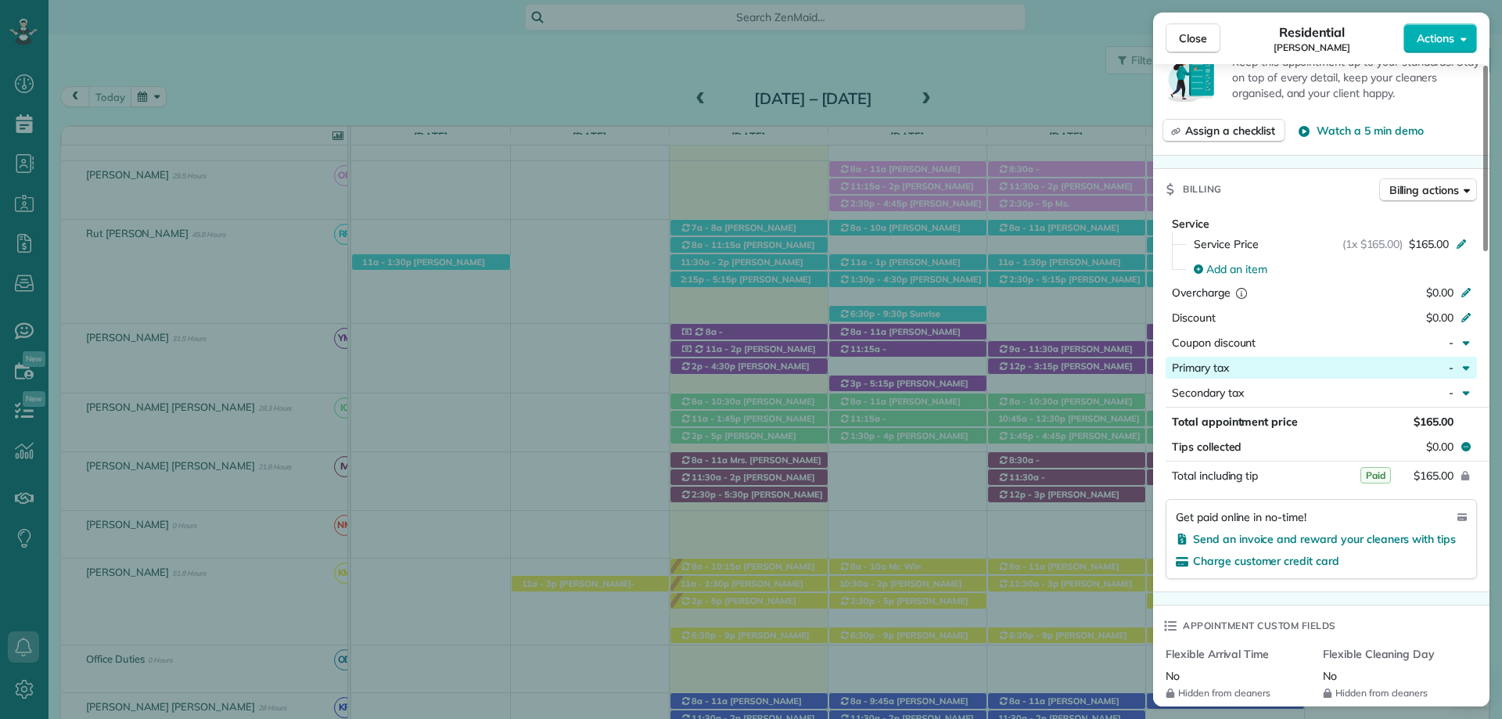
scroll to position [626, 0]
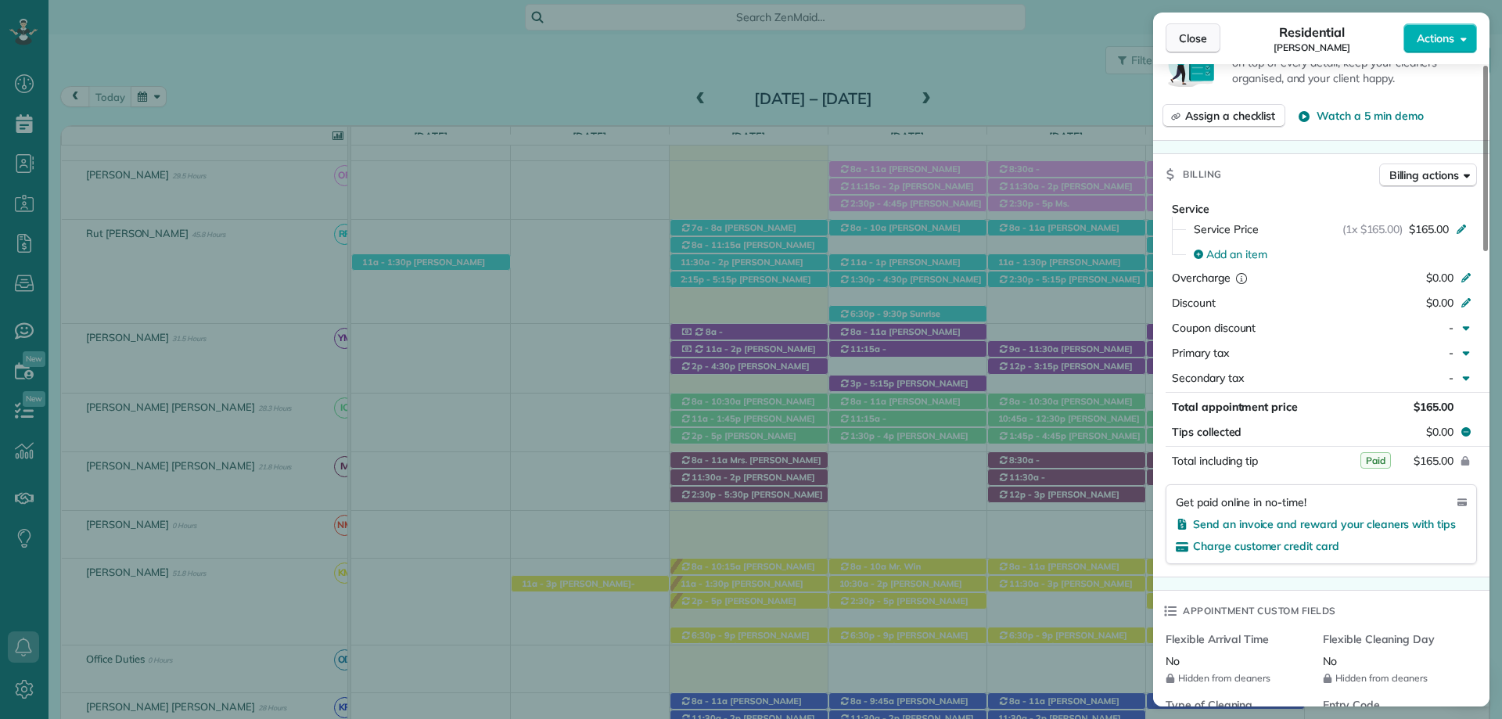
click at [1182, 31] on span "Close" at bounding box center [1193, 39] width 28 height 16
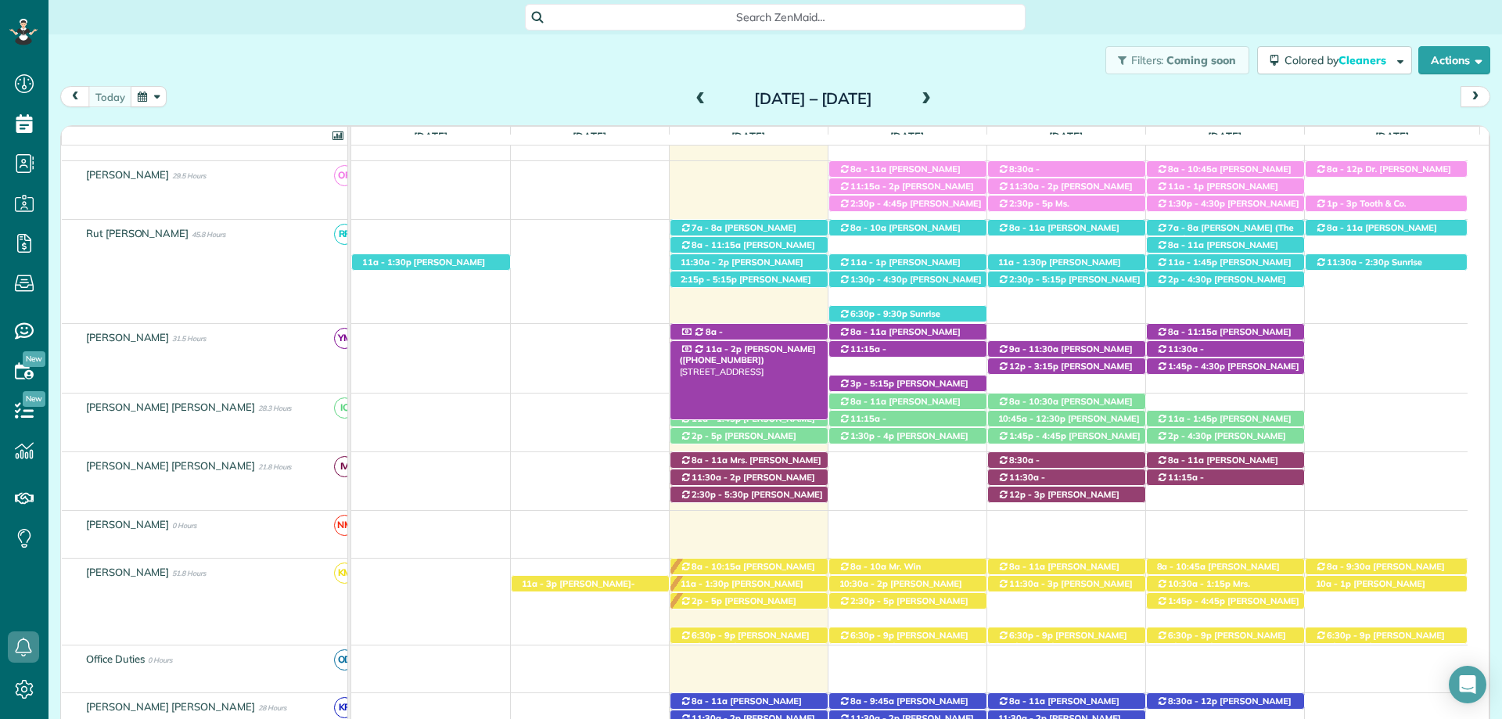
click at [802, 346] on div "11a - 2p Danny Clayton (+12563900286) 305 Poplar Place - Fairhope, AL, 36532" at bounding box center [749, 349] width 157 height 16
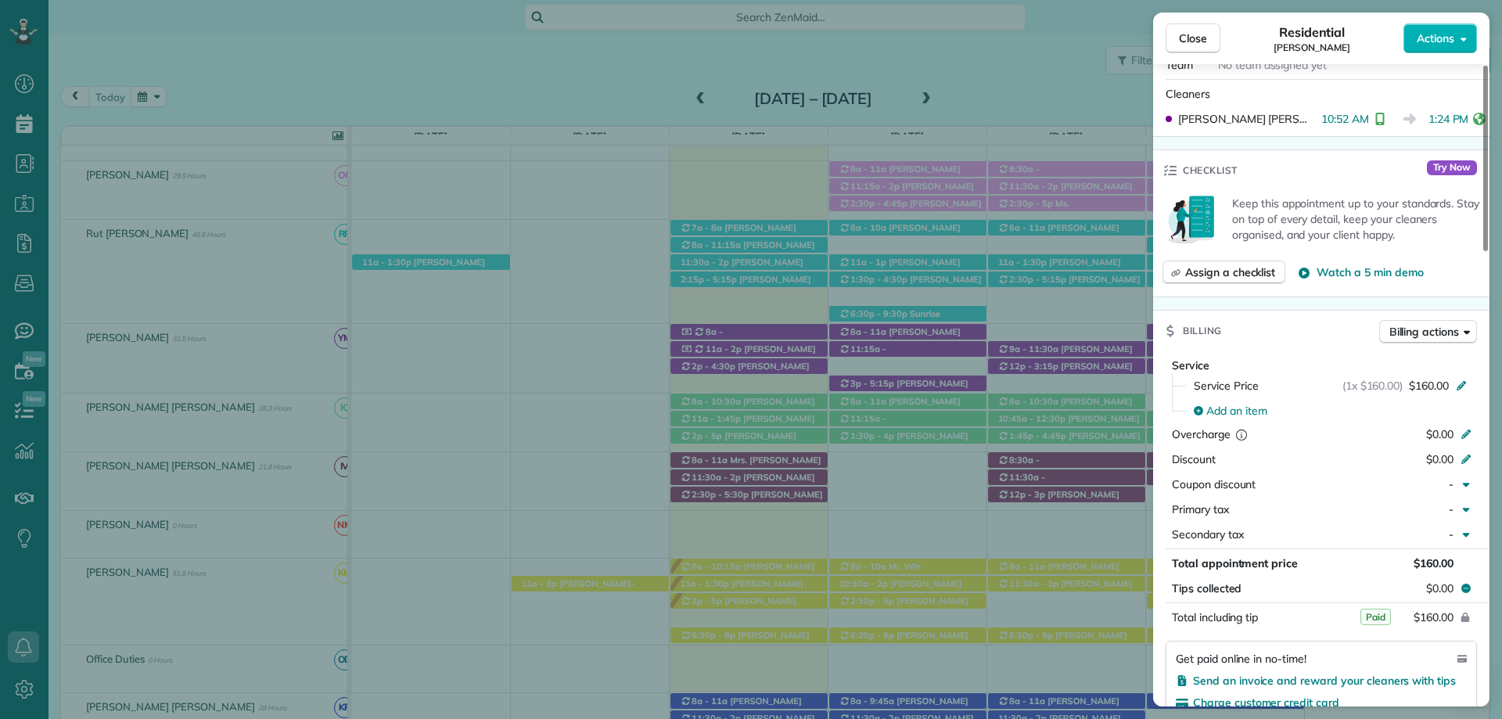
scroll to position [626, 0]
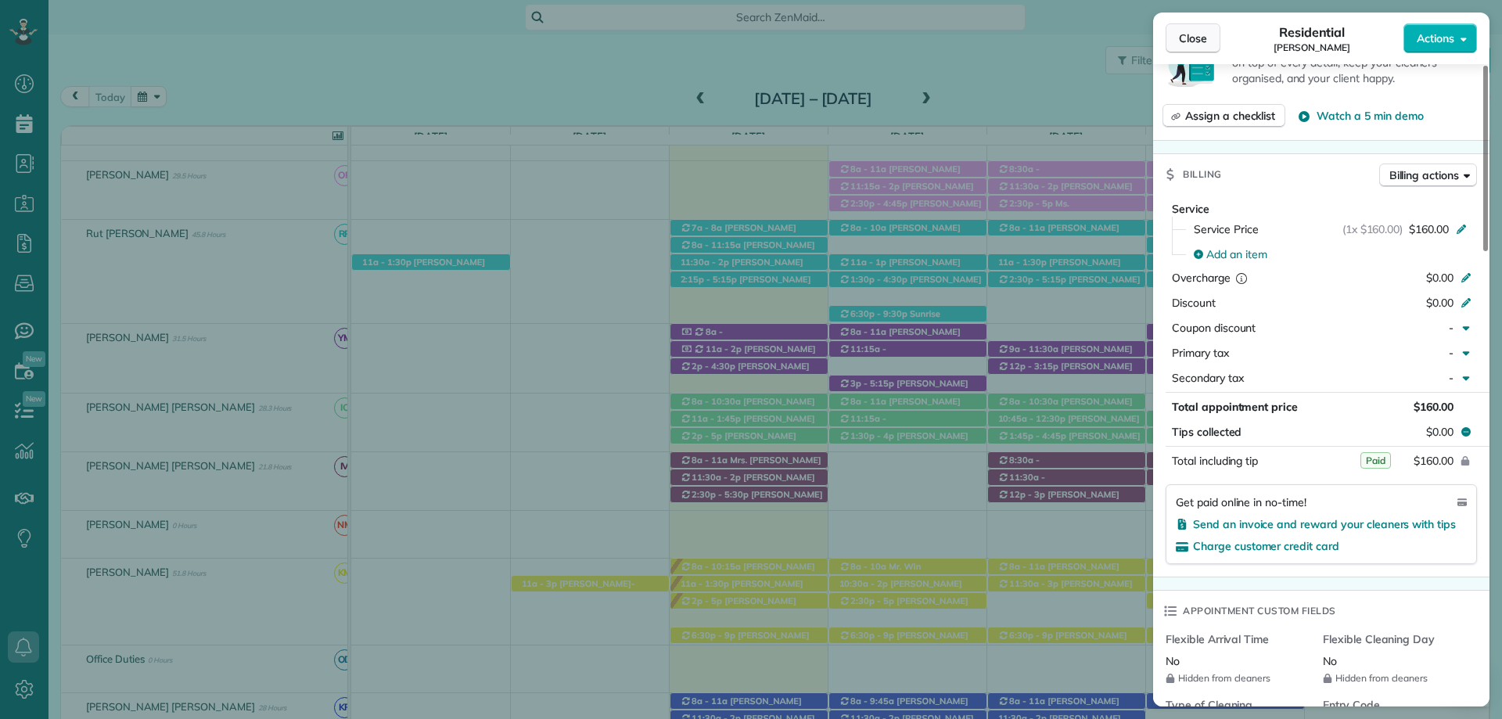
click at [1180, 28] on button "Close" at bounding box center [1193, 38] width 55 height 30
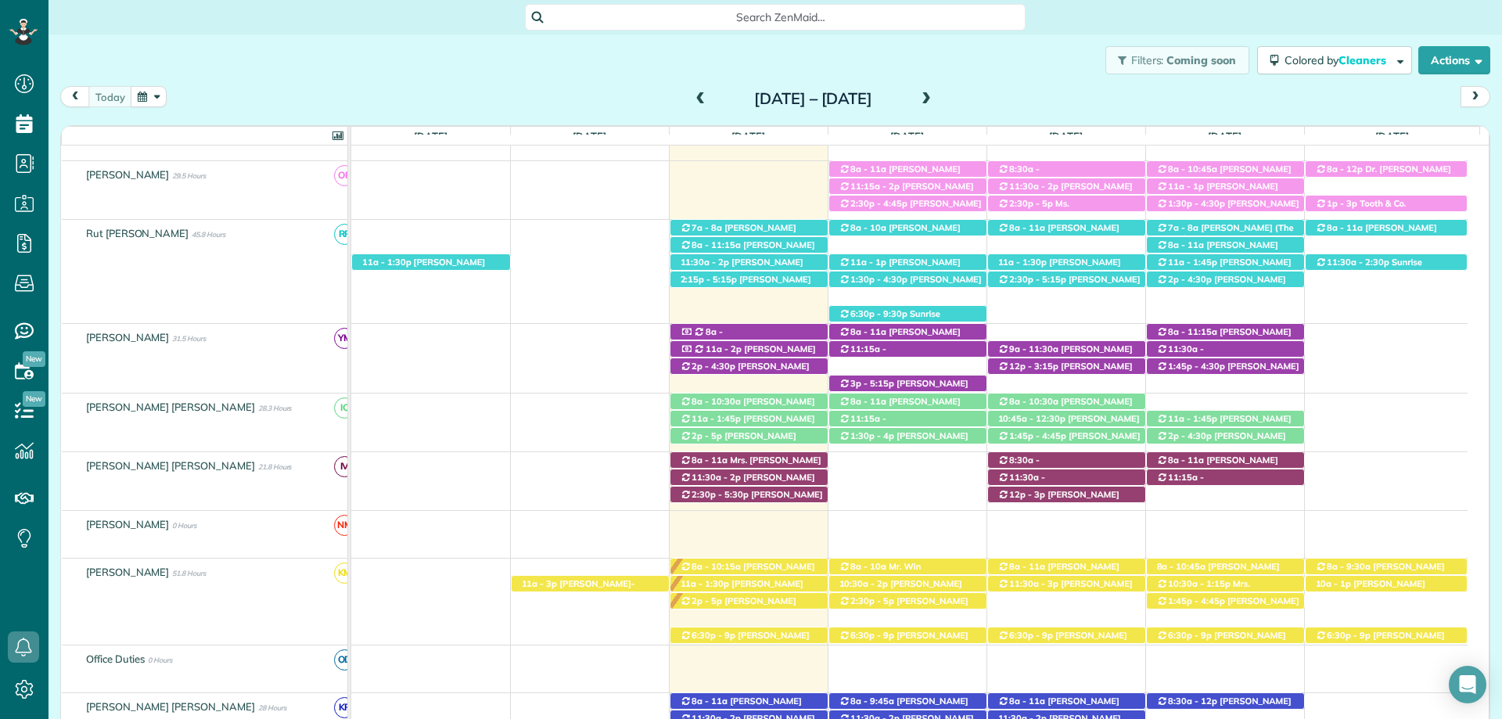
click at [693, 98] on span at bounding box center [701, 99] width 17 height 14
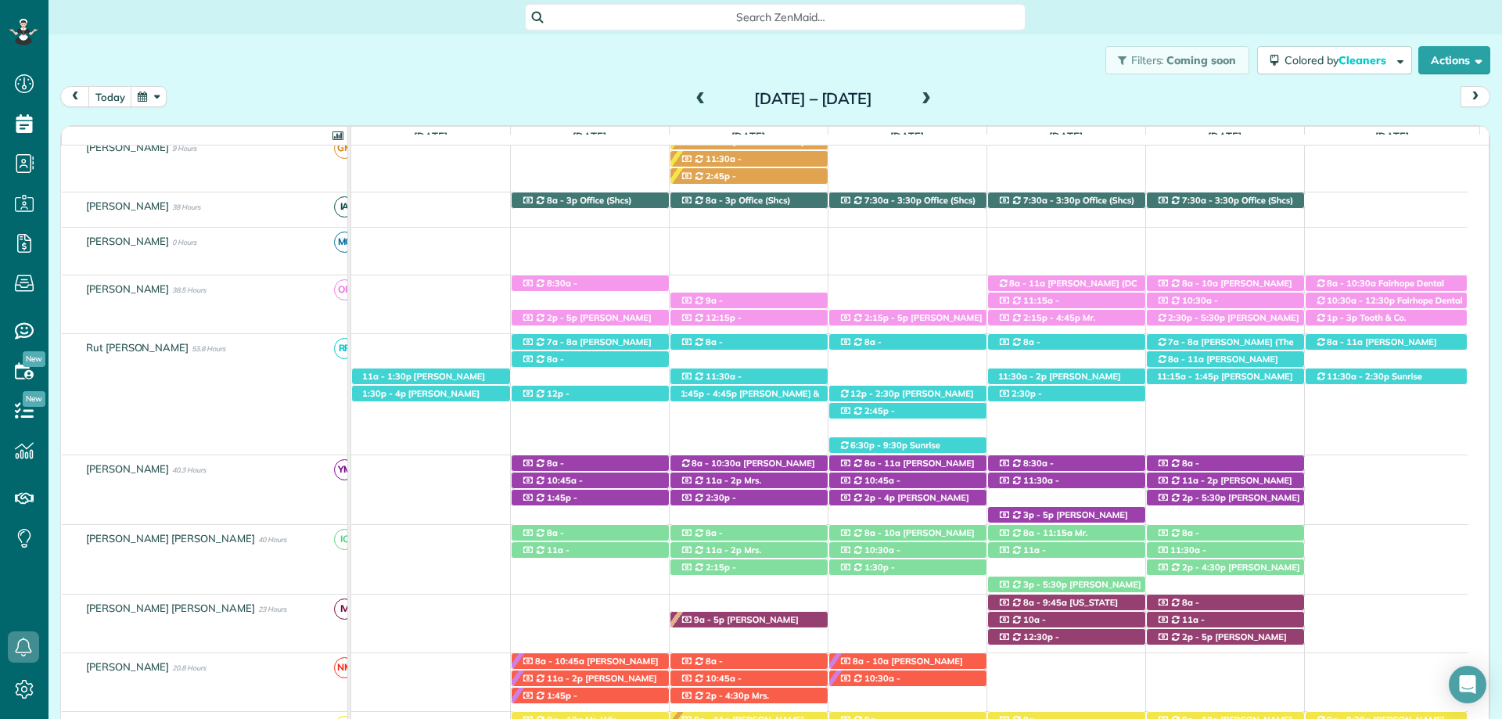
scroll to position [410, 0]
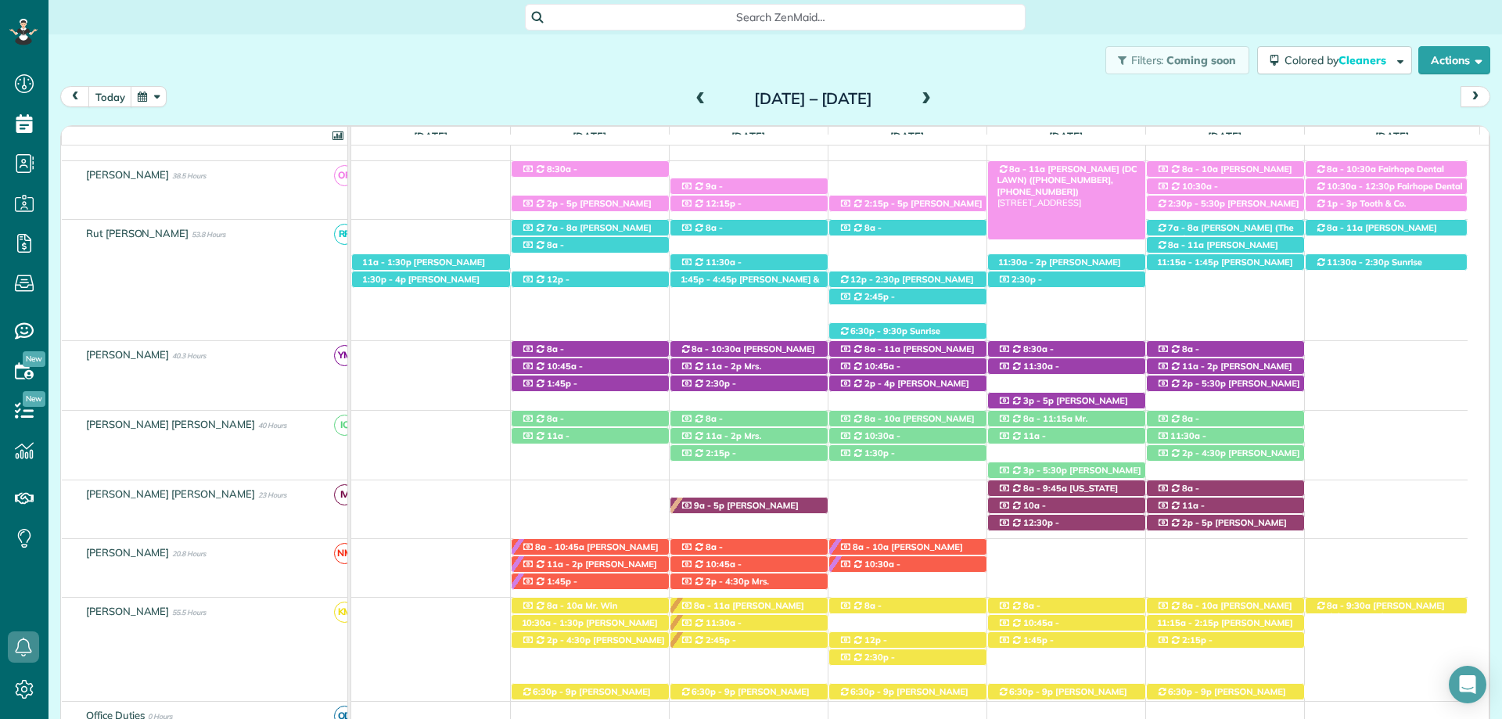
click at [1083, 167] on span "Mandy King (DC LAWN) (+12059027602, +12512709897)" at bounding box center [1068, 181] width 140 height 34
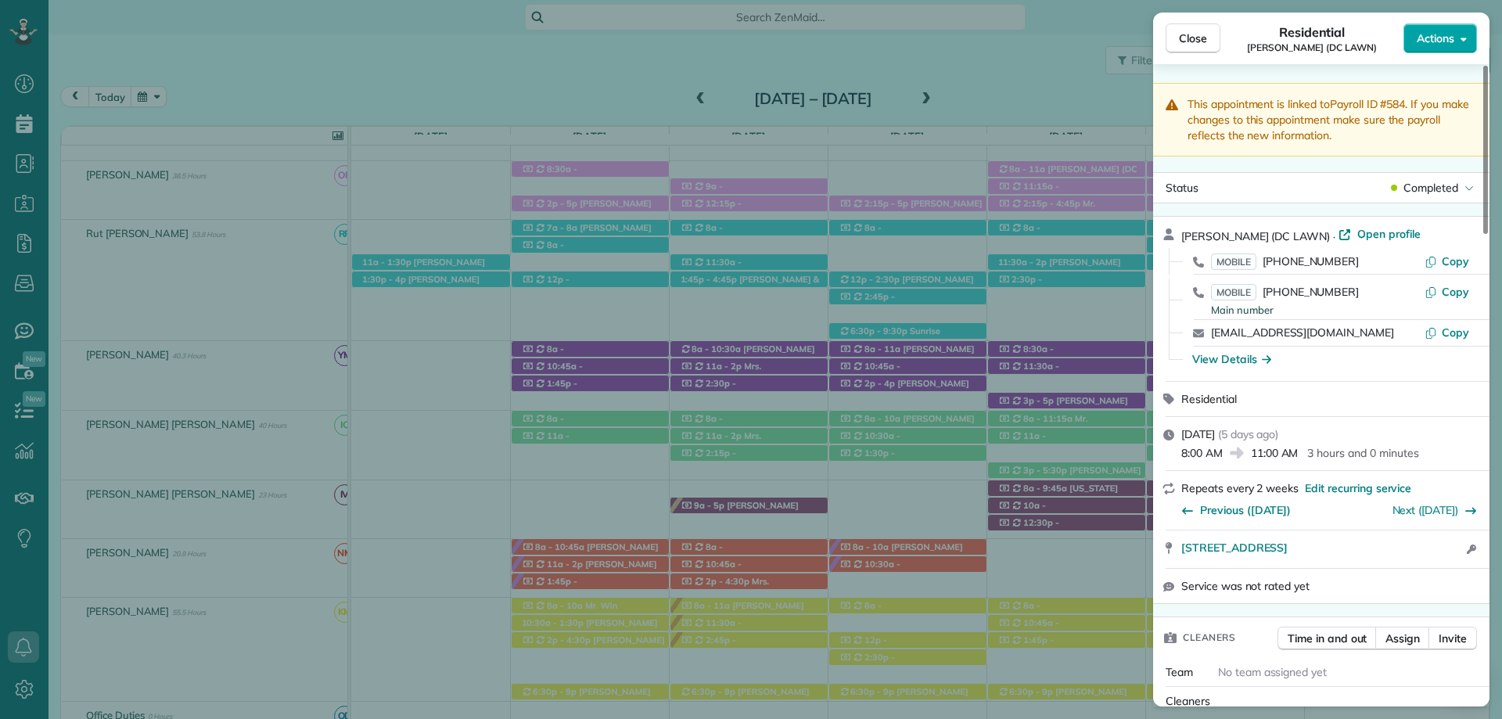
click at [1454, 36] on span "Actions" at bounding box center [1436, 39] width 38 height 16
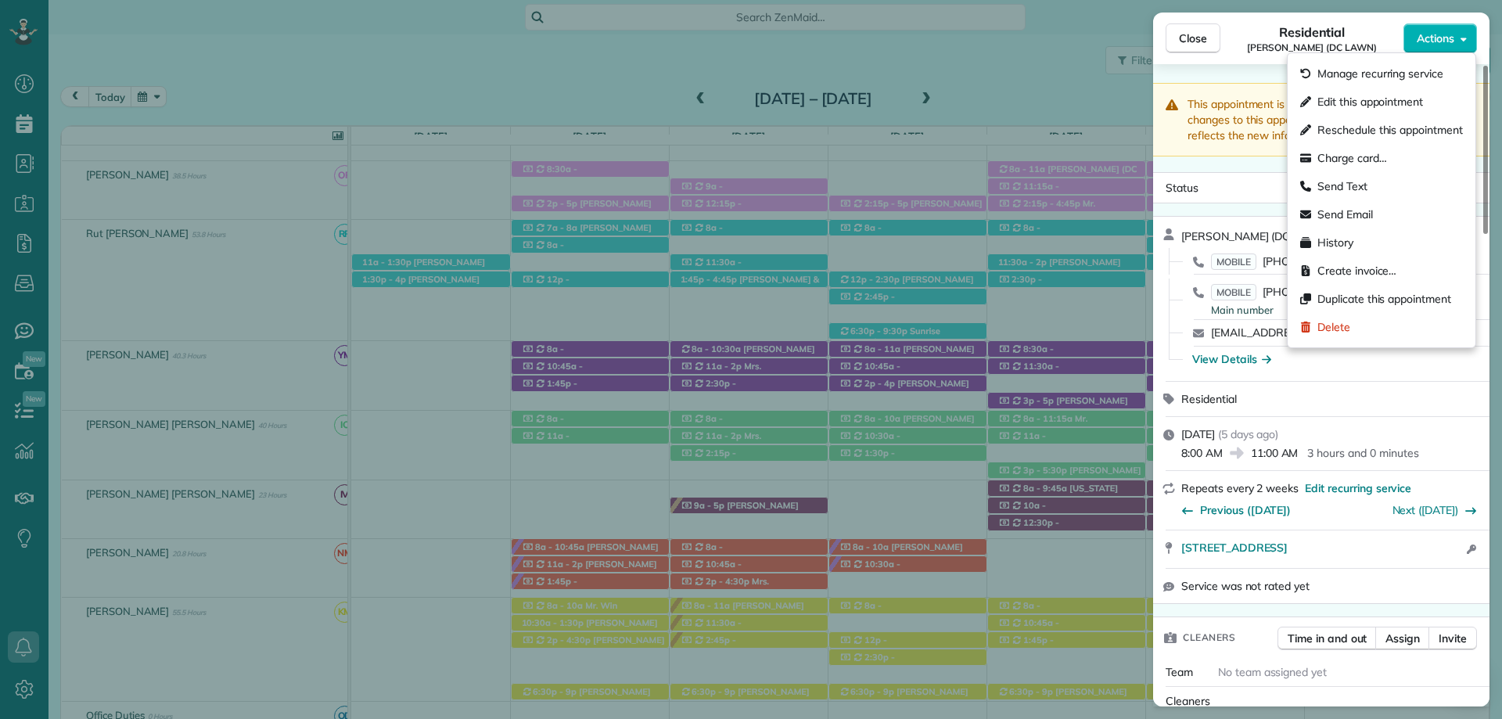
click at [1235, 149] on div "This appointment is linked to Payroll ID #584 . If you make changes to this app…" at bounding box center [1321, 120] width 336 height 74
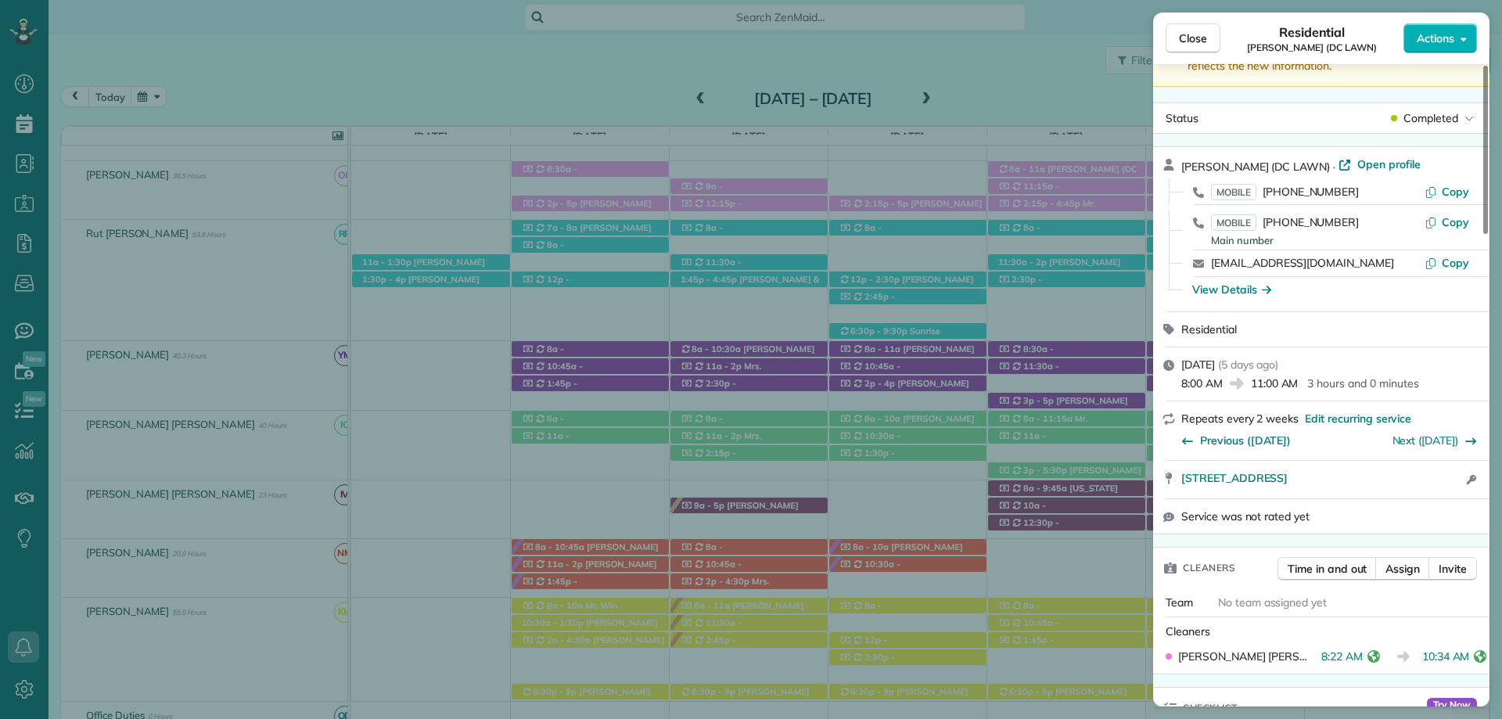
scroll to position [78, 0]
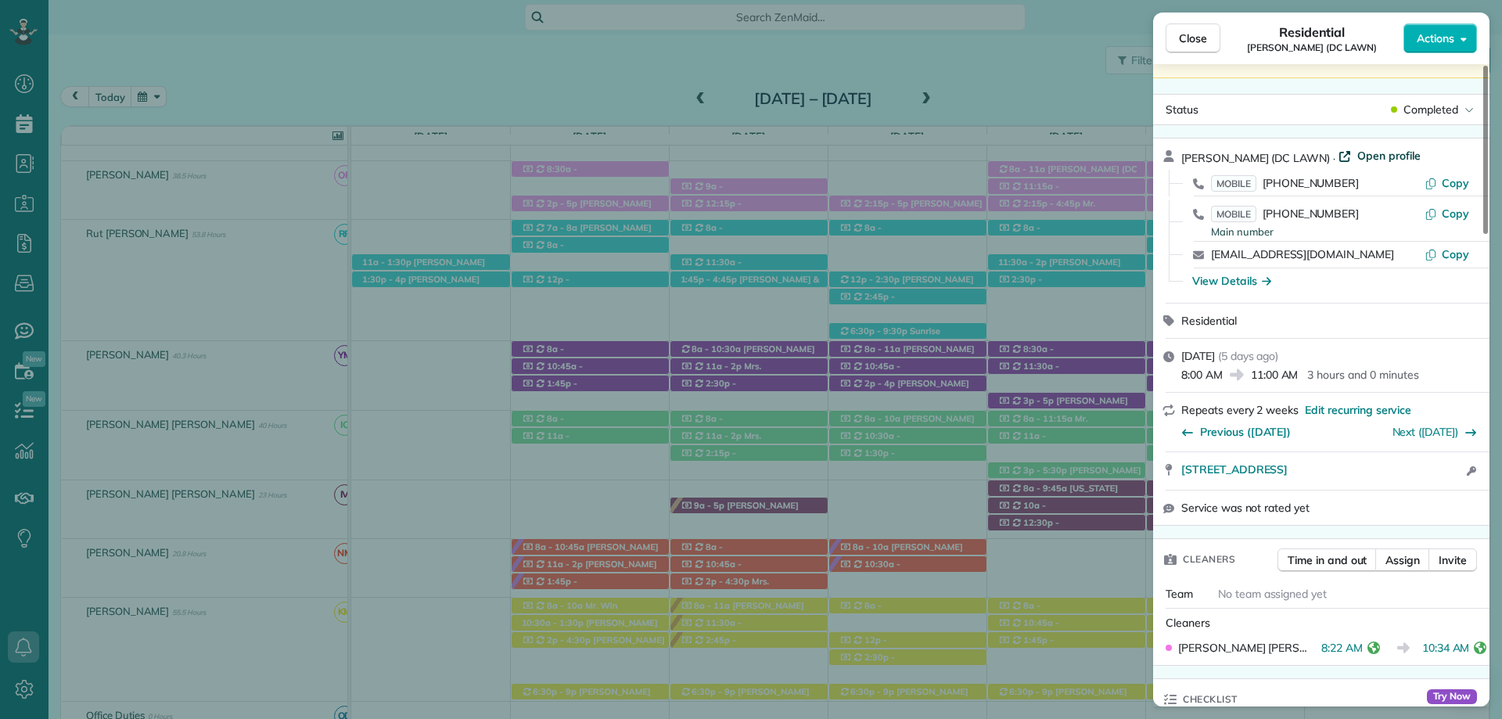
click at [1374, 148] on span "Open profile" at bounding box center [1389, 156] width 63 height 16
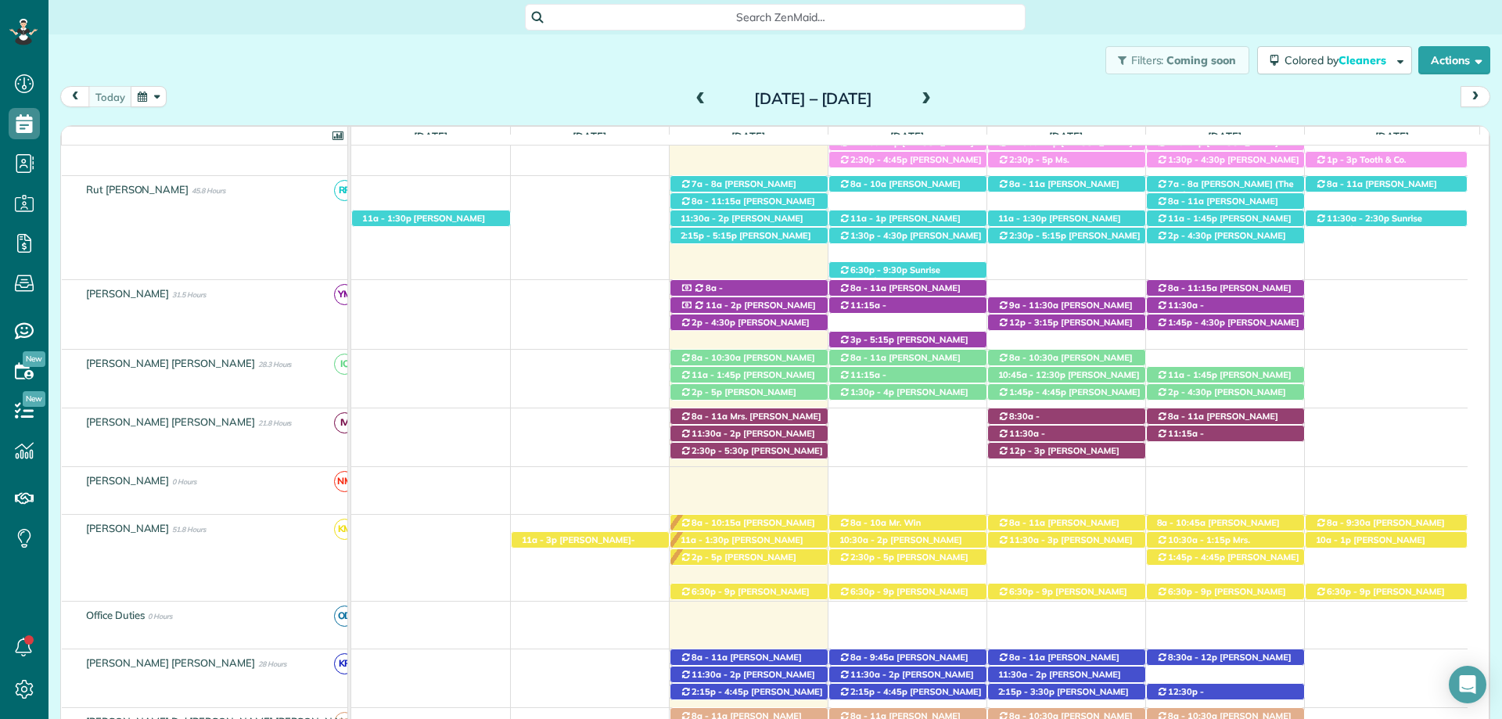
click at [935, 94] on span at bounding box center [926, 99] width 17 height 14
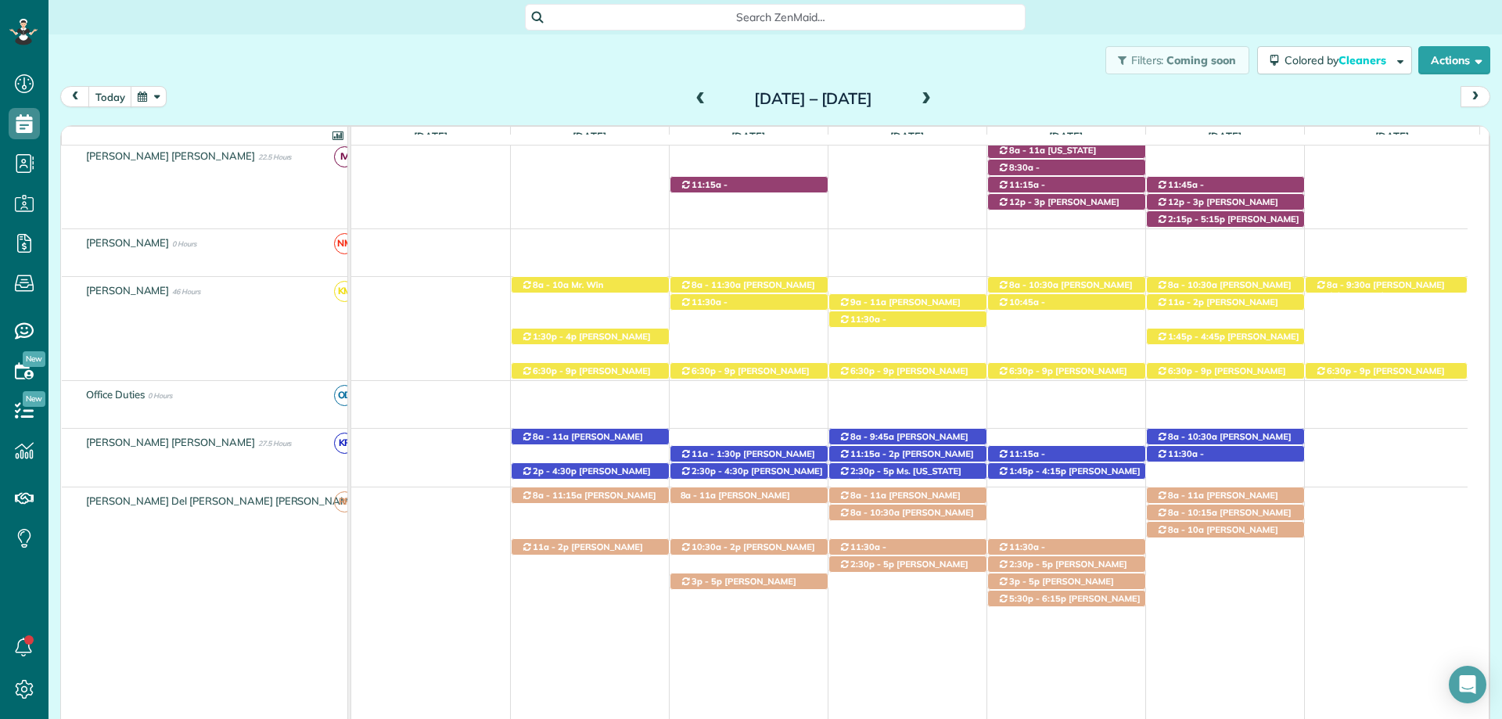
scroll to position [704, 0]
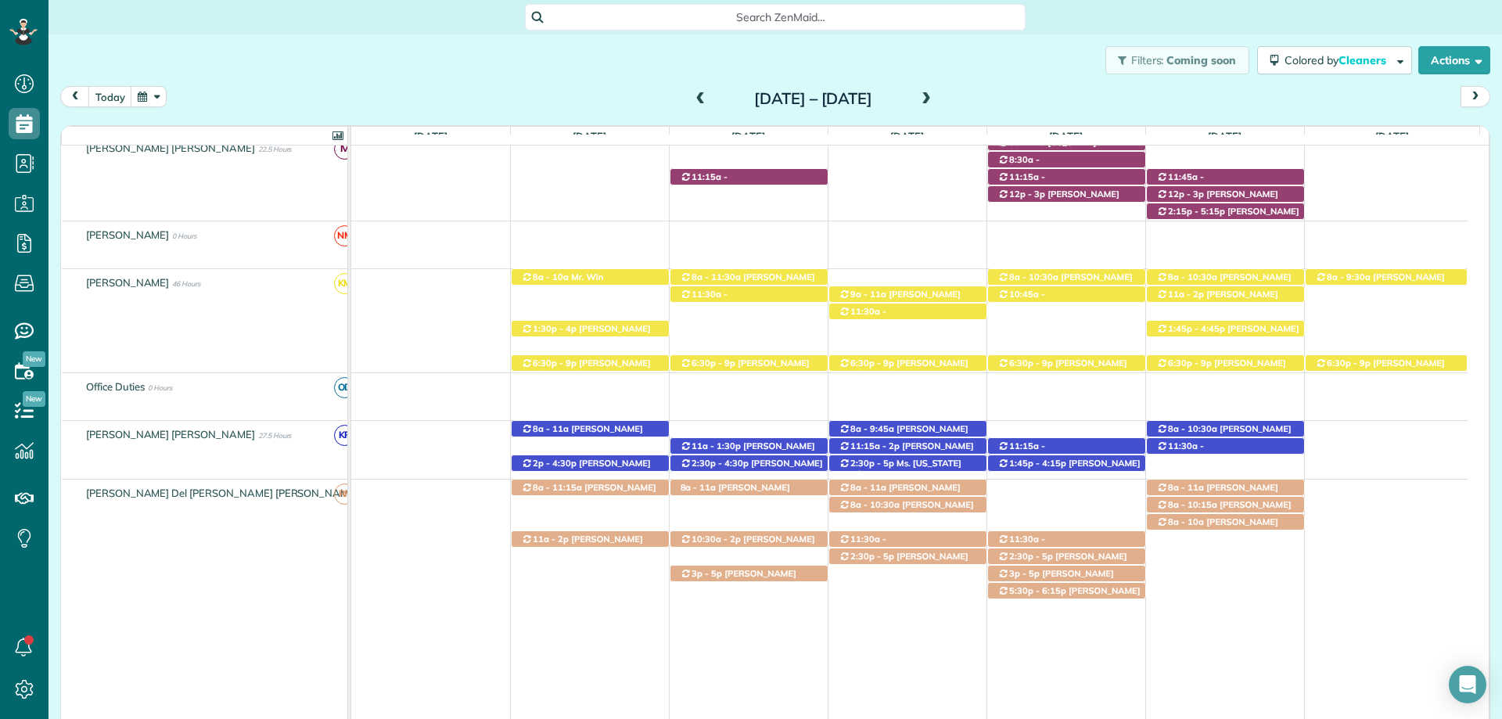
click at [693, 105] on span at bounding box center [701, 99] width 17 height 14
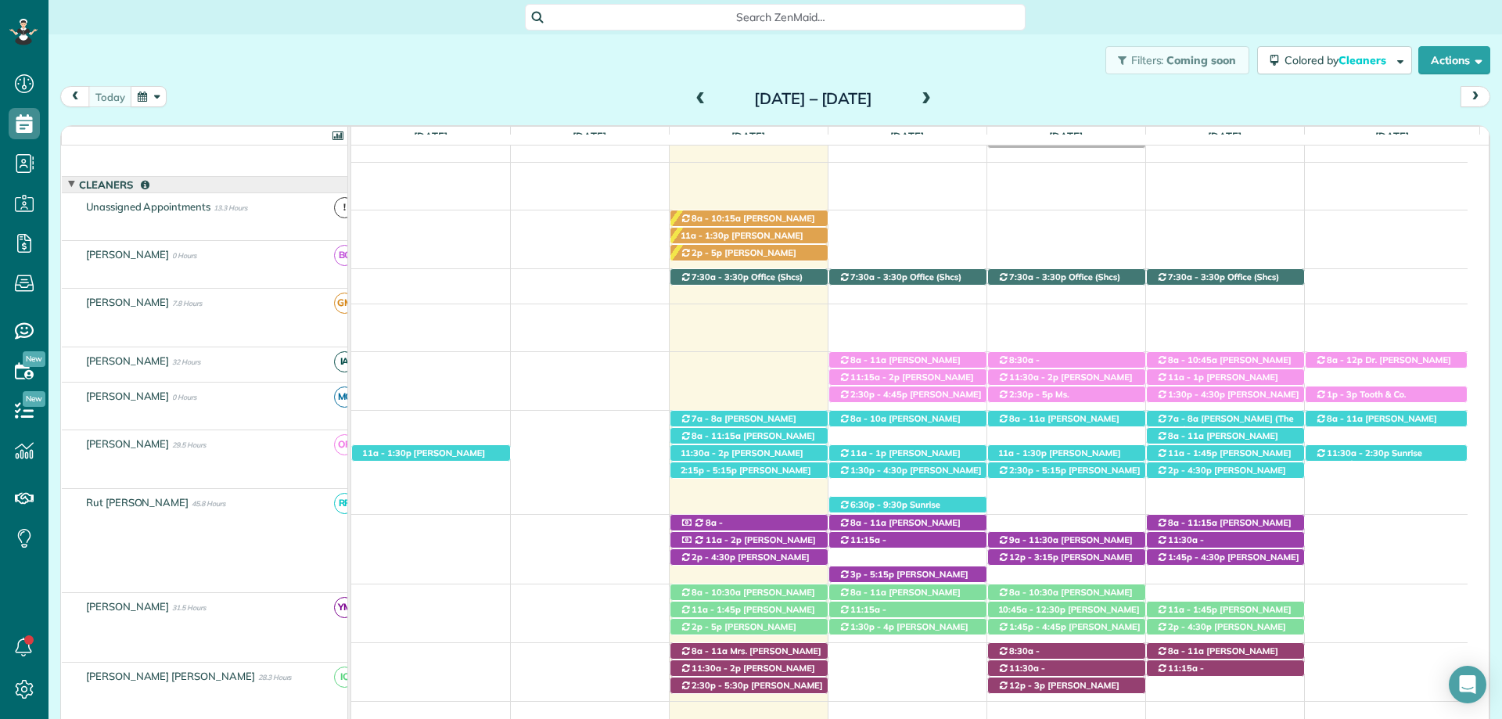
scroll to position [157, 0]
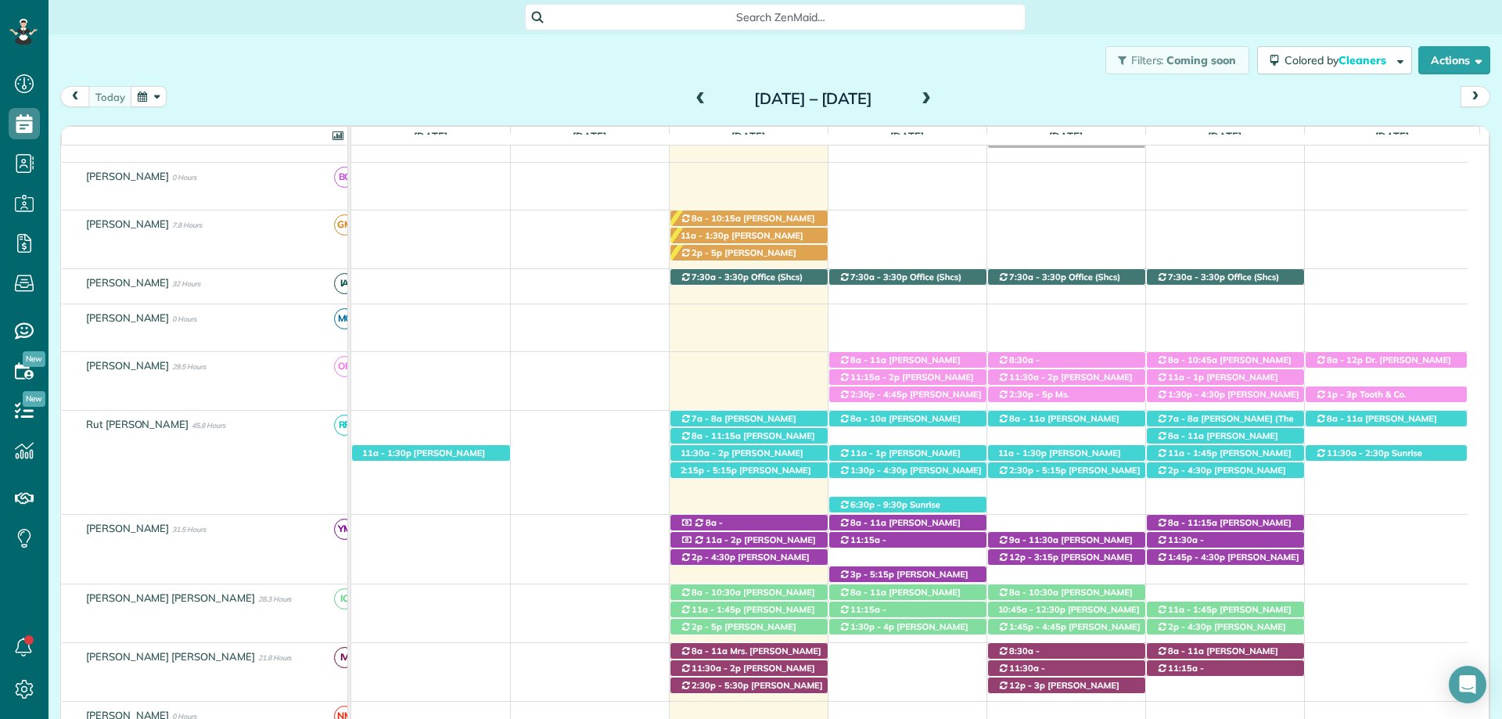
click at [771, 2] on div "Search ZenMaid…" at bounding box center [775, 16] width 501 height 30
click at [776, 20] on span "Search ZenMaid…" at bounding box center [781, 17] width 476 height 16
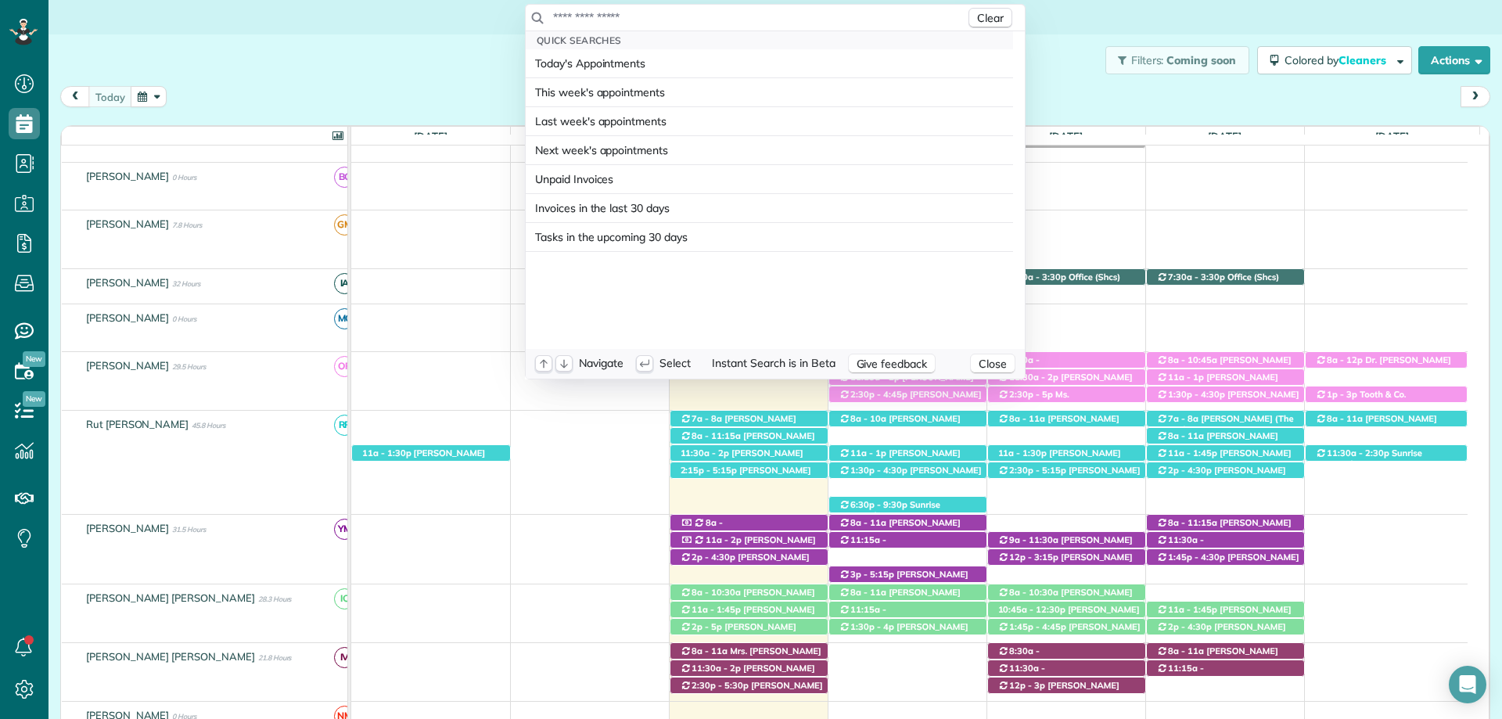
click at [776, 19] on input "text" at bounding box center [758, 17] width 413 height 16
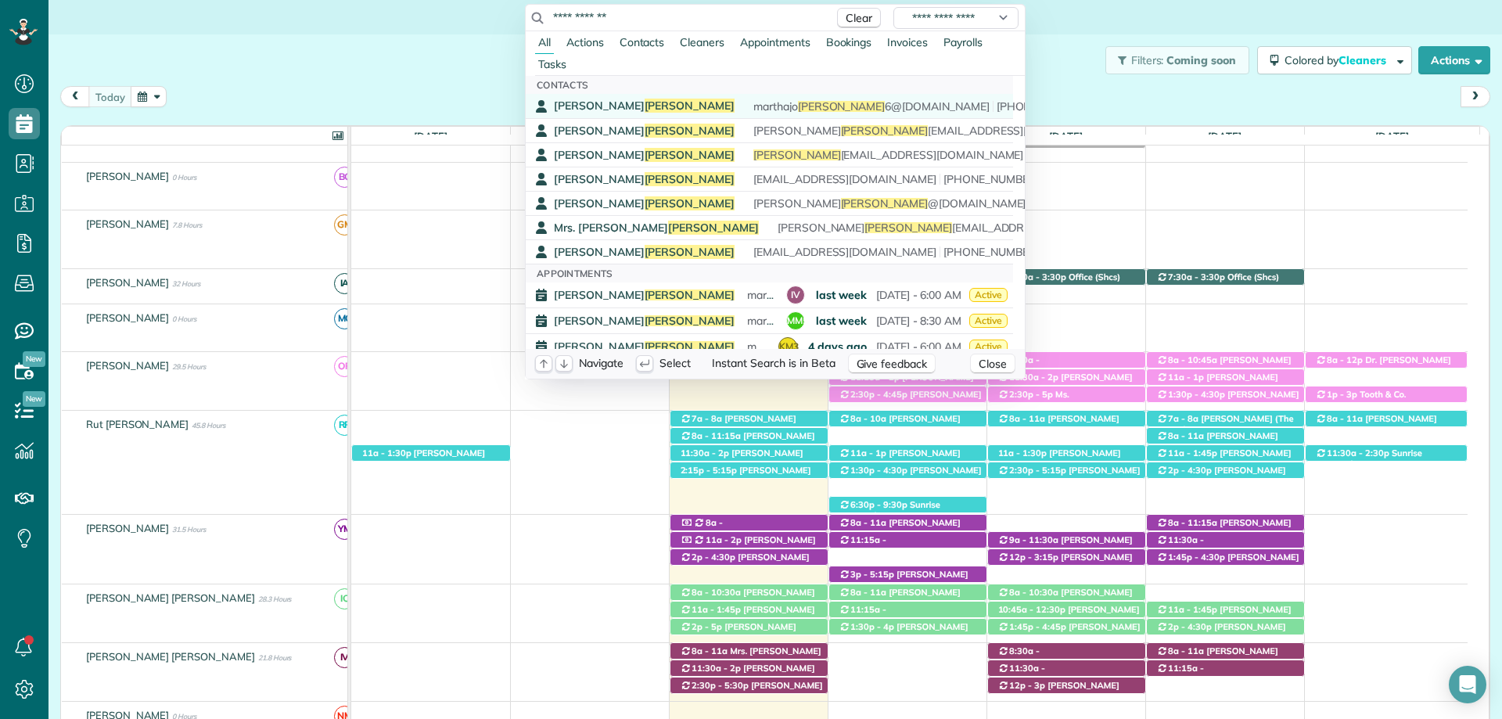
type input "**********"
click at [673, 103] on div "Martha Miller marthajo miller 6@gmail.com (251) 275-5769" at bounding box center [781, 106] width 454 height 15
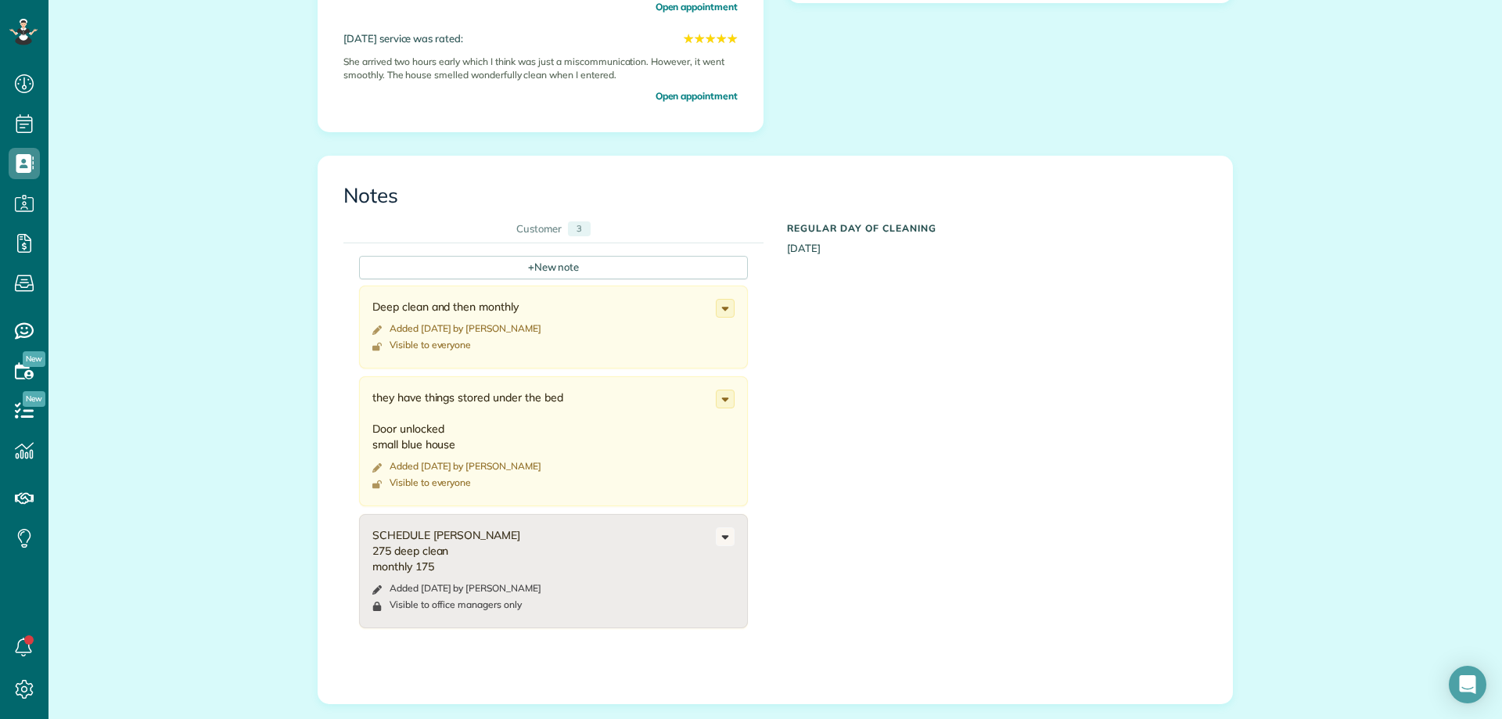
scroll to position [861, 0]
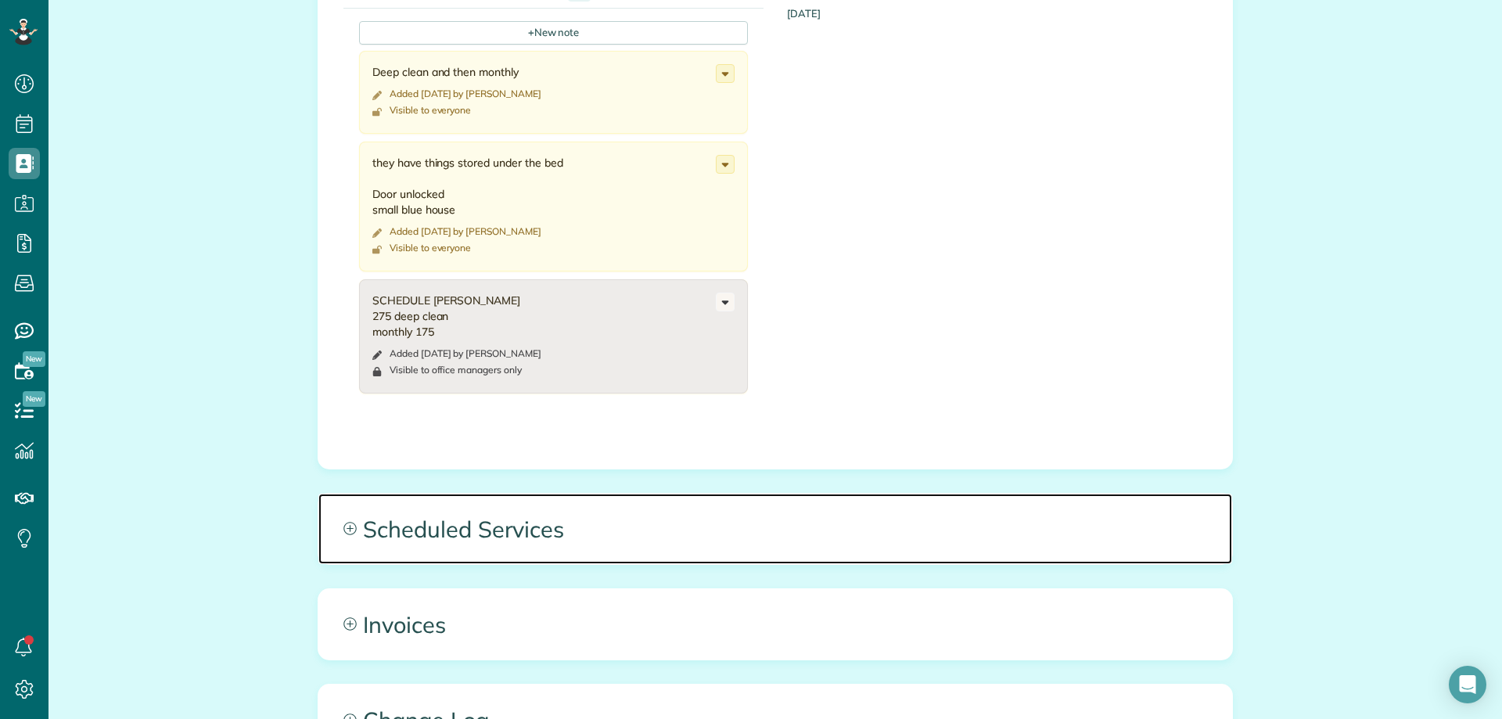
click at [579, 539] on span "Scheduled Services" at bounding box center [775, 529] width 914 height 70
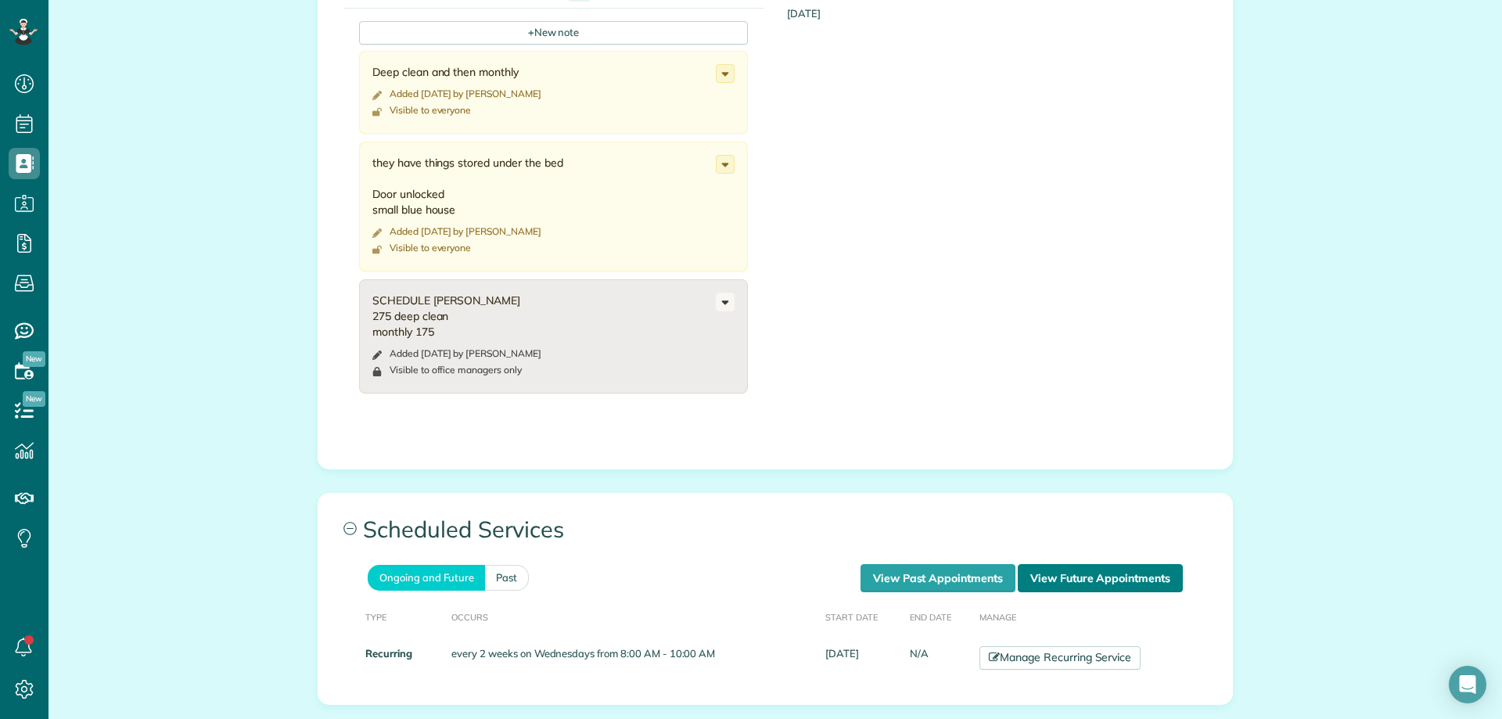
click at [1078, 581] on link "View Future Appointments" at bounding box center [1100, 578] width 165 height 28
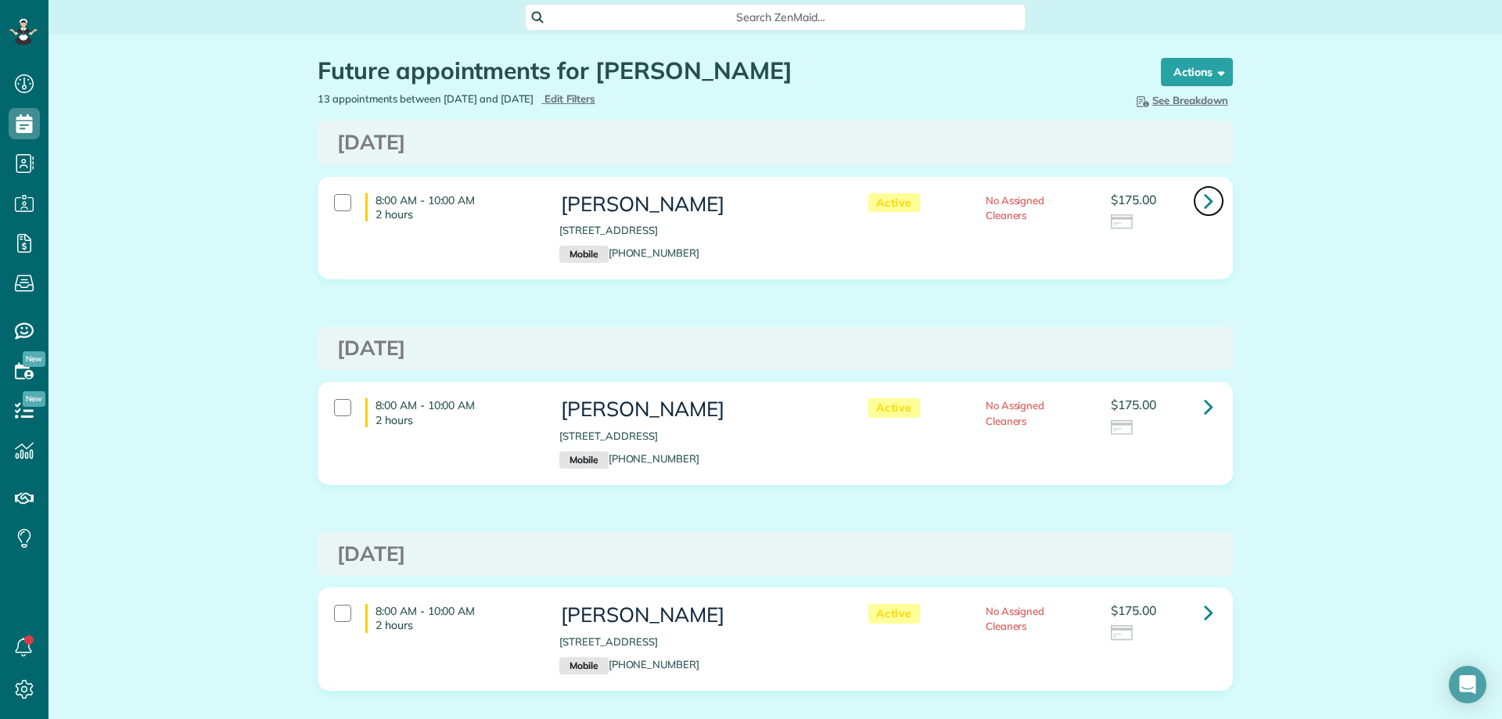
click at [1204, 207] on icon at bounding box center [1208, 200] width 9 height 27
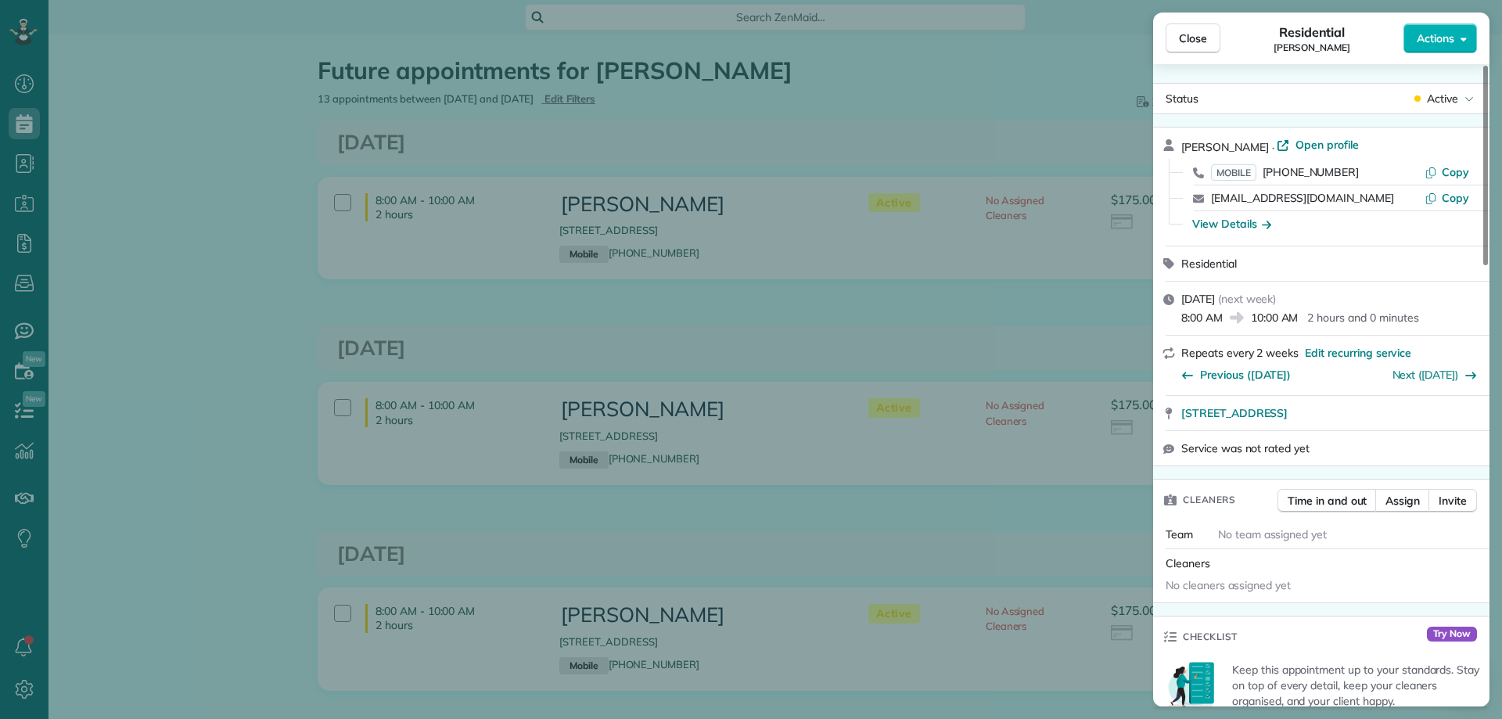
click at [945, 320] on div "Close Residential [PERSON_NAME] Actions Status Active [PERSON_NAME] · Open prof…" at bounding box center [751, 359] width 1502 height 719
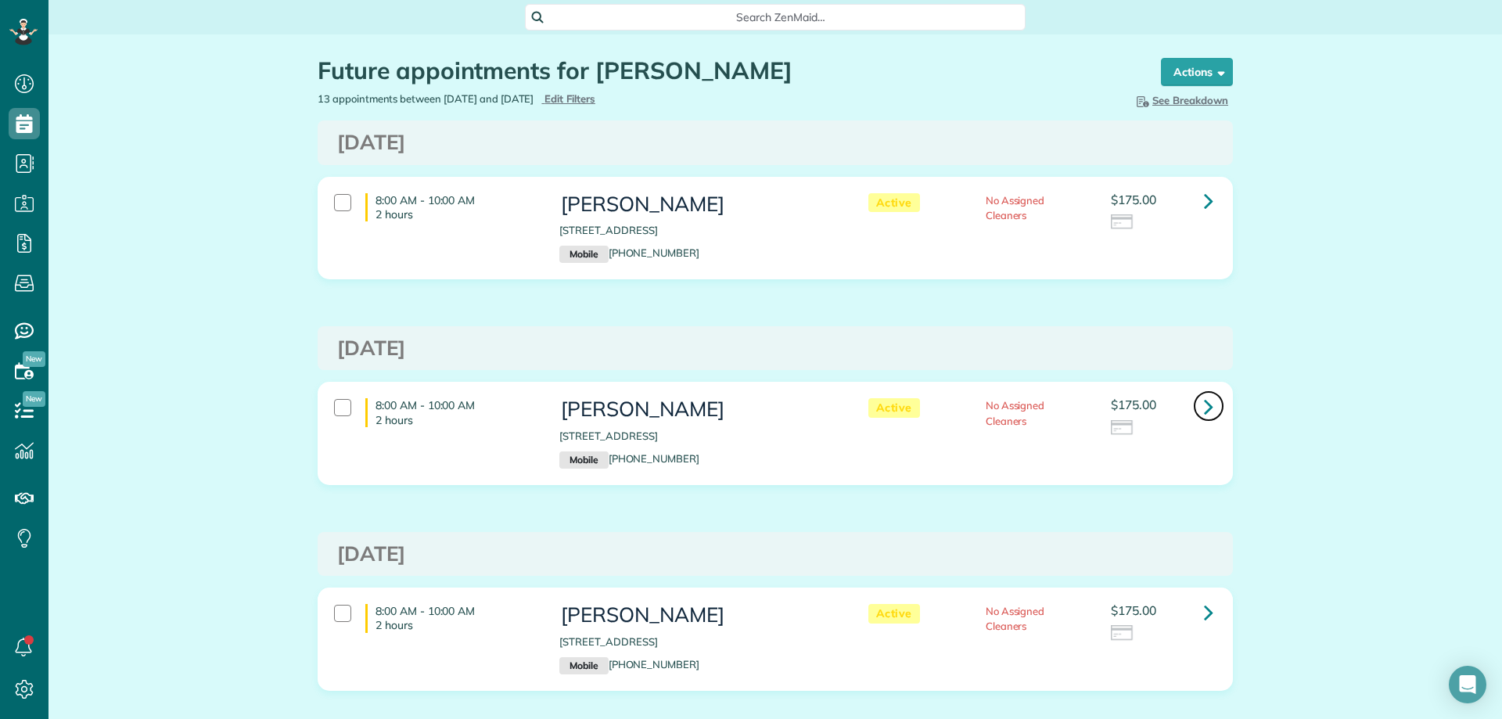
click at [1209, 406] on link at bounding box center [1208, 405] width 31 height 31
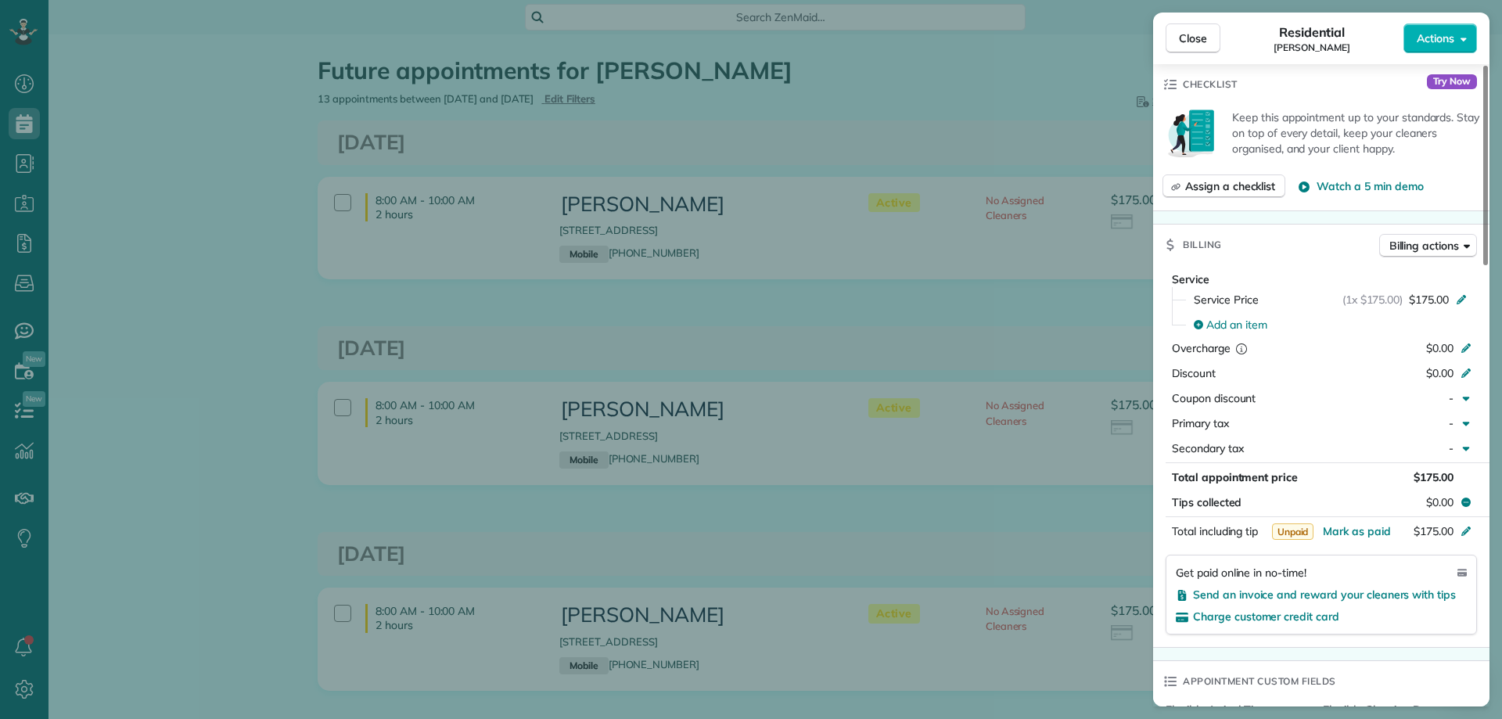
scroll to position [626, 0]
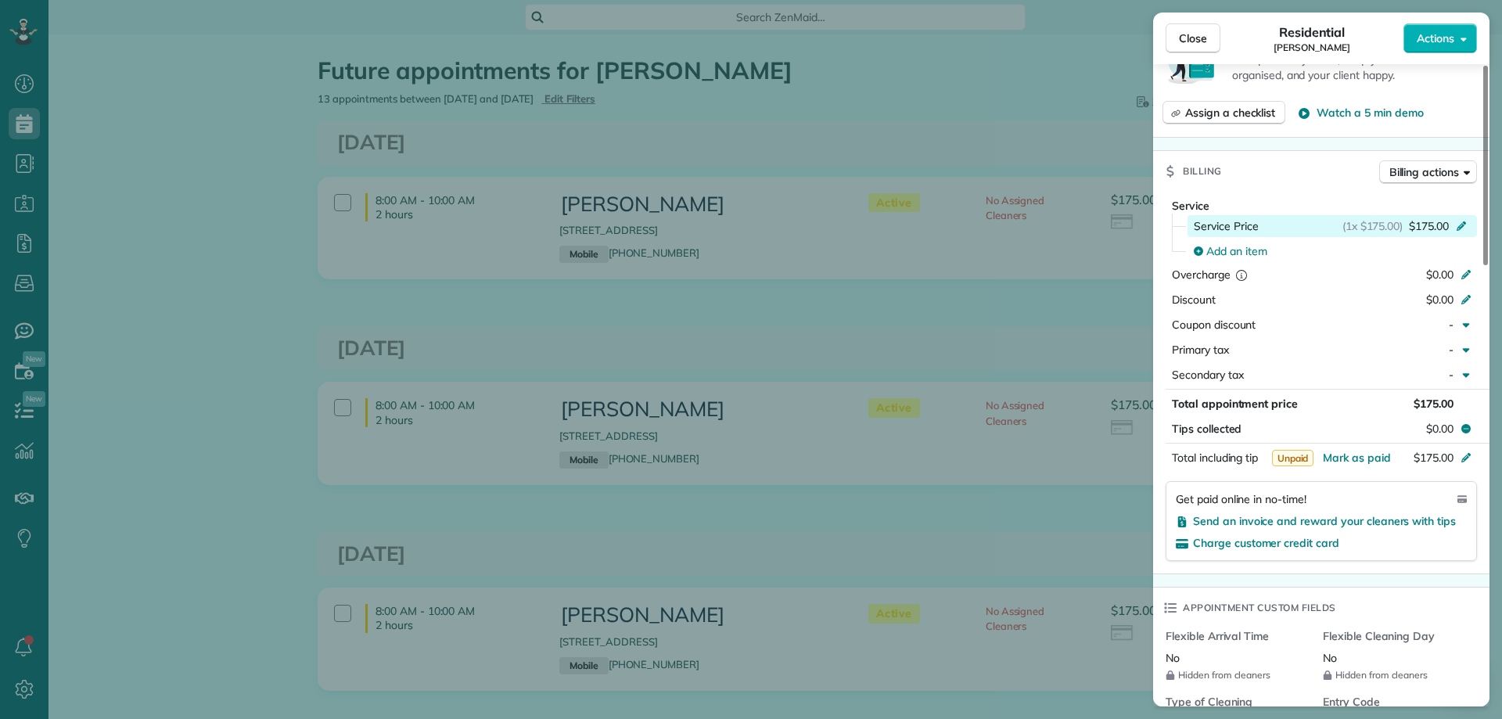
click at [1426, 224] on span "$175.00" at bounding box center [1429, 226] width 40 height 16
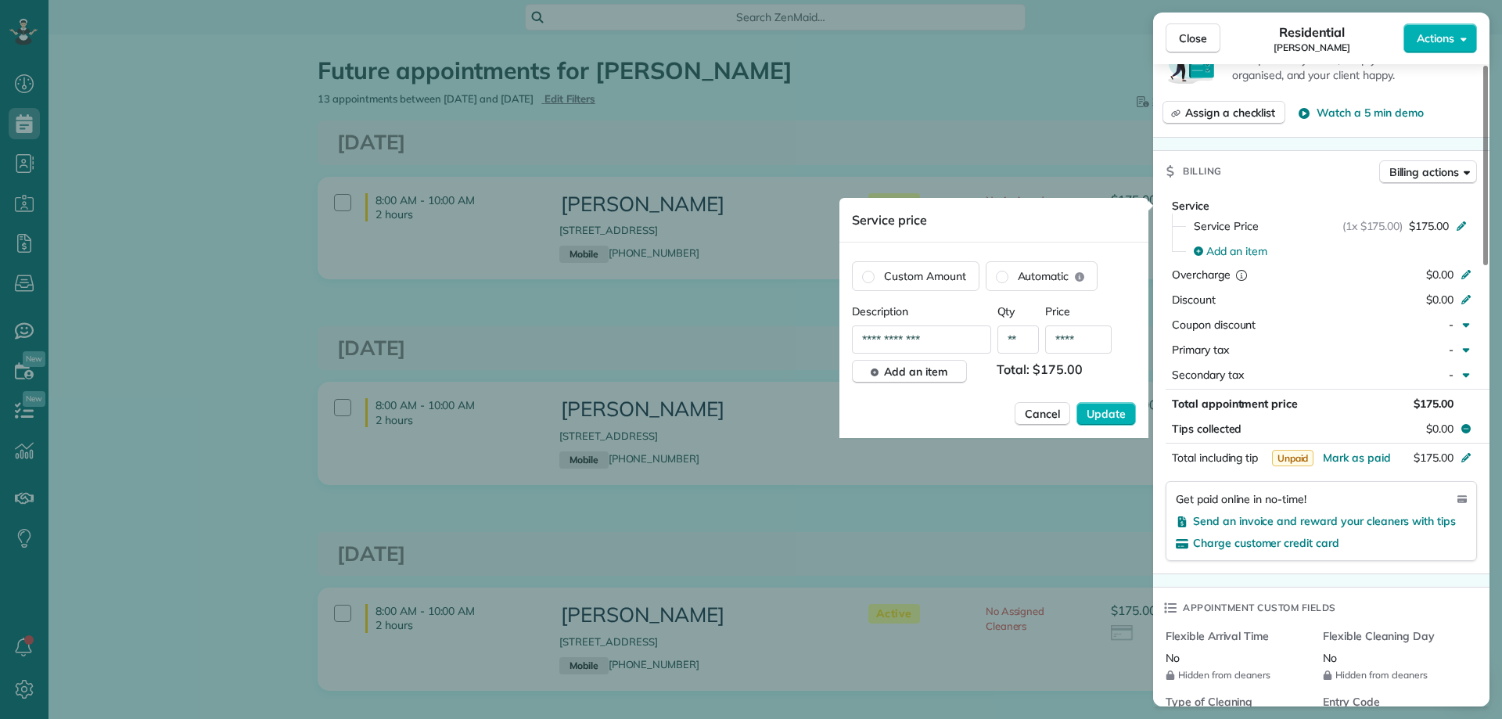
click at [1071, 344] on input "****" at bounding box center [1078, 340] width 67 height 28
click at [1084, 342] on input "****" at bounding box center [1078, 340] width 67 height 28
type input "****"
click at [1114, 413] on span "Update" at bounding box center [1106, 414] width 39 height 16
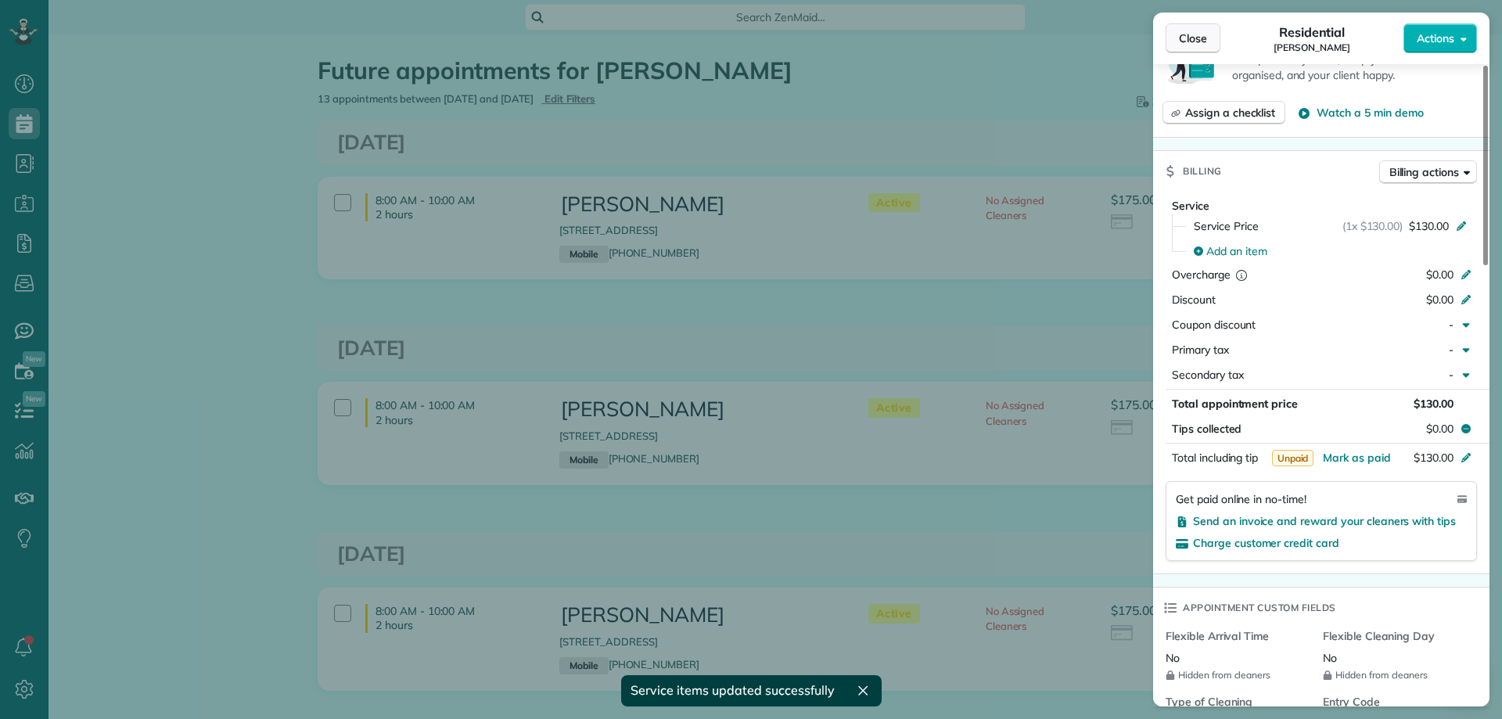
click at [1189, 41] on span "Close" at bounding box center [1193, 39] width 28 height 16
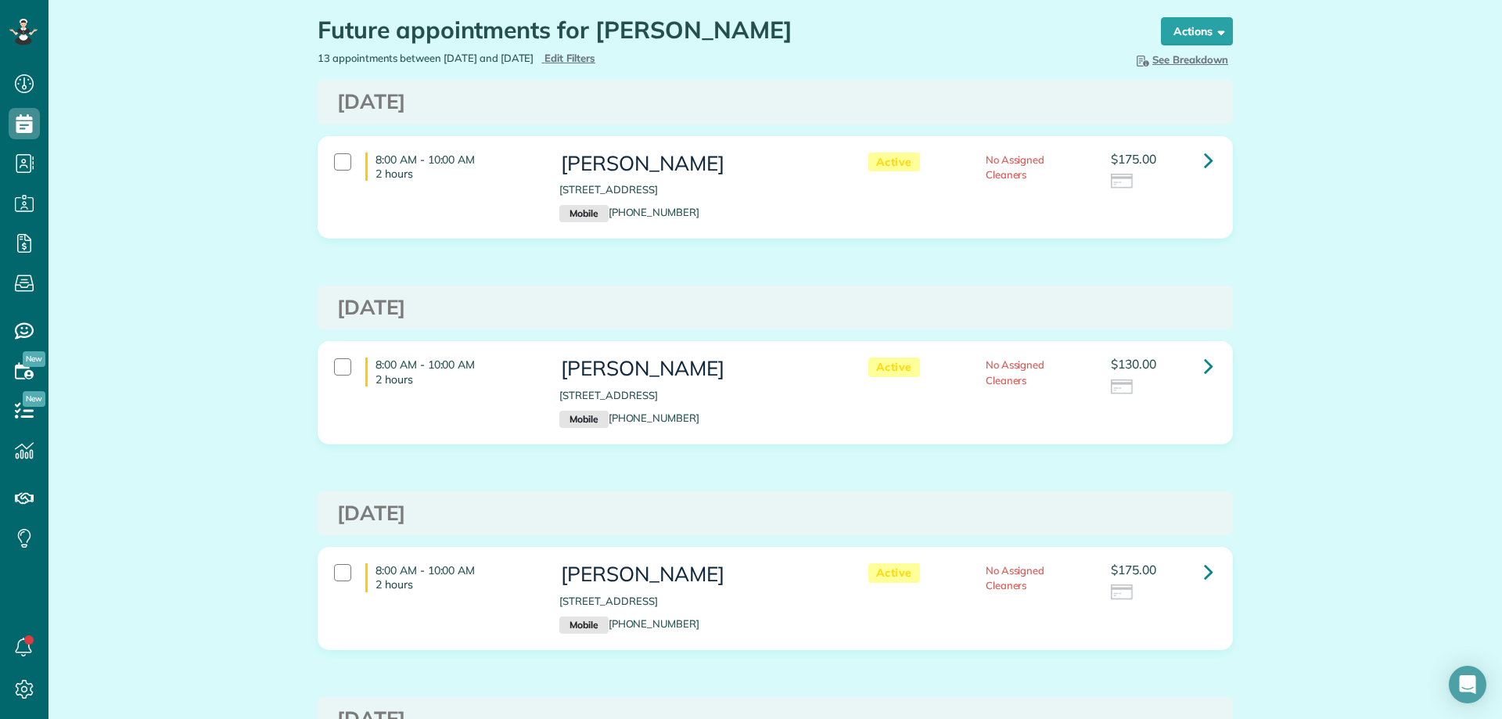
scroll to position [78, 0]
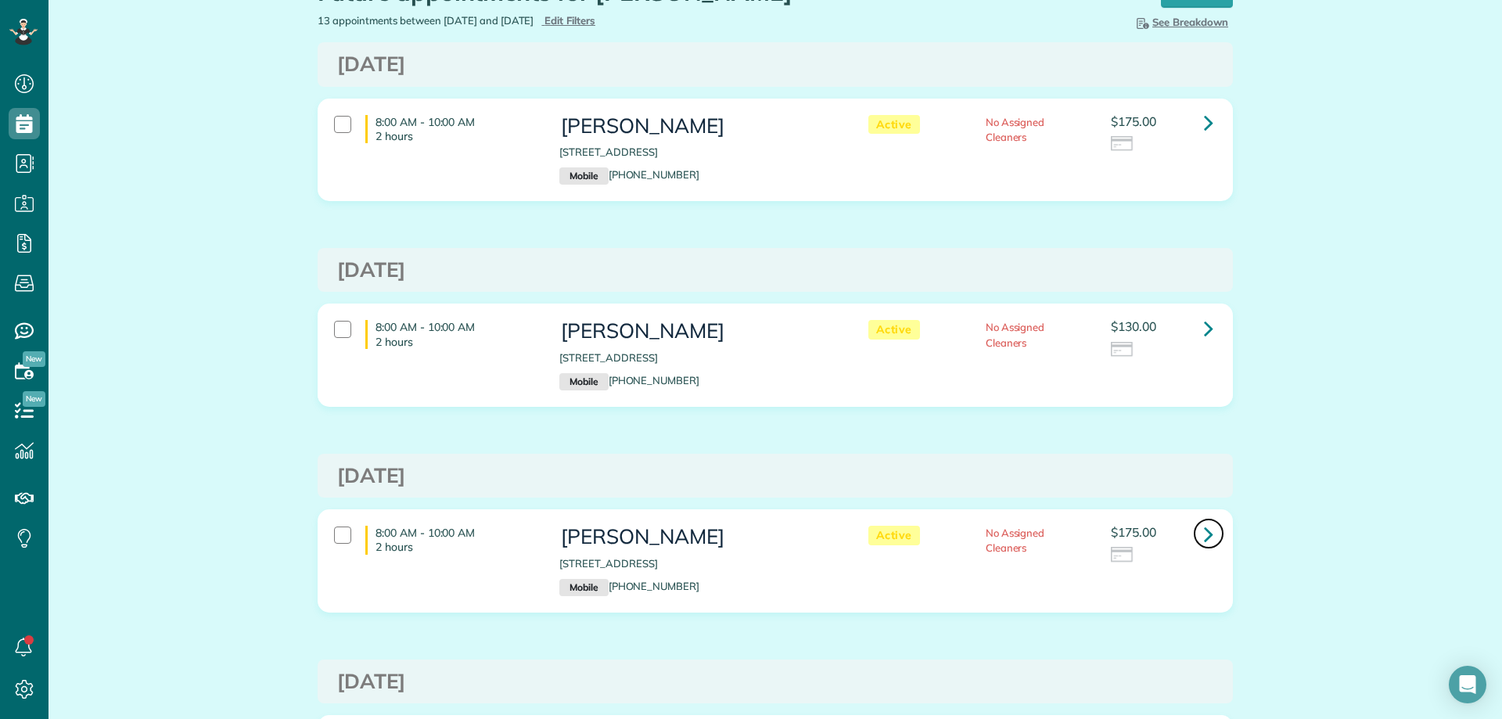
click at [1207, 531] on icon at bounding box center [1208, 533] width 9 height 27
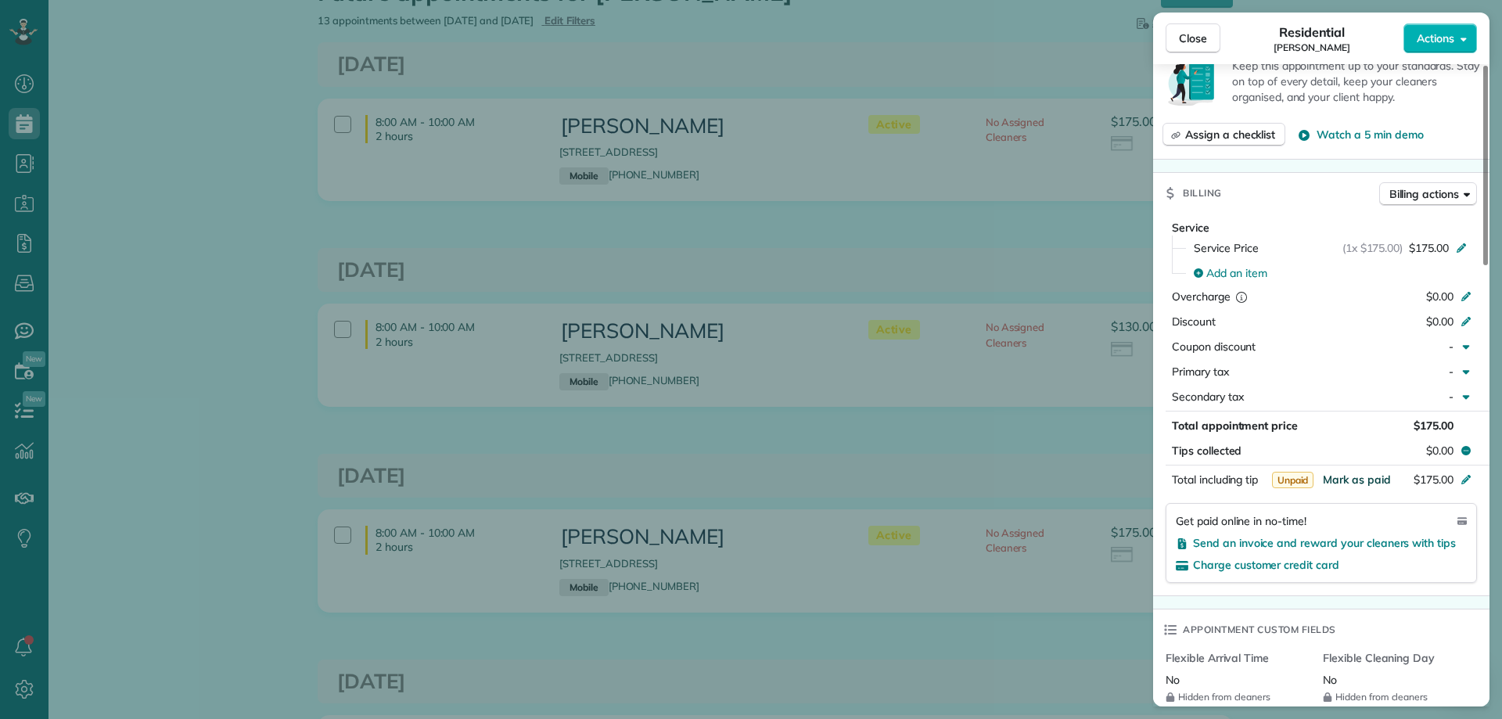
scroll to position [626, 0]
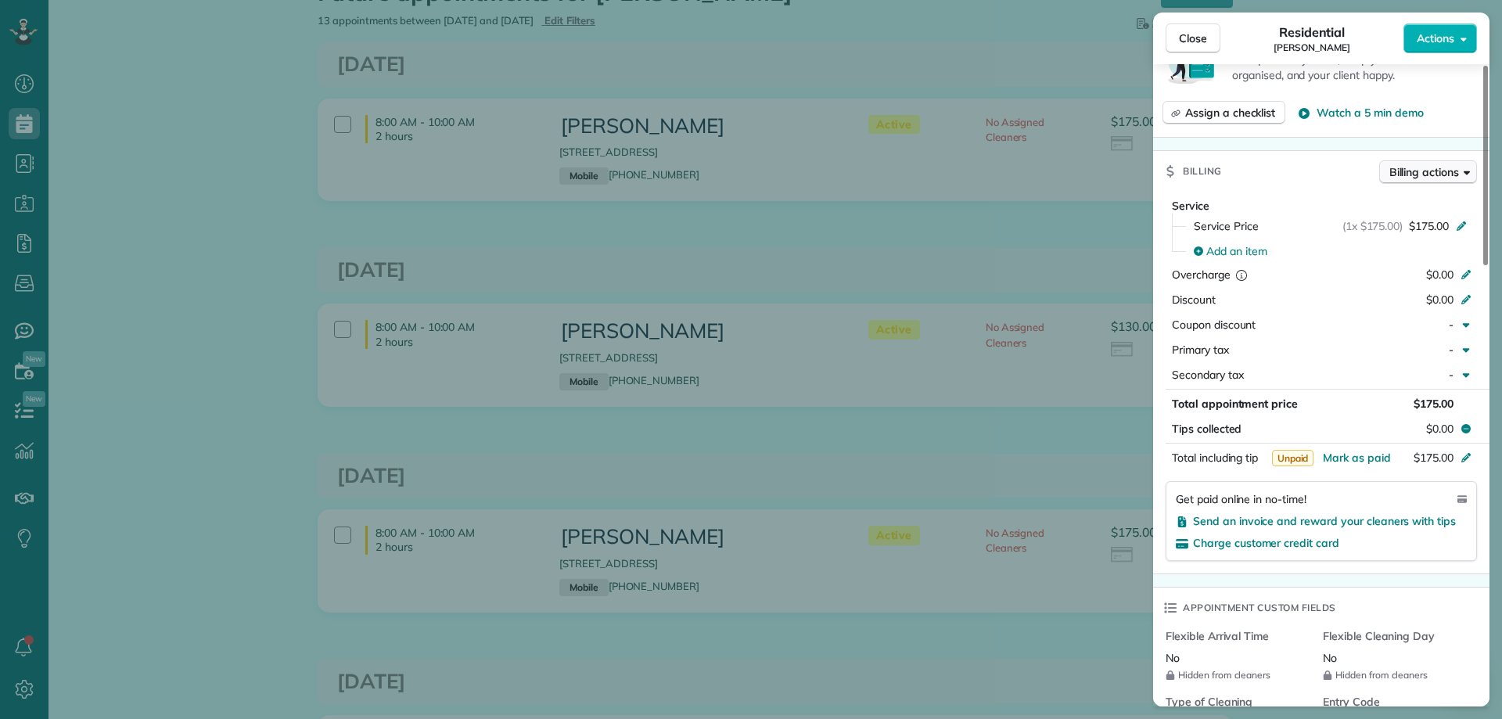
click at [1438, 172] on span "Billing actions" at bounding box center [1425, 172] width 70 height 16
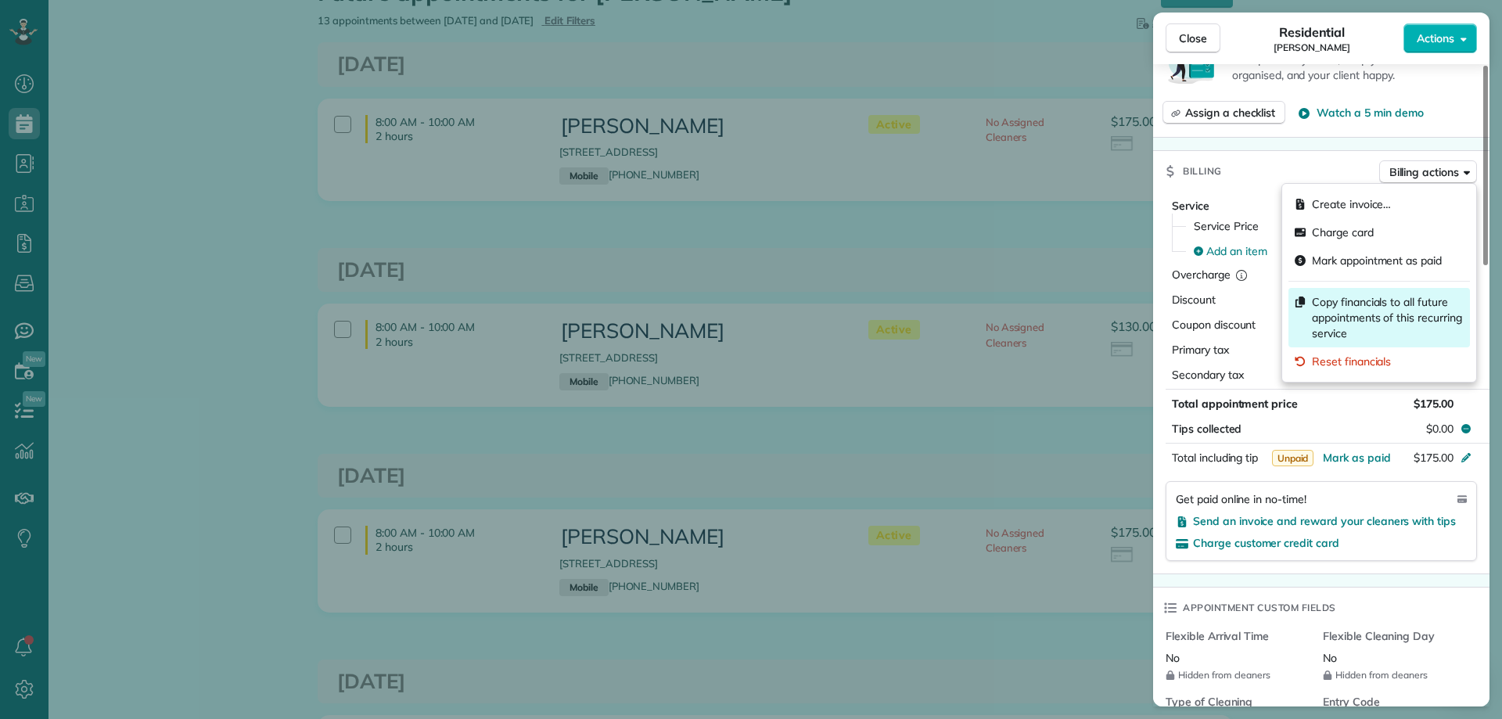
click at [1333, 316] on span "Copy financials to all future appointments of this recurring service" at bounding box center [1388, 317] width 152 height 47
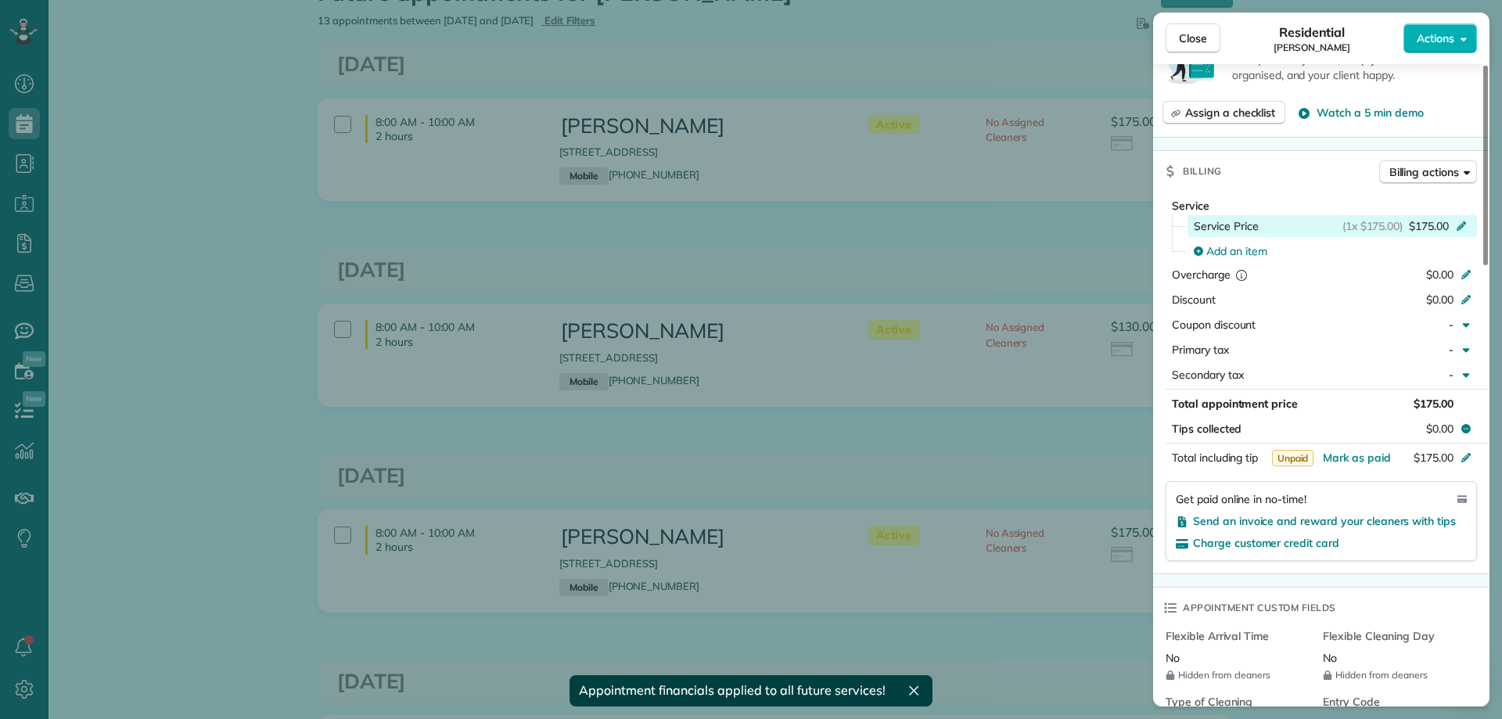
click at [1432, 232] on span "$175.00" at bounding box center [1429, 226] width 40 height 16
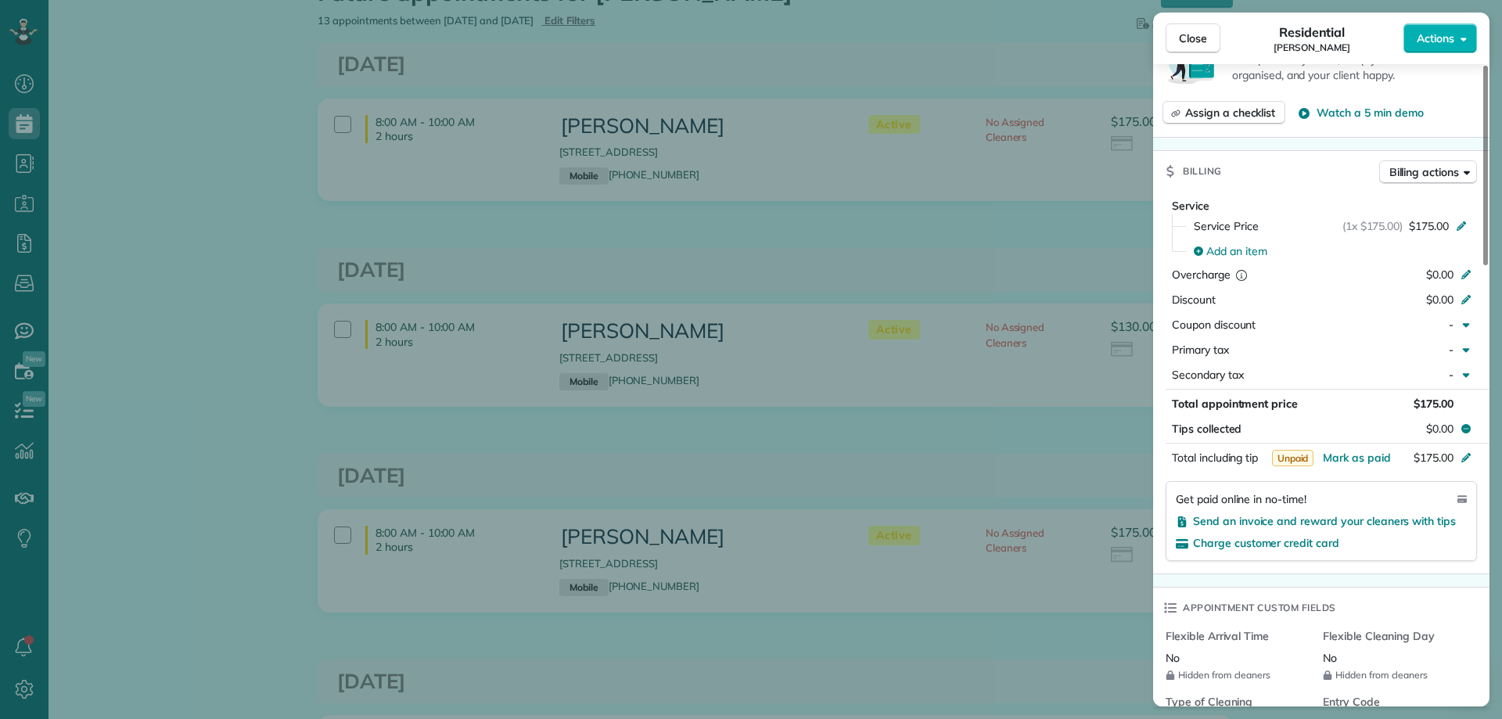
click at [1098, 137] on div "Close Residential Martha Miller Actions Status Active Martha Miller · Open prof…" at bounding box center [751, 359] width 1502 height 719
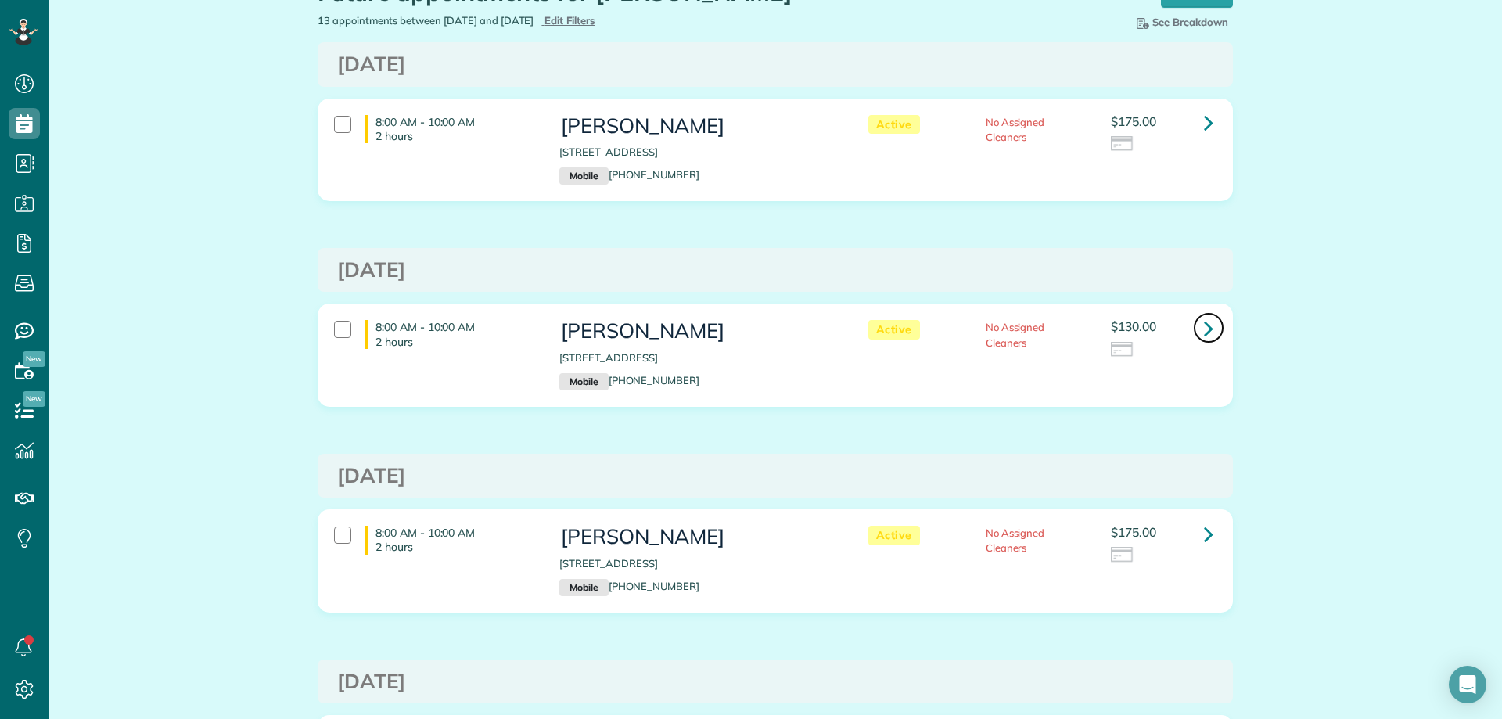
click at [1211, 326] on link at bounding box center [1208, 327] width 31 height 31
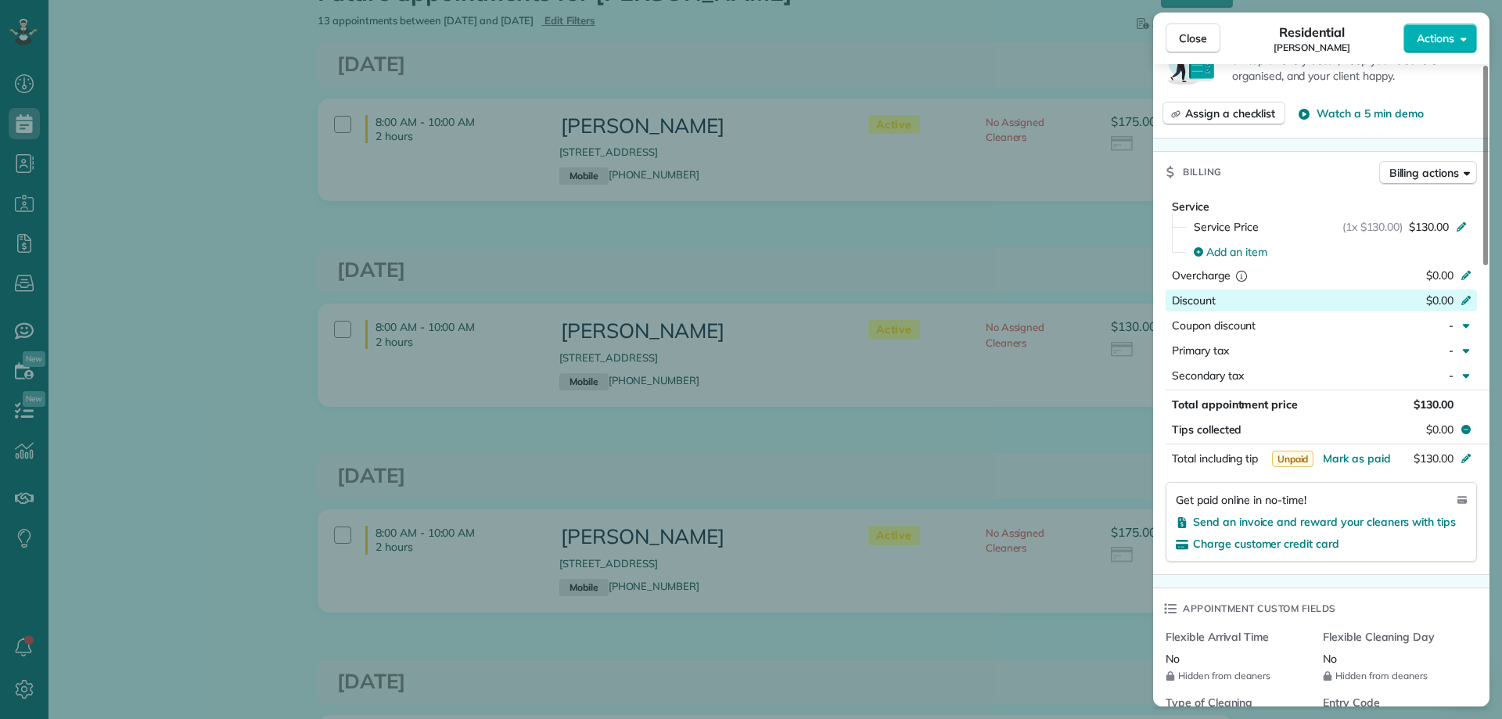
scroll to position [626, 0]
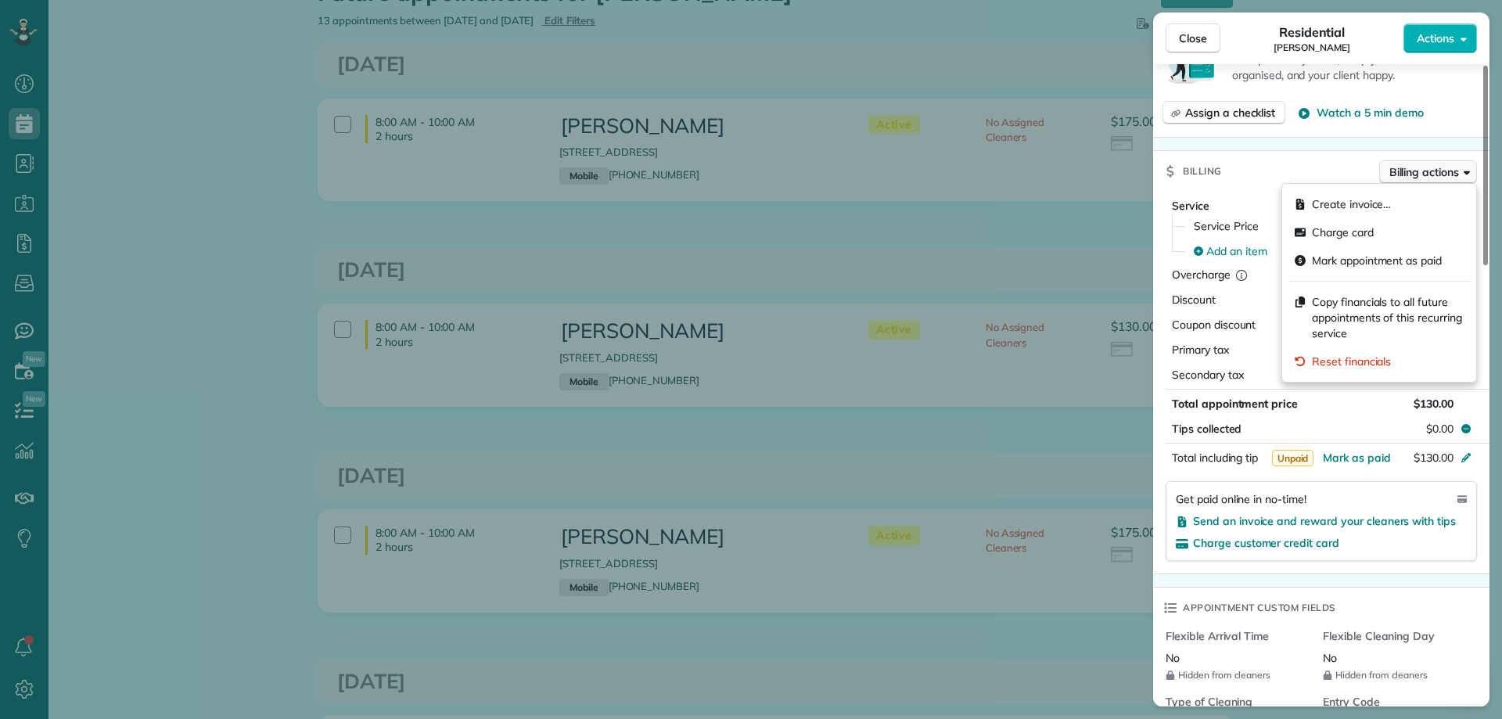
click at [1452, 176] on span "Billing actions" at bounding box center [1425, 172] width 70 height 16
click at [1397, 304] on span "Copy financials to all future appointments of this recurring service" at bounding box center [1388, 317] width 152 height 47
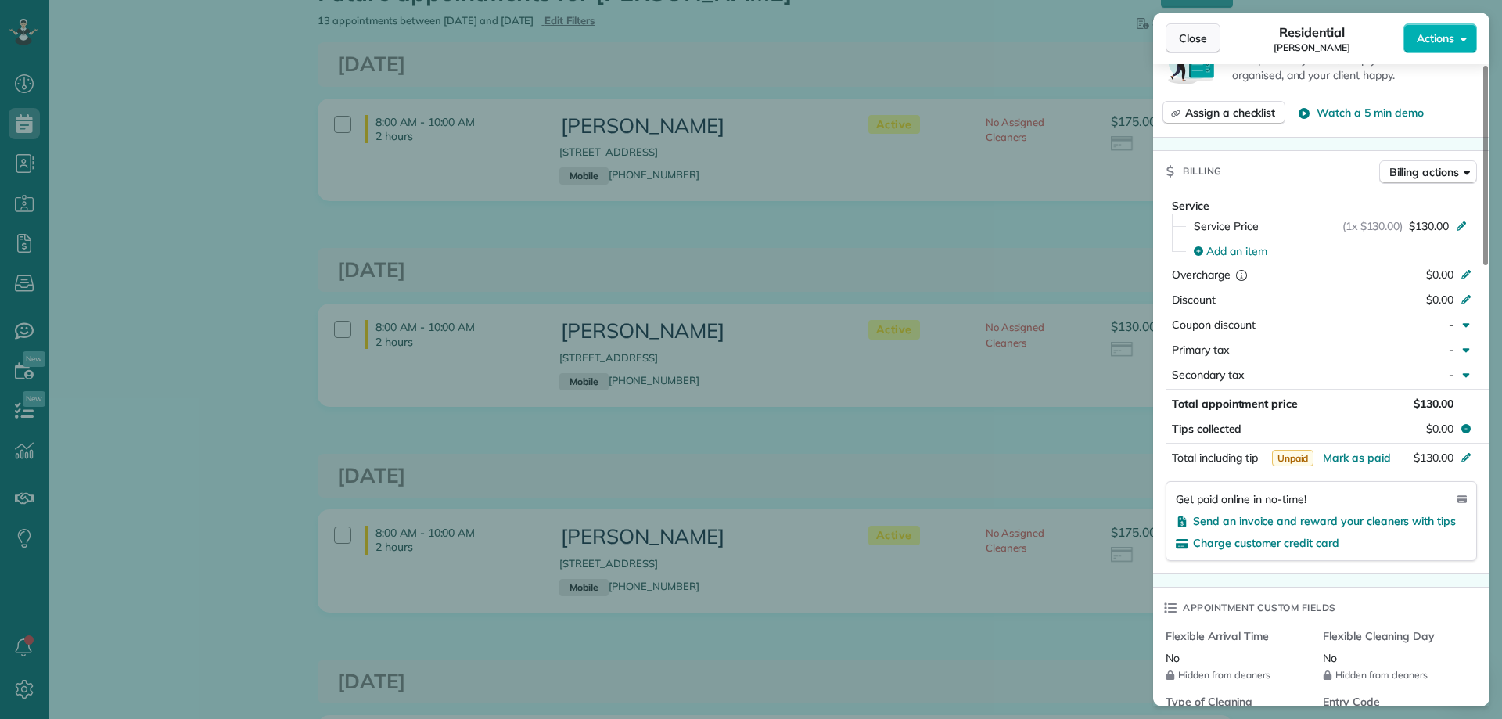
click at [1196, 28] on button "Close" at bounding box center [1193, 38] width 55 height 30
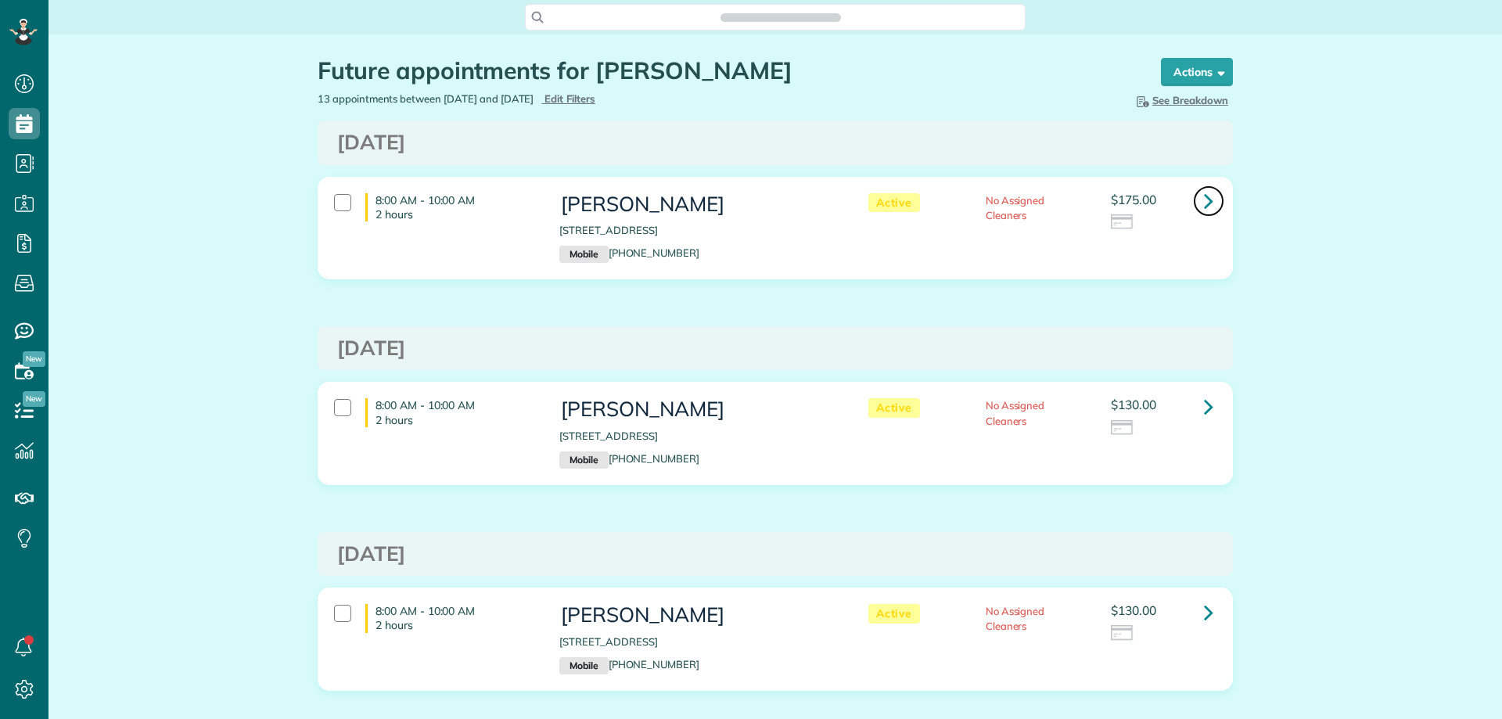
click at [1195, 203] on link at bounding box center [1208, 200] width 31 height 31
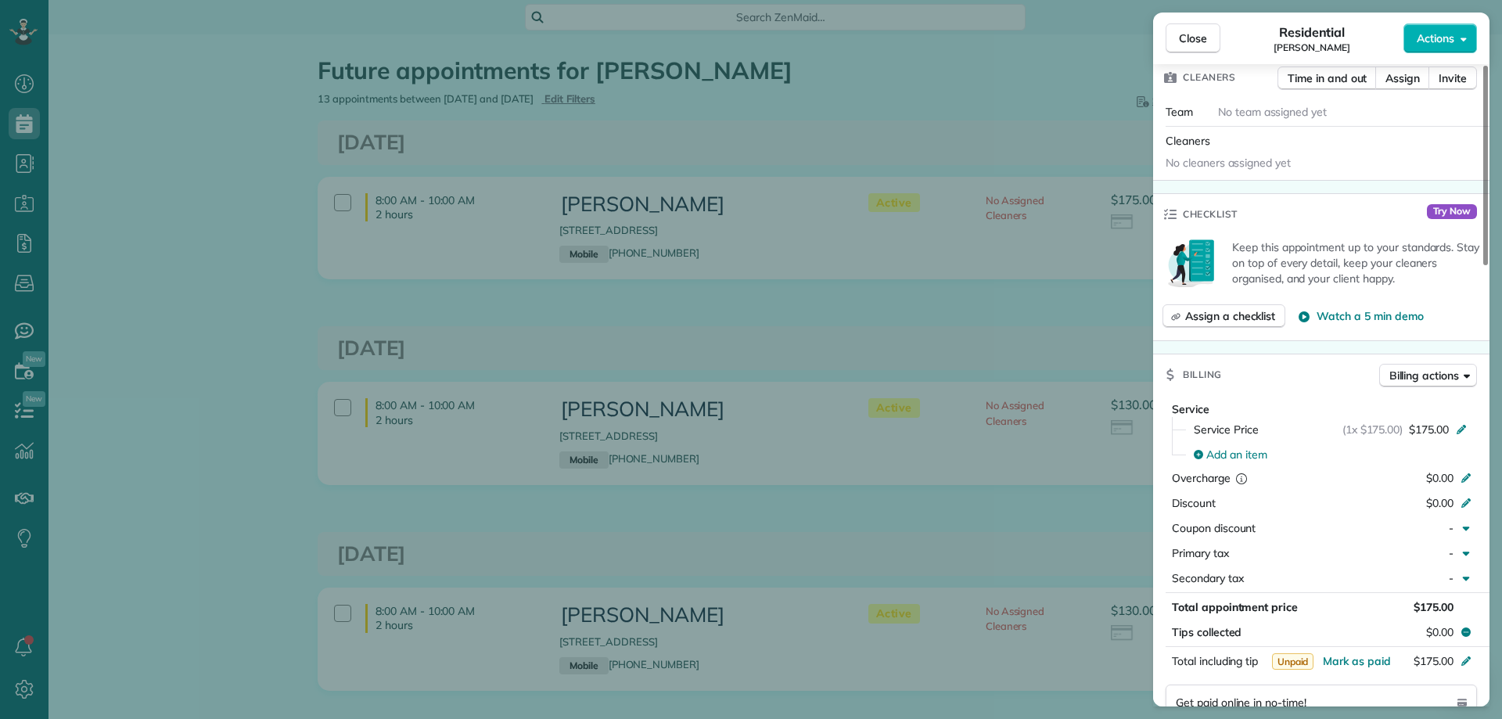
scroll to position [470, 0]
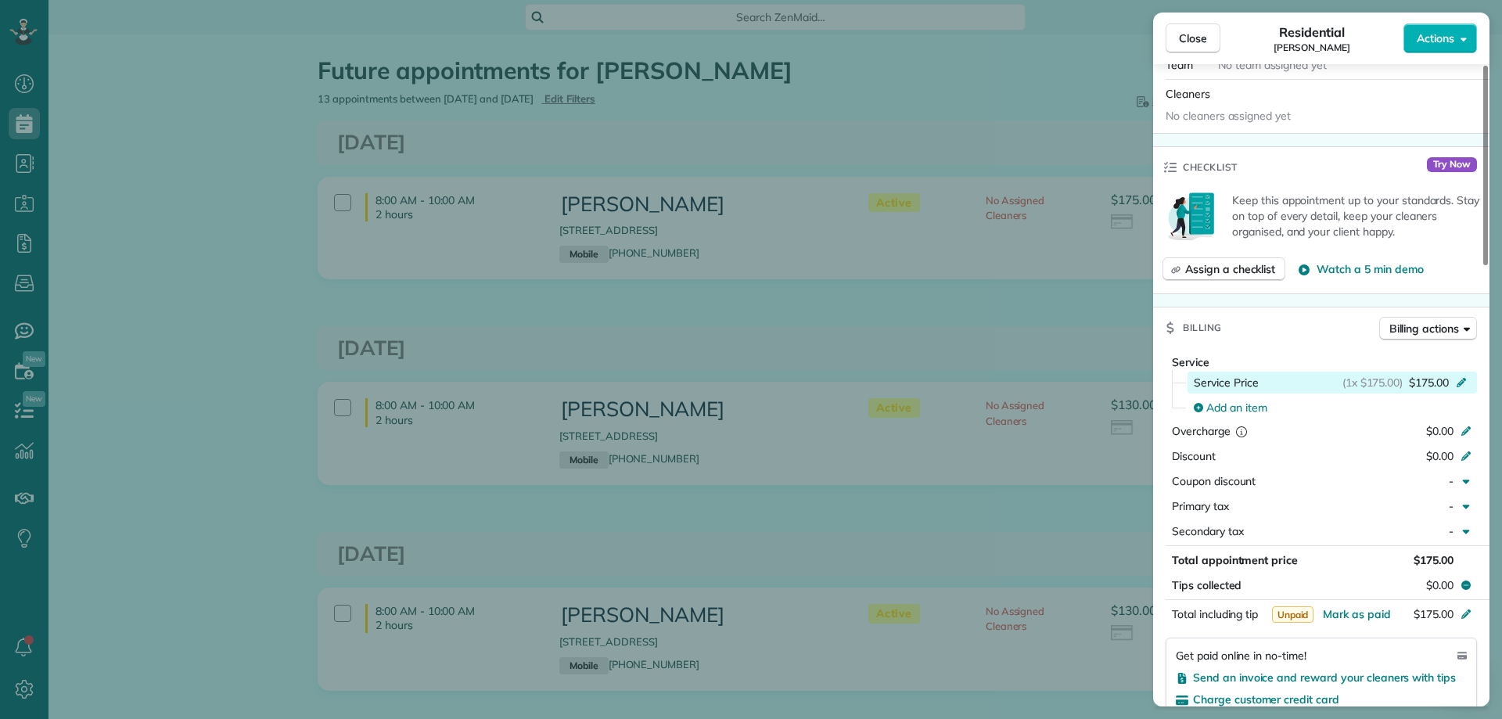
click at [1439, 375] on span "$175.00" at bounding box center [1429, 383] width 40 height 16
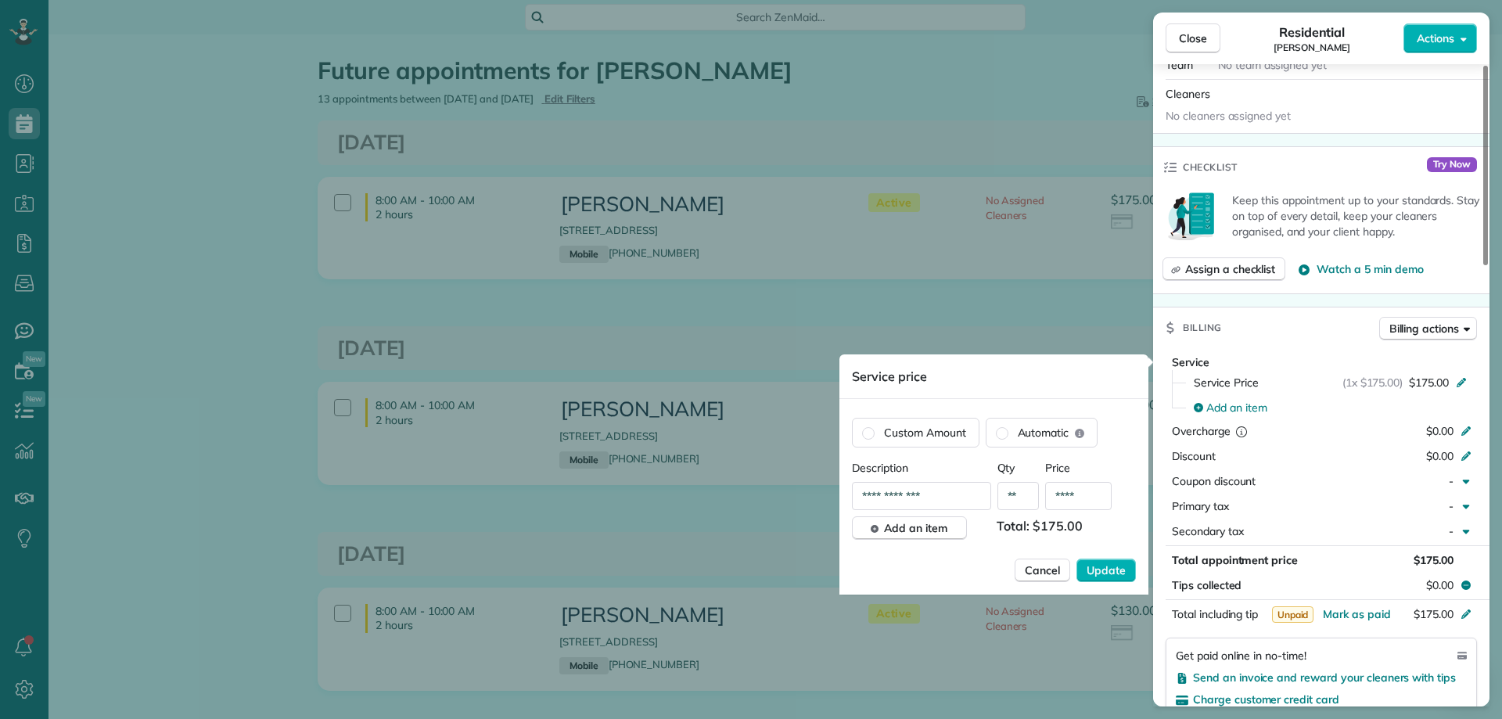
click at [1069, 495] on input "****" at bounding box center [1078, 496] width 67 height 28
click at [1085, 493] on input "****" at bounding box center [1078, 496] width 67 height 28
type input "**"
type input "***"
click at [1107, 563] on span "Update" at bounding box center [1106, 571] width 39 height 16
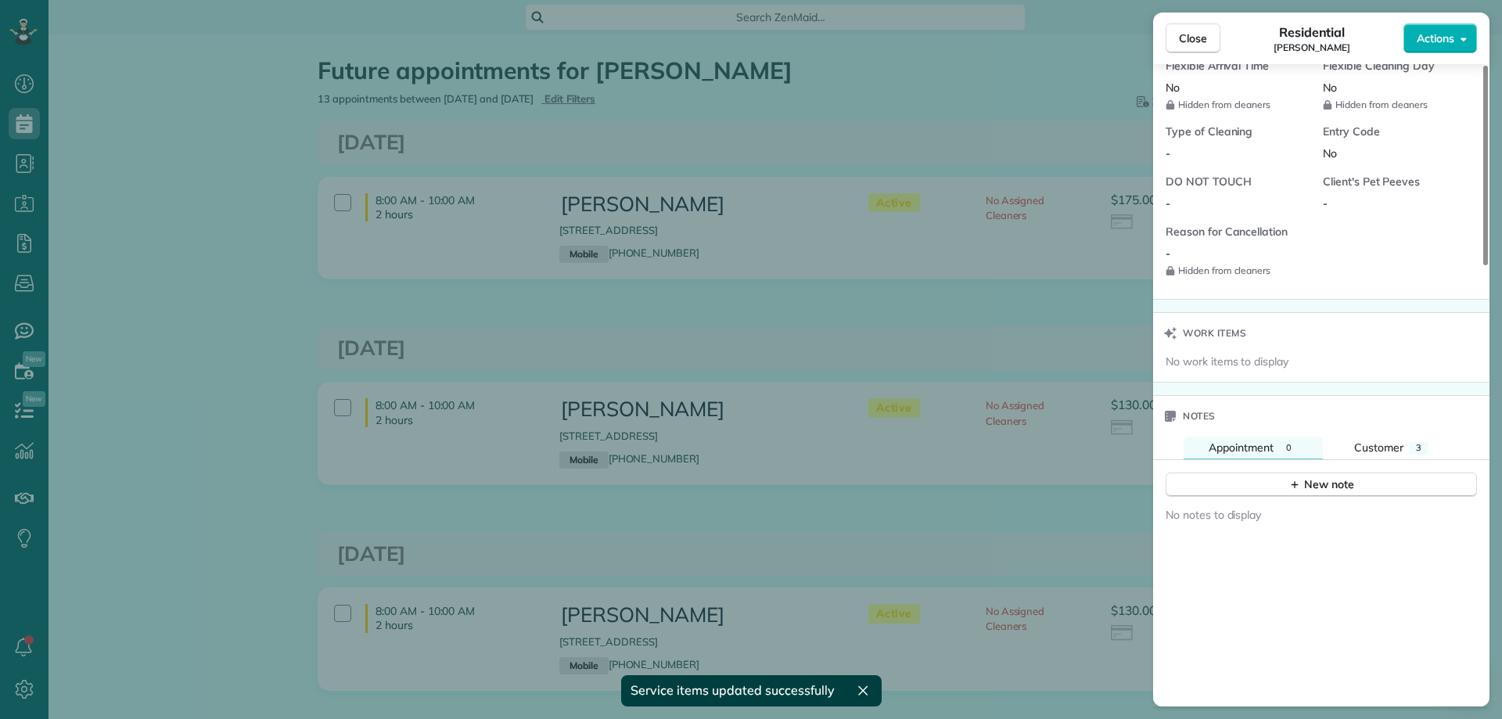
scroll to position [1254, 0]
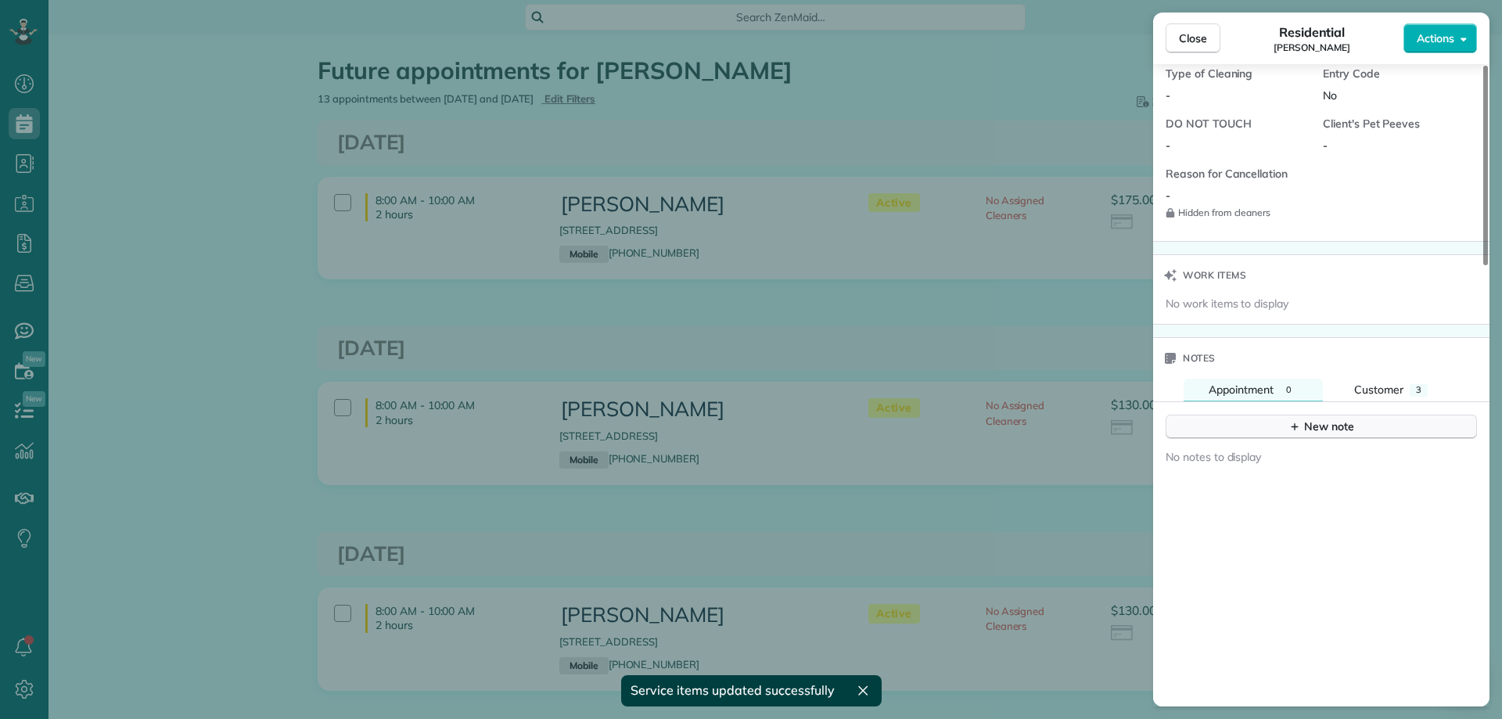
click at [1273, 417] on button "New note" at bounding box center [1321, 427] width 311 height 24
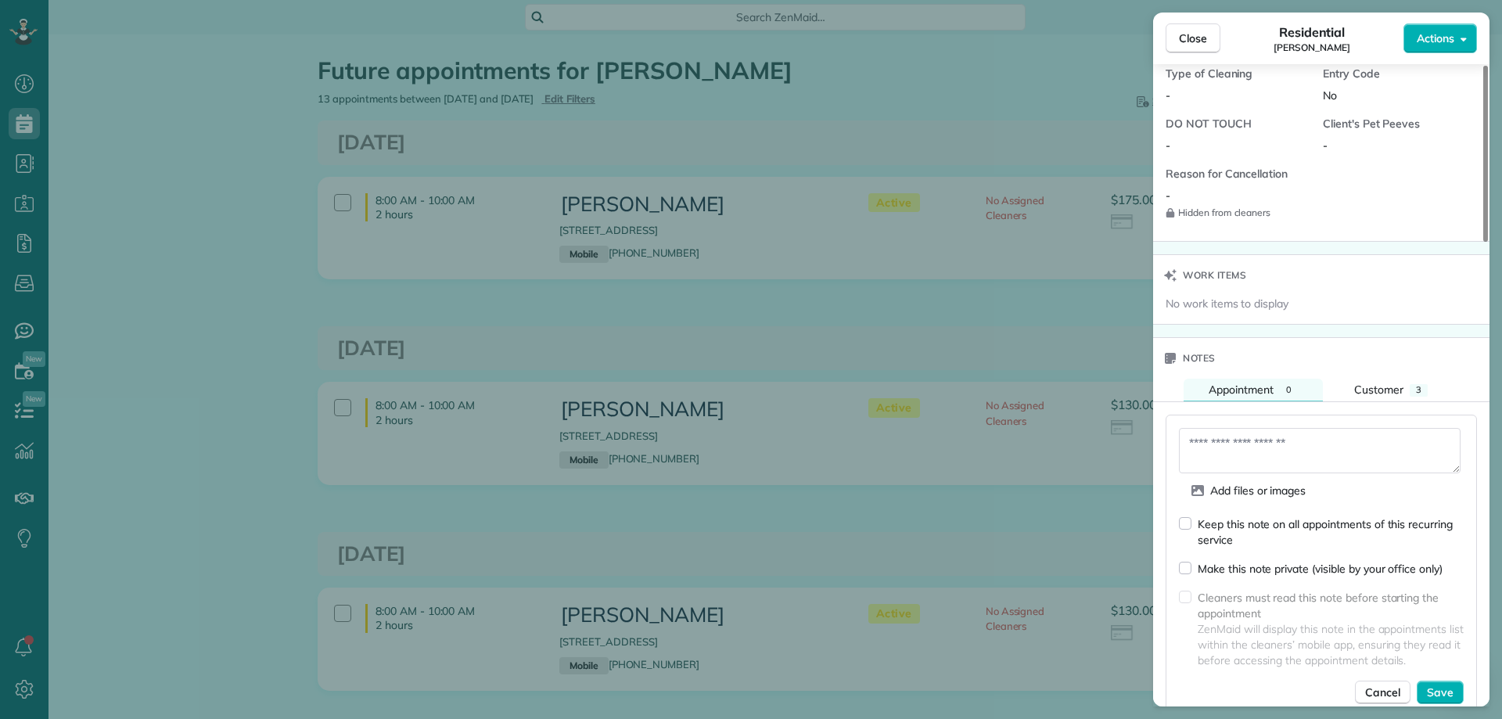
click at [1239, 443] on textarea at bounding box center [1320, 450] width 282 height 45
click at [1214, 443] on textarea "**********" at bounding box center [1320, 450] width 282 height 45
click at [1303, 443] on textarea "**********" at bounding box center [1320, 450] width 282 height 45
type textarea "**********"
click at [1450, 686] on span "Save" at bounding box center [1440, 693] width 27 height 16
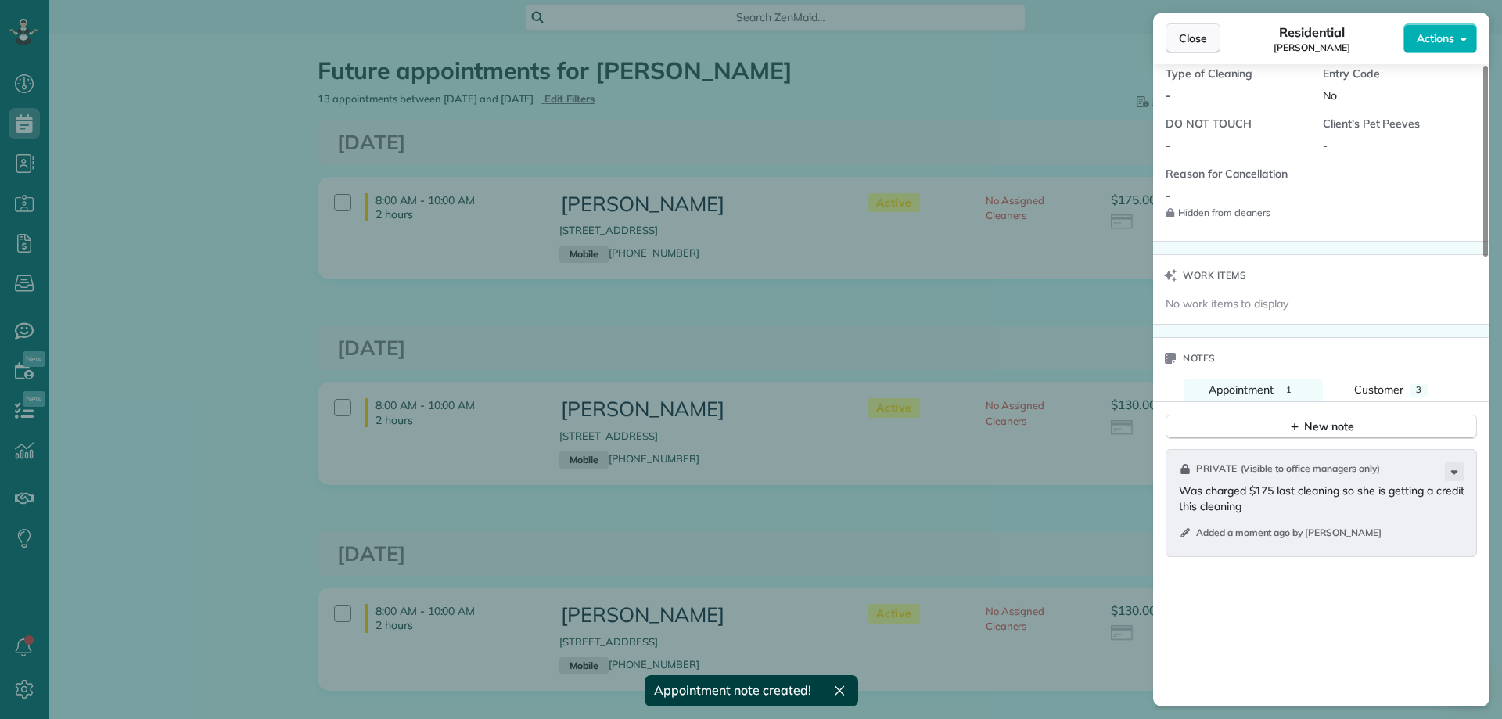
click at [1196, 36] on span "Close" at bounding box center [1193, 39] width 28 height 16
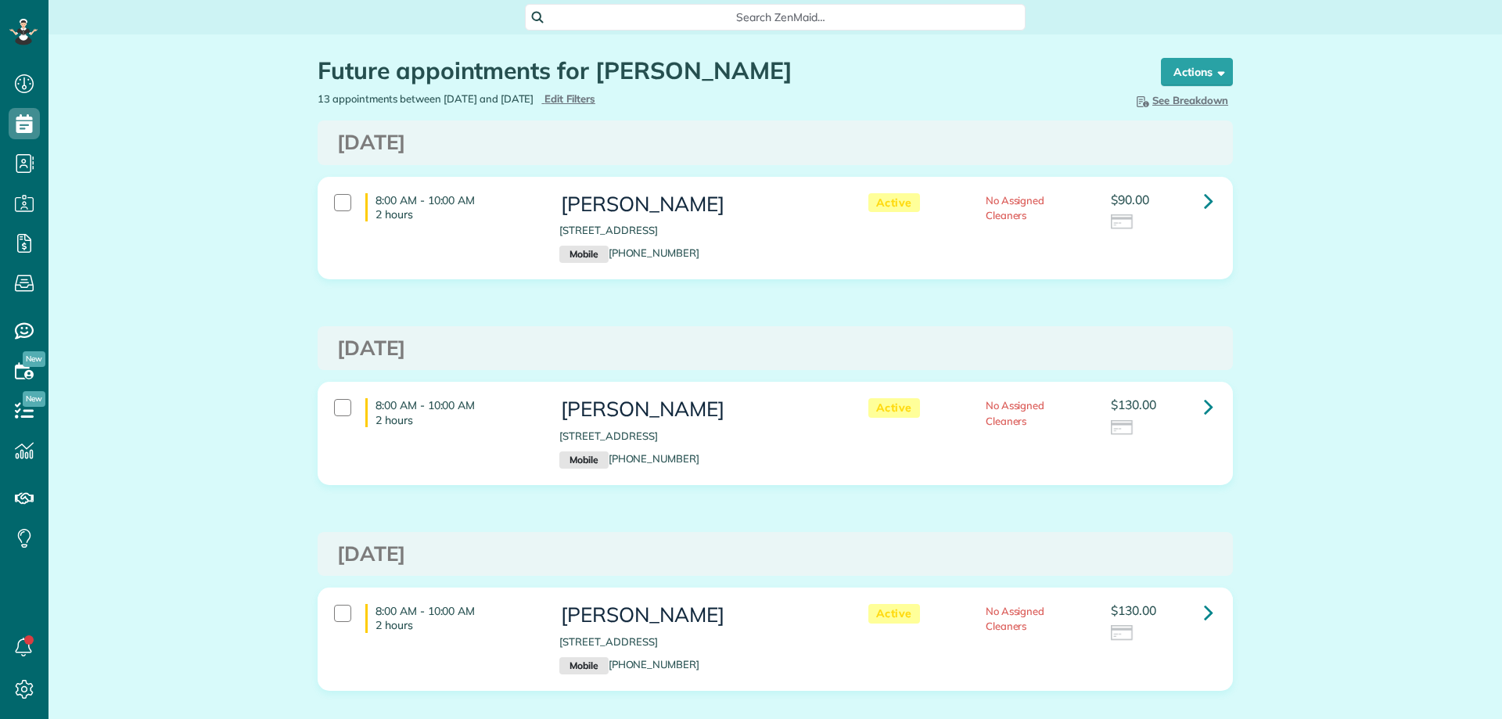
scroll to position [7, 7]
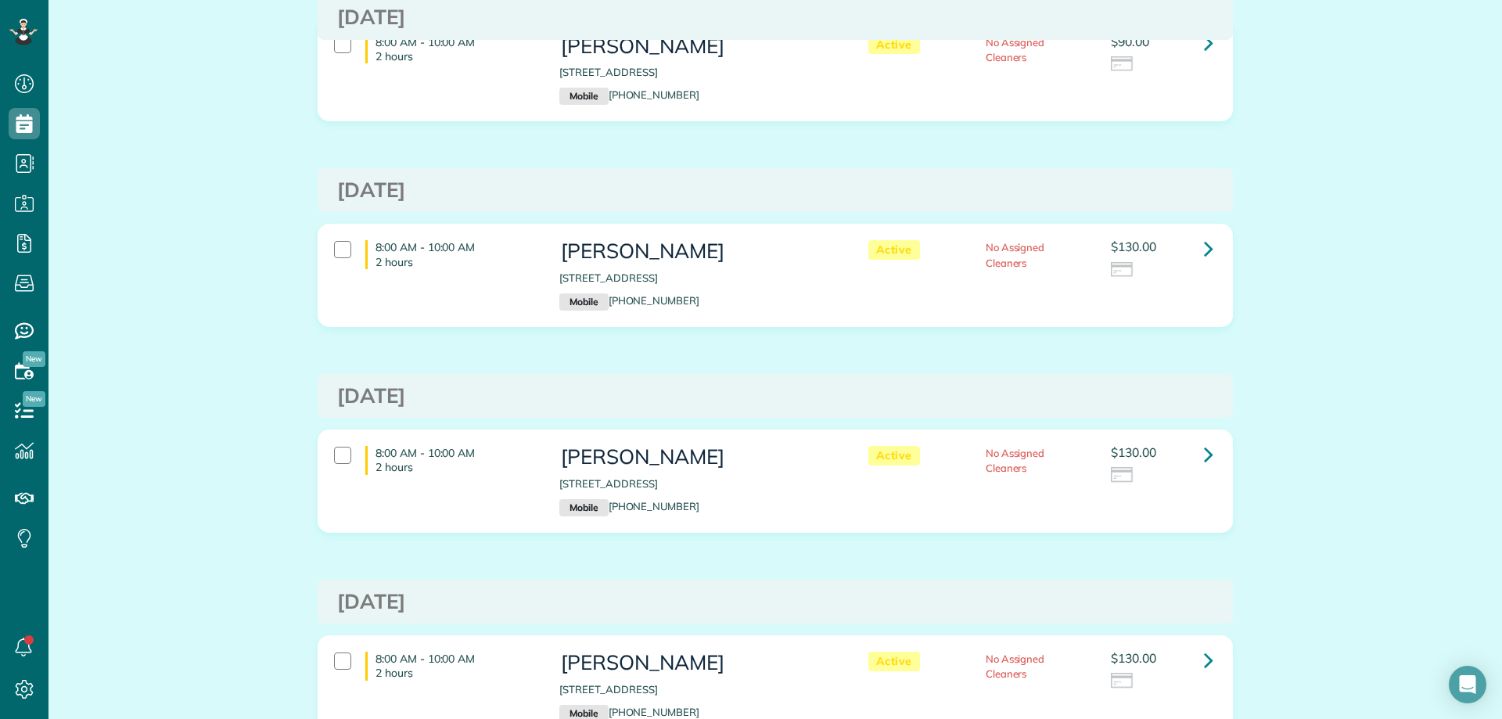
scroll to position [0, 0]
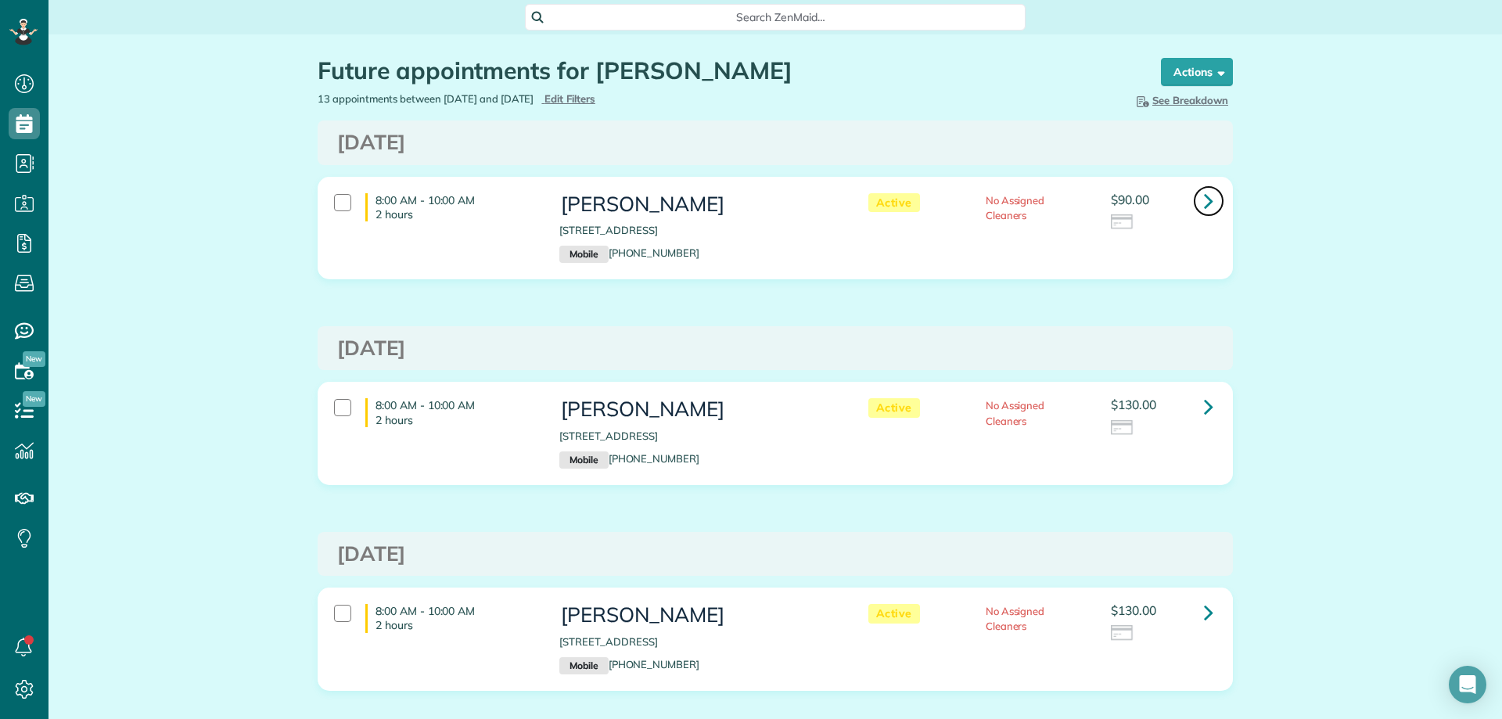
click at [1213, 210] on link at bounding box center [1208, 200] width 31 height 31
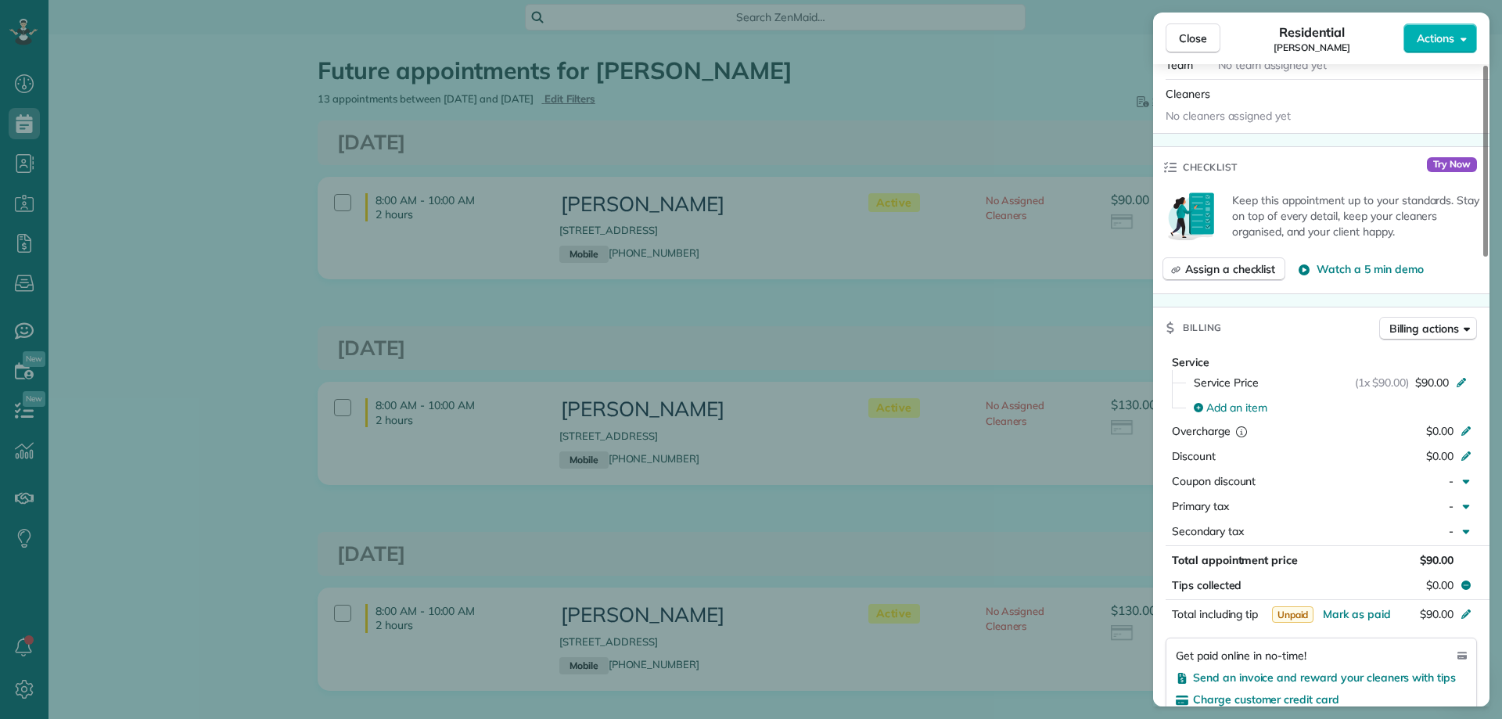
scroll to position [626, 0]
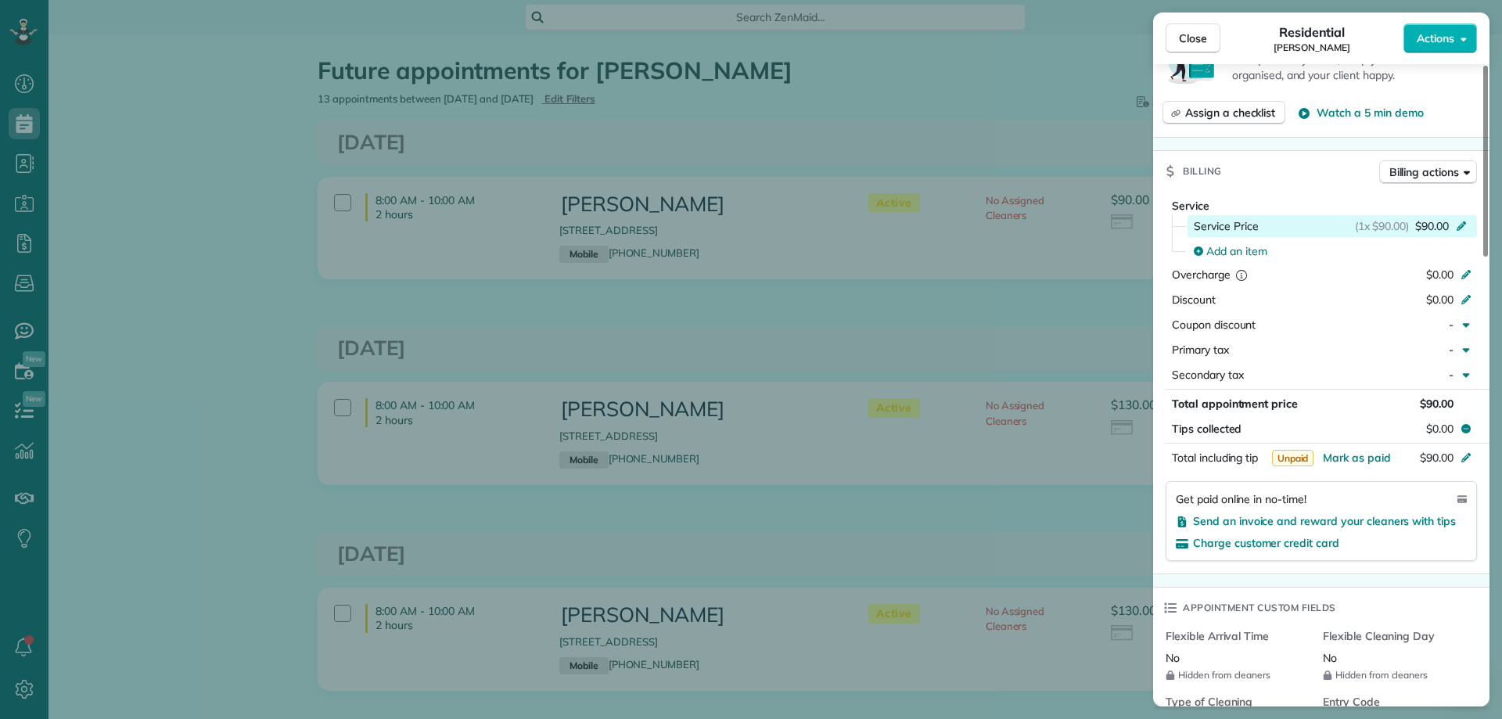
click at [1434, 228] on span "$90.00" at bounding box center [1433, 226] width 34 height 16
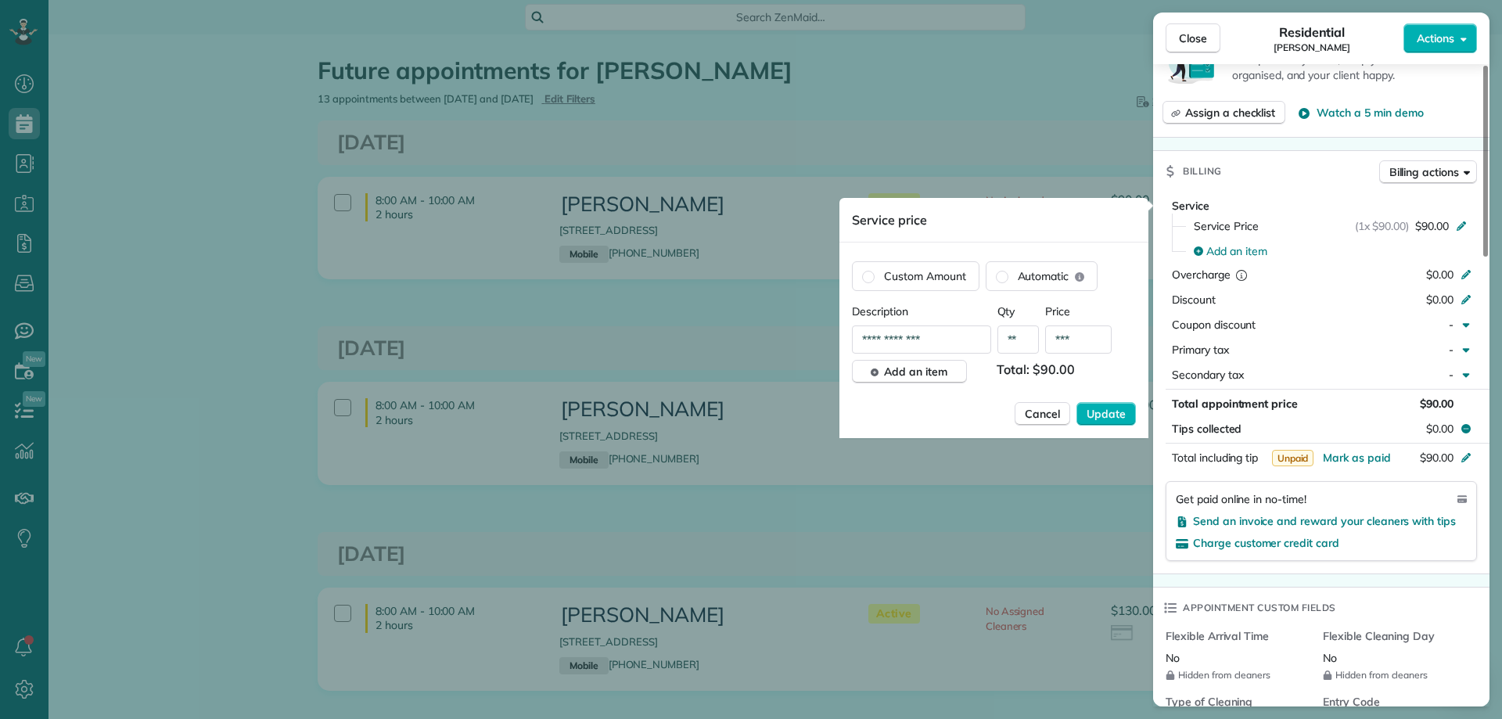
click at [1071, 339] on input "***" at bounding box center [1078, 340] width 67 height 28
type input "***"
click at [1095, 410] on span "Update" at bounding box center [1106, 414] width 39 height 16
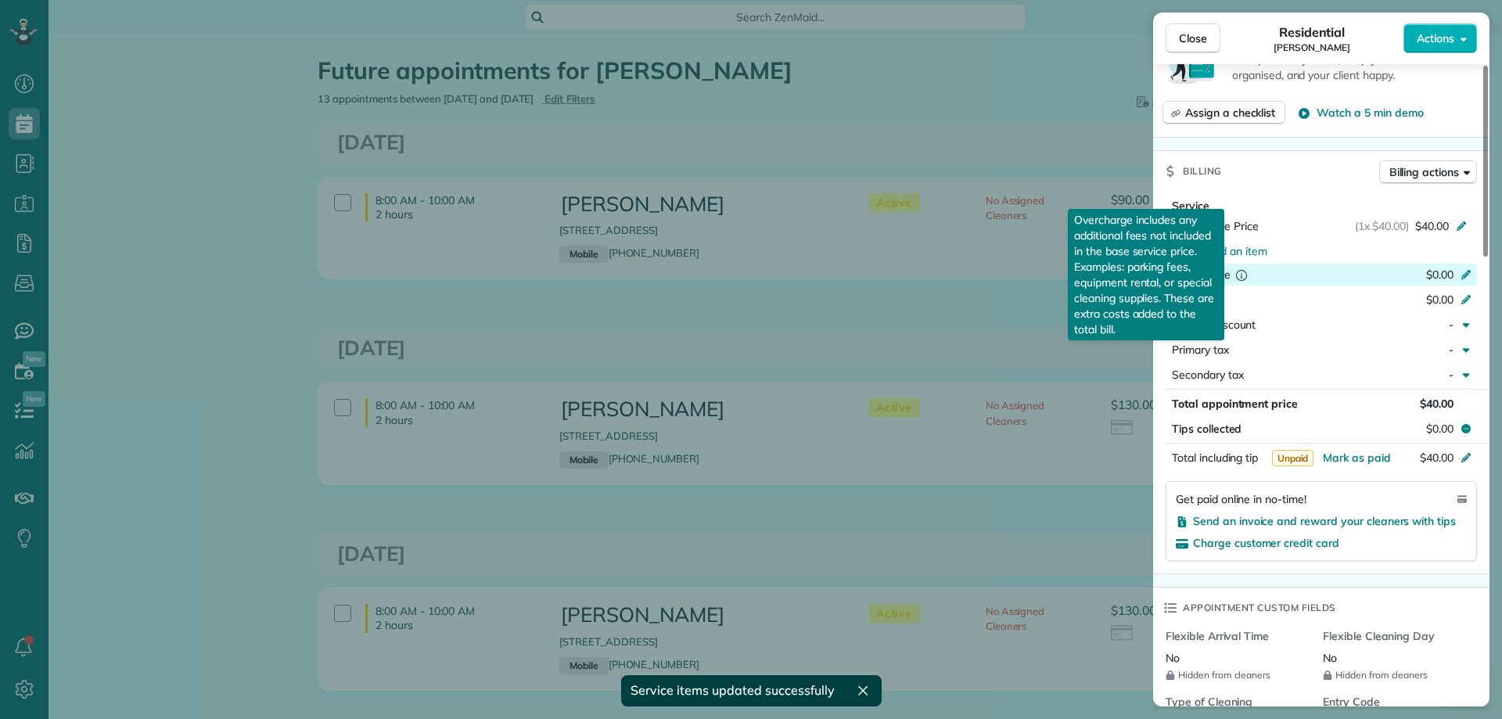
click at [1240, 275] on icon "reset" at bounding box center [1242, 275] width 16 height 16
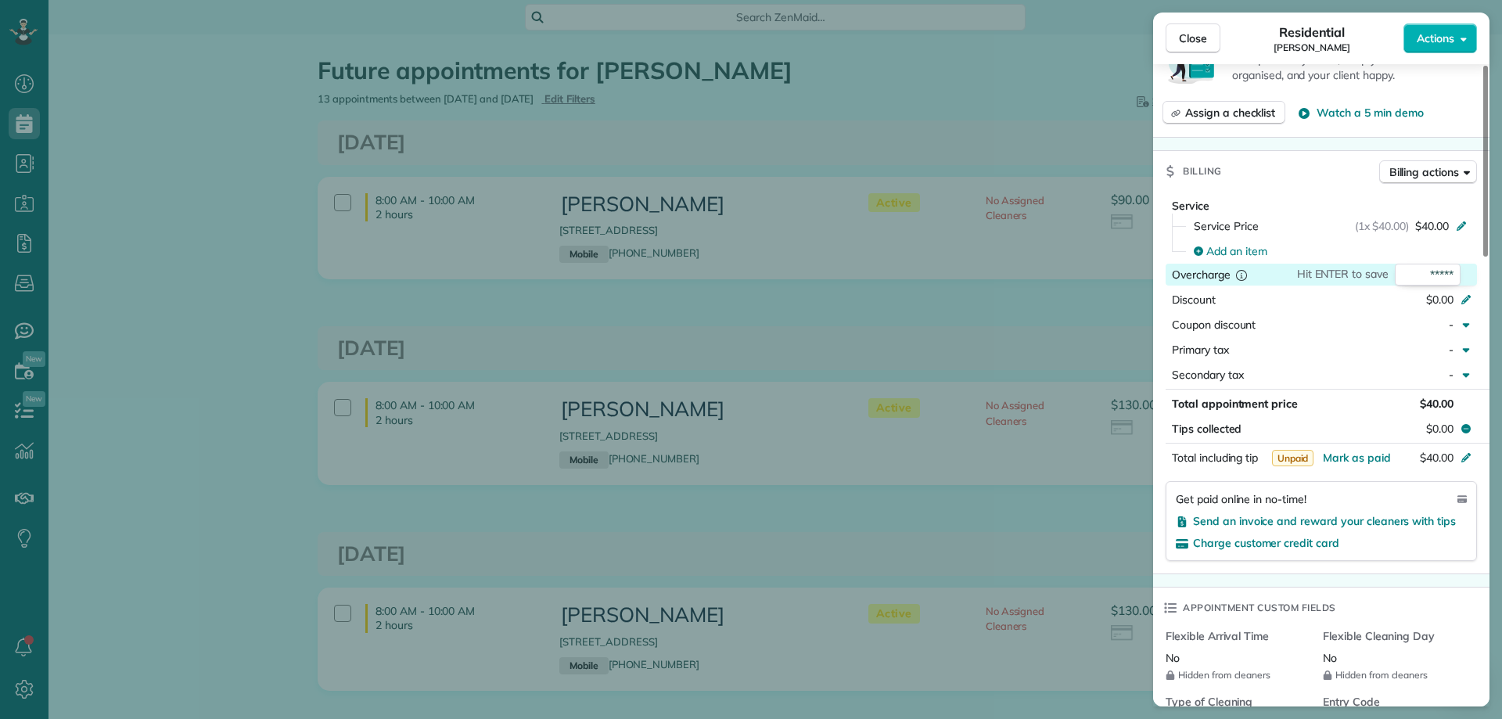
click at [1240, 275] on icon "reset" at bounding box center [1242, 275] width 16 height 16
click at [1261, 53] on div "Residential Martha Miller" at bounding box center [1312, 38] width 183 height 31
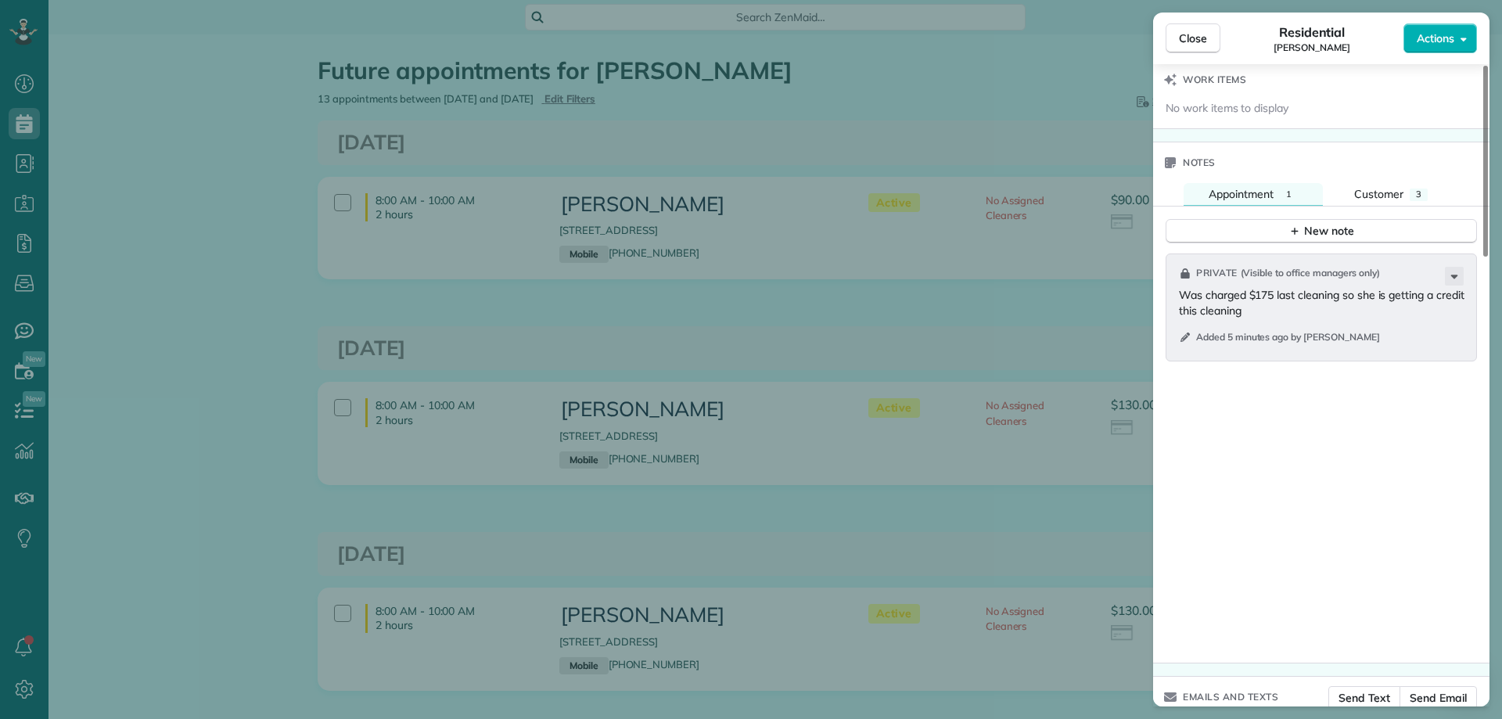
scroll to position [1506, 0]
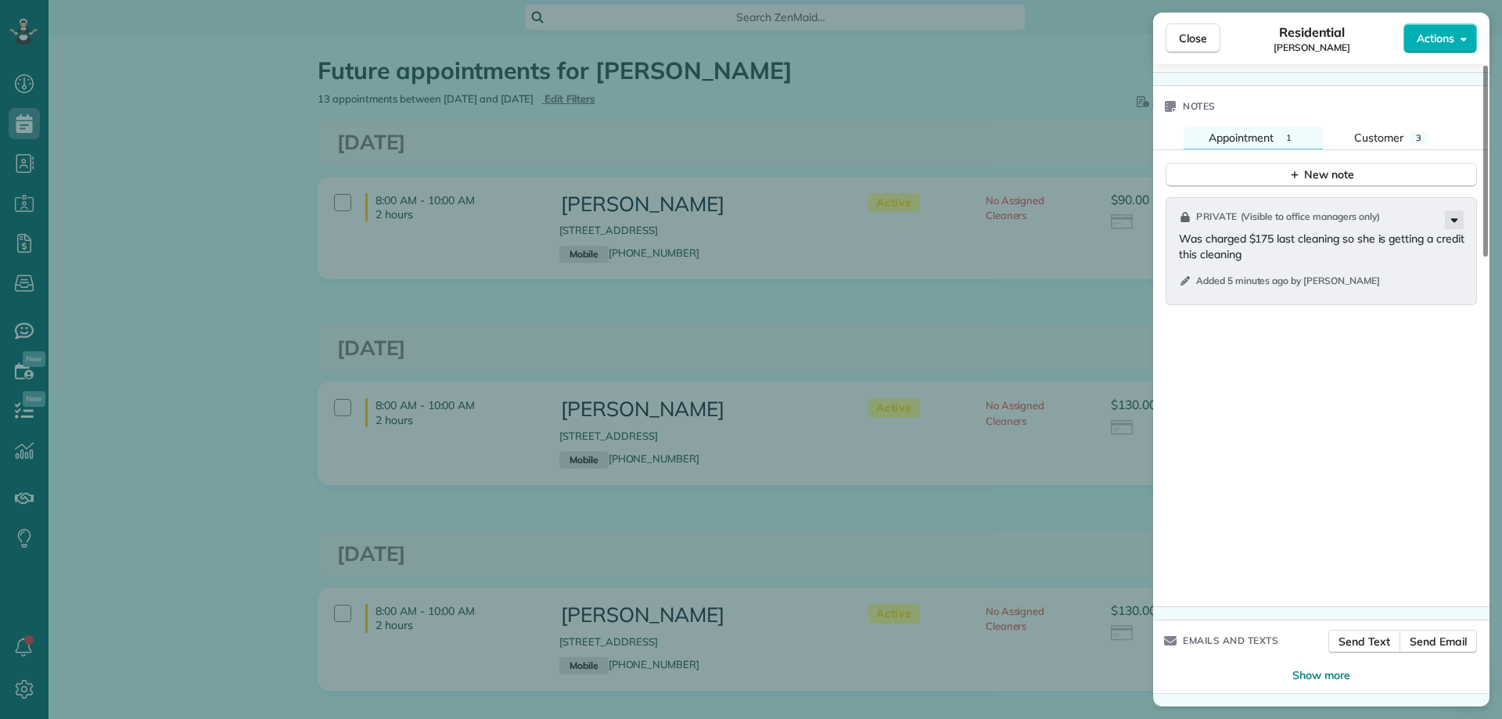
click at [1456, 222] on icon at bounding box center [1455, 221] width 7 height 4
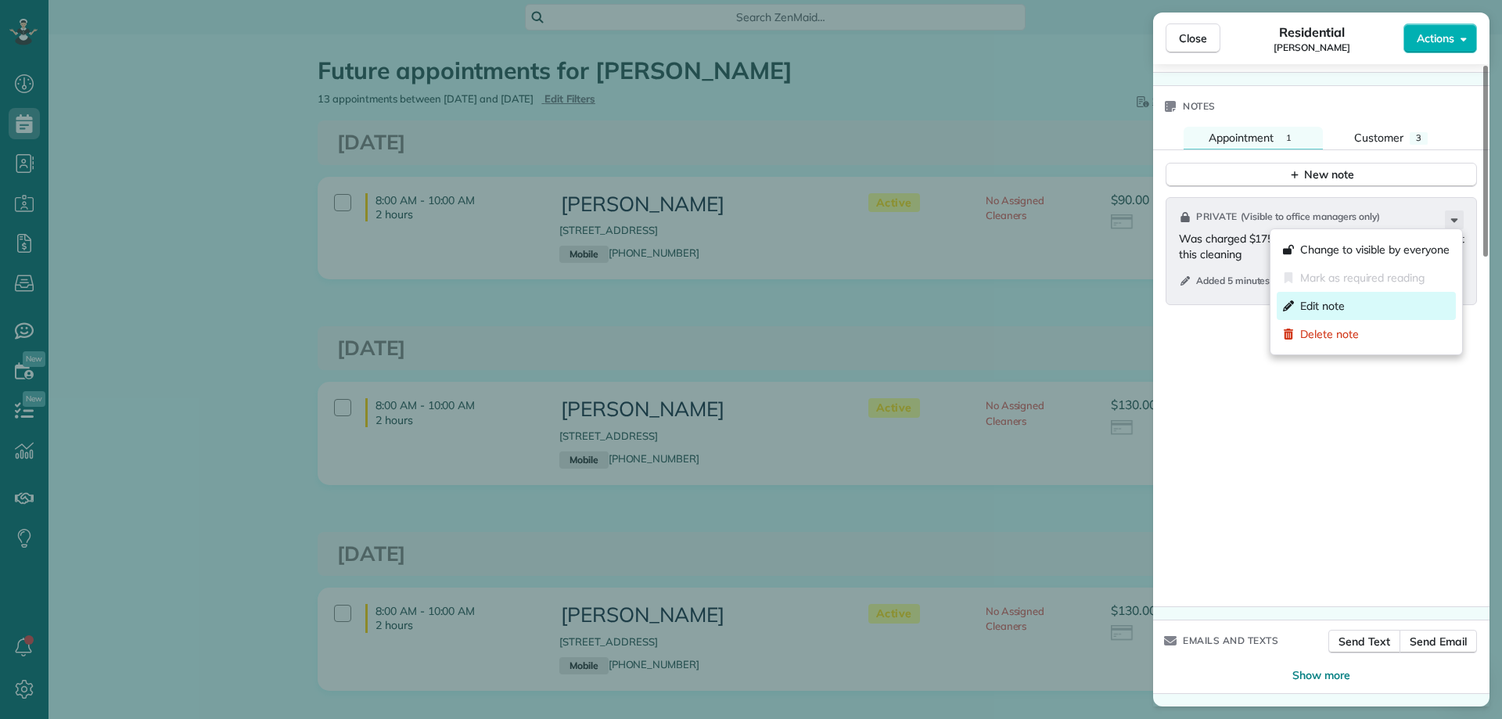
click at [1340, 304] on span "Edit note" at bounding box center [1323, 306] width 45 height 16
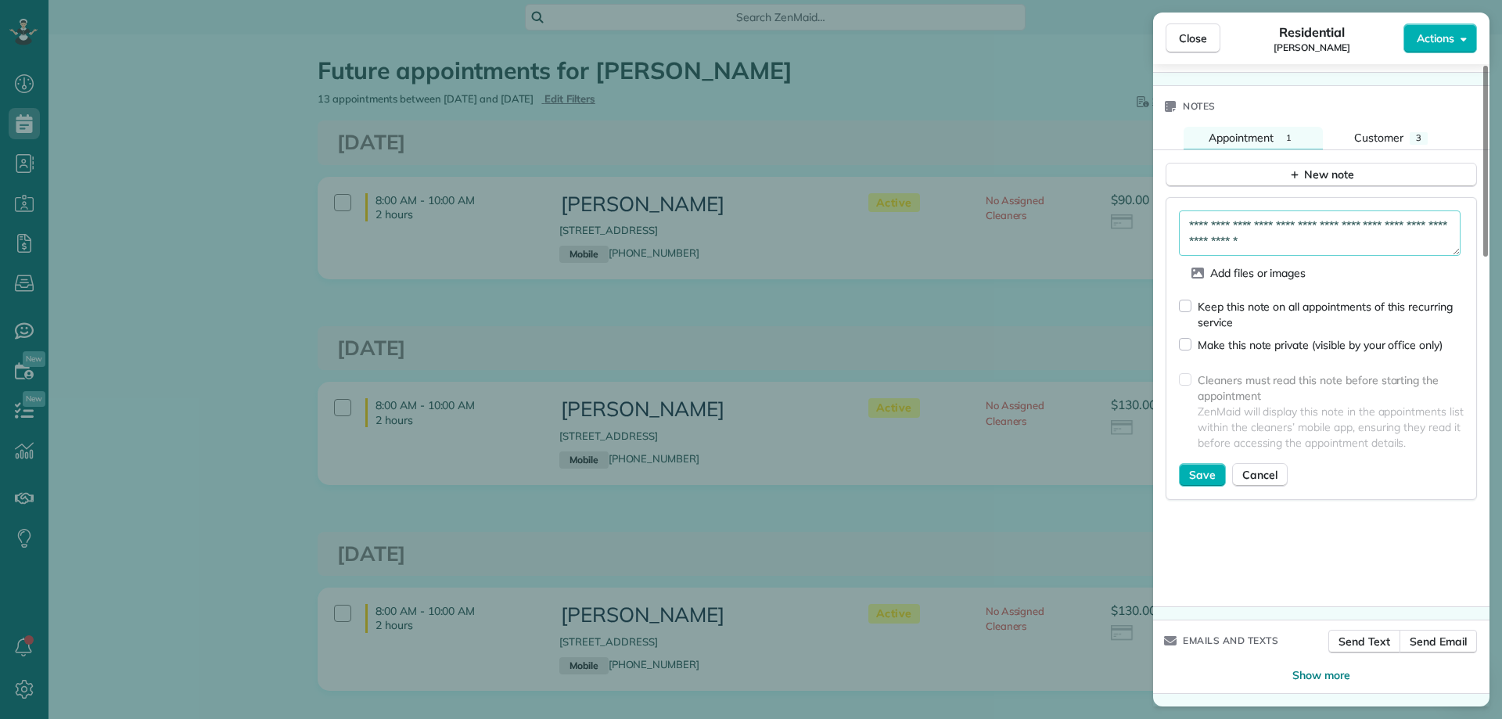
click at [1315, 245] on textarea "**********" at bounding box center [1320, 233] width 282 height 45
type textarea "**********"
click at [1196, 477] on span "Save" at bounding box center [1202, 475] width 27 height 16
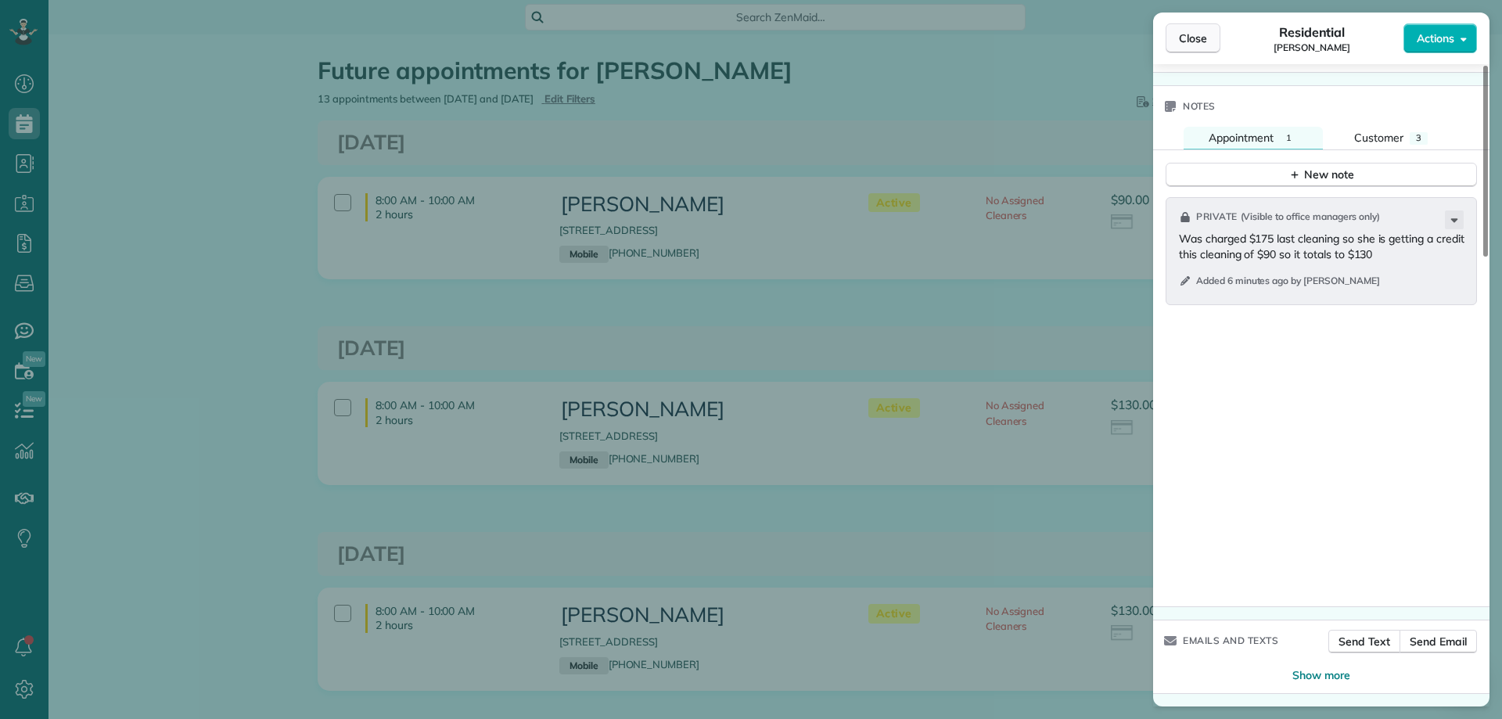
click at [1198, 39] on span "Close" at bounding box center [1193, 39] width 28 height 16
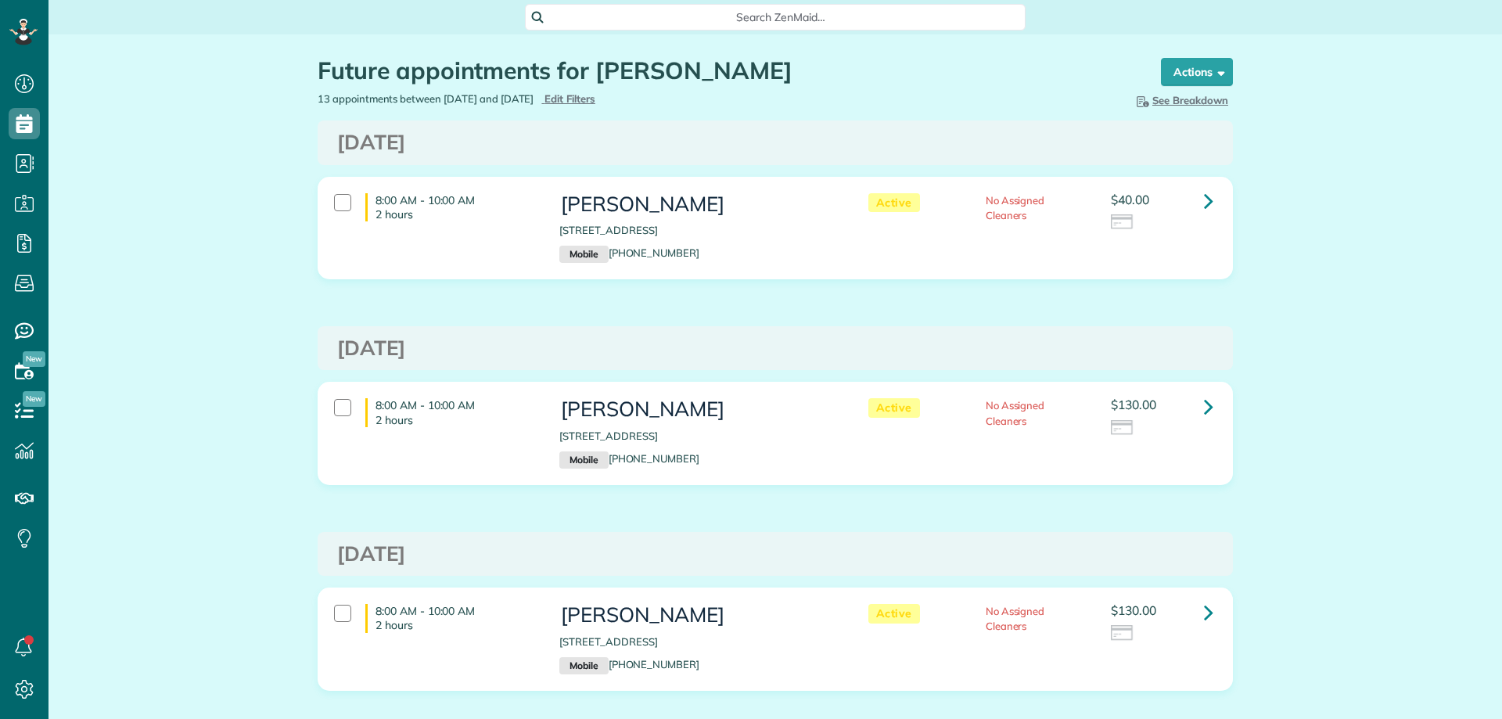
scroll to position [7, 7]
click at [1193, 200] on link at bounding box center [1208, 200] width 31 height 31
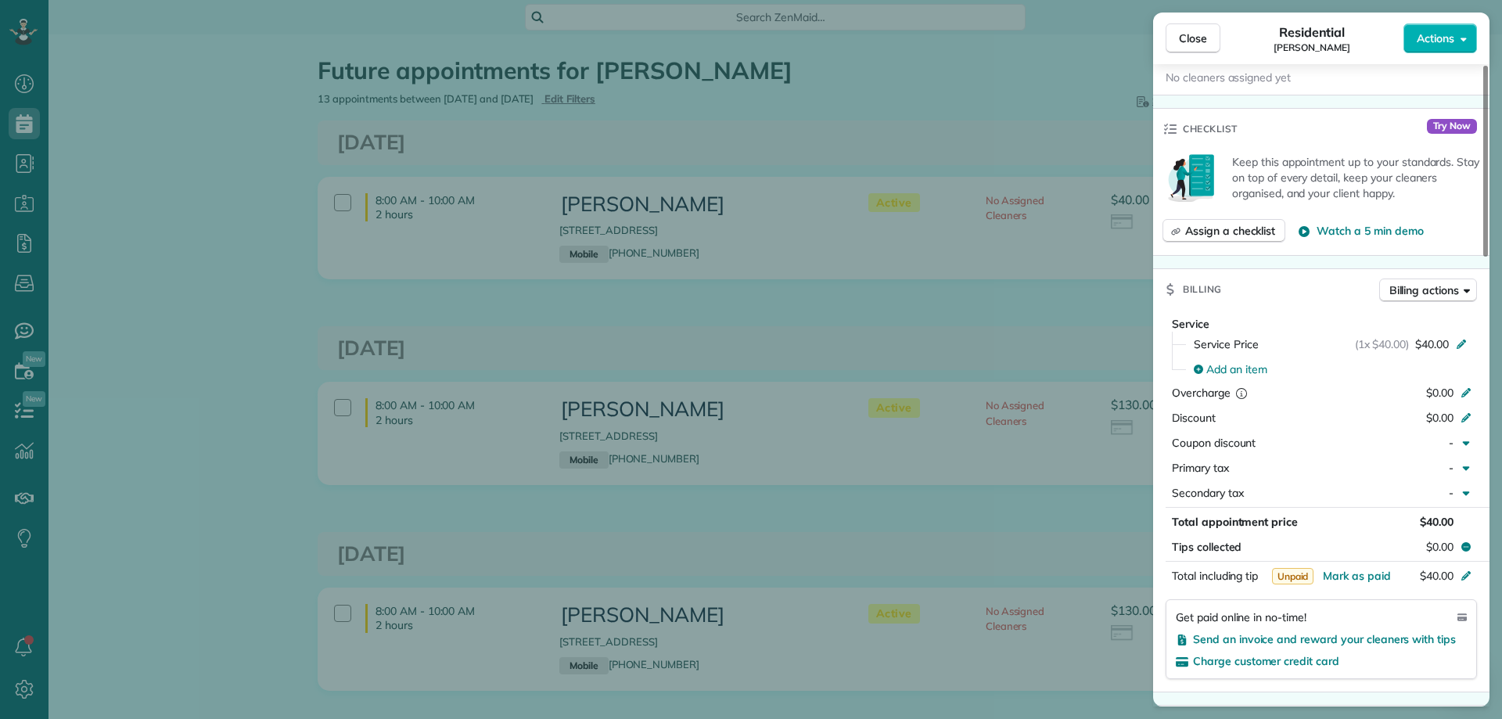
scroll to position [470, 0]
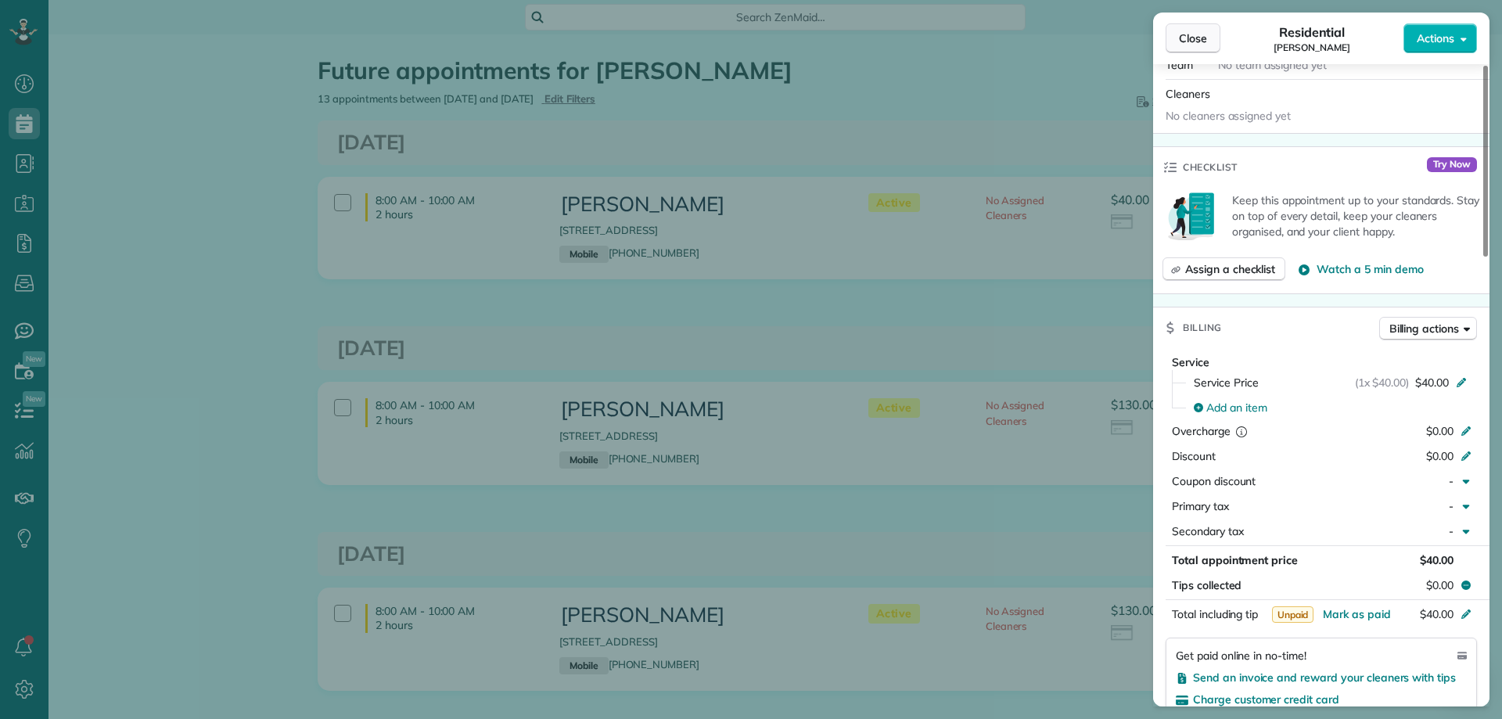
click at [1192, 45] on span "Close" at bounding box center [1193, 39] width 28 height 16
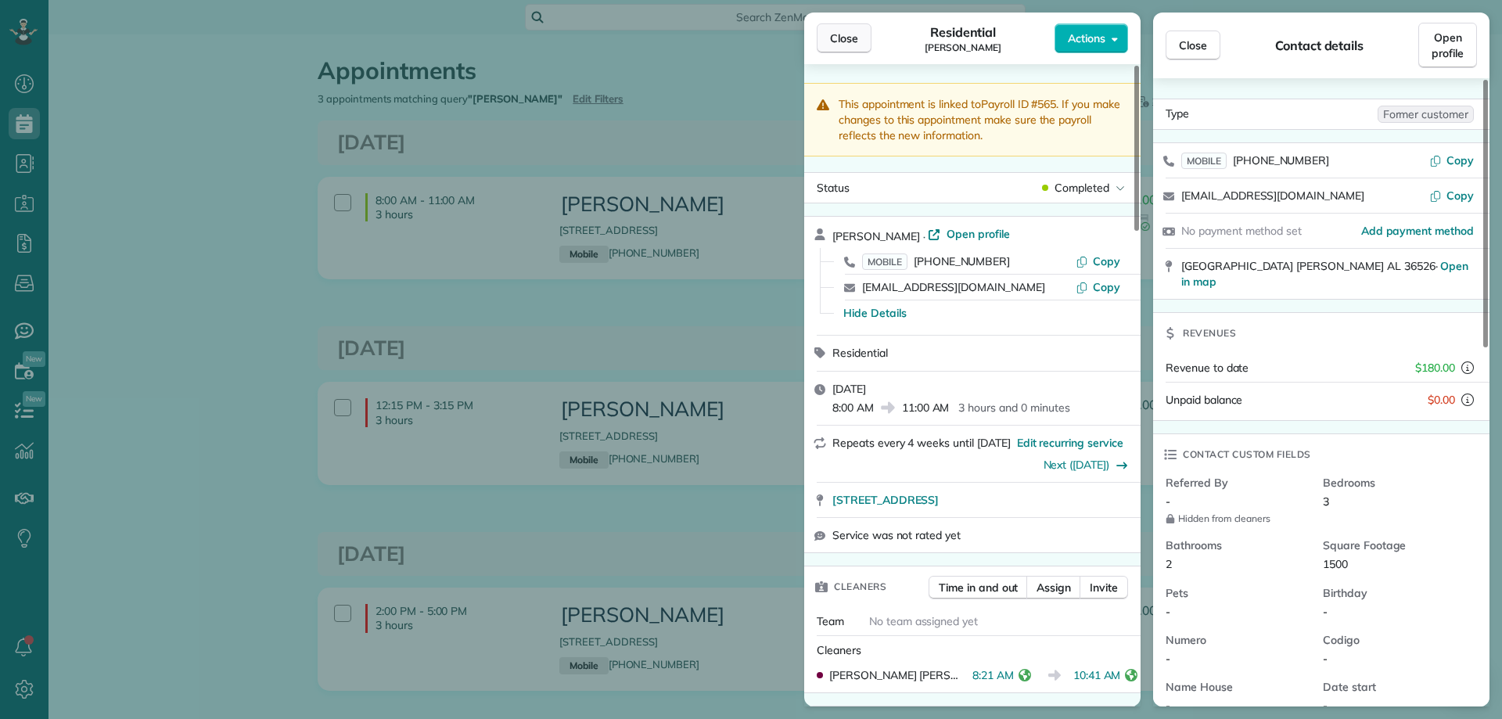
scroll to position [89, 0]
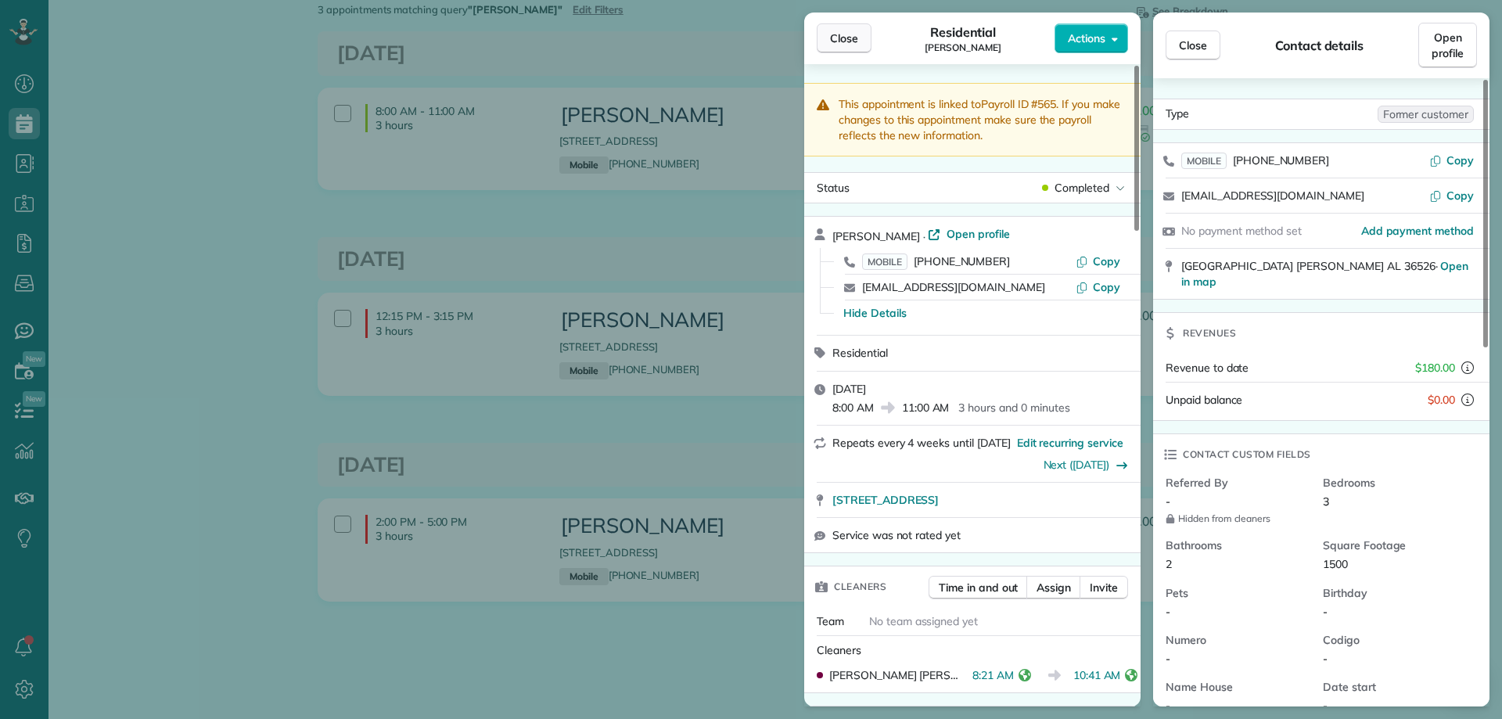
click at [833, 33] on span "Close" at bounding box center [844, 39] width 28 height 16
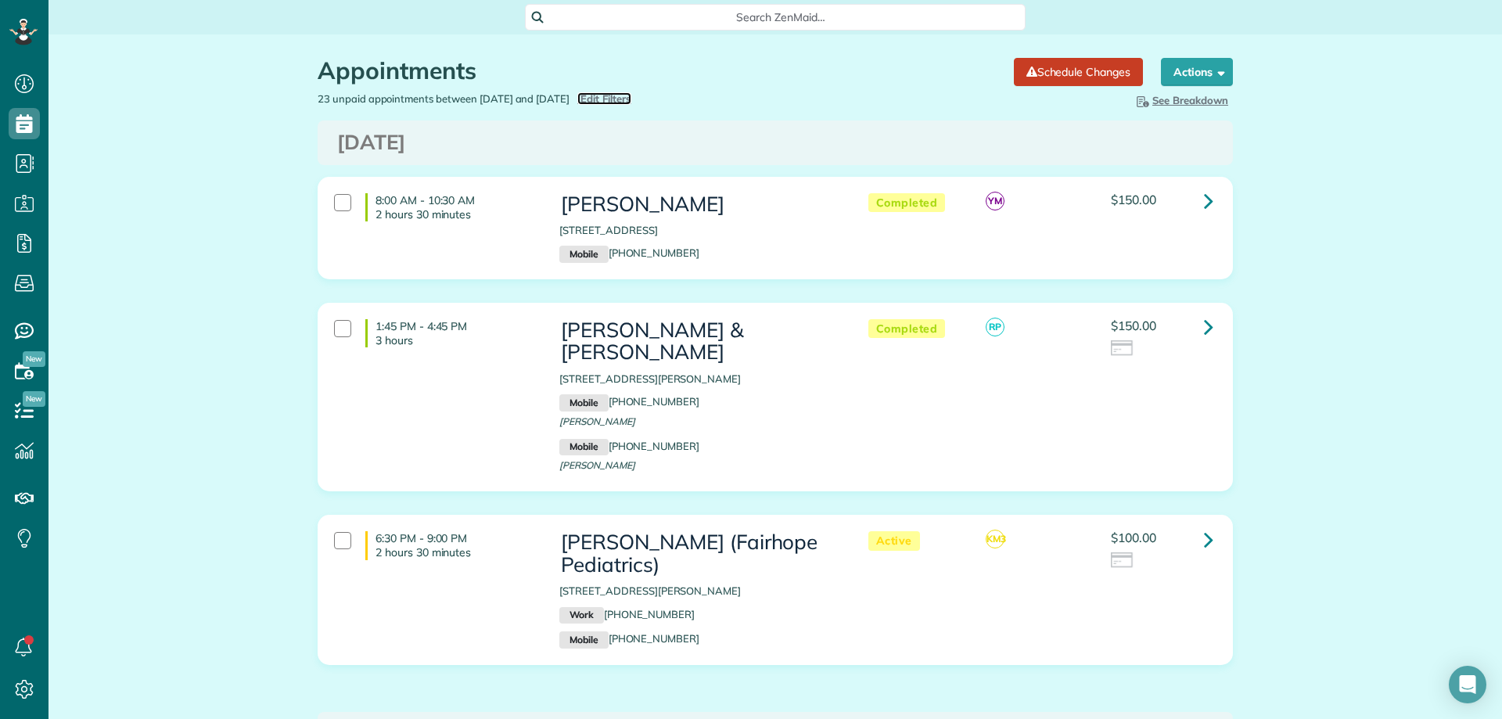
click at [632, 100] on span "Edit Filters" at bounding box center [606, 98] width 51 height 13
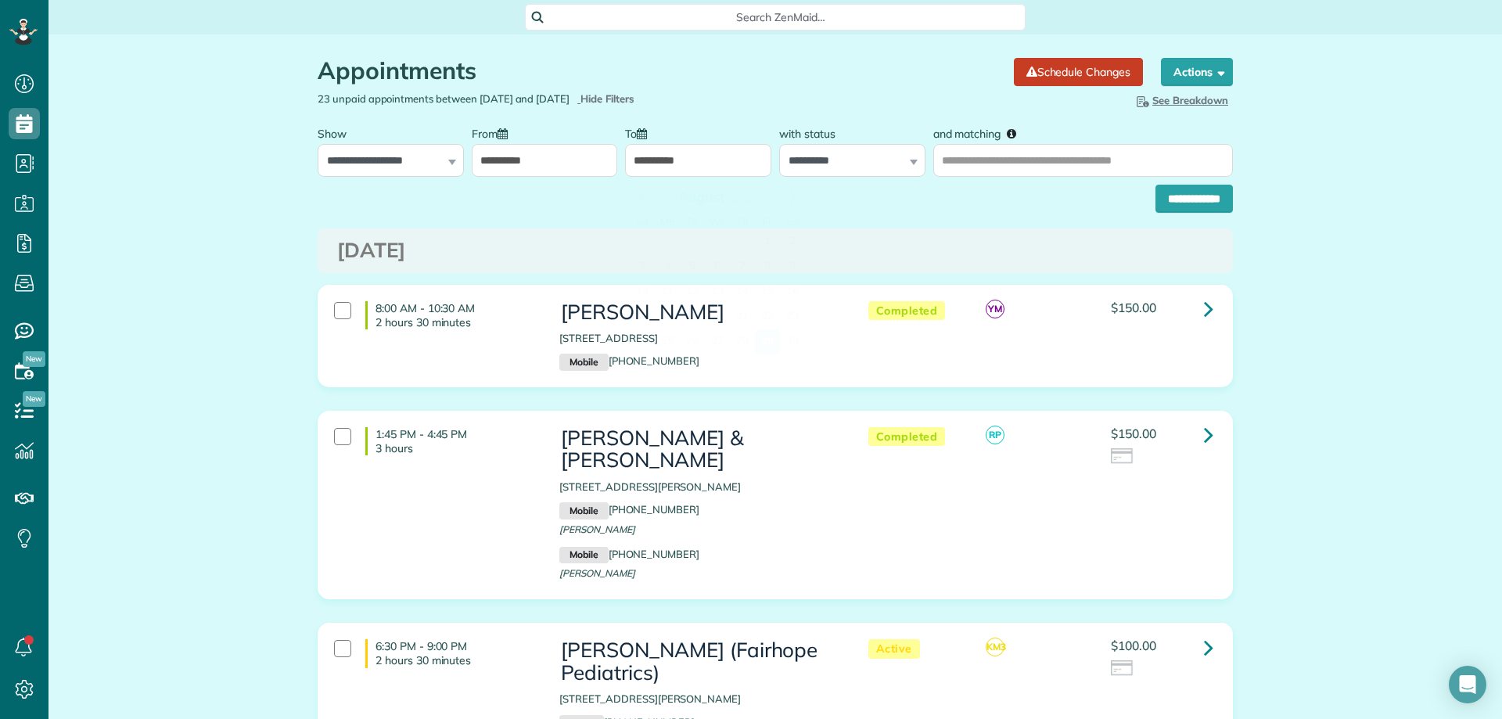
click at [692, 171] on input "**********" at bounding box center [698, 160] width 146 height 33
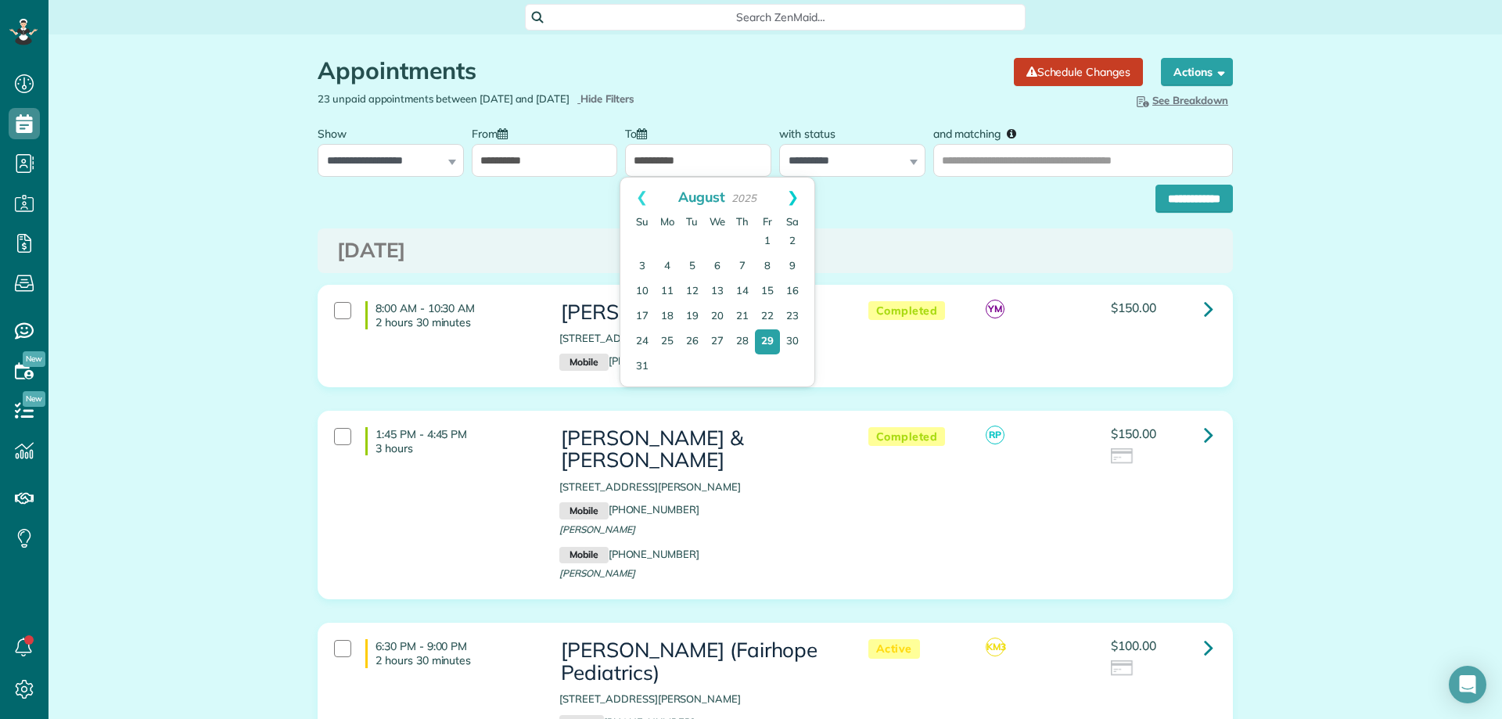
click at [787, 194] on link "Next" at bounding box center [793, 197] width 43 height 39
click at [689, 236] on link "2" at bounding box center [693, 242] width 22 height 22
type input "**********"
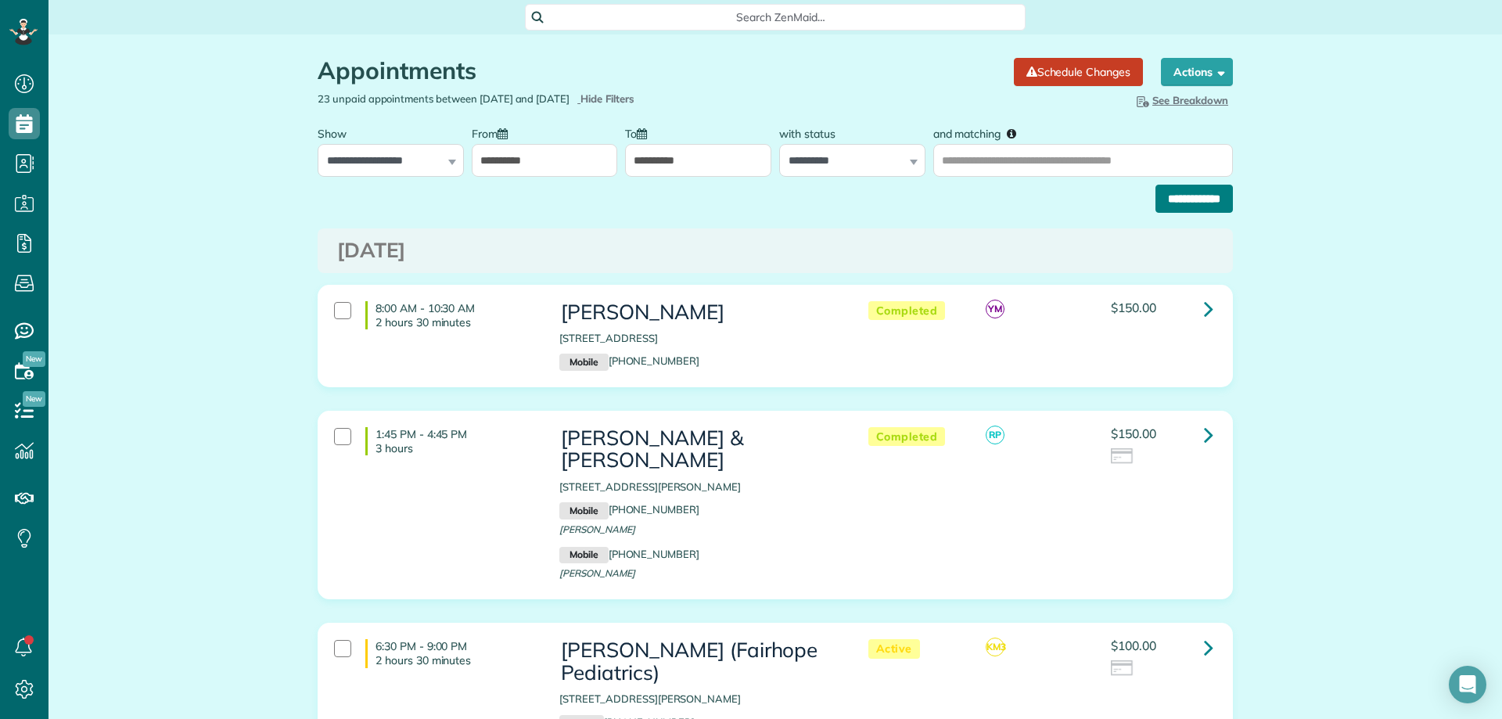
click at [1174, 193] on input "**********" at bounding box center [1194, 199] width 77 height 28
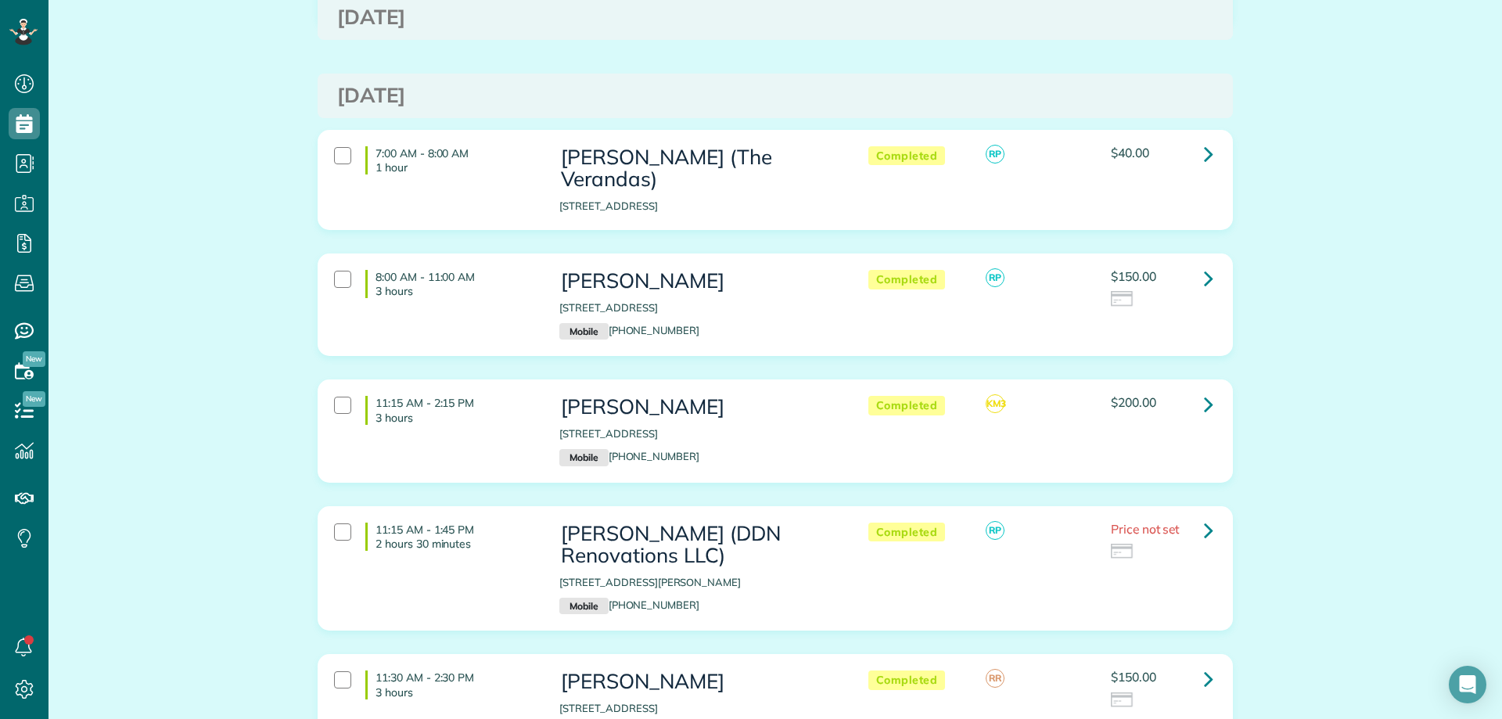
scroll to position [2191, 0]
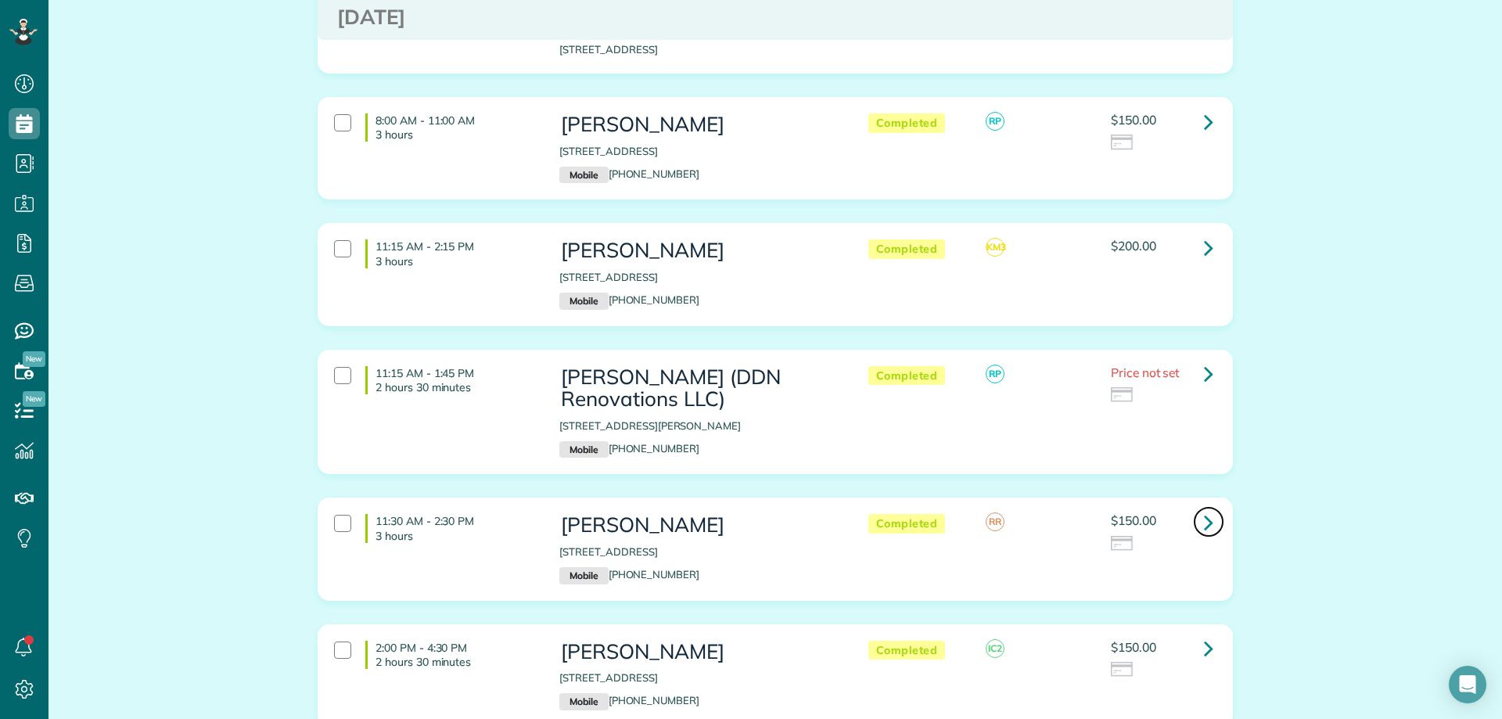
click at [1204, 509] on icon at bounding box center [1208, 522] width 9 height 27
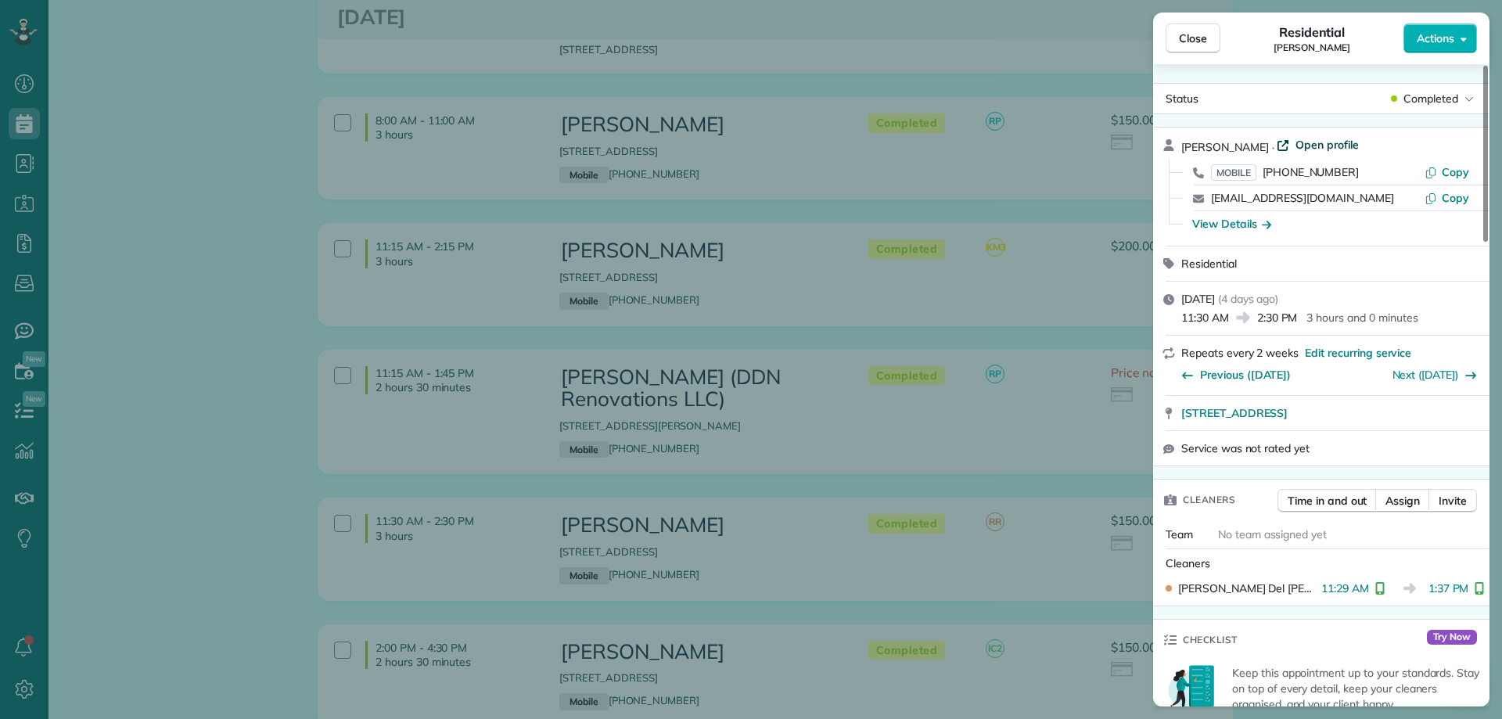
click at [1297, 151] on span "Open profile" at bounding box center [1327, 145] width 63 height 16
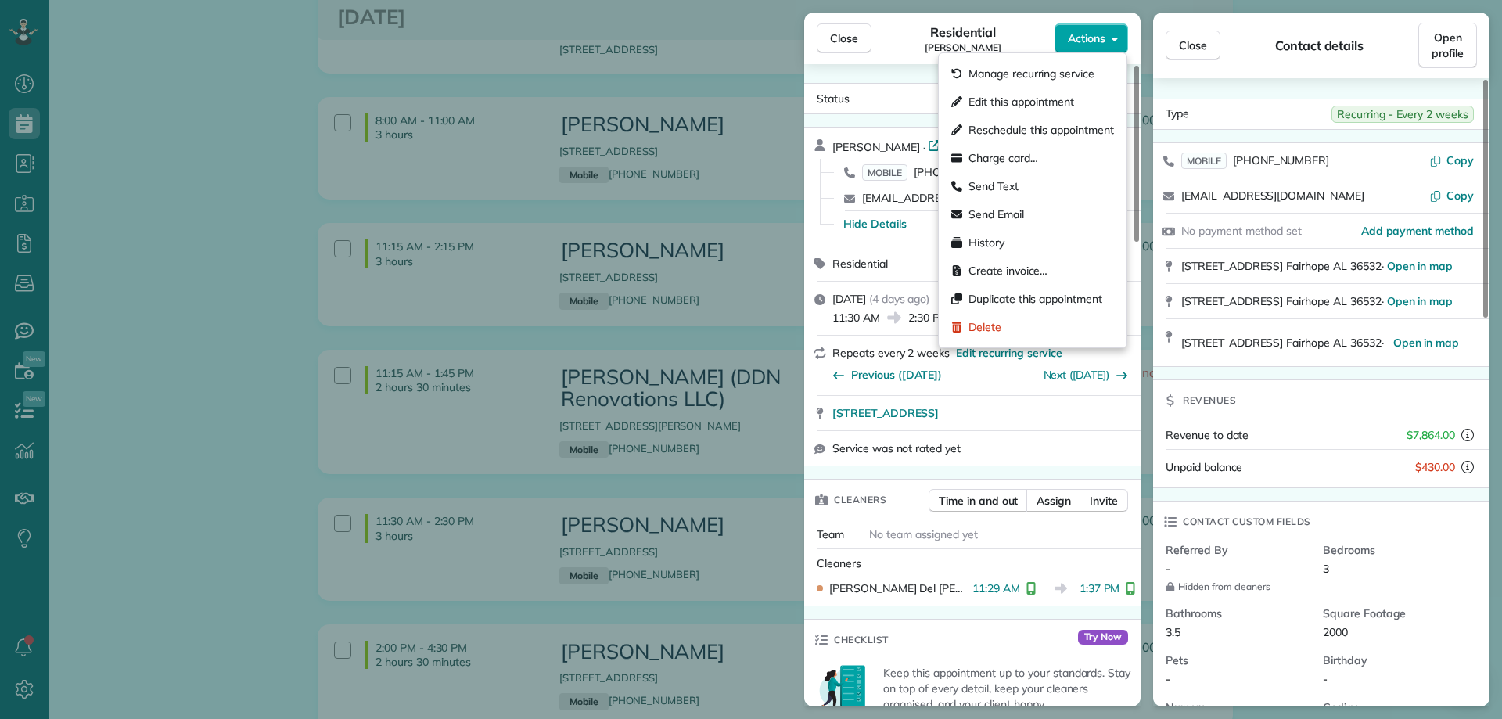
click at [1096, 42] on span "Actions" at bounding box center [1087, 39] width 38 height 16
click at [1027, 149] on div "Charge card…" at bounding box center [1032, 158] width 175 height 28
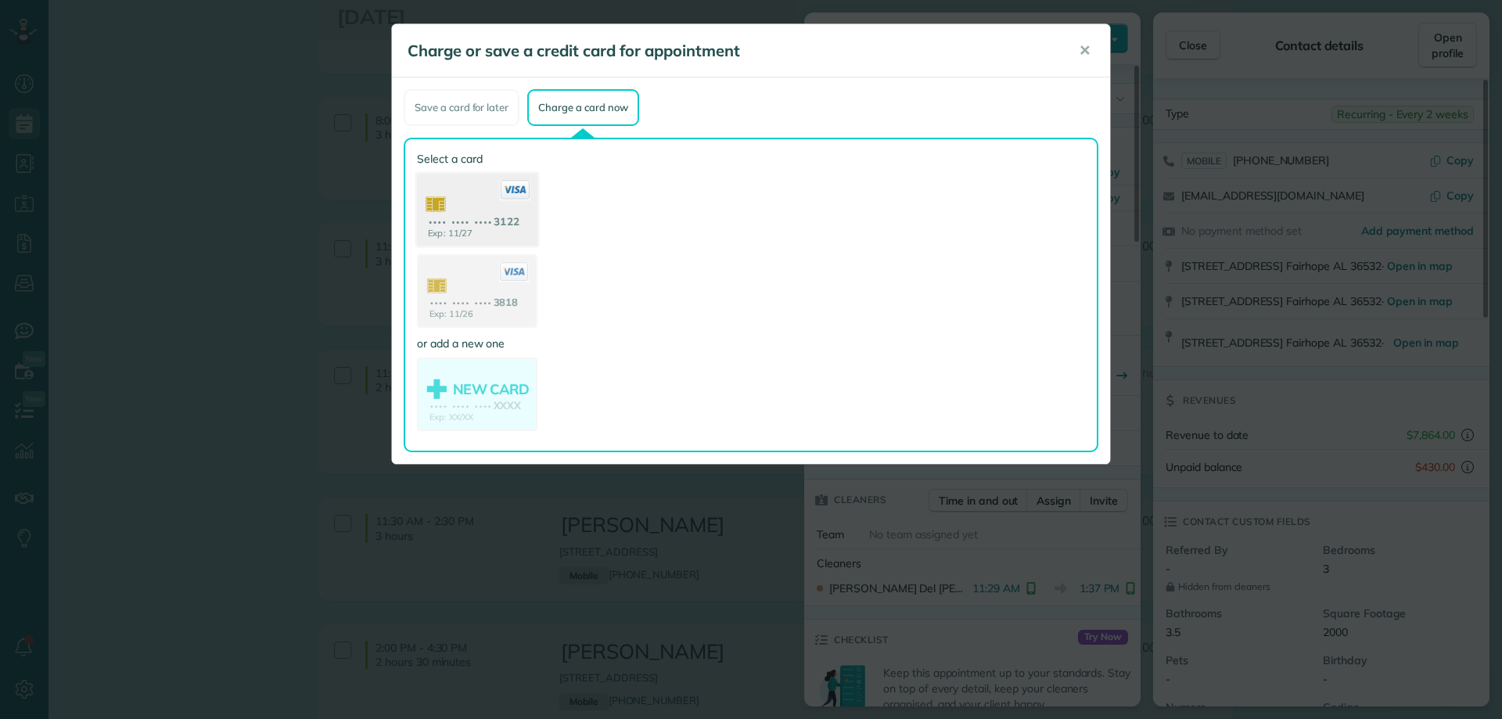
click at [513, 226] on use at bounding box center [477, 212] width 121 height 76
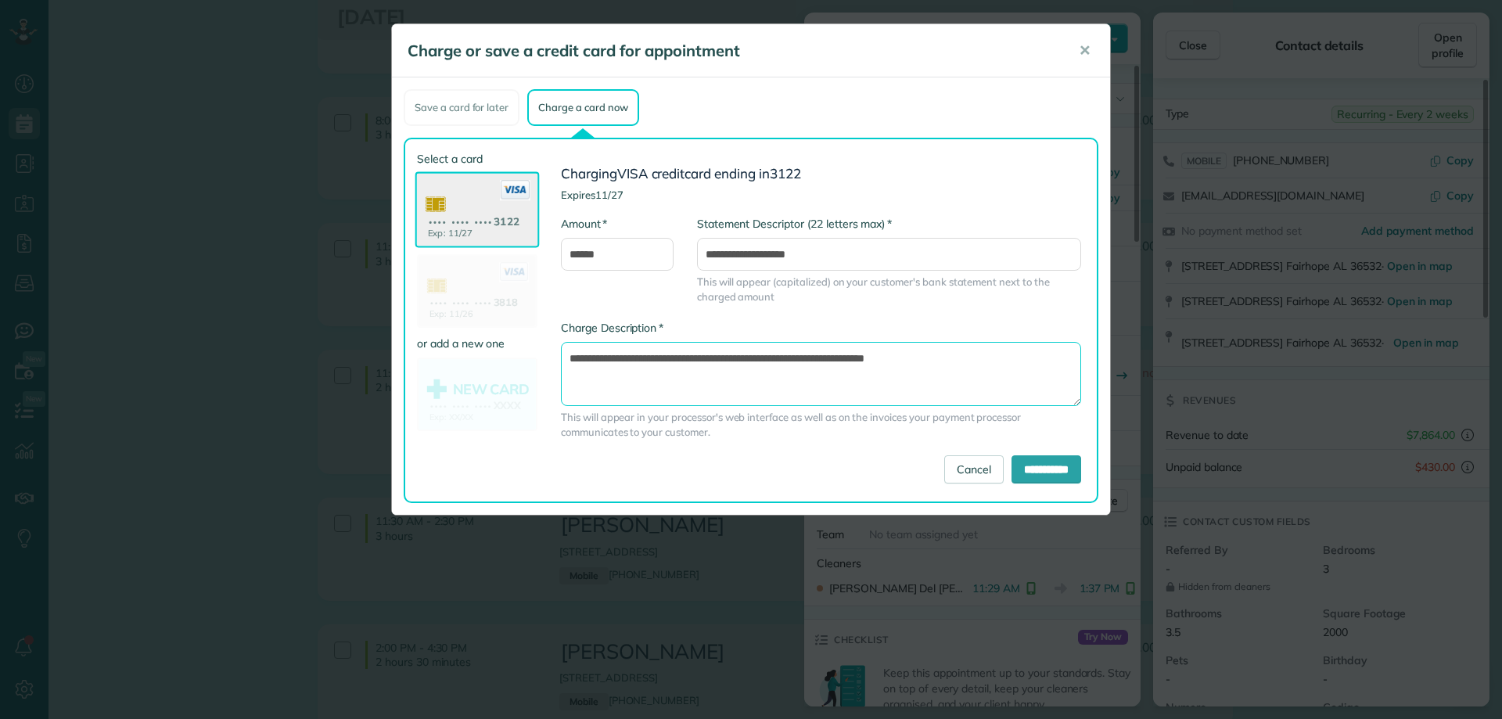
click at [841, 357] on textarea "**********" at bounding box center [821, 374] width 520 height 64
click at [837, 354] on textarea "**********" at bounding box center [821, 374] width 520 height 64
type textarea "**********"
click at [955, 463] on link "Cancel" at bounding box center [974, 469] width 59 height 28
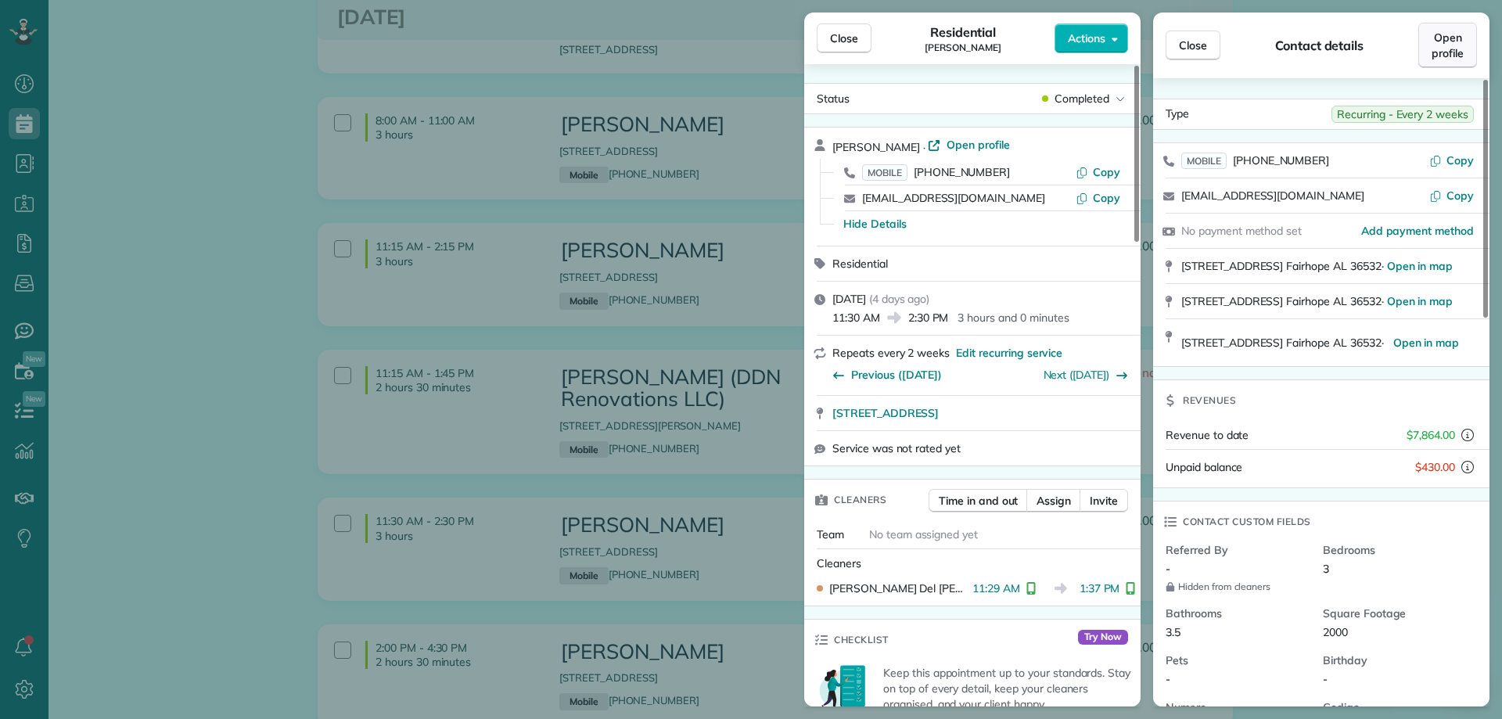
click at [1456, 41] on span "Open profile" at bounding box center [1448, 45] width 32 height 31
click at [1088, 42] on span "Actions" at bounding box center [1087, 39] width 38 height 16
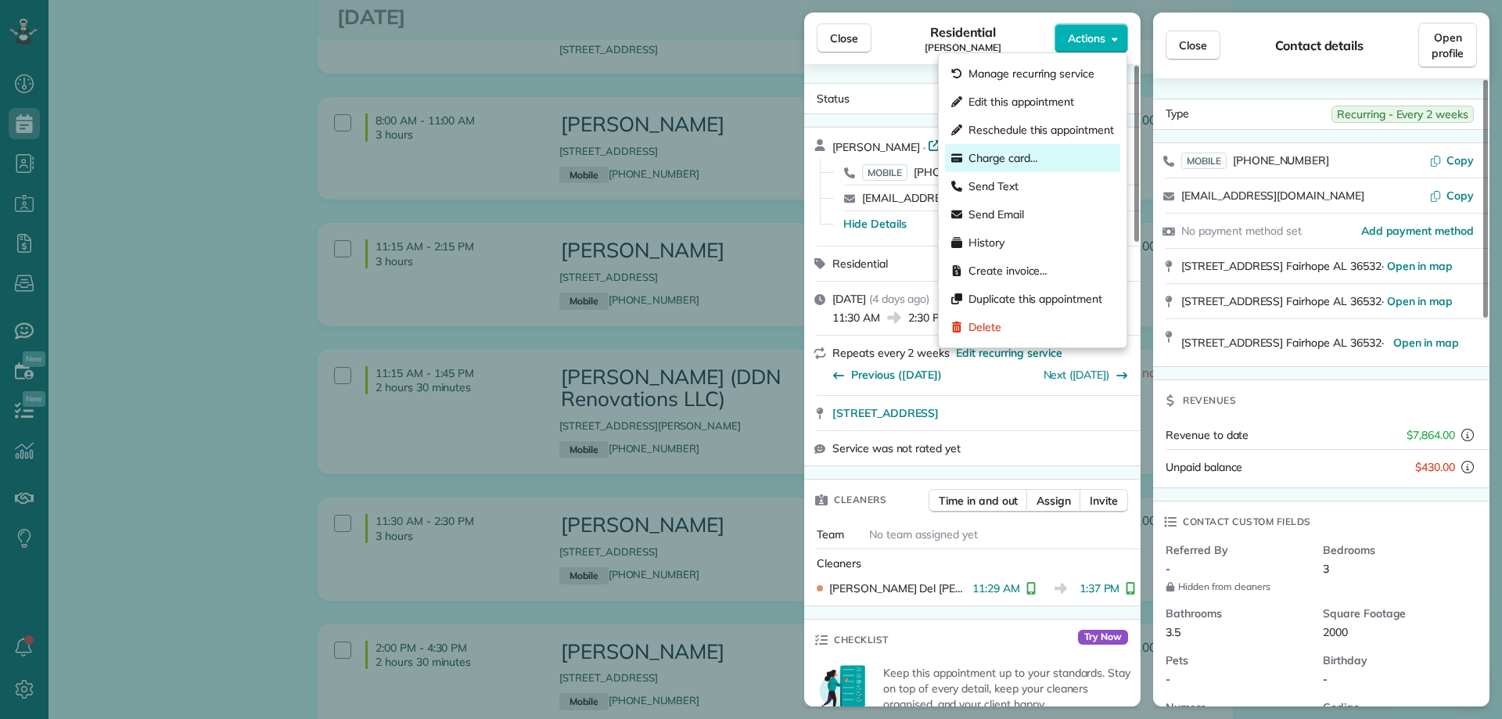
click at [1035, 158] on span "Charge card…" at bounding box center [1004, 158] width 70 height 16
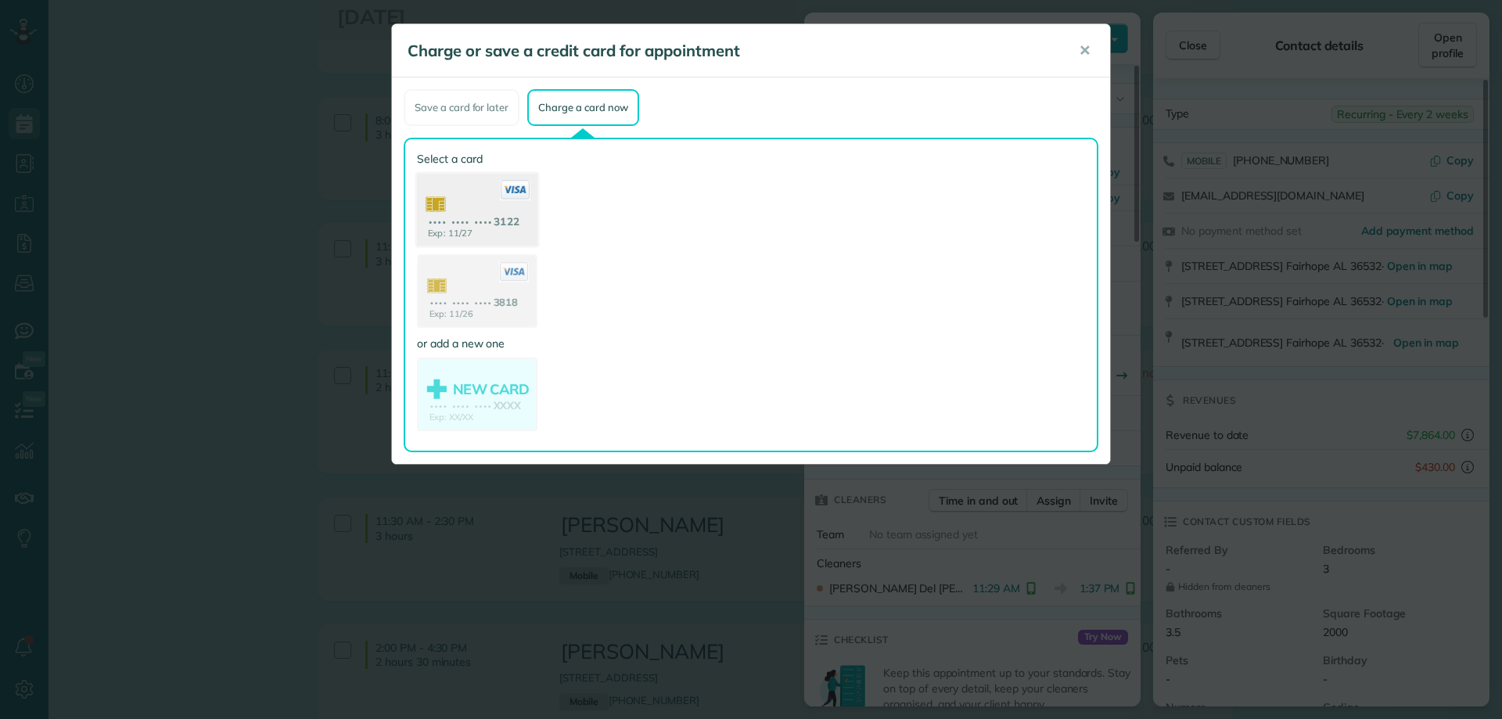
click at [485, 194] on use at bounding box center [477, 212] width 121 height 76
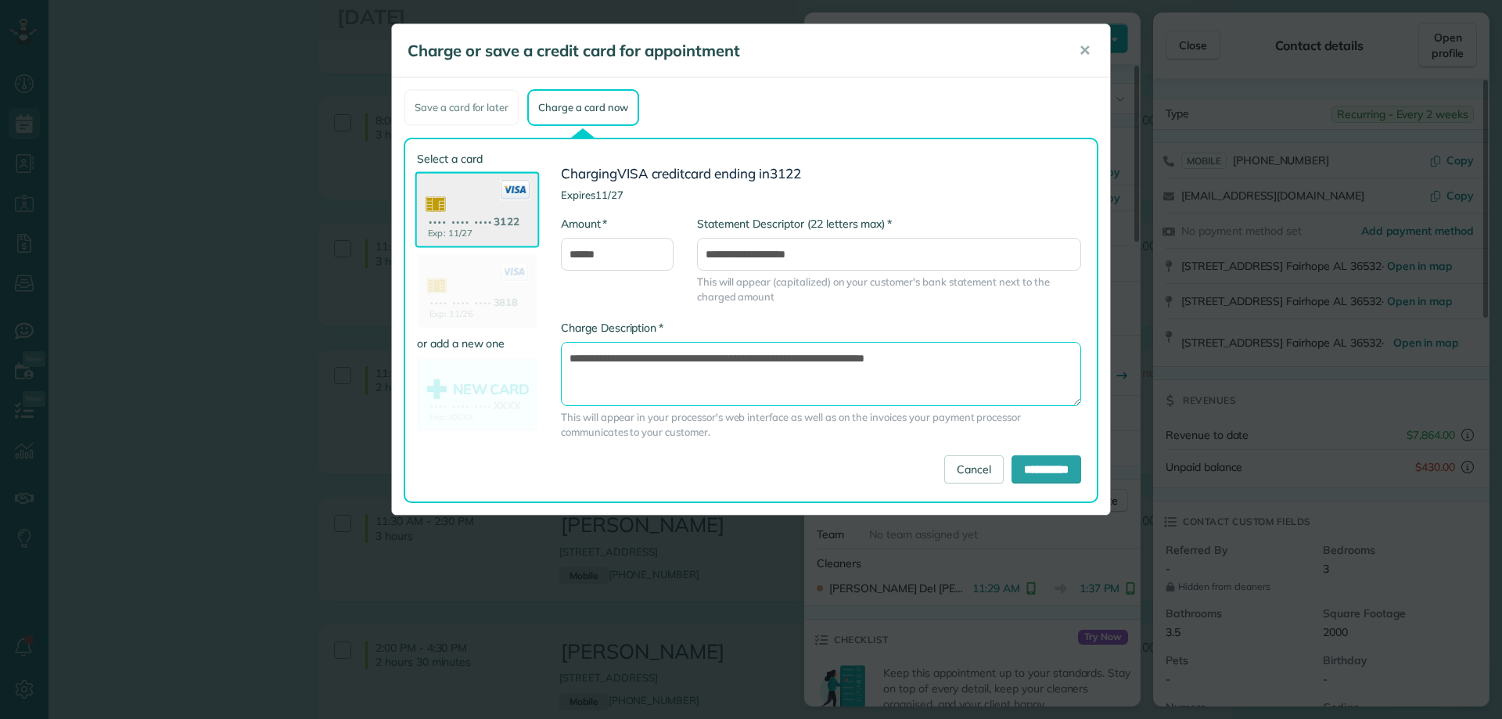
click at [839, 355] on textarea "**********" at bounding box center [821, 374] width 520 height 64
type textarea "**********"
click at [1041, 464] on input "**********" at bounding box center [1047, 469] width 70 height 28
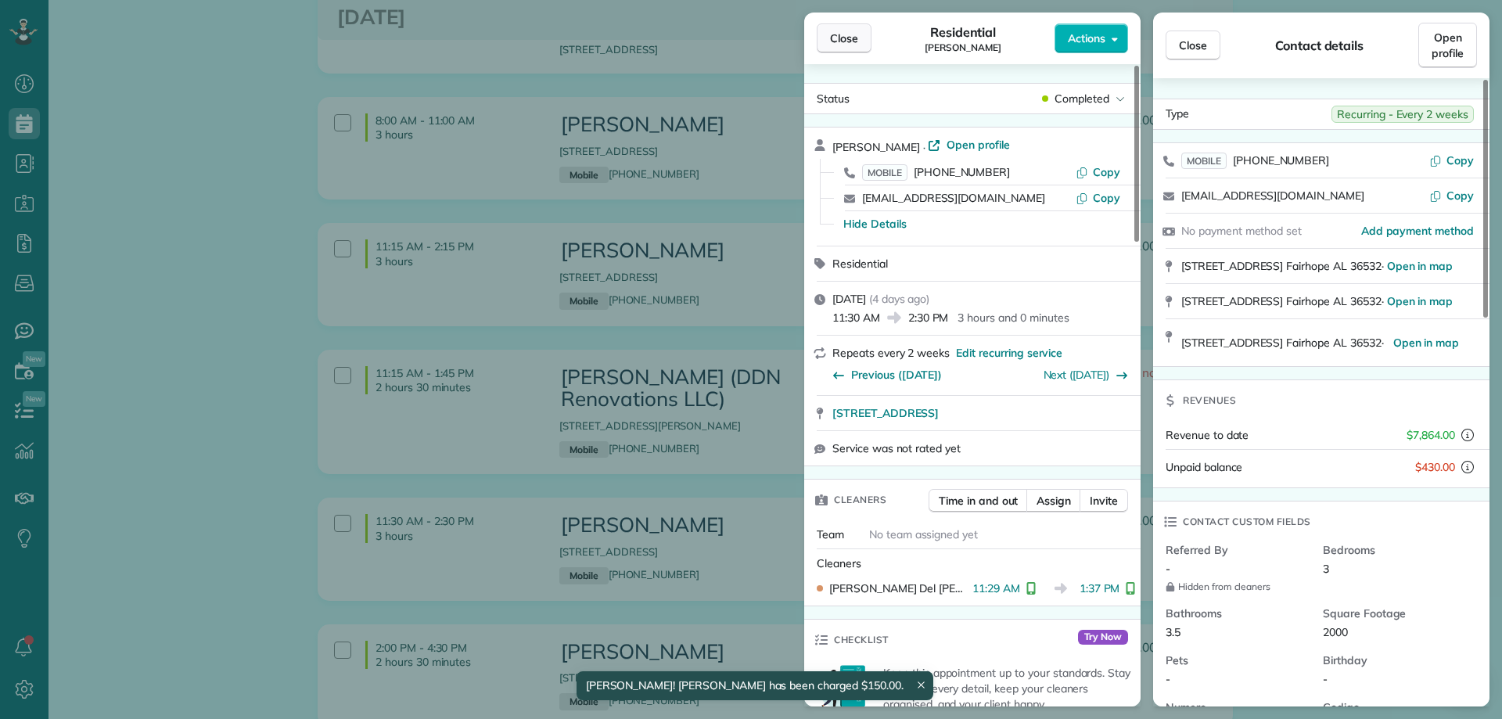
click at [839, 30] on button "Close" at bounding box center [844, 38] width 55 height 30
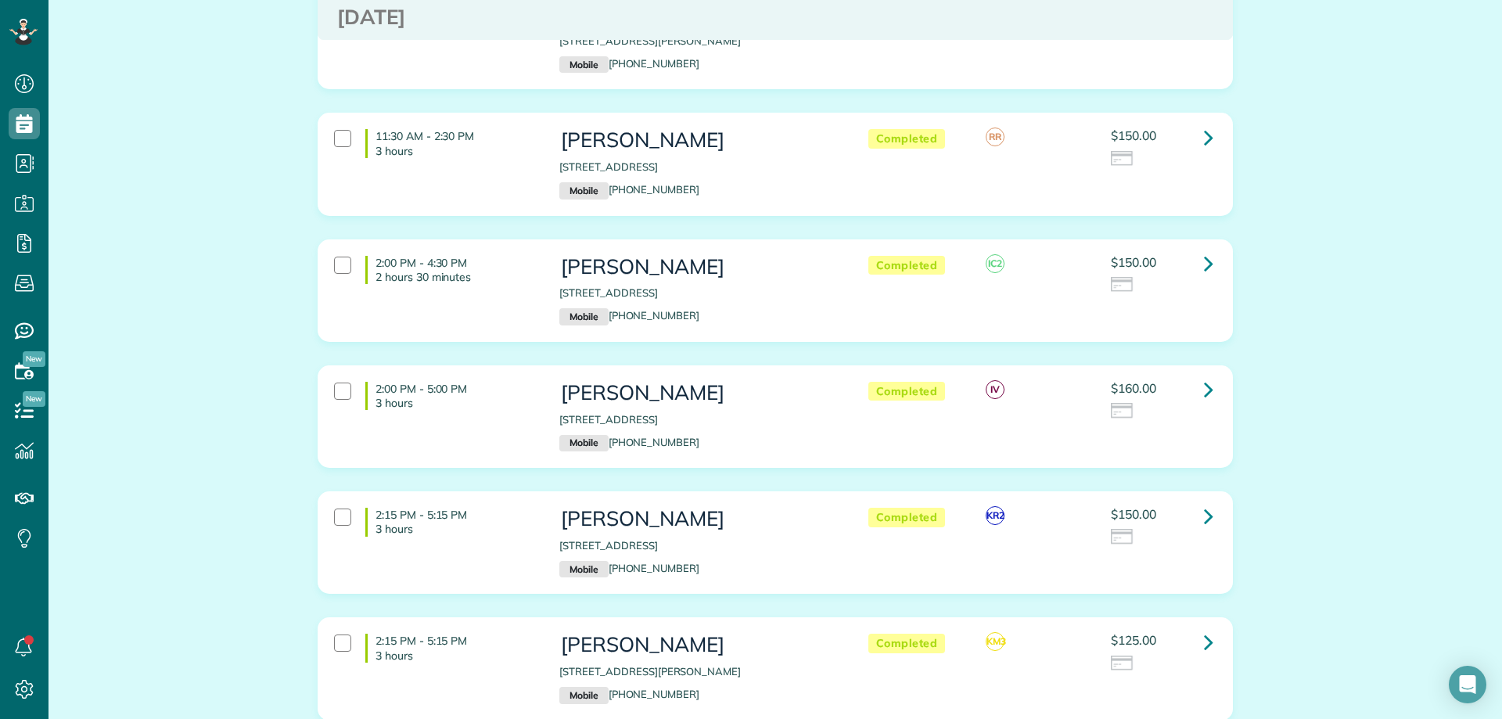
scroll to position [2582, 0]
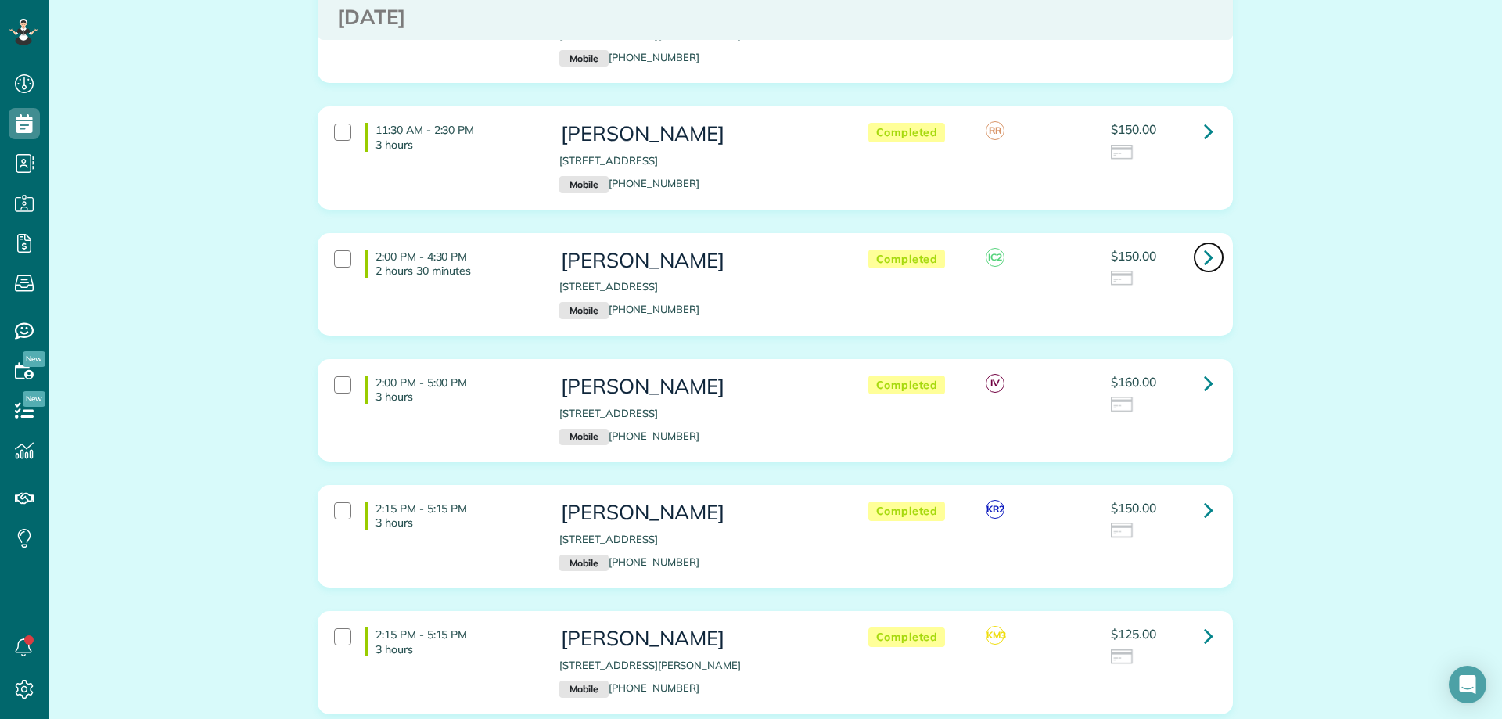
click at [1204, 243] on icon at bounding box center [1208, 256] width 9 height 27
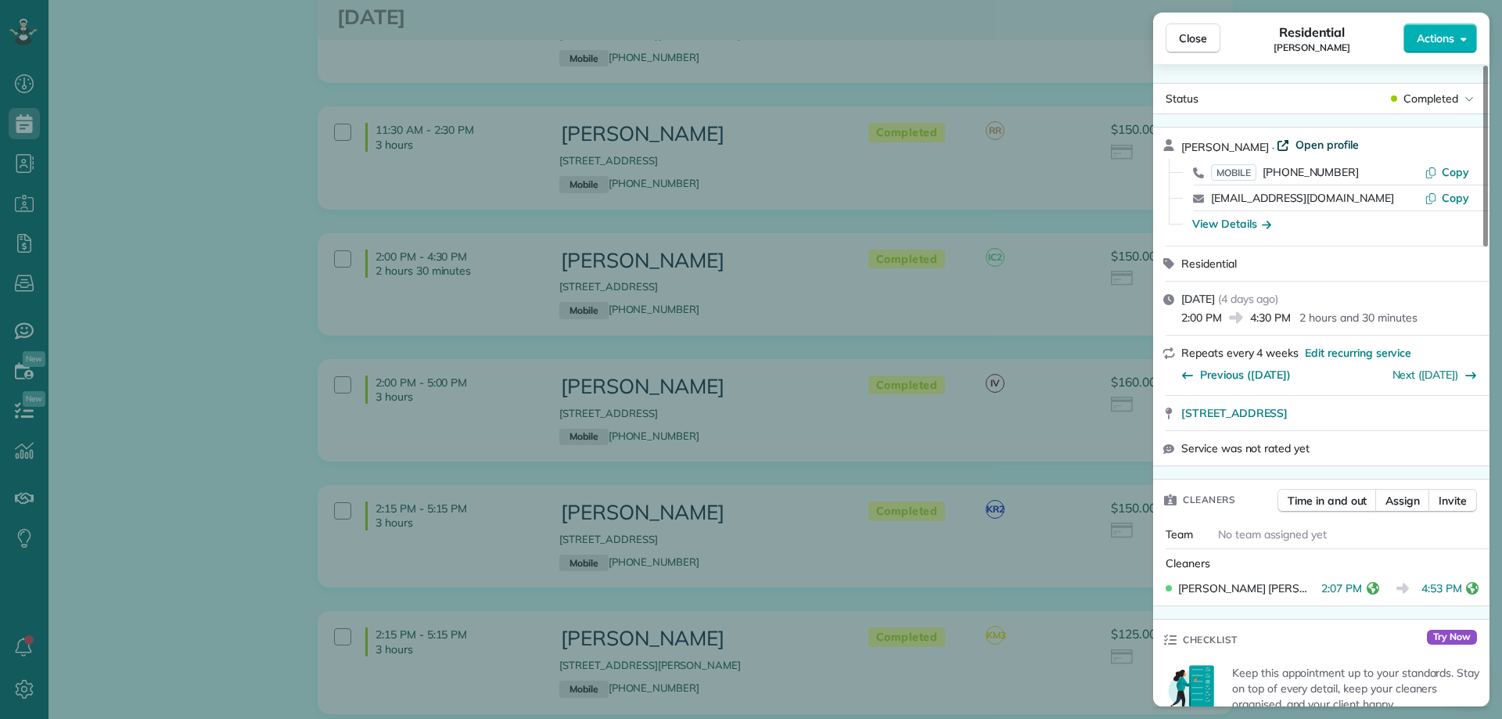
click at [1312, 139] on span "Open profile" at bounding box center [1327, 145] width 63 height 16
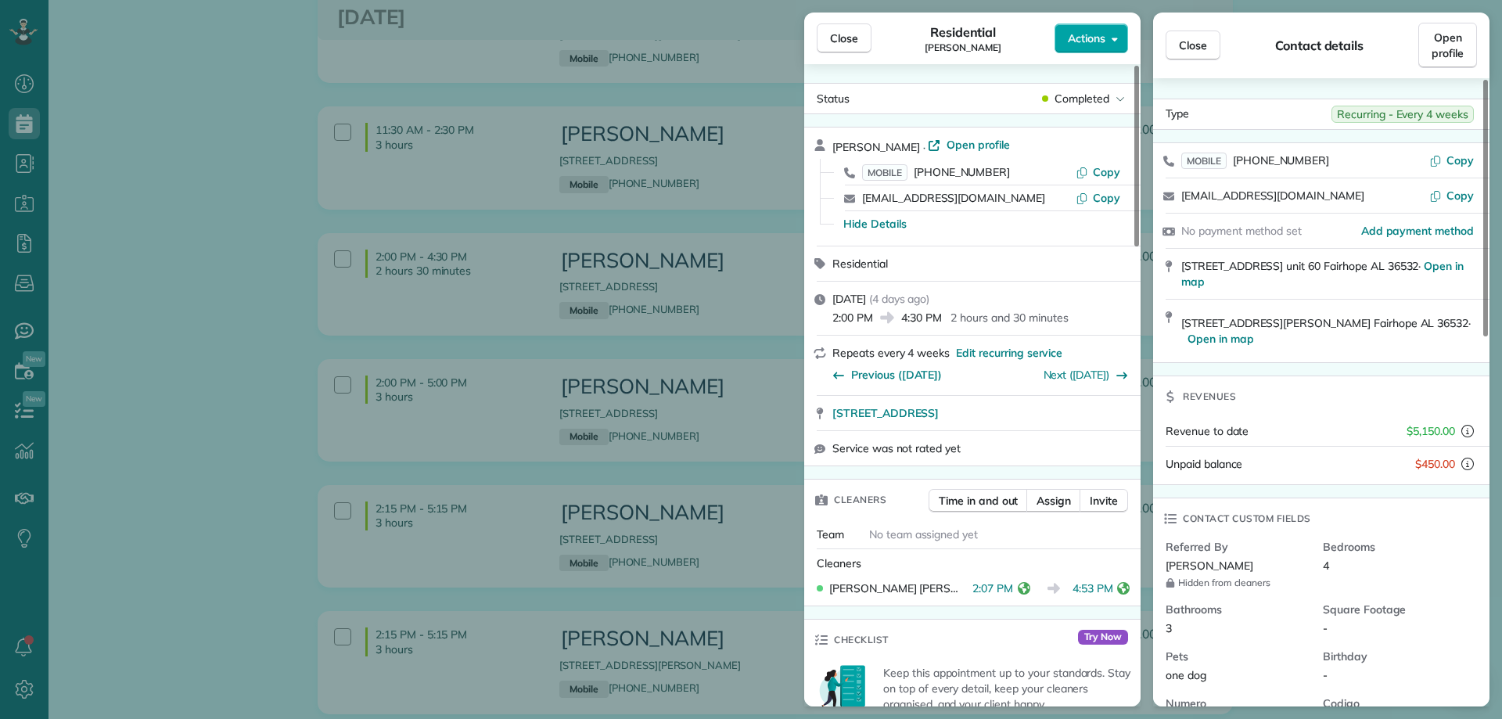
click at [1096, 38] on span "Actions" at bounding box center [1087, 39] width 38 height 16
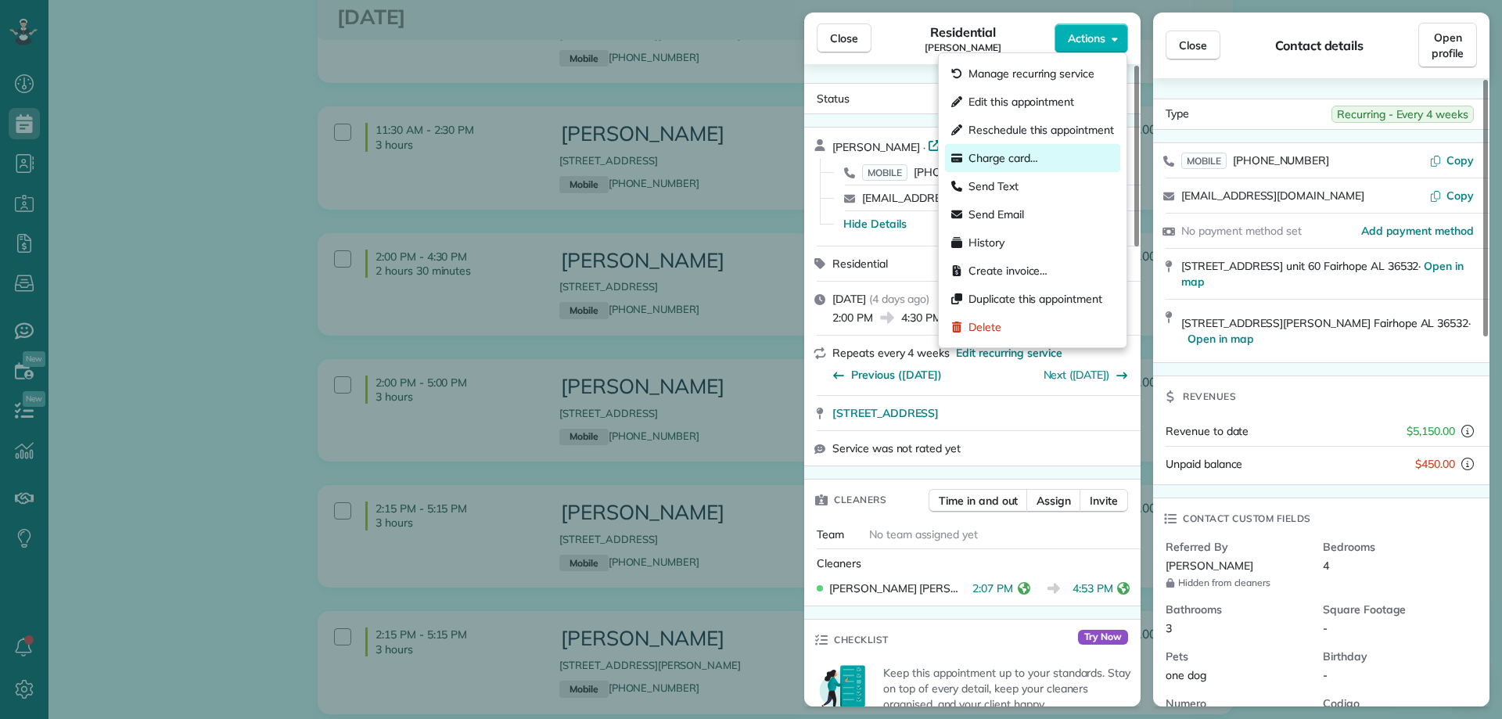
click at [1012, 161] on span "Charge card…" at bounding box center [1004, 158] width 70 height 16
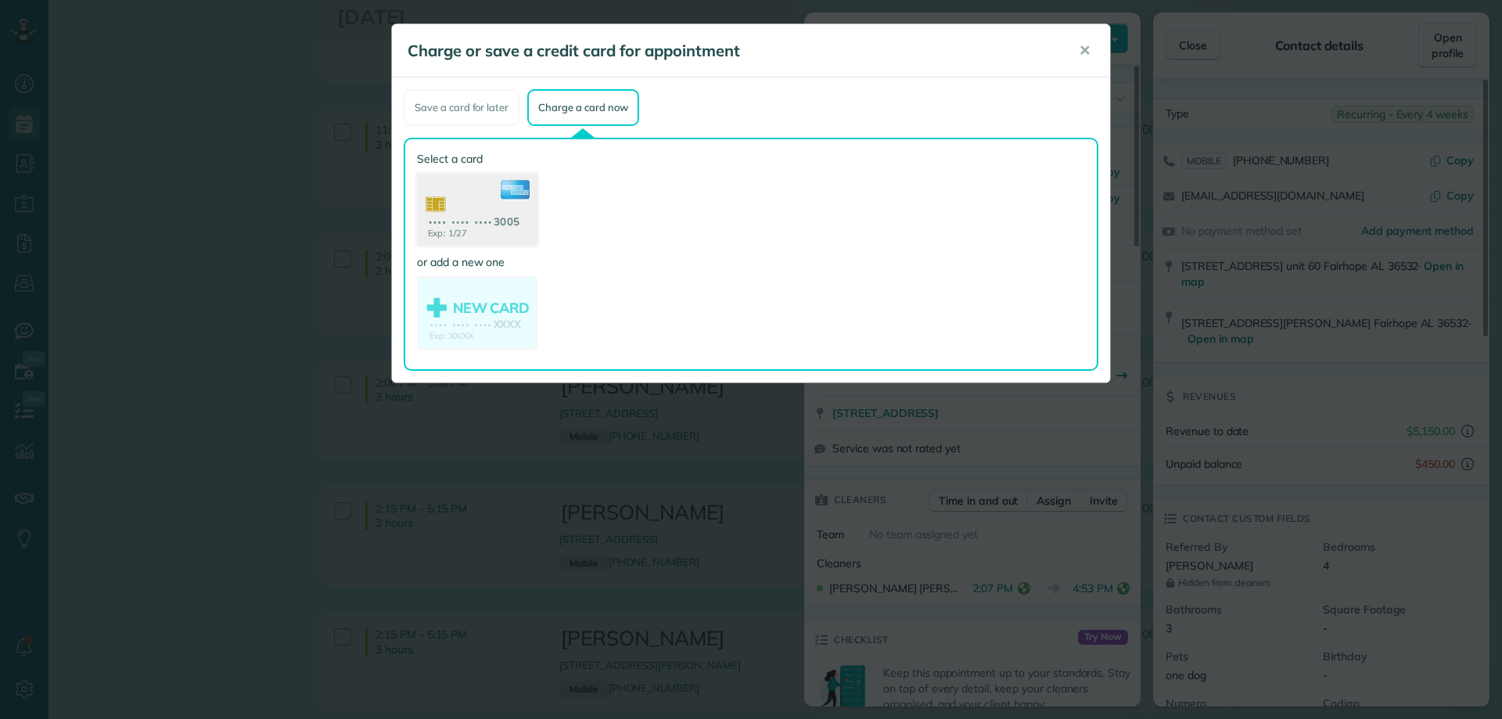
click at [482, 218] on use at bounding box center [477, 212] width 121 height 76
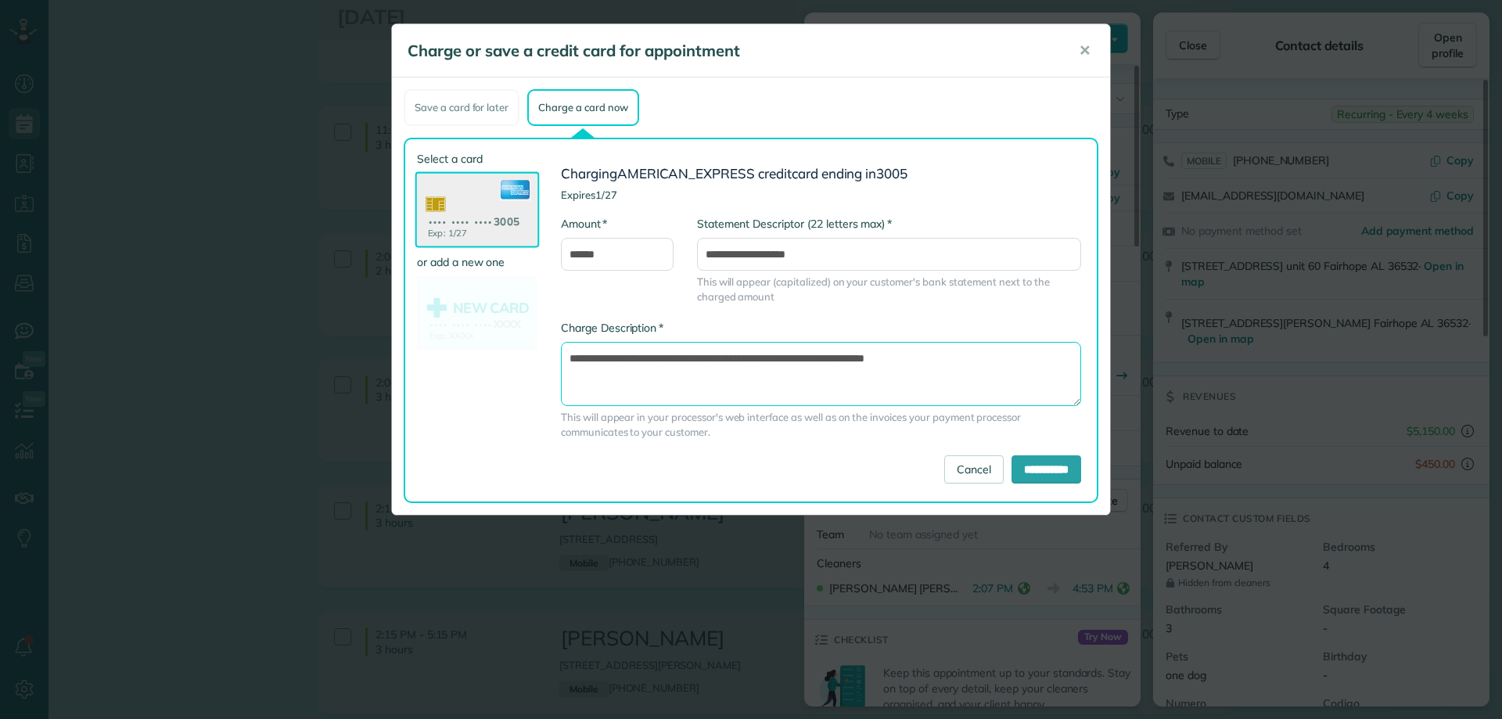
click at [835, 355] on textarea "**********" at bounding box center [821, 374] width 520 height 64
click at [823, 356] on textarea "**********" at bounding box center [821, 374] width 520 height 64
type textarea "**********"
click at [1047, 462] on input "**********" at bounding box center [1047, 469] width 70 height 28
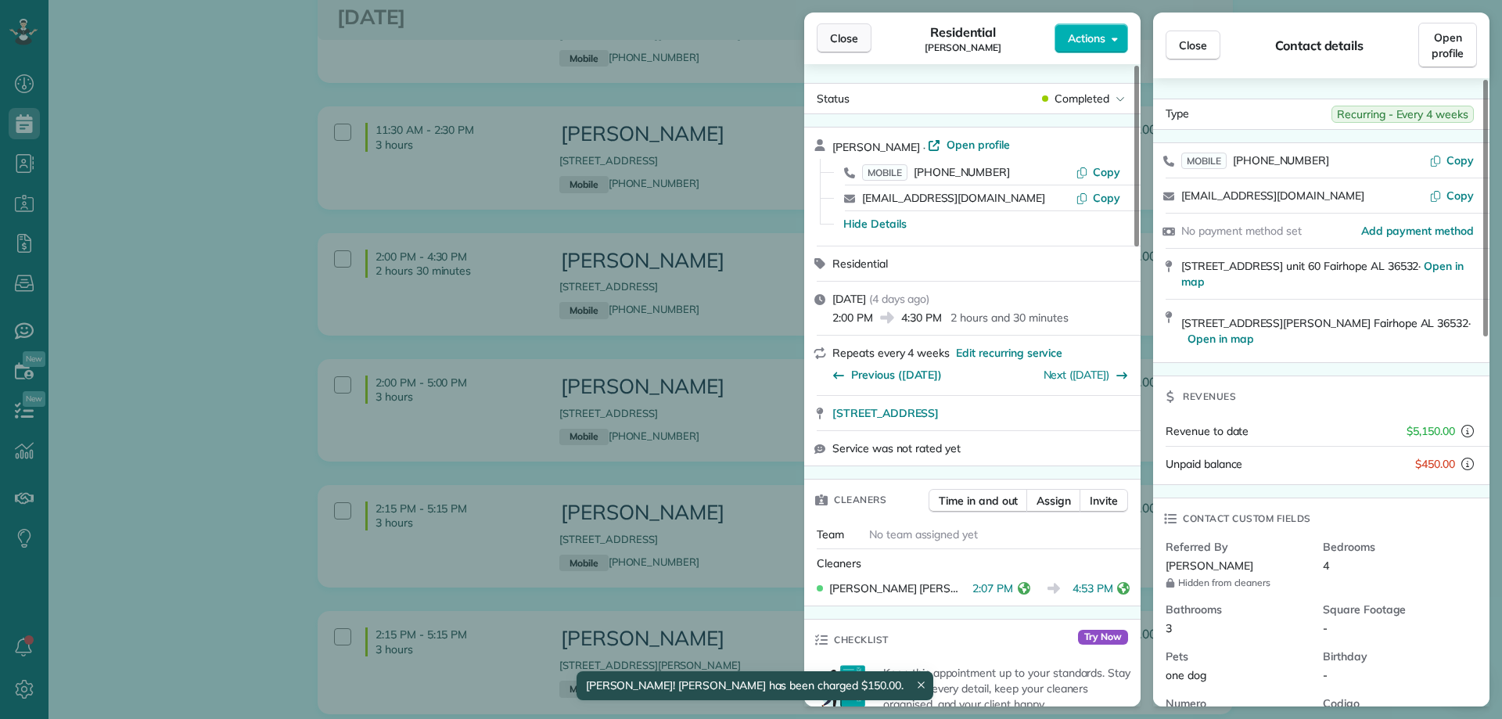
click at [841, 45] on span "Close" at bounding box center [844, 39] width 28 height 16
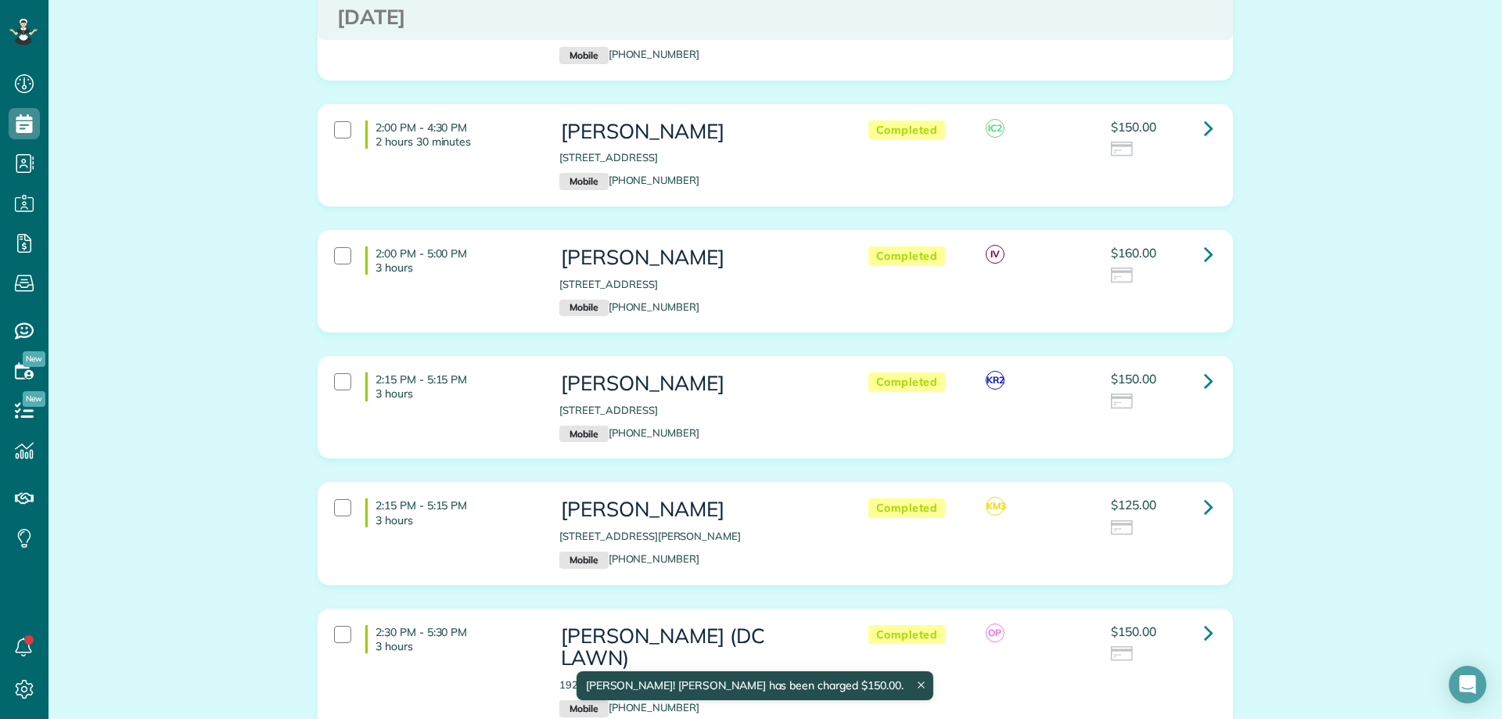
scroll to position [2739, 0]
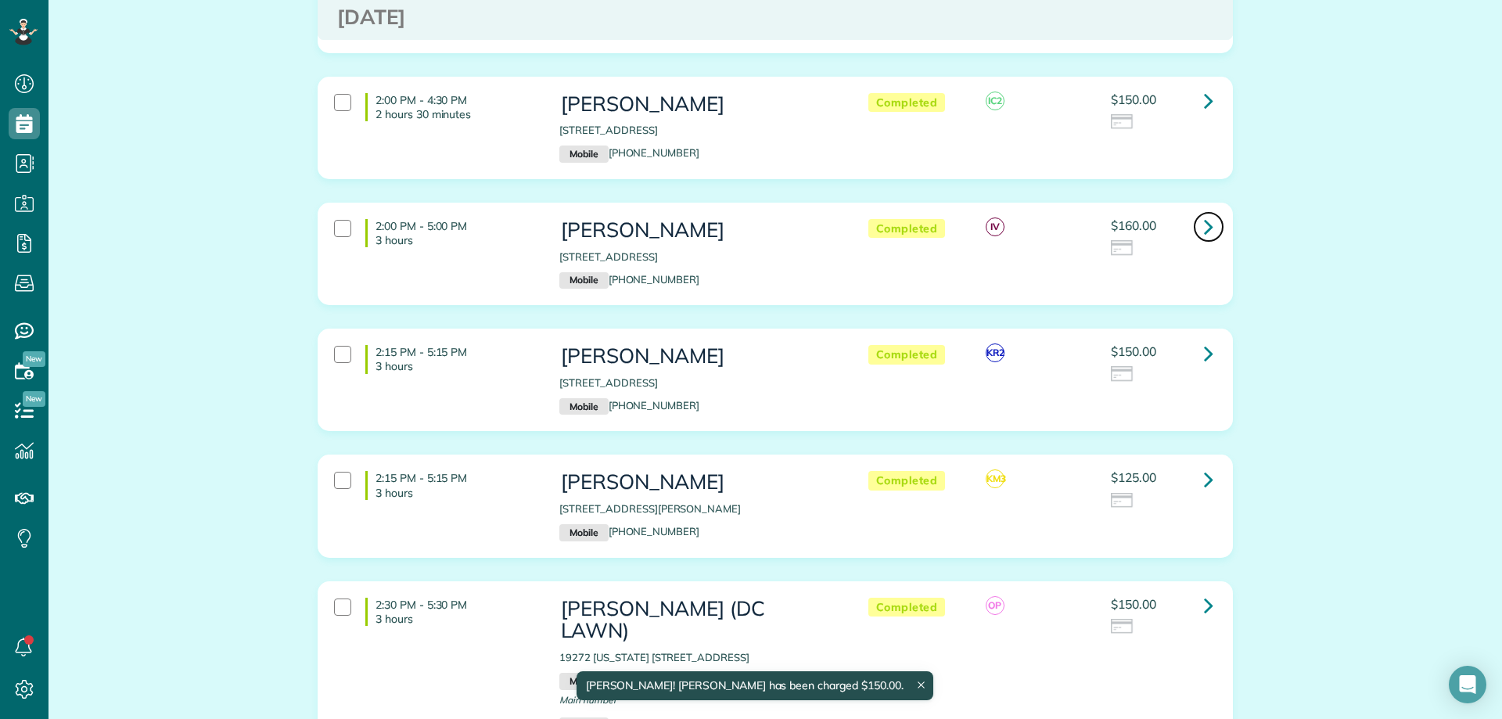
click at [1207, 213] on icon at bounding box center [1208, 226] width 9 height 27
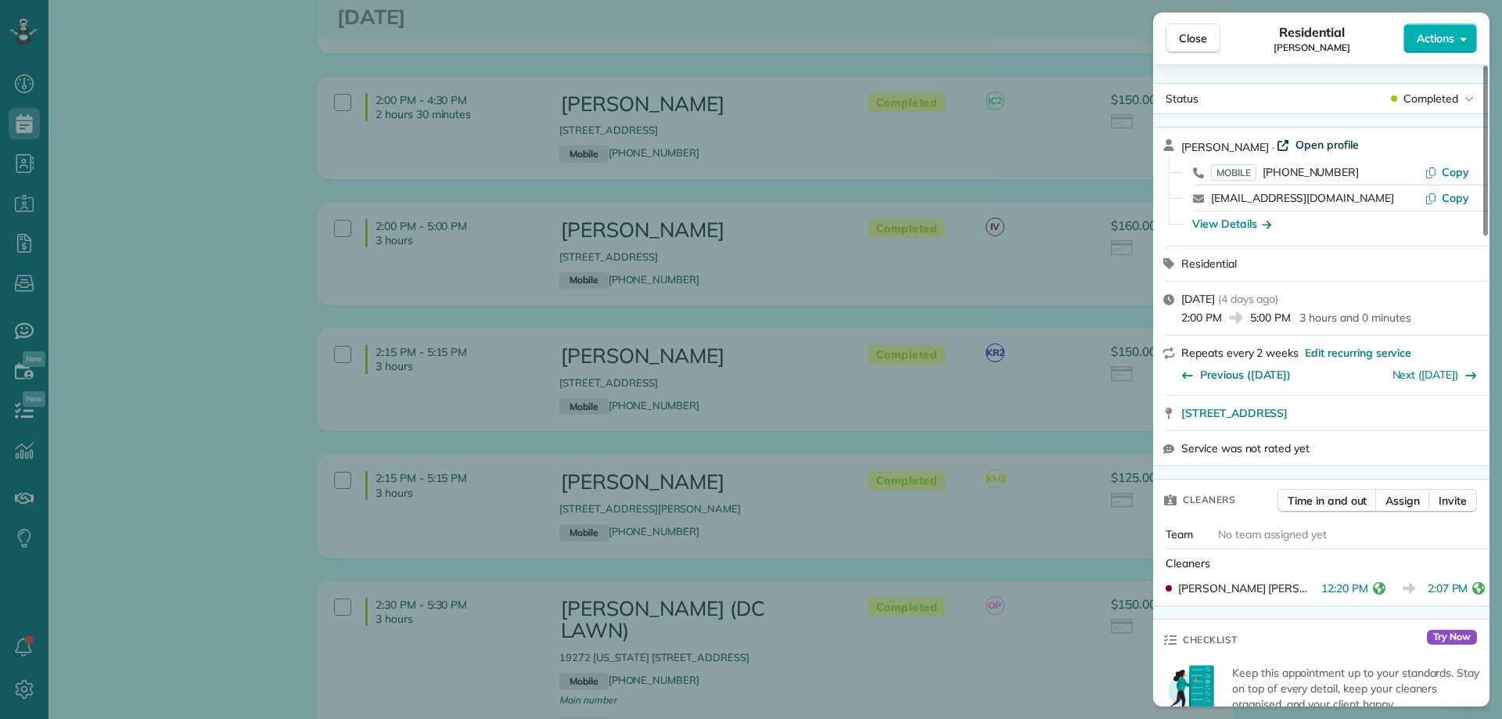
click at [1322, 147] on span "Open profile" at bounding box center [1327, 145] width 63 height 16
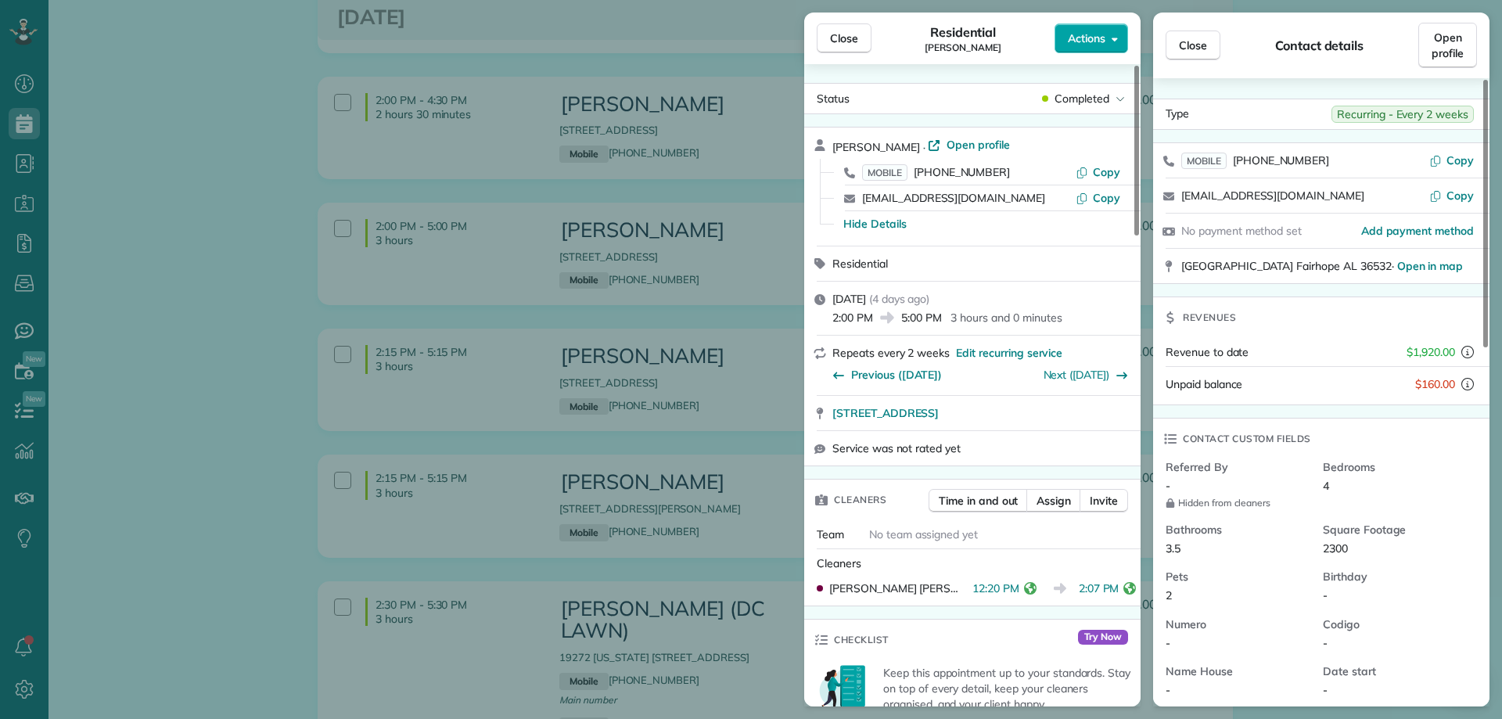
click at [1095, 44] on span "Actions" at bounding box center [1087, 39] width 38 height 16
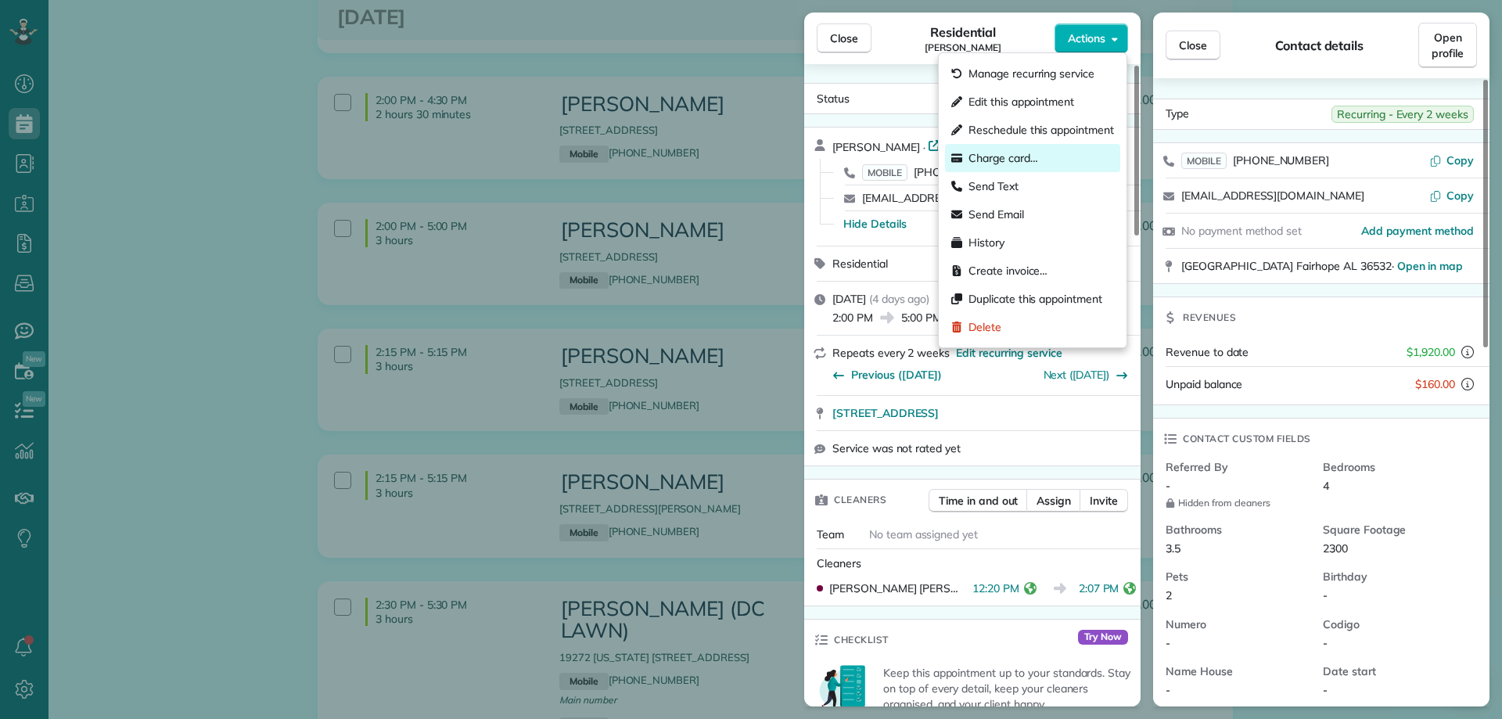
click at [1023, 158] on span "Charge card…" at bounding box center [1004, 158] width 70 height 16
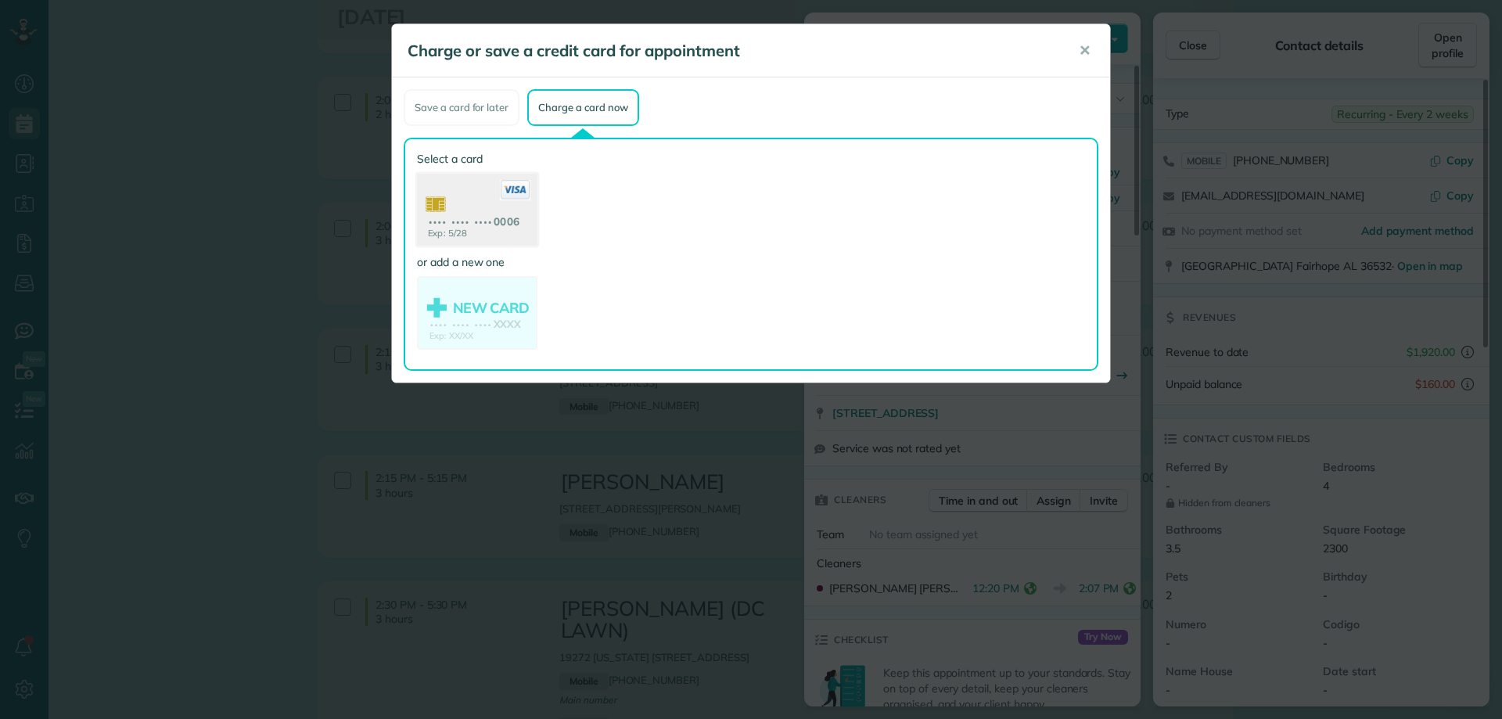
click at [508, 211] on use at bounding box center [477, 212] width 121 height 76
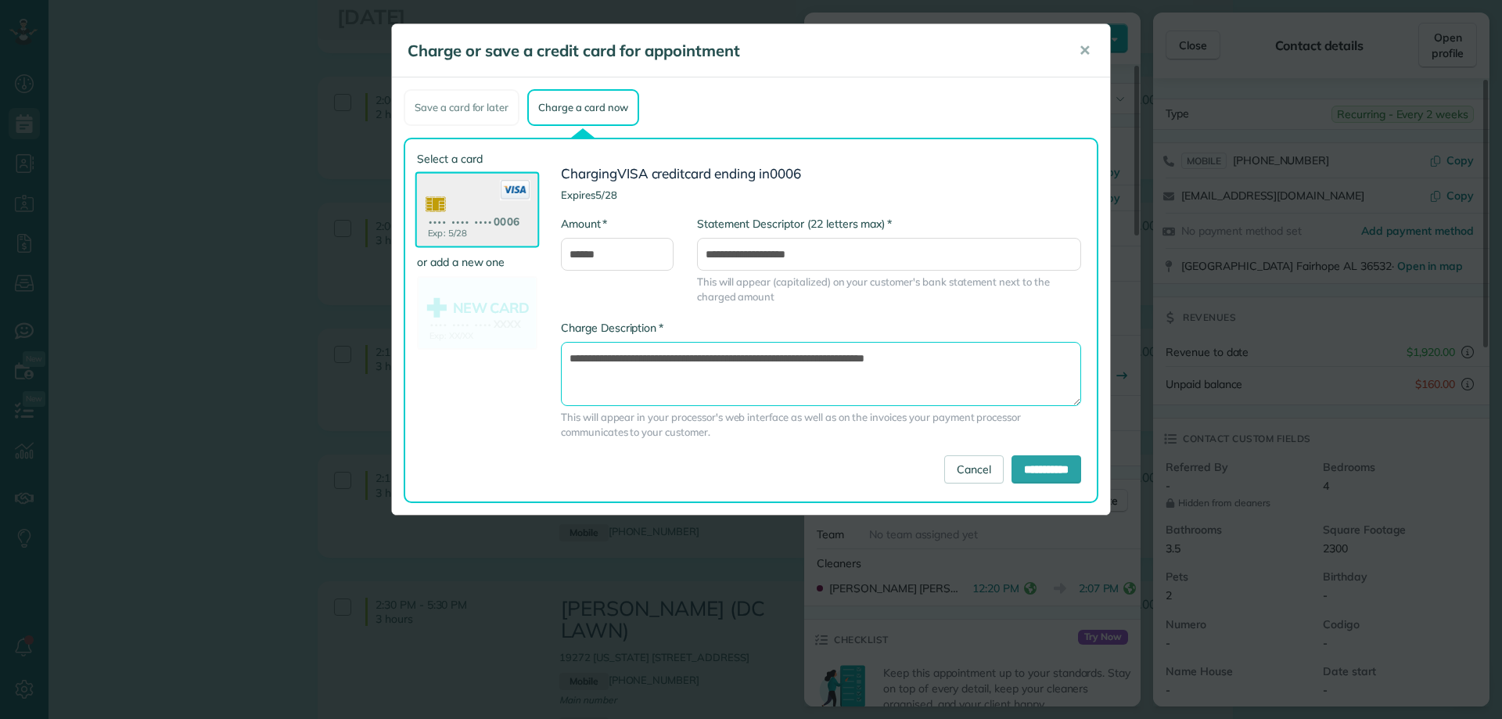
click at [835, 355] on textarea "**********" at bounding box center [821, 374] width 520 height 64
type textarea "**********"
click at [1052, 469] on input "**********" at bounding box center [1047, 469] width 70 height 28
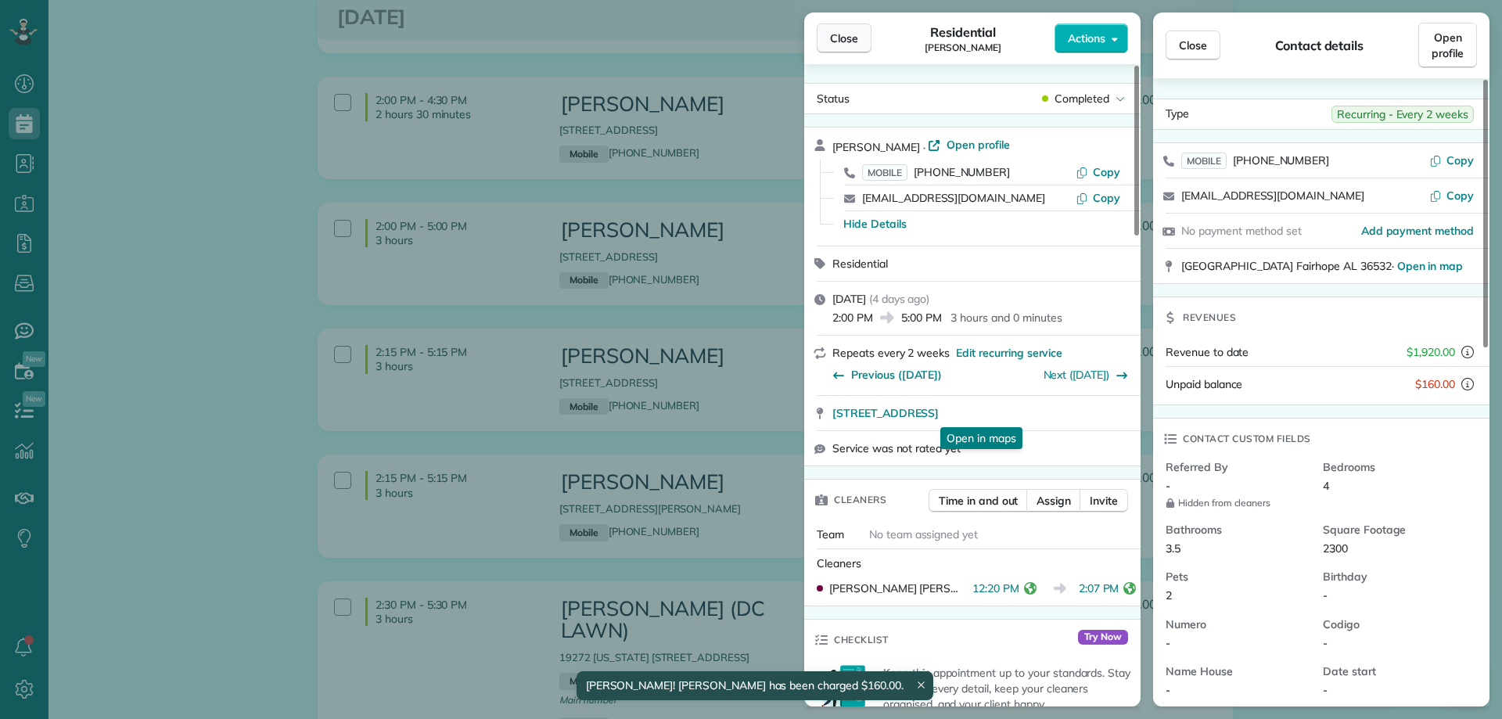
click at [827, 34] on button "Close" at bounding box center [844, 38] width 55 height 30
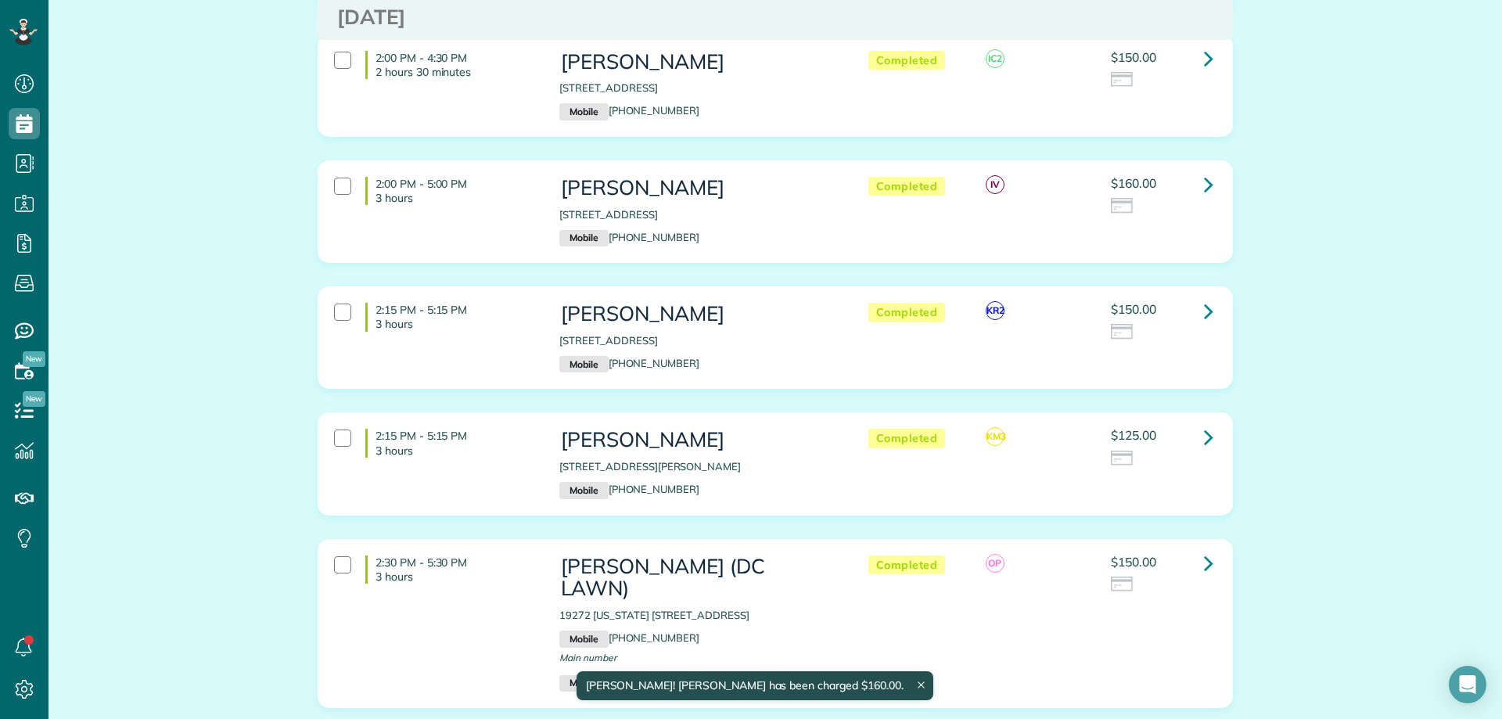
scroll to position [2817, 0]
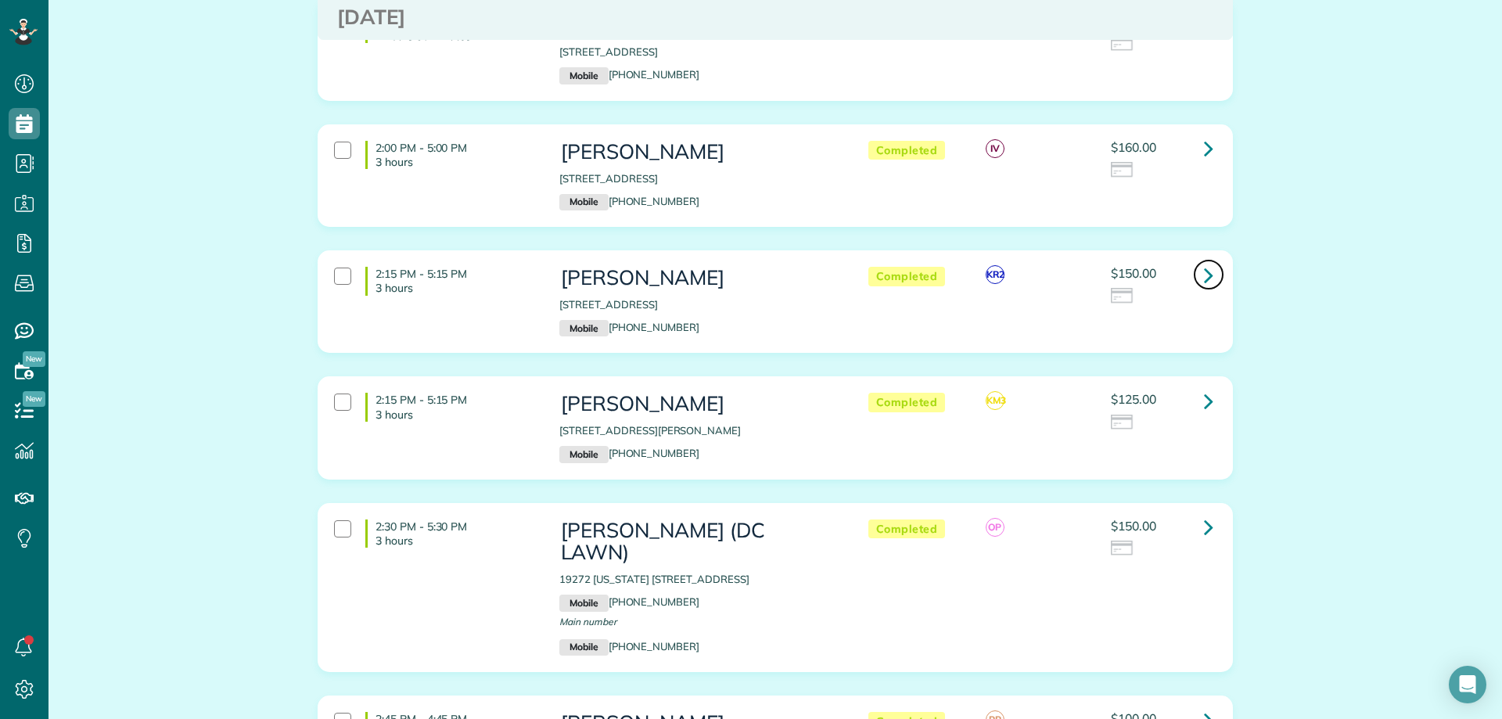
click at [1204, 261] on icon at bounding box center [1208, 274] width 9 height 27
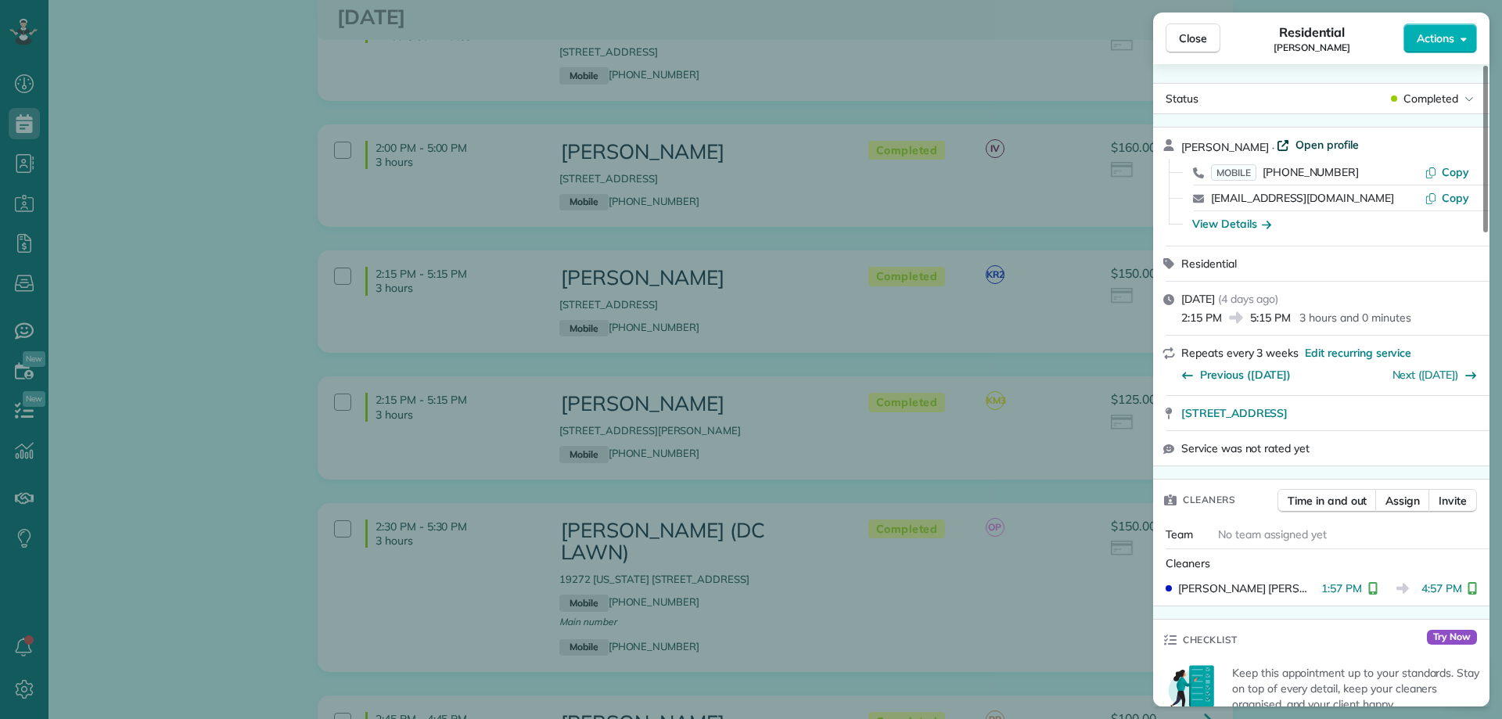
click at [1323, 142] on span "Open profile" at bounding box center [1327, 145] width 63 height 16
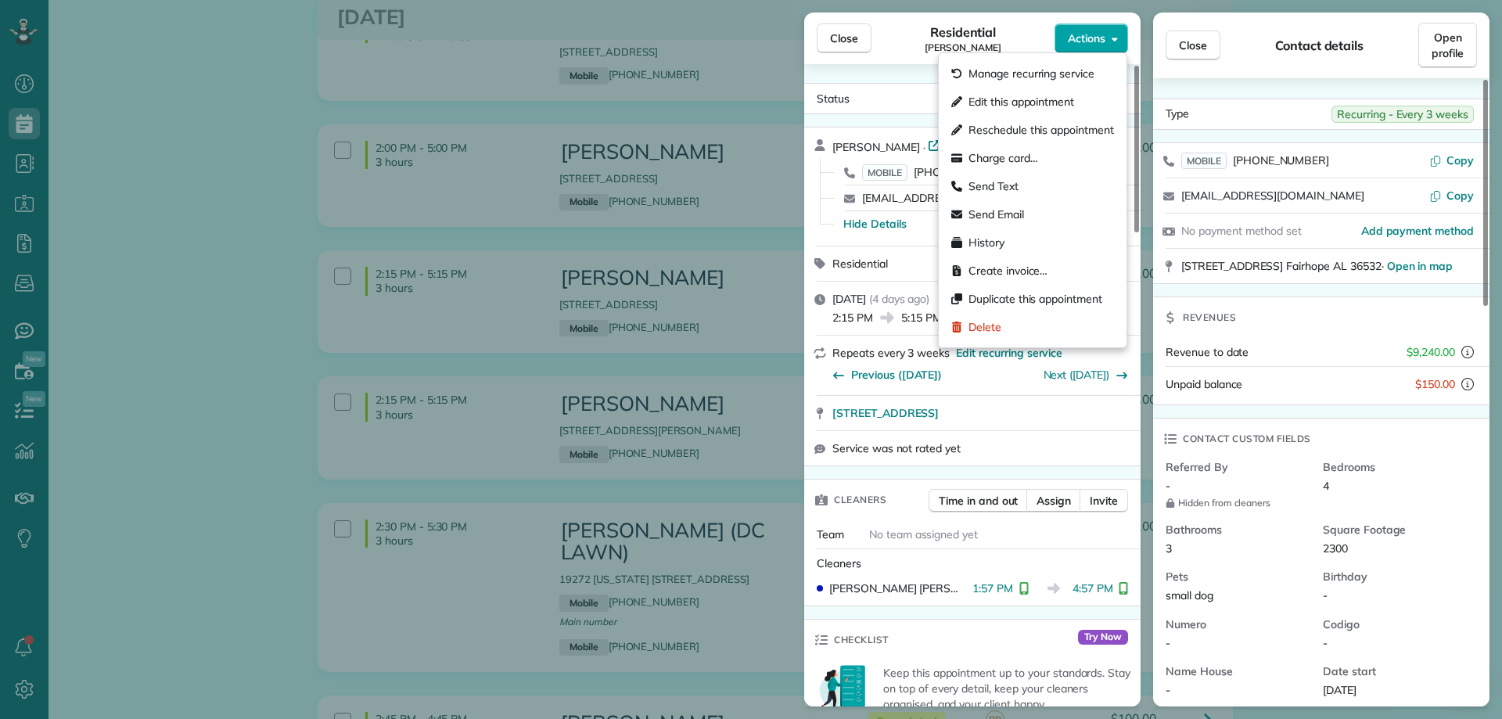
click at [1097, 47] on button "Actions" at bounding box center [1092, 38] width 74 height 30
click at [999, 158] on span "Charge card…" at bounding box center [1004, 158] width 70 height 16
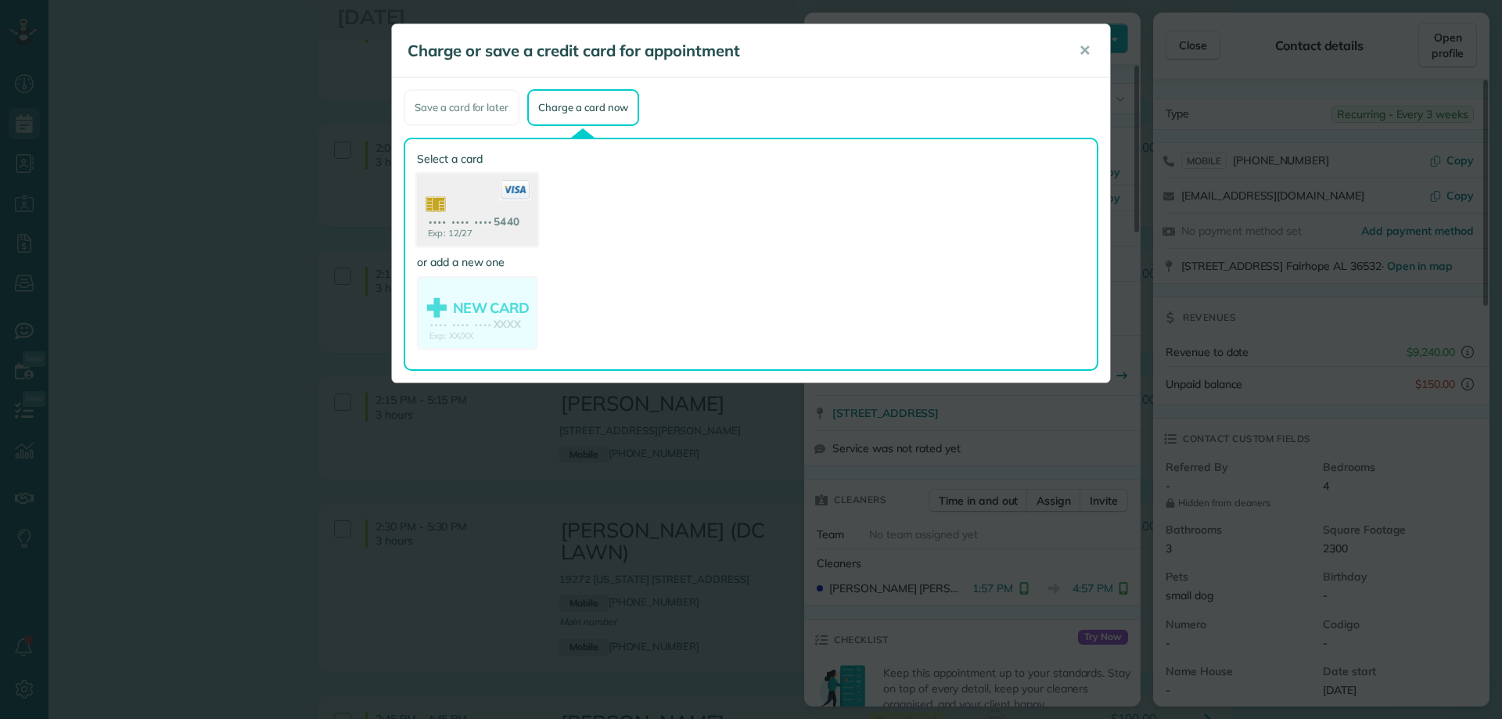
click at [492, 207] on use at bounding box center [477, 212] width 121 height 76
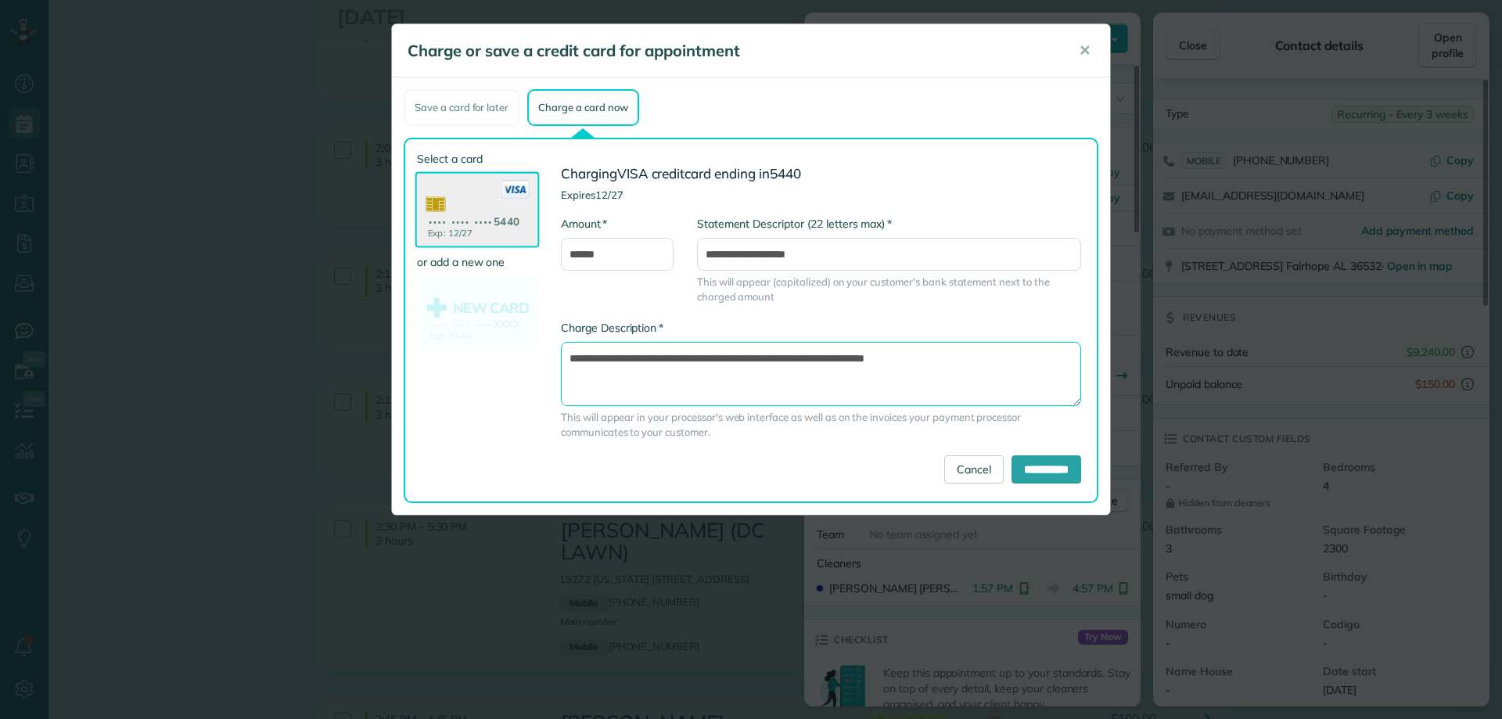
drag, startPoint x: 831, startPoint y: 361, endPoint x: 848, endPoint y: 358, distance: 17.5
click at [830, 361] on textarea "**********" at bounding box center [821, 374] width 520 height 64
type textarea "**********"
click at [1038, 470] on input "**********" at bounding box center [1047, 469] width 70 height 28
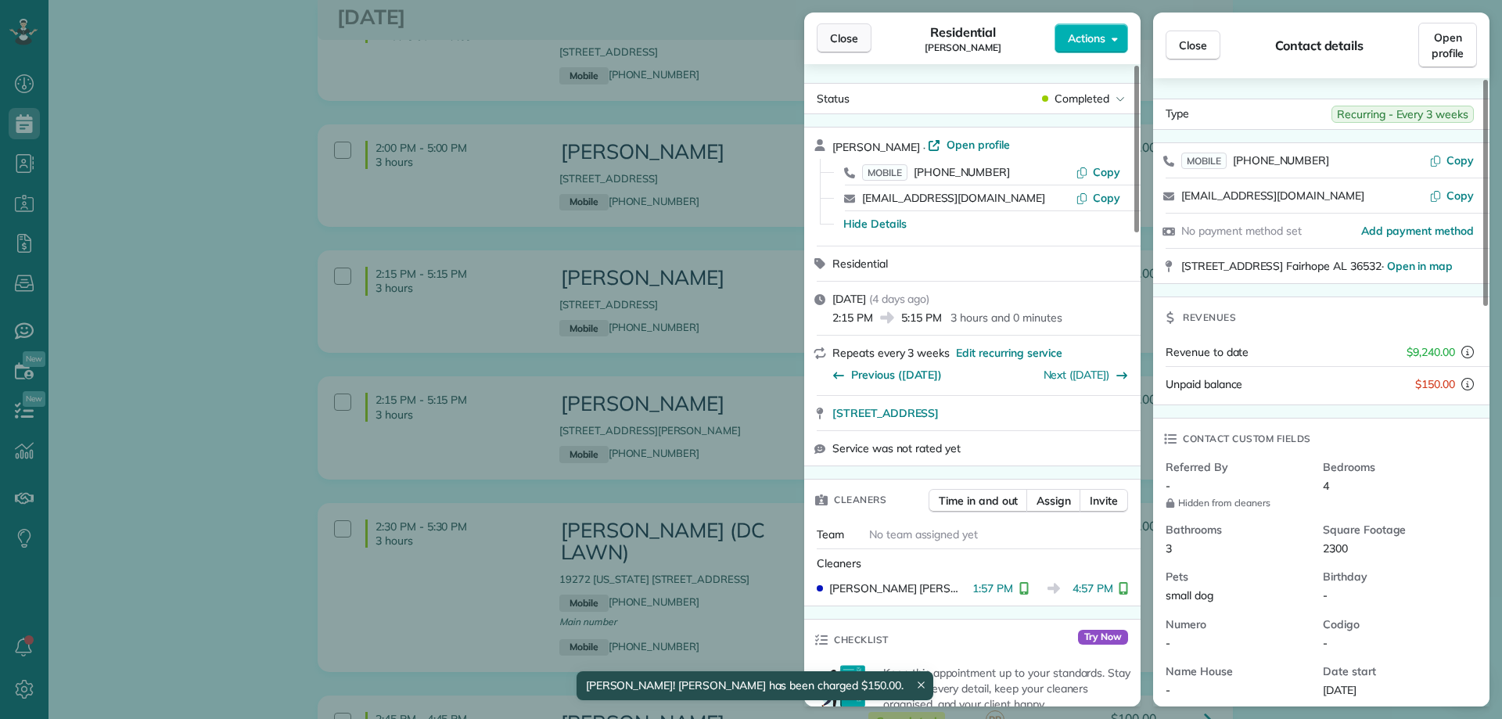
click at [855, 43] on span "Close" at bounding box center [844, 39] width 28 height 16
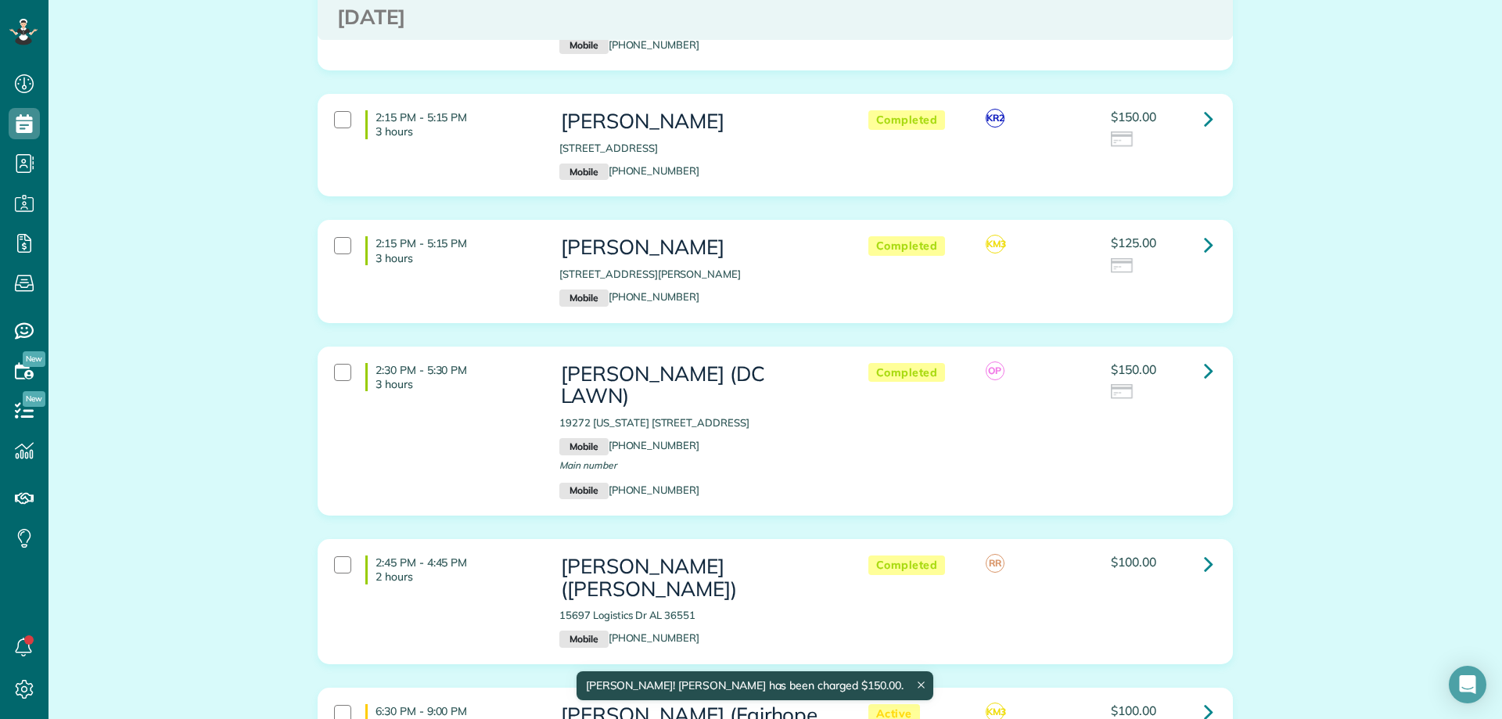
scroll to position [3052, 0]
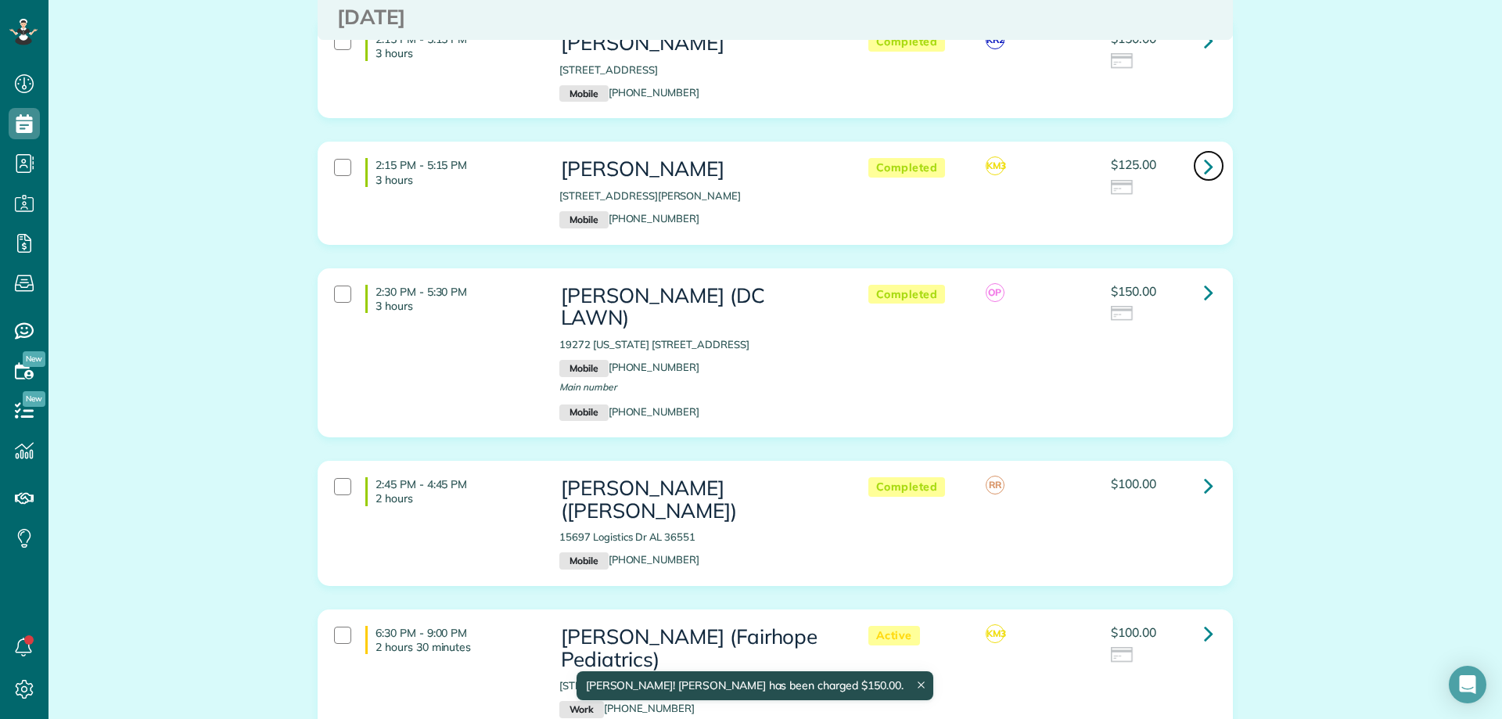
click at [1194, 150] on link at bounding box center [1208, 165] width 31 height 31
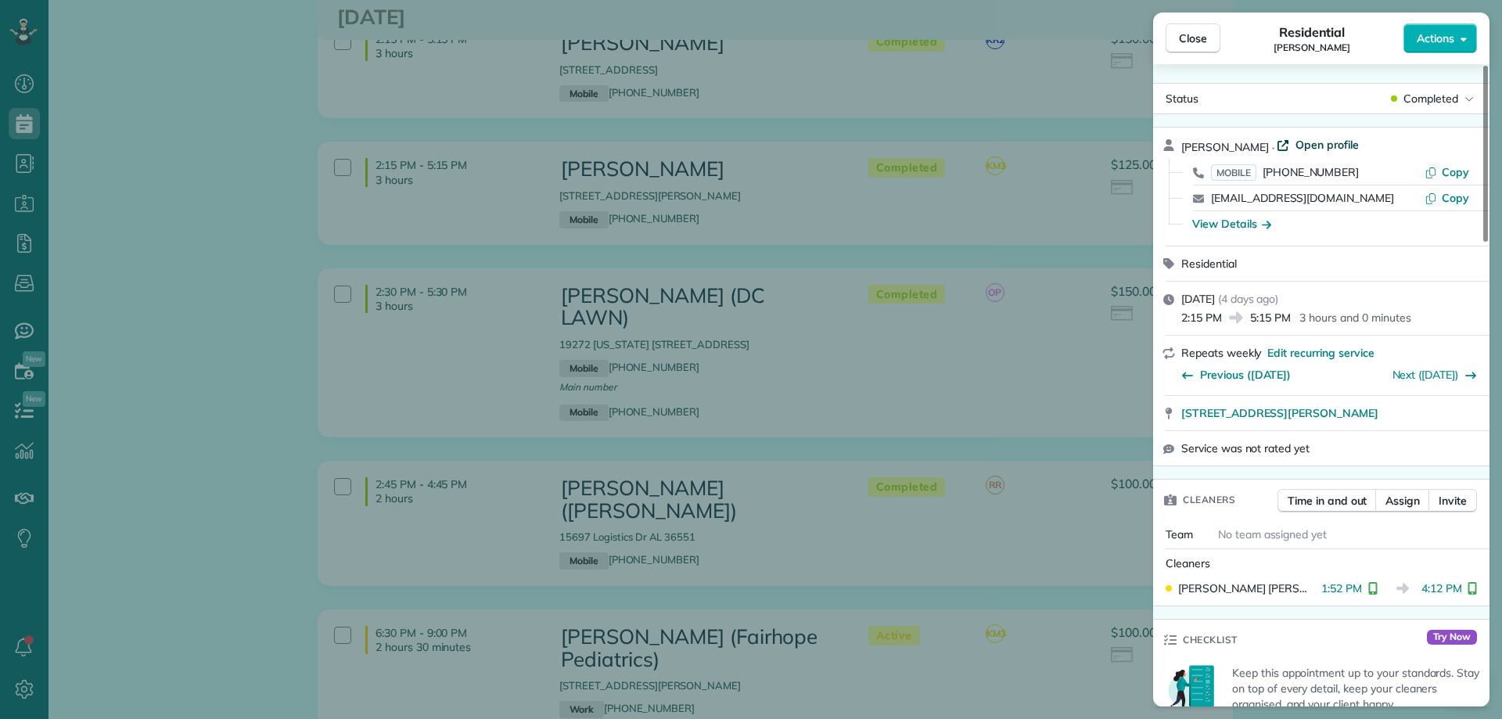
click at [1305, 141] on span "Open profile" at bounding box center [1327, 145] width 63 height 16
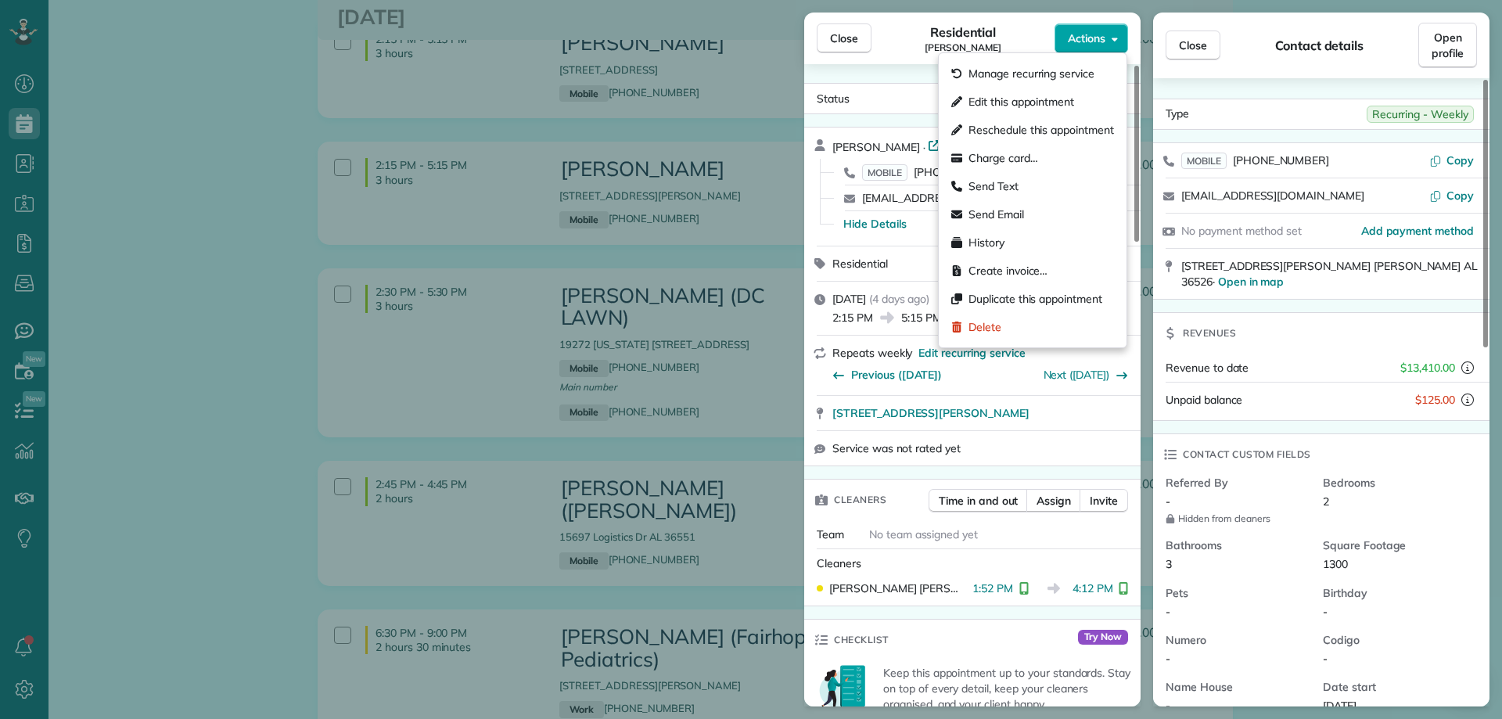
click at [1093, 32] on span "Actions" at bounding box center [1087, 39] width 38 height 16
click at [1015, 158] on span "Charge card…" at bounding box center [1004, 158] width 70 height 16
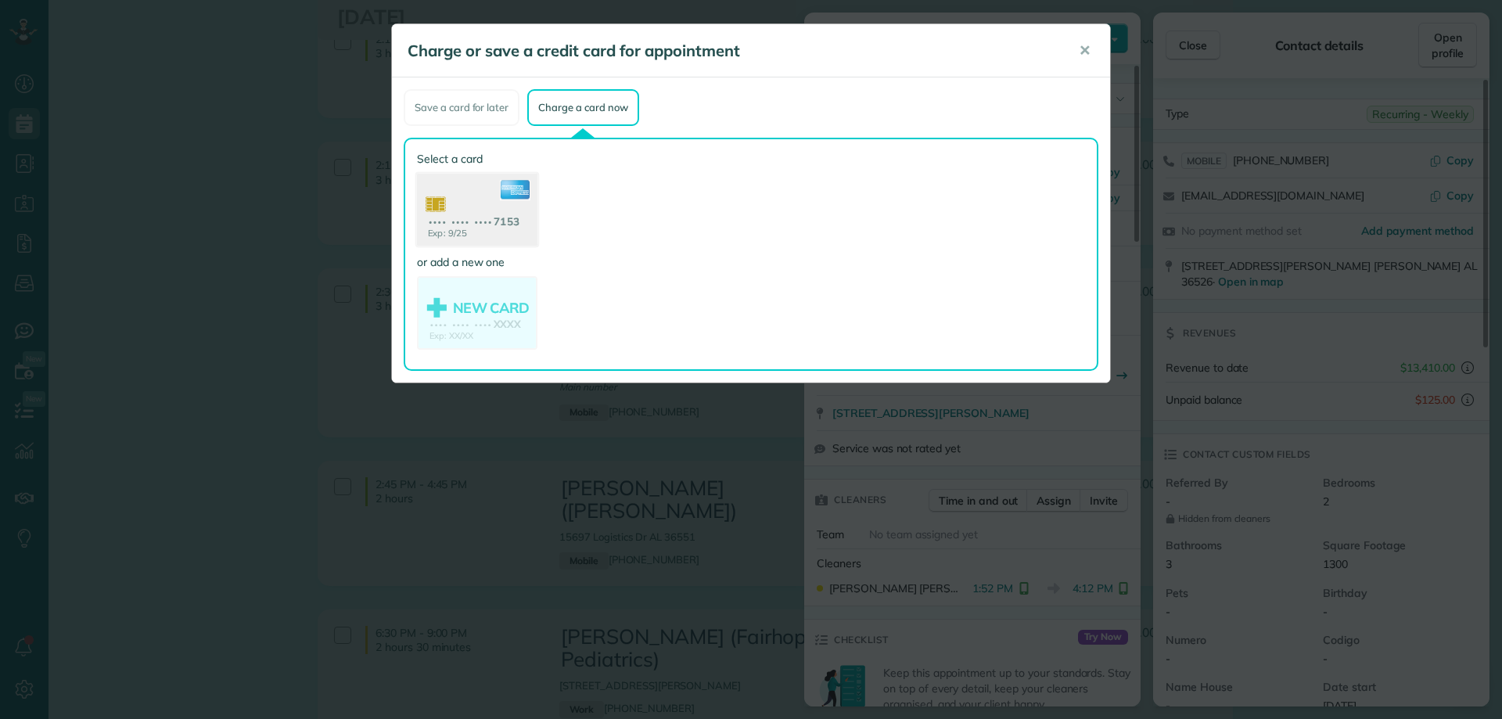
click at [514, 199] on icon at bounding box center [515, 190] width 31 height 20
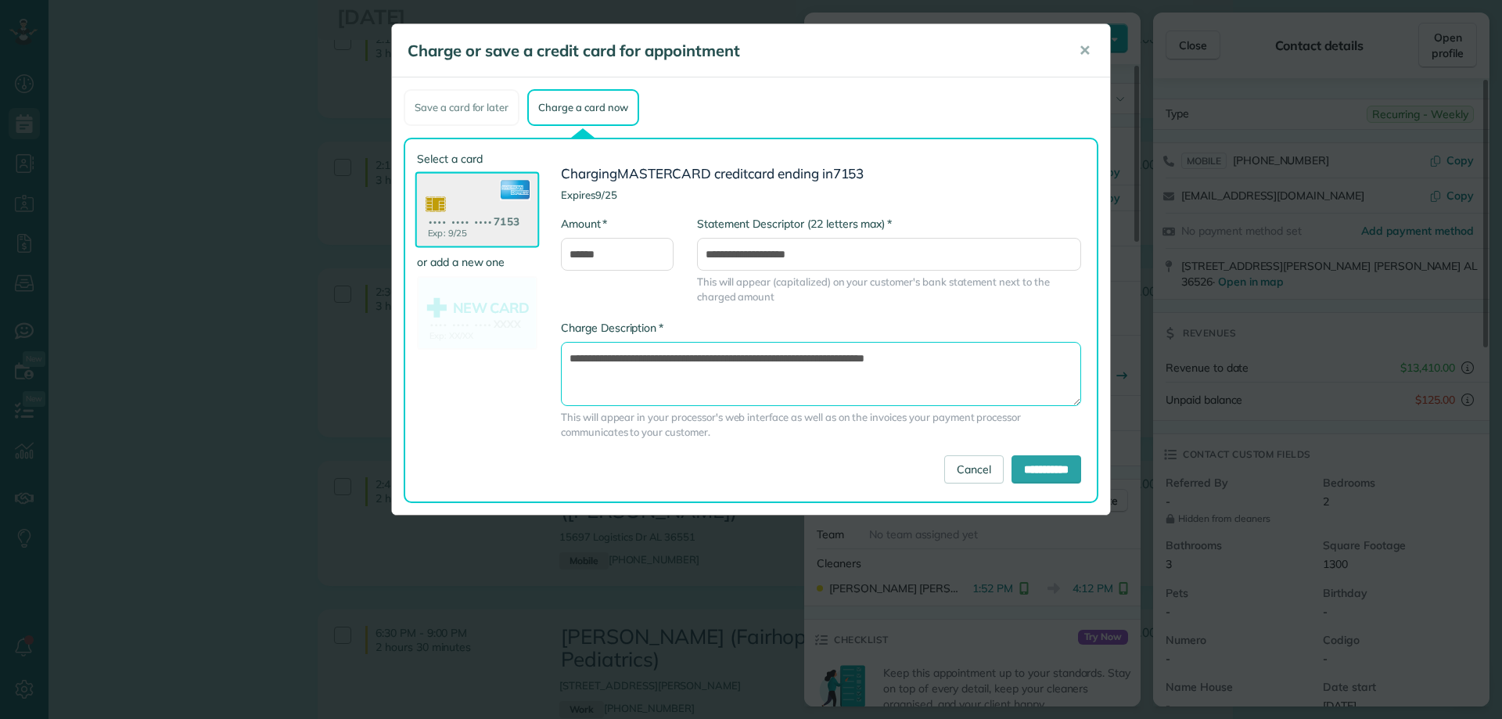
click at [840, 354] on textarea "**********" at bounding box center [821, 374] width 520 height 64
type textarea "**********"
click at [1042, 468] on input "**********" at bounding box center [1047, 469] width 70 height 28
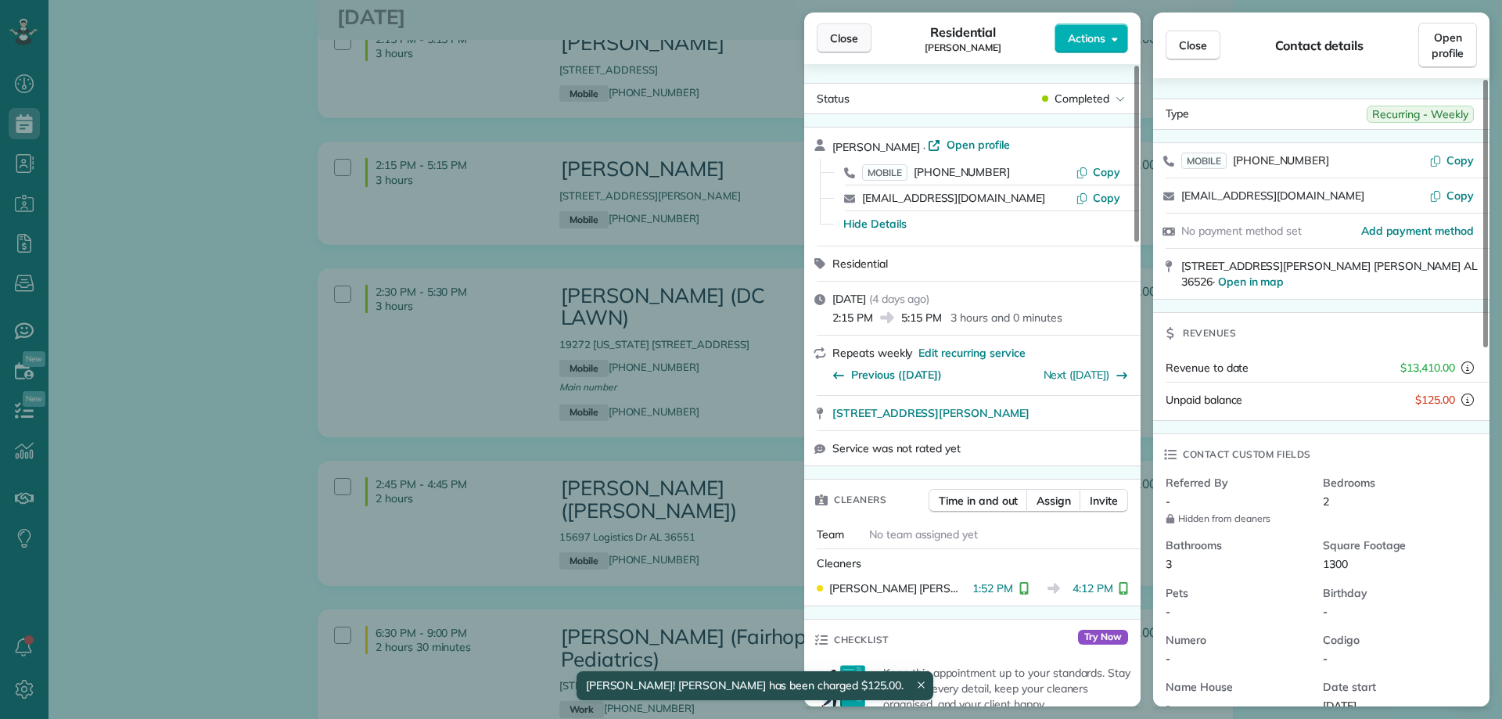
click at [840, 38] on span "Close" at bounding box center [844, 39] width 28 height 16
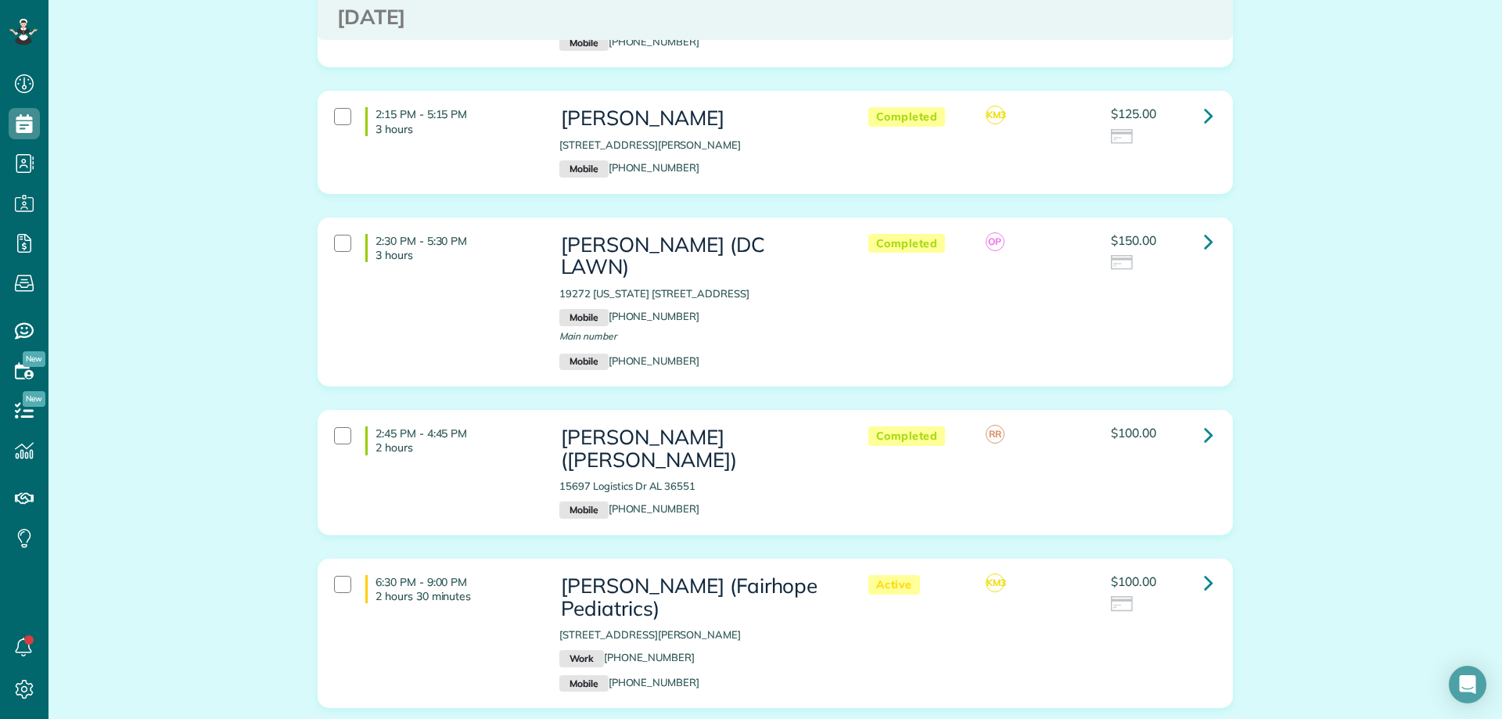
scroll to position [3130, 0]
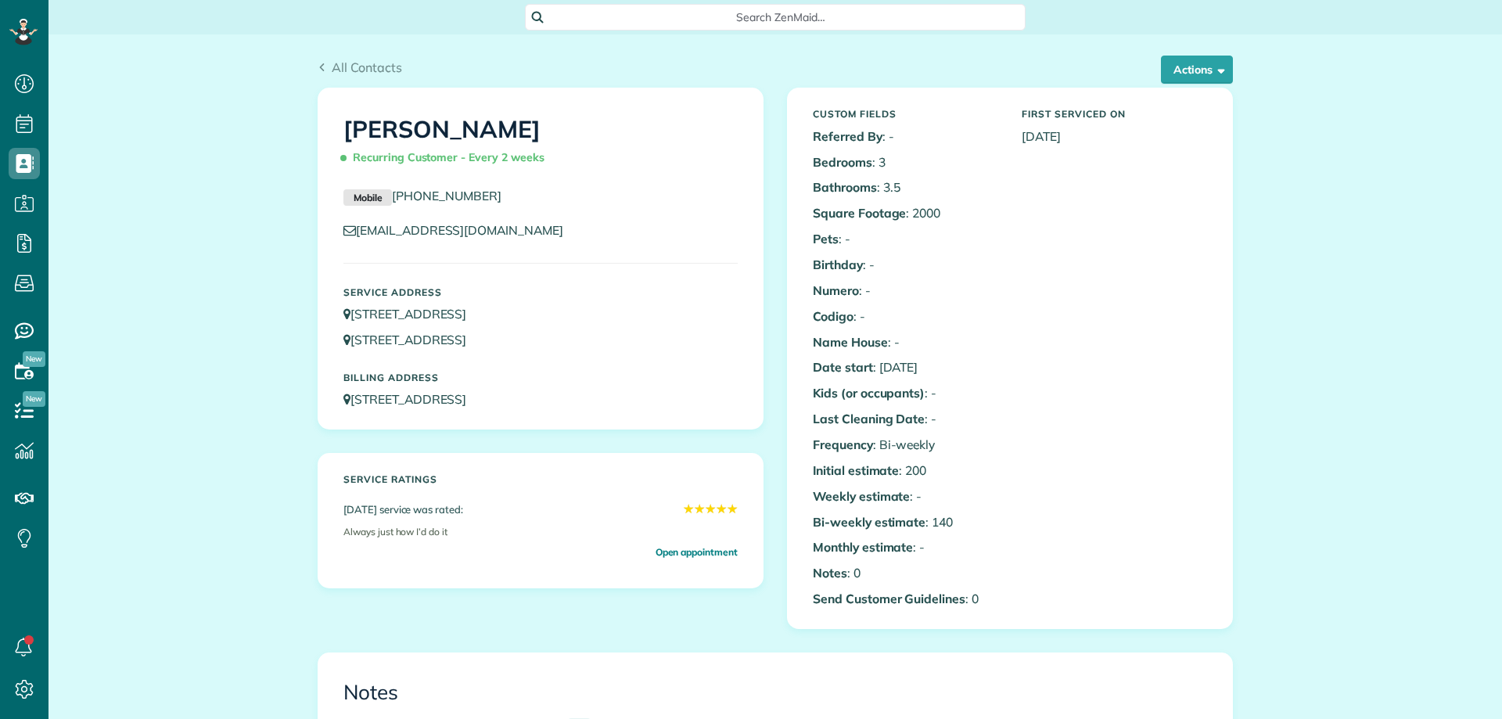
scroll to position [704, 0]
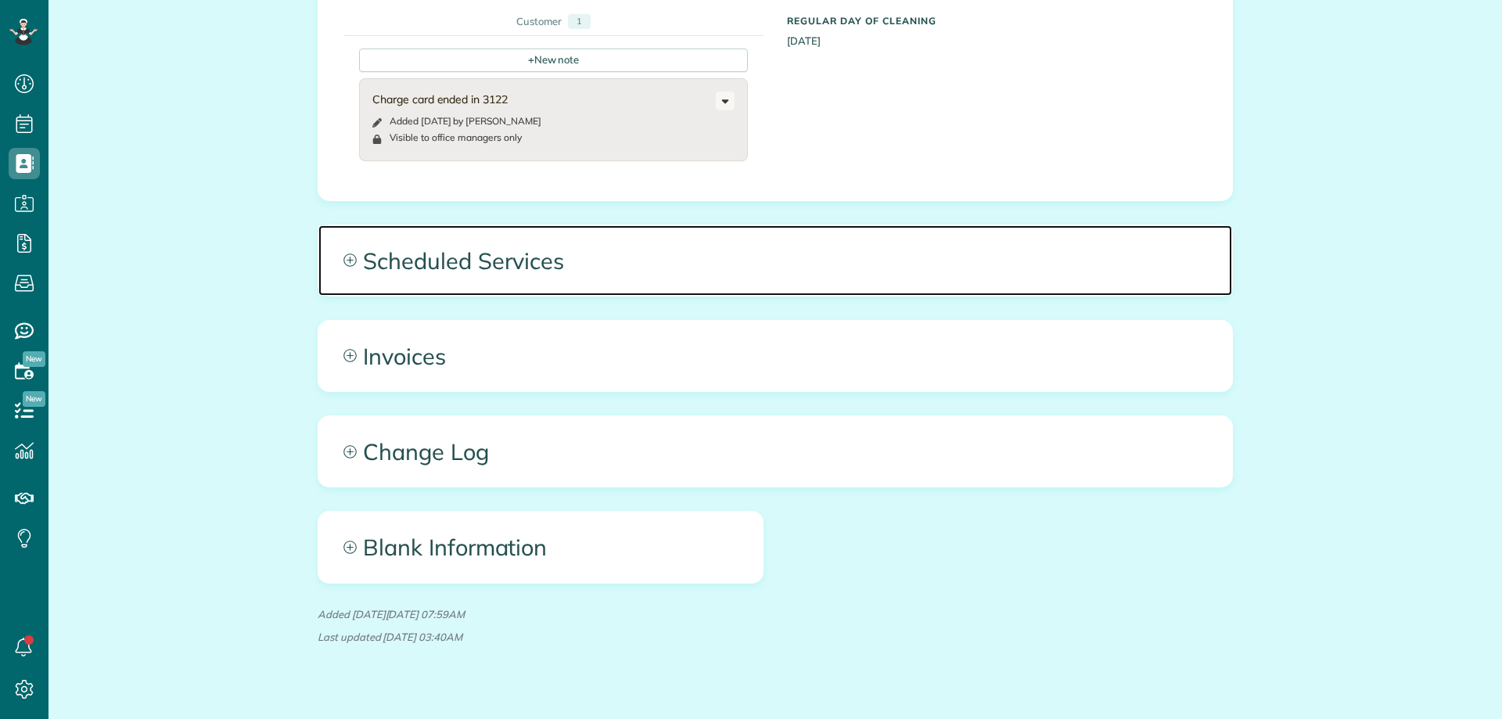
click at [524, 273] on span "Scheduled Services" at bounding box center [775, 260] width 914 height 70
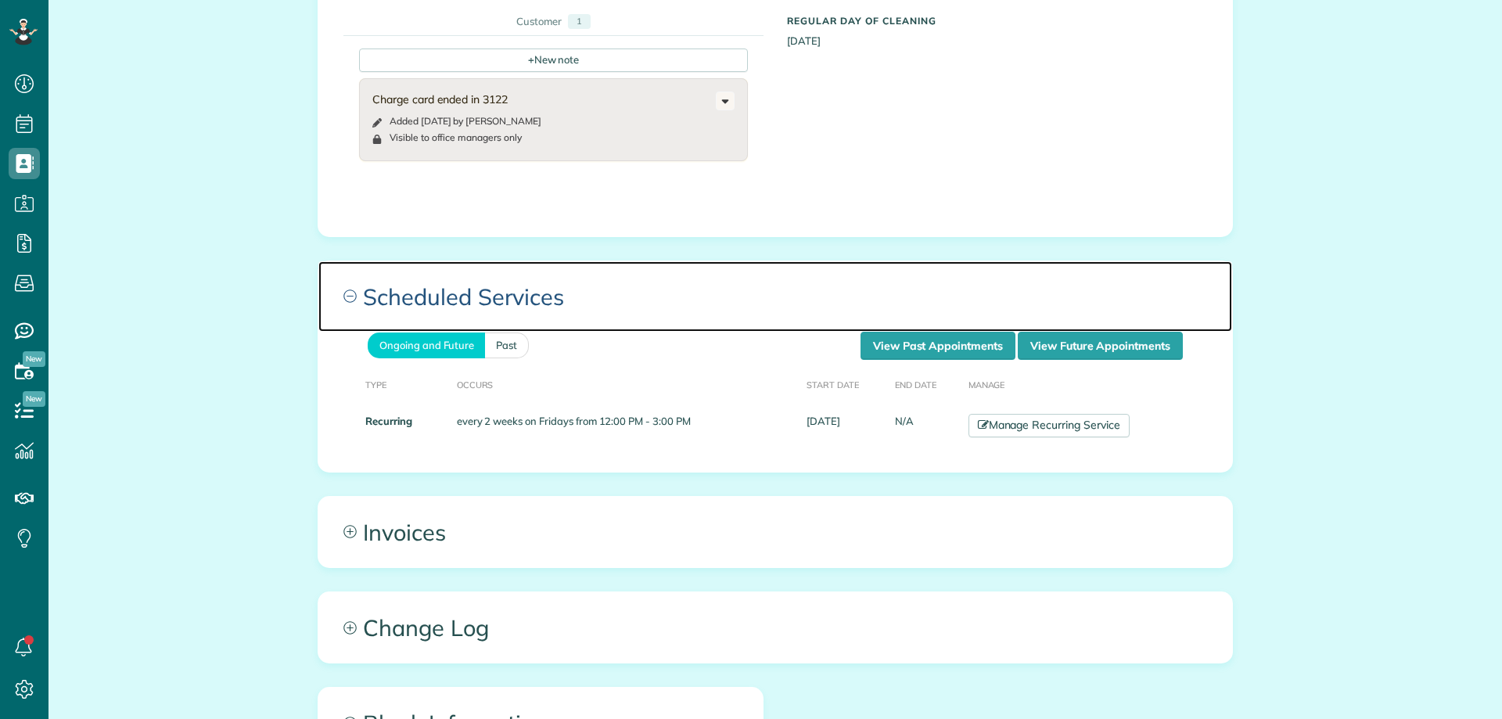
scroll to position [7, 7]
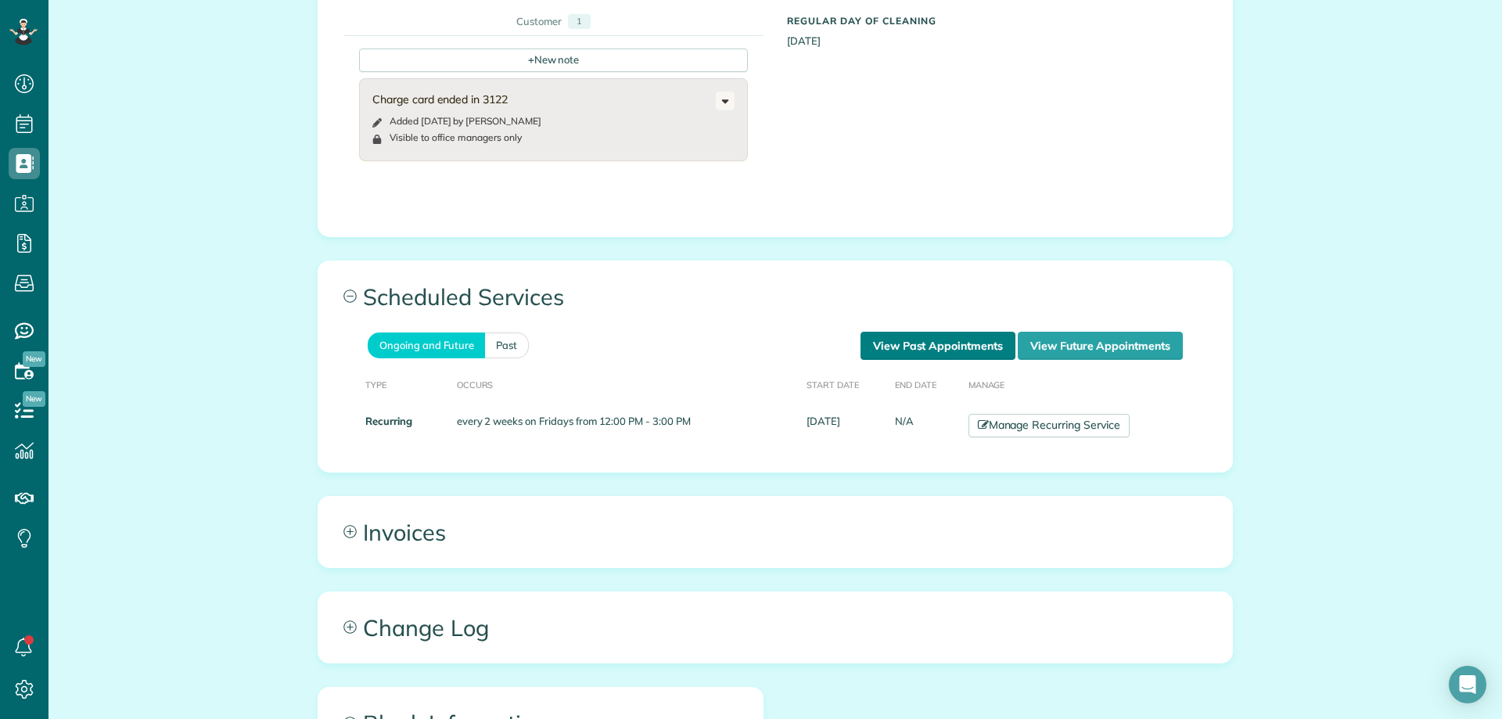
click at [936, 356] on link "View Past Appointments" at bounding box center [938, 346] width 155 height 28
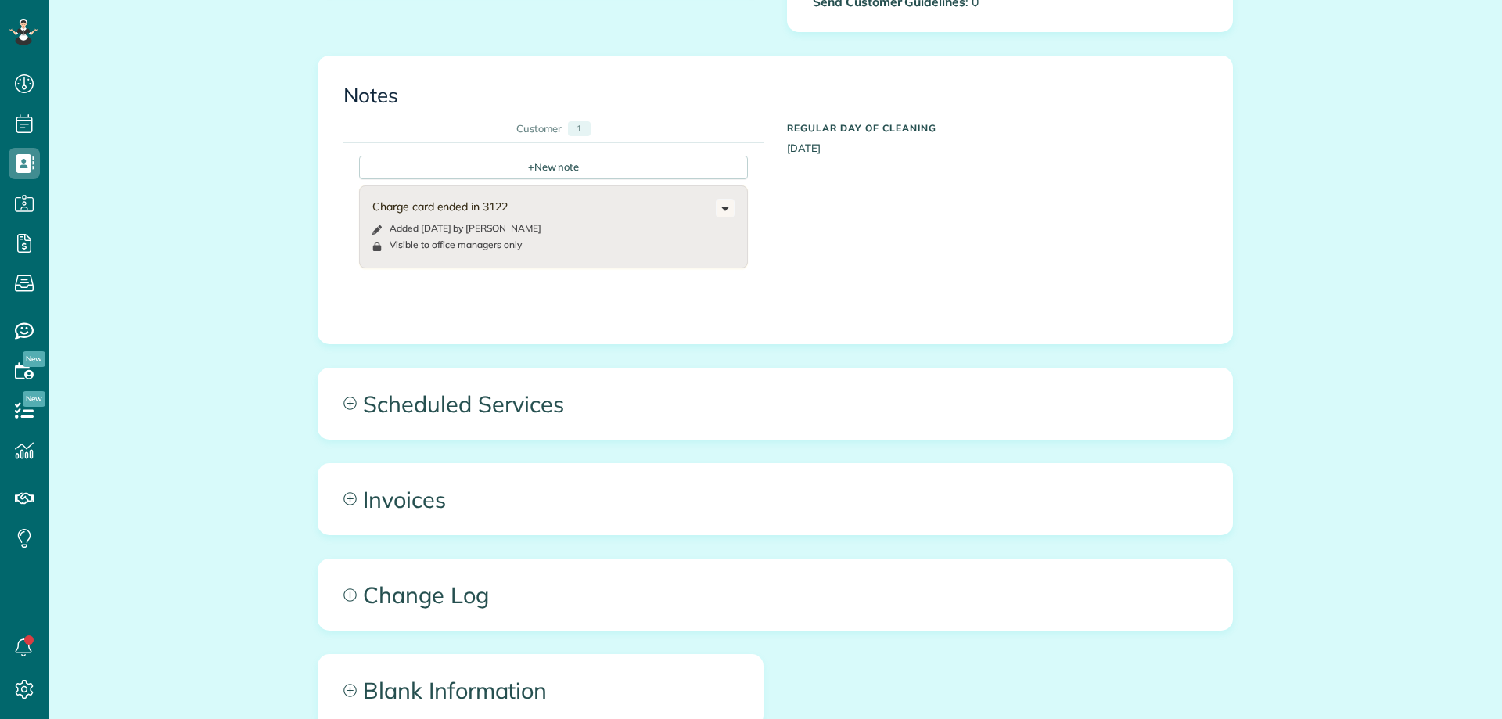
scroll to position [704, 0]
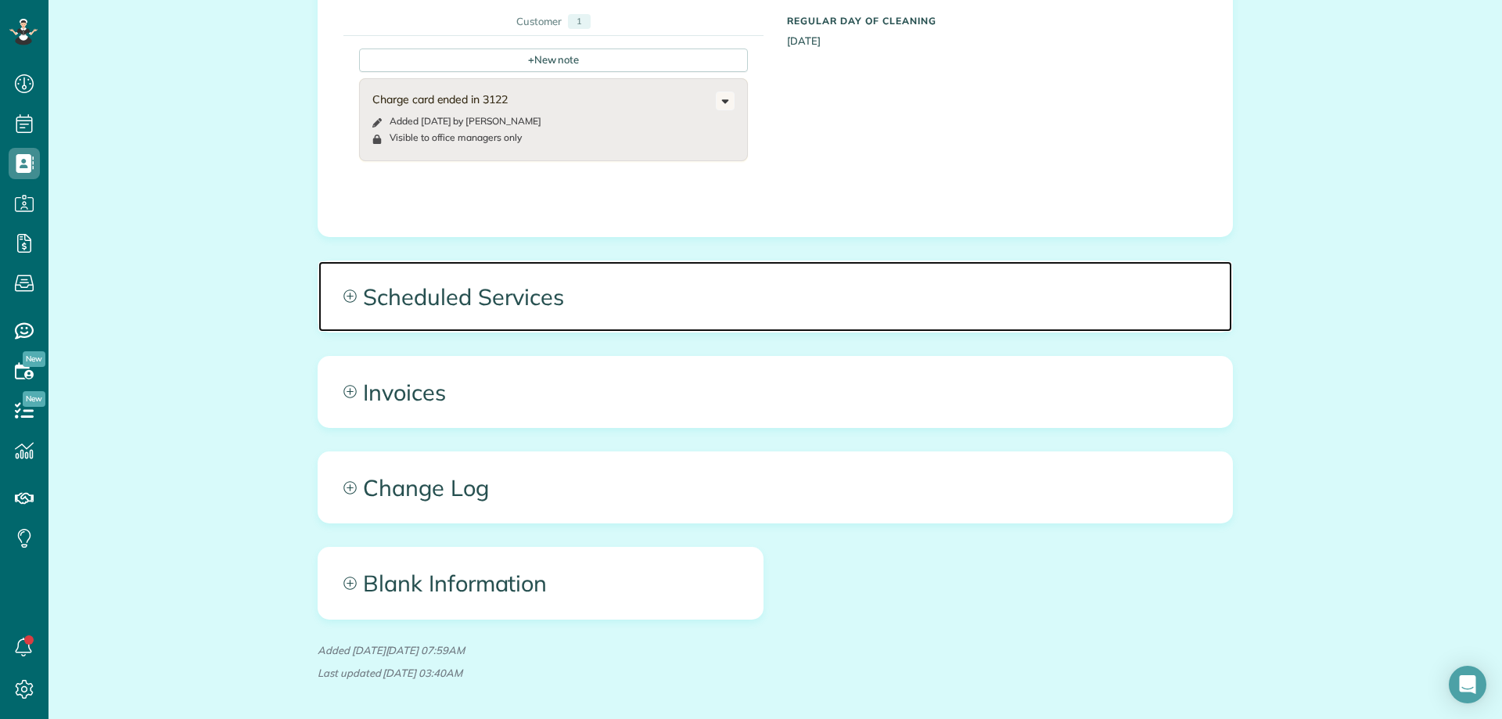
click at [583, 312] on span "Scheduled Services" at bounding box center [775, 296] width 914 height 70
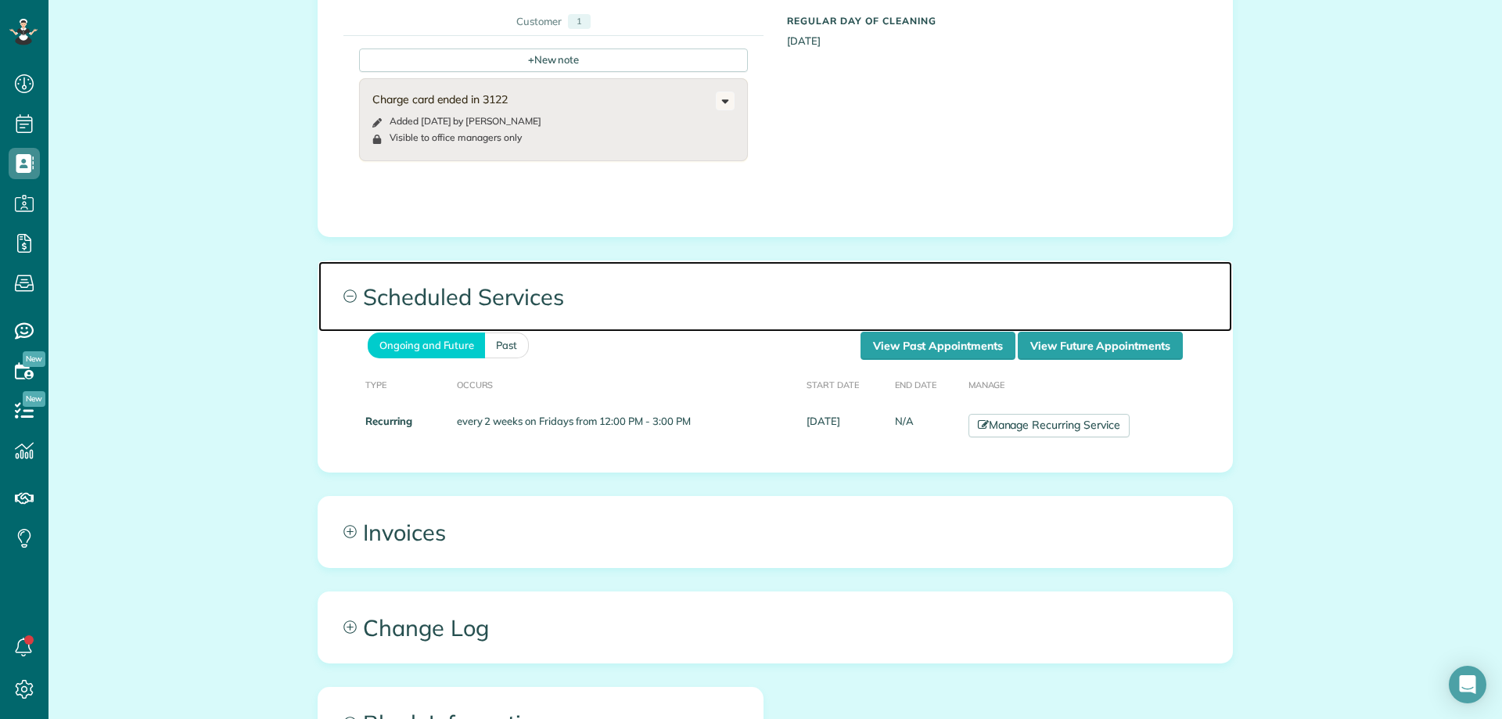
click at [911, 329] on span "Scheduled Services" at bounding box center [775, 296] width 914 height 70
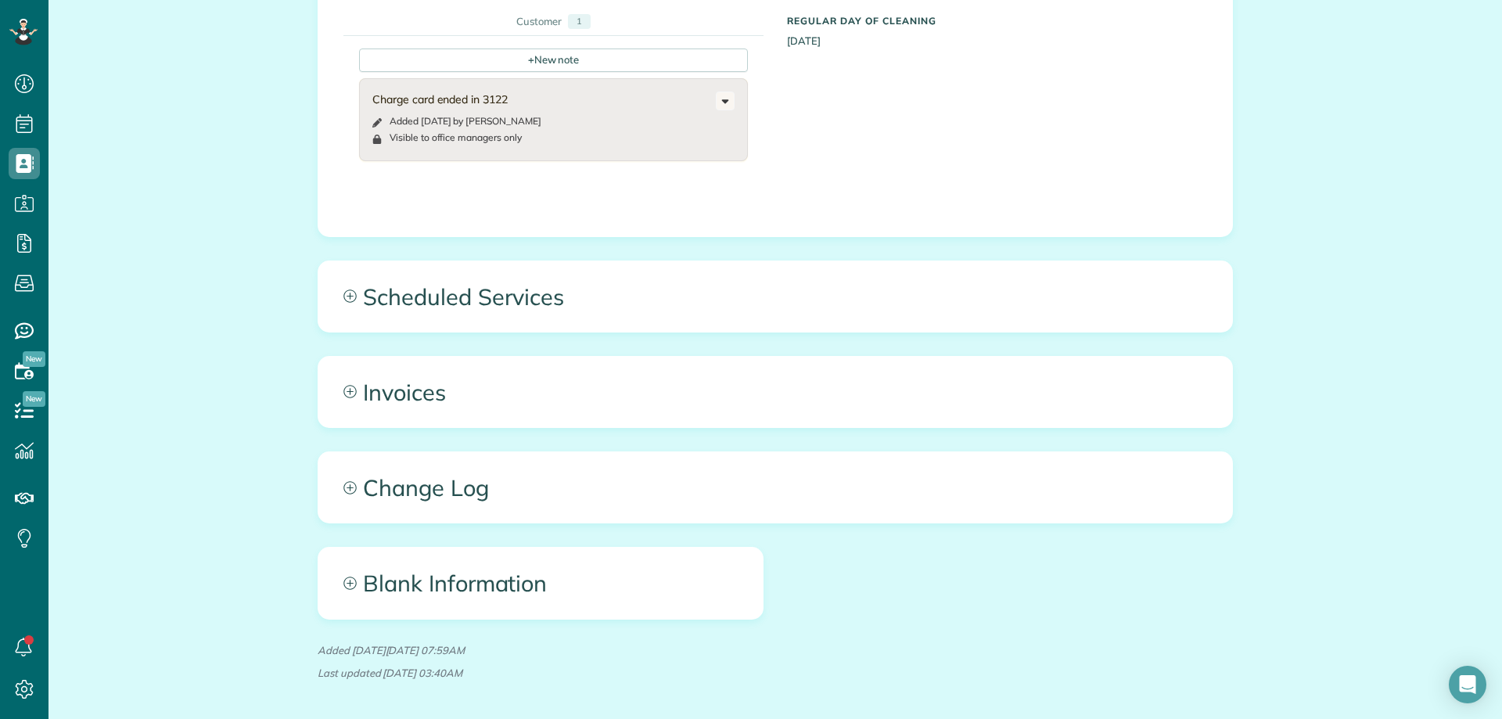
click at [910, 335] on div "All Contacts Actions Edit Add Appointment Recent Activity Send Email Update Cus…" at bounding box center [775, 56] width 939 height 1452
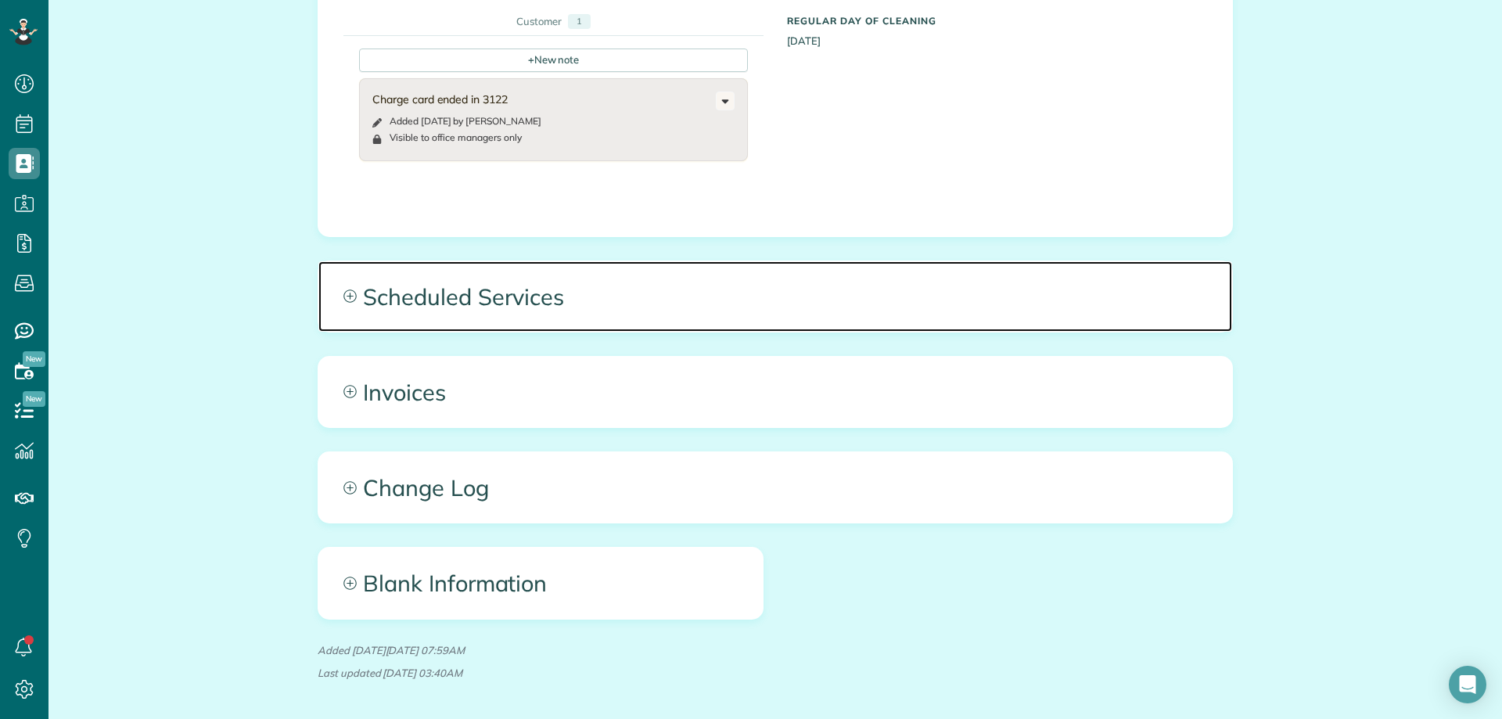
click at [914, 308] on span "Scheduled Services" at bounding box center [775, 296] width 914 height 70
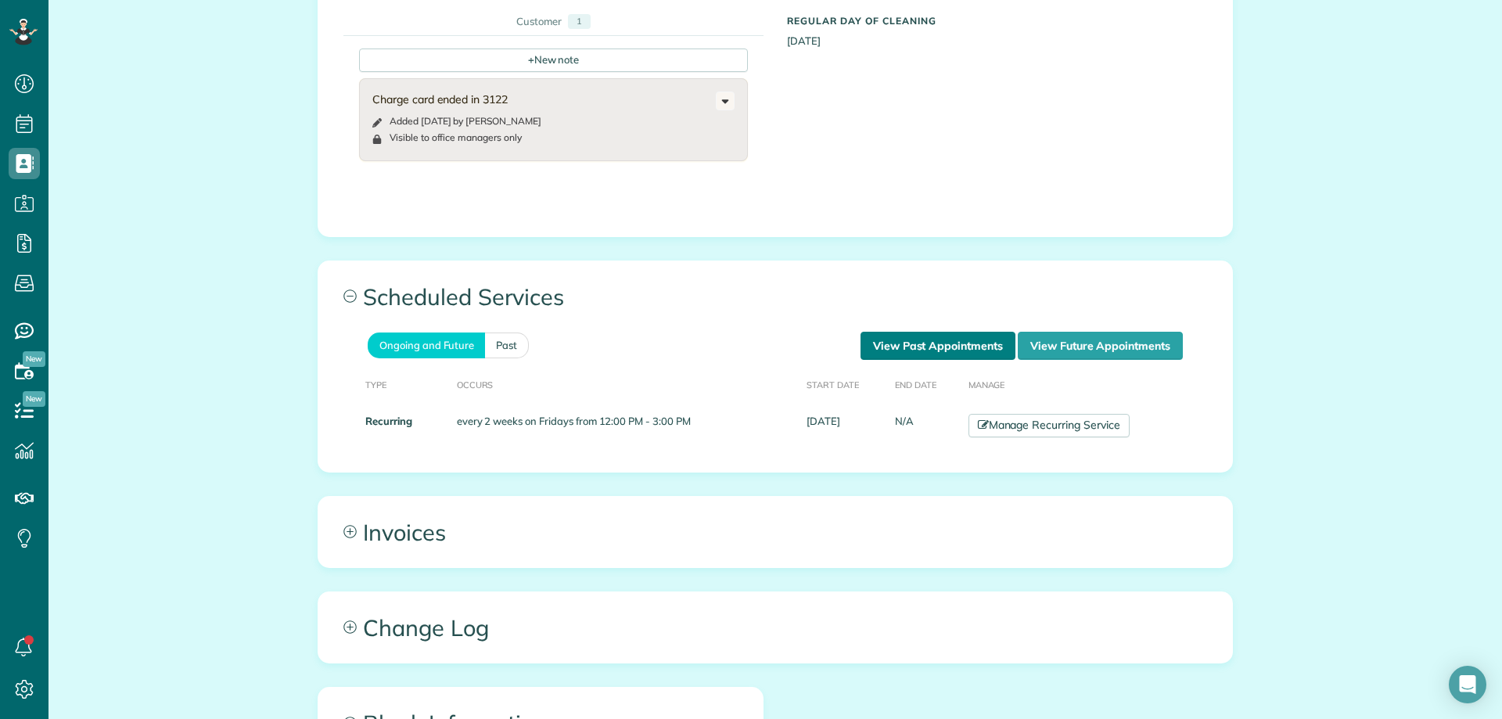
click at [927, 337] on link "View Past Appointments" at bounding box center [938, 346] width 155 height 28
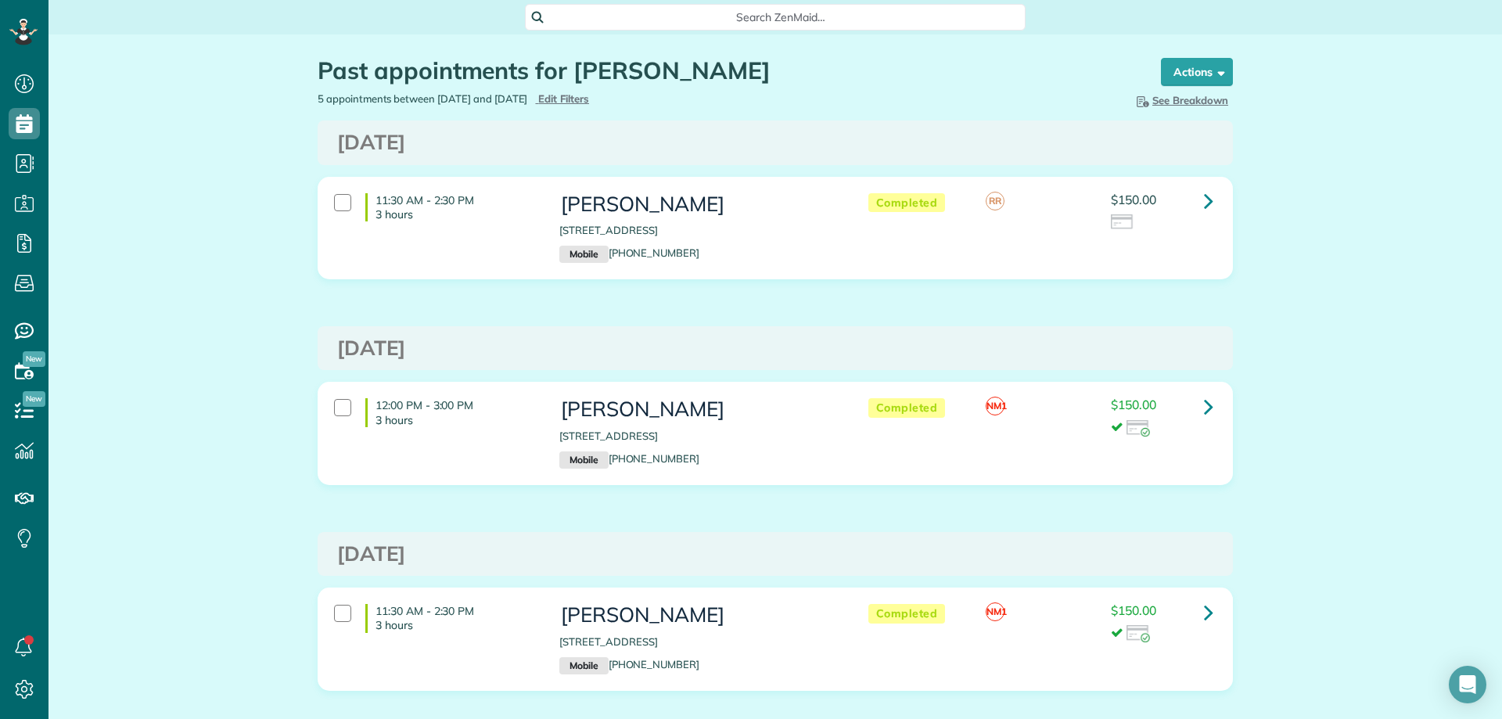
scroll to position [7, 7]
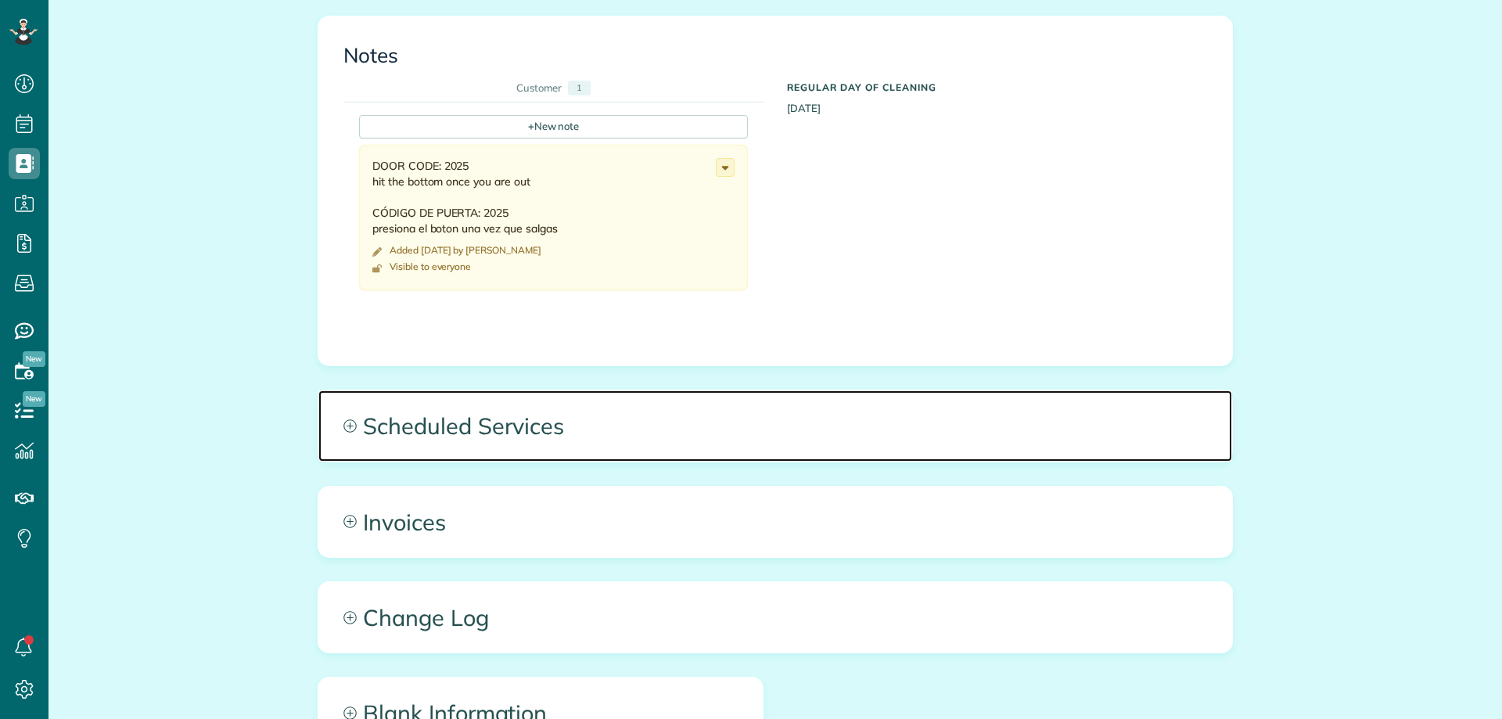
click at [790, 420] on span "Scheduled Services" at bounding box center [775, 425] width 914 height 70
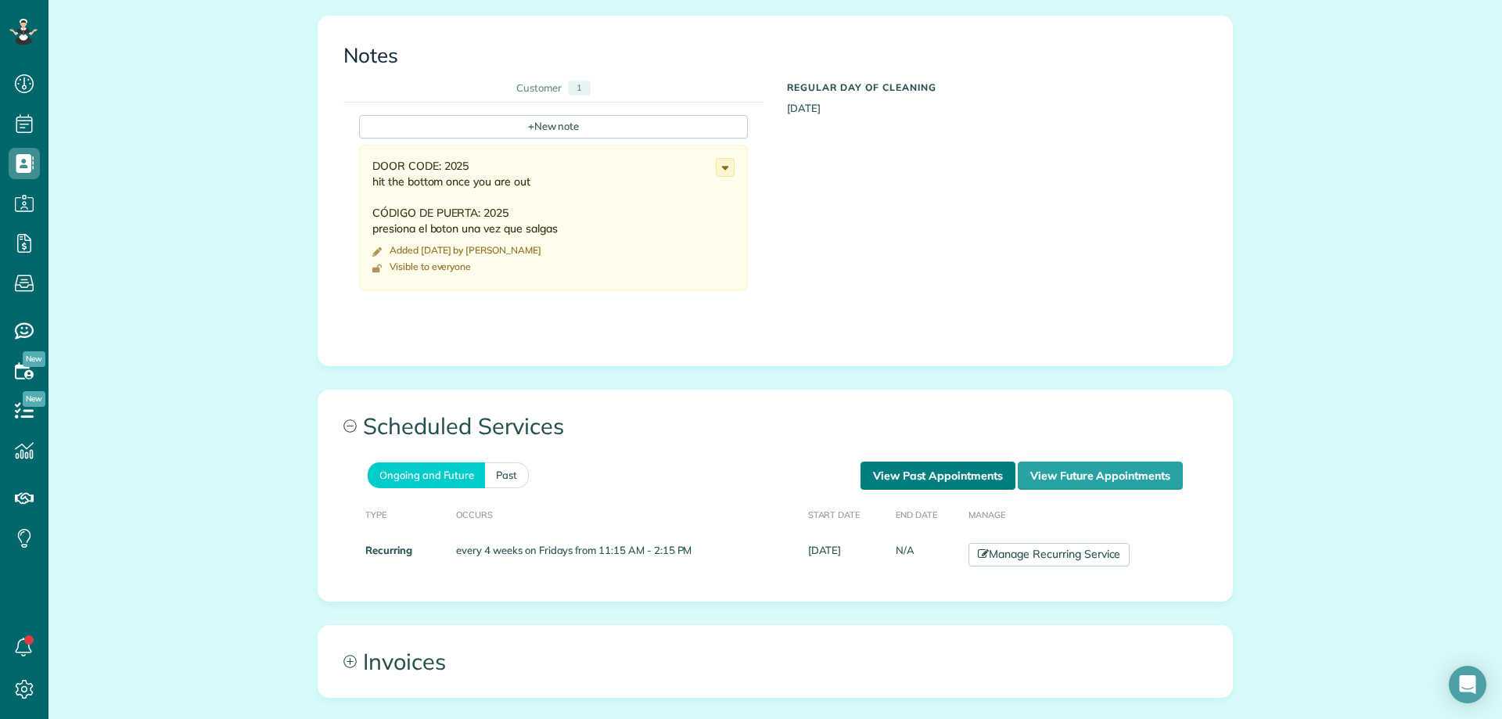
click at [963, 469] on link "View Past Appointments" at bounding box center [938, 476] width 155 height 28
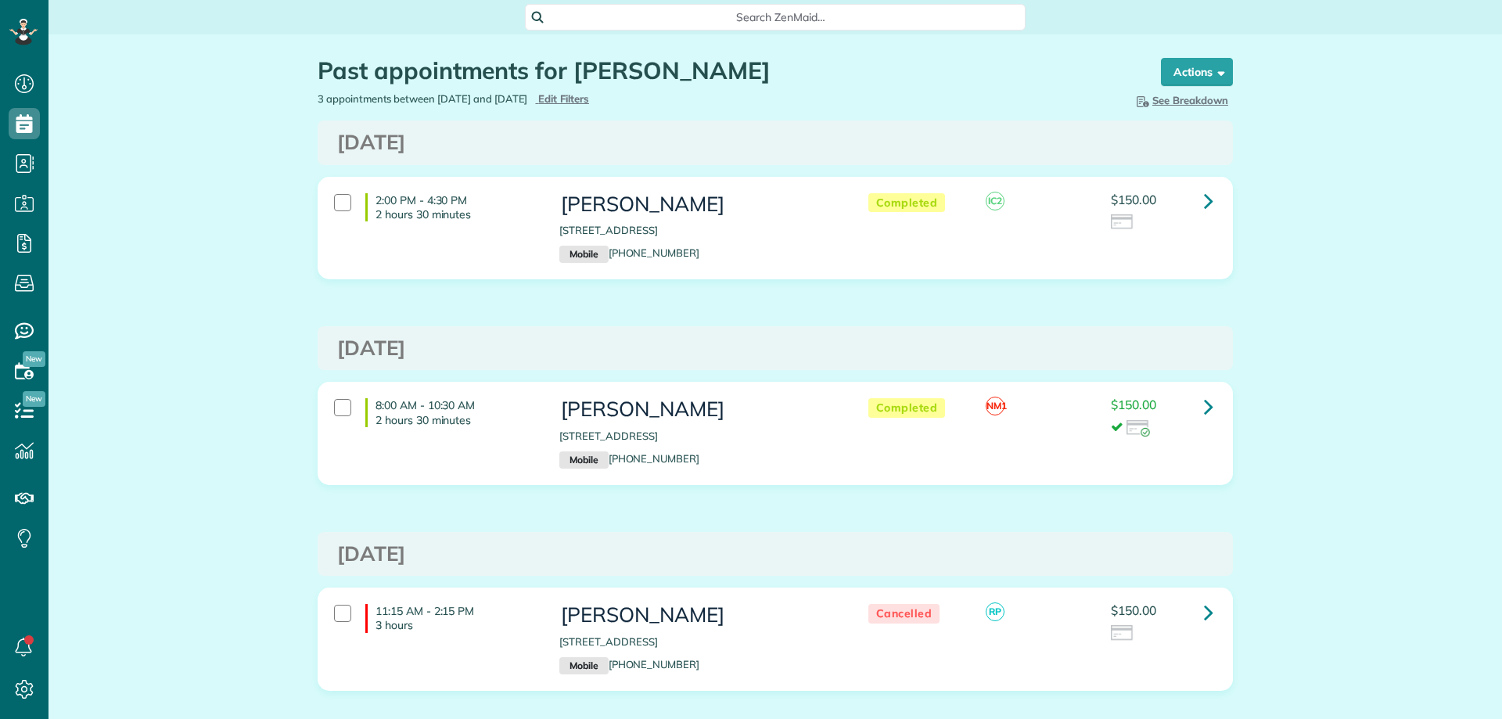
scroll to position [89, 0]
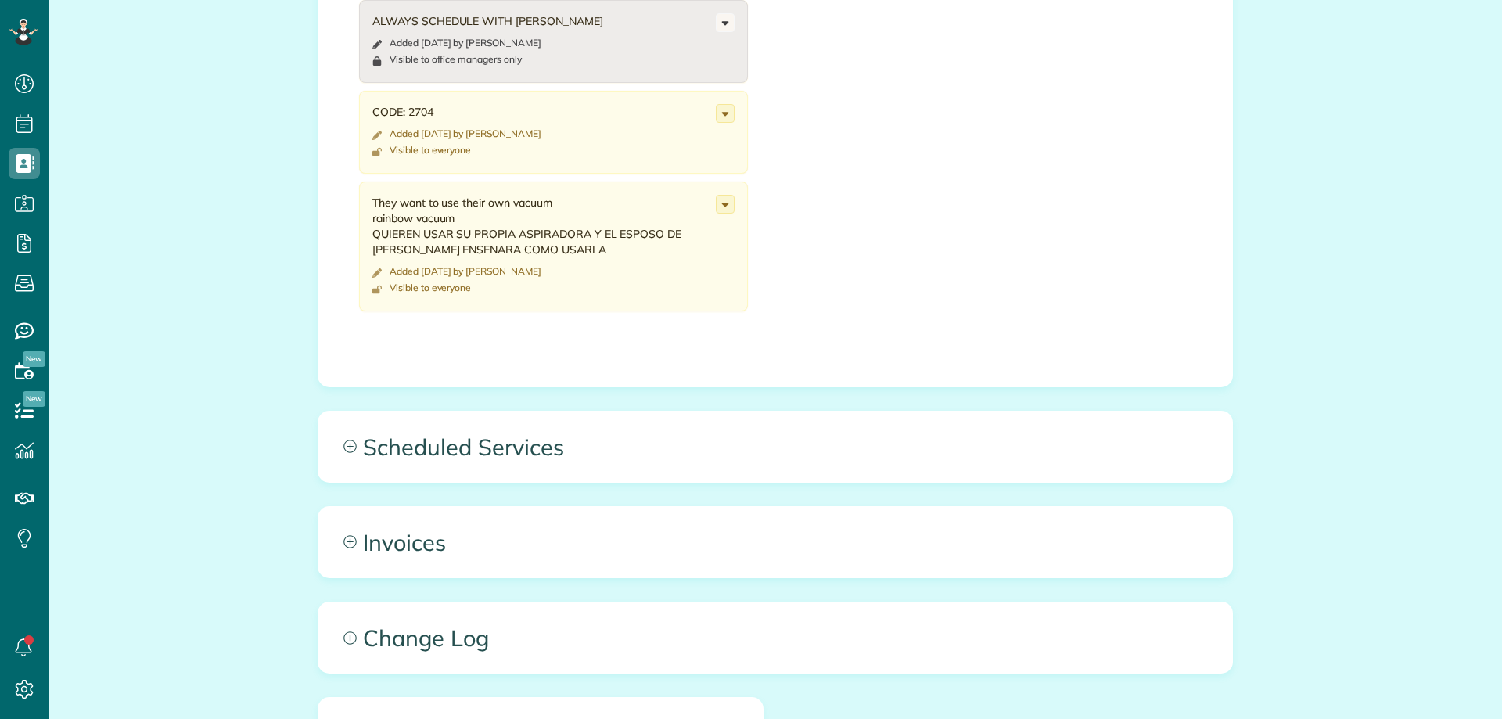
scroll to position [7, 7]
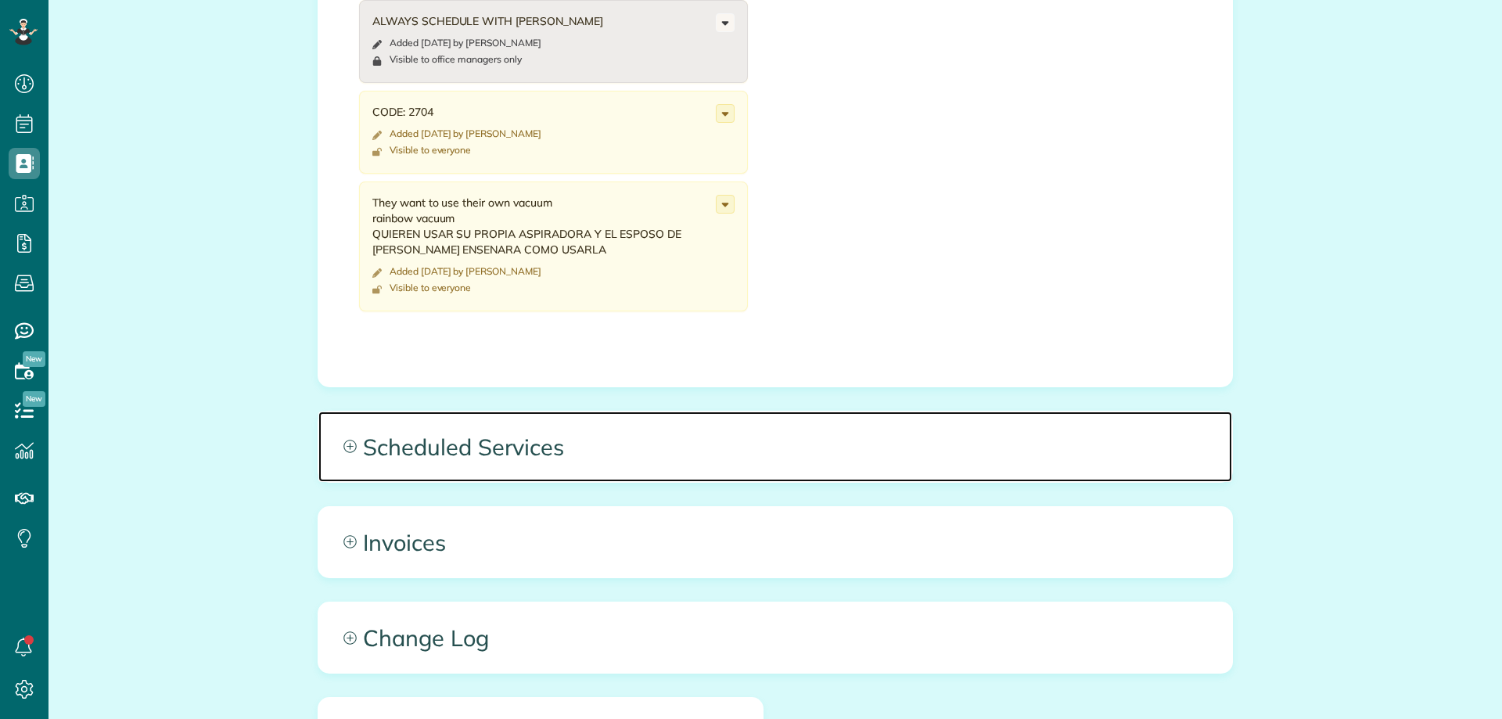
click at [689, 425] on span "Scheduled Services" at bounding box center [775, 447] width 914 height 70
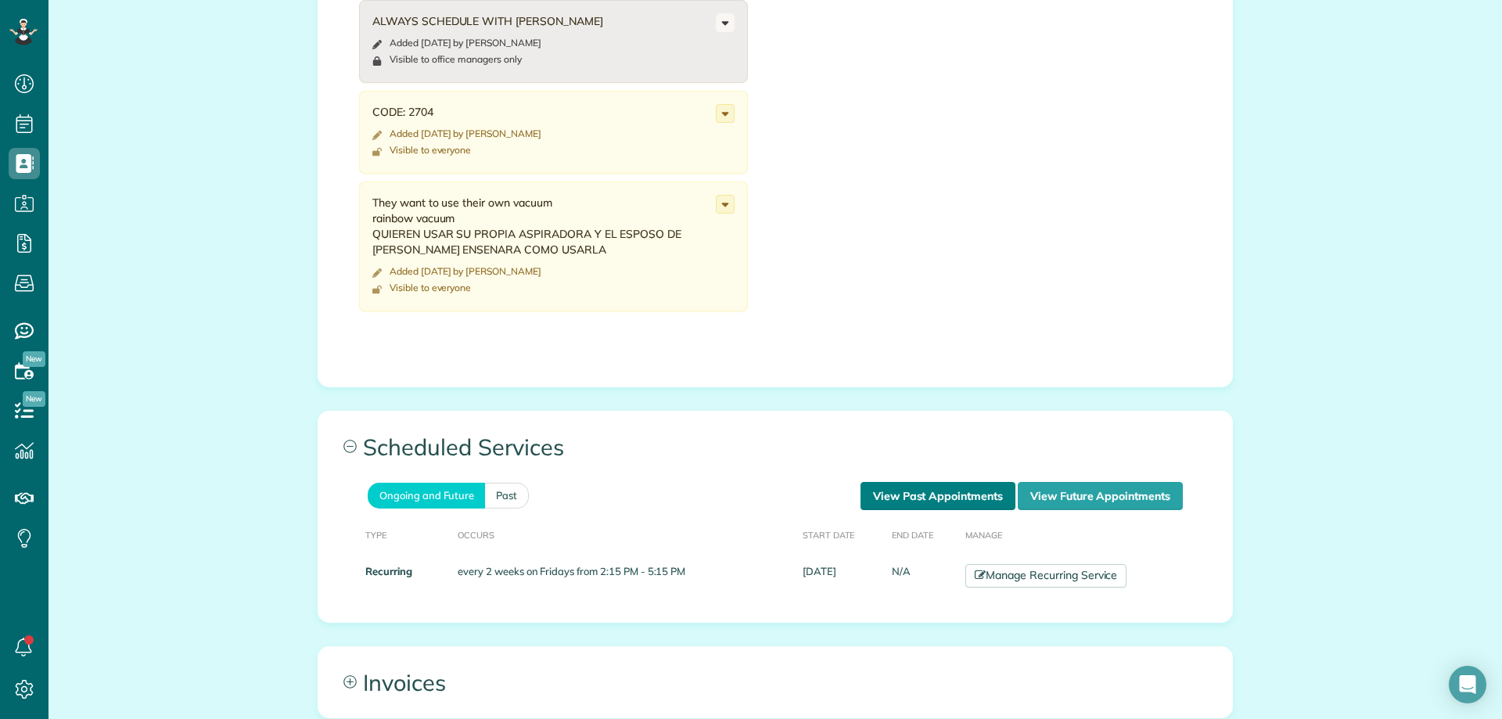
drag, startPoint x: 949, startPoint y: 487, endPoint x: 973, endPoint y: 456, distance: 39.0
click at [949, 486] on link "View Past Appointments" at bounding box center [938, 496] width 155 height 28
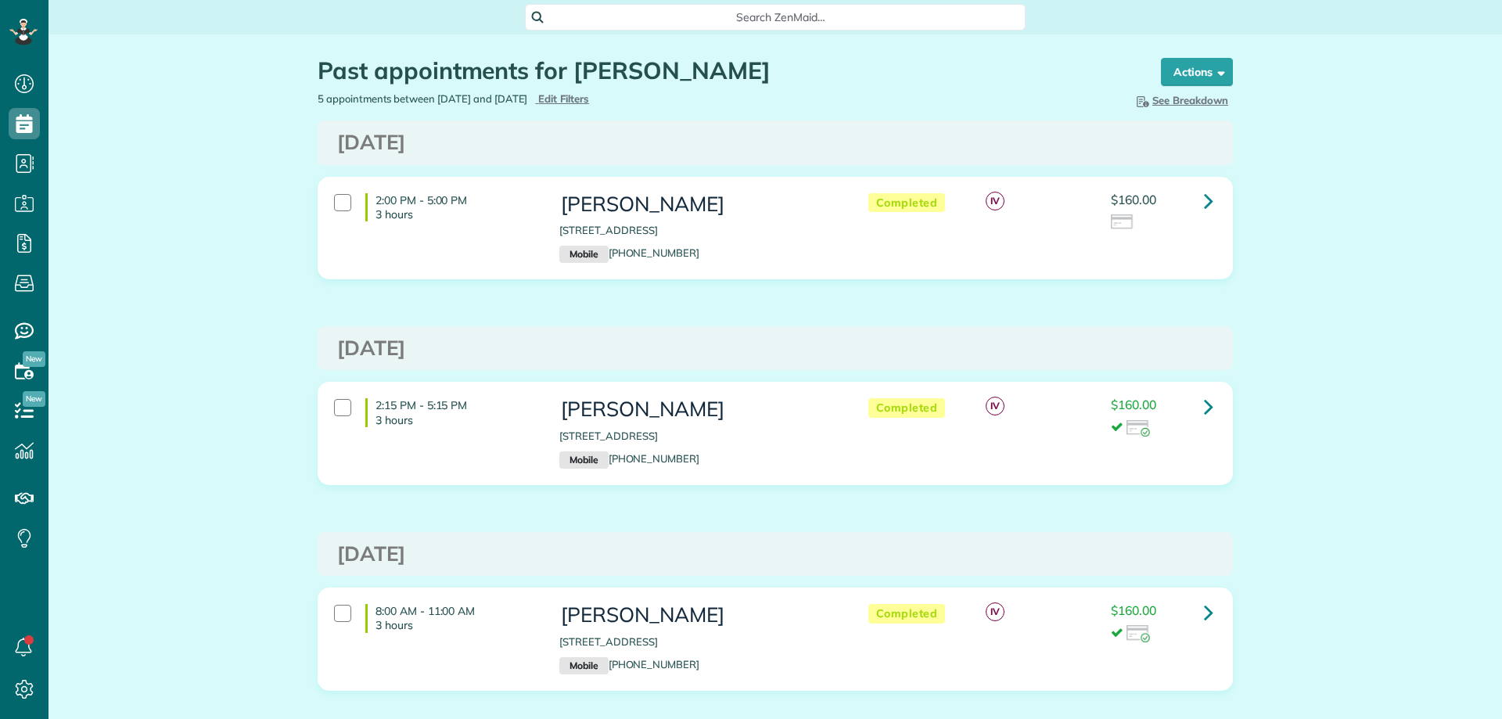
scroll to position [7, 7]
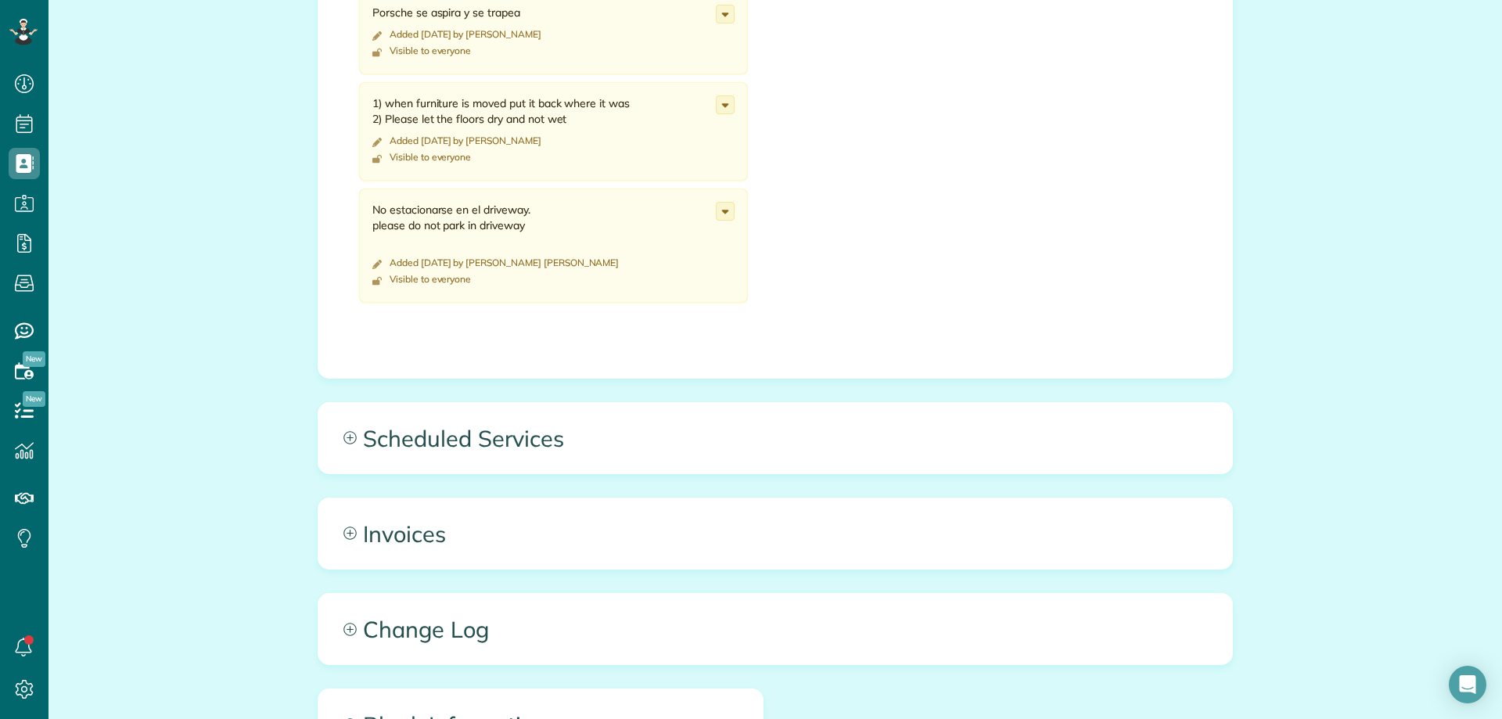
scroll to position [939, 0]
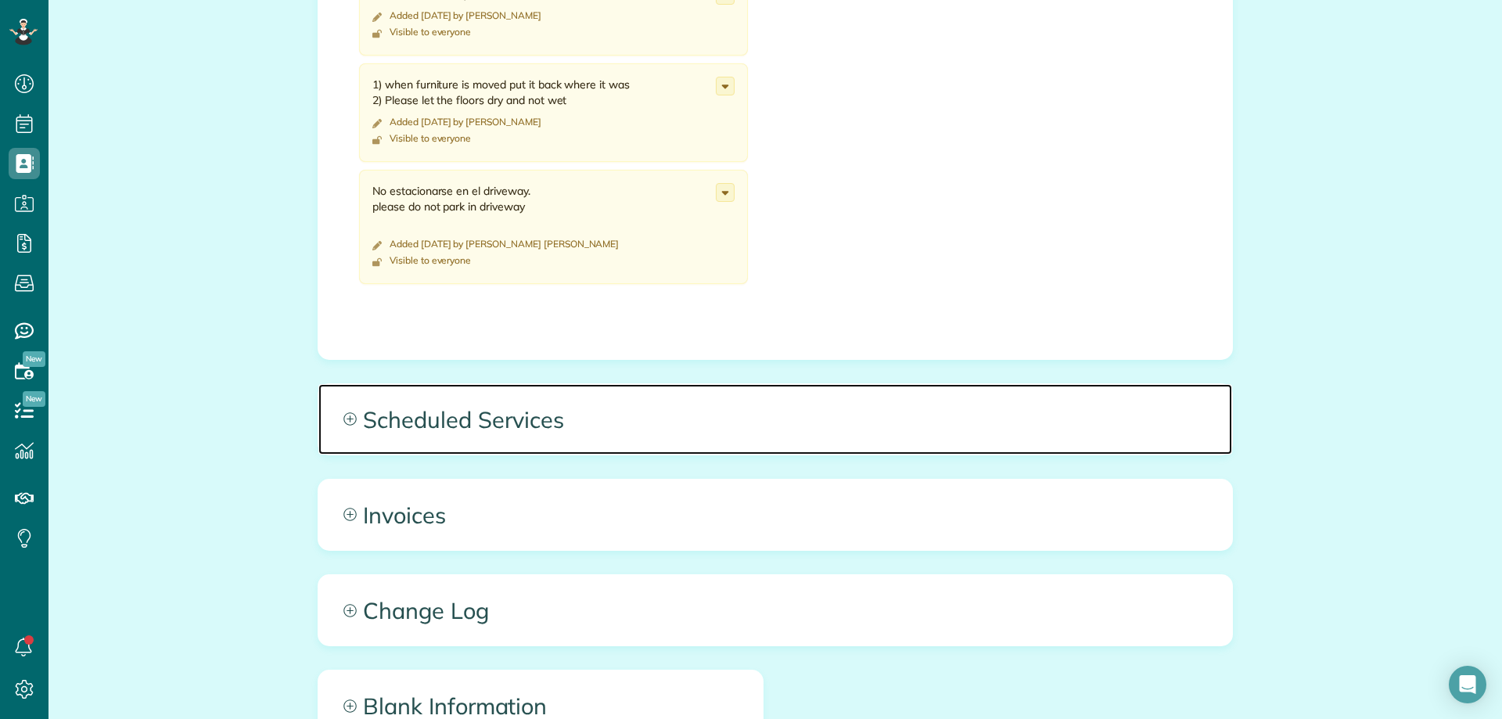
click at [484, 432] on span "Scheduled Services" at bounding box center [775, 419] width 914 height 70
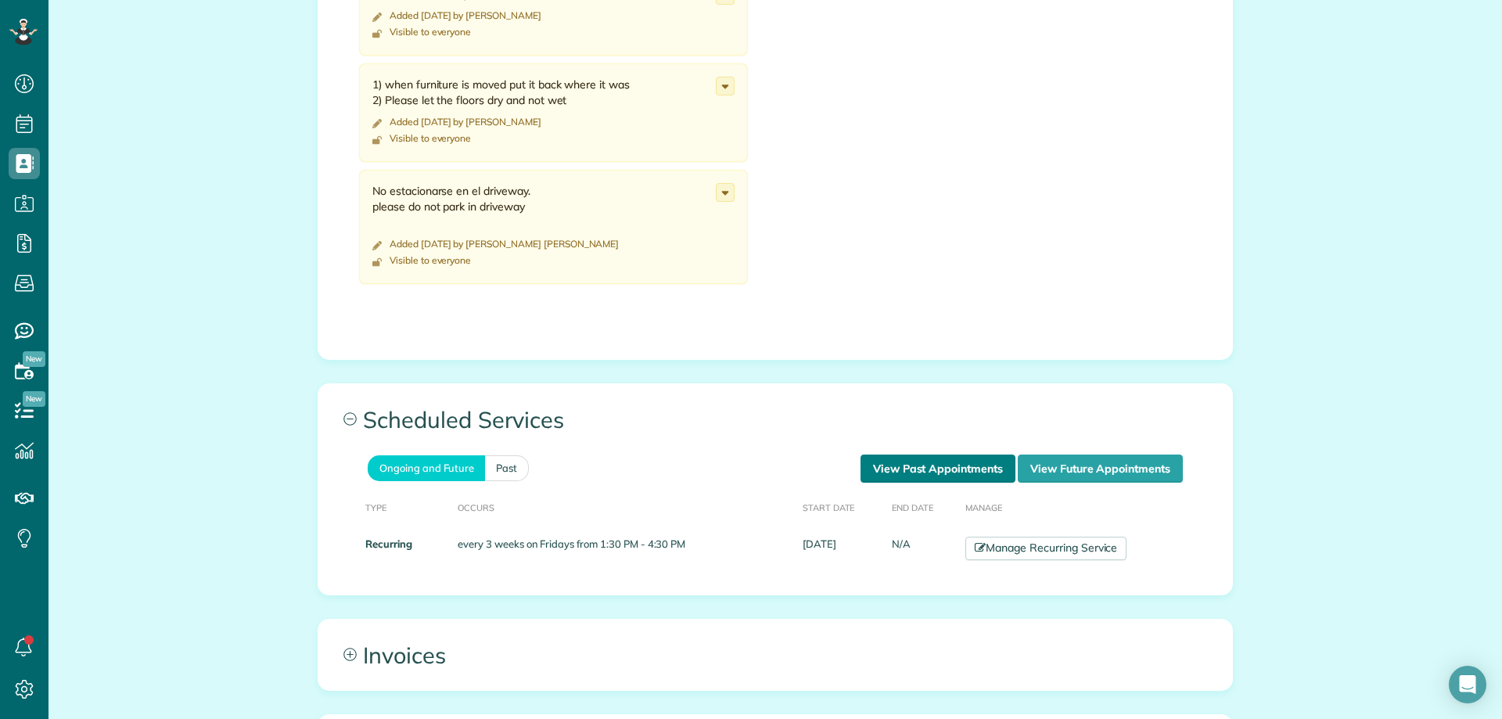
click at [927, 468] on link "View Past Appointments" at bounding box center [938, 469] width 155 height 28
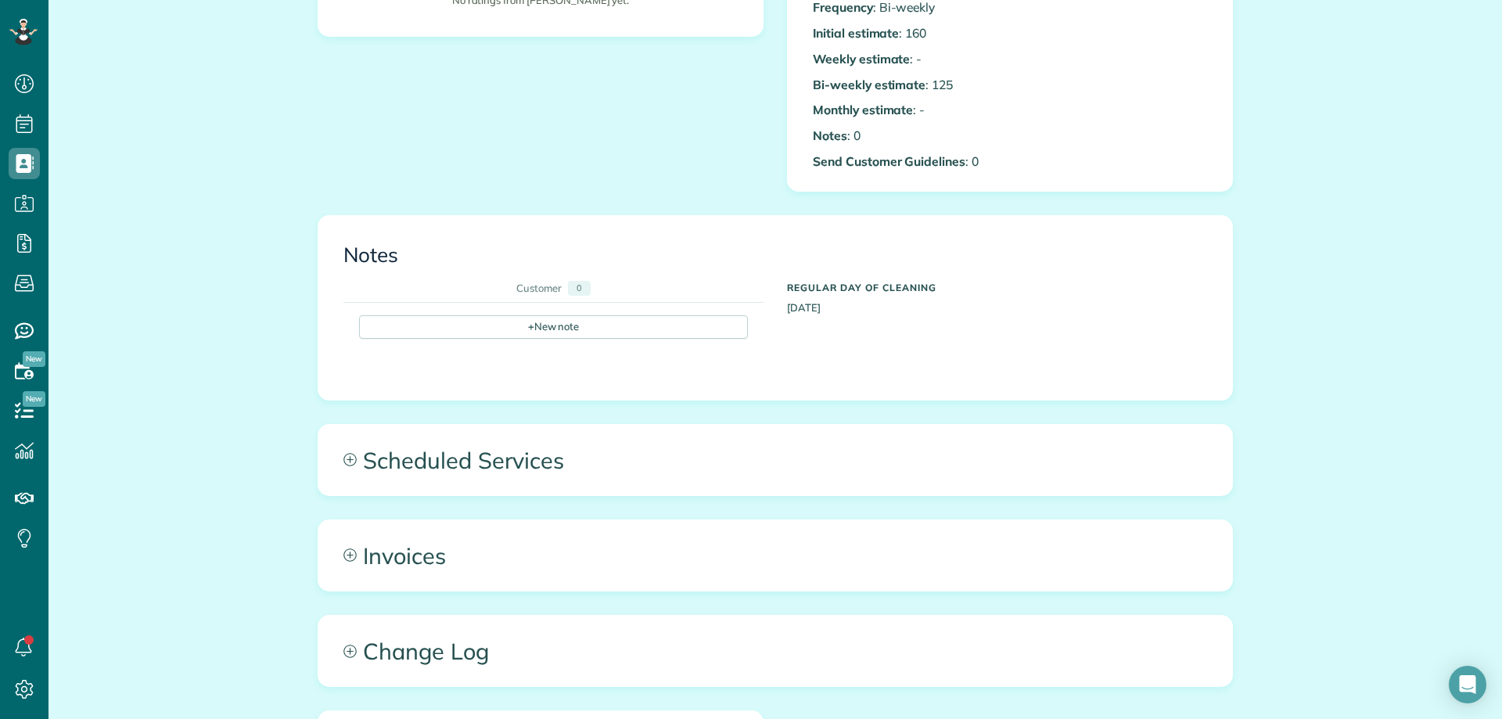
scroll to position [548, 0]
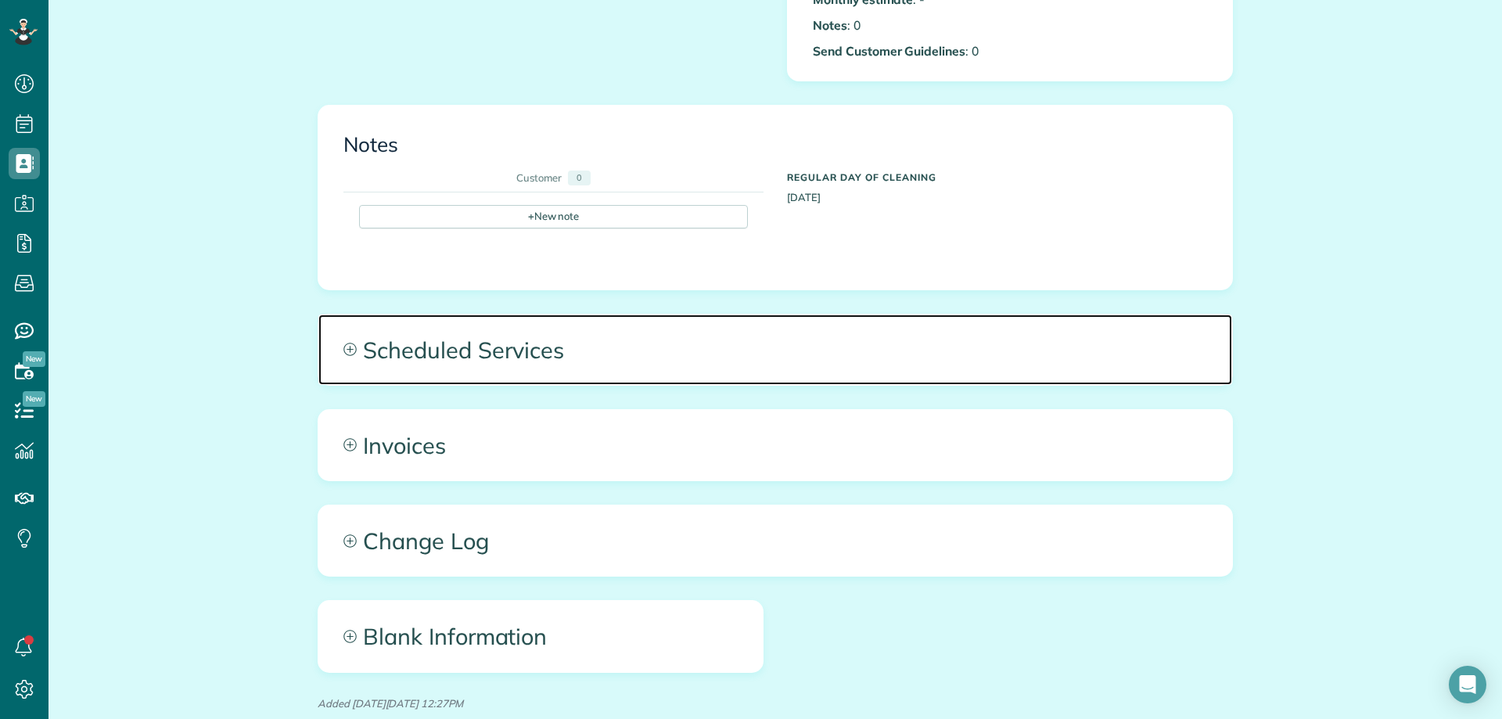
click at [549, 334] on span "Scheduled Services" at bounding box center [775, 350] width 914 height 70
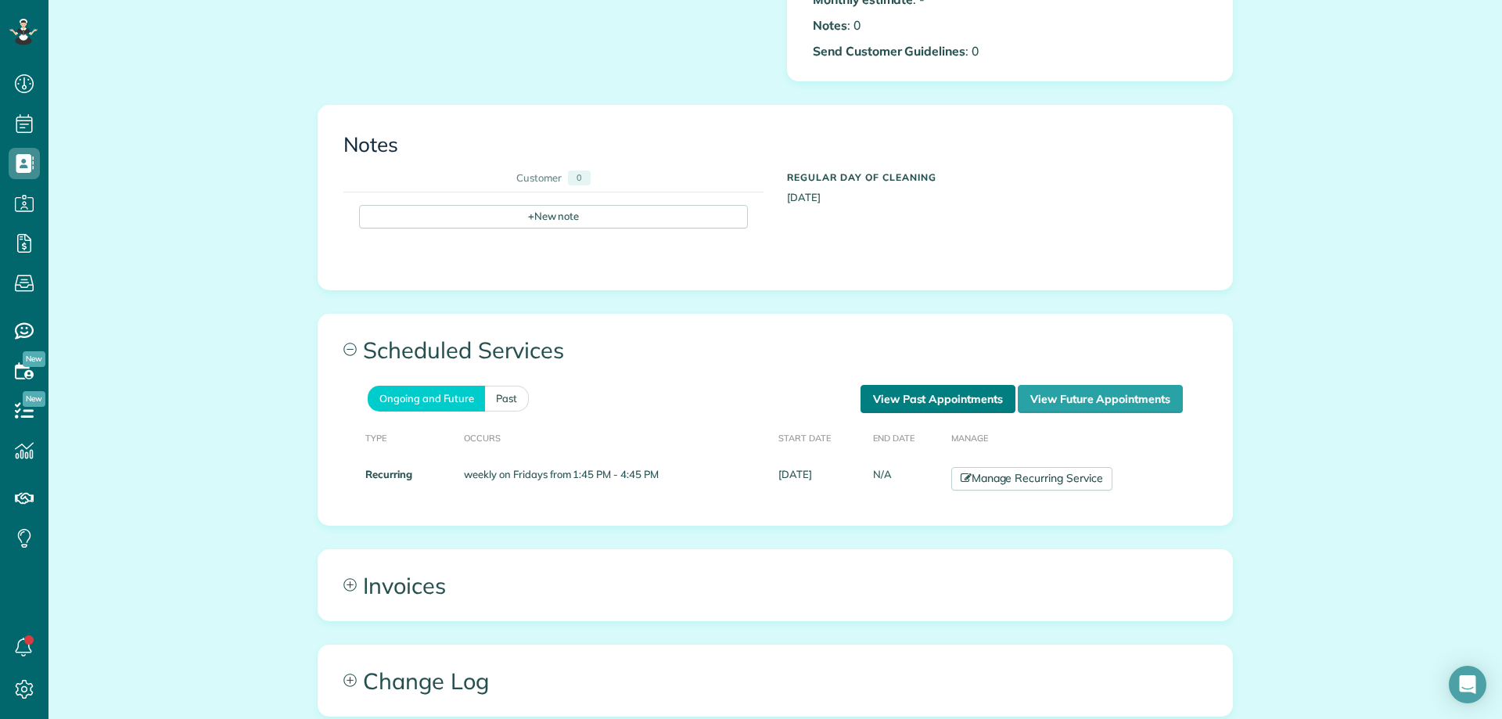
click at [926, 402] on link "View Past Appointments" at bounding box center [938, 399] width 155 height 28
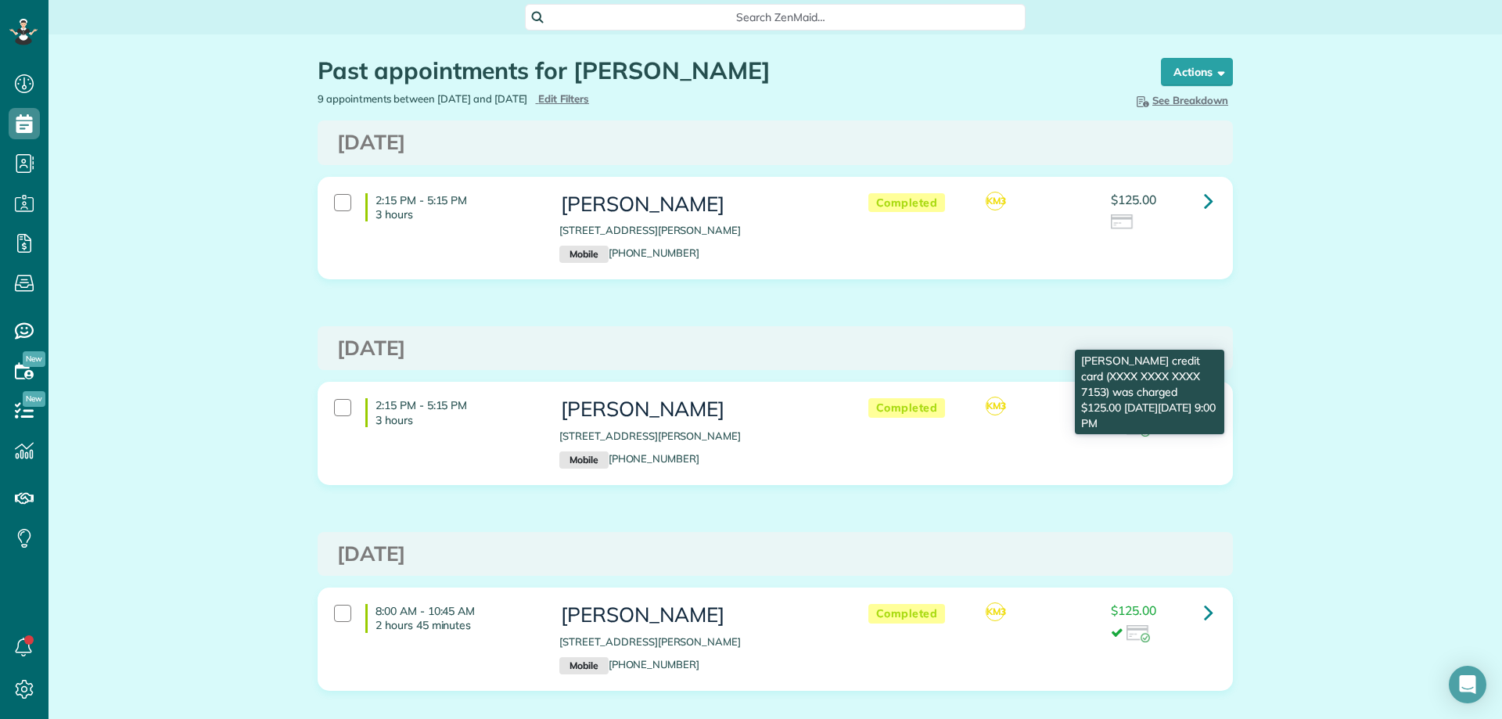
scroll to position [7, 7]
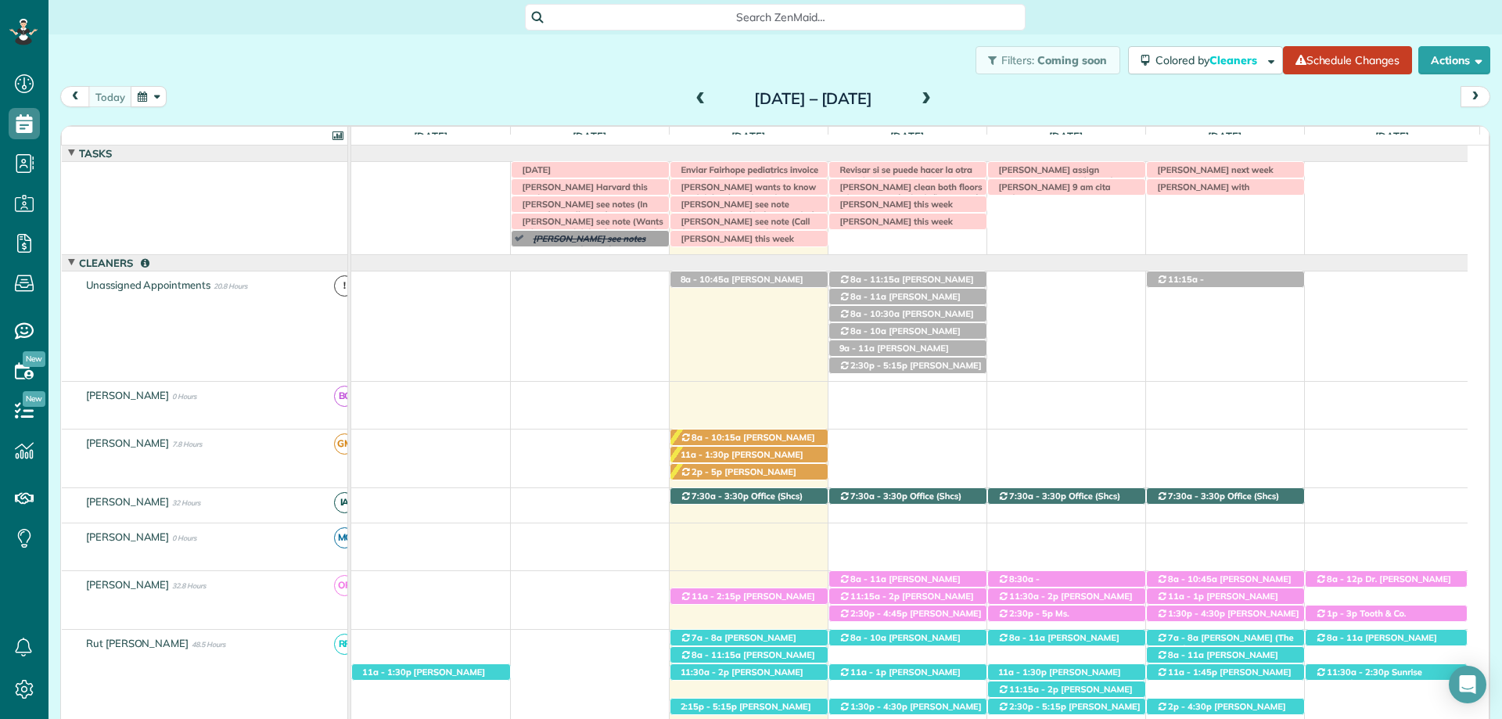
scroll to position [45, 0]
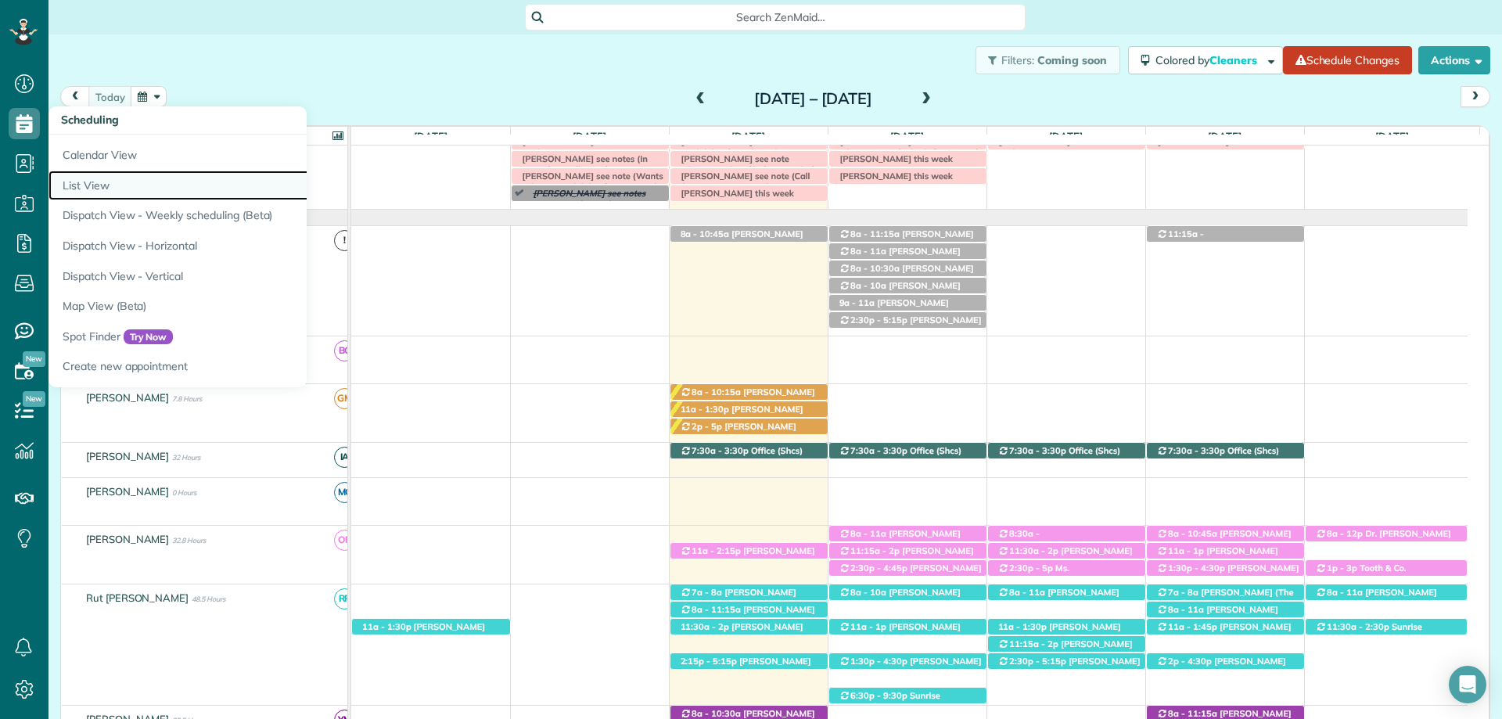
click at [110, 182] on link "List View" at bounding box center [244, 186] width 391 height 31
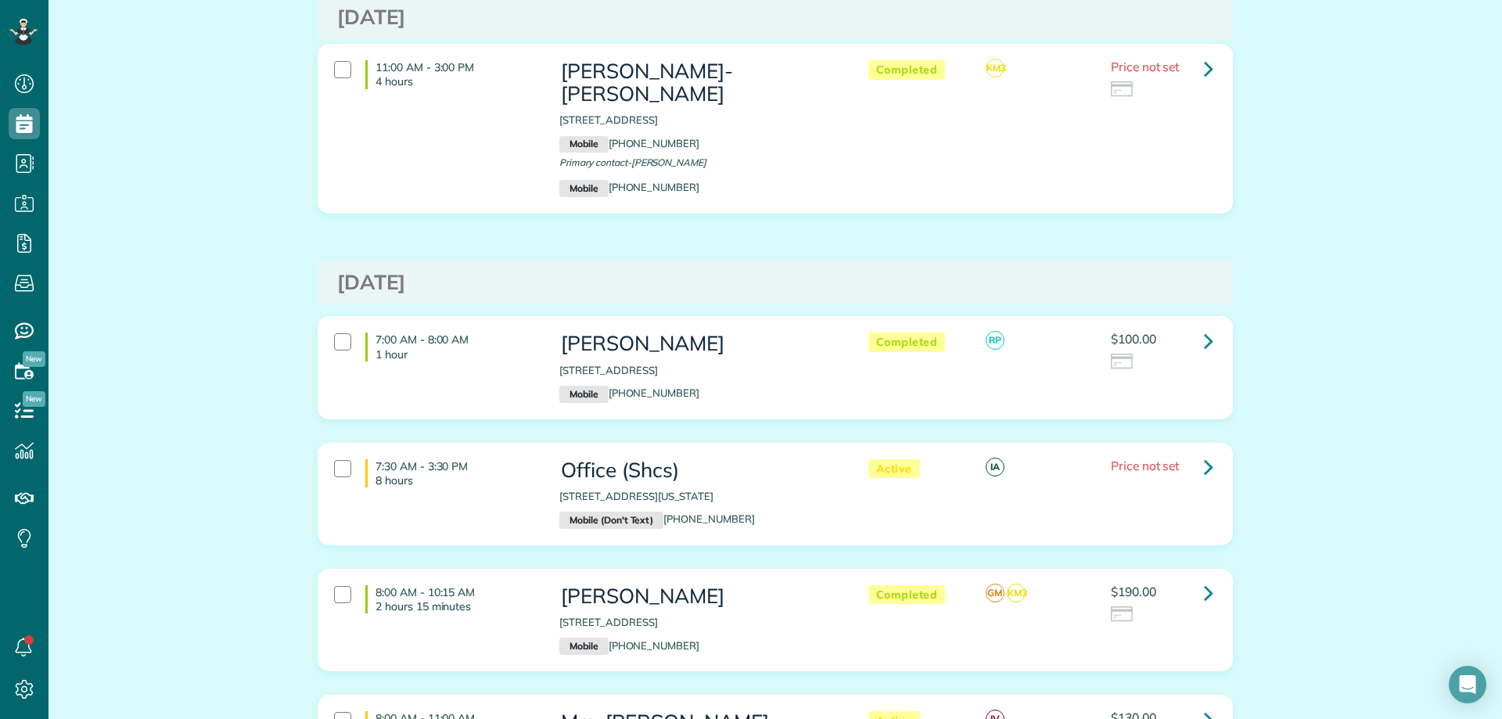
scroll to position [4382, 0]
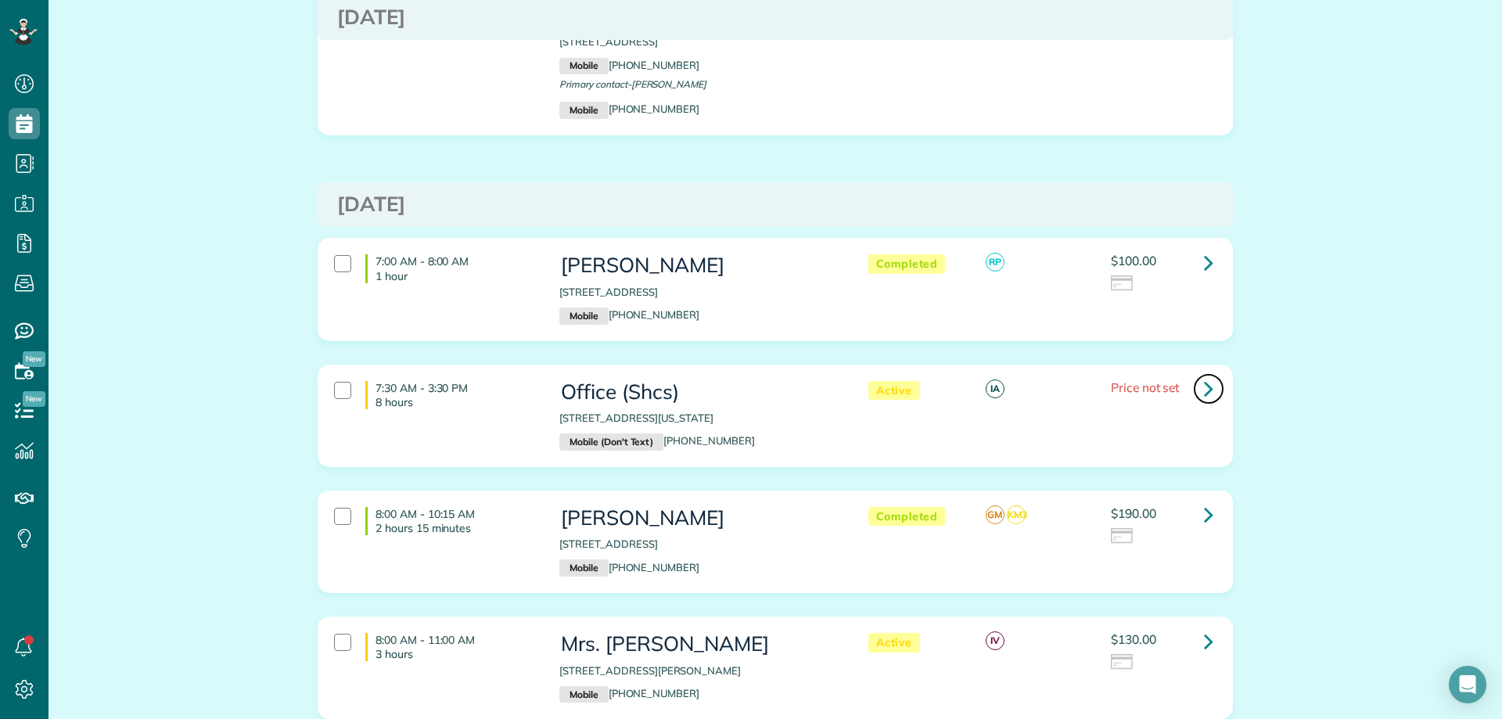
click at [1193, 373] on link at bounding box center [1208, 388] width 31 height 31
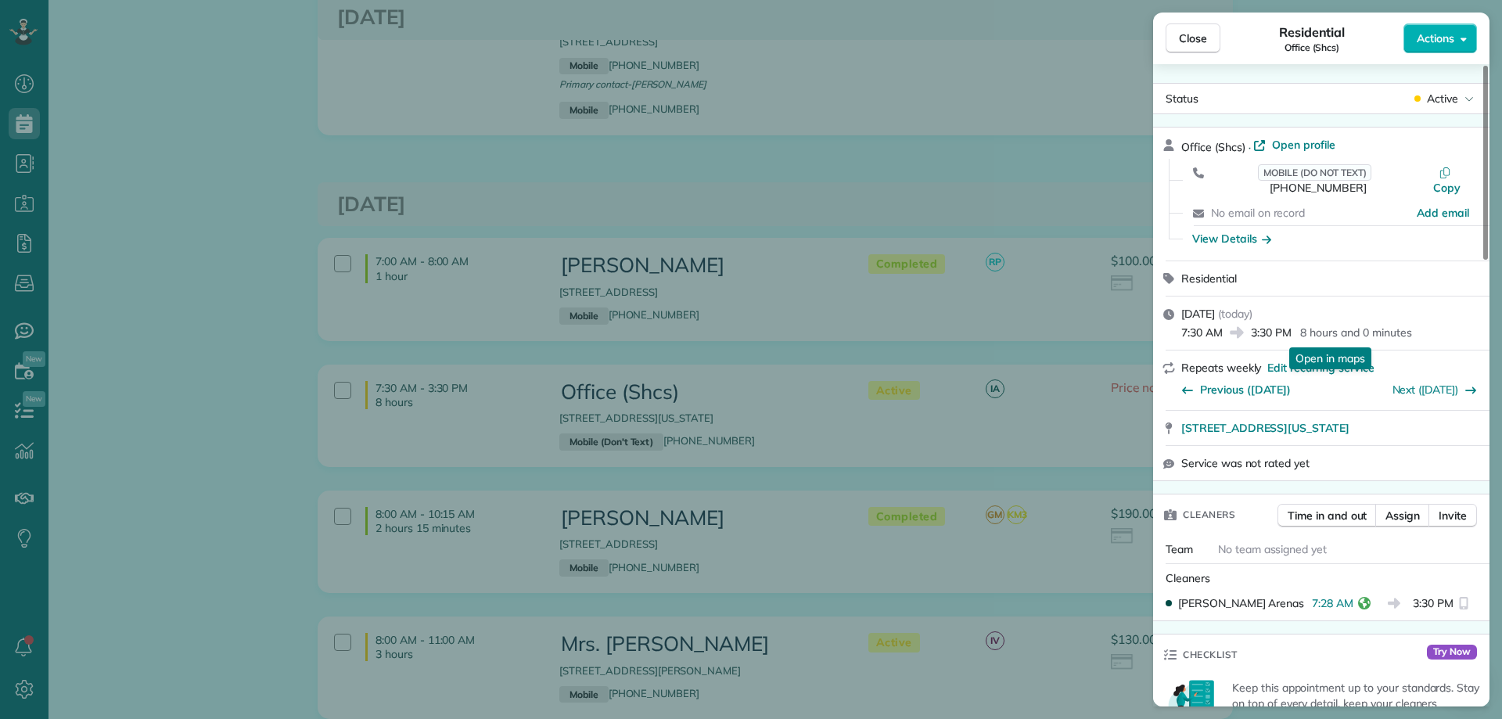
scroll to position [470, 0]
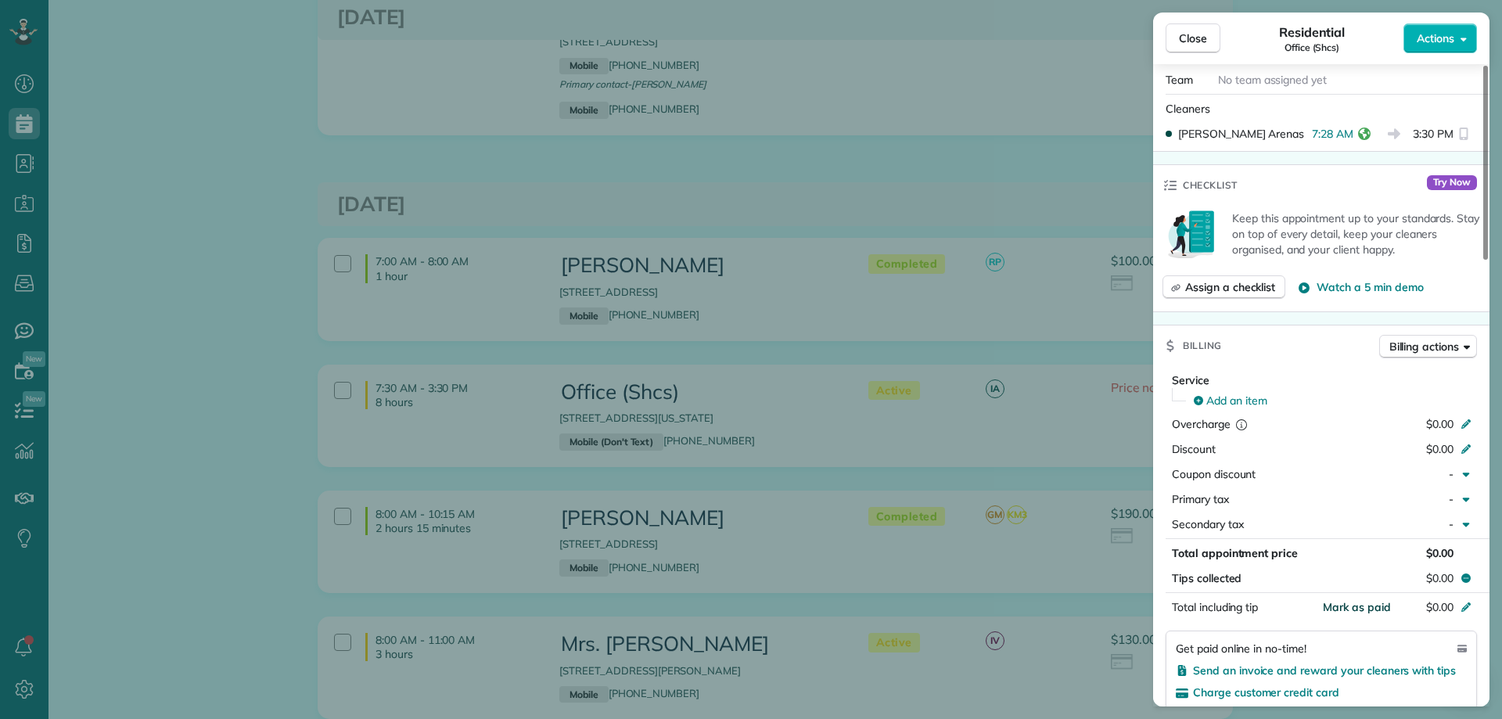
click at [1366, 600] on span "Mark as paid" at bounding box center [1357, 607] width 68 height 14
click at [1208, 24] on button "Close" at bounding box center [1193, 38] width 55 height 30
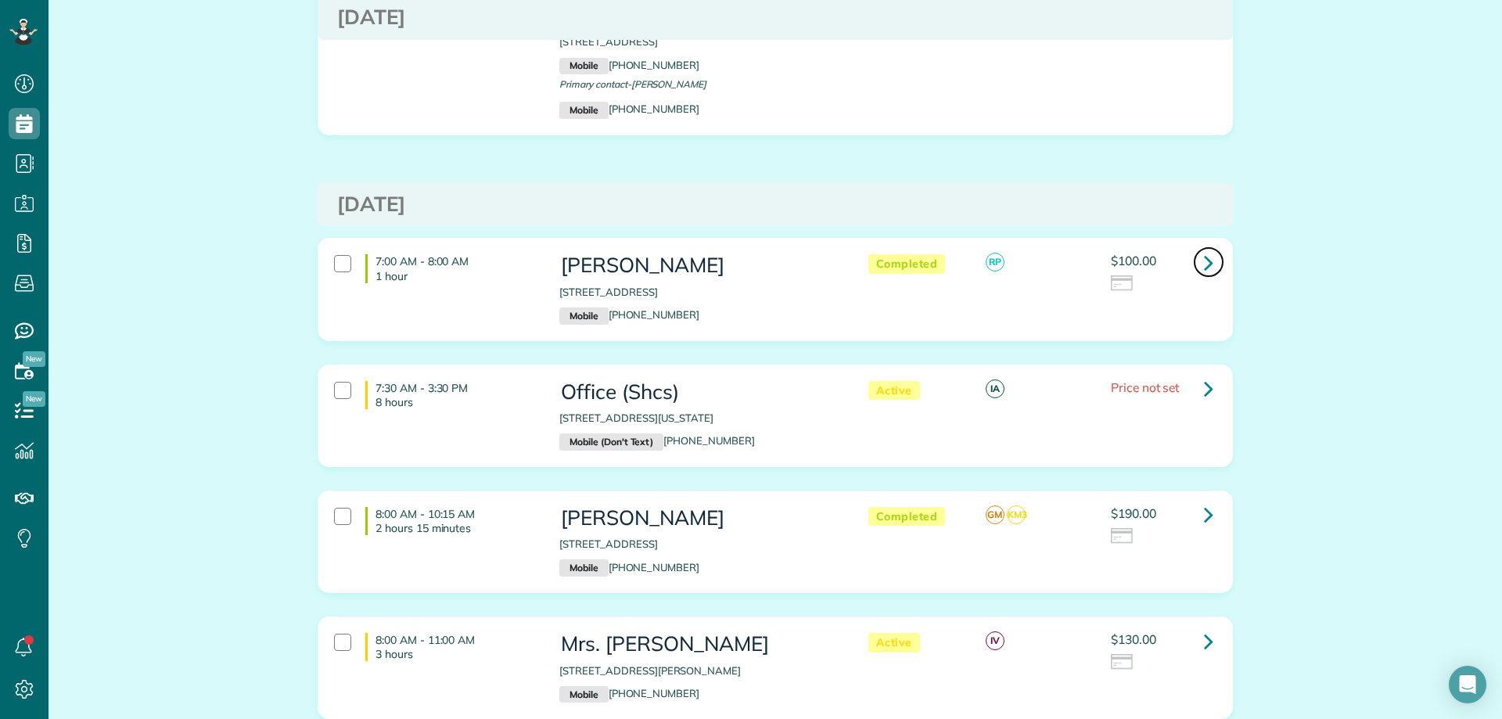
click at [1193, 246] on link at bounding box center [1208, 261] width 31 height 31
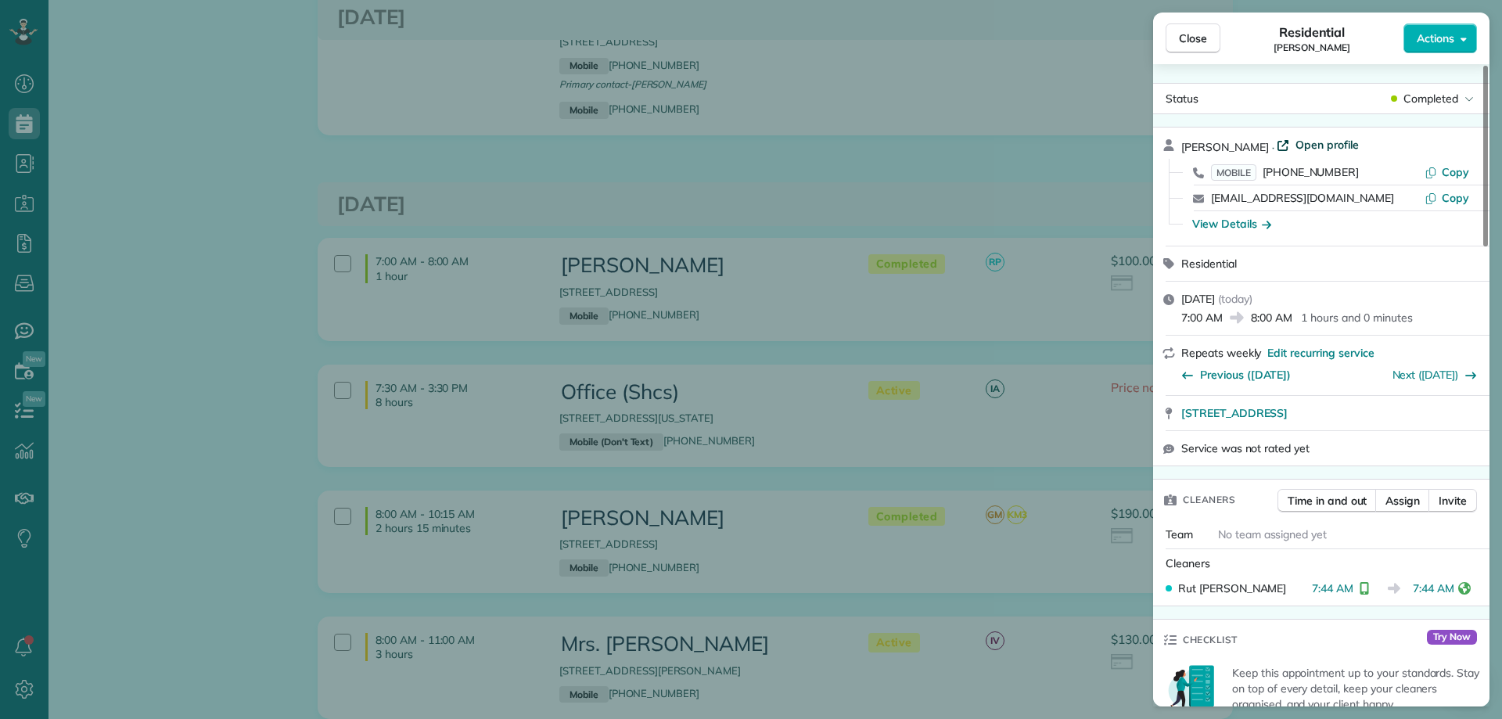
click at [1314, 144] on span "Open profile" at bounding box center [1327, 145] width 63 height 16
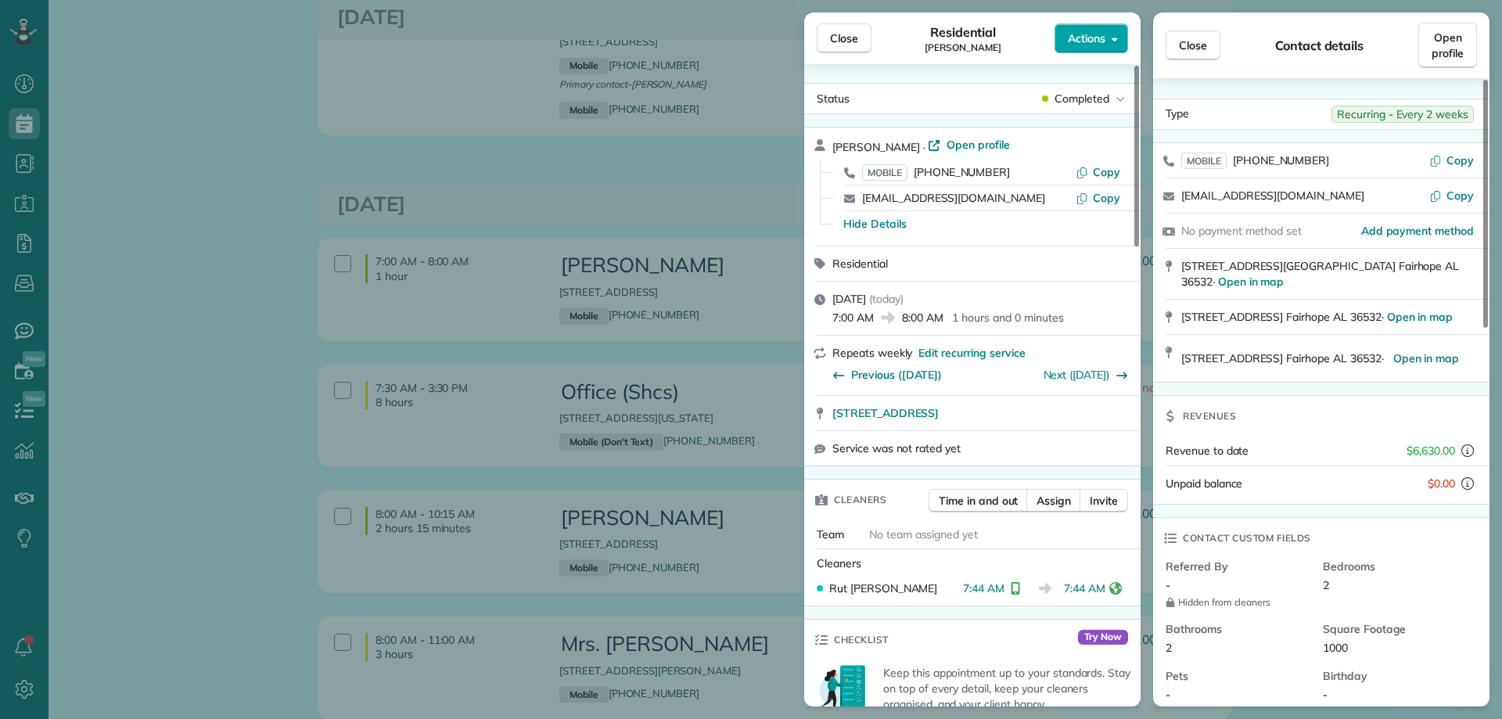
click at [1074, 49] on button "Actions" at bounding box center [1092, 38] width 74 height 30
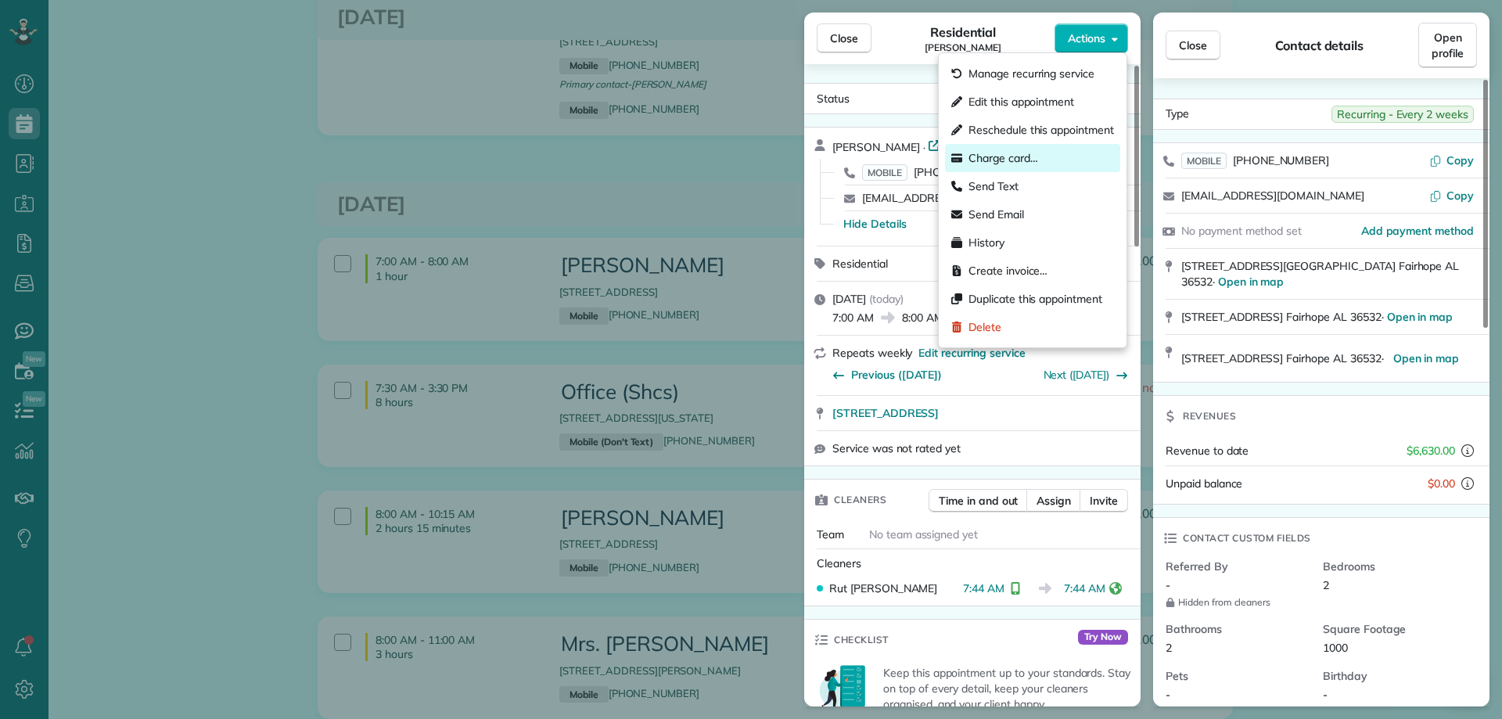
click at [1030, 156] on span "Charge card…" at bounding box center [1004, 158] width 70 height 16
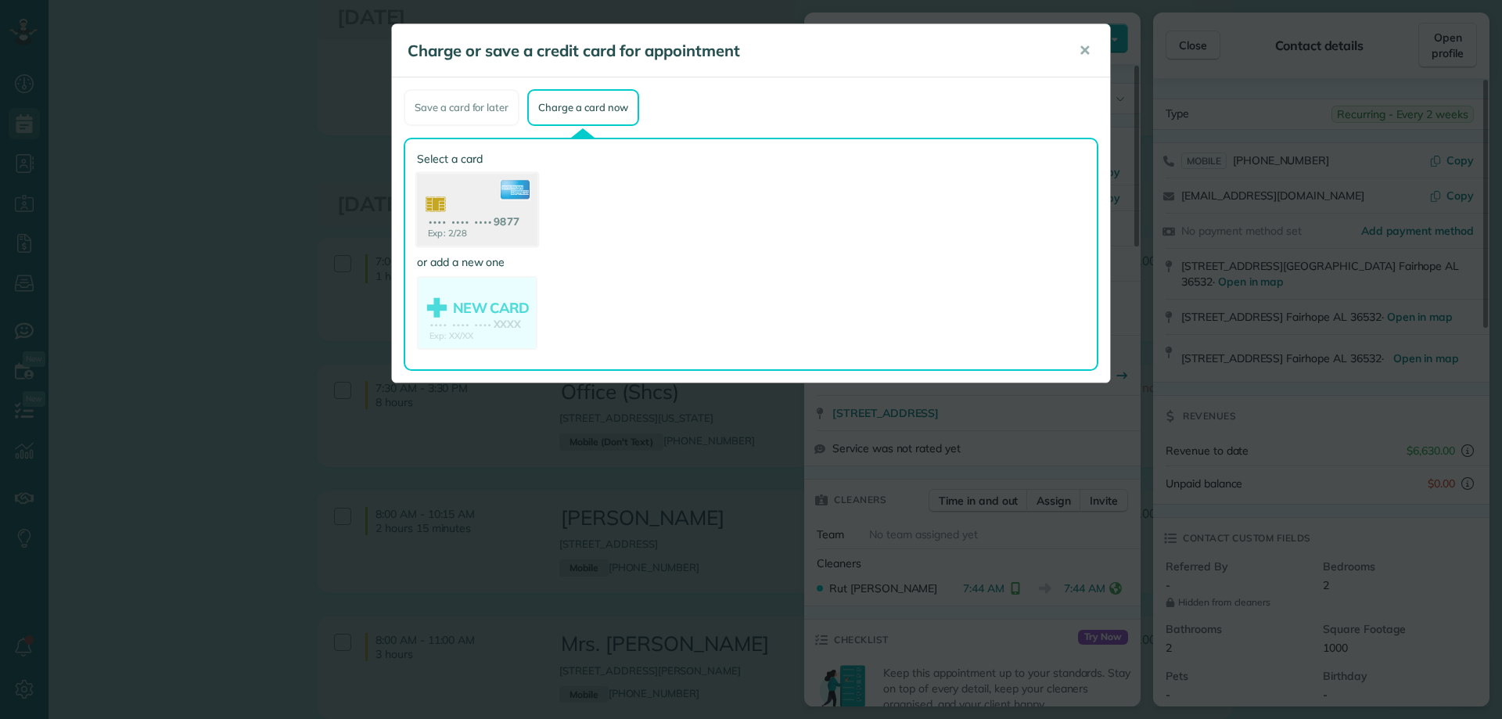
click at [490, 231] on use at bounding box center [477, 212] width 121 height 76
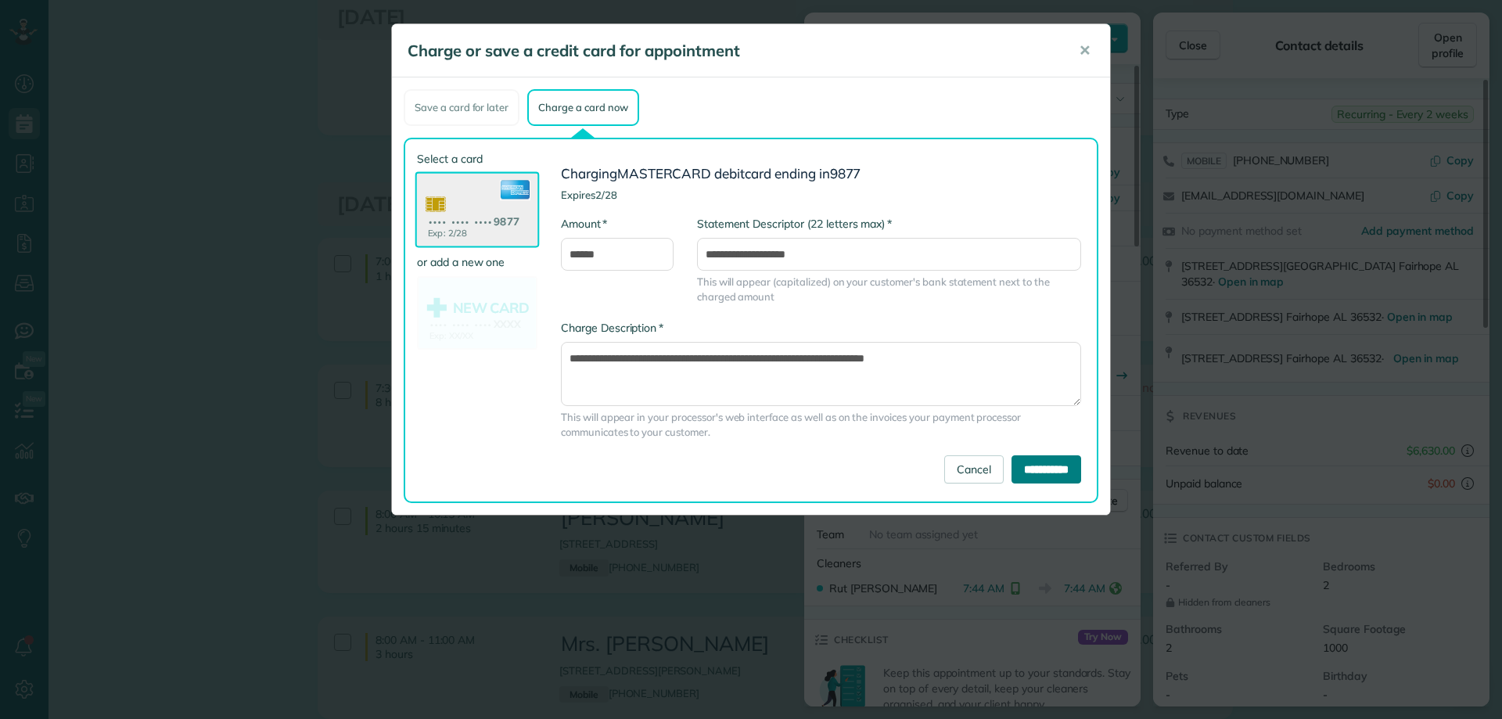
click at [1032, 479] on input "**********" at bounding box center [1047, 469] width 70 height 28
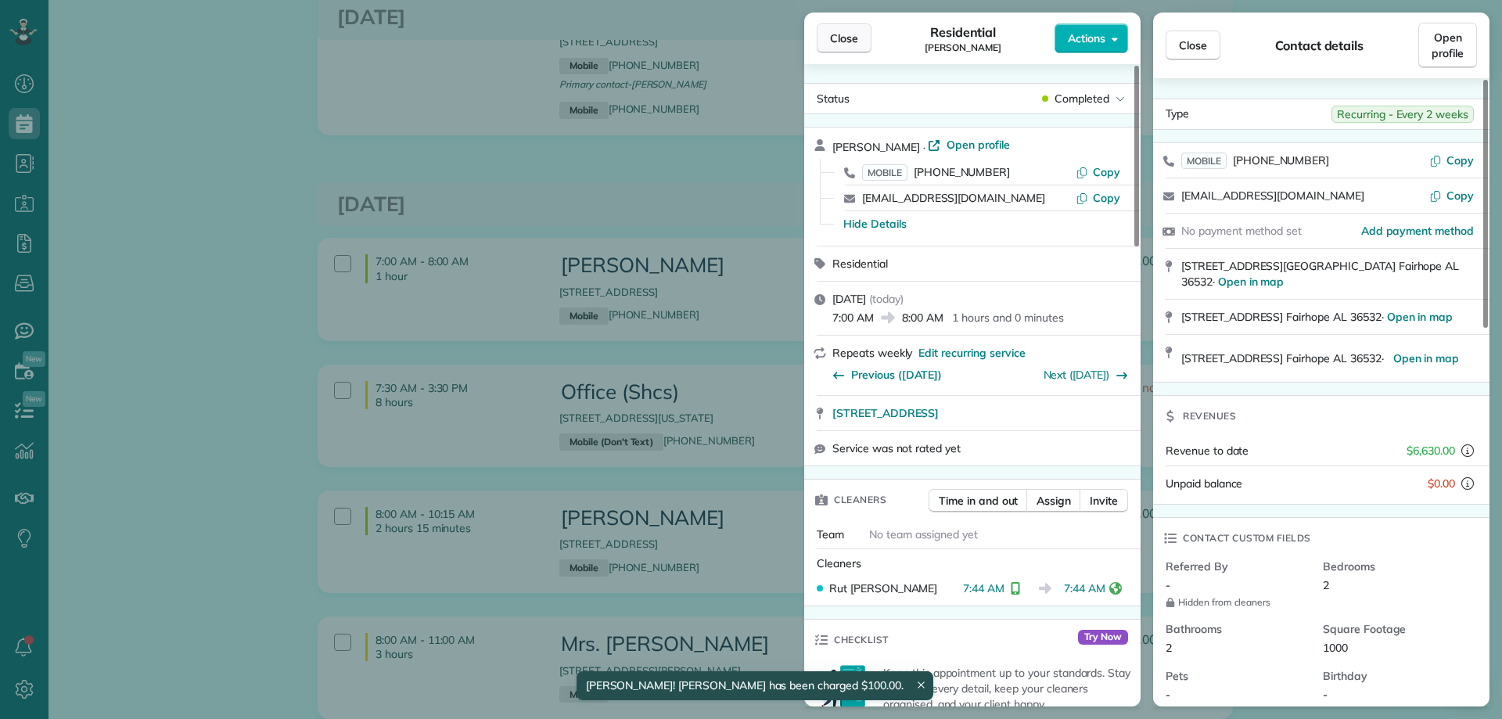
click at [844, 34] on span "Close" at bounding box center [844, 39] width 28 height 16
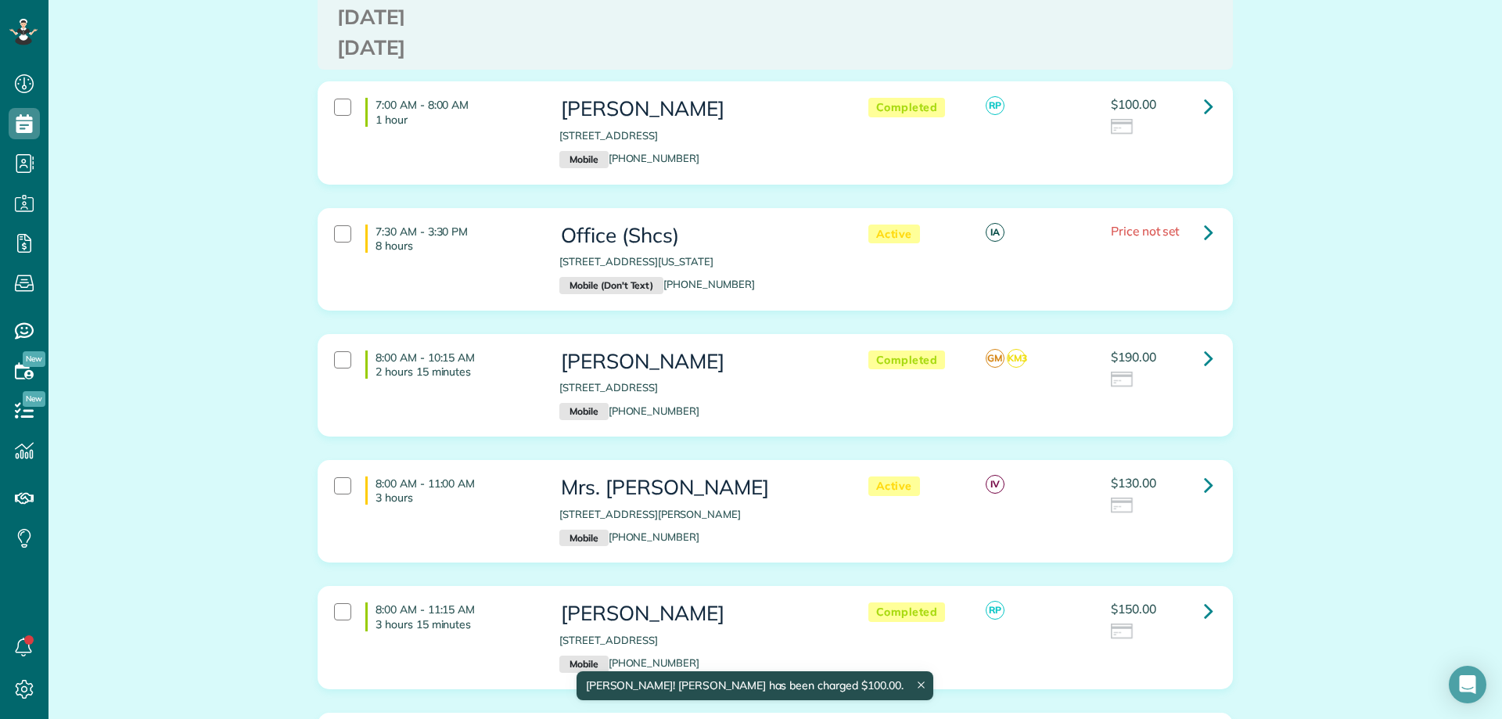
scroll to position [4617, 0]
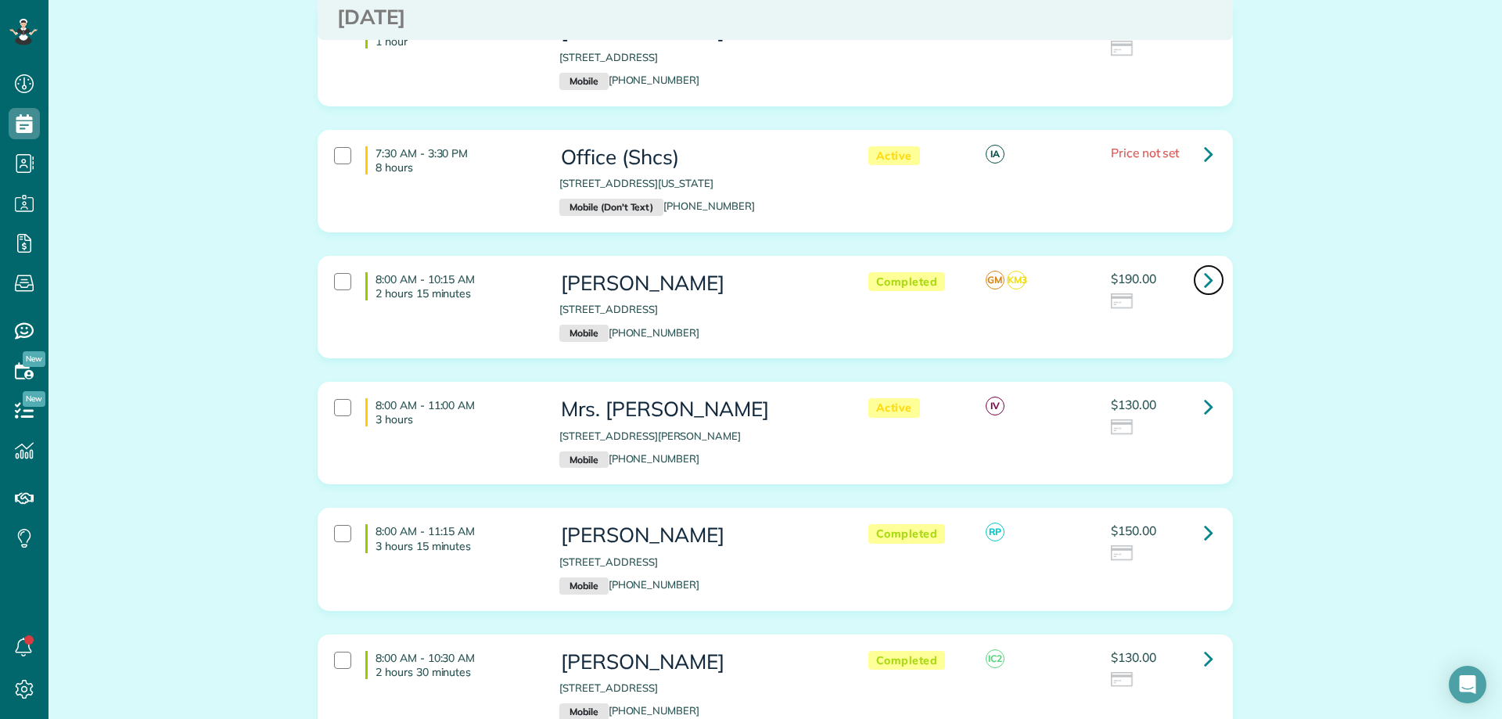
click at [1204, 266] on icon at bounding box center [1208, 279] width 9 height 27
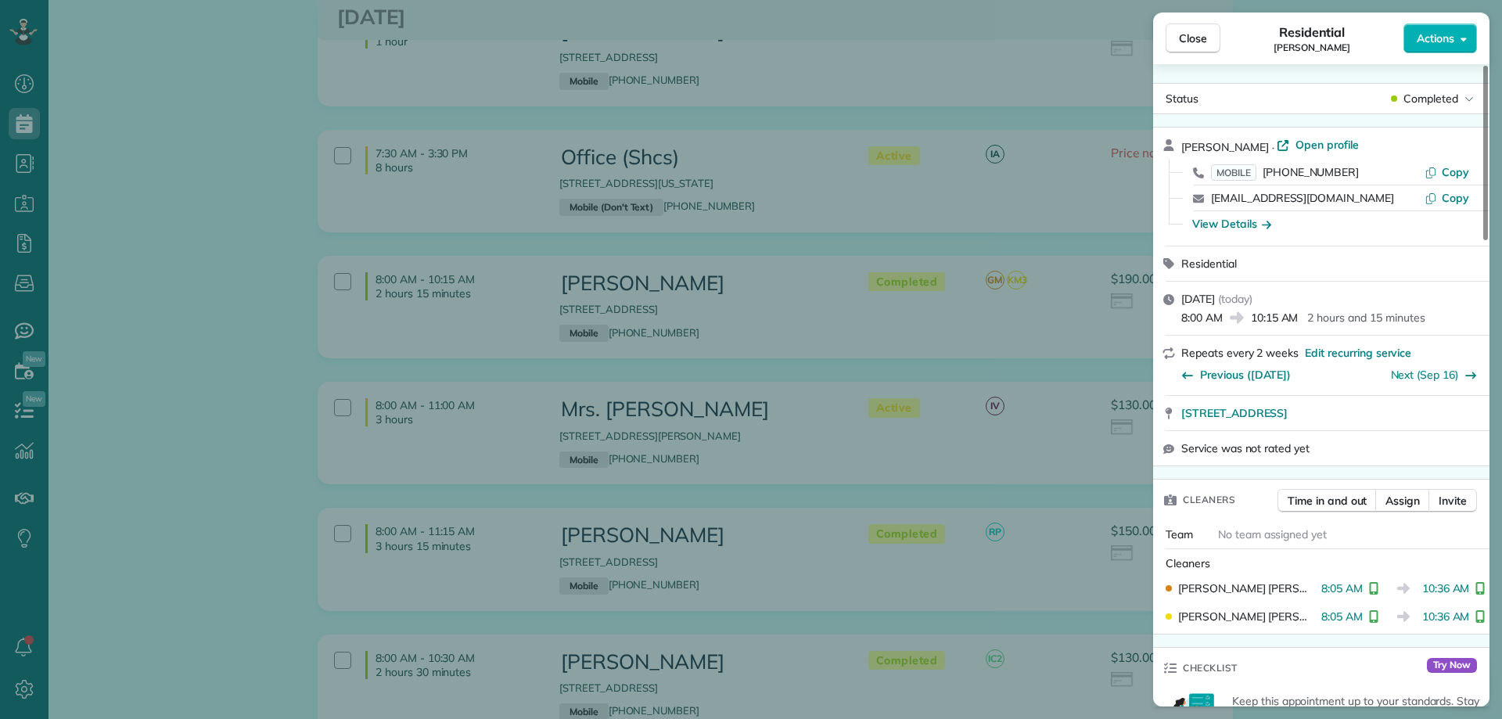
click at [1274, 135] on div "Lisa Trotter · Open profile MOBILE (251) 597-5811 Copy lisadtrotter@bellsouth.n…" at bounding box center [1321, 187] width 336 height 118
click at [1296, 142] on span "Open profile" at bounding box center [1327, 145] width 63 height 16
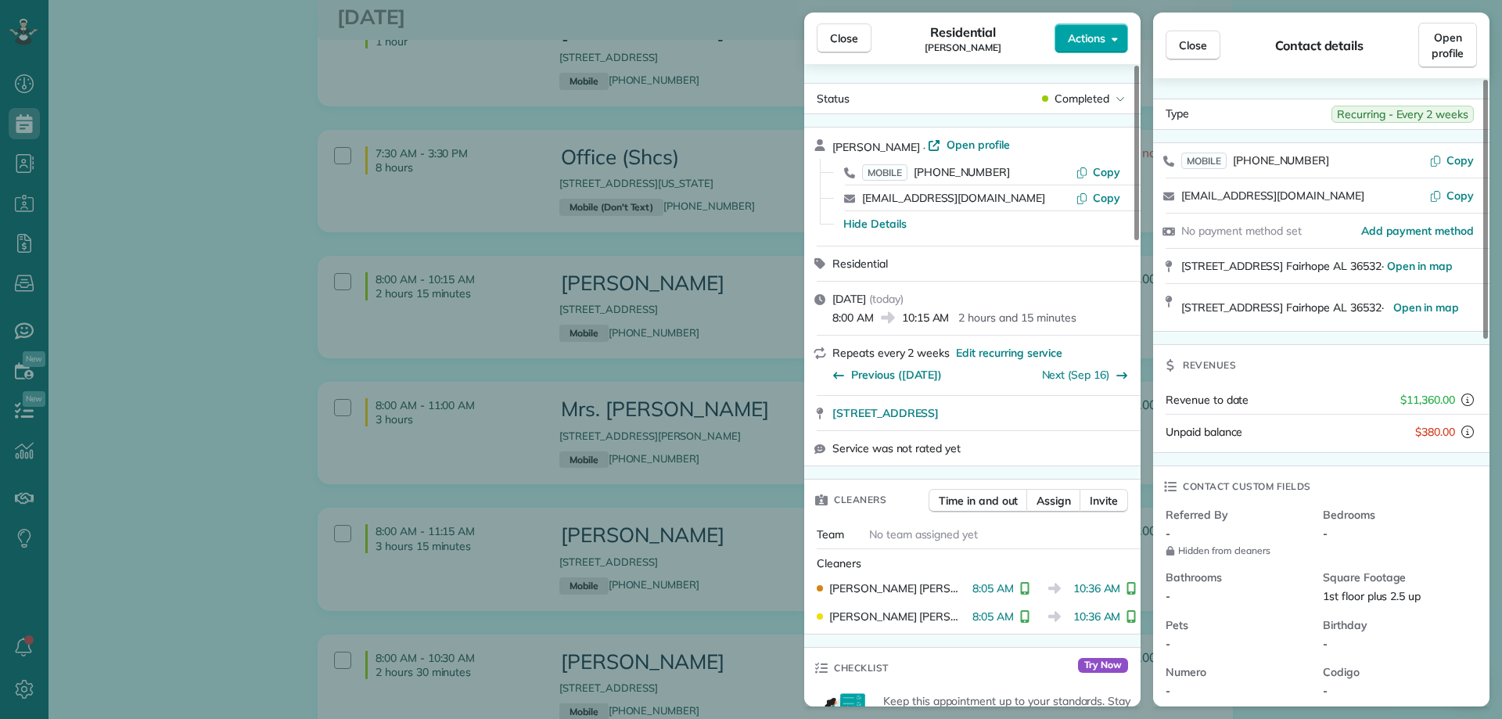
click at [1112, 47] on button "Actions" at bounding box center [1092, 38] width 74 height 30
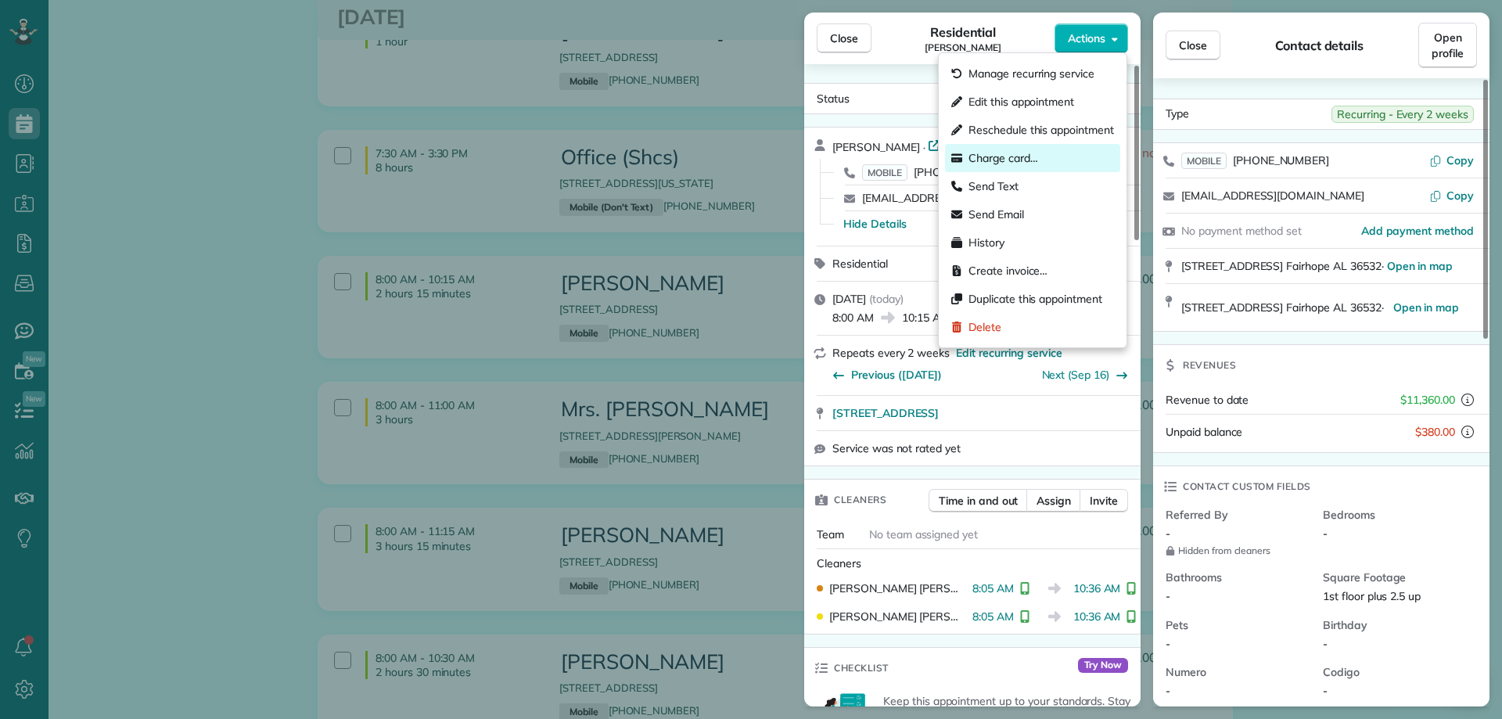
click at [1011, 159] on span "Charge card…" at bounding box center [1004, 158] width 70 height 16
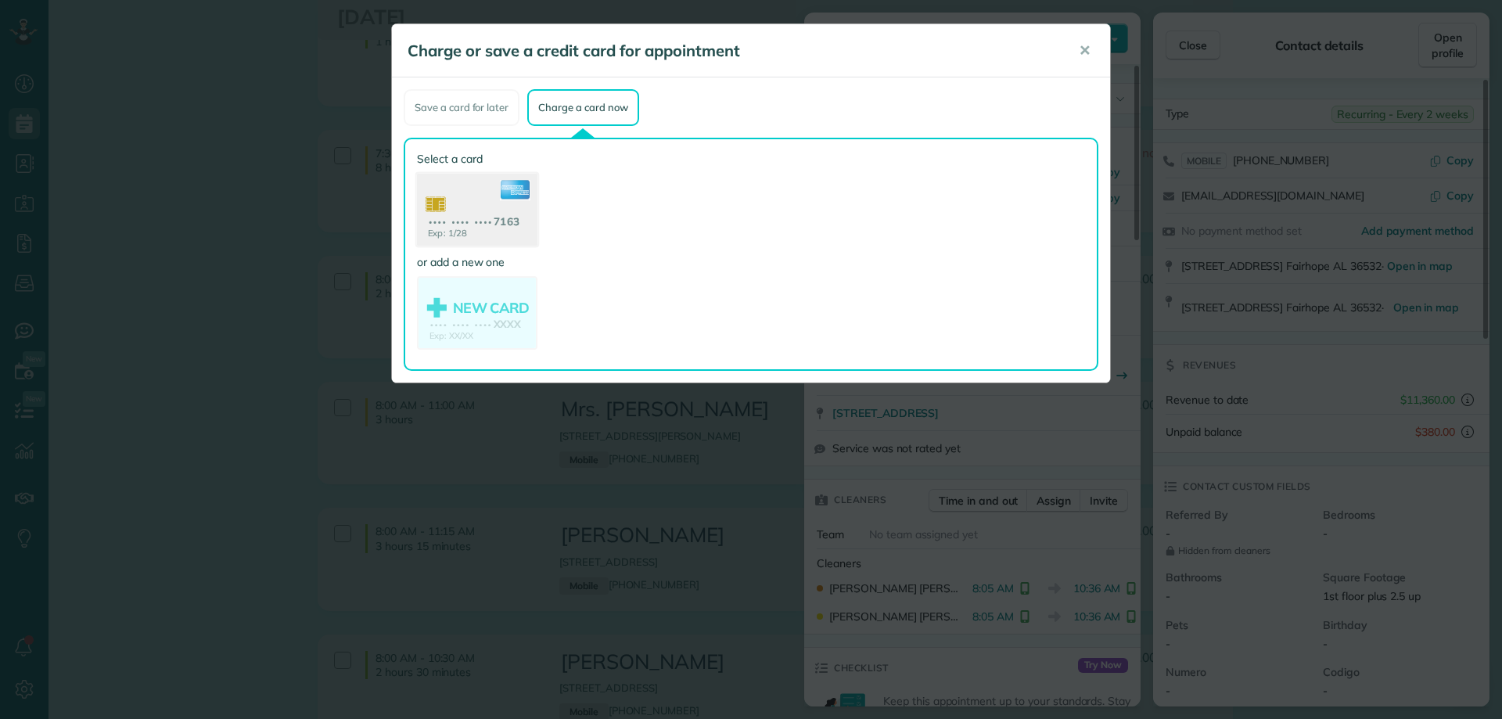
click at [506, 212] on use at bounding box center [477, 212] width 121 height 76
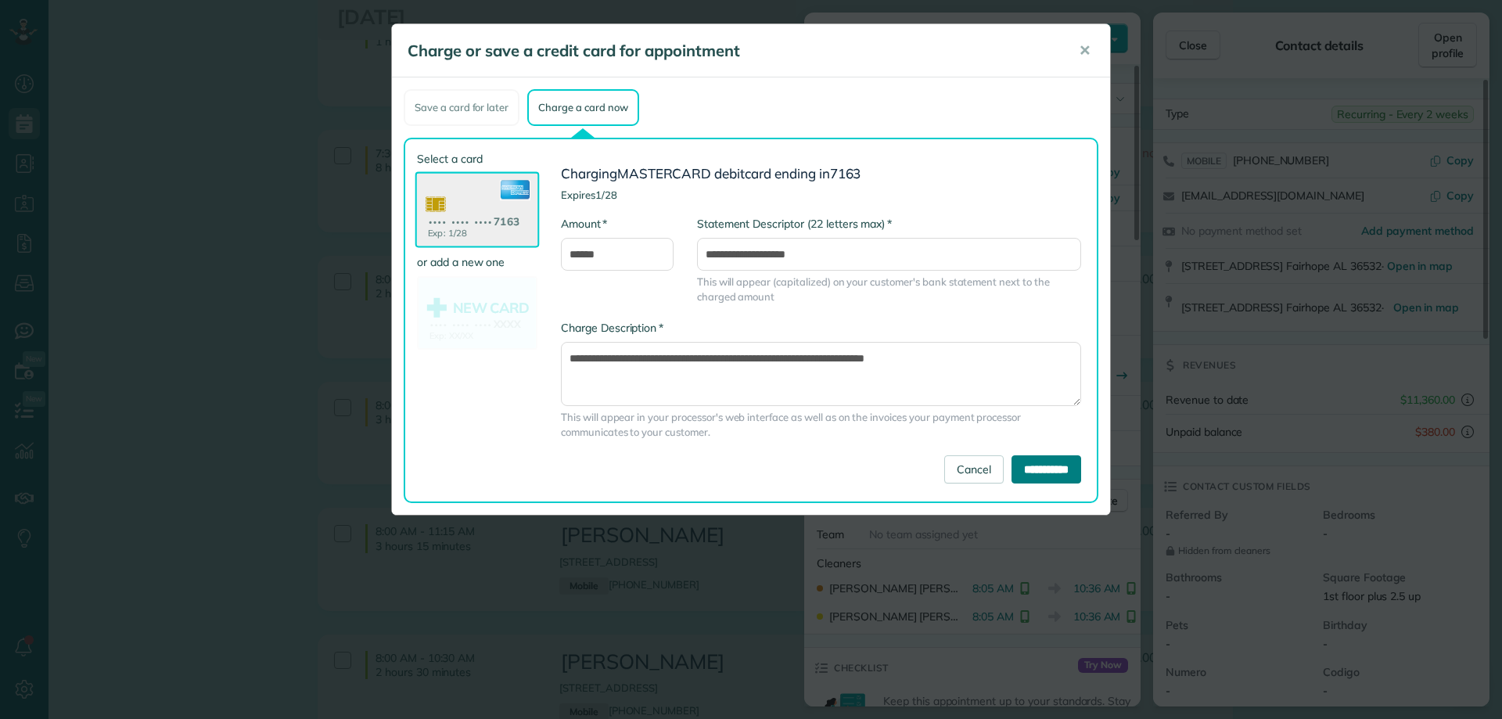
click at [1046, 477] on input "**********" at bounding box center [1047, 469] width 70 height 28
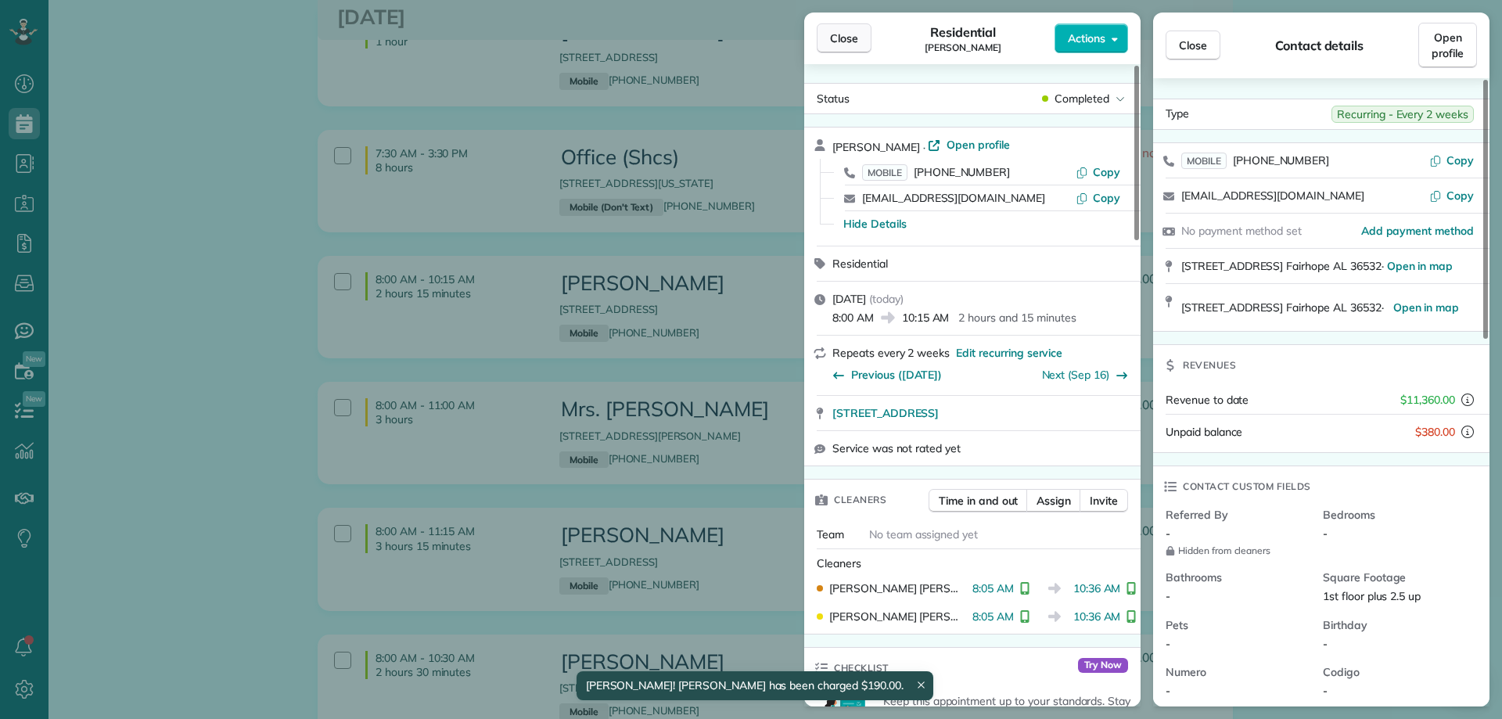
click at [846, 48] on button "Close" at bounding box center [844, 38] width 55 height 30
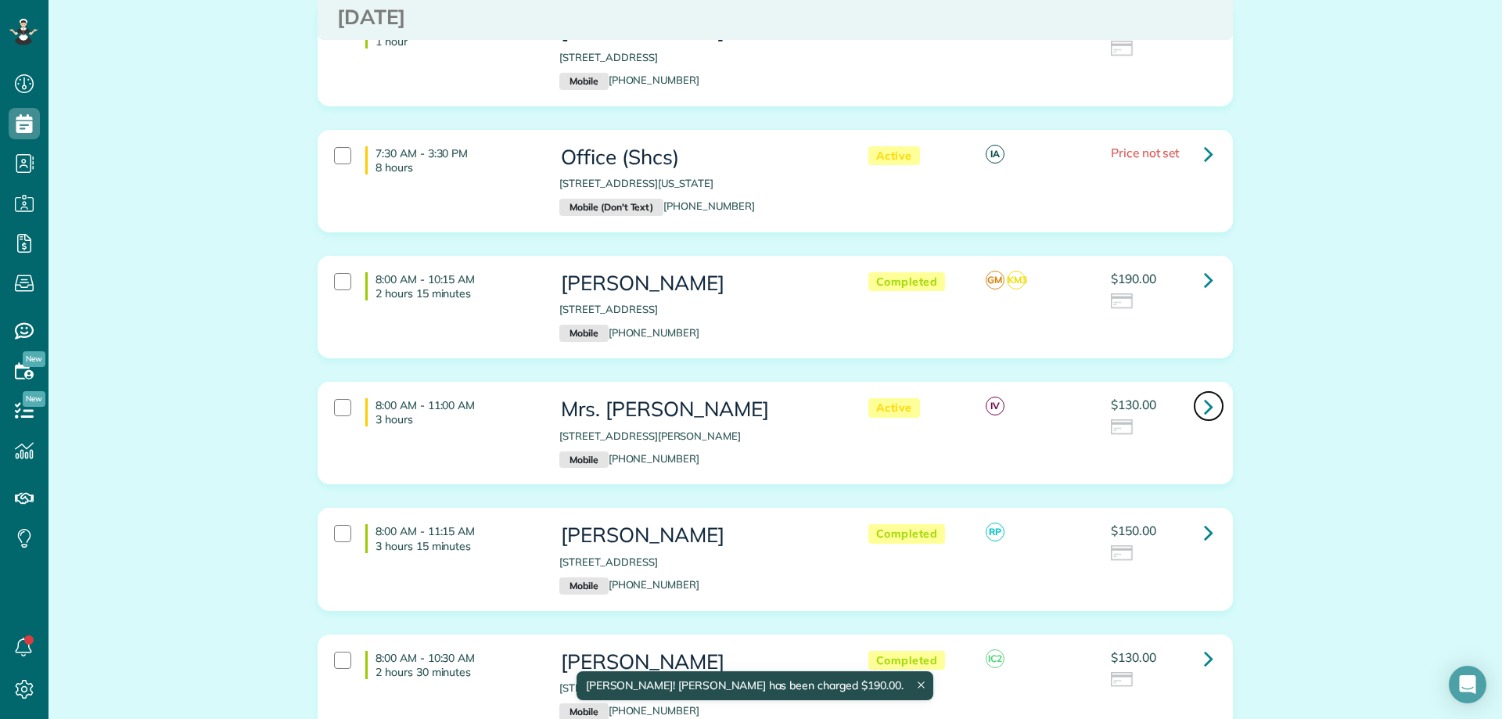
click at [1193, 390] on link at bounding box center [1208, 405] width 31 height 31
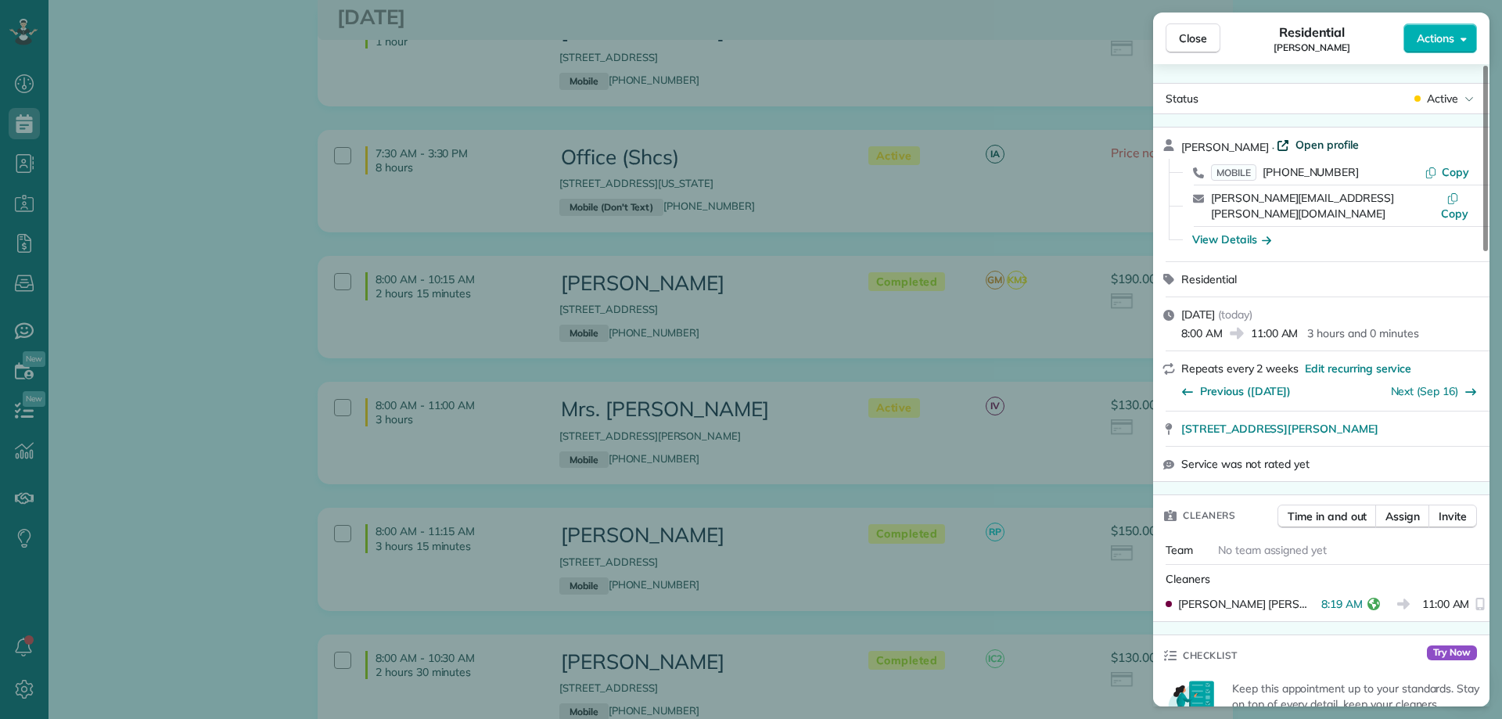
click at [1312, 146] on span "Open profile" at bounding box center [1327, 145] width 63 height 16
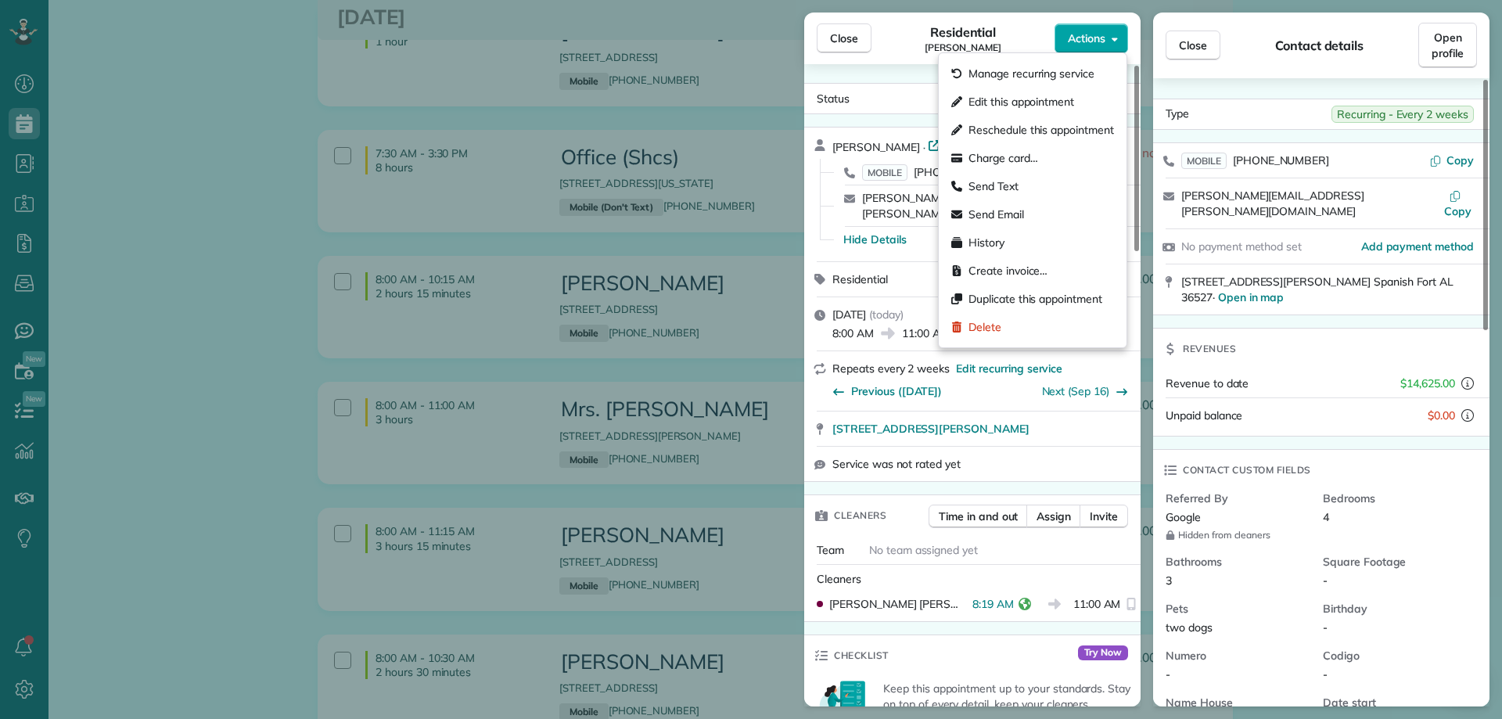
click at [1077, 42] on span "Actions" at bounding box center [1087, 39] width 38 height 16
click at [1013, 156] on span "Charge card…" at bounding box center [1004, 158] width 70 height 16
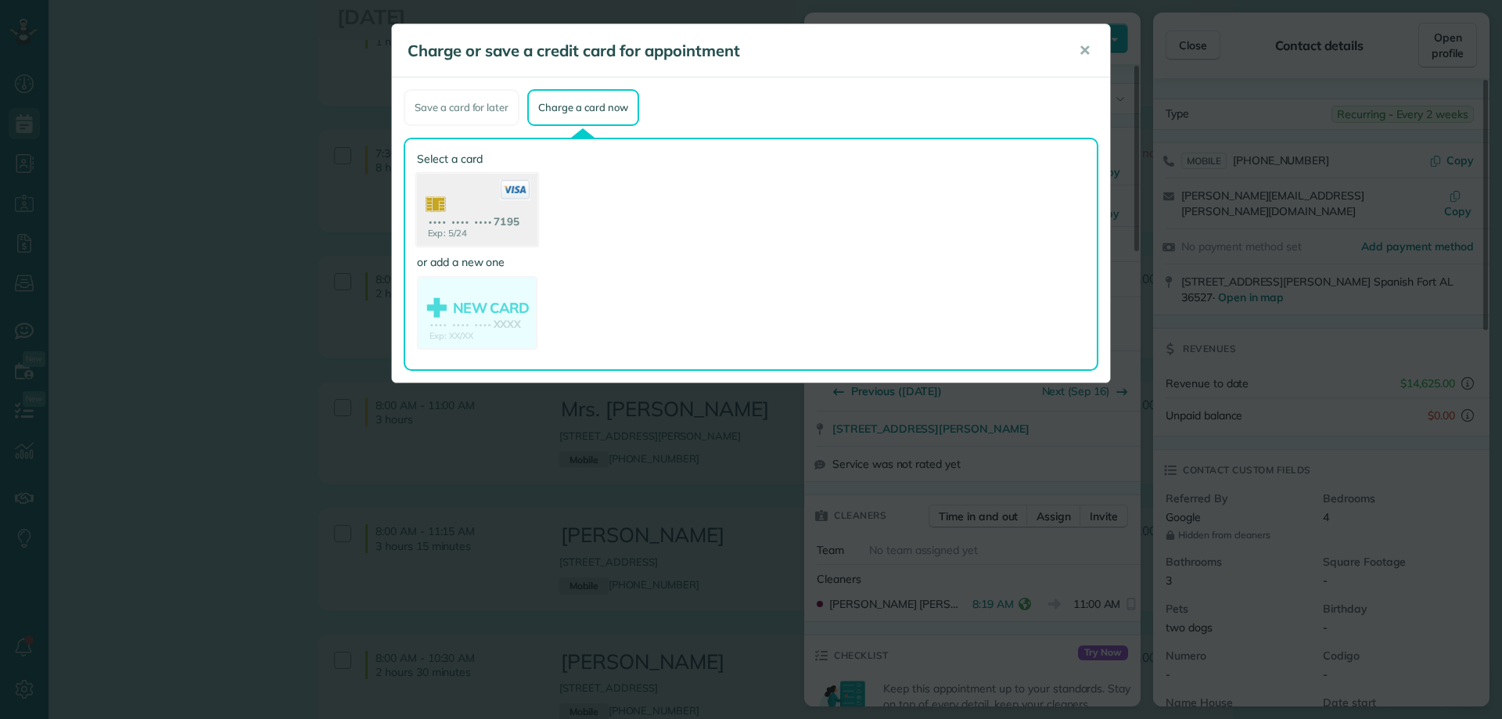
click at [500, 189] on icon at bounding box center [515, 190] width 31 height 20
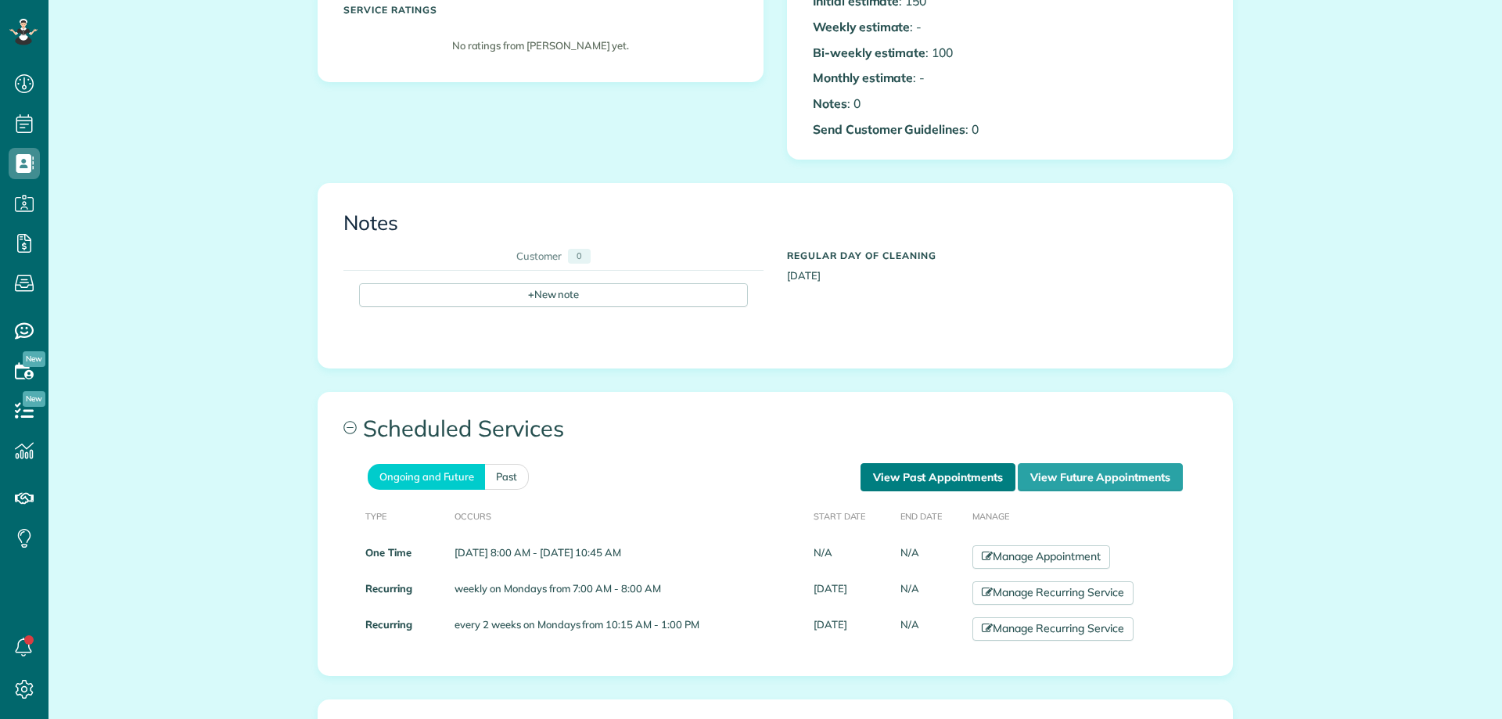
click at [991, 470] on link "View Past Appointments" at bounding box center [938, 477] width 155 height 28
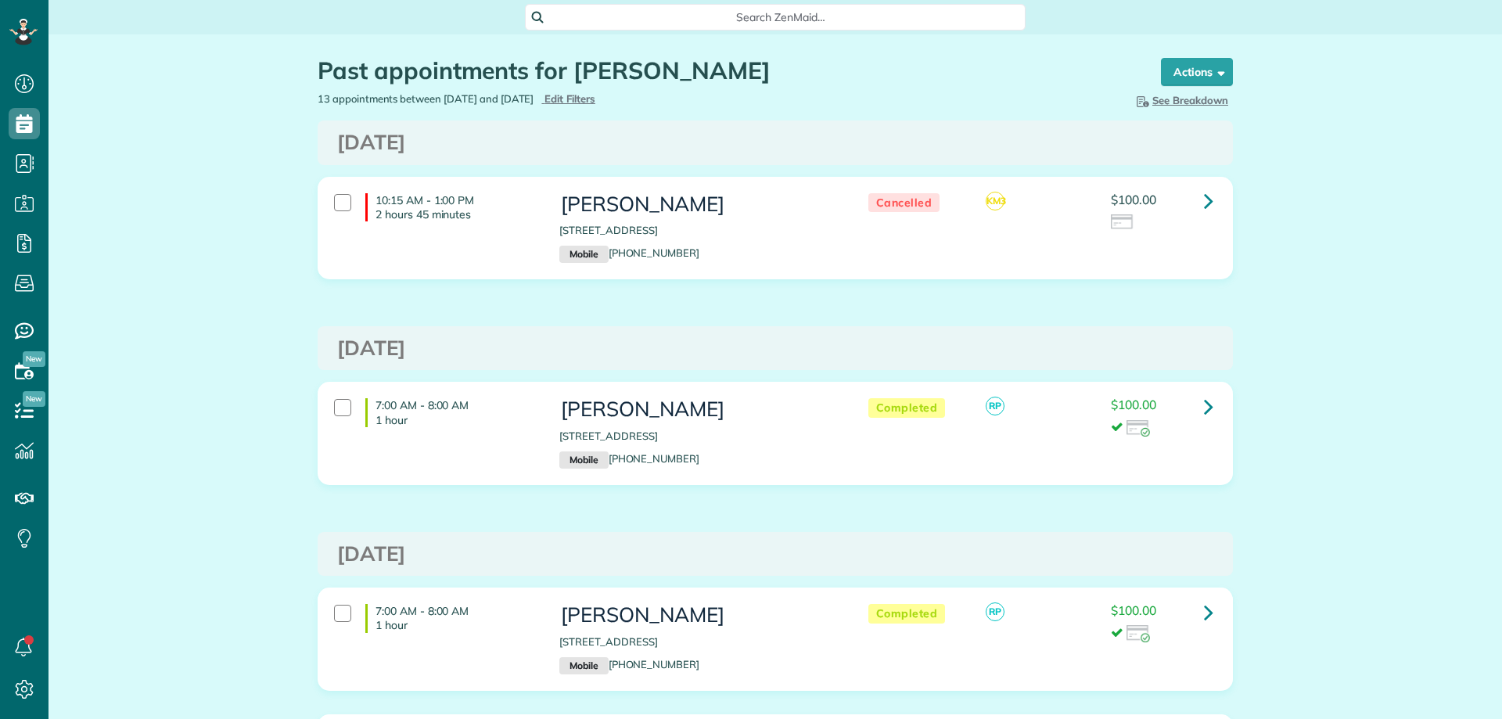
scroll to position [7, 7]
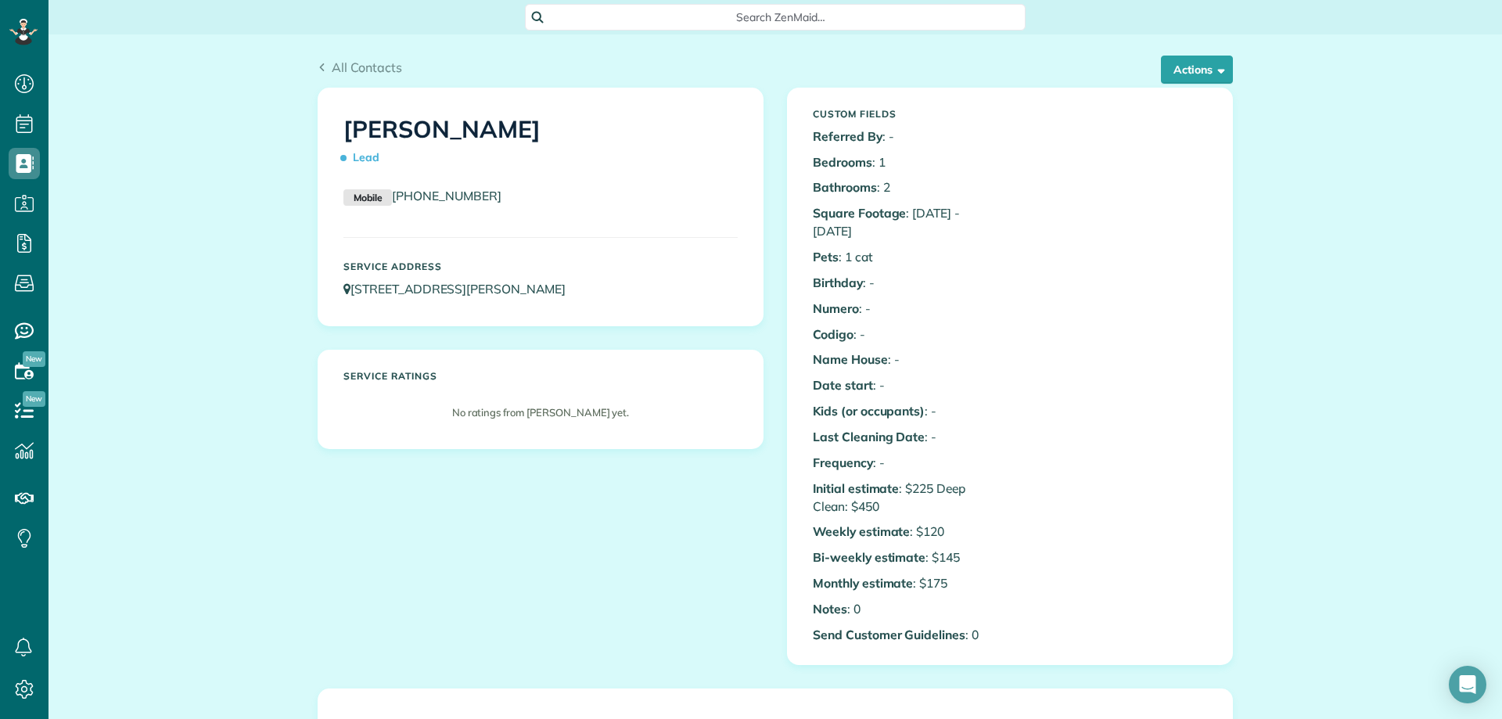
scroll to position [7, 7]
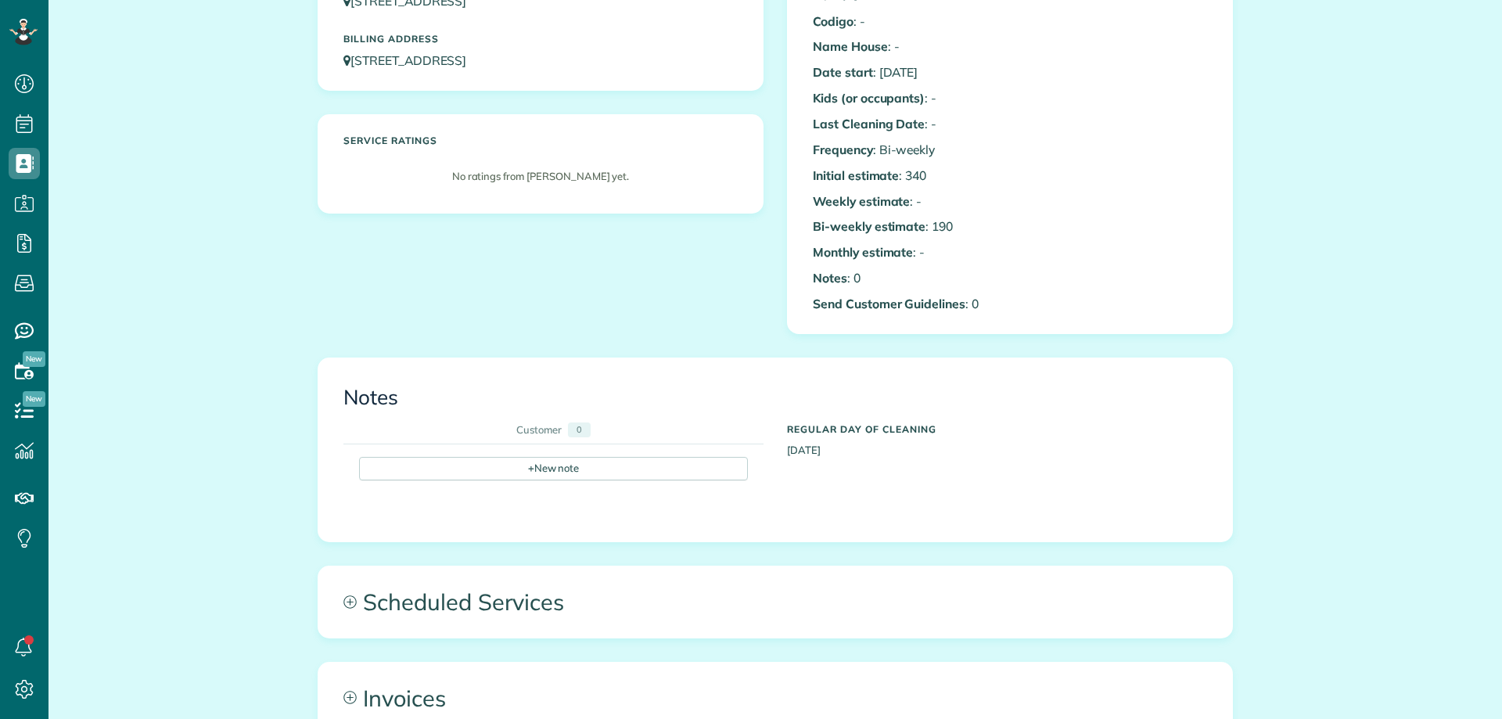
scroll to position [626, 0]
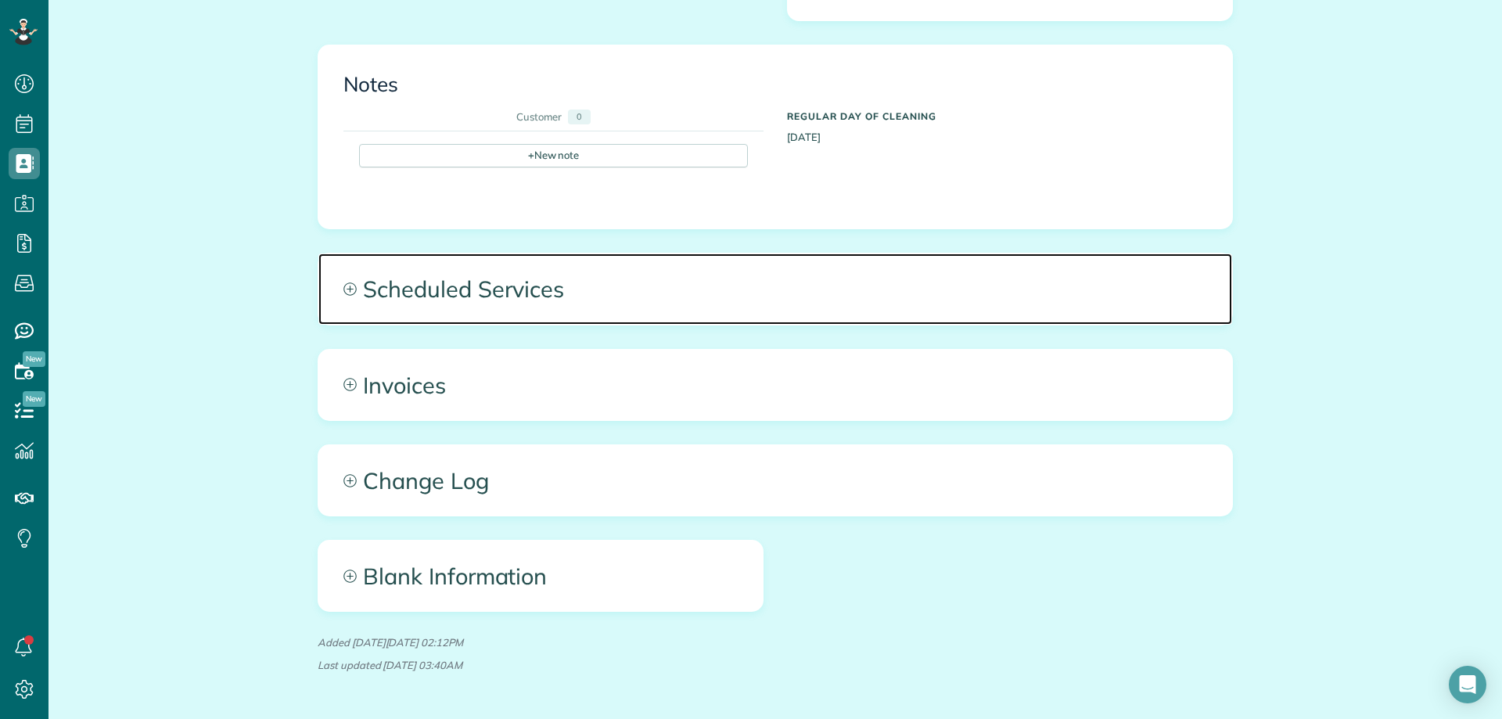
click at [560, 292] on span "Scheduled Services" at bounding box center [775, 289] width 914 height 70
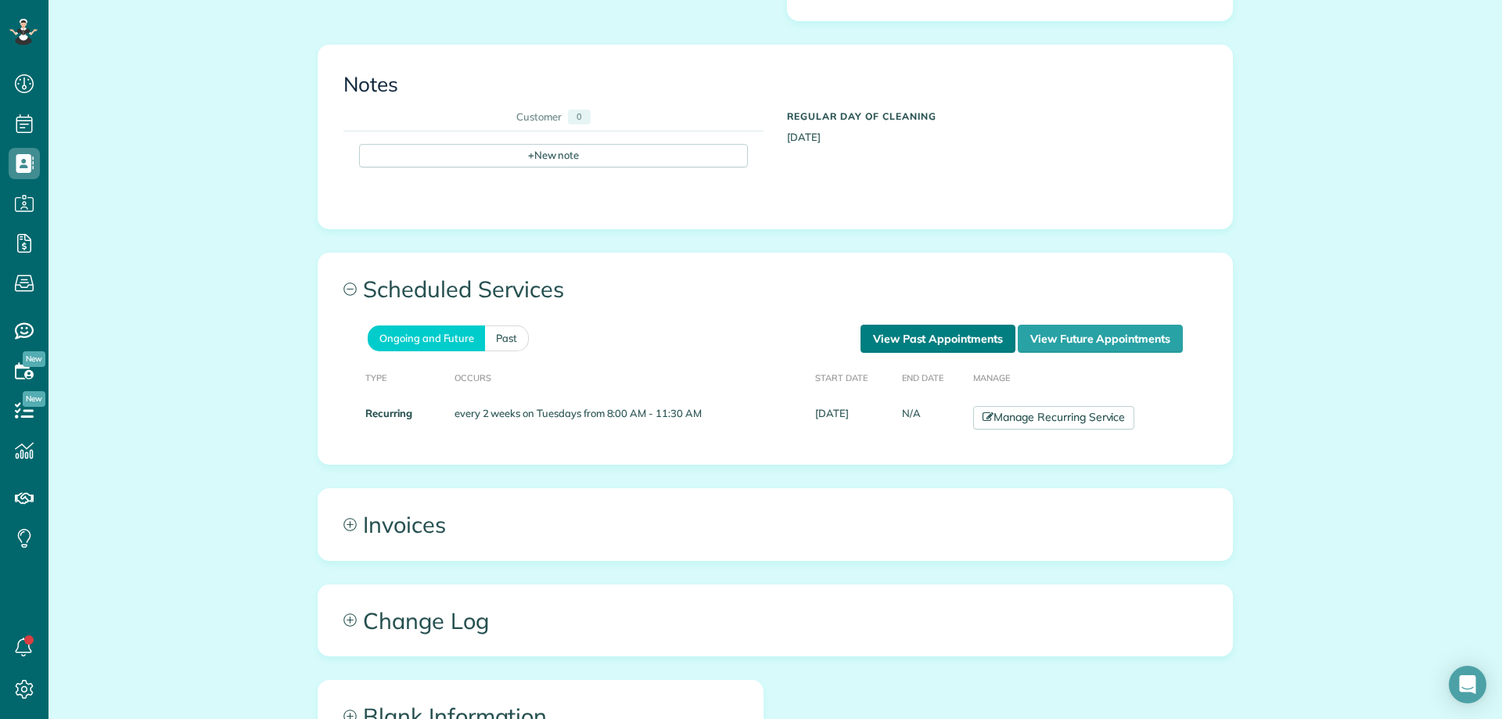
click at [912, 340] on link "View Past Appointments" at bounding box center [938, 339] width 155 height 28
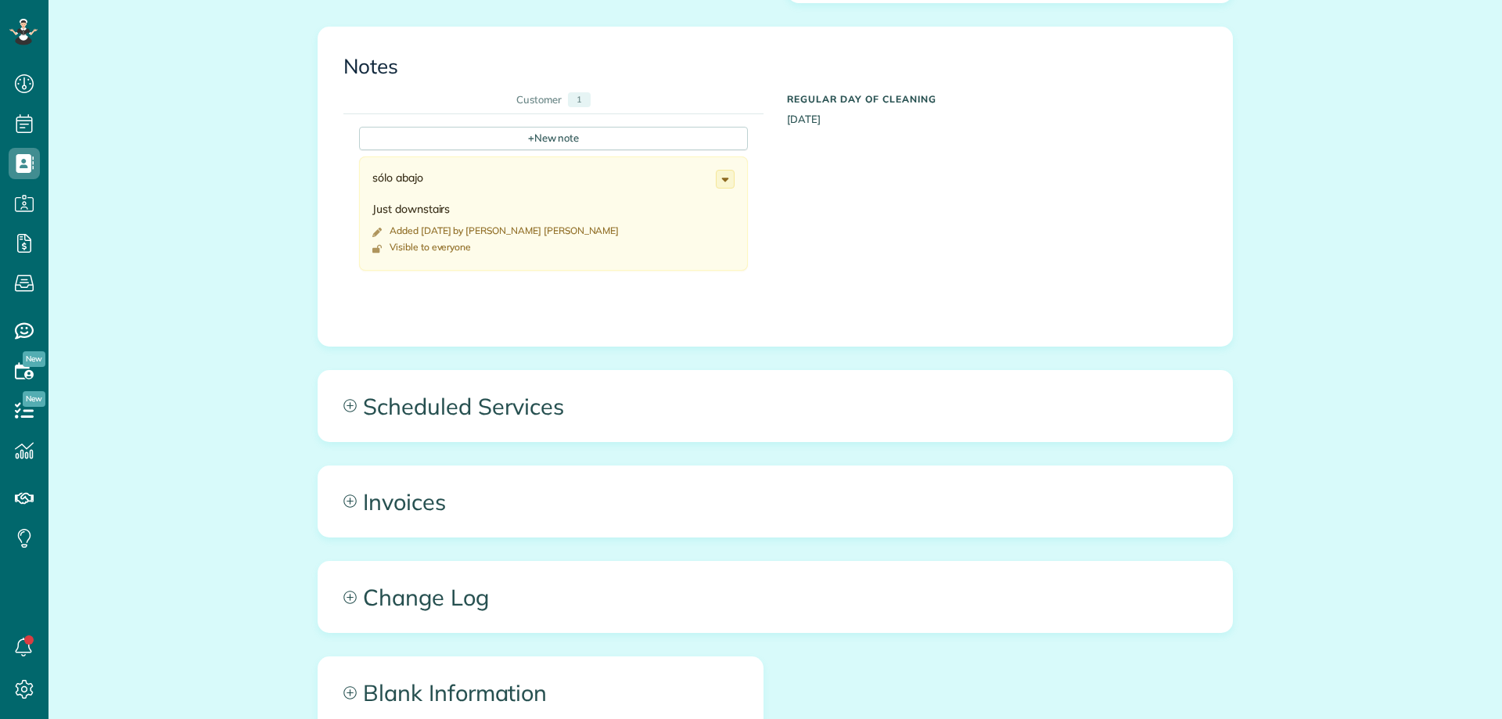
scroll to position [7, 7]
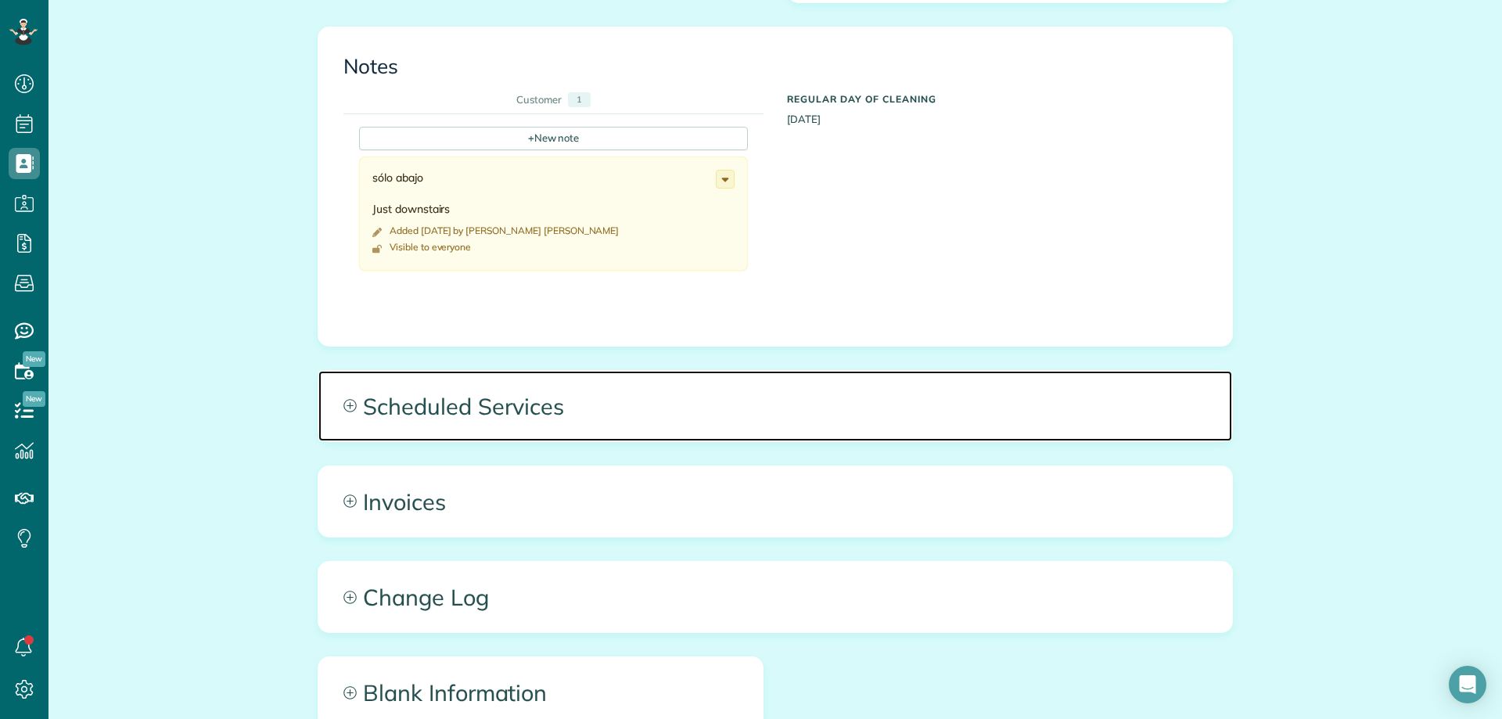
click at [451, 402] on span "Scheduled Services" at bounding box center [775, 406] width 914 height 70
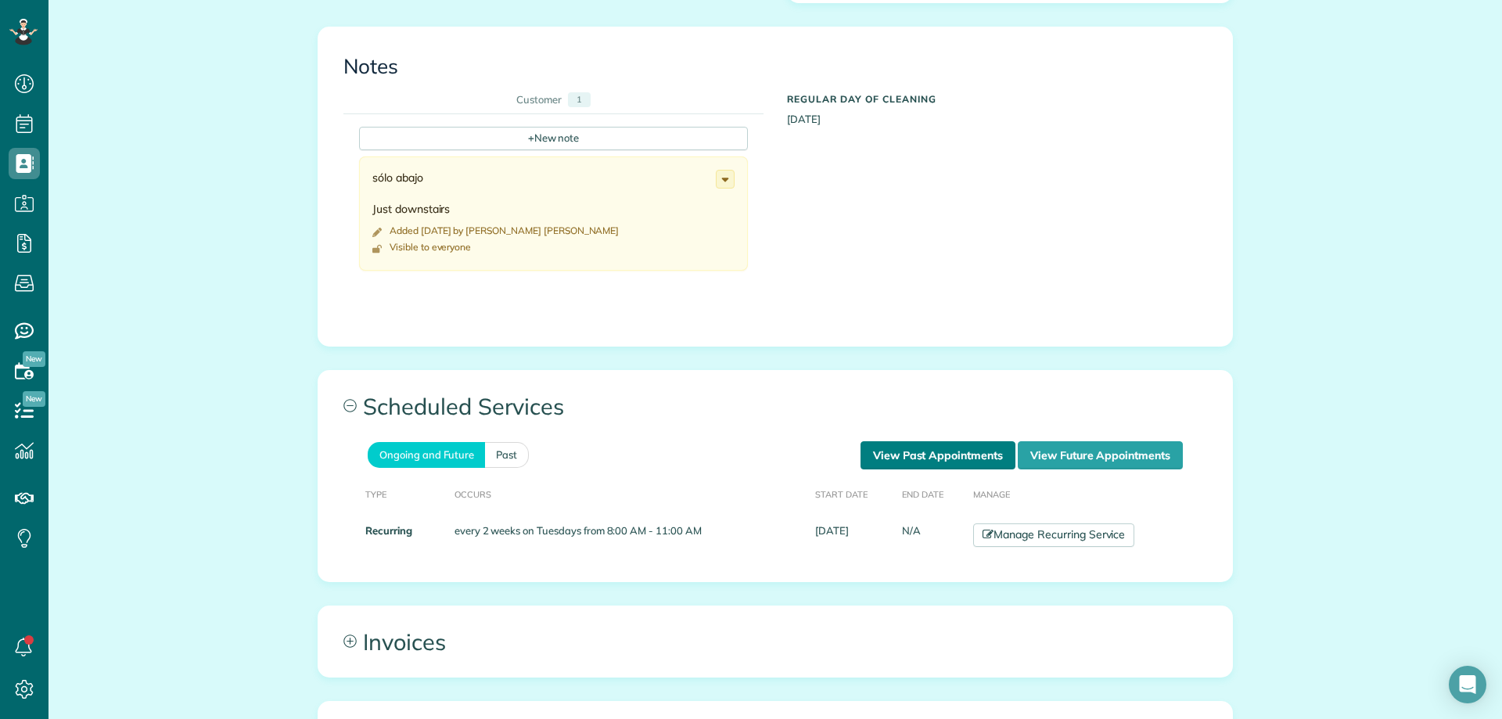
click at [890, 460] on link "View Past Appointments" at bounding box center [938, 455] width 155 height 28
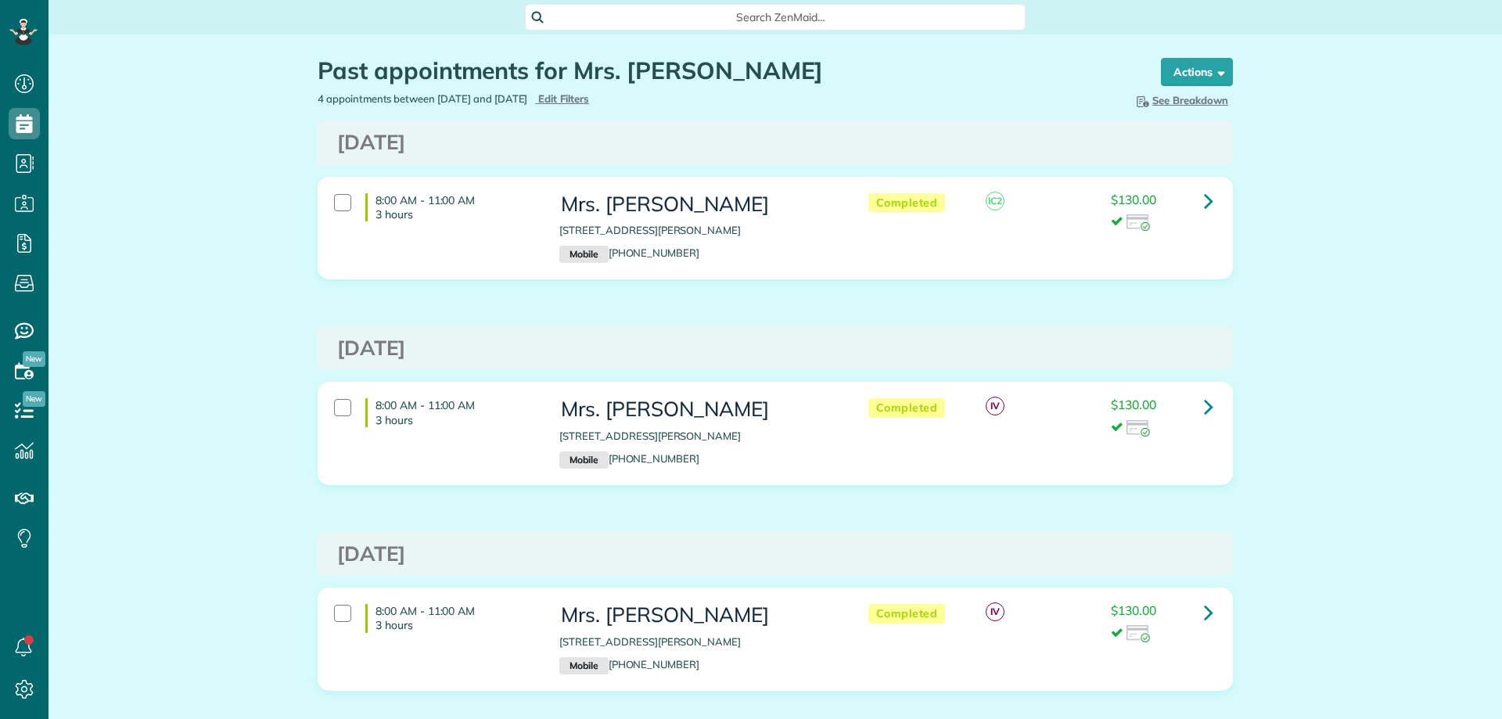
scroll to position [7, 7]
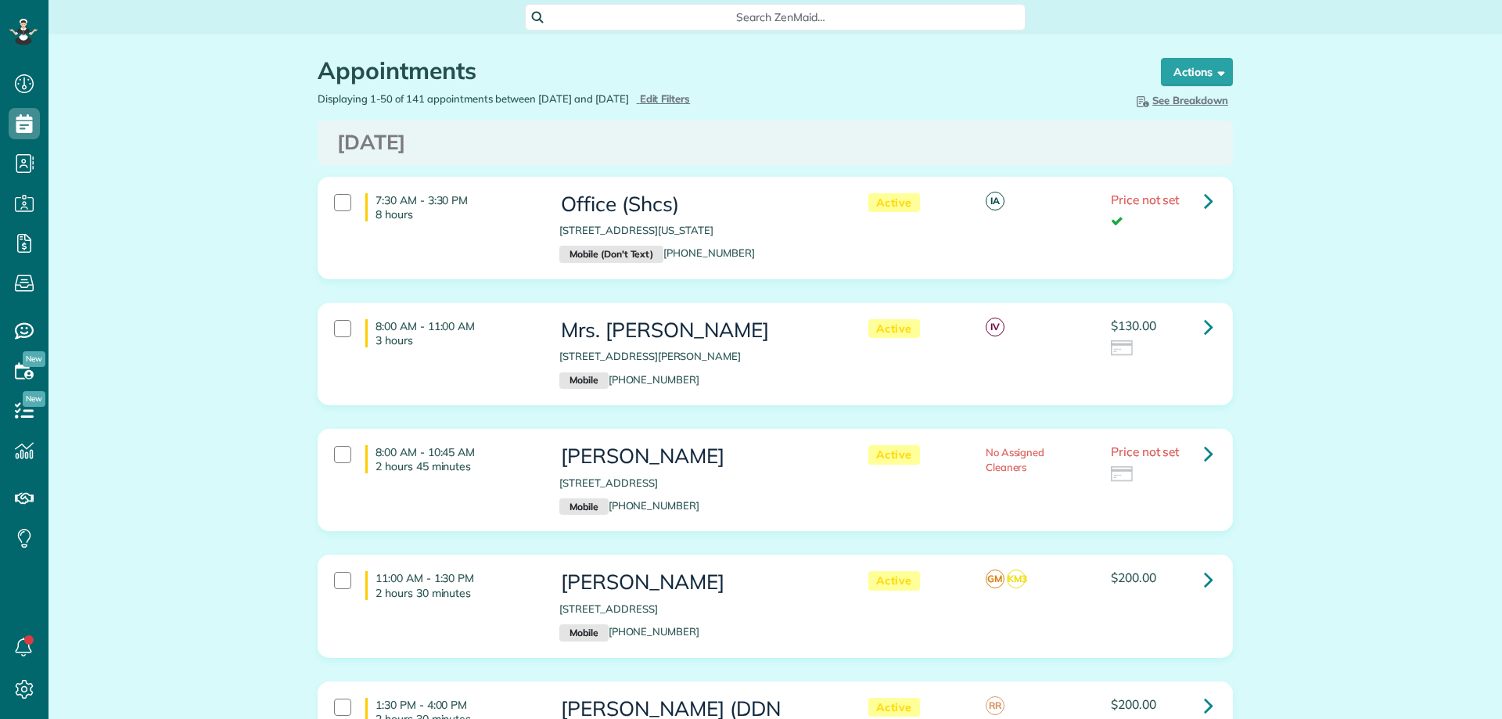
scroll to position [7, 7]
click at [691, 97] on span "Edit Filters" at bounding box center [665, 98] width 51 height 13
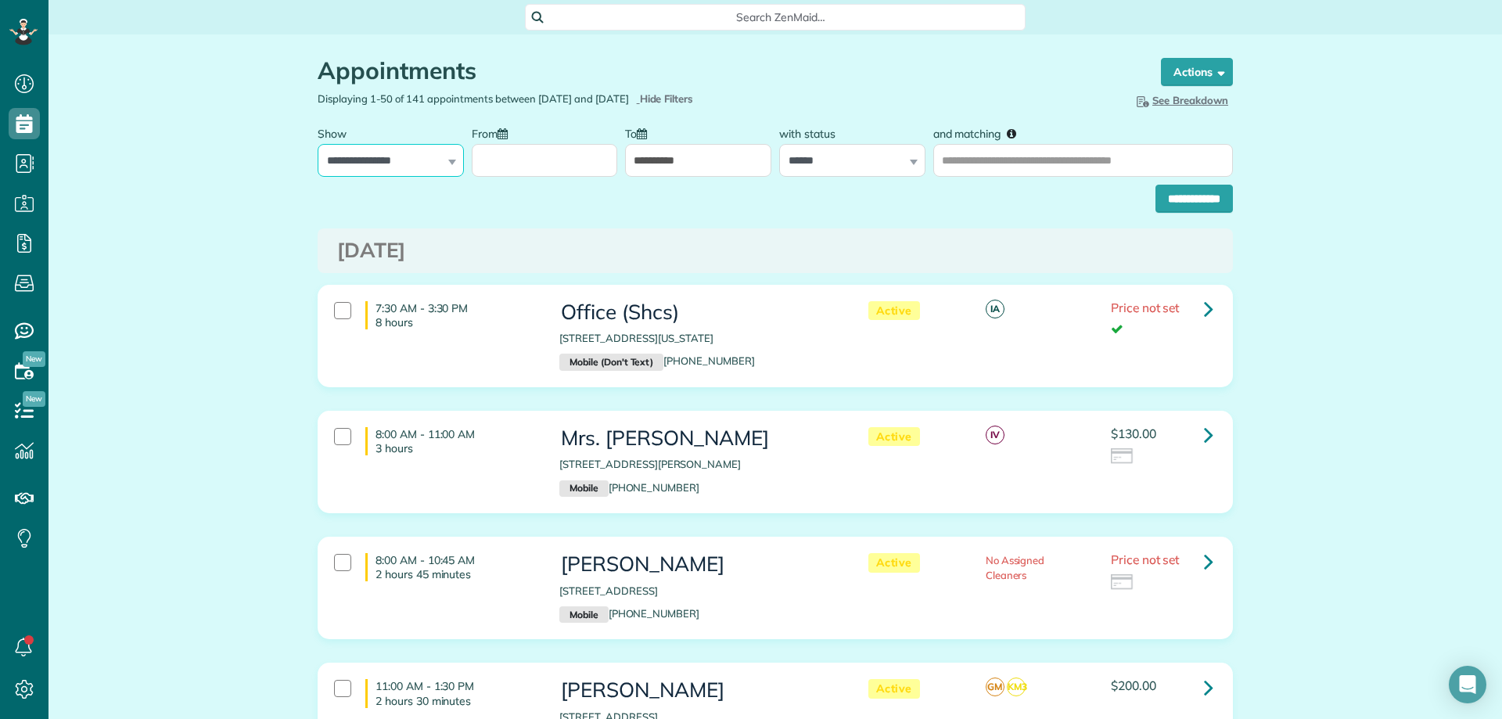
click at [416, 160] on select "**********" at bounding box center [391, 160] width 146 height 33
select select "**********"
click at [318, 144] on select "**********" at bounding box center [391, 160] width 146 height 33
drag, startPoint x: 512, startPoint y: 144, endPoint x: 520, endPoint y: 151, distance: 11.1
click at [511, 144] on label "From" at bounding box center [494, 132] width 44 height 29
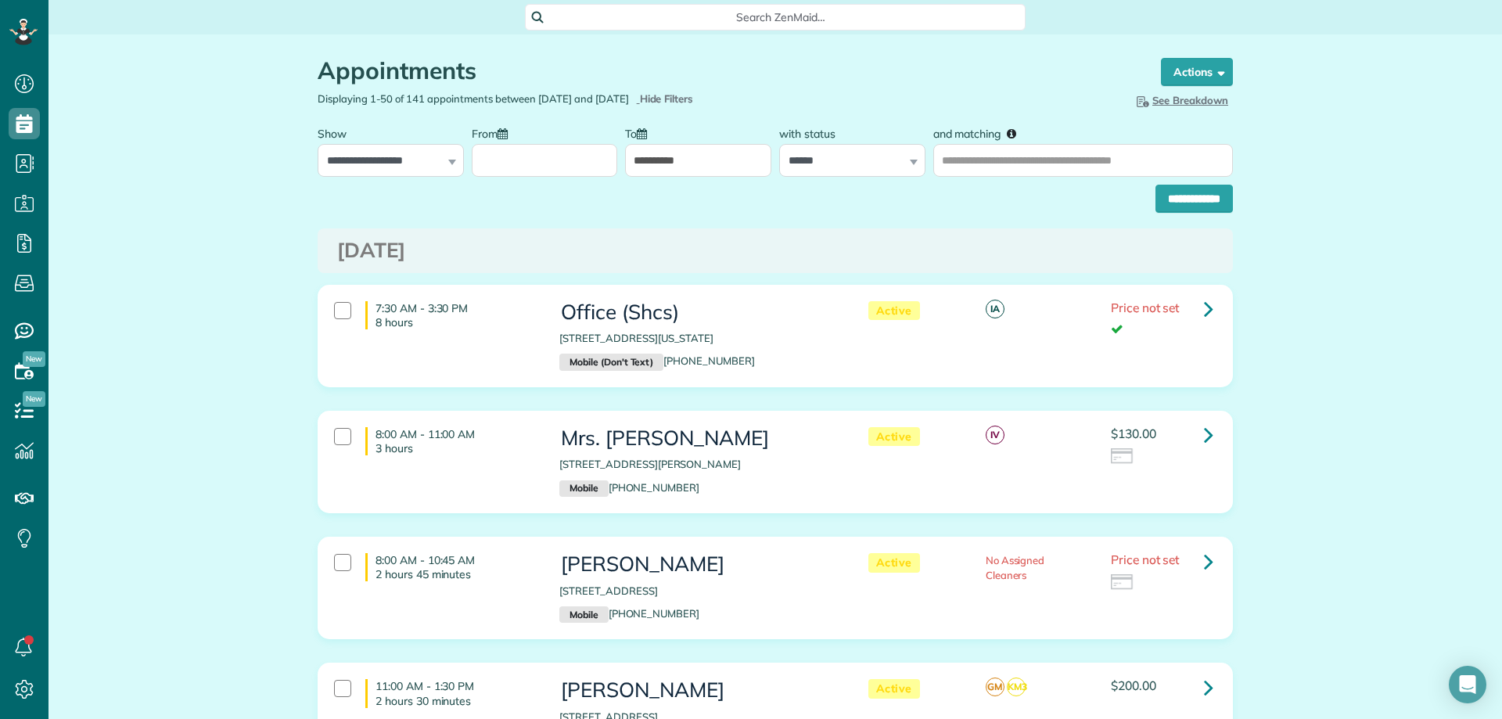
click at [511, 144] on input "From" at bounding box center [545, 160] width 146 height 33
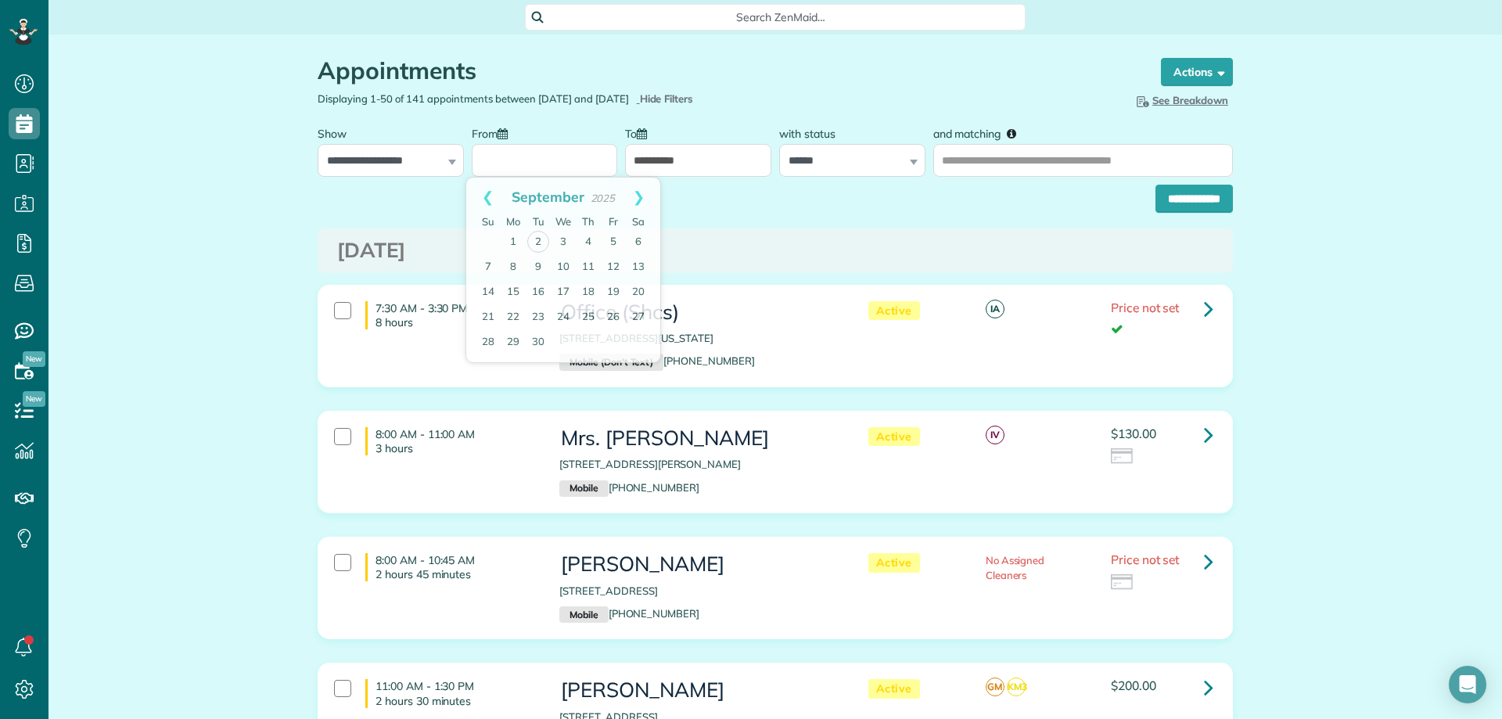
click at [523, 153] on input "From" at bounding box center [545, 160] width 146 height 33
drag, startPoint x: 538, startPoint y: 234, endPoint x: 648, endPoint y: 177, distance: 124.2
click at [538, 234] on link "2" at bounding box center [538, 242] width 22 height 22
type input "**********"
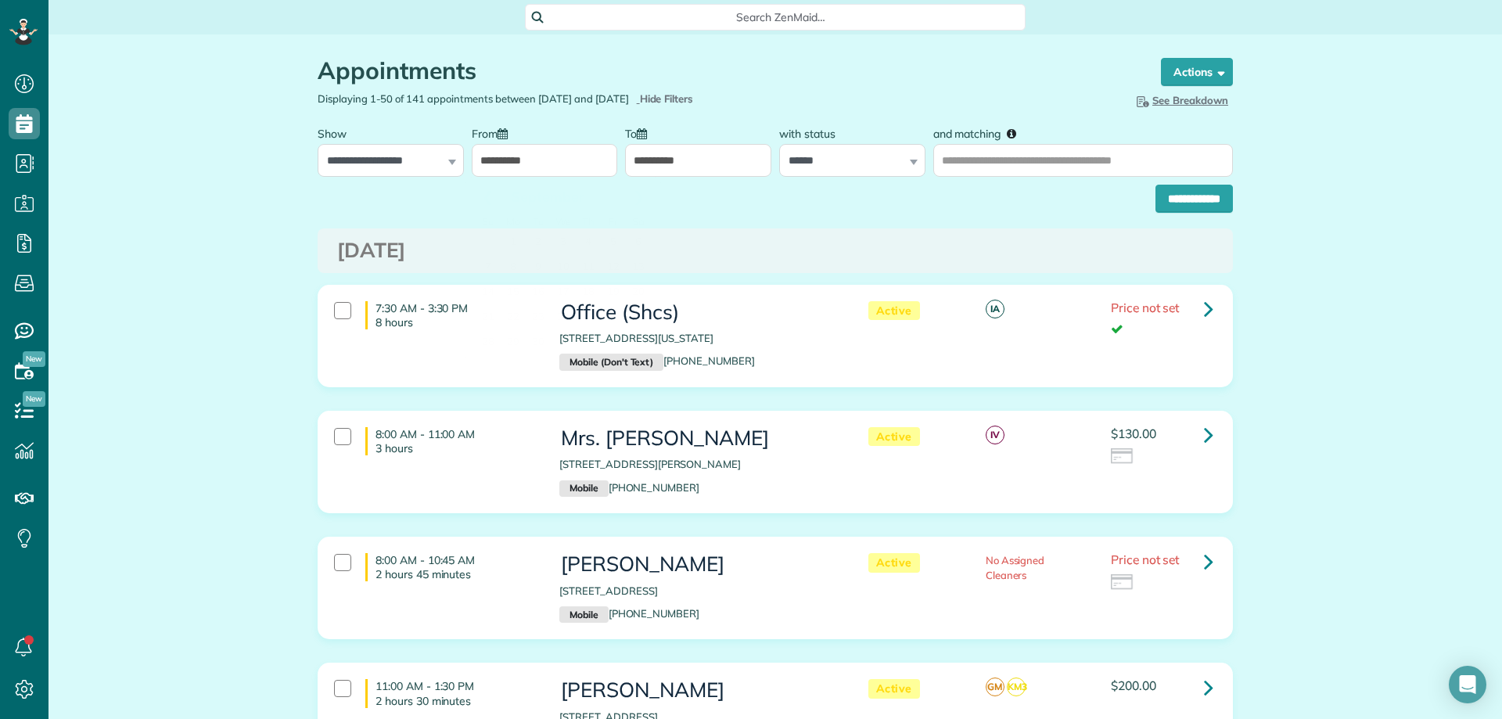
click at [672, 167] on input "**********" at bounding box center [698, 160] width 146 height 33
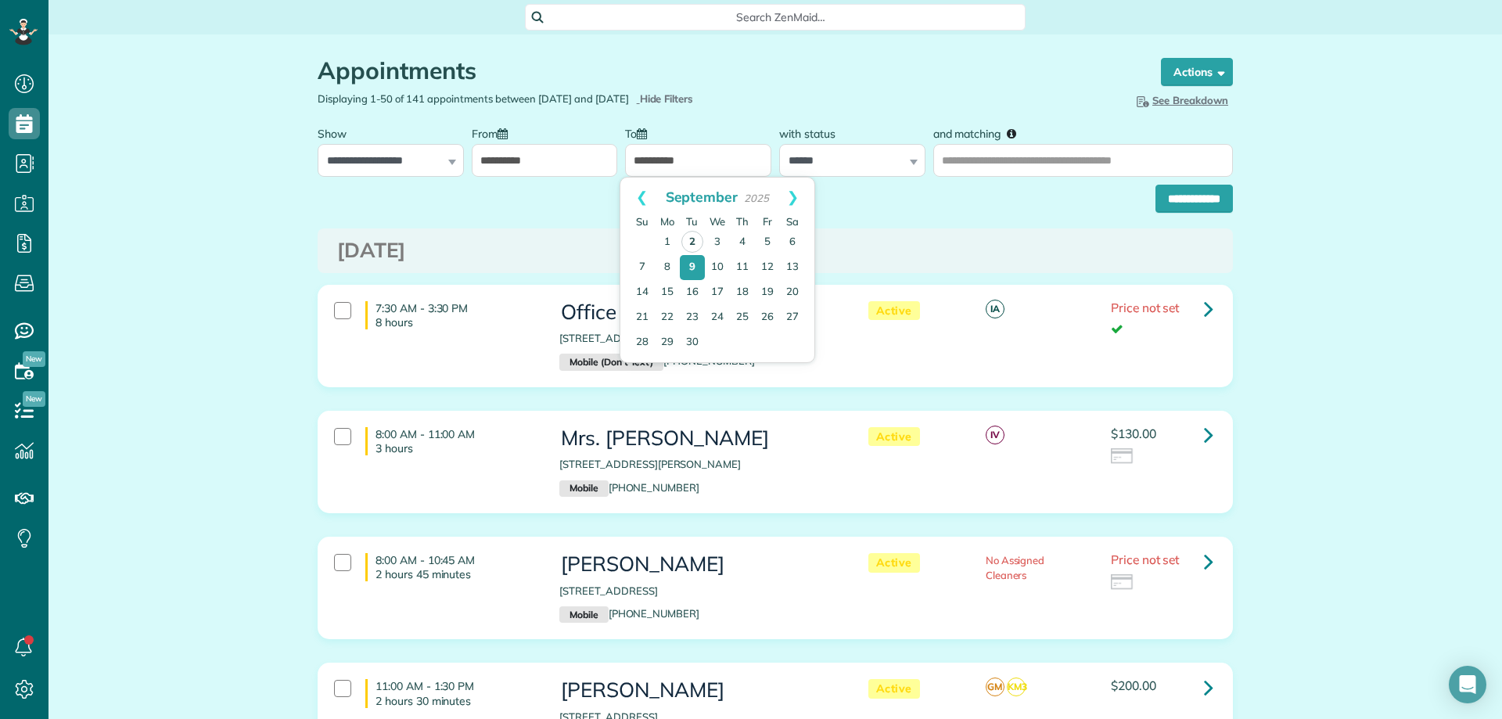
click at [689, 230] on td "2" at bounding box center [692, 242] width 25 height 26
type input "**********"
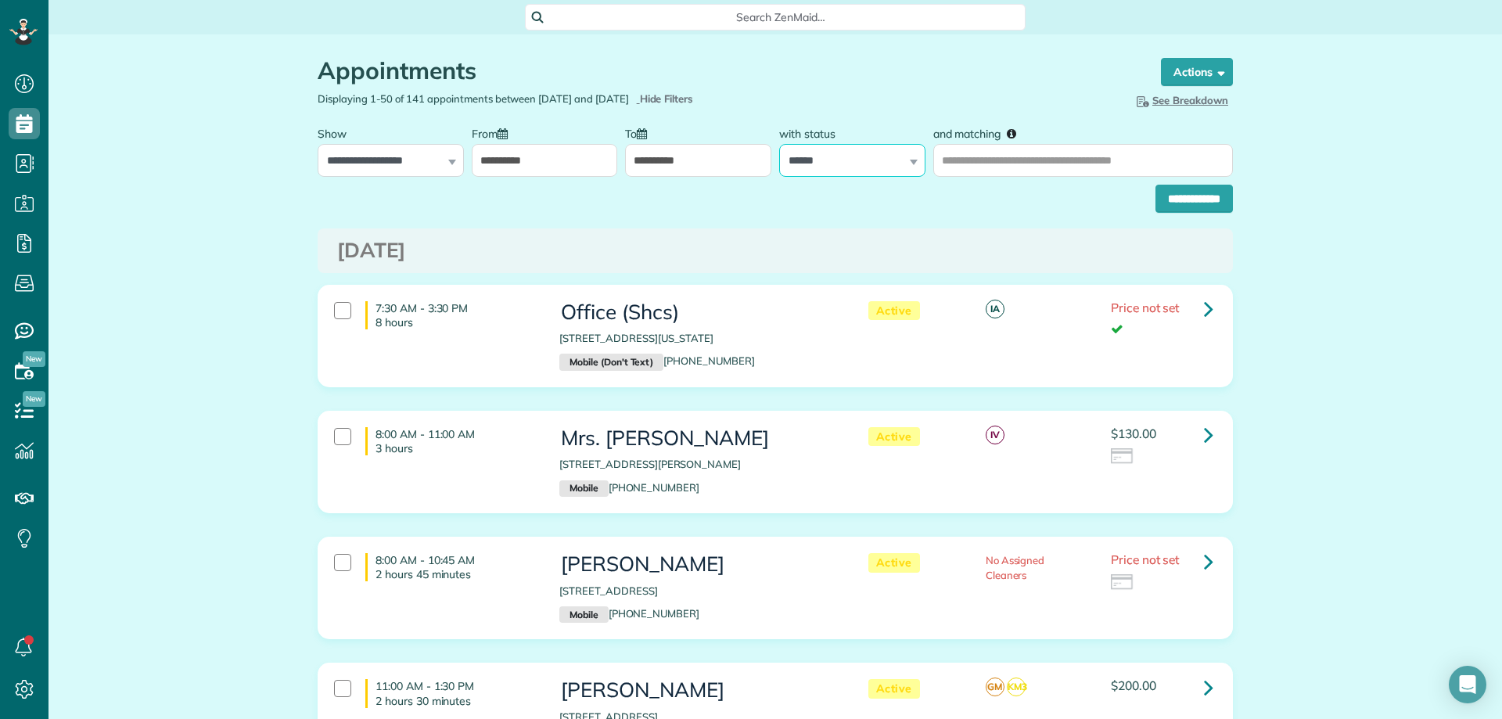
click at [851, 160] on select "**********" at bounding box center [852, 160] width 146 height 33
select select
click at [779, 144] on select "**********" at bounding box center [852, 160] width 146 height 33
click at [1175, 204] on input "**********" at bounding box center [1194, 199] width 77 height 28
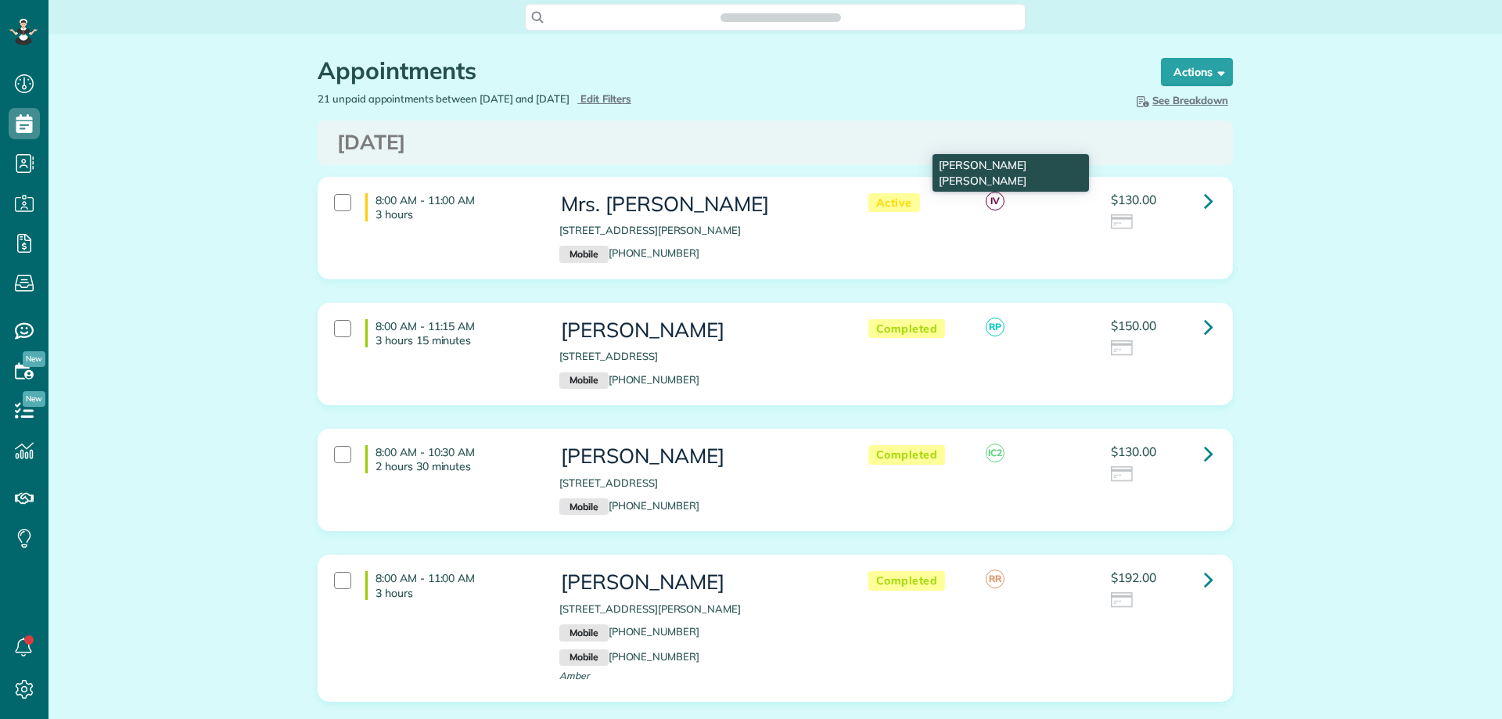
scroll to position [7, 7]
click at [1204, 194] on icon at bounding box center [1208, 200] width 9 height 27
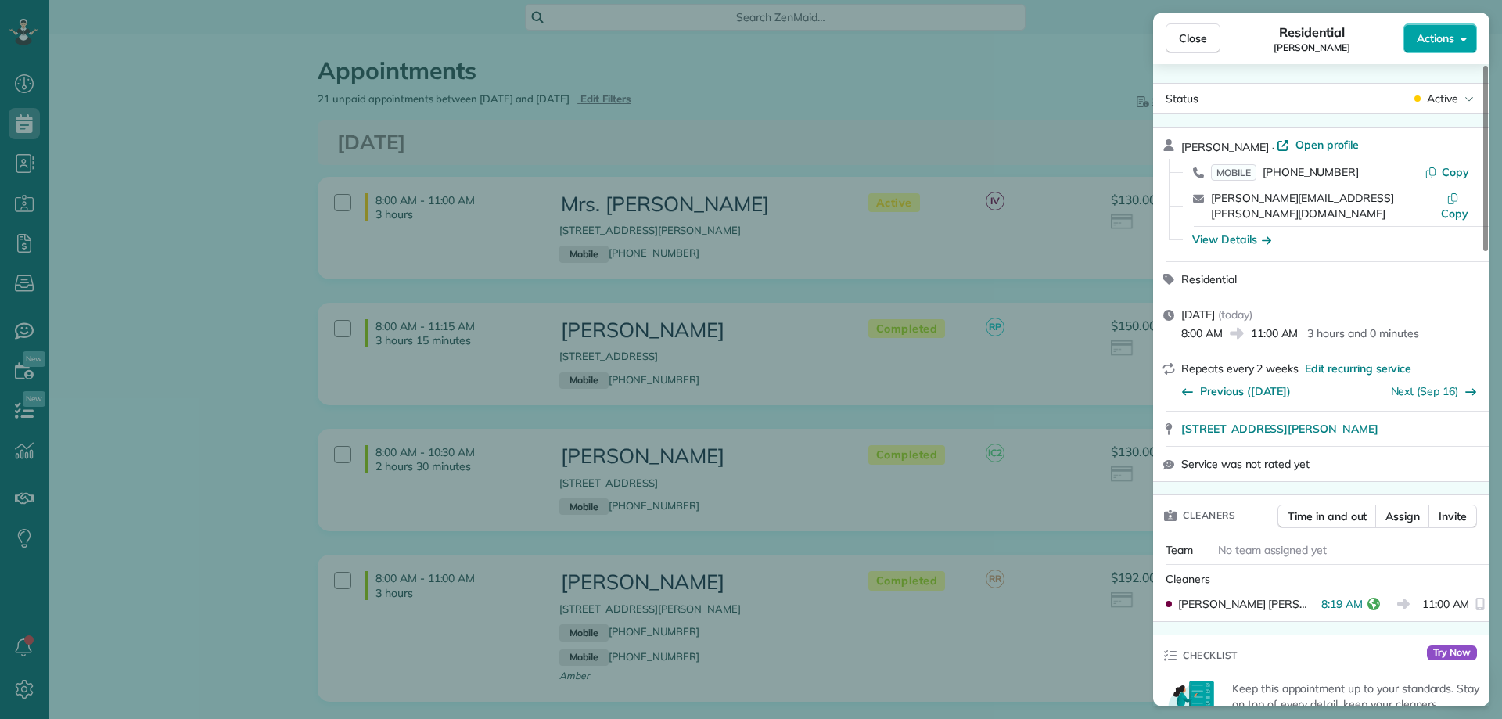
click at [1406, 45] on button "Actions" at bounding box center [1441, 38] width 74 height 30
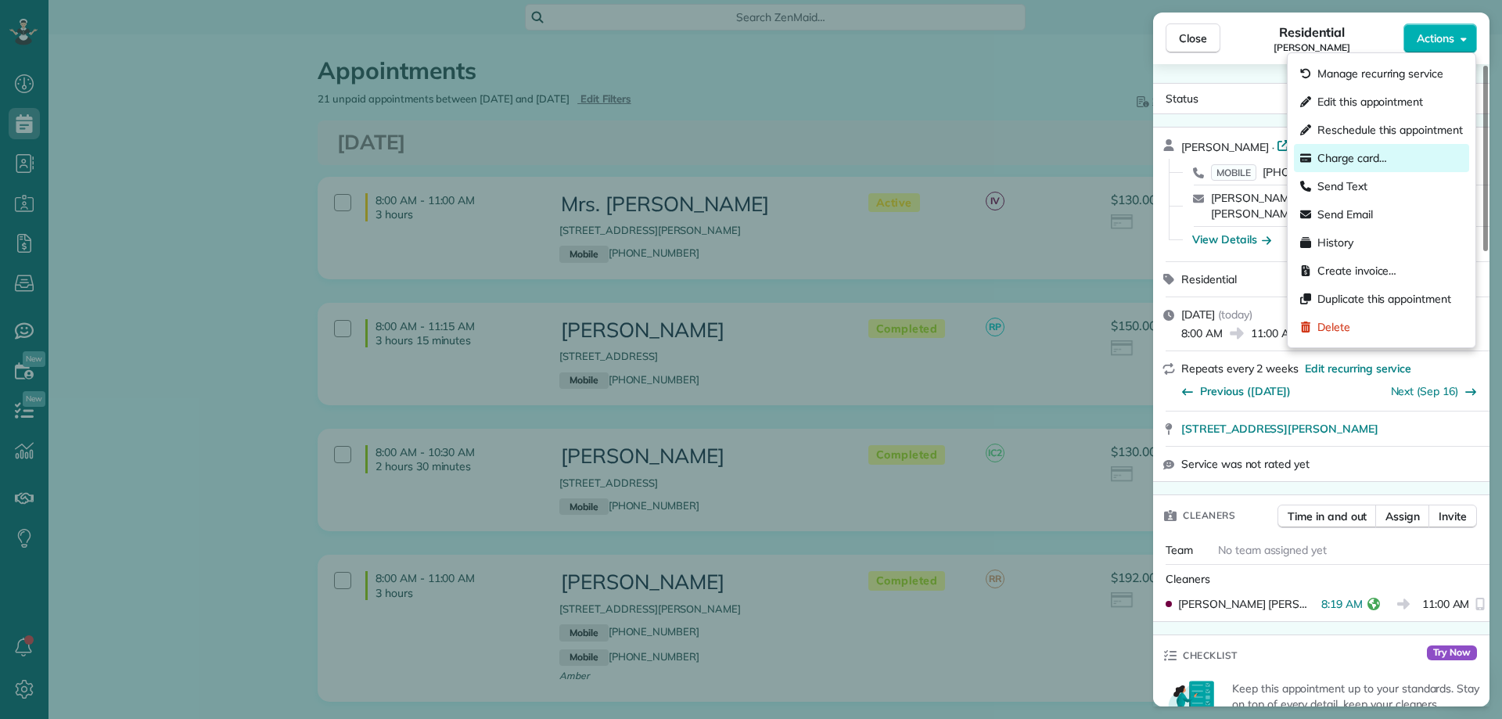
click at [1366, 160] on span "Charge card…" at bounding box center [1353, 158] width 70 height 16
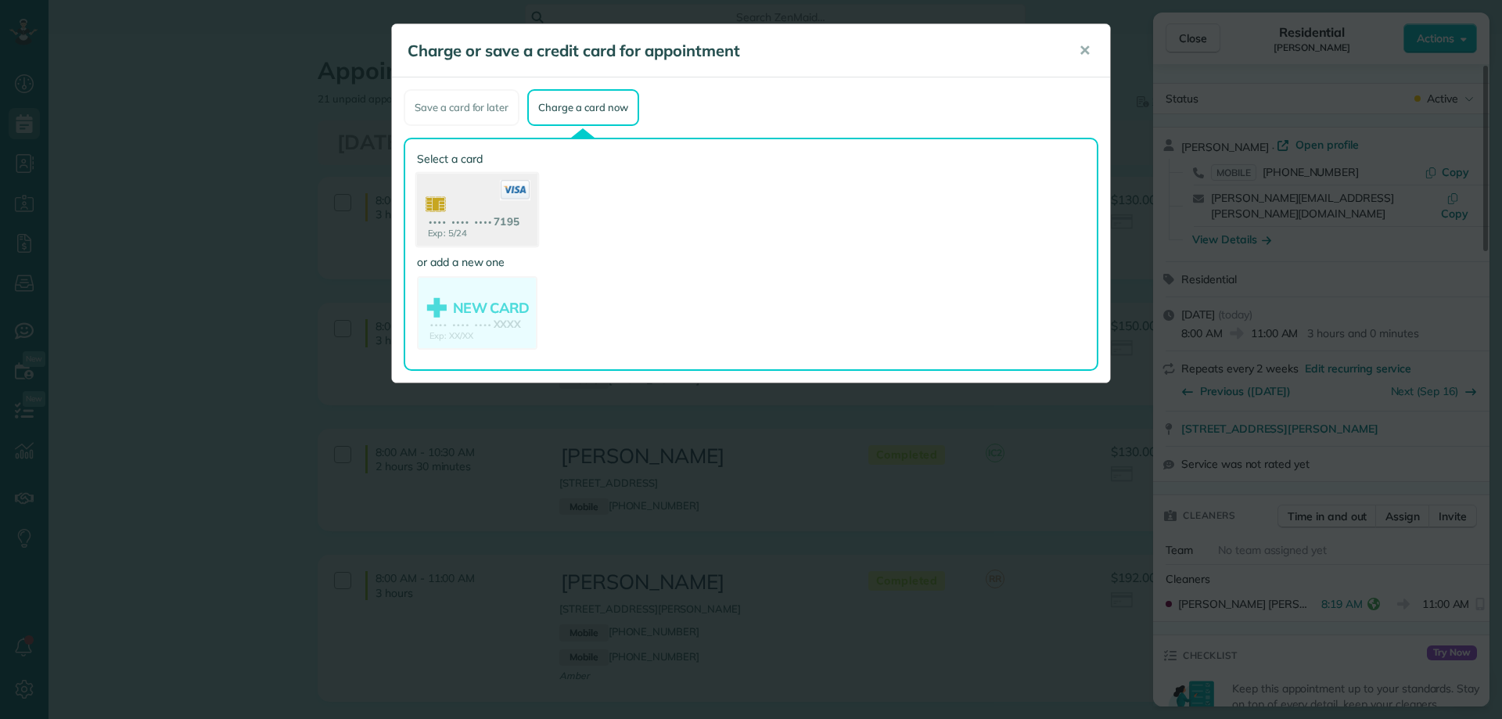
drag, startPoint x: 485, startPoint y: 218, endPoint x: 485, endPoint y: 175, distance: 42.3
click at [485, 217] on use at bounding box center [477, 212] width 121 height 76
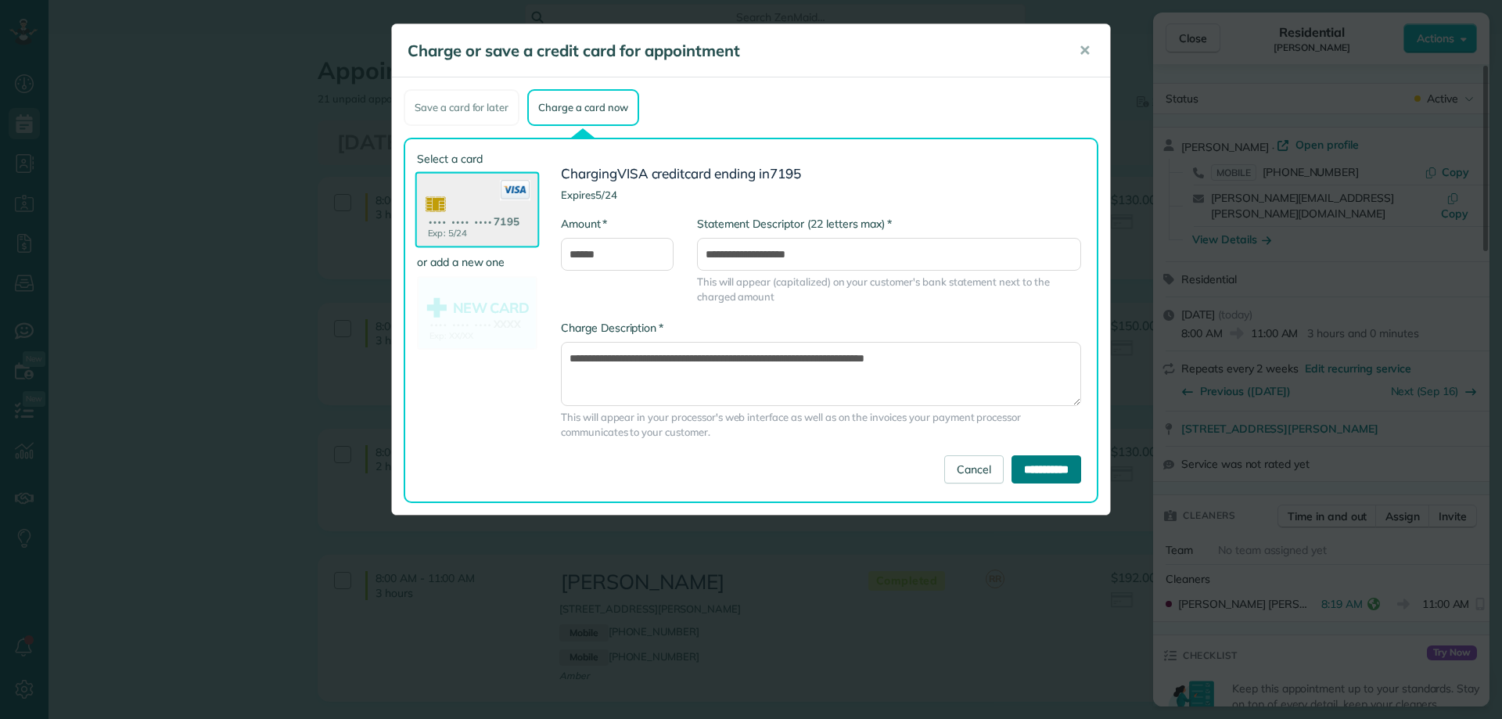
click at [1046, 471] on input "**********" at bounding box center [1047, 469] width 70 height 28
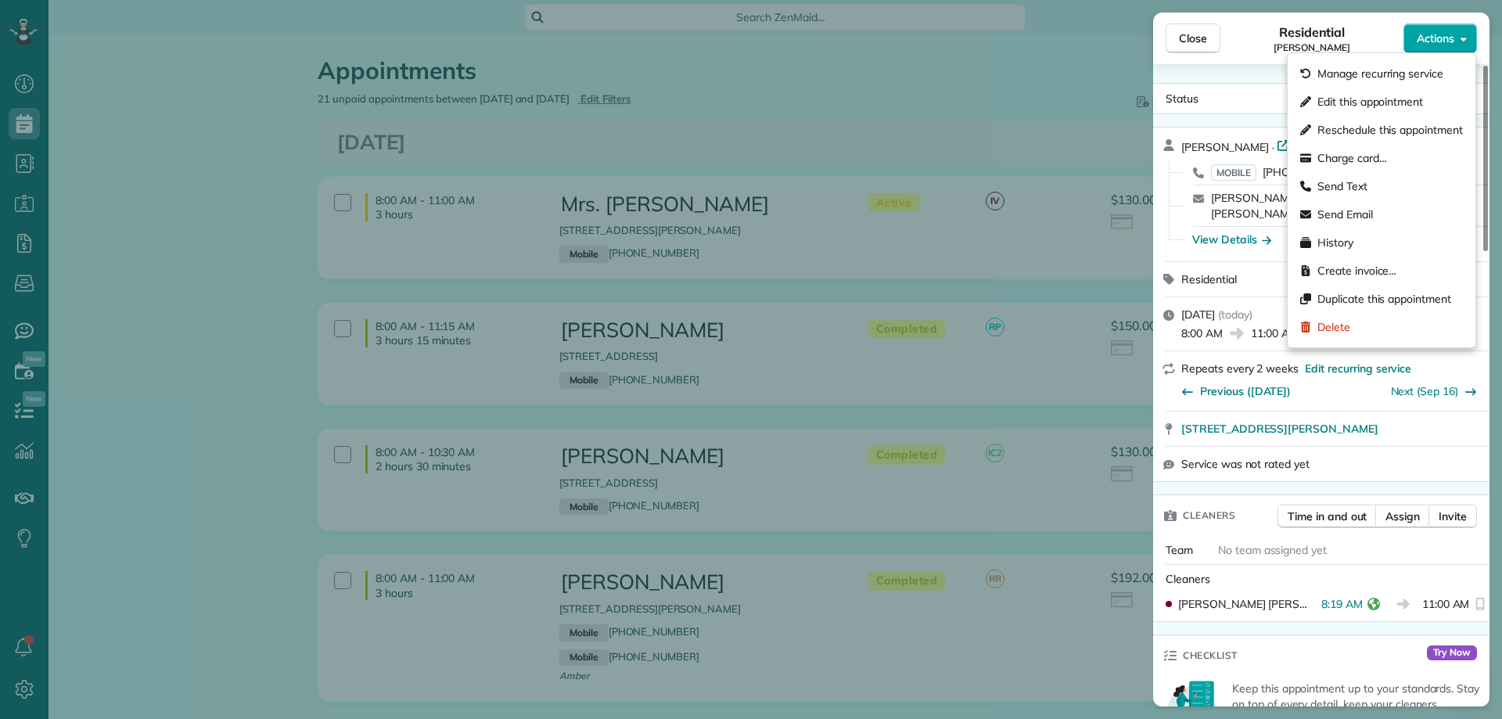
click at [1444, 41] on span "Actions" at bounding box center [1436, 39] width 38 height 16
click at [1365, 157] on span "Charge card…" at bounding box center [1353, 158] width 70 height 16
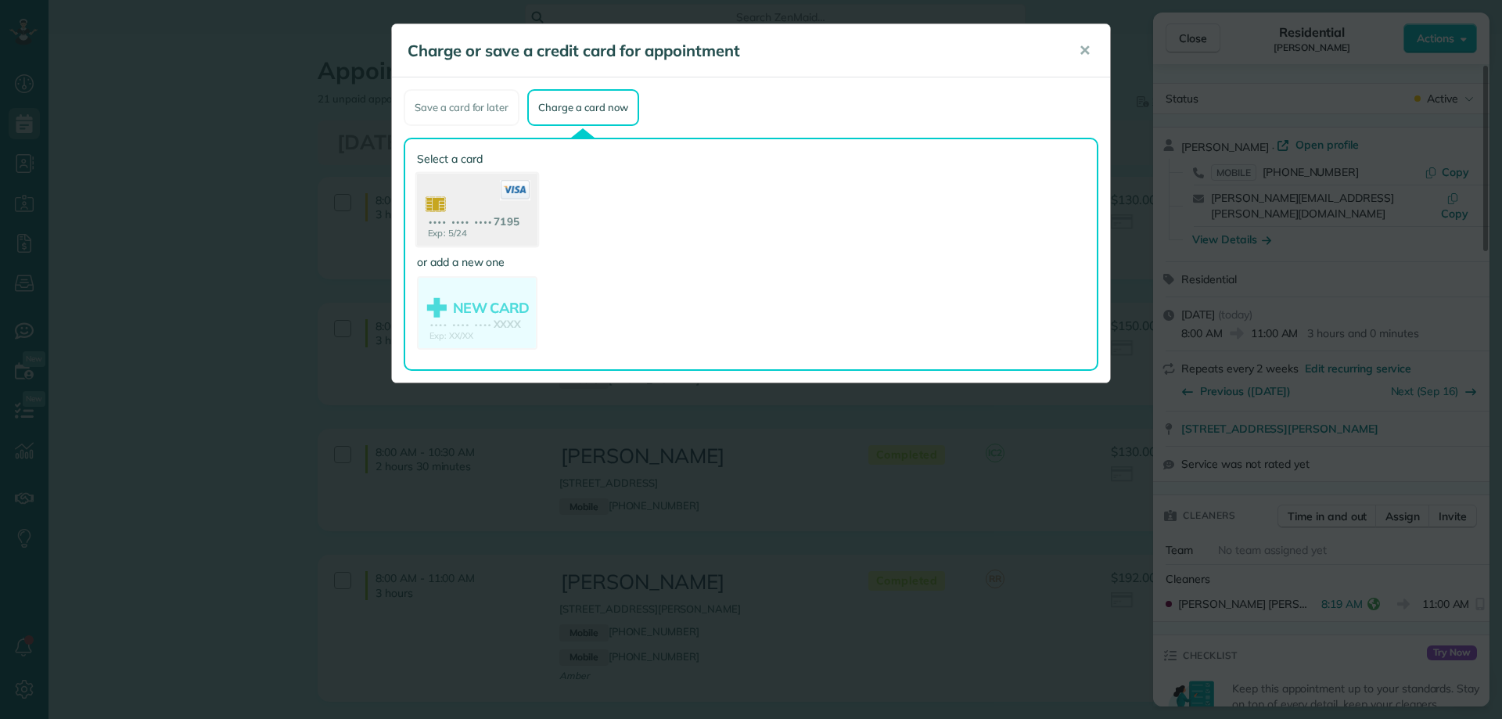
click at [509, 225] on use at bounding box center [477, 212] width 121 height 76
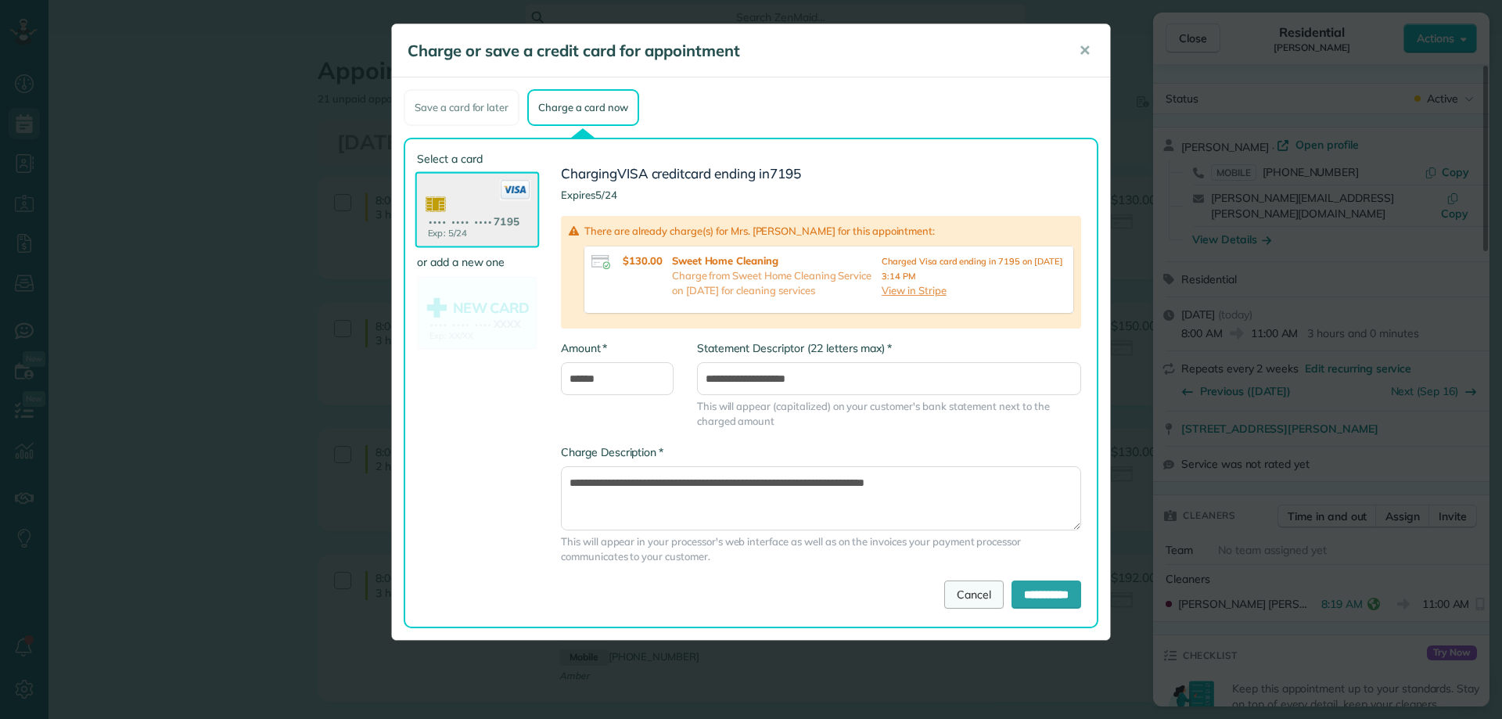
drag, startPoint x: 949, startPoint y: 576, endPoint x: 944, endPoint y: 597, distance: 21.8
click at [949, 577] on div "**********" at bounding box center [821, 511] width 544 height 135
click at [945, 599] on link "Cancel" at bounding box center [974, 595] width 59 height 28
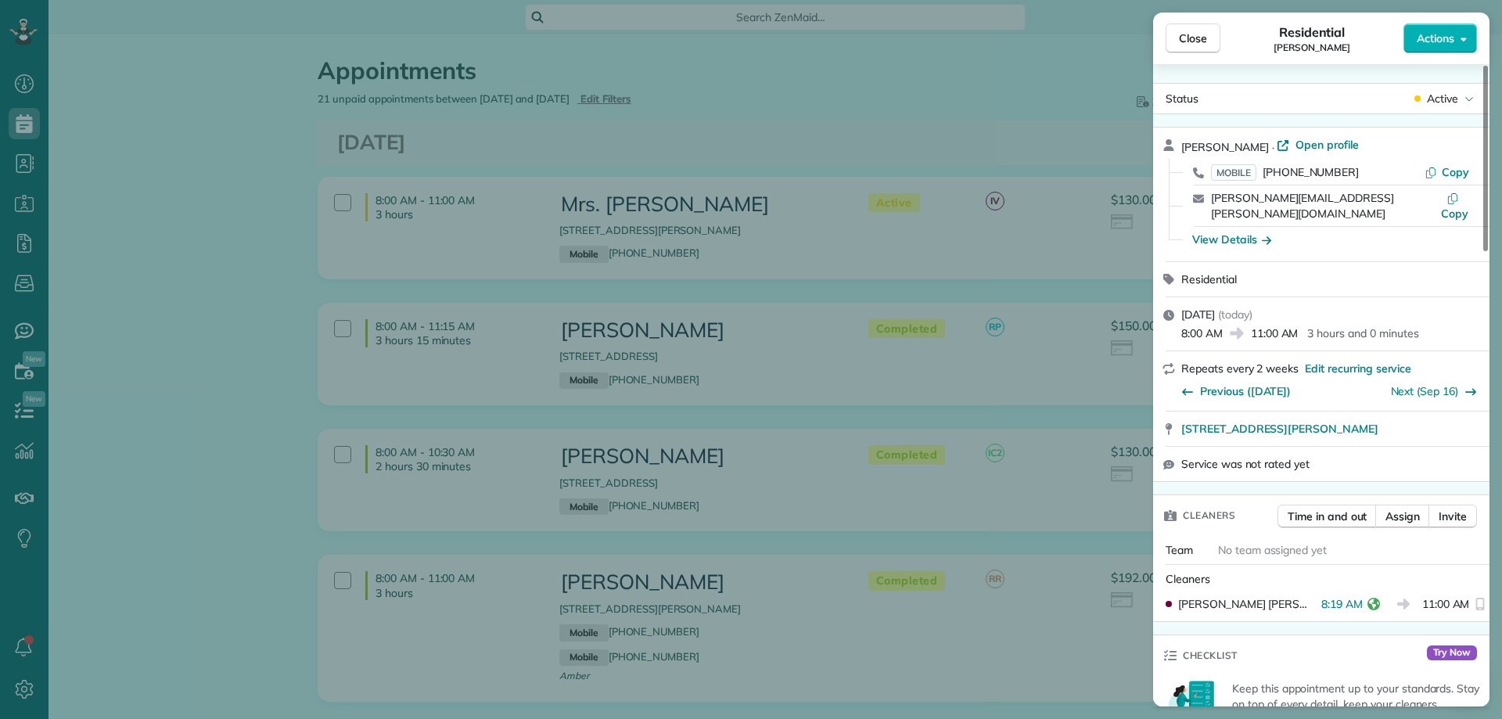
click at [691, 116] on div "Close Residential Emily Wilson Actions Status Active Emily Wilson · Open profil…" at bounding box center [751, 359] width 1502 height 719
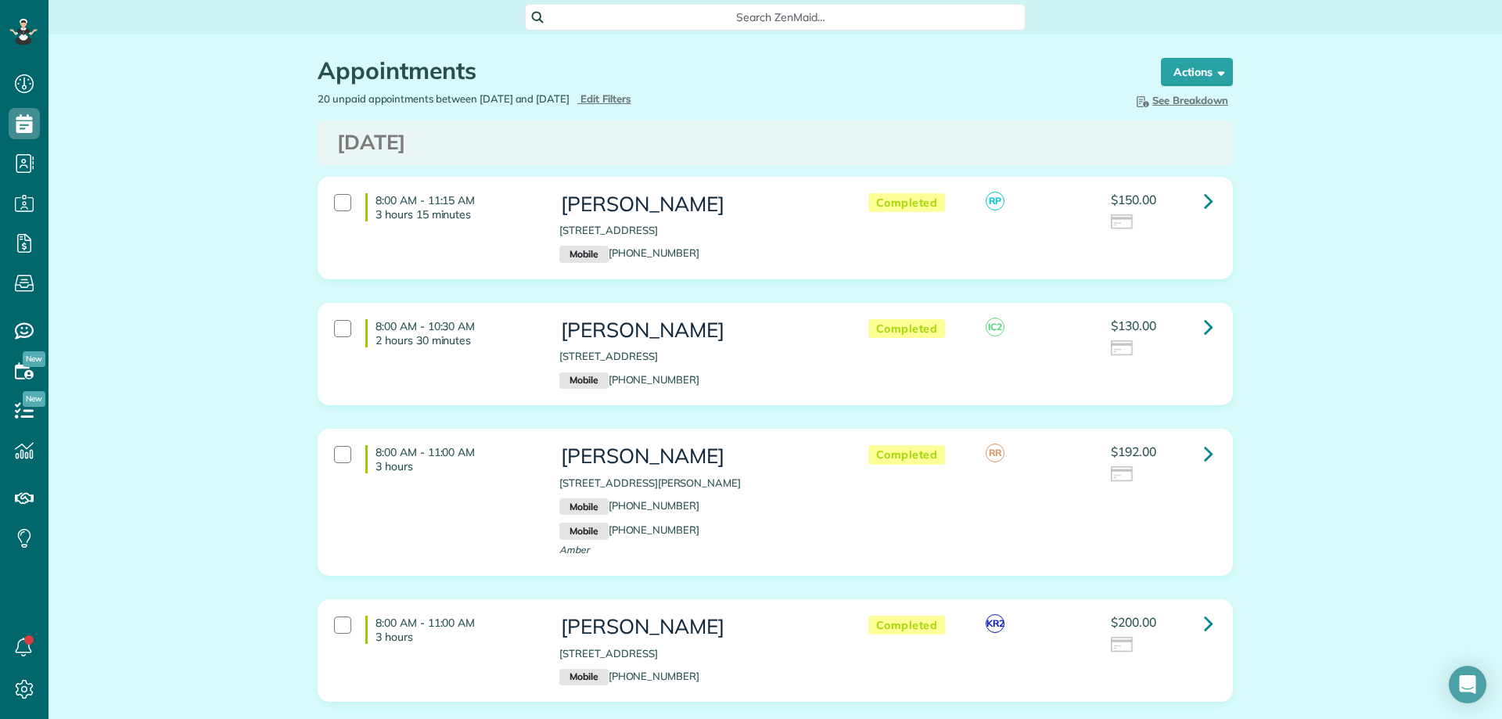
scroll to position [7, 7]
click at [1196, 325] on link at bounding box center [1208, 326] width 31 height 31
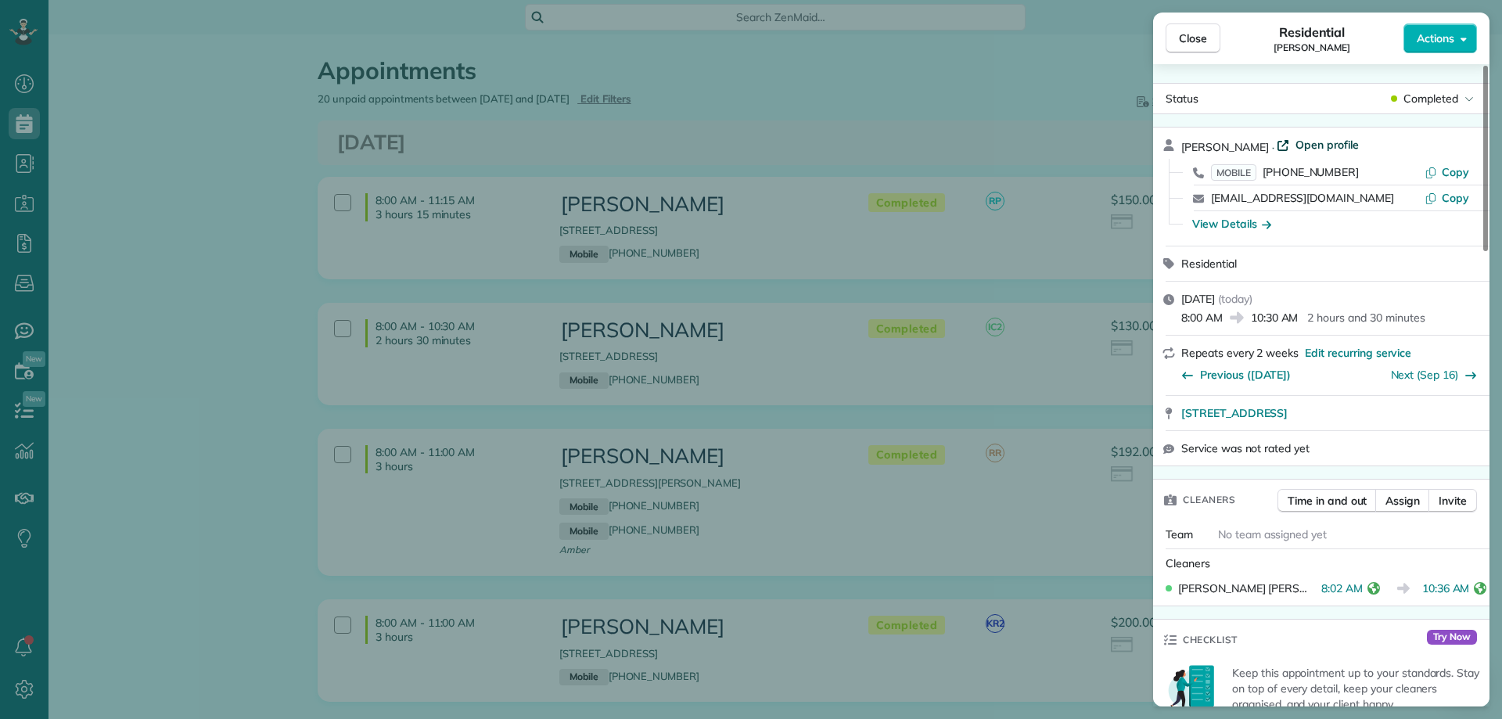
click at [1300, 149] on span "Open profile" at bounding box center [1327, 145] width 63 height 16
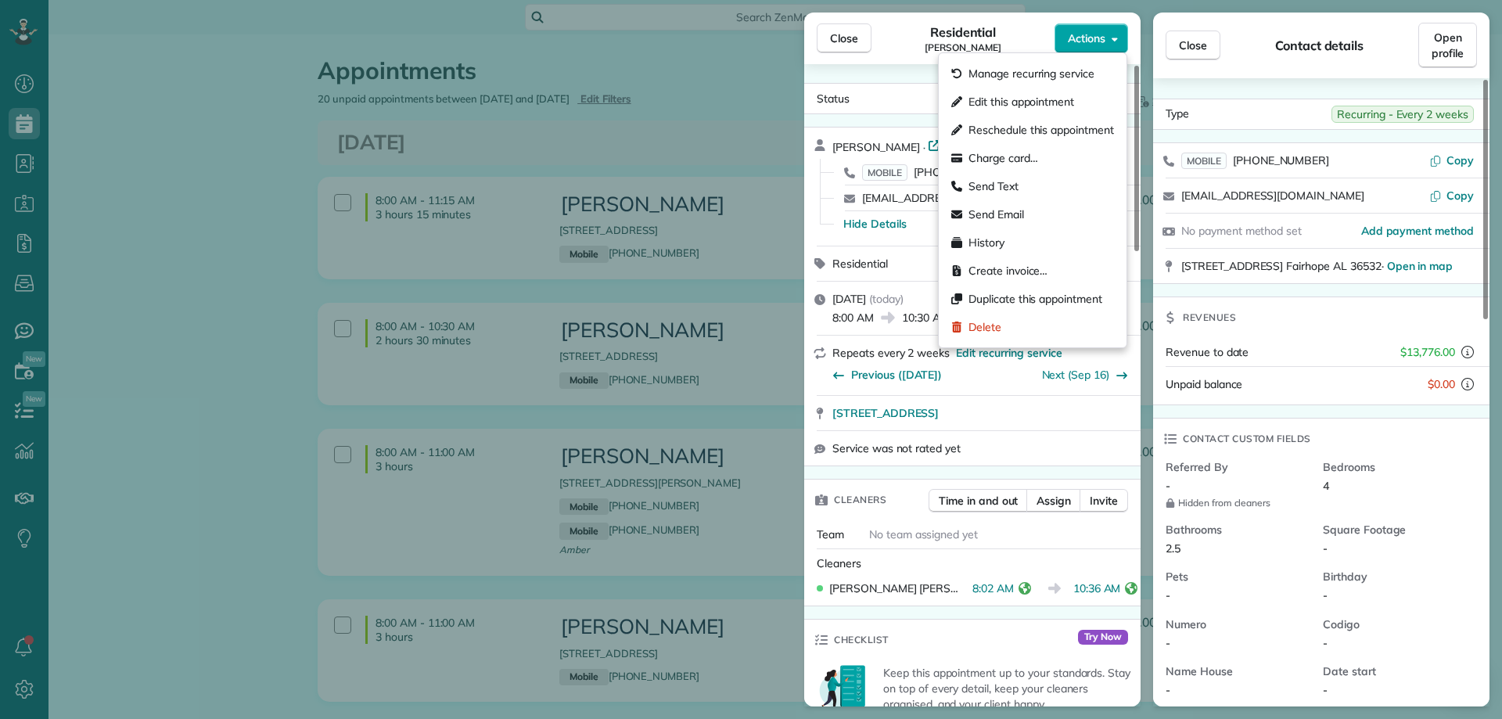
click at [1091, 46] on button "Actions" at bounding box center [1092, 38] width 74 height 30
click at [1022, 153] on span "Charge card…" at bounding box center [1004, 158] width 70 height 16
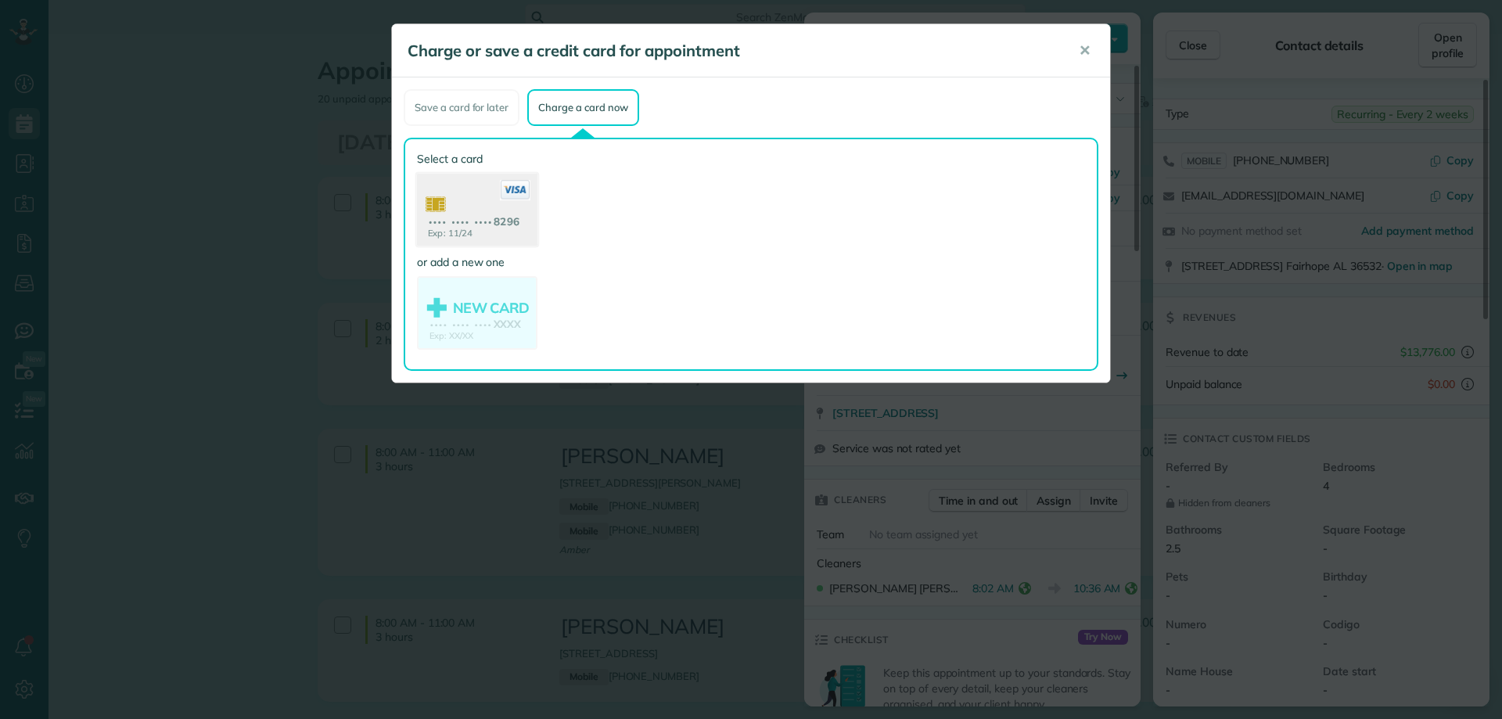
click at [513, 208] on use at bounding box center [477, 212] width 121 height 76
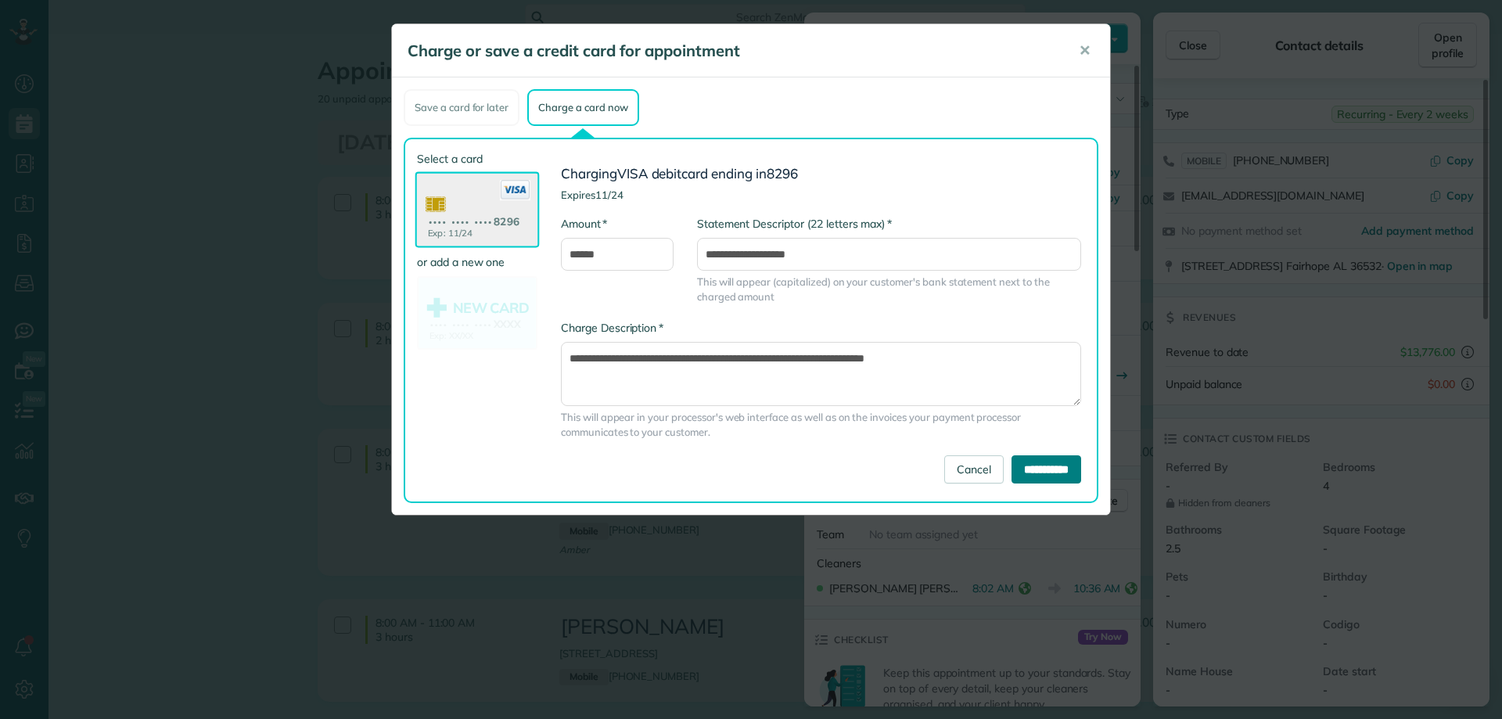
click at [1042, 466] on input "**********" at bounding box center [1047, 469] width 70 height 28
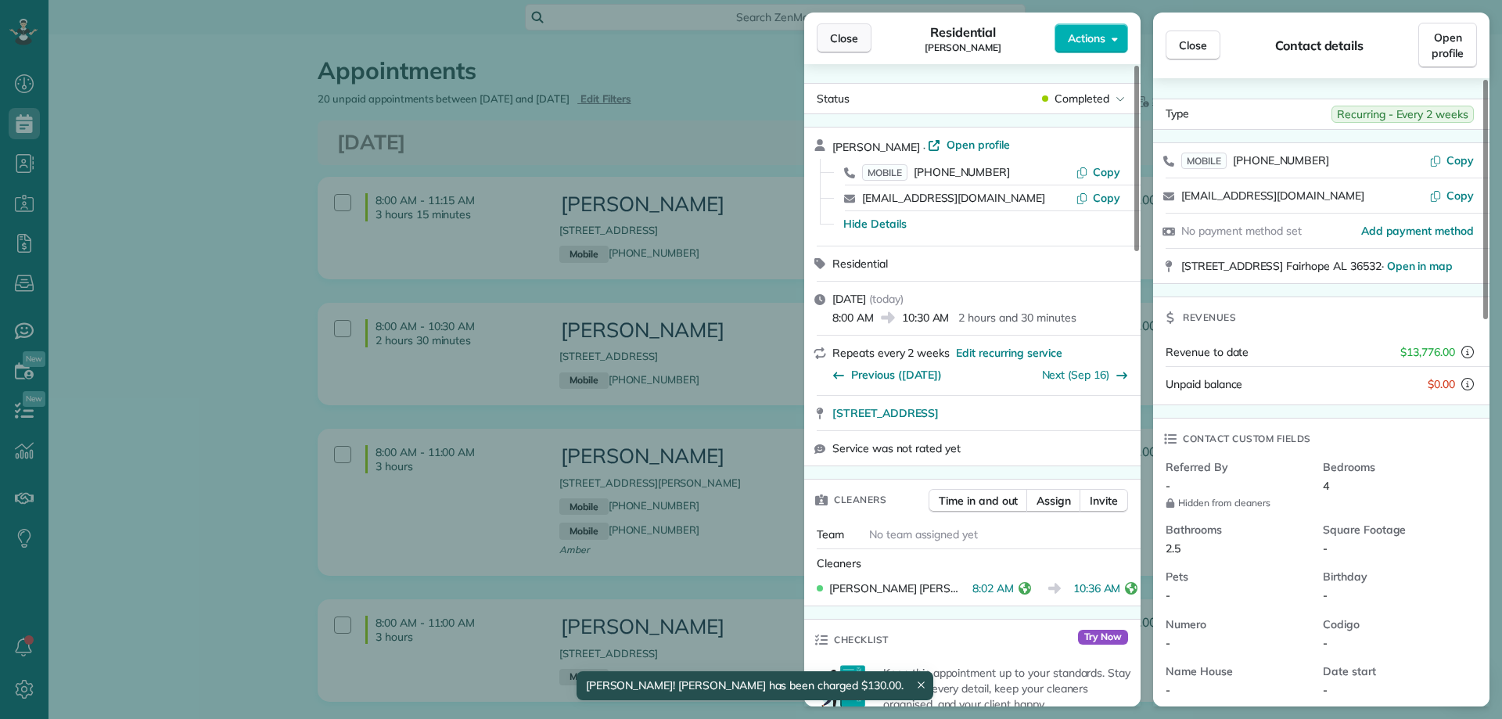
click at [840, 34] on span "Close" at bounding box center [844, 39] width 28 height 16
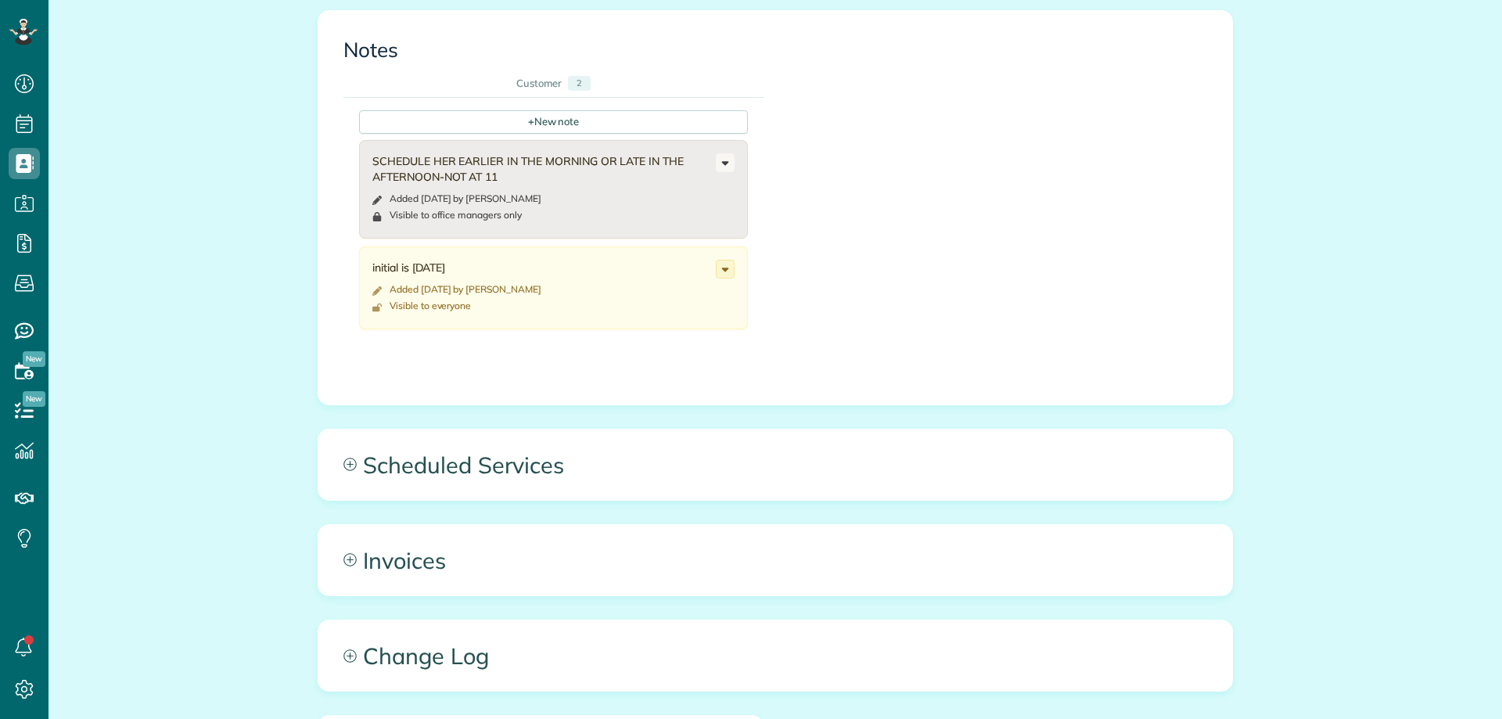
scroll to position [704, 0]
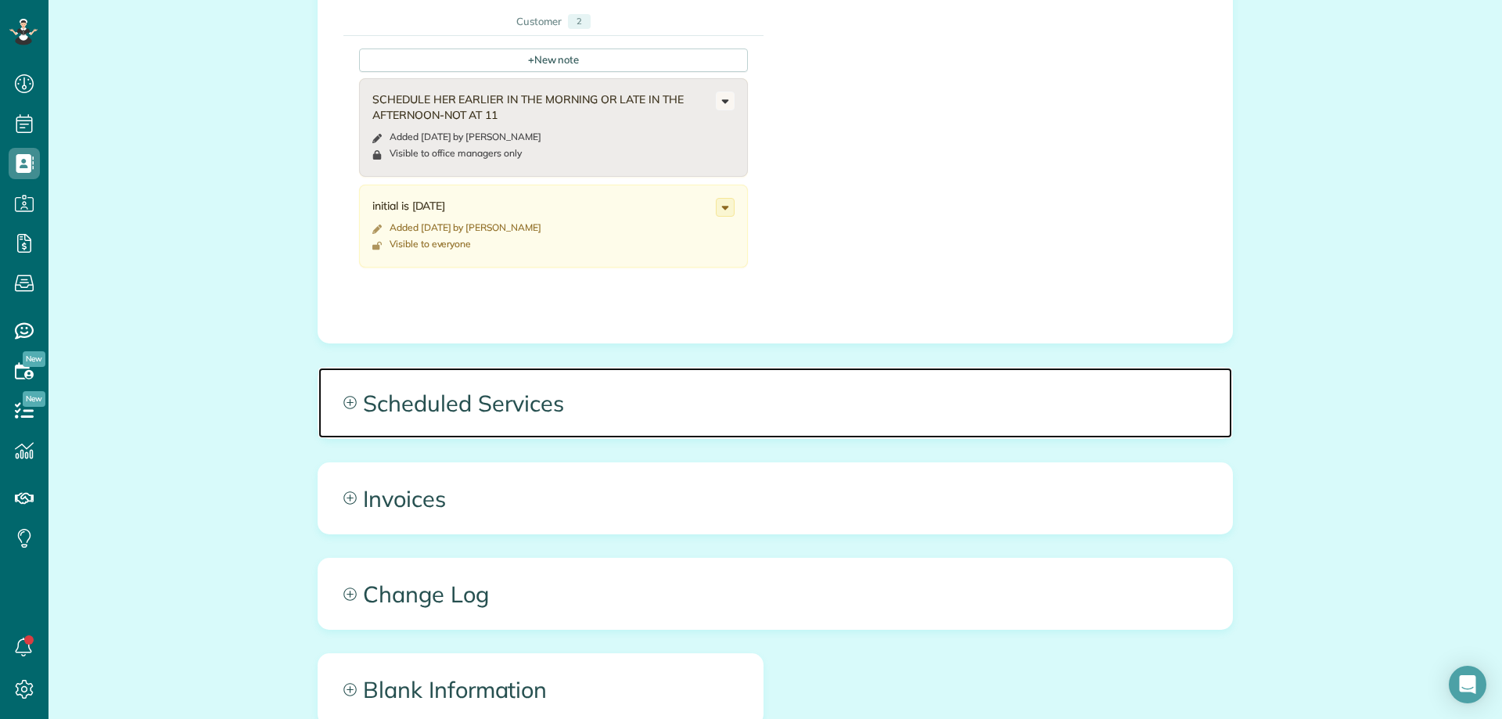
click at [531, 412] on span "Scheduled Services" at bounding box center [775, 403] width 914 height 70
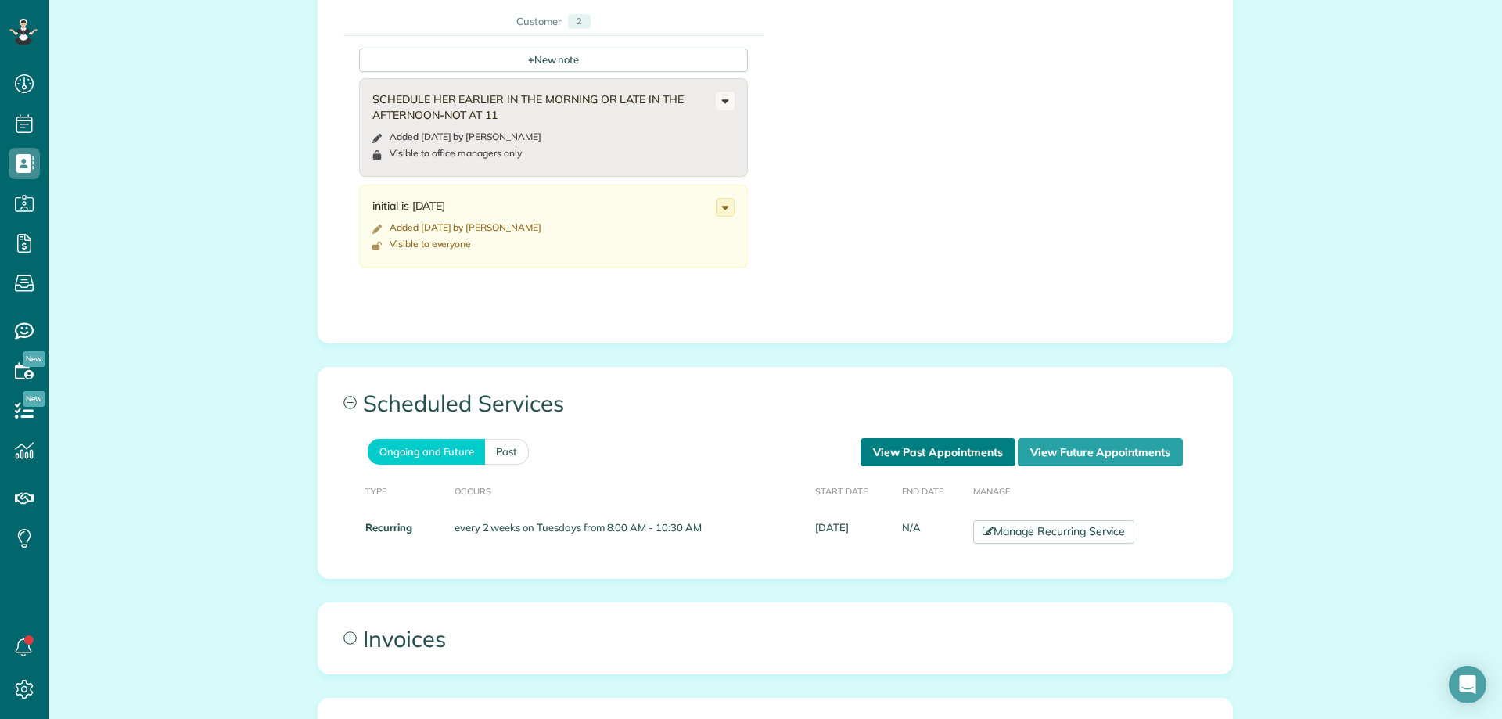
click at [919, 453] on link "View Past Appointments" at bounding box center [938, 452] width 155 height 28
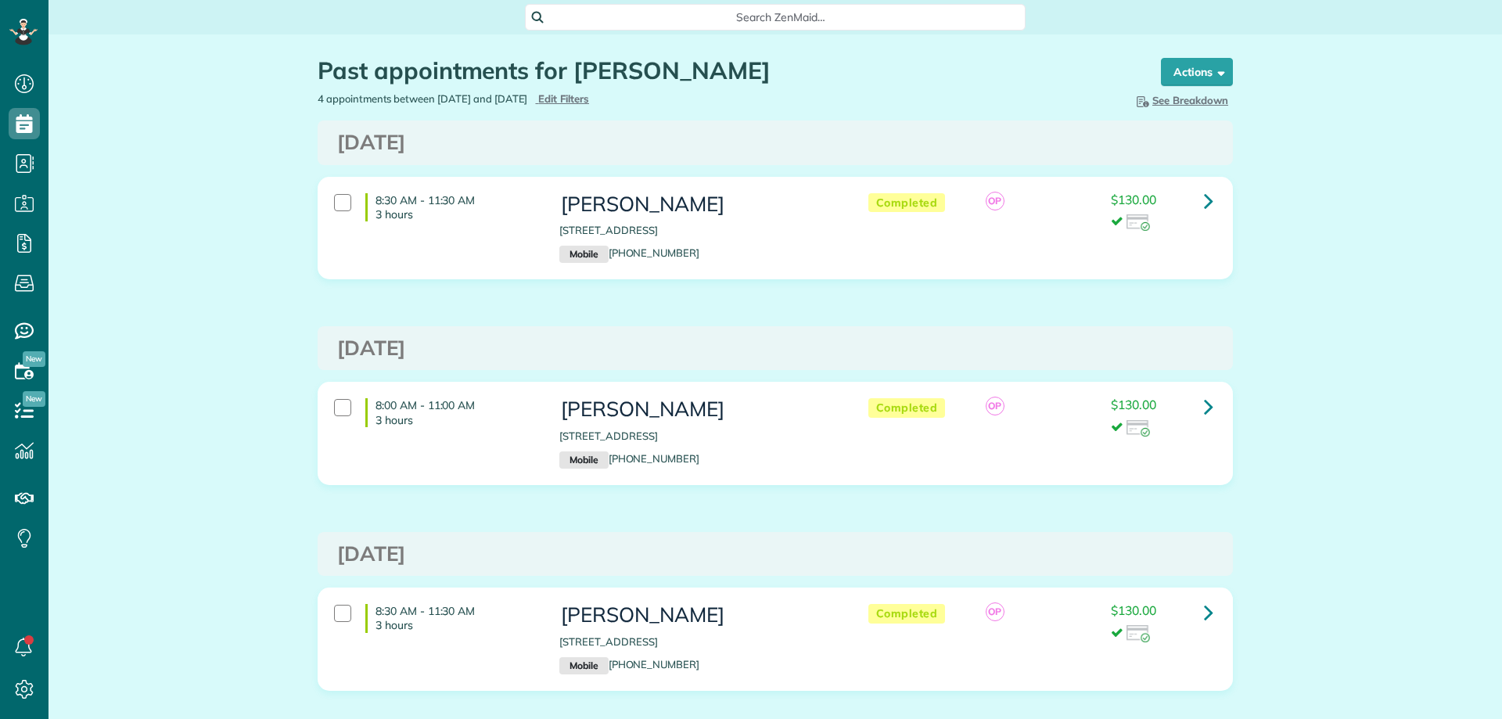
scroll to position [7, 7]
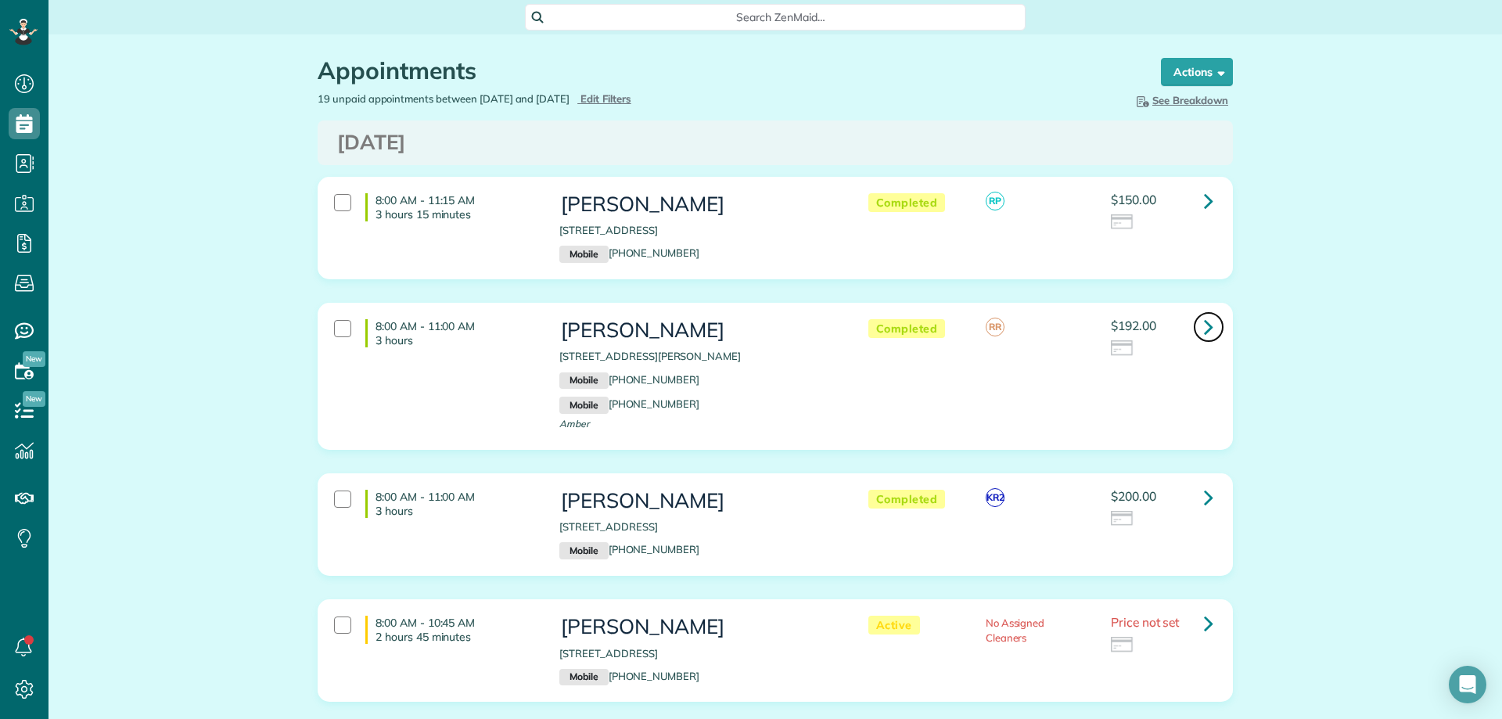
click at [1204, 323] on icon at bounding box center [1208, 326] width 9 height 27
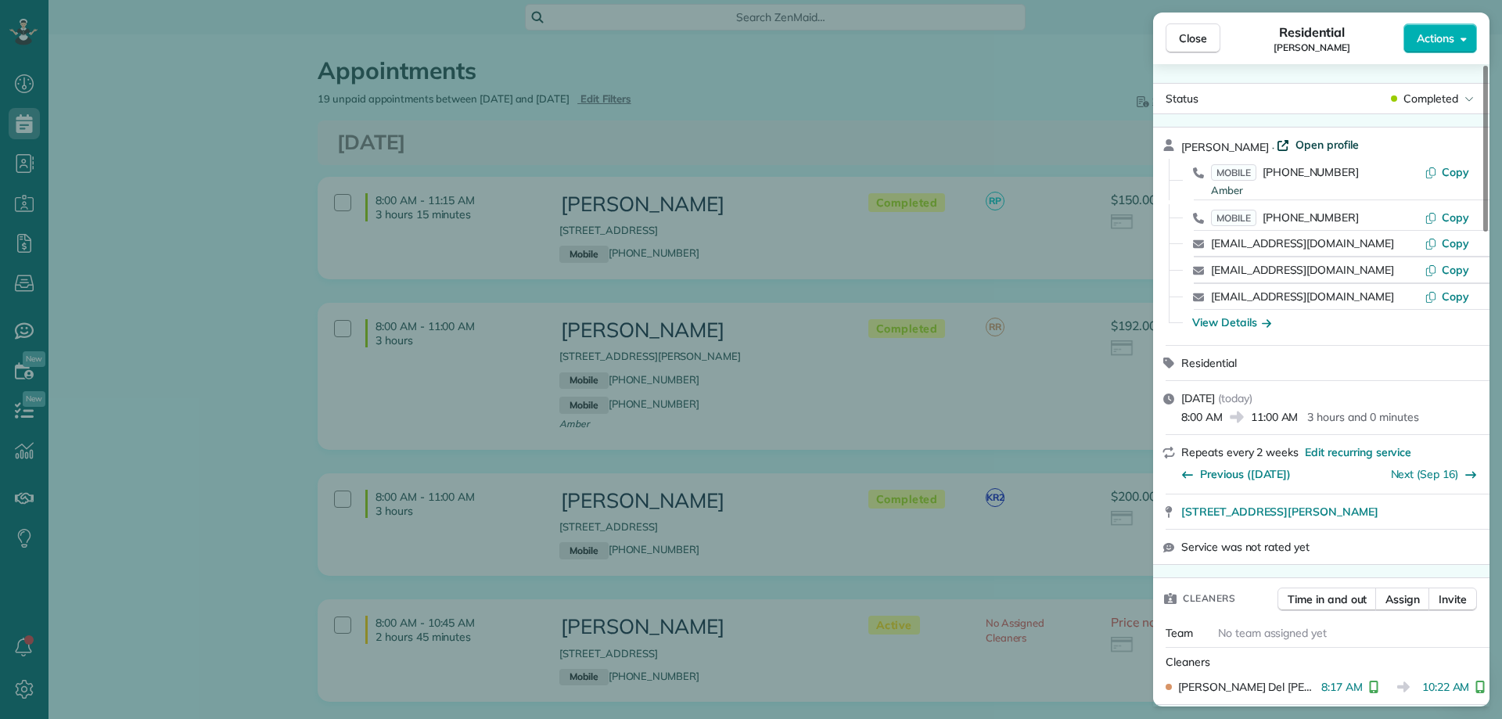
click at [1296, 141] on span "Open profile" at bounding box center [1327, 145] width 63 height 16
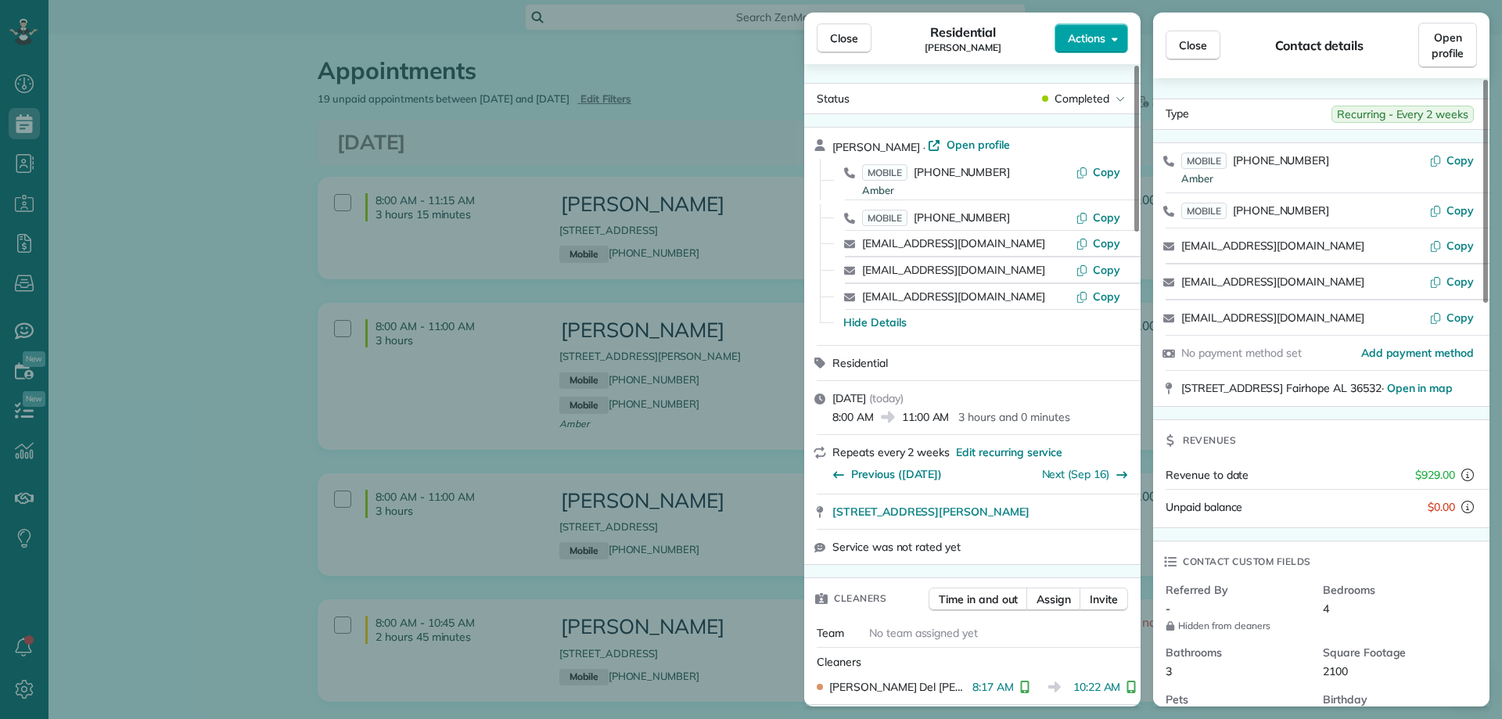
click at [1082, 36] on span "Actions" at bounding box center [1087, 39] width 38 height 16
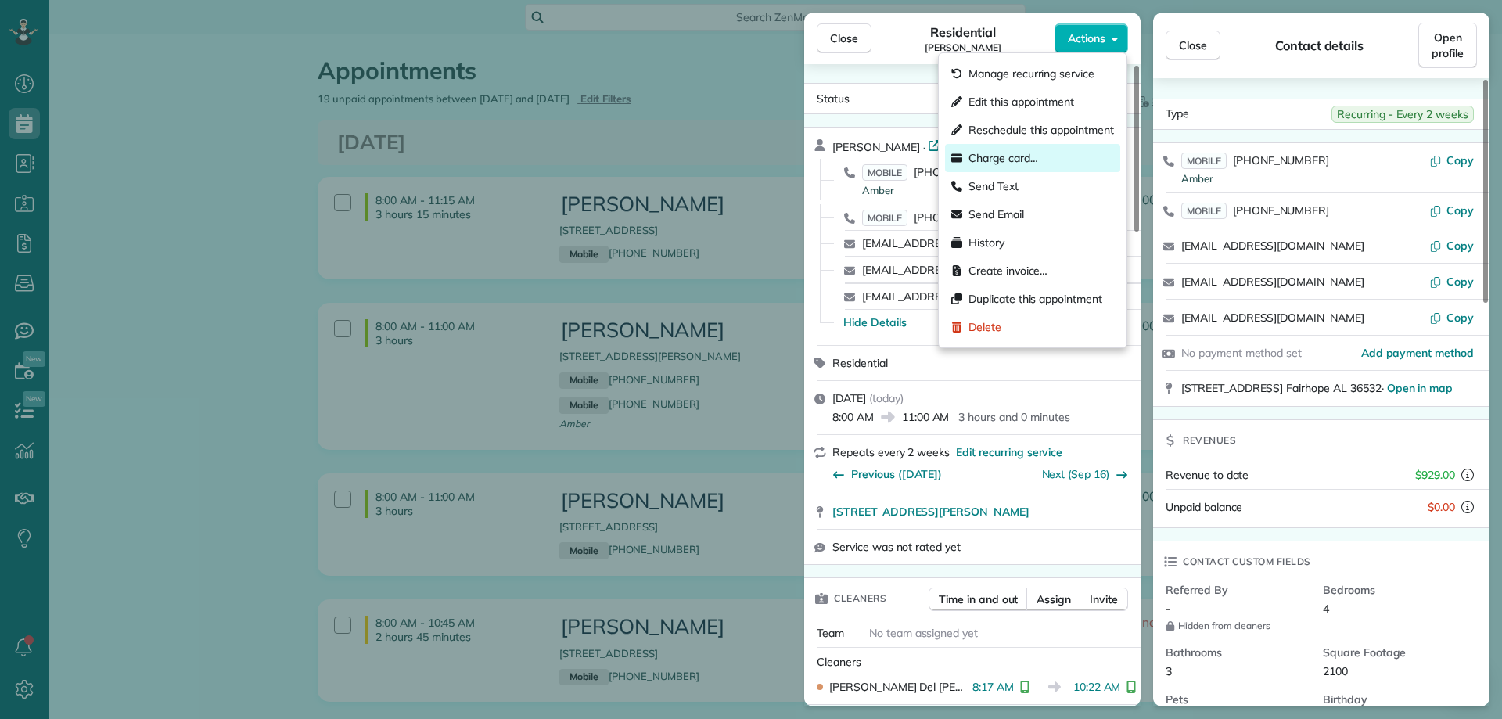
click at [1032, 156] on span "Charge card…" at bounding box center [1004, 158] width 70 height 16
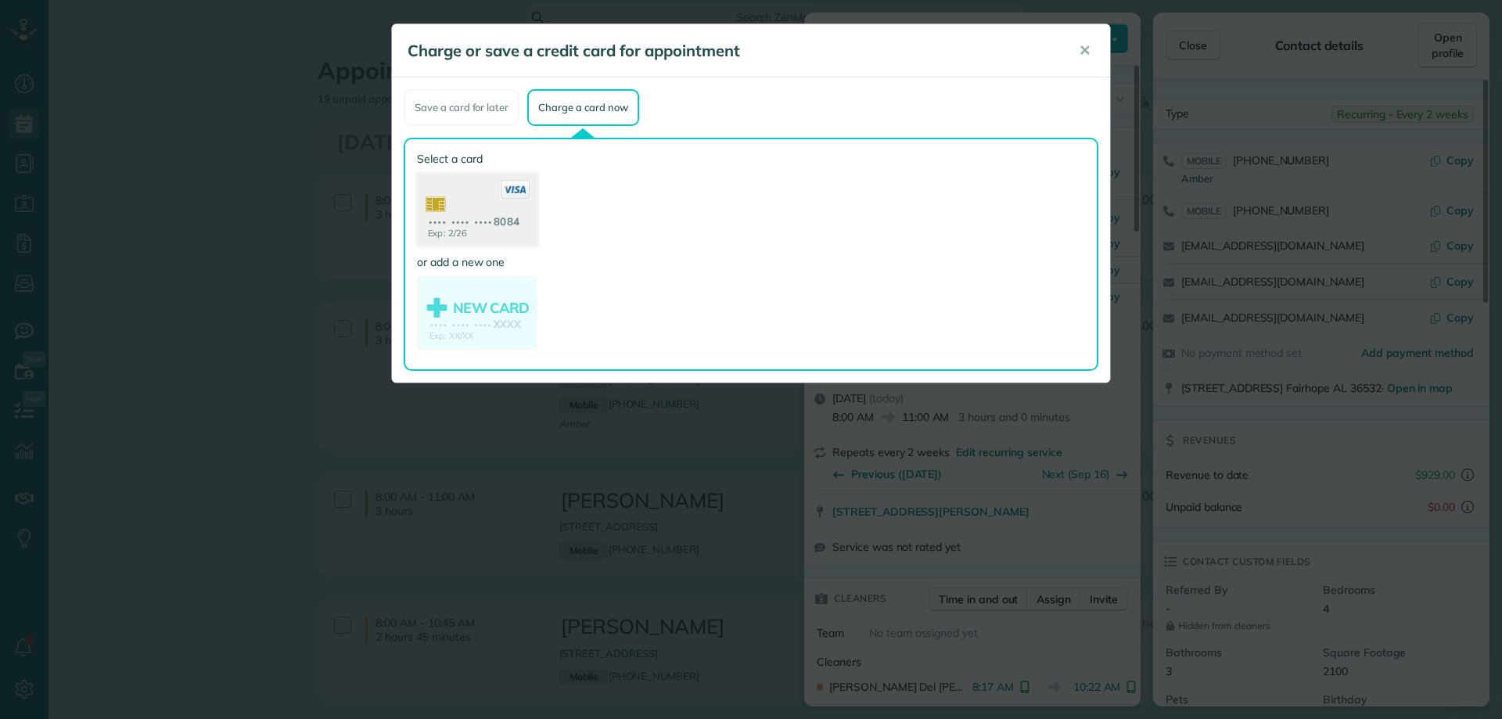
click at [504, 203] on use at bounding box center [477, 212] width 121 height 76
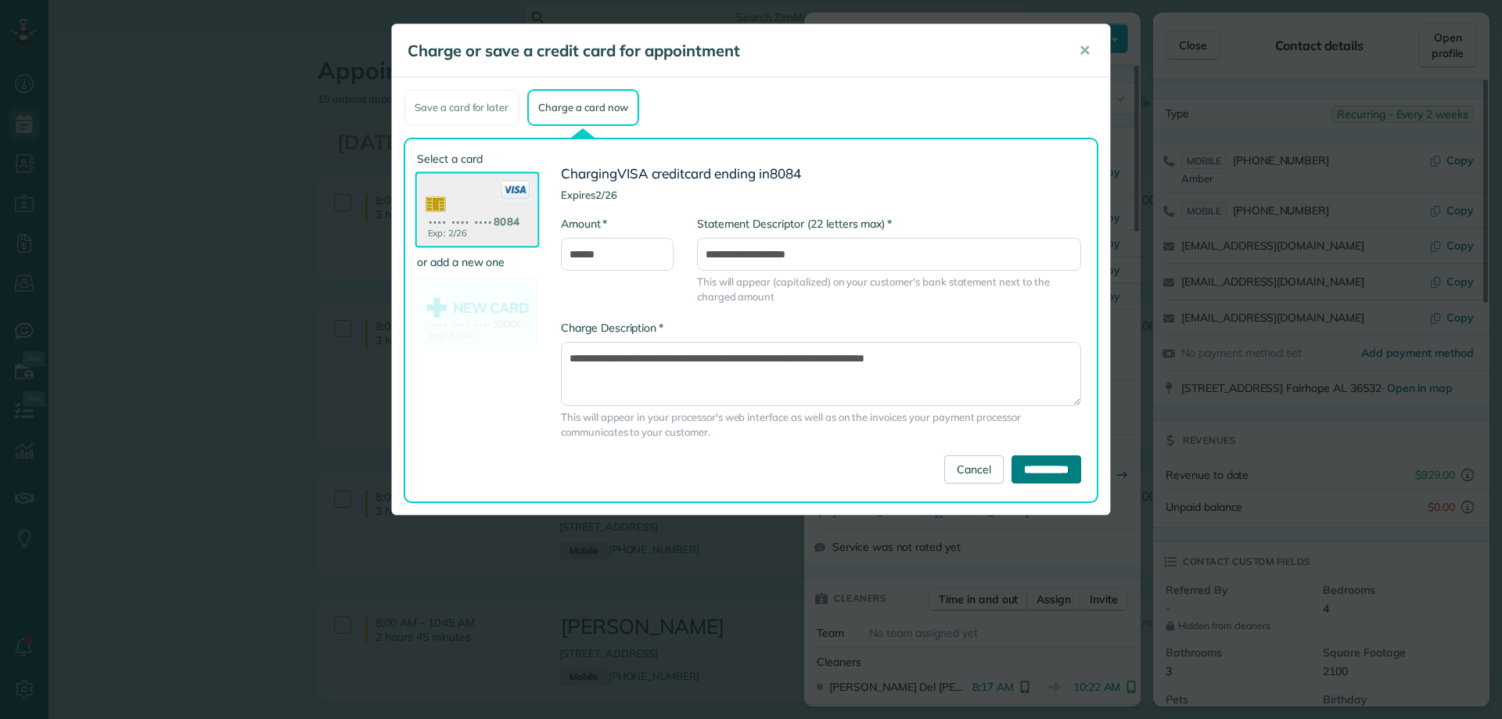
click at [1022, 466] on input "**********" at bounding box center [1047, 469] width 70 height 28
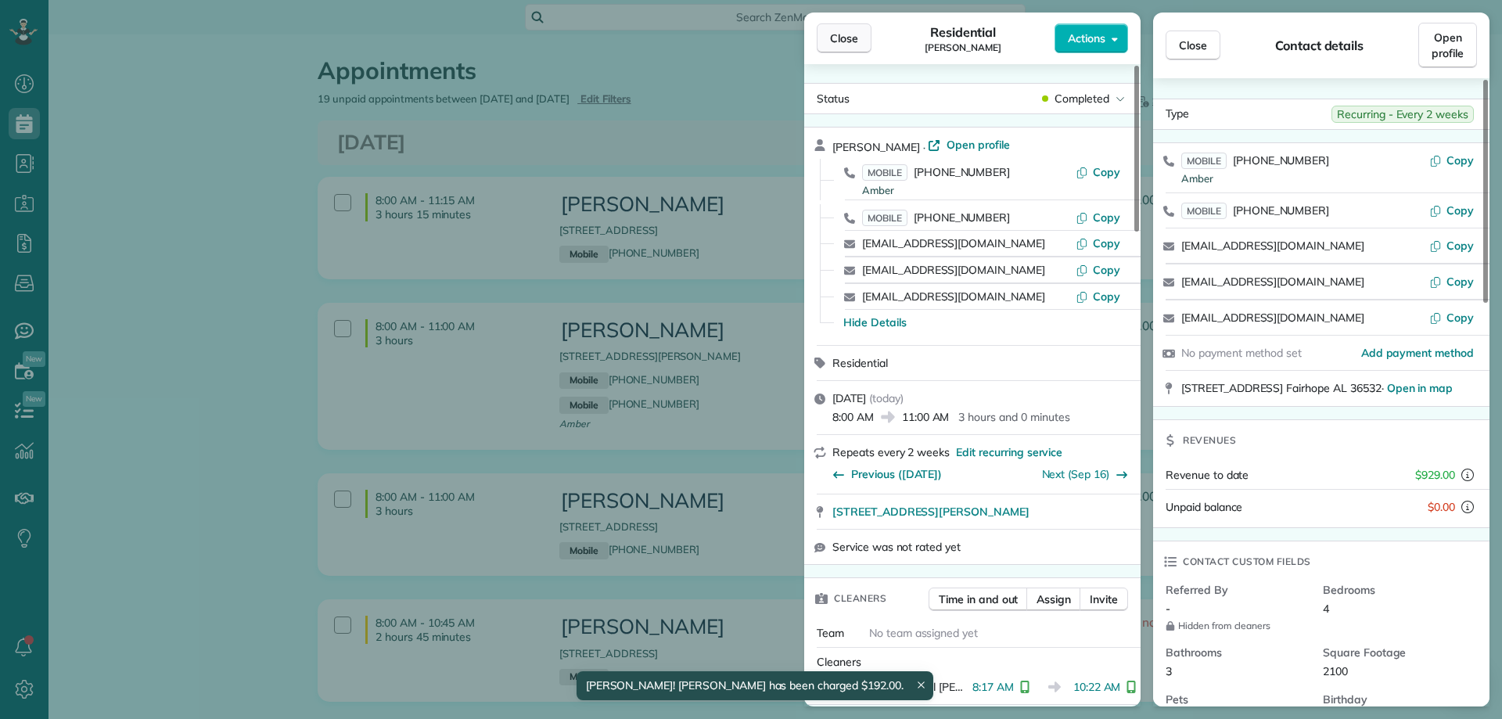
drag, startPoint x: 738, startPoint y: 172, endPoint x: 853, endPoint y: 37, distance: 177.6
click at [738, 172] on div "Close Residential Forrest Derr Actions Status Completed Forrest Derr · Open pro…" at bounding box center [751, 359] width 1502 height 719
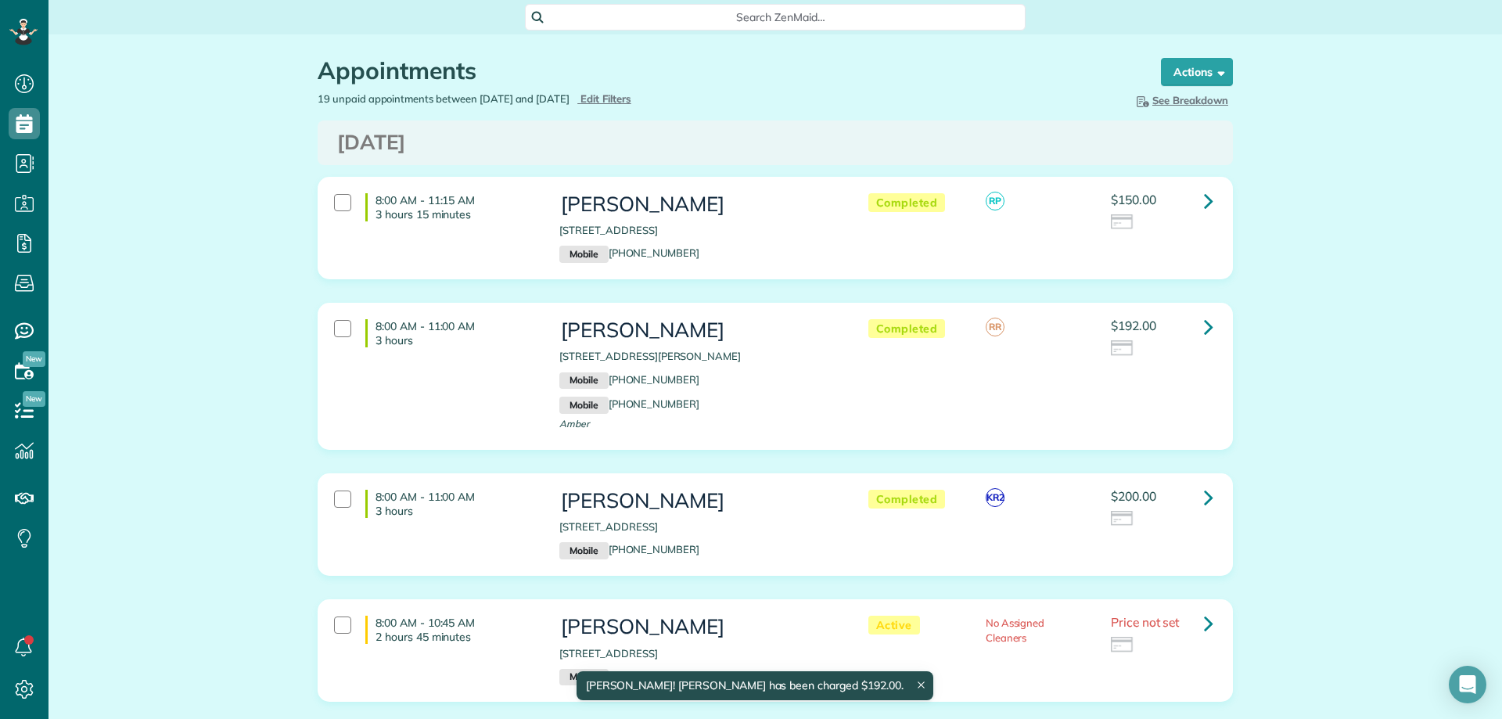
click at [853, 37] on div "Appointments Schedule Changes Actions Create Appointment Create Task Clock In/O…" at bounding box center [775, 62] width 939 height 57
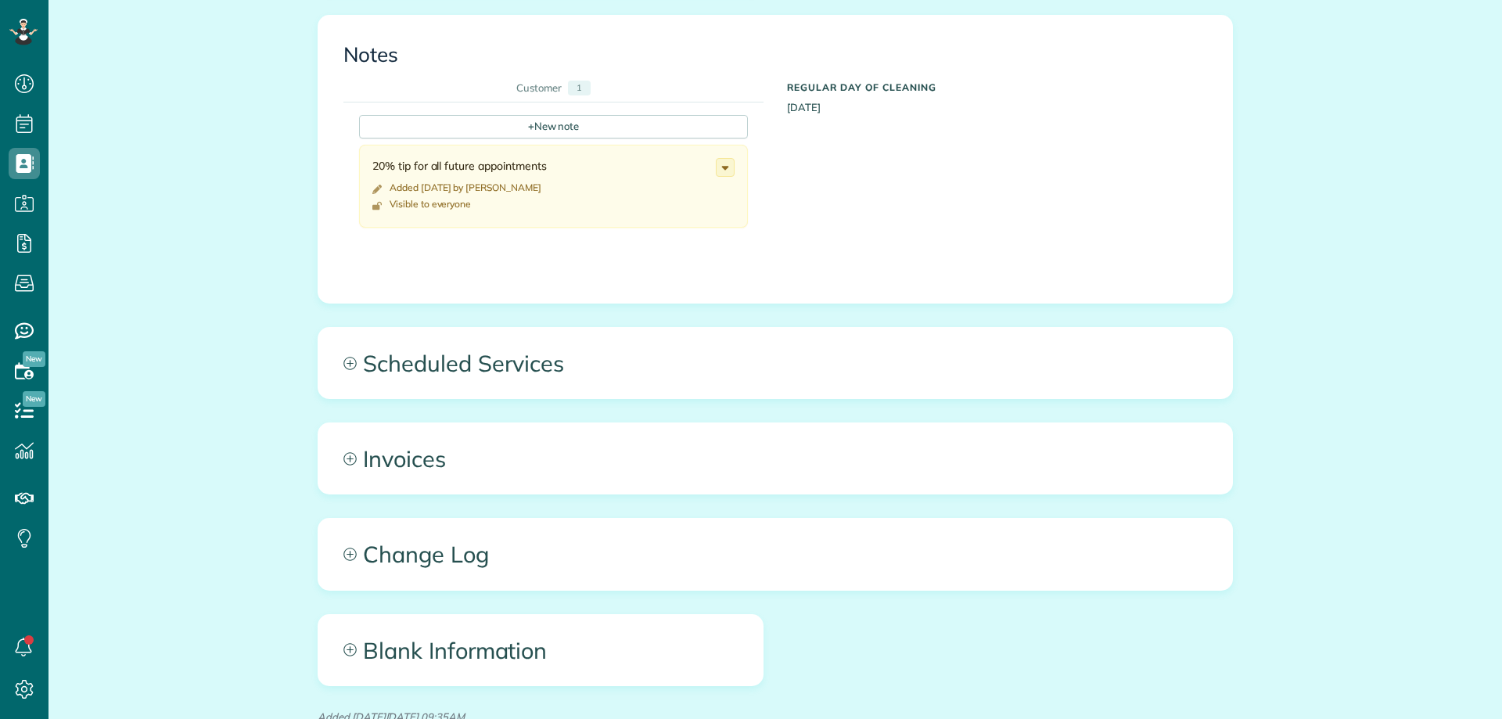
scroll to position [786, 0]
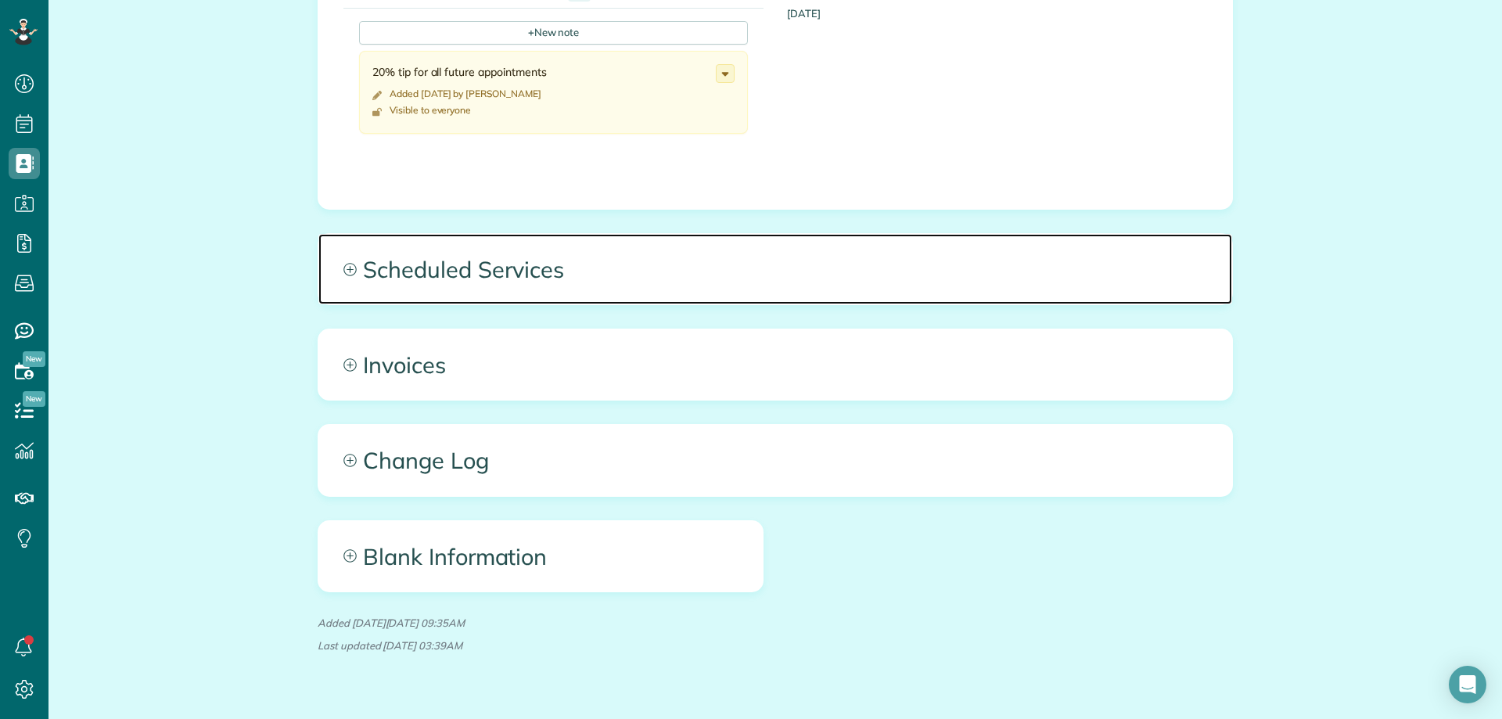
click at [674, 261] on span "Scheduled Services" at bounding box center [775, 269] width 914 height 70
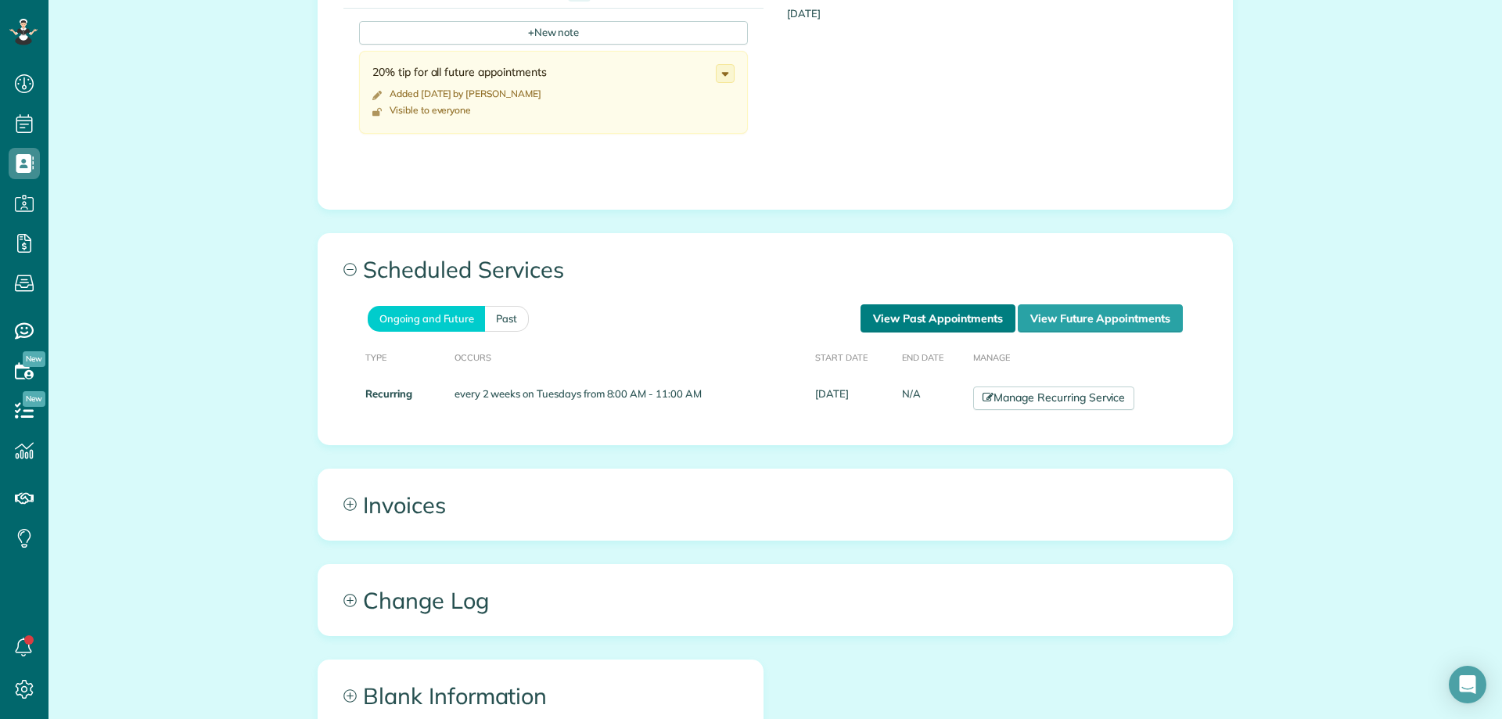
click at [879, 308] on link "View Past Appointments" at bounding box center [938, 318] width 155 height 28
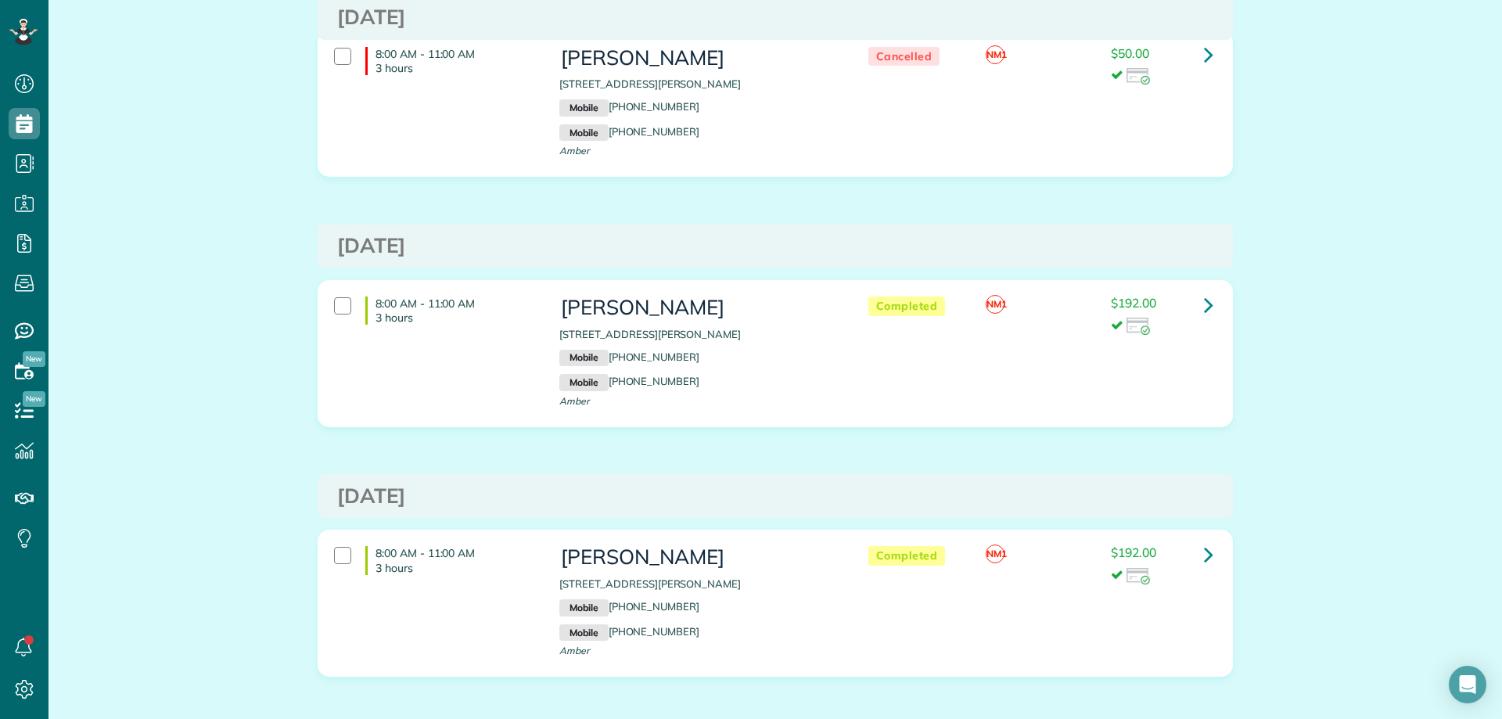
scroll to position [237, 0]
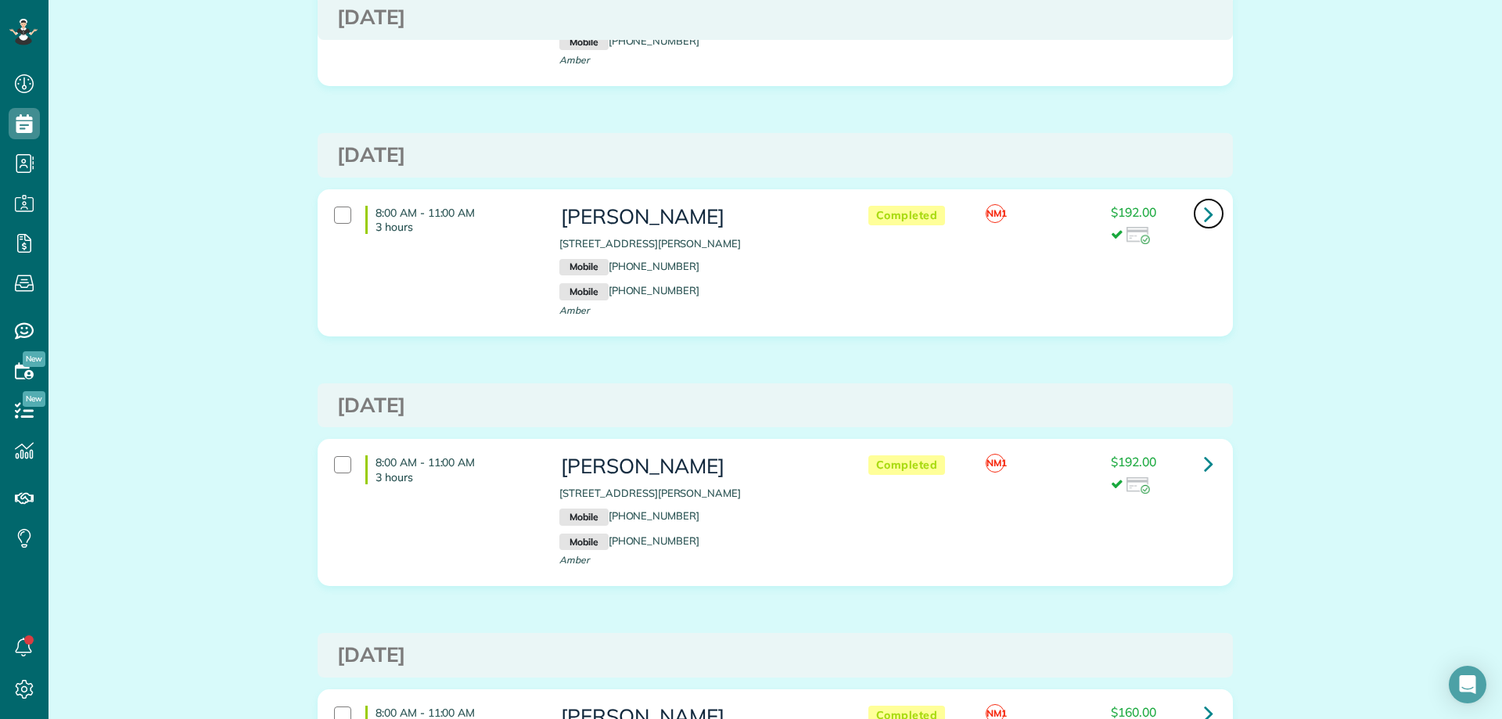
click at [1207, 217] on icon at bounding box center [1208, 213] width 9 height 27
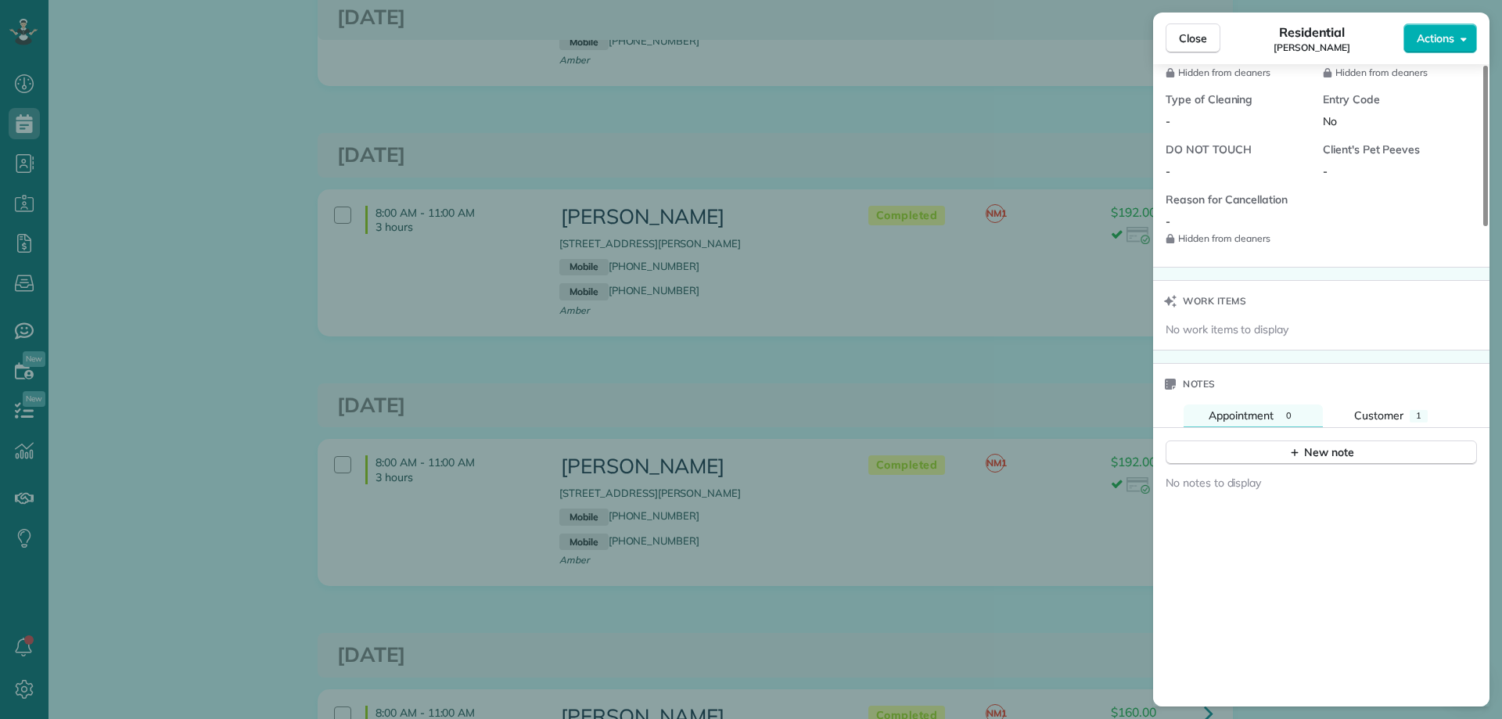
scroll to position [1565, 0]
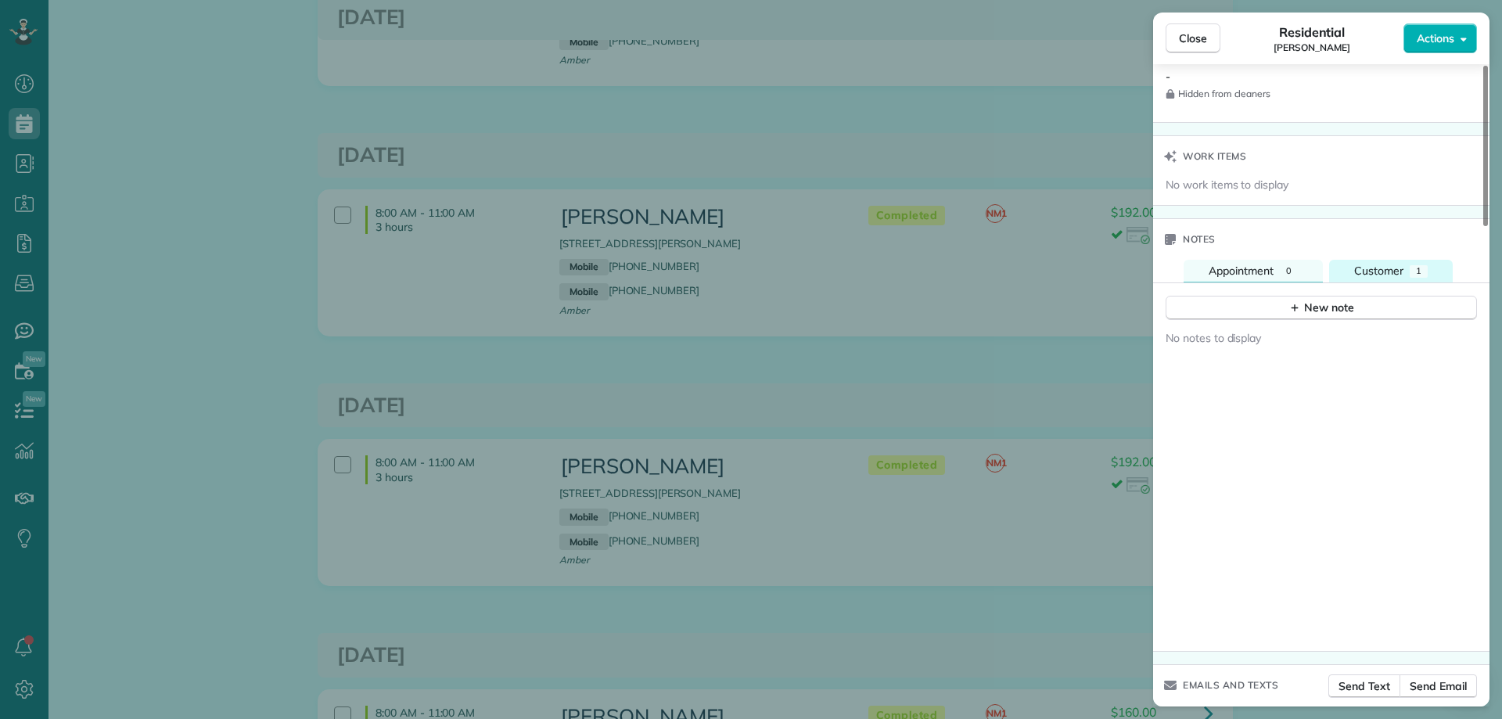
click at [1412, 268] on div "1" at bounding box center [1419, 271] width 18 height 13
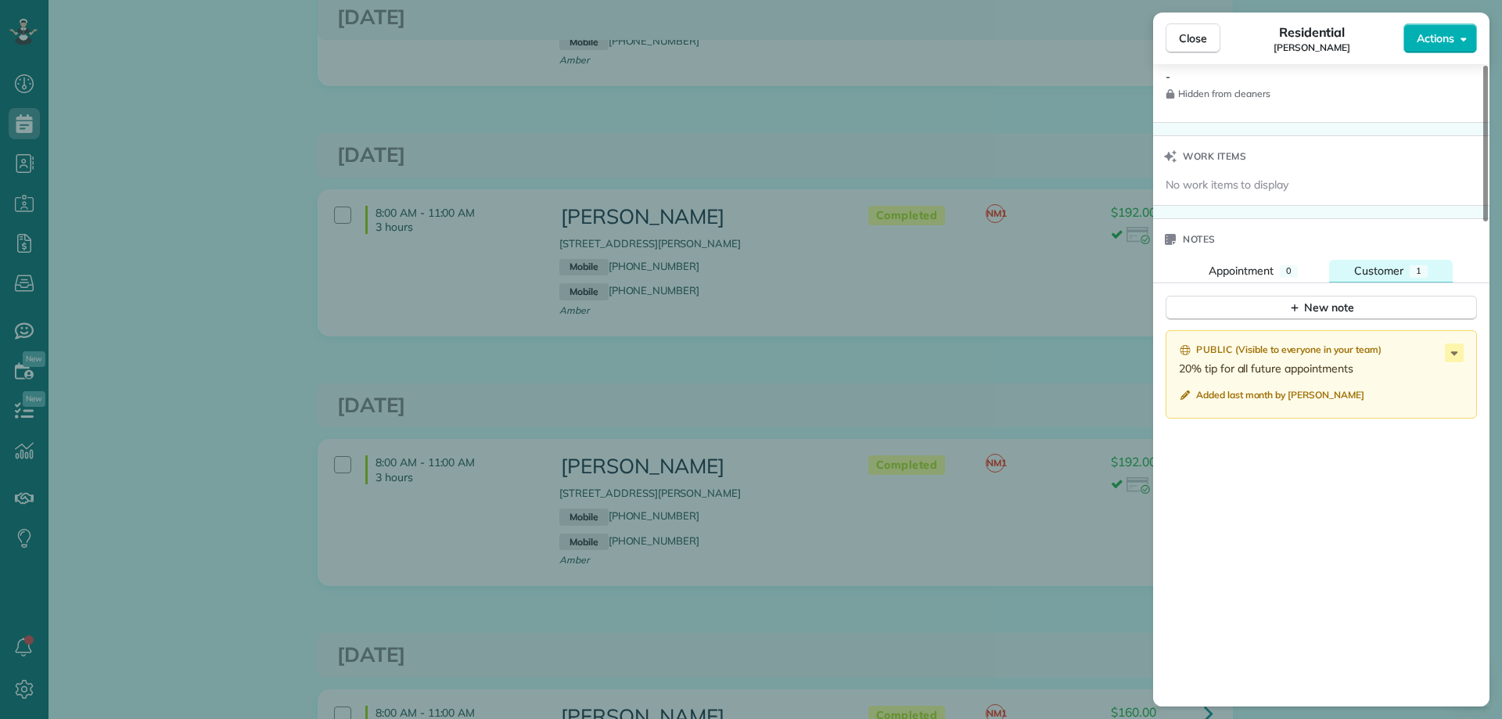
click at [1412, 268] on div "1" at bounding box center [1419, 271] width 18 height 13
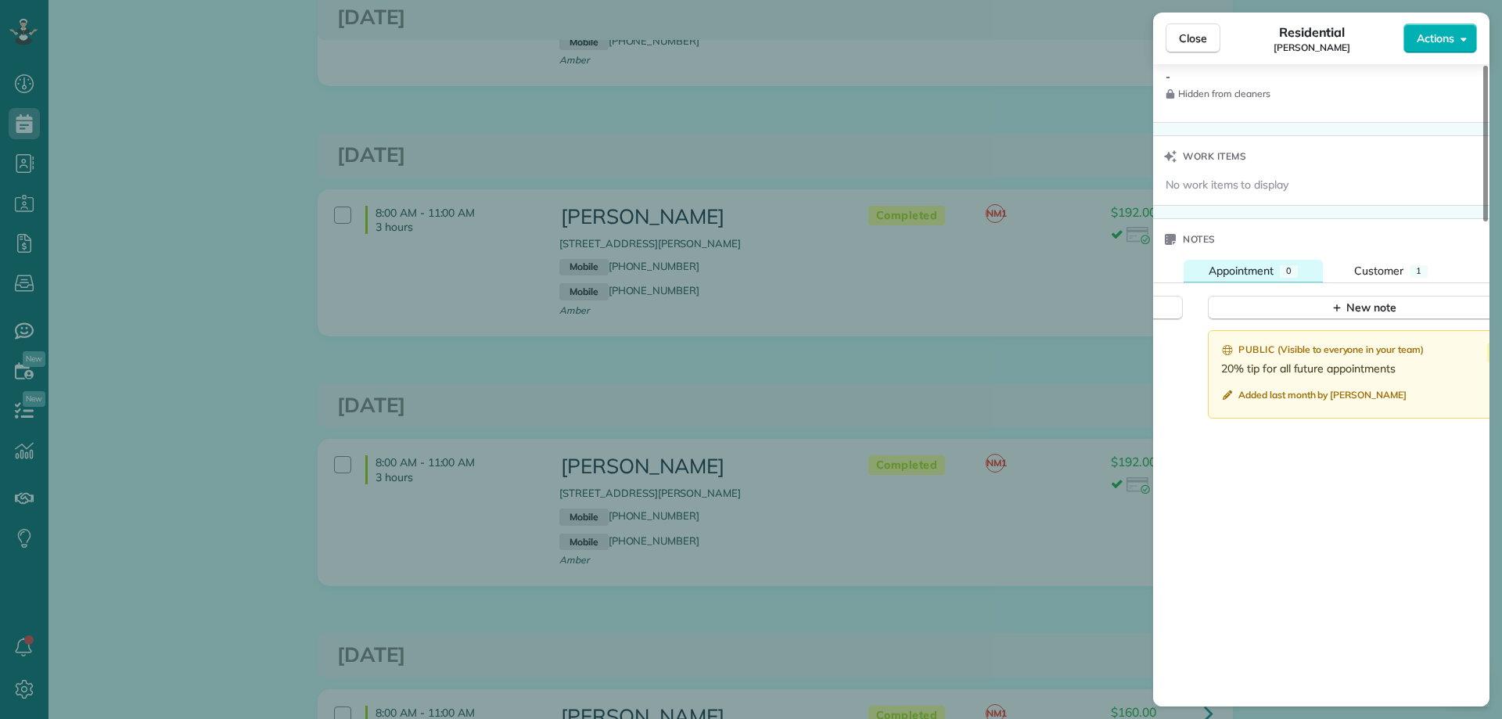
click at [1298, 268] on div "0" at bounding box center [1289, 271] width 18 height 13
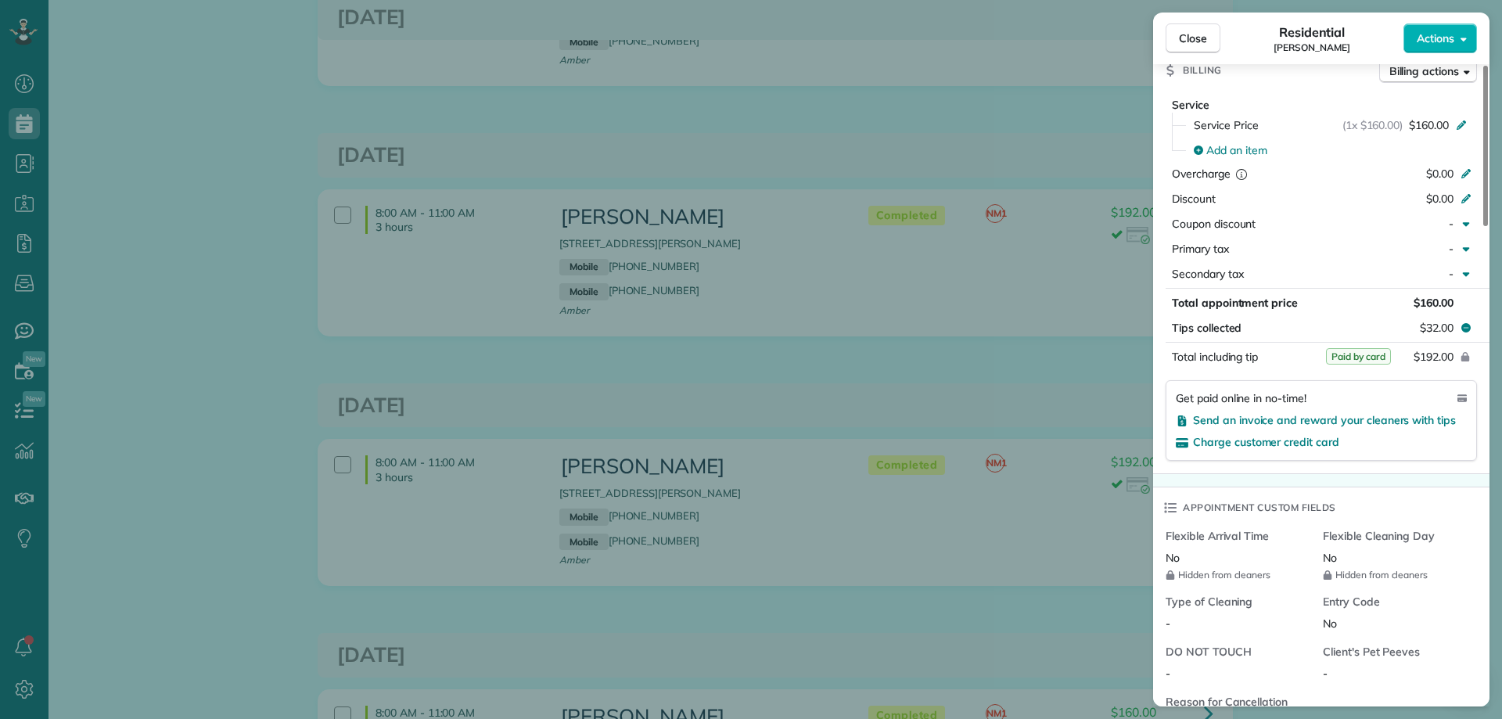
scroll to position [939, 0]
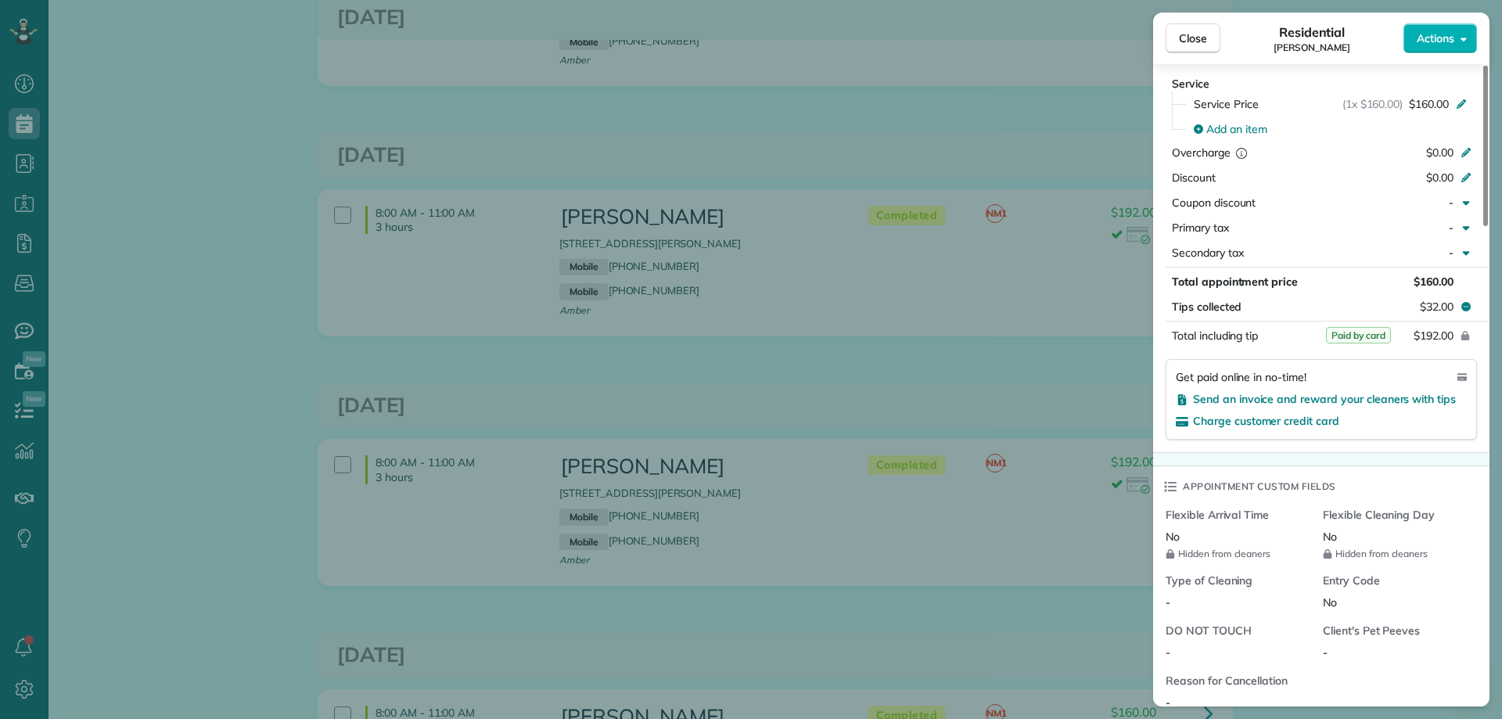
click at [1027, 157] on div "Close Residential Forrest Derr Actions This appointment is linked to Payroll ID…" at bounding box center [751, 359] width 1502 height 719
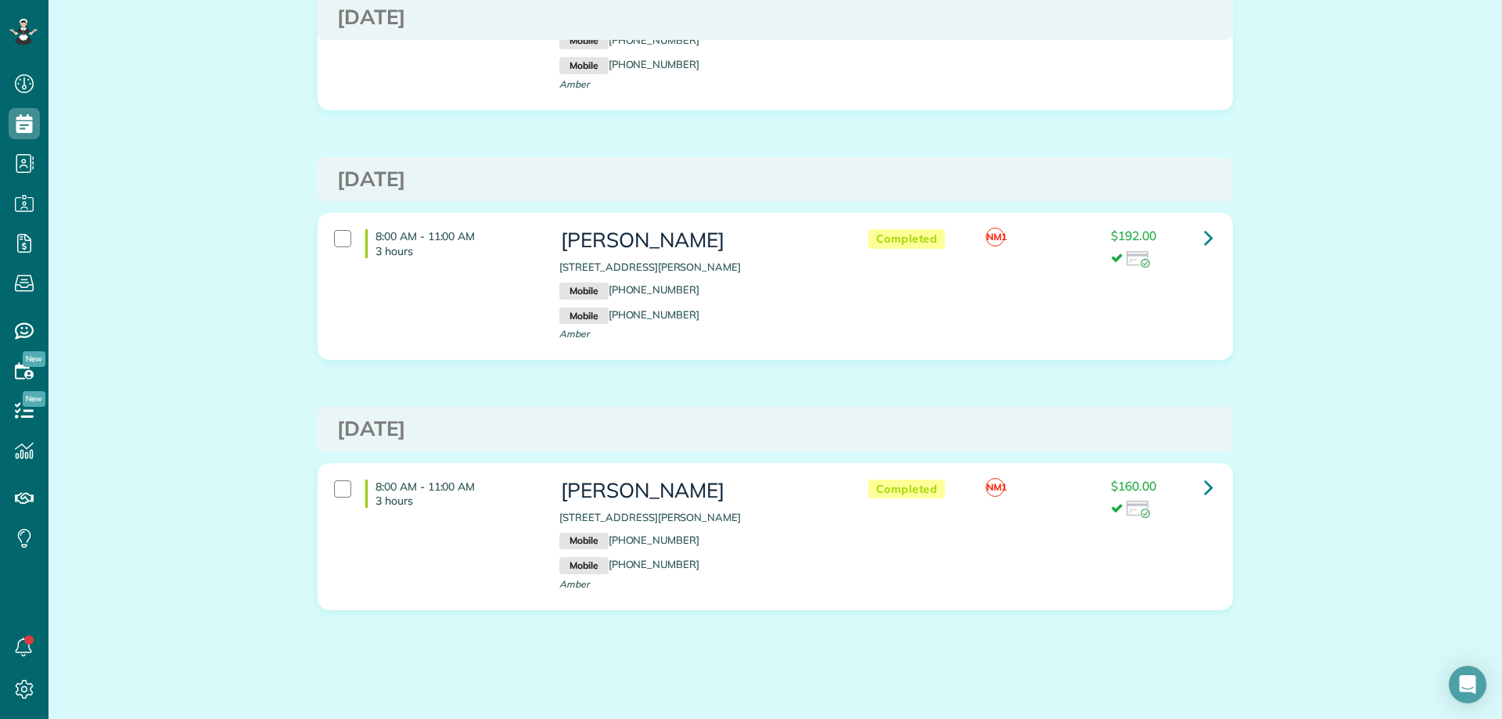
scroll to position [472, 0]
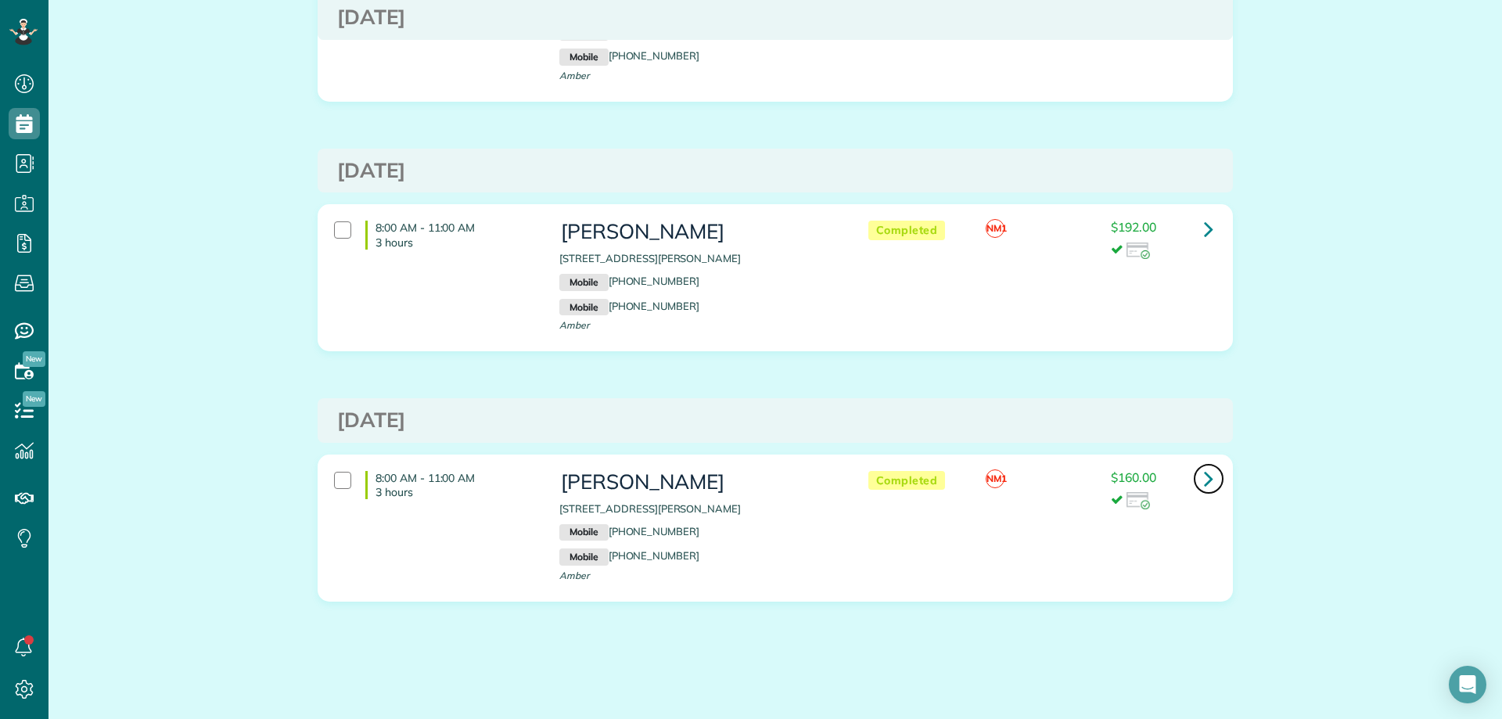
click at [1212, 483] on link at bounding box center [1208, 478] width 31 height 31
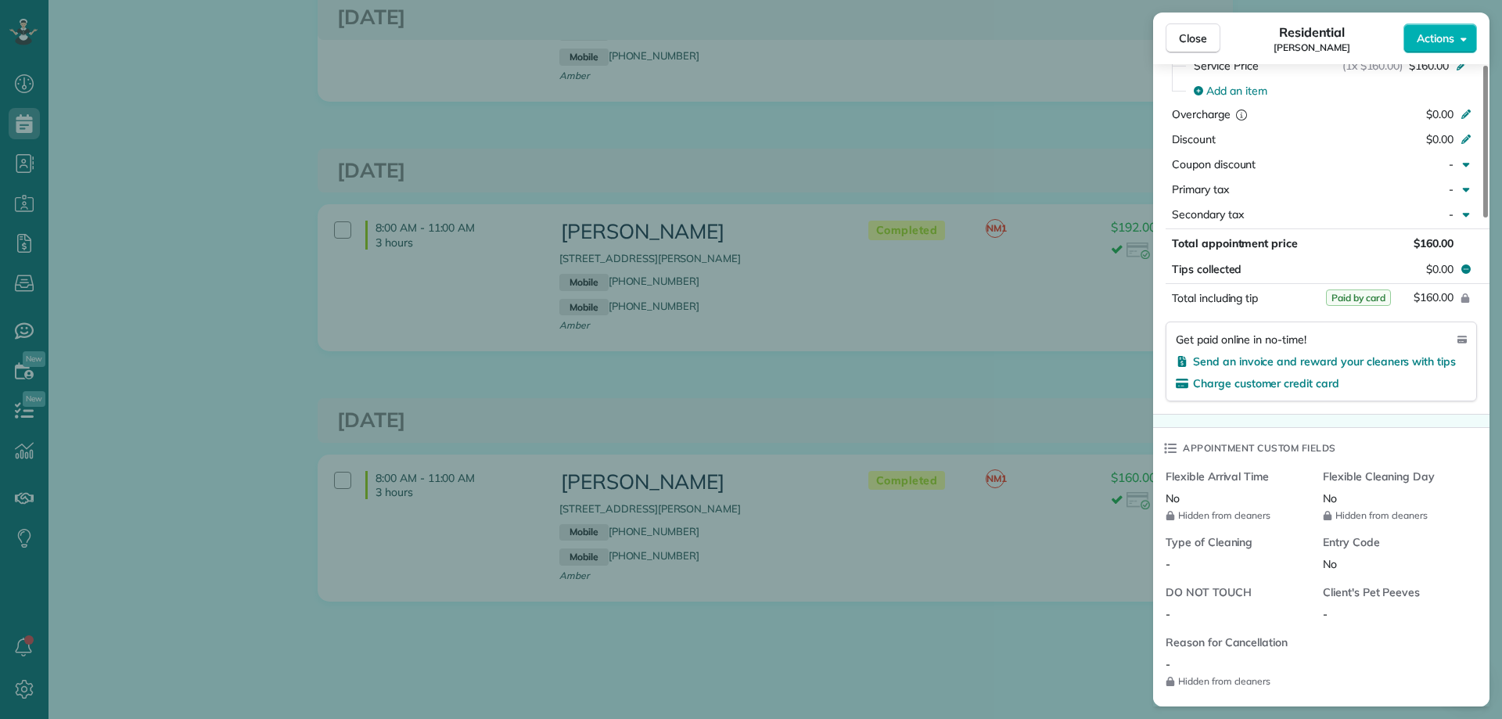
scroll to position [1096, 0]
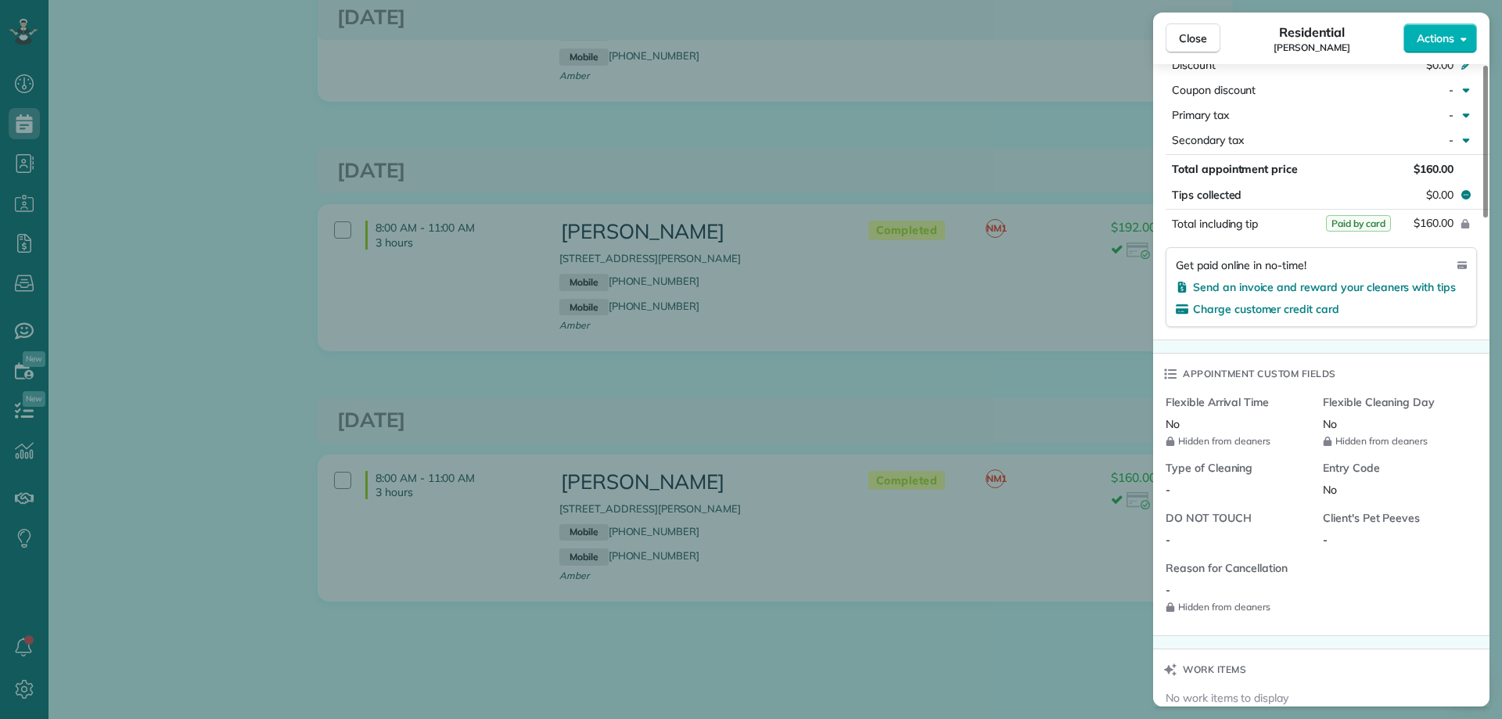
drag, startPoint x: 1192, startPoint y: 43, endPoint x: 463, endPoint y: 2, distance: 729.7
click at [1190, 43] on span "Close" at bounding box center [1193, 39] width 28 height 16
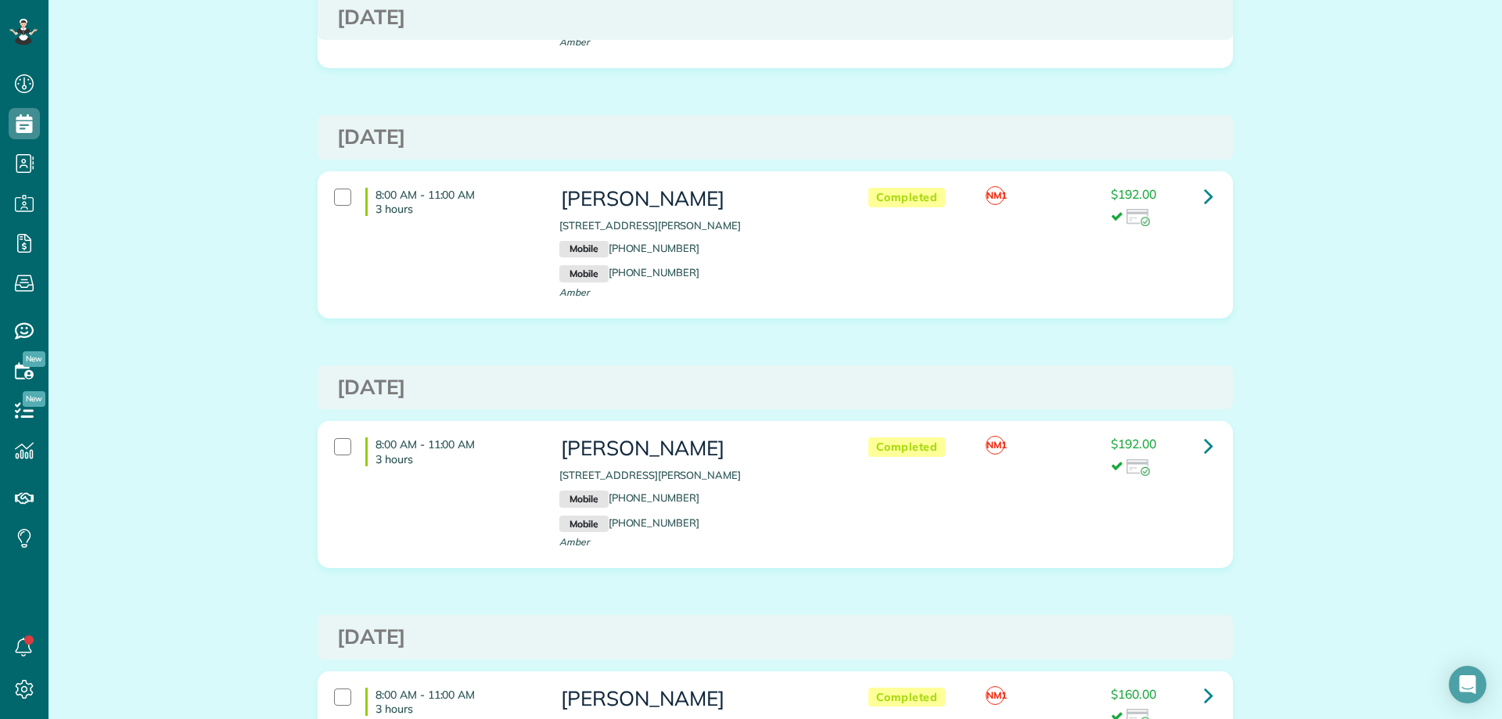
scroll to position [81, 0]
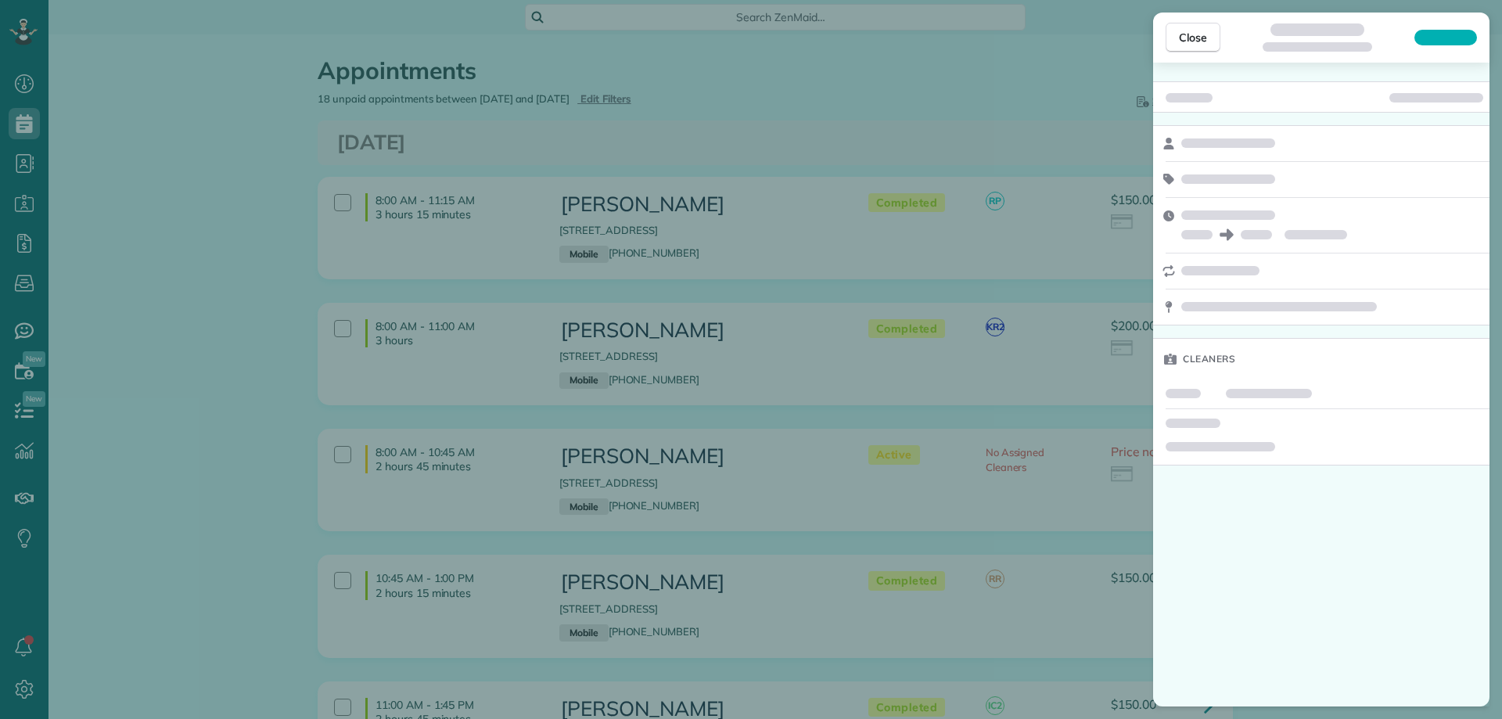
scroll to position [7, 7]
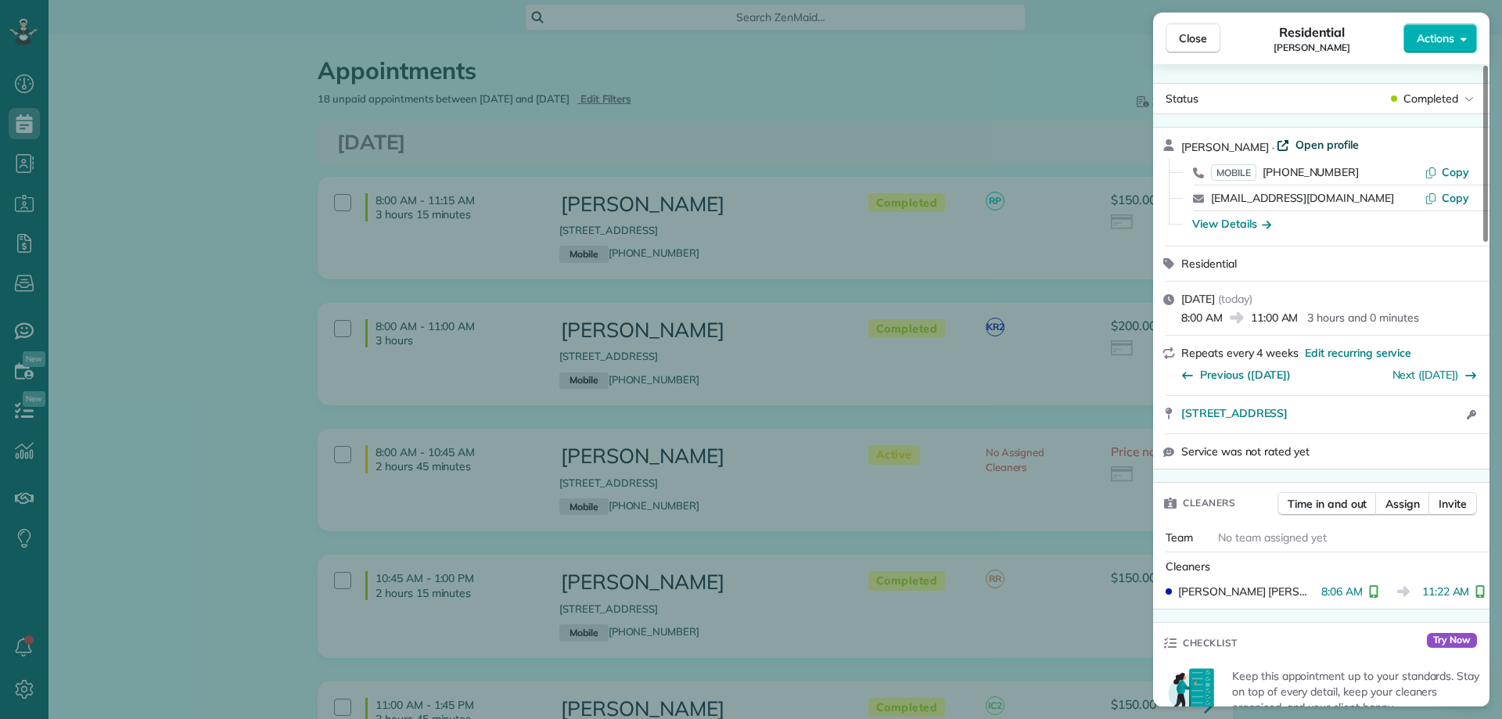
click at [1306, 138] on span "Open profile" at bounding box center [1327, 145] width 63 height 16
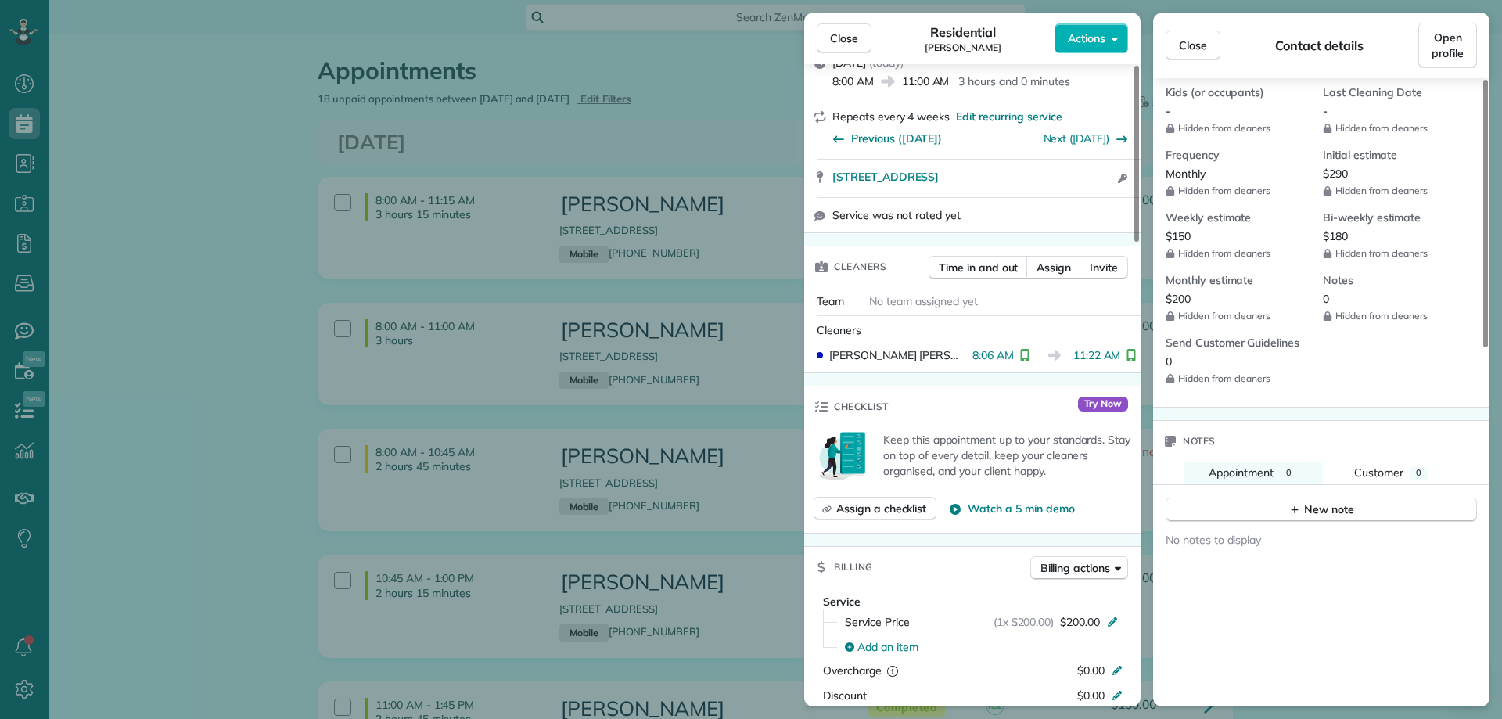
scroll to position [0, 0]
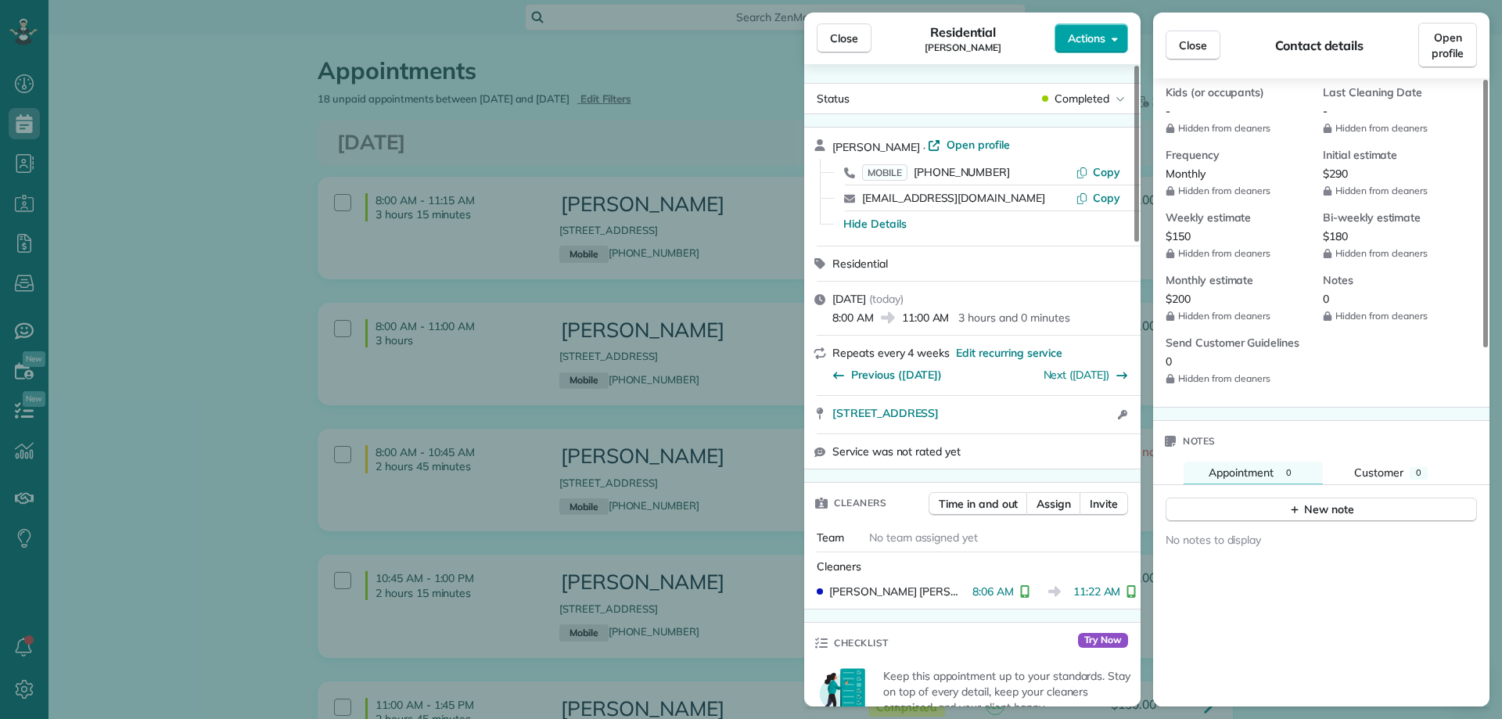
click at [1088, 44] on span "Actions" at bounding box center [1087, 39] width 38 height 16
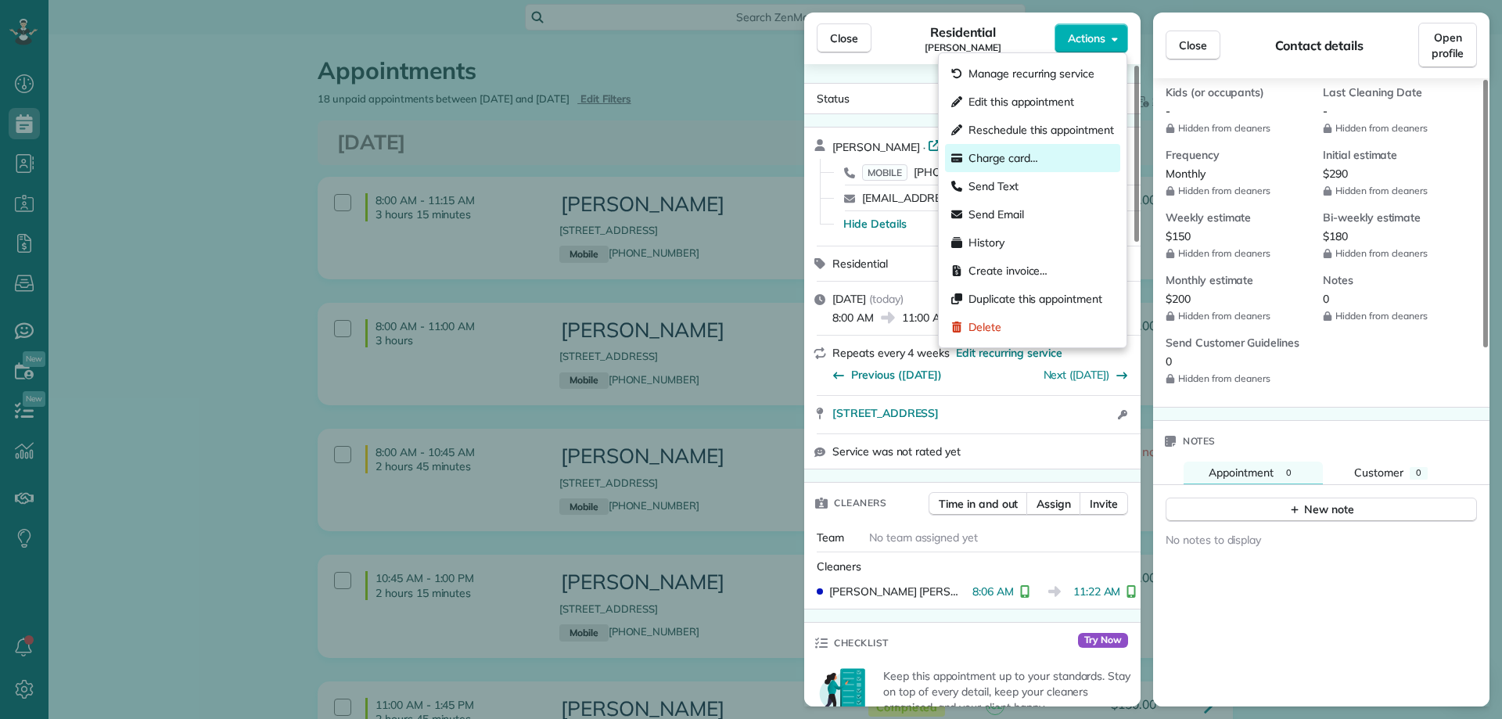
click at [1022, 153] on span "Charge card…" at bounding box center [1004, 158] width 70 height 16
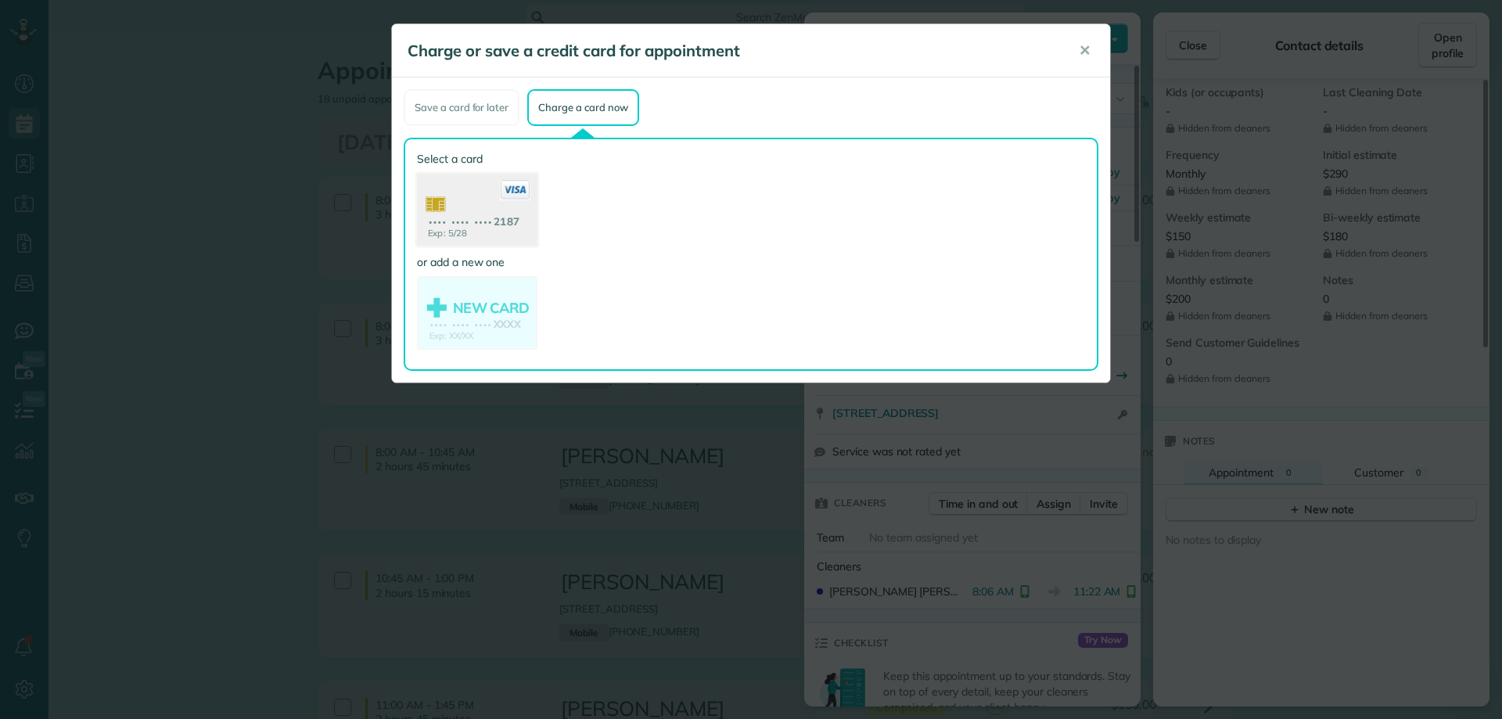
click at [497, 195] on use at bounding box center [477, 212] width 121 height 76
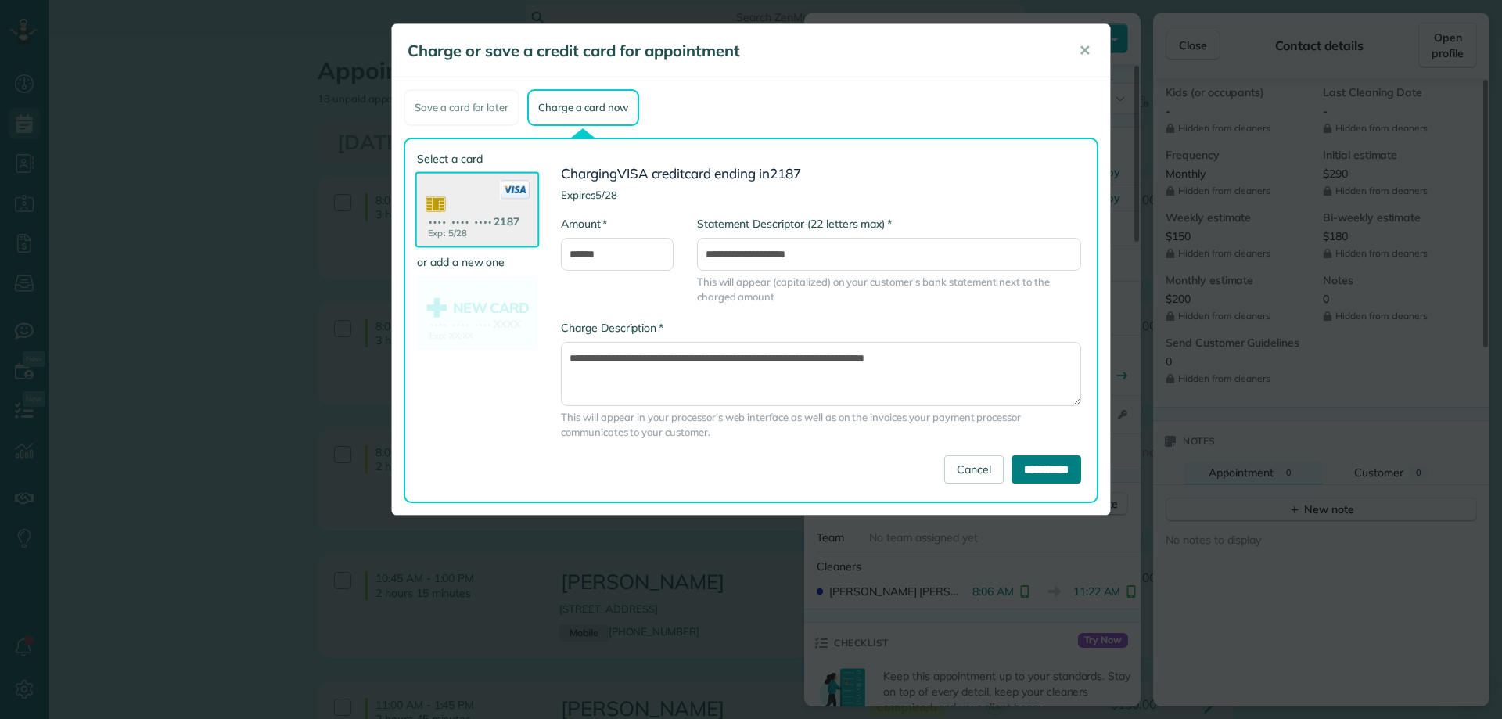
click at [1049, 474] on input "**********" at bounding box center [1047, 469] width 70 height 28
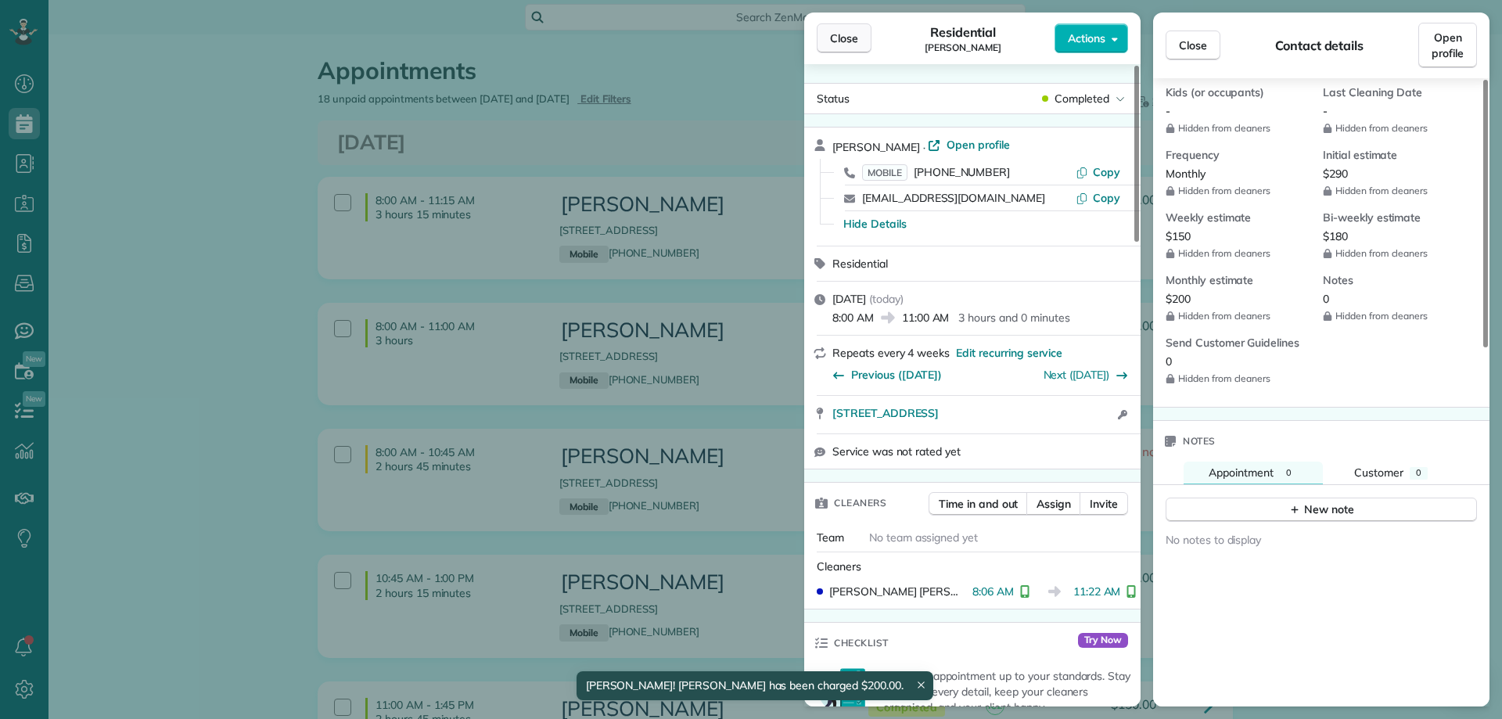
click at [846, 34] on span "Close" at bounding box center [844, 39] width 28 height 16
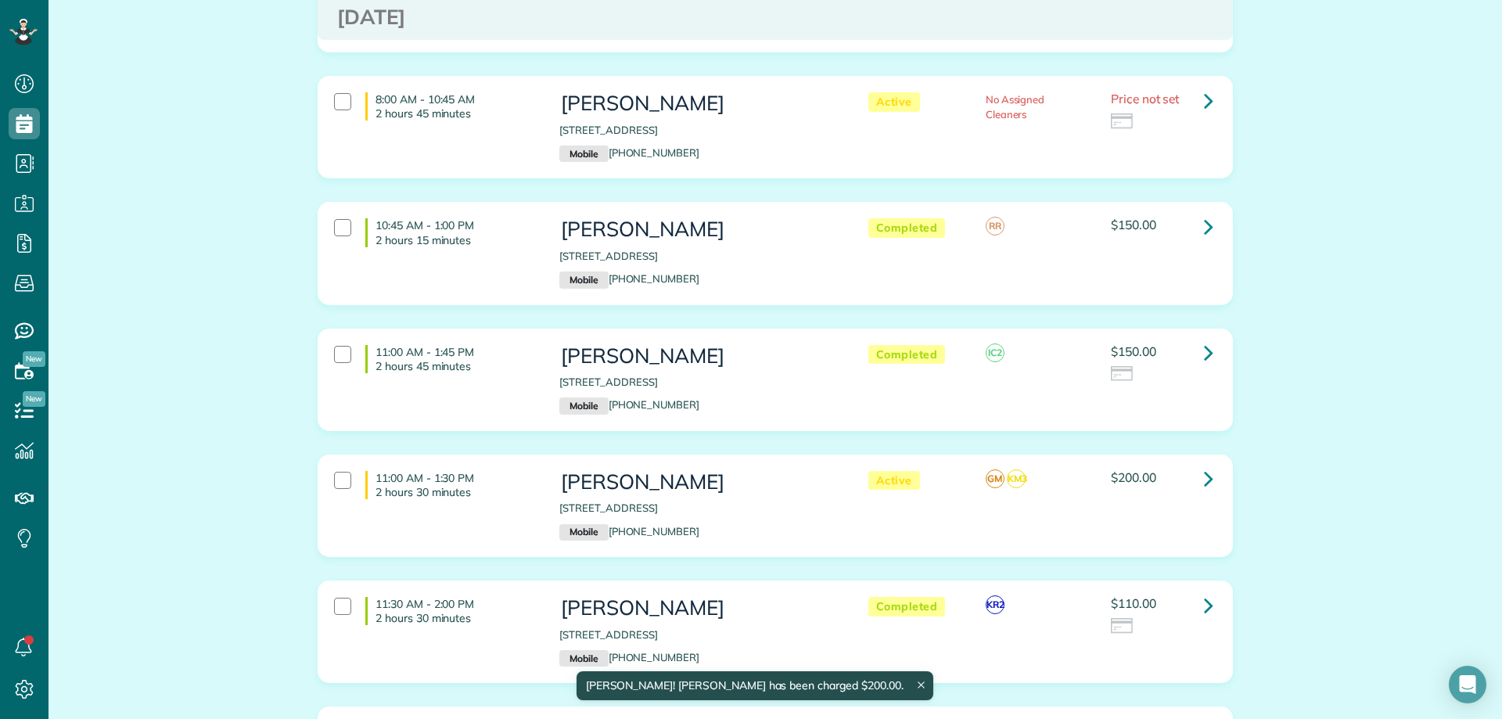
scroll to position [391, 0]
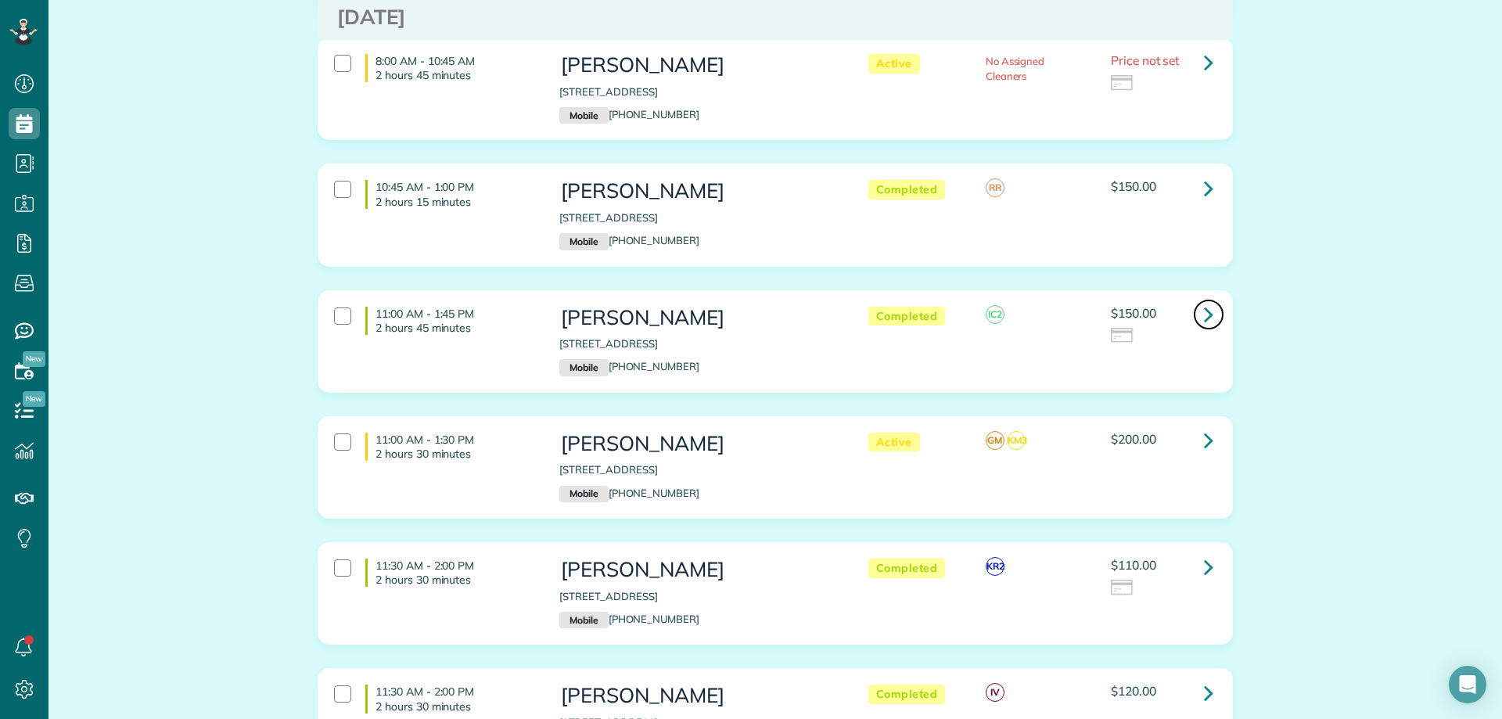
click at [1205, 318] on icon at bounding box center [1208, 313] width 9 height 27
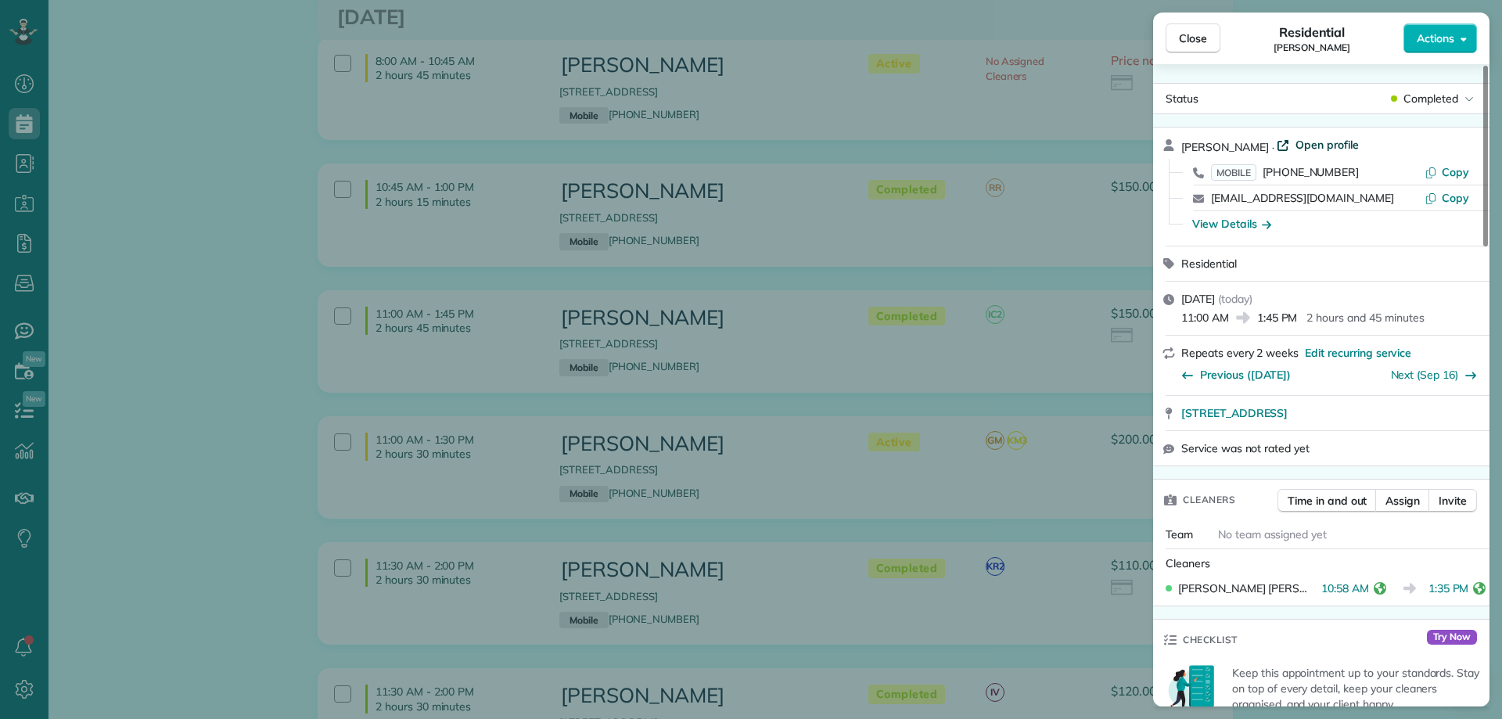
click at [1296, 142] on span "Open profile" at bounding box center [1327, 145] width 63 height 16
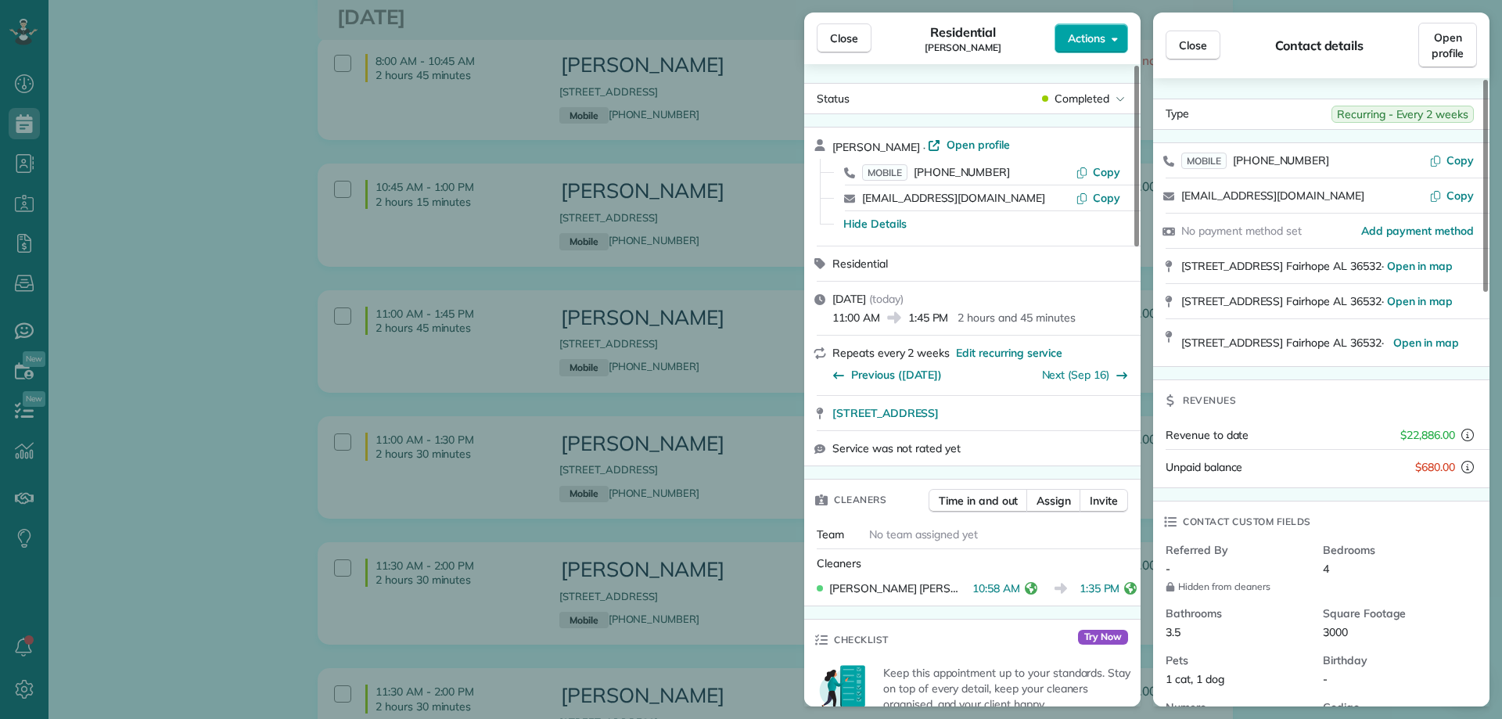
click at [1092, 38] on span "Actions" at bounding box center [1087, 39] width 38 height 16
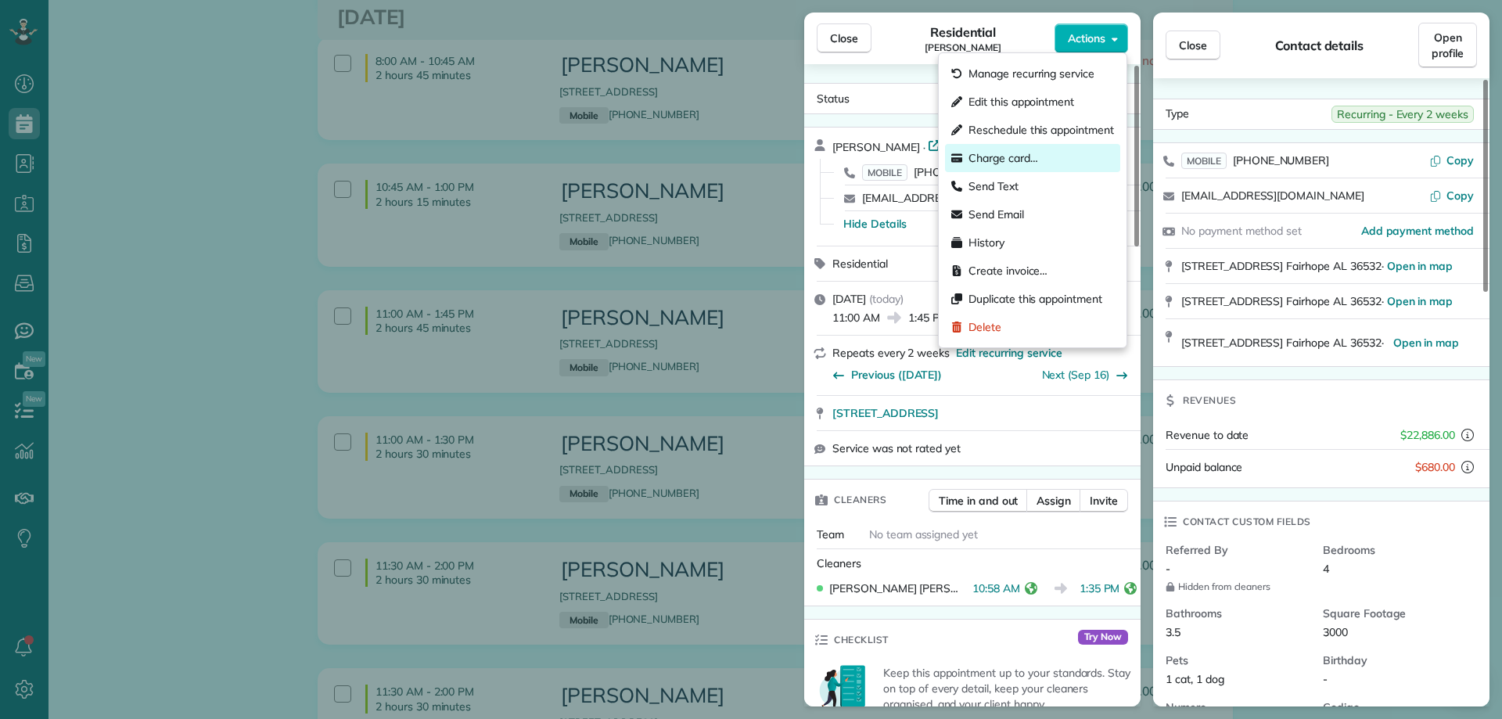
click at [1020, 151] on span "Charge card…" at bounding box center [1004, 158] width 70 height 16
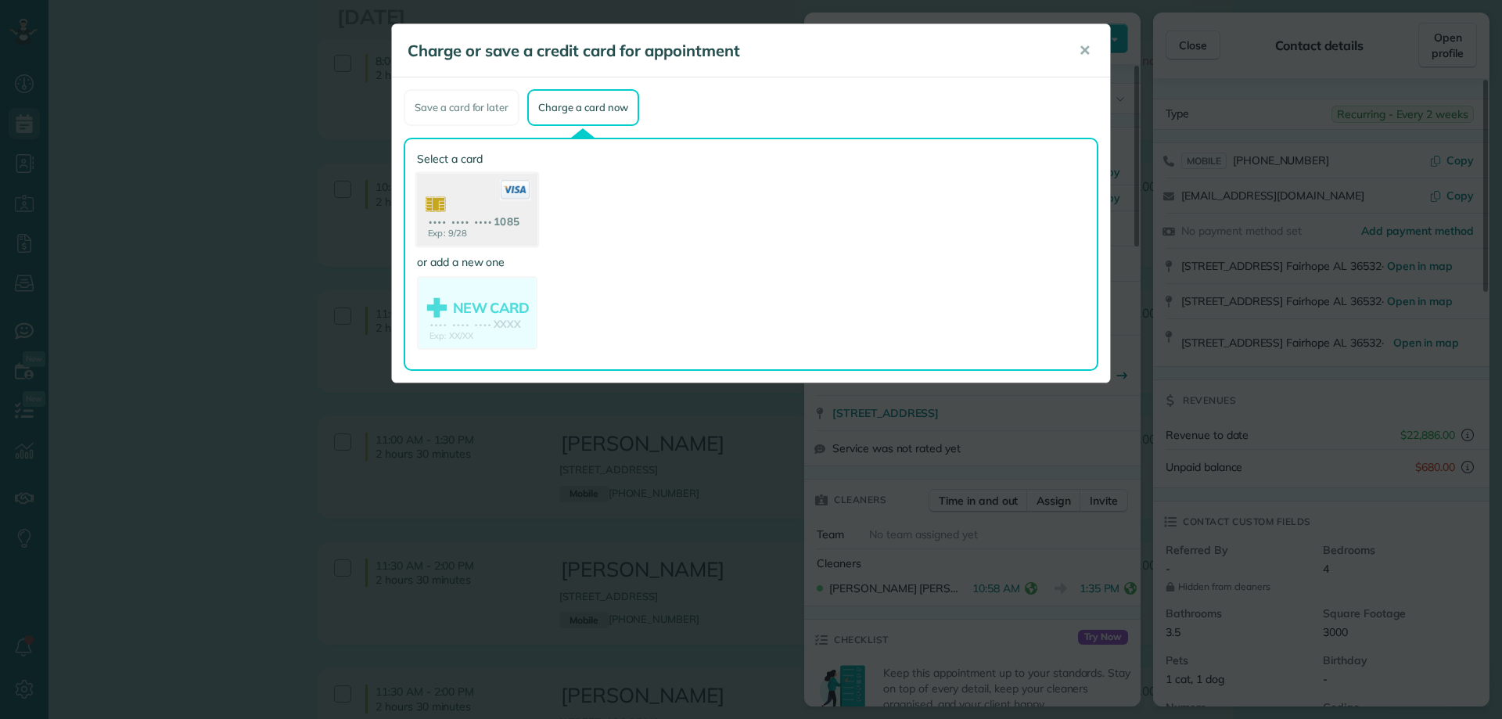
click at [505, 231] on use at bounding box center [477, 212] width 121 height 76
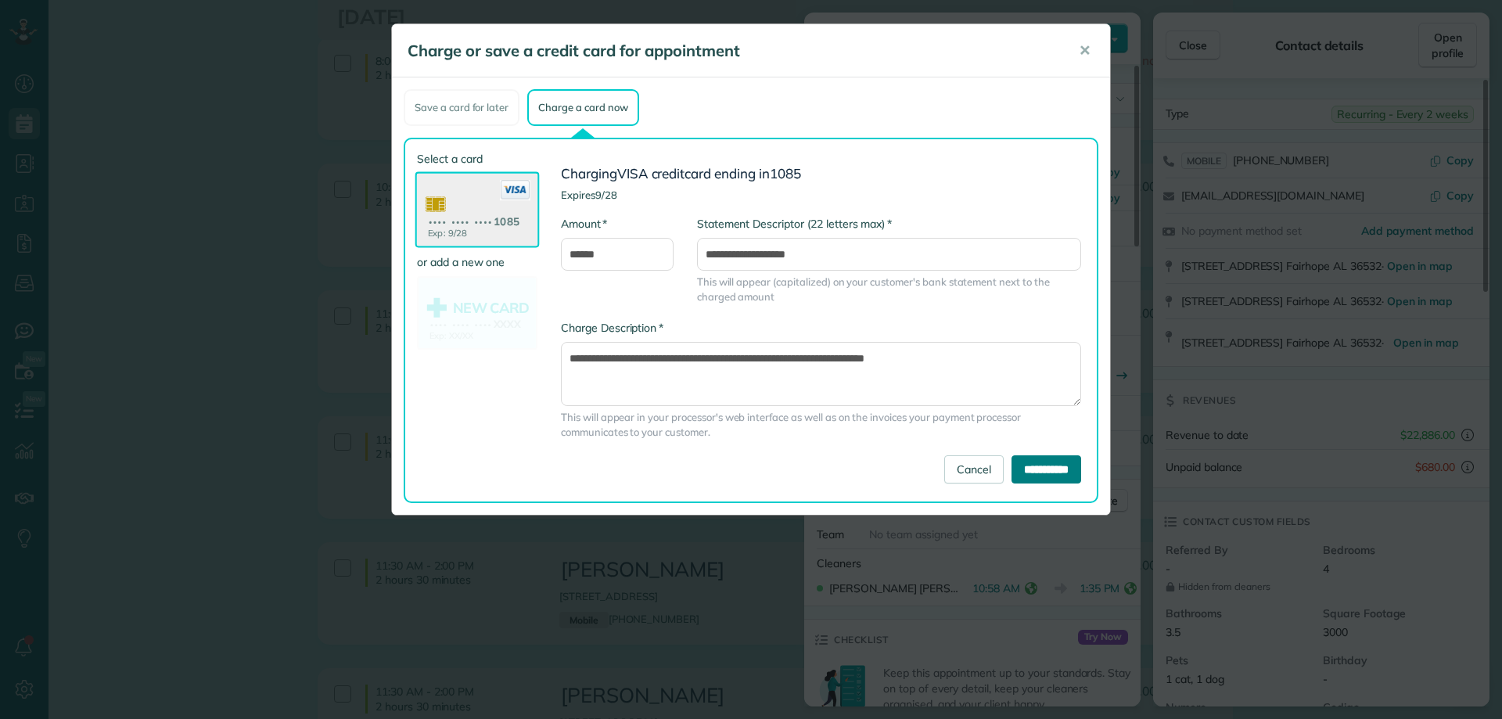
click at [1033, 473] on input "**********" at bounding box center [1047, 469] width 70 height 28
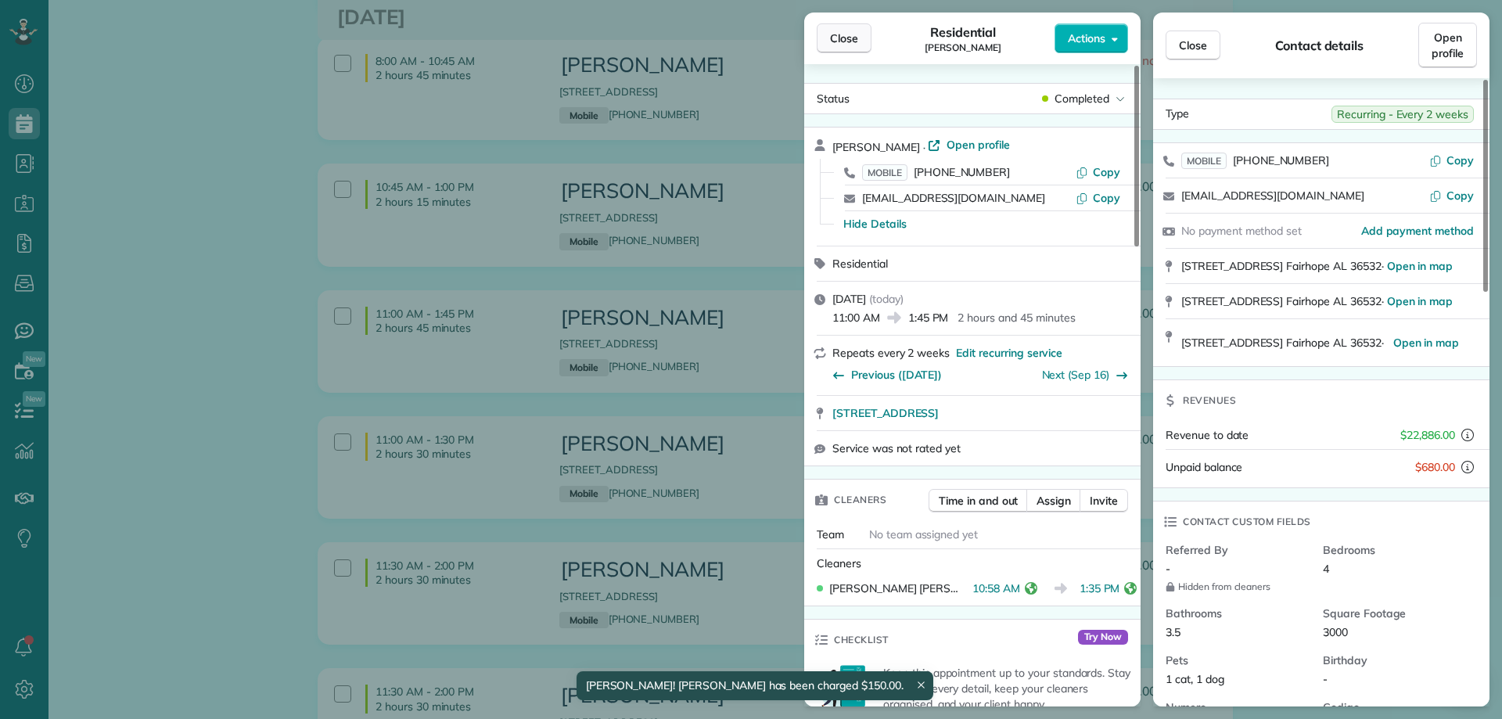
click at [844, 37] on span "Close" at bounding box center [844, 39] width 28 height 16
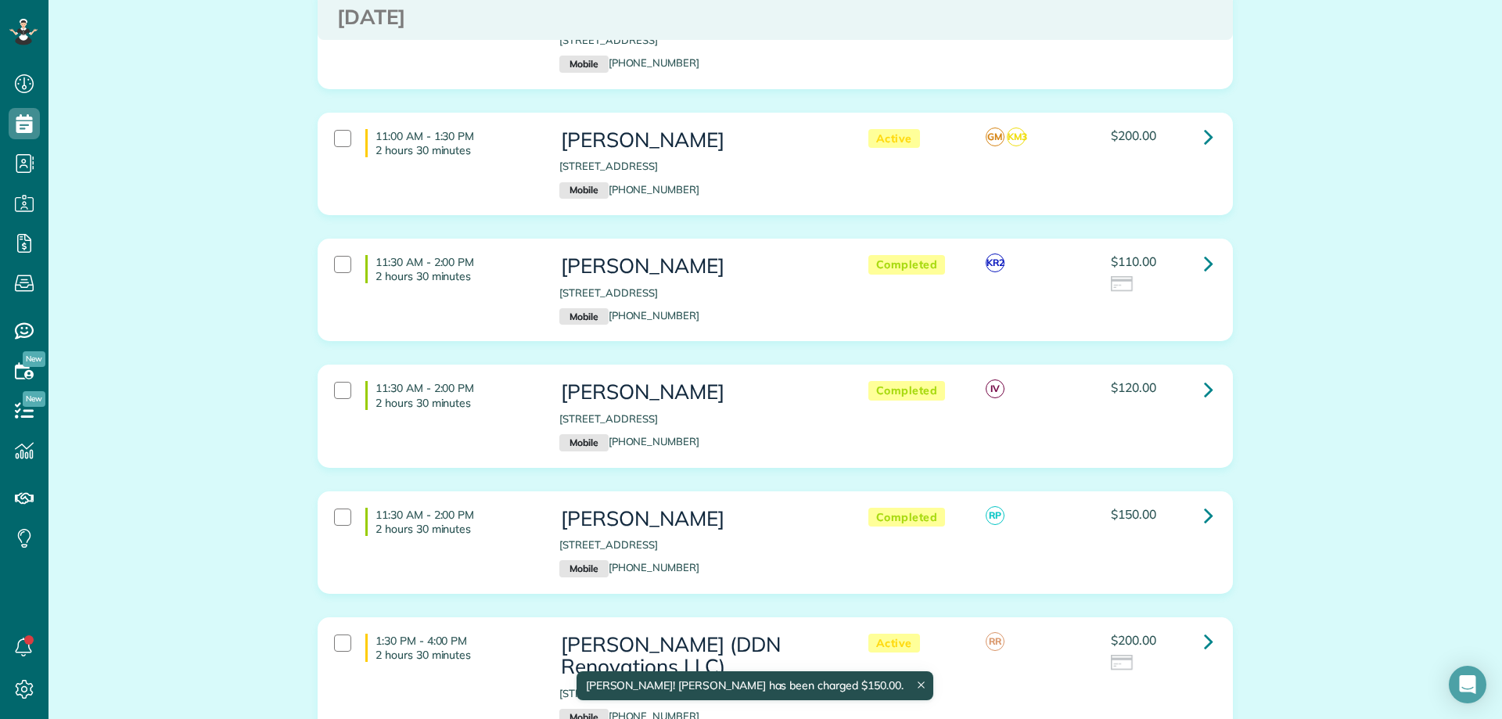
scroll to position [704, 0]
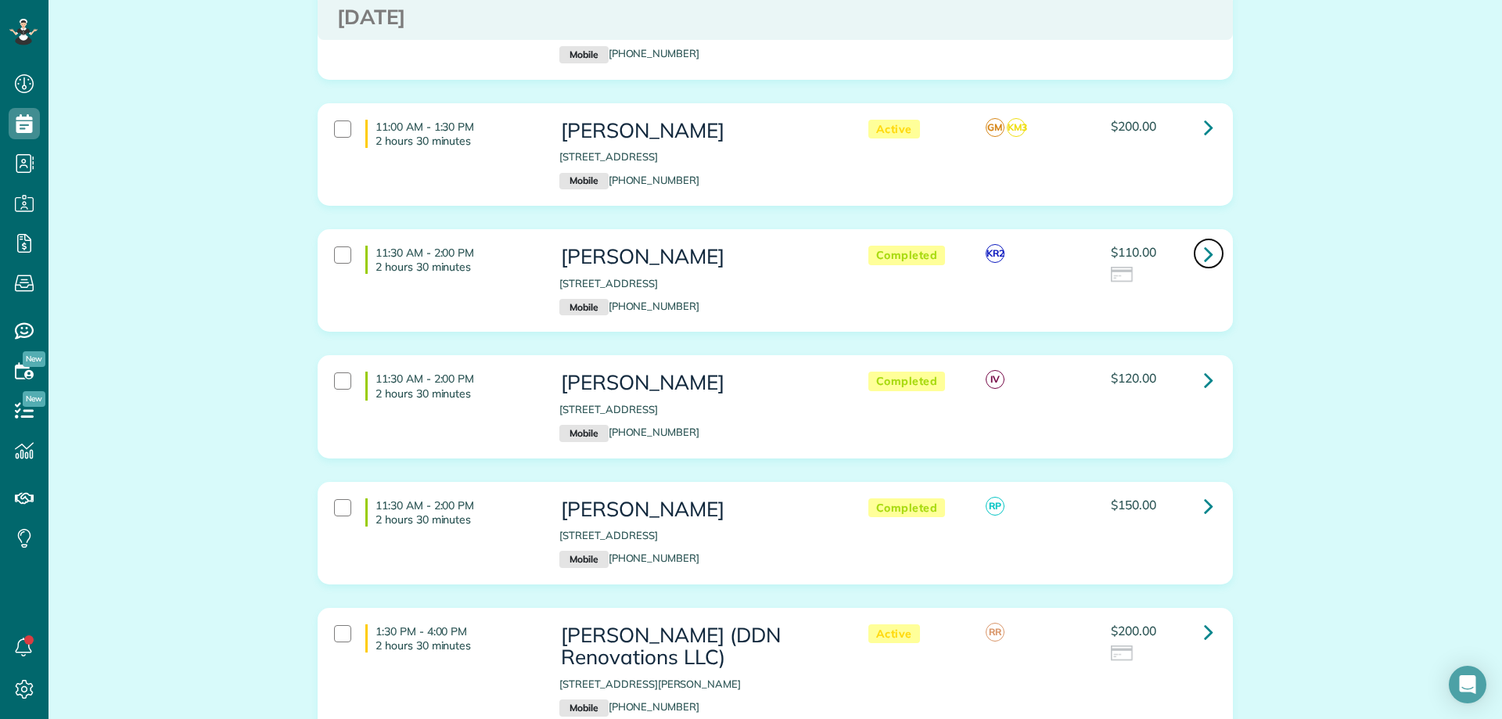
click at [1204, 259] on icon at bounding box center [1208, 253] width 9 height 27
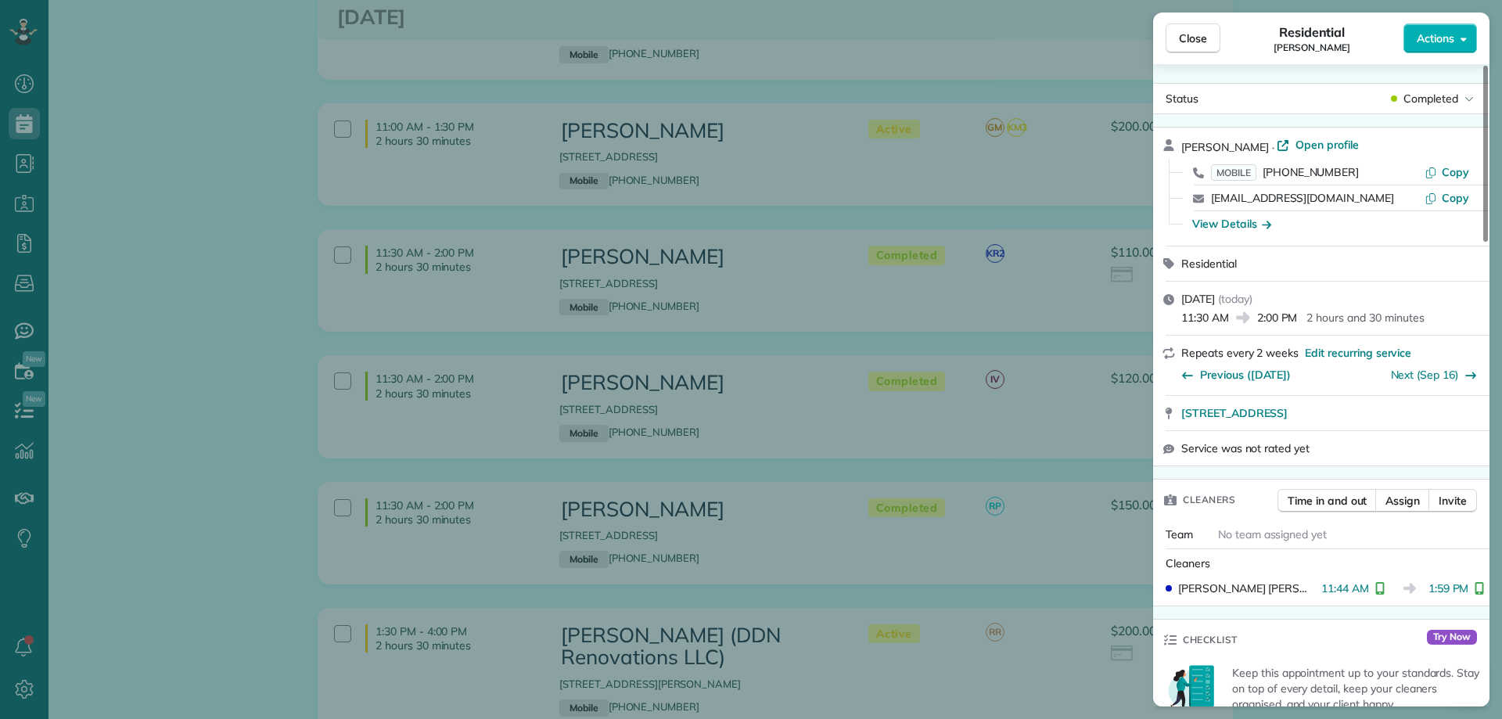
click at [1303, 136] on div "Louise Brummett · Open profile MOBILE (251) 423-2732 Copy louisebrummett@gmail.…" at bounding box center [1321, 187] width 336 height 118
click at [1329, 142] on span "Open profile" at bounding box center [1327, 145] width 63 height 16
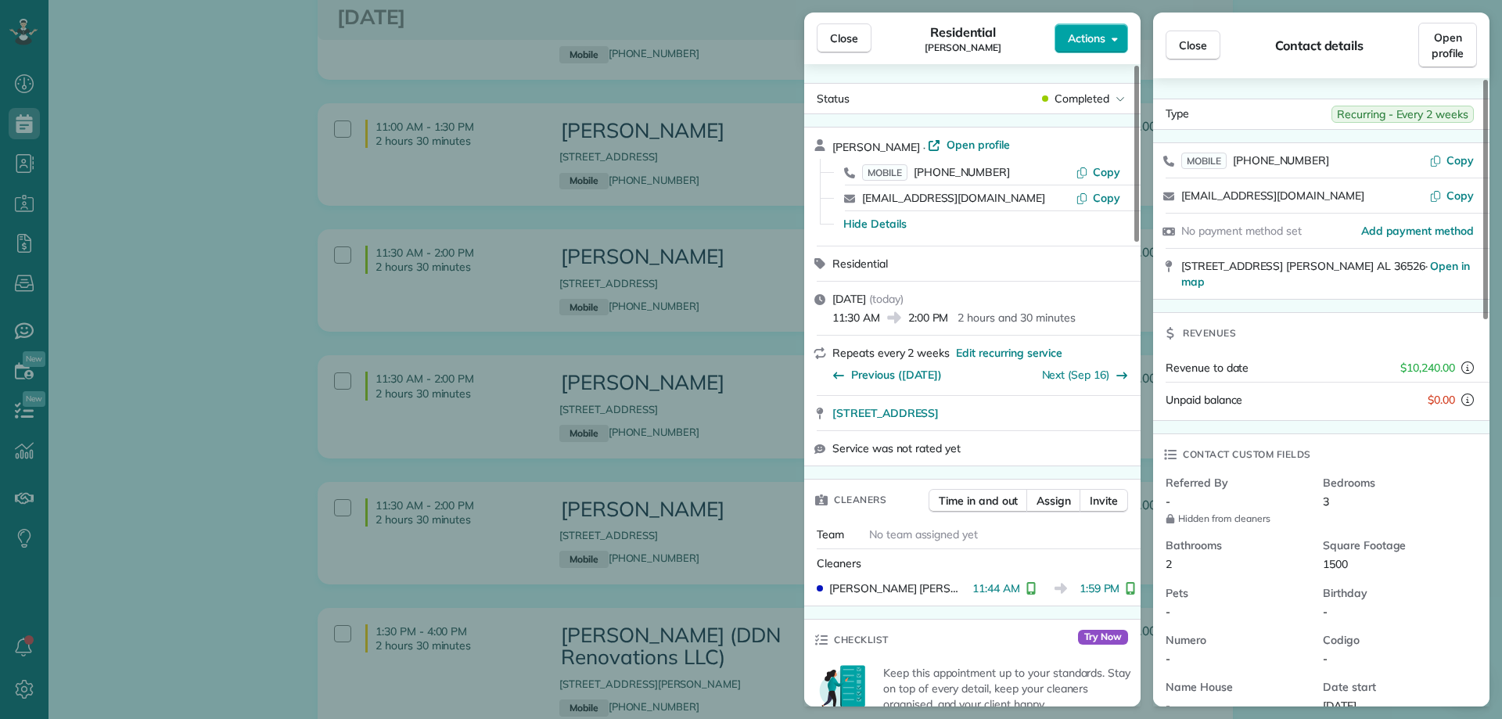
click at [1077, 36] on span "Actions" at bounding box center [1087, 39] width 38 height 16
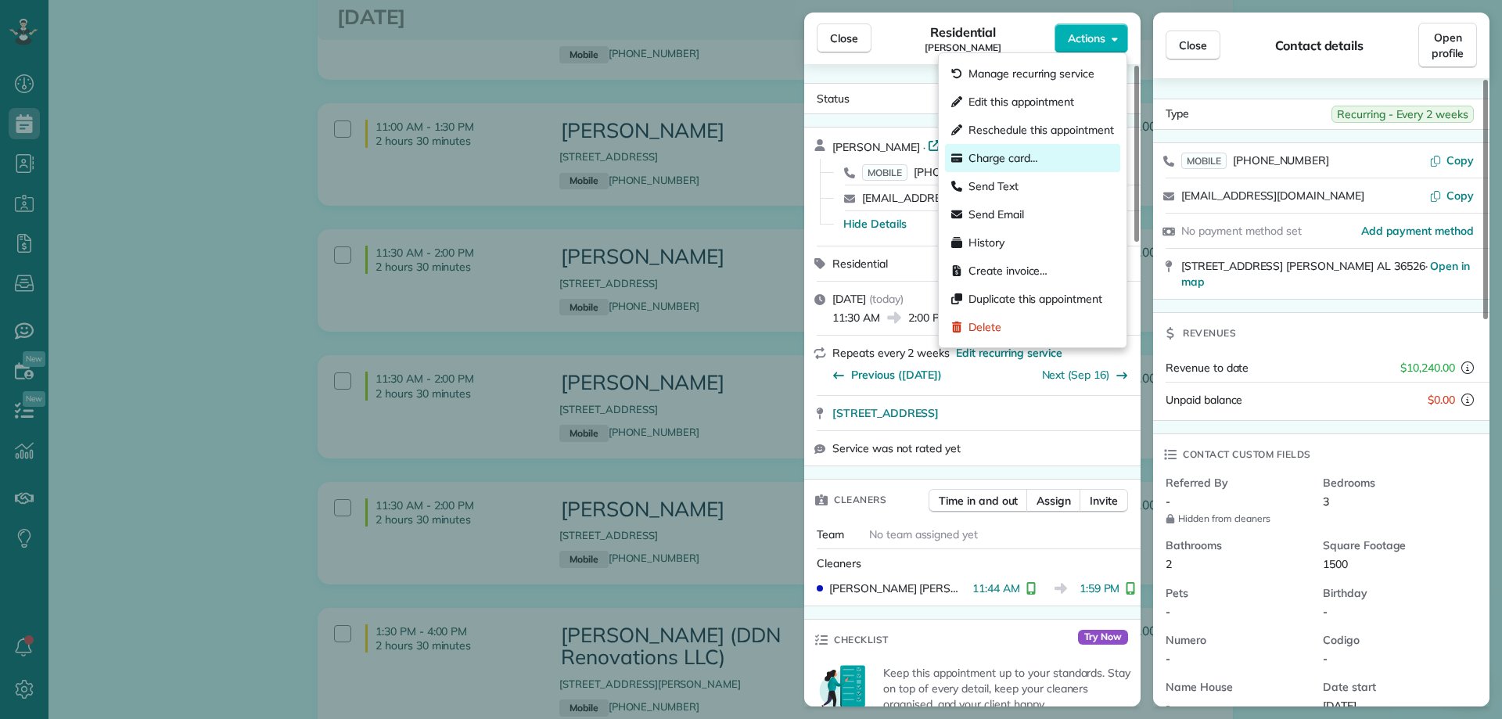
click at [1049, 154] on div "Charge card…" at bounding box center [1032, 158] width 175 height 28
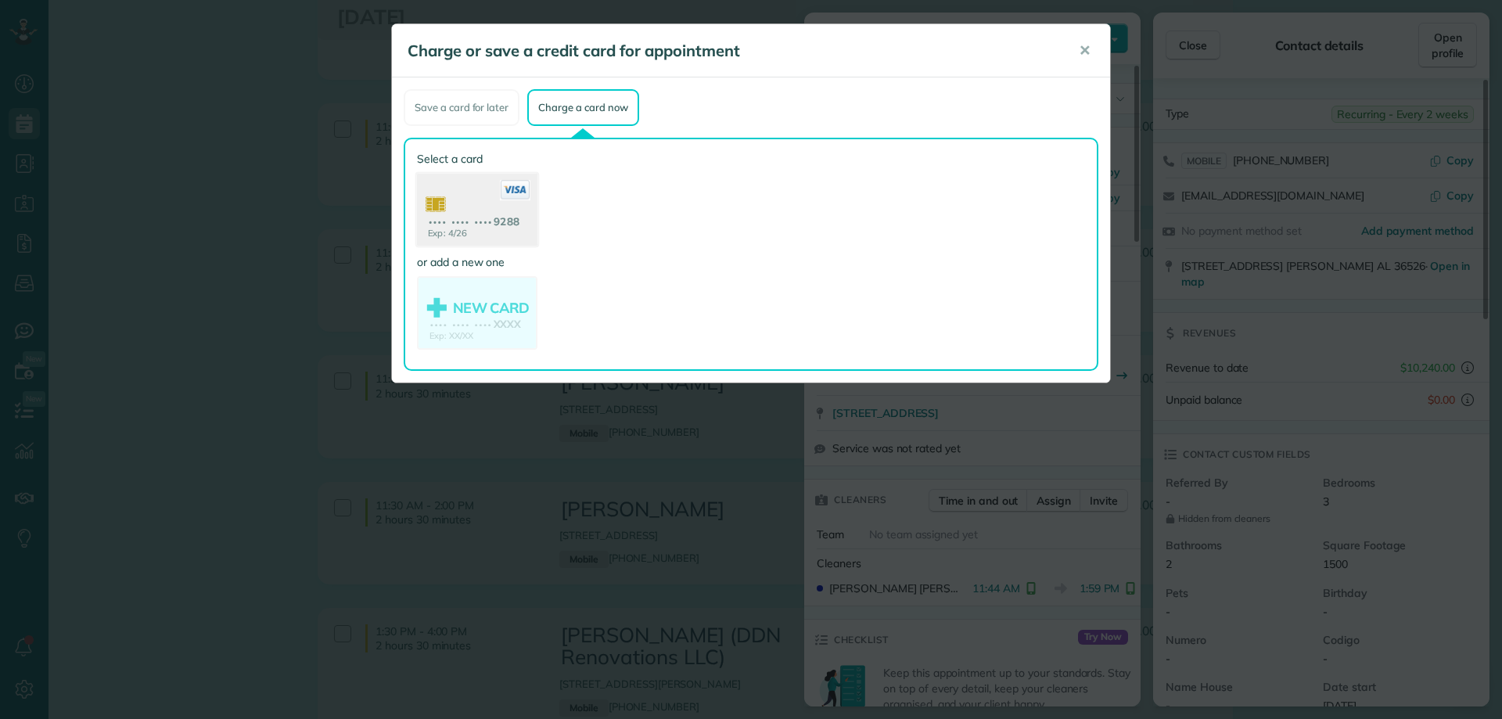
click at [497, 217] on use at bounding box center [477, 212] width 121 height 76
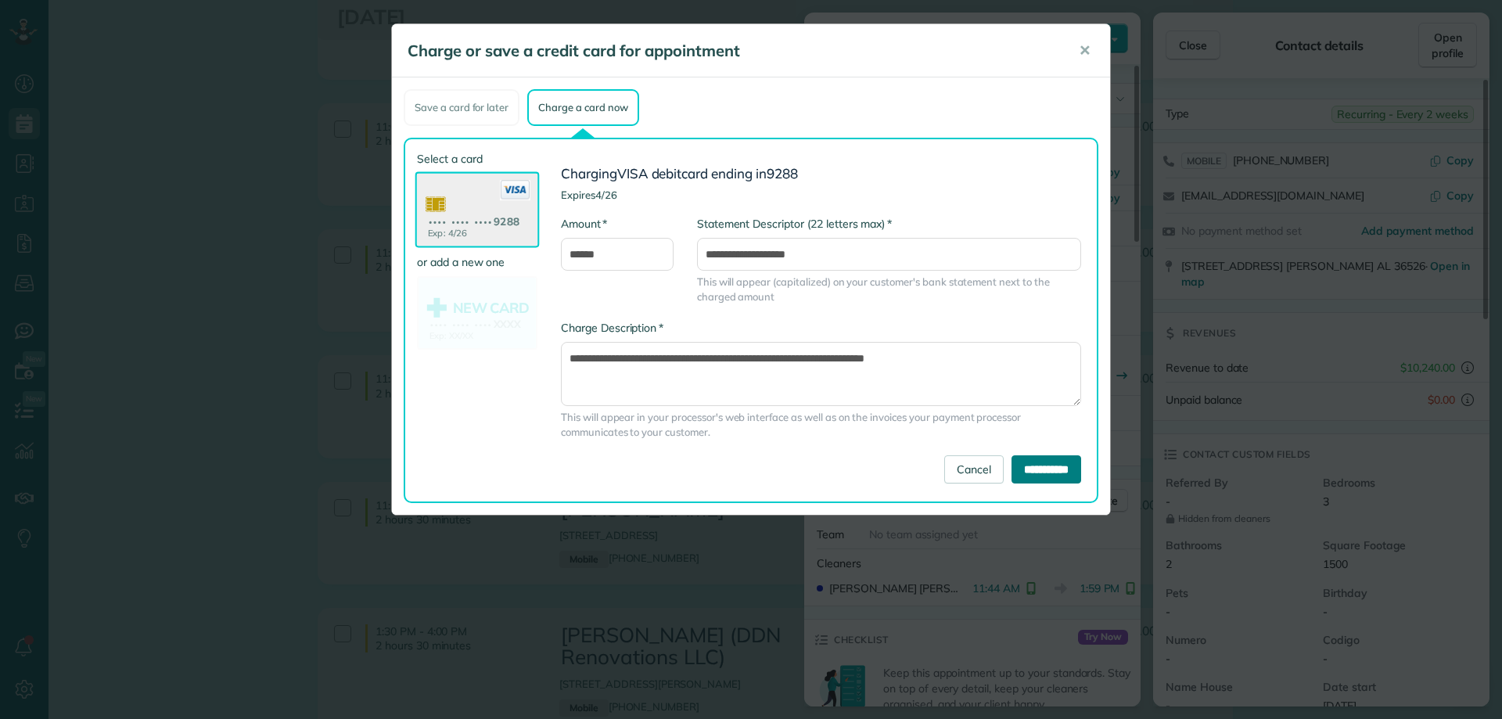
click at [1024, 466] on input "**********" at bounding box center [1047, 469] width 70 height 28
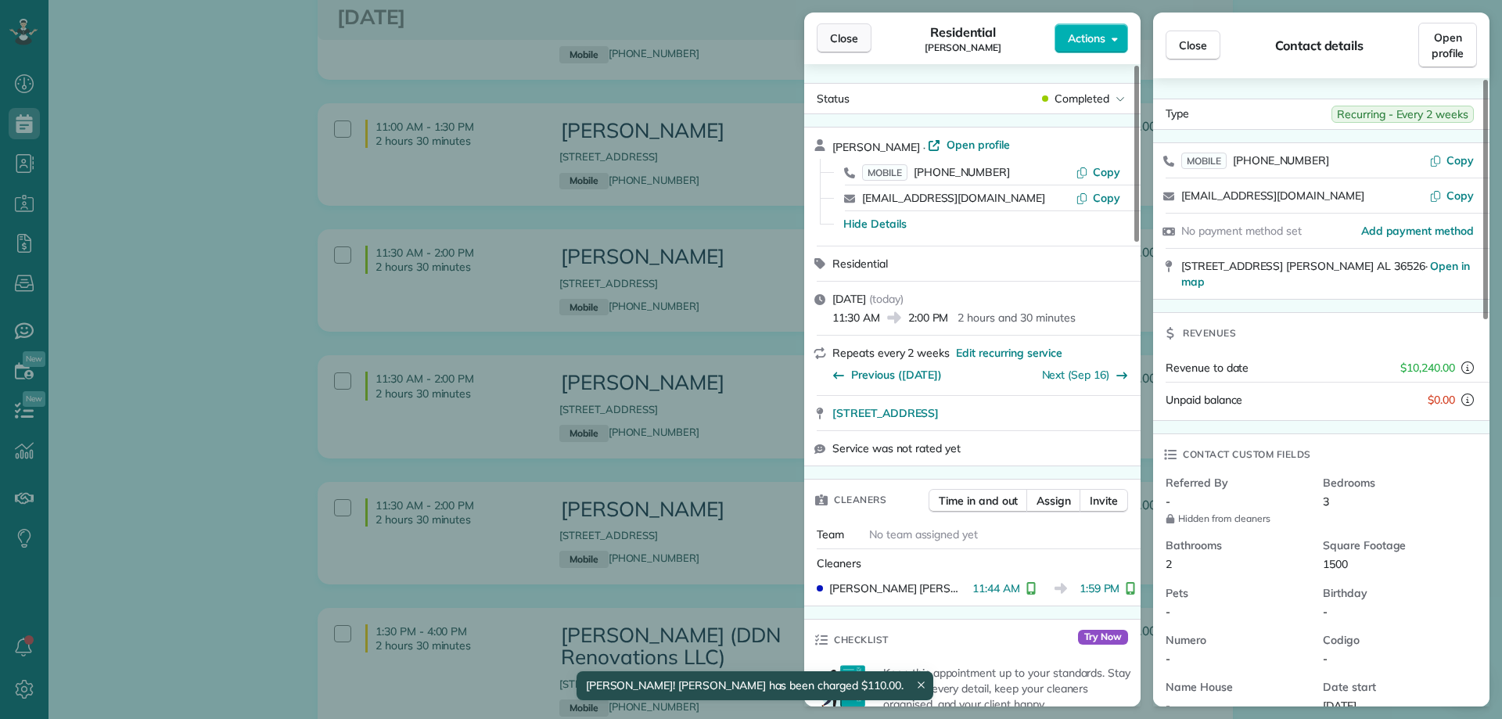
click at [862, 44] on button "Close" at bounding box center [844, 38] width 55 height 30
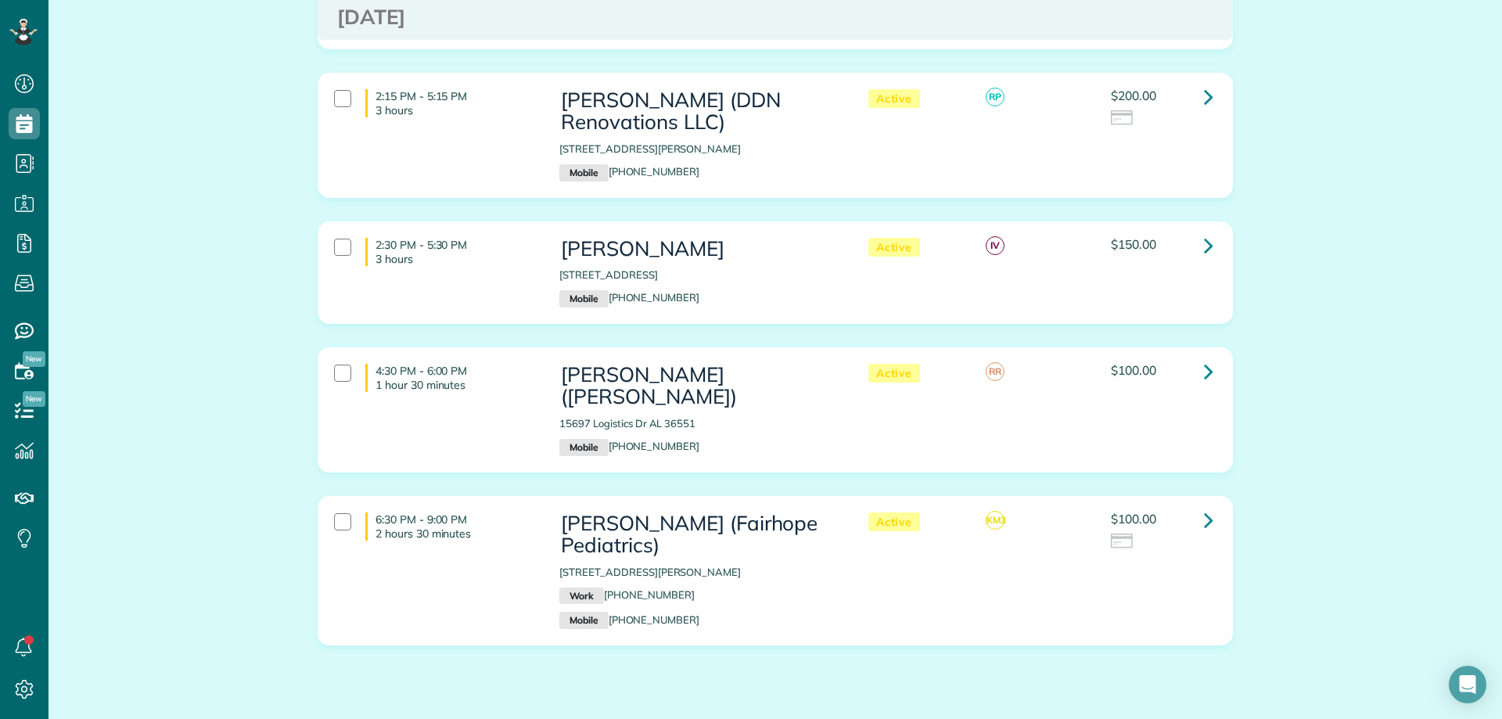
scroll to position [1914, 0]
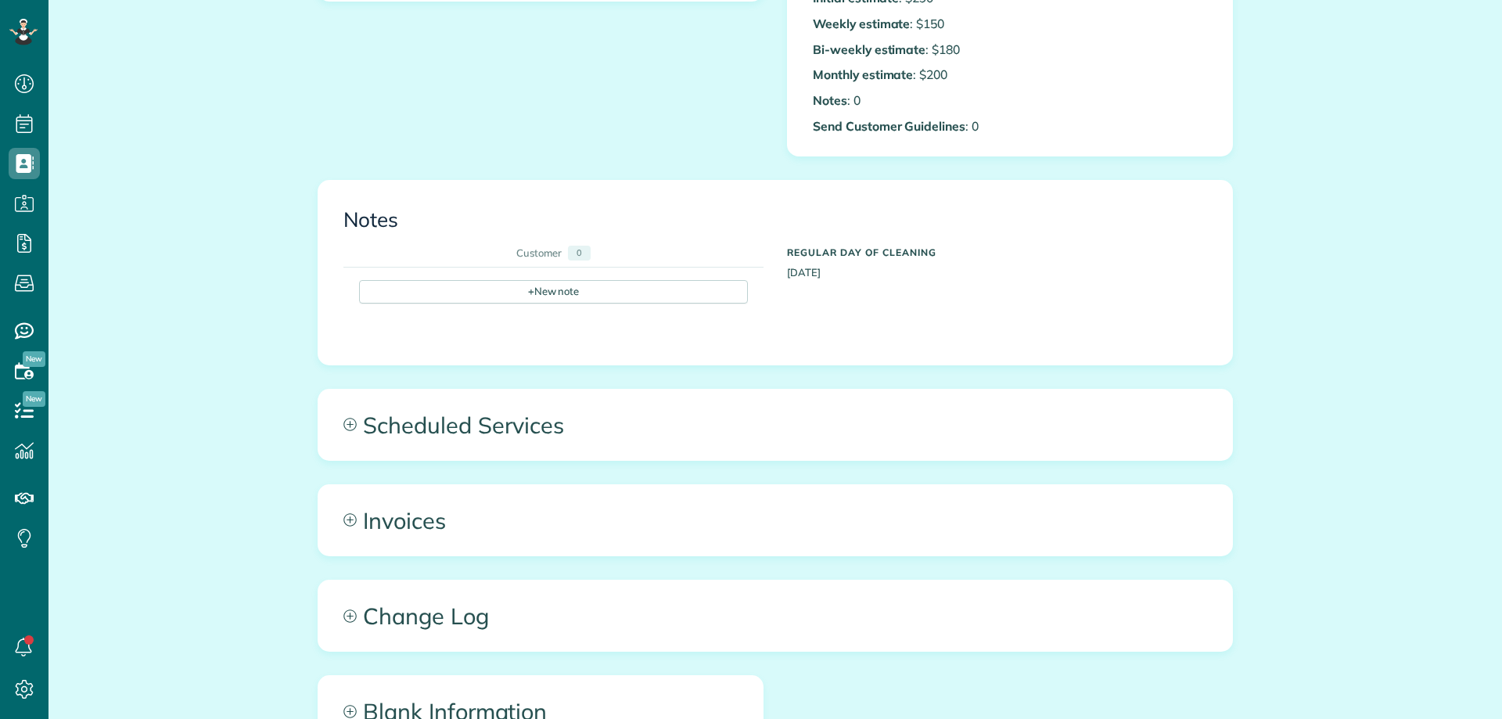
scroll to position [548, 0]
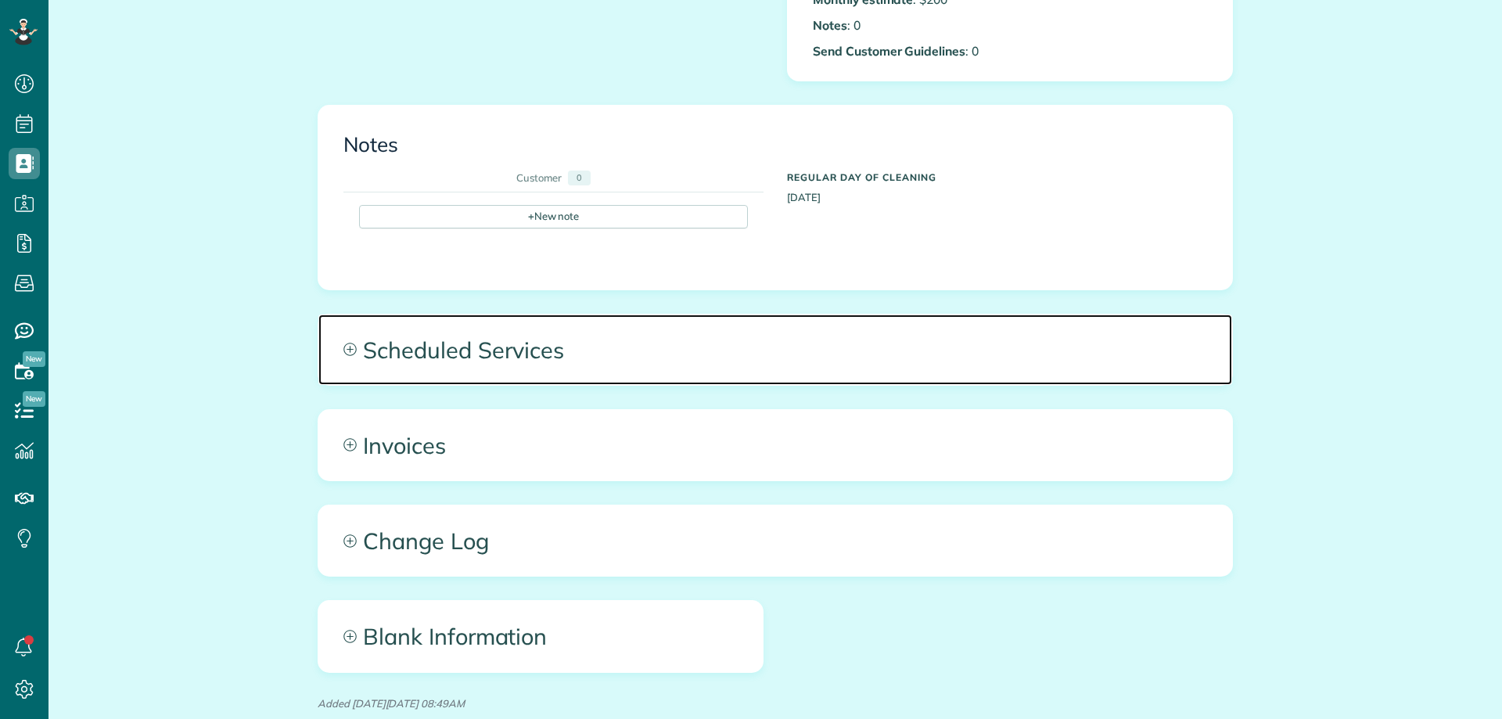
click at [721, 373] on span "Scheduled Services" at bounding box center [775, 350] width 914 height 70
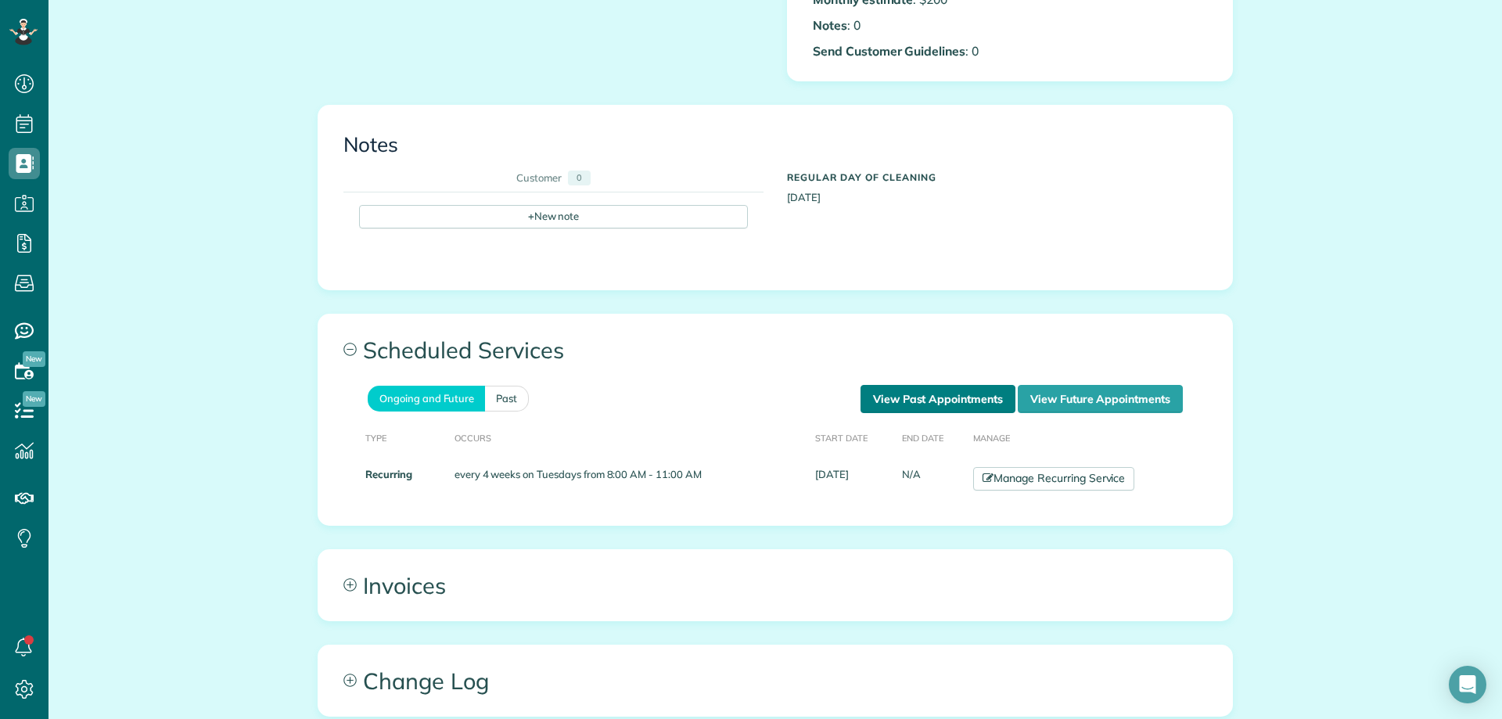
click at [894, 412] on link "View Past Appointments" at bounding box center [938, 399] width 155 height 28
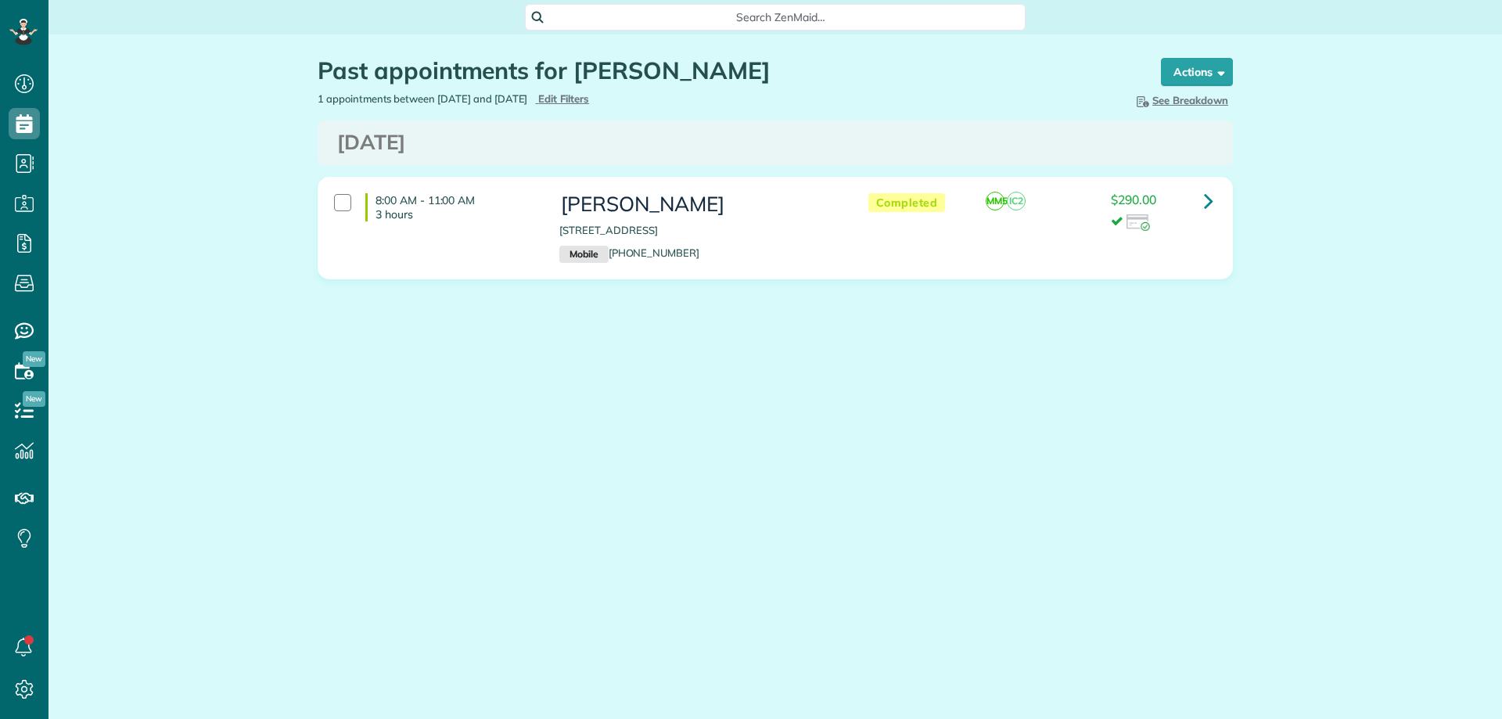
scroll to position [7, 7]
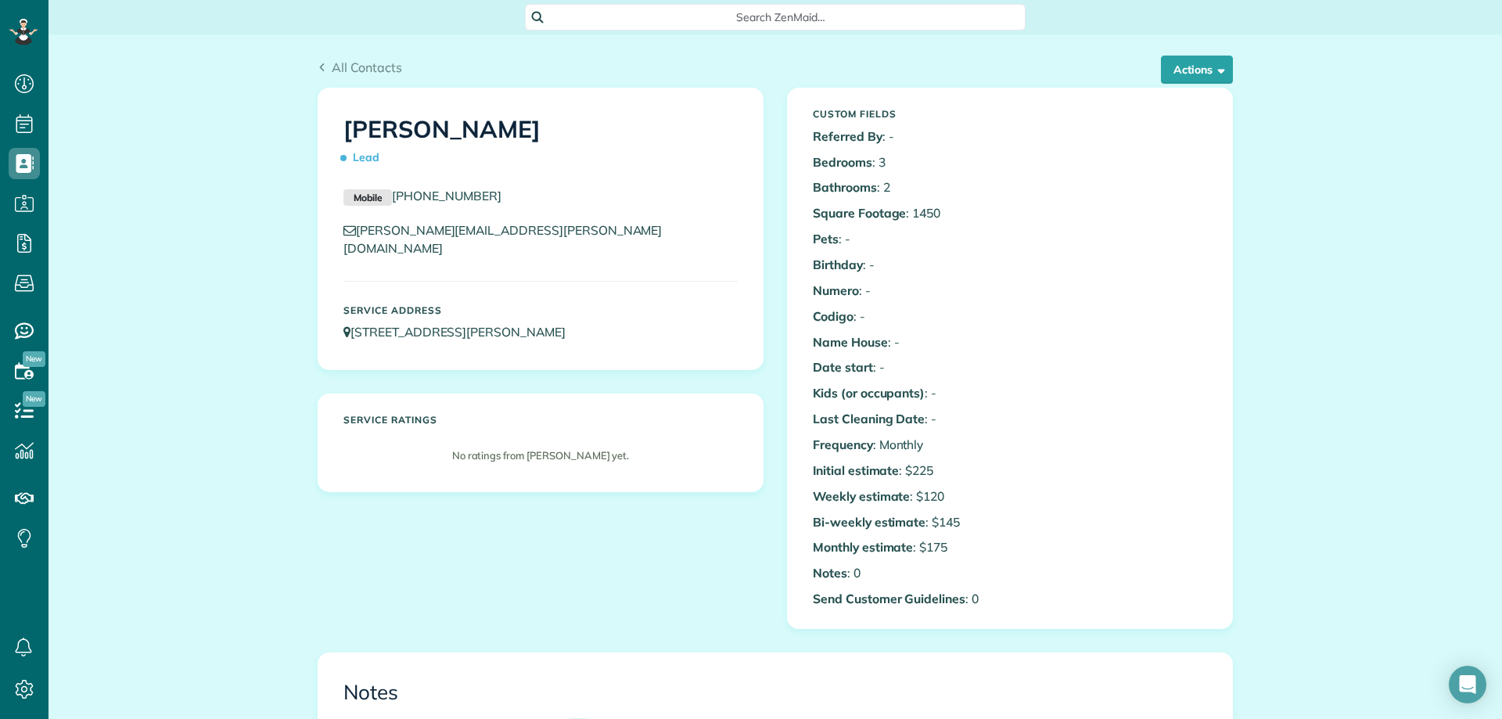
scroll to position [7, 7]
drag, startPoint x: 697, startPoint y: 444, endPoint x: 770, endPoint y: 378, distance: 98.1
click at [704, 448] on p "No ratings from [PERSON_NAME] yet." at bounding box center [540, 455] width 379 height 15
click at [1181, 77] on button "Actions" at bounding box center [1197, 70] width 72 height 28
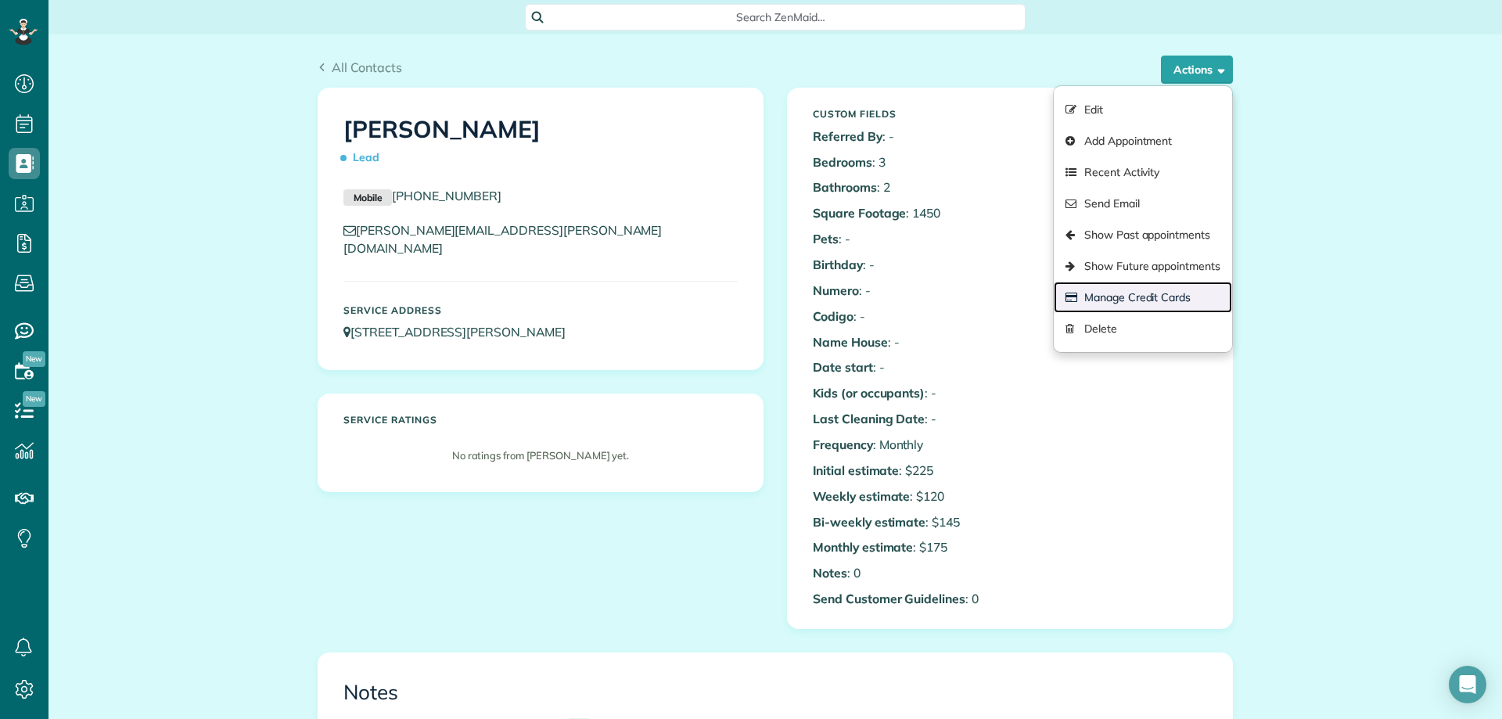
click at [1140, 306] on link "Manage Credit Cards" at bounding box center [1143, 297] width 178 height 31
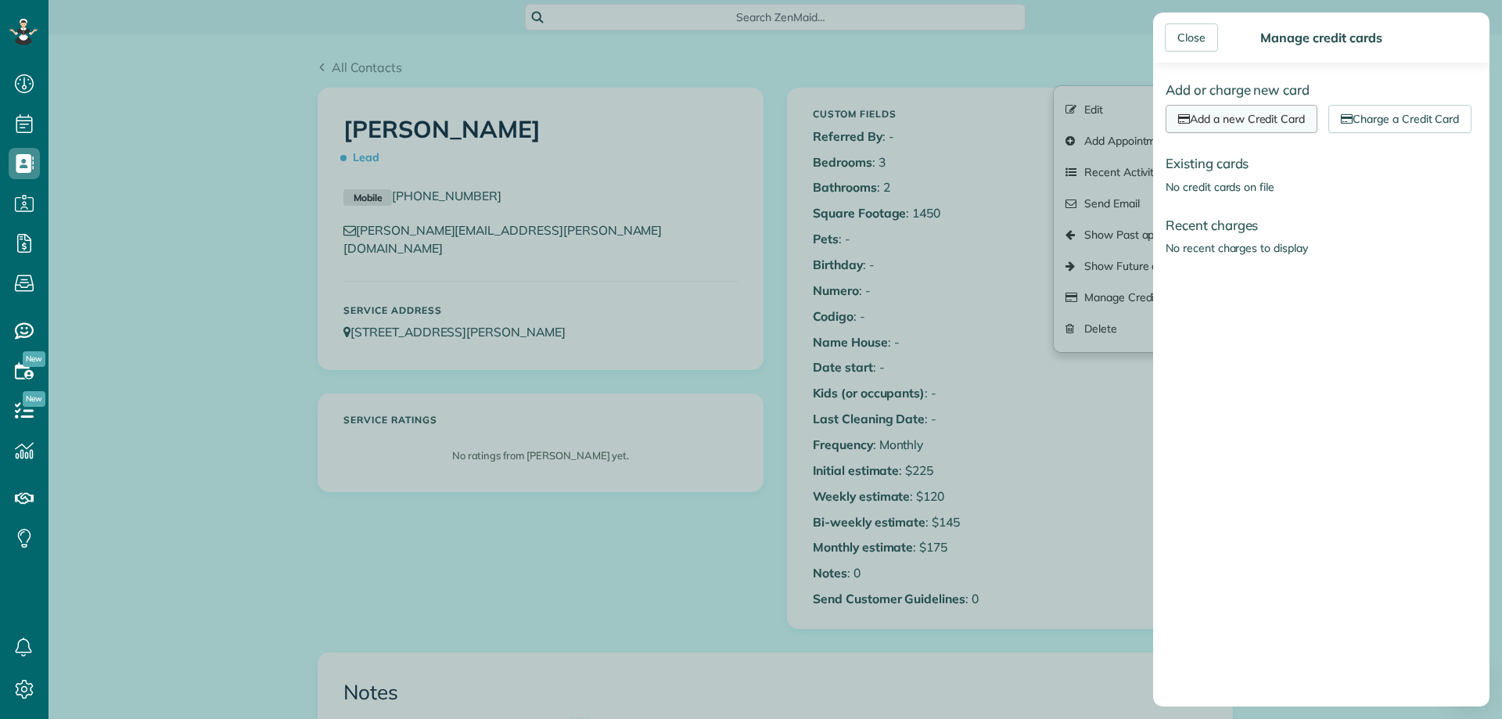
click at [1266, 123] on link "Add a new Credit Card" at bounding box center [1242, 119] width 152 height 28
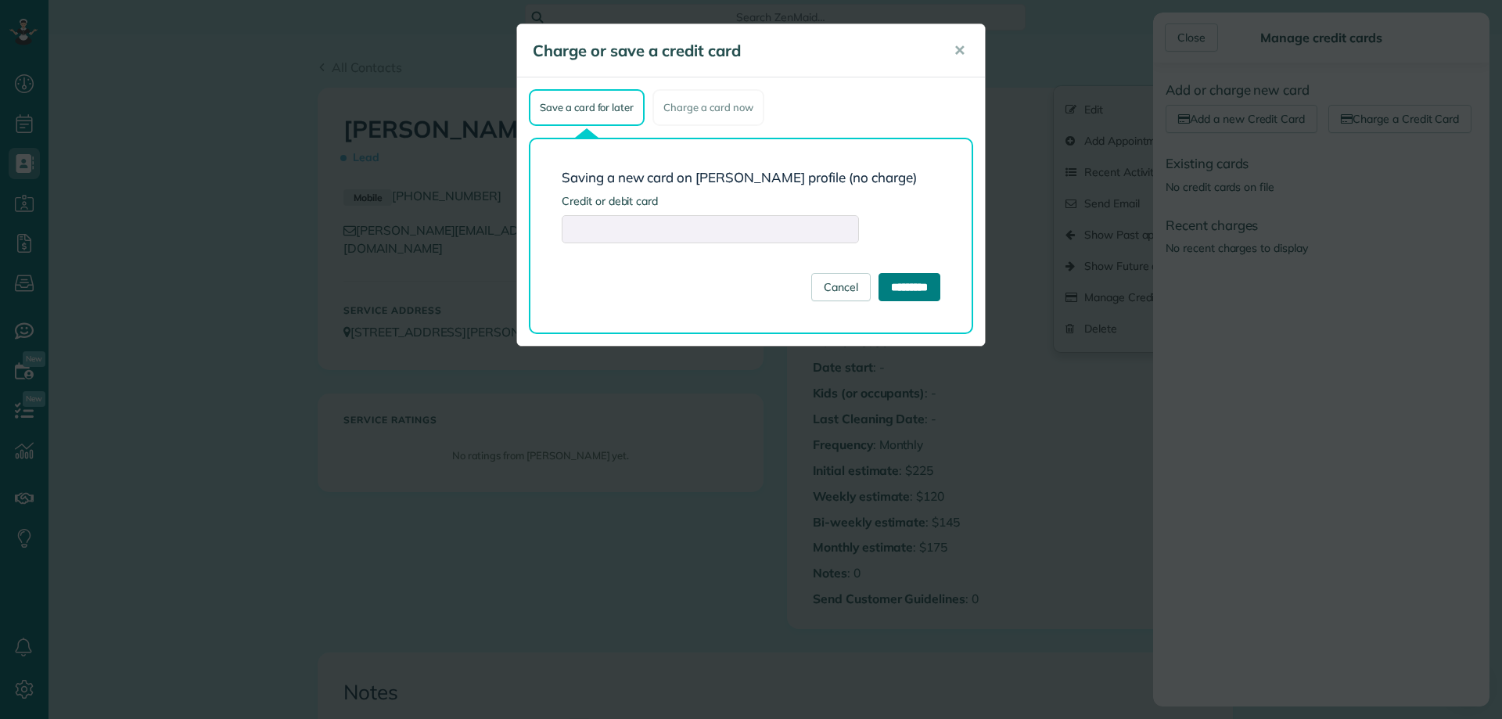
click at [918, 299] on input "*********" at bounding box center [910, 287] width 62 height 28
type input "**********"
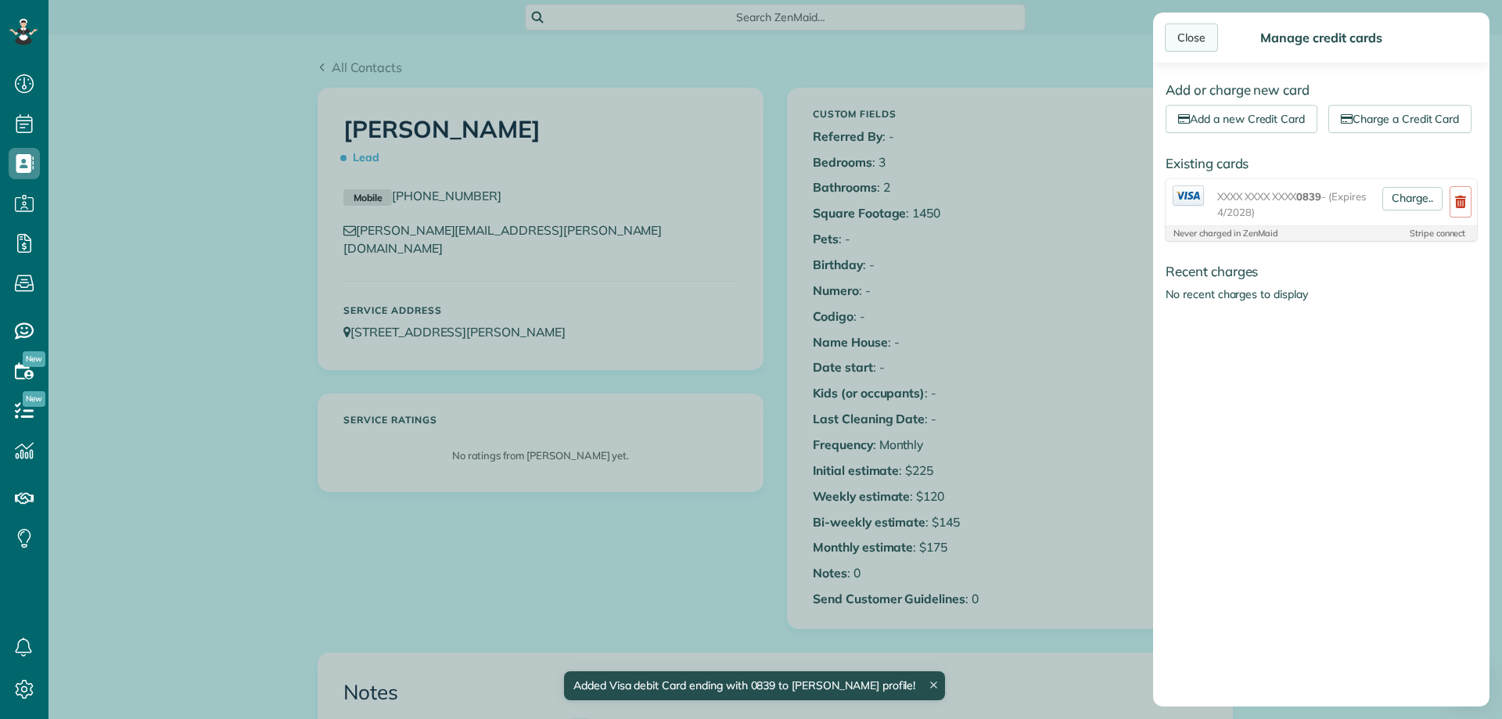
click at [1191, 41] on div "Close" at bounding box center [1191, 37] width 53 height 28
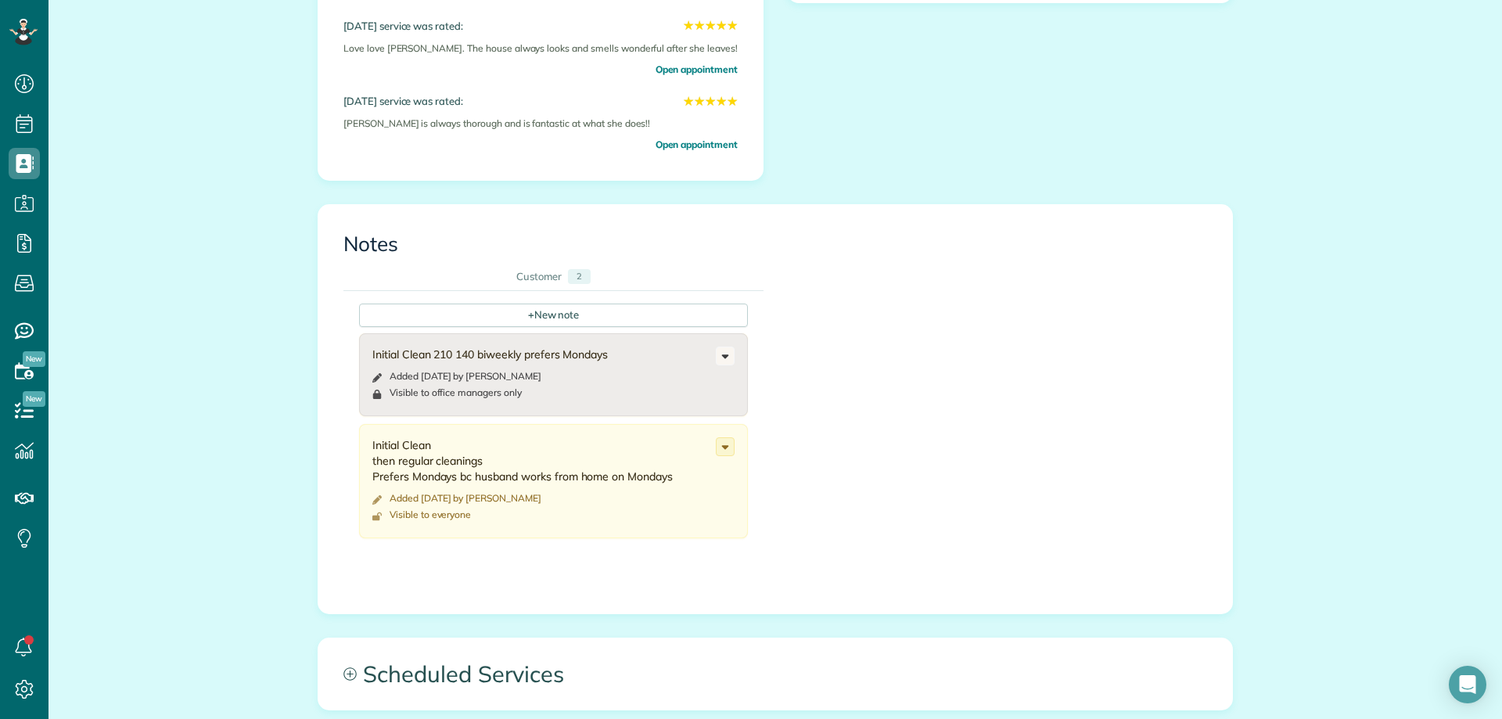
scroll to position [939, 0]
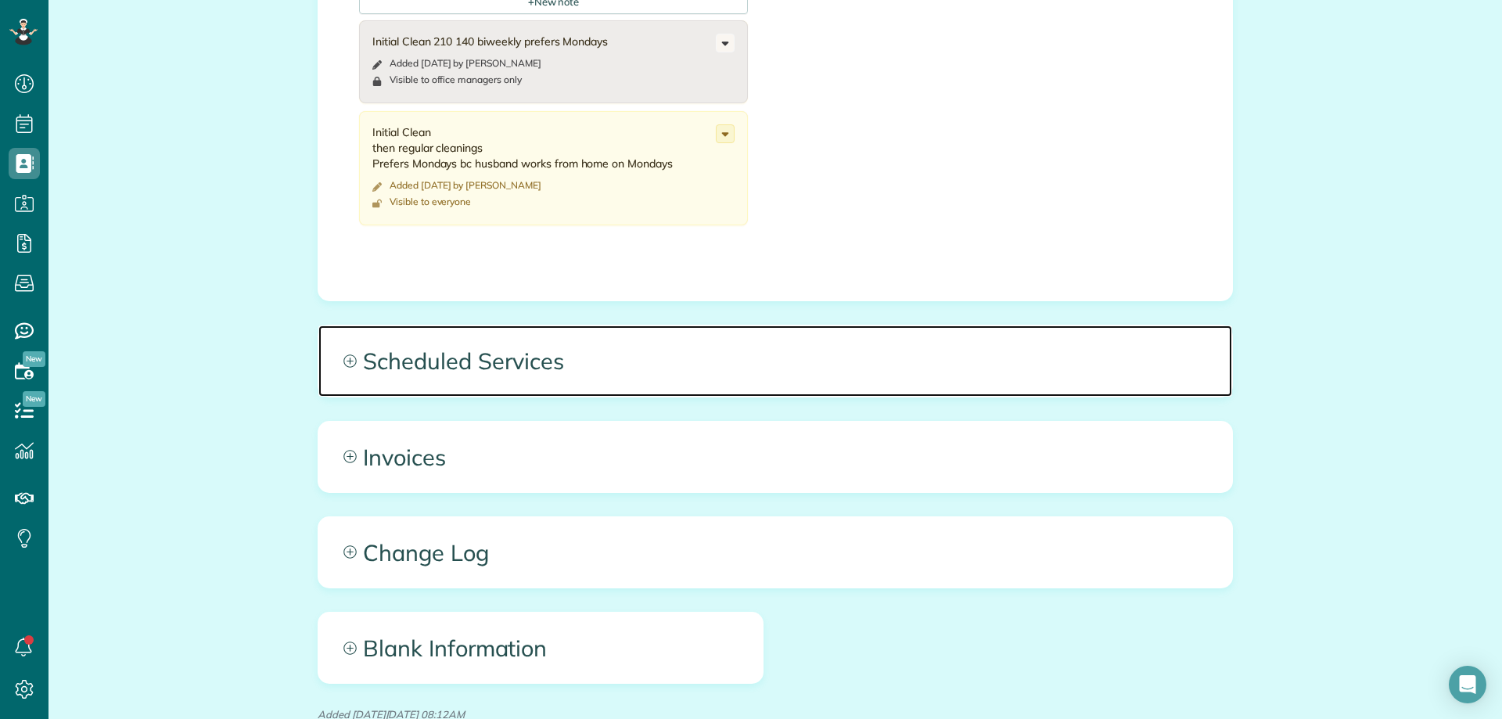
click at [433, 385] on span "Scheduled Services" at bounding box center [775, 361] width 914 height 70
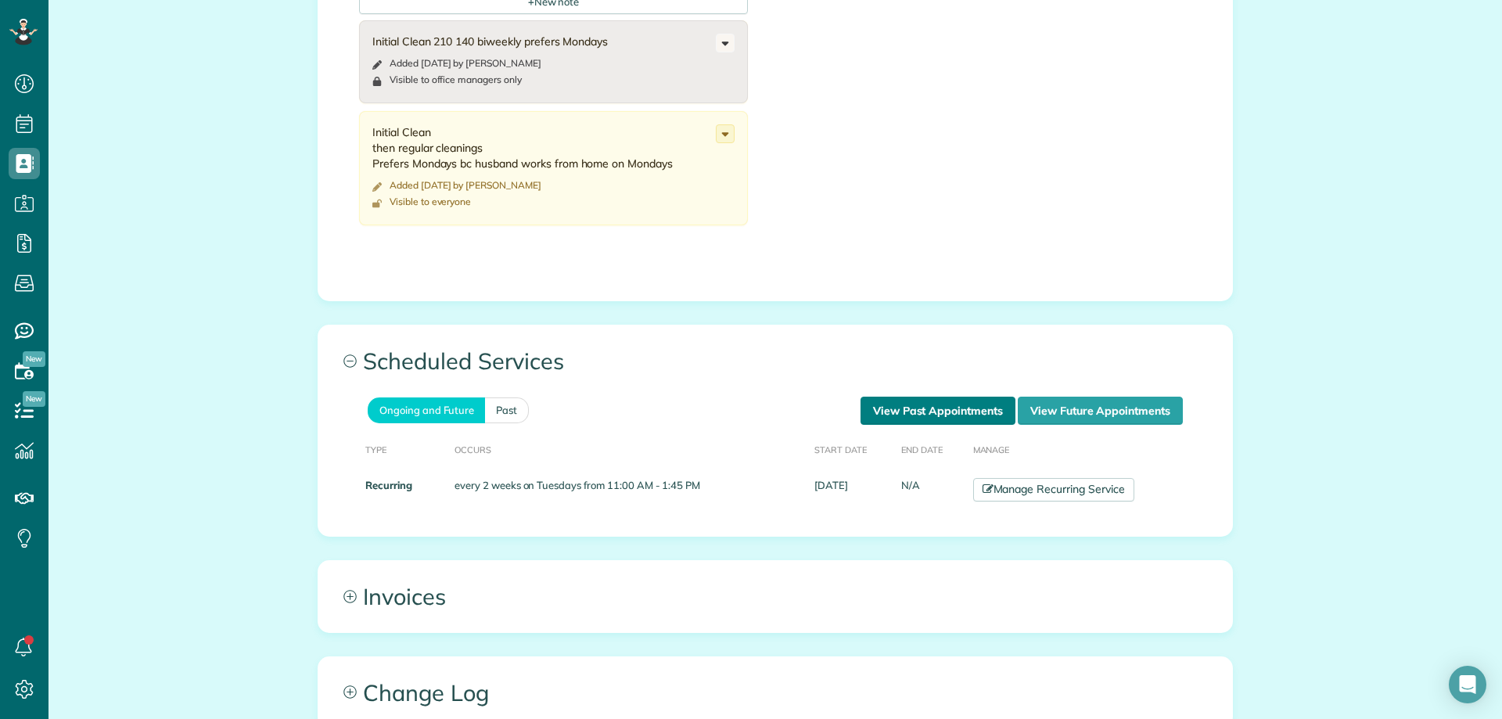
click at [873, 417] on link "View Past Appointments" at bounding box center [938, 411] width 155 height 28
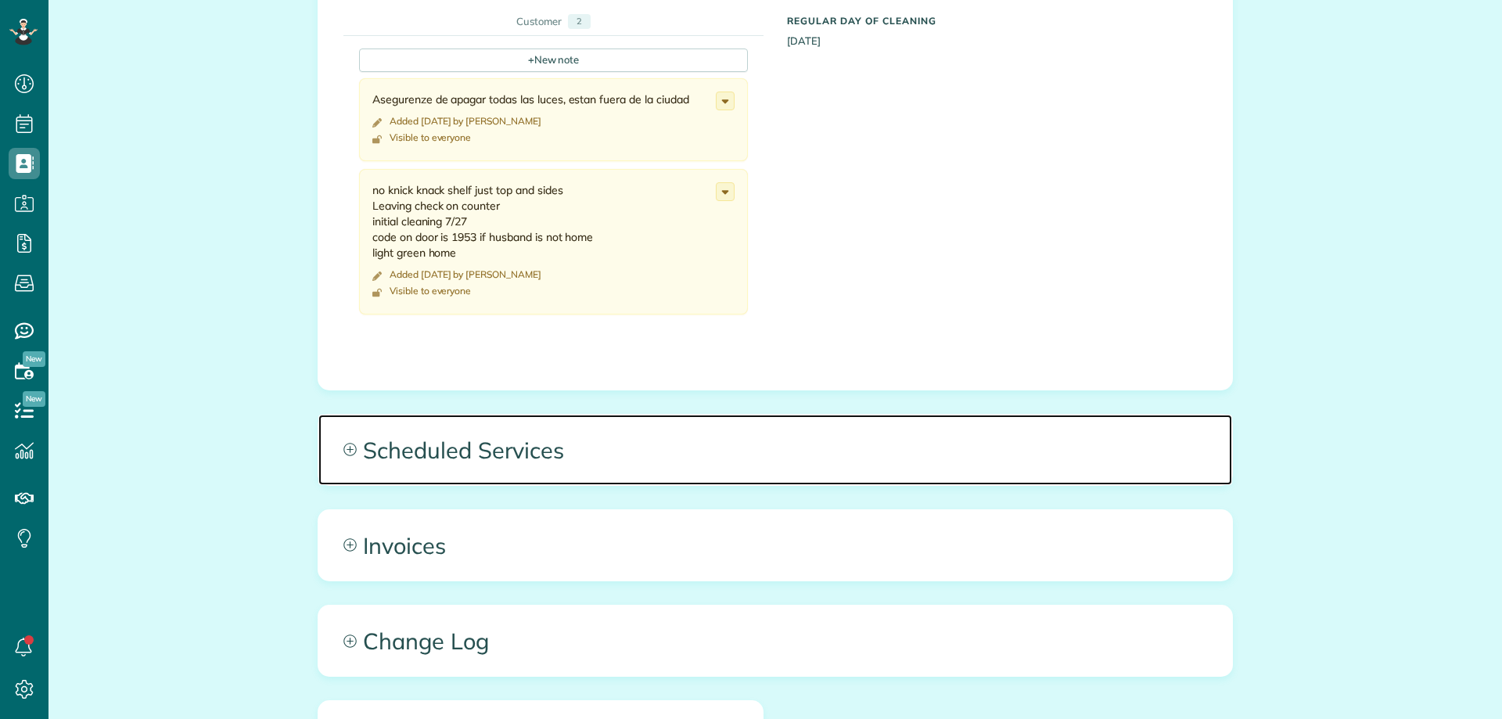
scroll to position [7, 7]
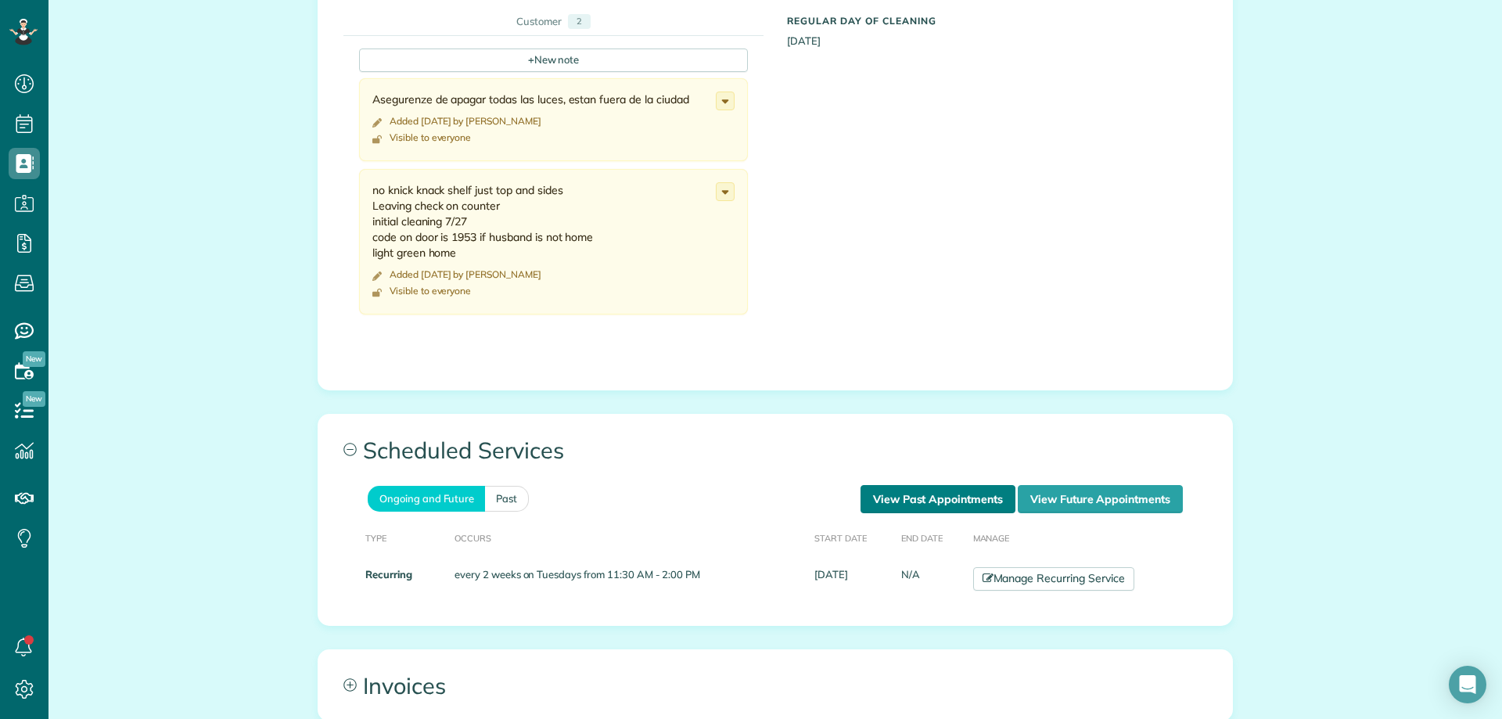
click at [929, 499] on link "View Past Appointments" at bounding box center [938, 499] width 155 height 28
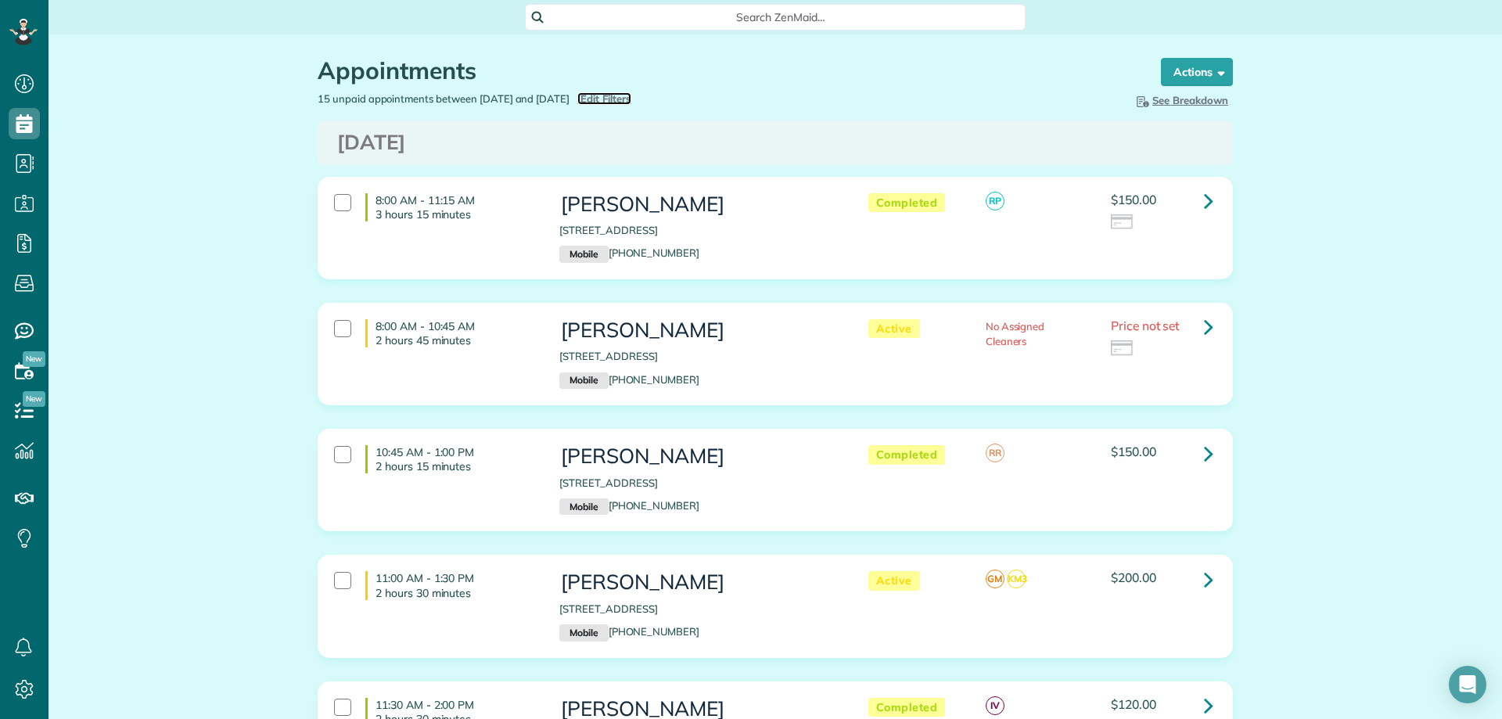
click at [632, 102] on span "Edit Filters" at bounding box center [606, 98] width 51 height 13
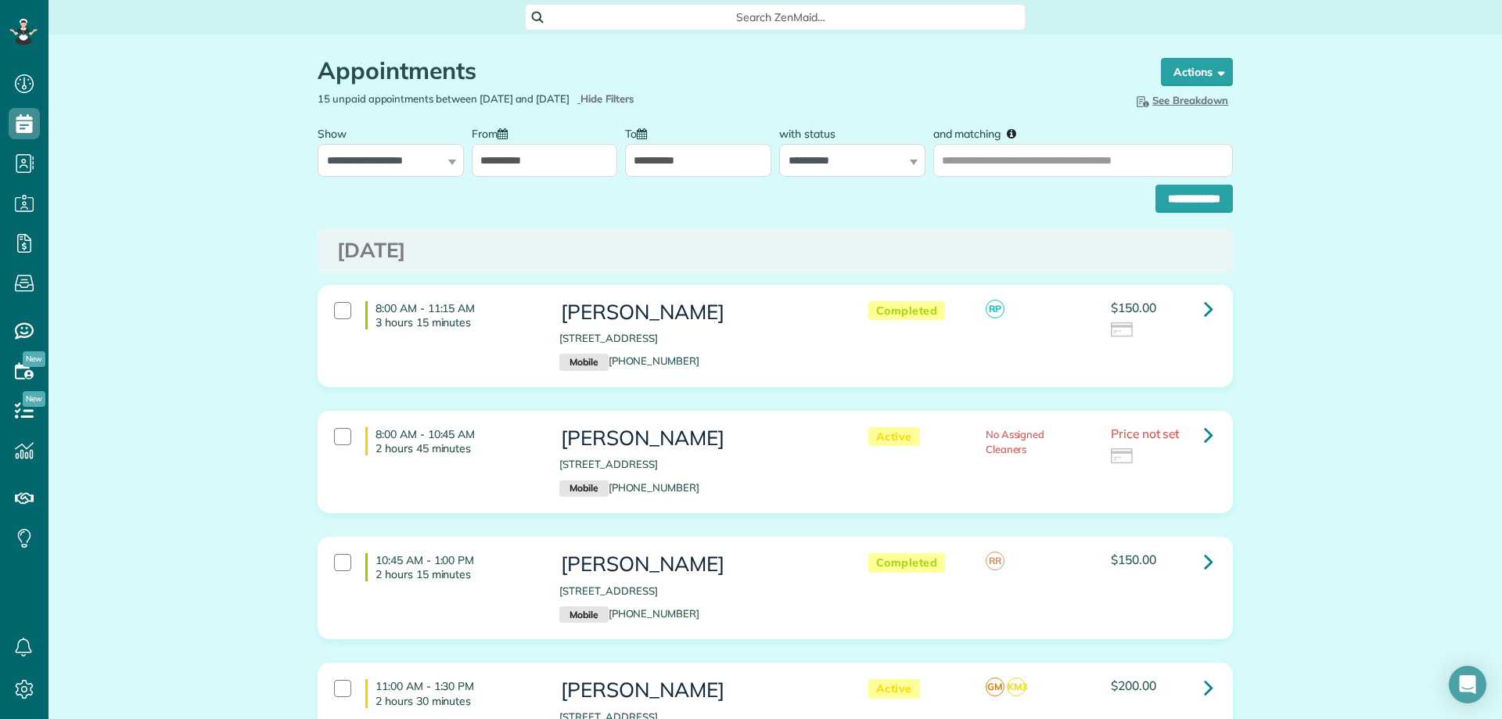
click at [563, 155] on input "**********" at bounding box center [545, 160] width 146 height 33
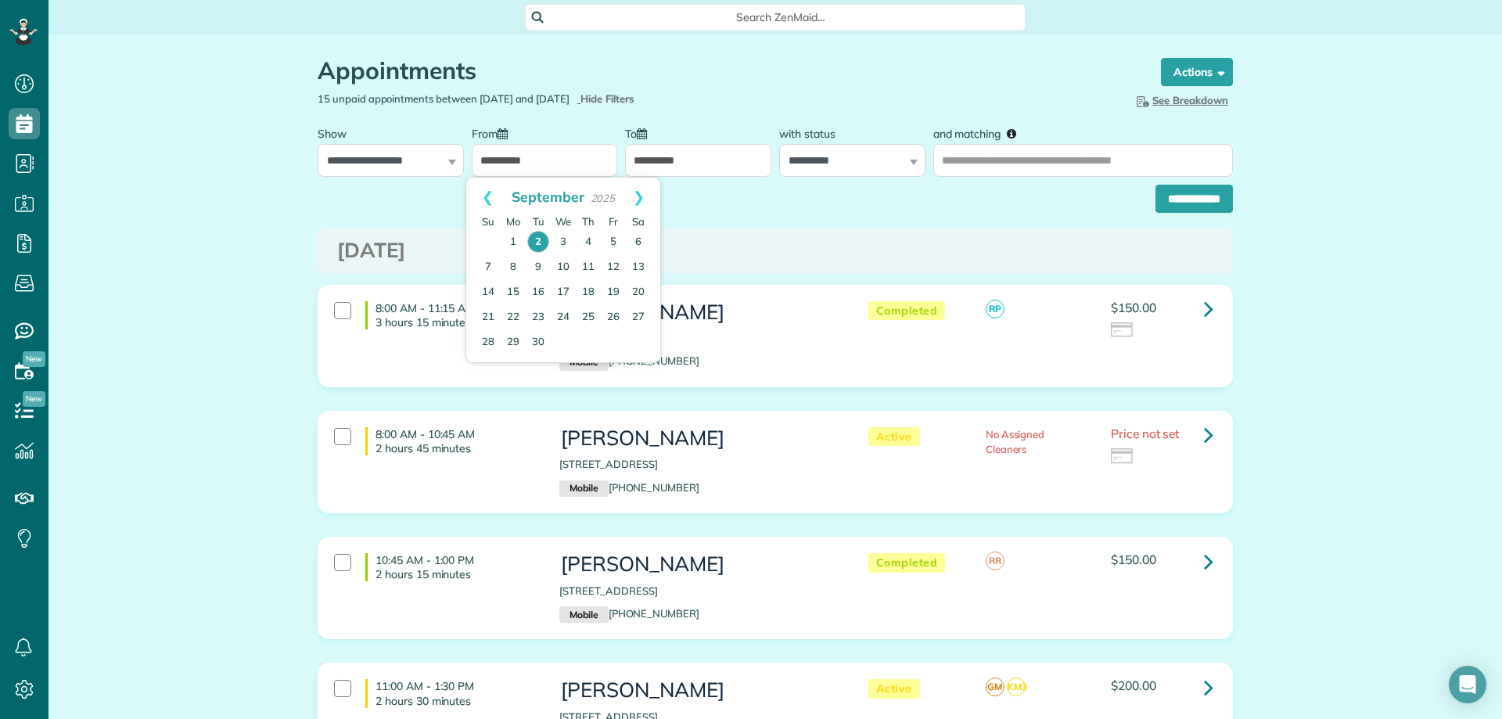
drag, startPoint x: 491, startPoint y: 199, endPoint x: 528, endPoint y: 210, distance: 39.1
click at [491, 199] on link "Prev" at bounding box center [487, 197] width 43 height 39
click at [588, 264] on link "7" at bounding box center [588, 266] width 25 height 25
type input "**********"
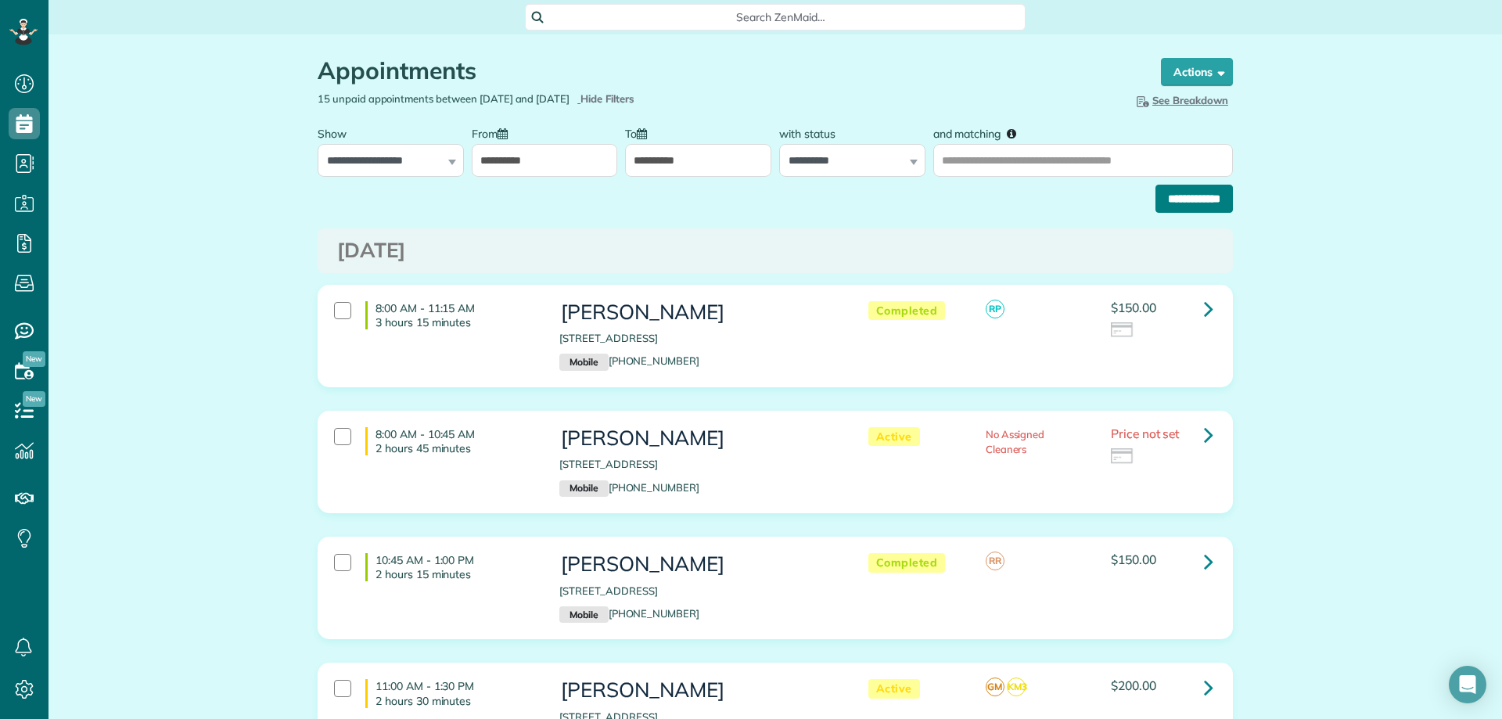
click at [1180, 200] on input "**********" at bounding box center [1194, 199] width 77 height 28
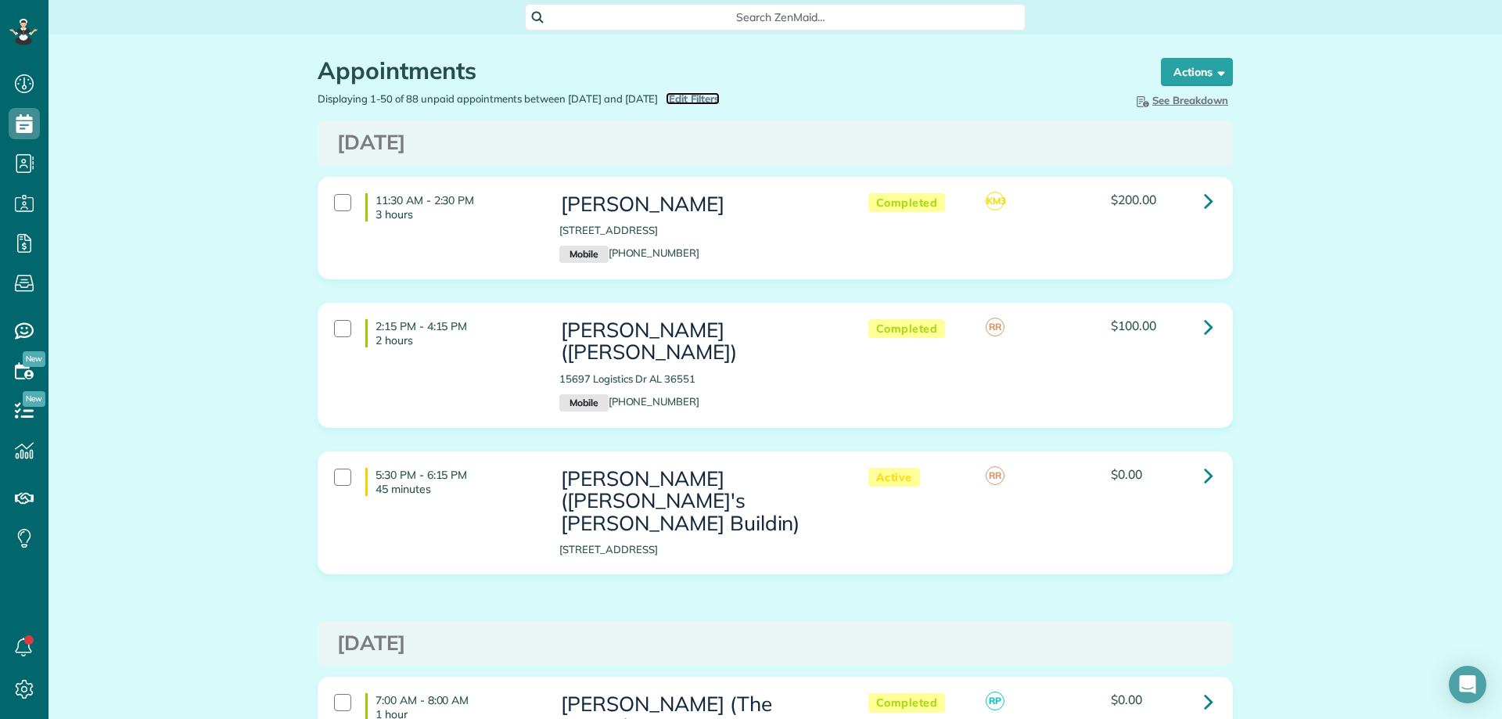
click at [720, 92] on span "Edit Filters" at bounding box center [694, 98] width 51 height 13
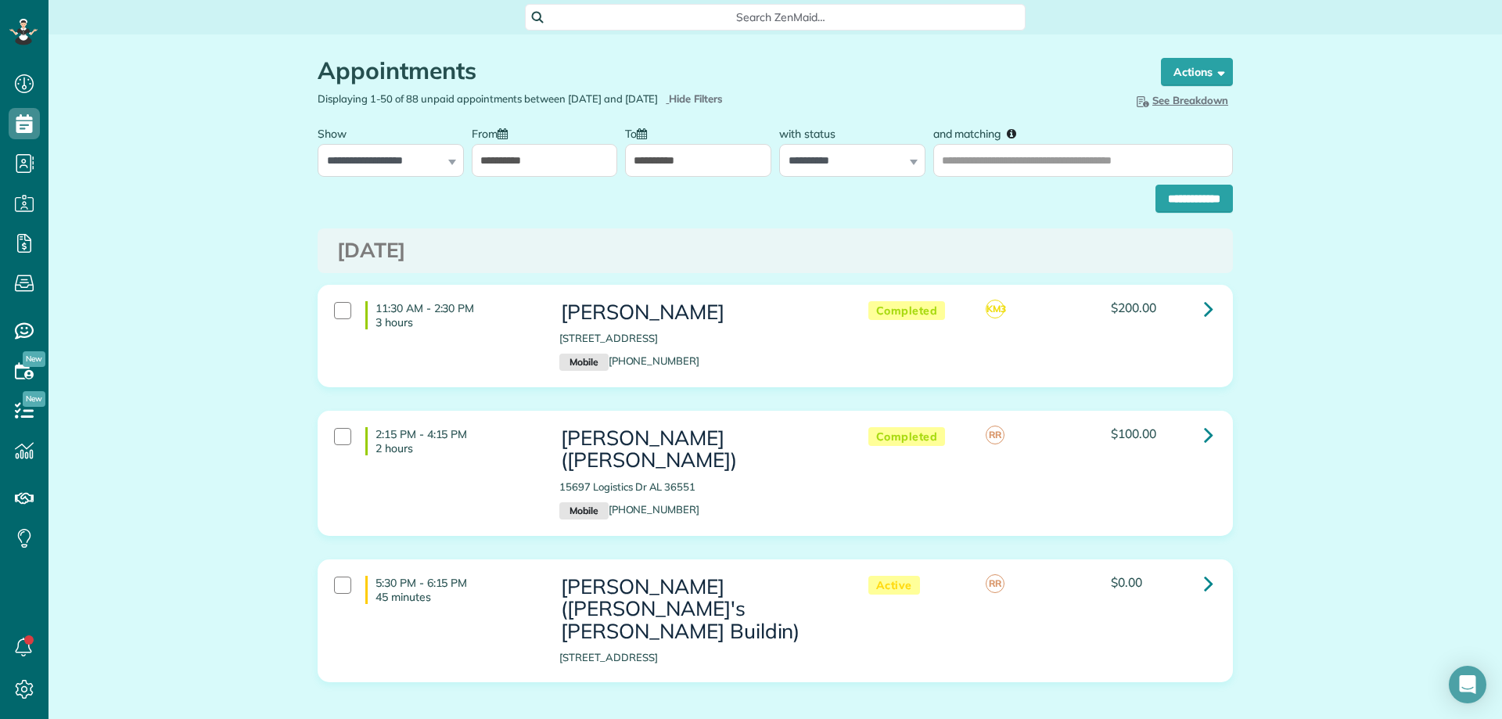
click at [540, 177] on input "**********" at bounding box center [545, 160] width 146 height 33
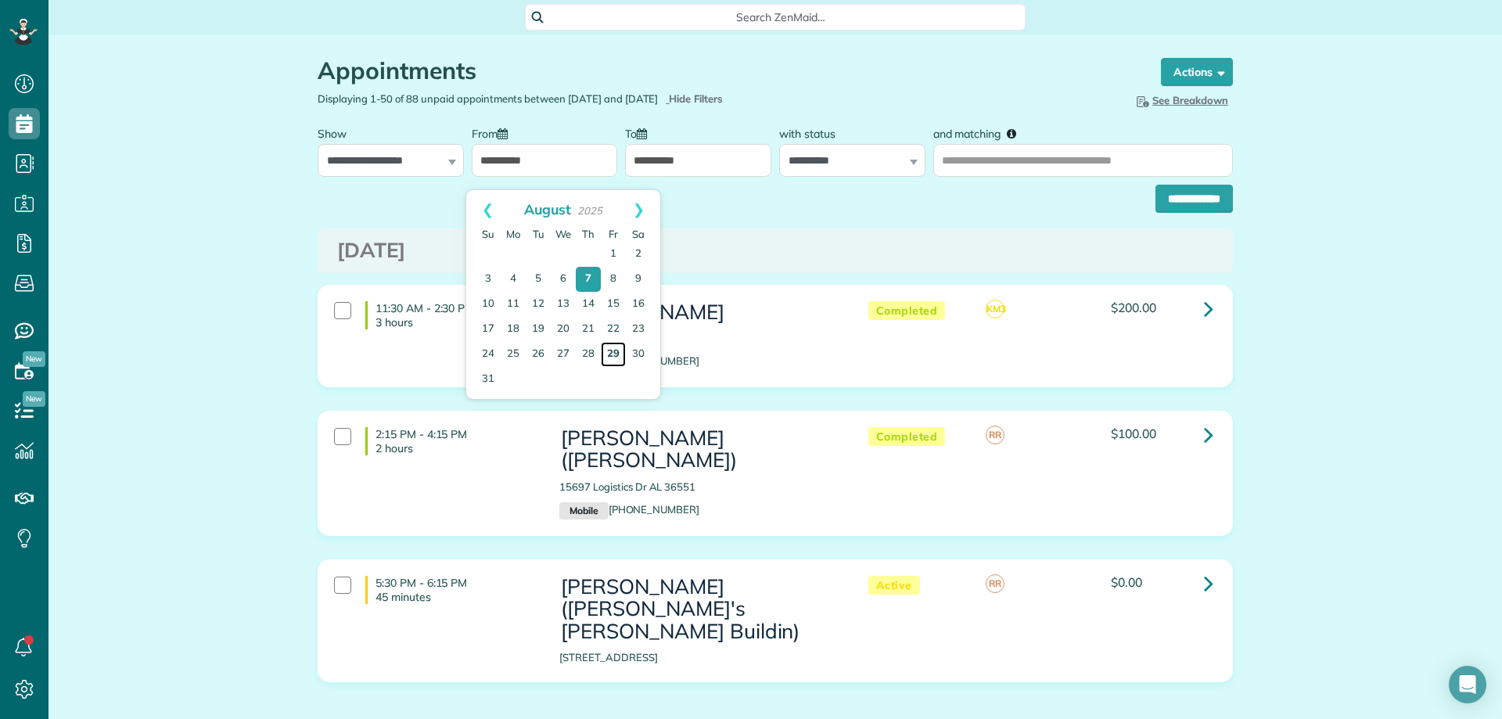
click at [622, 357] on link "29" at bounding box center [613, 354] width 25 height 25
type input "**********"
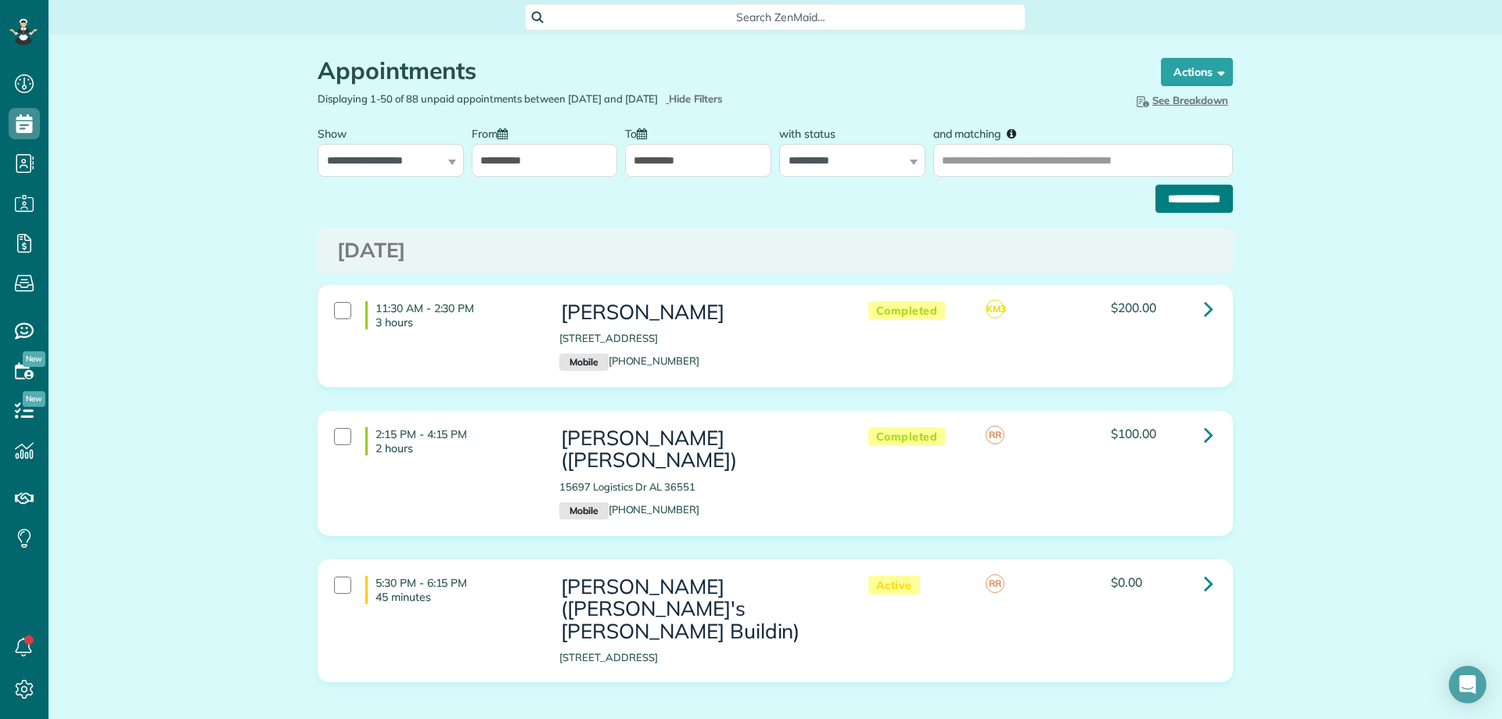
click at [1171, 203] on input "**********" at bounding box center [1194, 199] width 77 height 28
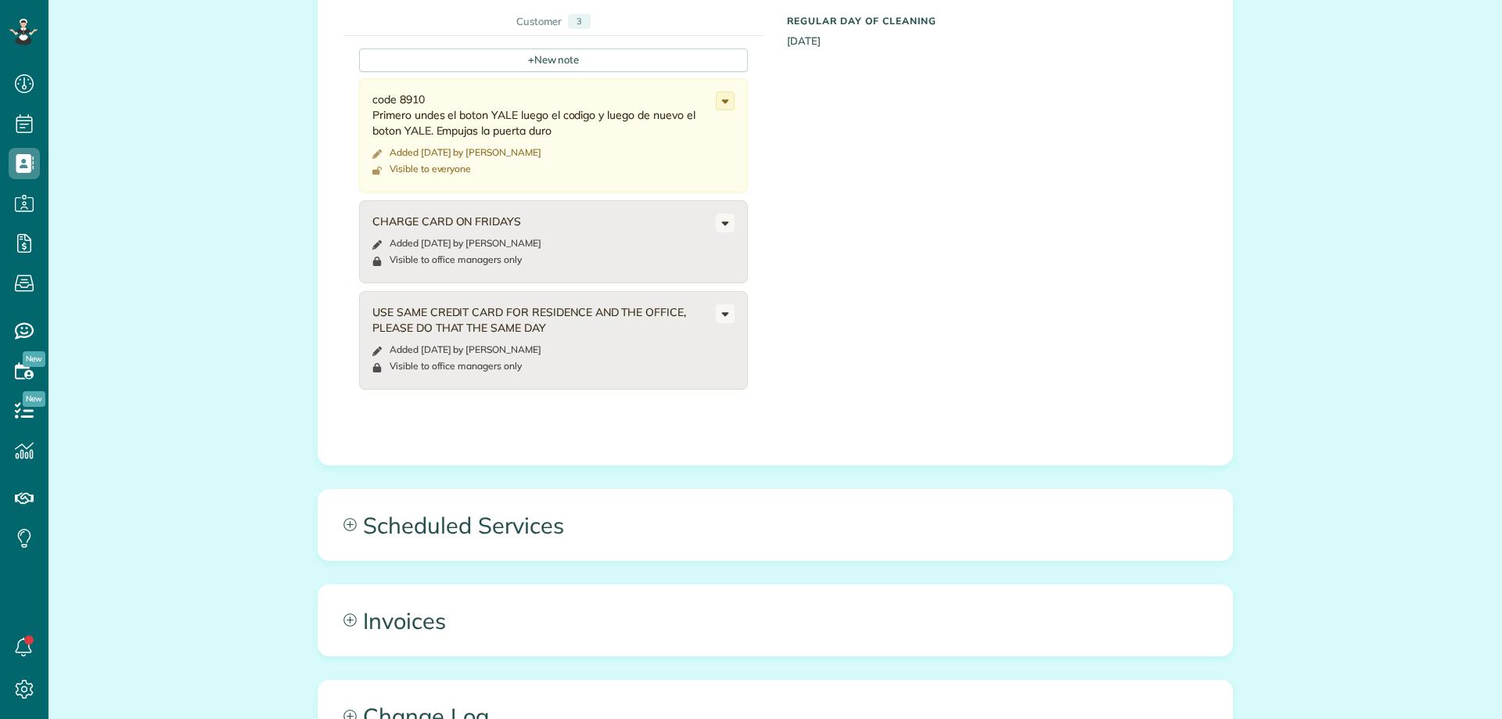
scroll to position [7, 7]
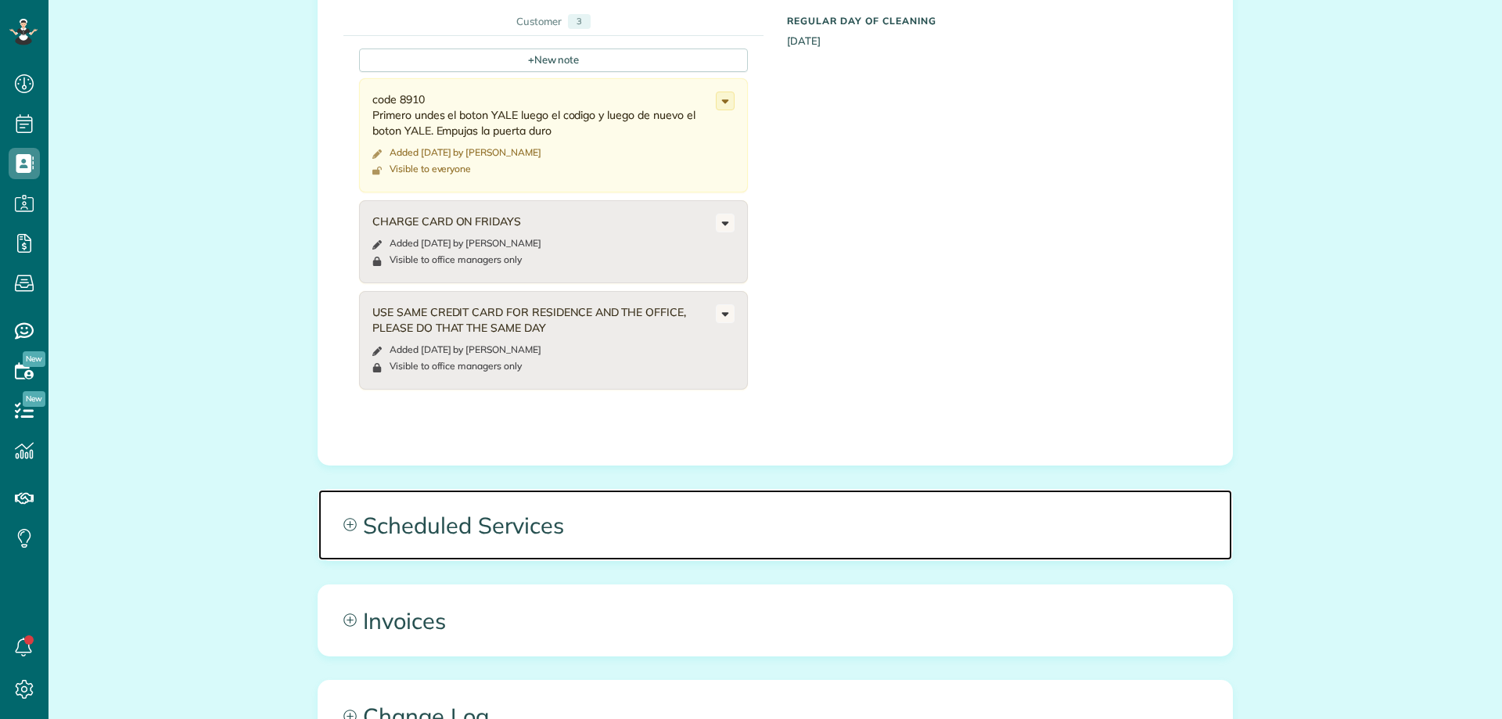
click at [774, 538] on span "Scheduled Services" at bounding box center [775, 525] width 914 height 70
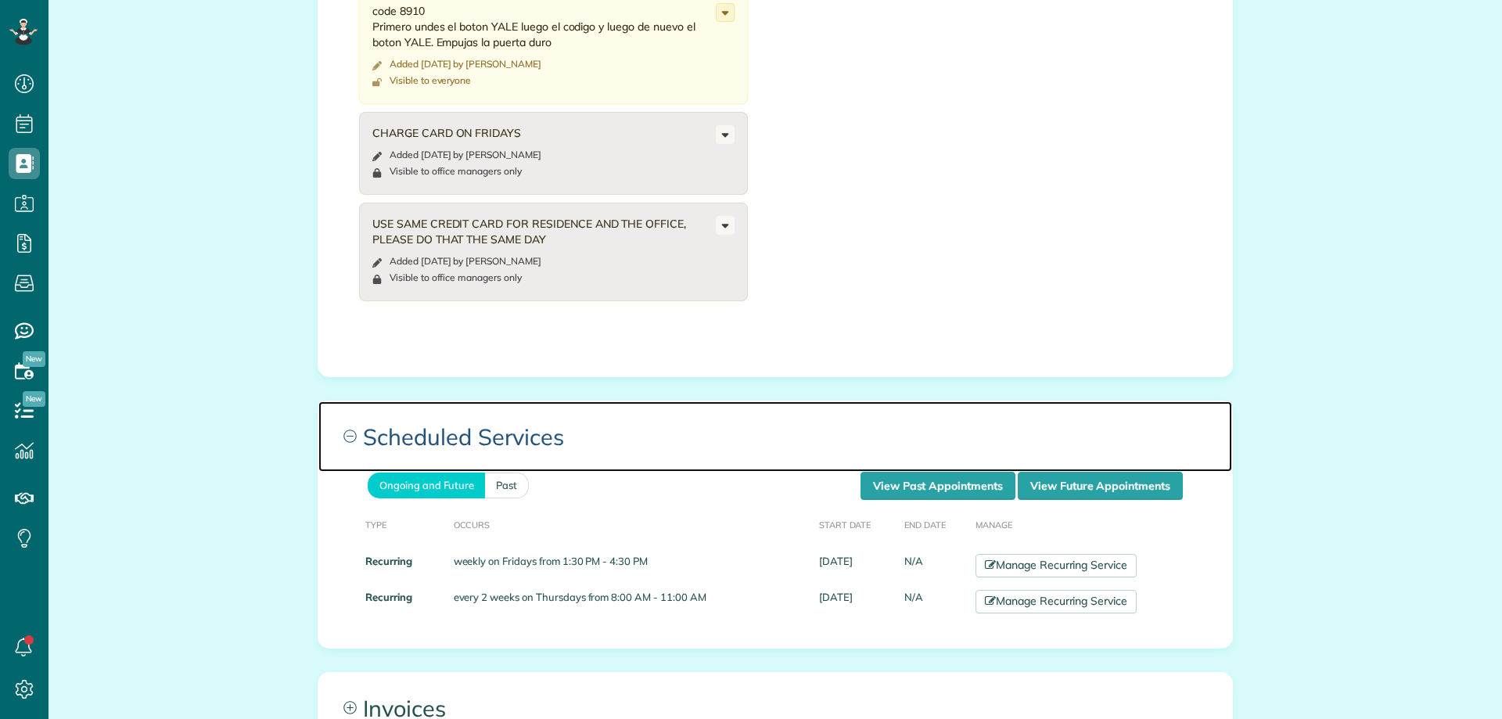
scroll to position [861, 0]
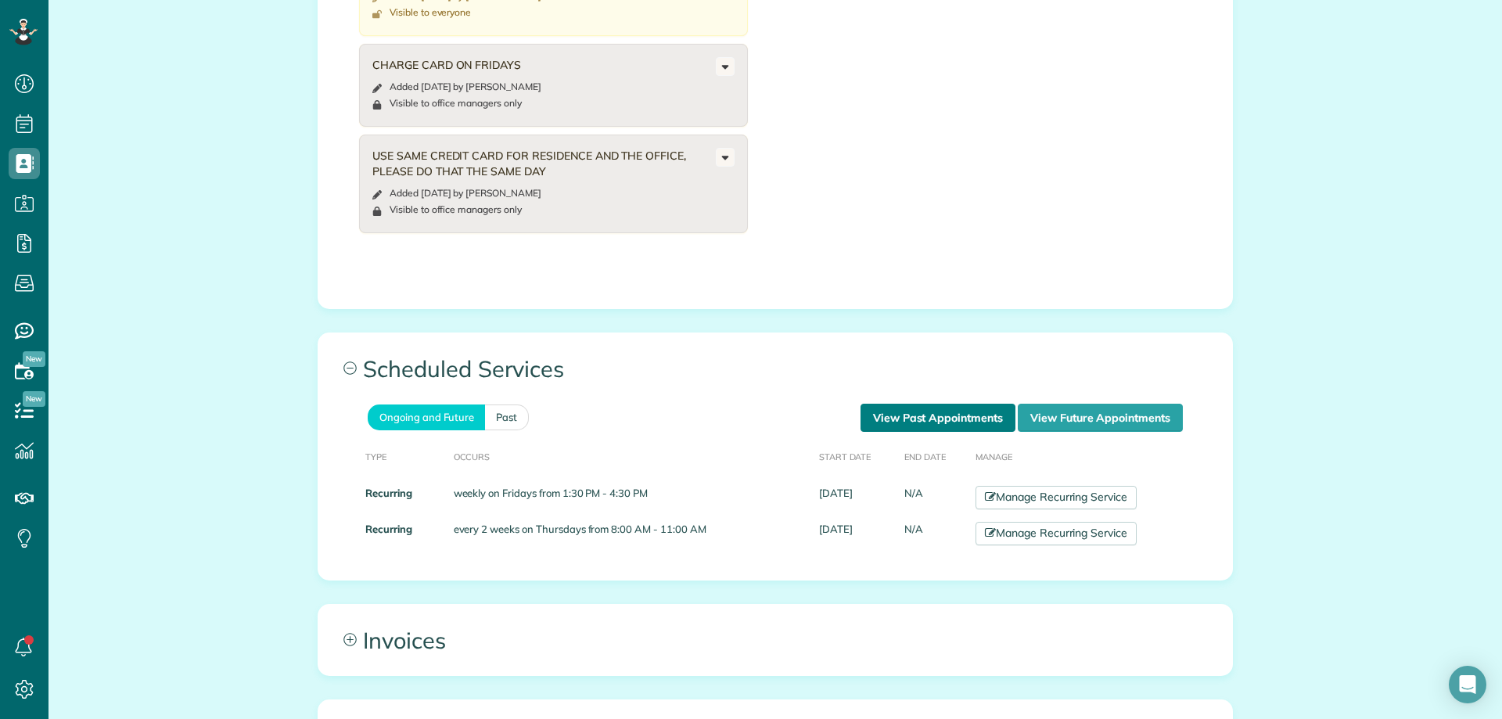
click at [909, 410] on link "View Past Appointments" at bounding box center [938, 418] width 155 height 28
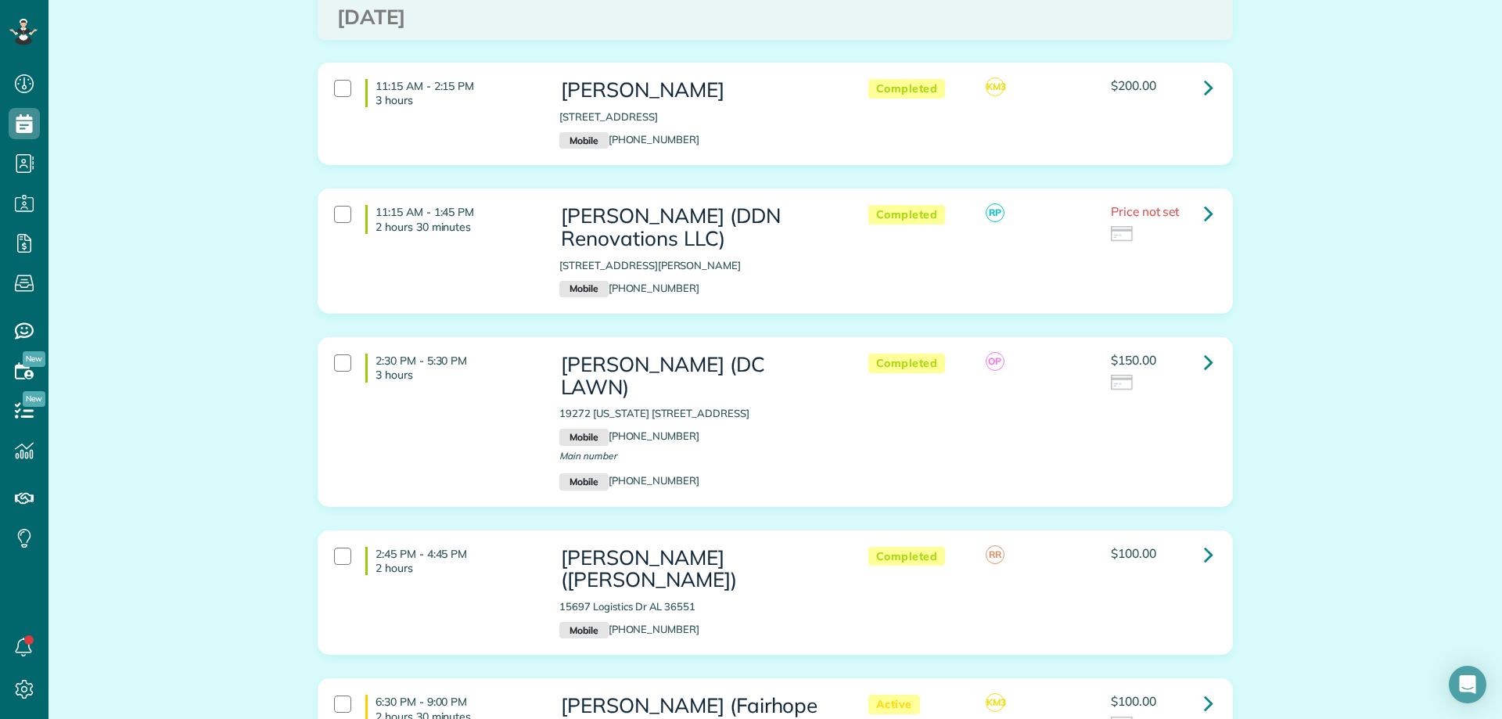
scroll to position [391, 0]
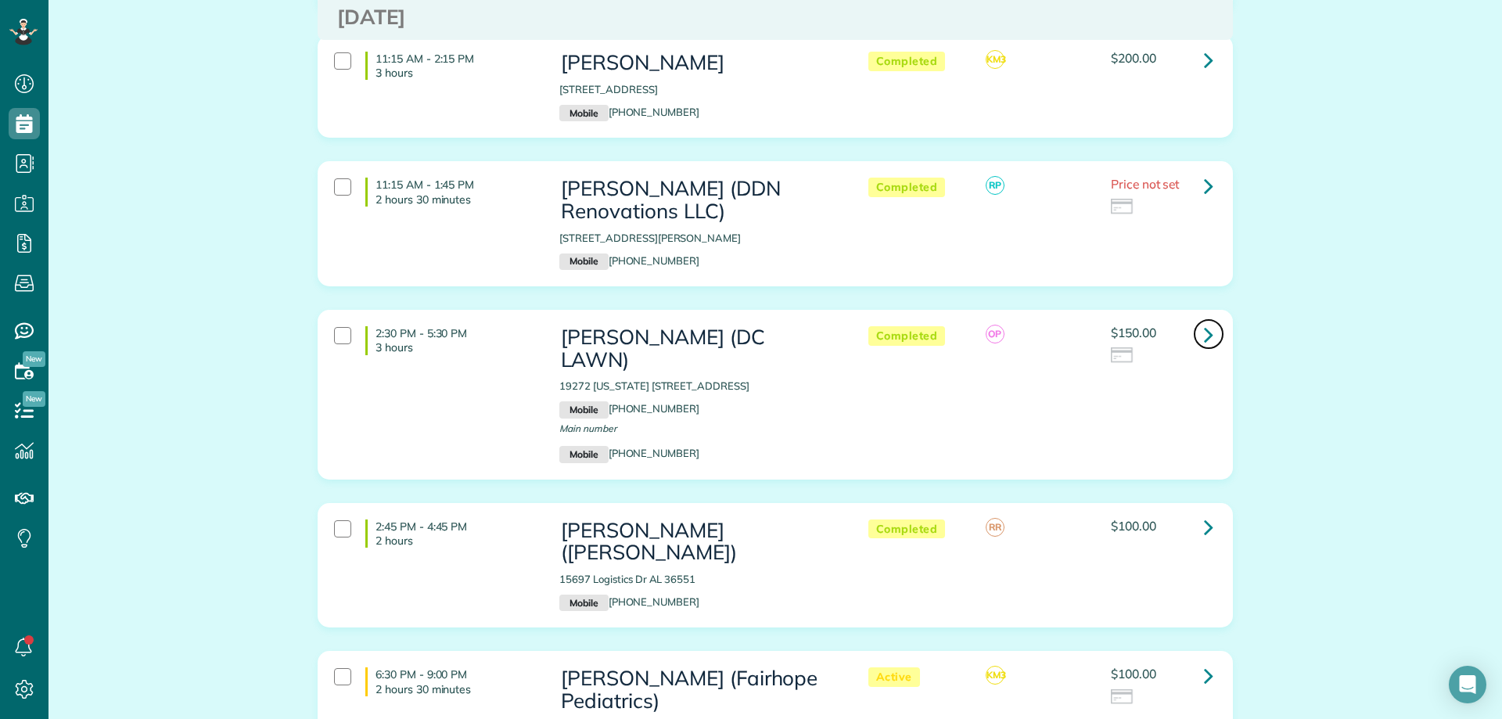
click at [1204, 321] on icon at bounding box center [1208, 334] width 9 height 27
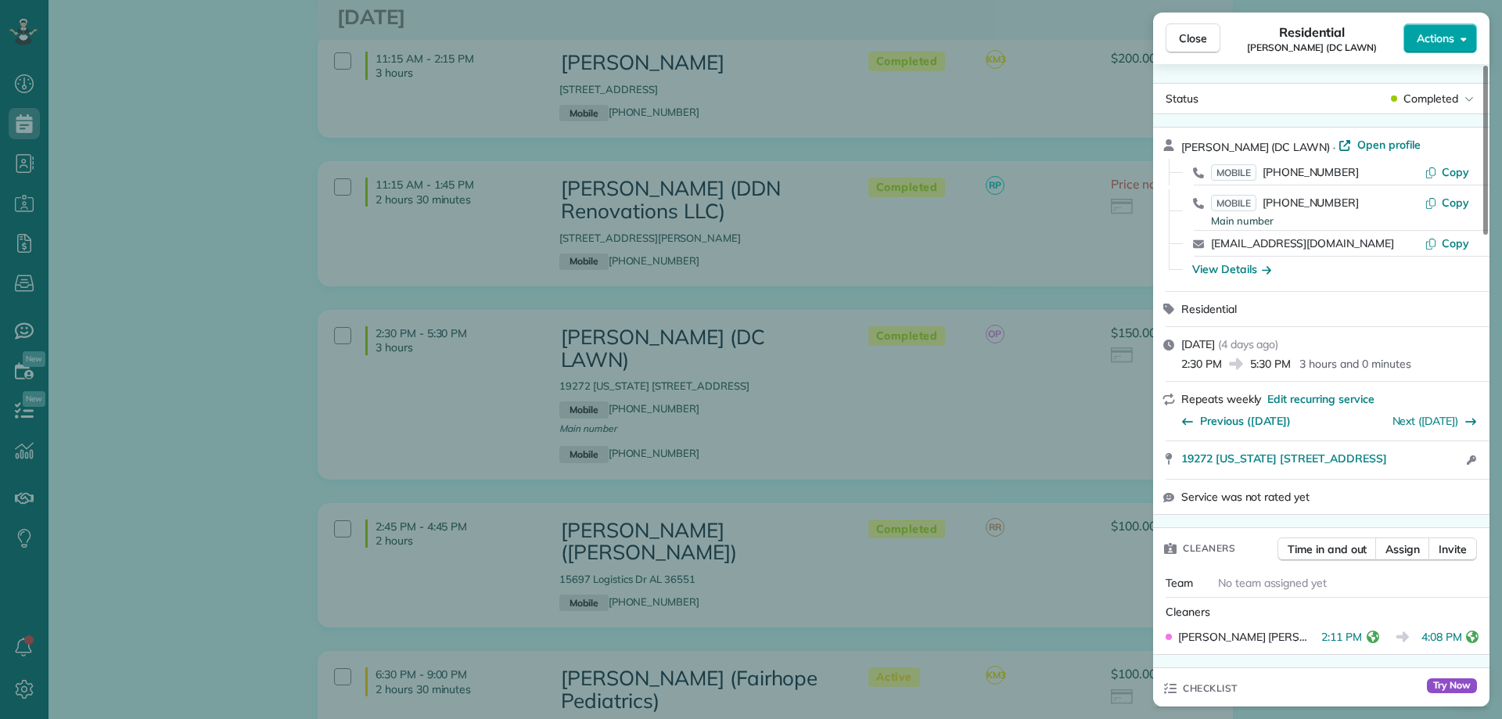
click at [1447, 45] on span "Actions" at bounding box center [1436, 39] width 38 height 16
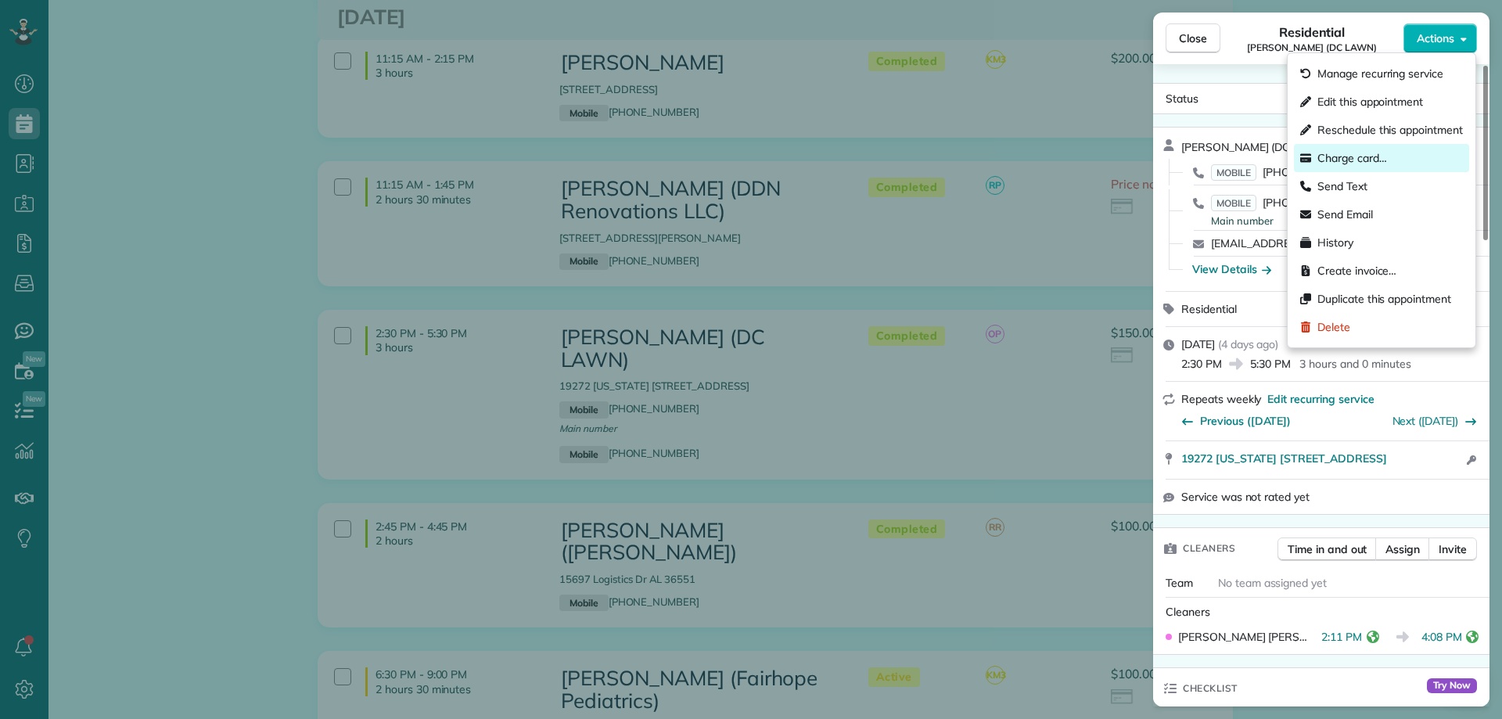
click at [1369, 158] on span "Charge card…" at bounding box center [1353, 158] width 70 height 16
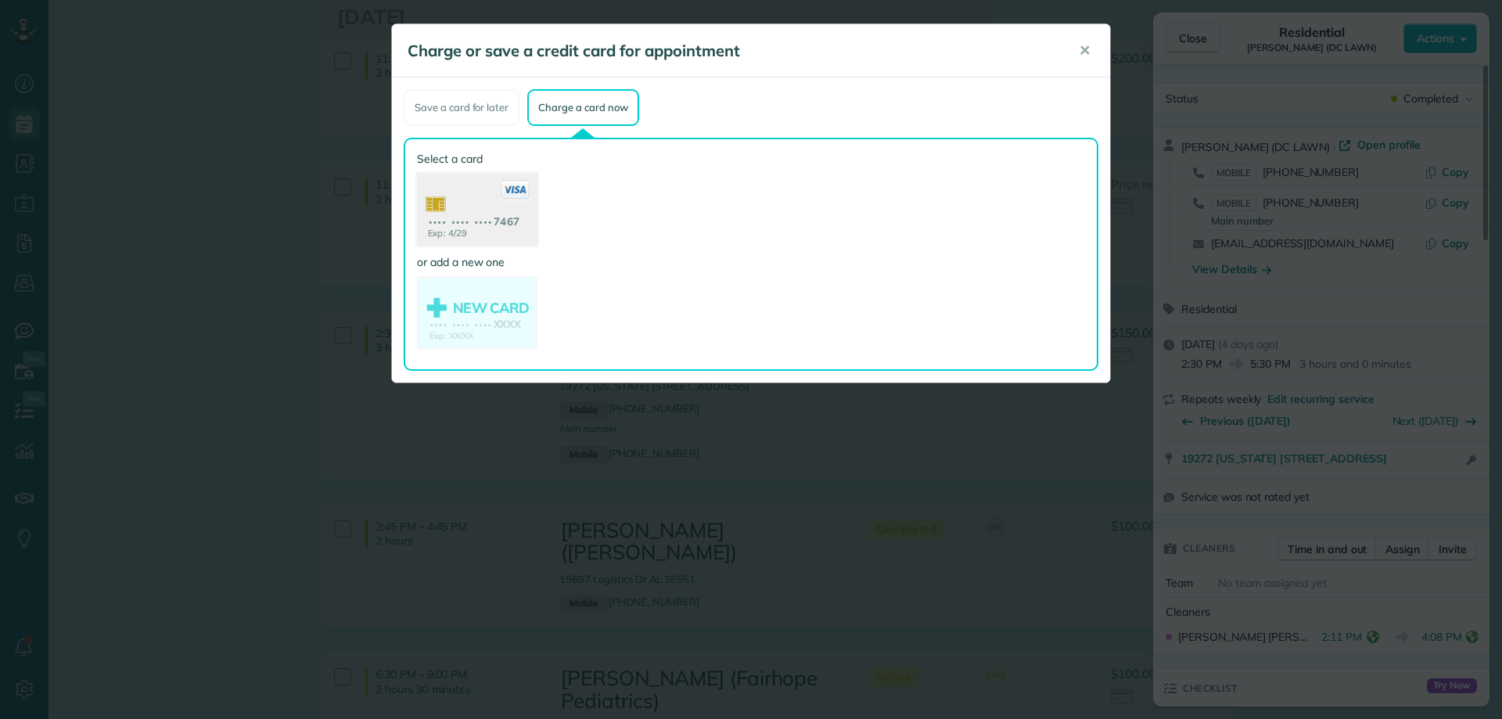
click at [511, 205] on use at bounding box center [477, 212] width 121 height 76
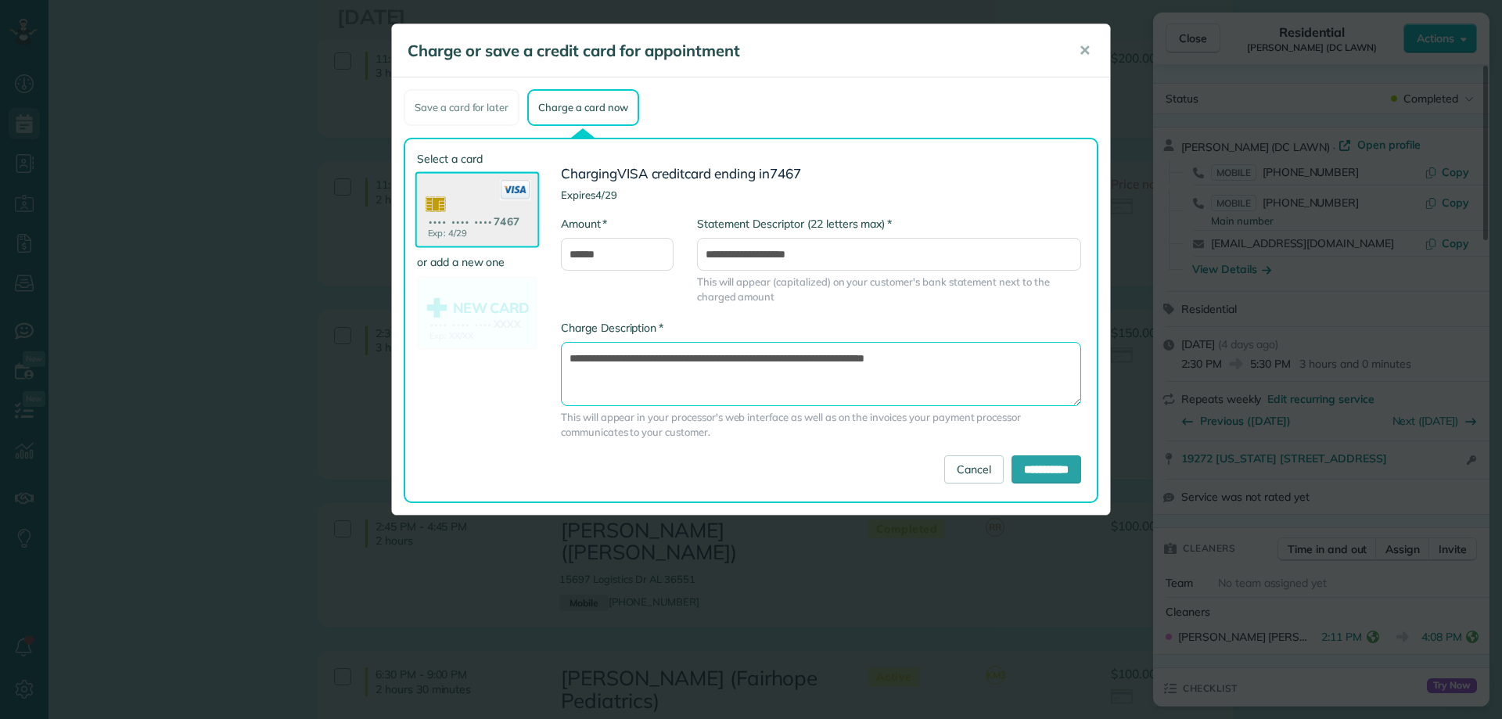
click at [836, 360] on textarea "**********" at bounding box center [821, 374] width 520 height 64
type textarea "**********"
click at [1057, 473] on input "**********" at bounding box center [1047, 469] width 70 height 28
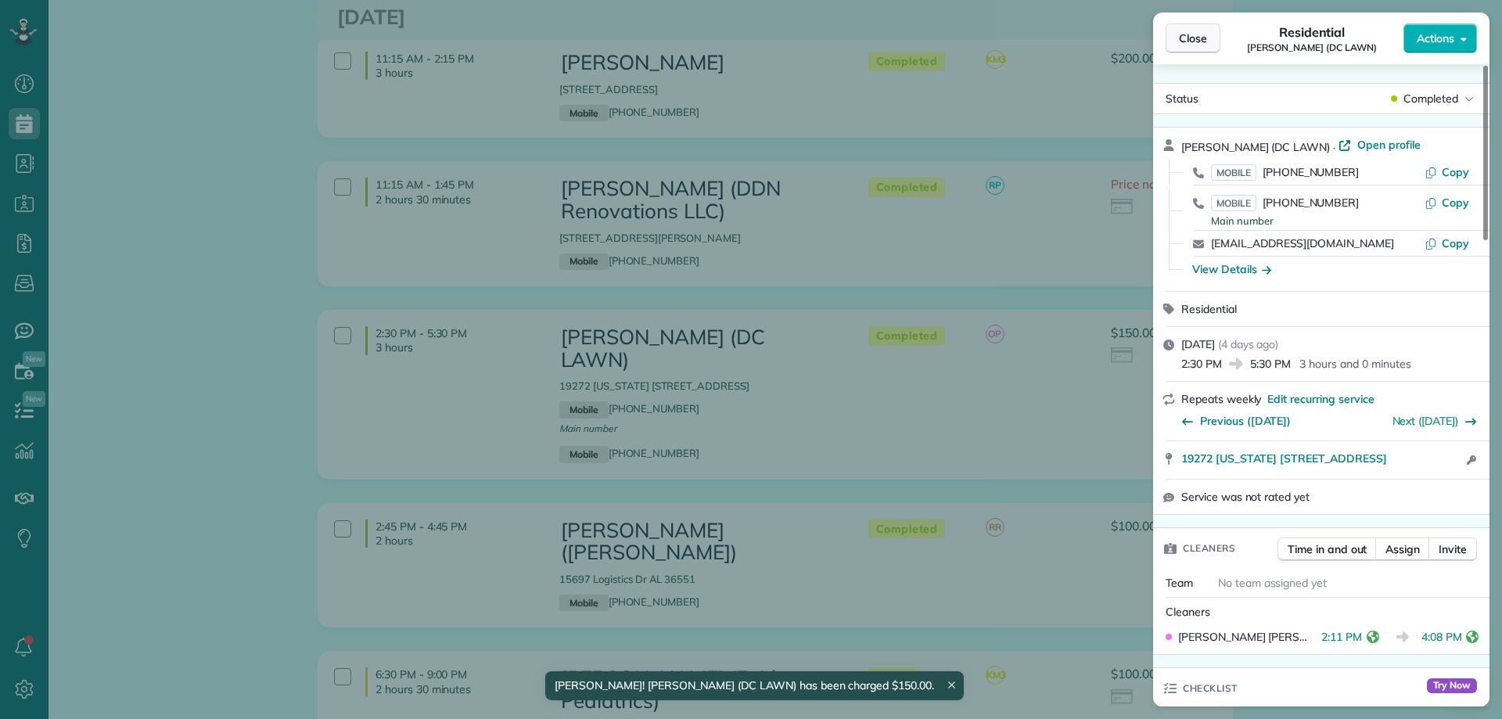
click at [1207, 34] on button "Close" at bounding box center [1193, 38] width 55 height 30
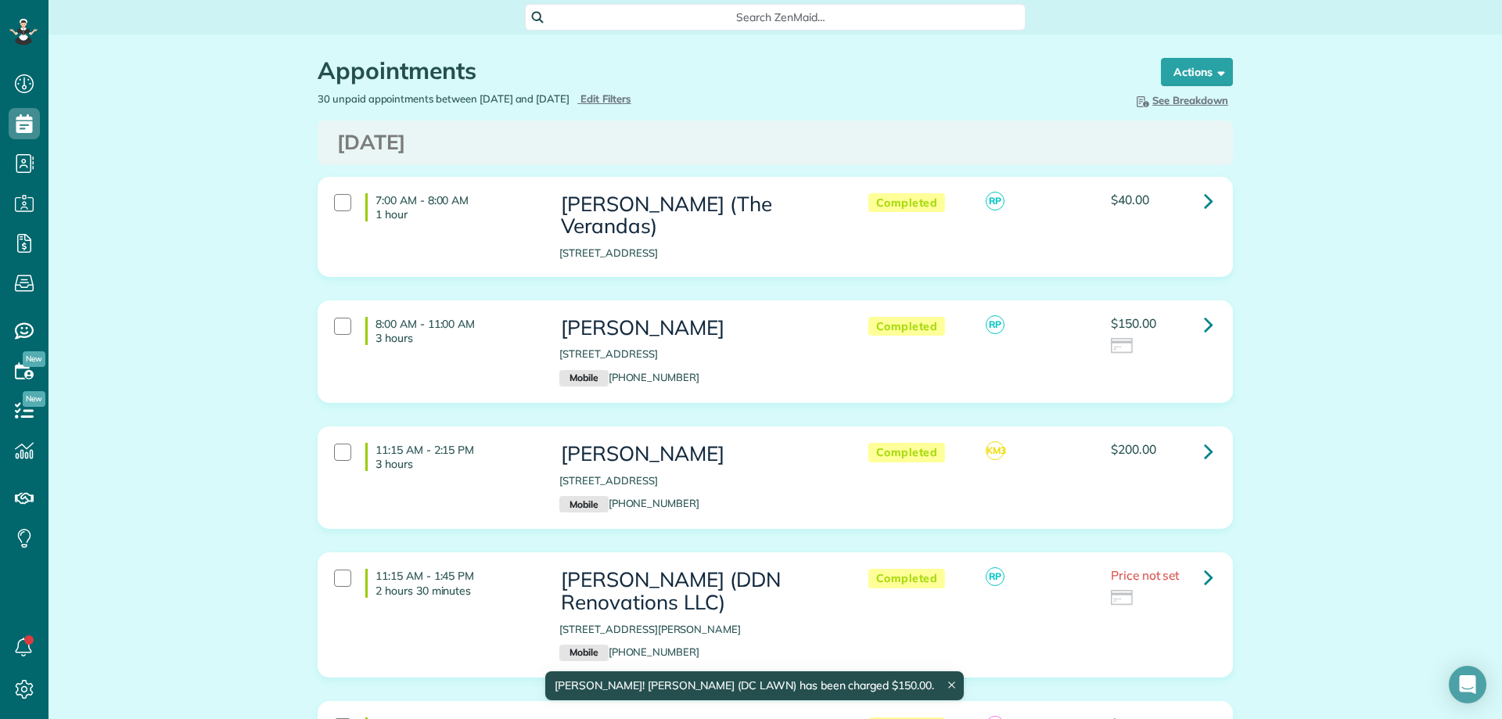
click at [646, 91] on div "Appointments the List View [2 min]" at bounding box center [725, 75] width 814 height 34
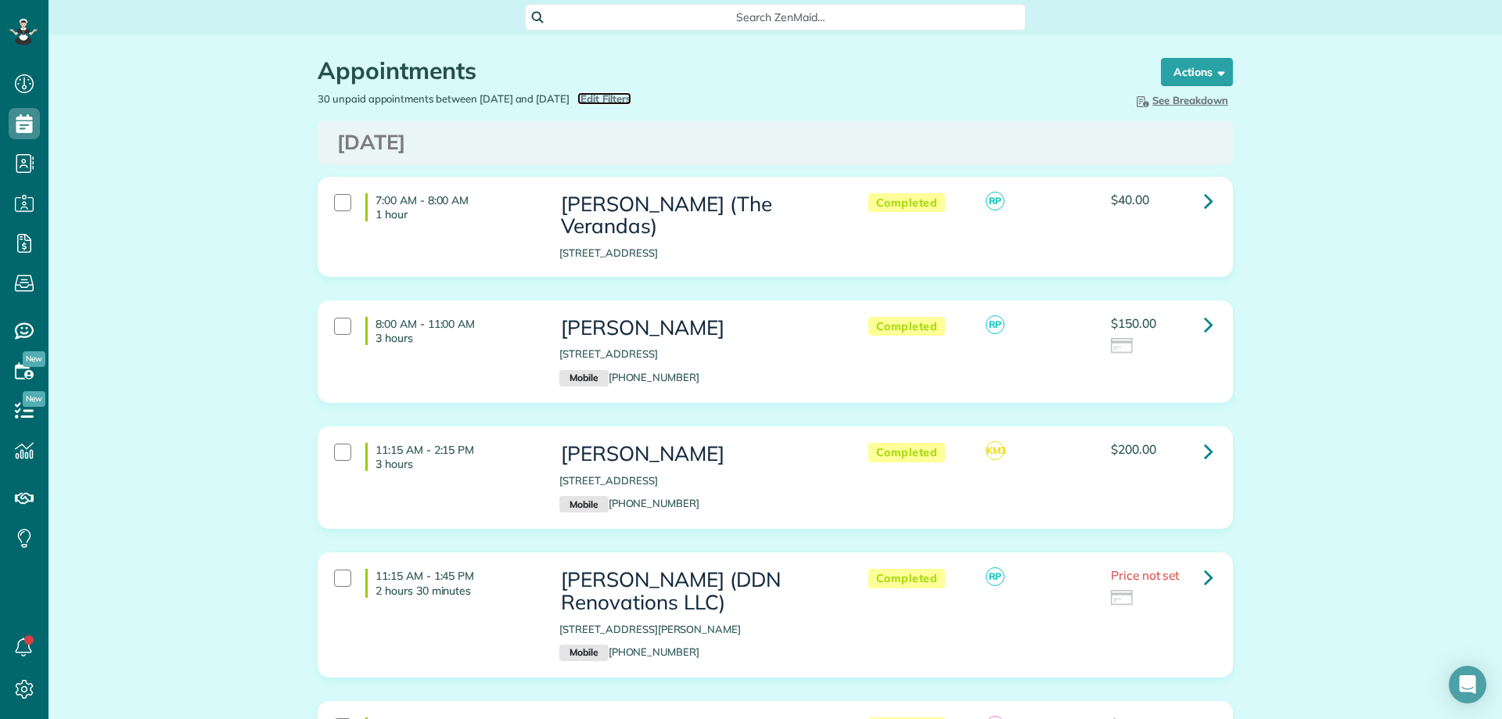
click at [632, 97] on span "Edit Filters" at bounding box center [606, 98] width 51 height 13
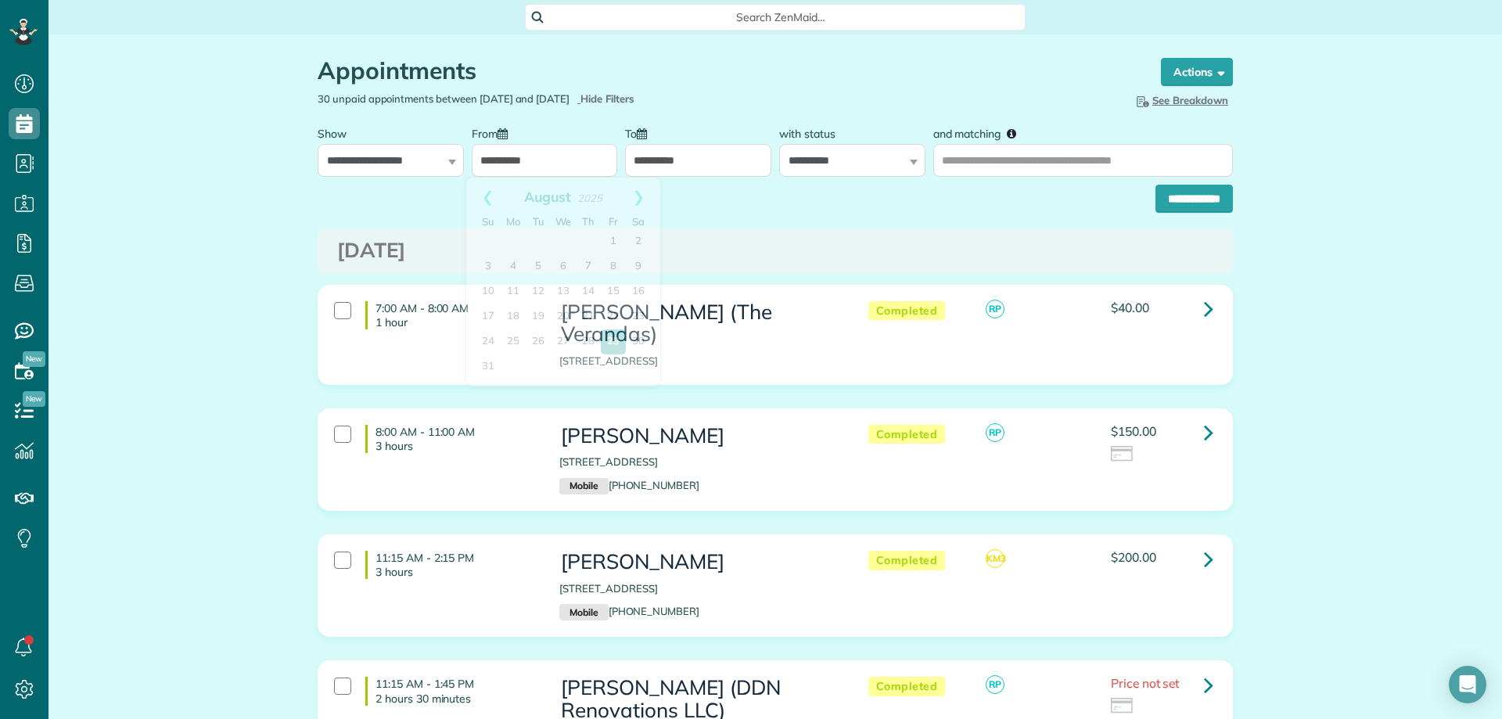
drag, startPoint x: 545, startPoint y: 153, endPoint x: 548, endPoint y: 167, distance: 14.4
click at [544, 153] on input "**********" at bounding box center [545, 160] width 146 height 33
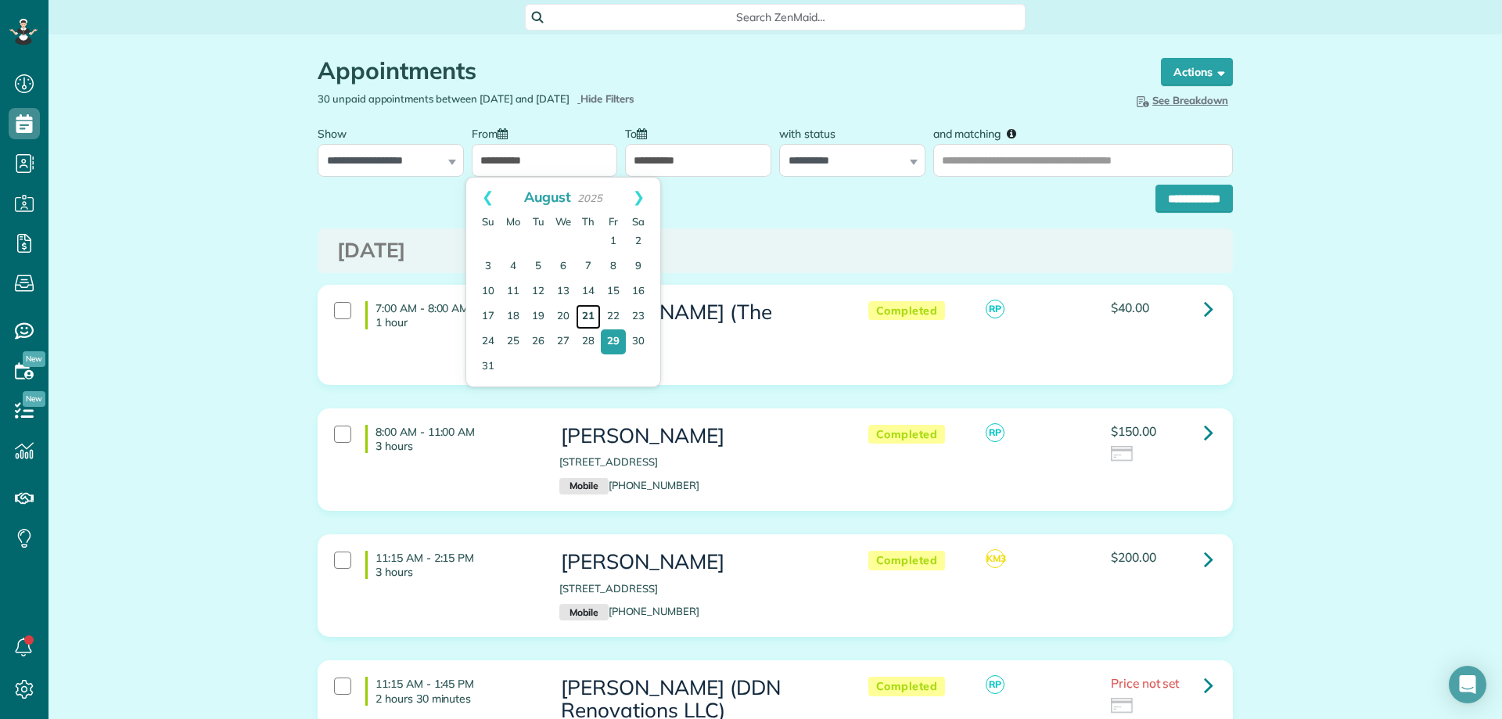
click at [589, 326] on link "21" at bounding box center [588, 316] width 25 height 25
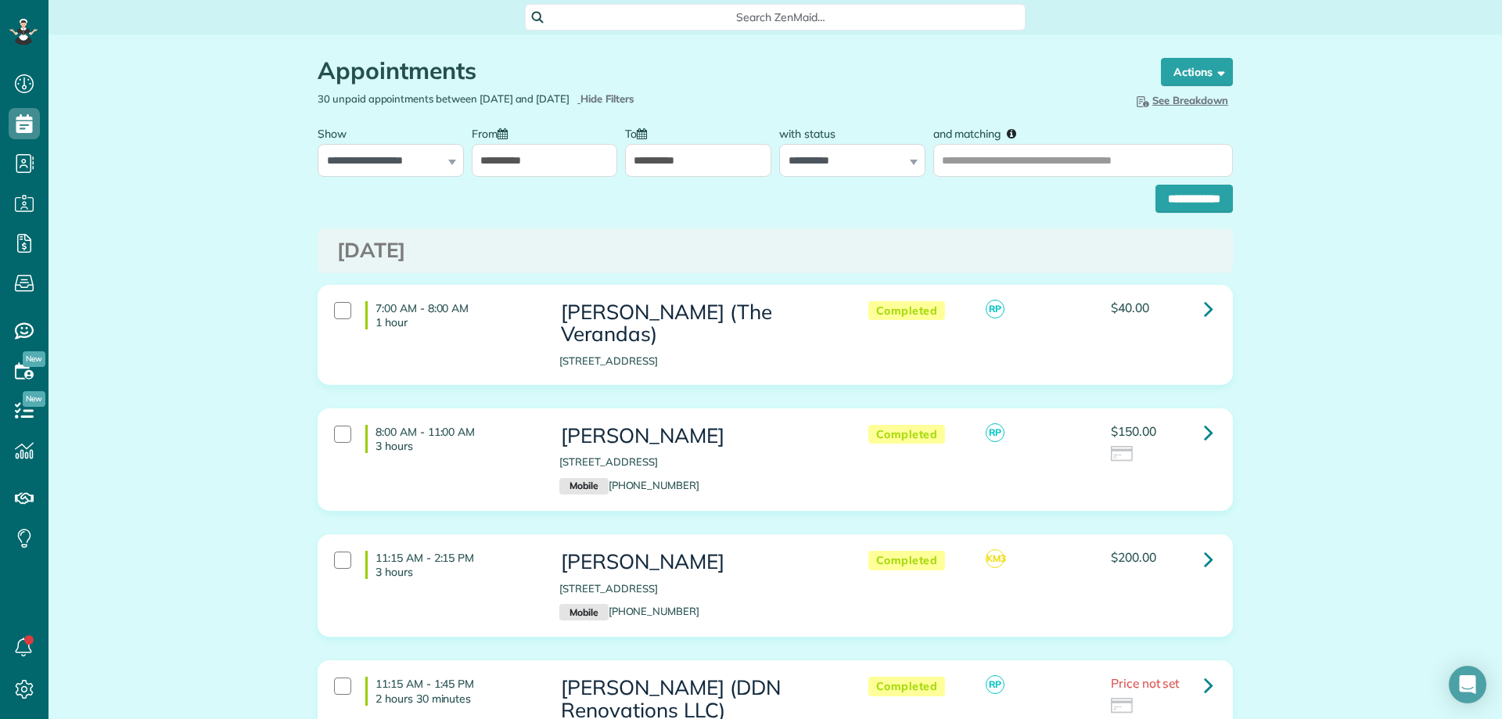
click at [534, 164] on input "**********" at bounding box center [545, 160] width 146 height 33
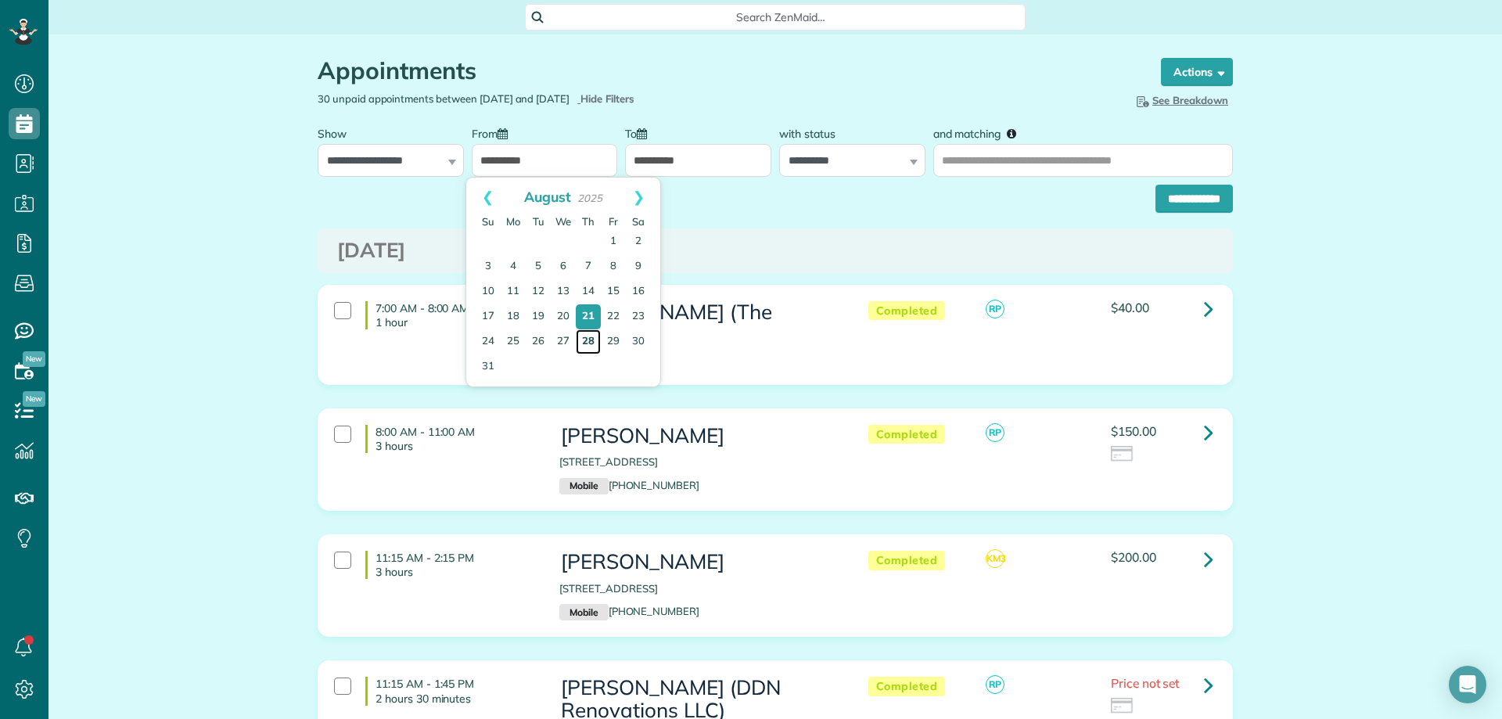
click at [592, 338] on link "28" at bounding box center [588, 341] width 25 height 25
type input "**********"
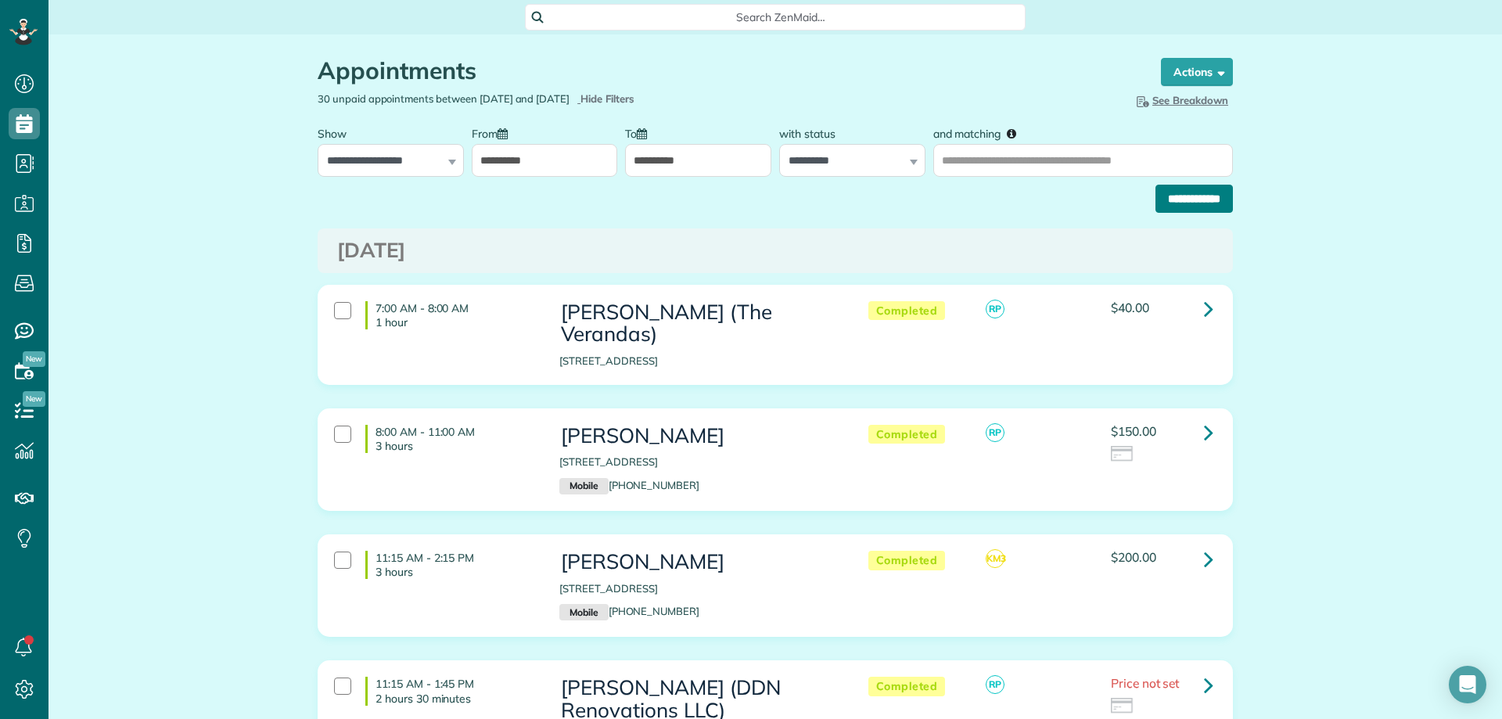
click at [1198, 192] on input "**********" at bounding box center [1194, 199] width 77 height 28
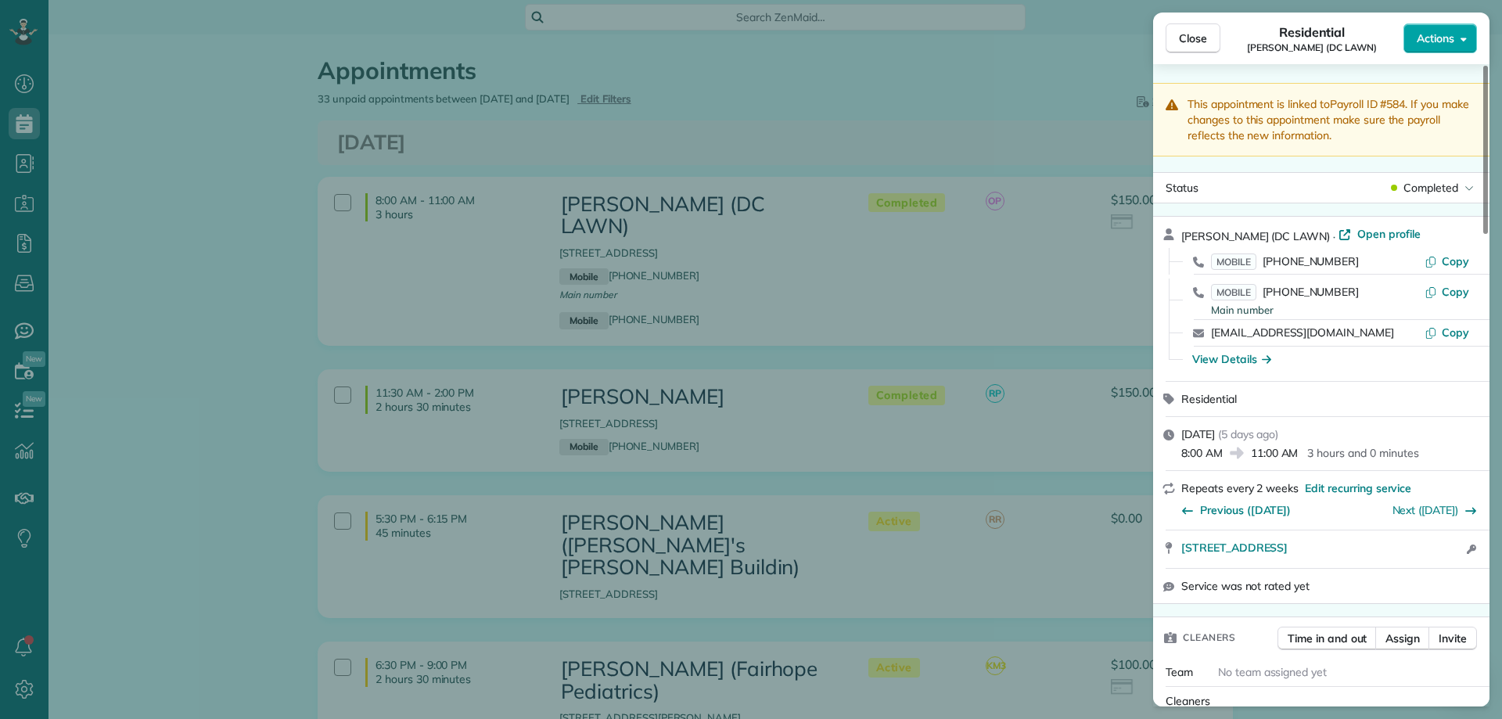
click at [1435, 44] on span "Actions" at bounding box center [1436, 39] width 38 height 16
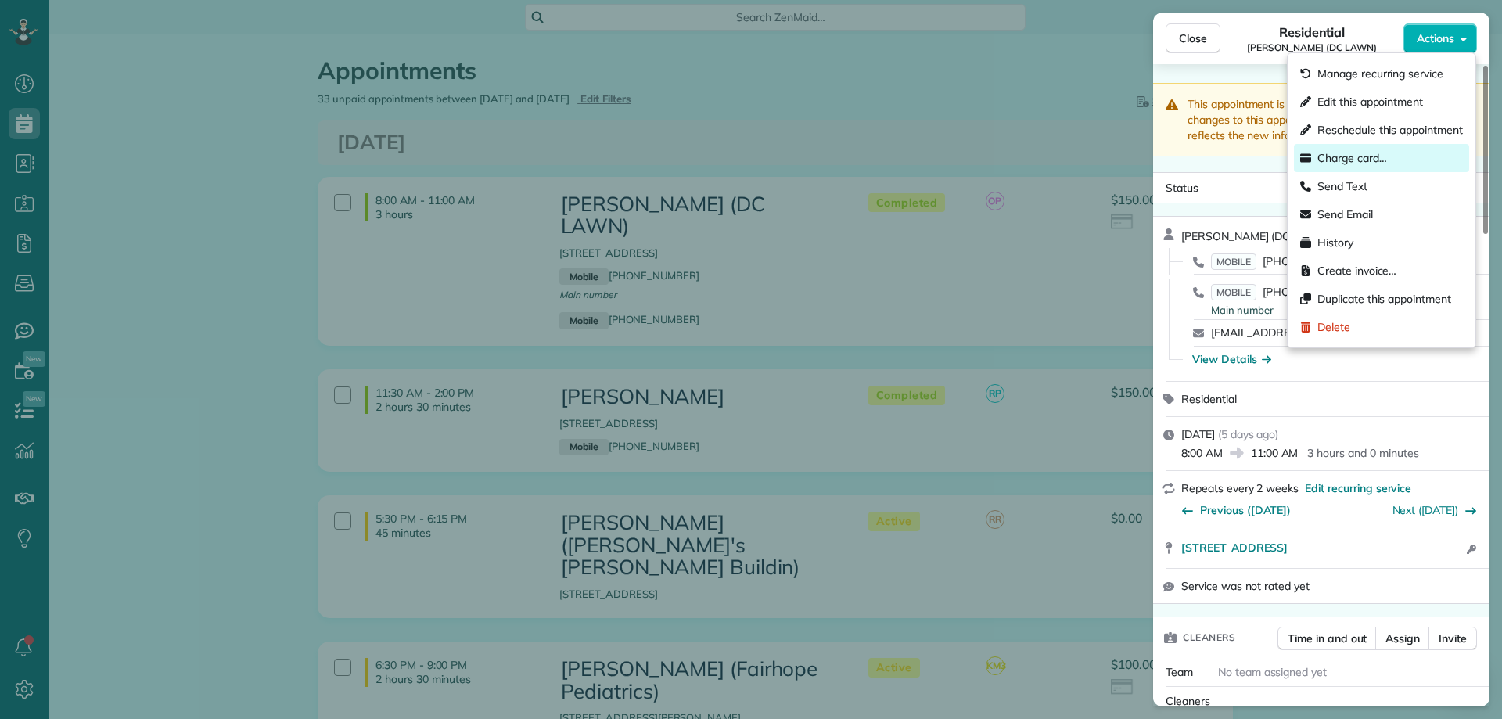
click at [1365, 158] on span "Charge card…" at bounding box center [1353, 158] width 70 height 16
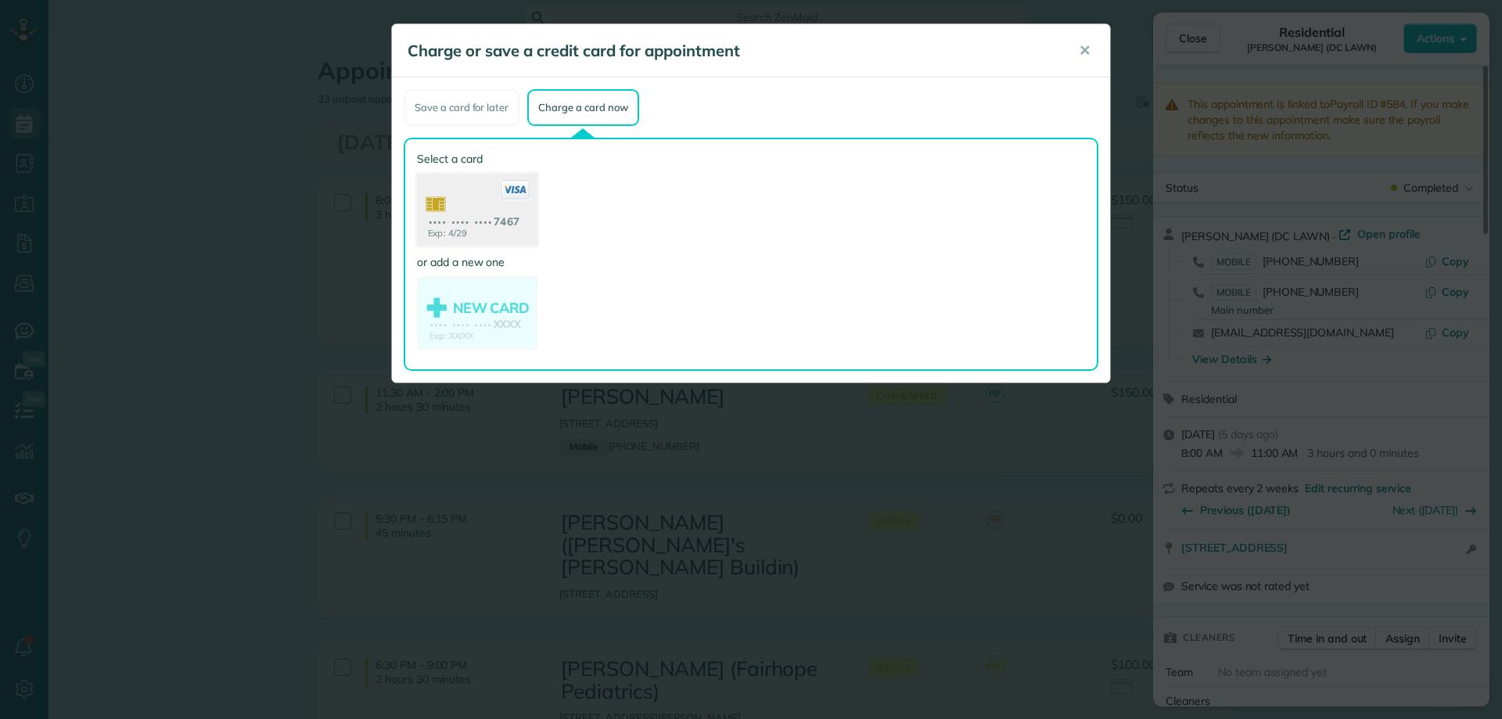
click at [525, 214] on use at bounding box center [477, 212] width 121 height 76
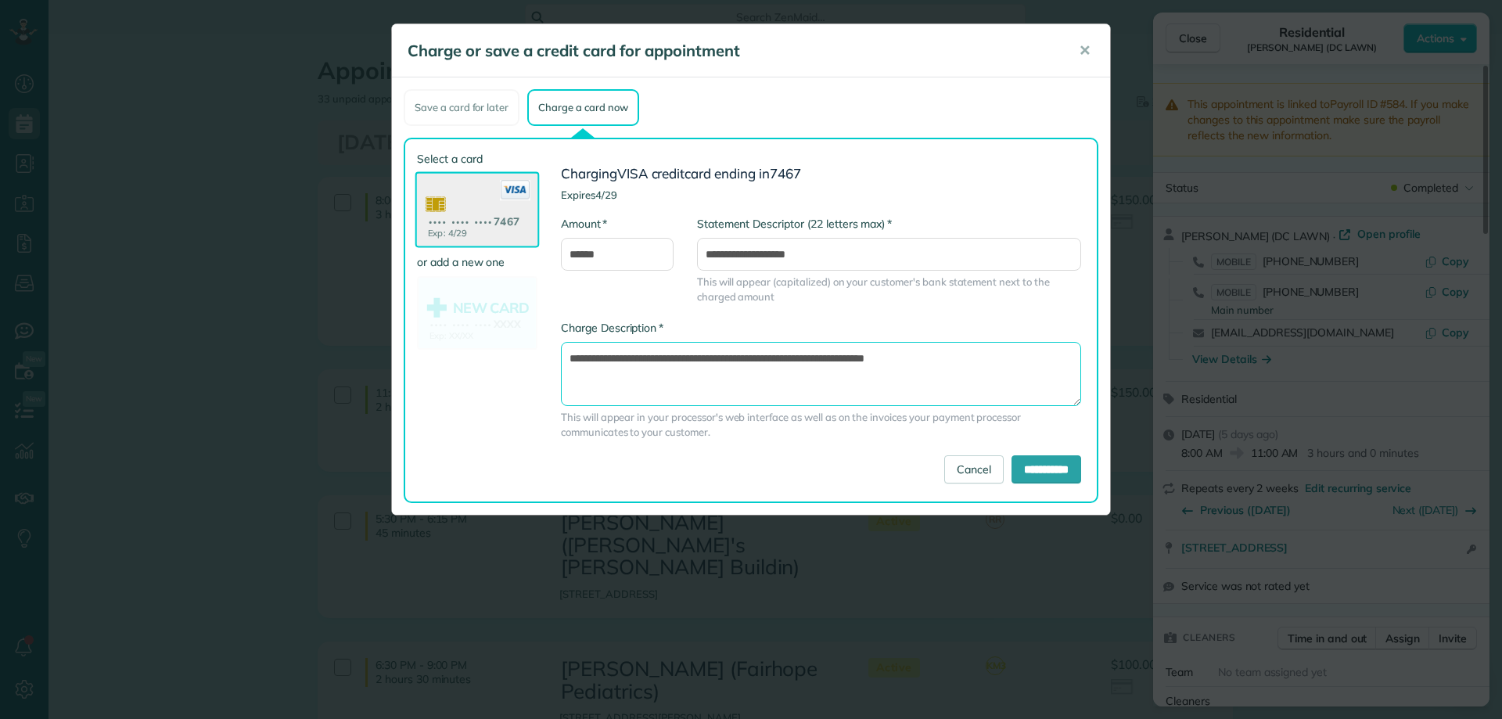
click at [836, 358] on textarea "**********" at bounding box center [821, 374] width 520 height 64
type textarea "**********"
click at [1068, 475] on input "**********" at bounding box center [1047, 469] width 70 height 28
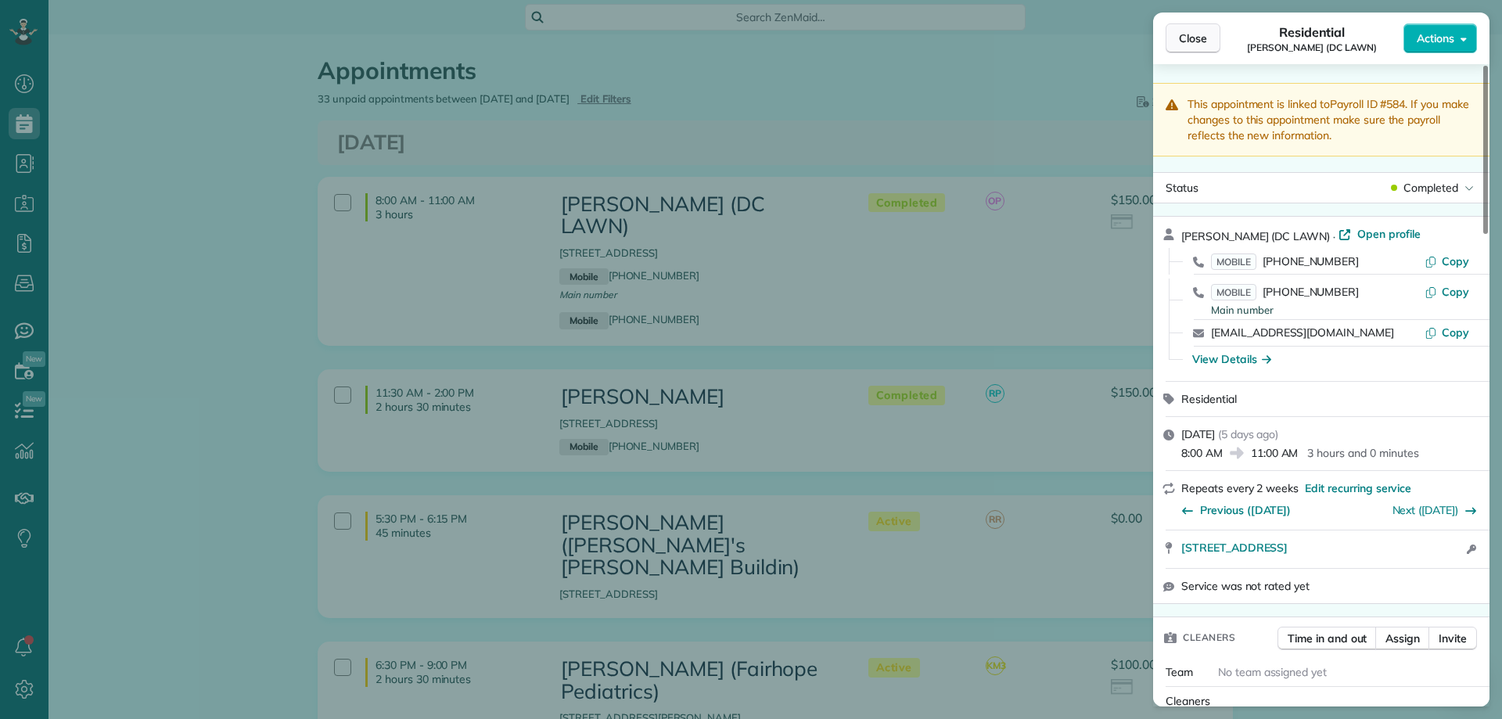
click at [1195, 34] on span "Close" at bounding box center [1193, 39] width 28 height 16
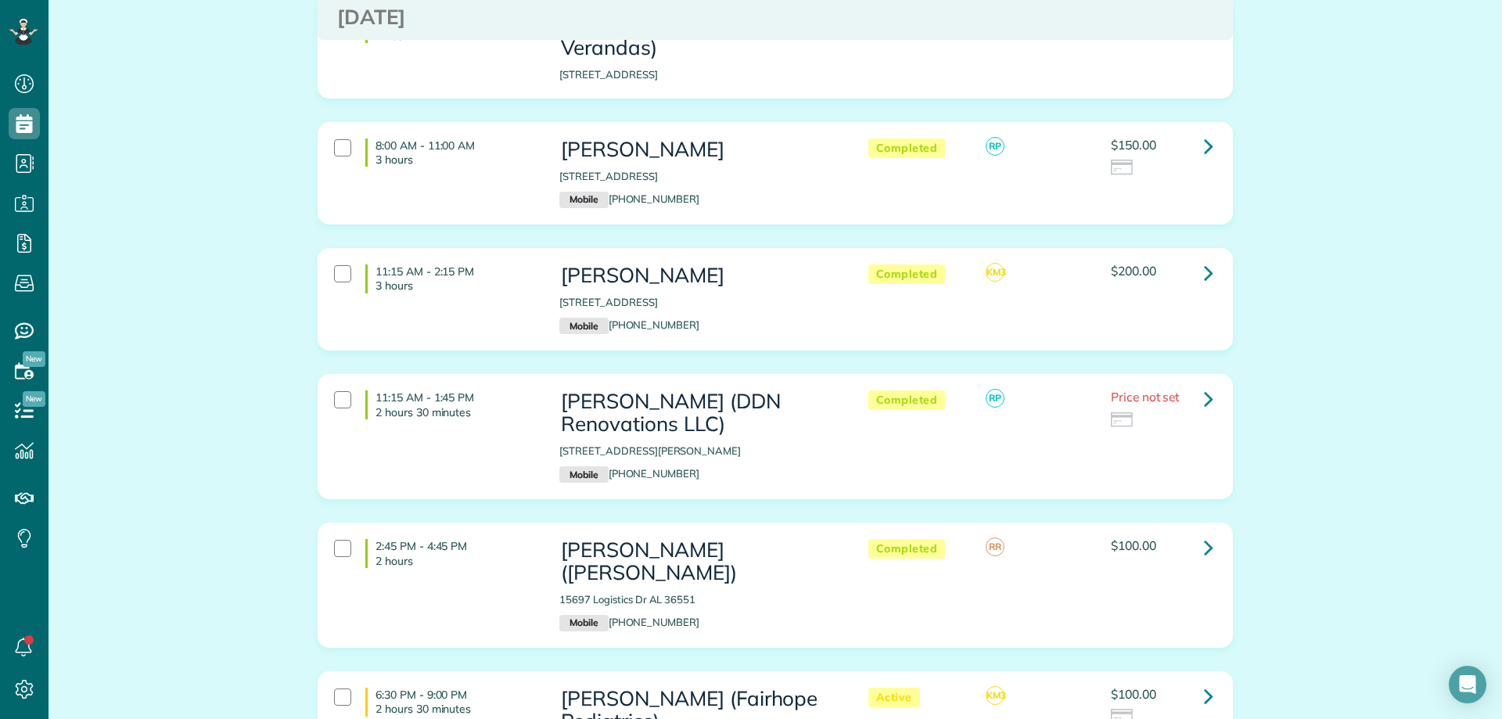
scroll to position [704, 0]
click at [1187, 390] on div "Price not set" at bounding box center [1162, 409] width 102 height 38
click at [1194, 382] on link at bounding box center [1208, 397] width 31 height 31
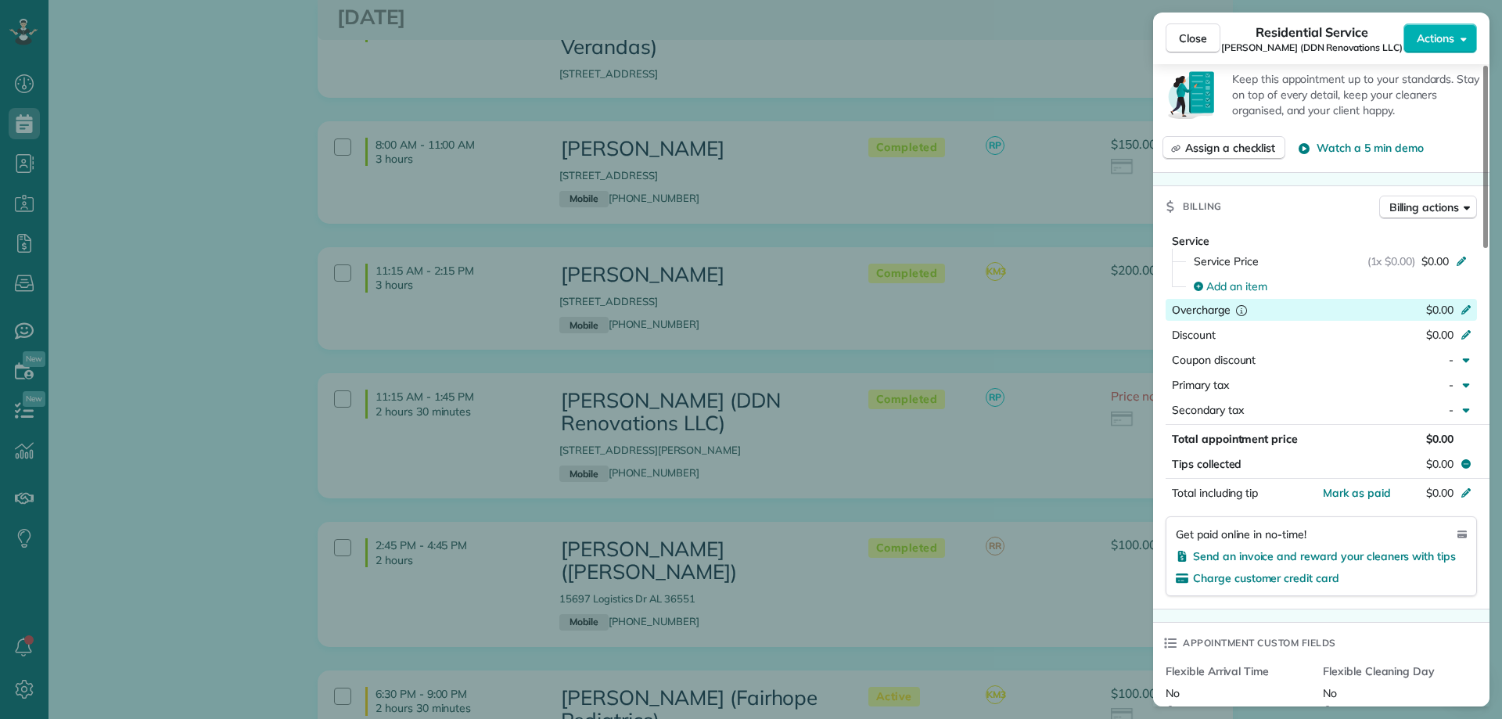
scroll to position [626, 0]
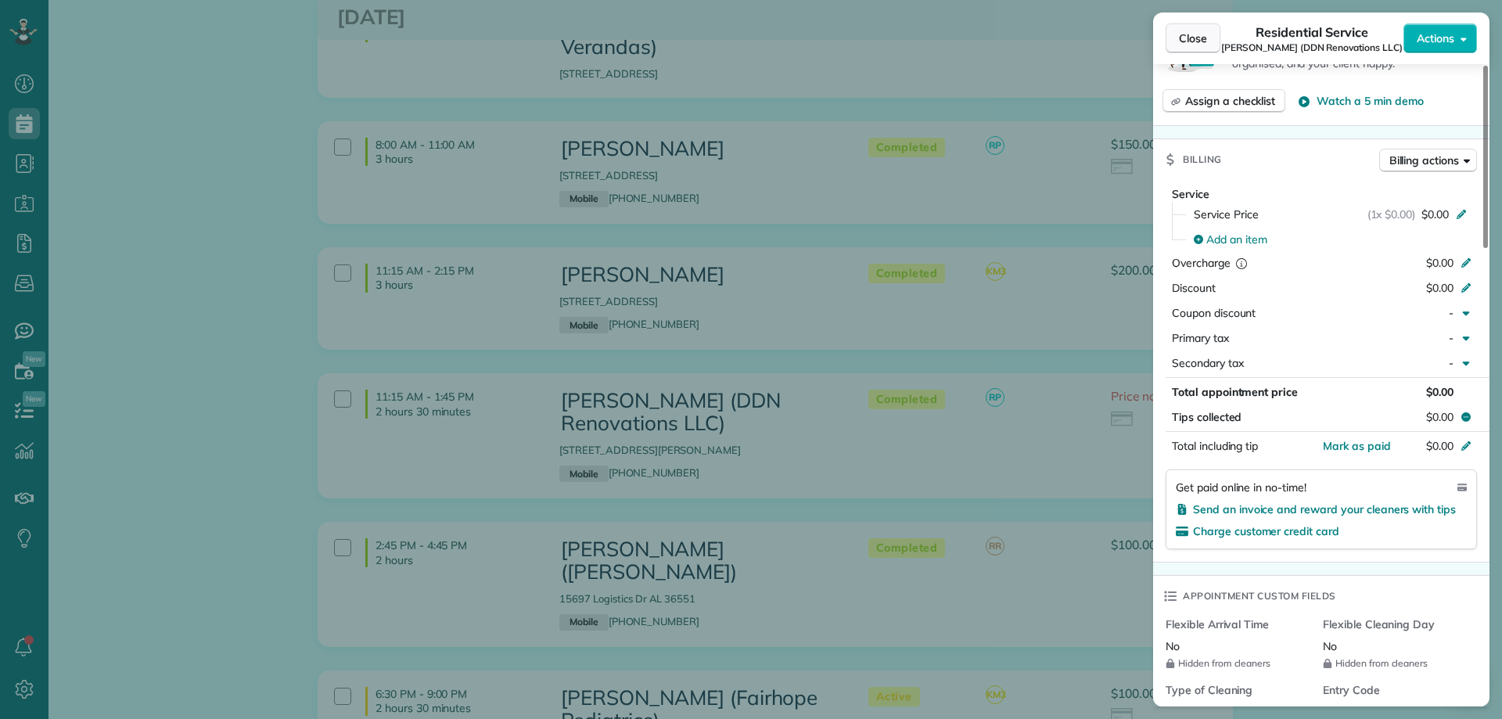
click at [1190, 47] on button "Close" at bounding box center [1193, 38] width 55 height 30
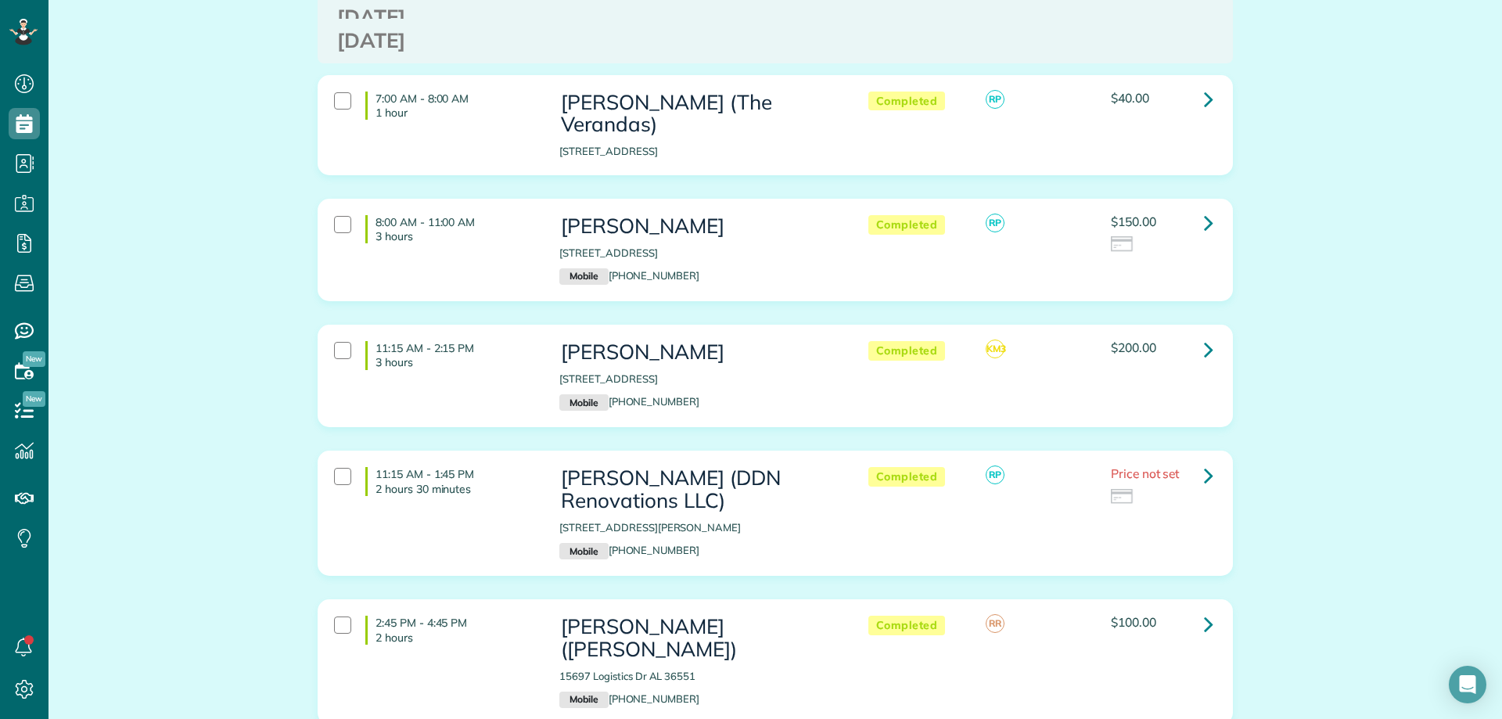
scroll to position [626, 0]
click at [340, 469] on div at bounding box center [342, 477] width 17 height 17
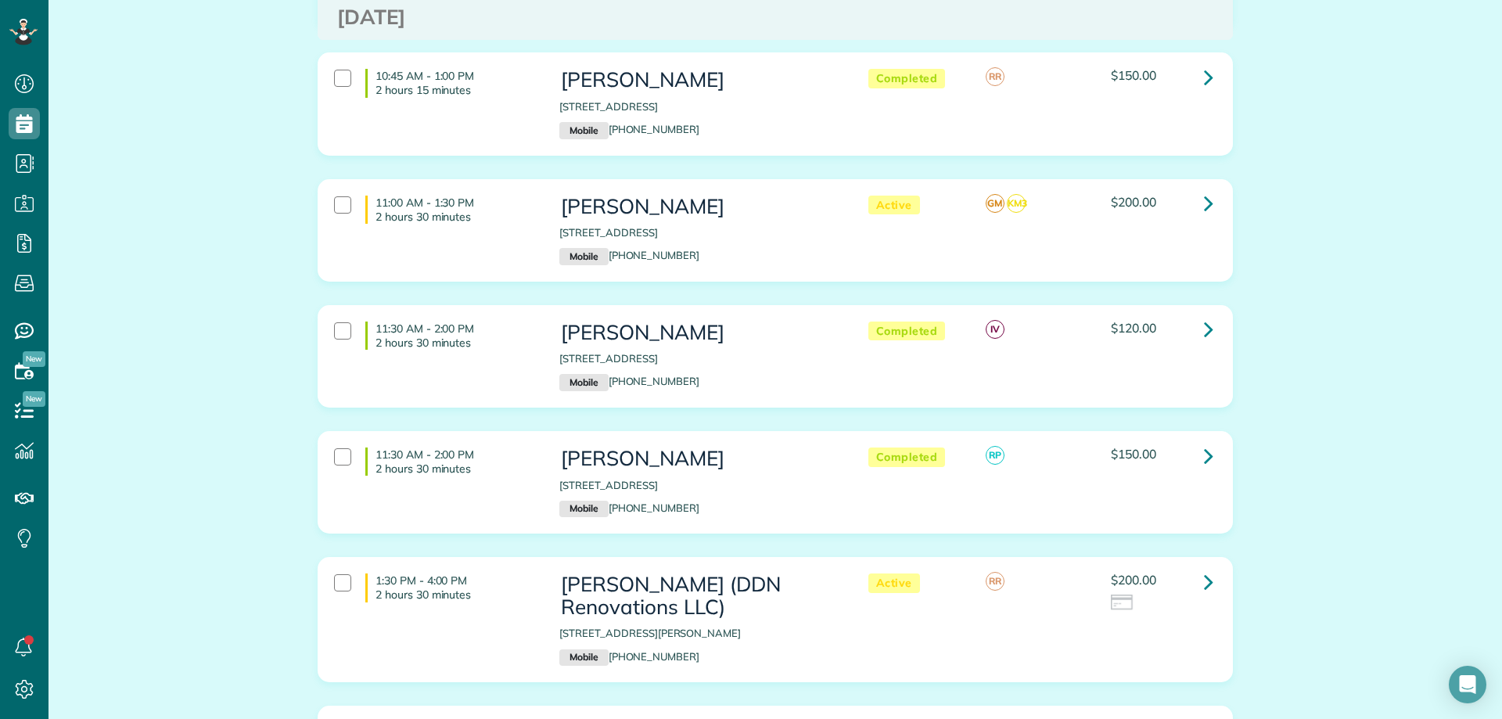
scroll to position [3287, 0]
